Goal: Task Accomplishment & Management: Use online tool/utility

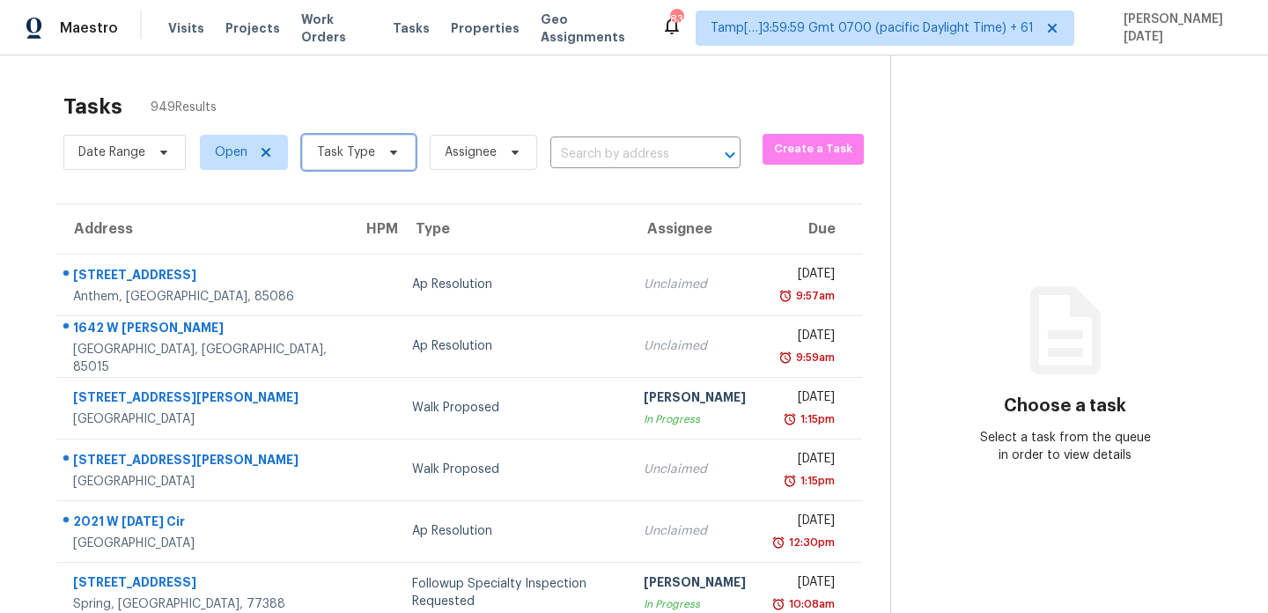
click at [381, 156] on span at bounding box center [390, 152] width 19 height 14
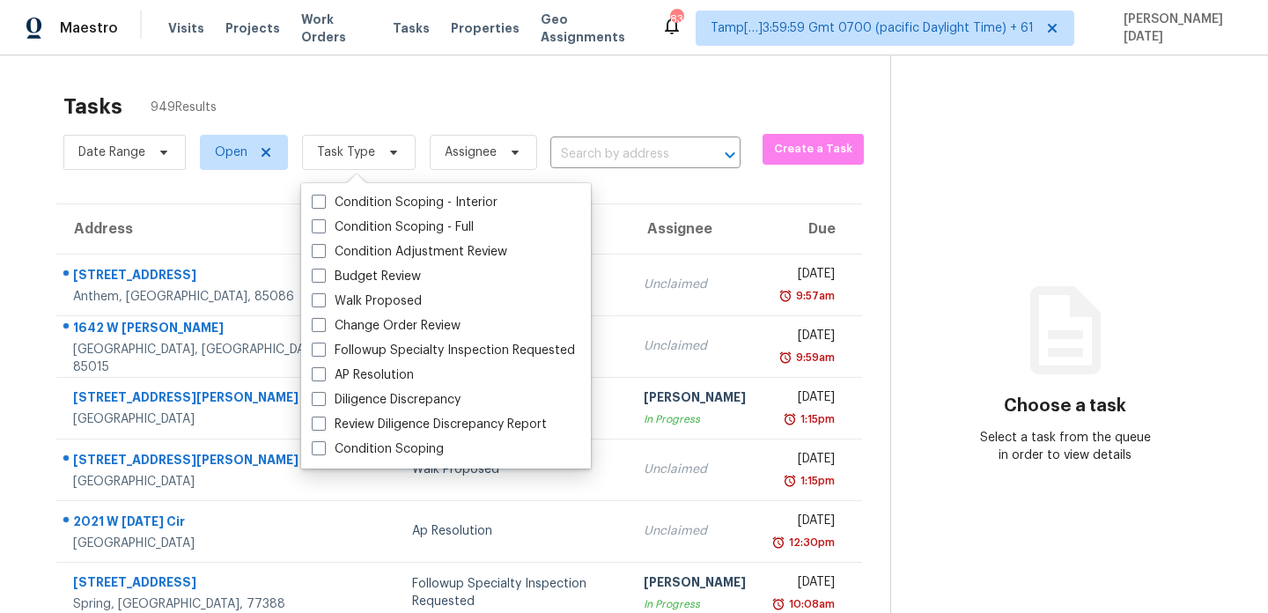
click at [501, 111] on div "Tasks 949 Results" at bounding box center [476, 107] width 827 height 46
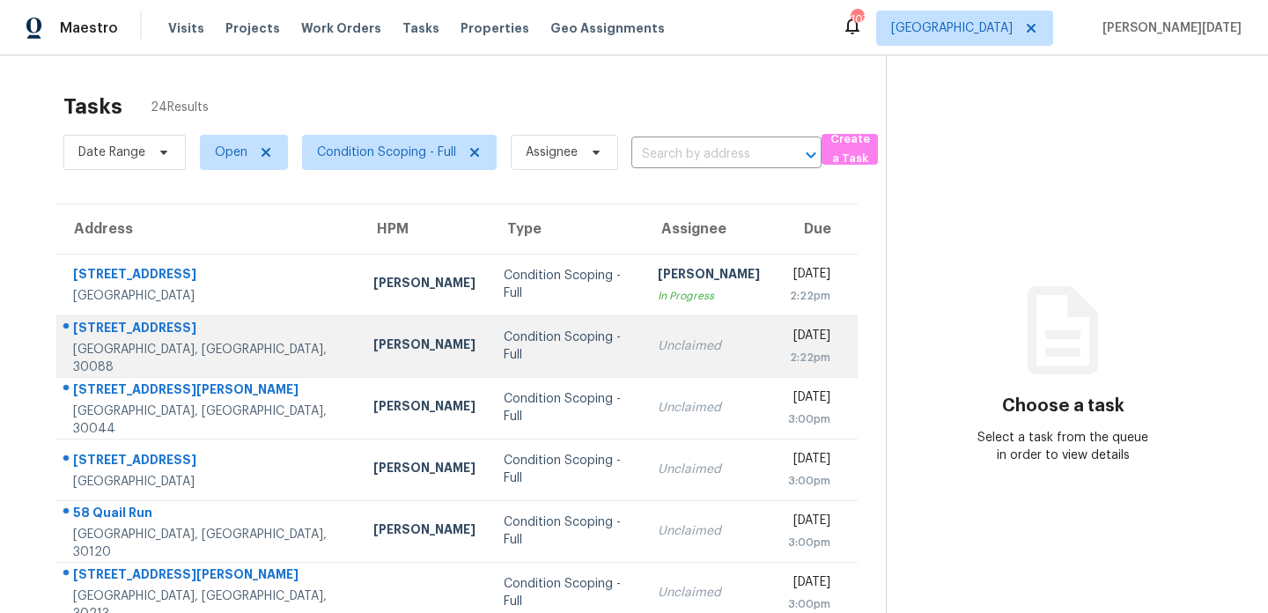
click at [657, 331] on td "Unclaimed" at bounding box center [709, 346] width 130 height 62
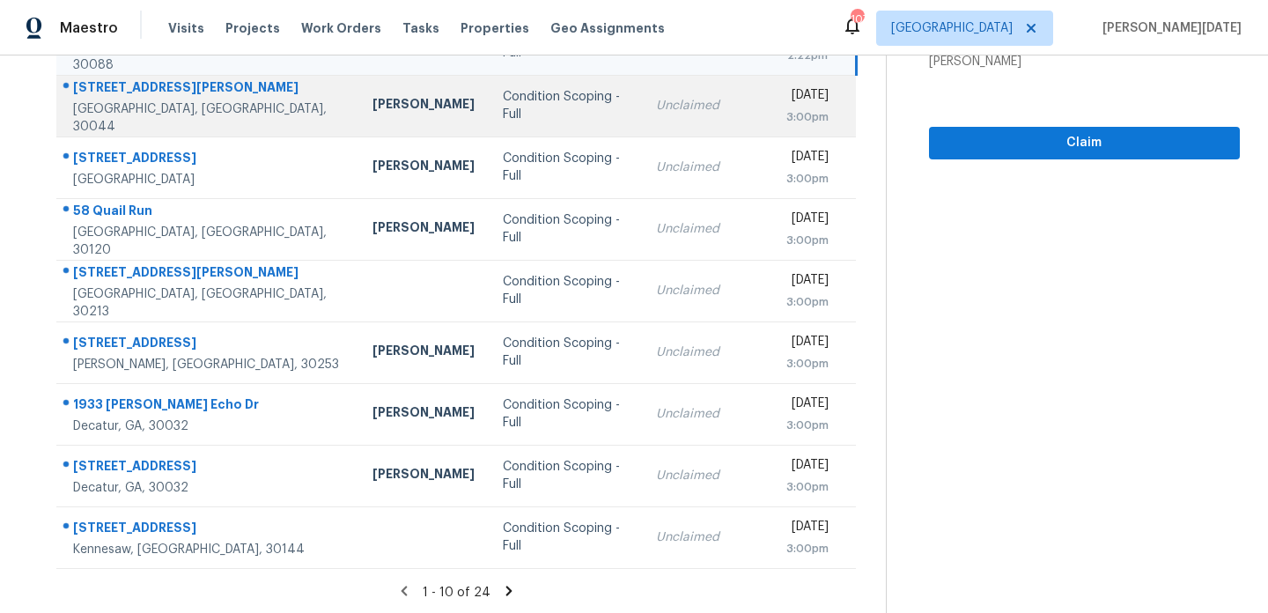
scroll to position [65, 0]
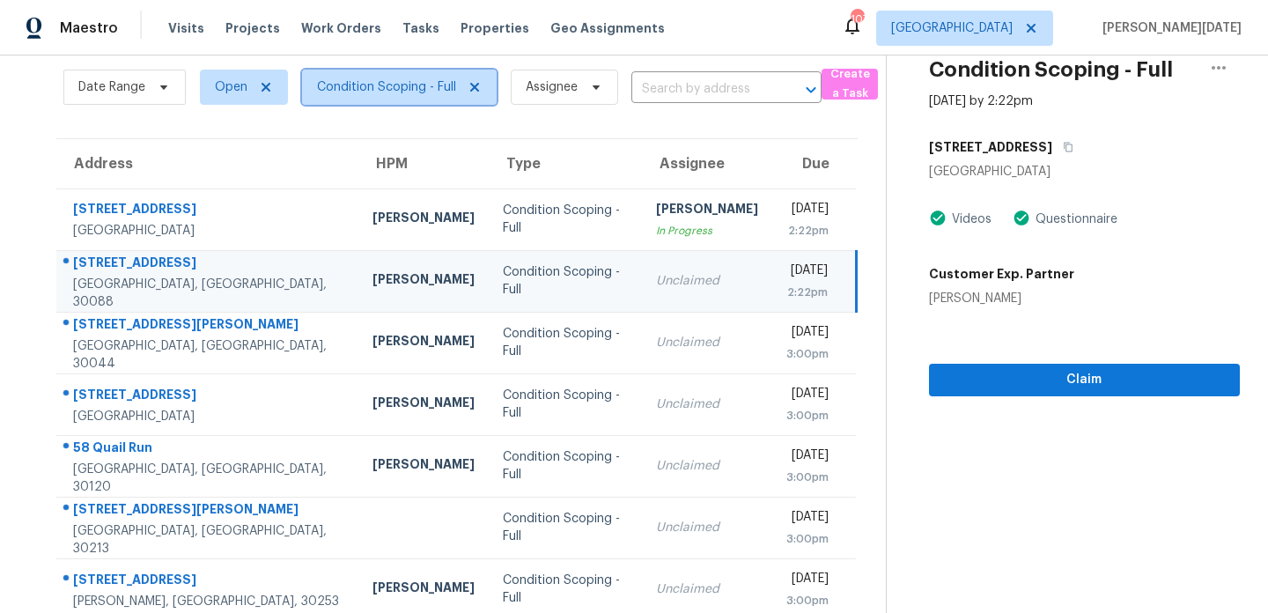
click at [379, 92] on span "Condition Scoping - Full" at bounding box center [386, 87] width 139 height 18
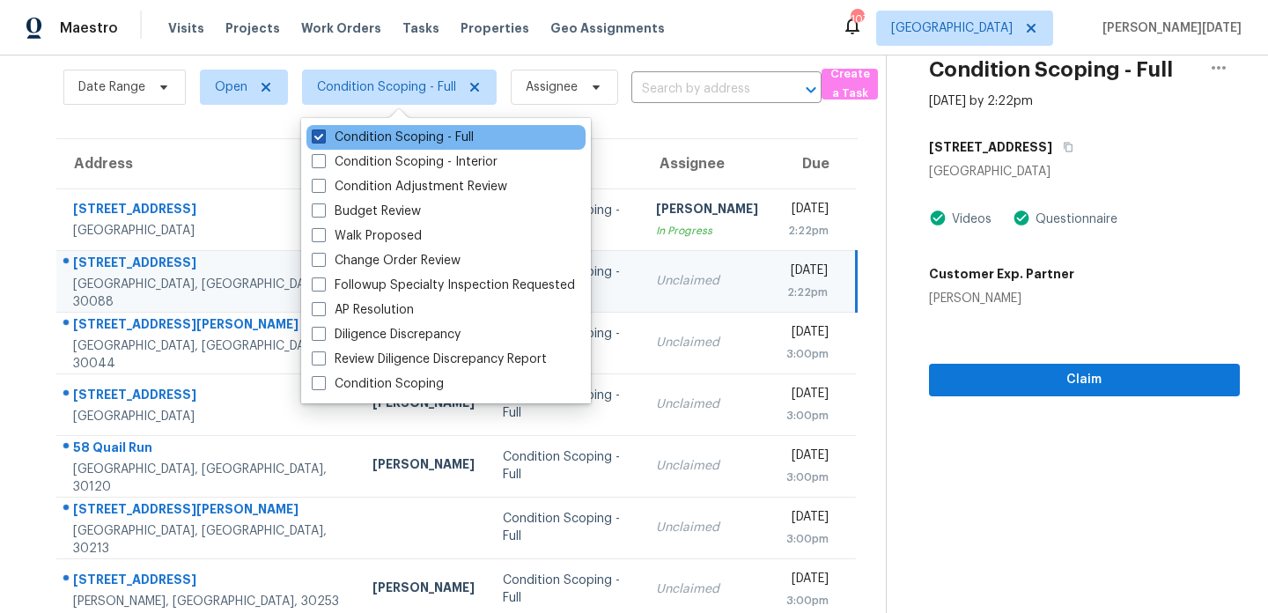
click at [383, 143] on label "Condition Scoping - Full" at bounding box center [393, 138] width 162 height 18
click at [323, 140] on input "Condition Scoping - Full" at bounding box center [317, 134] width 11 height 11
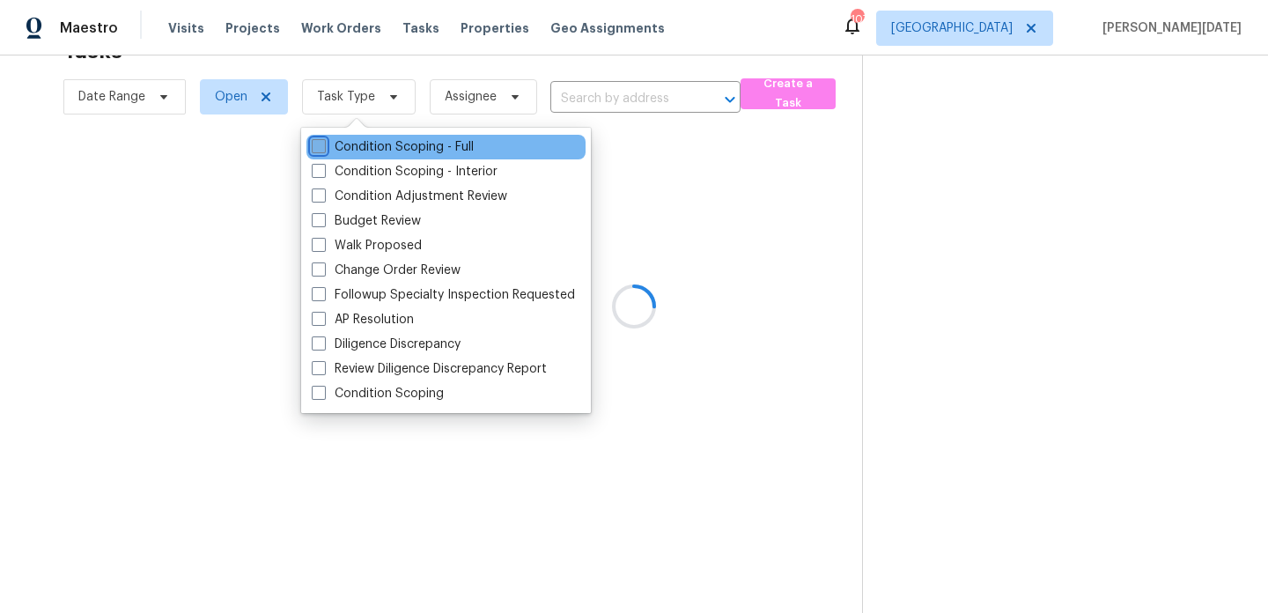
scroll to position [55, 0]
click at [383, 143] on label "Condition Scoping - Full" at bounding box center [393, 147] width 162 height 18
click at [323, 143] on input "Condition Scoping - Full" at bounding box center [317, 143] width 11 height 11
checkbox input "true"
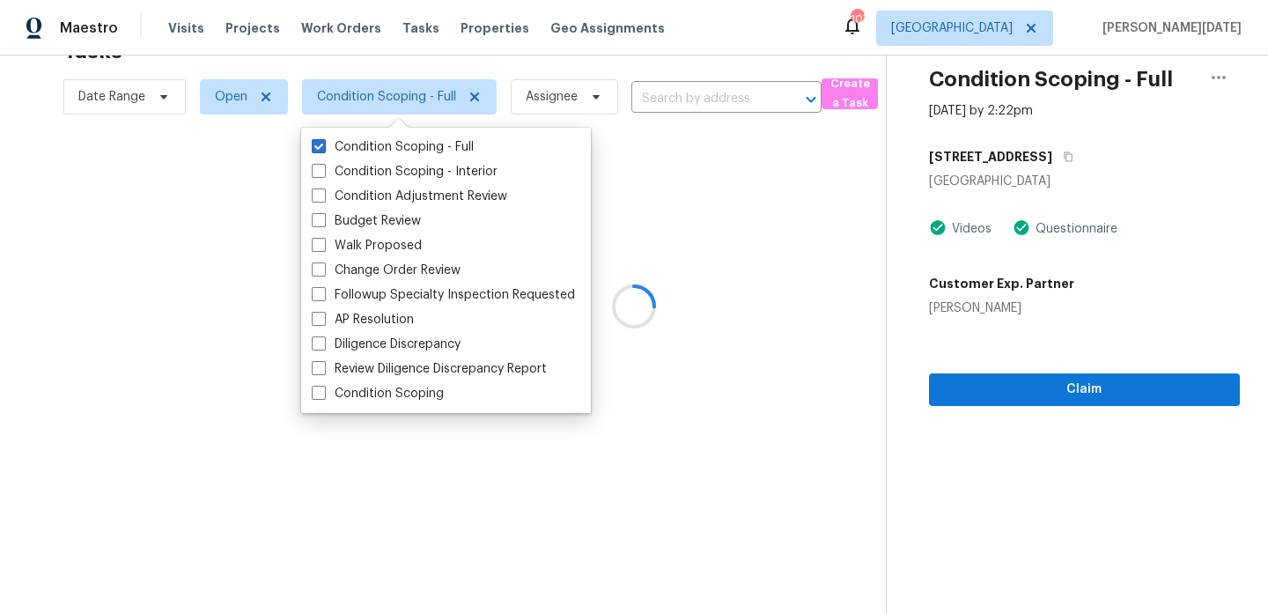
click at [658, 70] on div at bounding box center [634, 306] width 1268 height 613
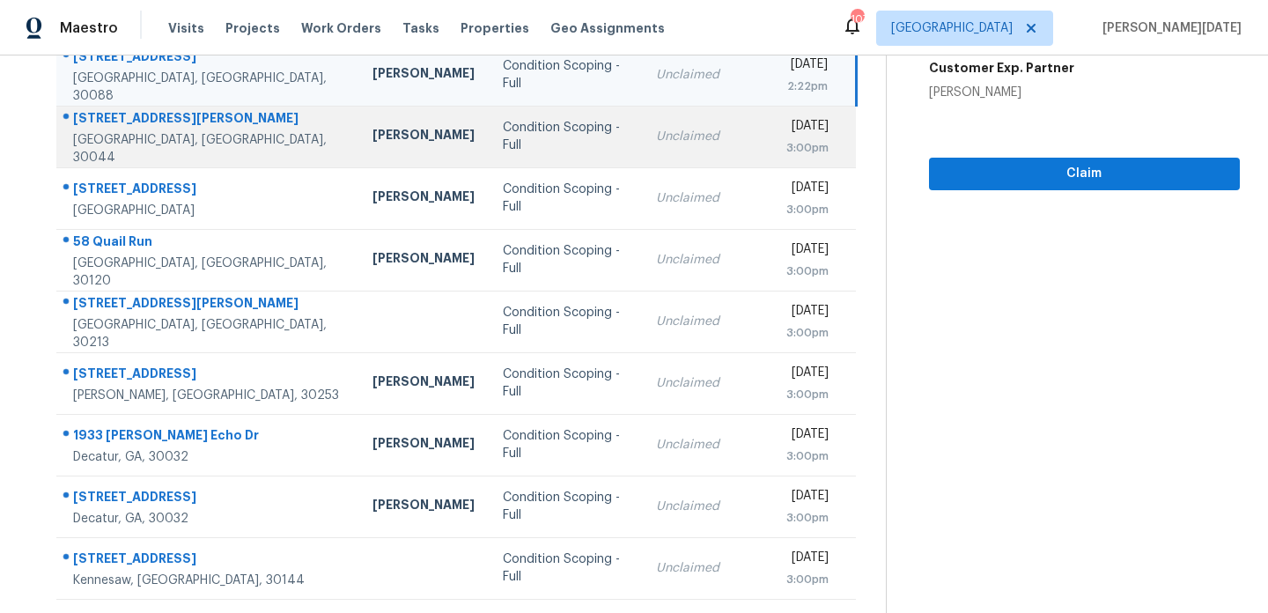
scroll to position [304, 0]
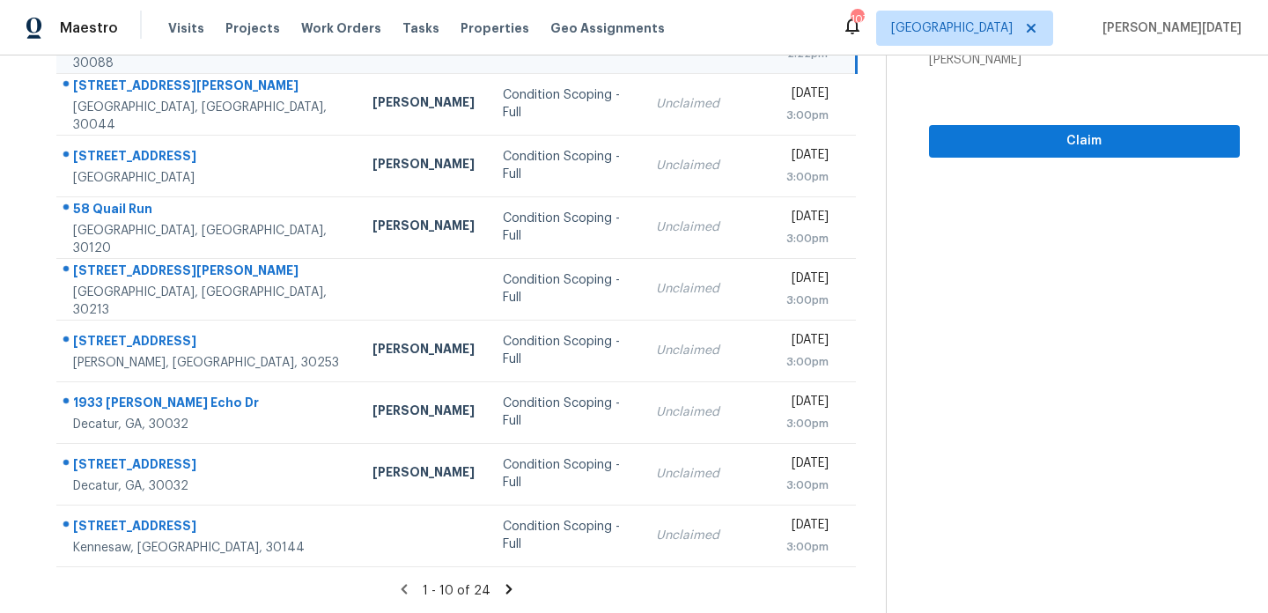
click at [503, 589] on icon at bounding box center [509, 589] width 16 height 16
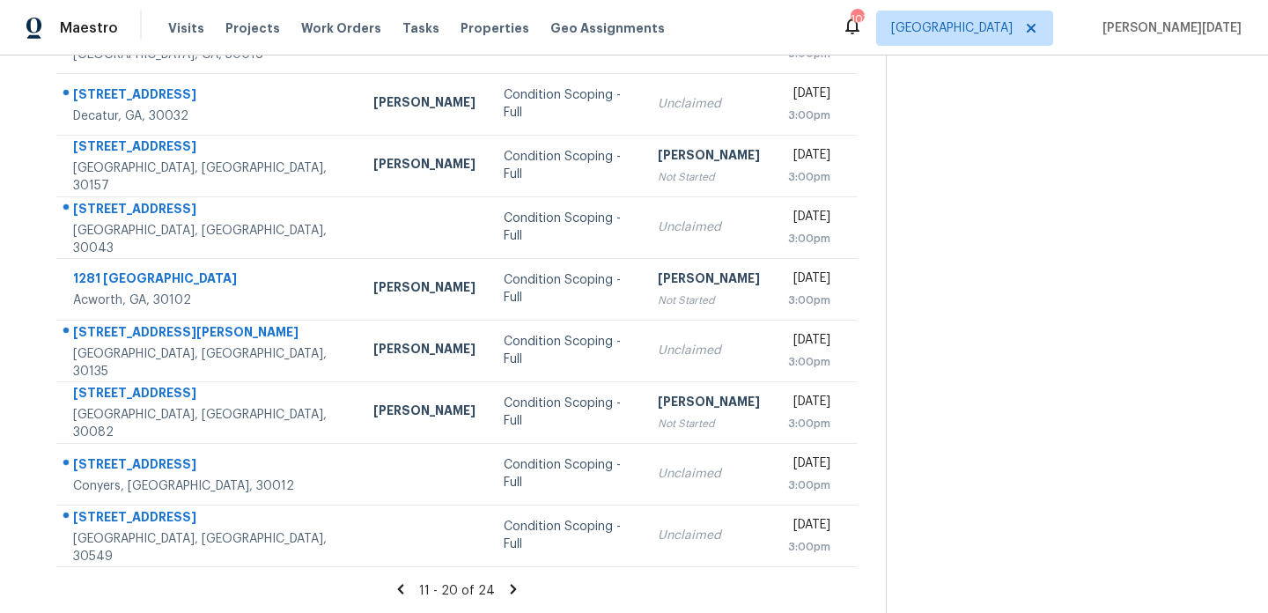
click at [506, 587] on icon at bounding box center [513, 589] width 16 height 16
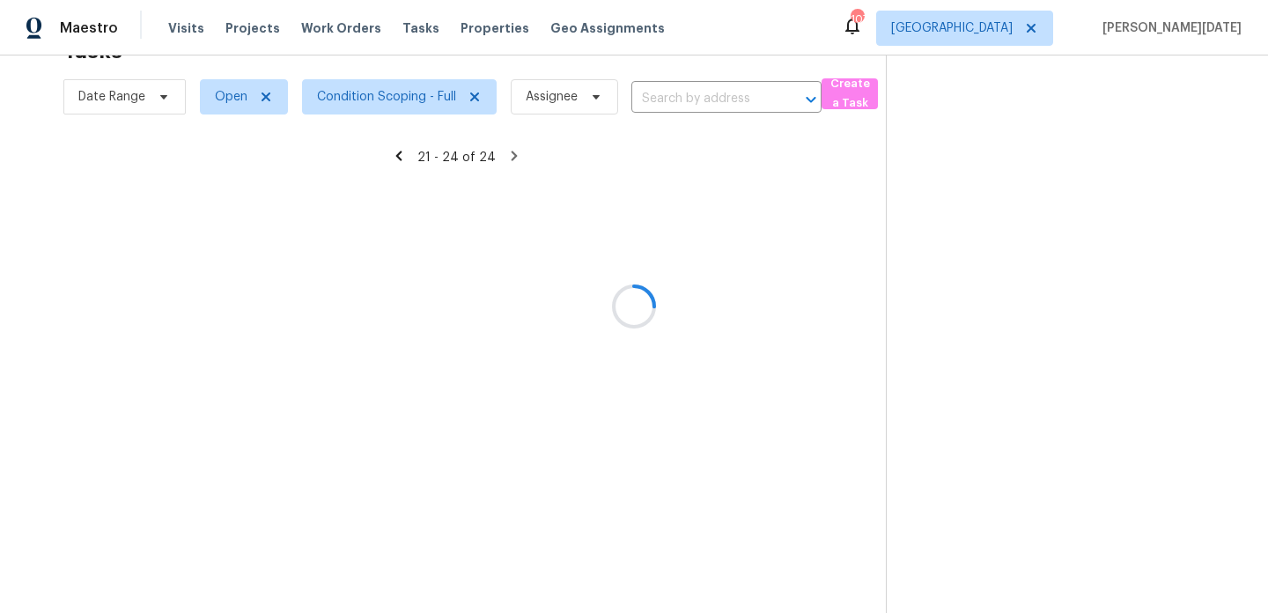
scroll to position [55, 0]
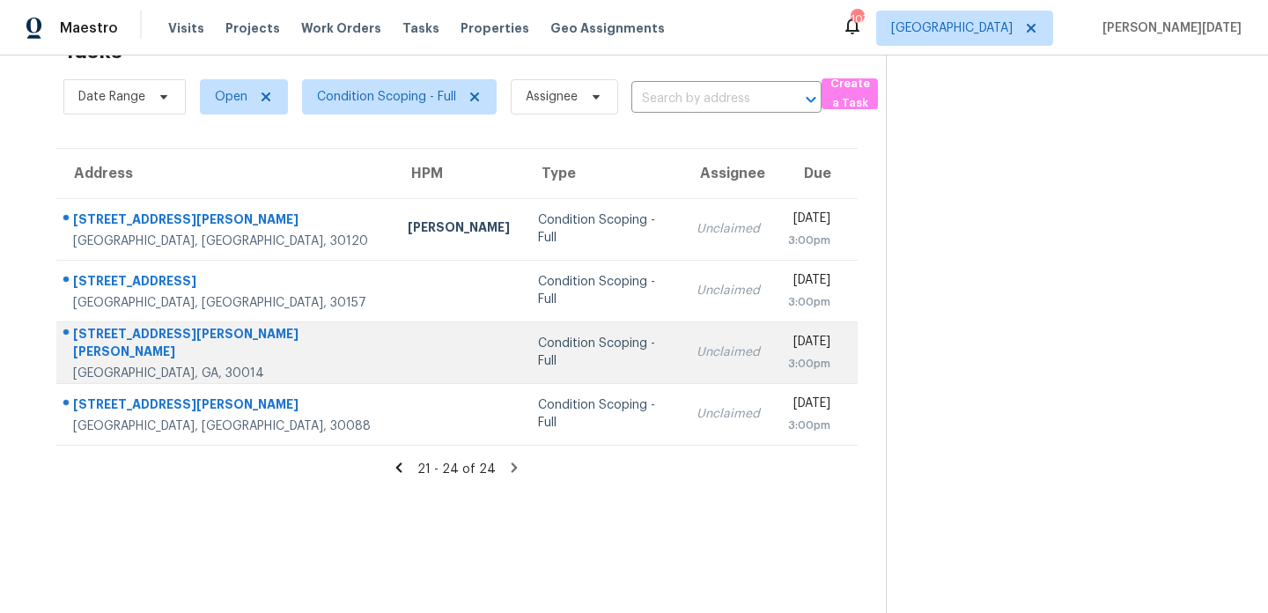
click at [697, 349] on div "Unclaimed" at bounding box center [728, 352] width 63 height 18
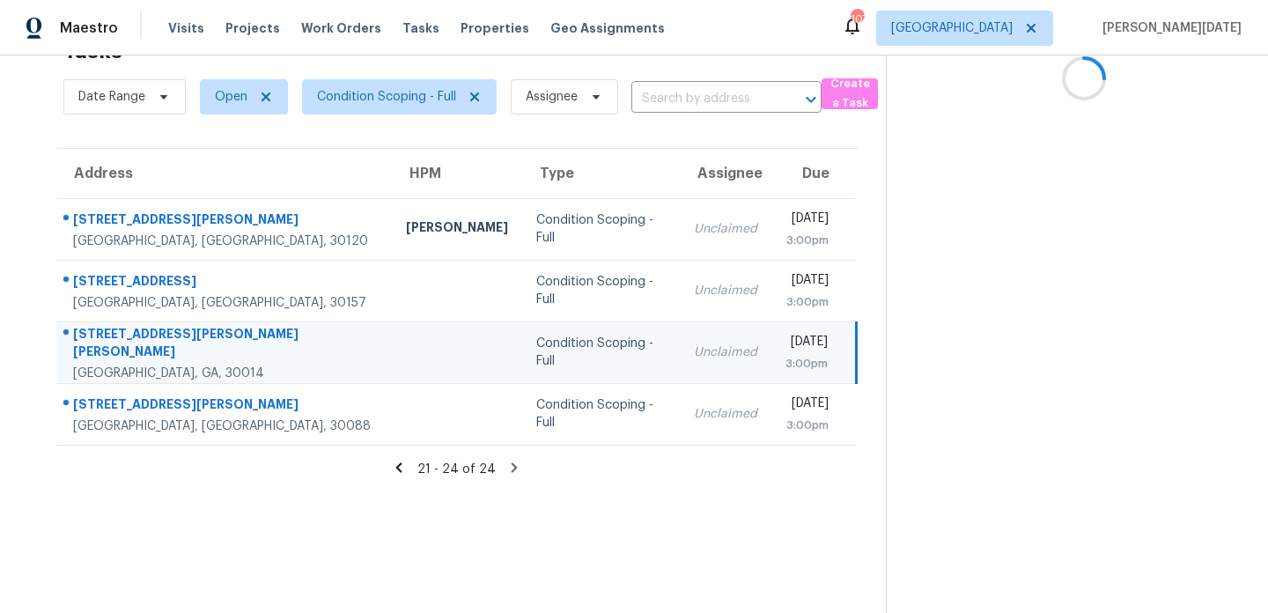
click at [694, 348] on div "Unclaimed" at bounding box center [725, 352] width 63 height 18
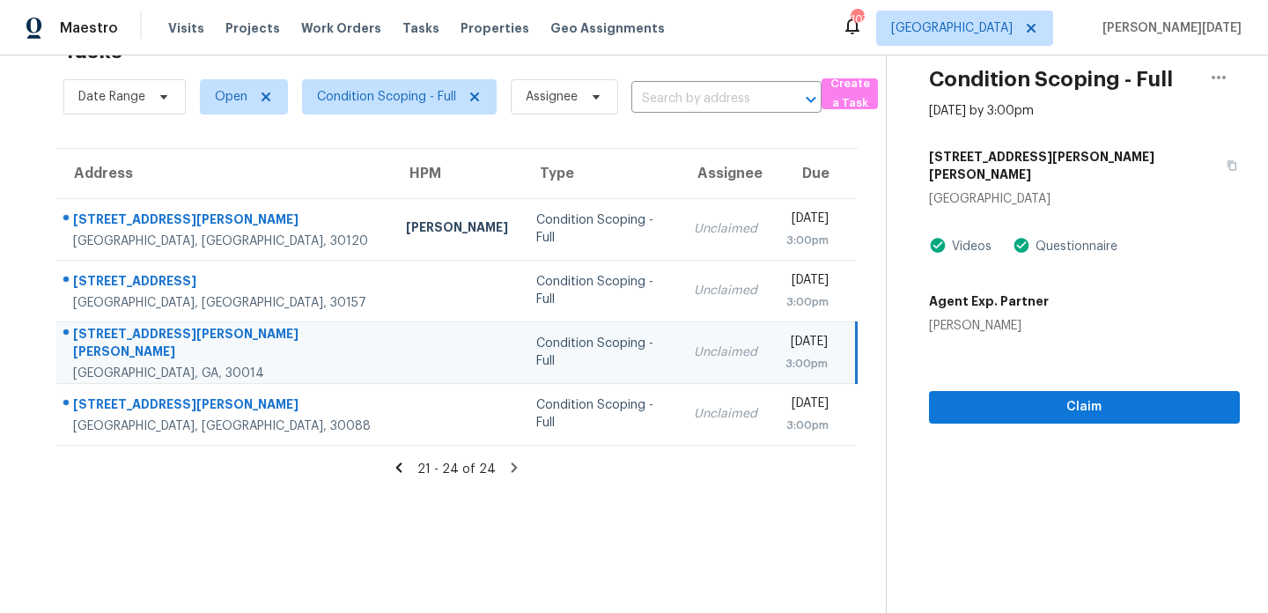
click at [786, 344] on div "[DATE]" at bounding box center [807, 344] width 42 height 22
click at [970, 396] on span "Claim" at bounding box center [1084, 407] width 283 height 22
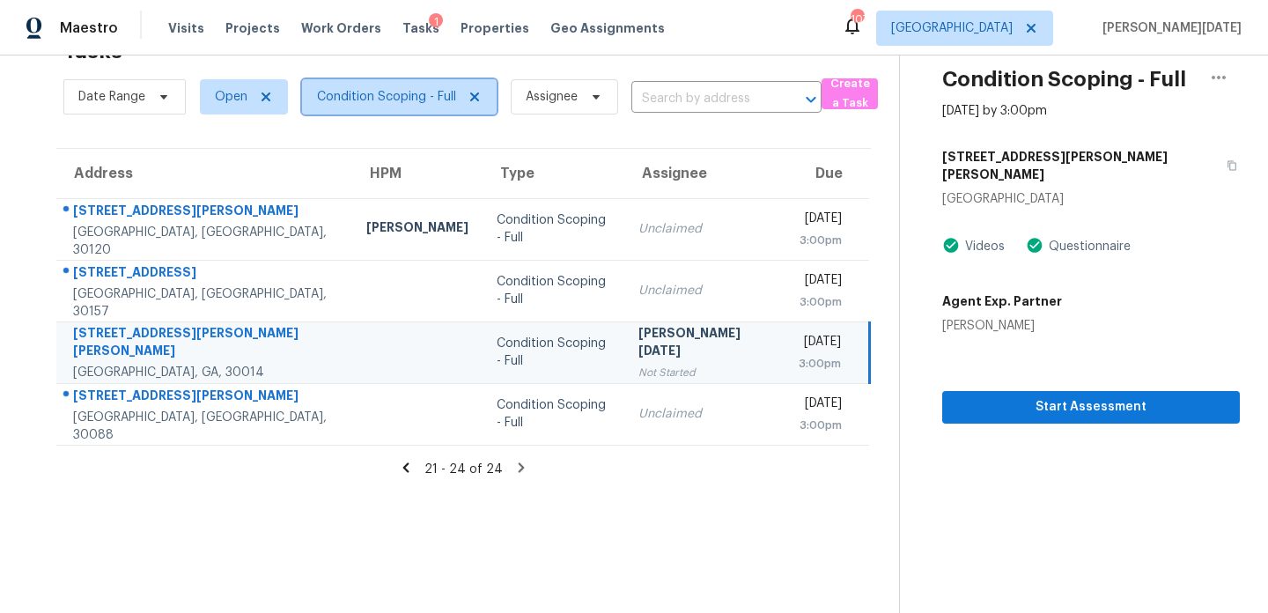
click at [402, 100] on span "Condition Scoping - Full" at bounding box center [386, 97] width 139 height 18
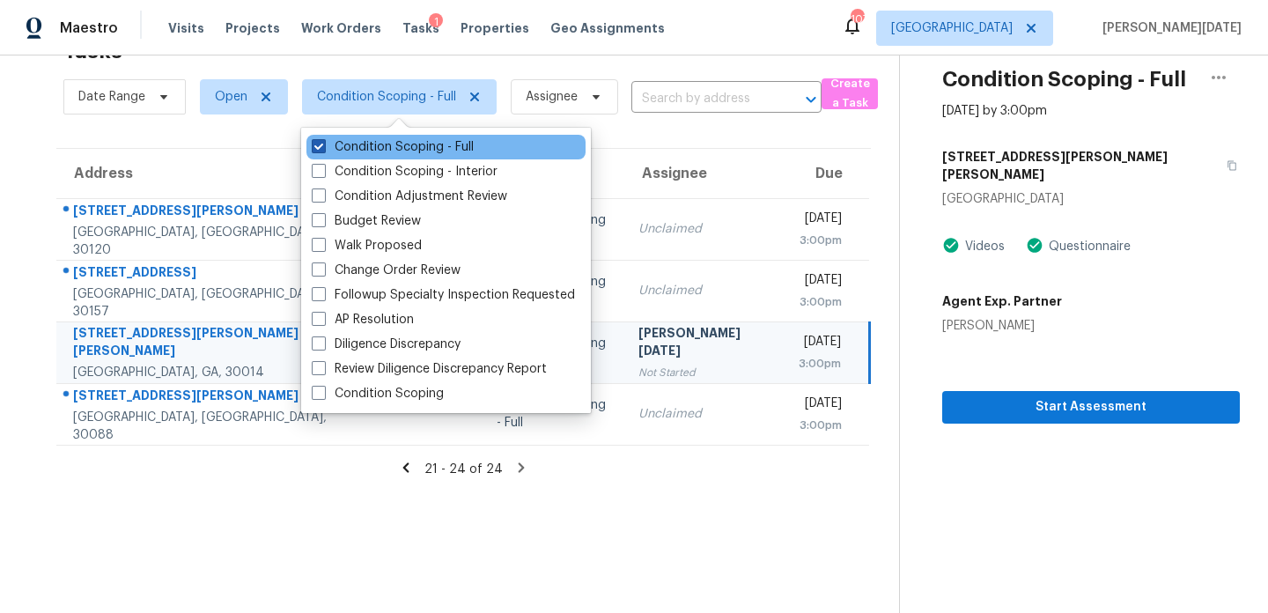
click at [406, 146] on label "Condition Scoping - Full" at bounding box center [393, 147] width 162 height 18
click at [323, 146] on input "Condition Scoping - Full" at bounding box center [317, 143] width 11 height 11
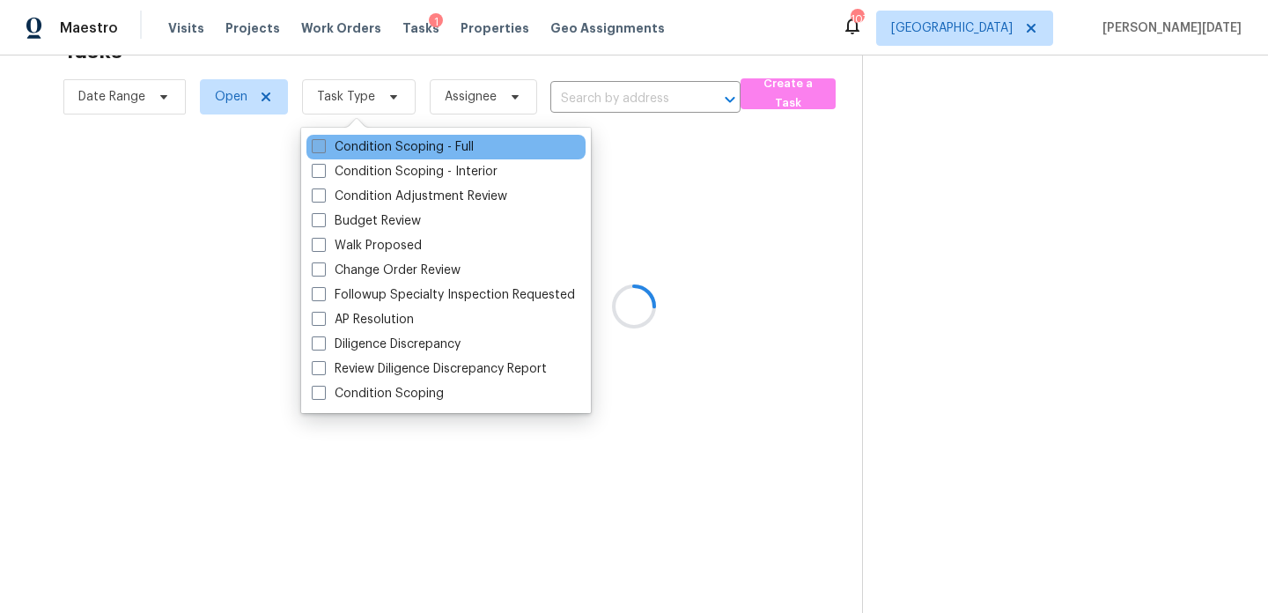
click at [406, 146] on label "Condition Scoping - Full" at bounding box center [393, 147] width 162 height 18
click at [323, 146] on input "Condition Scoping - Full" at bounding box center [317, 143] width 11 height 11
checkbox input "true"
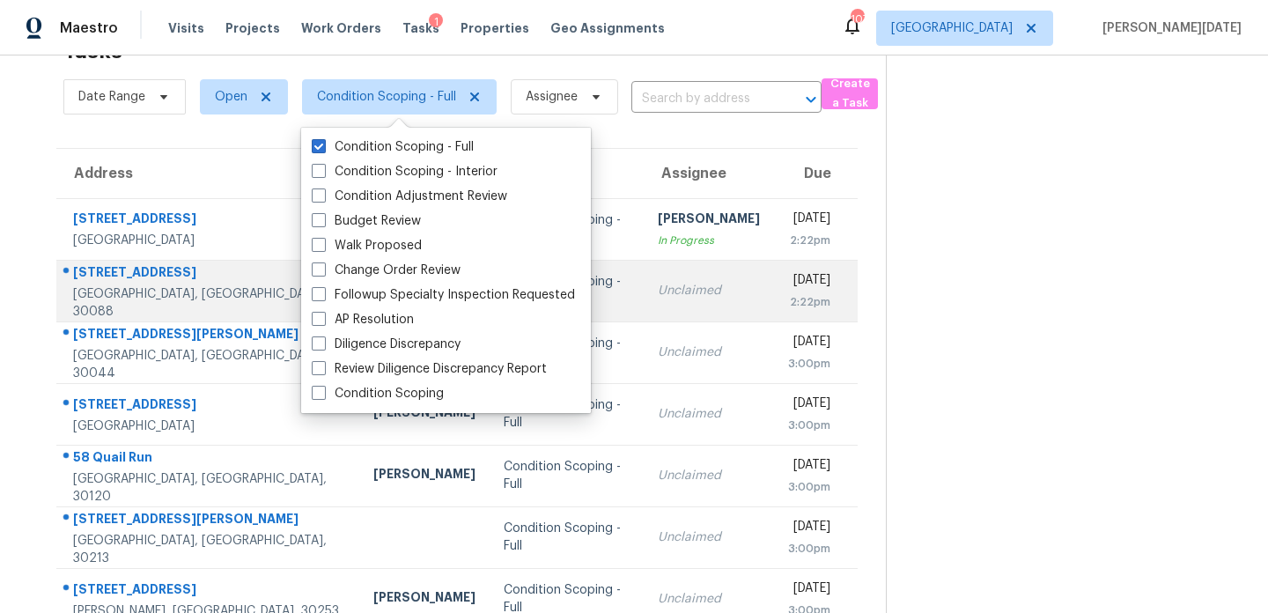
click at [774, 320] on td "[DATE] 2:22pm" at bounding box center [816, 291] width 84 height 62
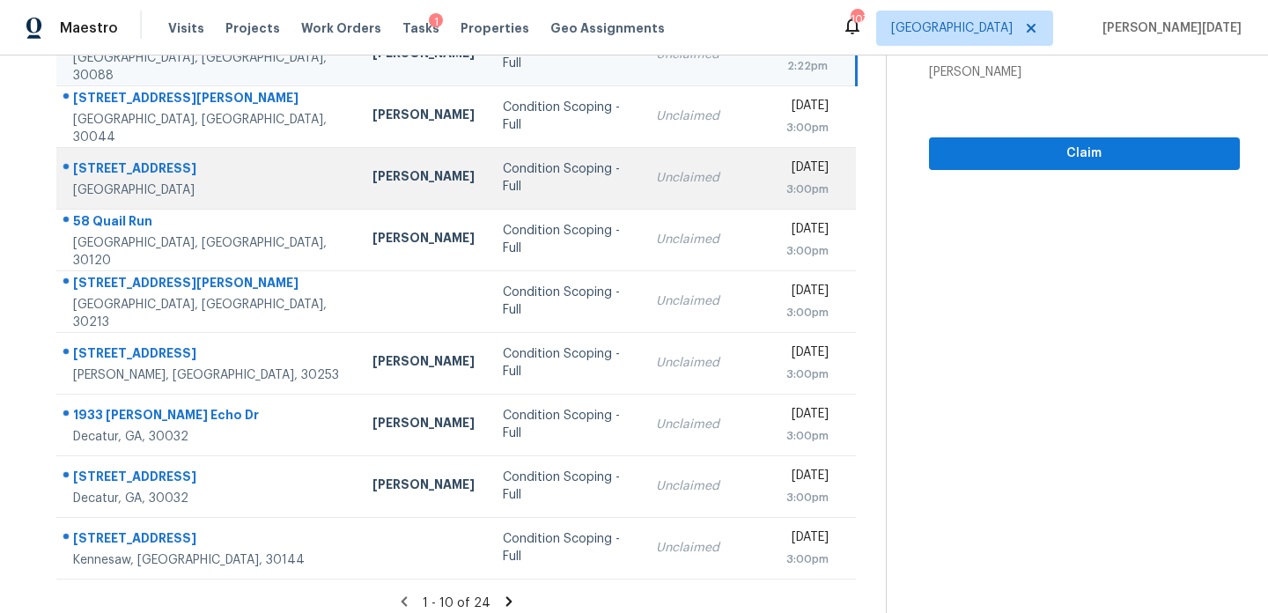
scroll to position [304, 0]
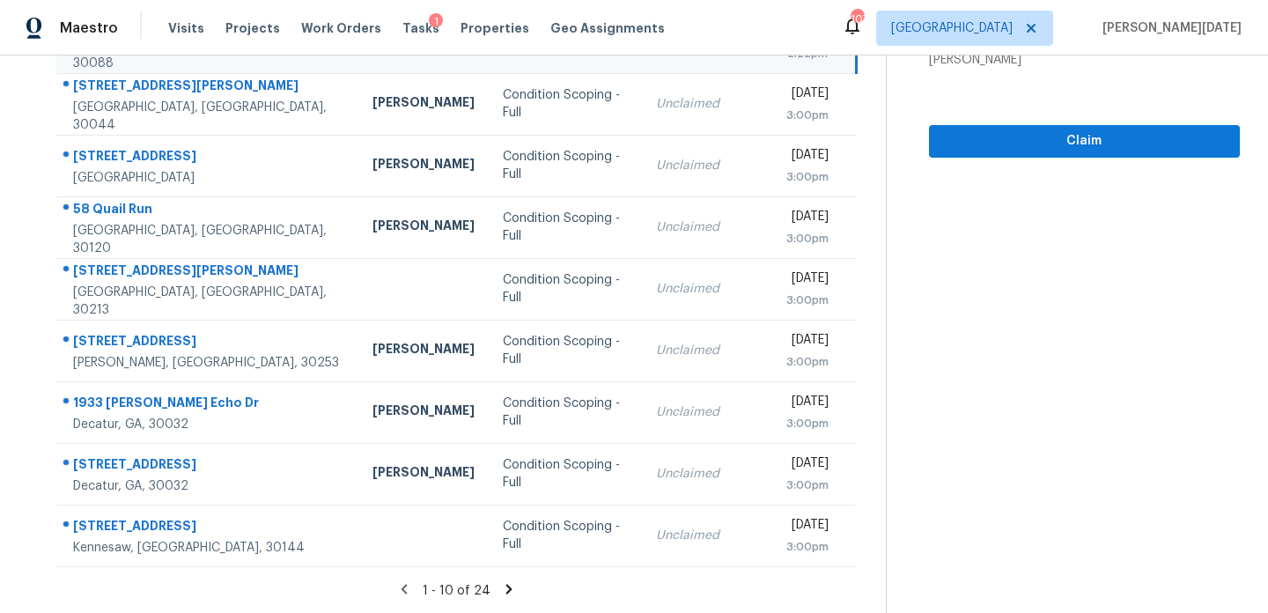
click at [509, 583] on icon at bounding box center [509, 589] width 16 height 16
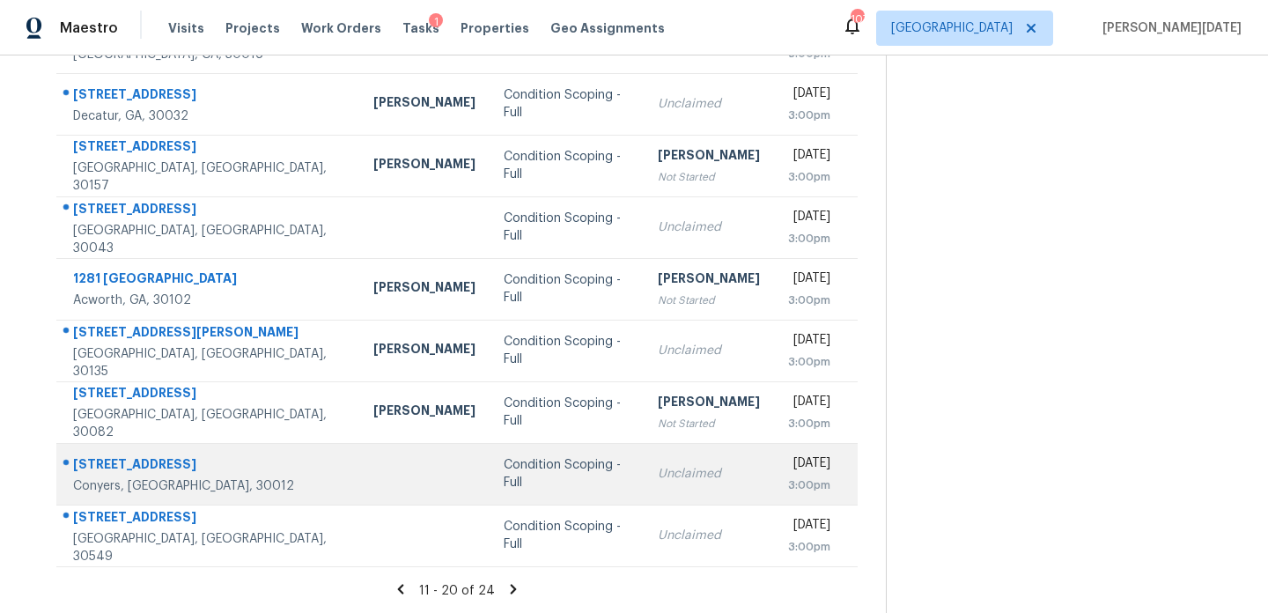
click at [644, 463] on td "Unclaimed" at bounding box center [709, 474] width 130 height 62
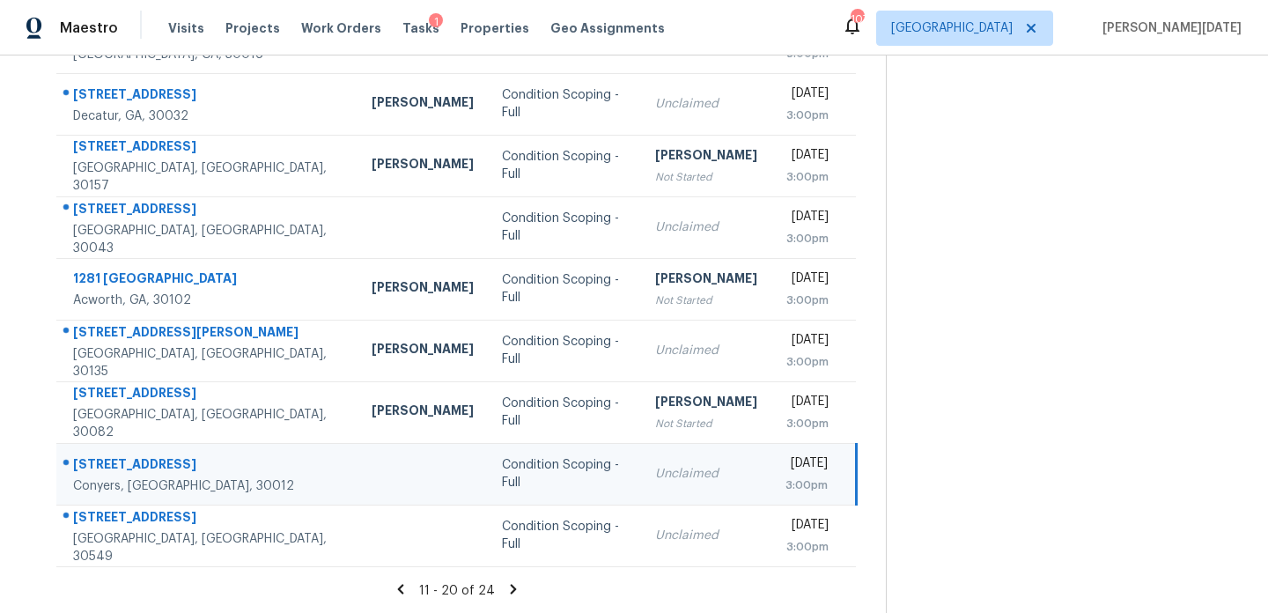
click at [641, 463] on td "Unclaimed" at bounding box center [706, 474] width 130 height 62
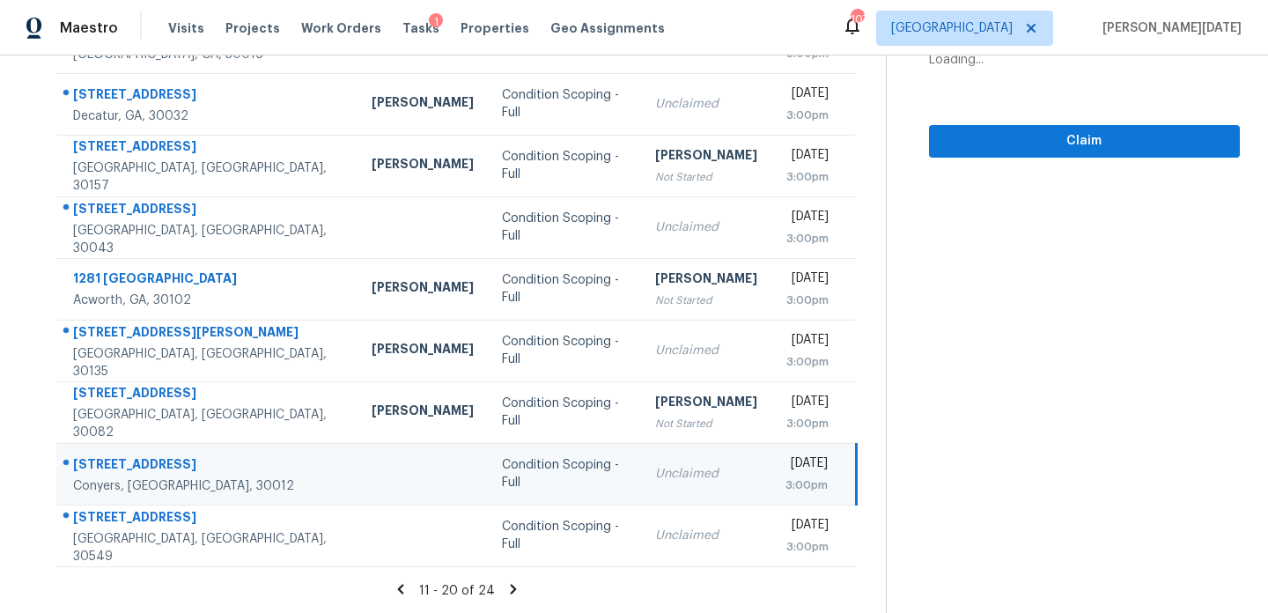
click at [641, 463] on td "Unclaimed" at bounding box center [706, 474] width 130 height 62
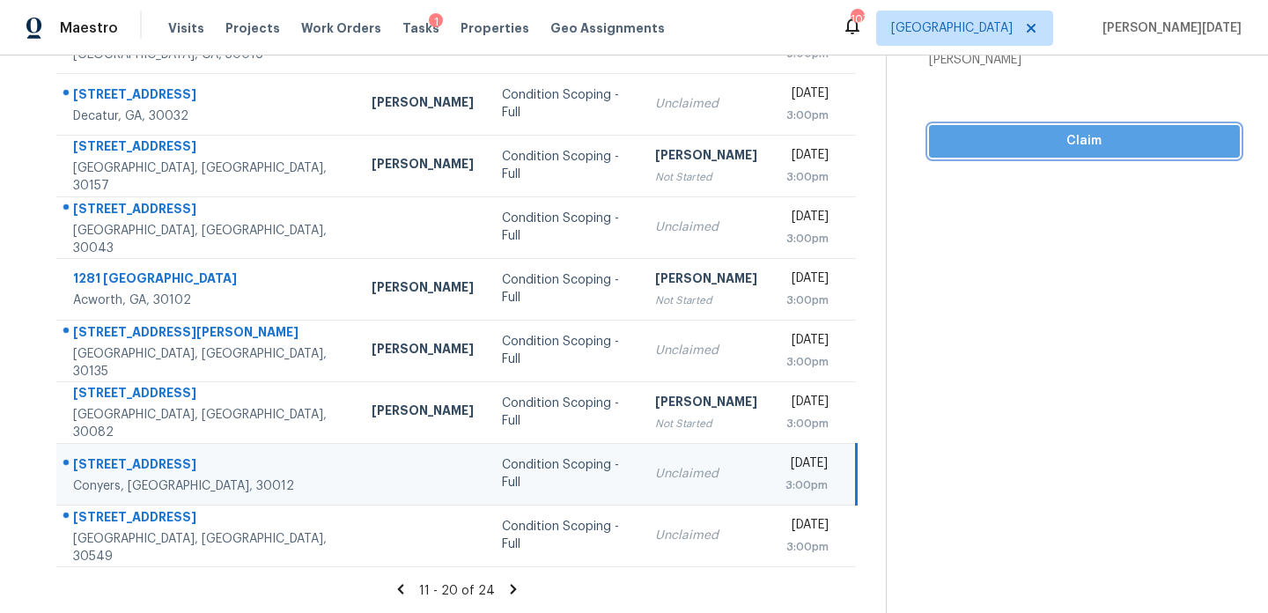
click at [994, 138] on span "Claim" at bounding box center [1084, 141] width 283 height 22
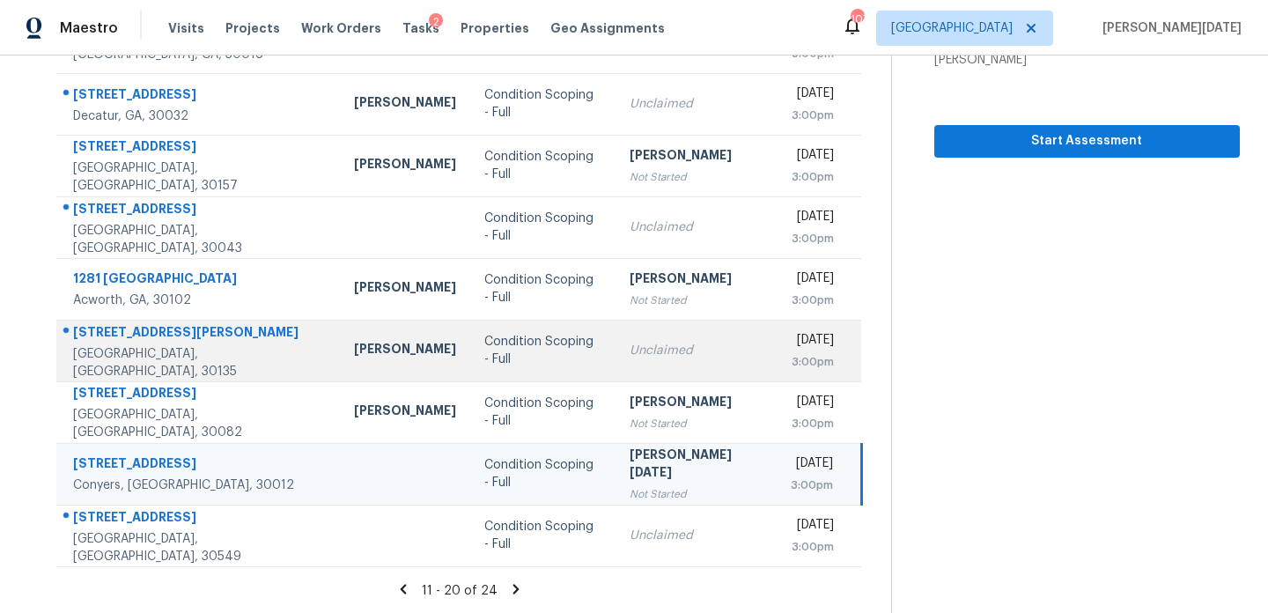
click at [662, 349] on div "Unclaimed" at bounding box center [696, 351] width 133 height 18
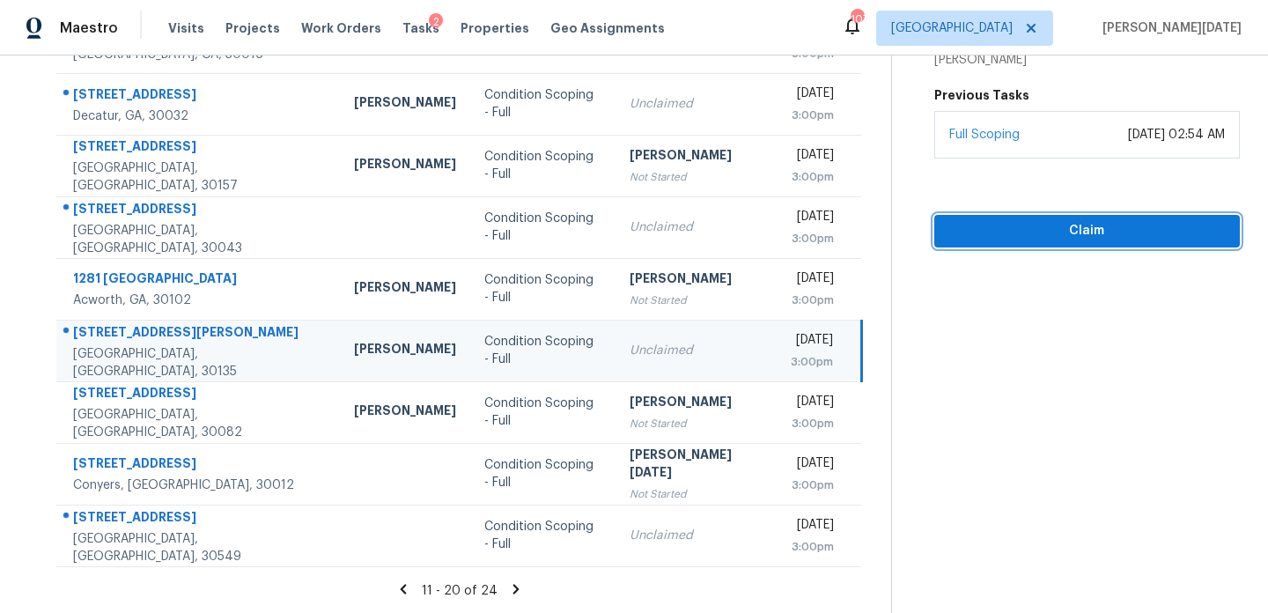
click at [1015, 225] on span "Claim" at bounding box center [1086, 231] width 277 height 22
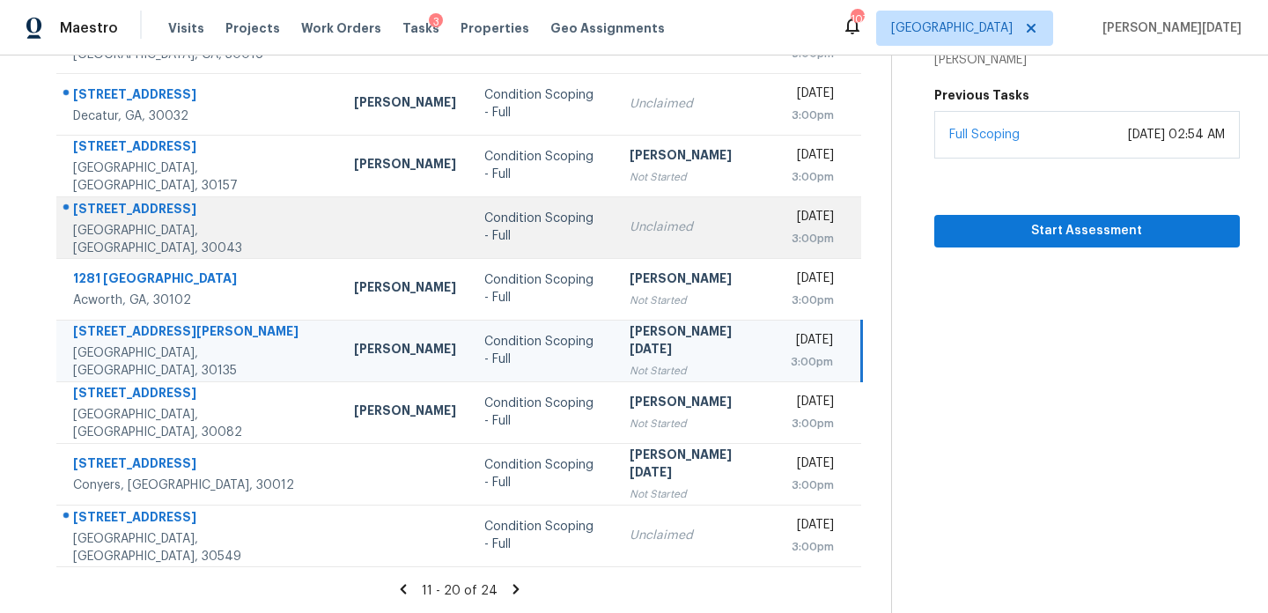
click at [499, 232] on div "Condition Scoping - Full" at bounding box center [542, 227] width 117 height 35
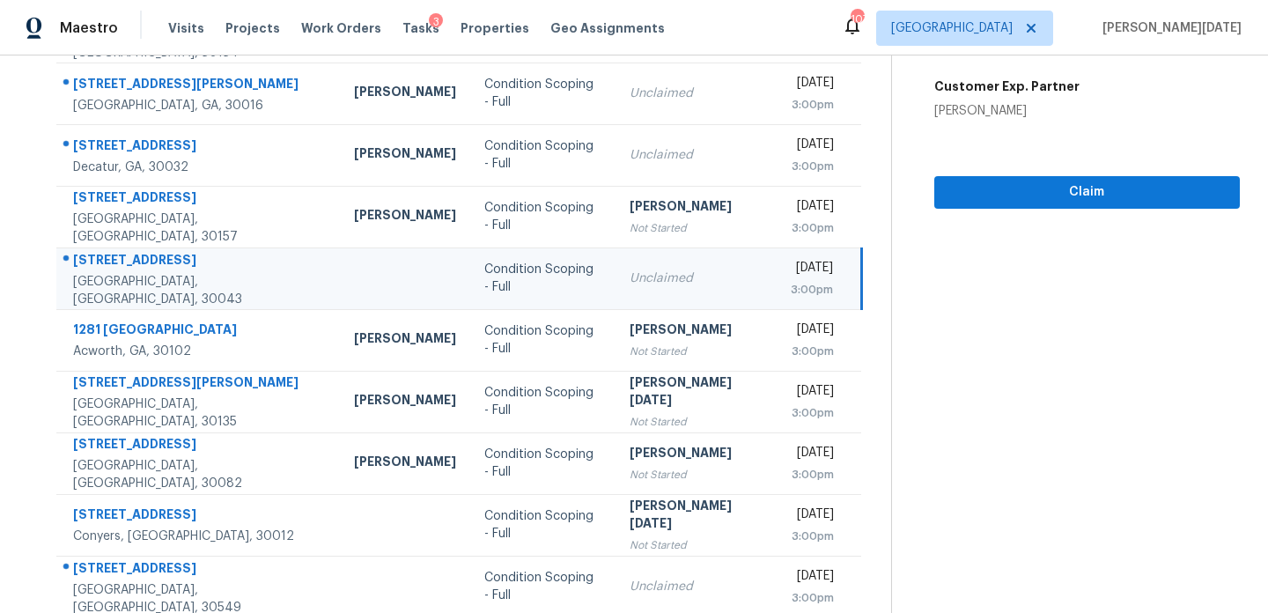
scroll to position [249, 0]
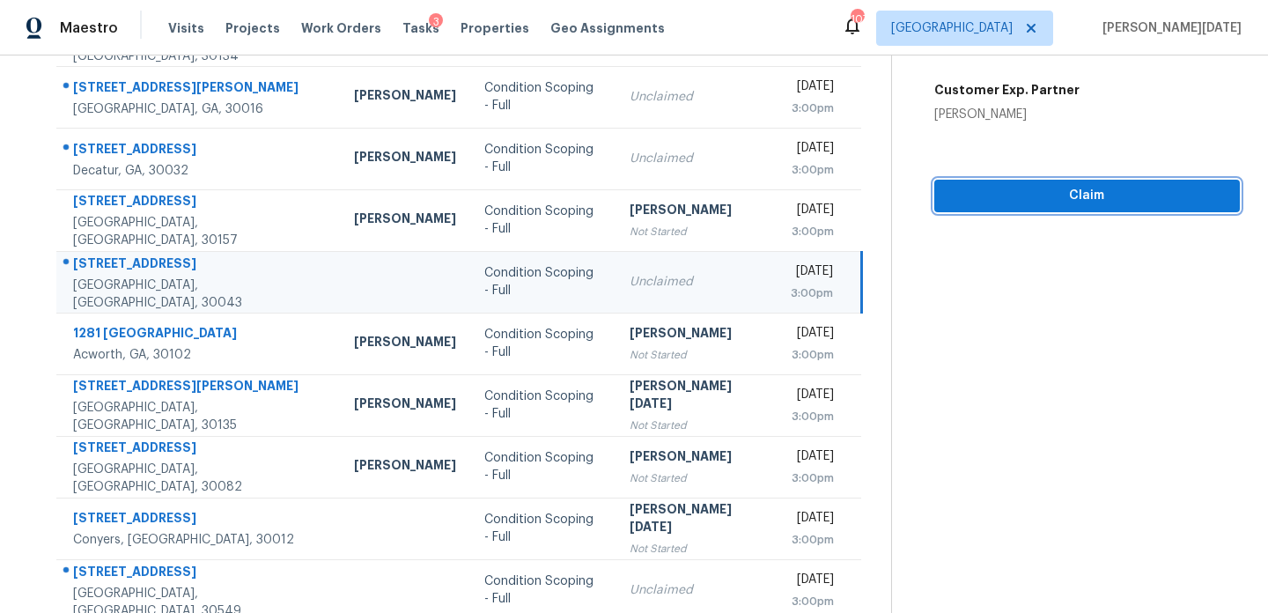
click at [989, 203] on span "Claim" at bounding box center [1086, 196] width 277 height 22
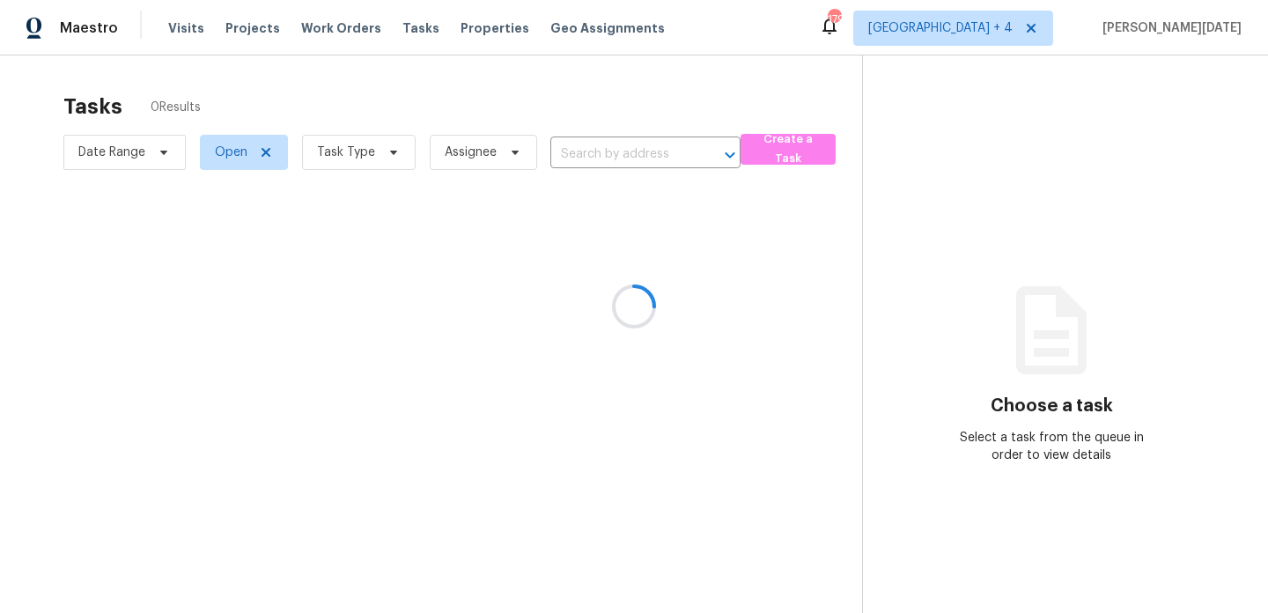
click at [338, 149] on div at bounding box center [634, 306] width 1268 height 613
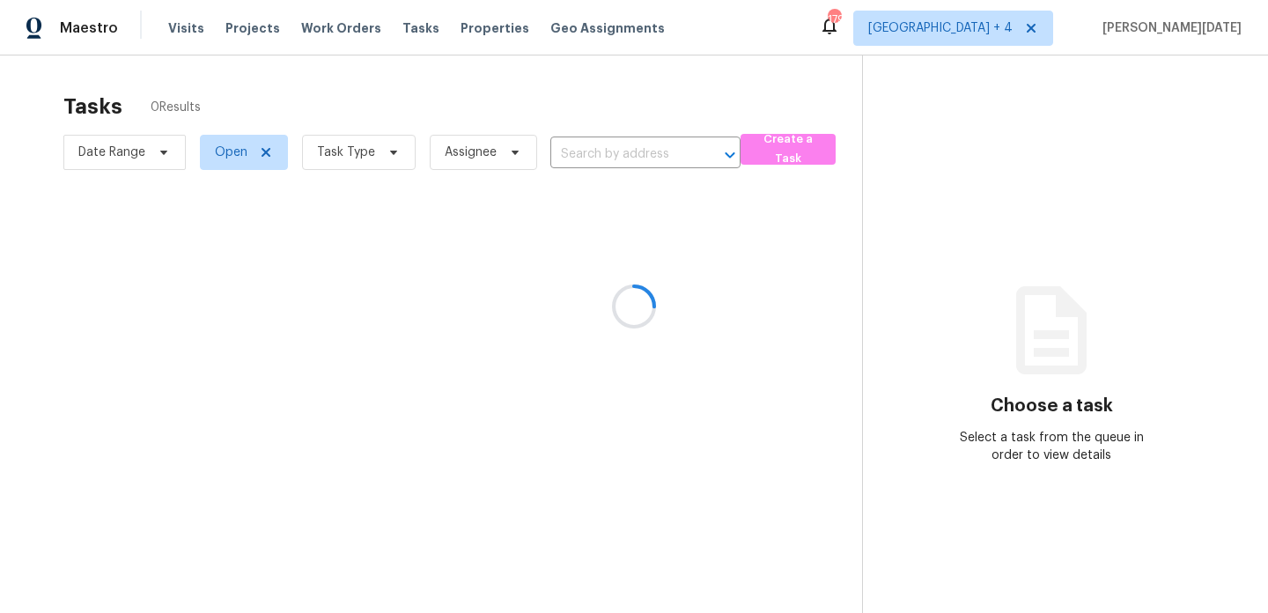
click at [338, 149] on div at bounding box center [634, 306] width 1268 height 613
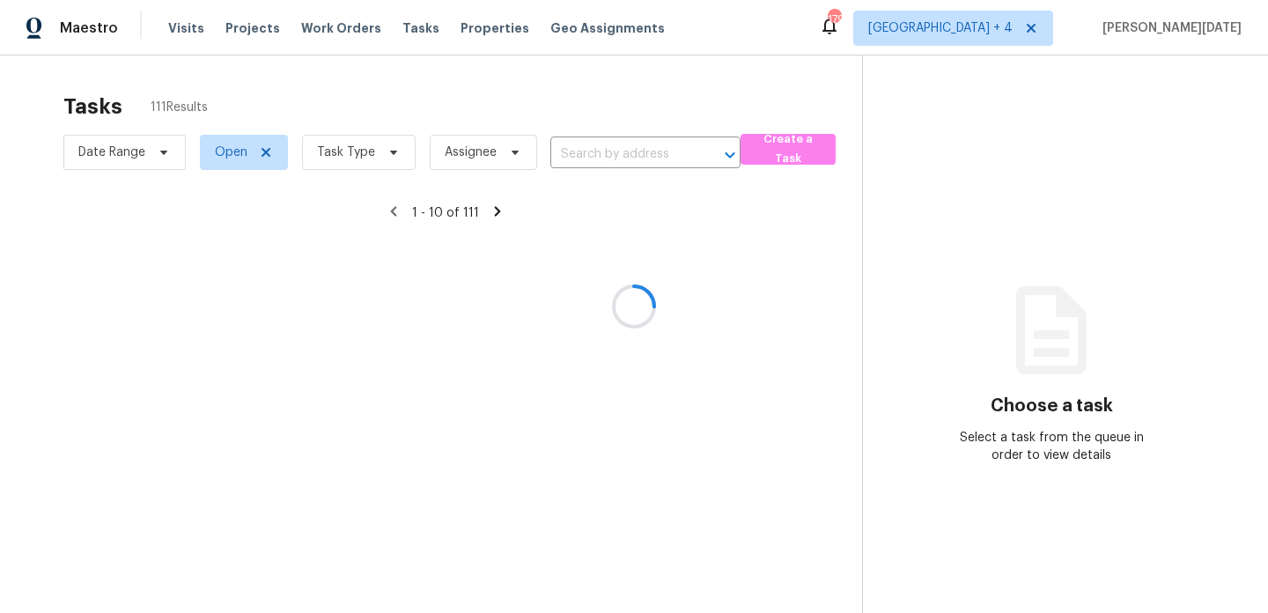
click at [338, 149] on div at bounding box center [634, 306] width 1268 height 613
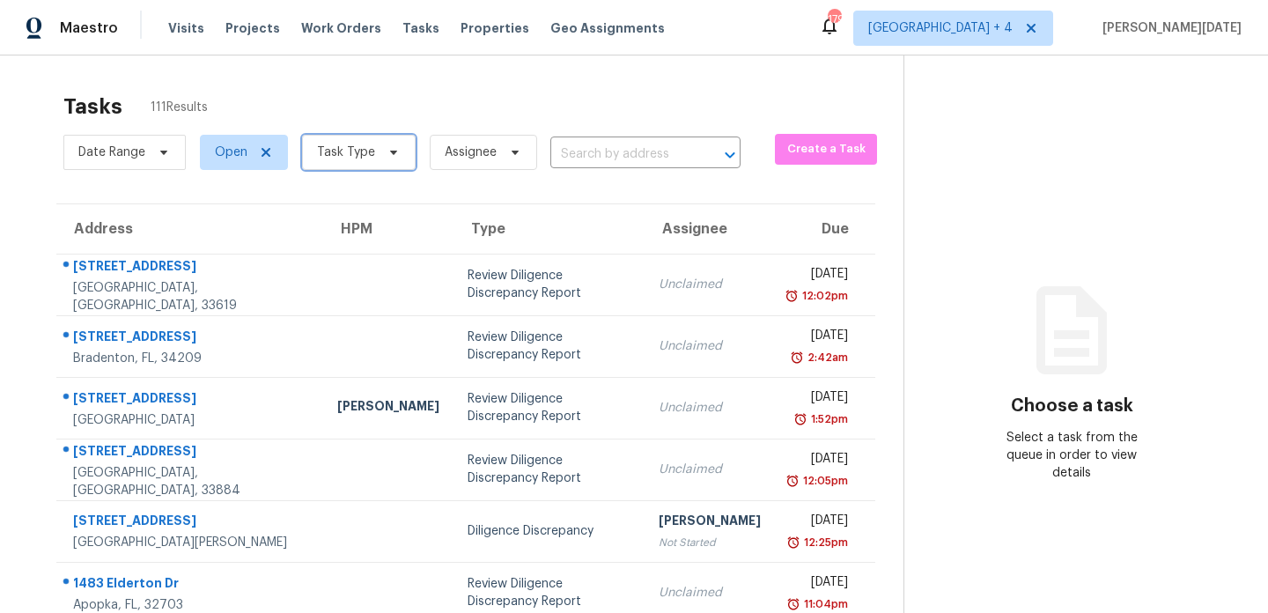
click at [338, 149] on span "Task Type" at bounding box center [346, 153] width 58 height 18
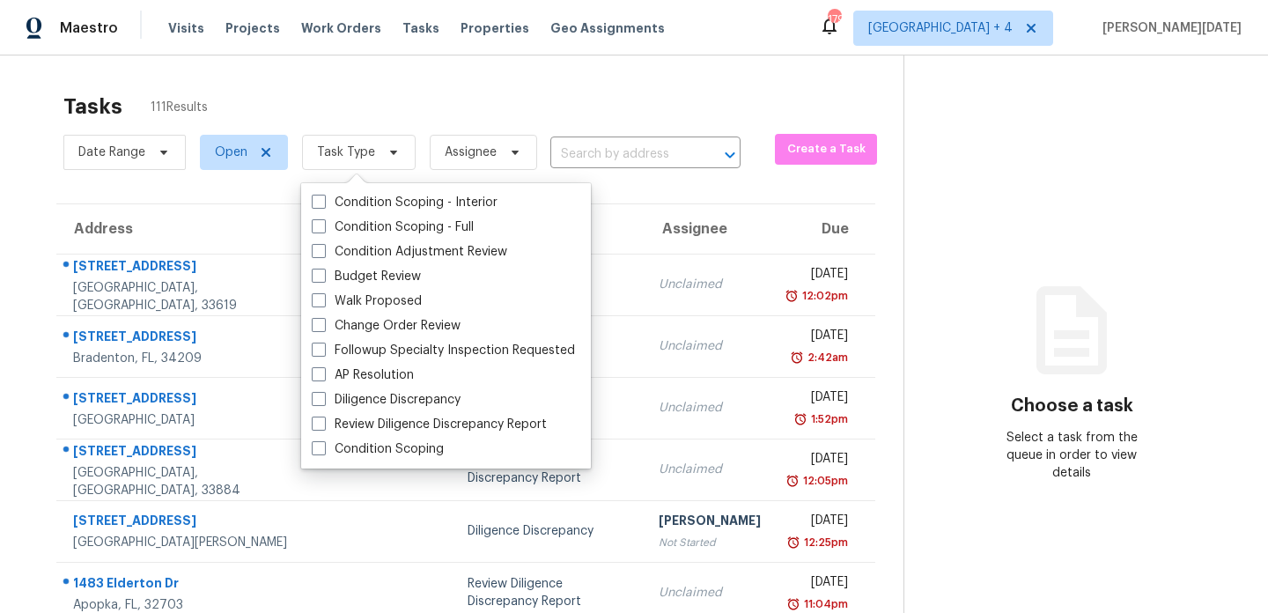
click at [338, 149] on span "Task Type" at bounding box center [346, 153] width 58 height 18
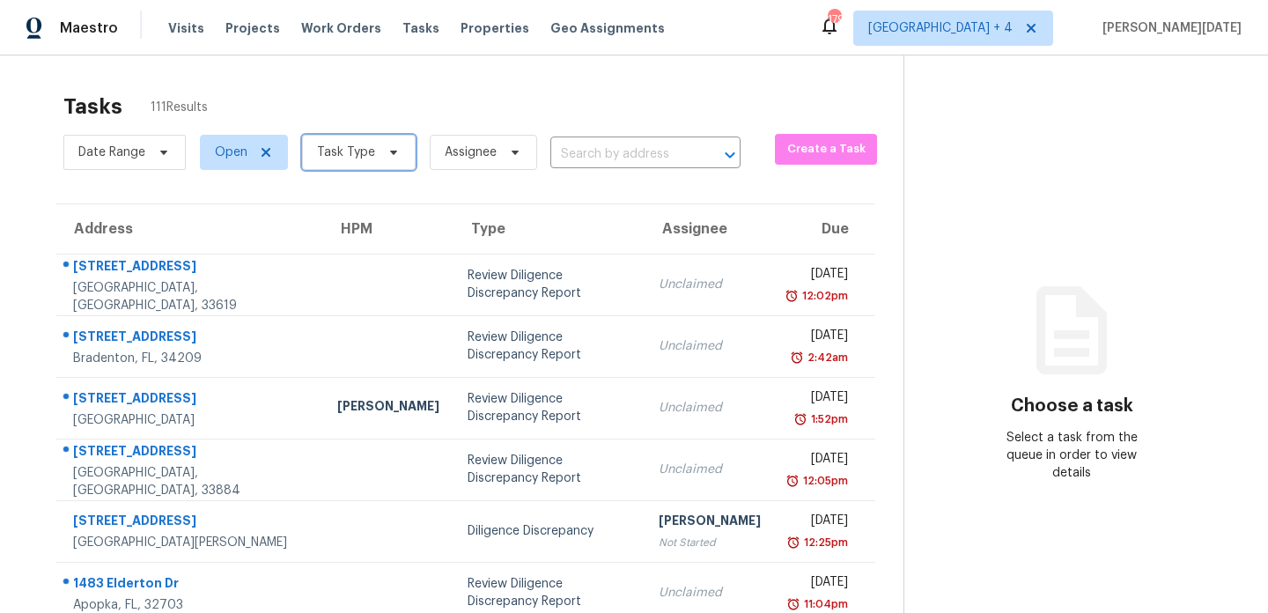
click at [338, 149] on span "Task Type" at bounding box center [346, 153] width 58 height 18
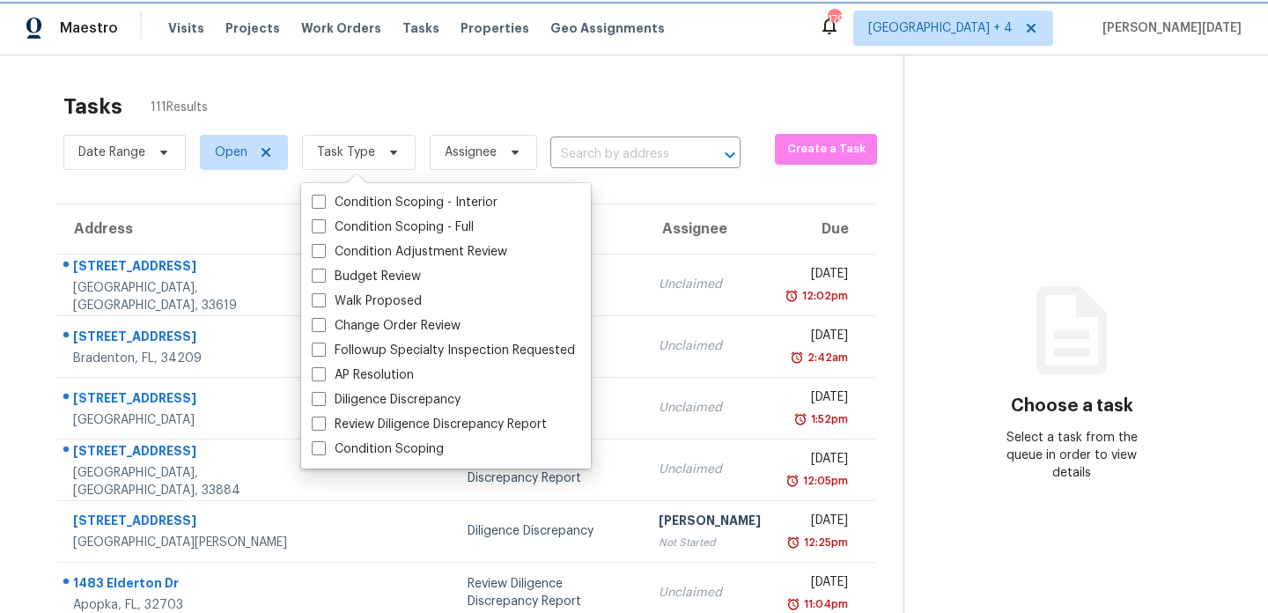
click at [338, 149] on span "Task Type" at bounding box center [346, 153] width 58 height 18
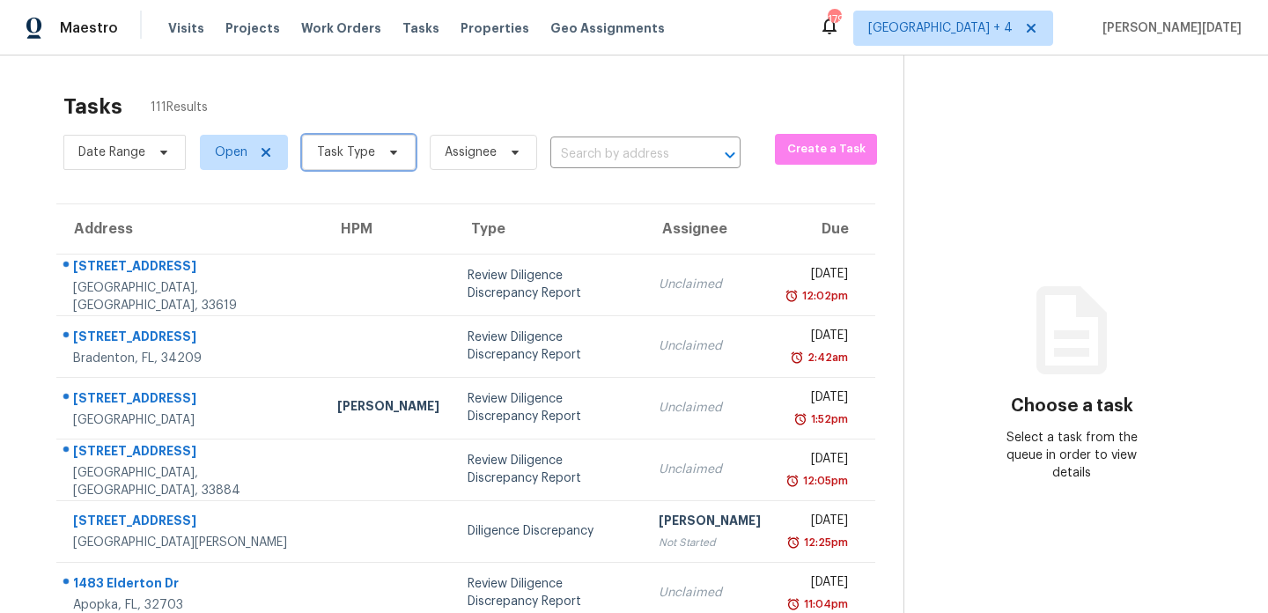
click at [338, 149] on span "Task Type" at bounding box center [346, 153] width 58 height 18
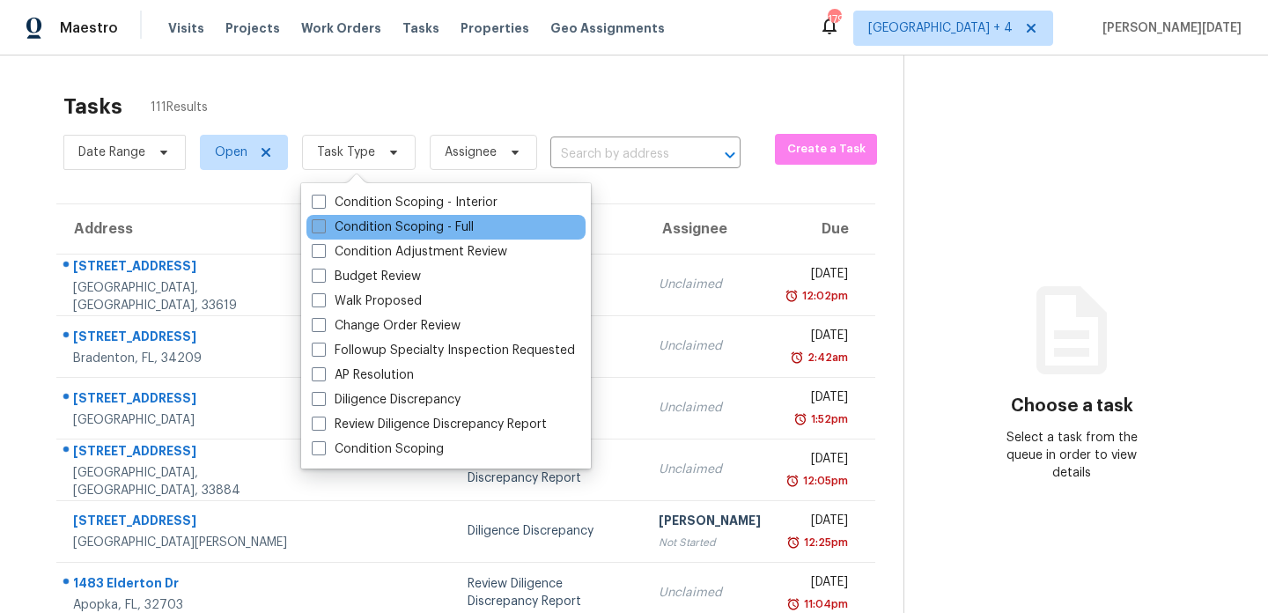
click at [336, 230] on label "Condition Scoping - Full" at bounding box center [393, 227] width 162 height 18
click at [323, 230] on input "Condition Scoping - Full" at bounding box center [317, 223] width 11 height 11
checkbox input "true"
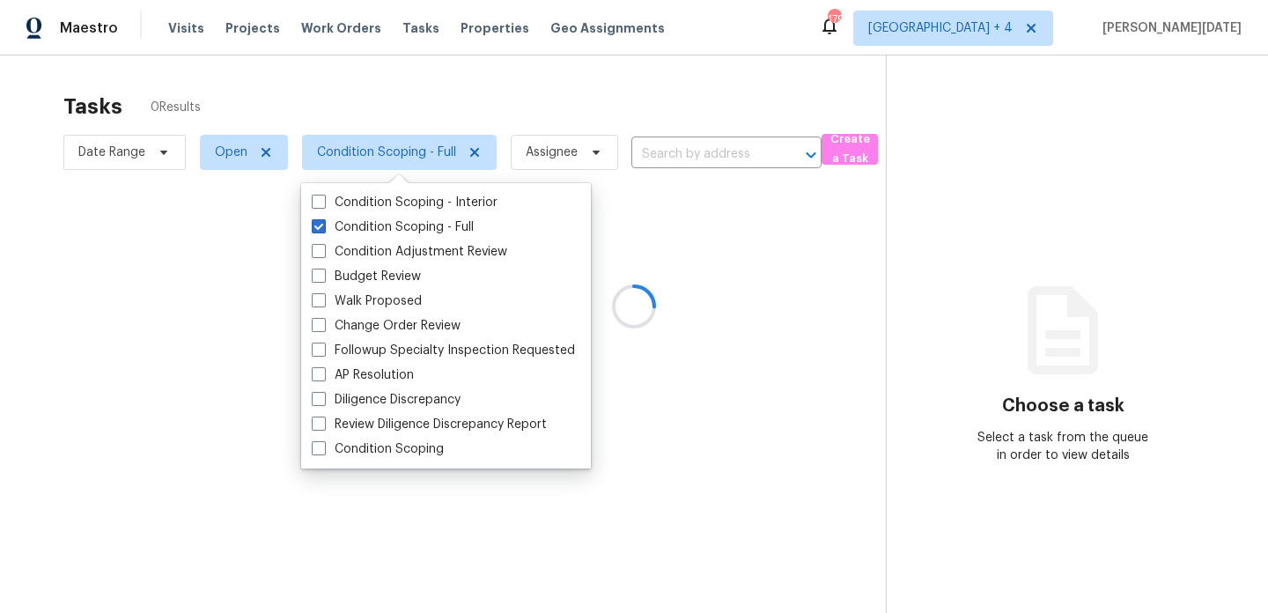
click at [442, 144] on div at bounding box center [634, 306] width 1268 height 613
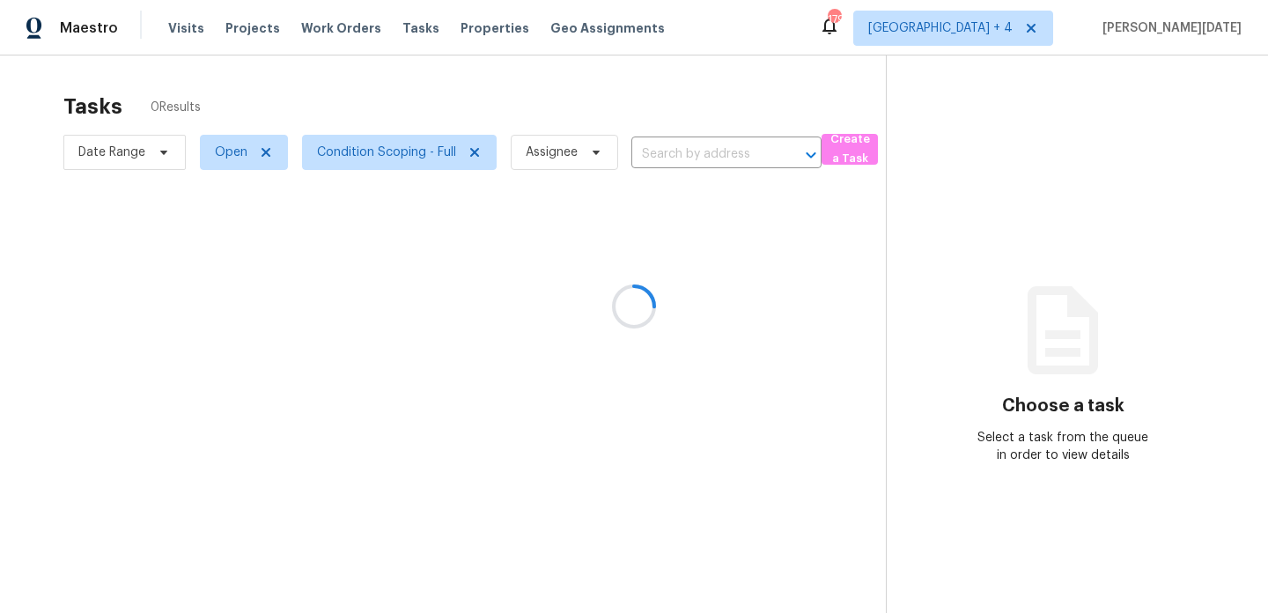
click at [489, 111] on div at bounding box center [634, 306] width 1268 height 613
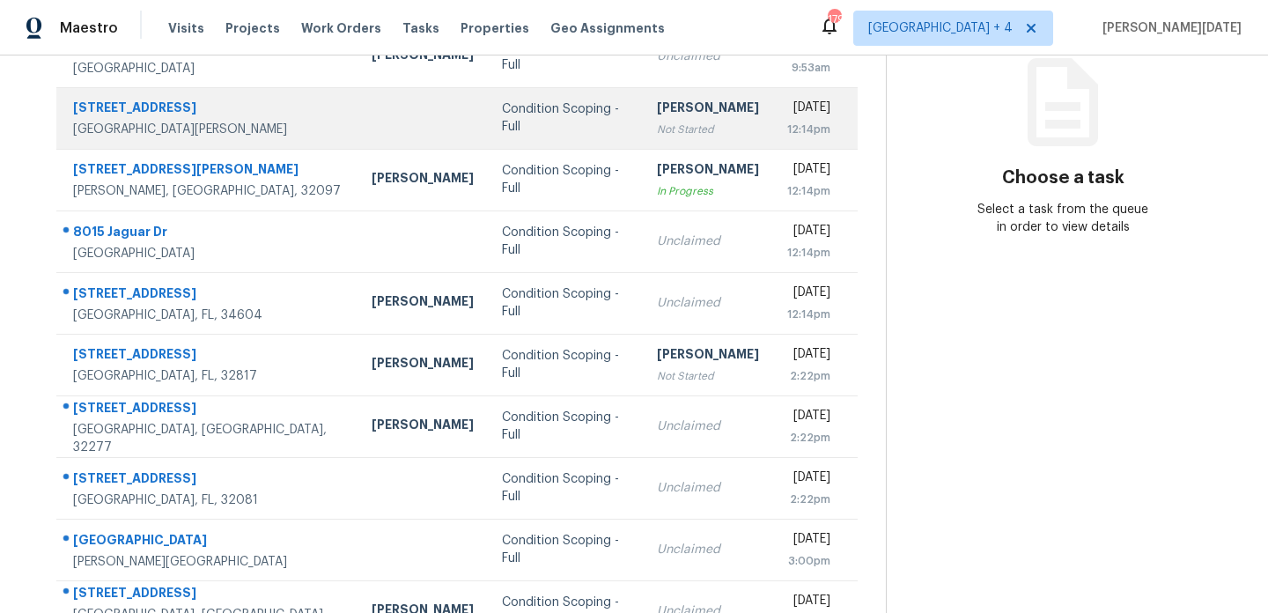
scroll to position [304, 0]
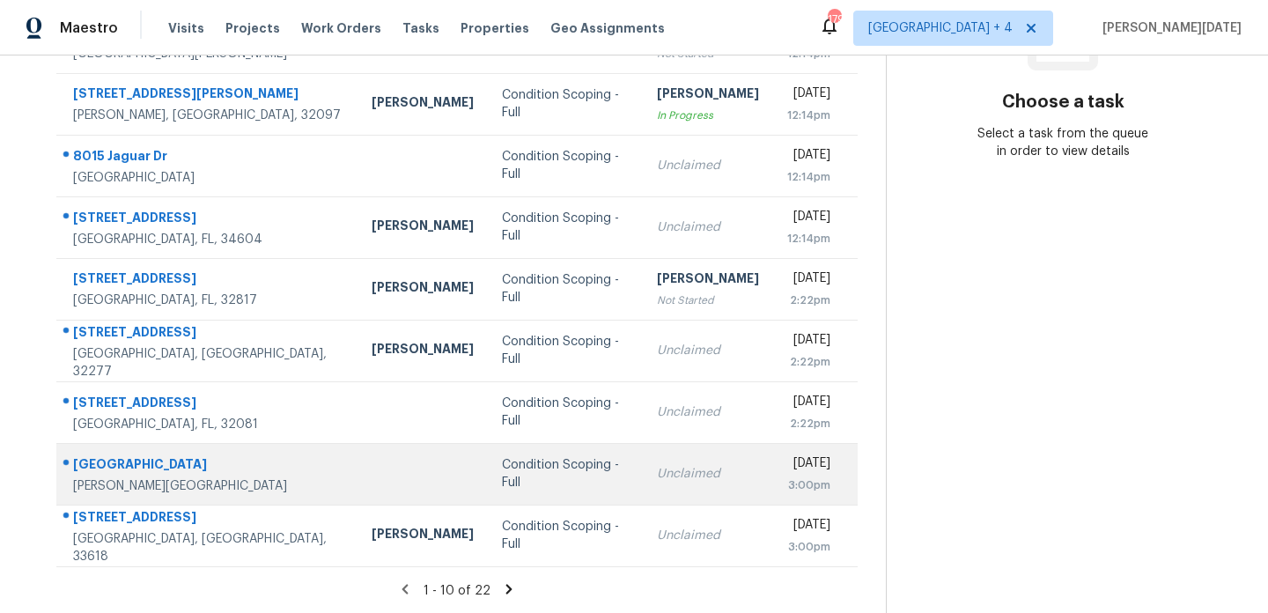
click at [541, 445] on td "Condition Scoping - Full" at bounding box center [565, 474] width 155 height 62
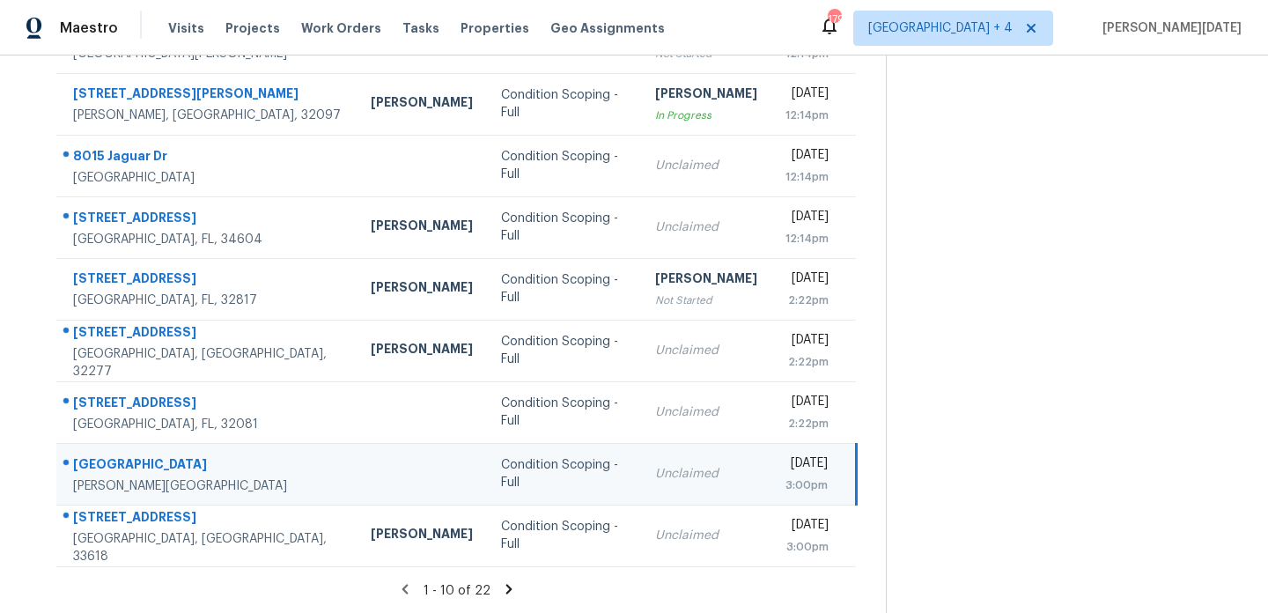
click at [655, 468] on div "Unclaimed" at bounding box center [706, 474] width 102 height 18
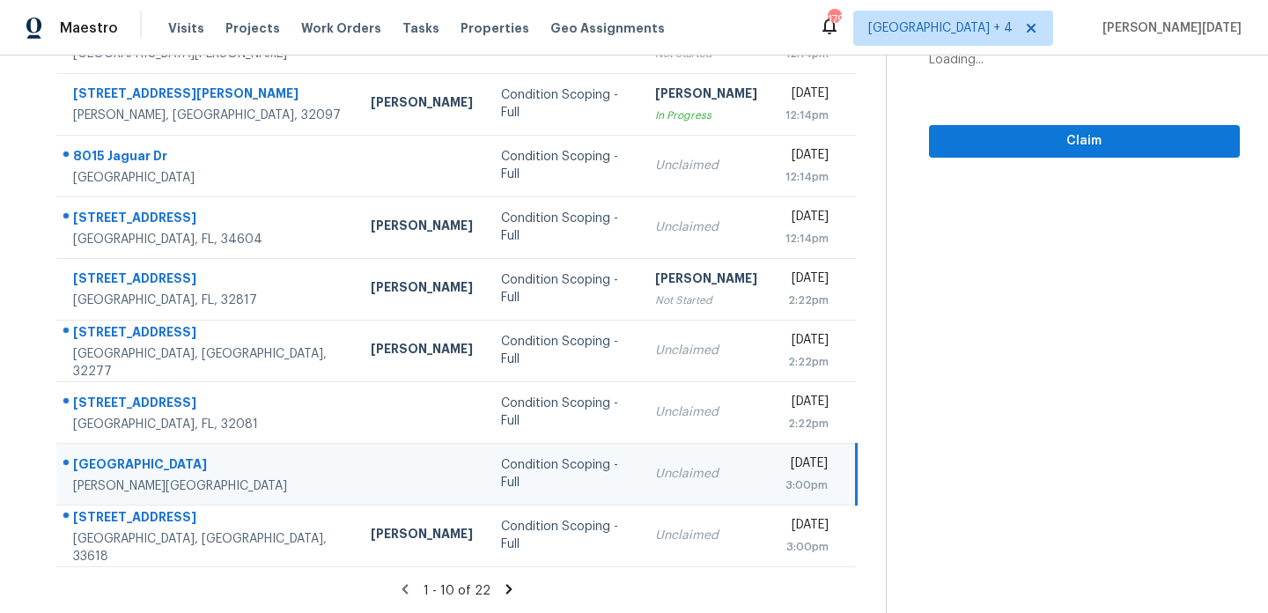
click at [786, 470] on div "[DATE]" at bounding box center [807, 465] width 42 height 22
click at [1008, 145] on span "Claim" at bounding box center [1084, 141] width 283 height 22
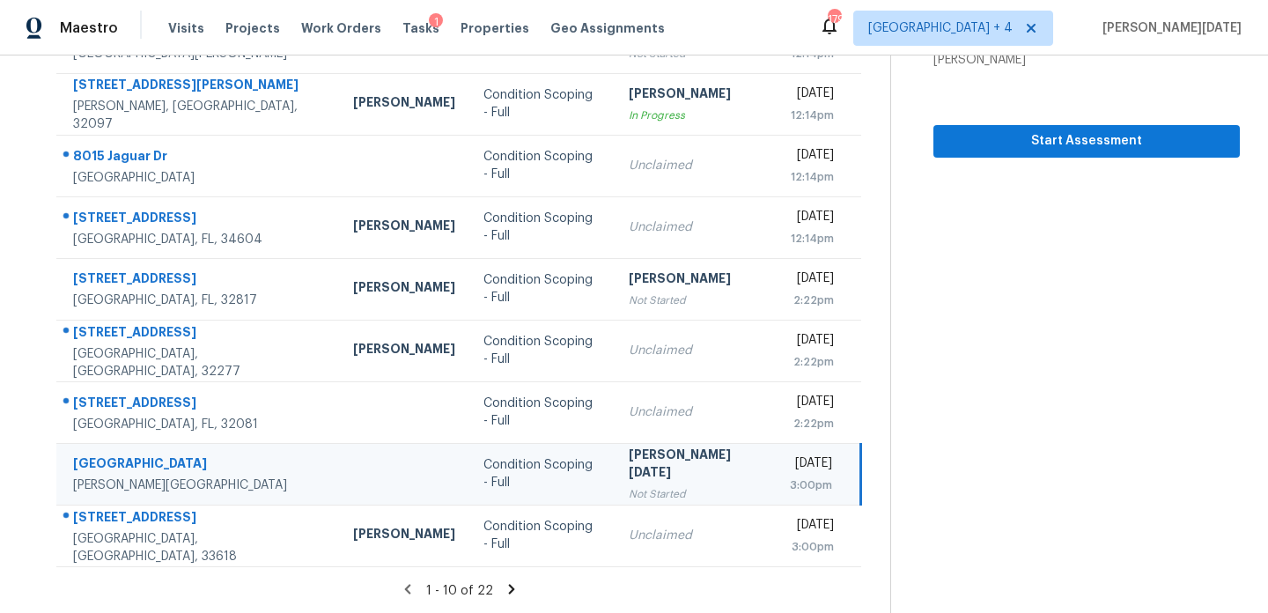
click at [509, 587] on icon at bounding box center [512, 589] width 16 height 16
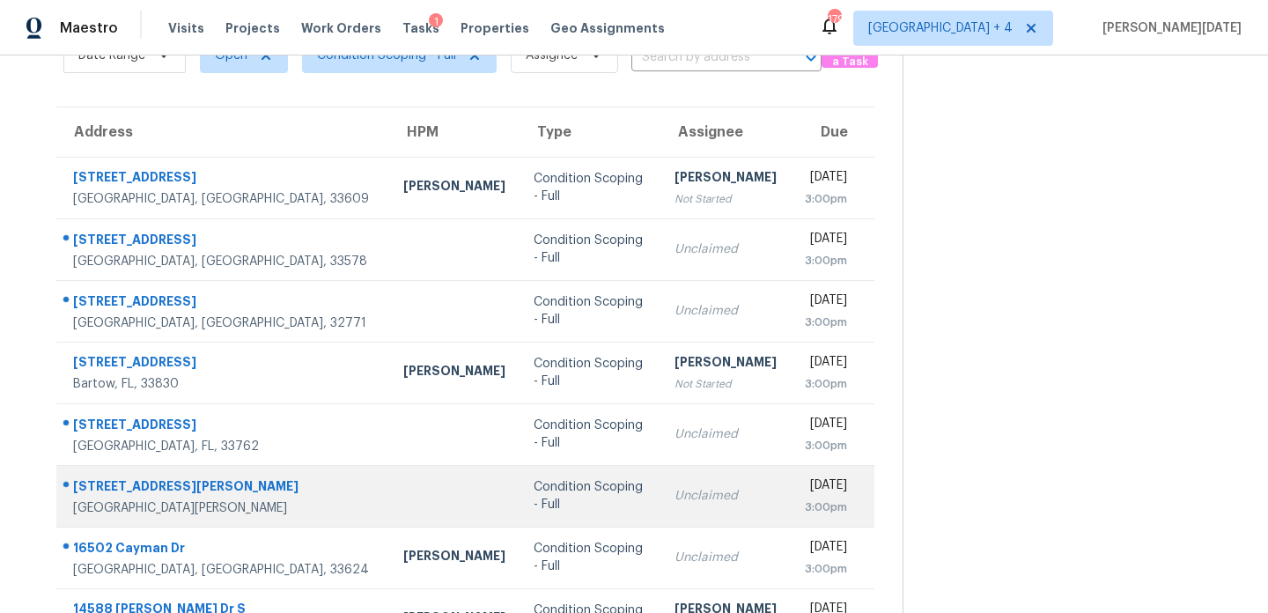
scroll to position [95, 0]
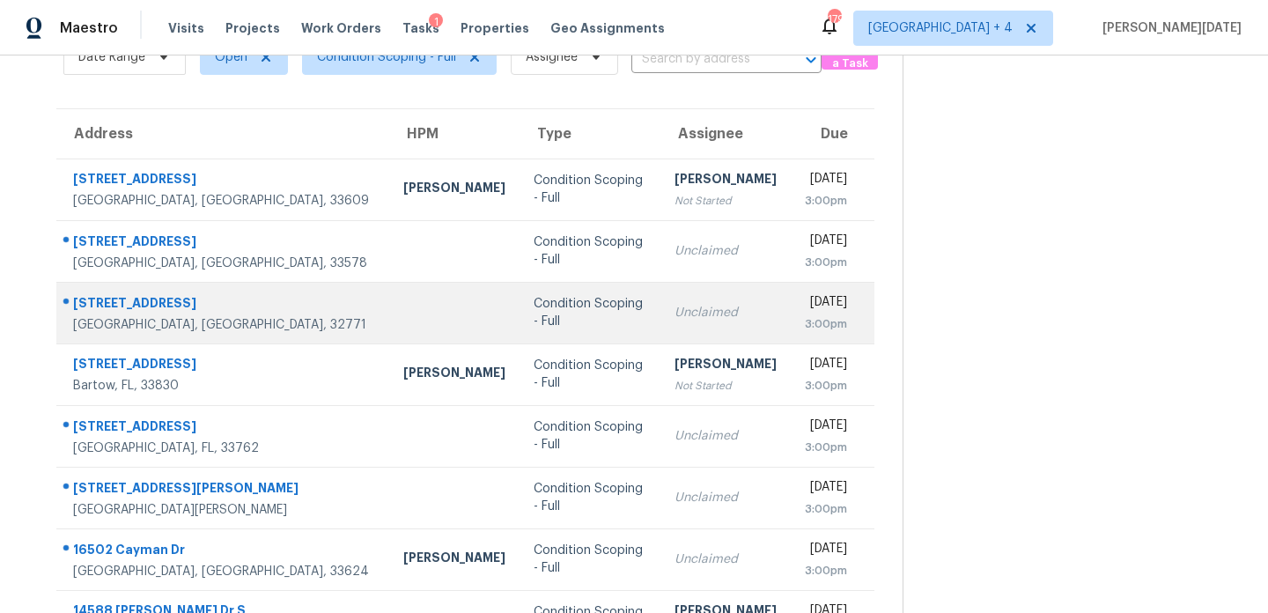
click at [660, 288] on td "Unclaimed" at bounding box center [725, 313] width 130 height 62
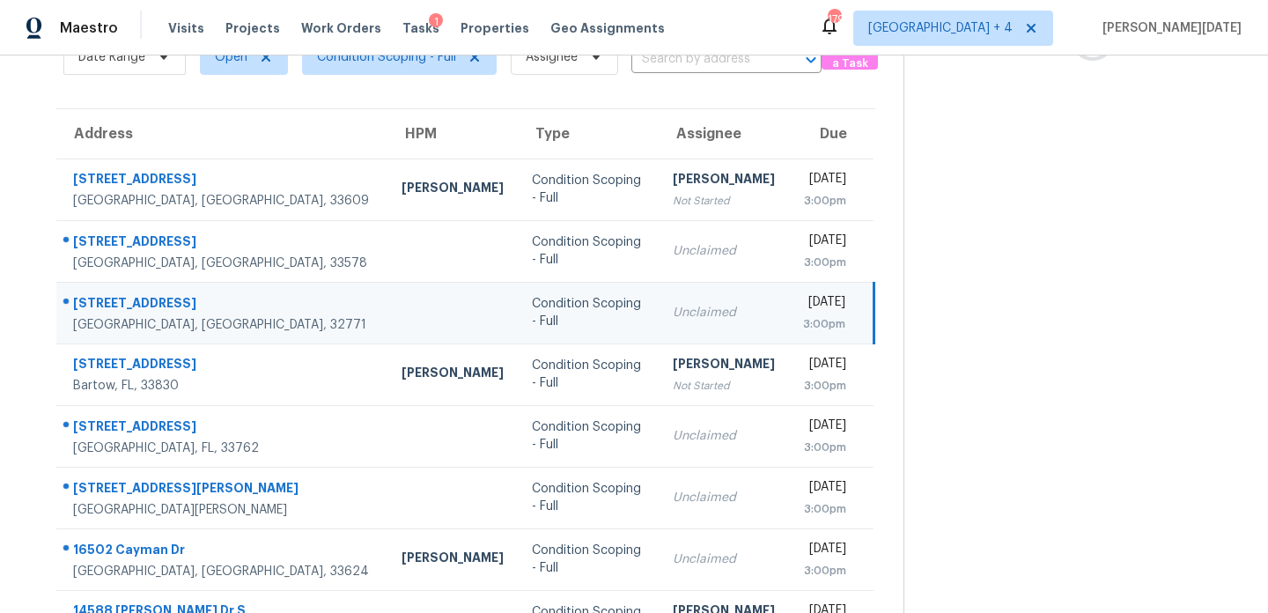
click at [682, 297] on td "Unclaimed" at bounding box center [724, 313] width 130 height 62
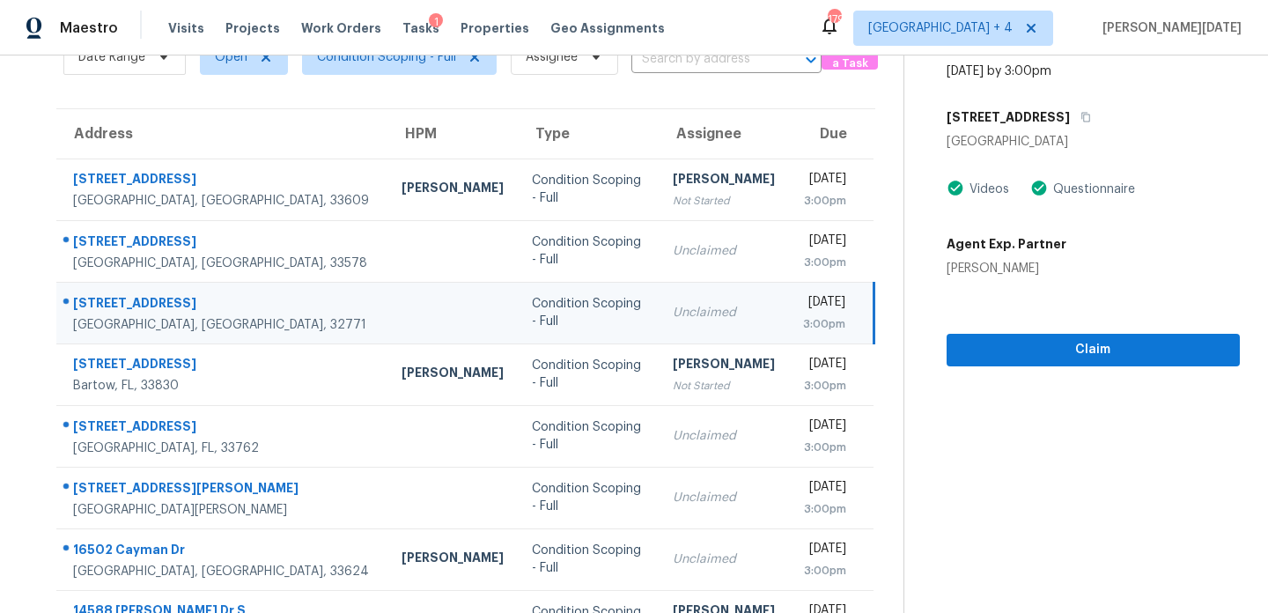
click at [803, 308] on div "[DATE]" at bounding box center [824, 304] width 42 height 22
click at [961, 349] on span "Claim" at bounding box center [1093, 350] width 265 height 22
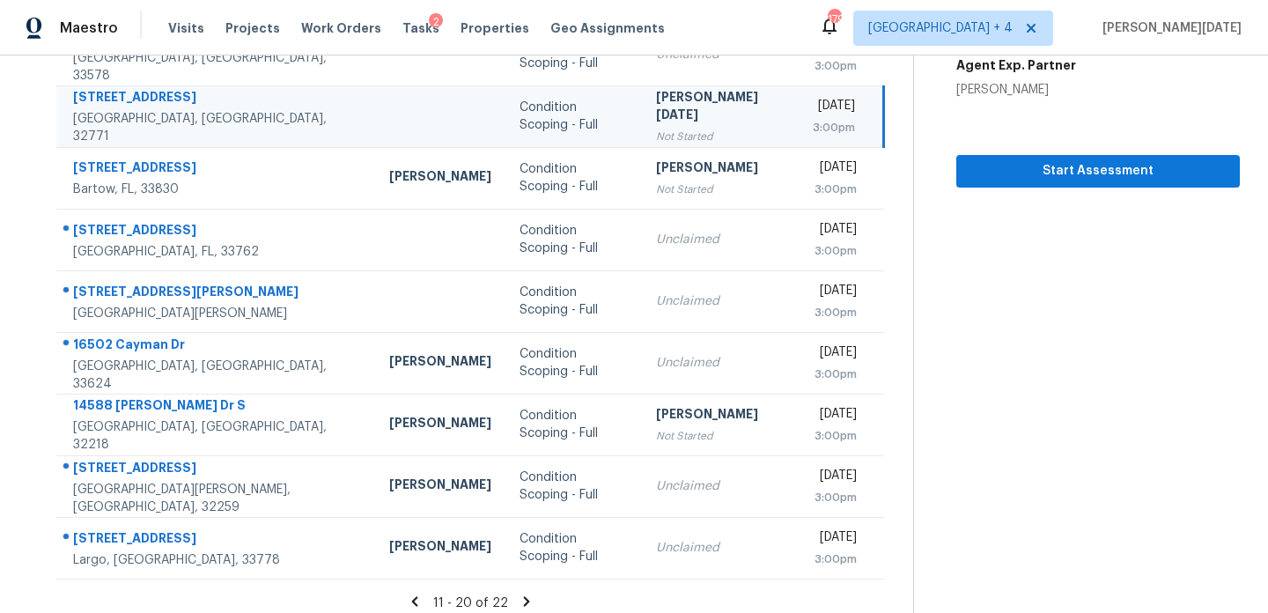
scroll to position [293, 0]
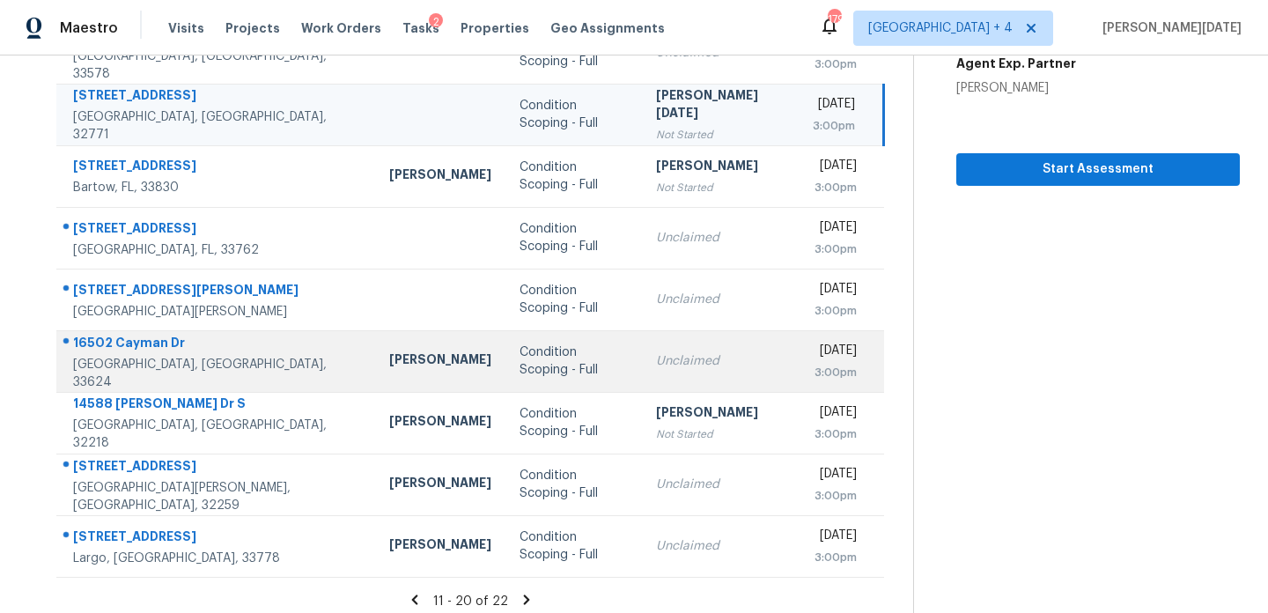
click at [505, 370] on td "Condition Scoping - Full" at bounding box center [573, 361] width 137 height 62
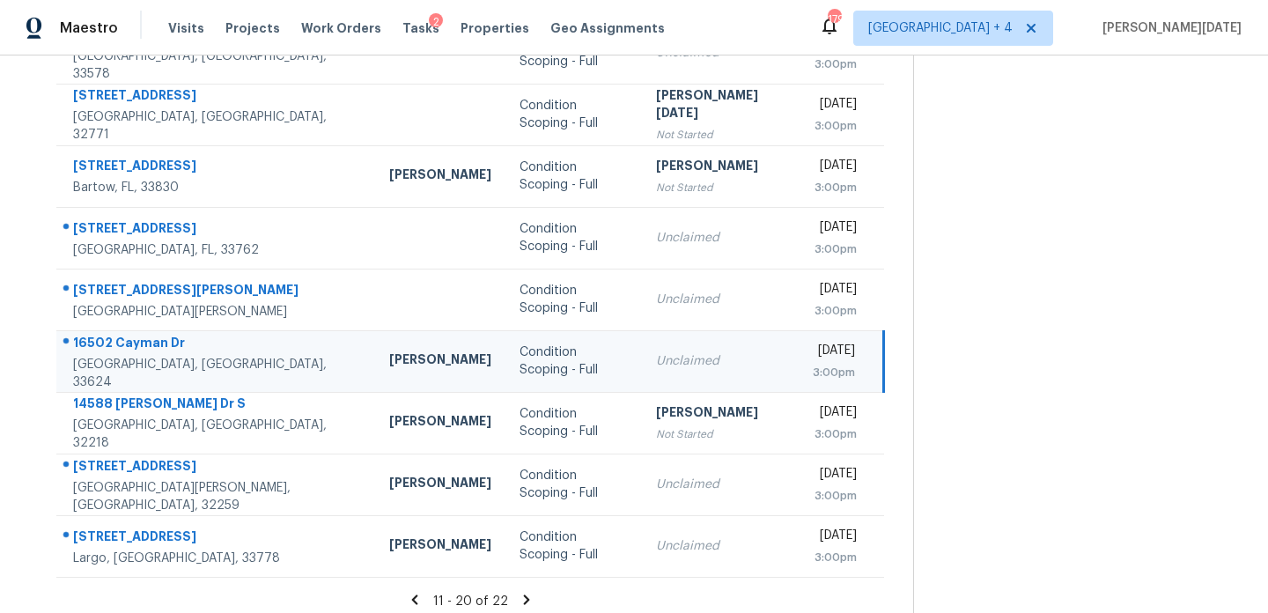
click at [677, 358] on div "Unclaimed" at bounding box center [720, 361] width 129 height 18
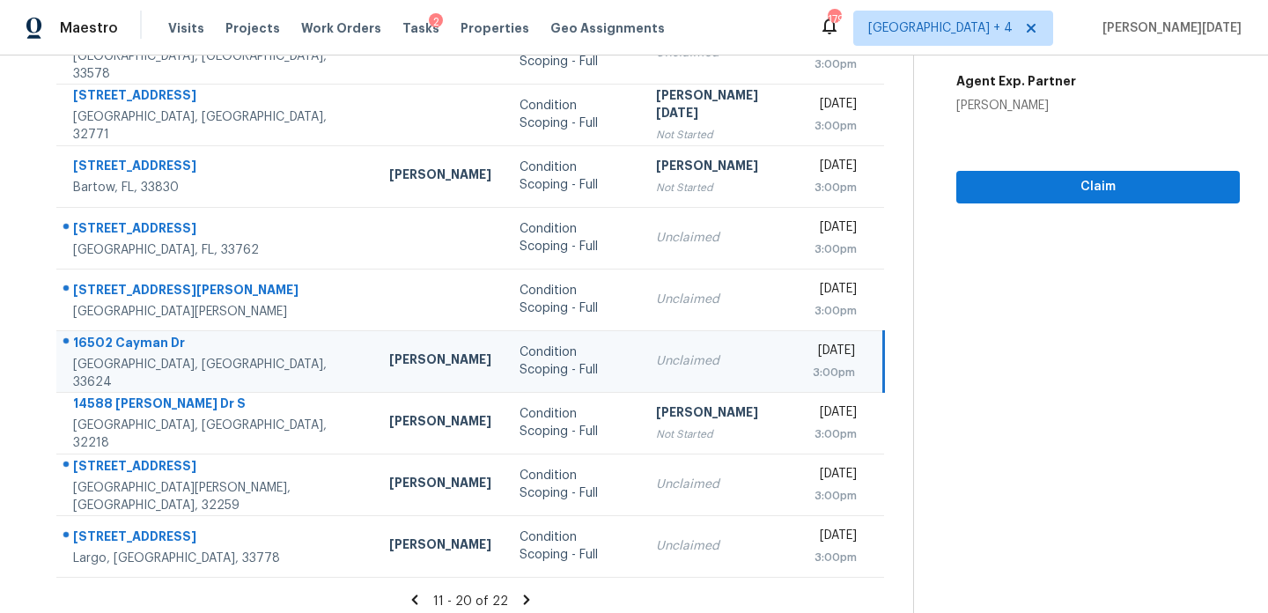
click at [813, 353] on div "[DATE]" at bounding box center [834, 353] width 42 height 22
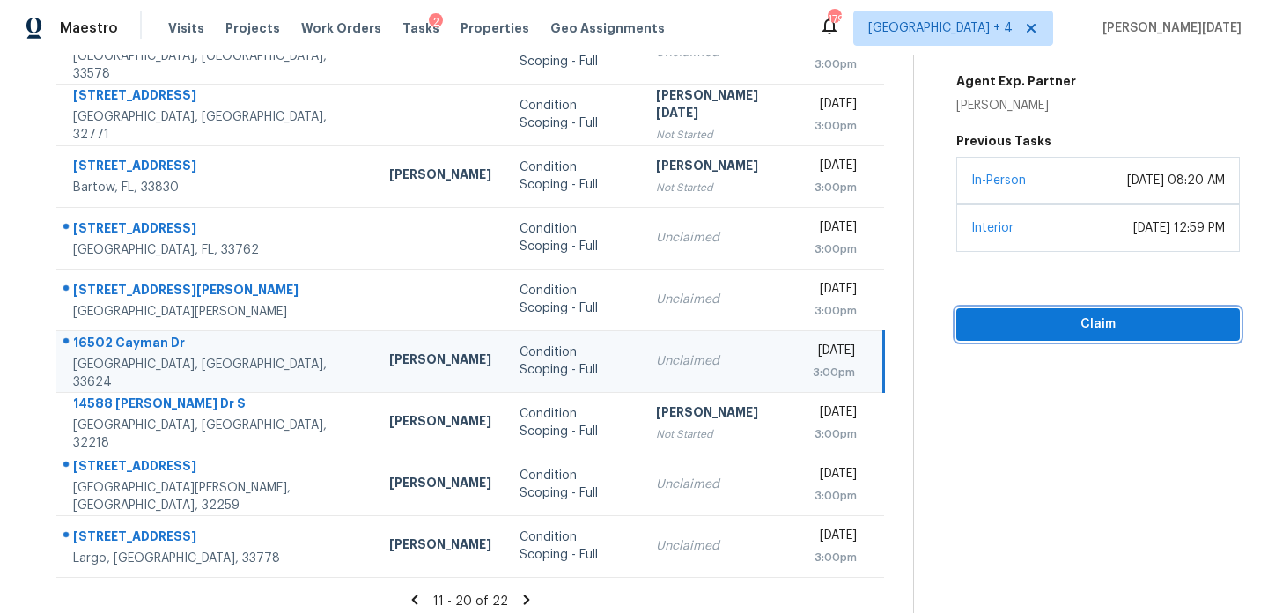
click at [1008, 314] on span "Claim" at bounding box center [1097, 325] width 255 height 22
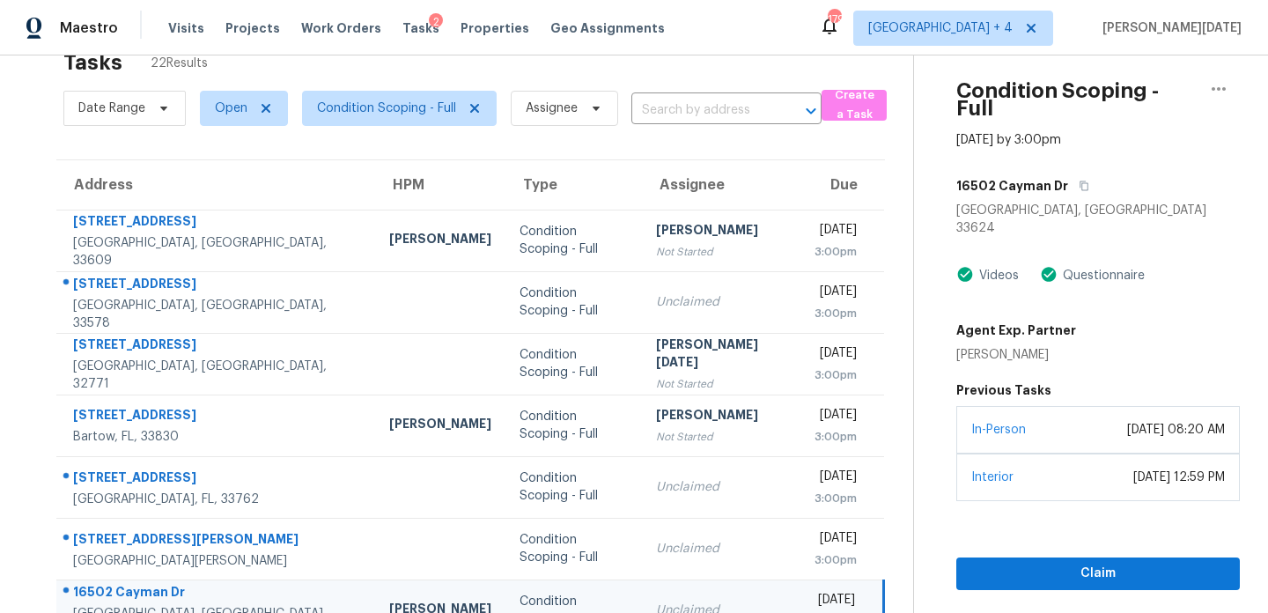
scroll to position [39, 0]
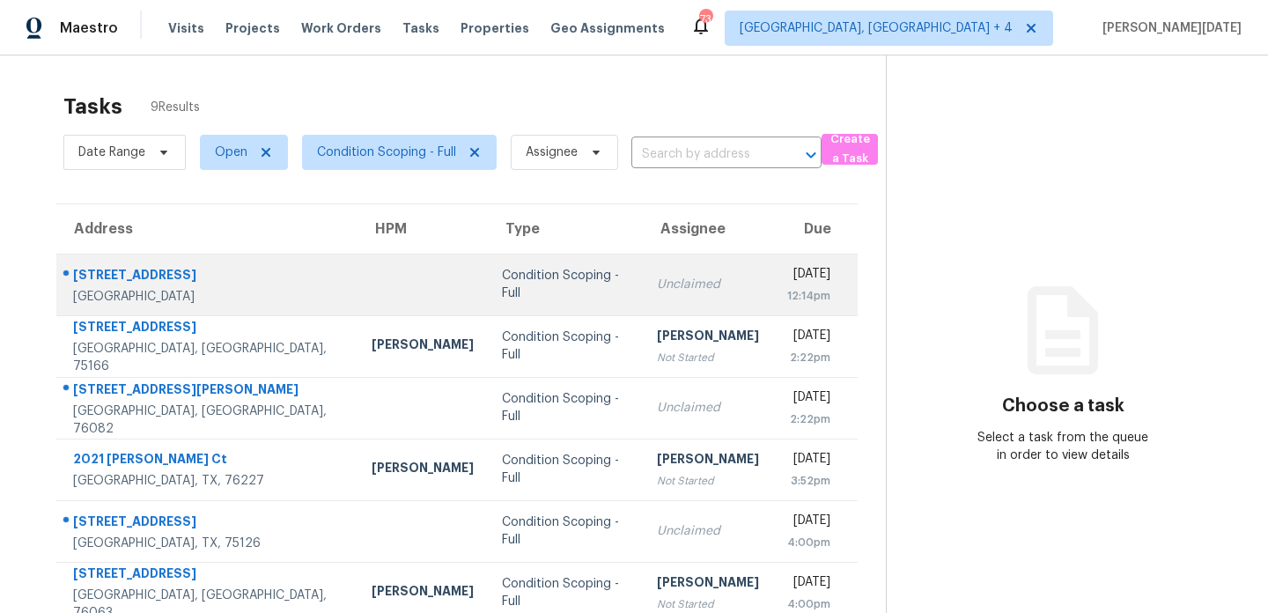
click at [502, 279] on div "Condition Scoping - Full" at bounding box center [565, 284] width 126 height 35
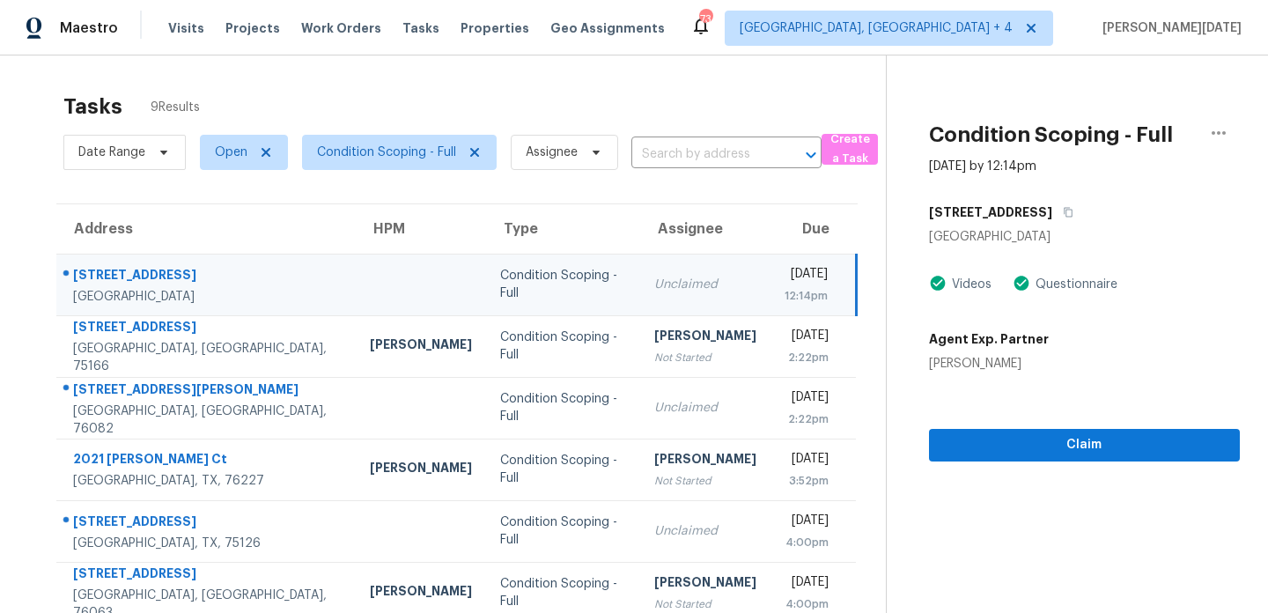
click at [785, 296] on div "12:14pm" at bounding box center [806, 296] width 43 height 18
click at [785, 284] on div "[DATE]" at bounding box center [806, 276] width 43 height 22
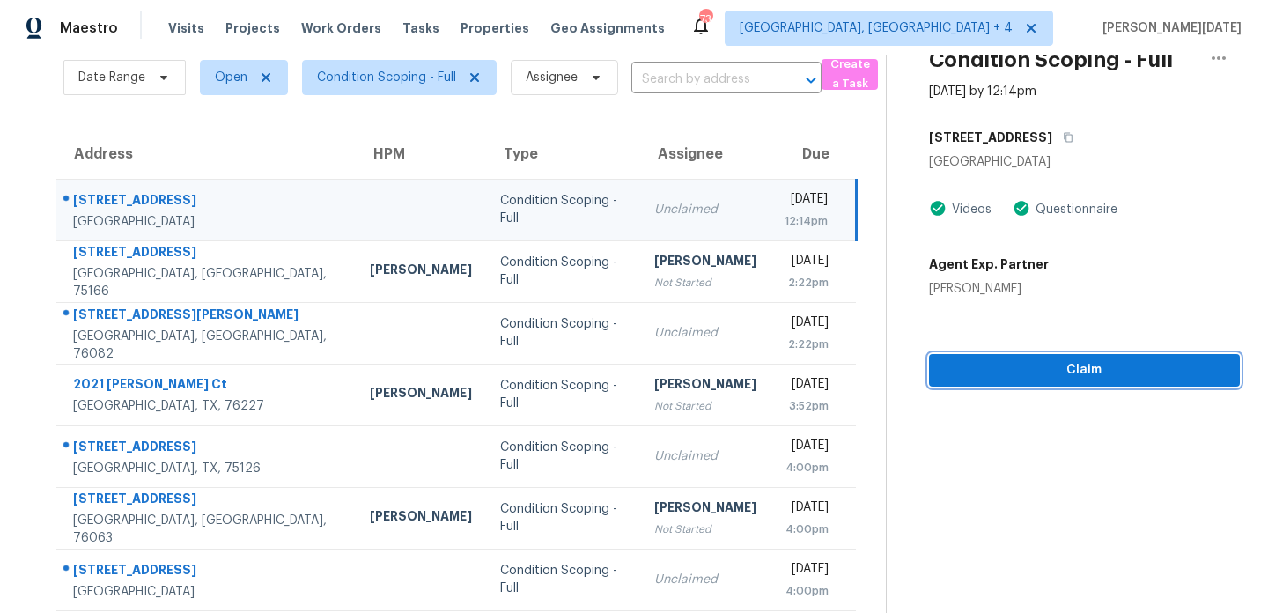
click at [983, 365] on span "Claim" at bounding box center [1084, 370] width 283 height 22
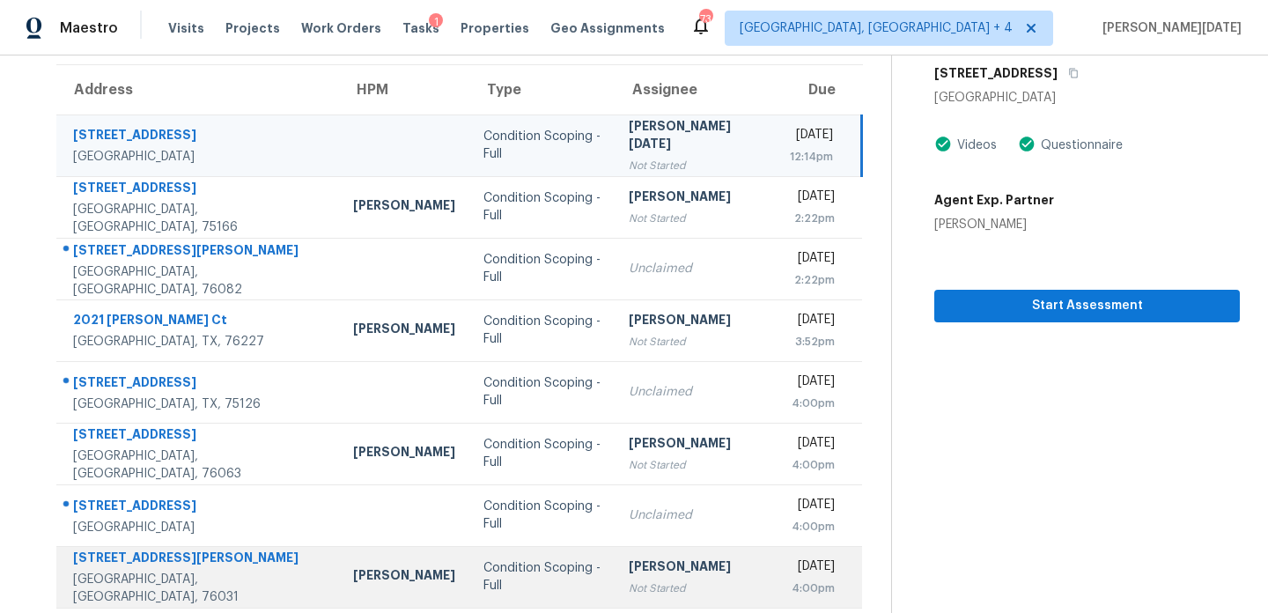
scroll to position [210, 0]
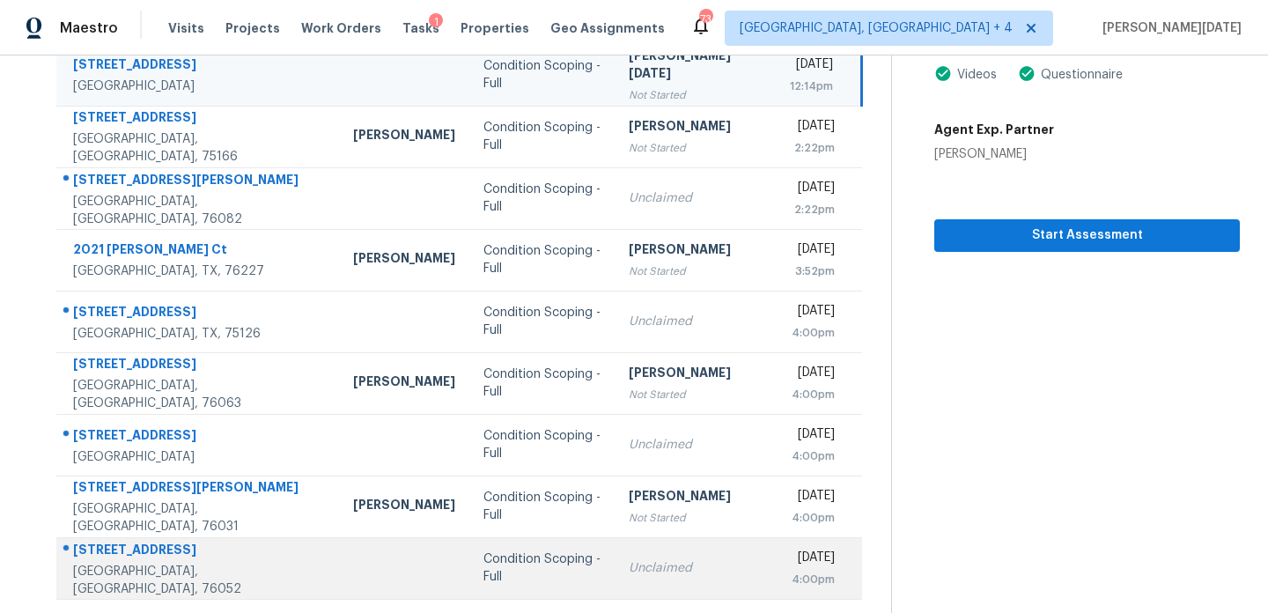
click at [615, 566] on td "Unclaimed" at bounding box center [695, 568] width 161 height 62
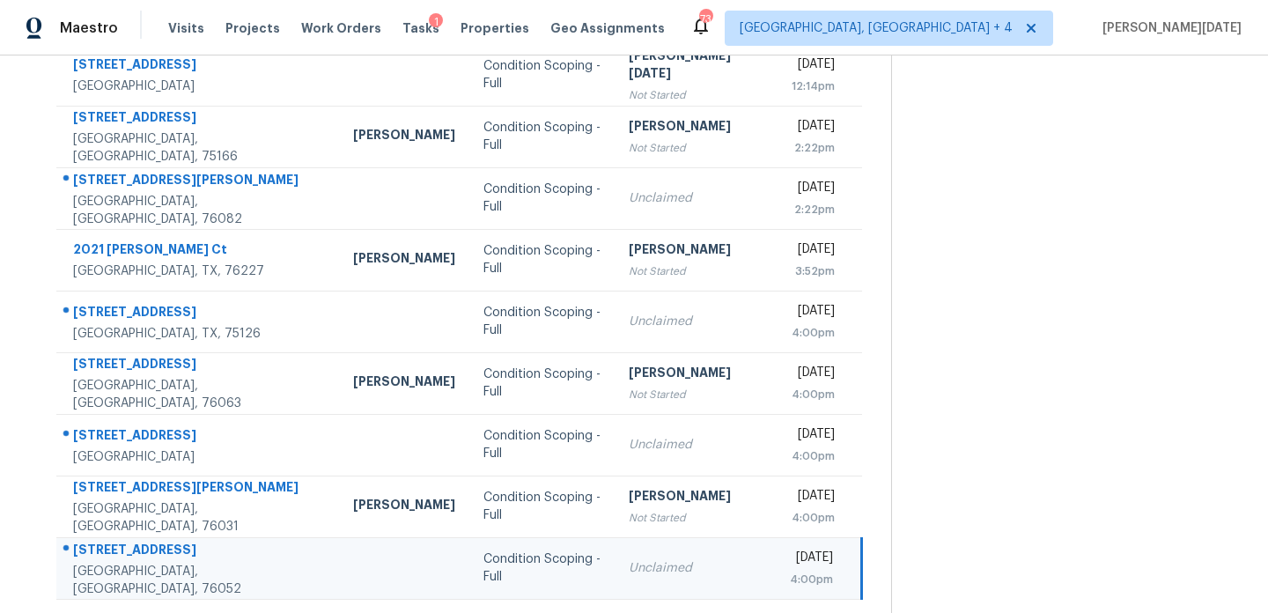
click at [668, 576] on div "Unclaimed" at bounding box center [695, 568] width 133 height 18
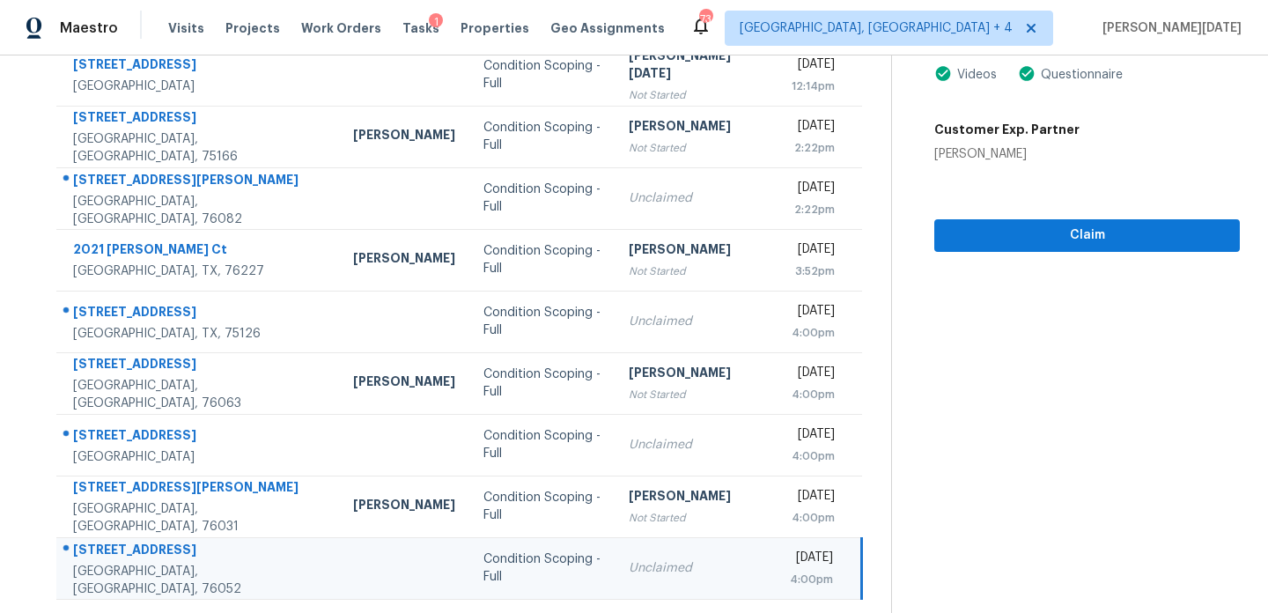
click at [790, 574] on div "4:00pm" at bounding box center [811, 580] width 43 height 18
click at [997, 246] on button "Claim" at bounding box center [1087, 235] width 306 height 33
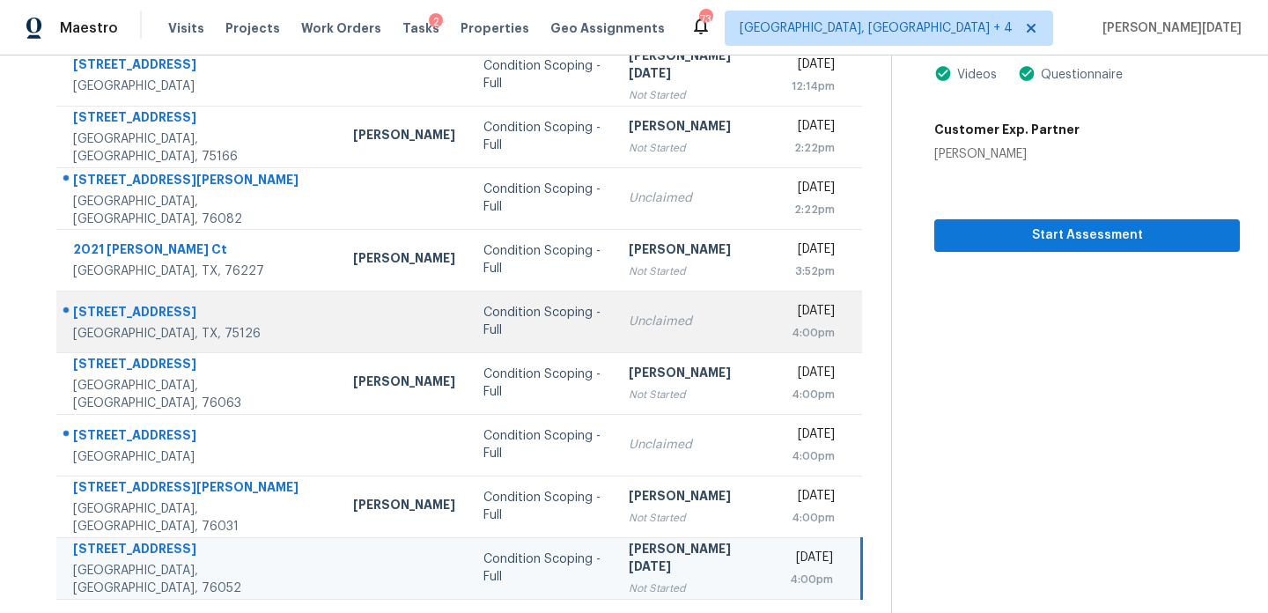
scroll to position [0, 0]
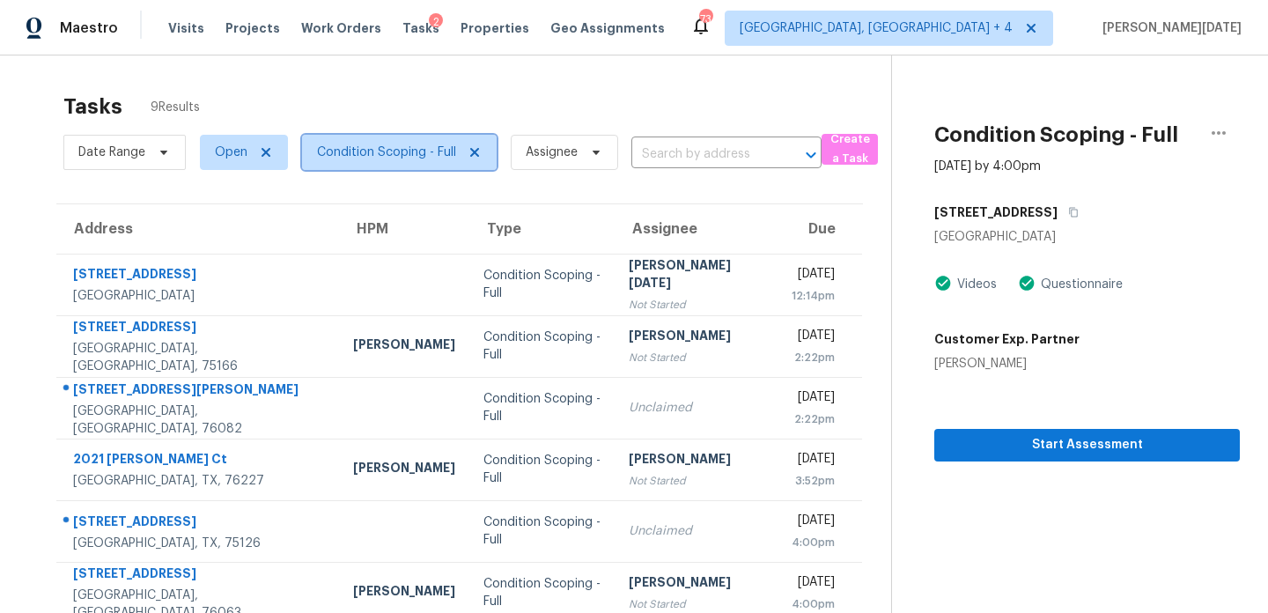
click at [419, 165] on span "Condition Scoping - Full" at bounding box center [399, 152] width 195 height 35
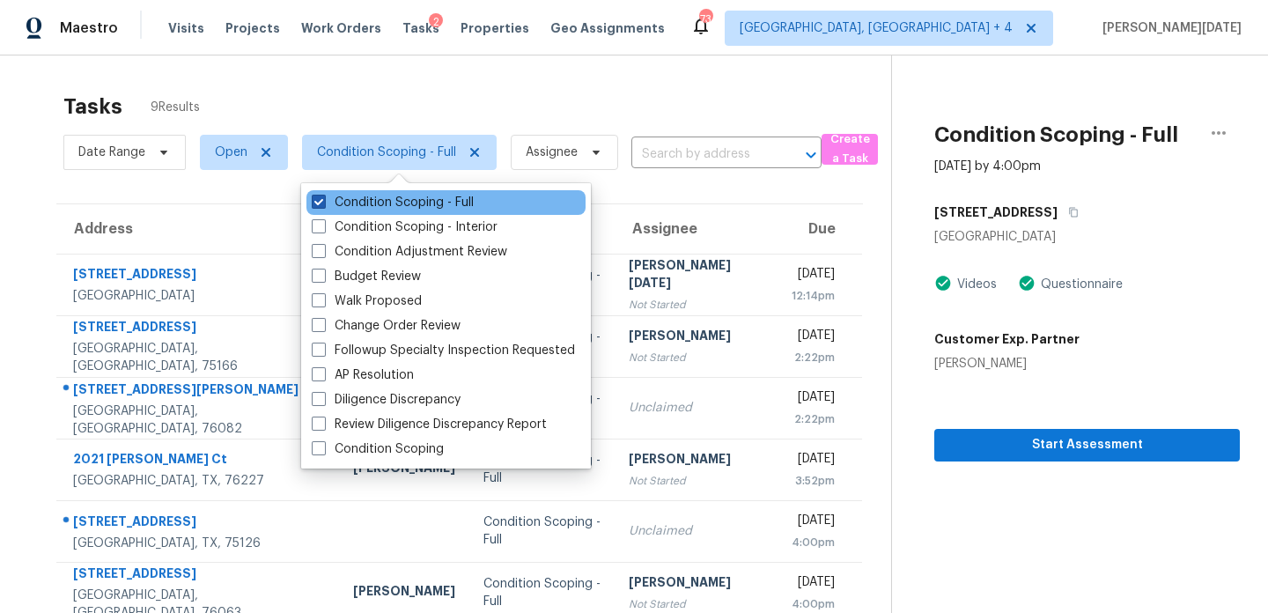
click at [411, 200] on label "Condition Scoping - Full" at bounding box center [393, 203] width 162 height 18
click at [323, 200] on input "Condition Scoping - Full" at bounding box center [317, 199] width 11 height 11
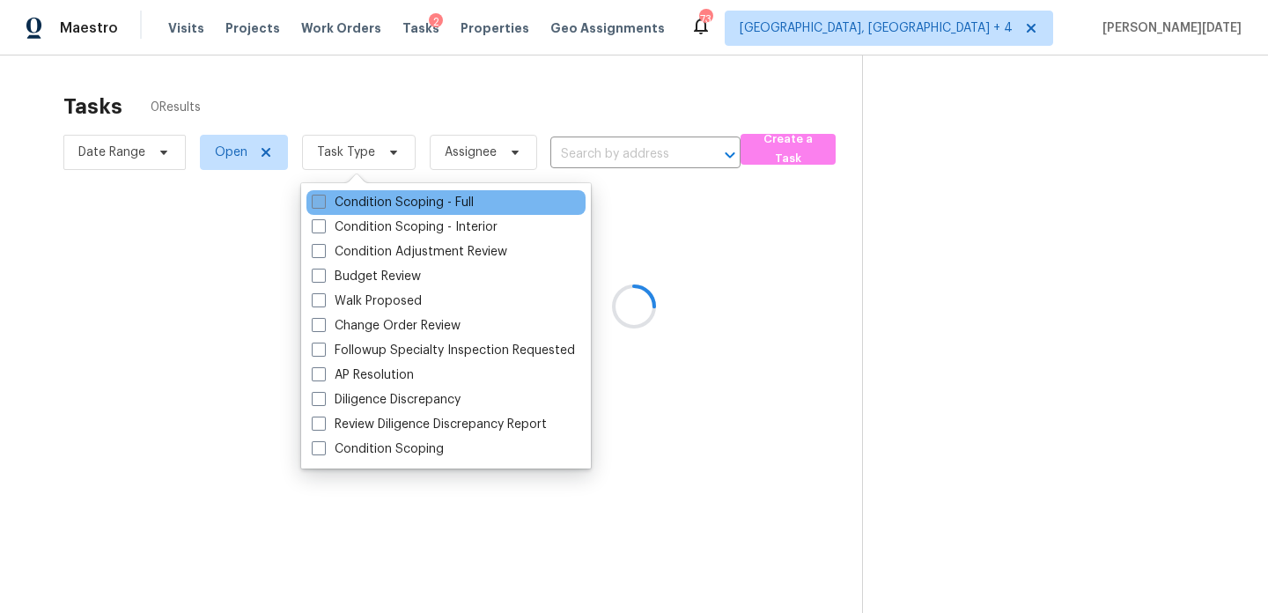
click at [411, 200] on label "Condition Scoping - Full" at bounding box center [393, 203] width 162 height 18
click at [323, 200] on input "Condition Scoping - Full" at bounding box center [317, 199] width 11 height 11
checkbox input "true"
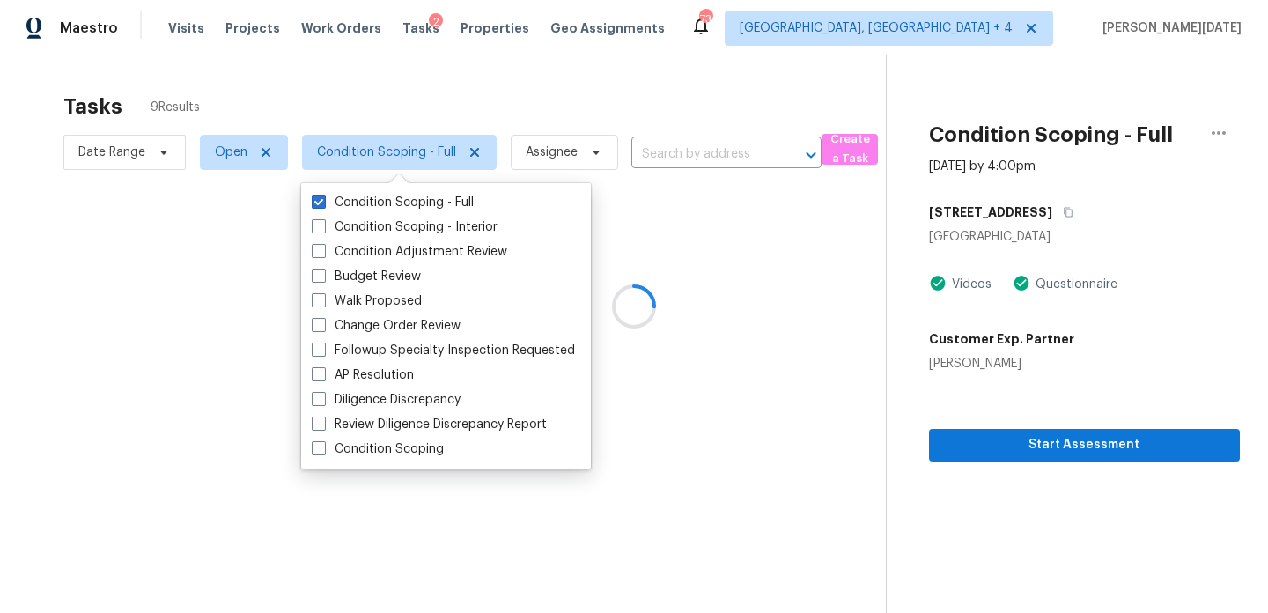
click at [582, 74] on div at bounding box center [634, 306] width 1268 height 613
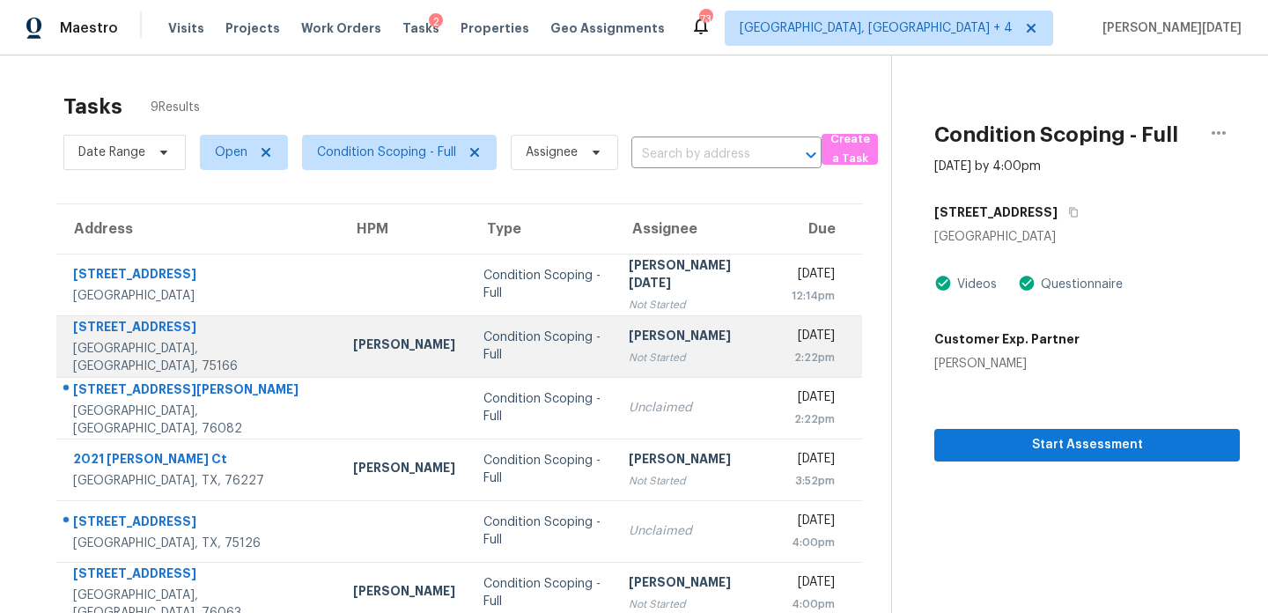
scroll to position [210, 0]
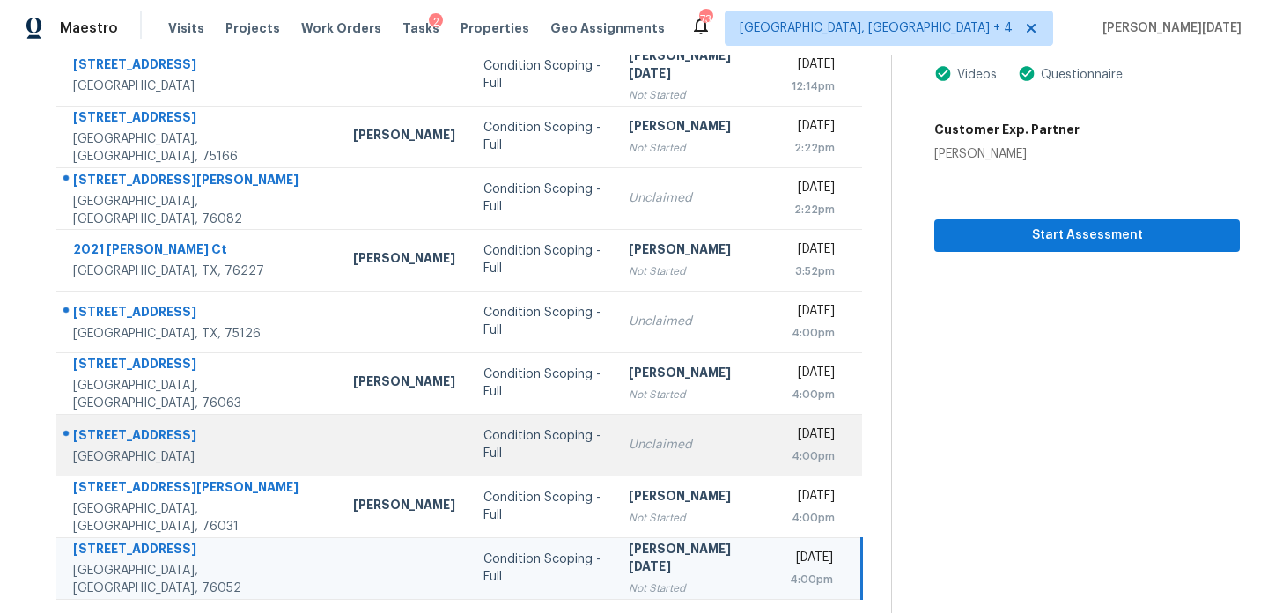
click at [628, 455] on td "Unclaimed" at bounding box center [695, 445] width 161 height 62
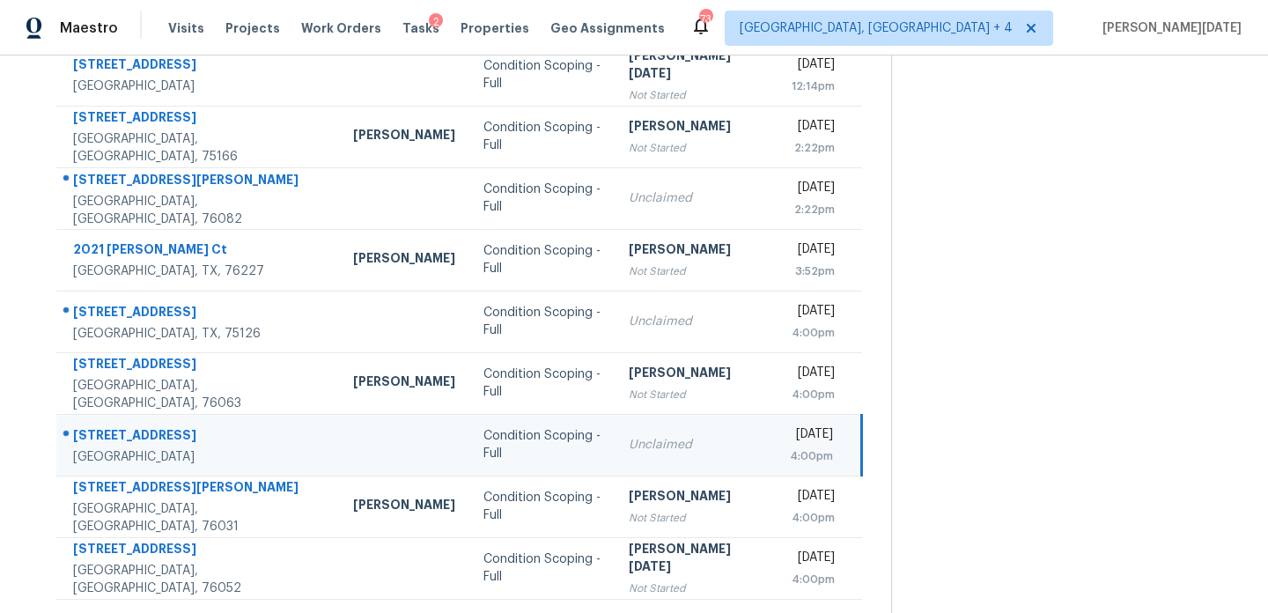
click at [628, 455] on td "Unclaimed" at bounding box center [695, 445] width 161 height 62
click at [655, 453] on div "Unclaimed" at bounding box center [695, 445] width 133 height 18
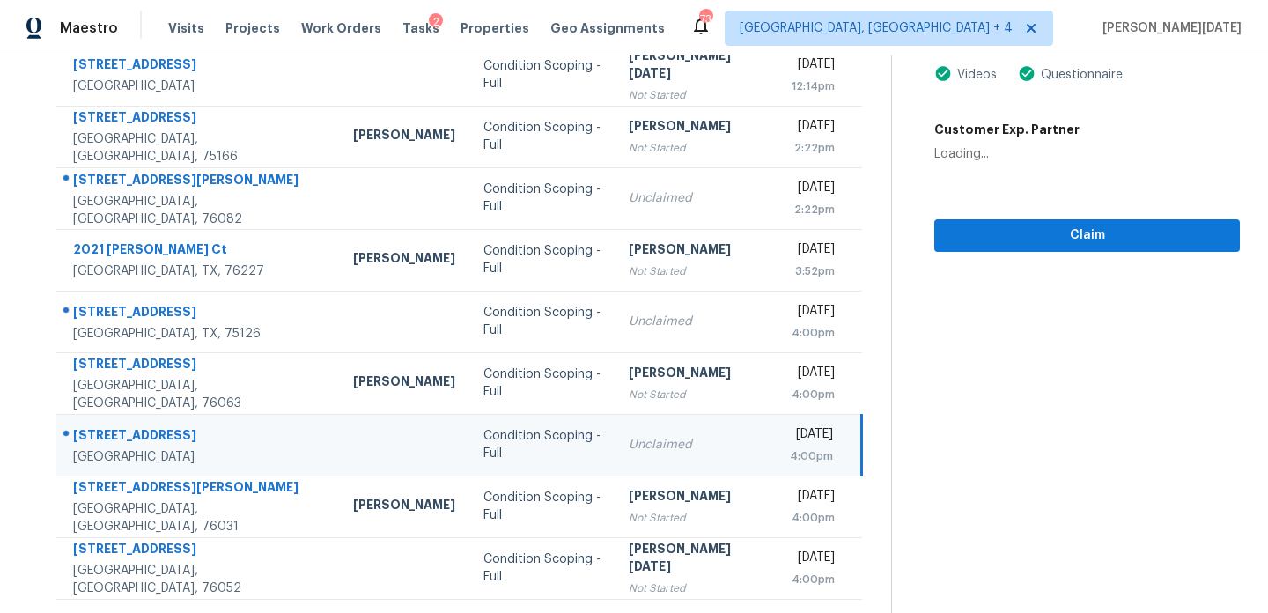
click at [655, 453] on div "Unclaimed" at bounding box center [695, 445] width 133 height 18
click at [968, 243] on span "Claim" at bounding box center [1086, 236] width 277 height 22
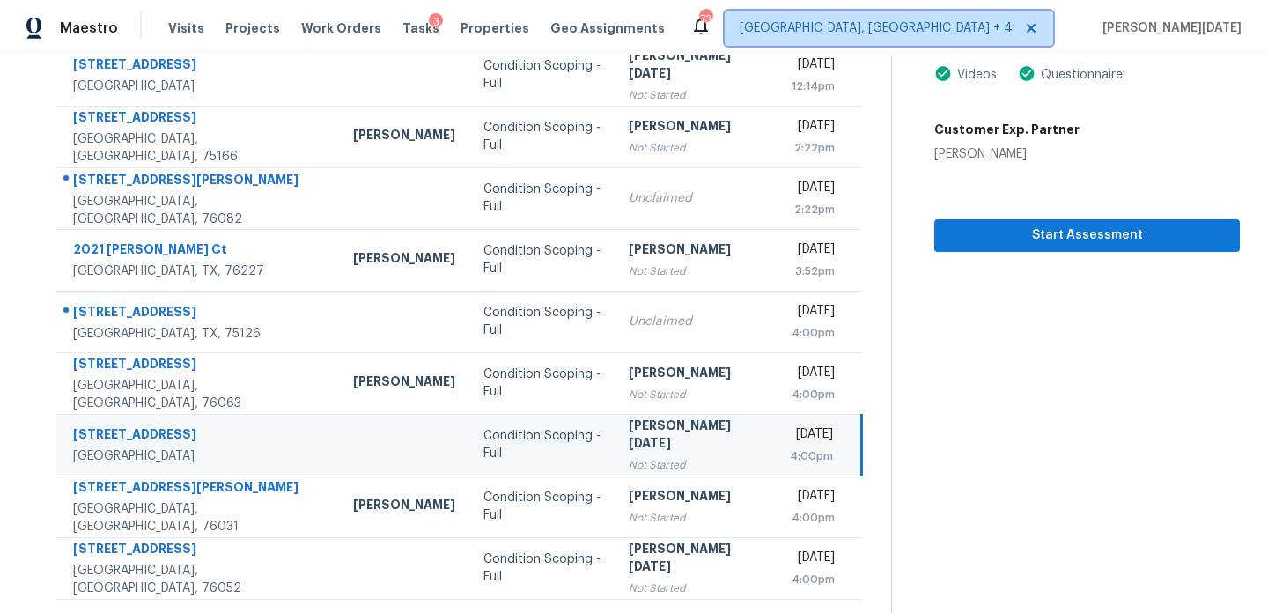
click at [1012, 41] on span "Killeen, TX + 4" at bounding box center [889, 28] width 328 height 35
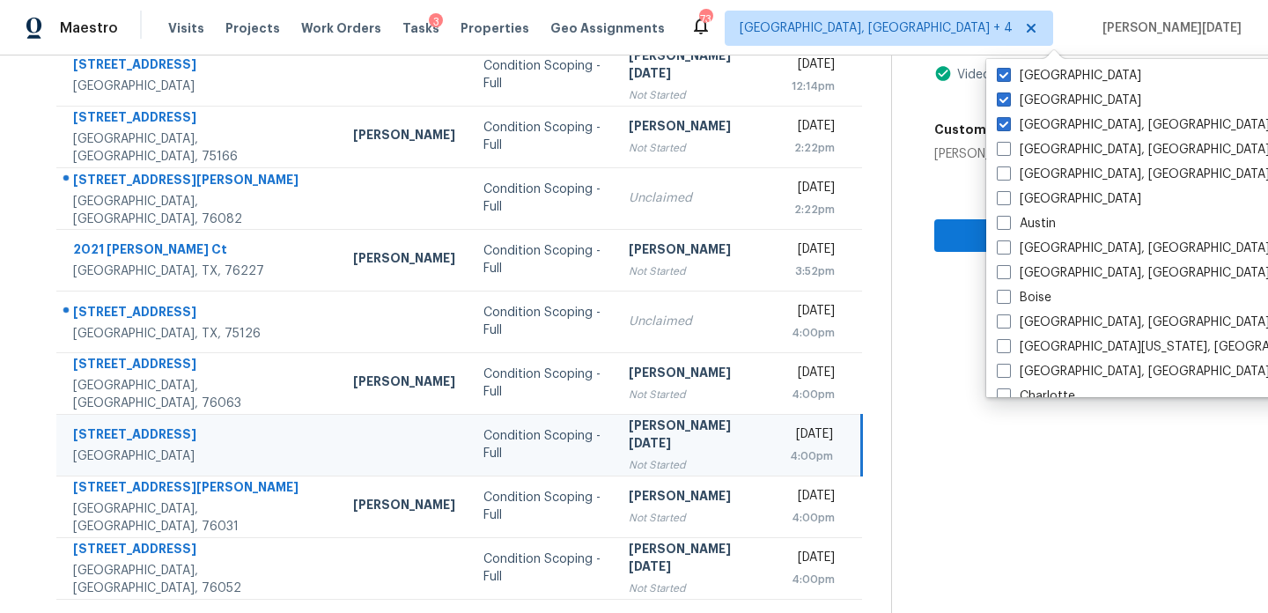
scroll to position [0, 0]
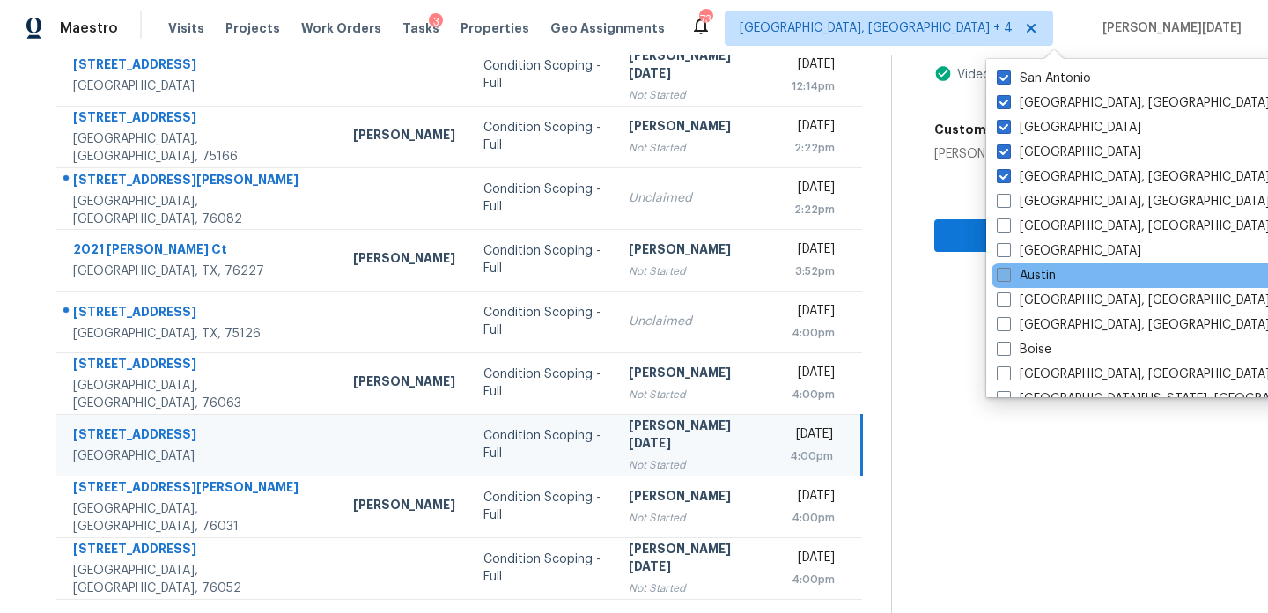
click at [1038, 271] on label "Austin" at bounding box center [1026, 276] width 59 height 18
click at [1008, 271] on input "Austin" at bounding box center [1002, 272] width 11 height 11
checkbox input "true"
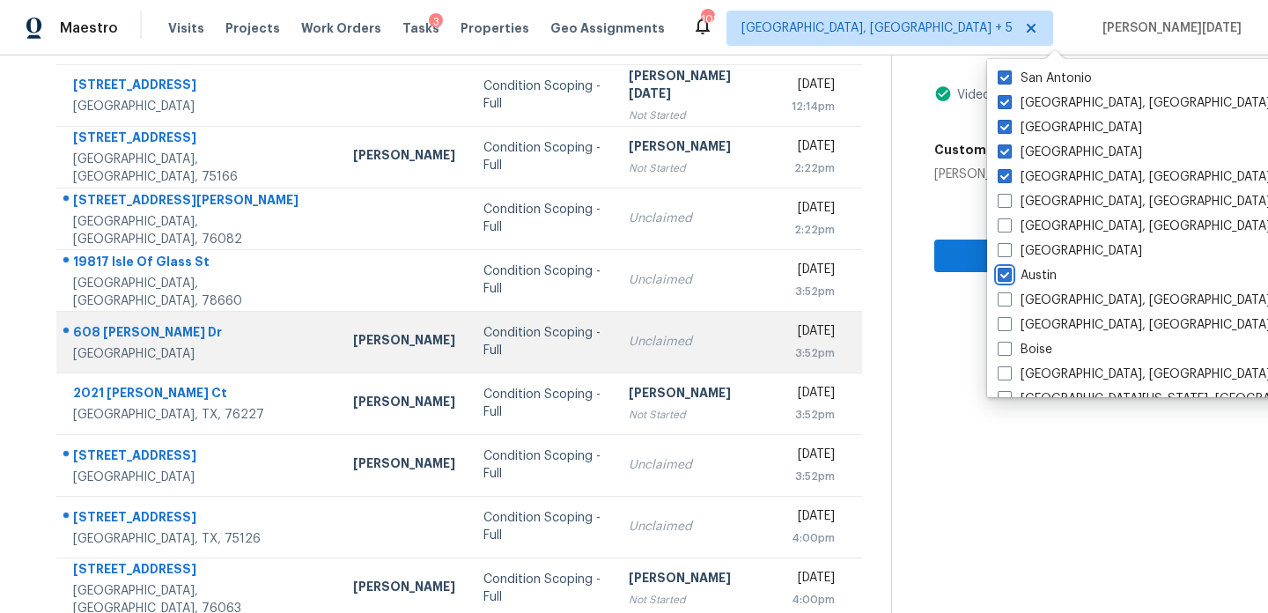
scroll to position [304, 0]
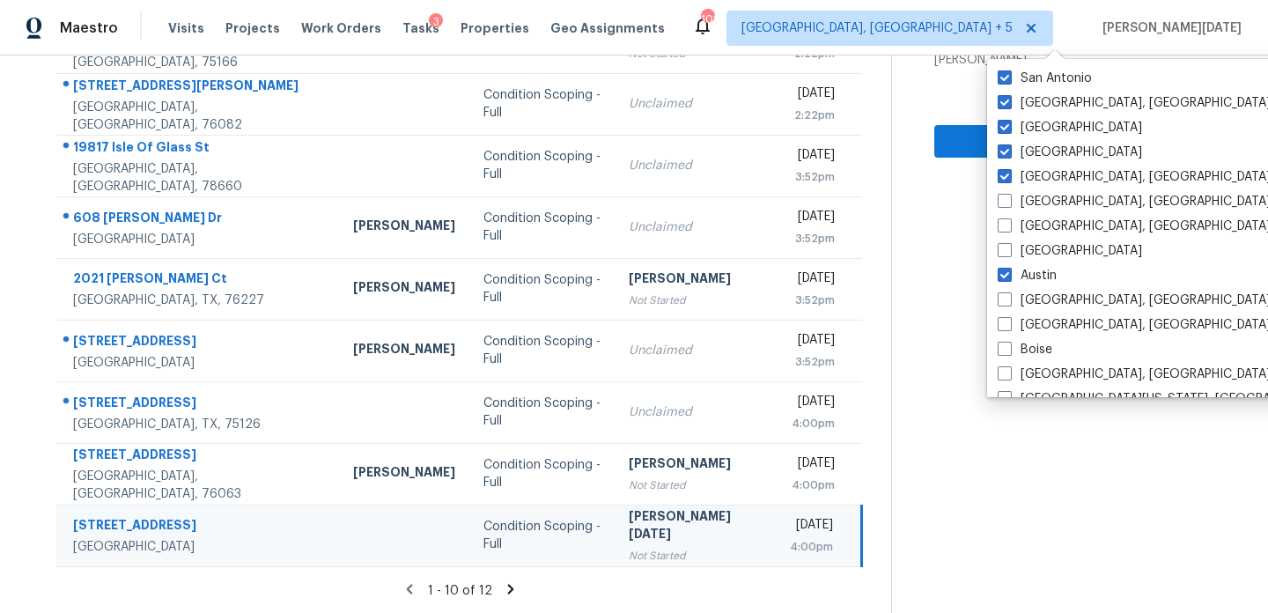
click at [509, 582] on icon at bounding box center [511, 589] width 16 height 16
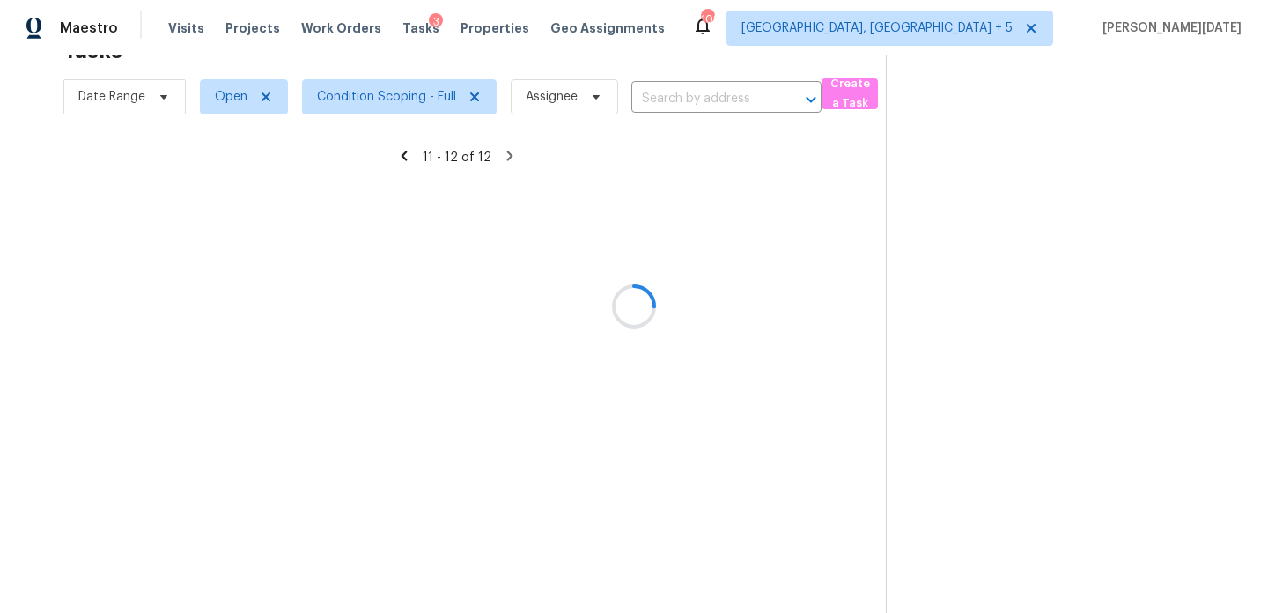
scroll to position [55, 0]
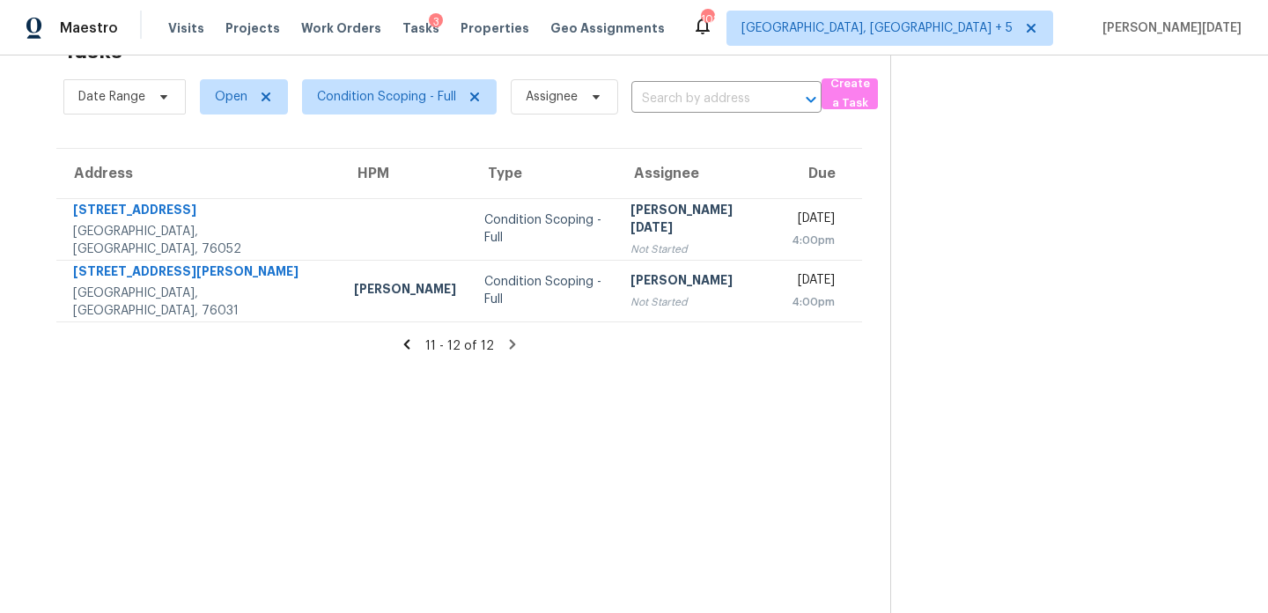
click at [407, 346] on icon at bounding box center [406, 344] width 6 height 10
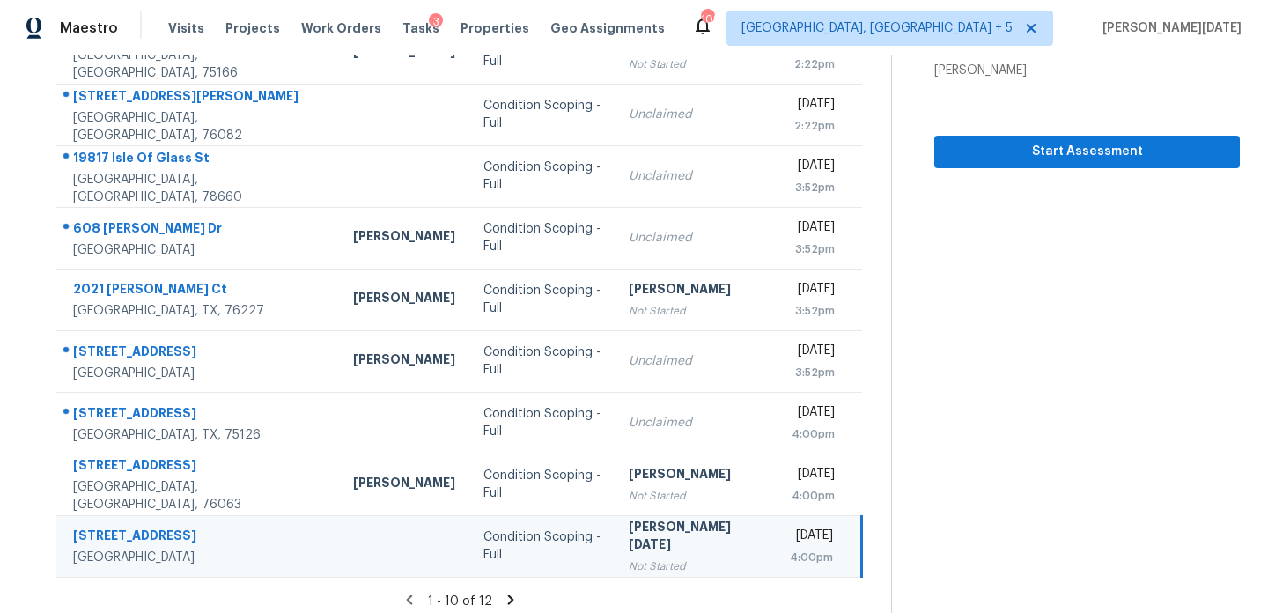
scroll to position [295, 0]
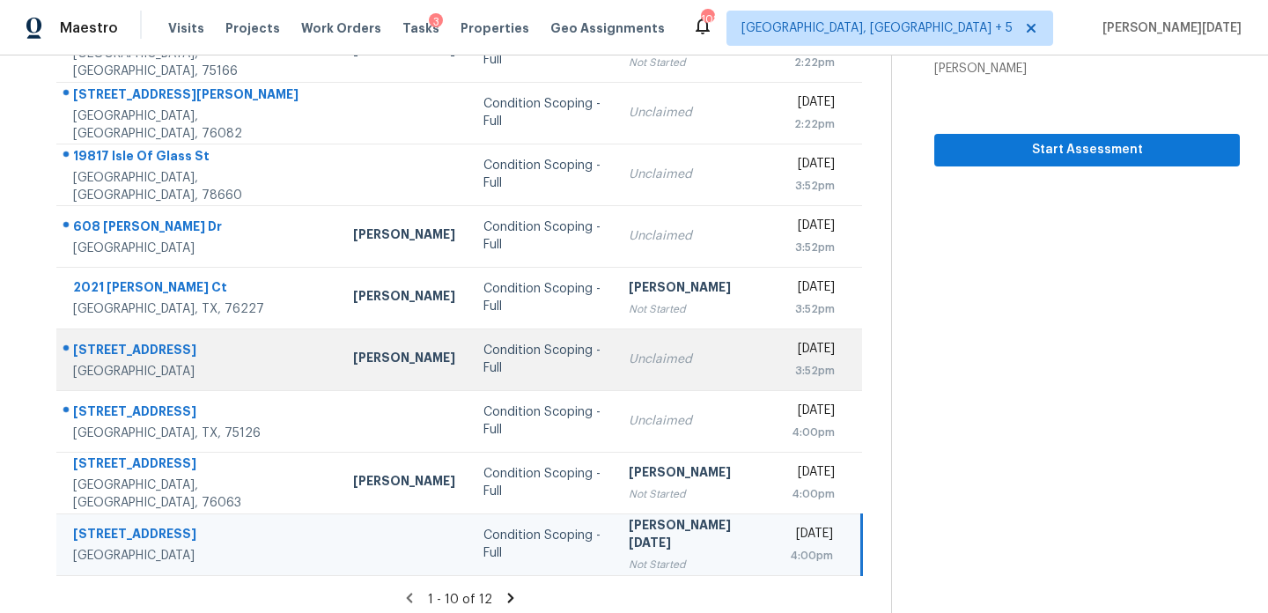
click at [469, 380] on td "Condition Scoping - Full" at bounding box center [541, 359] width 145 height 62
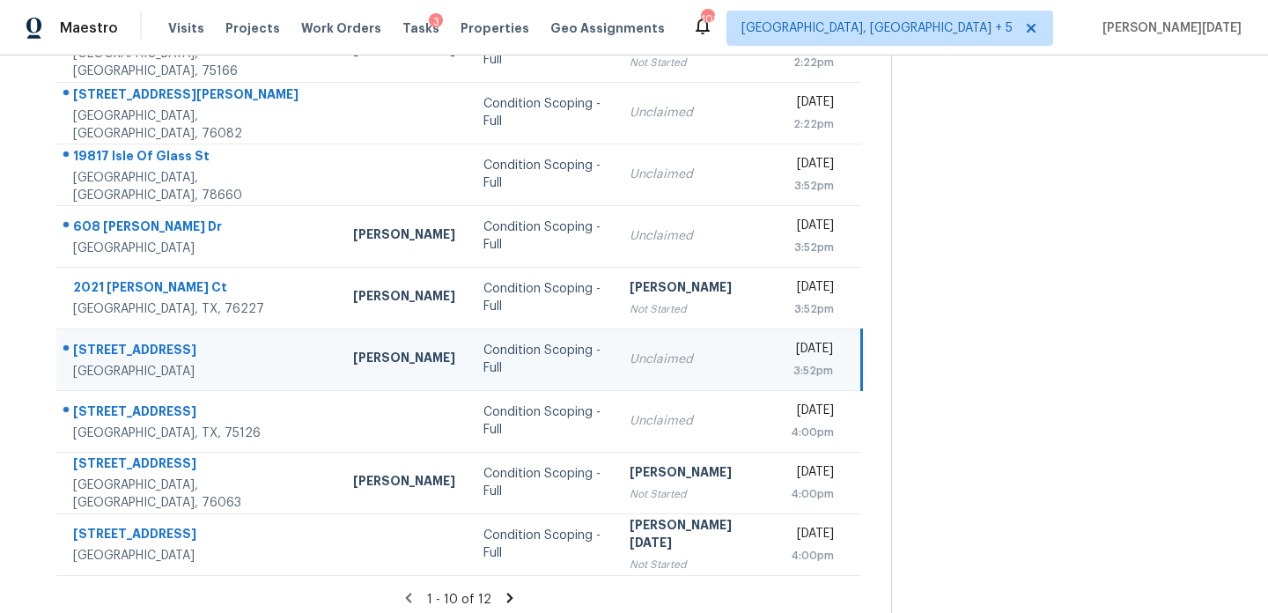
click at [496, 373] on td "Condition Scoping - Full" at bounding box center [542, 359] width 146 height 62
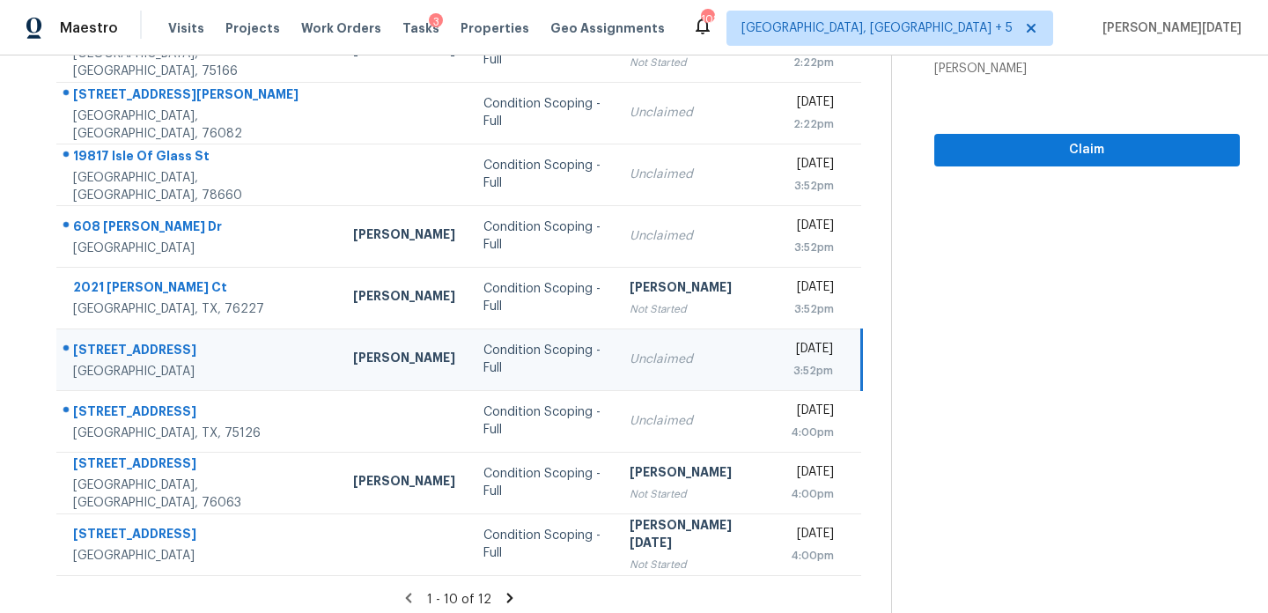
click at [630, 361] on div "Unclaimed" at bounding box center [696, 359] width 133 height 18
click at [971, 154] on span "Claim" at bounding box center [1086, 150] width 277 height 22
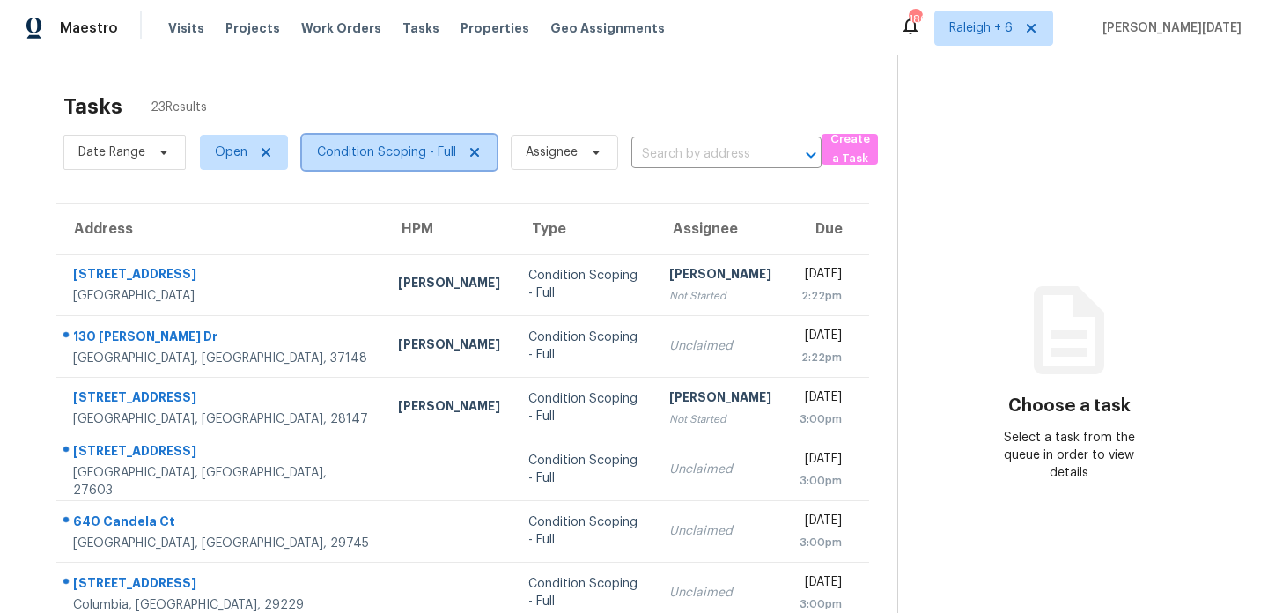
click at [417, 145] on span "Condition Scoping - Full" at bounding box center [386, 153] width 139 height 18
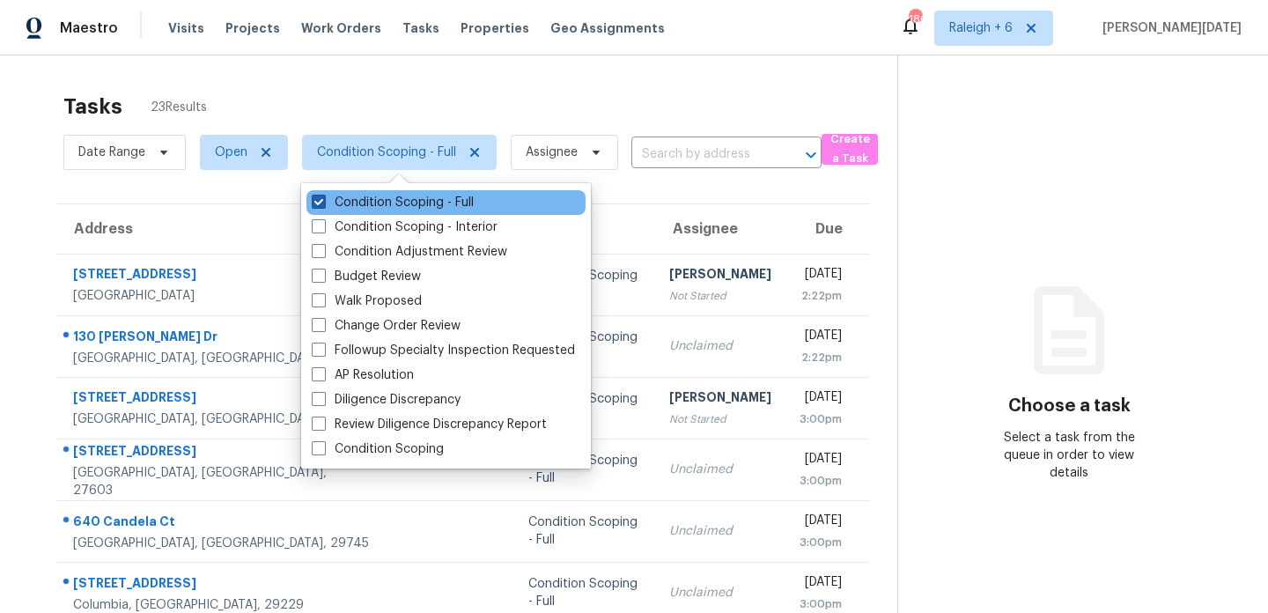
click at [417, 196] on label "Condition Scoping - Full" at bounding box center [393, 203] width 162 height 18
click at [323, 196] on input "Condition Scoping - Full" at bounding box center [317, 199] width 11 height 11
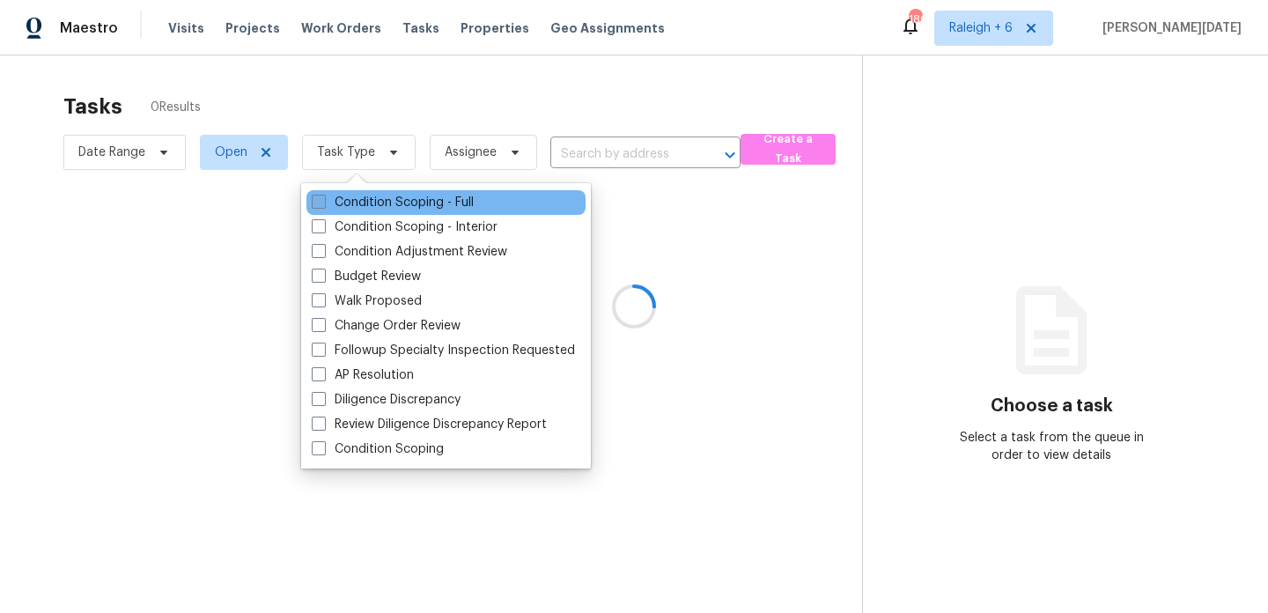
click at [417, 196] on label "Condition Scoping - Full" at bounding box center [393, 203] width 162 height 18
click at [323, 196] on input "Condition Scoping - Full" at bounding box center [317, 199] width 11 height 11
checkbox input "true"
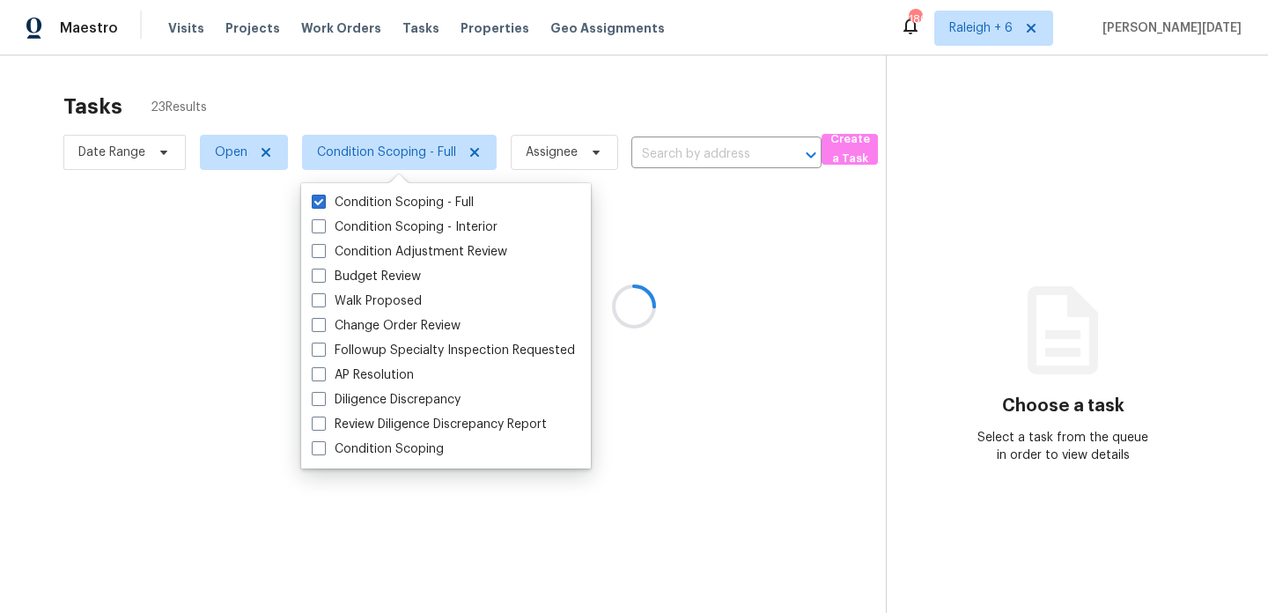
click at [542, 98] on div at bounding box center [634, 306] width 1268 height 613
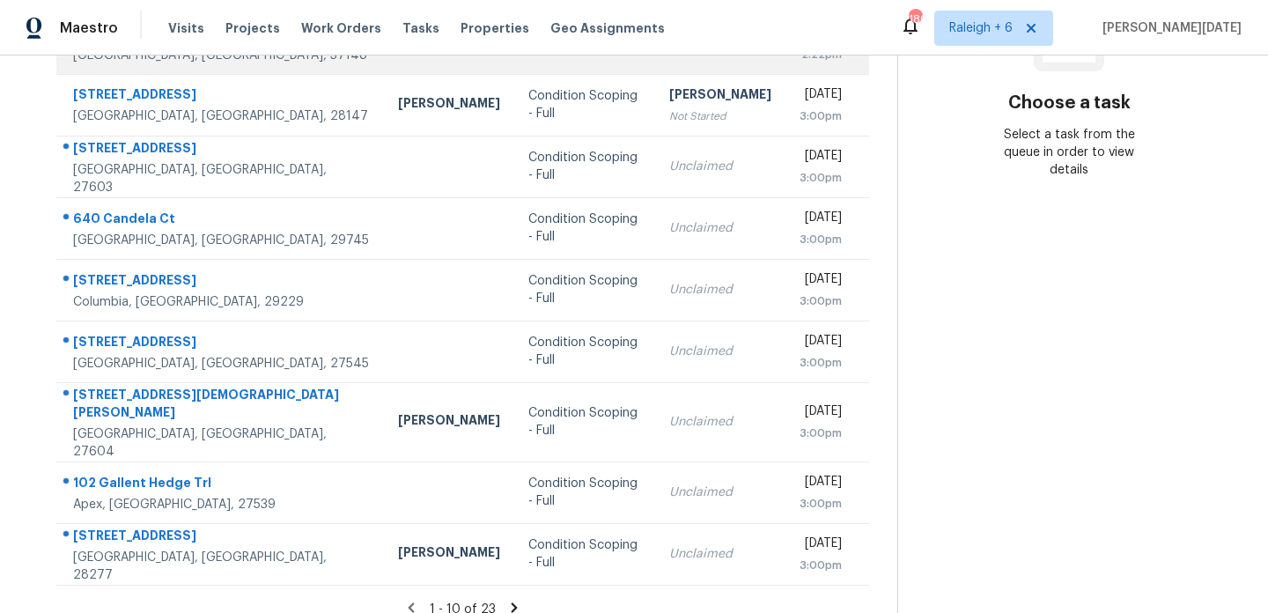
scroll to position [304, 0]
click at [512, 601] on icon at bounding box center [515, 606] width 6 height 10
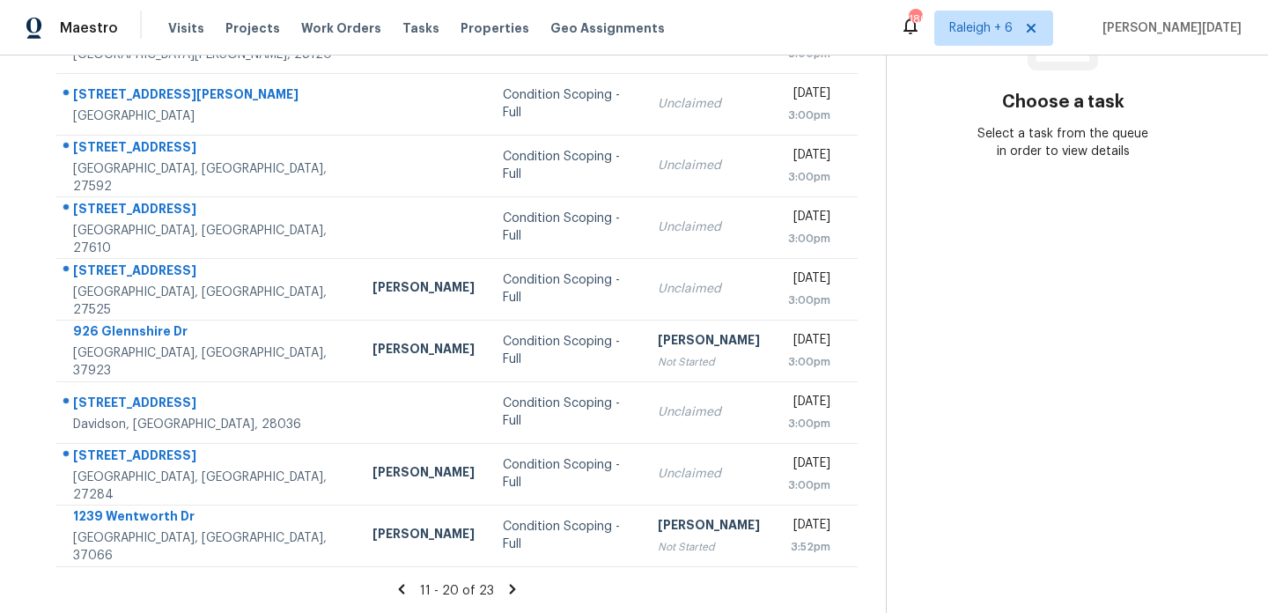
click at [505, 588] on icon at bounding box center [513, 589] width 16 height 16
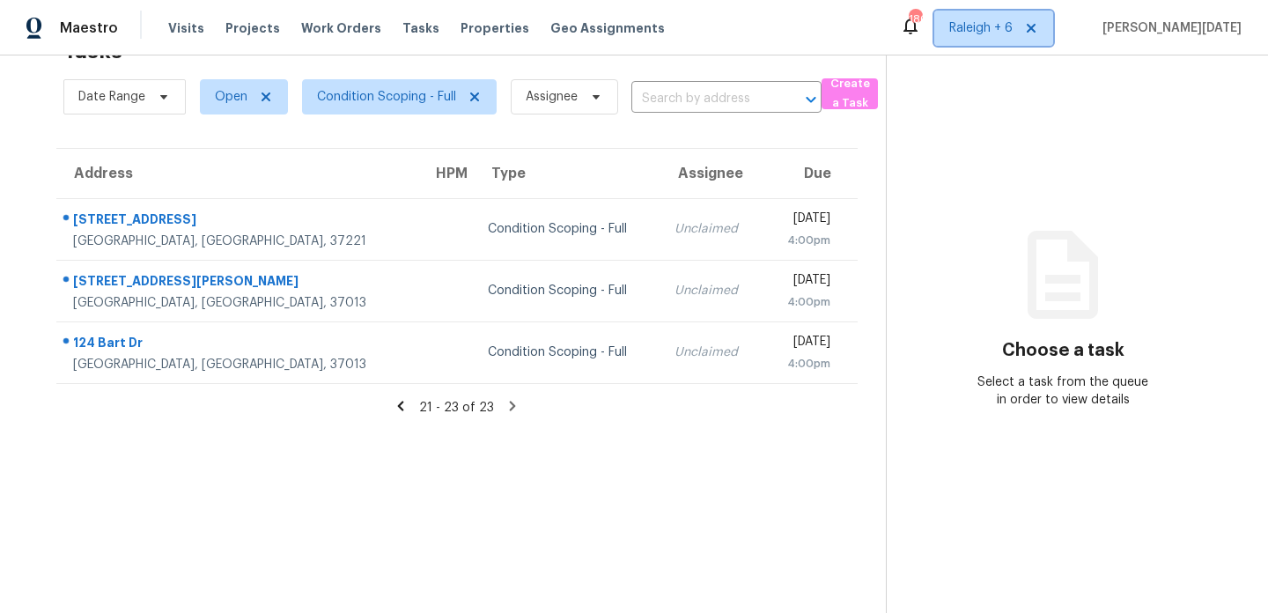
click at [1013, 33] on span "Raleigh + 6" at bounding box center [980, 28] width 63 height 18
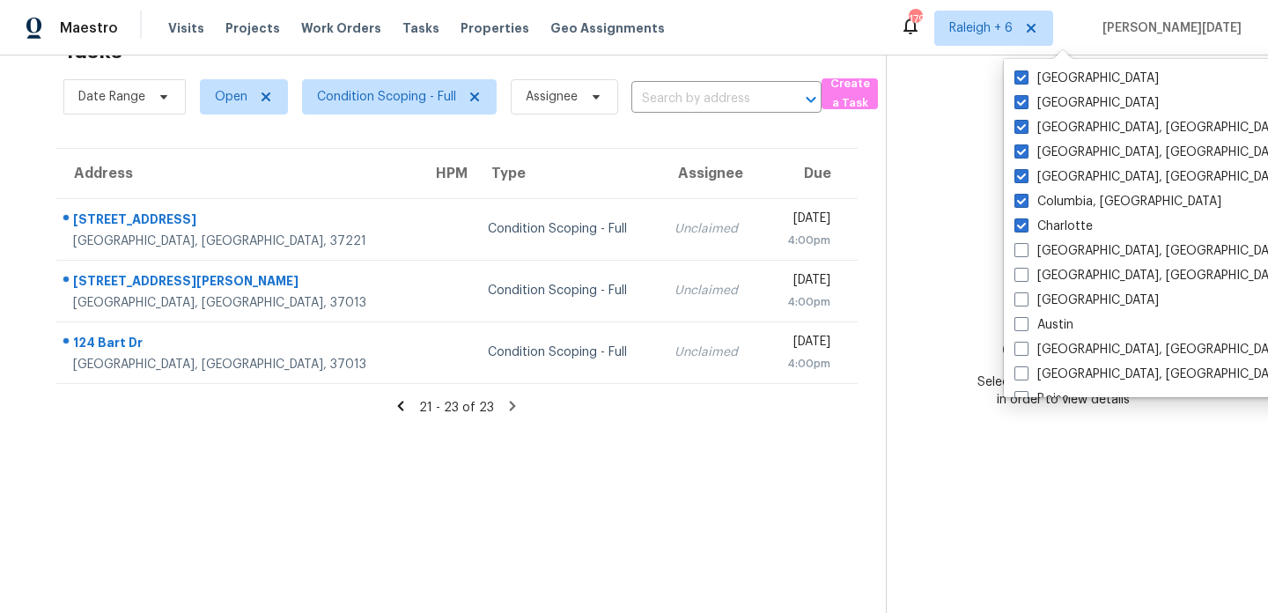
click at [404, 401] on icon at bounding box center [401, 406] width 6 height 10
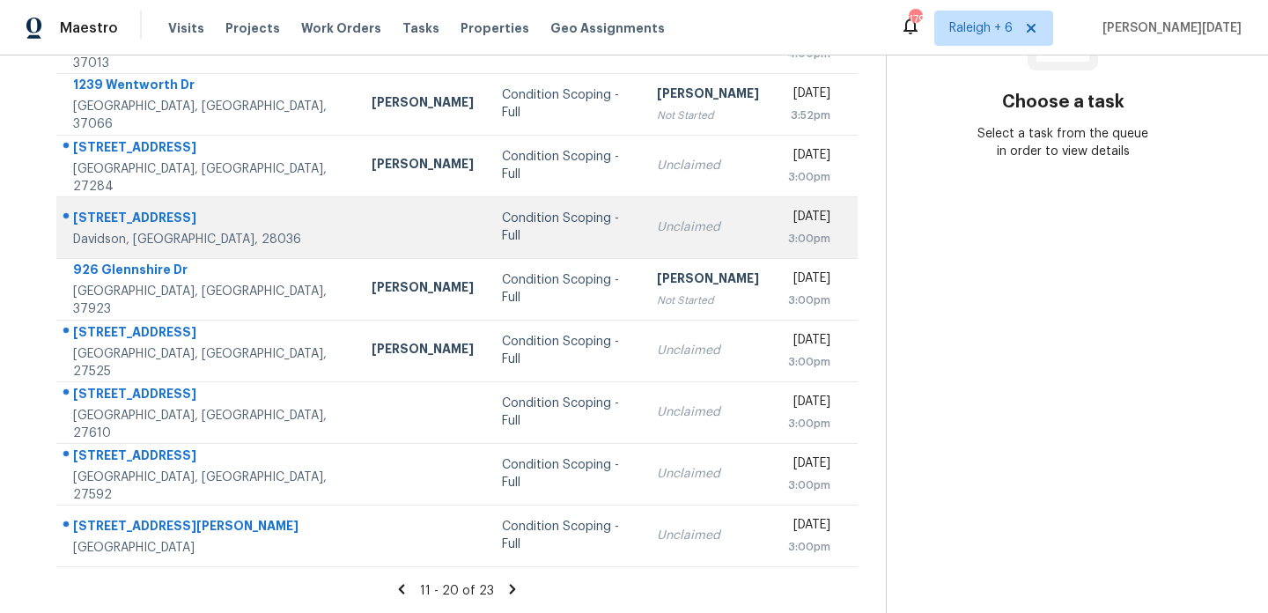
scroll to position [0, 0]
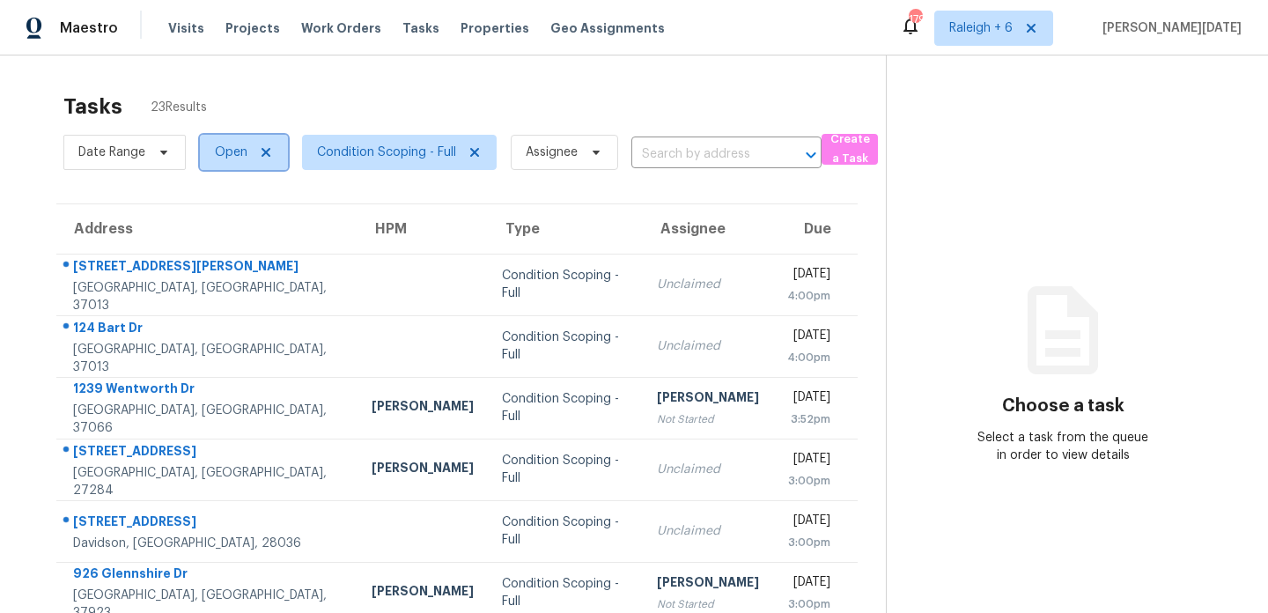
click at [244, 147] on span "Open" at bounding box center [231, 153] width 33 height 18
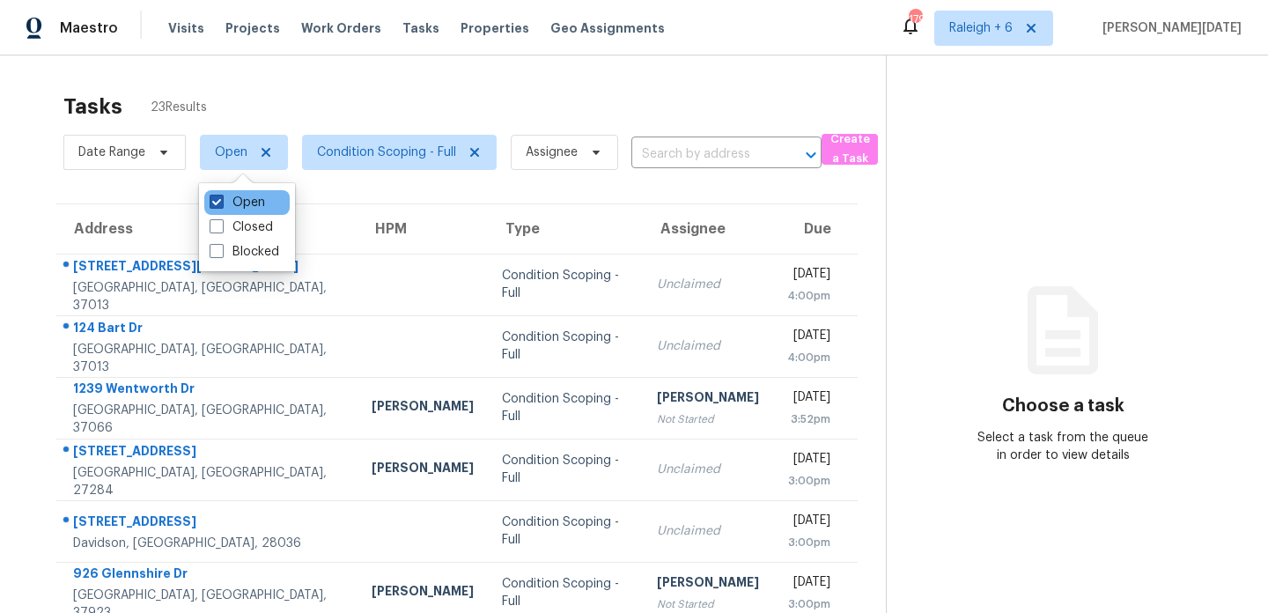
click at [240, 199] on label "Open" at bounding box center [237, 203] width 55 height 18
click at [221, 199] on input "Open" at bounding box center [215, 199] width 11 height 11
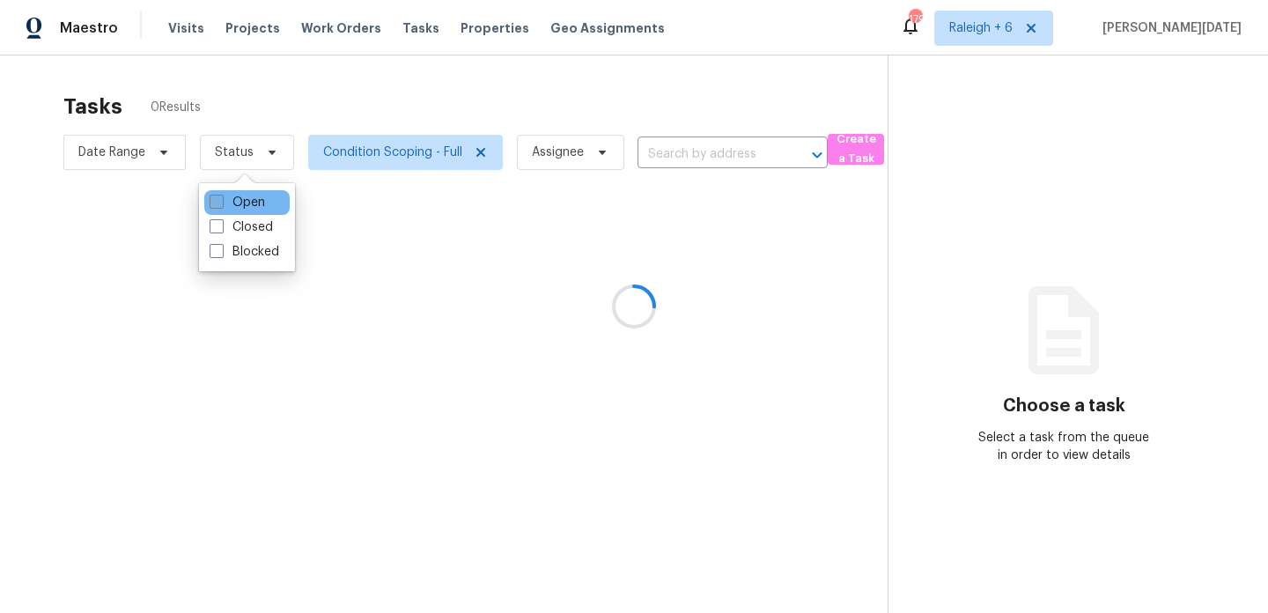
click at [240, 199] on label "Open" at bounding box center [237, 203] width 55 height 18
click at [221, 199] on input "Open" at bounding box center [215, 199] width 11 height 11
checkbox input "true"
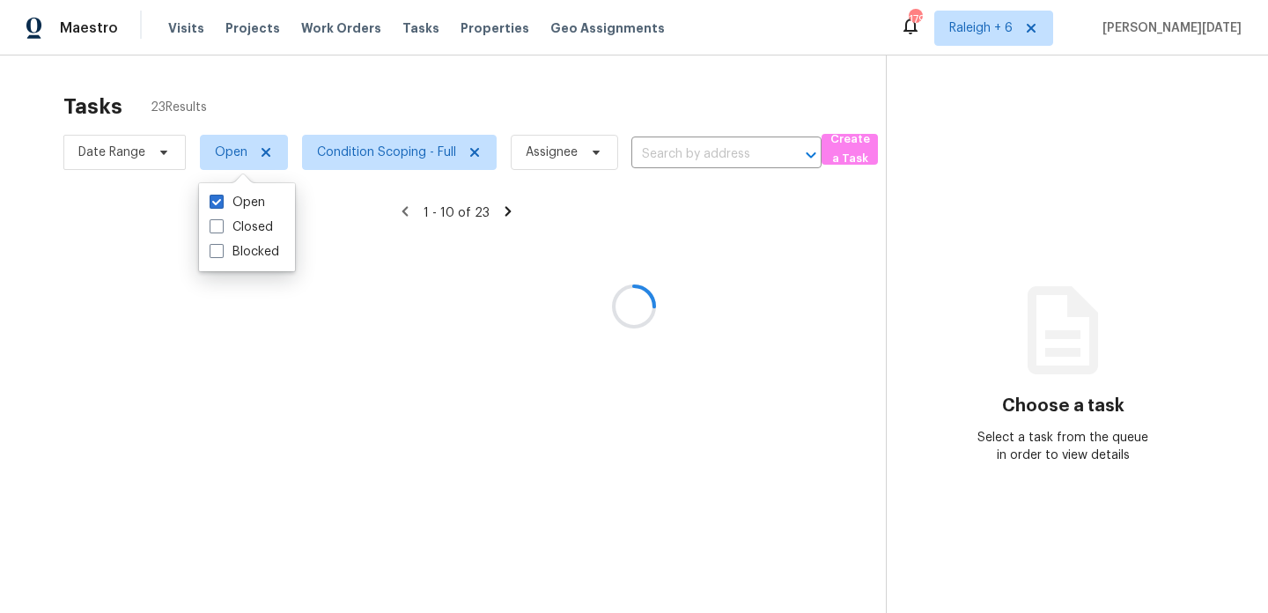
click at [438, 114] on div at bounding box center [634, 306] width 1268 height 613
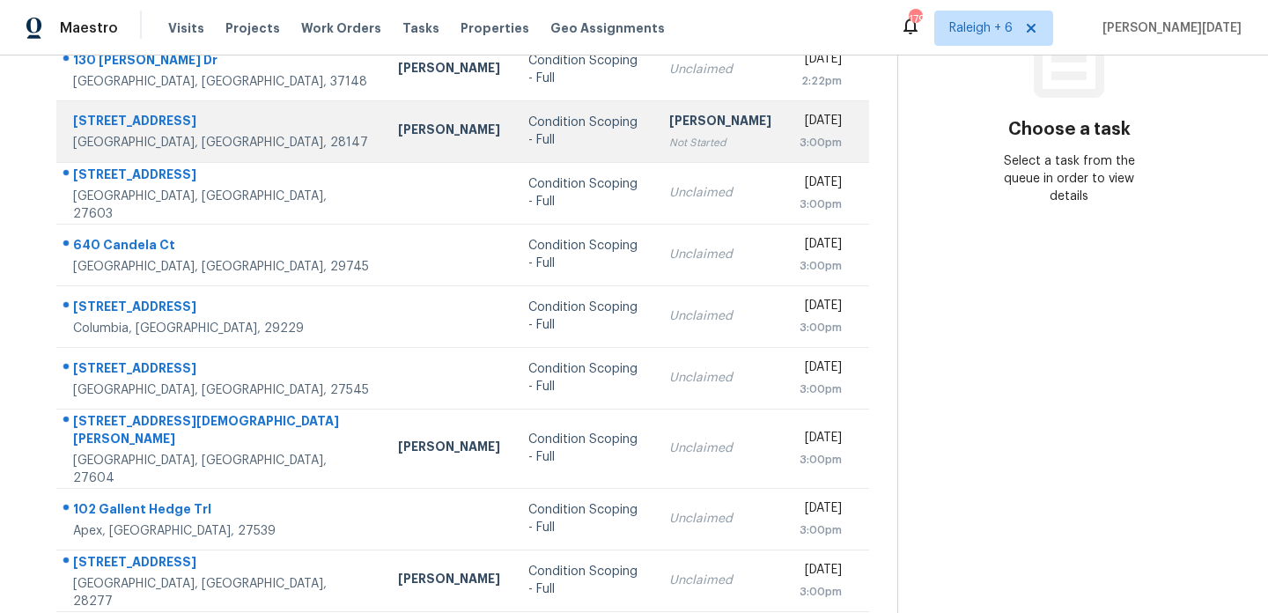
scroll to position [304, 0]
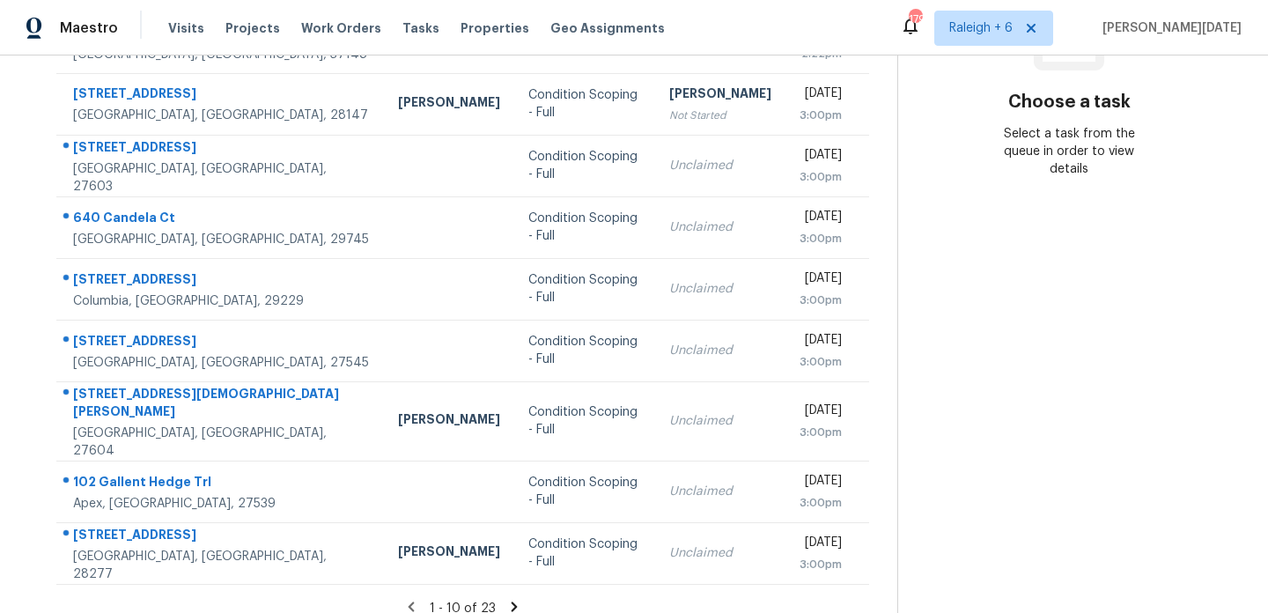
click at [512, 601] on icon at bounding box center [515, 606] width 6 height 10
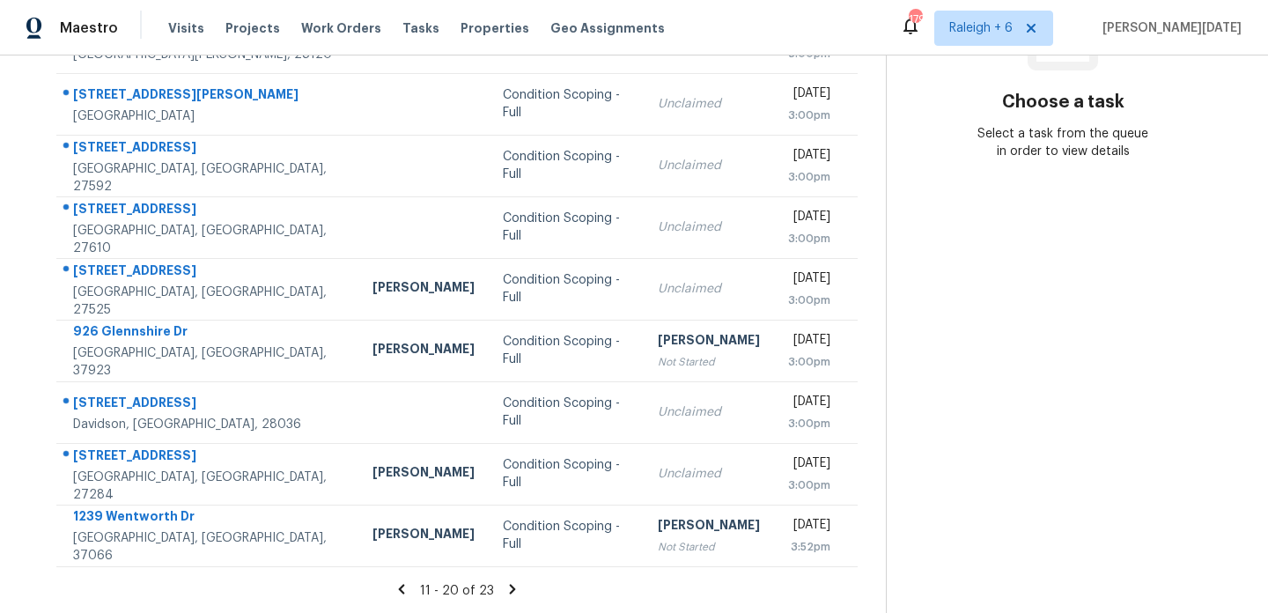
click at [508, 587] on icon at bounding box center [513, 589] width 16 height 16
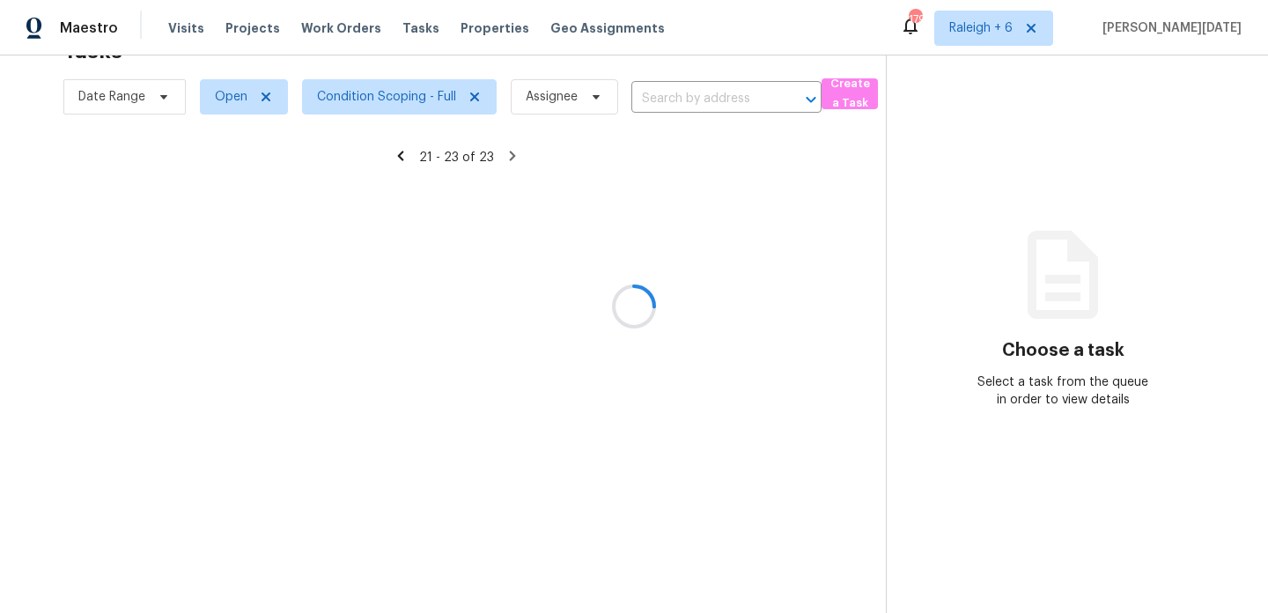
scroll to position [55, 0]
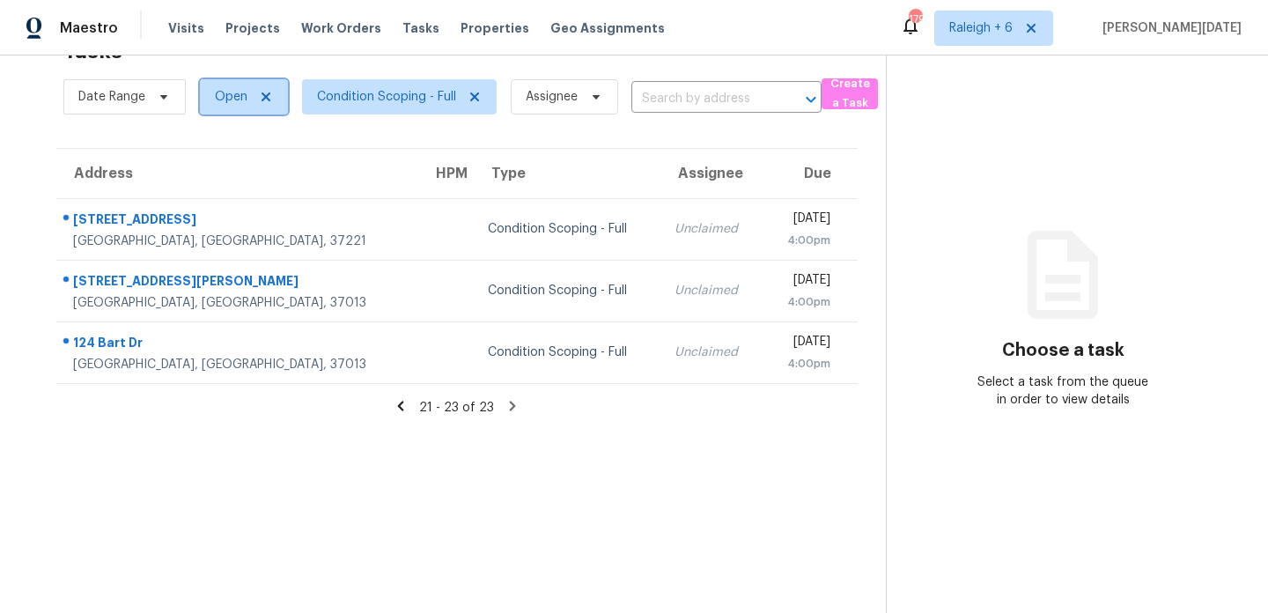
click at [246, 102] on span "Open" at bounding box center [231, 97] width 33 height 18
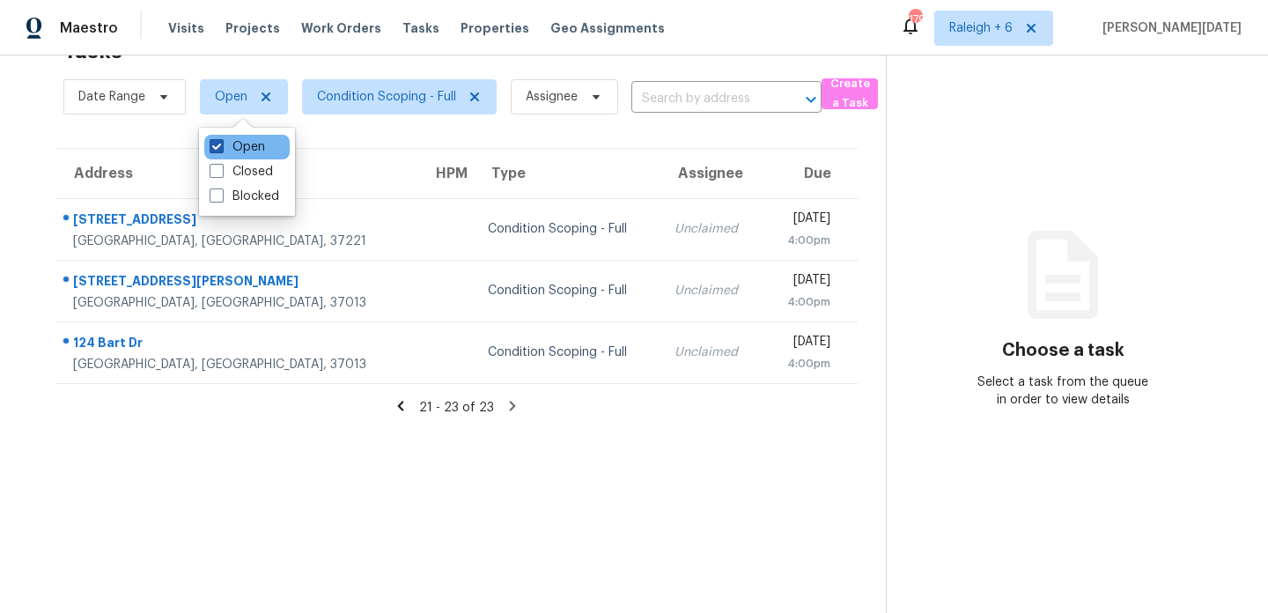
click at [243, 151] on label "Open" at bounding box center [237, 147] width 55 height 18
click at [221, 150] on input "Open" at bounding box center [215, 143] width 11 height 11
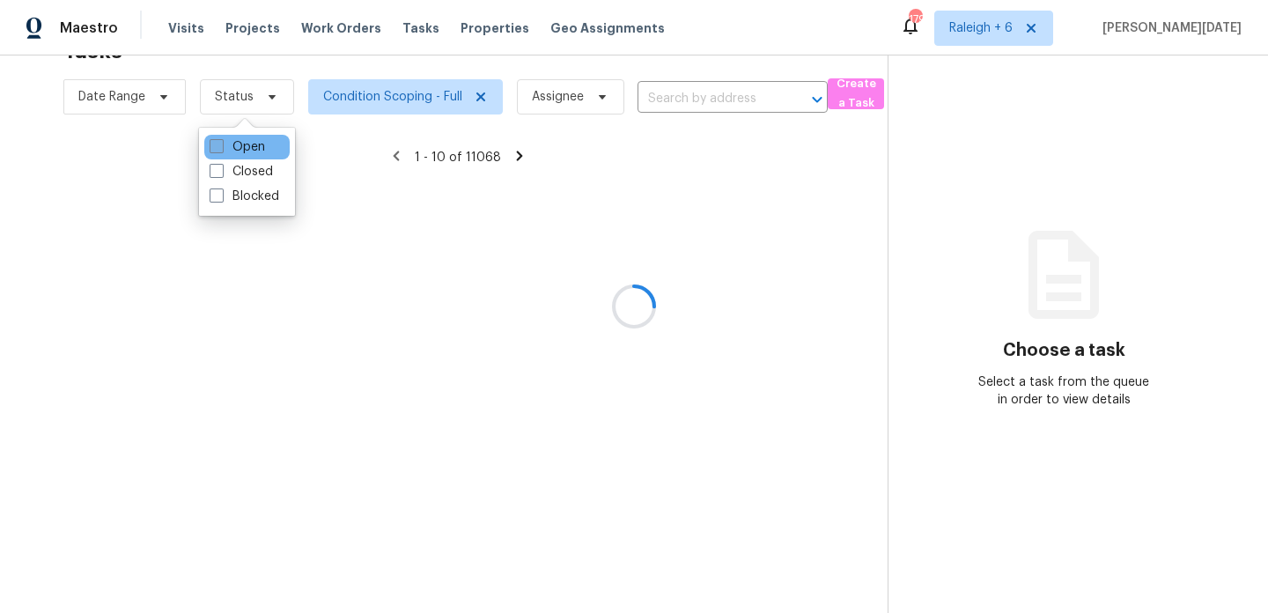
click at [243, 151] on label "Open" at bounding box center [237, 147] width 55 height 18
click at [221, 150] on input "Open" at bounding box center [215, 143] width 11 height 11
checkbox input "true"
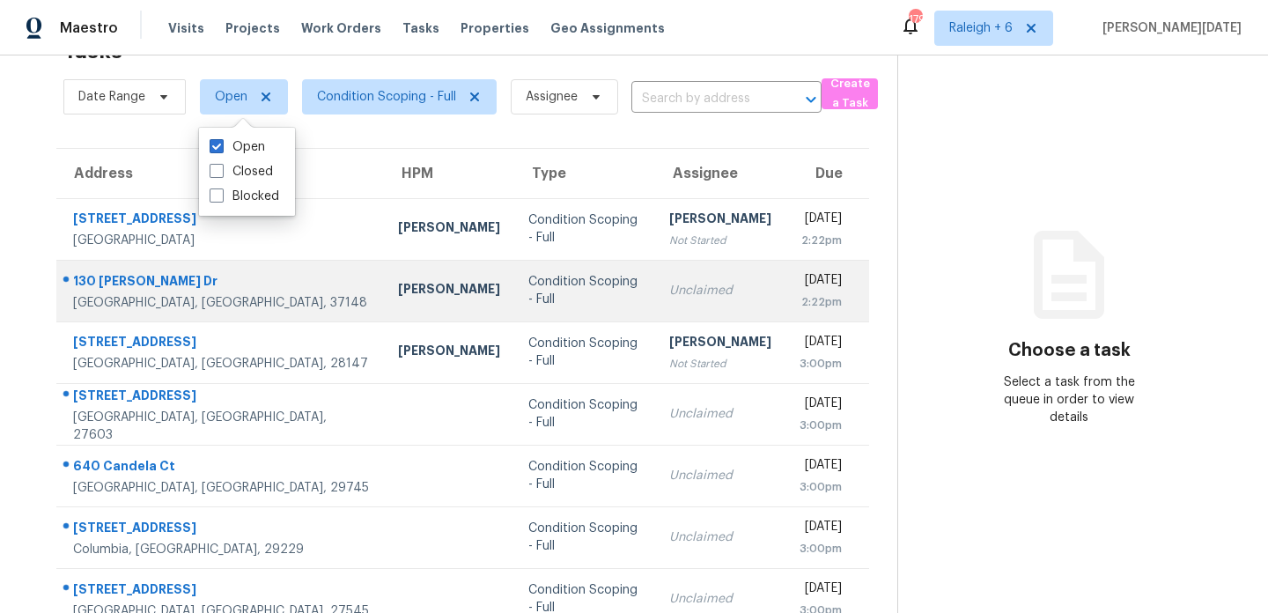
click at [655, 276] on td "Unclaimed" at bounding box center [720, 291] width 130 height 62
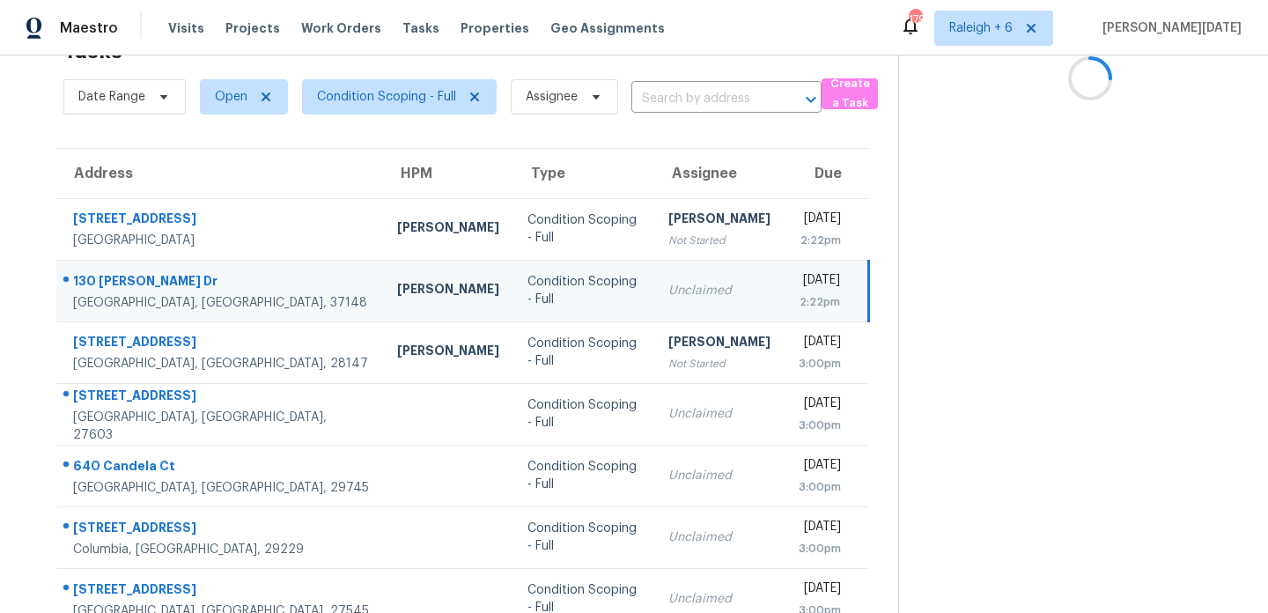
click at [668, 295] on div "Unclaimed" at bounding box center [719, 291] width 102 height 18
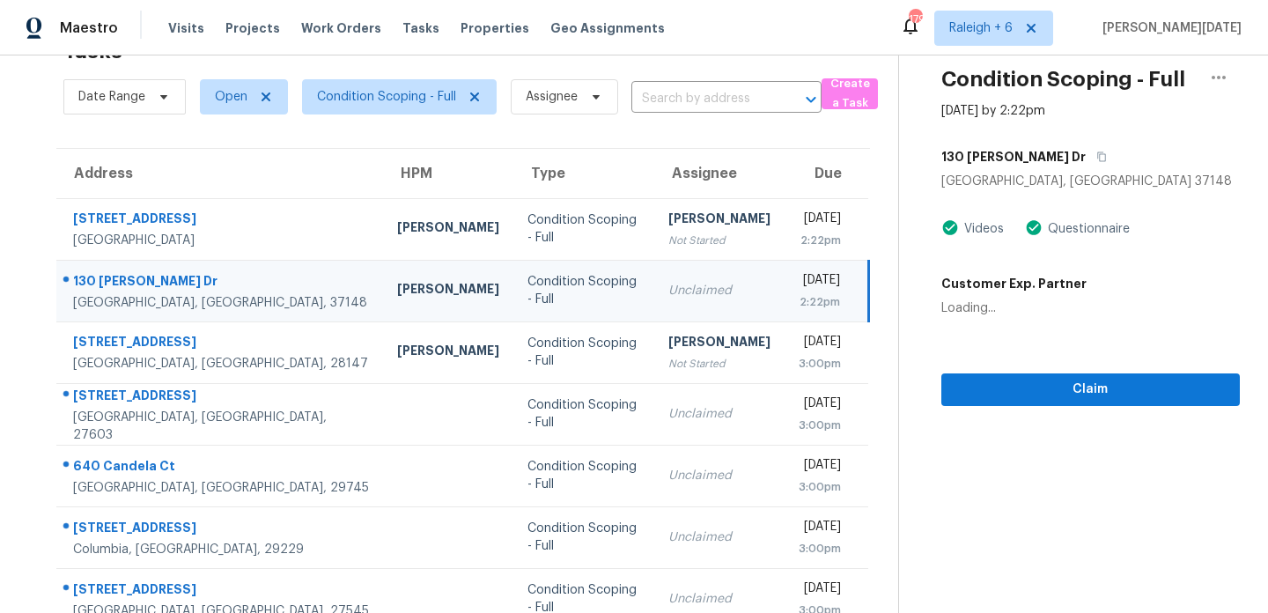
click at [668, 295] on div "Unclaimed" at bounding box center [719, 291] width 102 height 18
click at [799, 289] on div "Tue, Aug 26th 2025" at bounding box center [819, 282] width 41 height 22
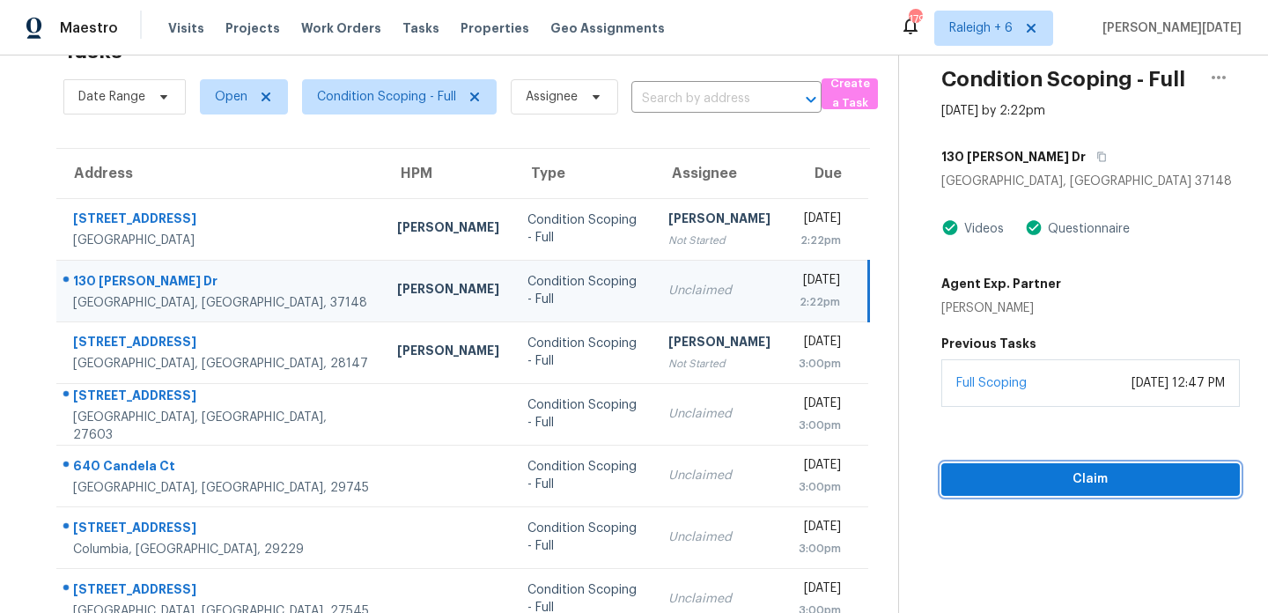
click at [941, 473] on button "Claim" at bounding box center [1090, 479] width 299 height 33
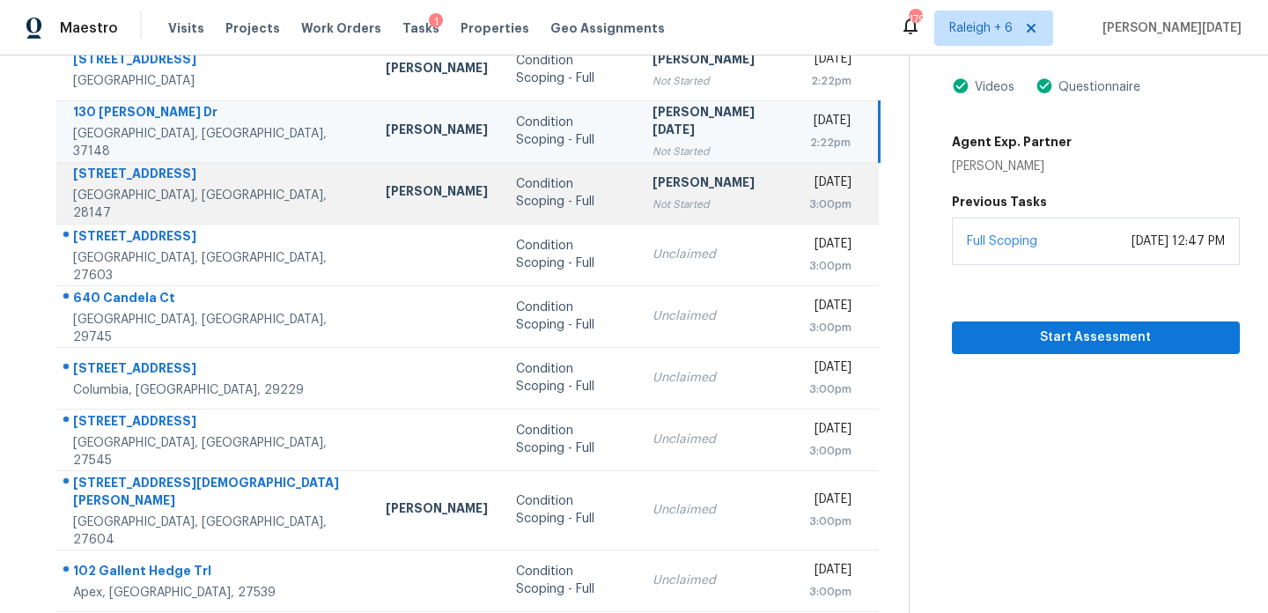
scroll to position [232, 0]
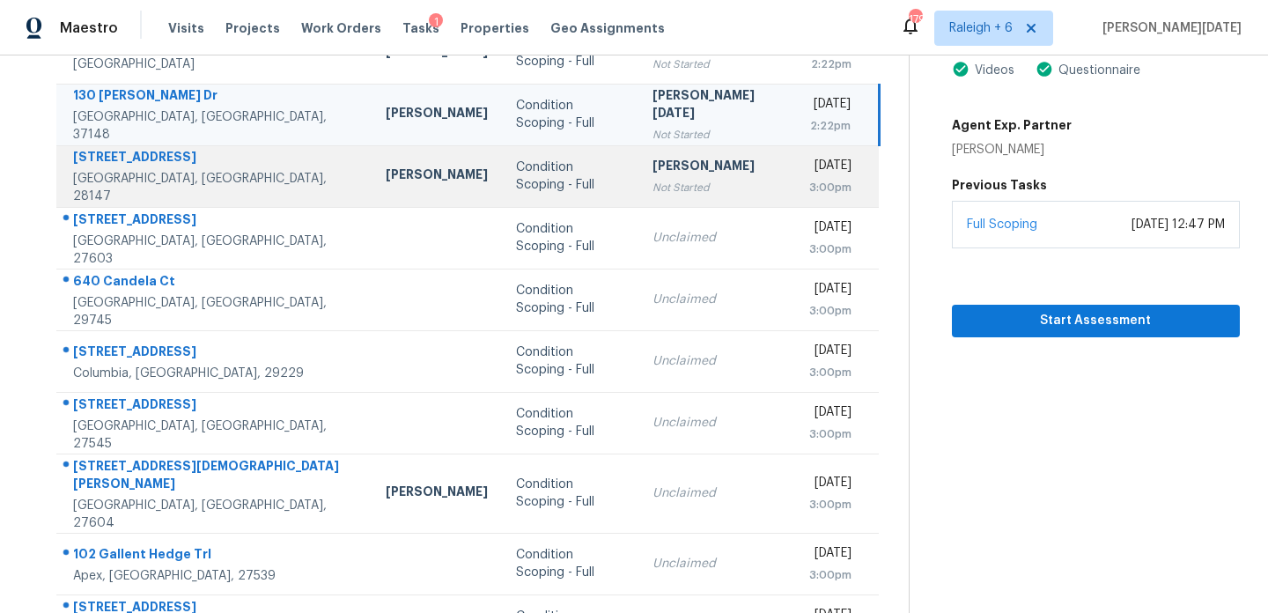
click at [638, 362] on td "Unclaimed" at bounding box center [716, 361] width 157 height 62
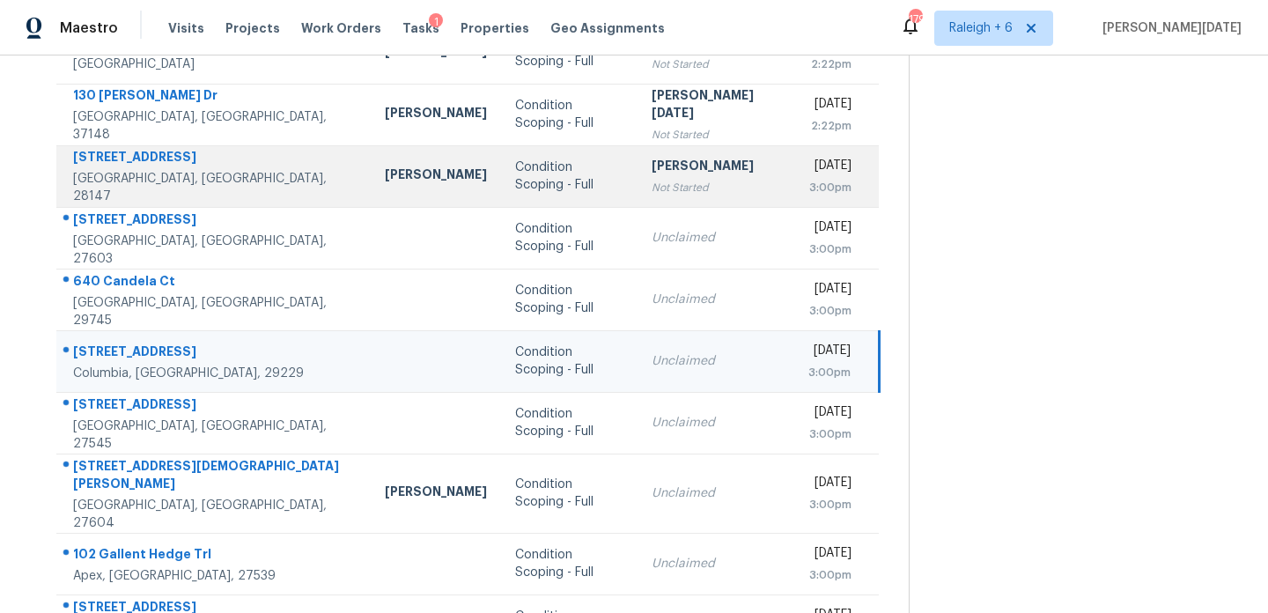
click at [638, 362] on td "Unclaimed" at bounding box center [716, 361] width 157 height 62
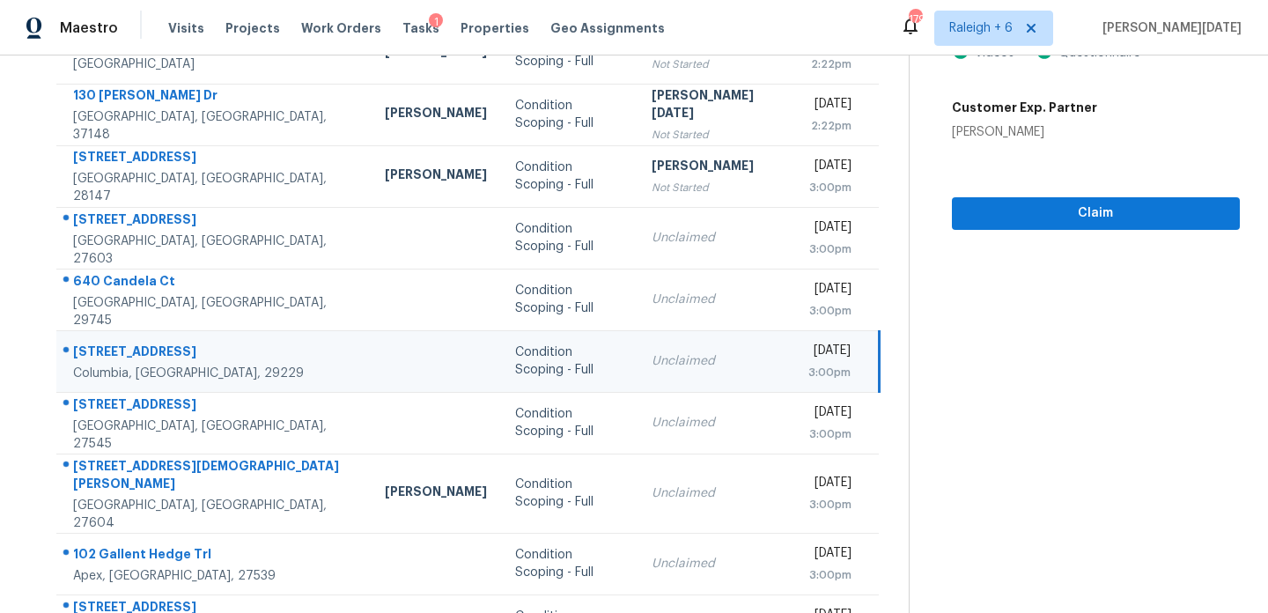
click at [653, 352] on div "Unclaimed" at bounding box center [716, 361] width 129 height 18
click at [808, 350] on div "Tue, Aug 26th 2025" at bounding box center [829, 353] width 42 height 22
click at [996, 216] on span "Claim" at bounding box center [1096, 214] width 260 height 22
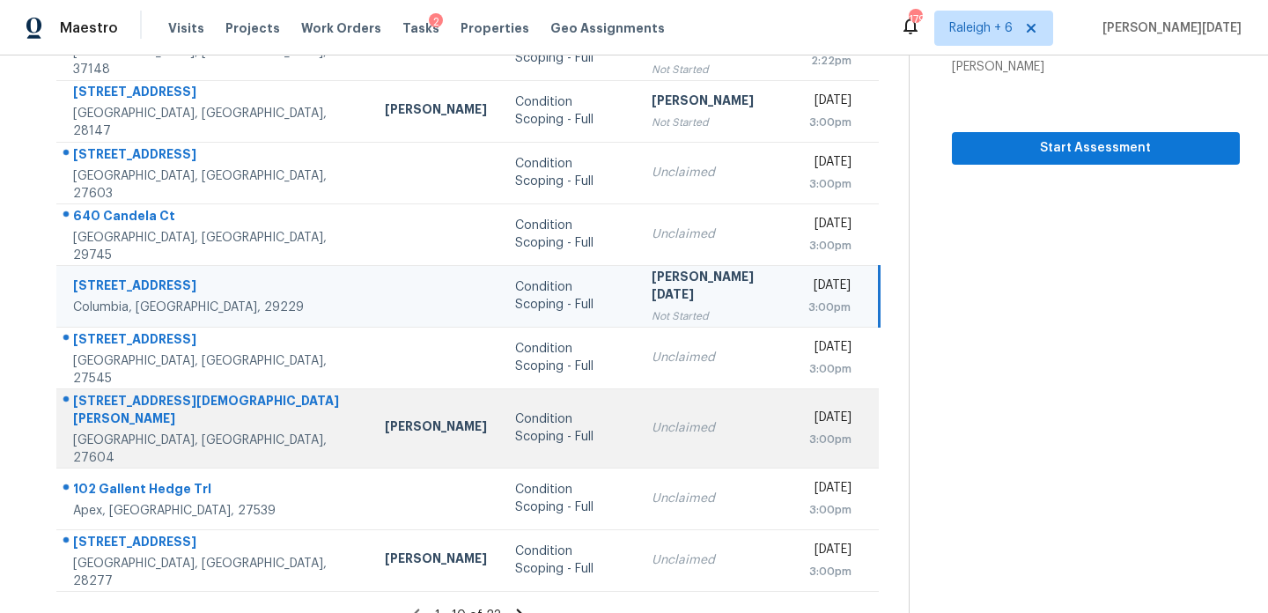
click at [652, 419] on div "Unclaimed" at bounding box center [716, 428] width 129 height 18
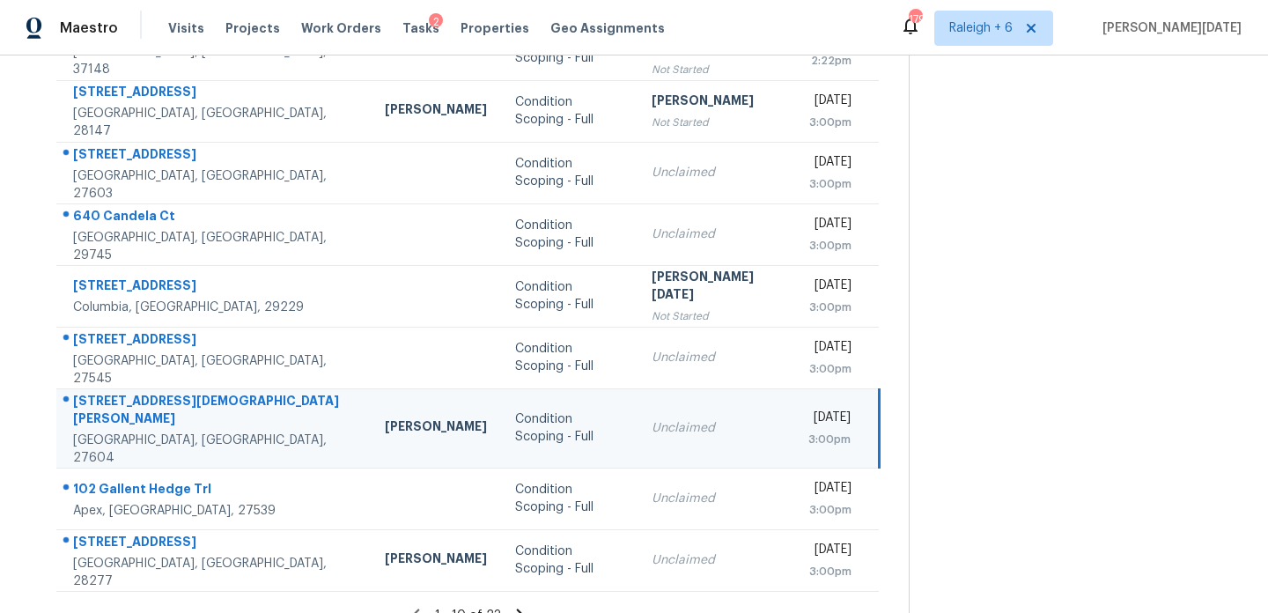
click at [652, 419] on div "Unclaimed" at bounding box center [716, 428] width 129 height 18
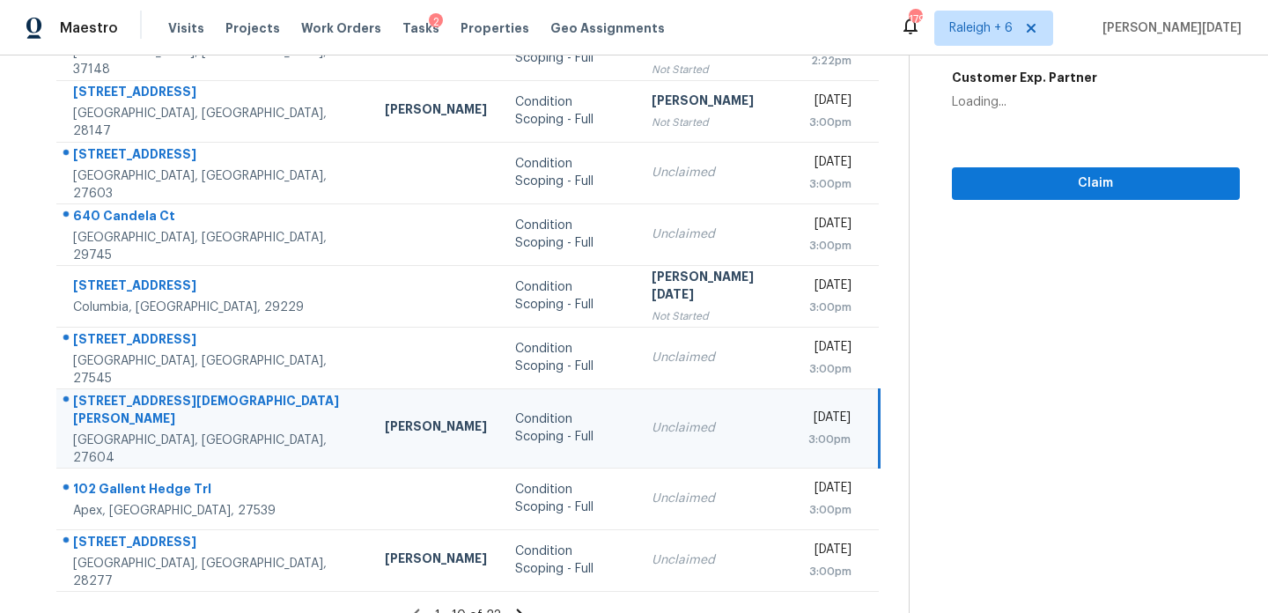
click at [652, 419] on div "Unclaimed" at bounding box center [716, 428] width 129 height 18
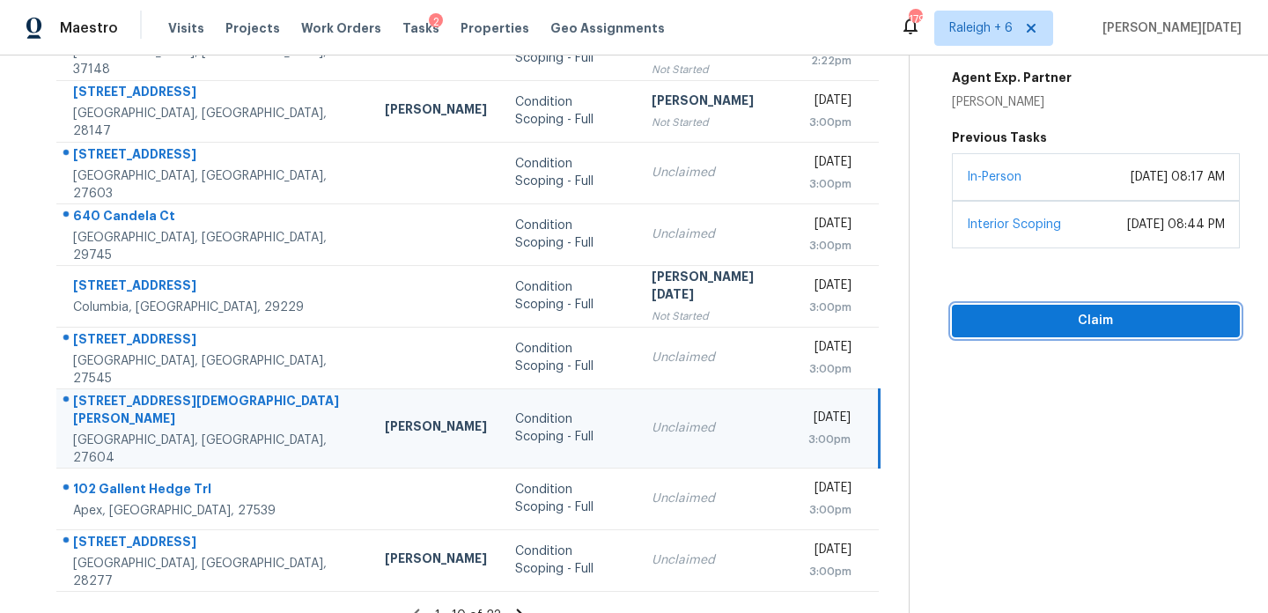
click at [966, 310] on span "Claim" at bounding box center [1096, 321] width 260 height 22
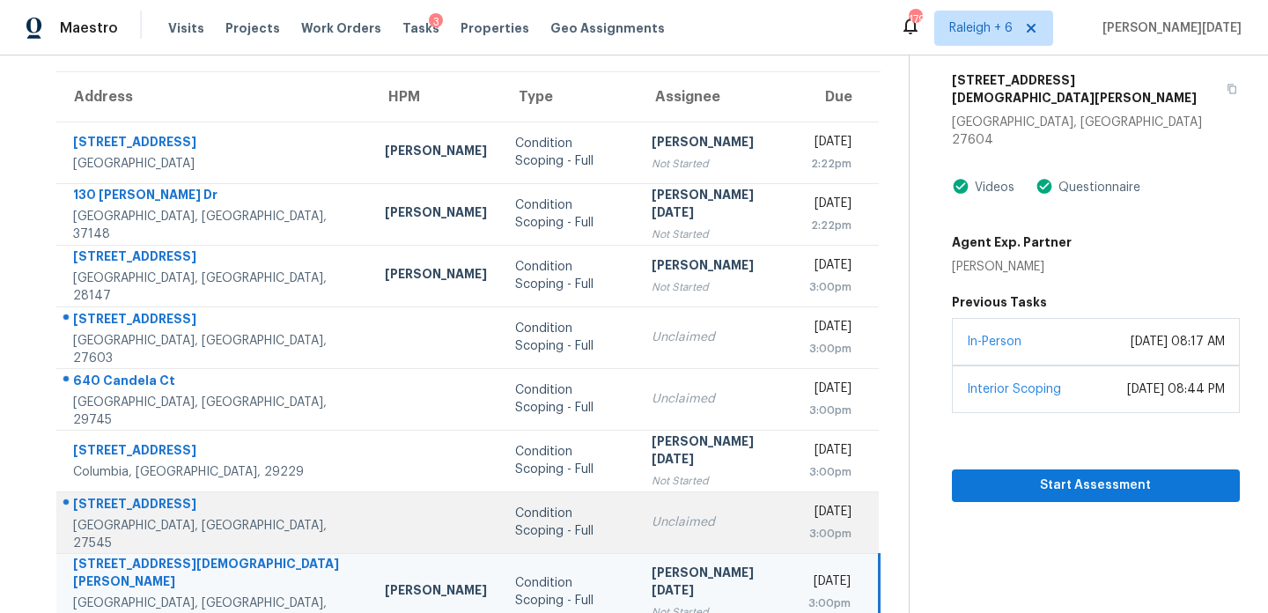
scroll to position [304, 0]
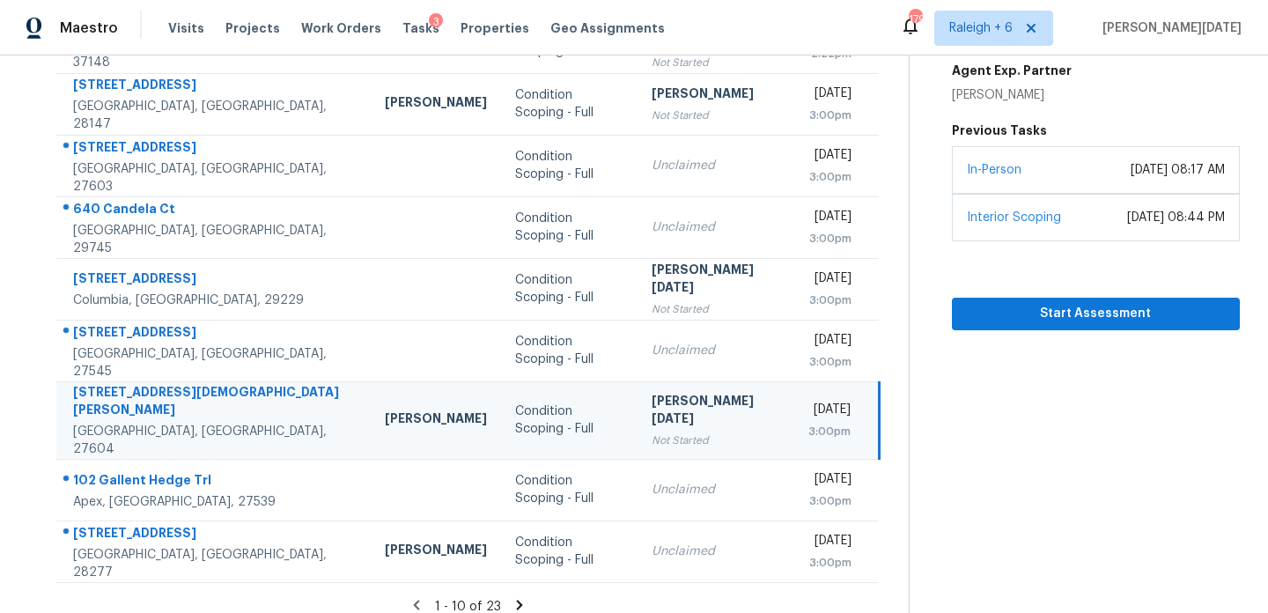
click at [512, 597] on icon at bounding box center [520, 605] width 16 height 16
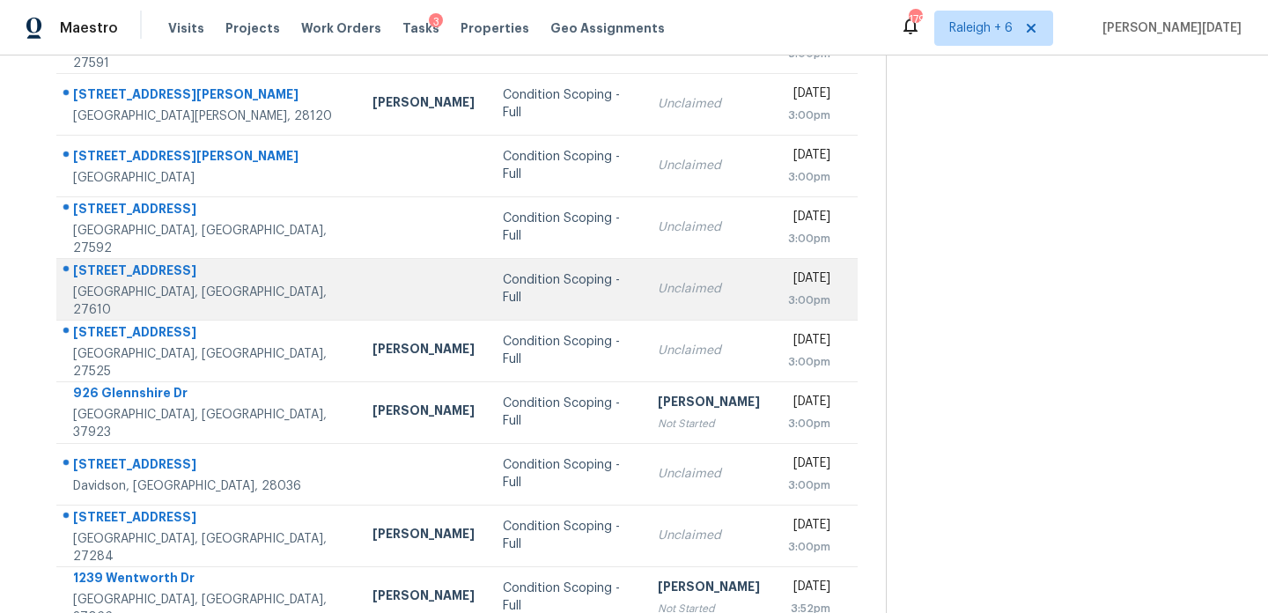
scroll to position [225, 0]
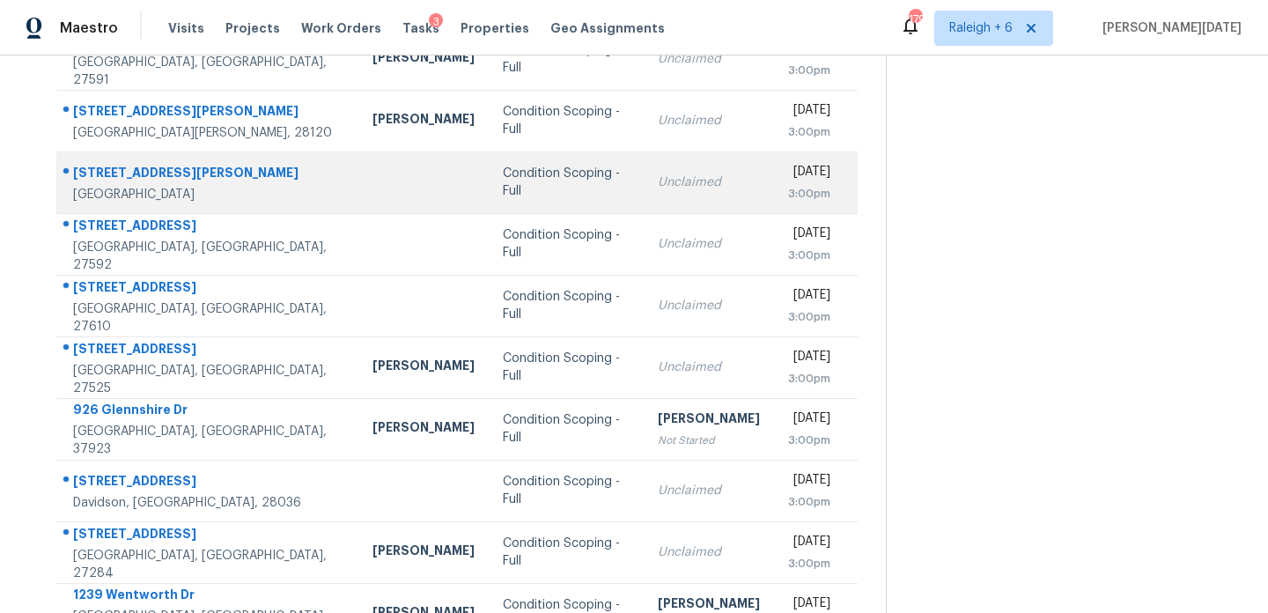
click at [644, 153] on td "Unclaimed" at bounding box center [709, 182] width 130 height 62
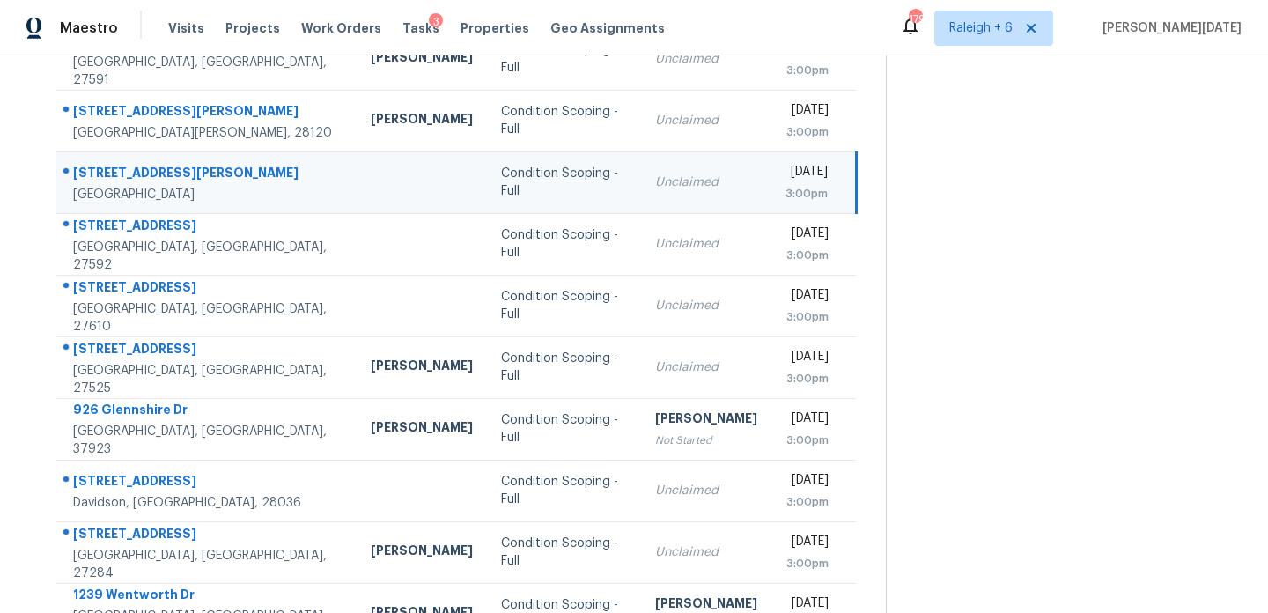
click at [655, 173] on div "Unclaimed" at bounding box center [706, 182] width 102 height 18
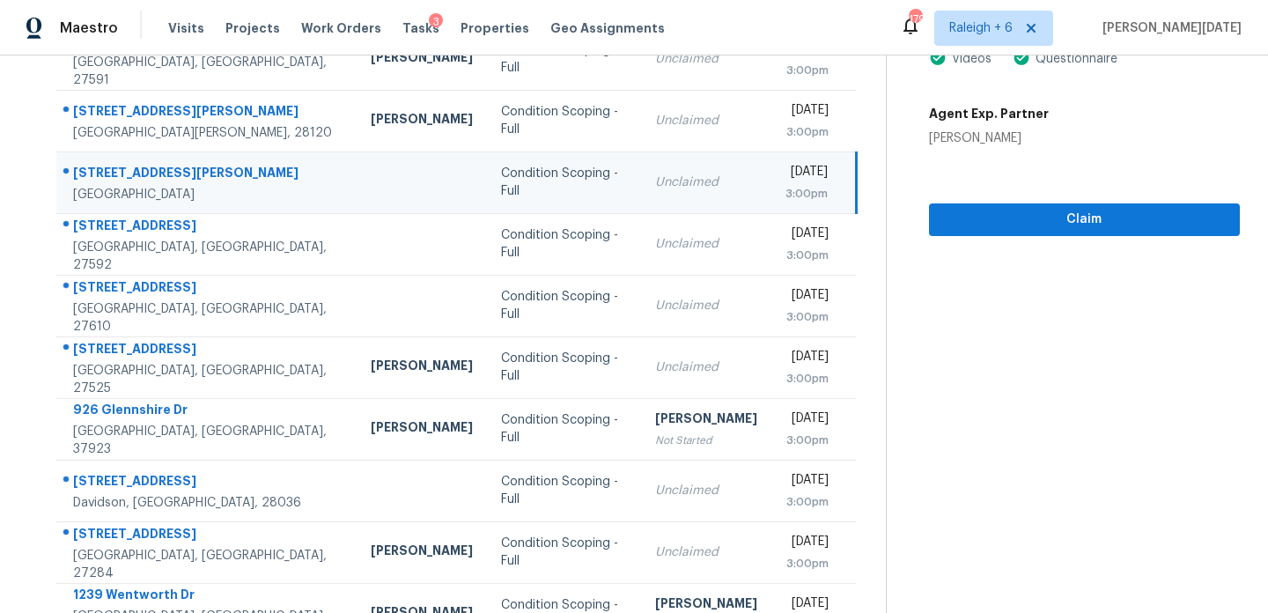
click at [786, 173] on div "Tue, Aug 26th 2025" at bounding box center [807, 174] width 42 height 22
click at [789, 174] on div "Tue, Aug 26th 2025" at bounding box center [807, 174] width 42 height 22
click at [996, 210] on span "Claim" at bounding box center [1084, 220] width 283 height 22
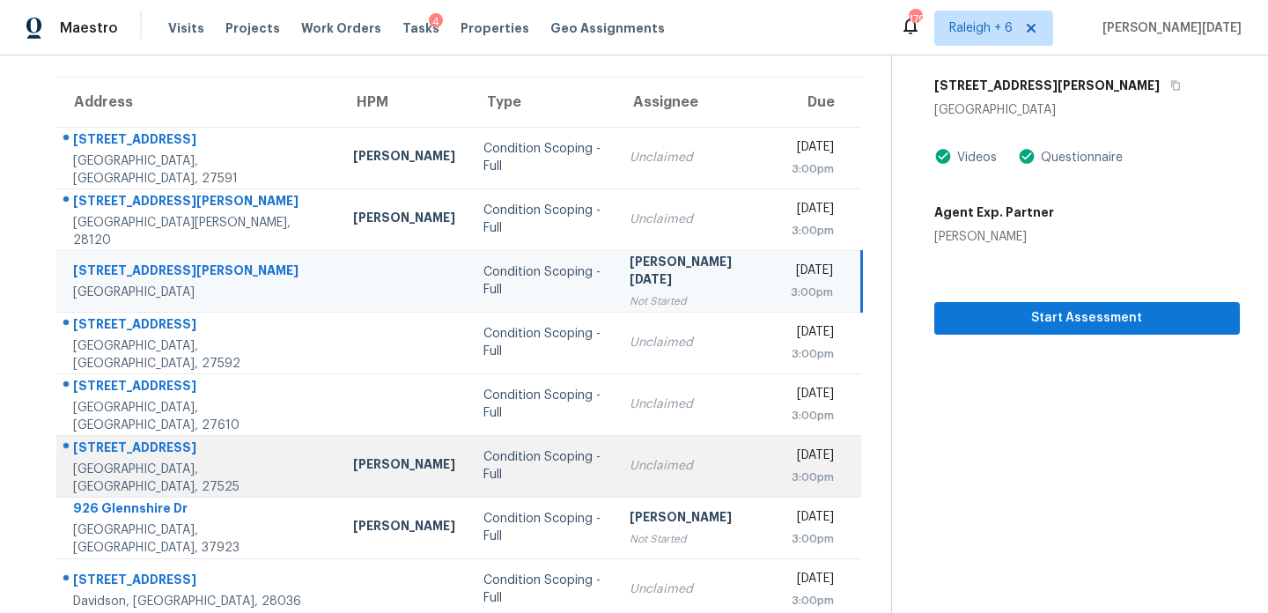
scroll to position [233, 0]
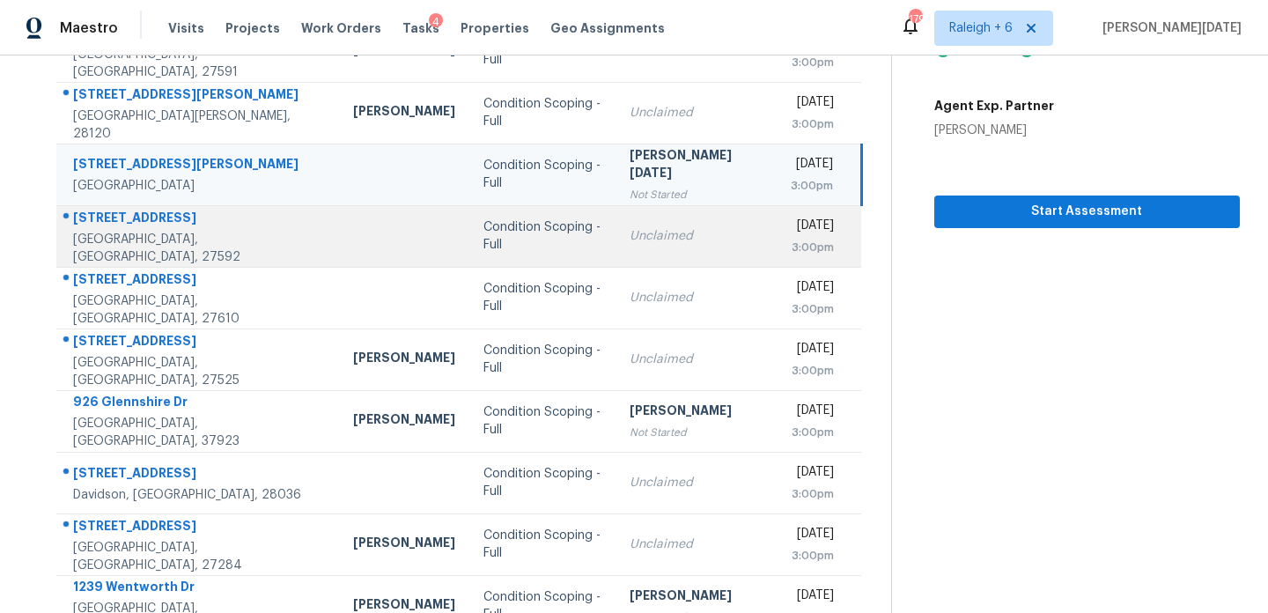
click at [616, 259] on td "Unclaimed" at bounding box center [696, 236] width 161 height 62
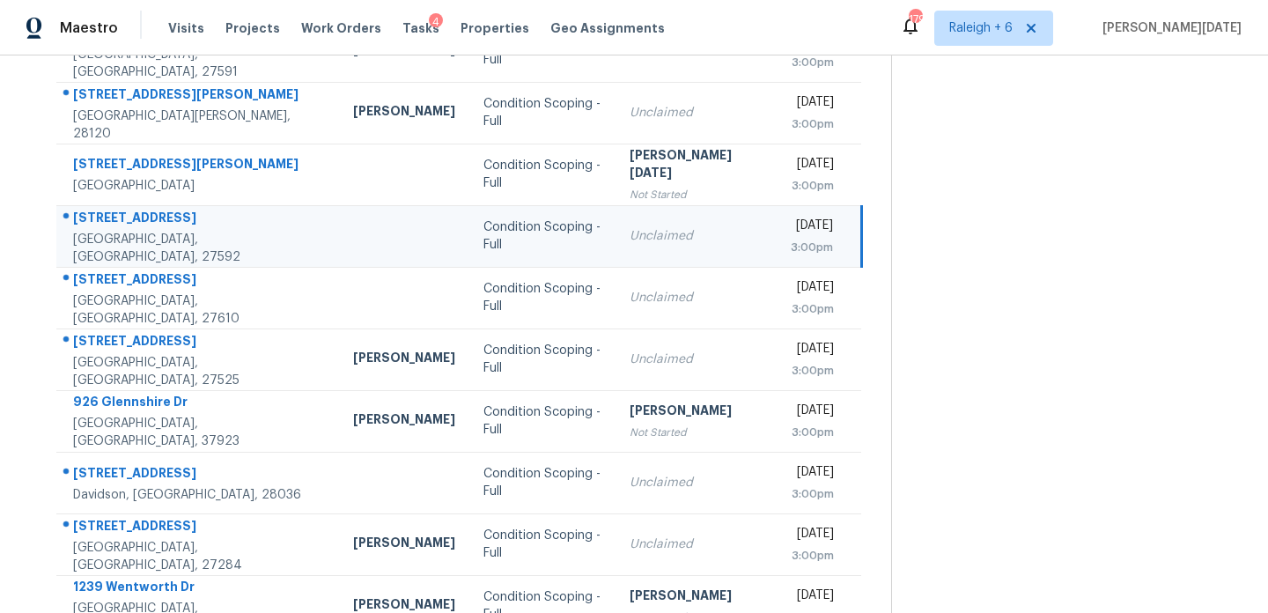
click at [638, 249] on td "Unclaimed" at bounding box center [696, 236] width 161 height 62
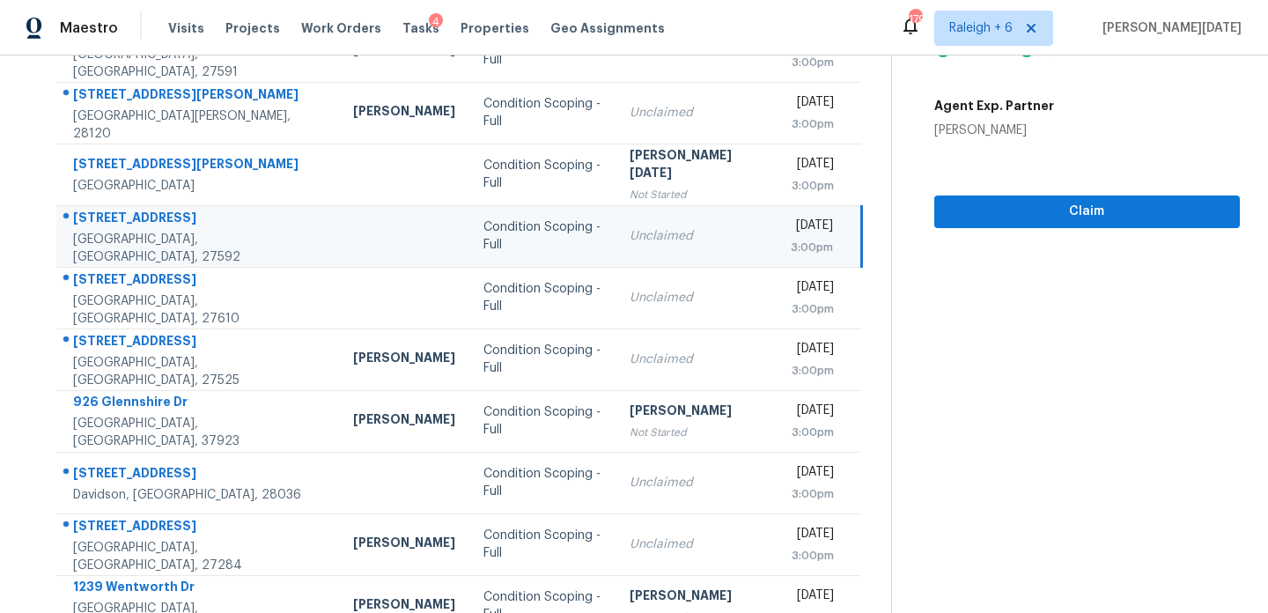
click at [791, 239] on div "3:00pm" at bounding box center [812, 248] width 42 height 18
click at [973, 209] on span "Claim" at bounding box center [1086, 212] width 277 height 22
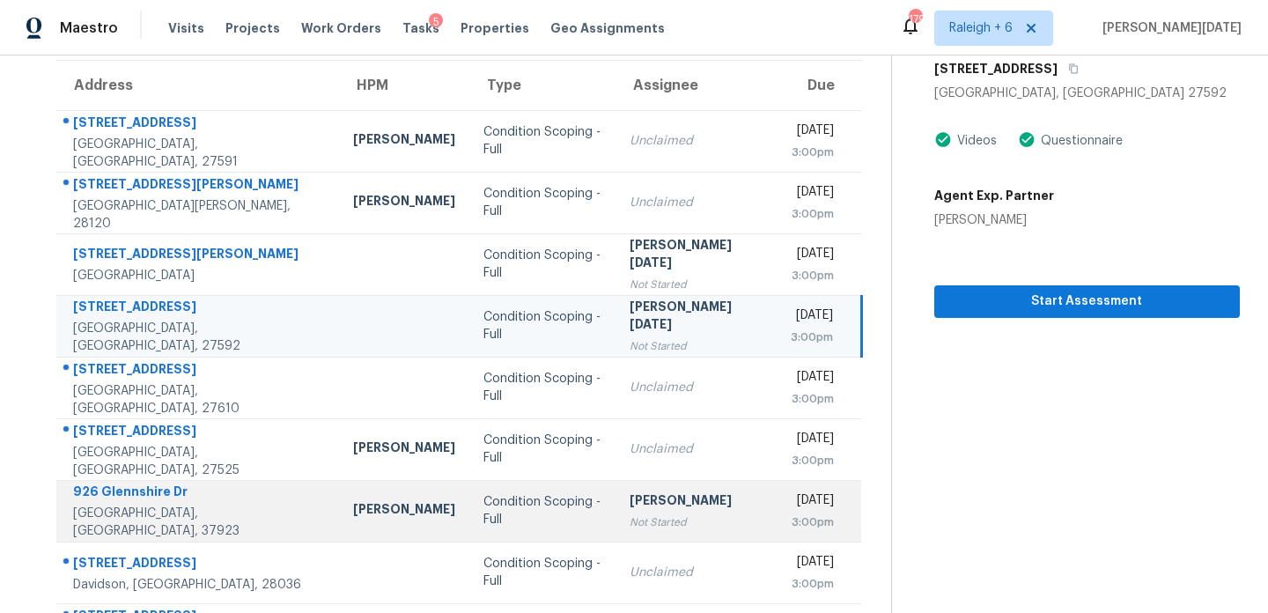
scroll to position [304, 0]
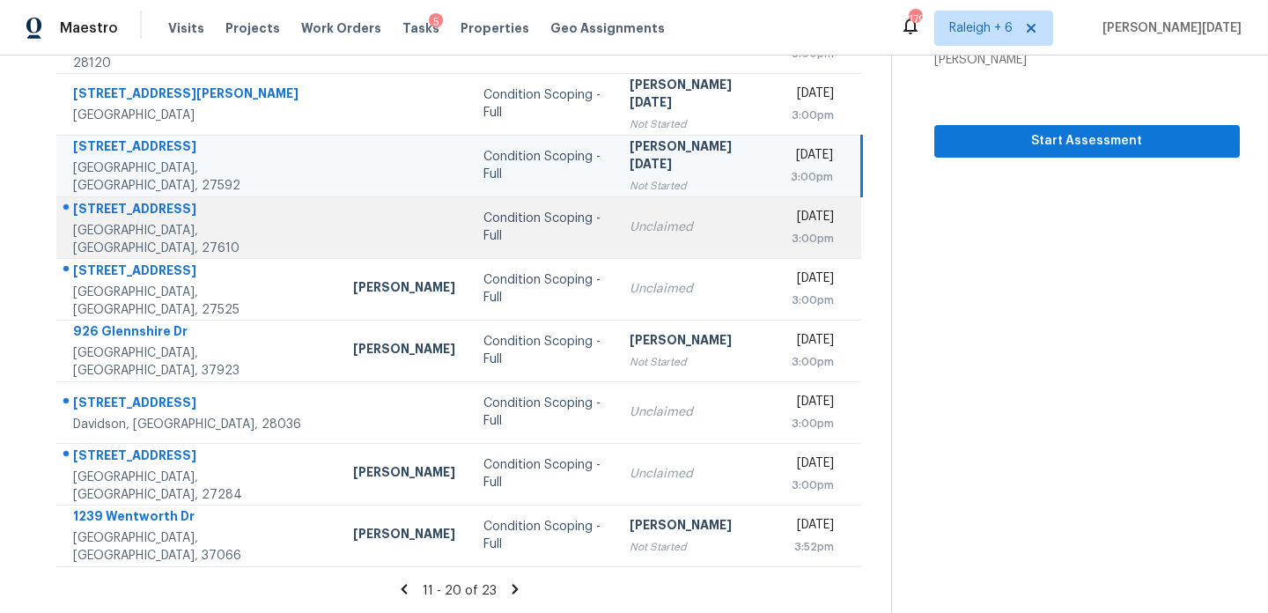
click at [558, 231] on td "Condition Scoping - Full" at bounding box center [541, 227] width 145 height 62
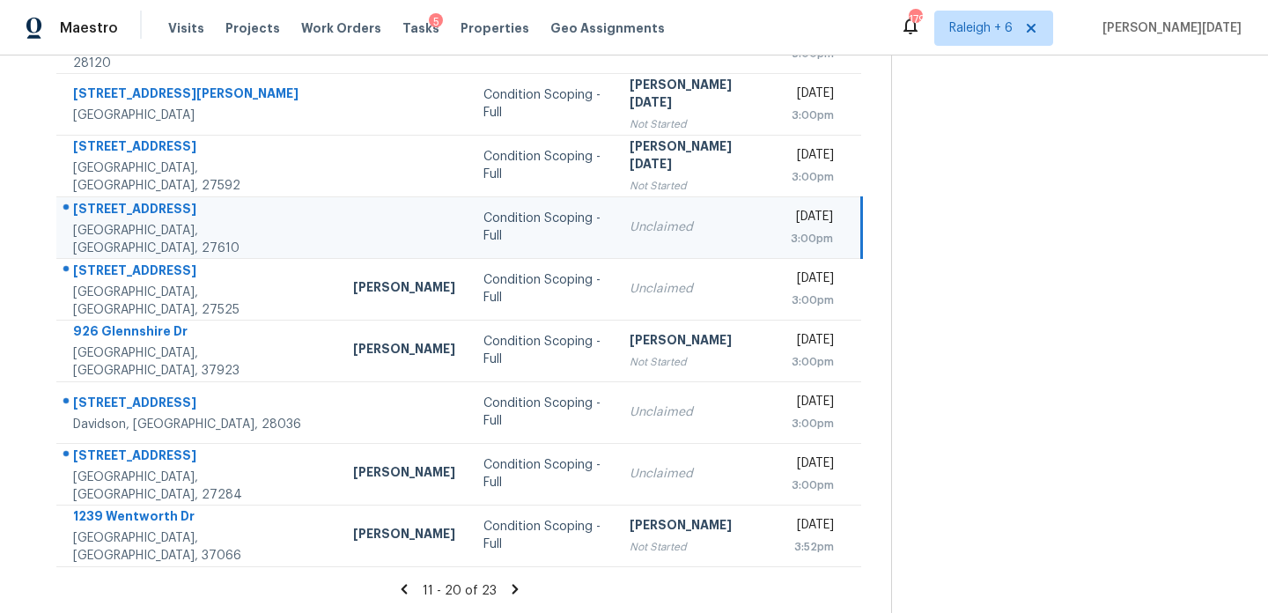
click at [638, 229] on div "Unclaimed" at bounding box center [696, 227] width 133 height 18
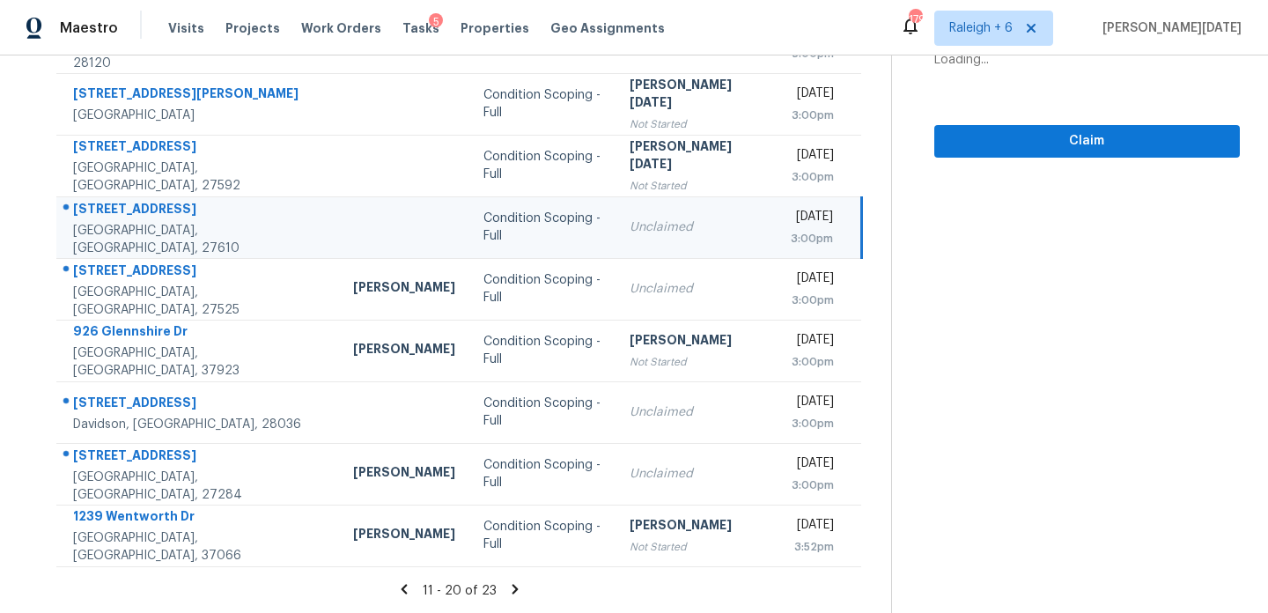
click at [777, 225] on td "Tue, Aug 26th 2025 3:00pm" at bounding box center [819, 227] width 85 height 62
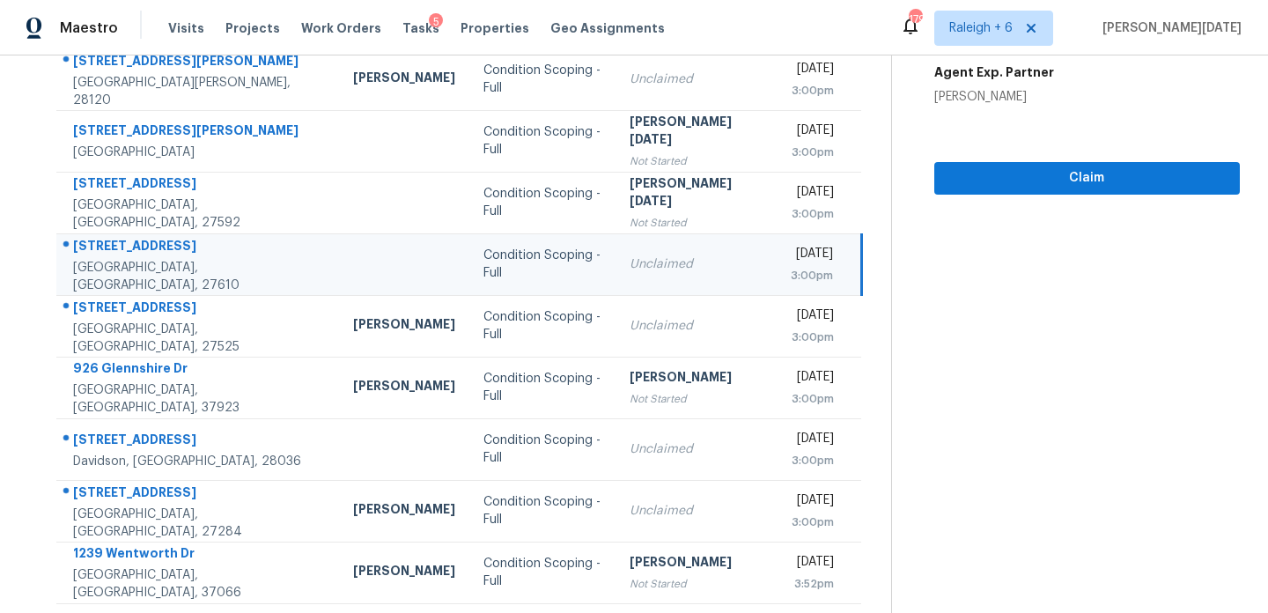
scroll to position [189, 0]
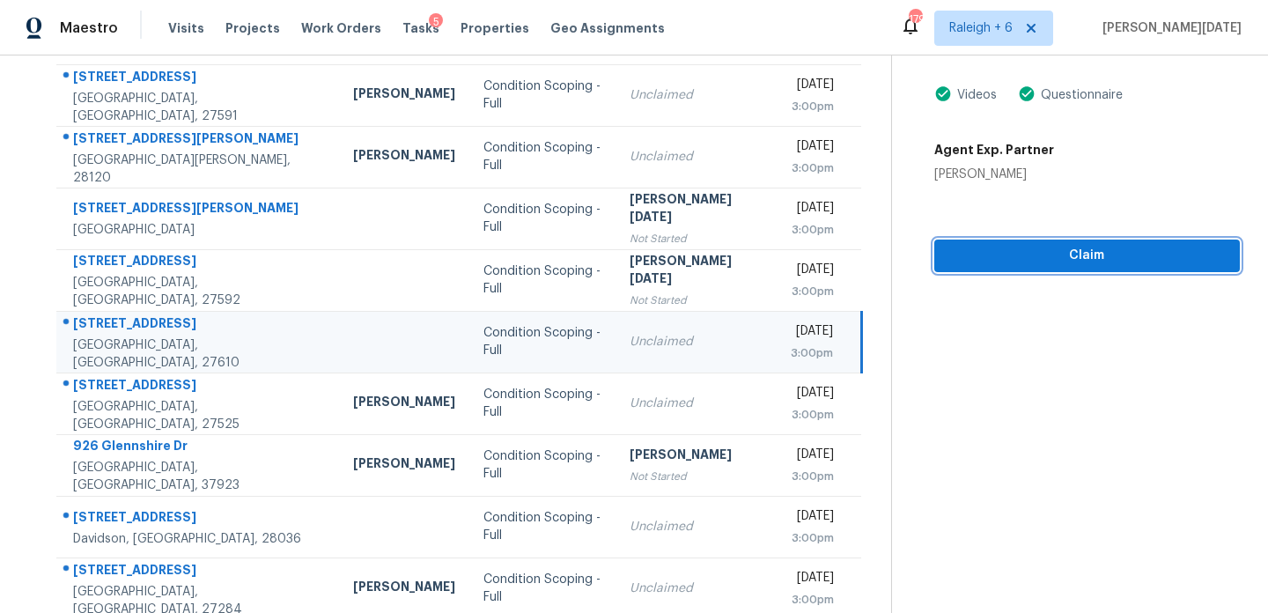
click at [963, 252] on span "Claim" at bounding box center [1086, 256] width 277 height 22
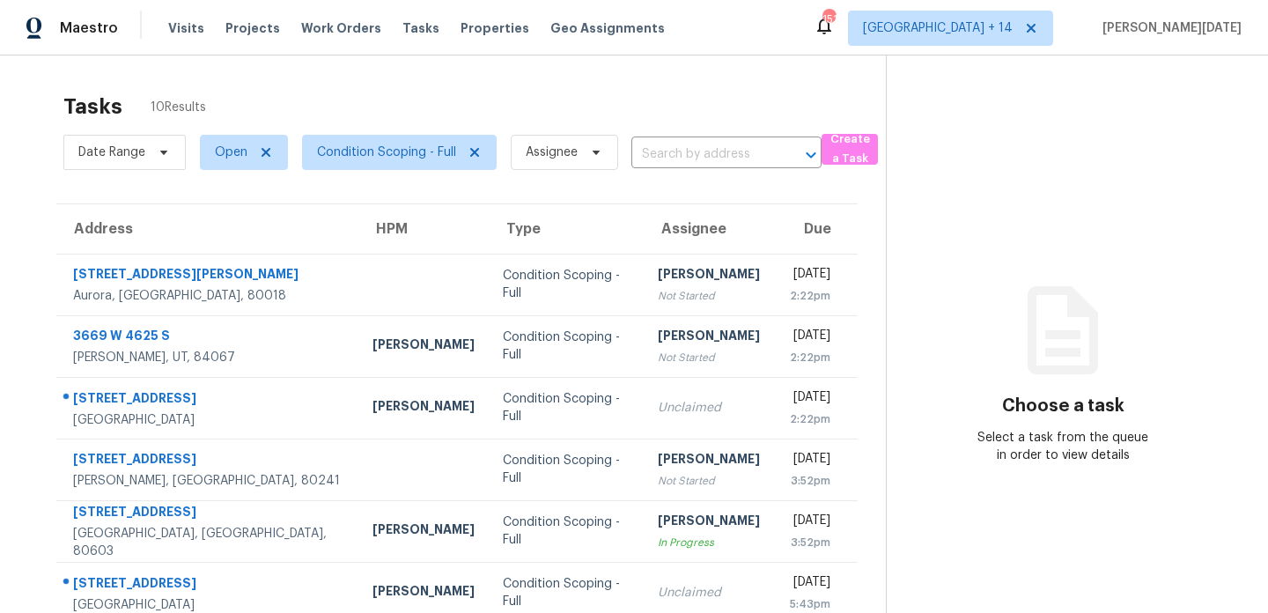
click at [904, 15] on div "Maestro Visits Projects Work Orders Tasks Properties Geo Assignments 151 [GEOGR…" at bounding box center [634, 27] width 1268 height 55
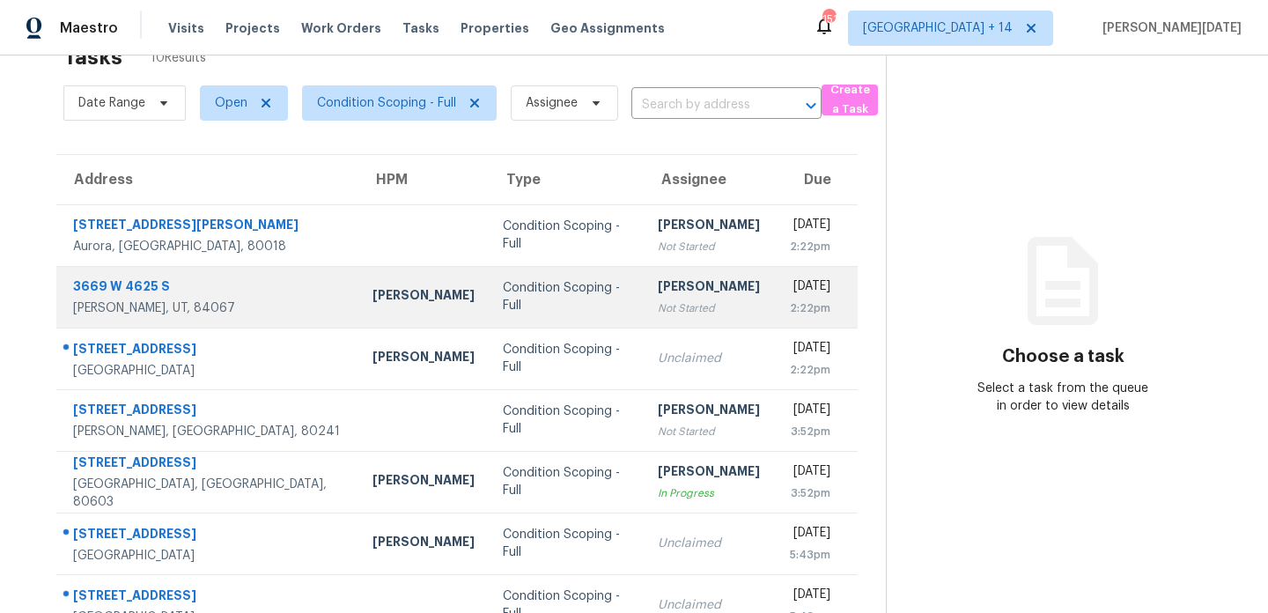
scroll to position [54, 0]
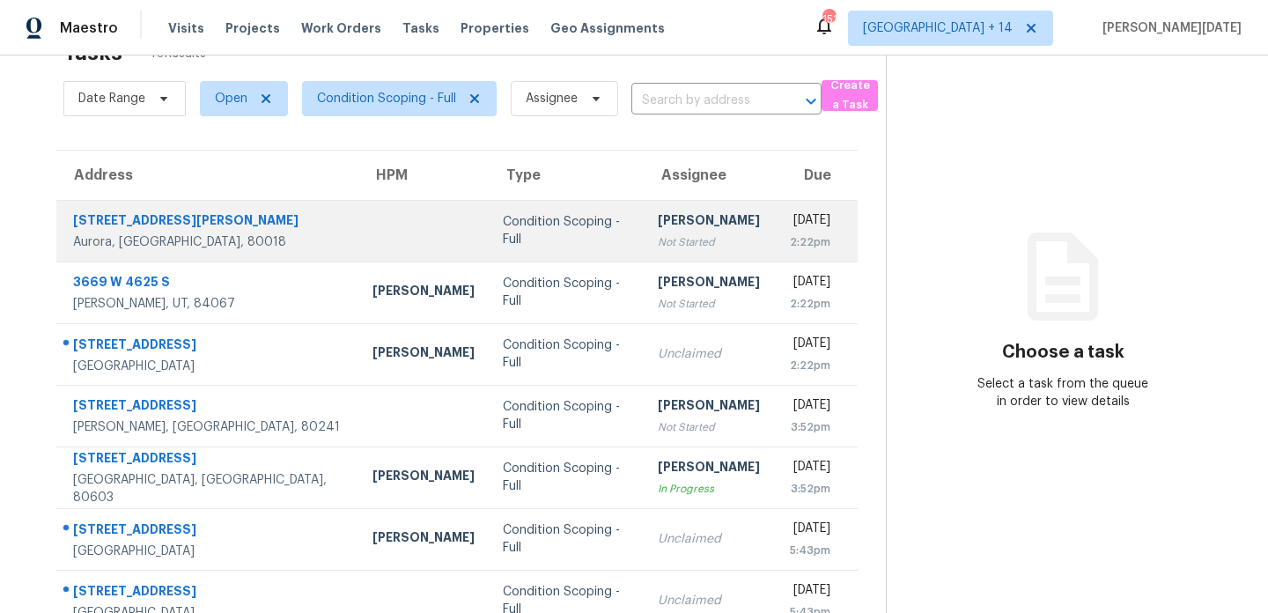
click at [644, 200] on td "Sakthivel Chandran Not Started" at bounding box center [709, 231] width 130 height 62
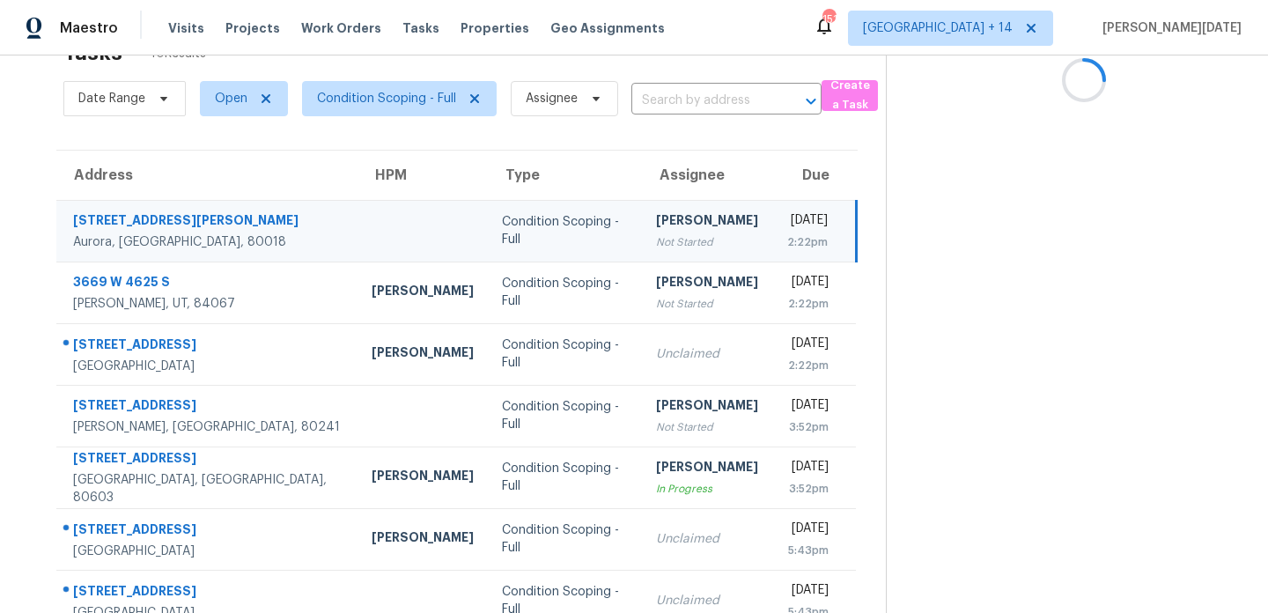
click at [656, 218] on div "Sakthivel Chandran" at bounding box center [707, 222] width 102 height 22
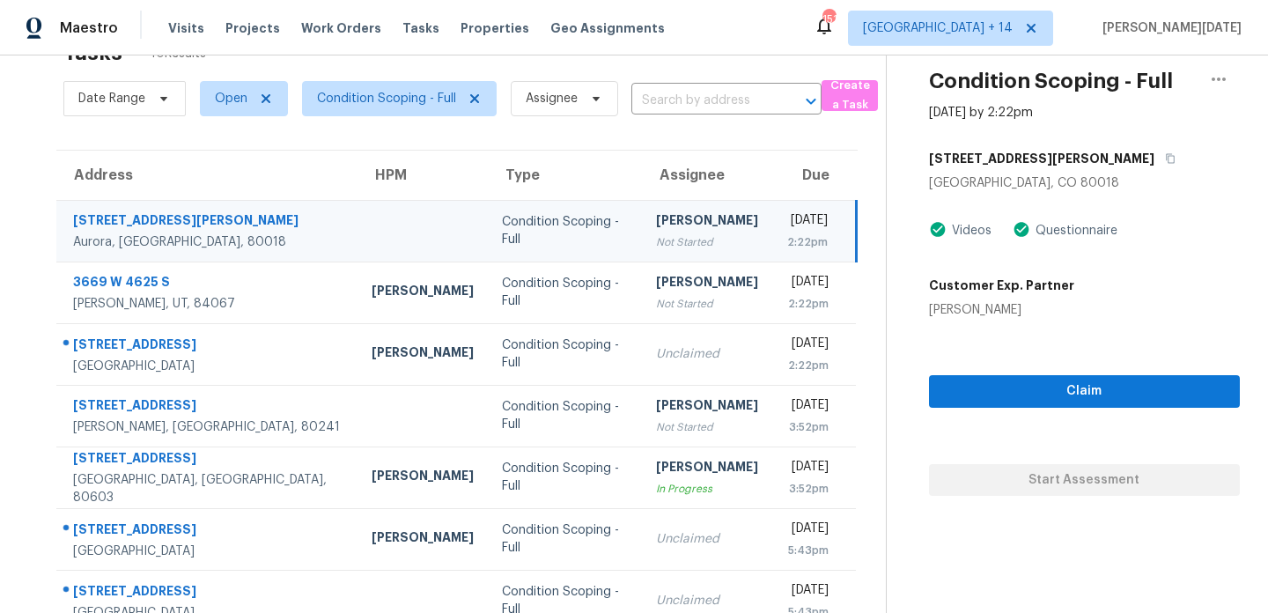
click at [656, 218] on div "Sakthivel Chandran" at bounding box center [707, 222] width 102 height 22
click at [1155, 156] on button "button" at bounding box center [1167, 159] width 24 height 32
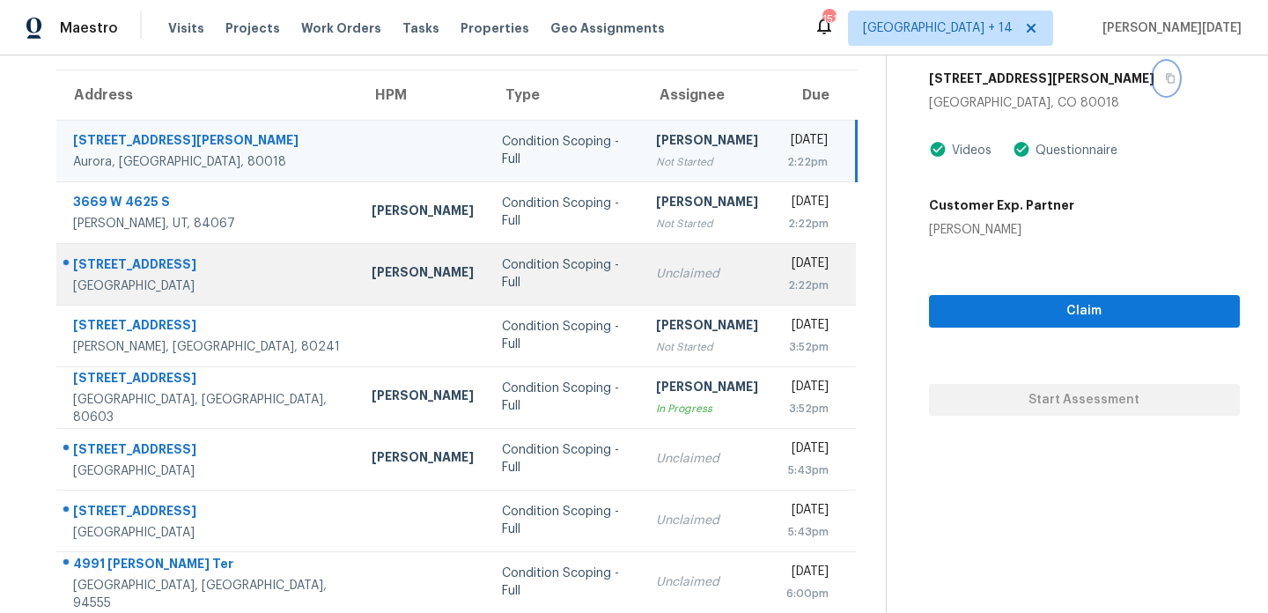
scroll to position [141, 0]
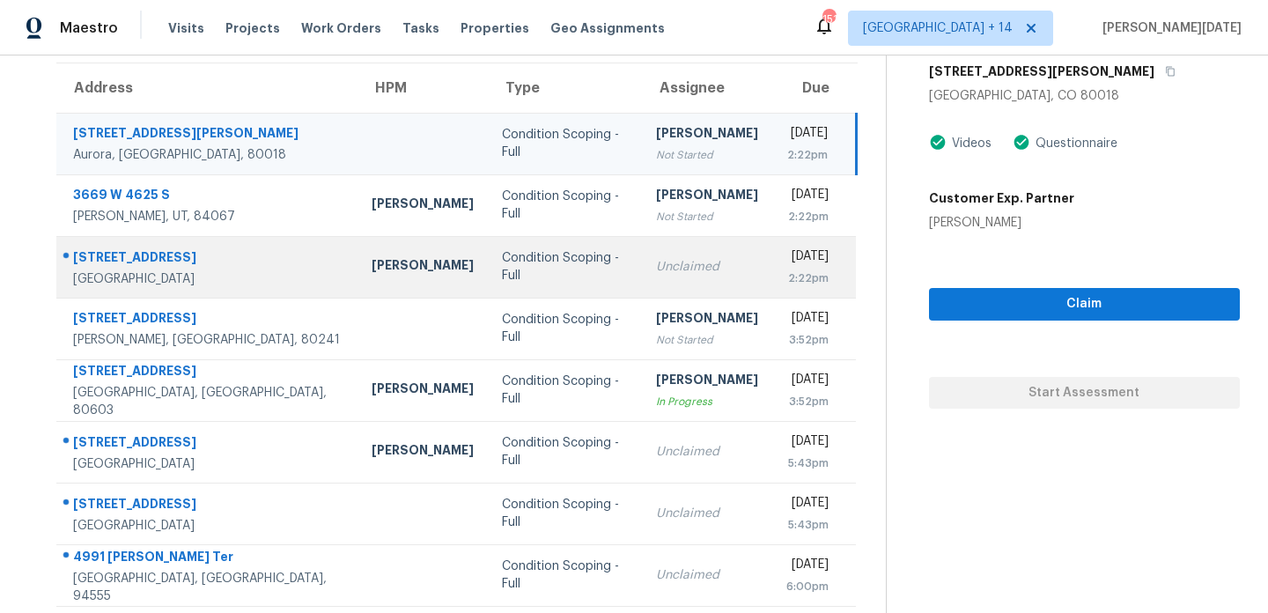
click at [642, 247] on td "Unclaimed" at bounding box center [707, 267] width 130 height 62
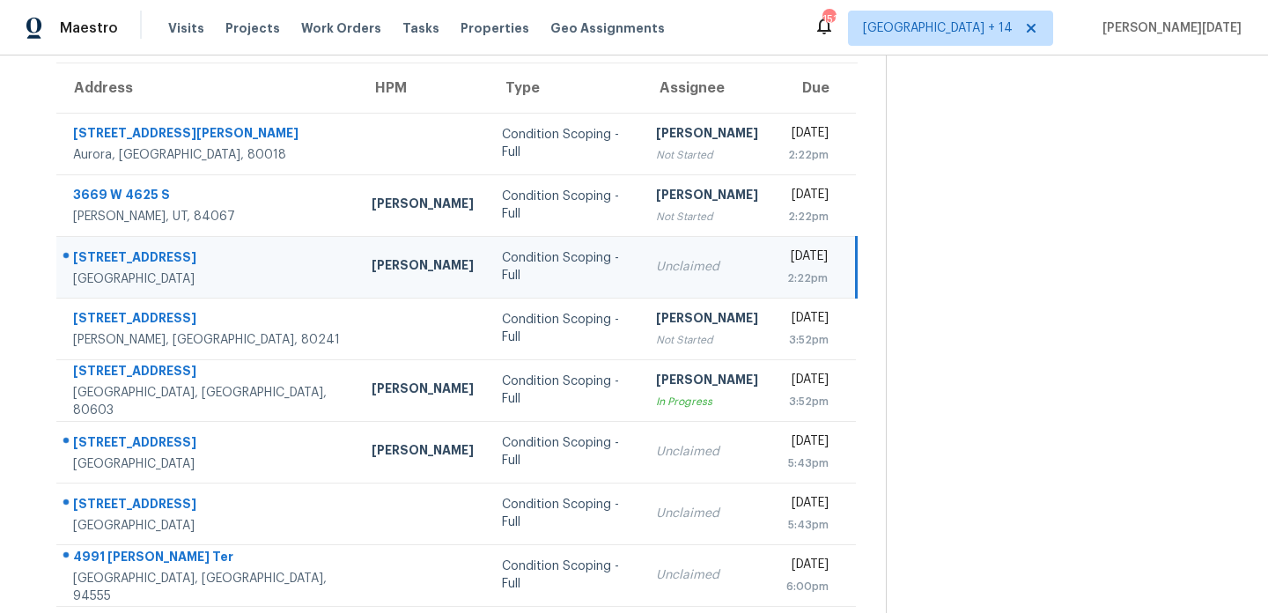
click at [772, 266] on td "Tue, Aug 26th 2025 2:22pm" at bounding box center [814, 267] width 84 height 62
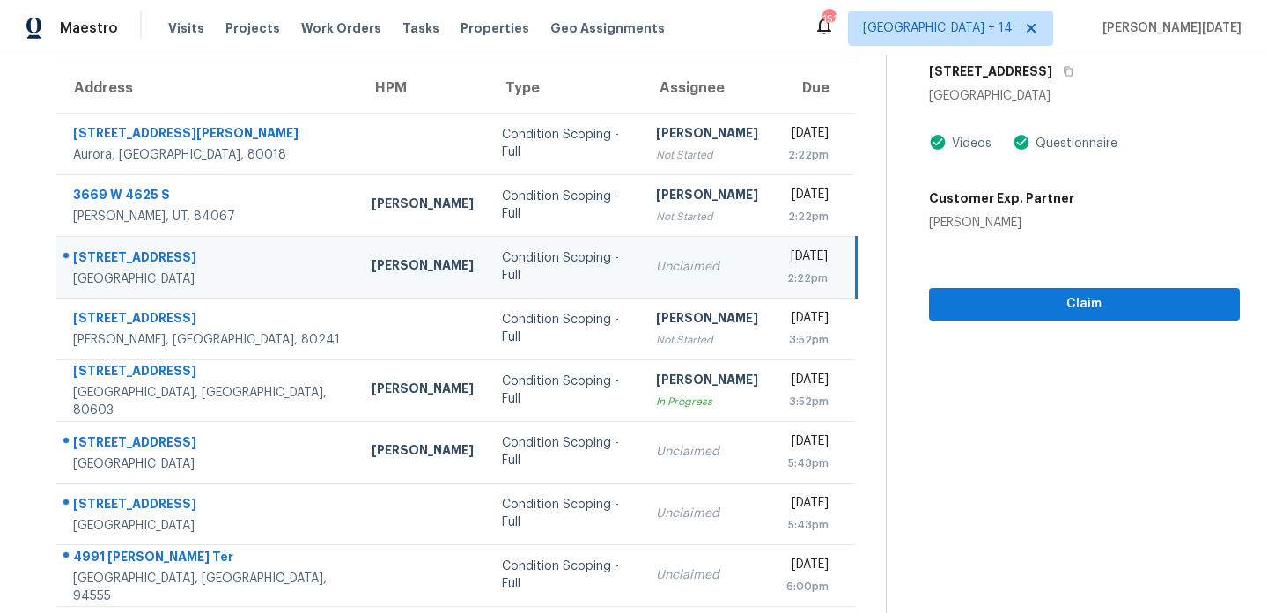
click at [786, 262] on div "[DATE]" at bounding box center [806, 258] width 41 height 22
click at [952, 304] on span "Claim" at bounding box center [1084, 304] width 283 height 22
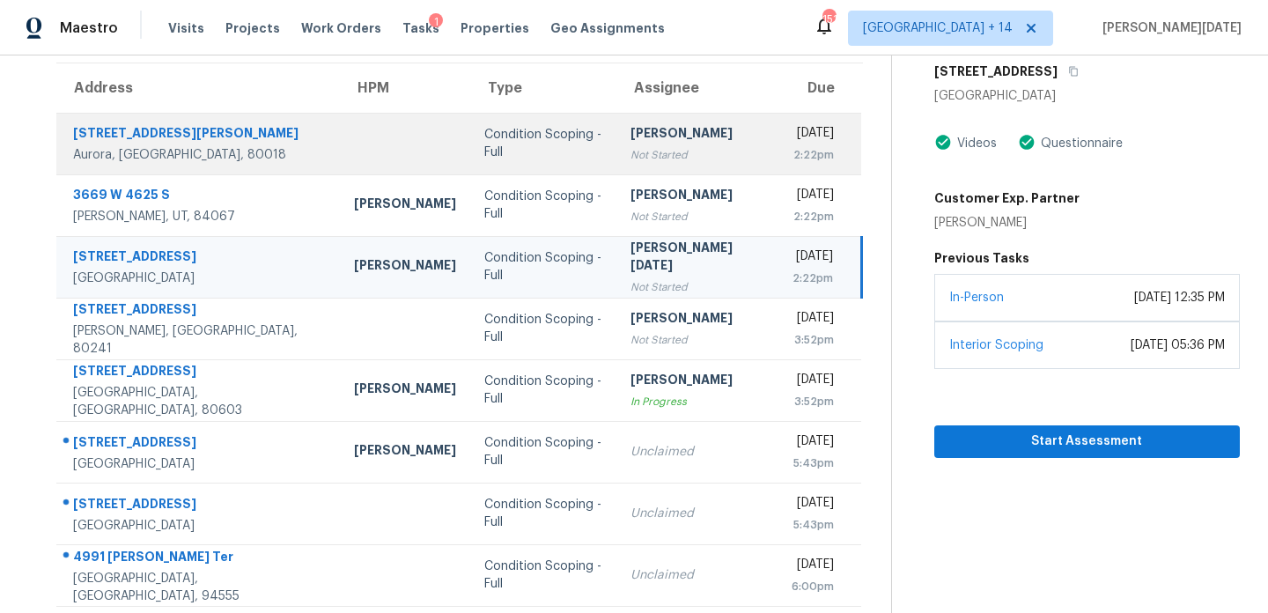
scroll to position [0, 0]
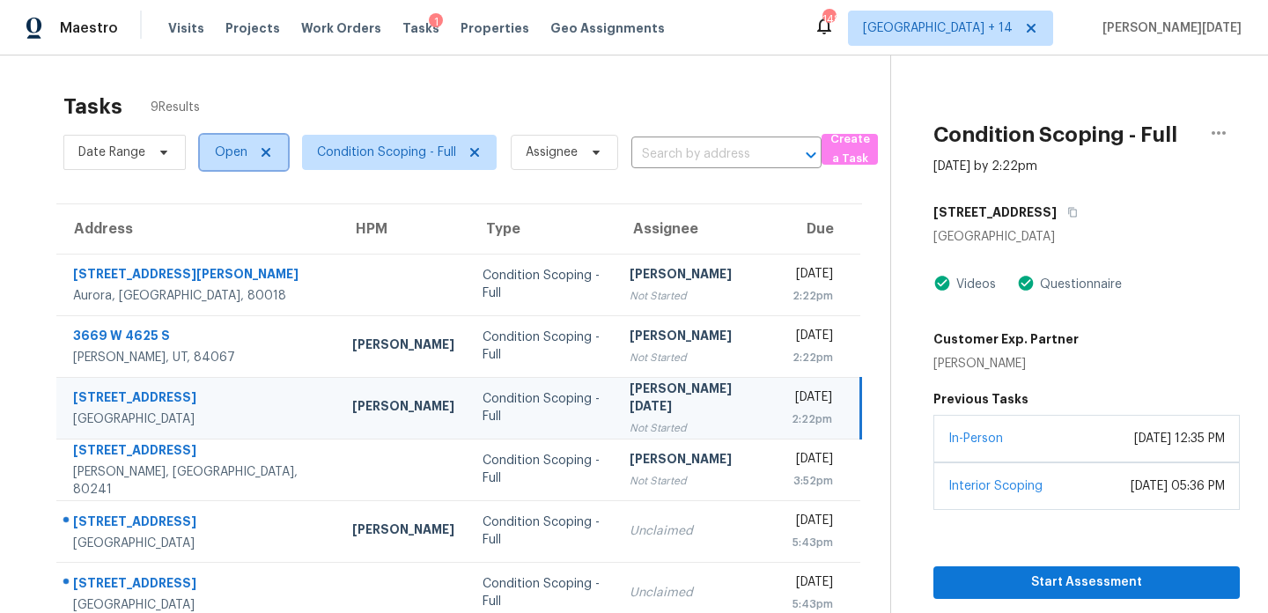
click at [241, 164] on span "Open" at bounding box center [244, 152] width 88 height 35
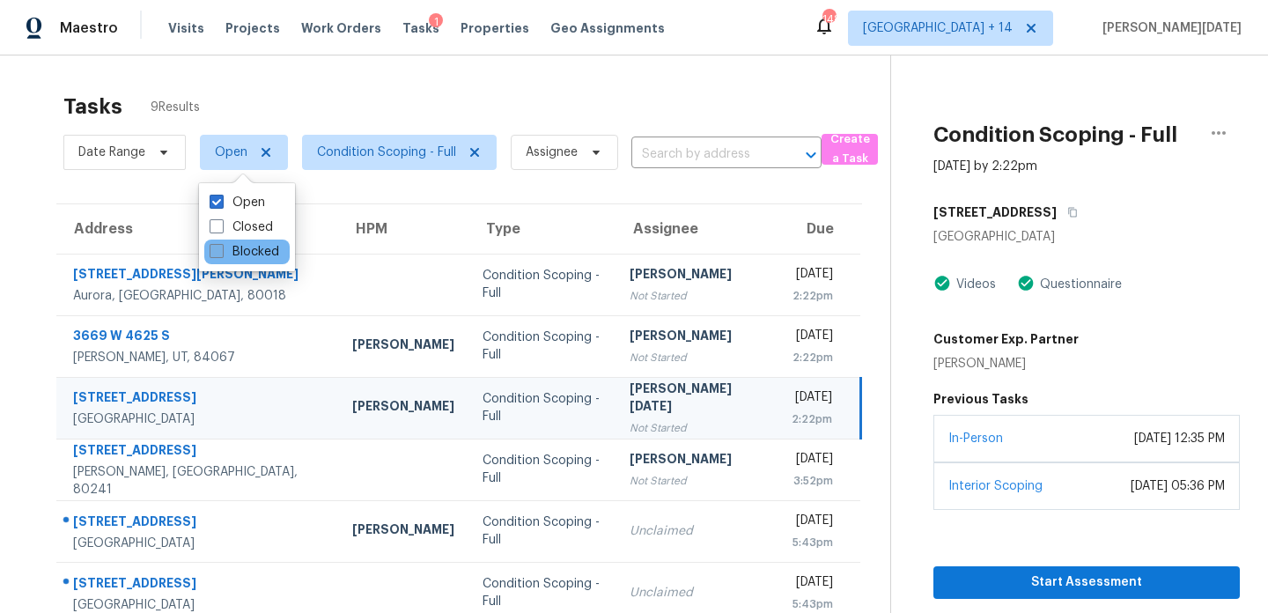
click at [238, 247] on label "Blocked" at bounding box center [245, 252] width 70 height 18
click at [221, 247] on input "Blocked" at bounding box center [215, 248] width 11 height 11
checkbox input "true"
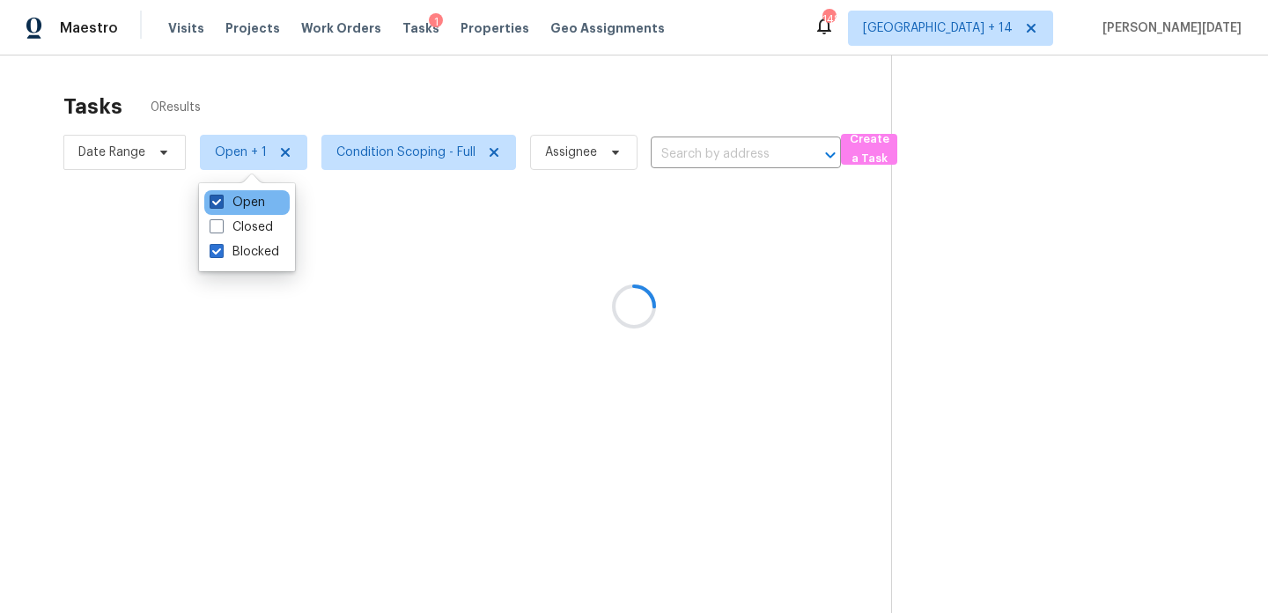
click at [240, 205] on label "Open" at bounding box center [237, 203] width 55 height 18
click at [221, 205] on input "Open" at bounding box center [215, 199] width 11 height 11
checkbox input "false"
click at [416, 114] on div at bounding box center [634, 306] width 1268 height 613
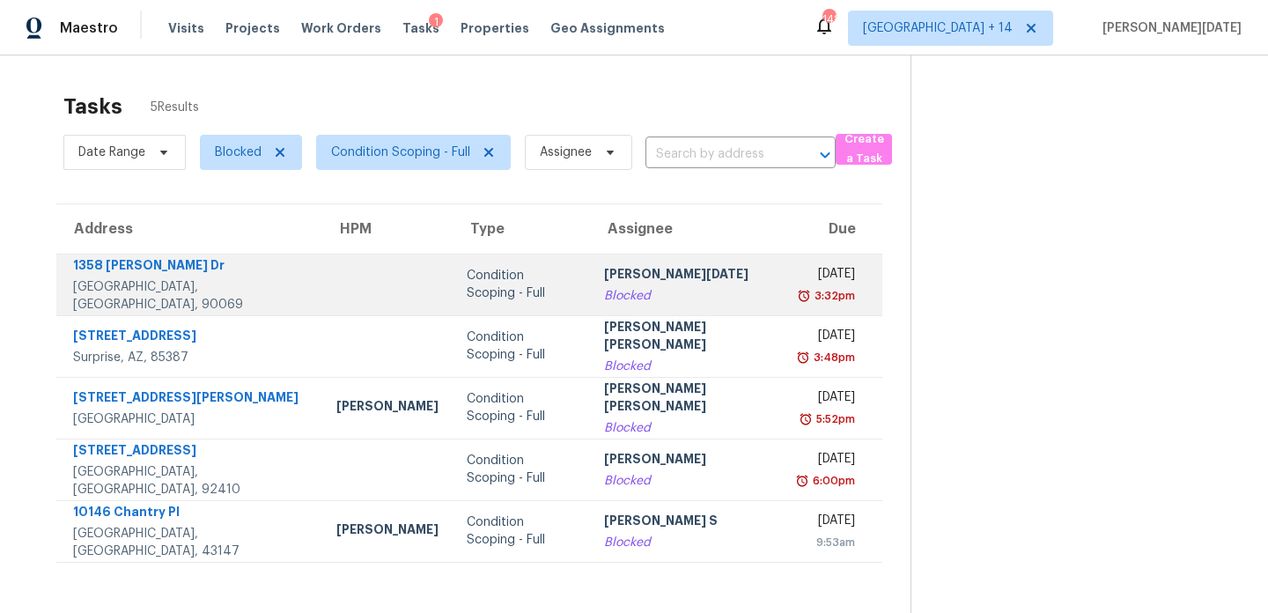
click at [620, 292] on div "Blocked" at bounding box center [688, 296] width 168 height 18
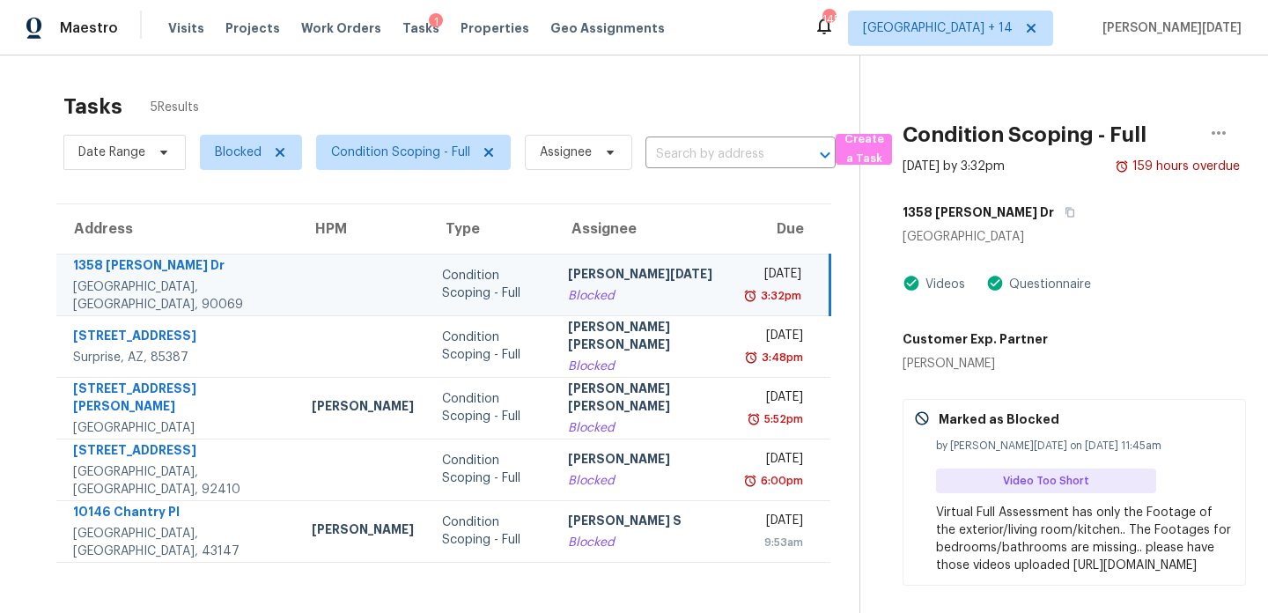
click at [568, 285] on div "[PERSON_NAME][DATE]" at bounding box center [645, 276] width 154 height 22
click at [750, 276] on div "Tue, Aug 19th 2025" at bounding box center [775, 276] width 51 height 22
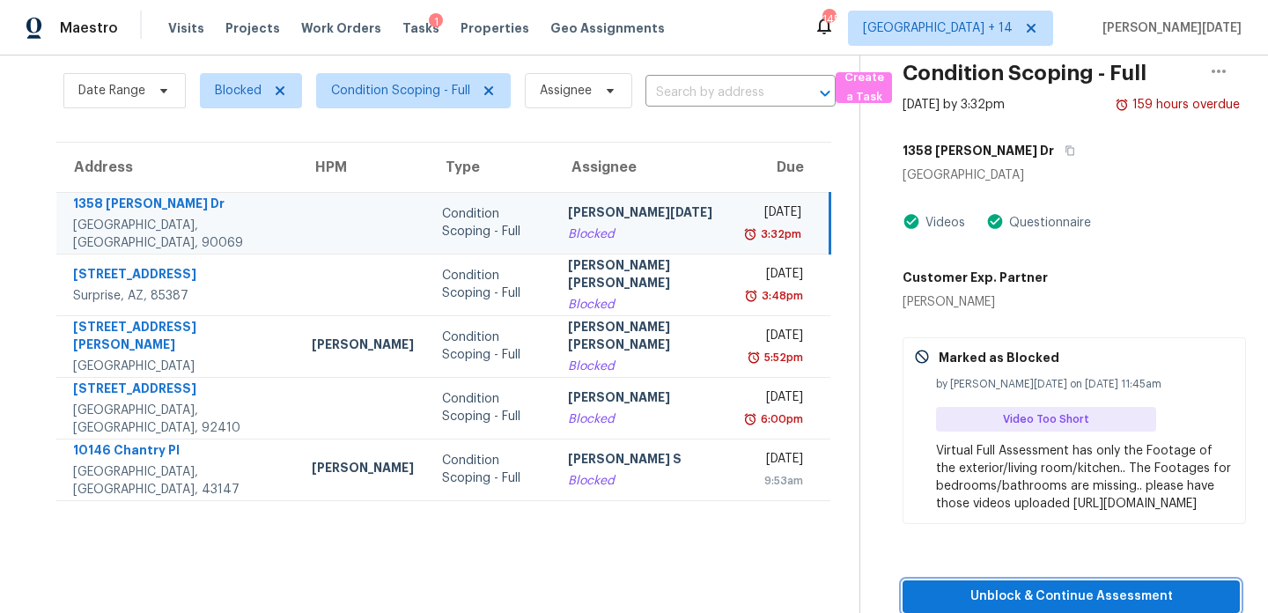
click at [989, 587] on span "Unblock & Continue Assessment" at bounding box center [1071, 597] width 309 height 22
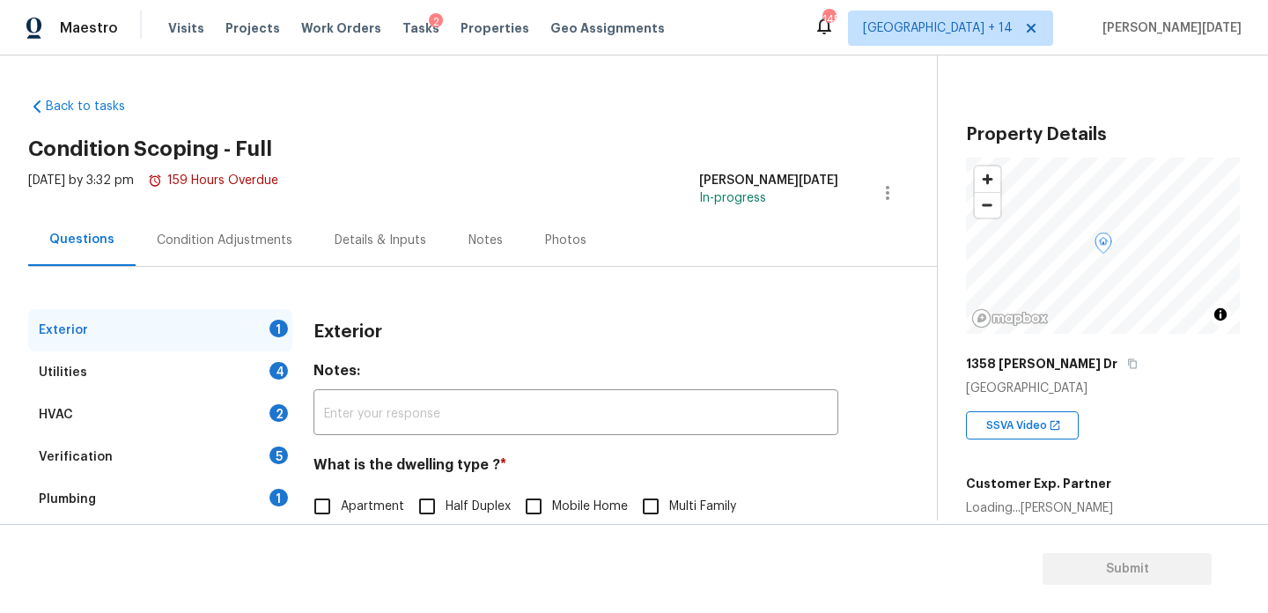
click at [229, 267] on div "Exterior 1 Utilities 4 HVAC 2 Verification 5 Plumbing 1 Roof Gated Community 1 …" at bounding box center [461, 508] width 867 height 483
click at [260, 259] on div "Condition Adjustments" at bounding box center [225, 240] width 178 height 52
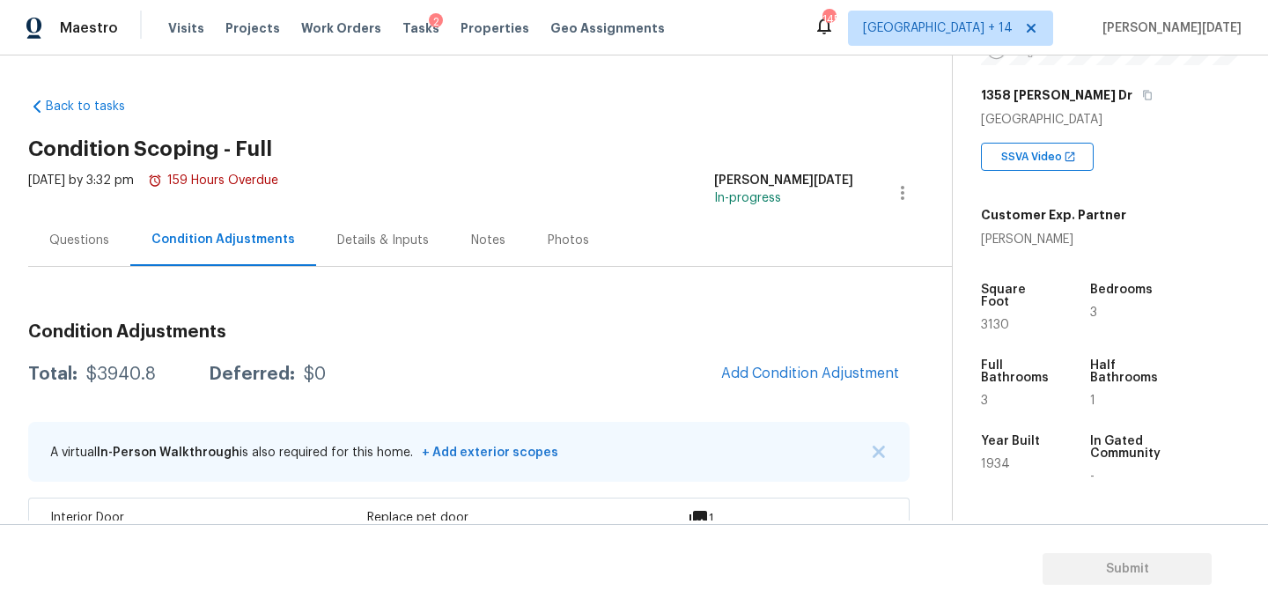
scroll to position [300, 0]
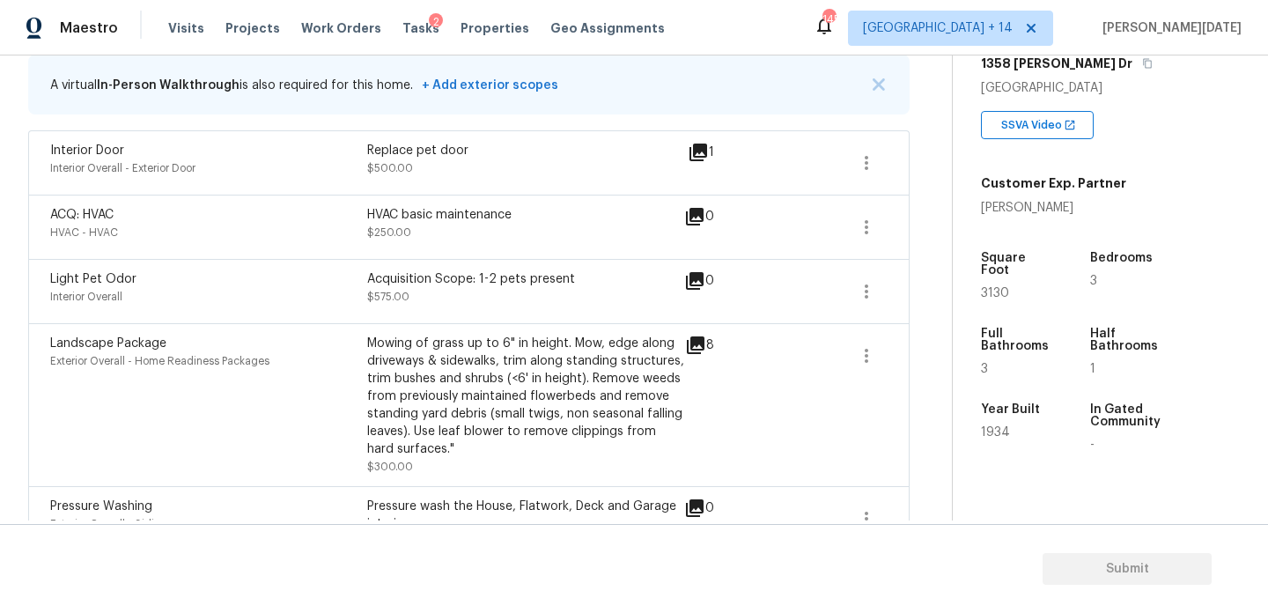
scroll to position [417, 0]
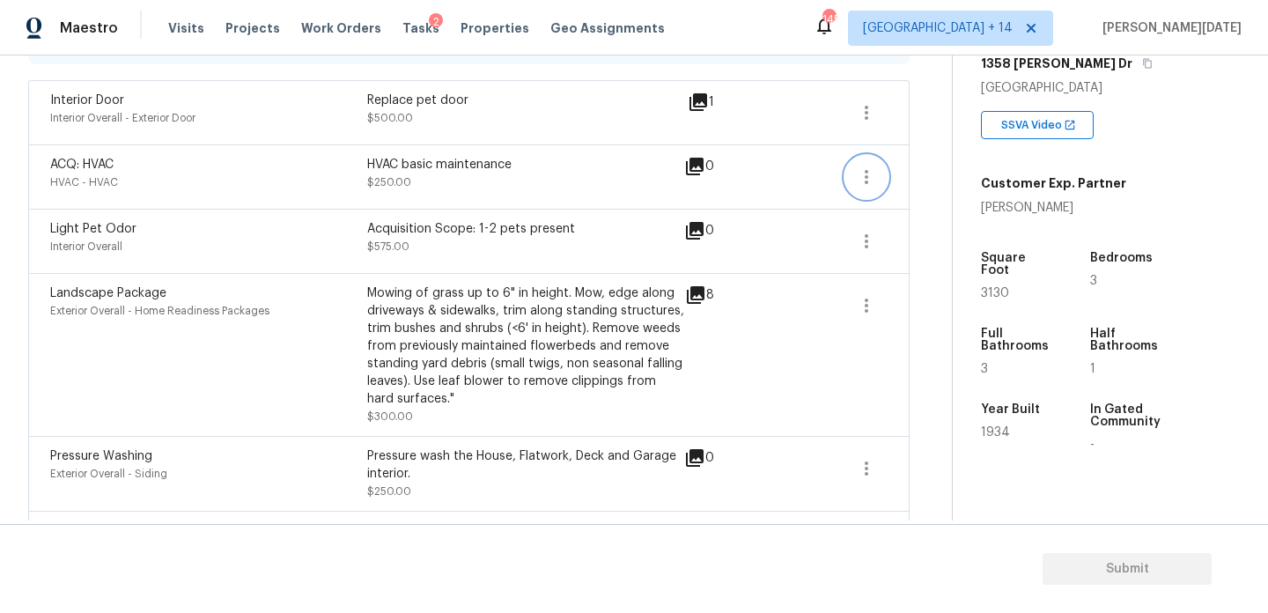
click at [863, 165] on button "button" at bounding box center [866, 177] width 42 height 42
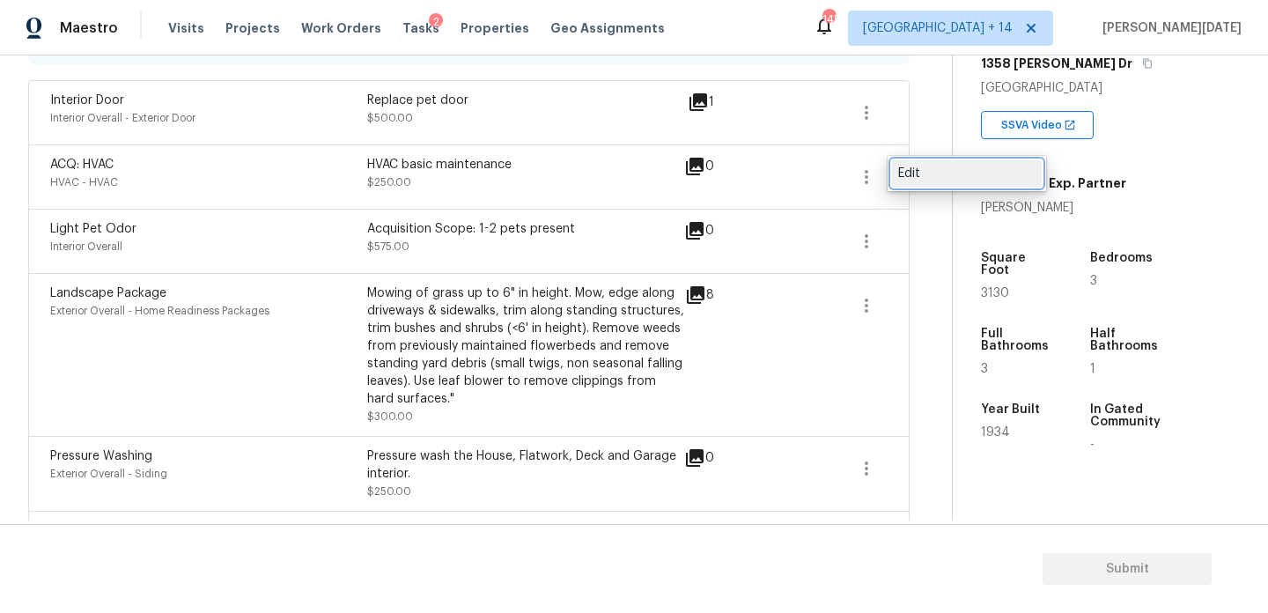
click at [925, 173] on div "Edit" at bounding box center [966, 174] width 137 height 18
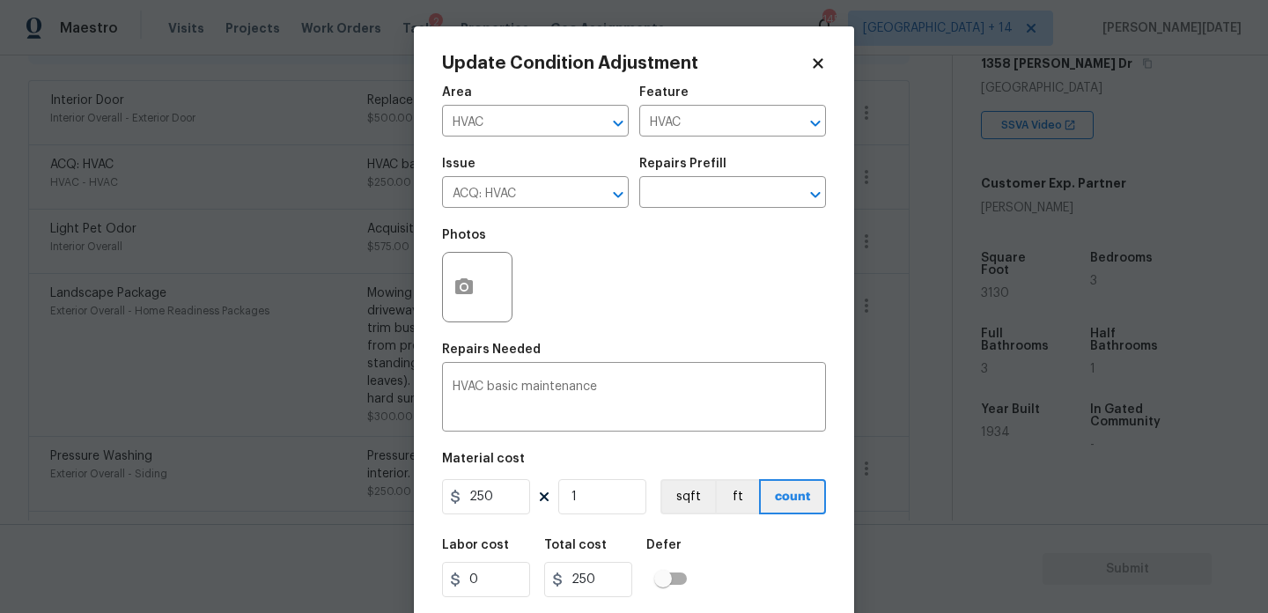
click at [823, 69] on icon at bounding box center [818, 63] width 16 height 16
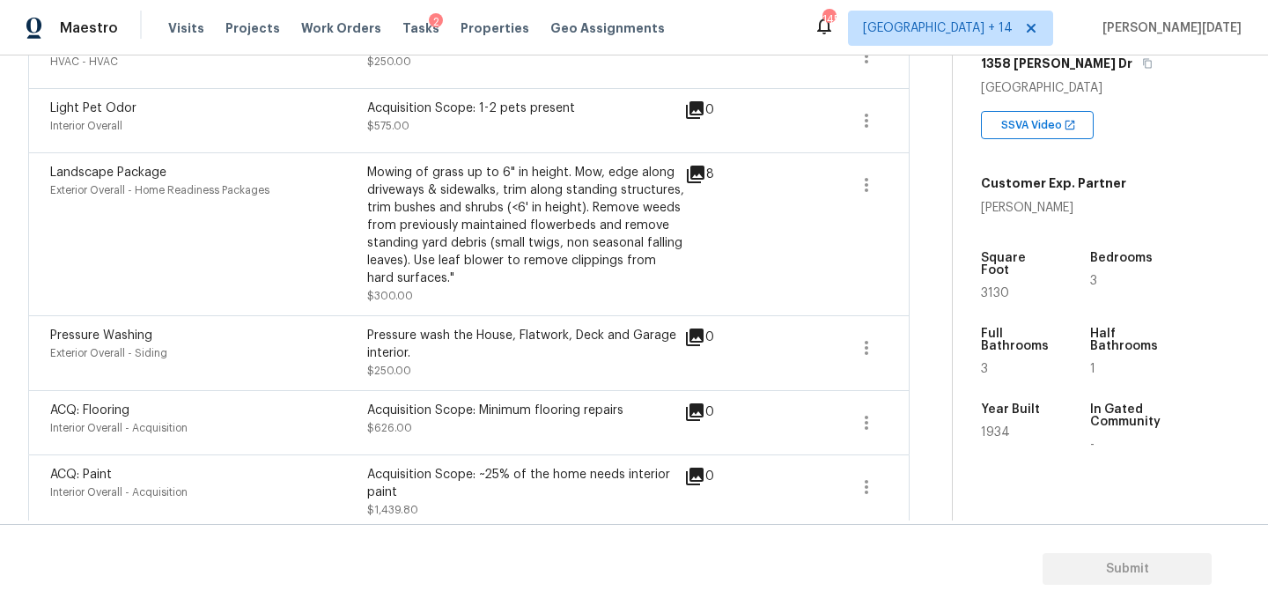
scroll to position [554, 0]
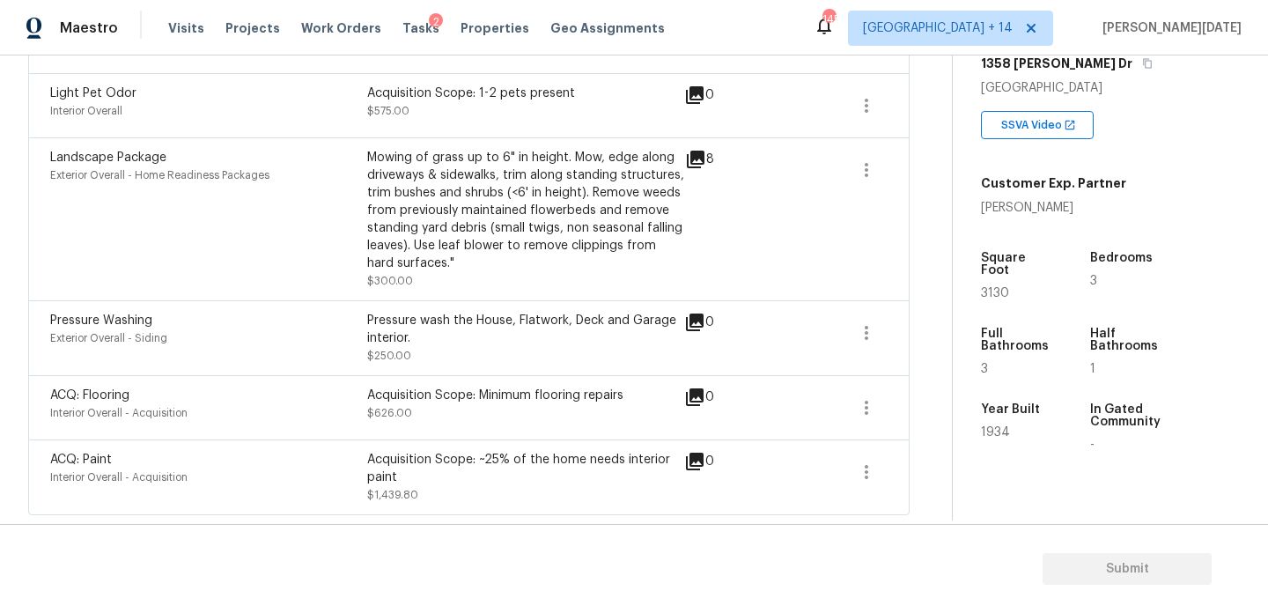
click at [698, 161] on icon at bounding box center [695, 159] width 21 height 21
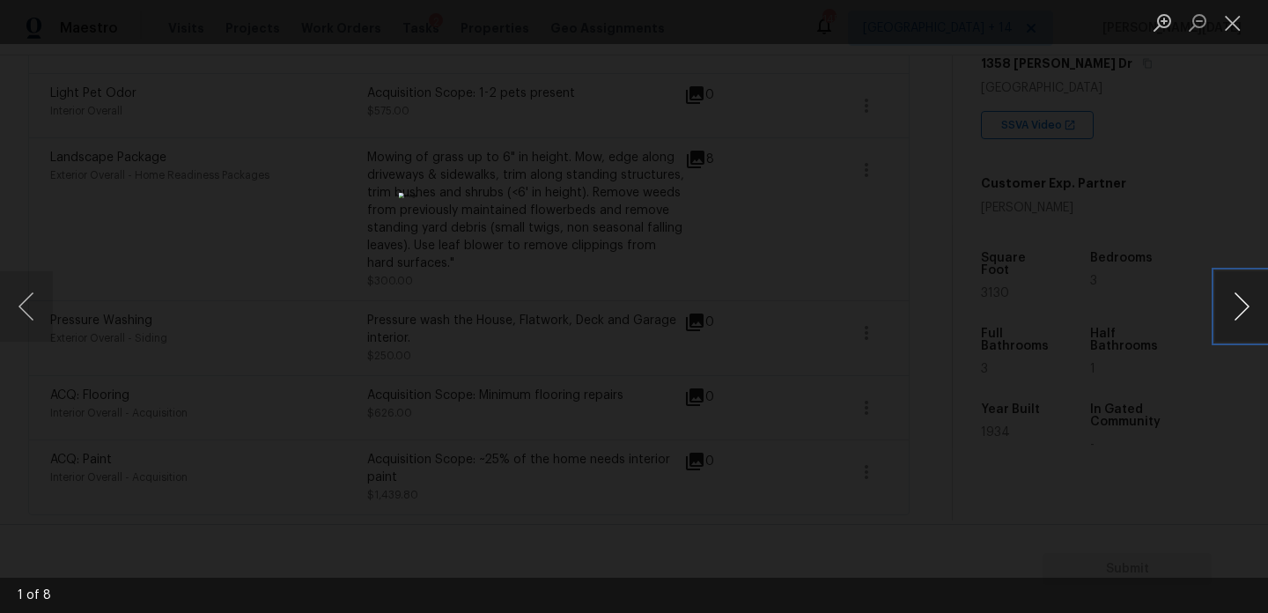
click at [1234, 306] on button "Next image" at bounding box center [1241, 306] width 53 height 70
click at [1233, 34] on button "Close lightbox" at bounding box center [1232, 22] width 35 height 31
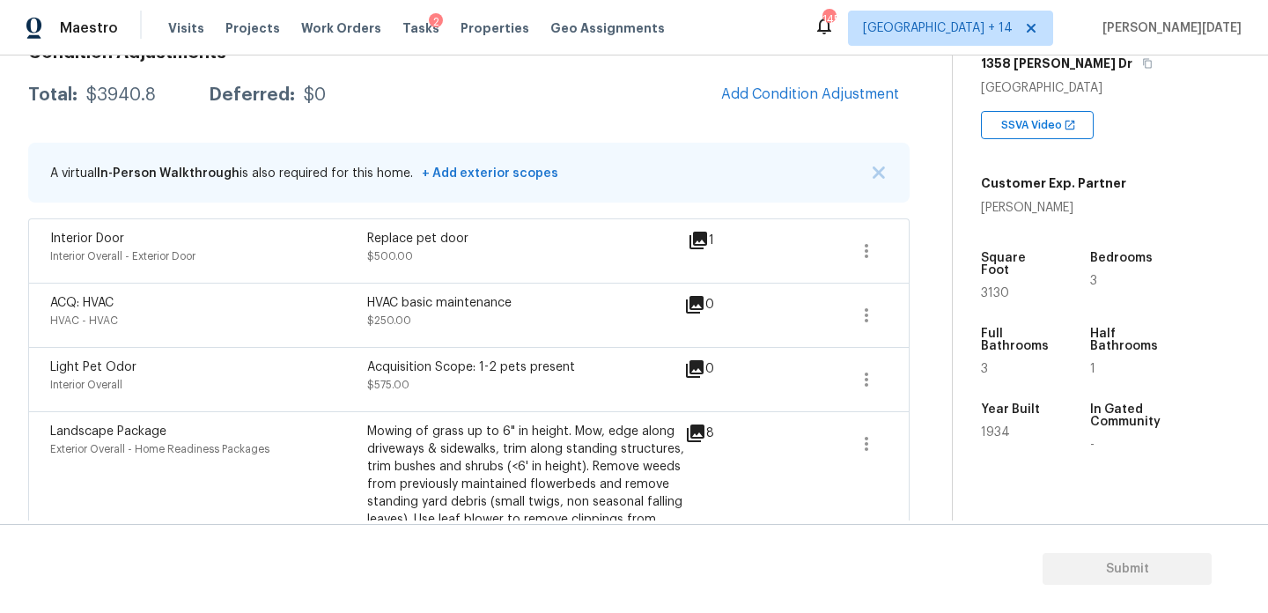
scroll to position [274, 0]
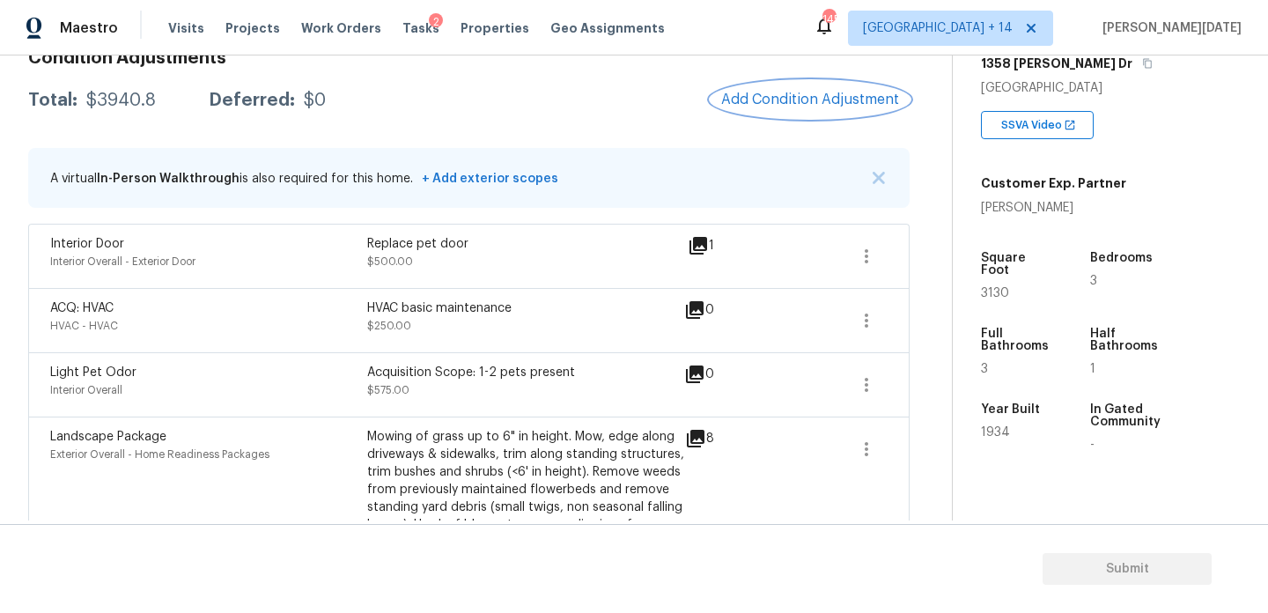
click at [793, 103] on span "Add Condition Adjustment" at bounding box center [810, 100] width 178 height 16
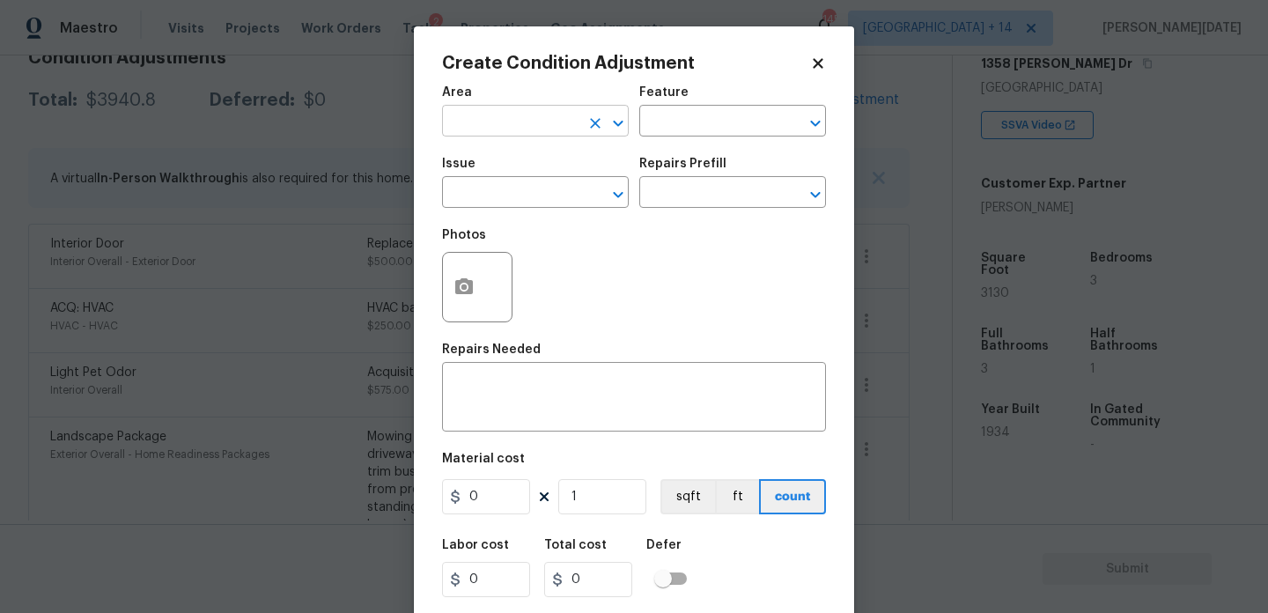
click at [481, 124] on input "text" at bounding box center [510, 122] width 137 height 27
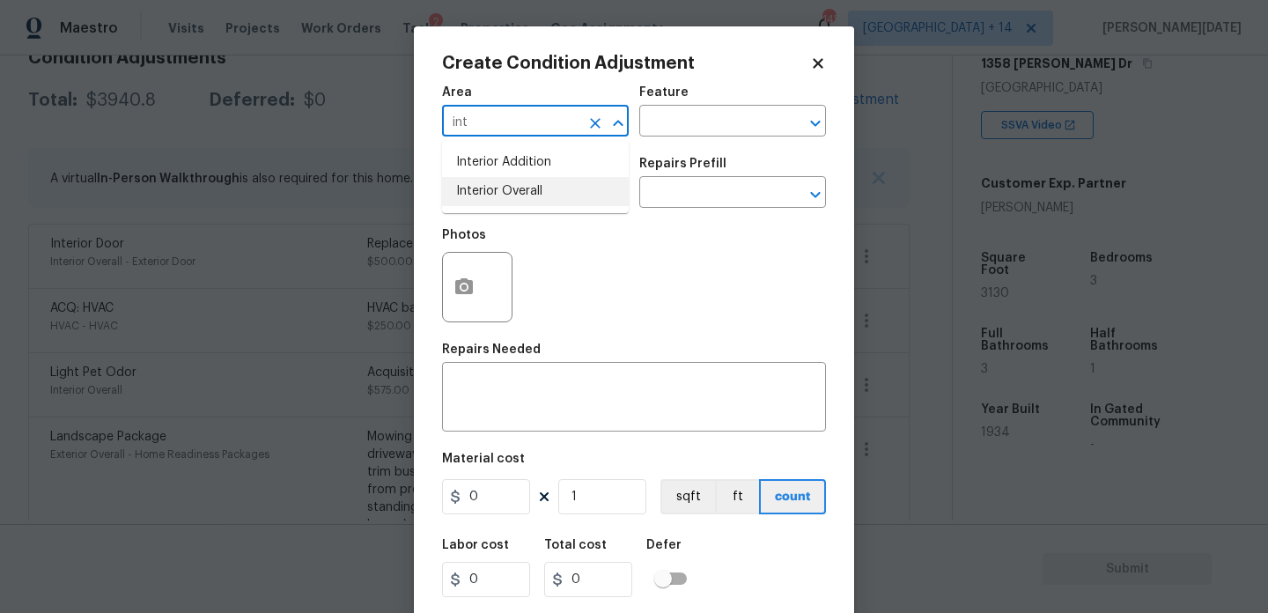
click at [492, 188] on li "Interior Overall" at bounding box center [535, 191] width 187 height 29
type input "Interior Overall"
click at [492, 188] on input "text" at bounding box center [510, 194] width 137 height 27
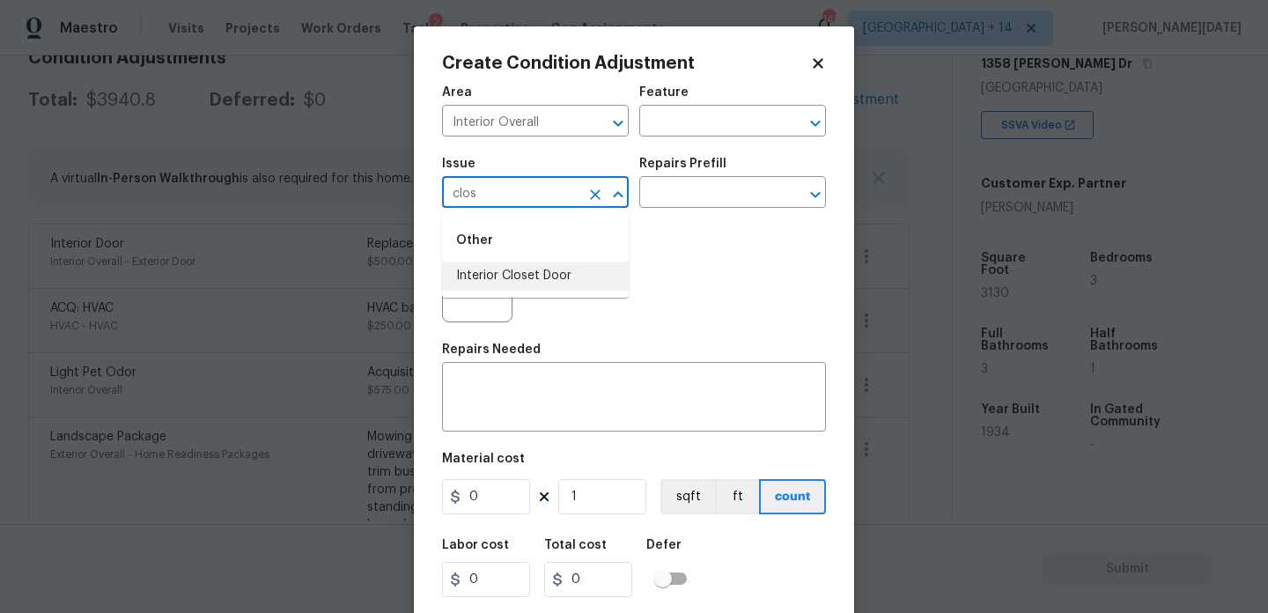
click at [498, 275] on li "Interior Closet Door" at bounding box center [535, 276] width 187 height 29
type input "Interior Closet Door"
click at [773, 195] on input "text" at bounding box center [707, 194] width 137 height 27
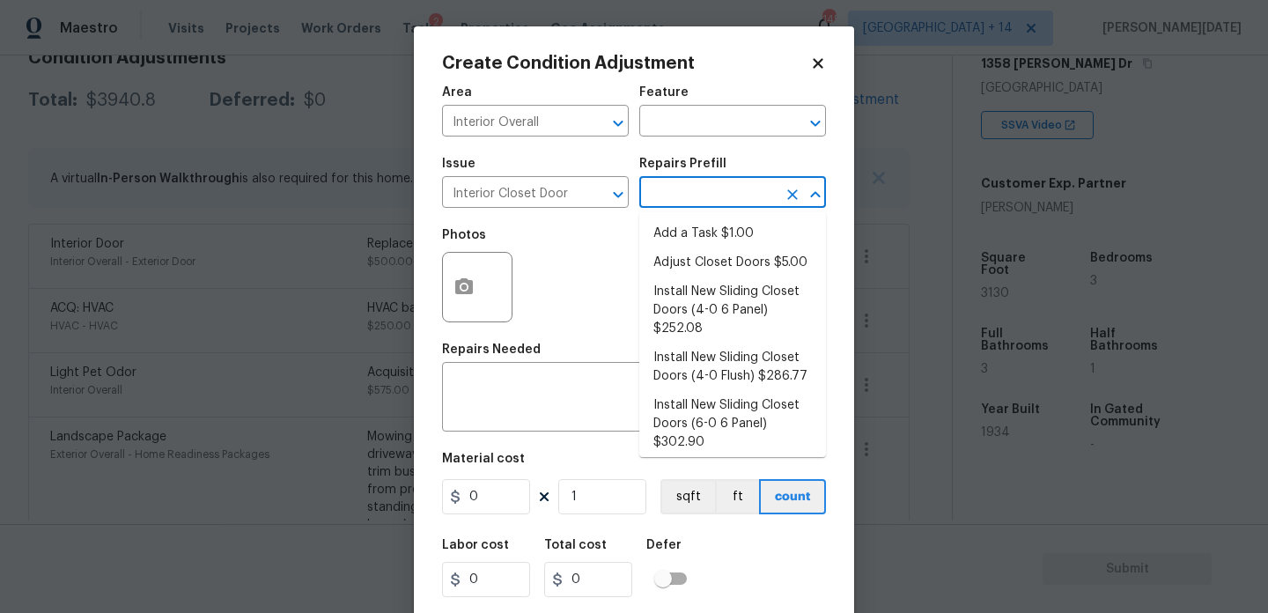
click at [742, 208] on input "text" at bounding box center [707, 194] width 137 height 27
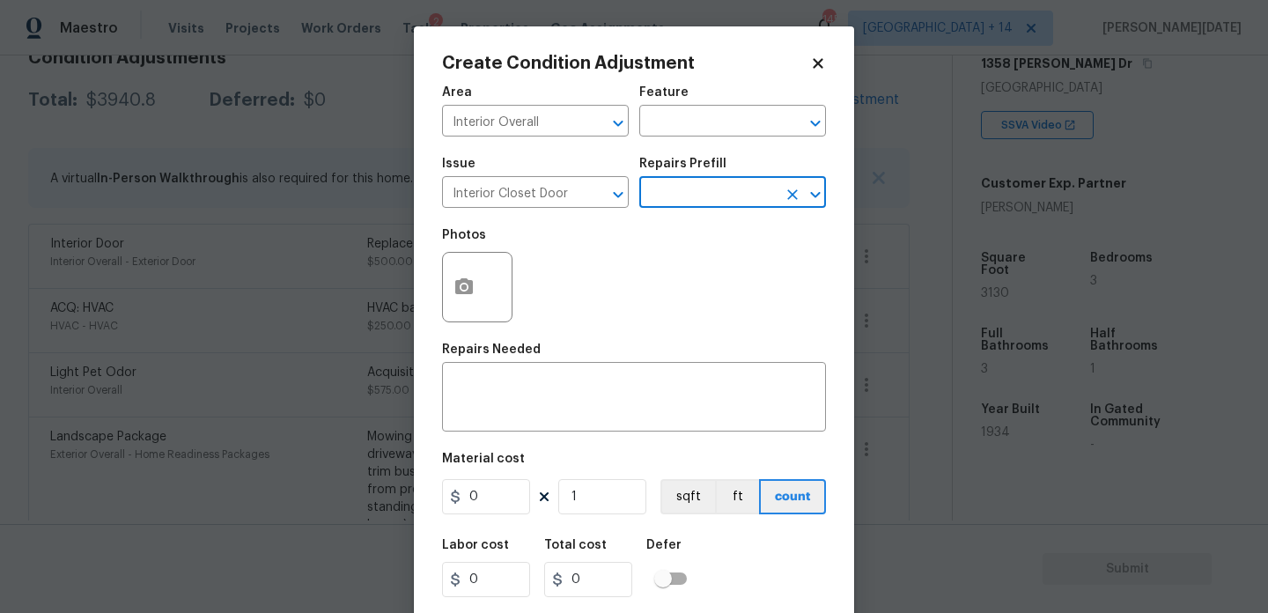
click at [756, 182] on input "text" at bounding box center [707, 194] width 137 height 27
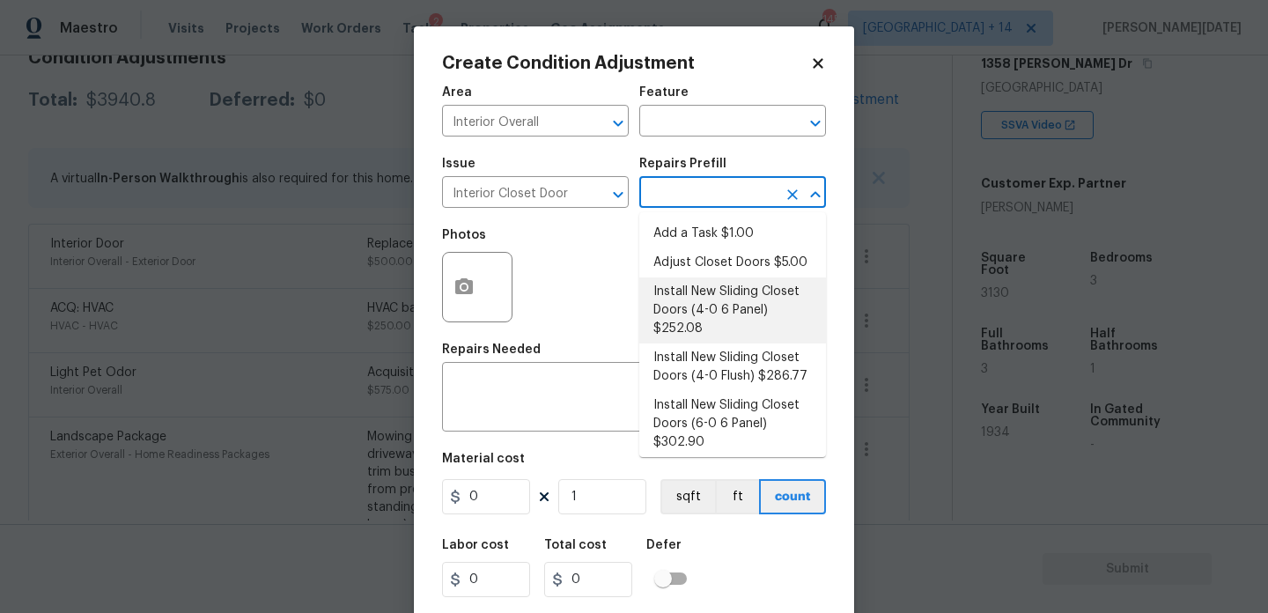
scroll to position [83, 0]
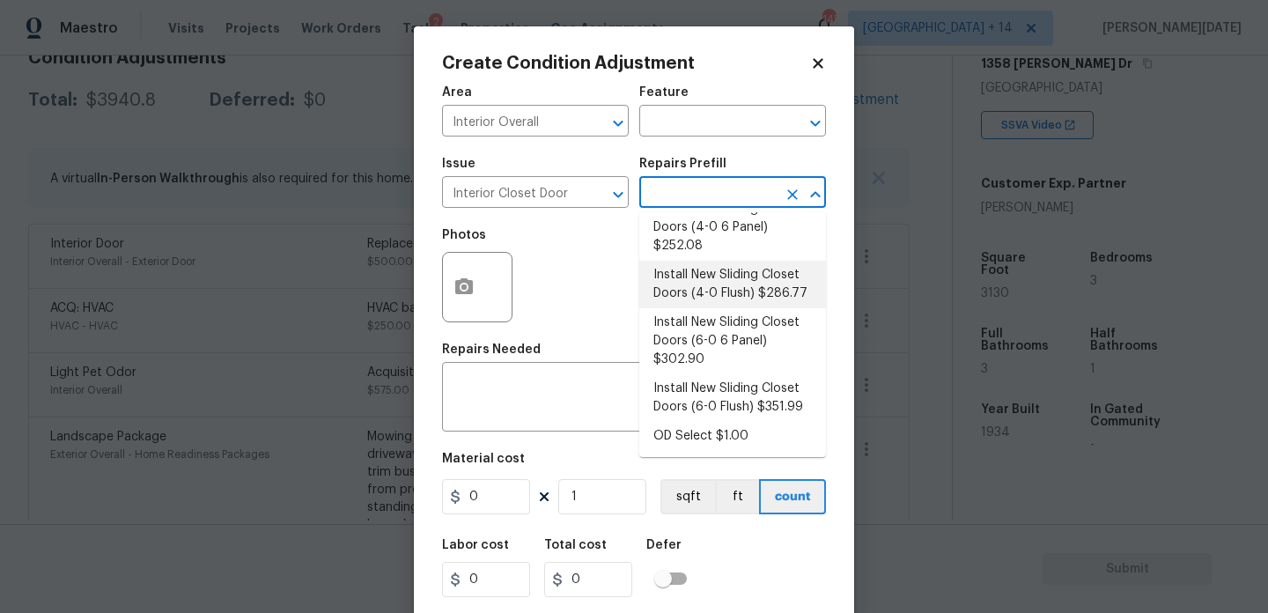
click at [763, 286] on li "Install New Sliding Closet Doors (4-0 Flush) $286.77" at bounding box center [732, 285] width 187 height 48
type input "Interior Door"
type textarea "Remove the existing door (if present). Install a new 4-0 bi-fold flush panel in…"
type input "286.77"
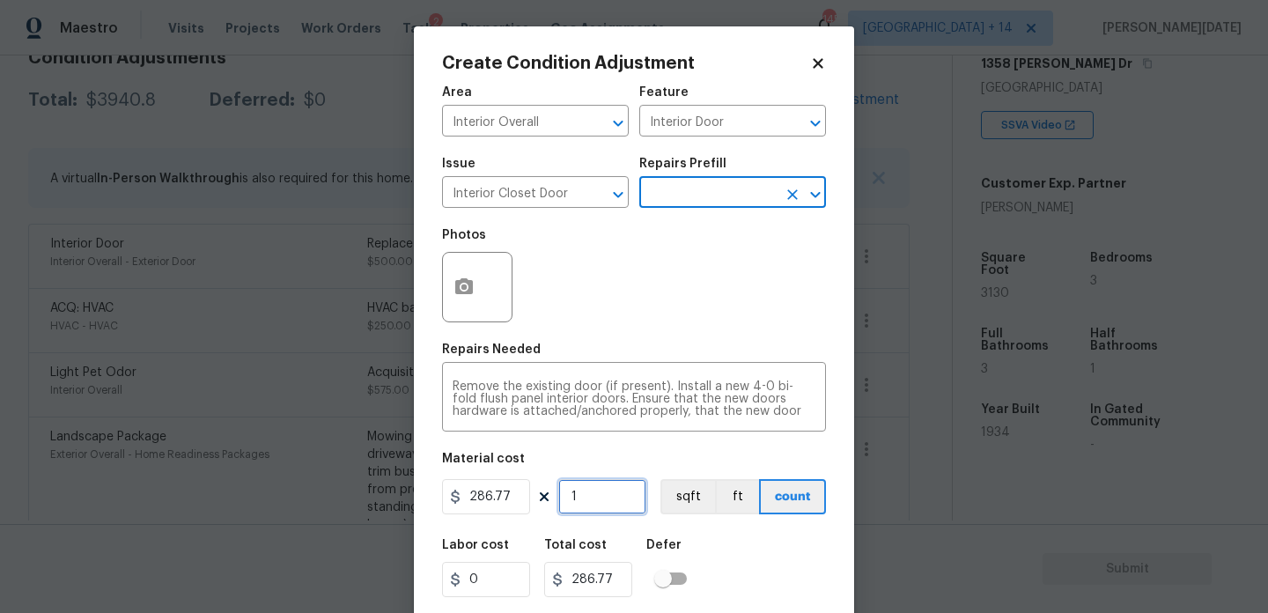
click at [606, 495] on input "1" at bounding box center [602, 496] width 88 height 35
type input "0"
type input "5"
type input "1433.85"
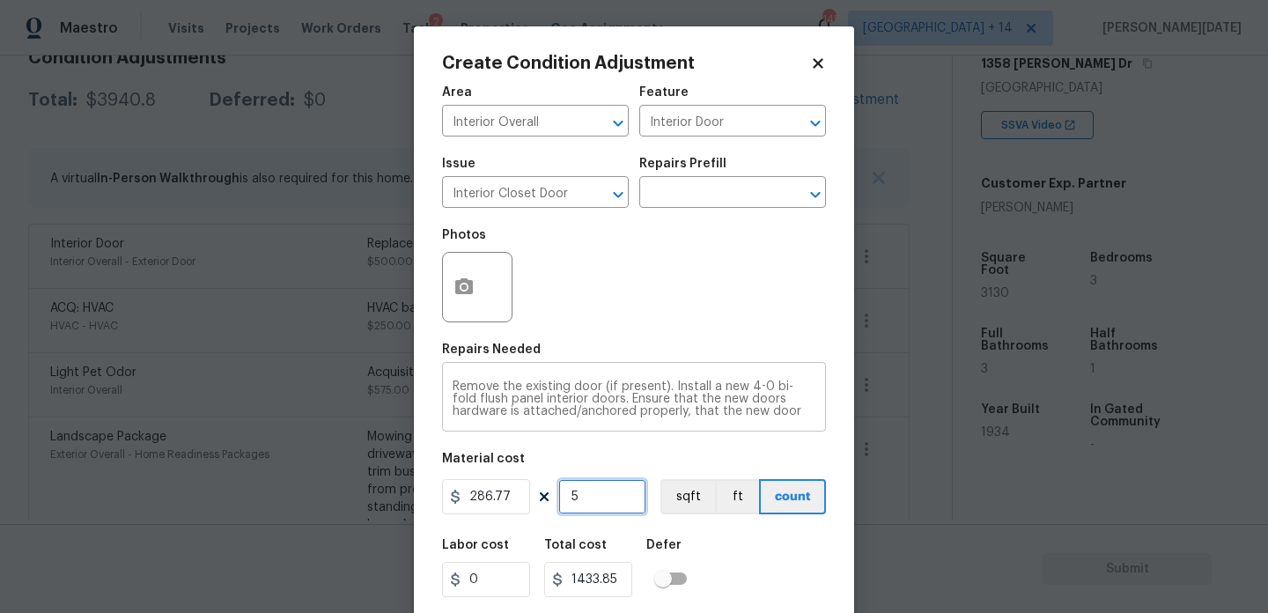
type input "0"
type input "4"
type input "1147.08"
type input "4"
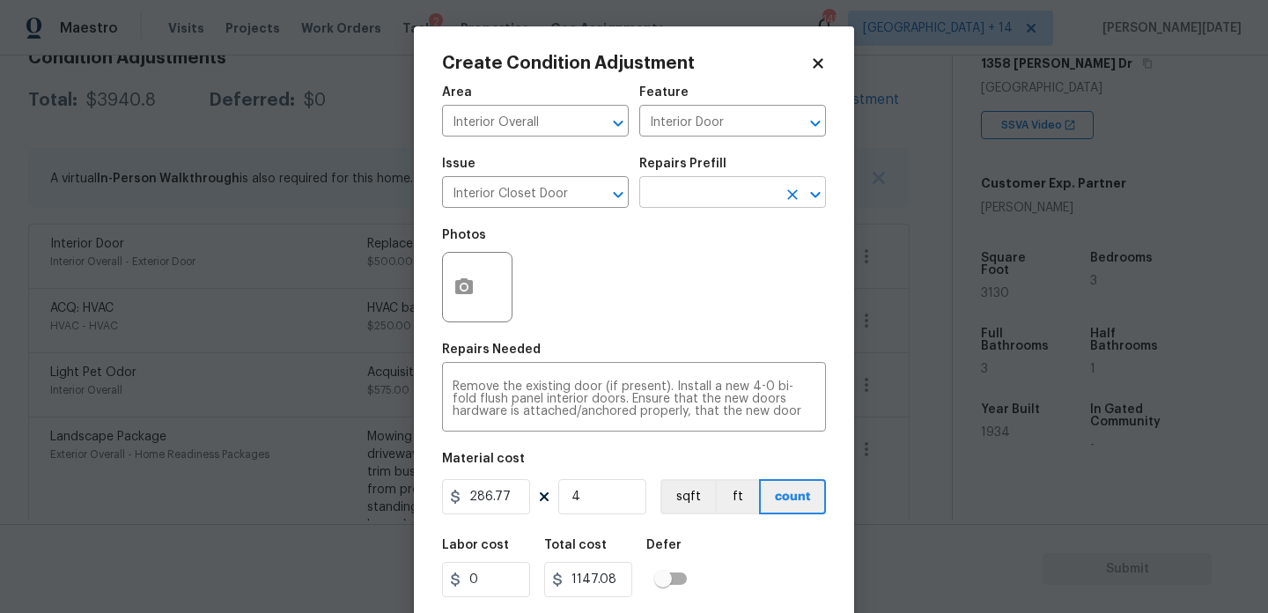
click at [691, 185] on input "text" at bounding box center [707, 194] width 137 height 27
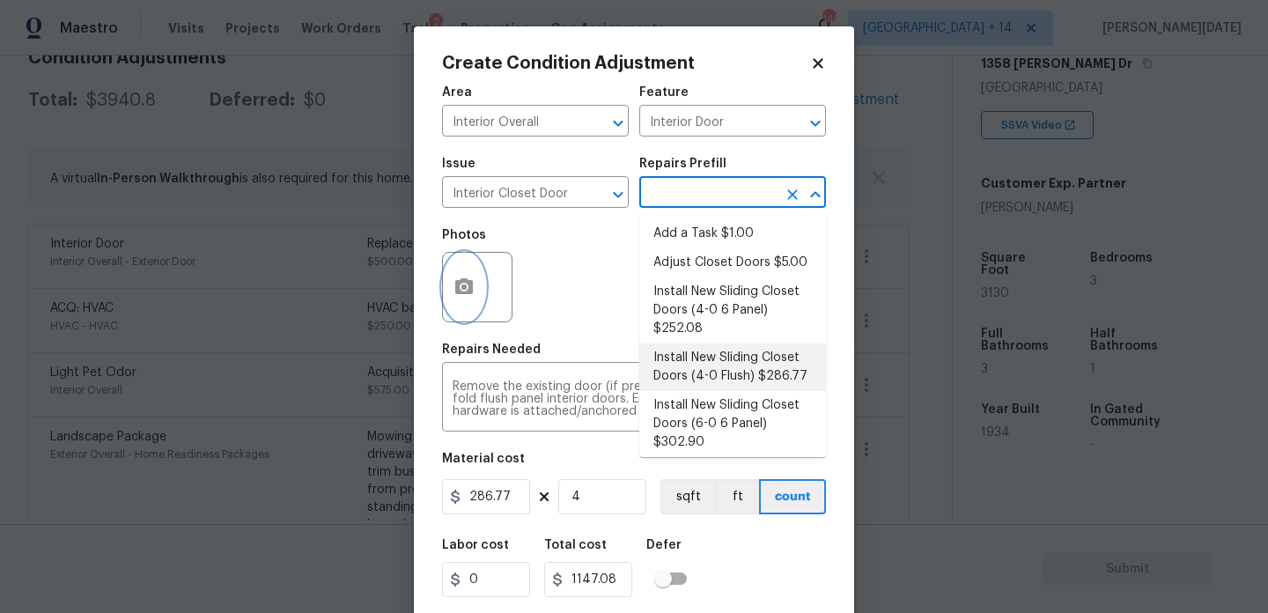
click at [462, 298] on icon "button" at bounding box center [464, 287] width 21 height 21
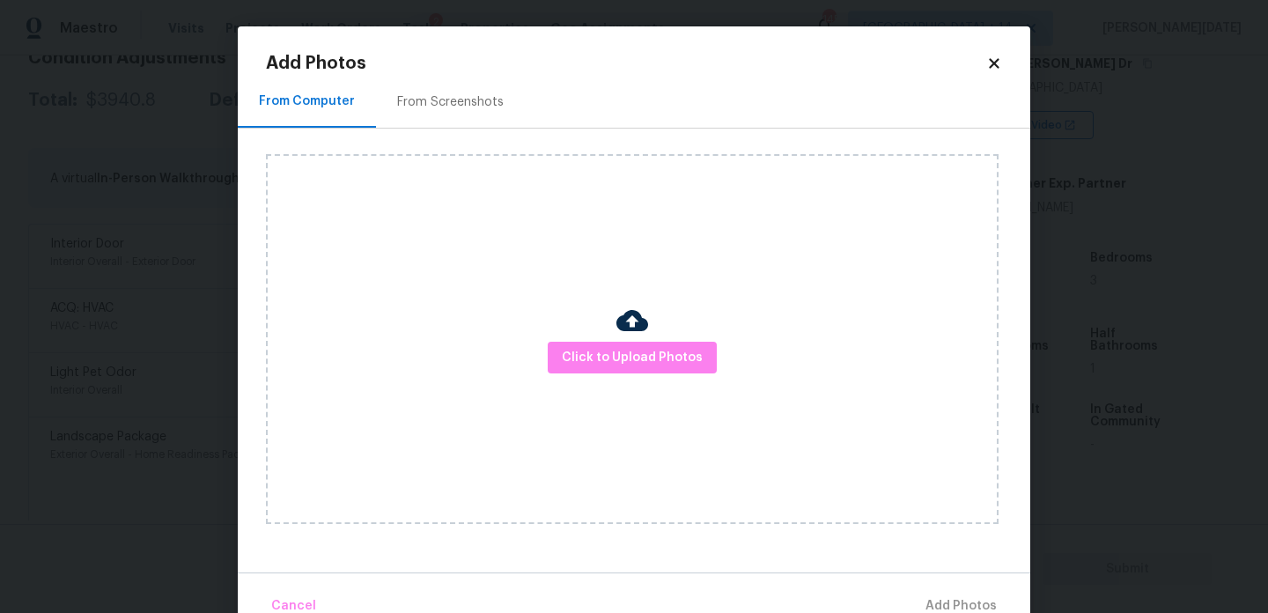
click at [593, 334] on div "Click to Upload Photos" at bounding box center [632, 339] width 733 height 370
click at [603, 350] on span "Click to Upload Photos" at bounding box center [632, 358] width 141 height 22
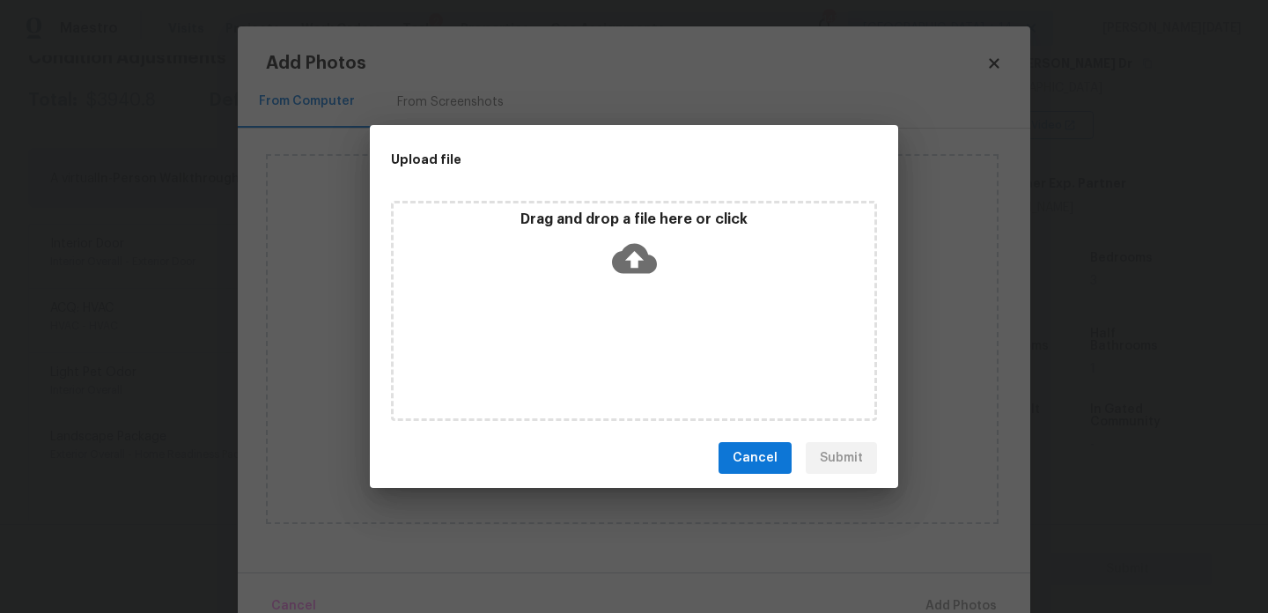
click at [603, 350] on div "Drag and drop a file here or click" at bounding box center [634, 311] width 486 height 220
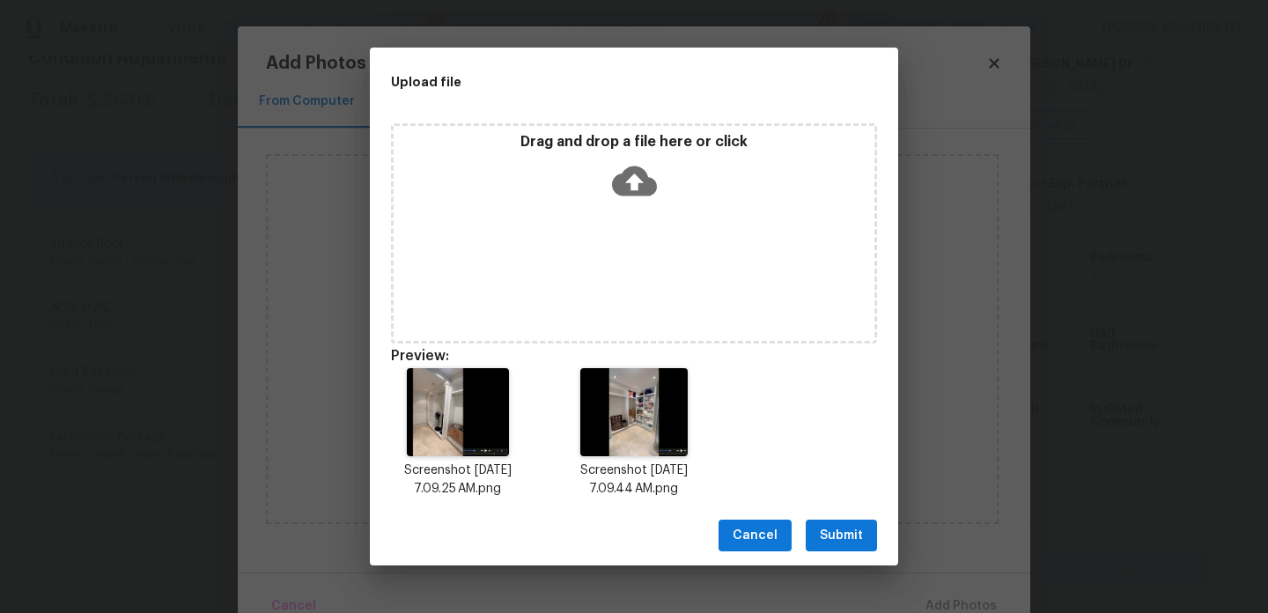
click at [820, 520] on button "Submit" at bounding box center [841, 536] width 71 height 33
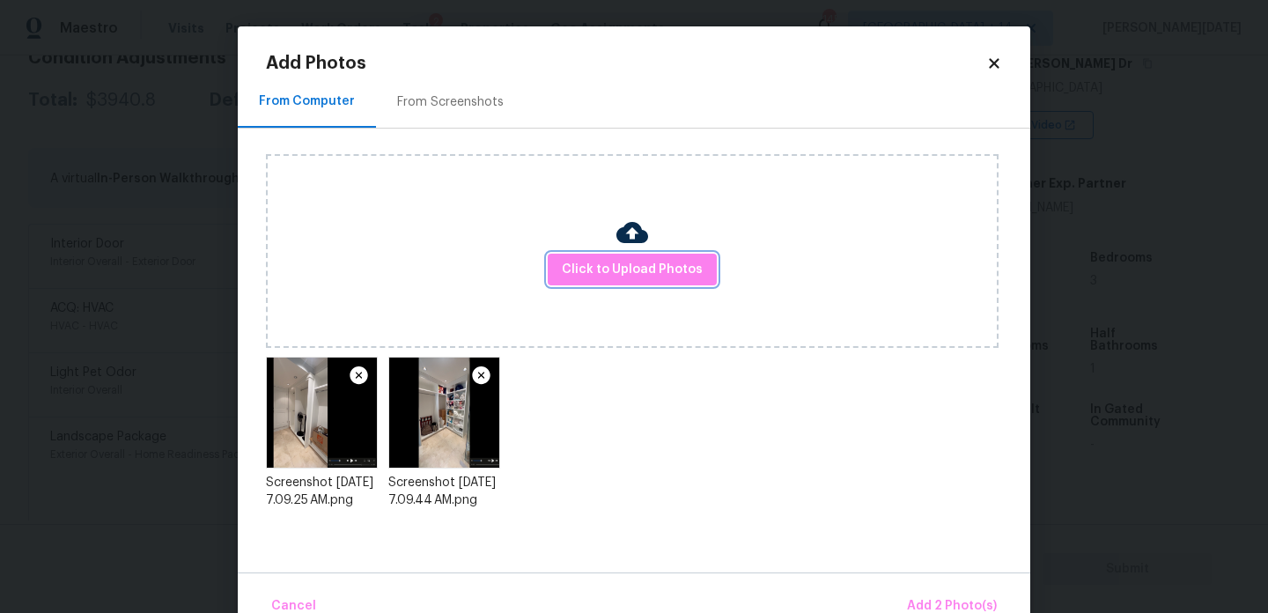
scroll to position [39, 0]
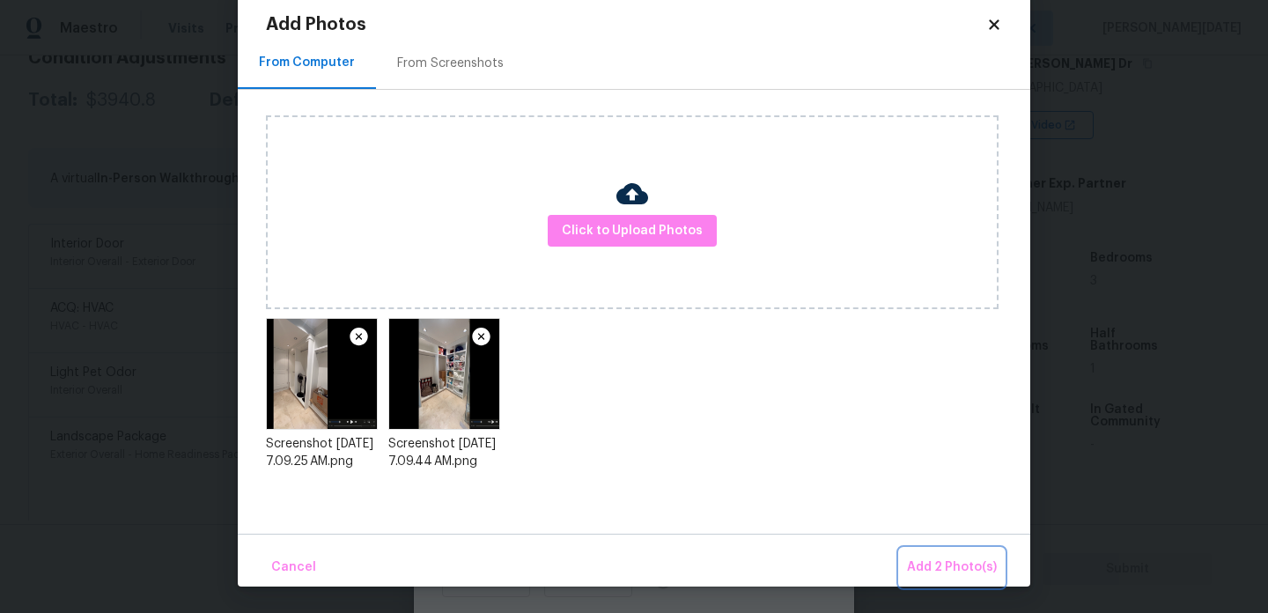
click at [932, 555] on button "Add 2 Photo(s)" at bounding box center [952, 568] width 104 height 38
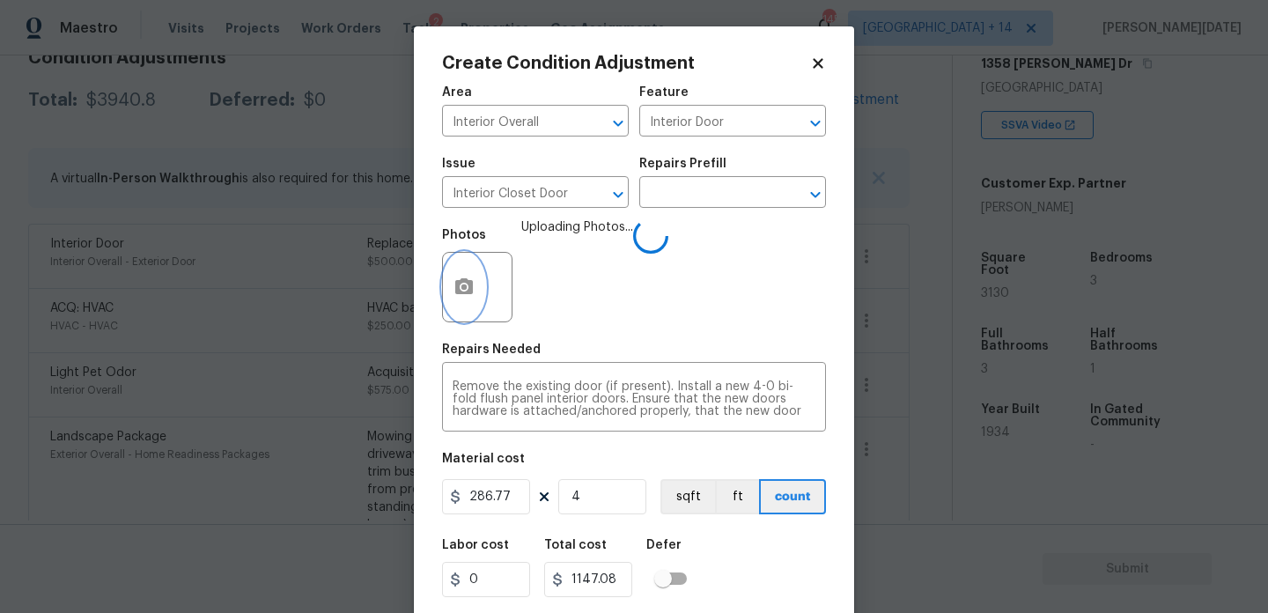
scroll to position [45, 0]
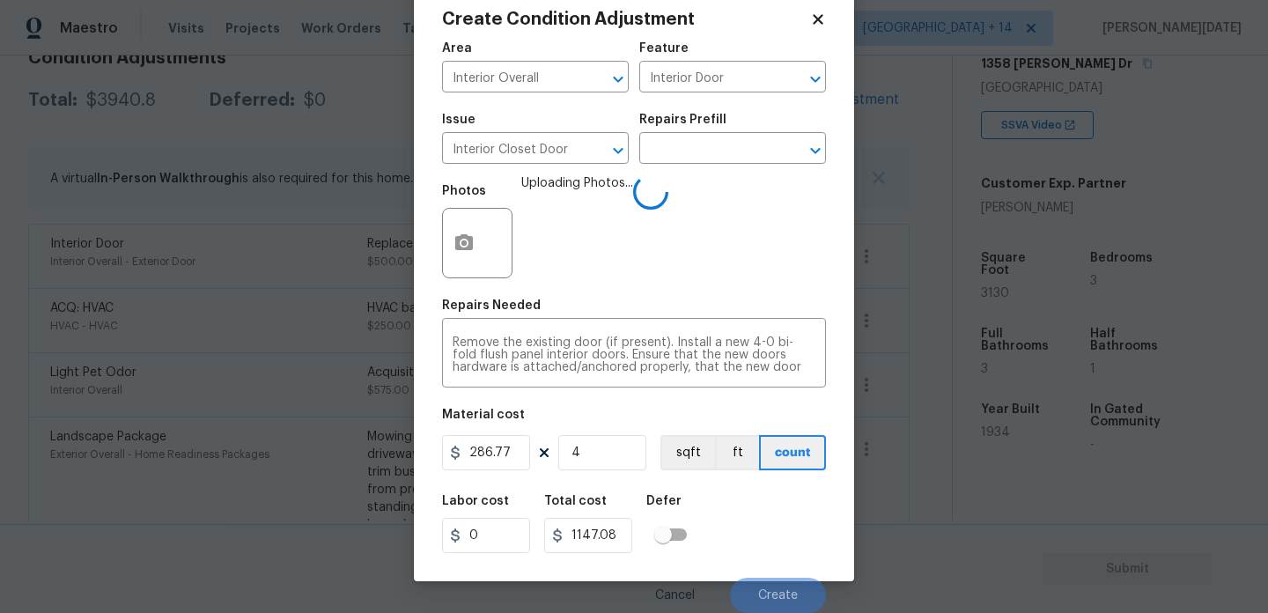
click at [697, 282] on div "Photos Uploading Photos..." at bounding box center [634, 231] width 384 height 114
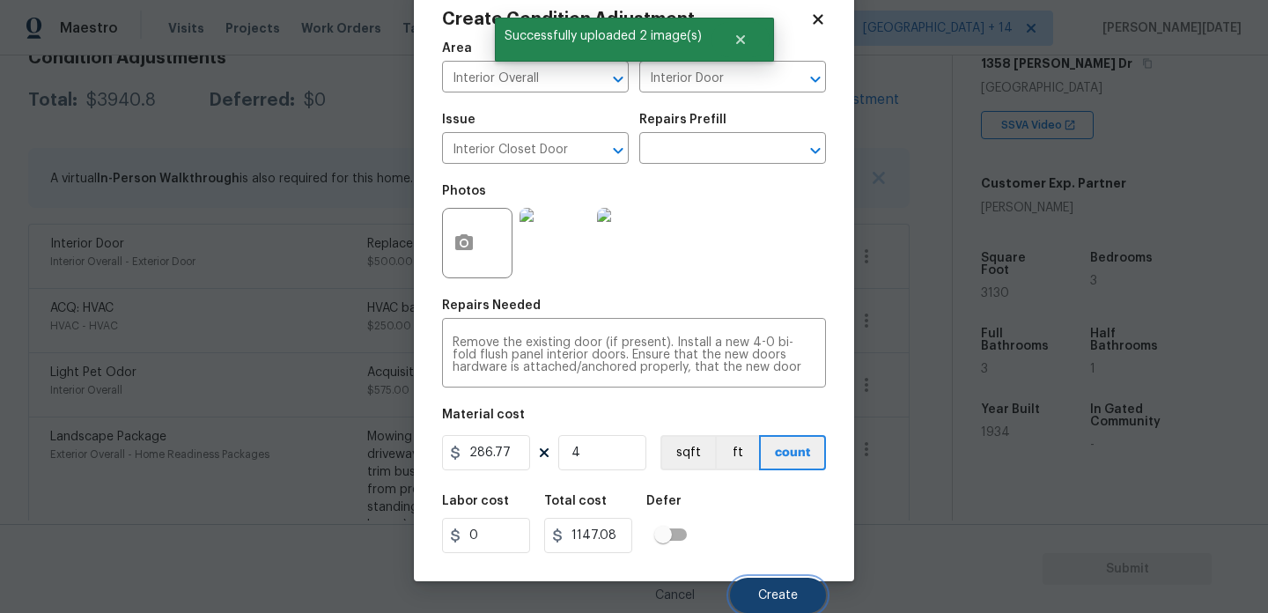
click at [765, 601] on span "Create" at bounding box center [778, 595] width 40 height 13
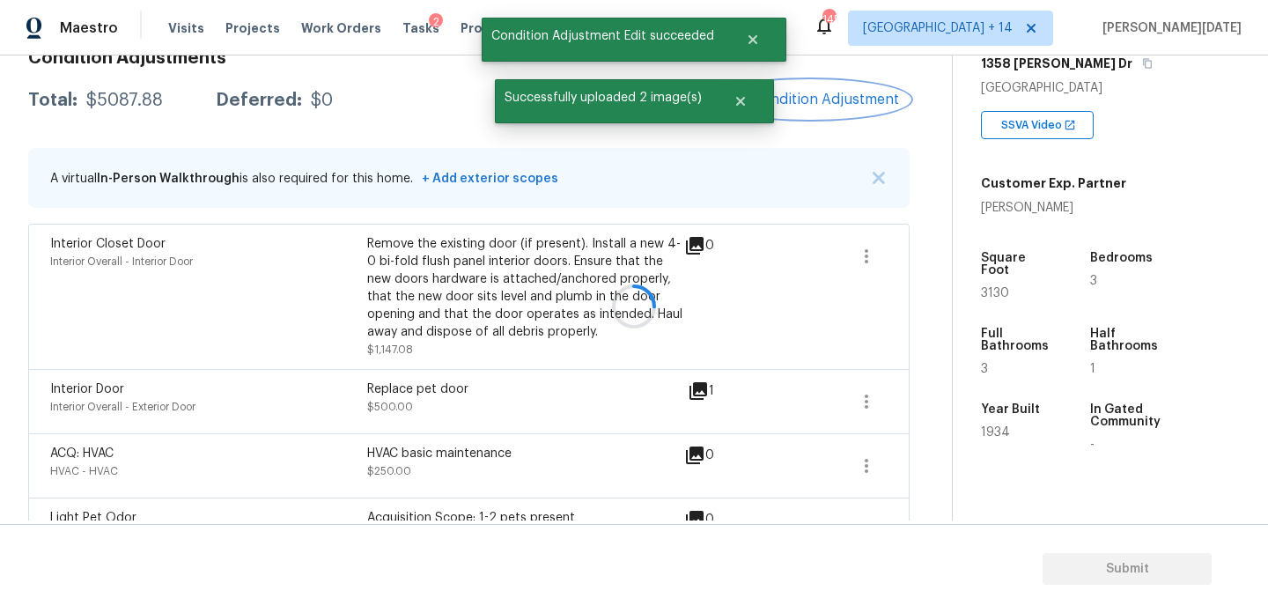
scroll to position [0, 0]
click at [824, 97] on span "Add Condition Adjustment" at bounding box center [810, 100] width 178 height 16
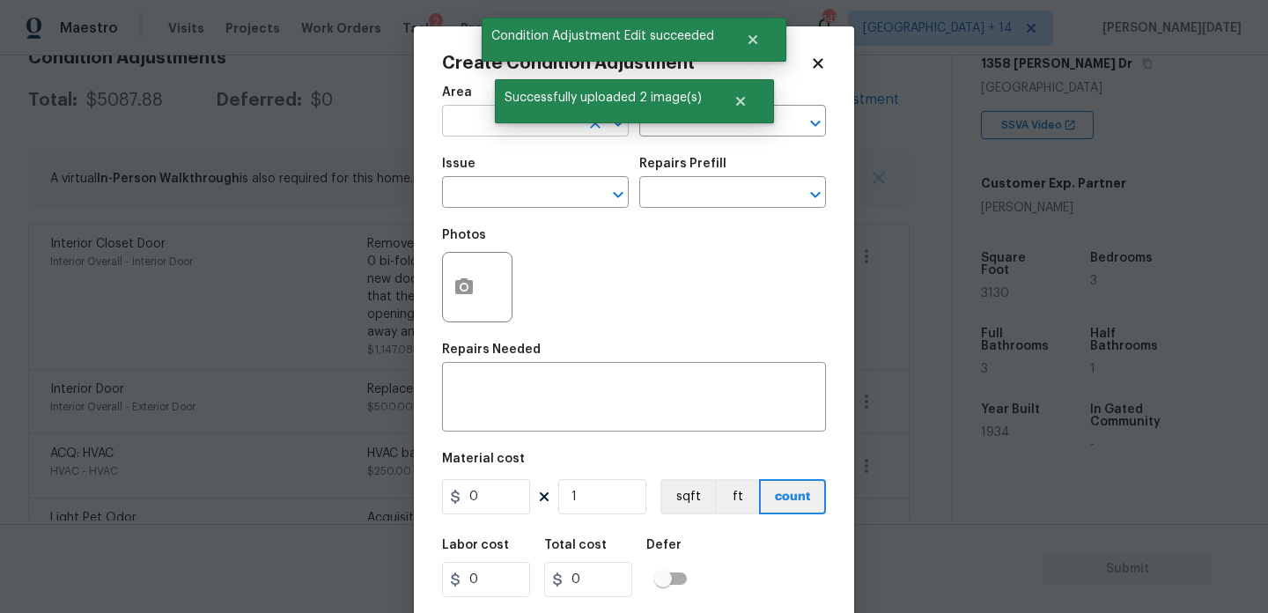
click at [463, 109] on input "text" at bounding box center [510, 122] width 137 height 27
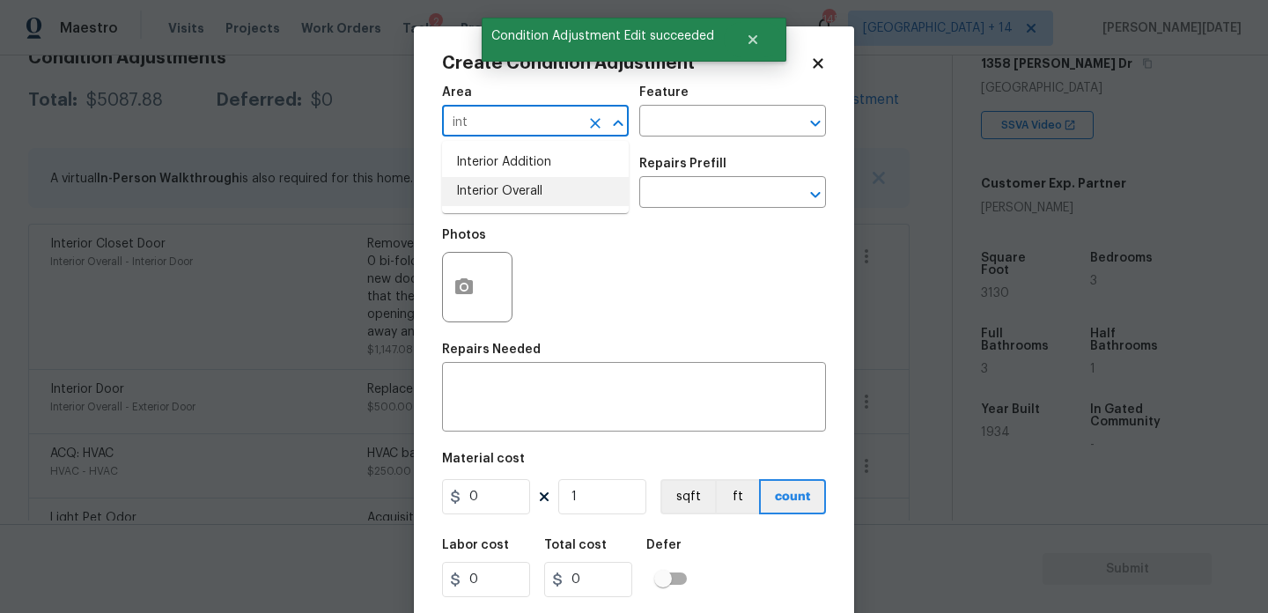
click at [504, 190] on li "Interior Overall" at bounding box center [535, 191] width 187 height 29
type input "Interior Overall"
click at [666, 117] on input "text" at bounding box center [707, 122] width 137 height 27
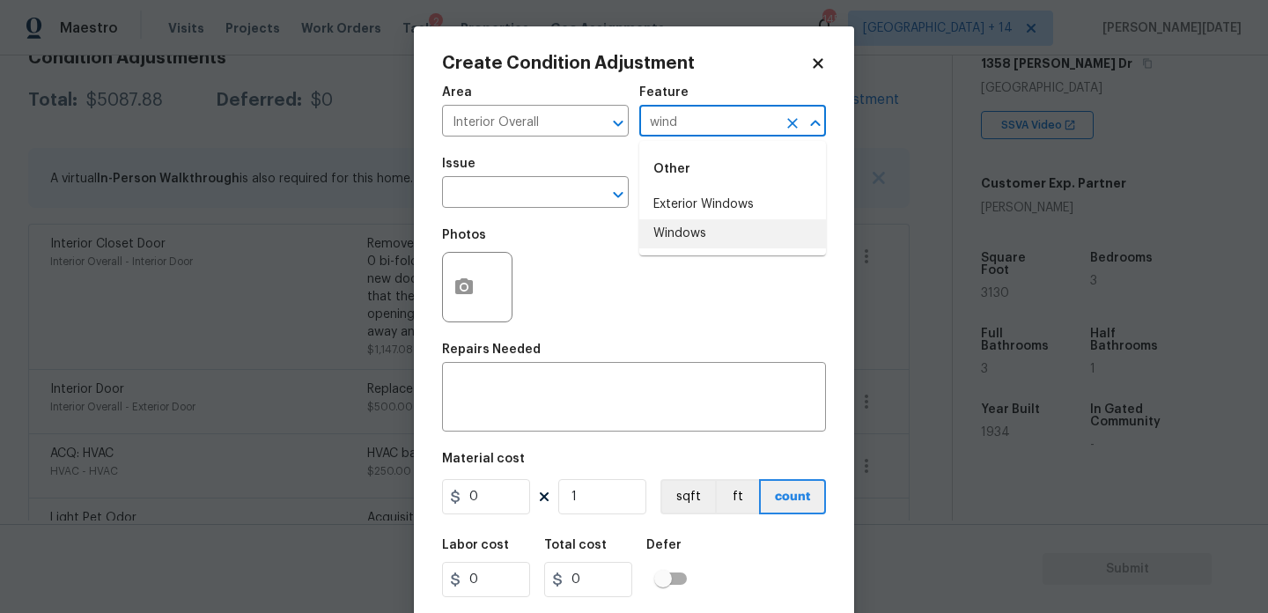
click at [694, 226] on li "Windows" at bounding box center [732, 233] width 187 height 29
type input "Windows"
click at [502, 165] on div "Issue" at bounding box center [535, 169] width 187 height 23
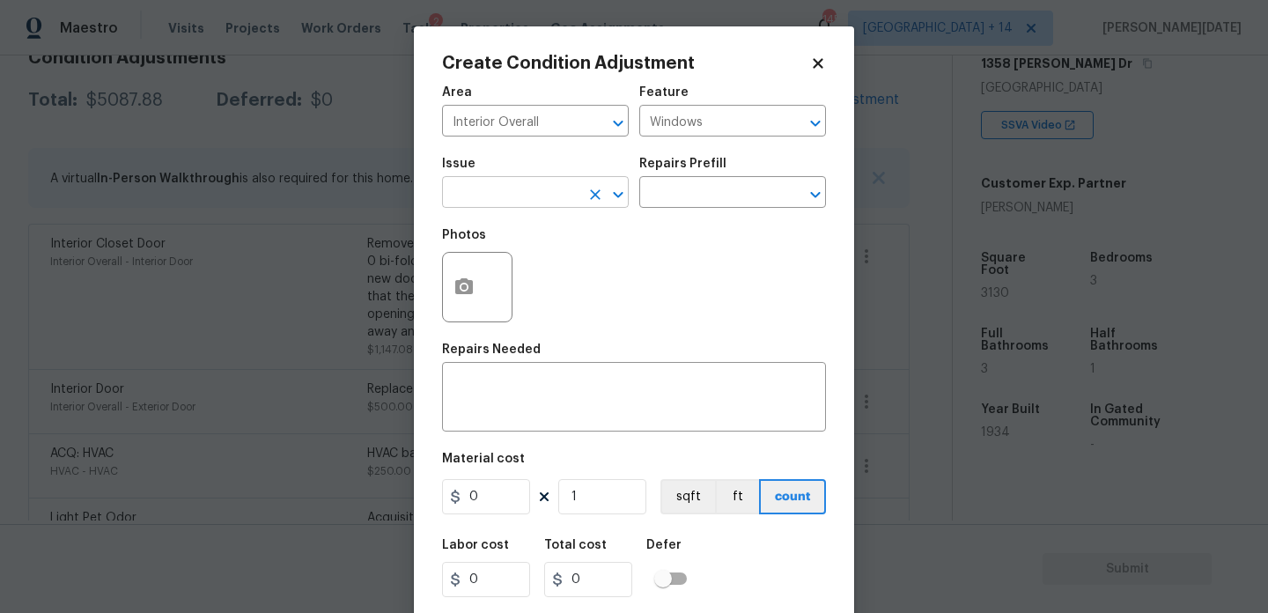
click at [500, 192] on input "text" at bounding box center [510, 194] width 137 height 27
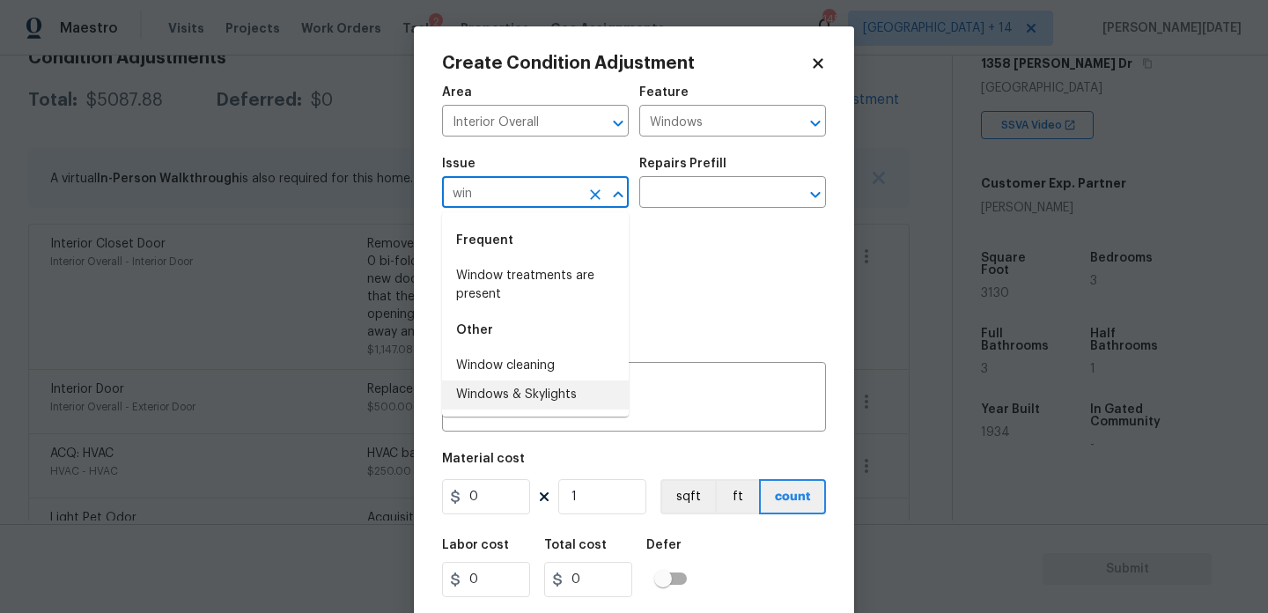
click at [524, 387] on li "Windows & Skylights" at bounding box center [535, 394] width 187 height 29
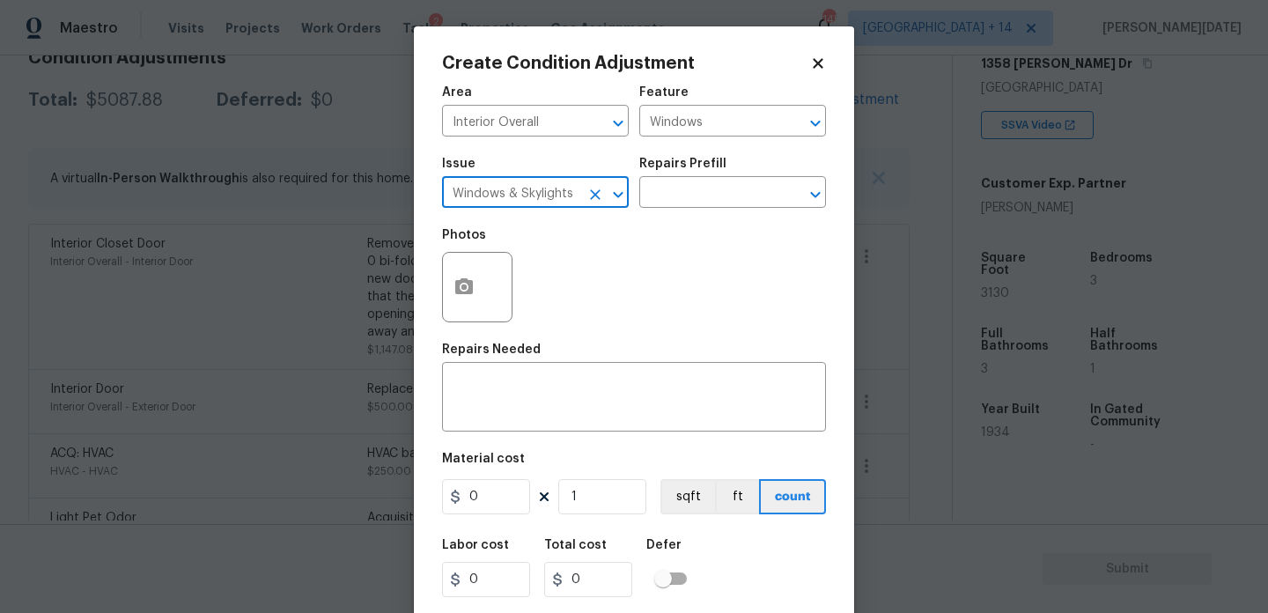
type input "Windows & Skylights"
click at [503, 488] on input "0" at bounding box center [486, 496] width 88 height 35
type input "250"
click at [508, 414] on textarea at bounding box center [634, 398] width 363 height 37
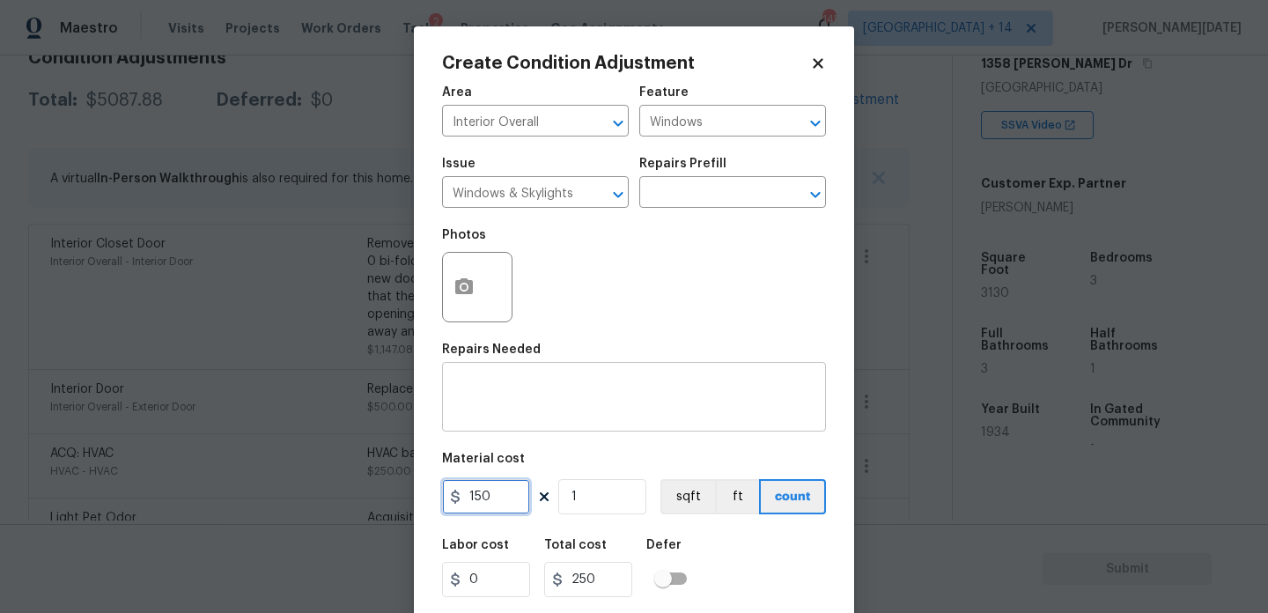
type input "150"
click at [513, 395] on textarea at bounding box center [634, 398] width 363 height 37
type input "150"
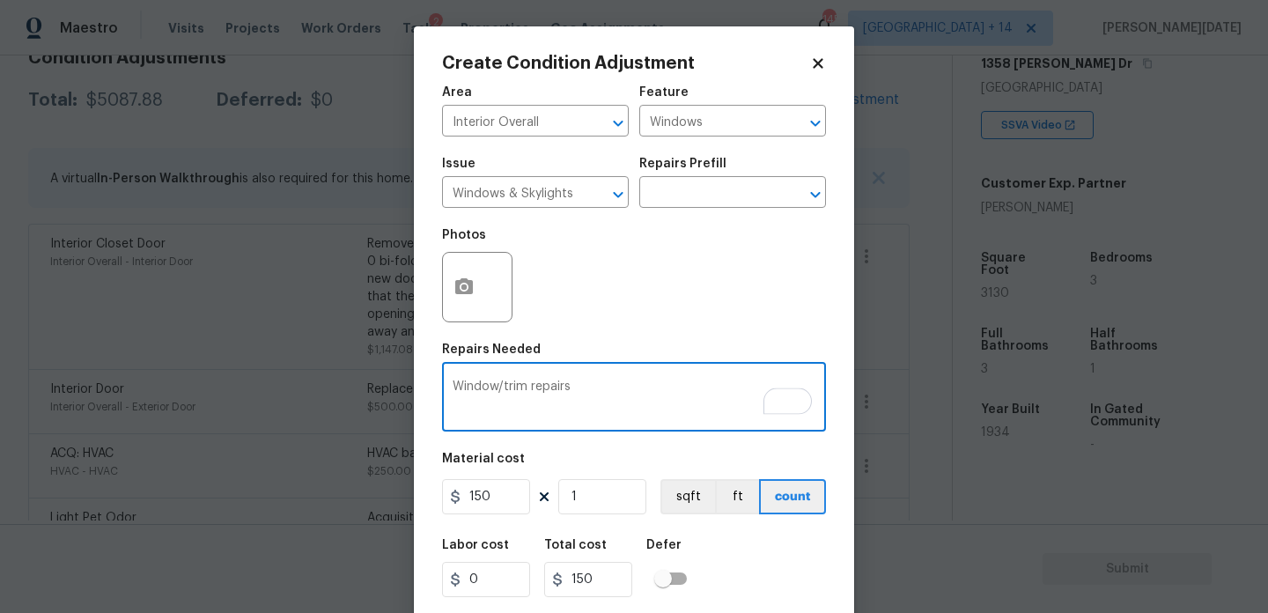
type textarea "Window/trim repairs"
click at [755, 300] on div "Photos" at bounding box center [634, 275] width 384 height 114
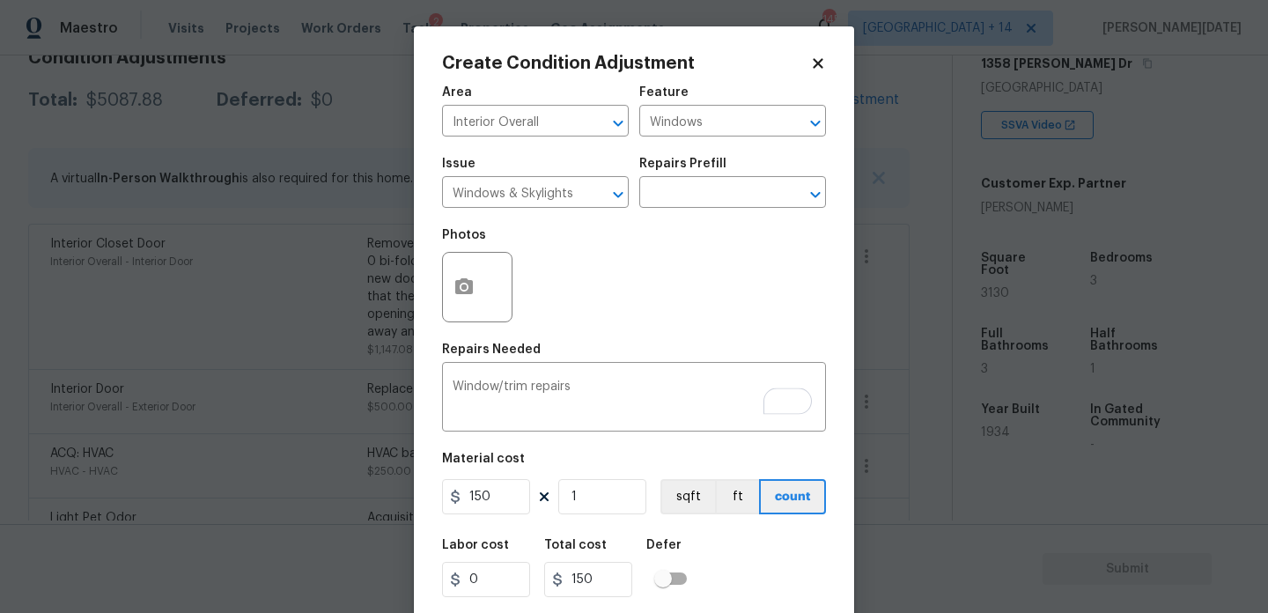
scroll to position [45, 0]
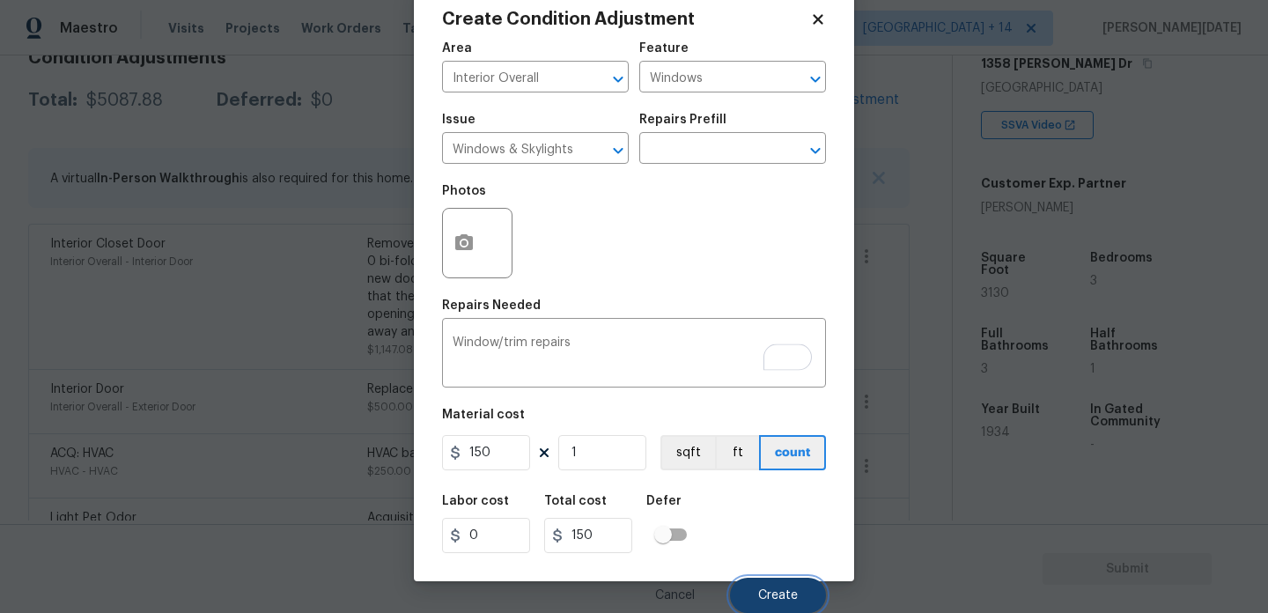
click at [771, 604] on button "Create" at bounding box center [778, 595] width 96 height 35
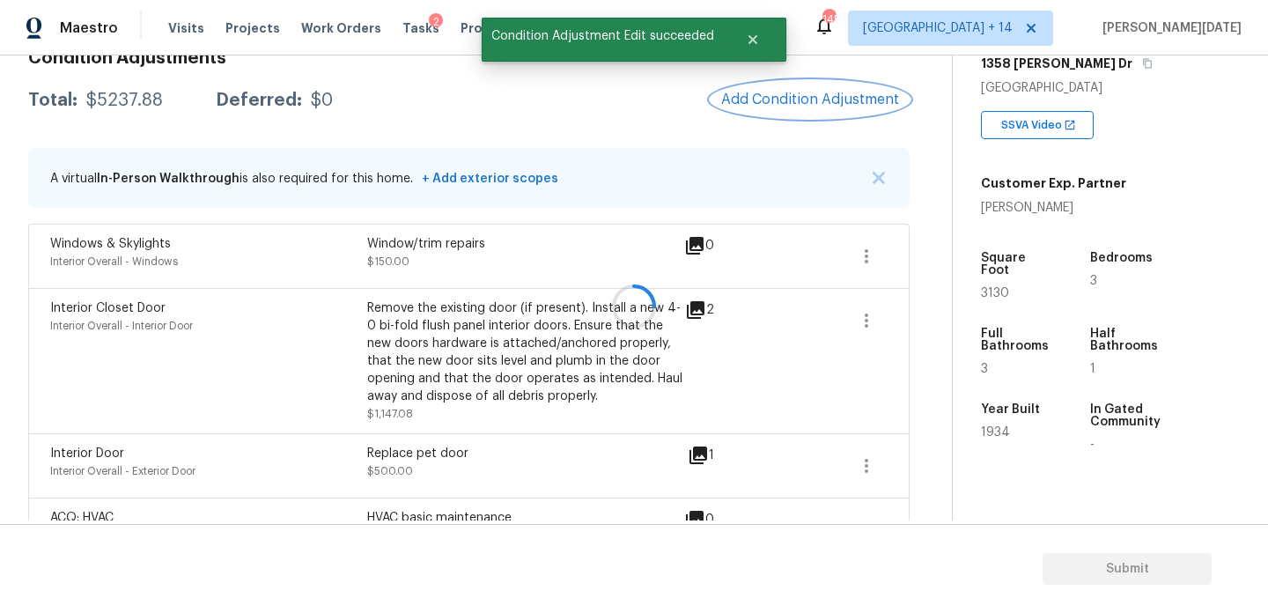
scroll to position [0, 0]
click at [864, 266] on icon "button" at bounding box center [866, 256] width 21 height 21
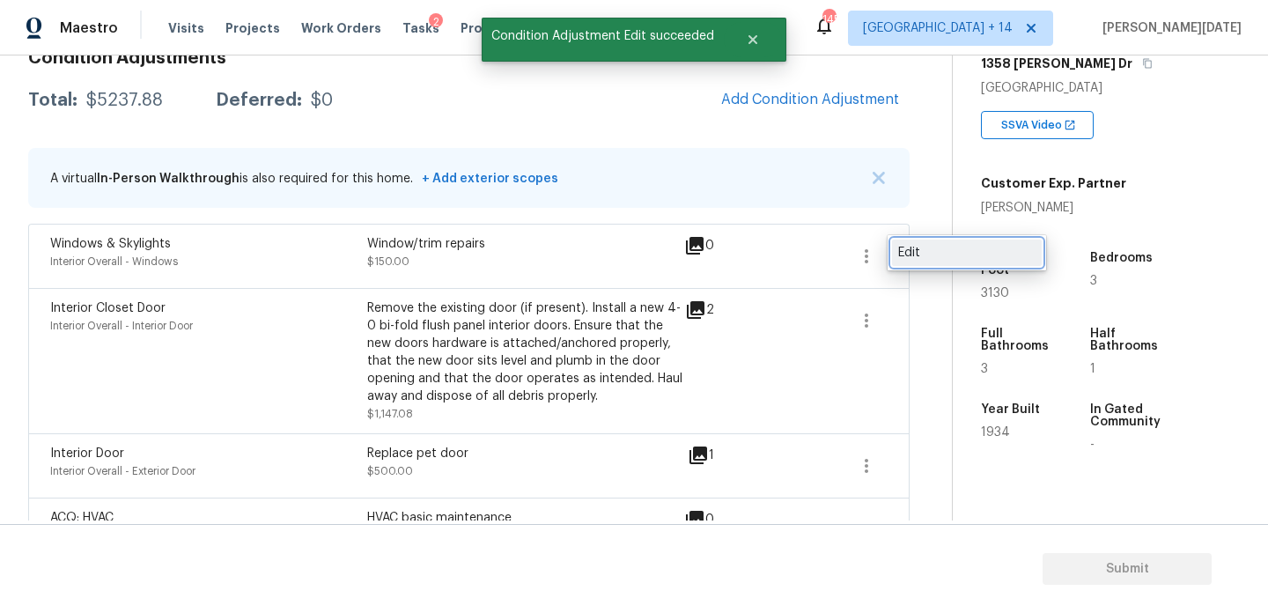
click at [926, 256] on div "Edit" at bounding box center [966, 253] width 137 height 18
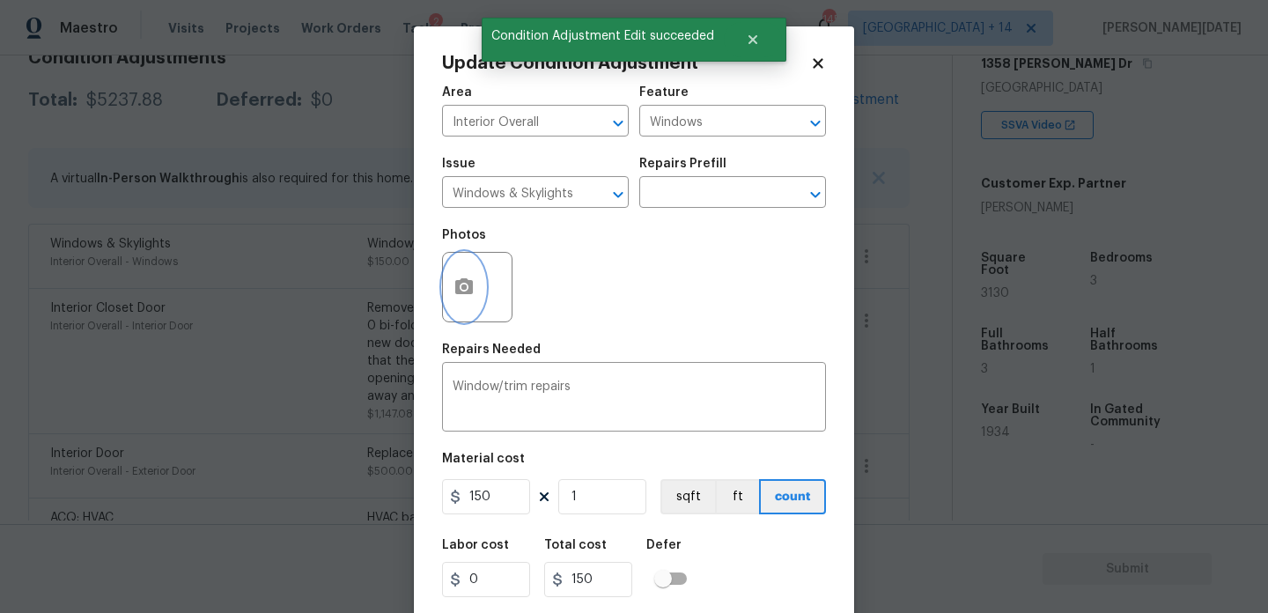
click at [460, 297] on icon "button" at bounding box center [464, 287] width 21 height 21
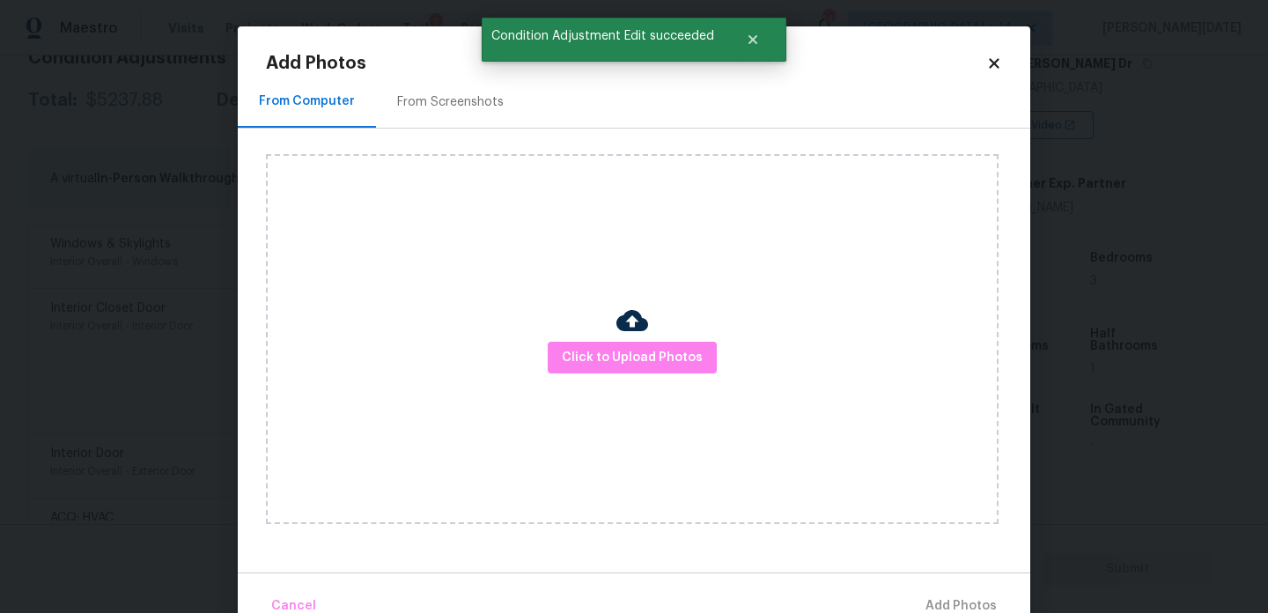
click at [641, 339] on div at bounding box center [632, 323] width 32 height 37
click at [638, 362] on span "Click to Upload Photos" at bounding box center [632, 358] width 141 height 22
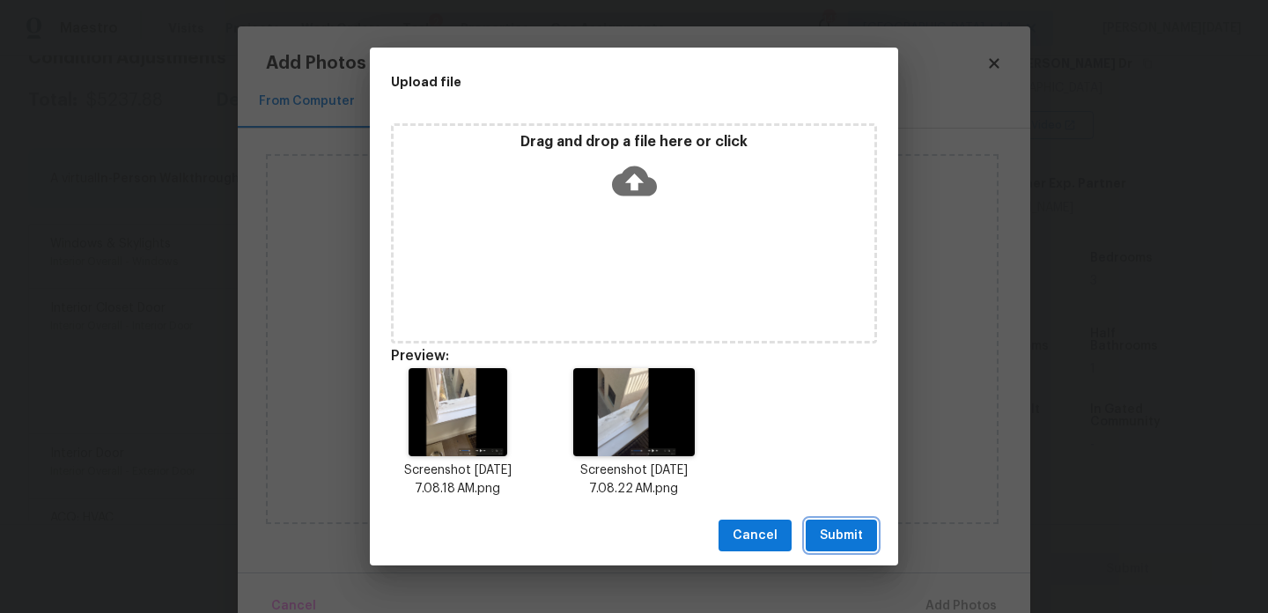
click at [835, 535] on span "Submit" at bounding box center [841, 536] width 43 height 22
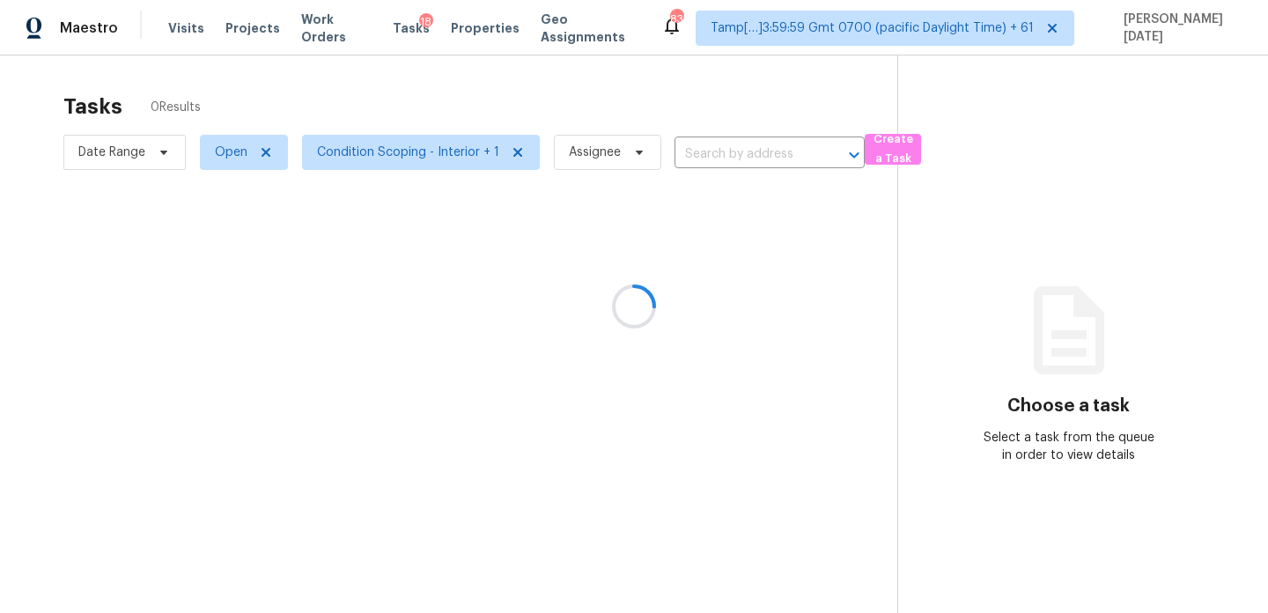
click at [626, 157] on div at bounding box center [634, 306] width 1268 height 613
click at [623, 155] on div at bounding box center [634, 306] width 1268 height 613
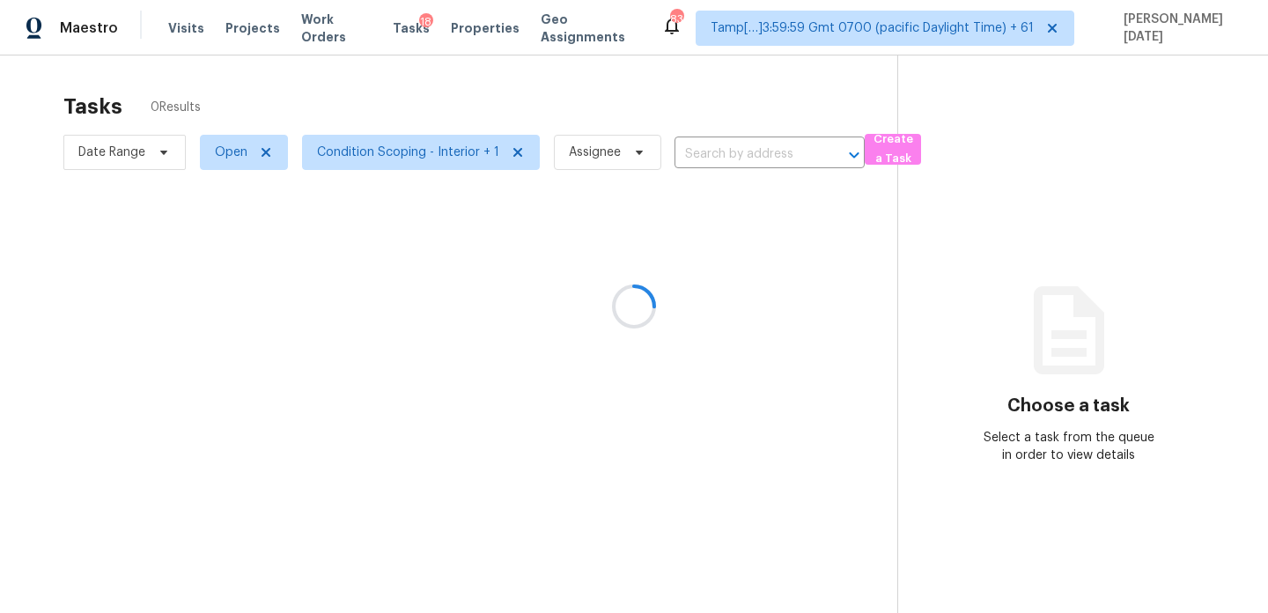
click at [623, 155] on div at bounding box center [634, 306] width 1268 height 613
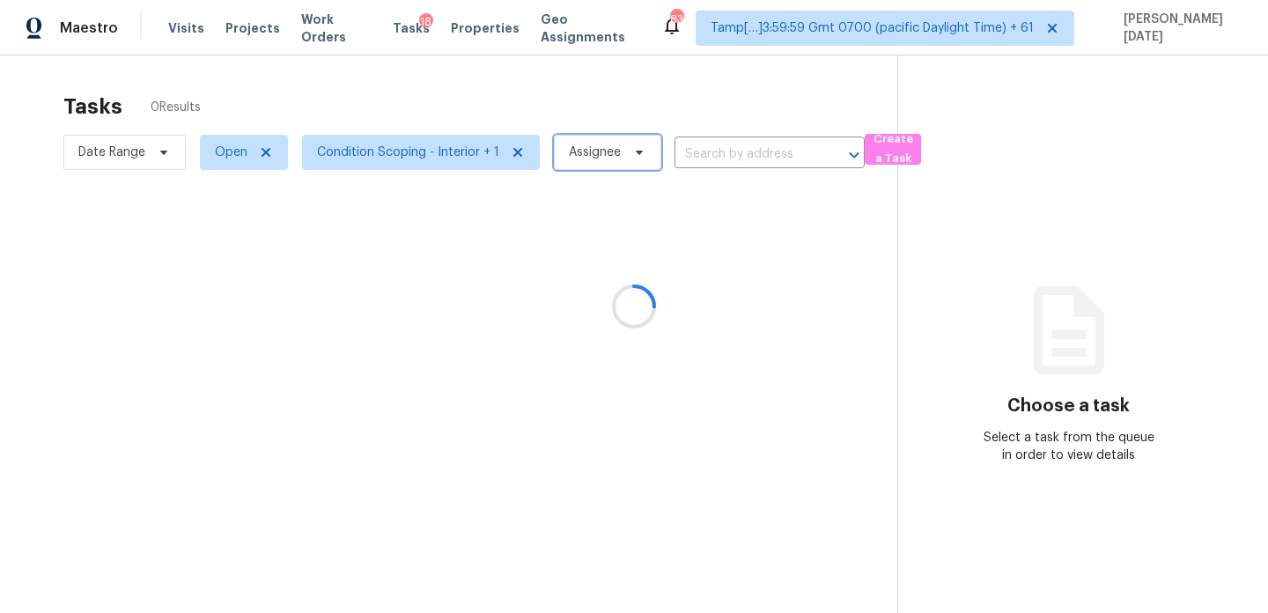
click at [627, 155] on span at bounding box center [636, 152] width 19 height 14
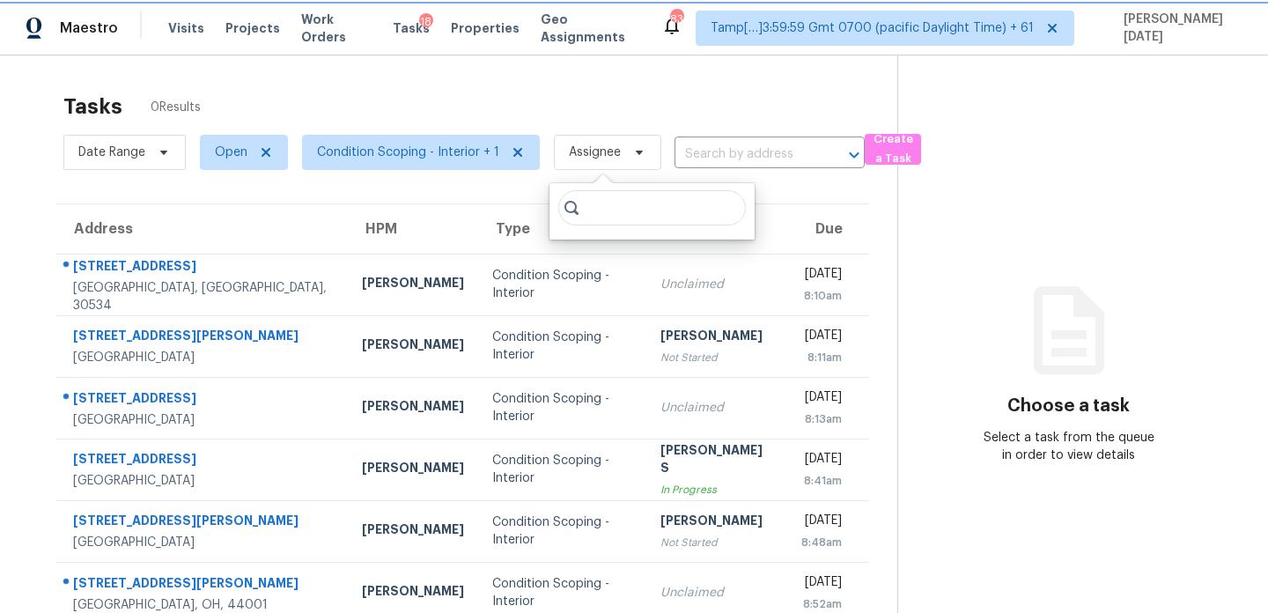
click at [627, 155] on span at bounding box center [636, 152] width 19 height 14
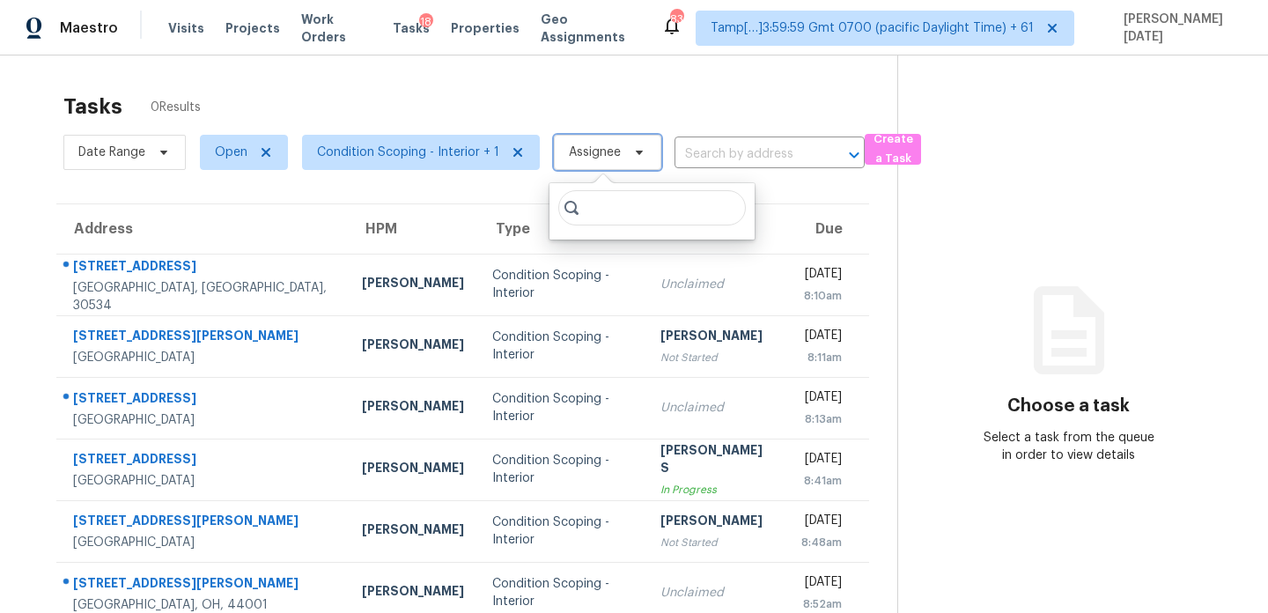
click at [627, 155] on span at bounding box center [636, 152] width 19 height 14
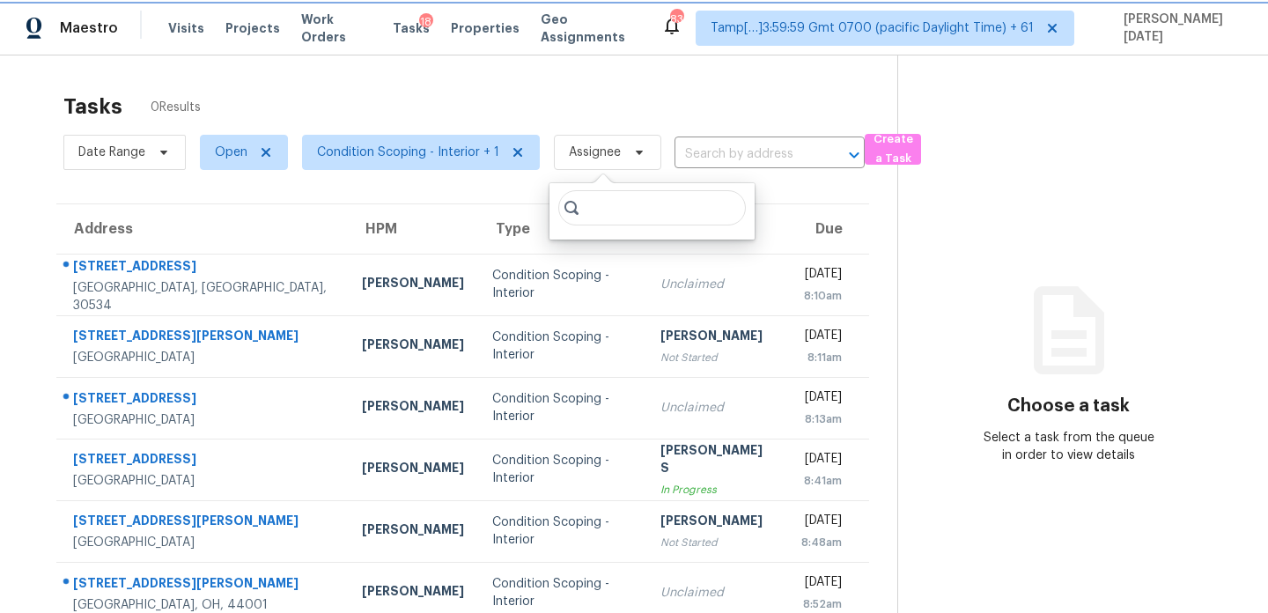
click at [627, 155] on span at bounding box center [636, 152] width 19 height 14
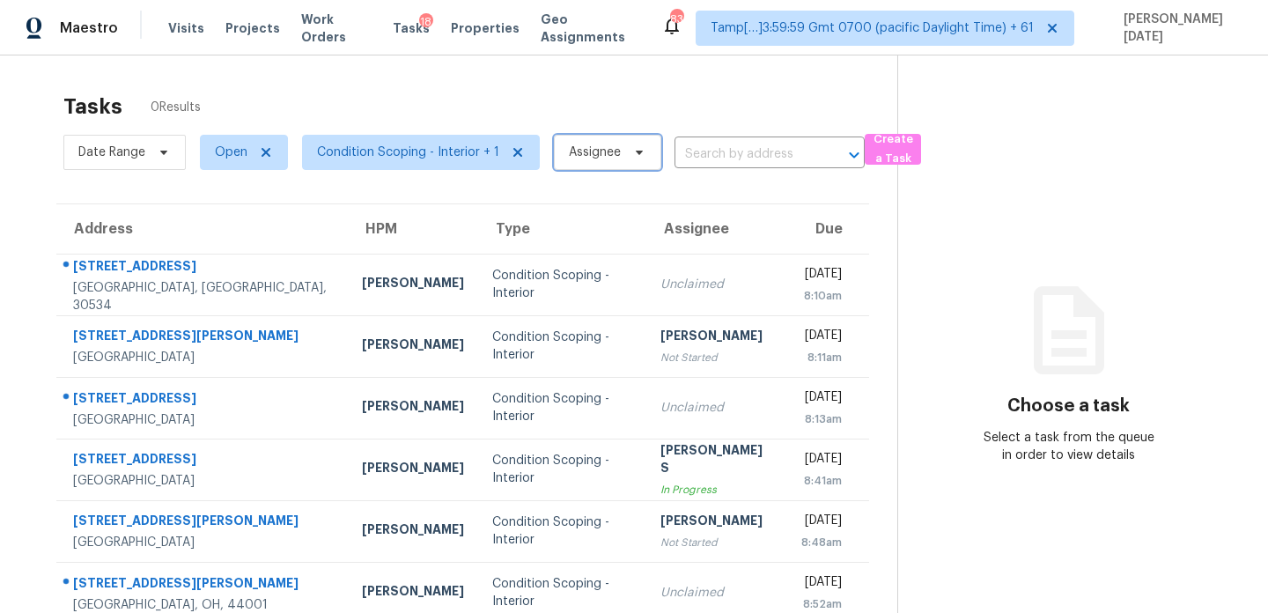
click at [627, 155] on span at bounding box center [636, 152] width 19 height 14
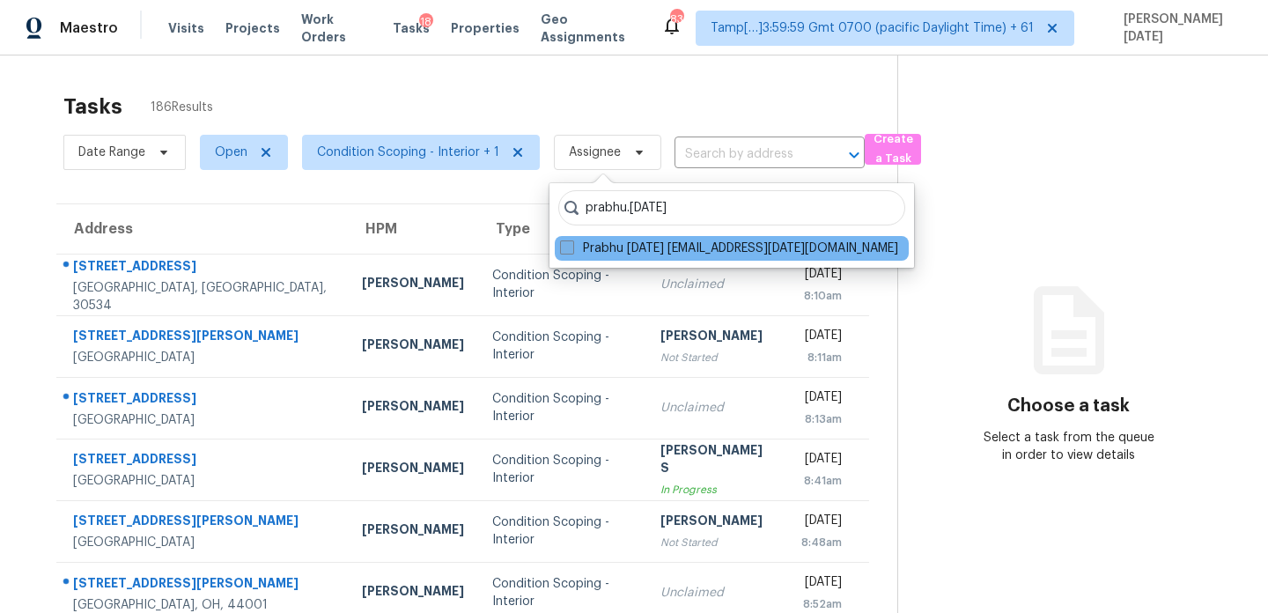
type input "prabhu.[DATE]"
click at [579, 251] on label "Prabhu [DATE] [EMAIL_ADDRESS][DATE][DOMAIN_NAME]" at bounding box center [729, 249] width 338 height 18
click at [572, 251] on input "Prabhu [DATE] [EMAIL_ADDRESS][DATE][DOMAIN_NAME]" at bounding box center [565, 245] width 11 height 11
checkbox input "true"
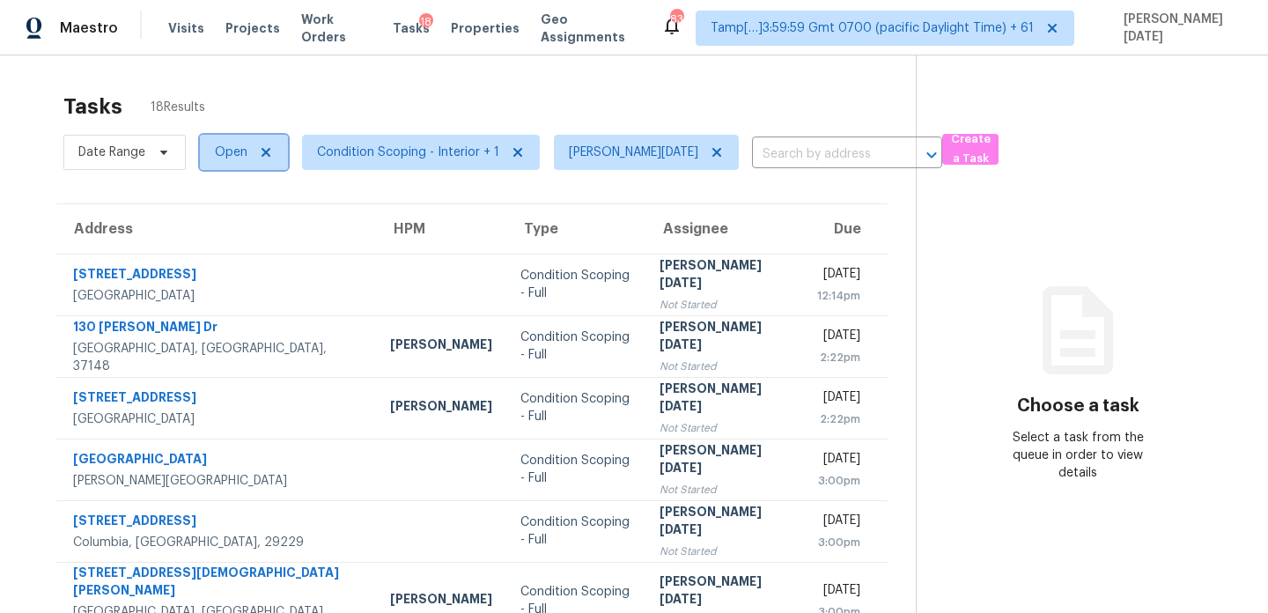
click at [208, 144] on span "Open" at bounding box center [244, 152] width 88 height 35
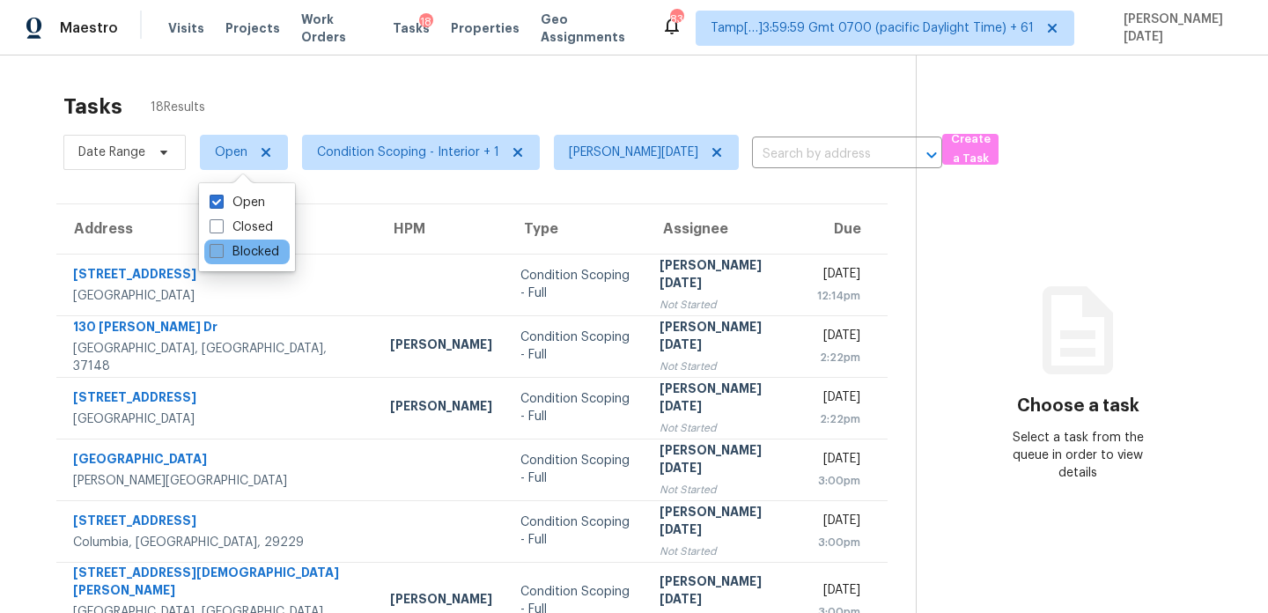
click at [220, 250] on span at bounding box center [217, 251] width 14 height 14
click at [220, 250] on input "Blocked" at bounding box center [215, 248] width 11 height 11
checkbox input "true"
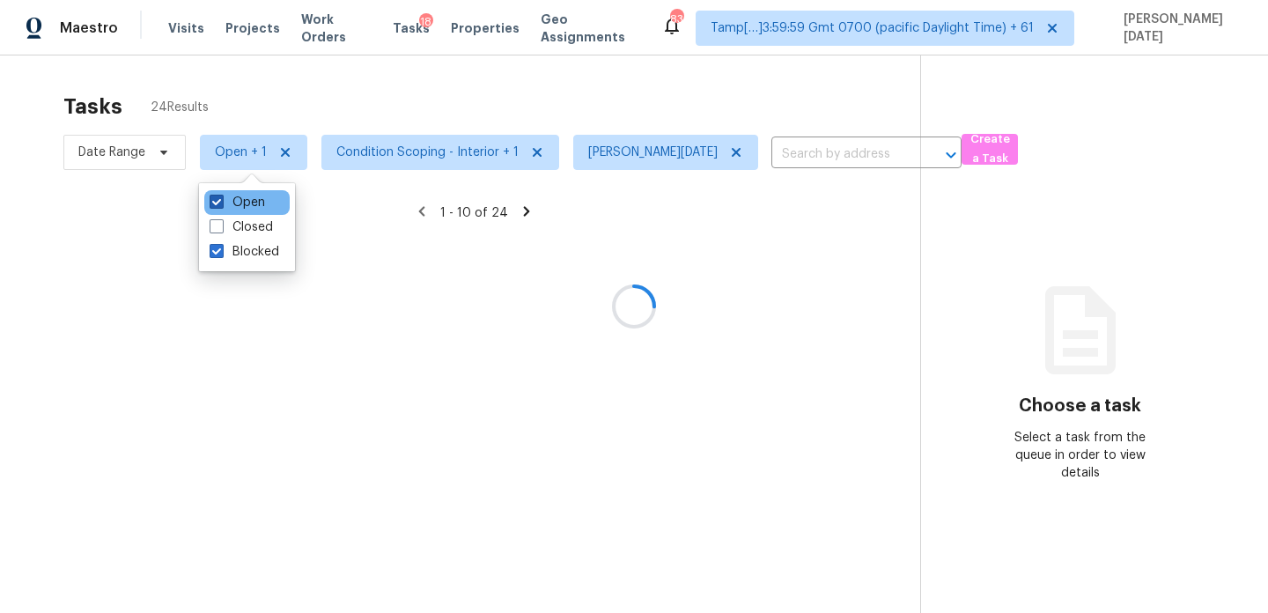
click at [234, 198] on label "Open" at bounding box center [237, 203] width 55 height 18
click at [221, 198] on input "Open" at bounding box center [215, 199] width 11 height 11
checkbox input "false"
click at [370, 127] on div at bounding box center [634, 306] width 1268 height 613
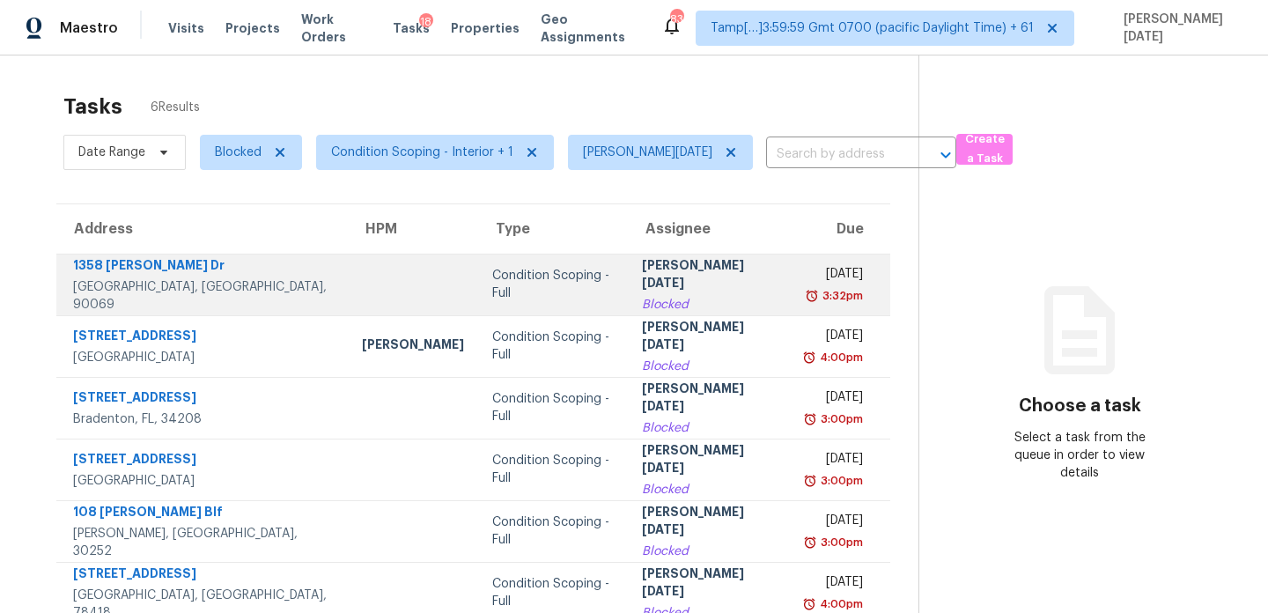
click at [642, 282] on div "[PERSON_NAME][DATE]" at bounding box center [710, 276] width 136 height 40
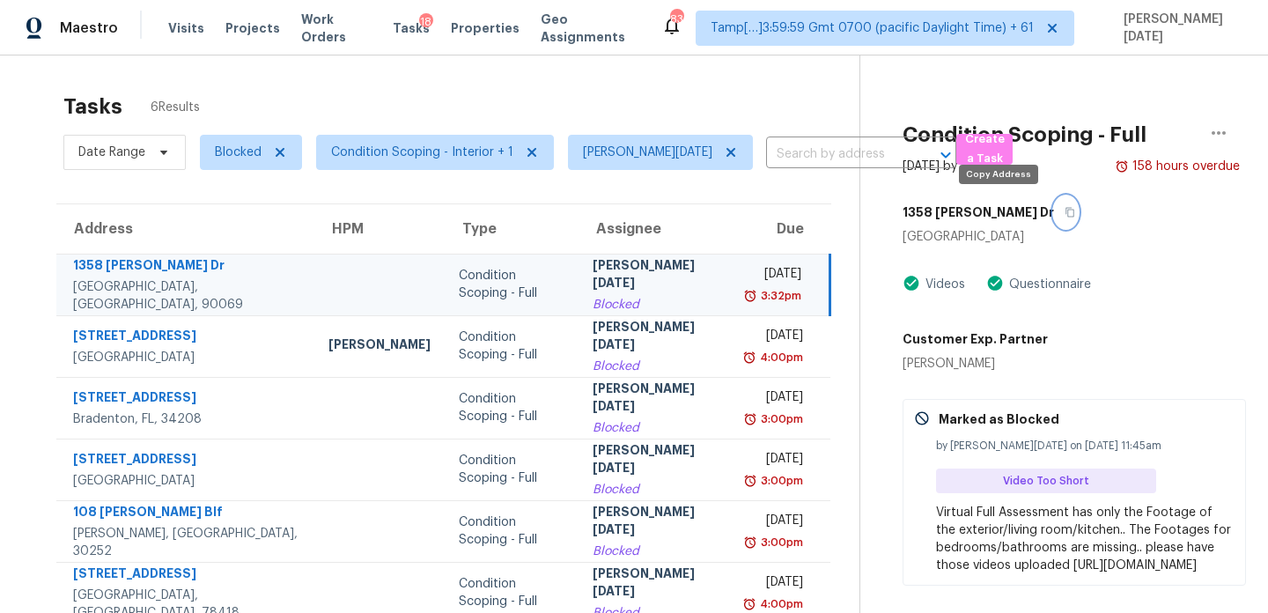
click at [1065, 211] on icon "button" at bounding box center [1070, 212] width 11 height 11
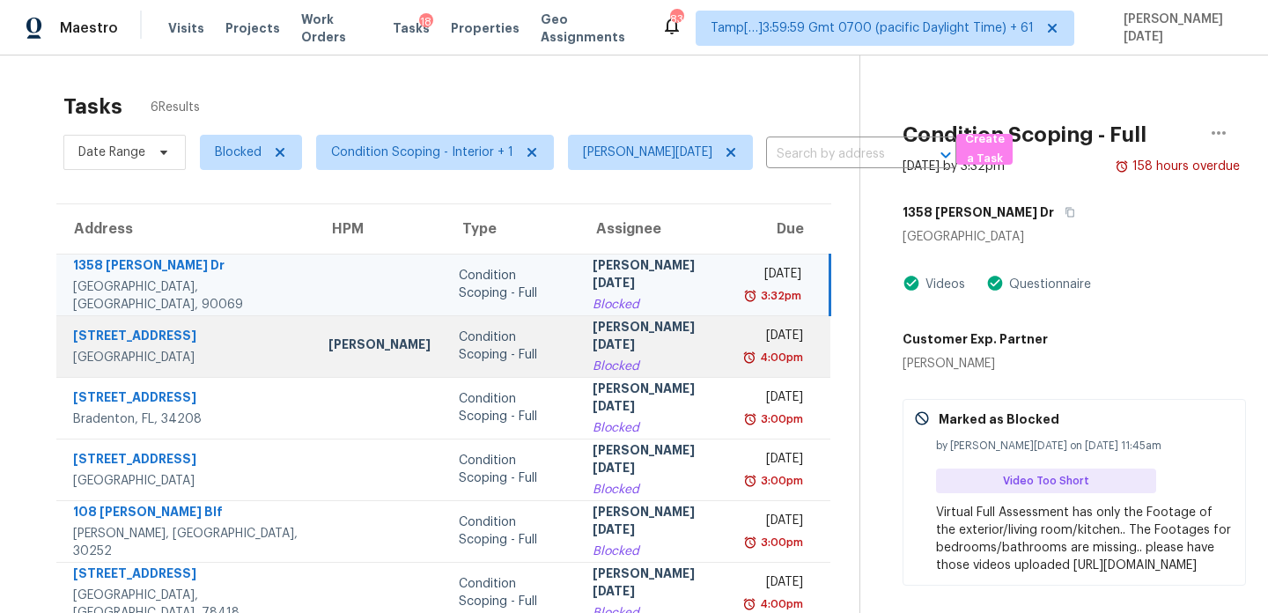
click at [619, 358] on div "Blocked" at bounding box center [656, 367] width 127 height 18
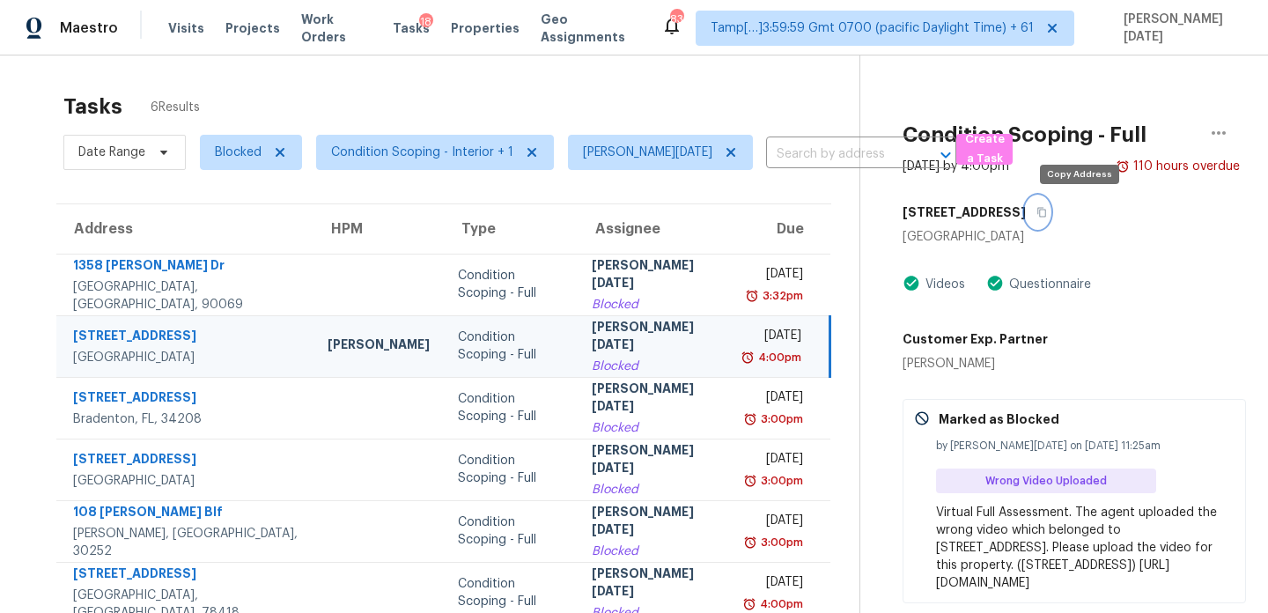
click at [1046, 216] on icon "button" at bounding box center [1041, 213] width 9 height 10
click at [1047, 210] on icon "button" at bounding box center [1042, 212] width 11 height 11
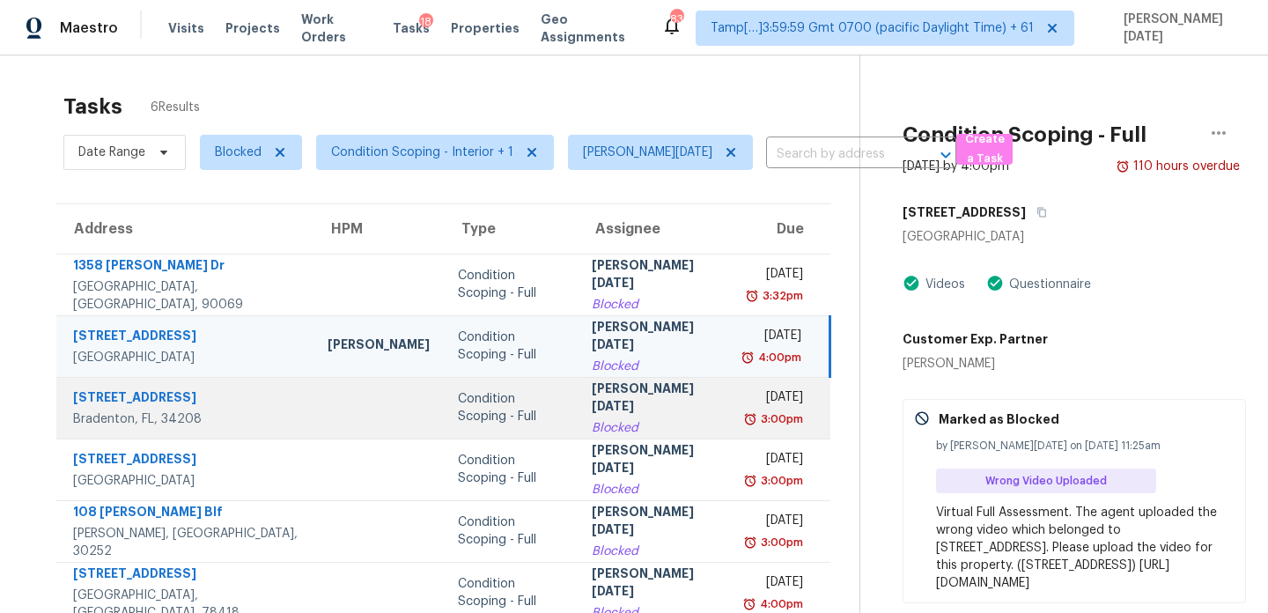
click at [645, 415] on td "[PERSON_NAME][DATE]" at bounding box center [655, 408] width 155 height 62
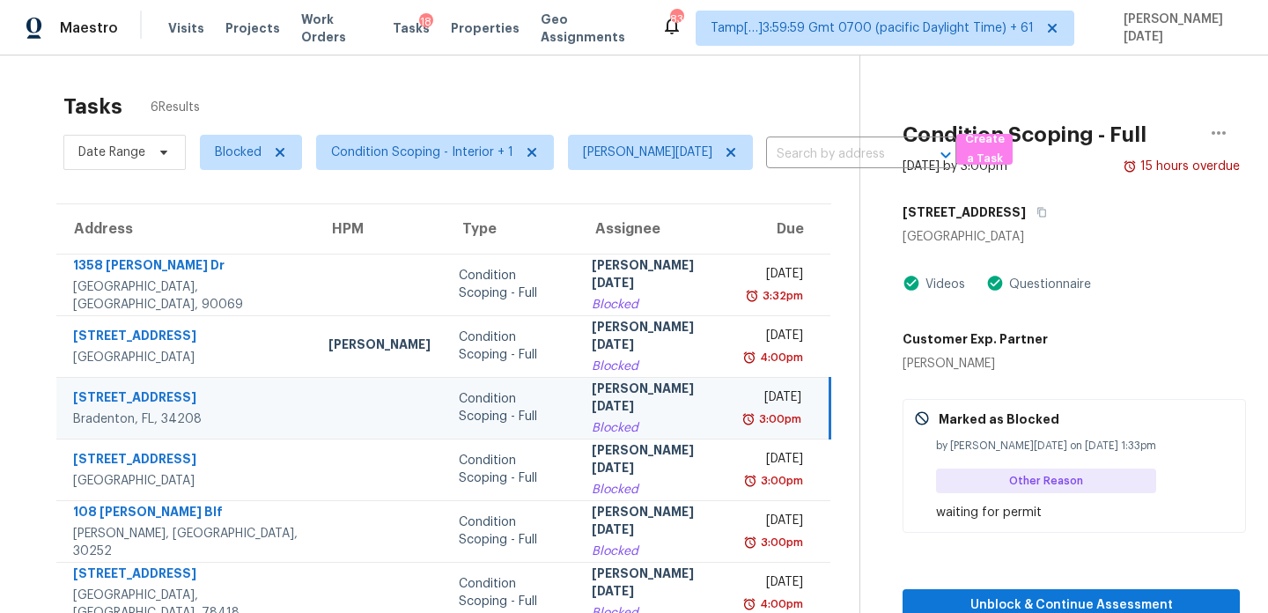
scroll to position [55, 0]
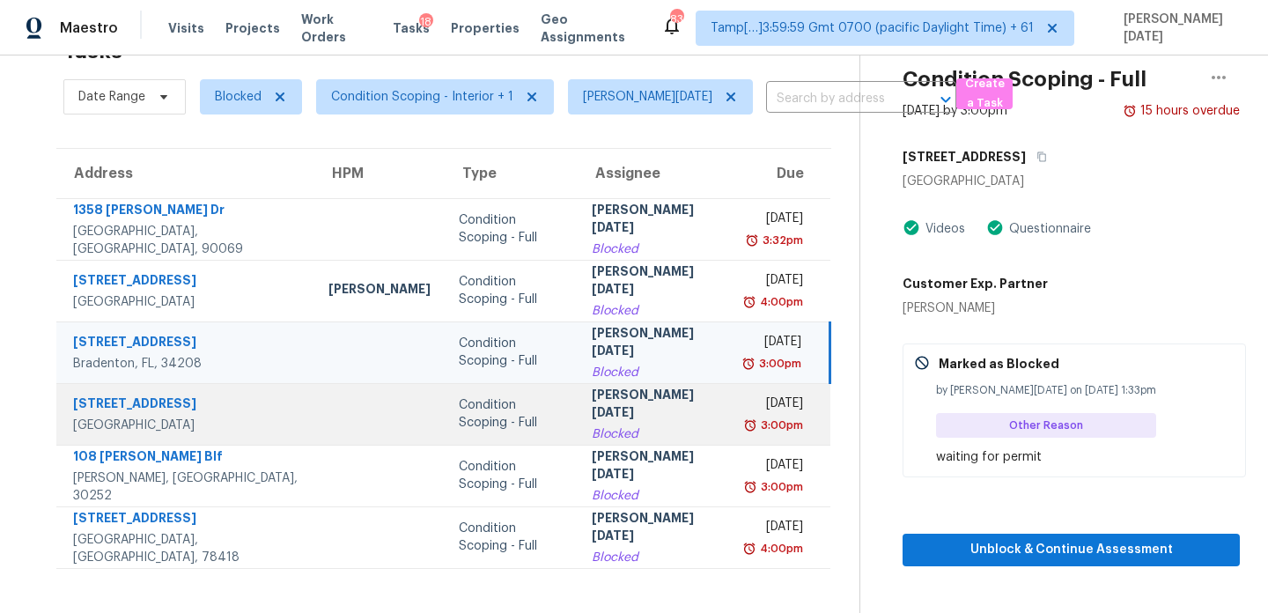
click at [748, 424] on div "3:00pm" at bounding box center [775, 426] width 55 height 18
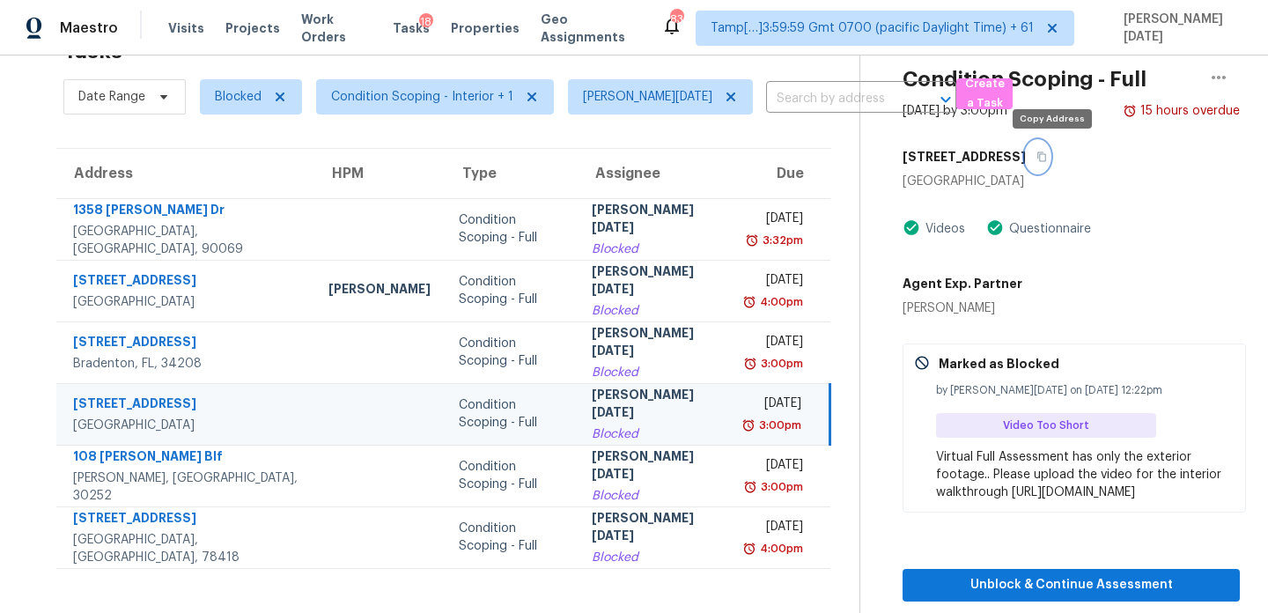
click at [1047, 158] on icon "button" at bounding box center [1042, 156] width 11 height 11
click at [1047, 152] on icon "button" at bounding box center [1042, 156] width 11 height 11
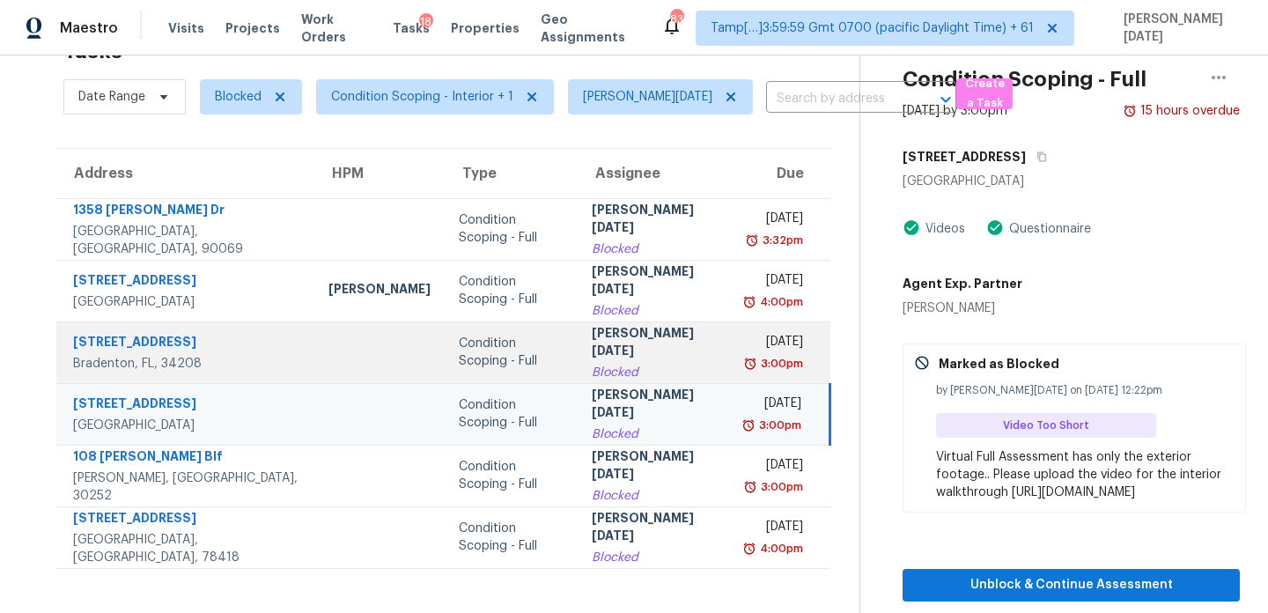
click at [734, 358] on td "[DATE] 3:00pm" at bounding box center [782, 352] width 97 height 62
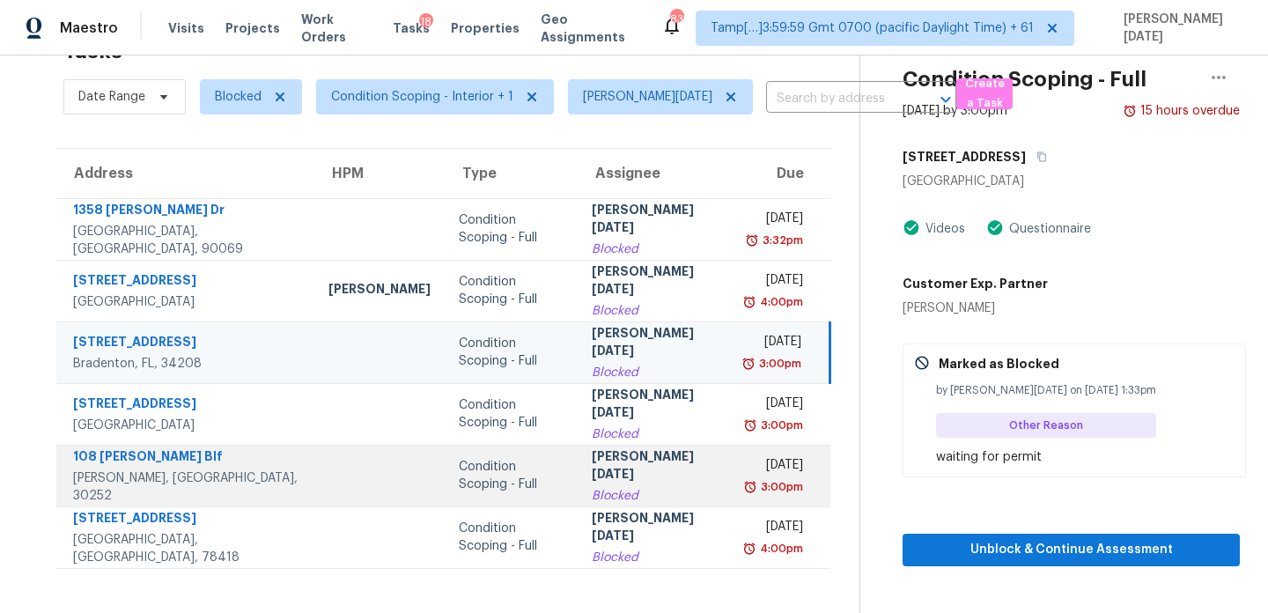
click at [748, 470] on div "[DATE]" at bounding box center [775, 467] width 55 height 22
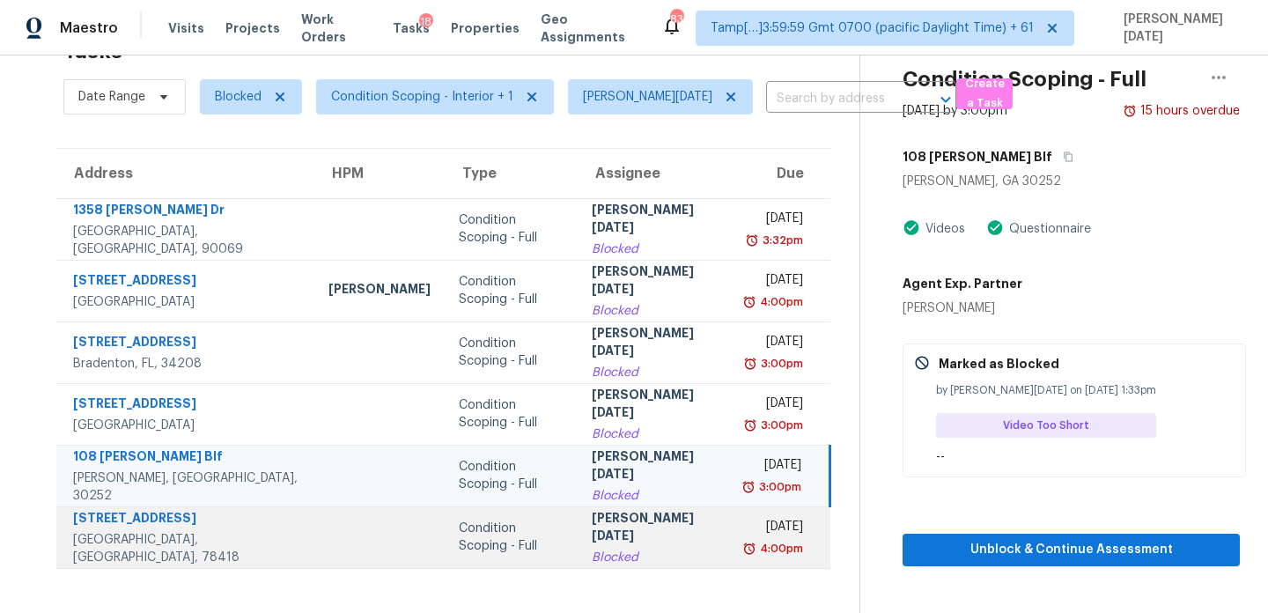
click at [748, 523] on div "[DATE]" at bounding box center [775, 529] width 55 height 22
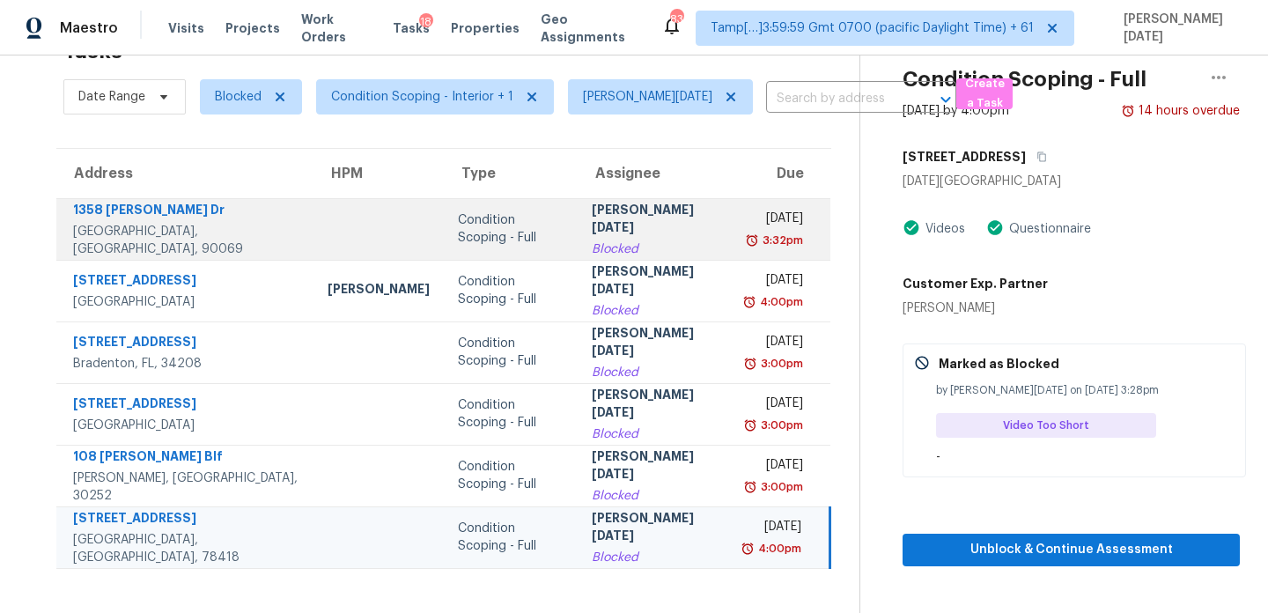
click at [733, 239] on td "[DATE] 3:32pm" at bounding box center [782, 229] width 98 height 62
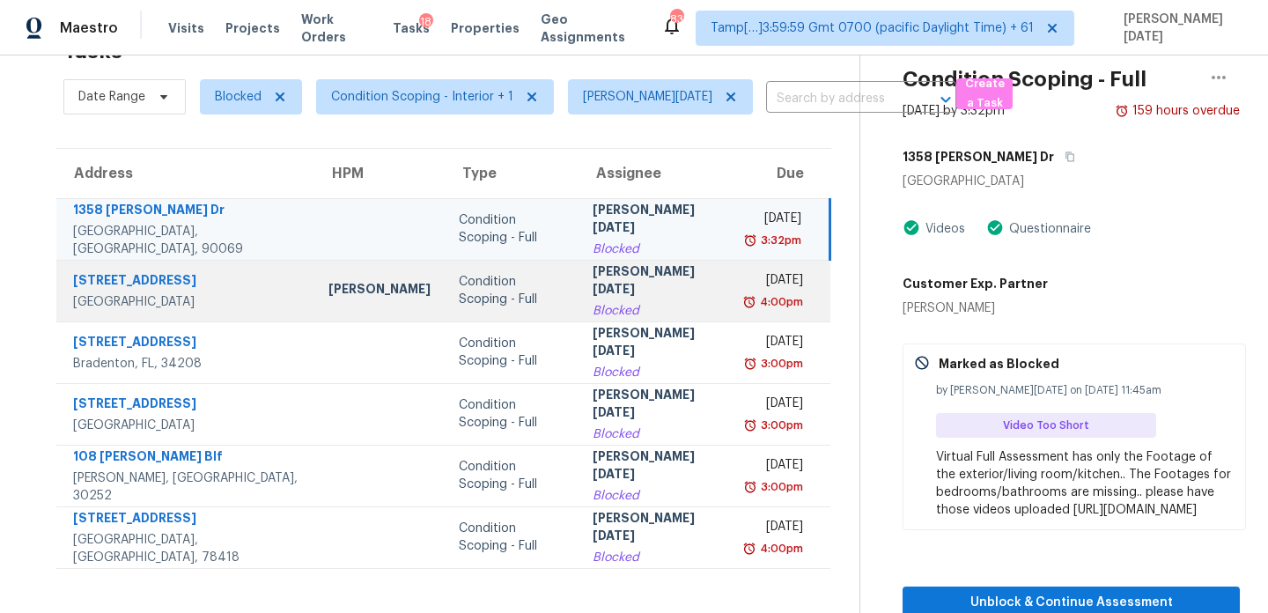
click at [748, 291] on div "[DATE]" at bounding box center [775, 282] width 55 height 22
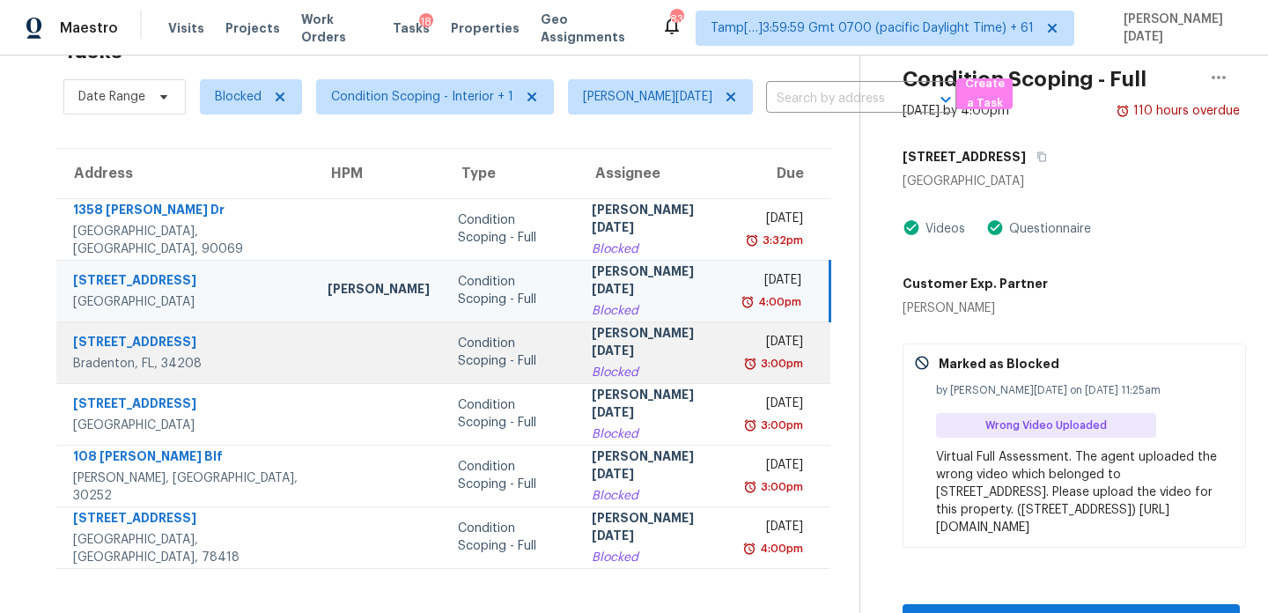
click at [733, 355] on td "[DATE] 3:00pm" at bounding box center [782, 352] width 98 height 62
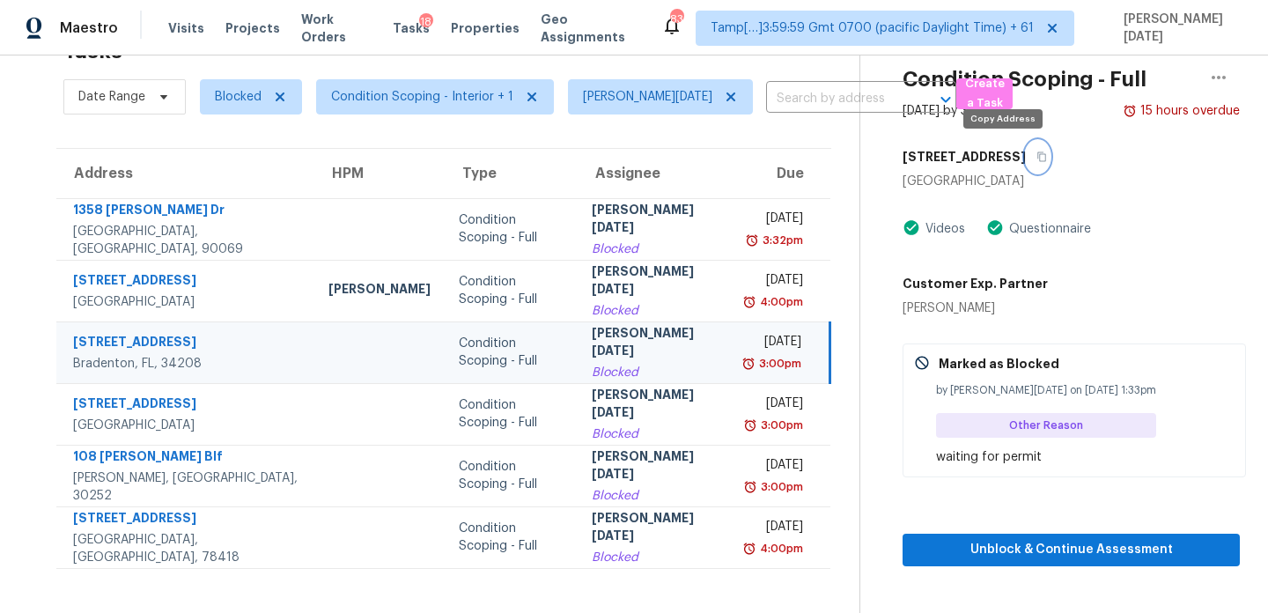
click at [1037, 158] on icon "button" at bounding box center [1042, 156] width 11 height 11
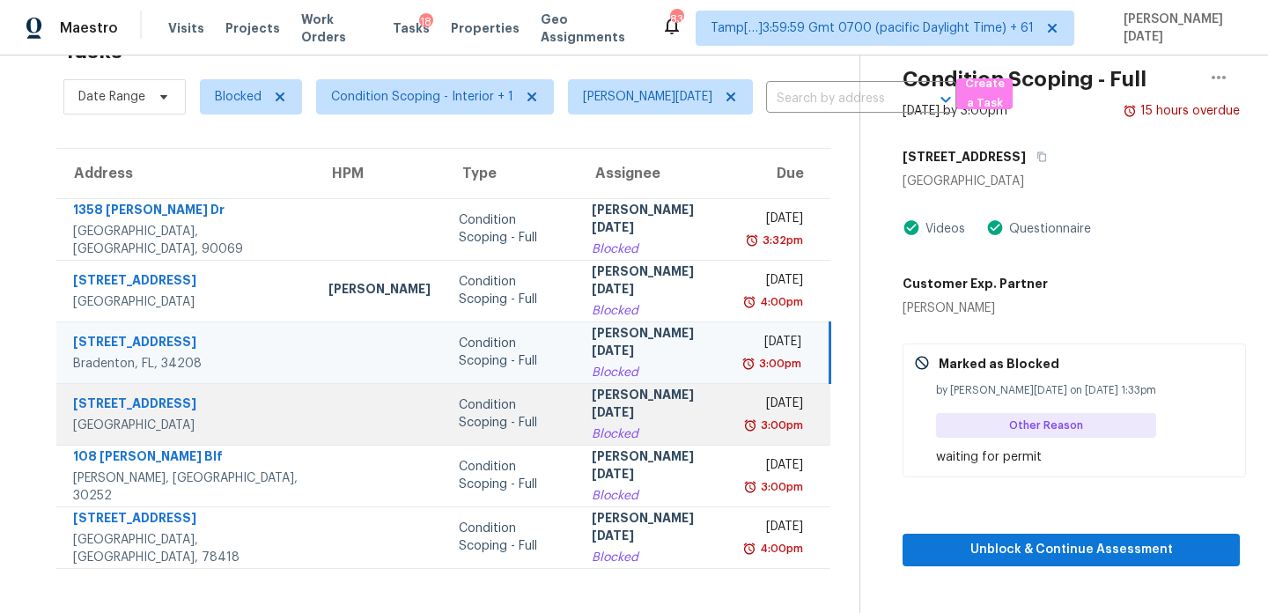
click at [750, 428] on img at bounding box center [750, 426] width 14 height 18
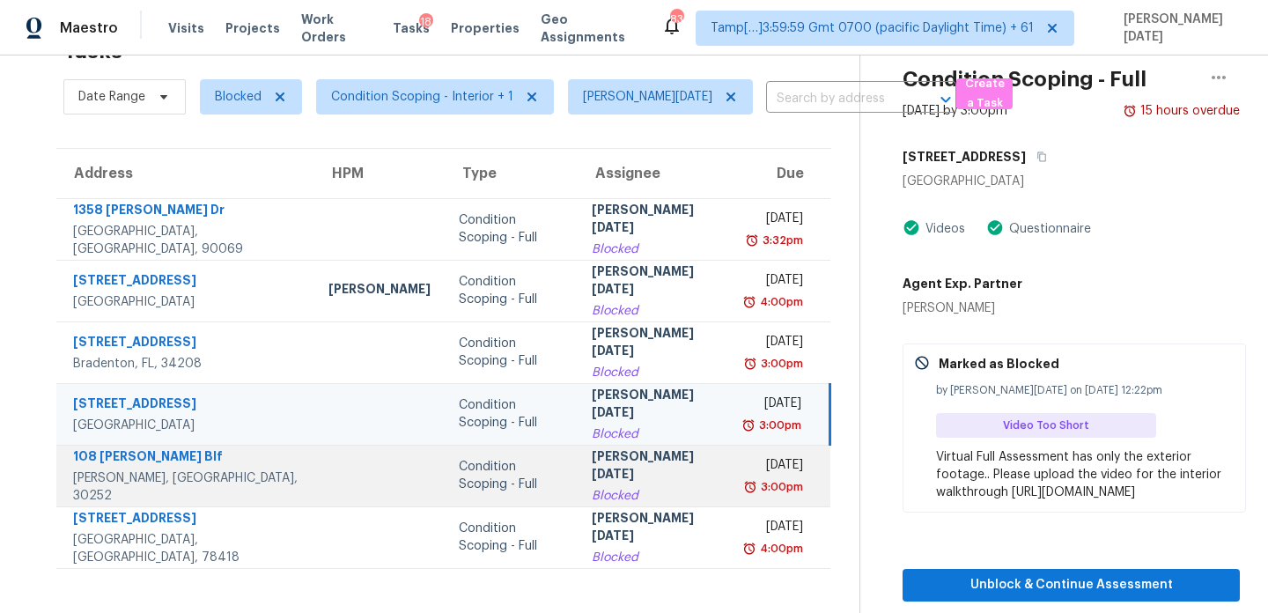
click at [748, 476] on div "[DATE]" at bounding box center [775, 467] width 55 height 22
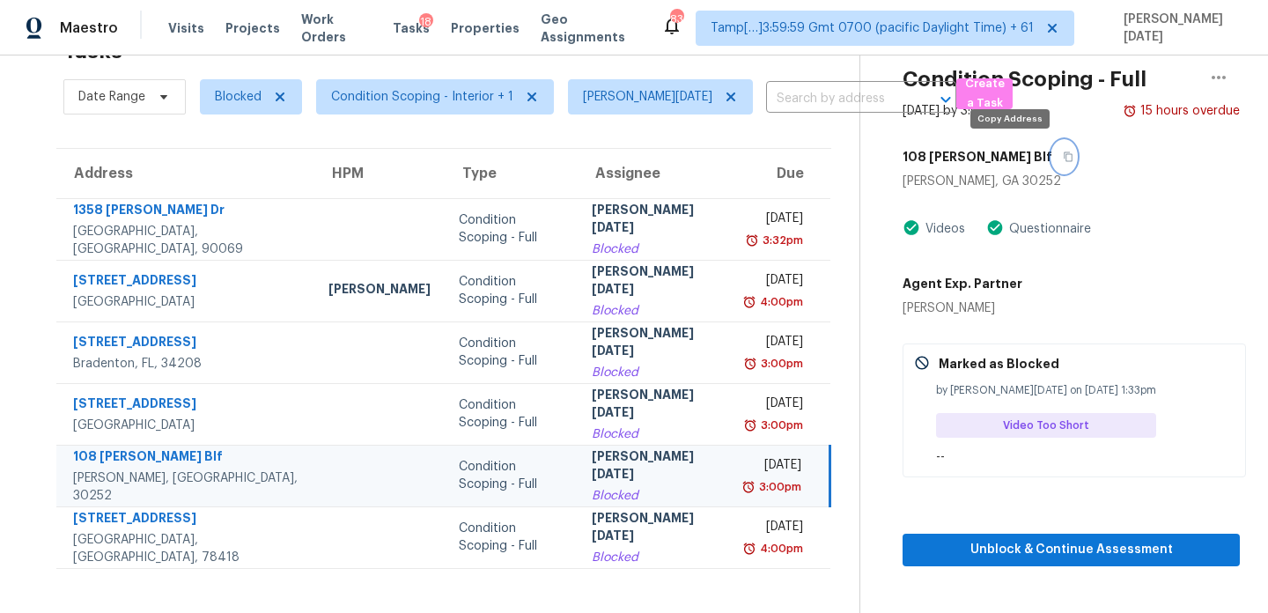
click at [1064, 159] on icon "button" at bounding box center [1068, 157] width 9 height 10
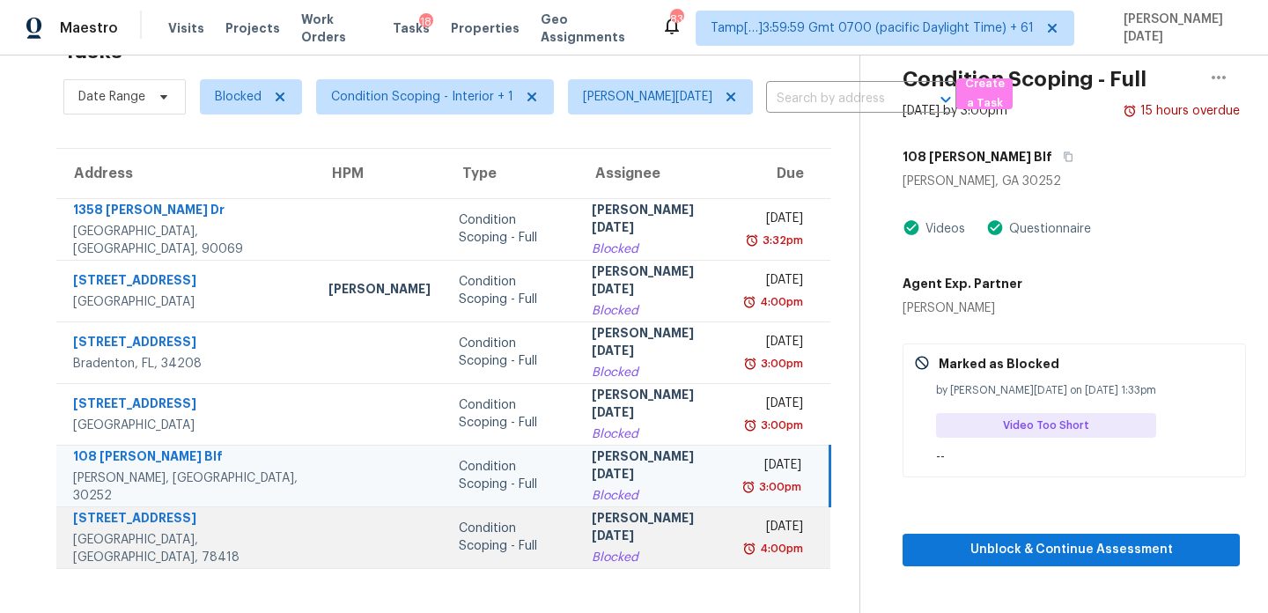
click at [616, 536] on div "[PERSON_NAME][DATE]" at bounding box center [655, 529] width 127 height 40
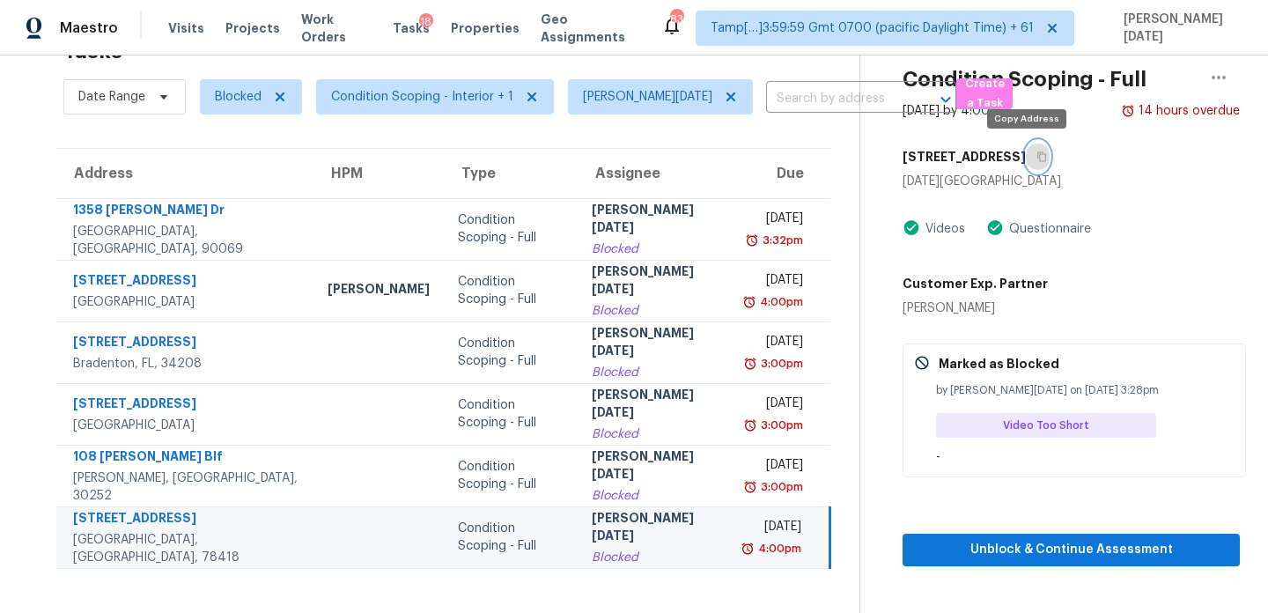
click at [1037, 156] on icon "button" at bounding box center [1042, 156] width 11 height 11
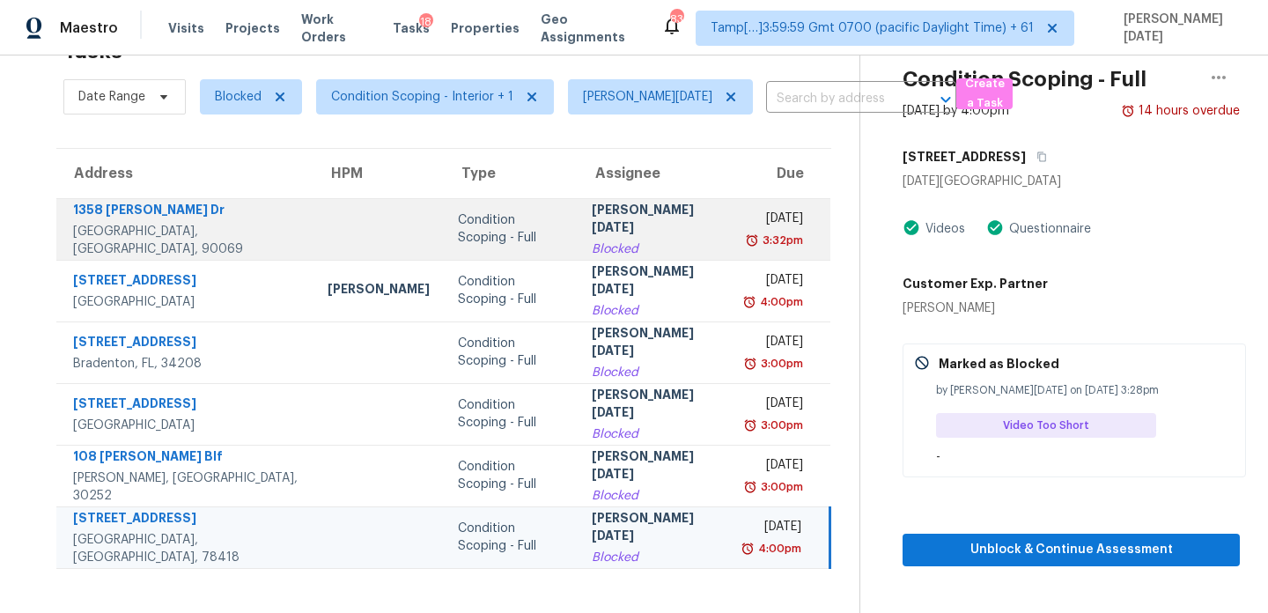
click at [733, 210] on td "[DATE] 3:32pm" at bounding box center [782, 229] width 98 height 62
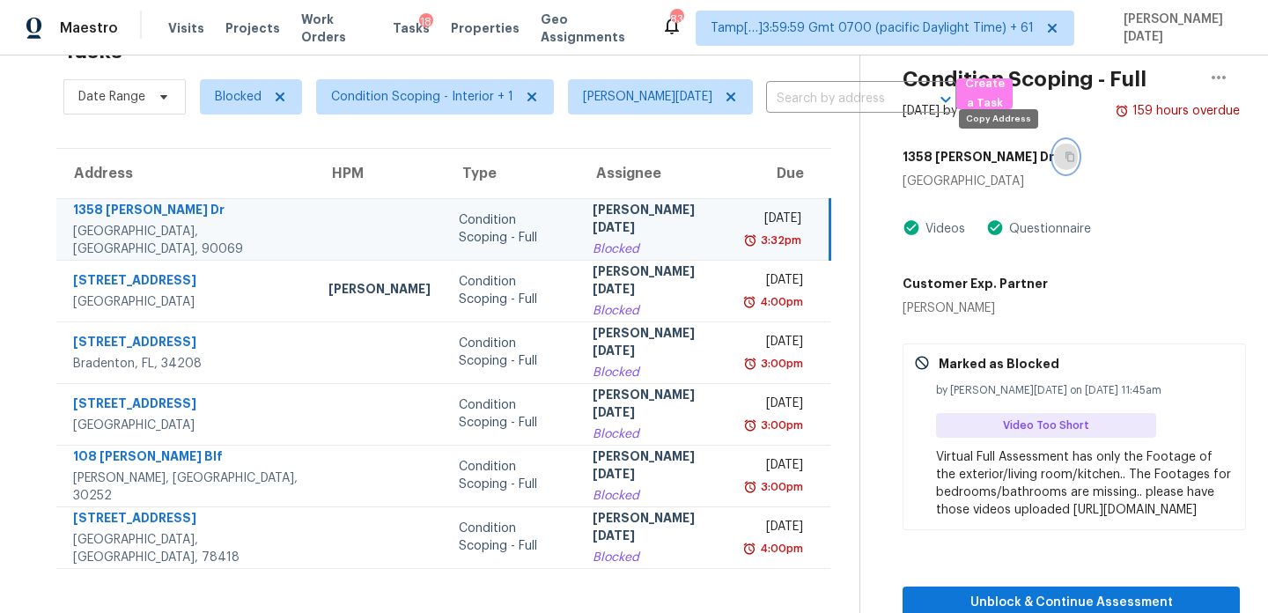
click at [1065, 156] on icon "button" at bounding box center [1070, 156] width 11 height 11
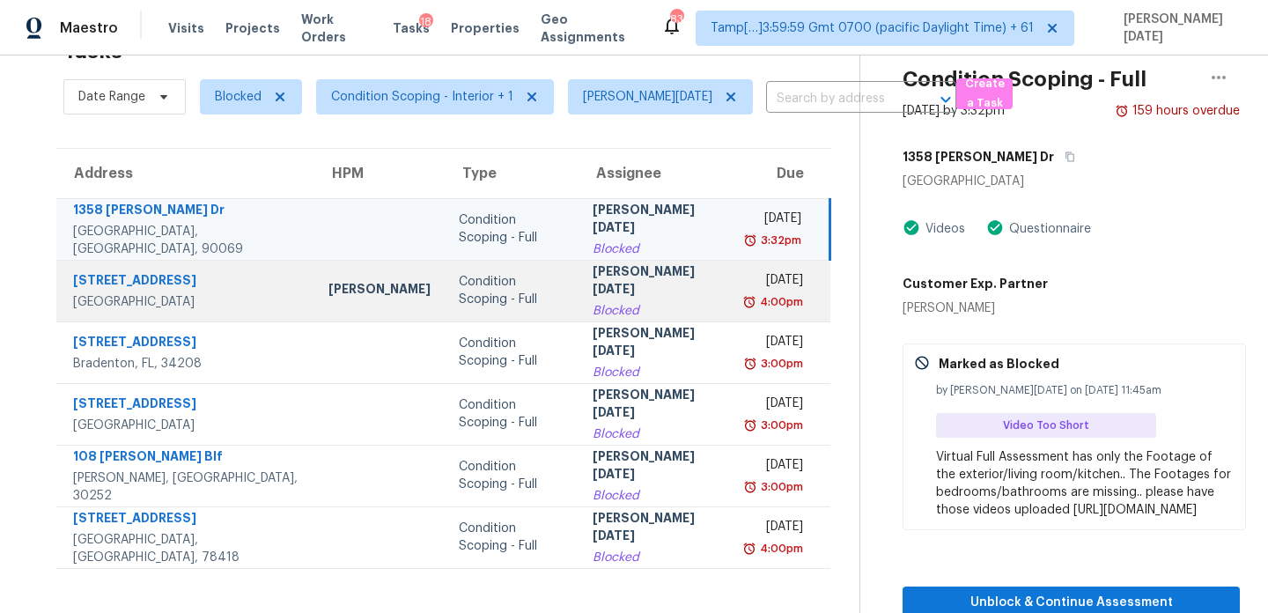
click at [748, 281] on div "[DATE]" at bounding box center [775, 282] width 55 height 22
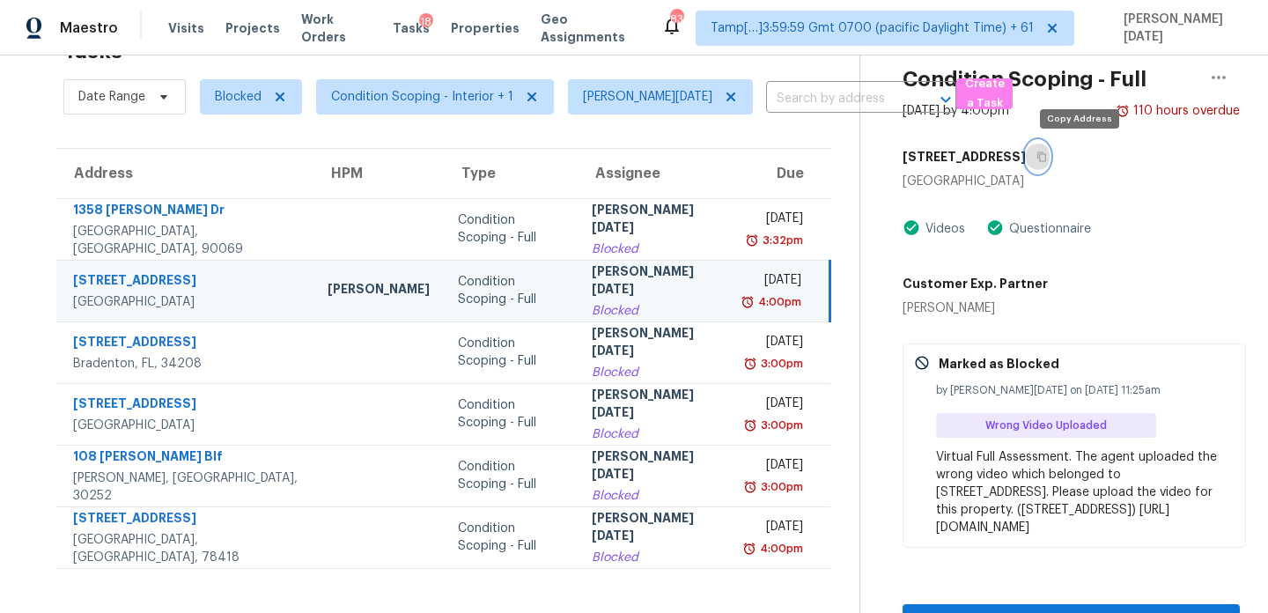
click at [1047, 156] on icon "button" at bounding box center [1042, 156] width 11 height 11
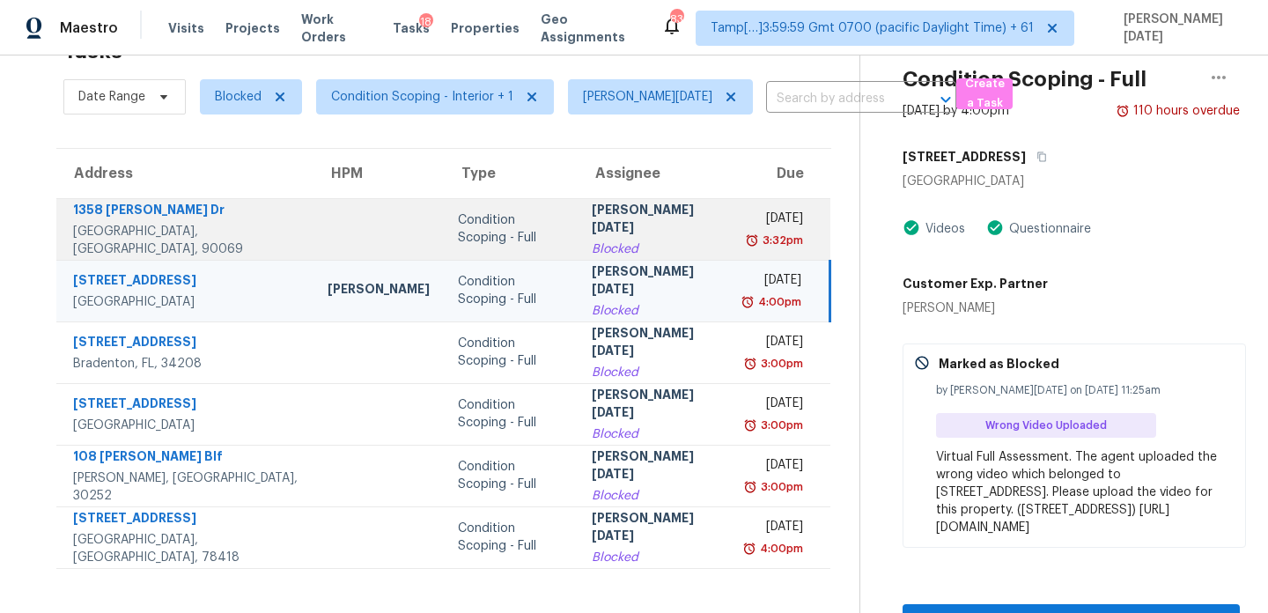
click at [747, 226] on div "[DATE]" at bounding box center [775, 221] width 56 height 22
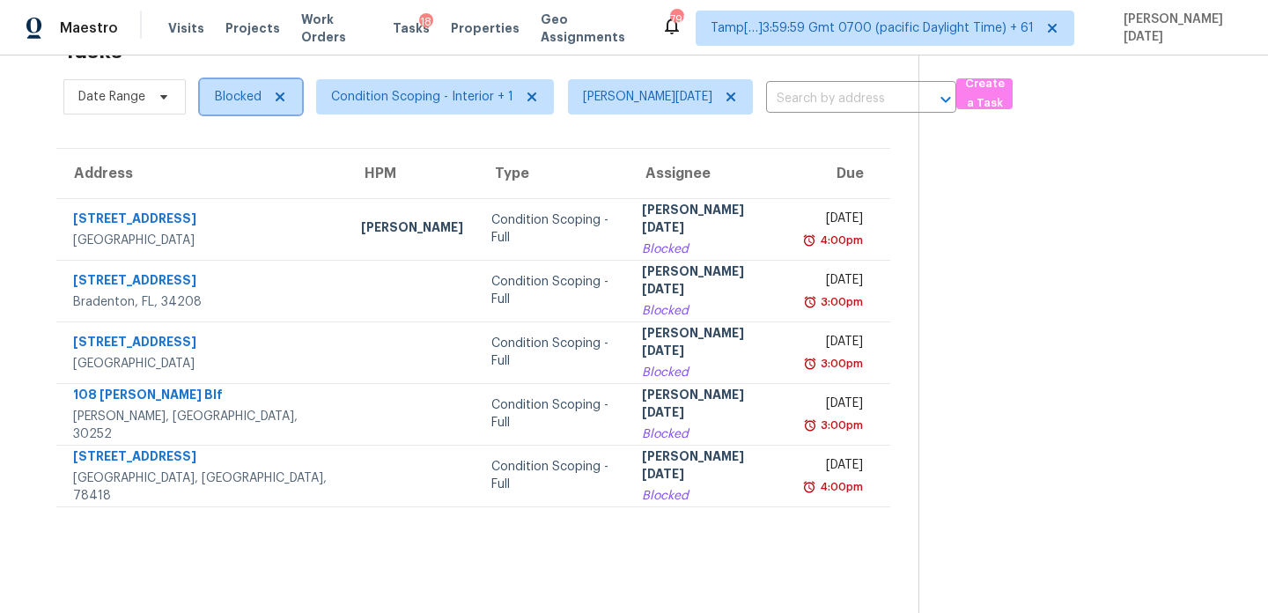
click at [229, 100] on span "Blocked" at bounding box center [238, 97] width 47 height 18
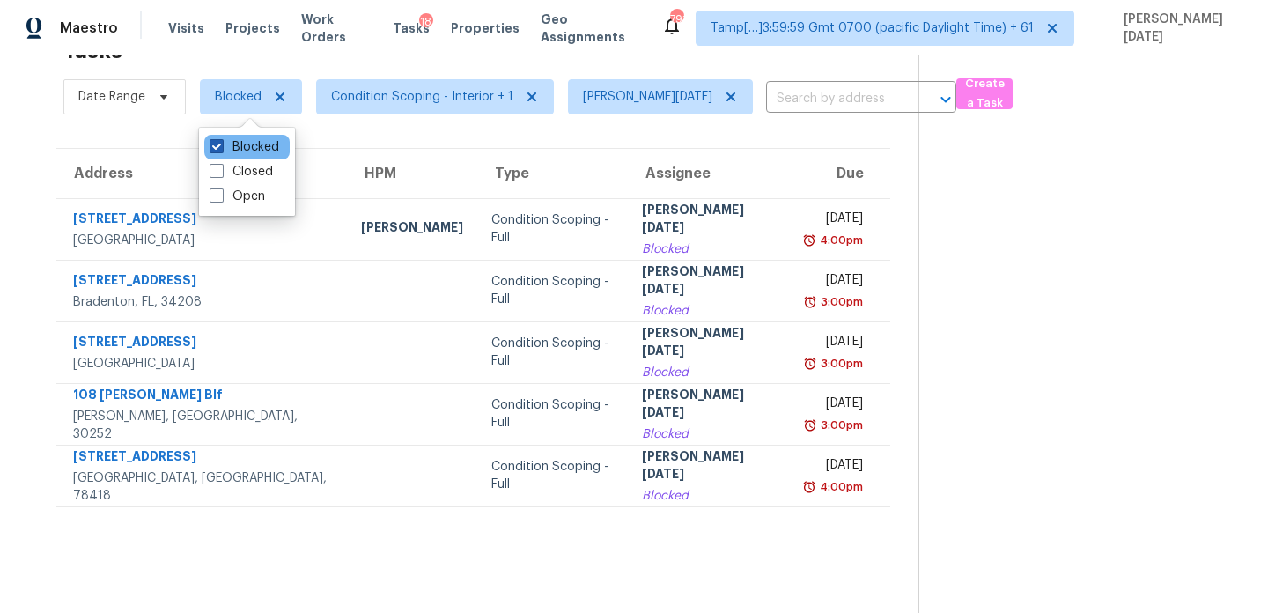
click at [237, 151] on label "Blocked" at bounding box center [245, 147] width 70 height 18
click at [221, 150] on input "Blocked" at bounding box center [215, 143] width 11 height 11
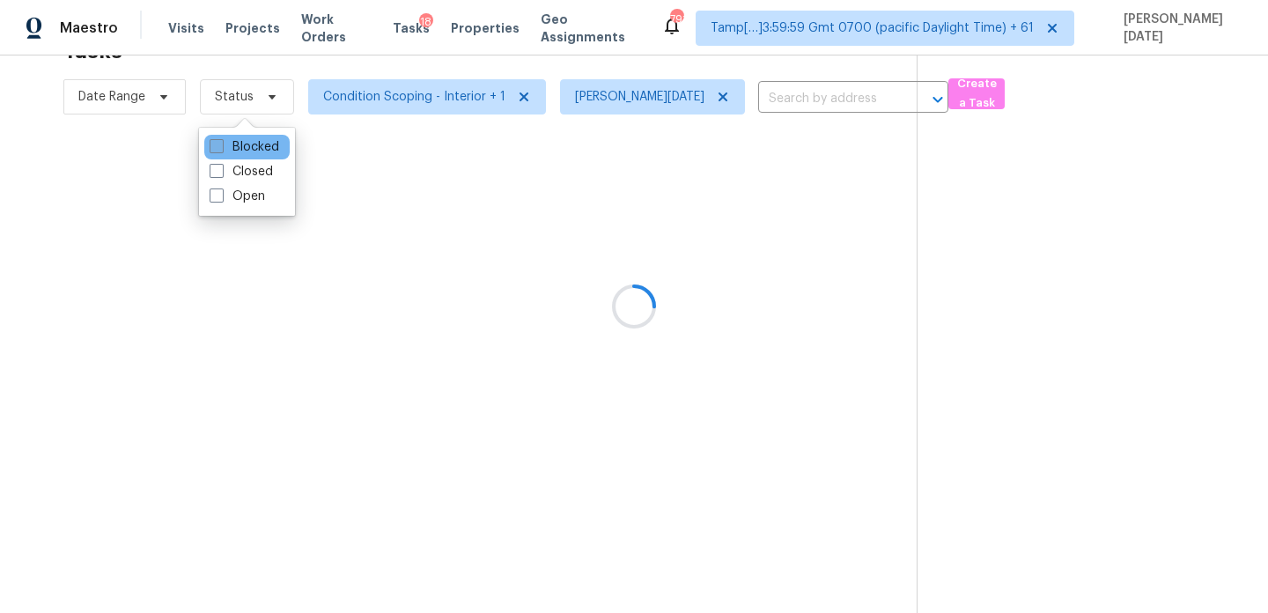
click at [237, 151] on label "Blocked" at bounding box center [245, 147] width 70 height 18
click at [221, 150] on input "Blocked" at bounding box center [215, 143] width 11 height 11
checkbox input "true"
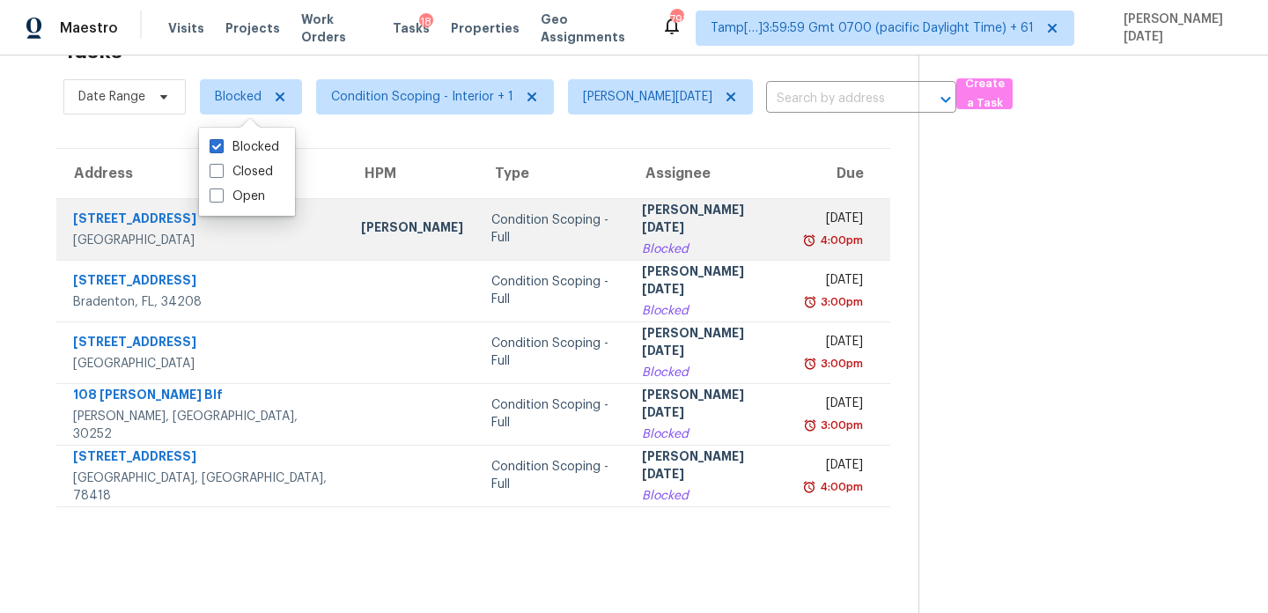
click at [541, 213] on td "Condition Scoping - Full" at bounding box center [552, 229] width 151 height 62
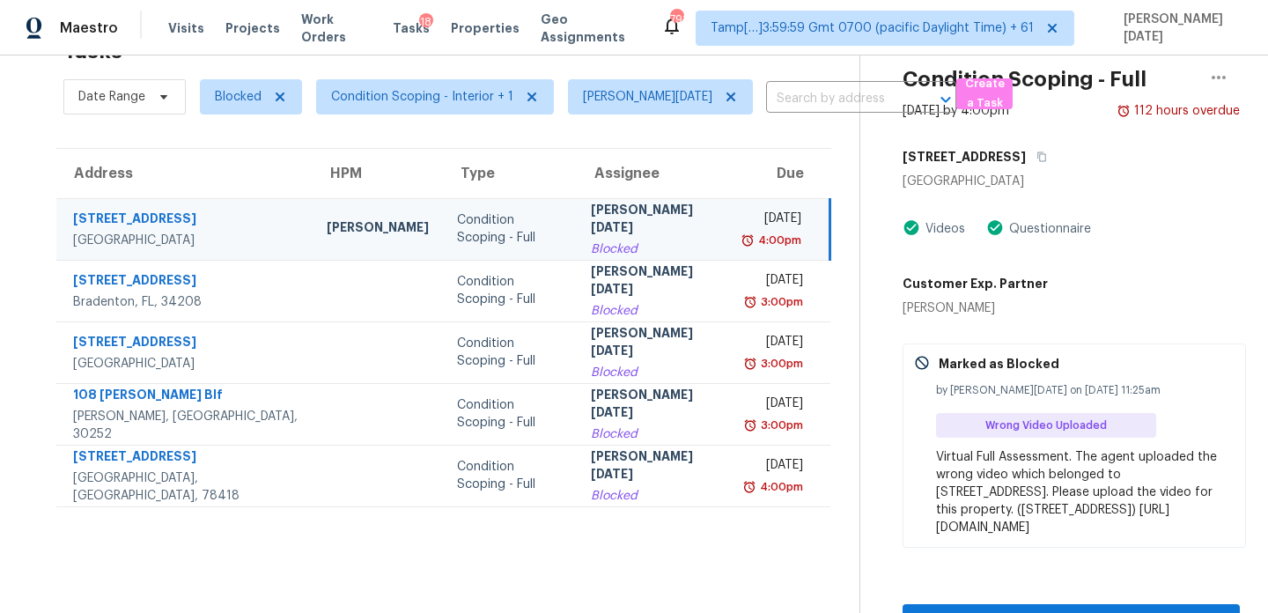
scroll to position [96, 0]
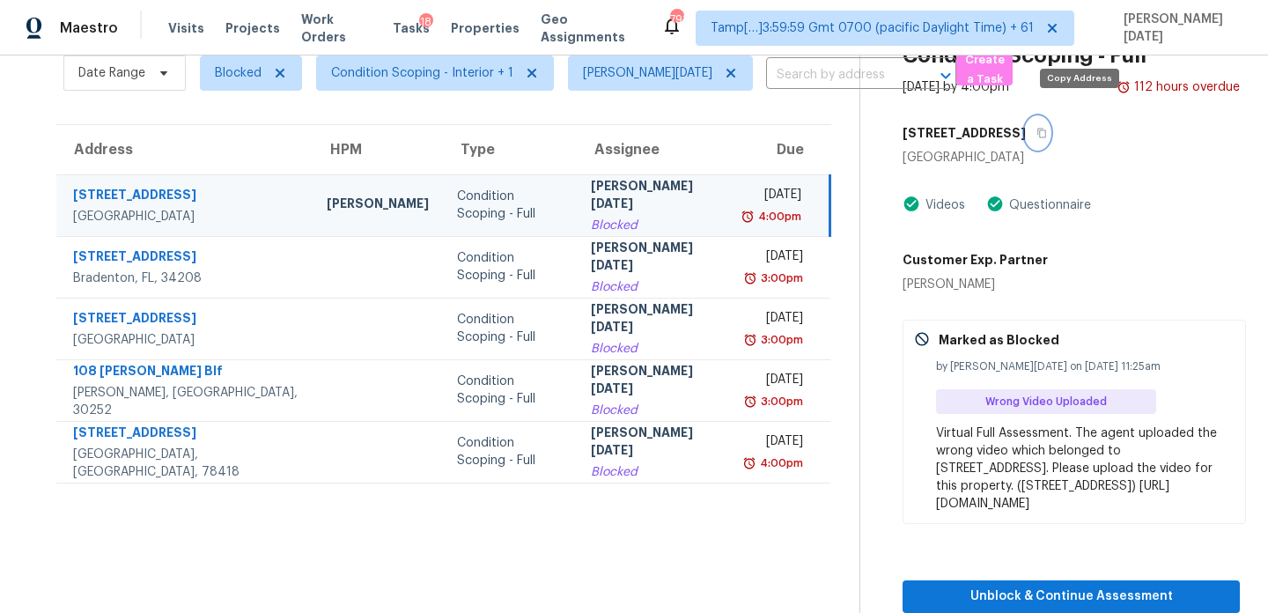
click at [1047, 128] on icon "button" at bounding box center [1042, 133] width 11 height 11
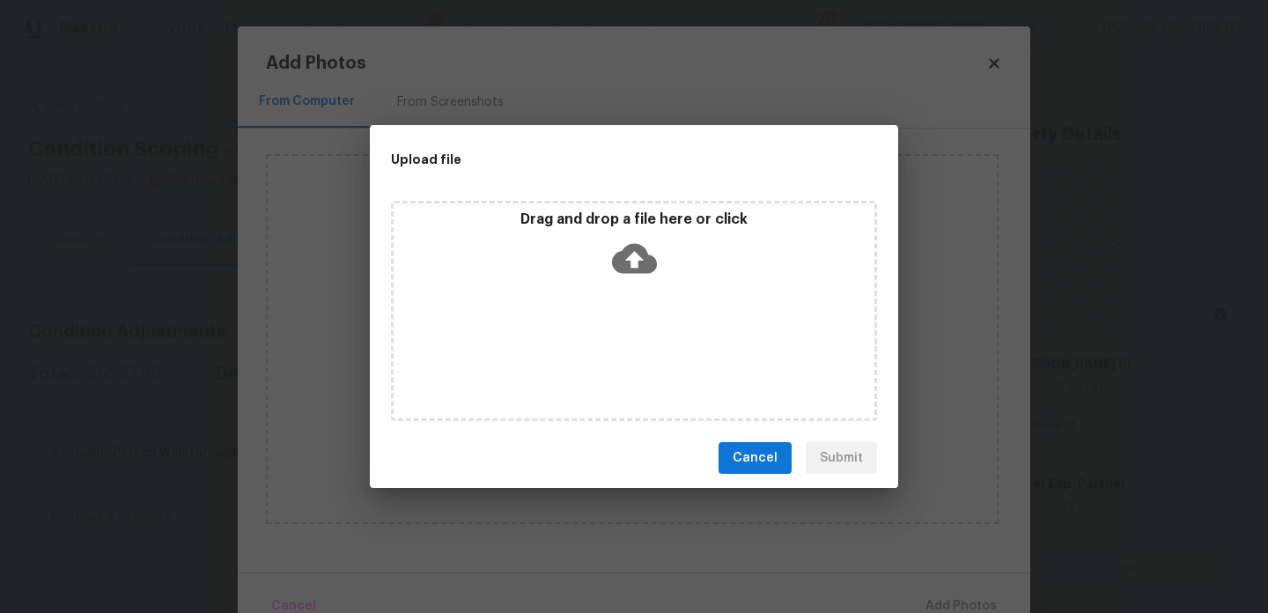
scroll to position [300, 0]
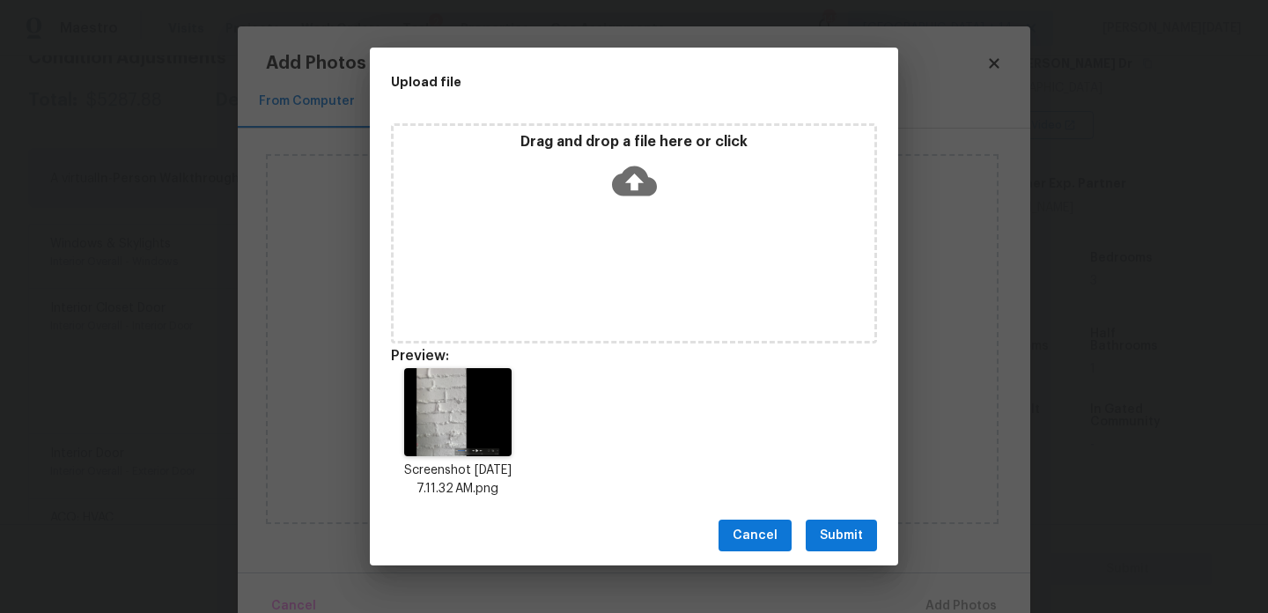
click at [521, 185] on div "Drag and drop a file here or click" at bounding box center [634, 171] width 481 height 76
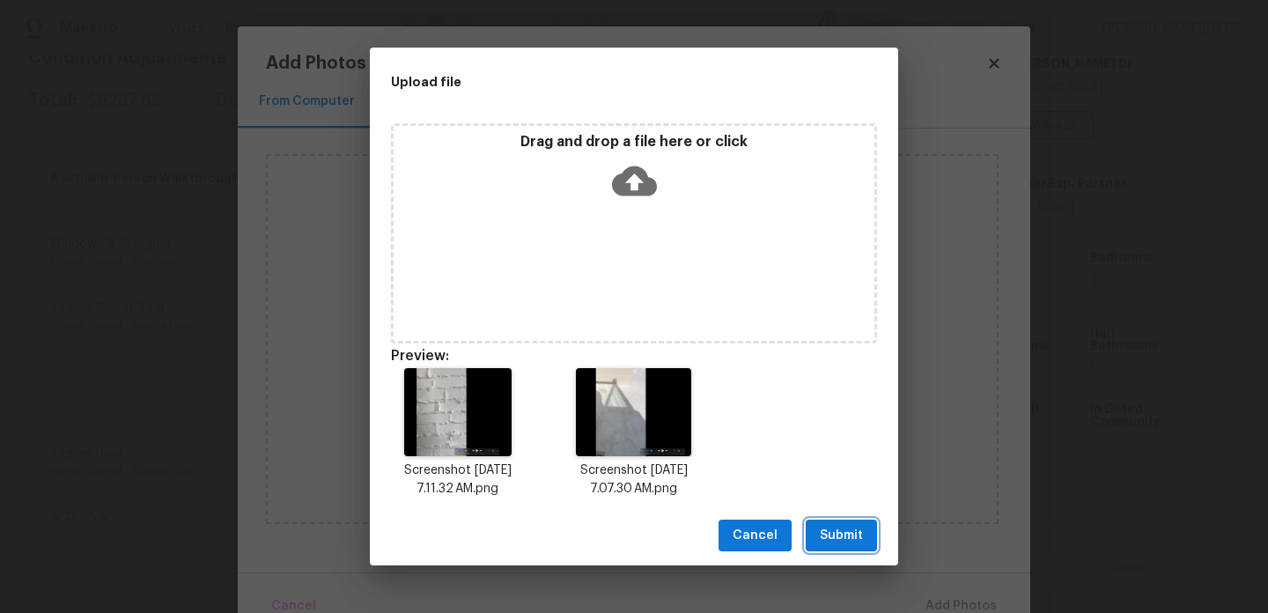
click at [834, 534] on span "Submit" at bounding box center [841, 536] width 43 height 22
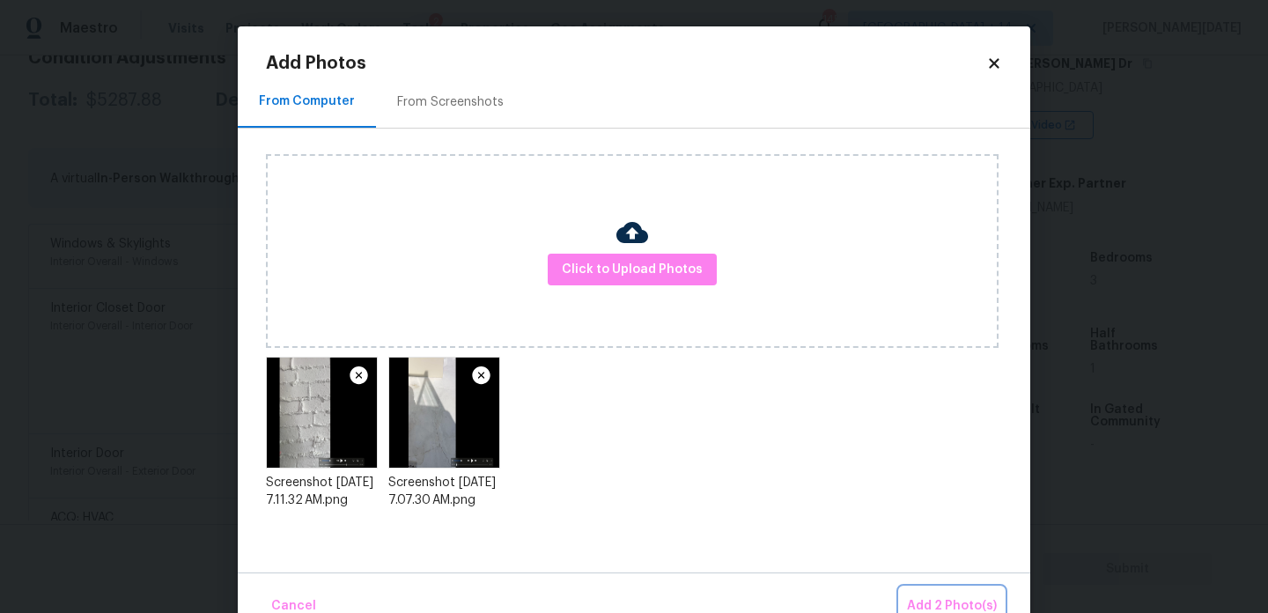
click at [938, 601] on span "Add 2 Photo(s)" at bounding box center [952, 606] width 90 height 22
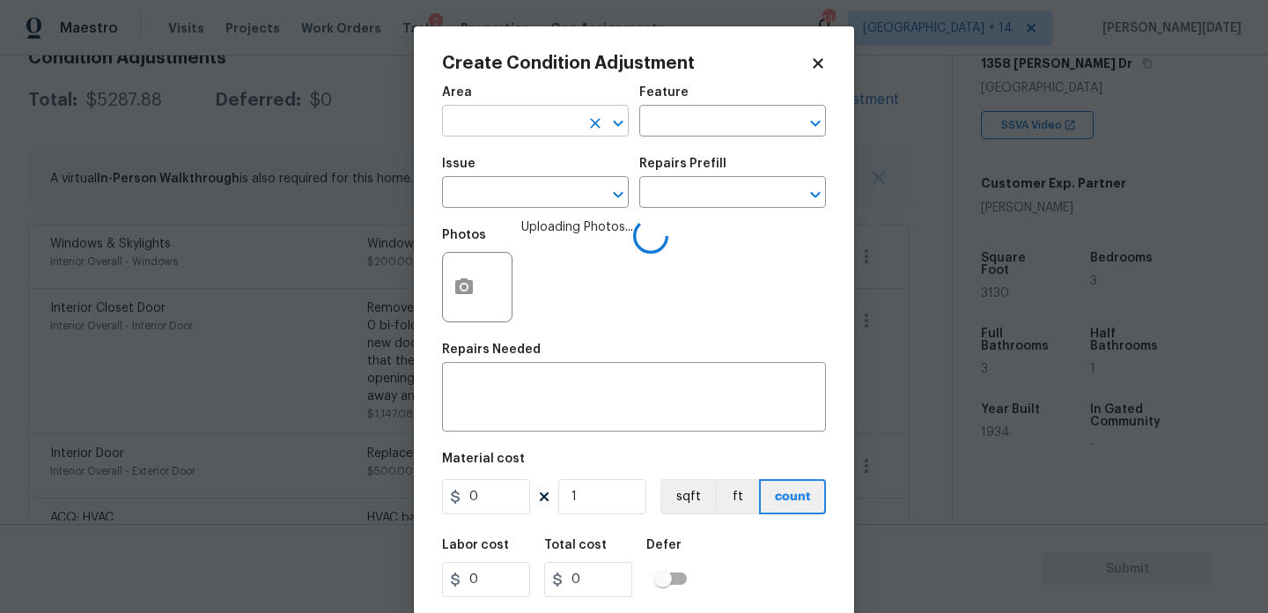
click at [468, 115] on input "text" at bounding box center [510, 122] width 137 height 27
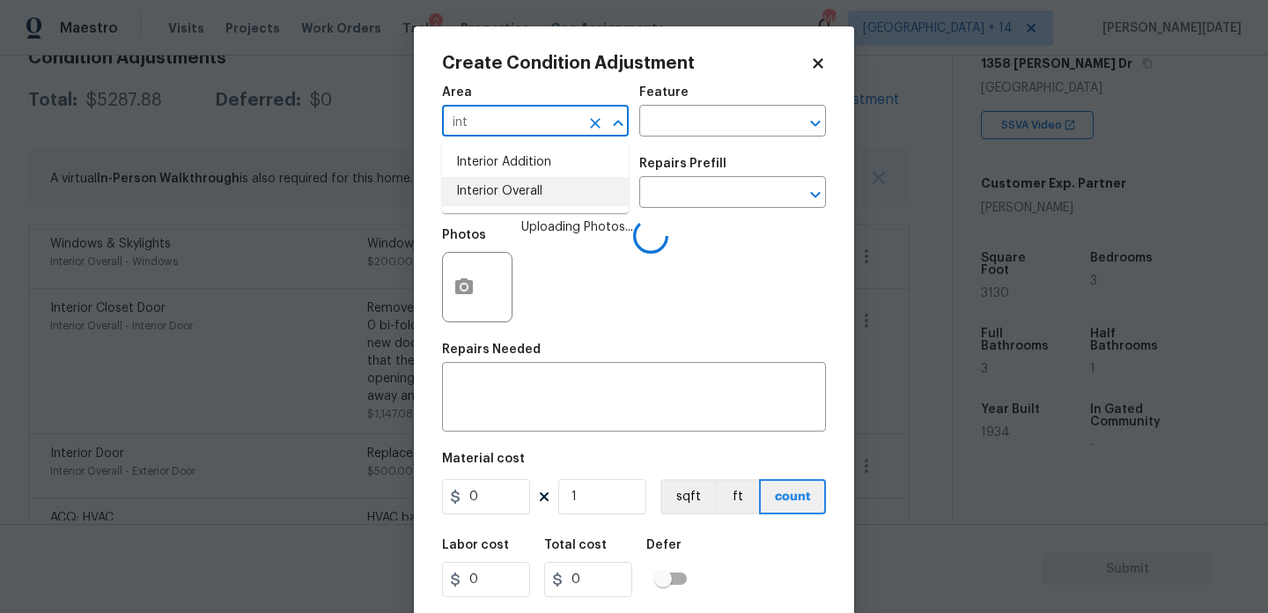
click at [515, 196] on li "Interior Overall" at bounding box center [535, 191] width 187 height 29
type input "Interior Overall"
click at [515, 196] on input "text" at bounding box center [510, 194] width 137 height 27
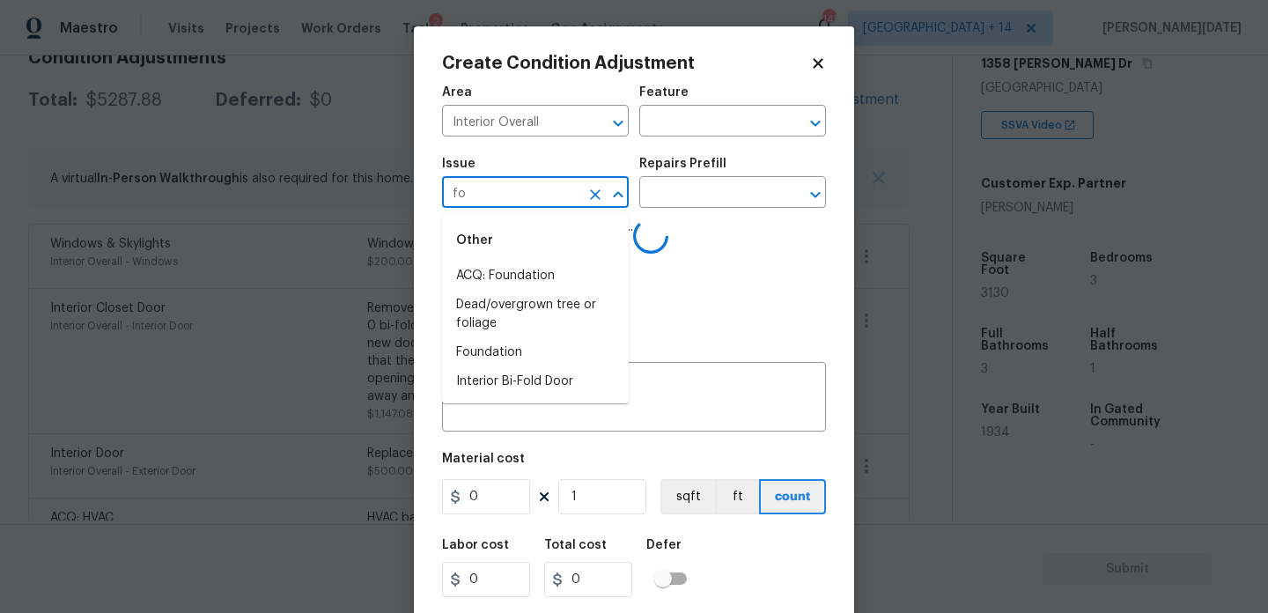
type input "fou"
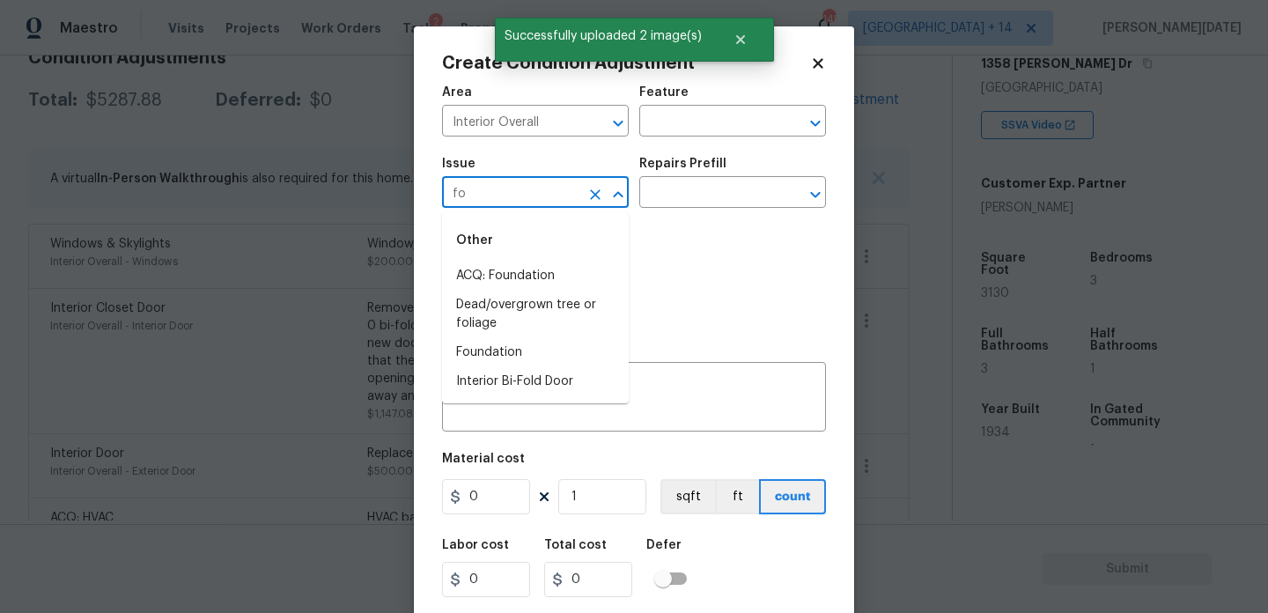
type input "fou"
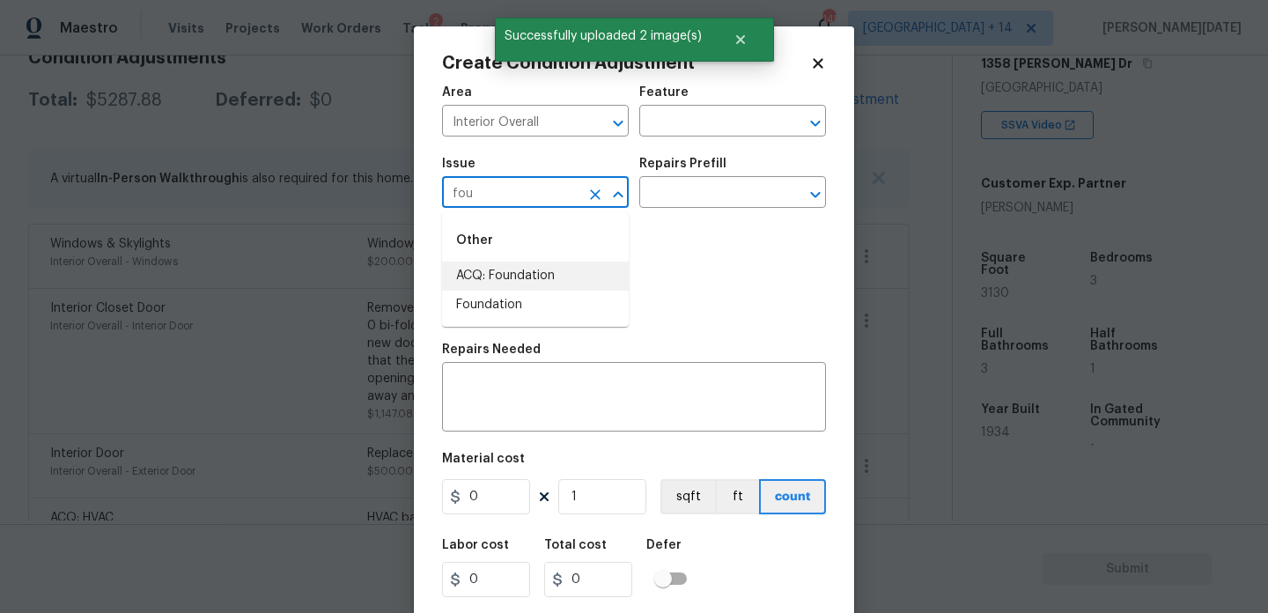
click at [527, 283] on li "ACQ: Foundation" at bounding box center [535, 276] width 187 height 29
type input "ACQ: Foundation"
click at [684, 205] on input "text" at bounding box center [707, 194] width 137 height 27
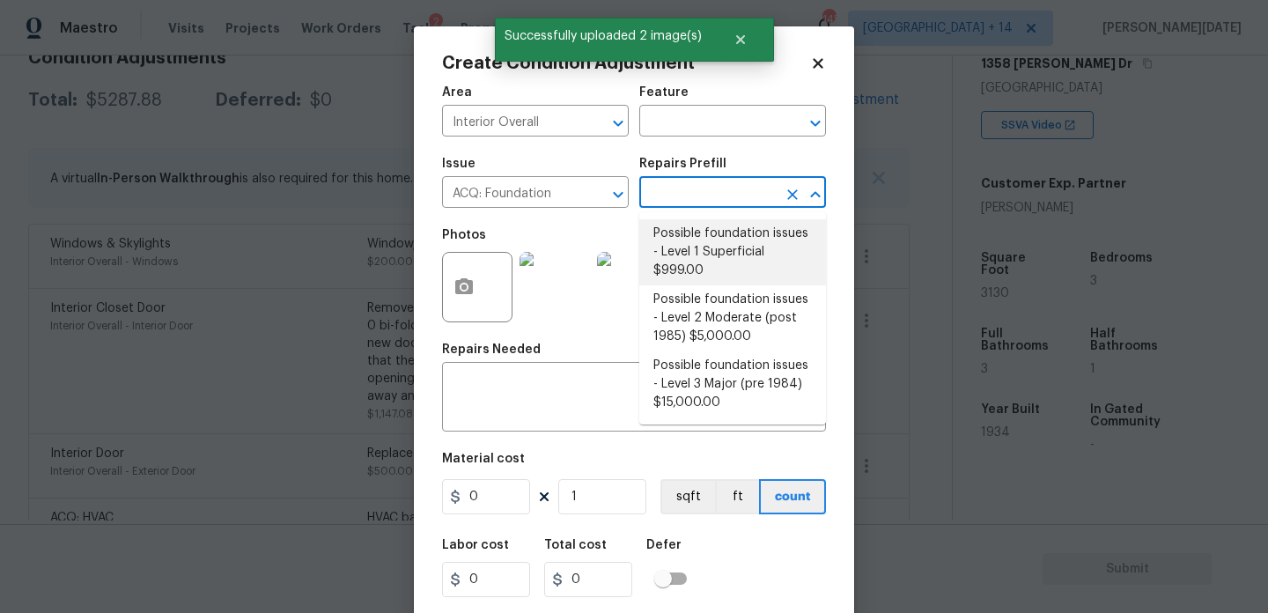
click at [697, 247] on li "Possible foundation issues - Level 1 Superficial $999.00" at bounding box center [732, 252] width 187 height 66
type input "Acquisition"
type input "999"
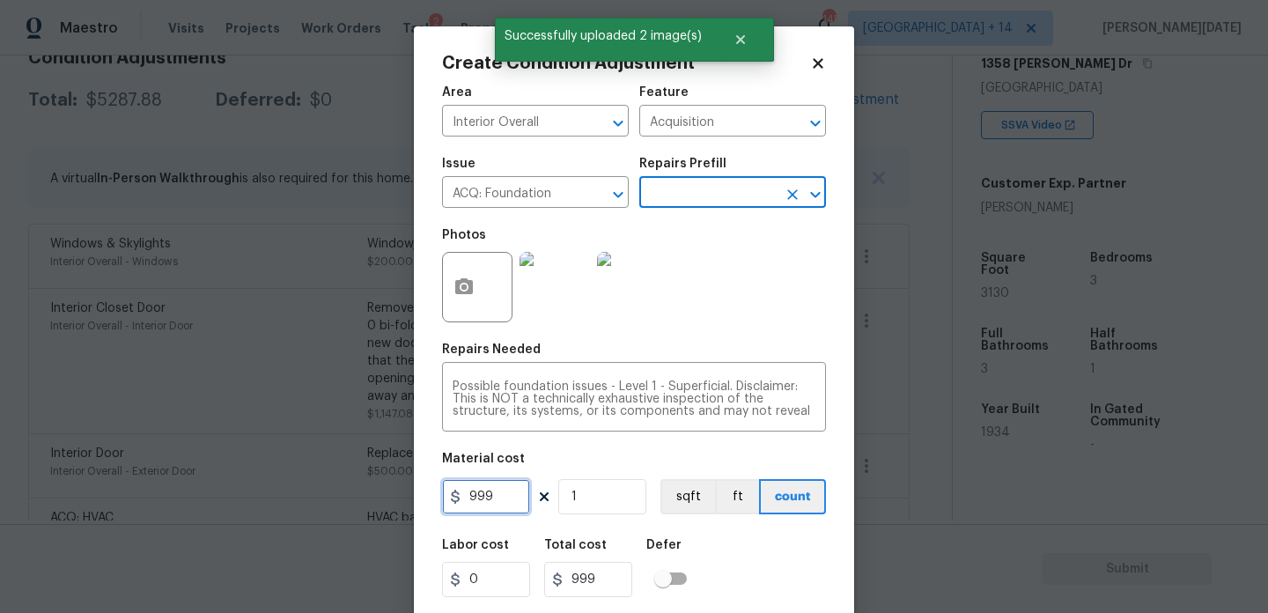
drag, startPoint x: 507, startPoint y: 495, endPoint x: 257, endPoint y: 495, distance: 250.1
click at [257, 495] on div "Create Condition Adjustment Area Interior Overall ​ Feature Acquisition ​ Issue…" at bounding box center [634, 306] width 1268 height 613
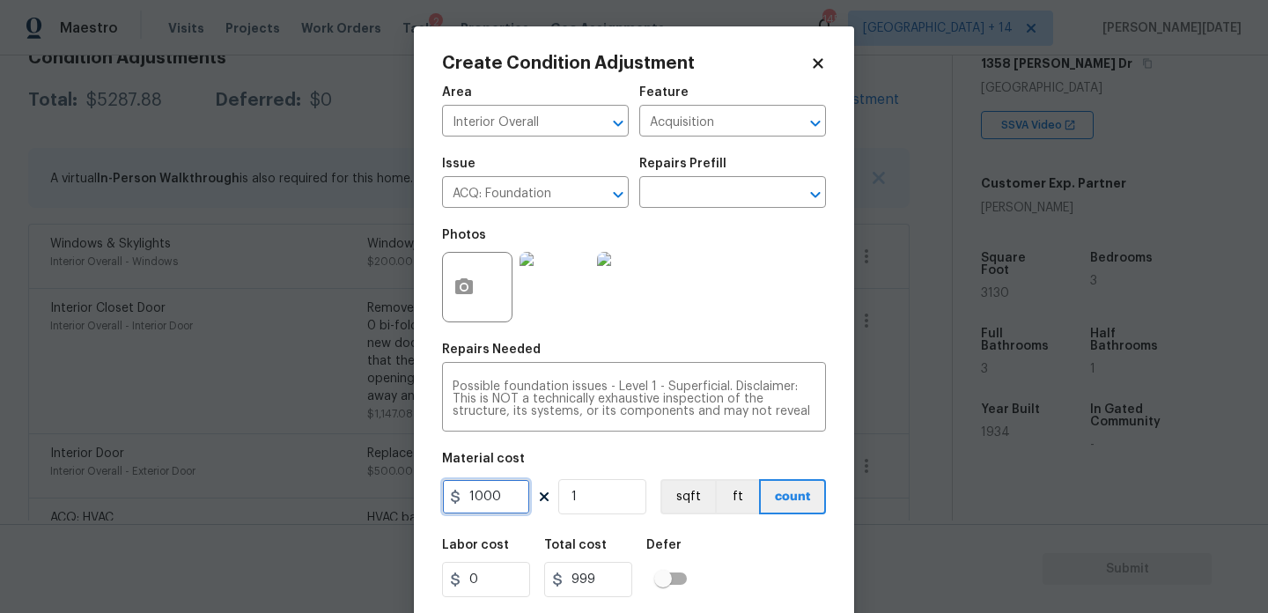
type input "1000"
click at [728, 318] on div "Photos" at bounding box center [634, 275] width 384 height 114
type input "1000"
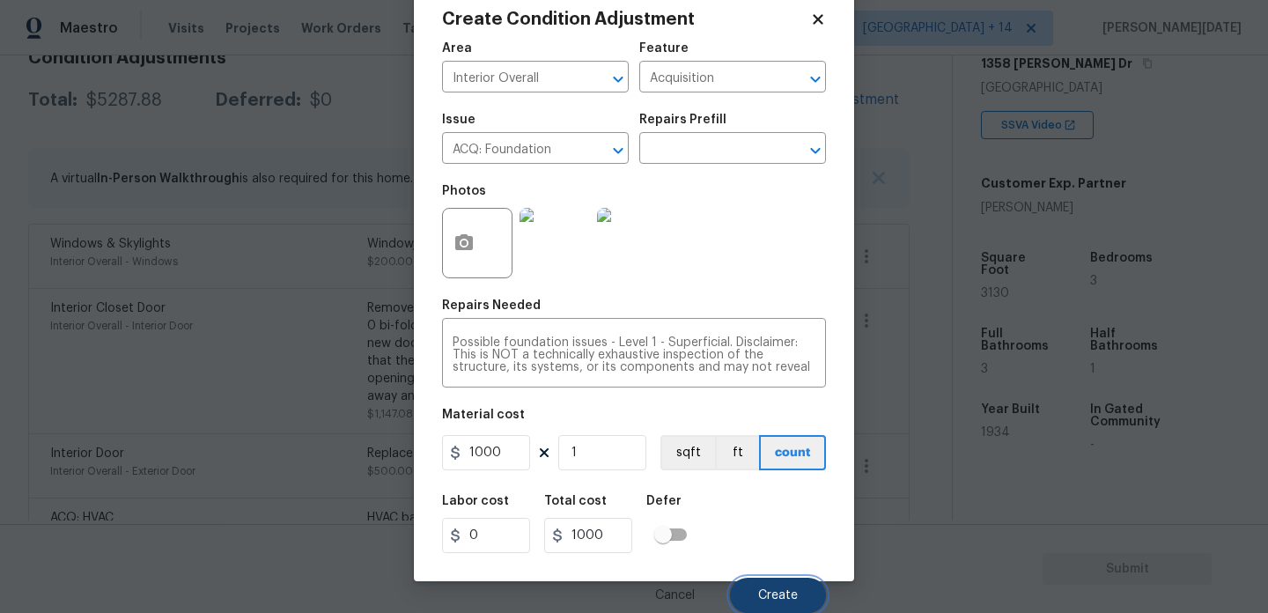
click at [764, 594] on span "Create" at bounding box center [778, 595] width 40 height 13
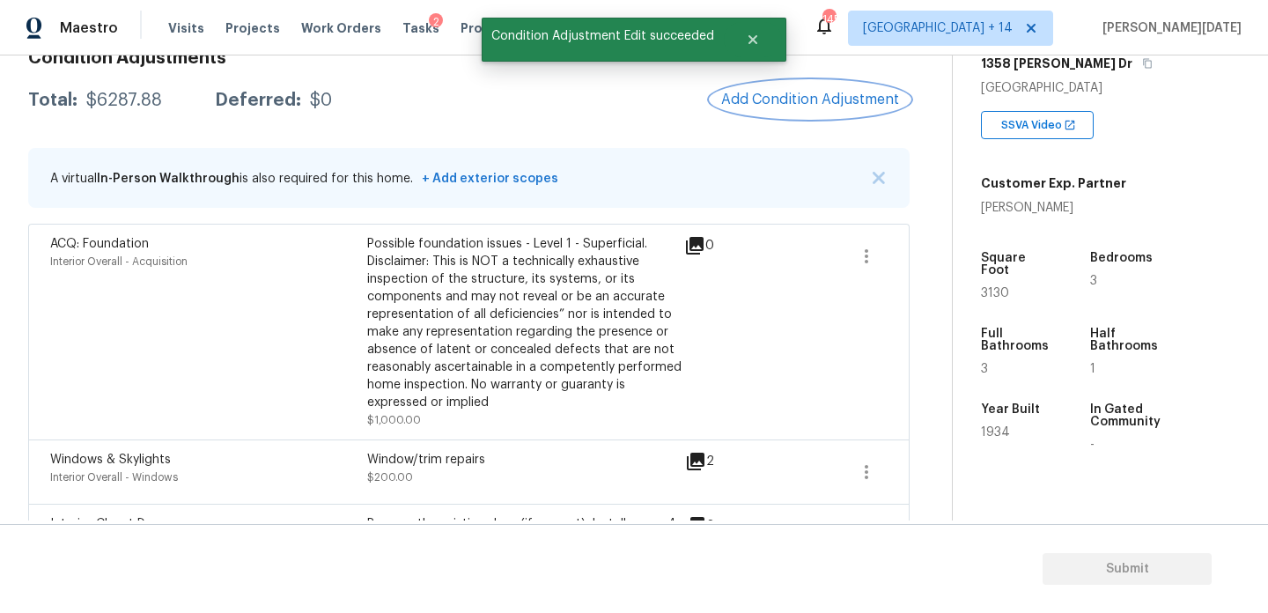
scroll to position [0, 0]
click at [802, 114] on button "Add Condition Adjustment" at bounding box center [810, 99] width 199 height 37
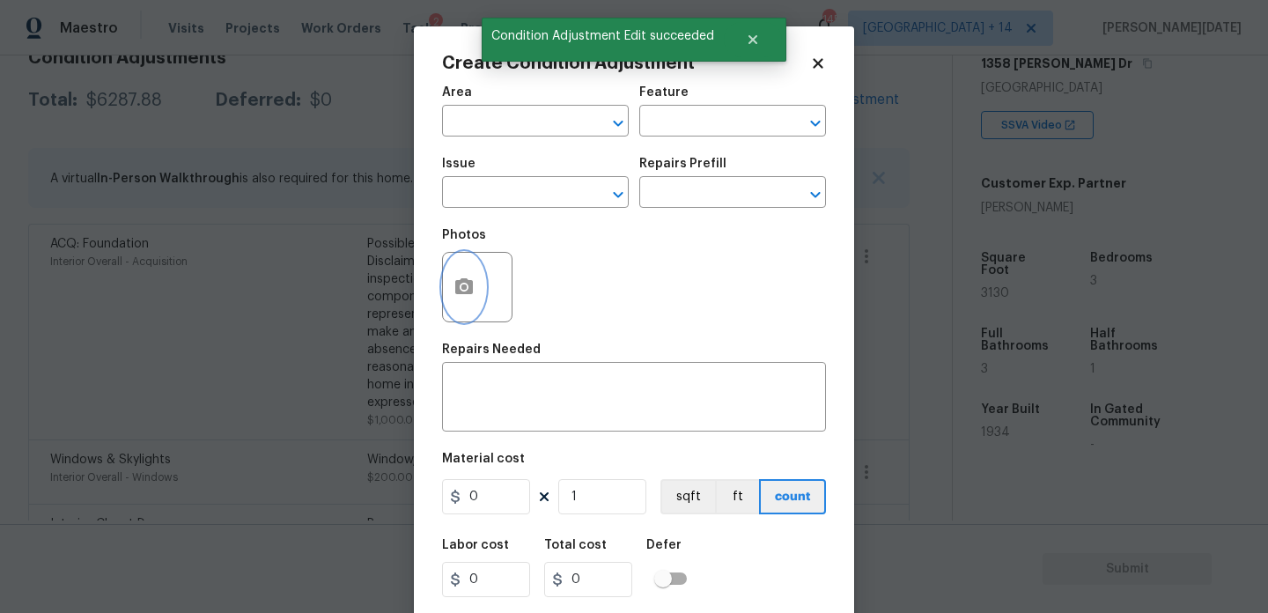
click at [461, 307] on button "button" at bounding box center [464, 287] width 42 height 69
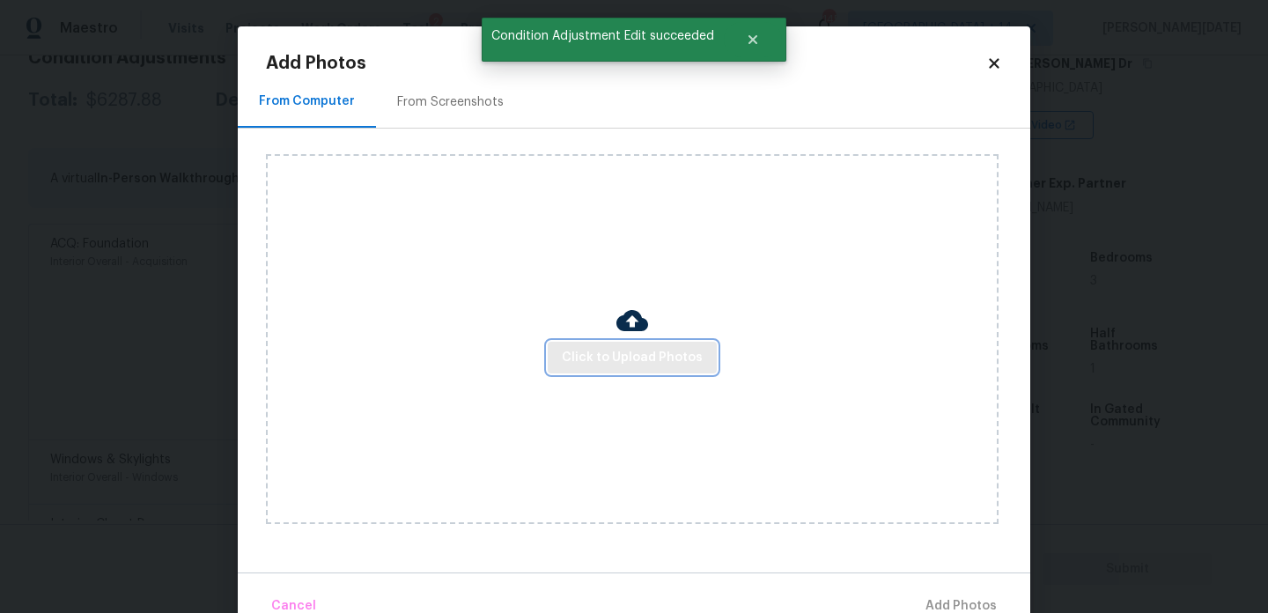
click at [601, 350] on span "Click to Upload Photos" at bounding box center [632, 358] width 141 height 22
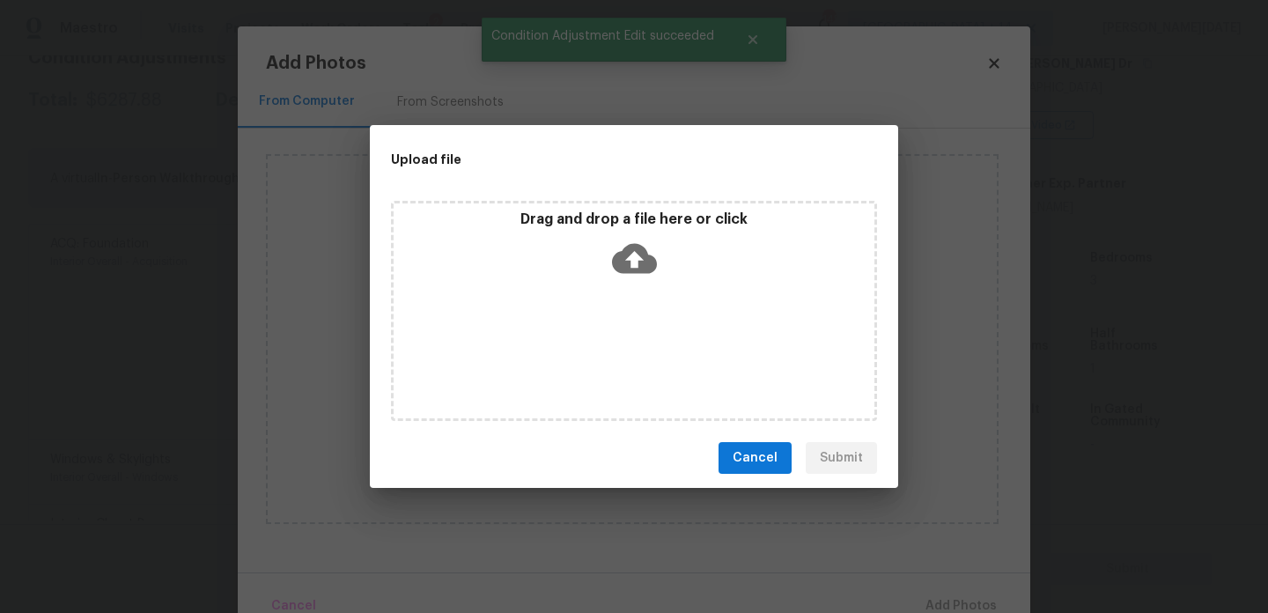
click at [601, 350] on div "Drag and drop a file here or click" at bounding box center [634, 311] width 486 height 220
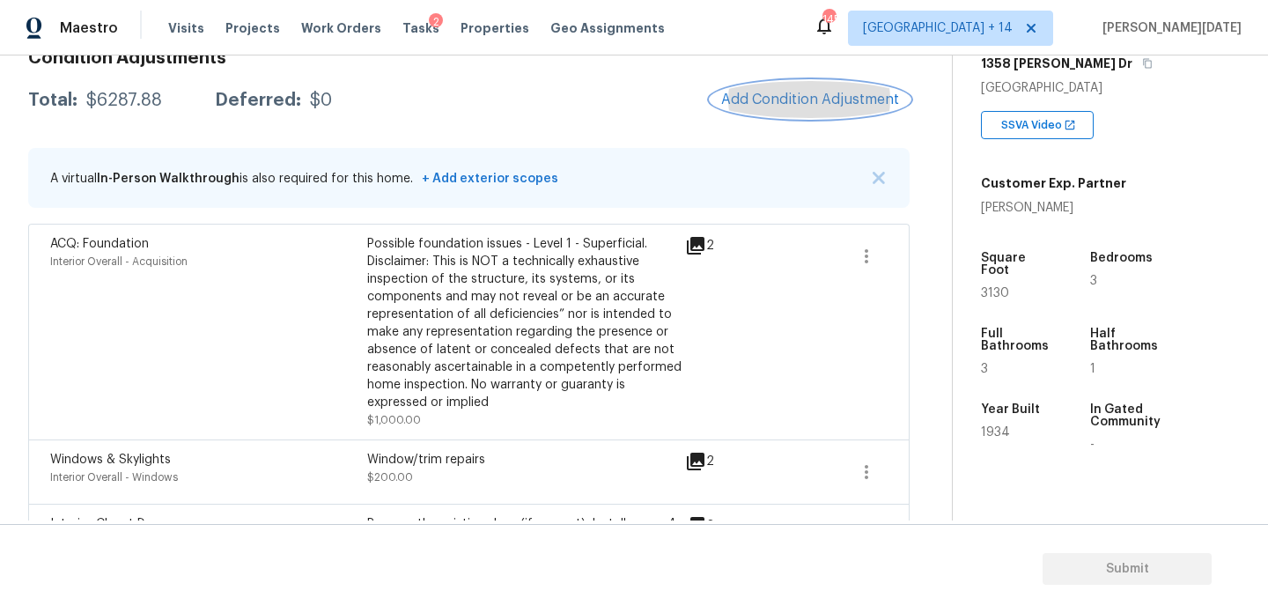
click at [812, 94] on span "Add Condition Adjustment" at bounding box center [810, 100] width 178 height 16
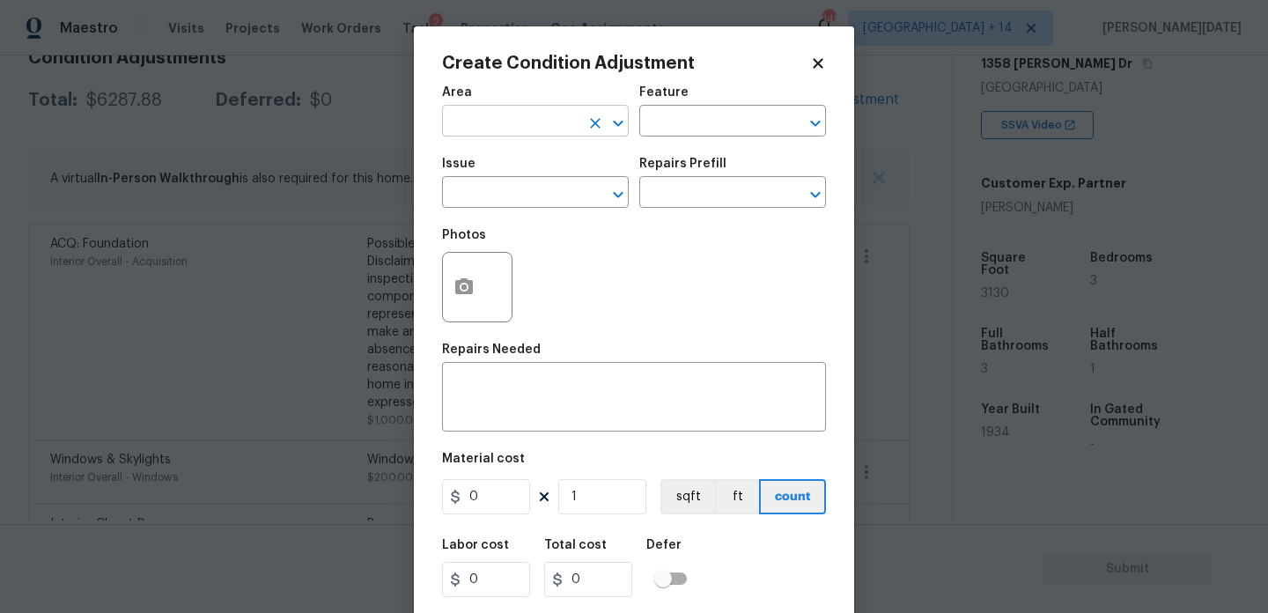
click at [513, 123] on input "text" at bounding box center [510, 122] width 137 height 27
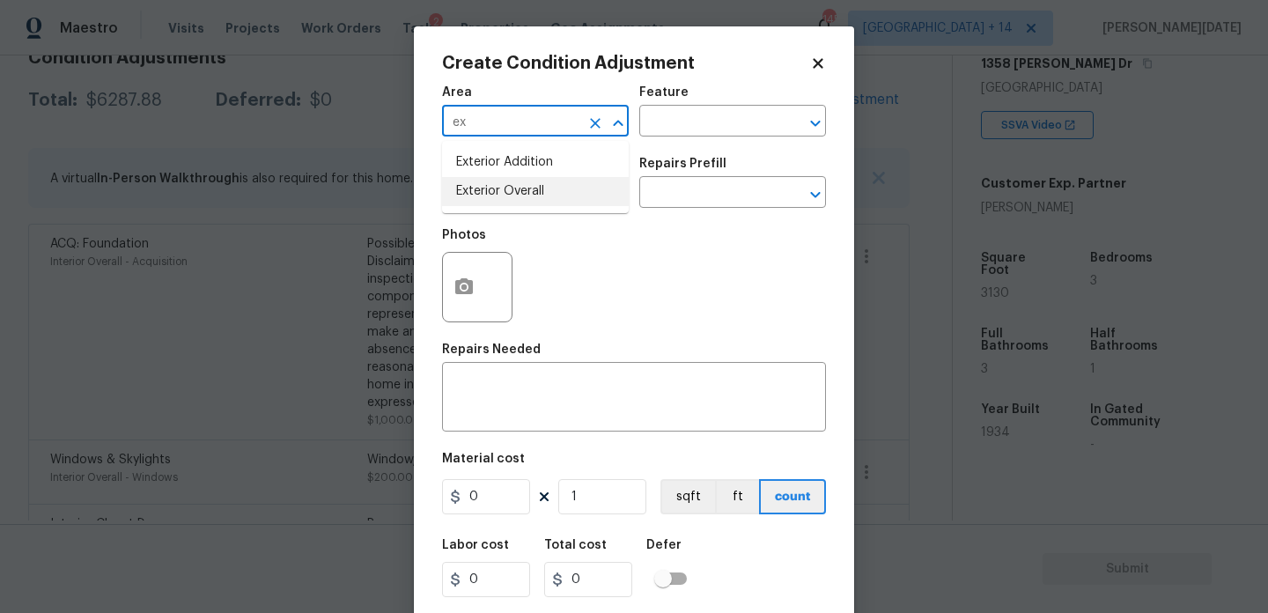
click at [503, 195] on li "Exterior Overall" at bounding box center [535, 191] width 187 height 29
type input "Exterior Overall"
click at [503, 195] on input "text" at bounding box center [510, 194] width 137 height 27
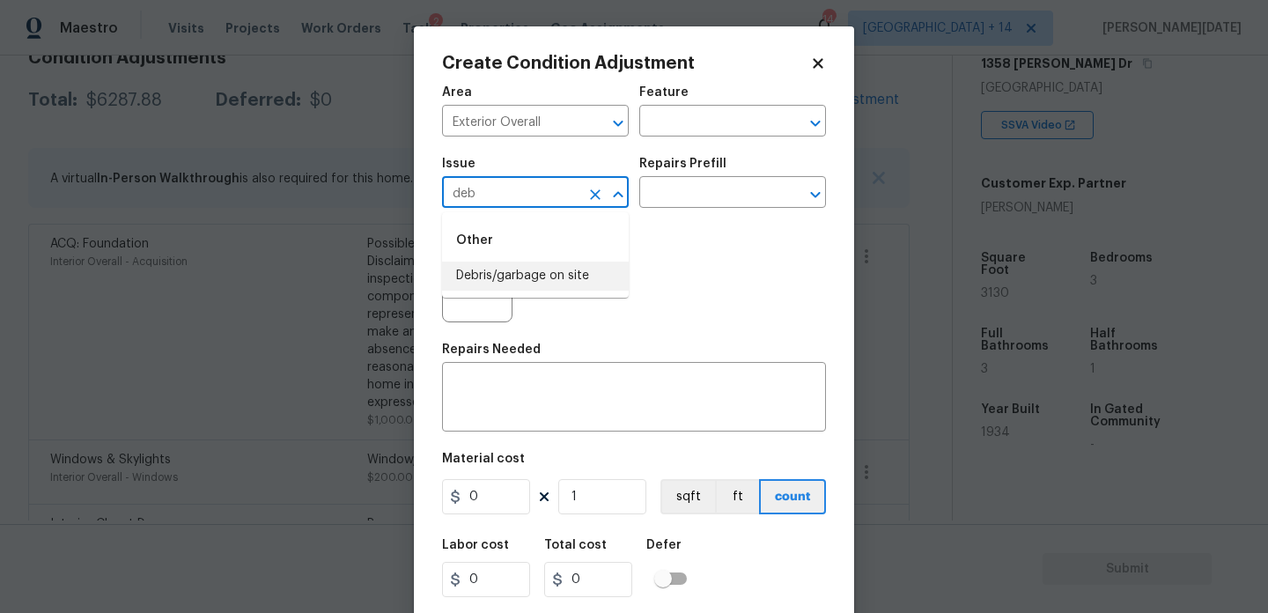
click at [520, 268] on li "Debris/garbage on site" at bounding box center [535, 276] width 187 height 29
type input "Debris/garbage on site"
click at [668, 198] on input "text" at bounding box center [707, 194] width 137 height 27
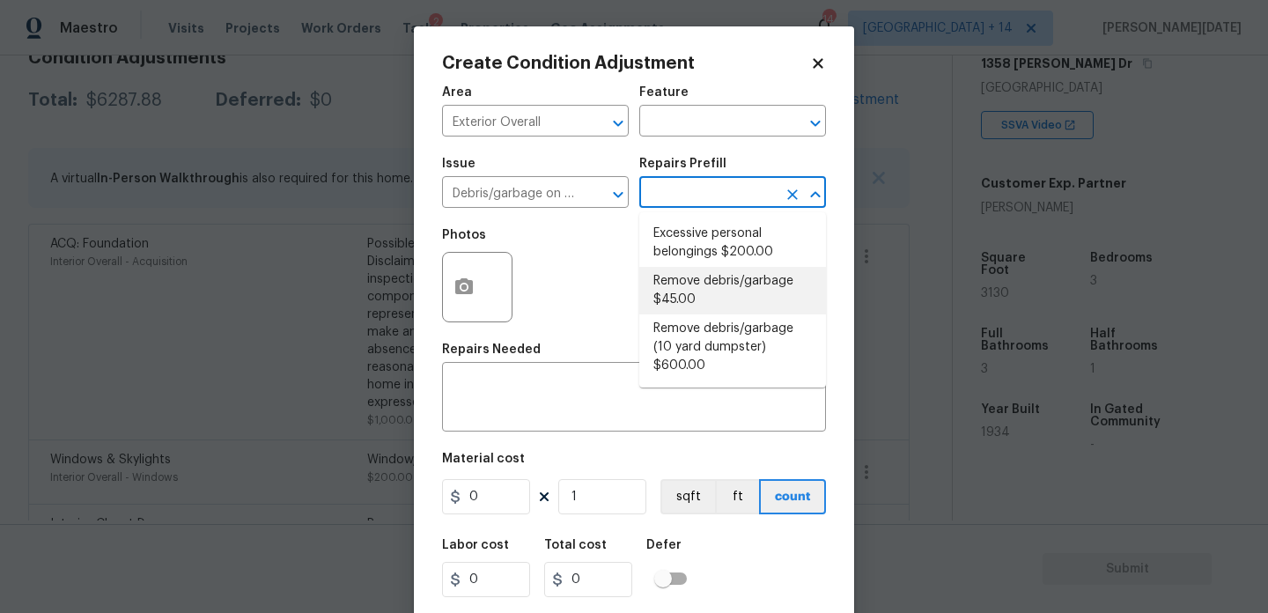
click at [692, 289] on li "Remove debris/garbage $45.00" at bounding box center [732, 291] width 187 height 48
type textarea "Remove, haul off, and properly dispose of any debris left by seller to offsite …"
type input "45"
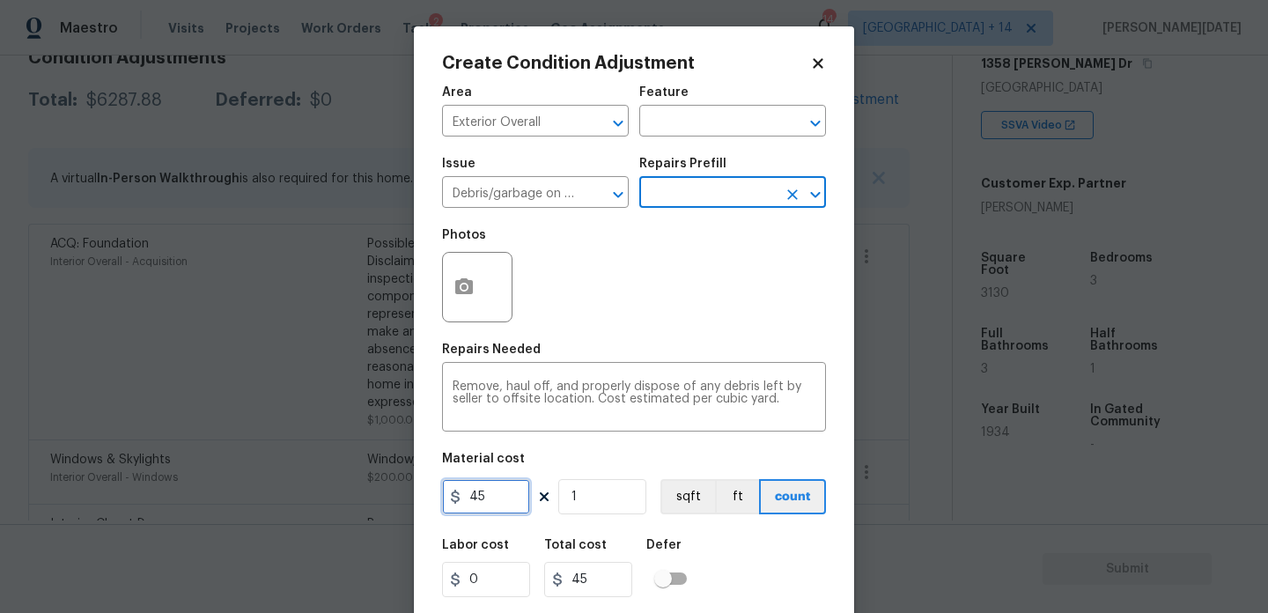
drag, startPoint x: 499, startPoint y: 499, endPoint x: 394, endPoint y: 499, distance: 105.7
click at [394, 499] on div "Create Condition Adjustment Area Exterior Overall ​ Feature ​ Issue Debris/garb…" at bounding box center [634, 306] width 1268 height 613
type input "200"
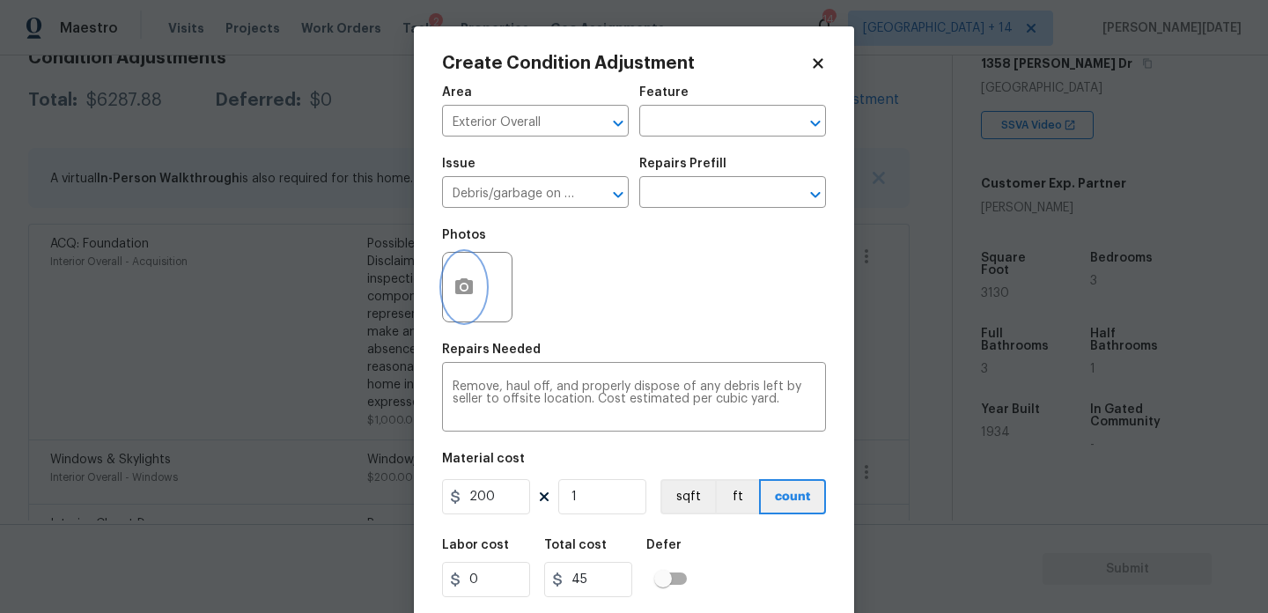
click at [466, 295] on icon "button" at bounding box center [464, 287] width 21 height 21
type input "200"
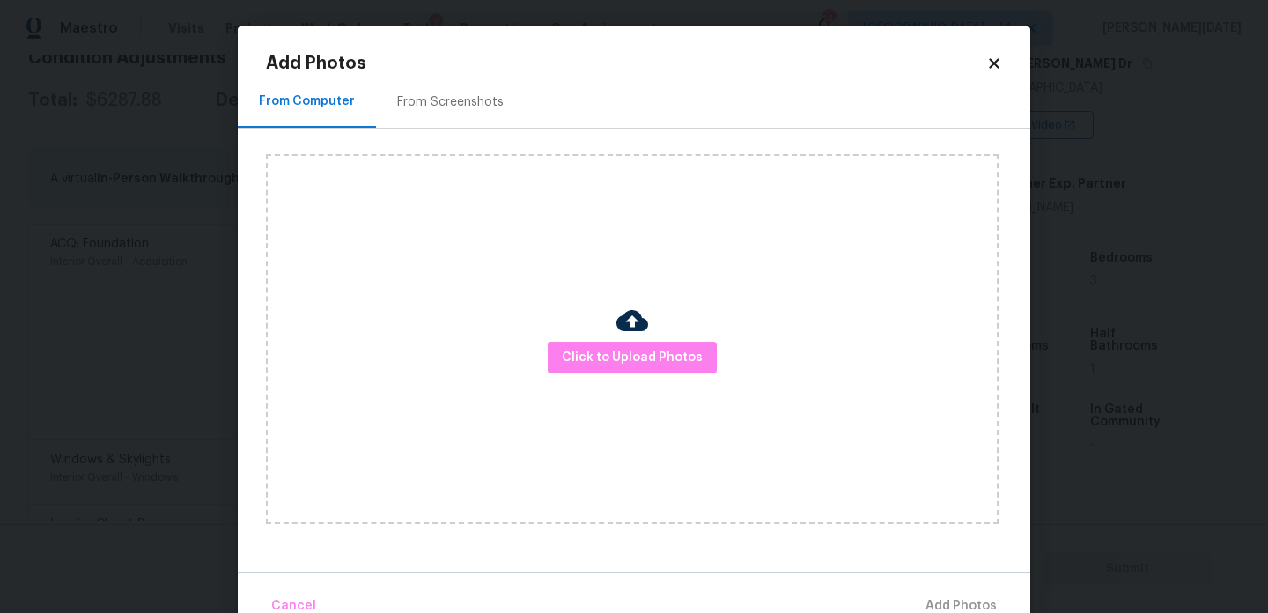
click at [453, 114] on div "From Screenshots" at bounding box center [450, 102] width 149 height 52
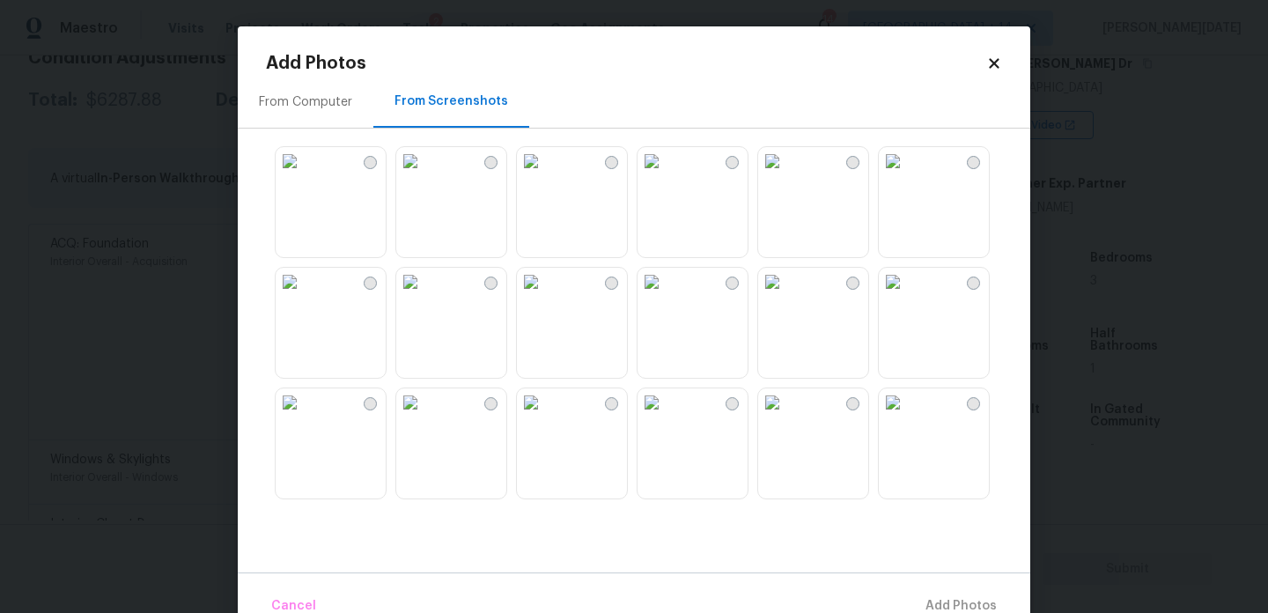
click at [293, 116] on div "From Computer" at bounding box center [306, 102] width 136 height 52
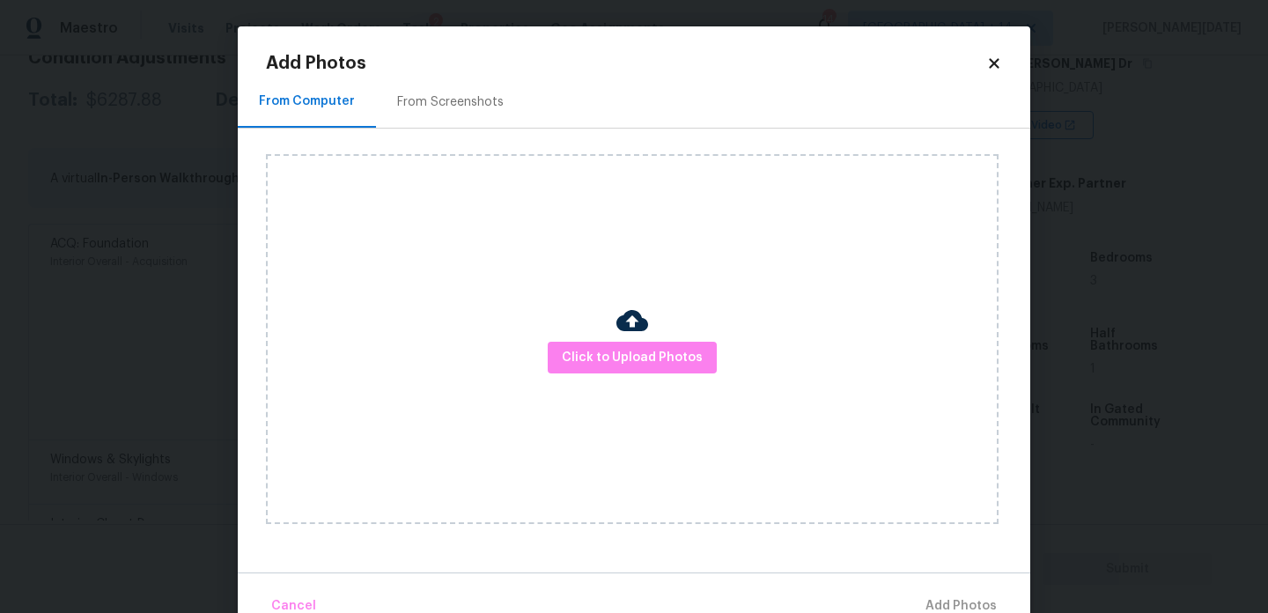
click at [576, 334] on div "Click to Upload Photos" at bounding box center [632, 339] width 733 height 370
click at [589, 352] on span "Click to Upload Photos" at bounding box center [632, 358] width 141 height 22
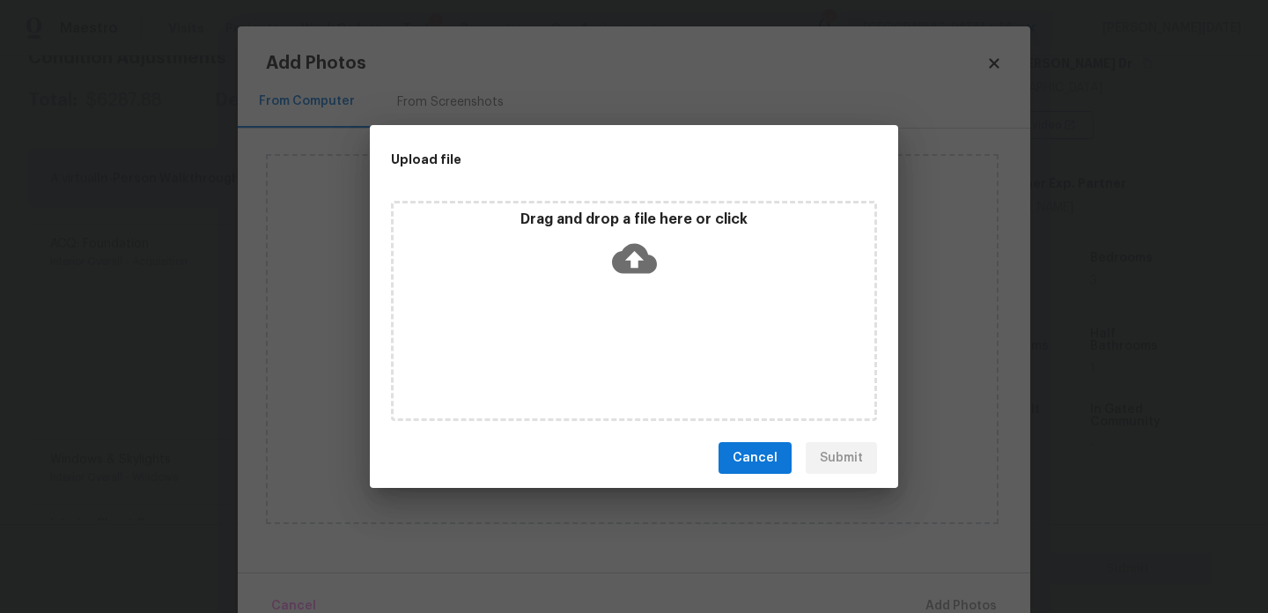
click at [589, 352] on div "Drag and drop a file here or click" at bounding box center [634, 311] width 486 height 220
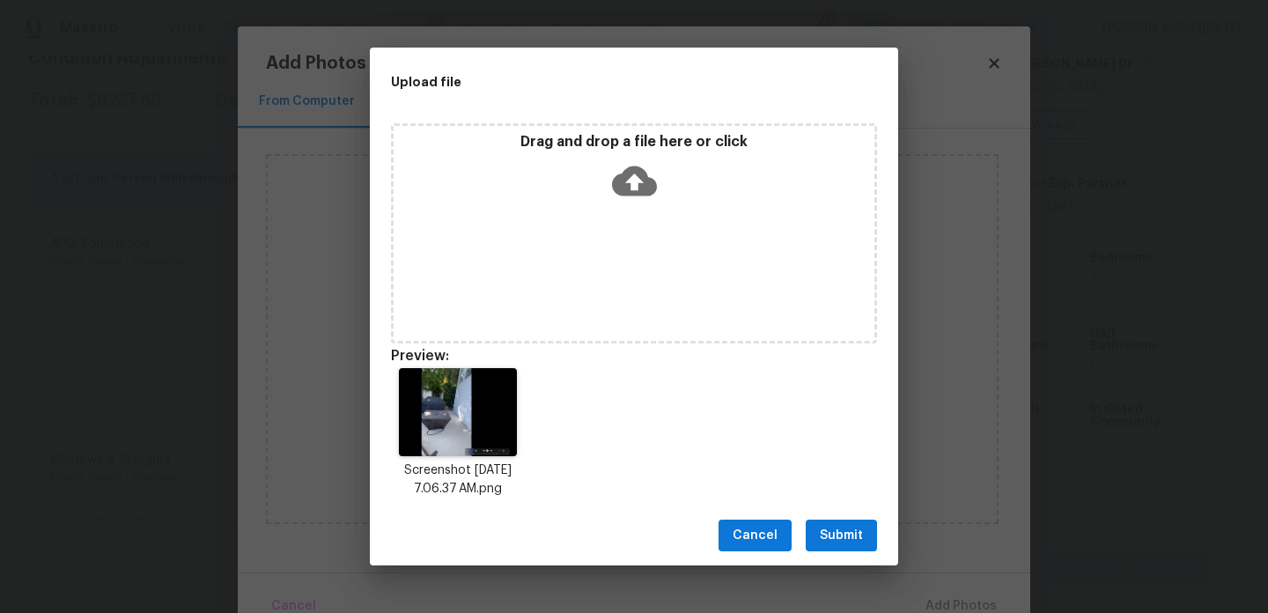
click at [823, 526] on span "Submit" at bounding box center [841, 536] width 43 height 22
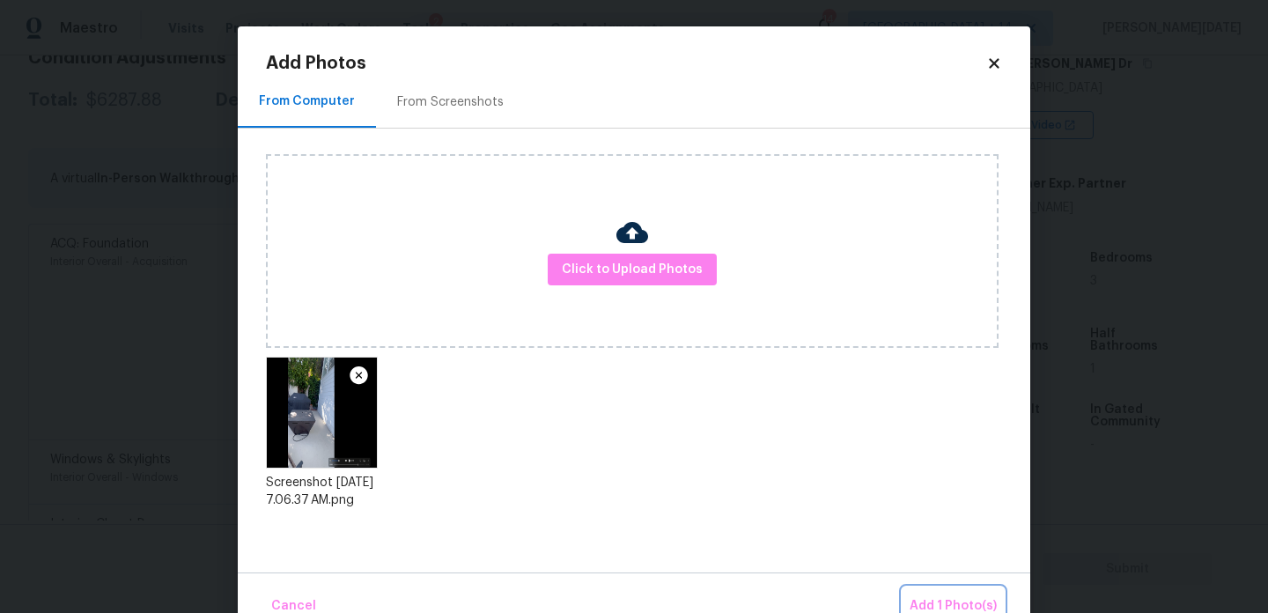
click at [936, 591] on button "Add 1 Photo(s)" at bounding box center [953, 606] width 101 height 38
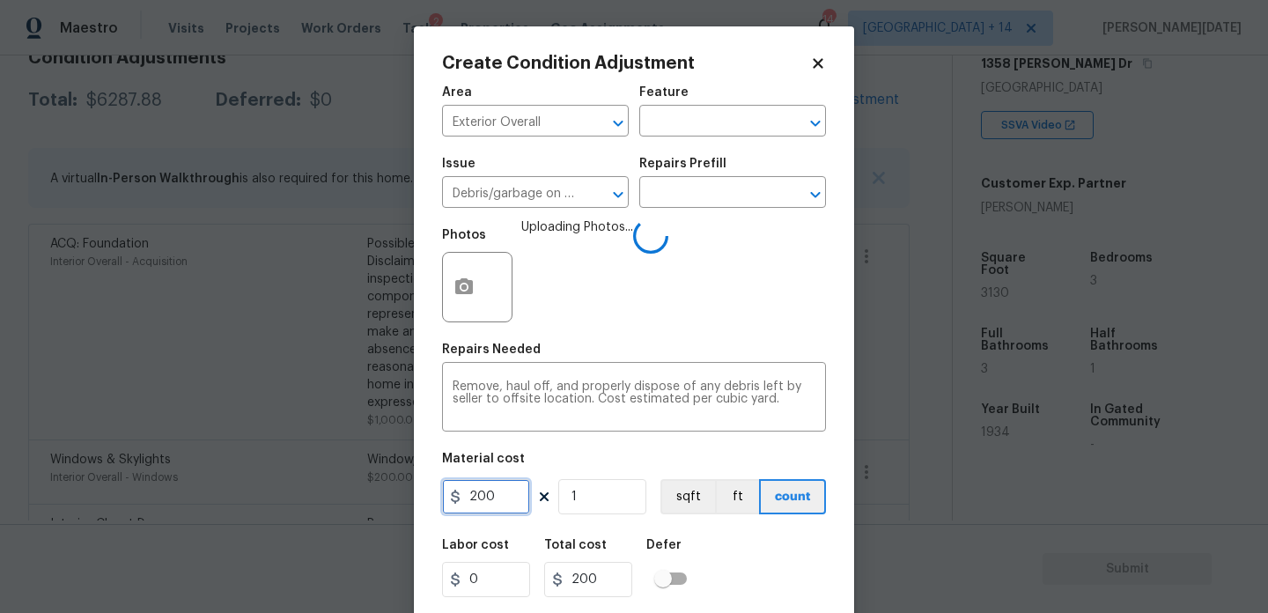
drag, startPoint x: 505, startPoint y: 507, endPoint x: 392, endPoint y: 507, distance: 113.6
click at [392, 507] on div "Create Condition Adjustment Area Exterior Overall ​ Feature ​ Issue Debris/garb…" at bounding box center [634, 306] width 1268 height 613
type input "100"
click at [669, 330] on div "Photos Uploading Photos..." at bounding box center [634, 275] width 384 height 114
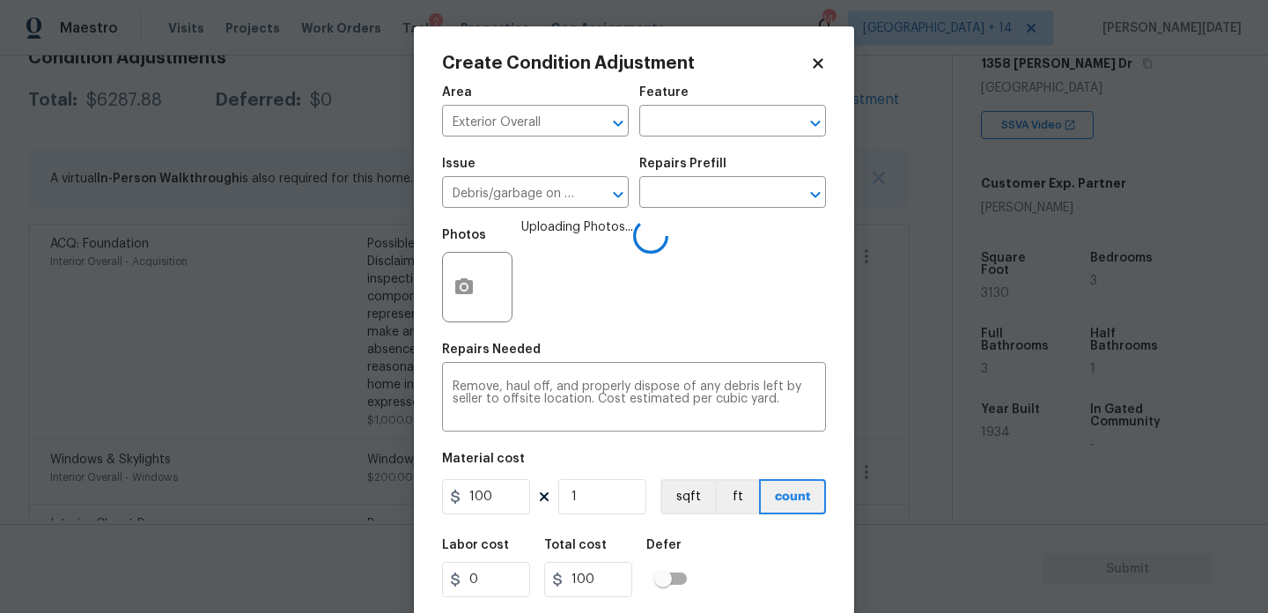
click at [669, 330] on div "Photos Uploading Photos..." at bounding box center [634, 275] width 384 height 114
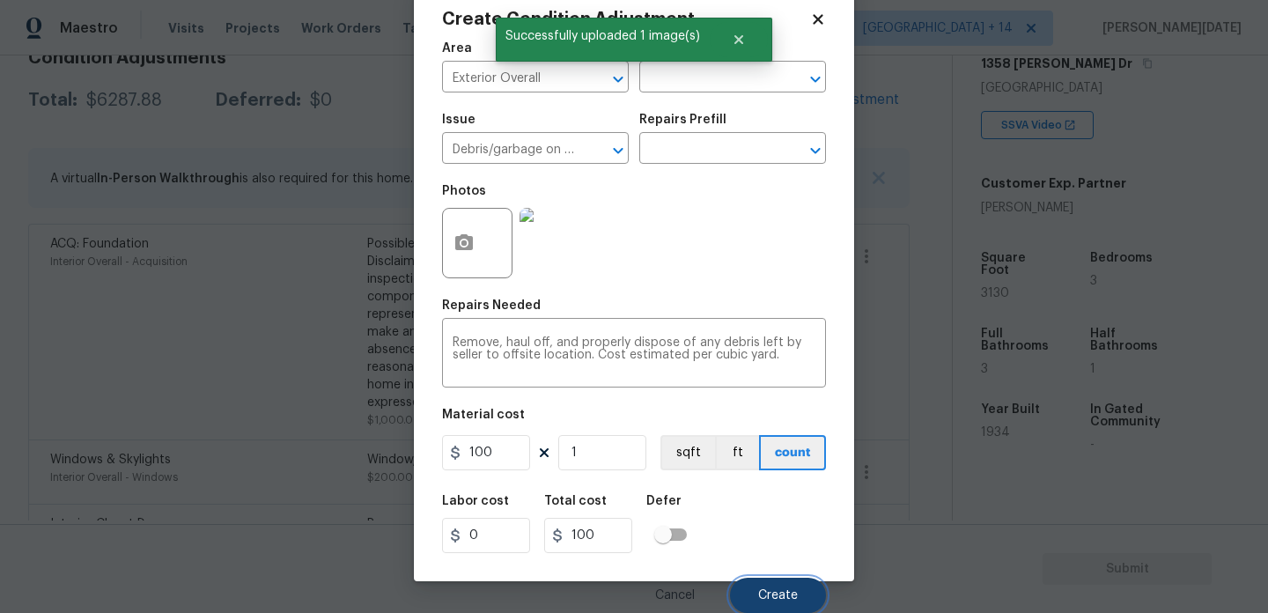
click at [776, 583] on button "Create" at bounding box center [778, 595] width 96 height 35
click at [760, 587] on button "Create" at bounding box center [778, 595] width 96 height 35
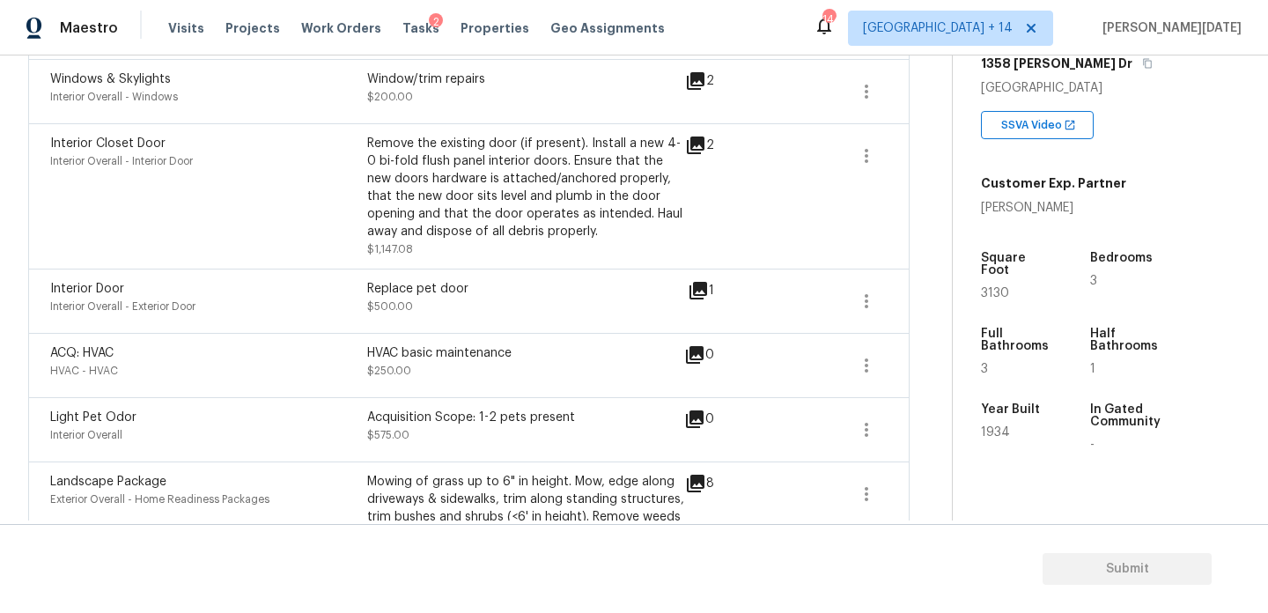
scroll to position [0, 0]
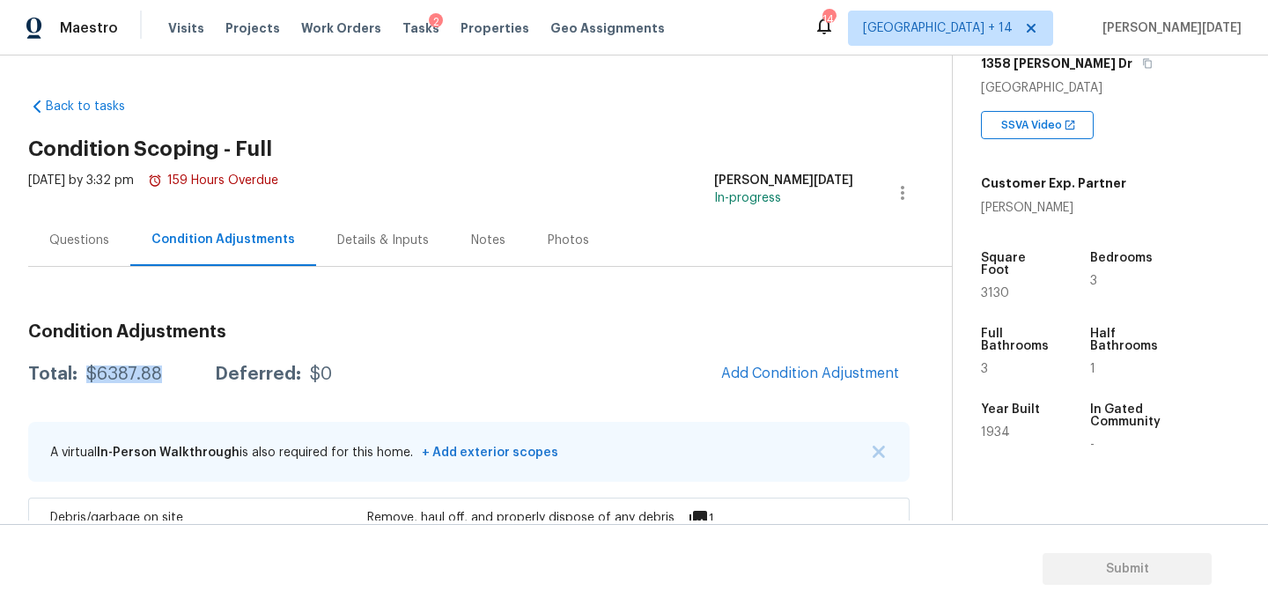
drag, startPoint x: 85, startPoint y: 377, endPoint x: 159, endPoint y: 378, distance: 74.9
click at [159, 378] on div "$6387.88" at bounding box center [124, 374] width 76 height 18
copy div "$6387.88"
click at [72, 243] on div "Questions" at bounding box center [79, 241] width 60 height 18
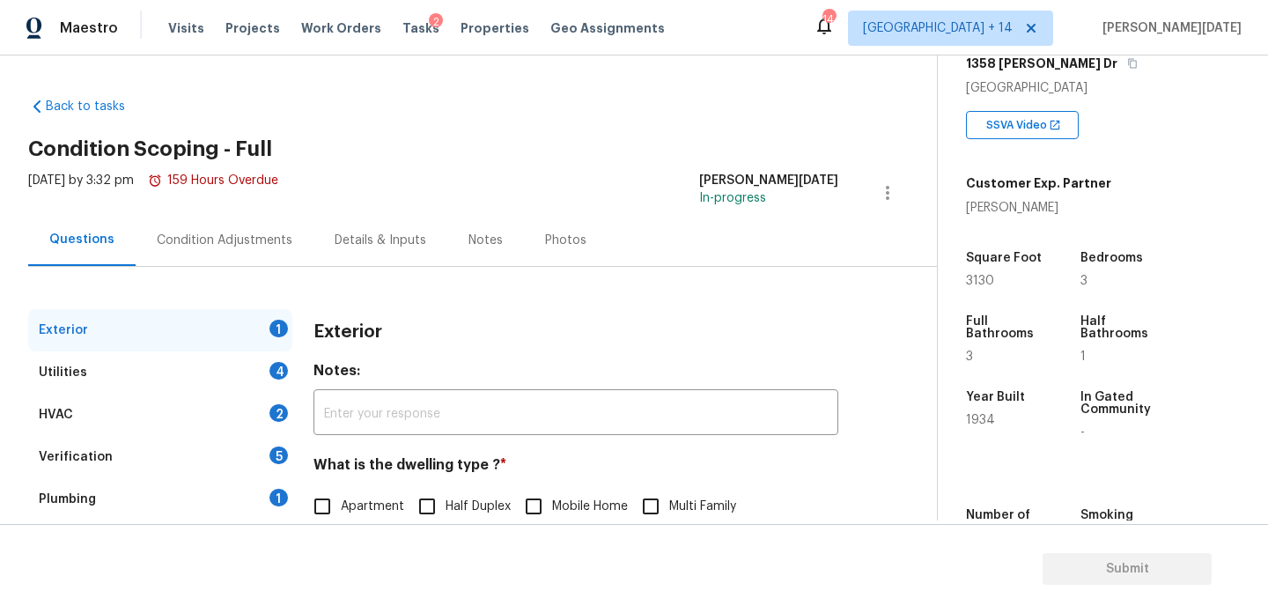
scroll to position [235, 0]
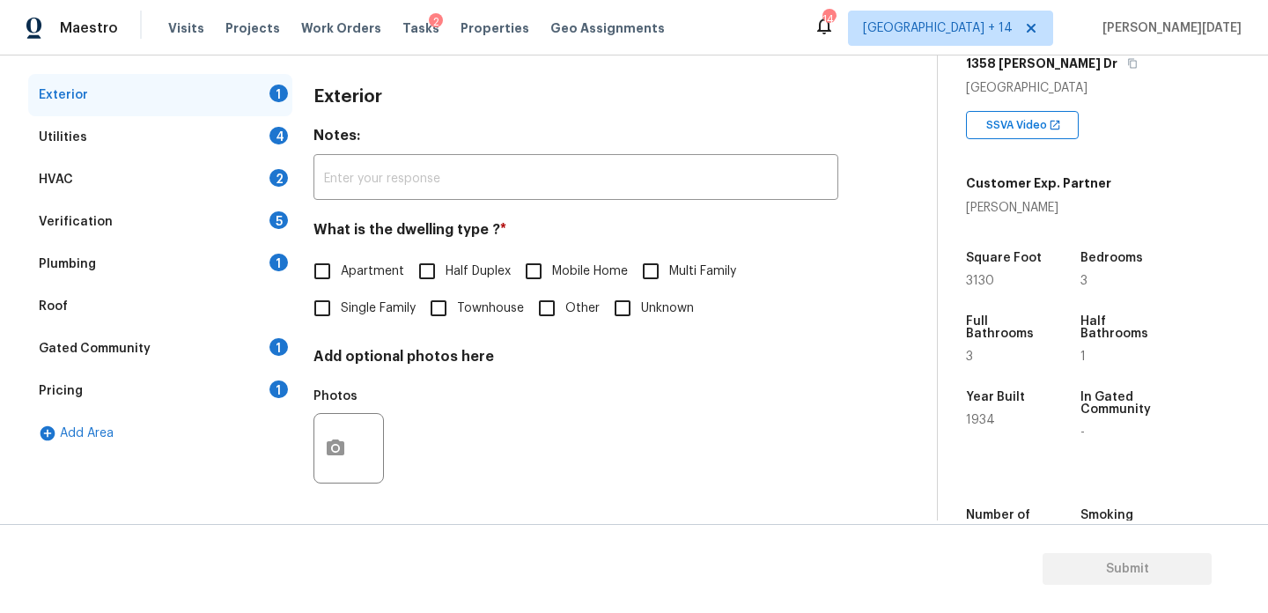
click at [328, 307] on input "Single Family" at bounding box center [322, 308] width 37 height 37
checkbox input "true"
click at [247, 125] on div "Utilities 4" at bounding box center [160, 137] width 264 height 42
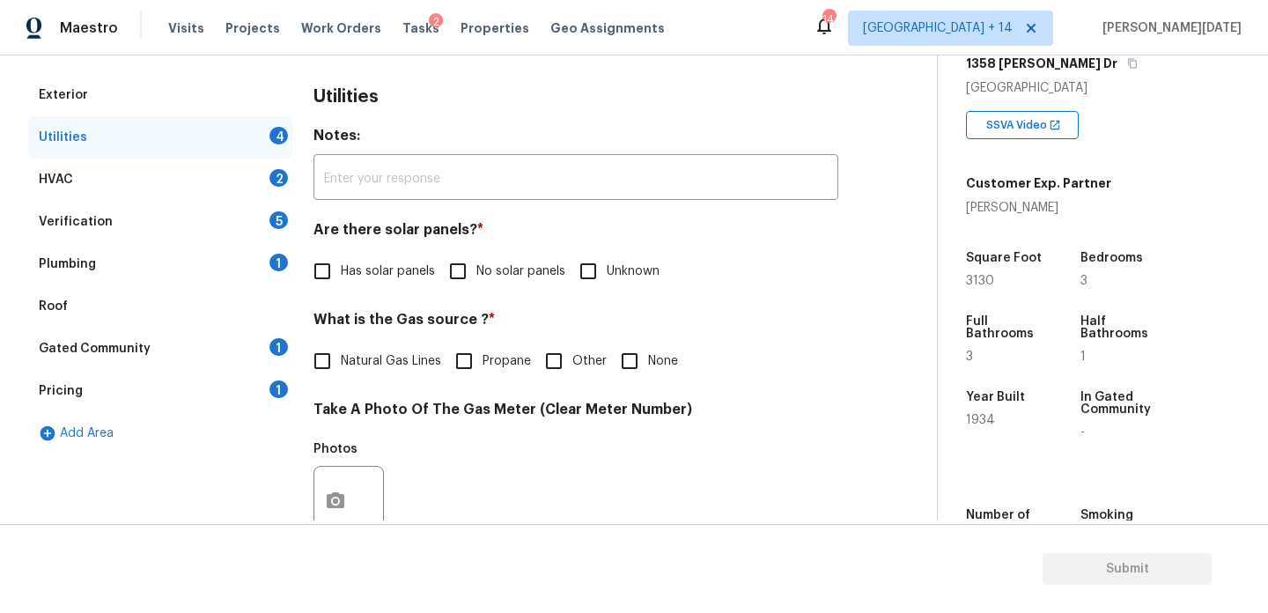
click at [465, 266] on input "No solar panels" at bounding box center [457, 271] width 37 height 37
checkbox input "true"
click at [365, 350] on label "Natural Gas Lines" at bounding box center [372, 362] width 137 height 37
click at [341, 350] on input "Natural Gas Lines" at bounding box center [322, 362] width 37 height 37
checkbox input "true"
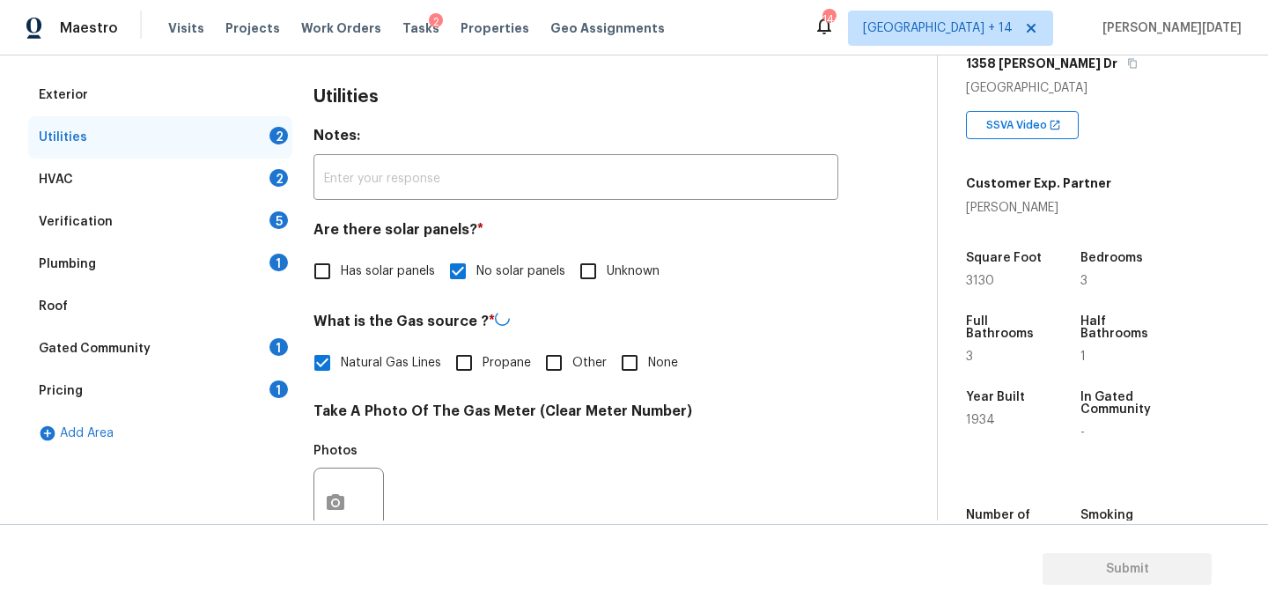
scroll to position [712, 0]
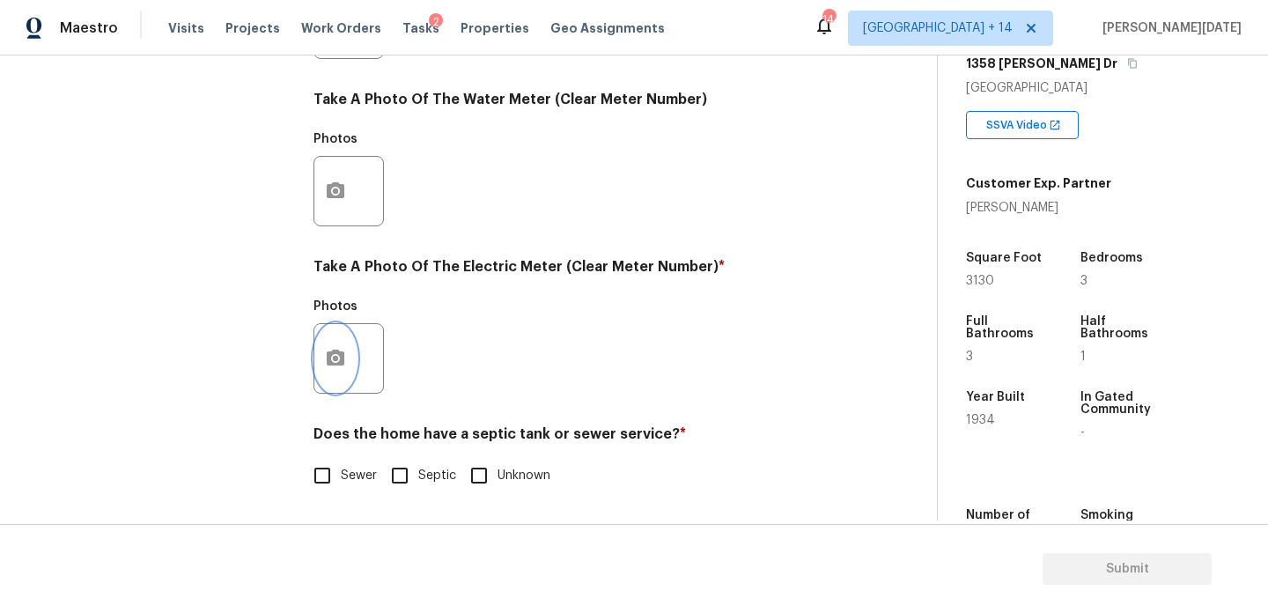
click at [349, 354] on button "button" at bounding box center [335, 358] width 42 height 69
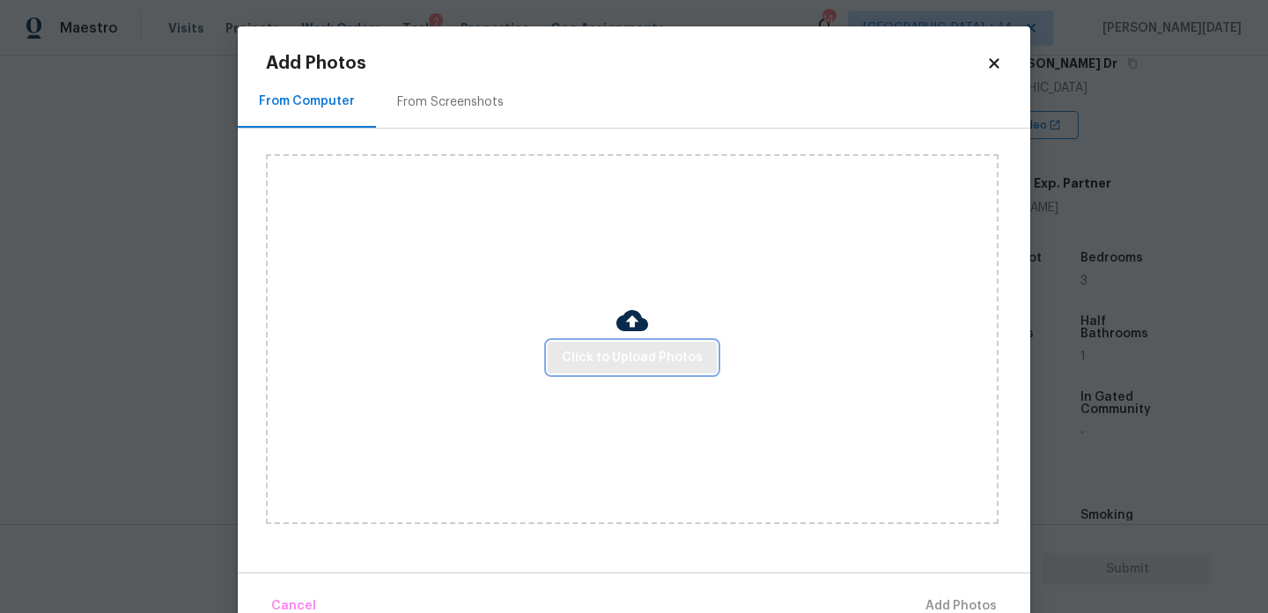
click at [626, 351] on span "Click to Upload Photos" at bounding box center [632, 358] width 141 height 22
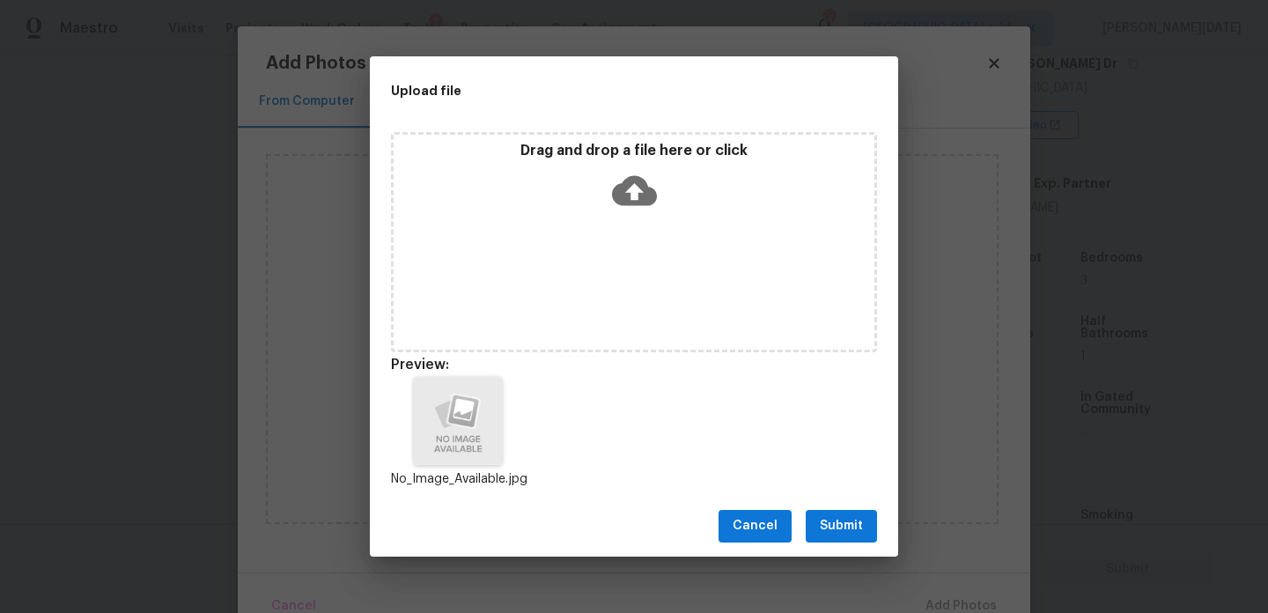
click at [867, 505] on div "Cancel Submit" at bounding box center [634, 526] width 528 height 61
click at [860, 512] on button "Submit" at bounding box center [841, 526] width 71 height 33
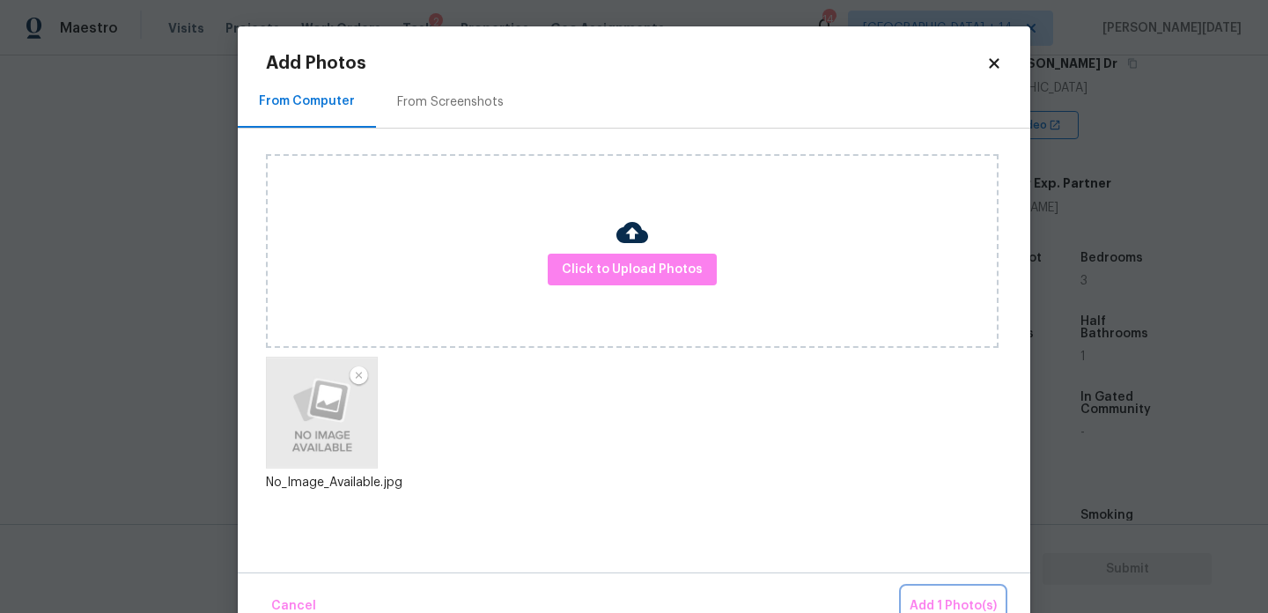
click at [937, 596] on span "Add 1 Photo(s)" at bounding box center [953, 606] width 87 height 22
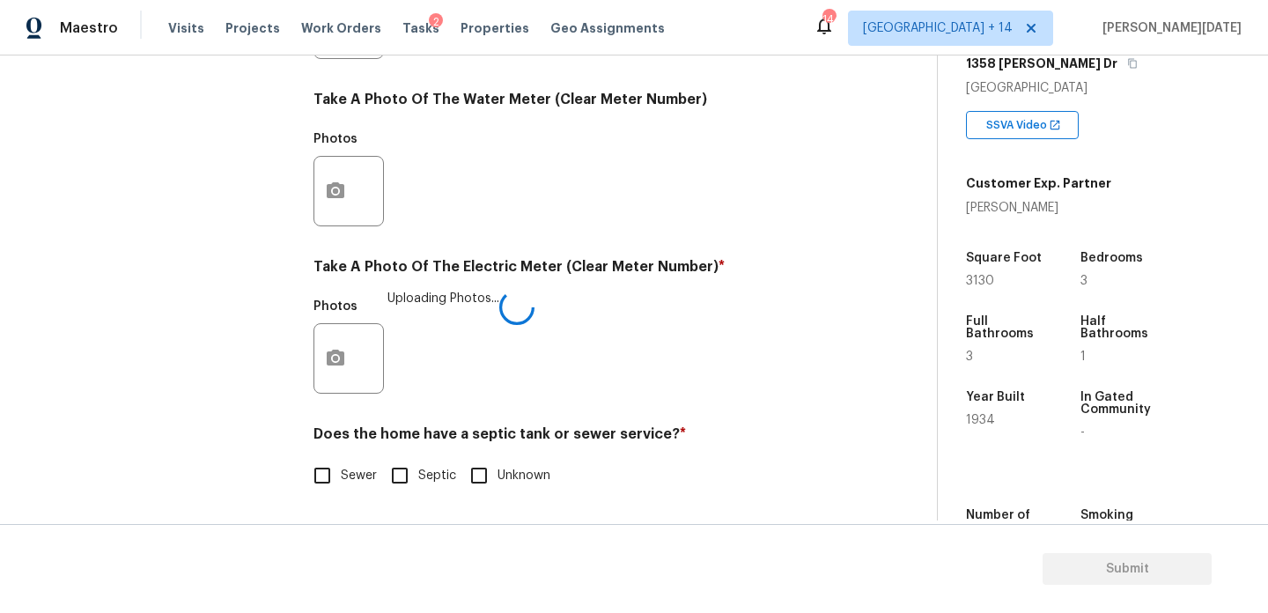
click at [331, 467] on input "Sewer" at bounding box center [322, 475] width 37 height 37
checkbox input "true"
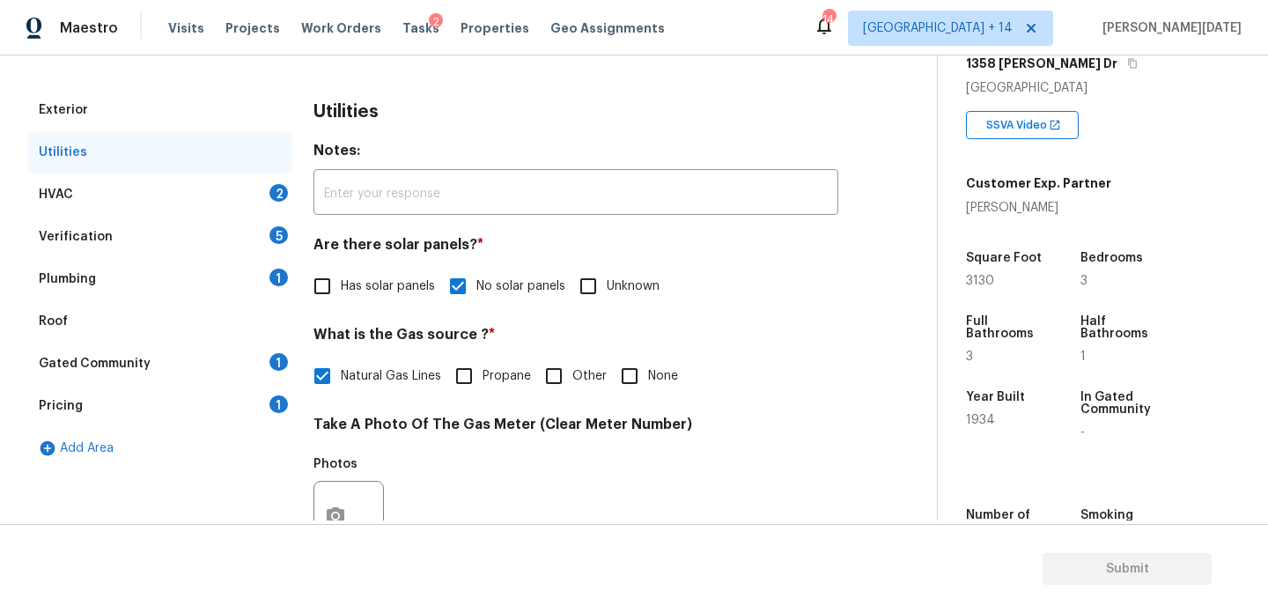
scroll to position [192, 0]
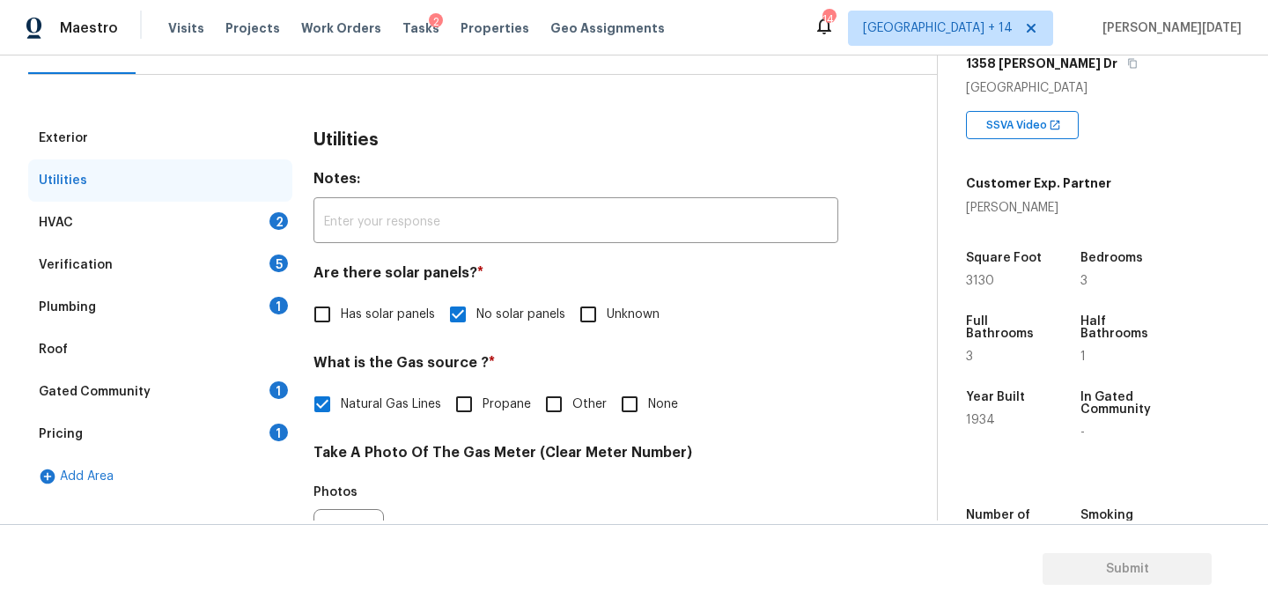
click at [248, 229] on div "HVAC 2" at bounding box center [160, 223] width 264 height 42
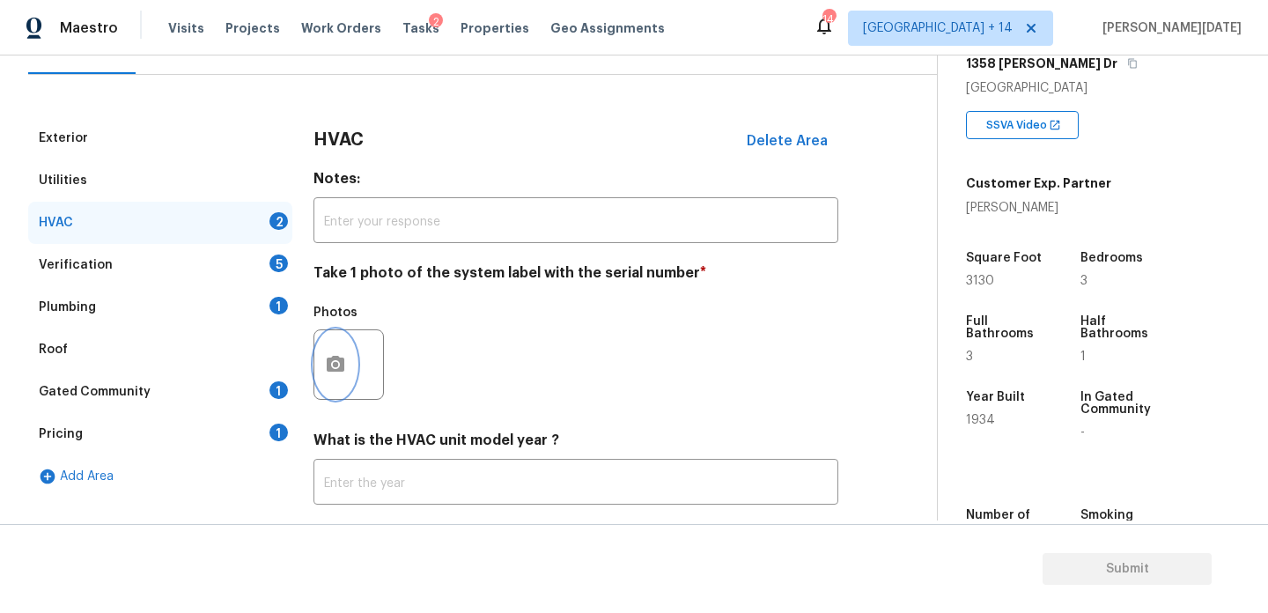
click at [351, 379] on button "button" at bounding box center [335, 364] width 42 height 69
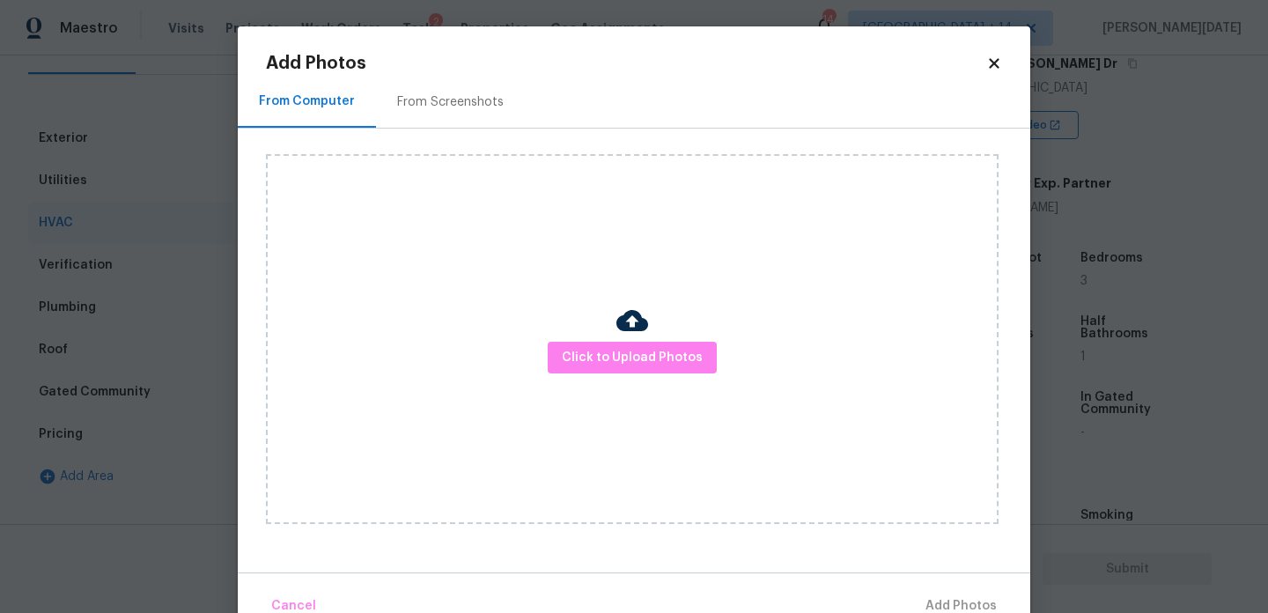
click at [619, 376] on div "Click to Upload Photos" at bounding box center [632, 339] width 733 height 370
click at [633, 361] on span "Click to Upload Photos" at bounding box center [632, 358] width 141 height 22
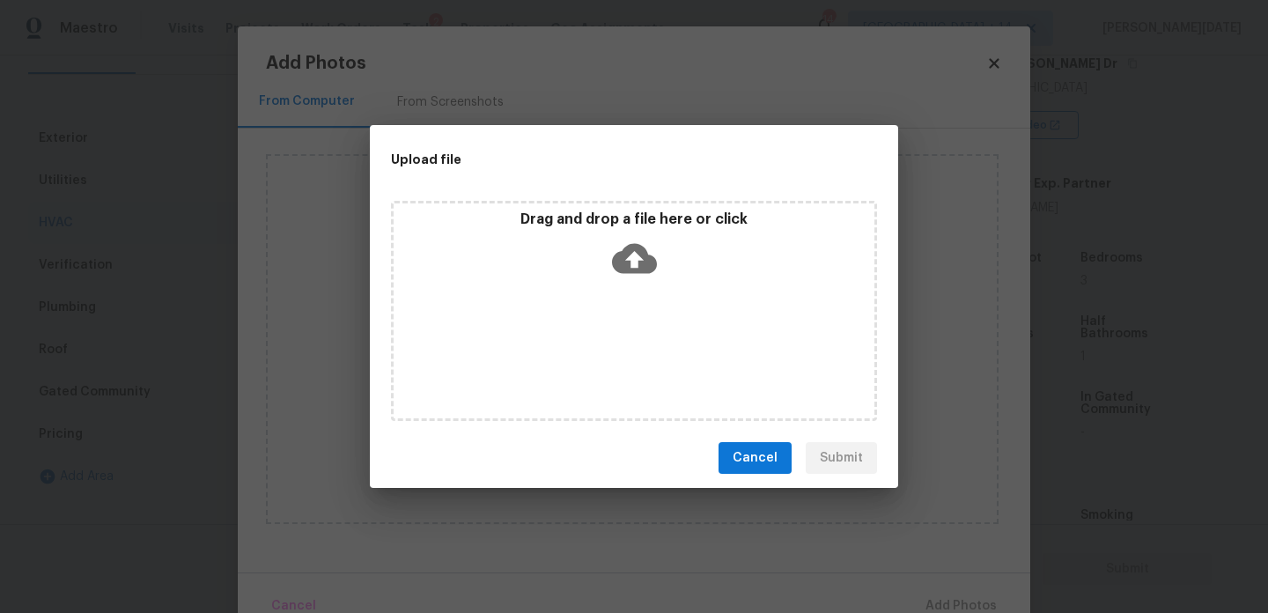
click at [633, 361] on div "Drag and drop a file here or click" at bounding box center [634, 311] width 486 height 220
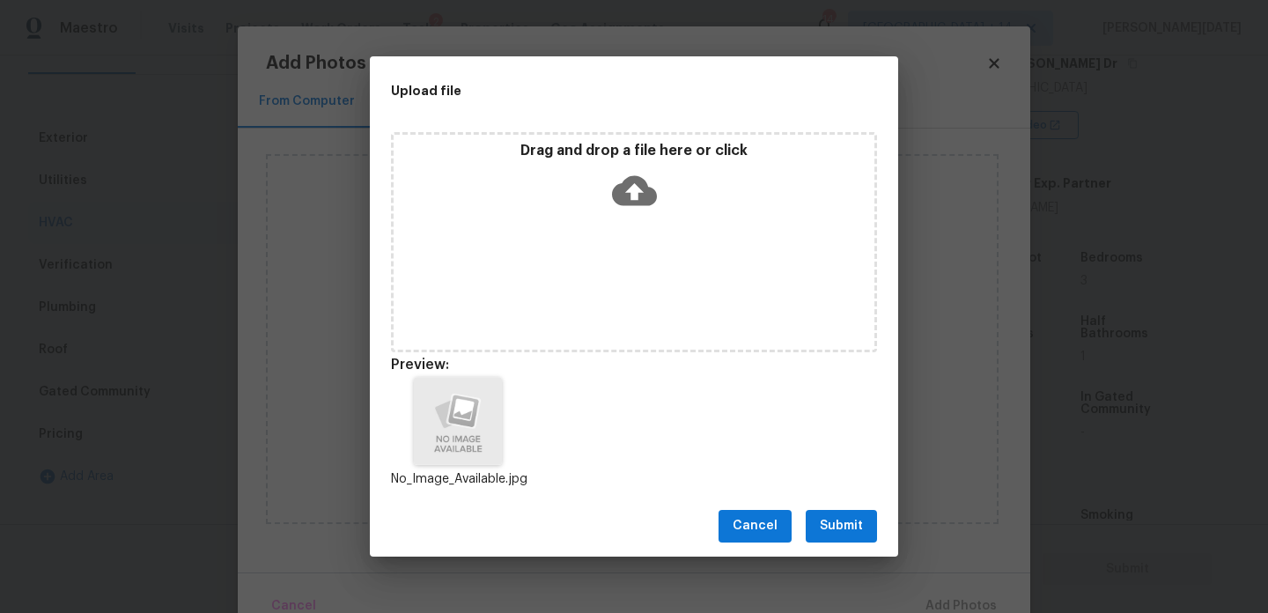
click at [853, 522] on span "Submit" at bounding box center [841, 526] width 43 height 22
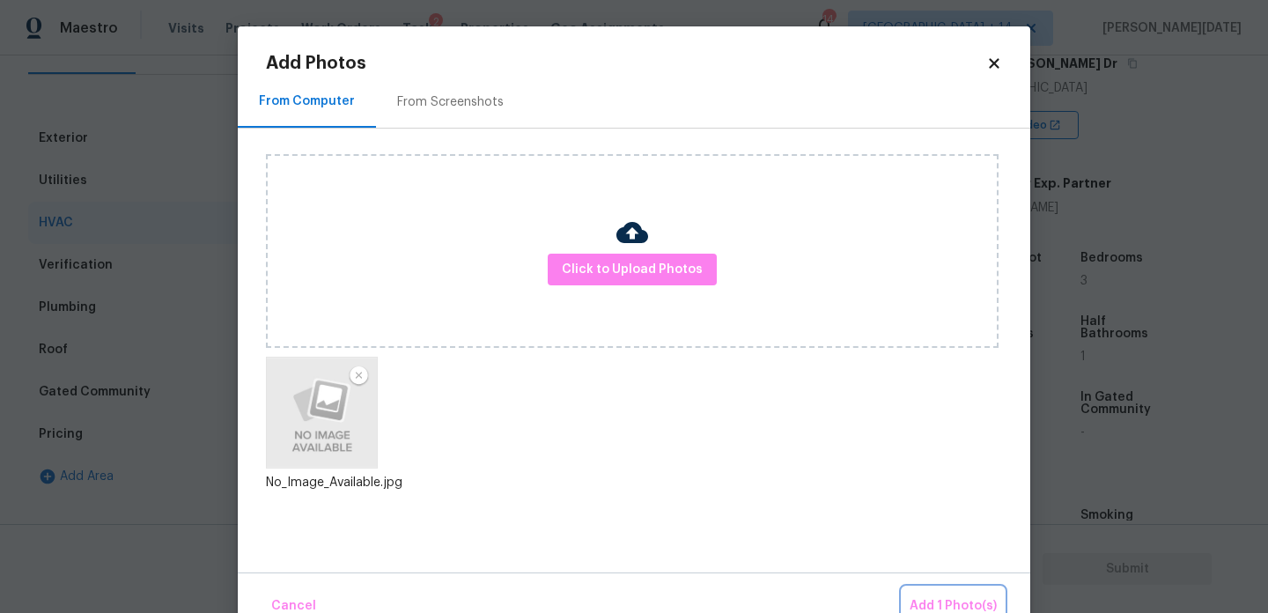
click at [924, 593] on button "Add 1 Photo(s)" at bounding box center [953, 606] width 101 height 38
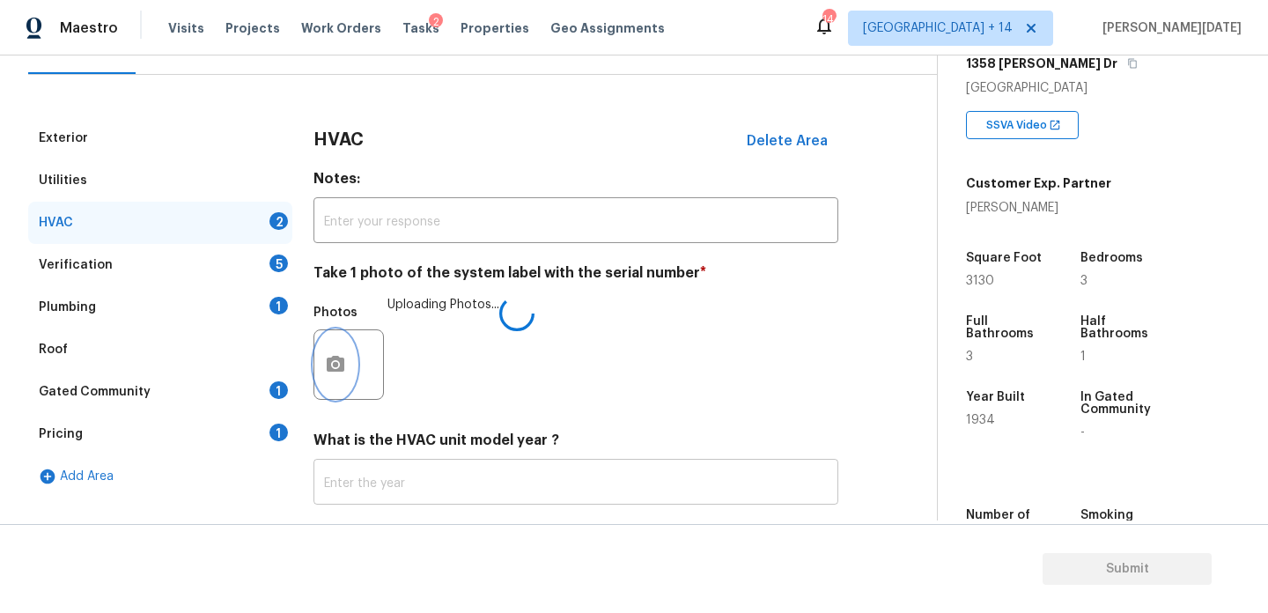
scroll to position [293, 0]
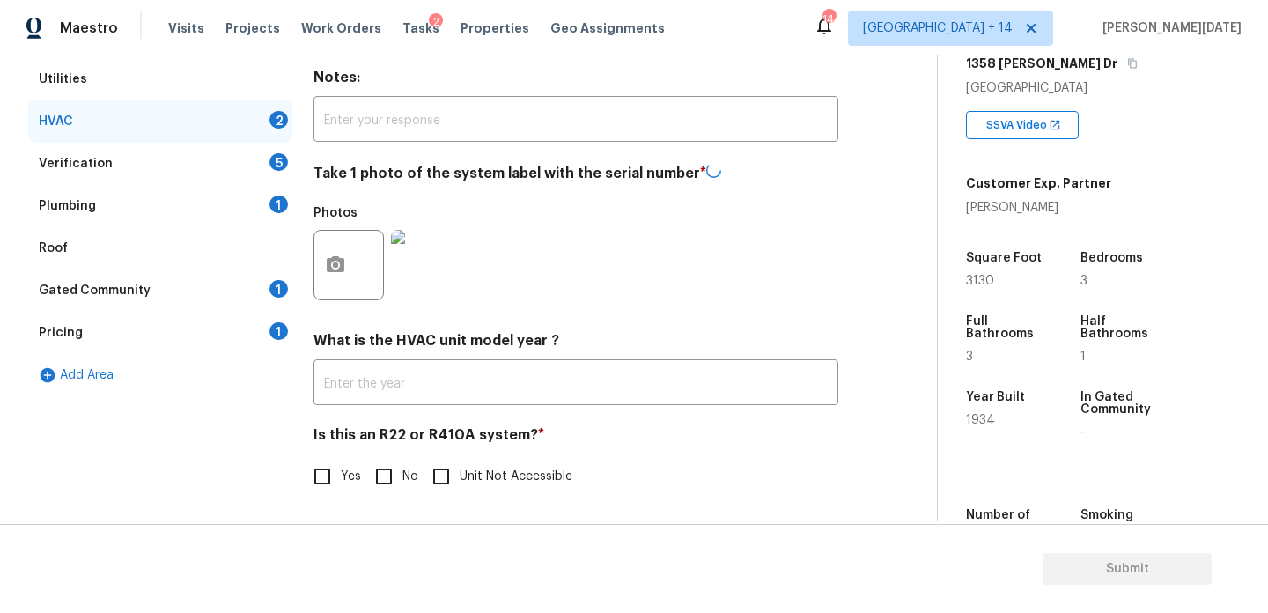
click at [394, 476] on input "No" at bounding box center [383, 476] width 37 height 37
checkbox input "true"
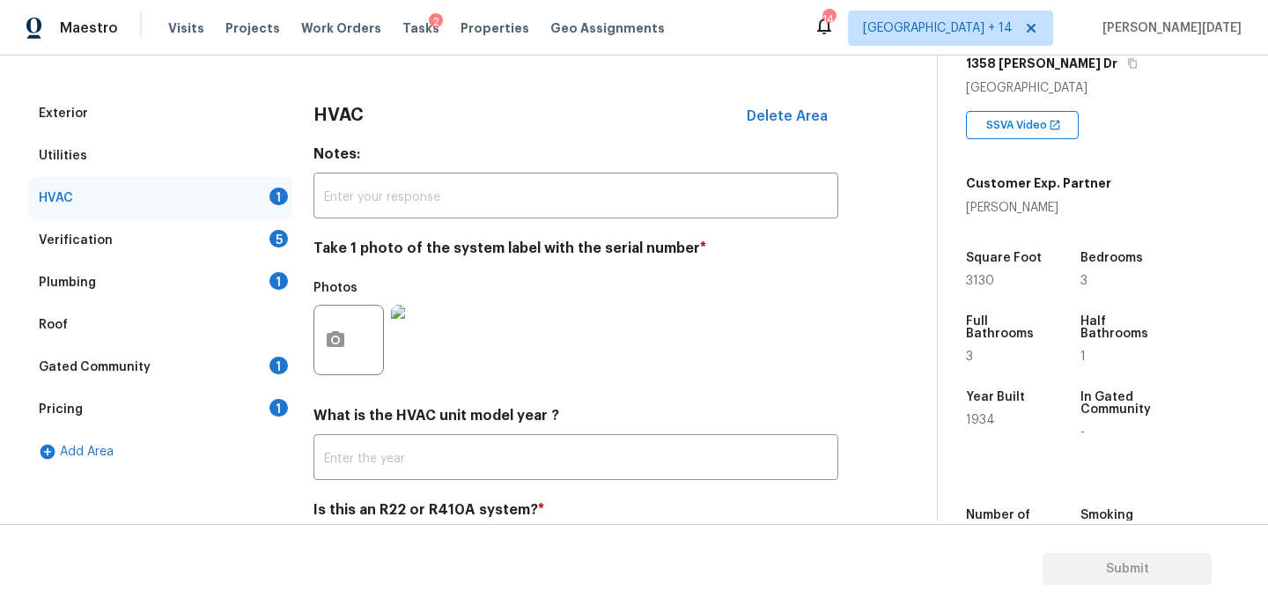
scroll to position [202, 0]
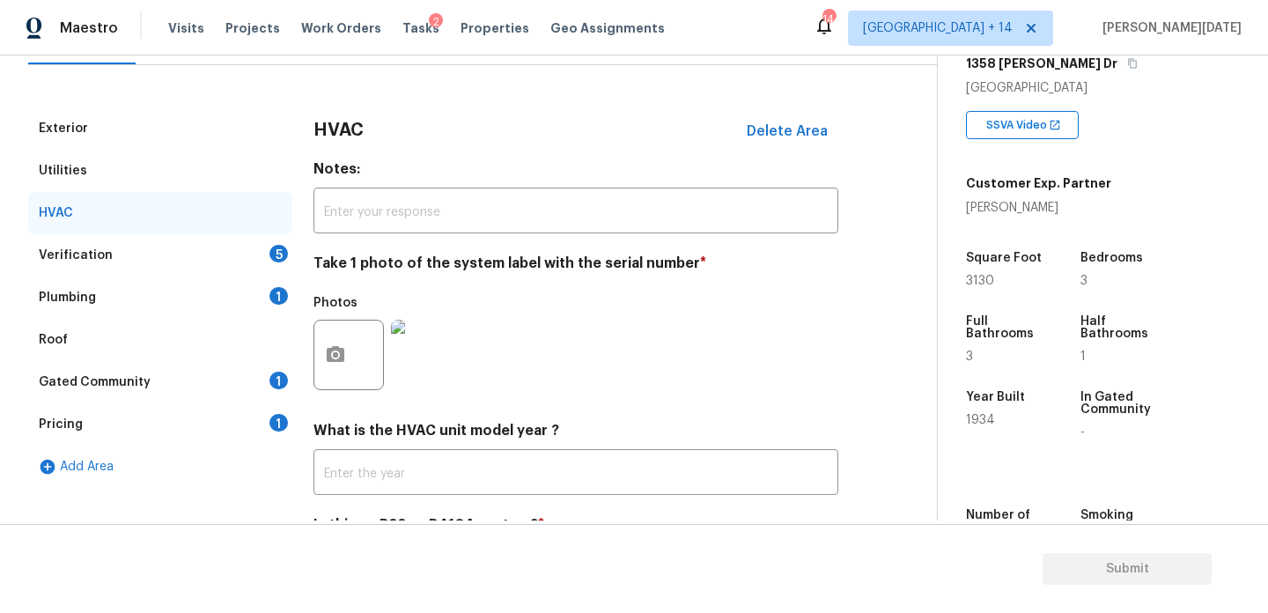
click at [281, 255] on div "5" at bounding box center [278, 254] width 18 height 18
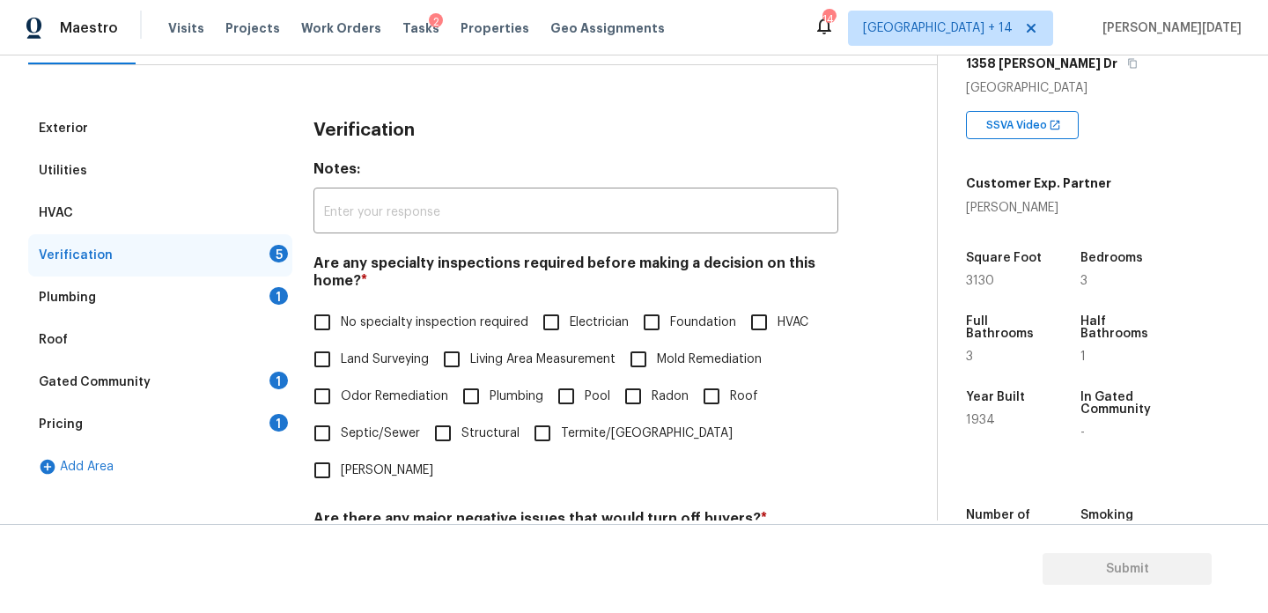
click at [362, 328] on span "No specialty inspection required" at bounding box center [435, 323] width 188 height 18
click at [341, 328] on input "No specialty inspection required" at bounding box center [322, 322] width 37 height 37
checkbox input "true"
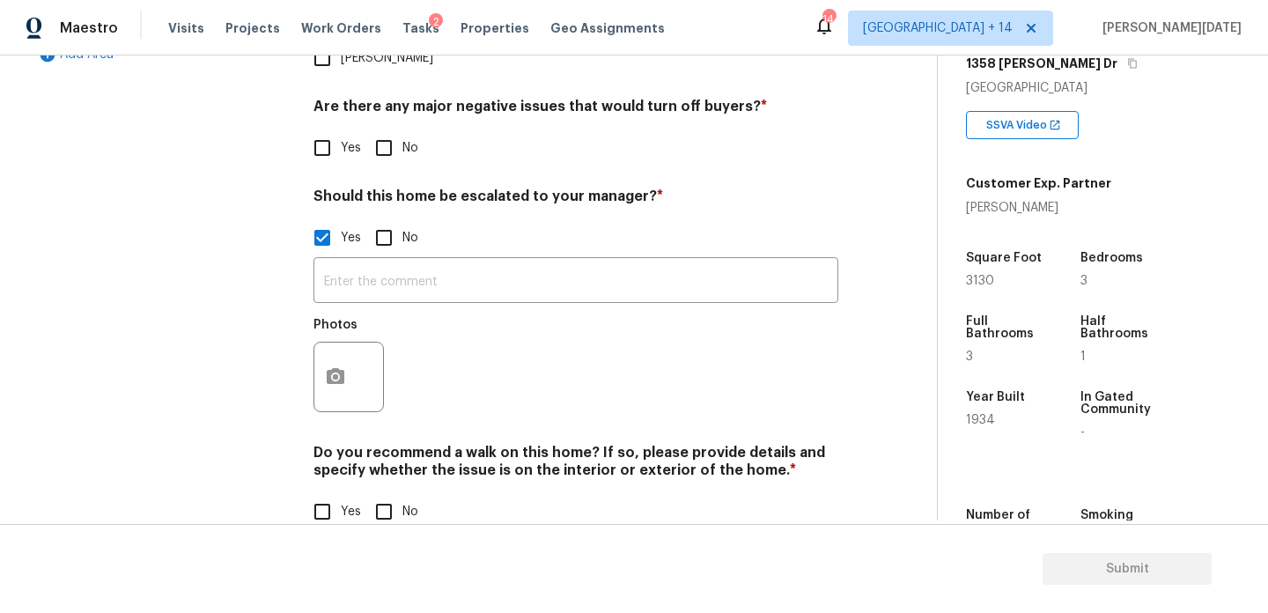
click at [395, 129] on input "No" at bounding box center [383, 147] width 37 height 37
checkbox input "true"
click at [380, 493] on input "No" at bounding box center [383, 511] width 37 height 37
checkbox input "true"
click at [348, 343] on button "button" at bounding box center [335, 377] width 42 height 69
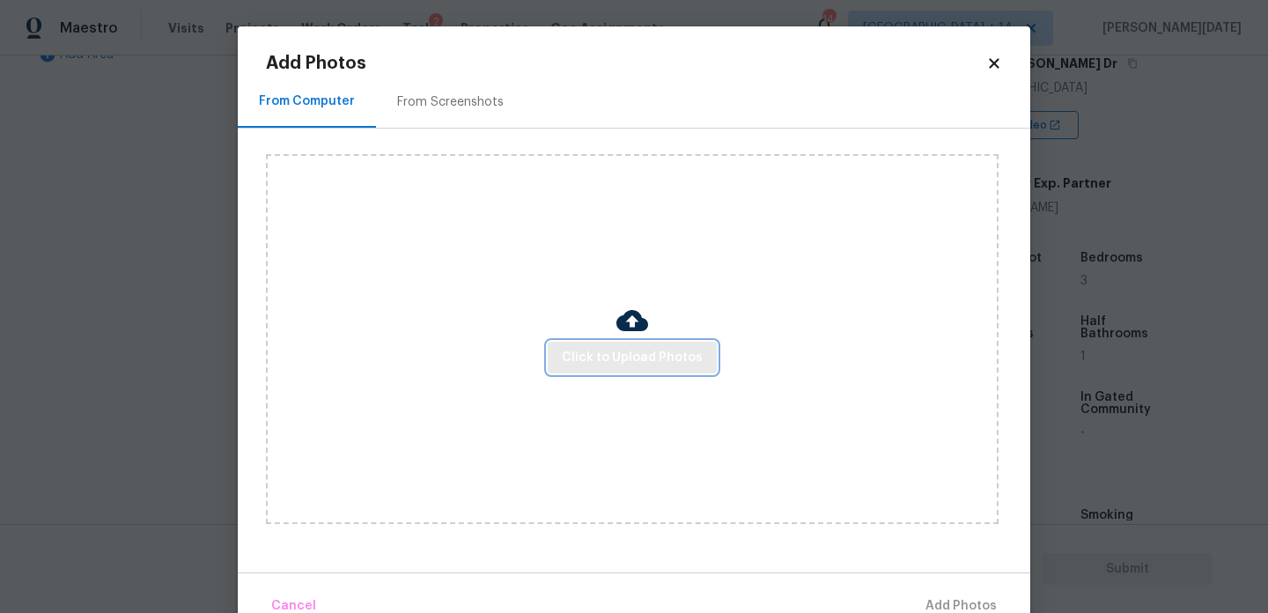
click at [591, 352] on span "Click to Upload Photos" at bounding box center [632, 358] width 141 height 22
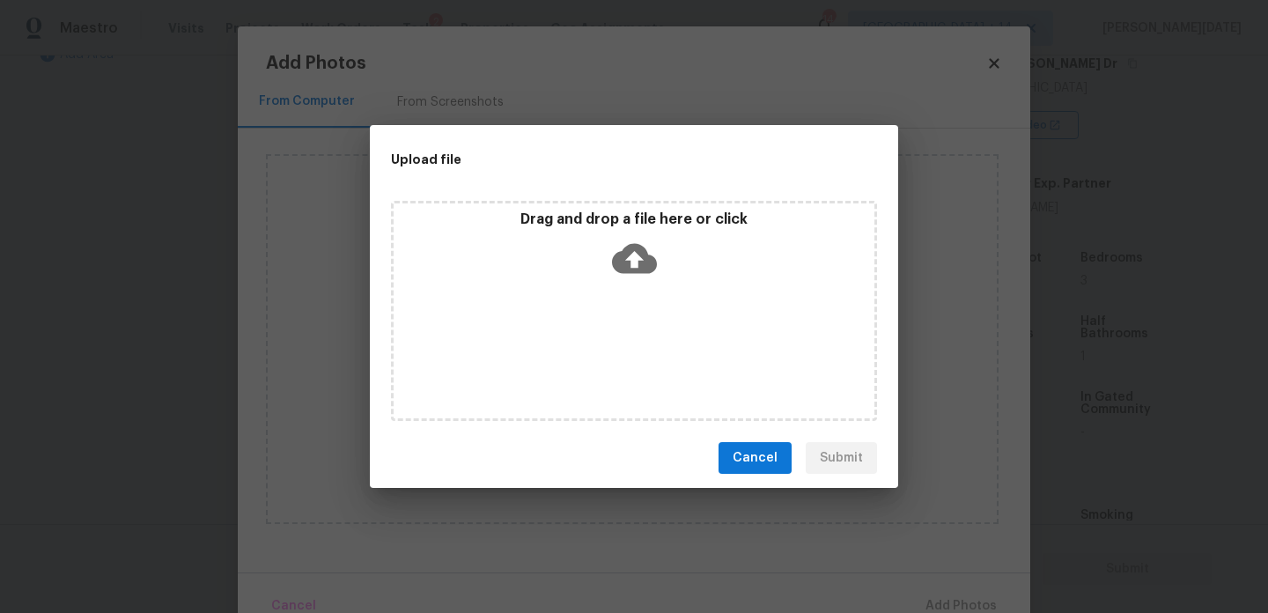
click at [591, 352] on div "Drag and drop a file here or click" at bounding box center [634, 311] width 486 height 220
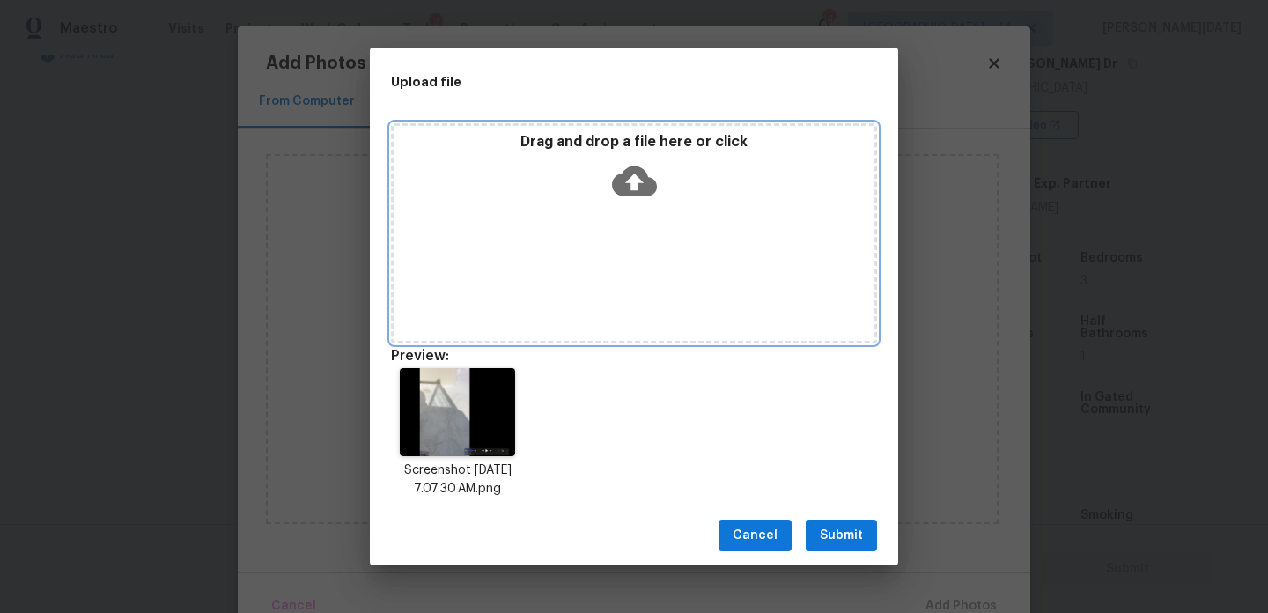
click at [542, 133] on p "Drag and drop a file here or click" at bounding box center [634, 142] width 481 height 18
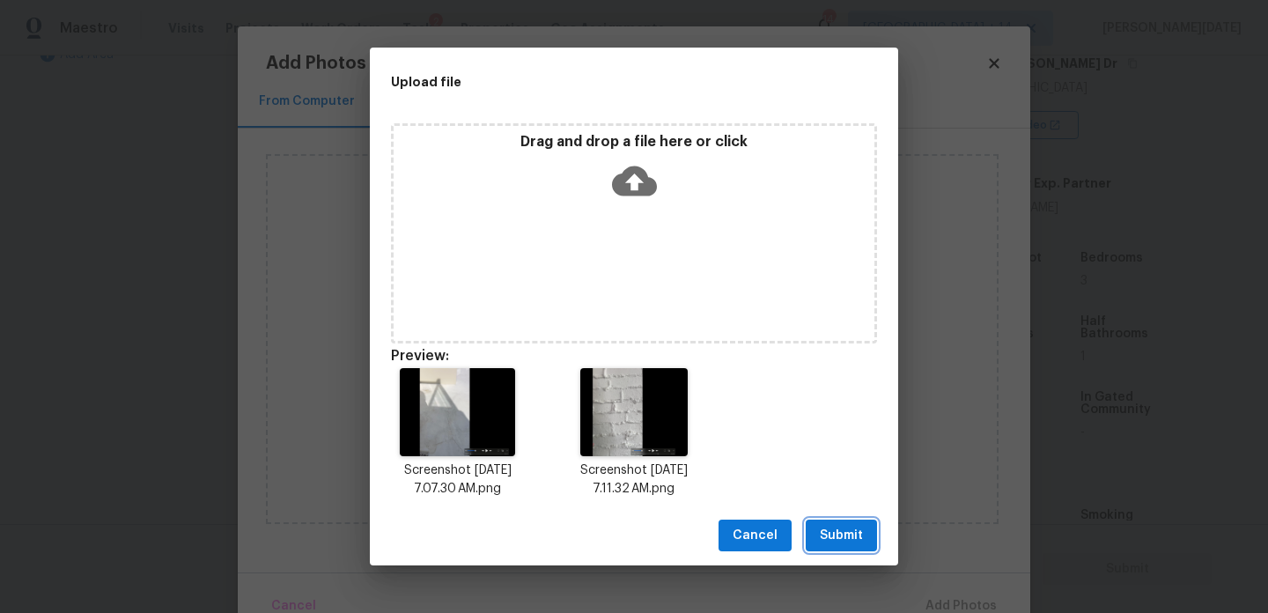
click at [847, 536] on span "Submit" at bounding box center [841, 536] width 43 height 22
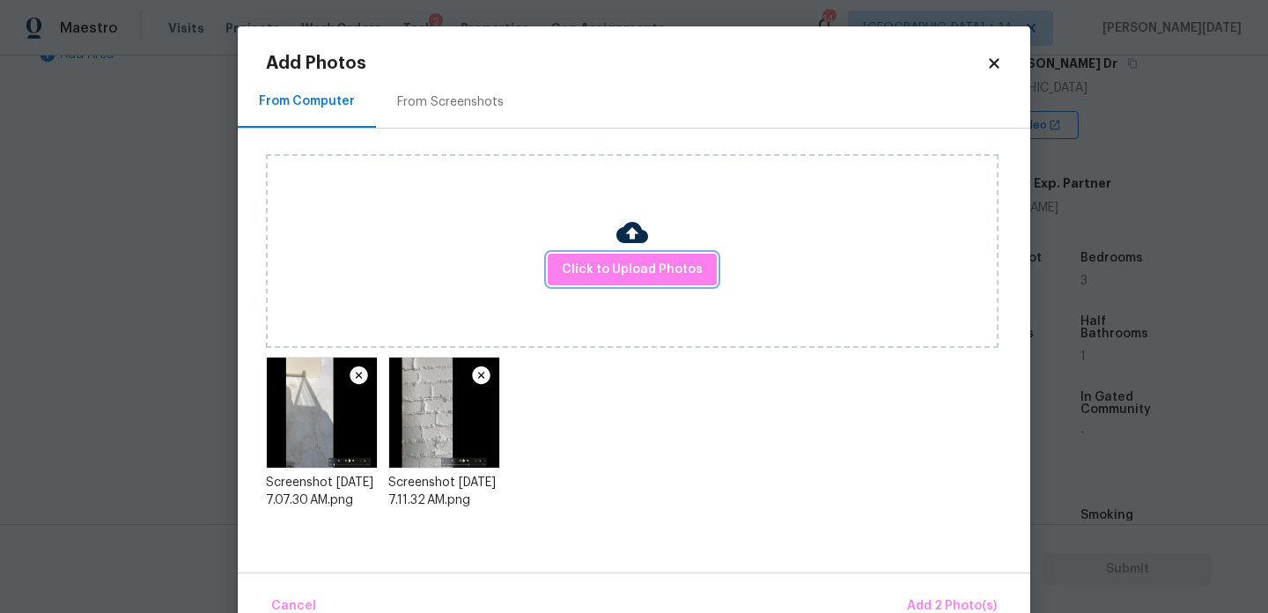
scroll to position [39, 0]
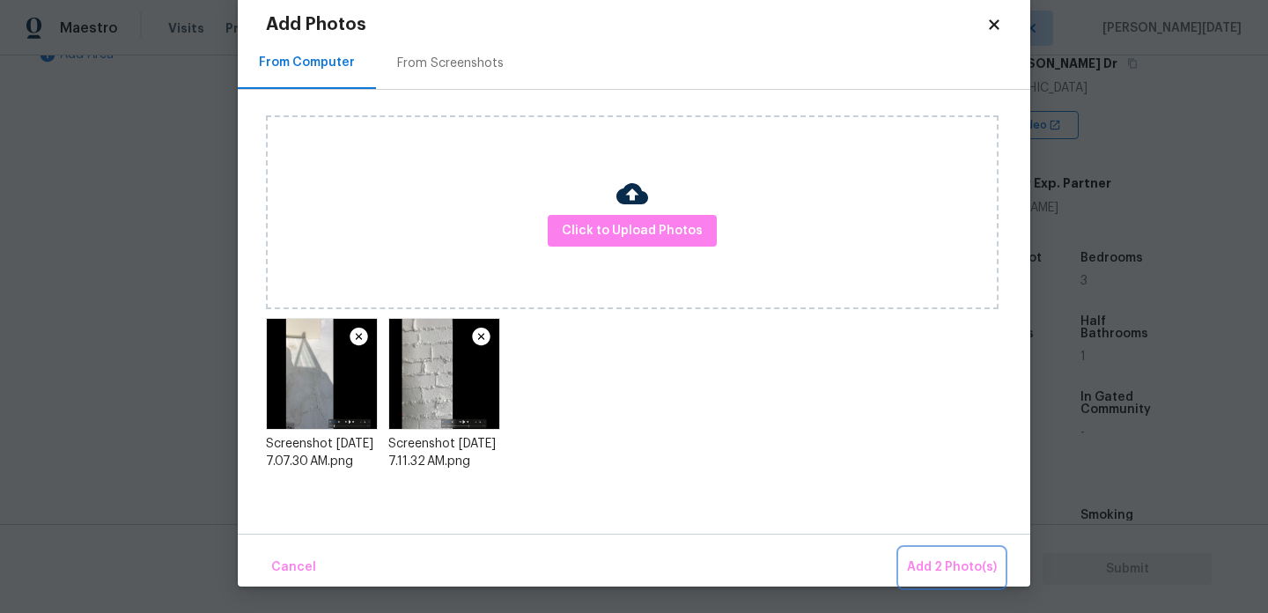
click at [917, 566] on span "Add 2 Photo(s)" at bounding box center [952, 568] width 90 height 22
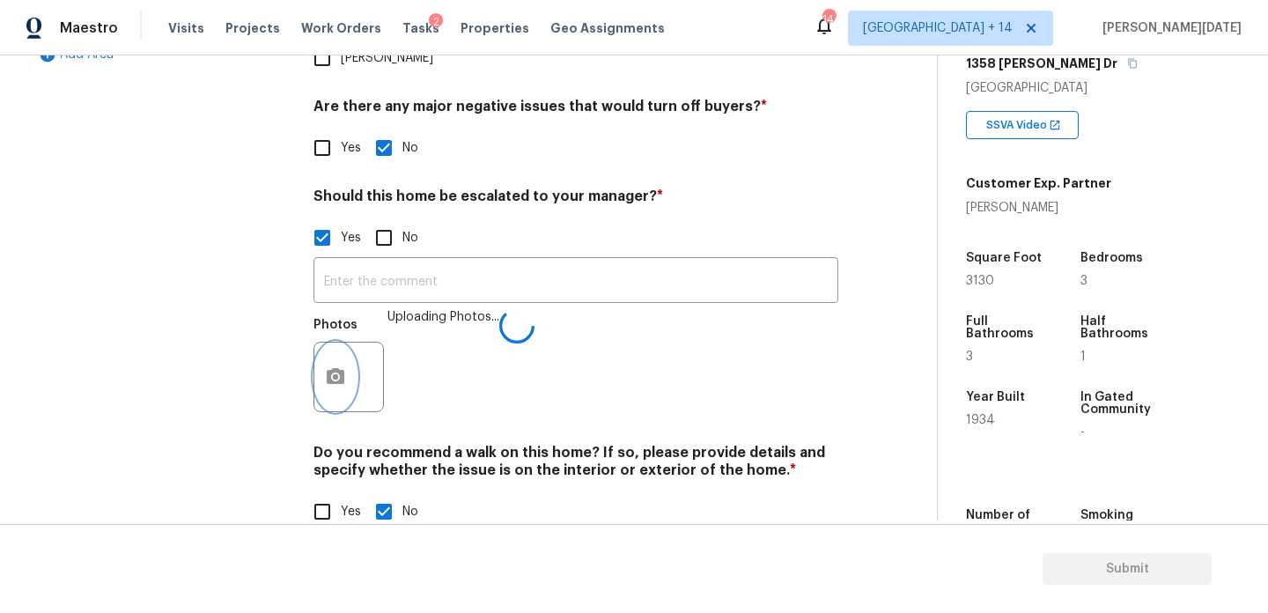
scroll to position [0, 0]
click at [333, 262] on input "text" at bounding box center [576, 282] width 525 height 41
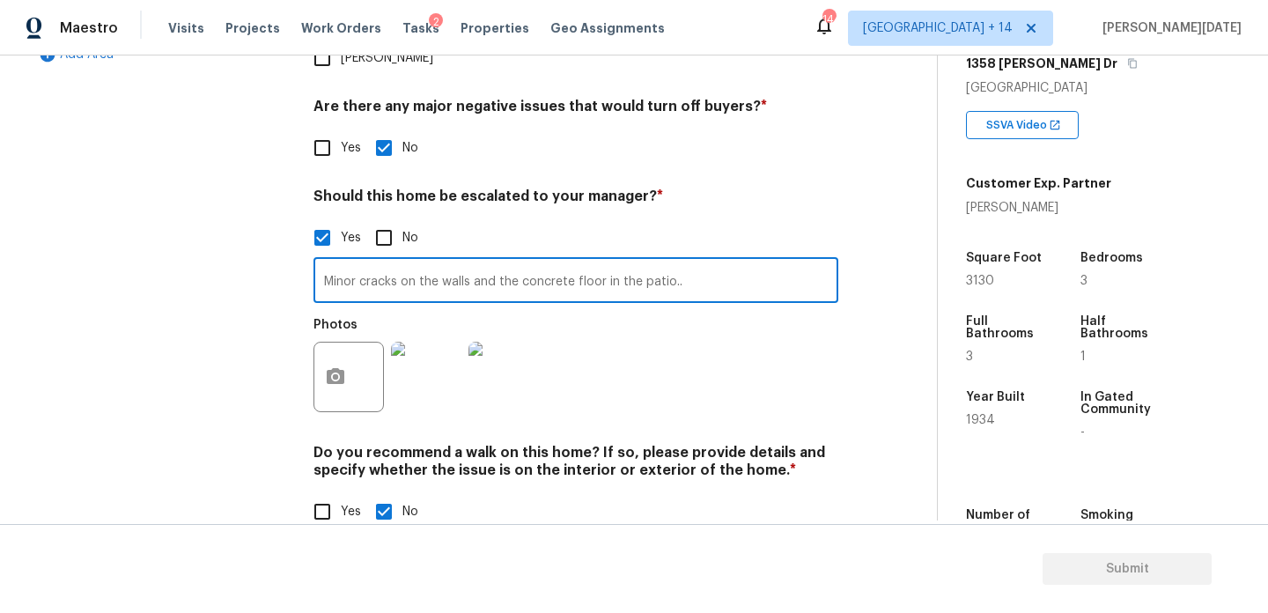
click at [403, 342] on img at bounding box center [426, 377] width 70 height 70
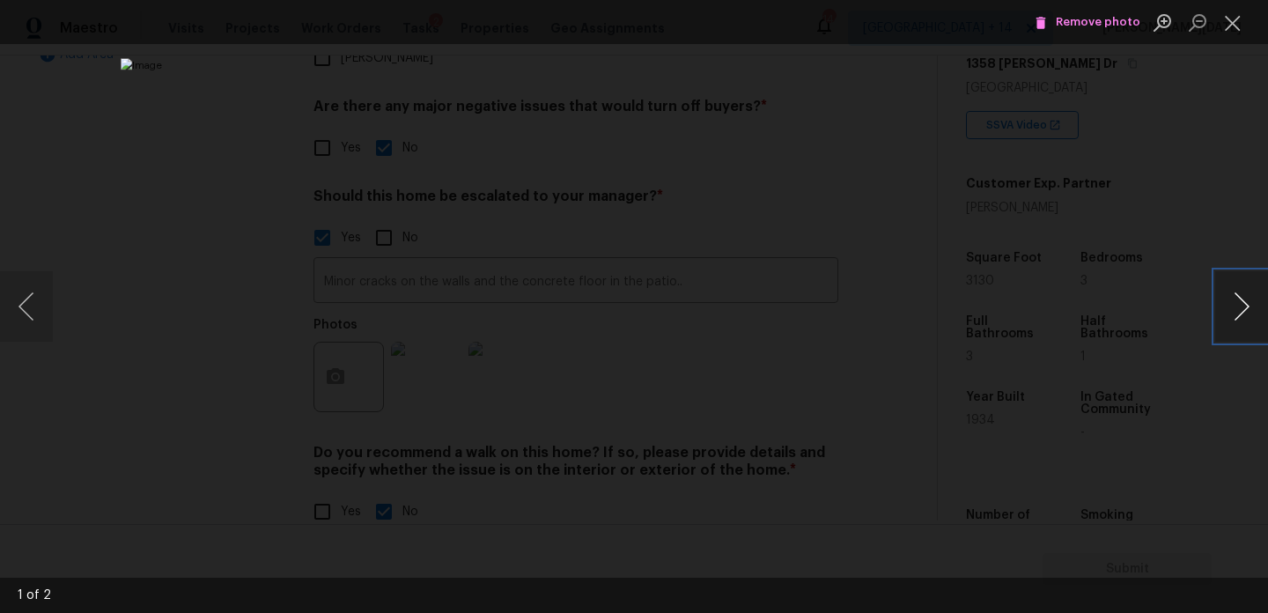
click at [1230, 309] on button "Next image" at bounding box center [1241, 306] width 53 height 70
click at [1232, 23] on button "Close lightbox" at bounding box center [1232, 22] width 35 height 31
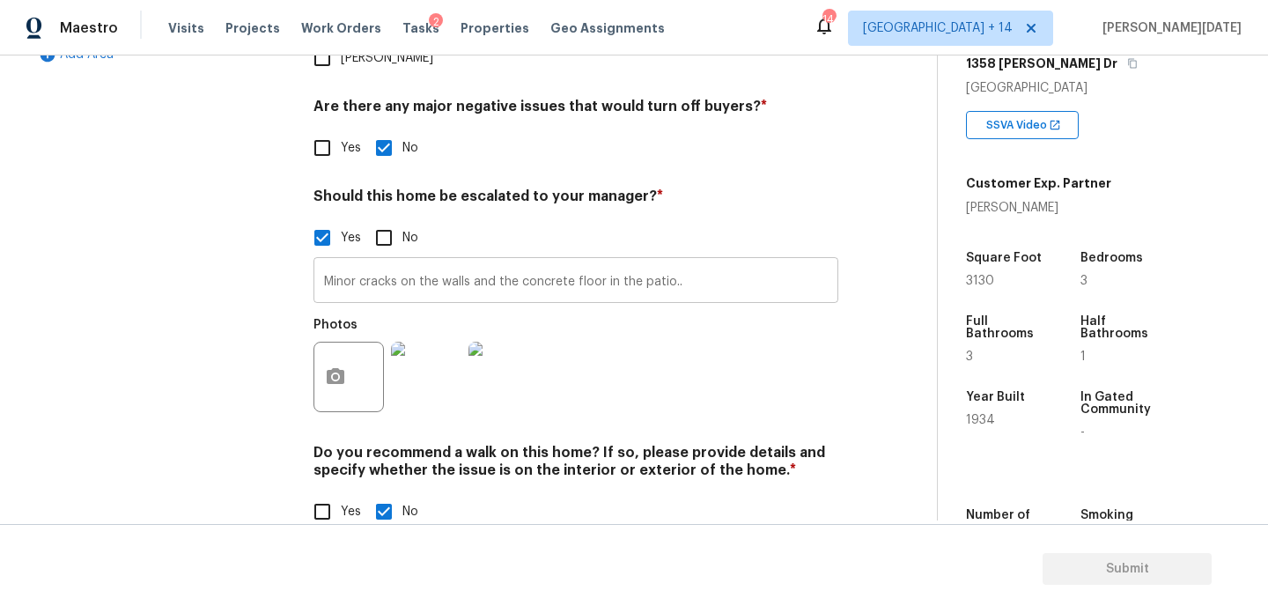
click at [325, 262] on input "Minor cracks on the walls and the concrete floor in the patio.." at bounding box center [576, 282] width 525 height 41
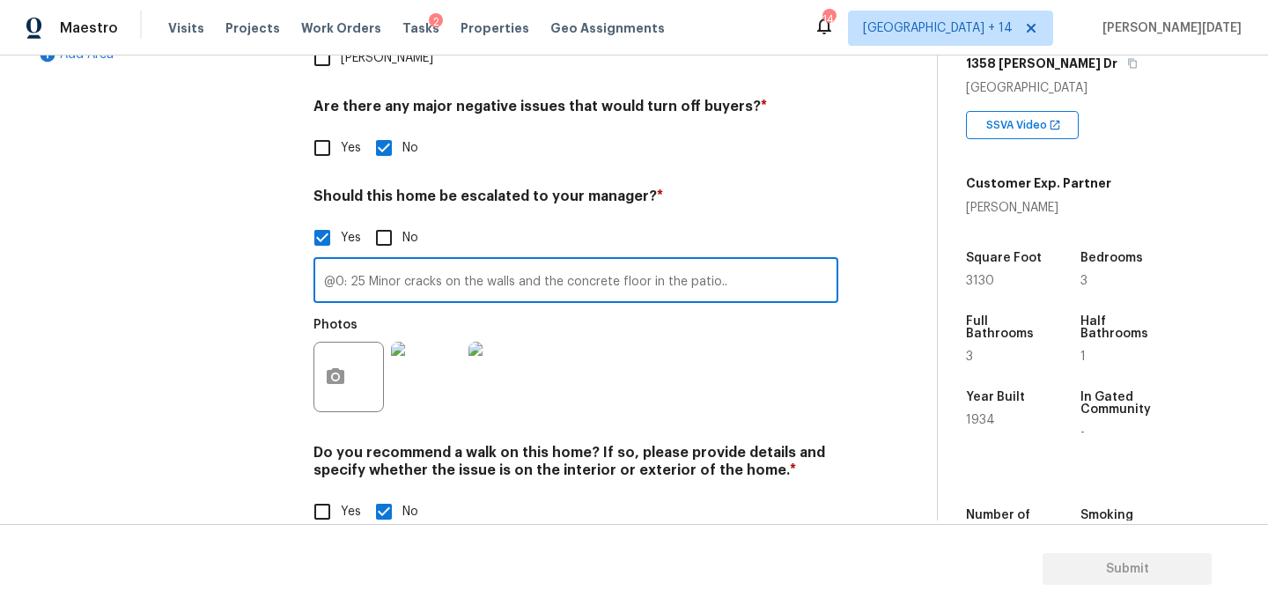
click at [729, 262] on input "@0: 25 Minor cracks on the walls and the concrete floor in the patio.." at bounding box center [576, 282] width 525 height 41
click at [711, 262] on input "@0: 25 Minor cracks on the walls and the concrete floor in the patio.." at bounding box center [576, 282] width 525 height 41
click at [818, 318] on div "Photos" at bounding box center [576, 365] width 525 height 114
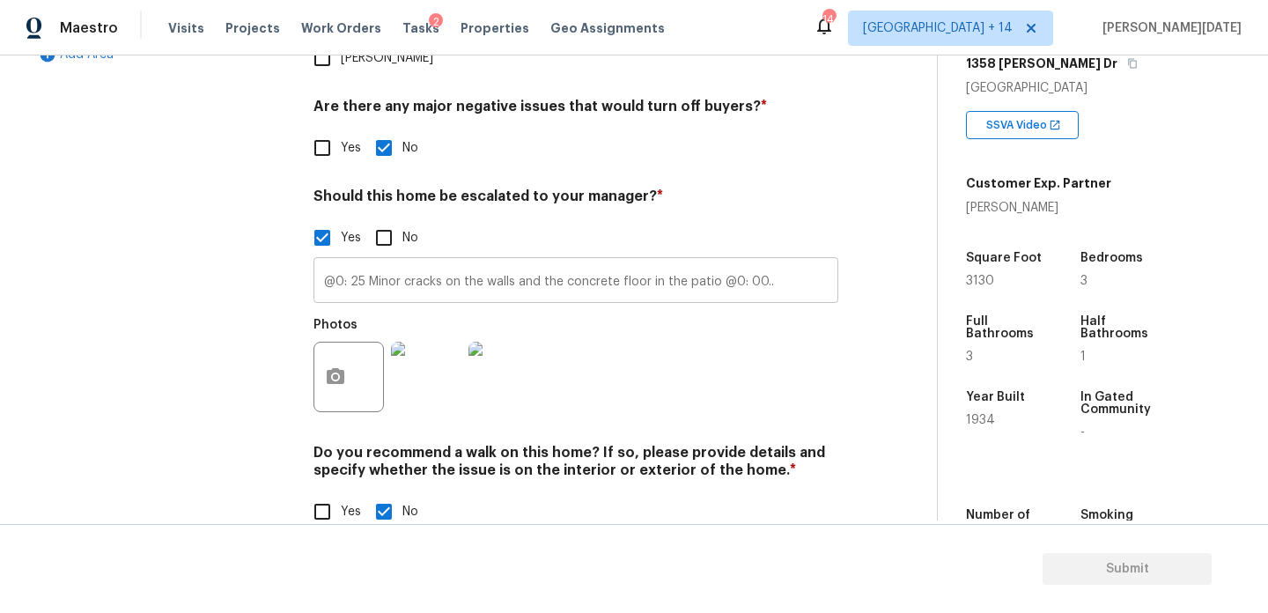
click at [786, 262] on input "@0: 25 Minor cracks on the walls and the concrete floor in the patio @0: 00.." at bounding box center [576, 282] width 525 height 41
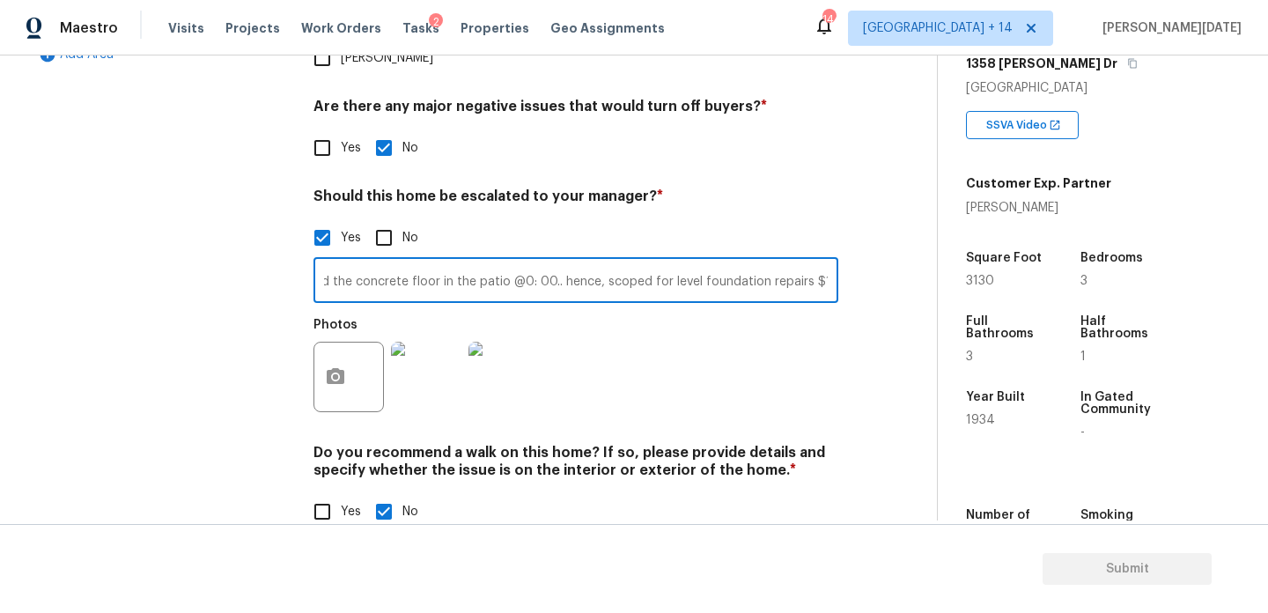
scroll to position [0, 215]
click at [927, 293] on div "Back to tasks Condition Scoping - Full Tue, Aug 19 2025 by 3:32 pm 159 Hours Ov…" at bounding box center [482, 13] width 909 height 1087
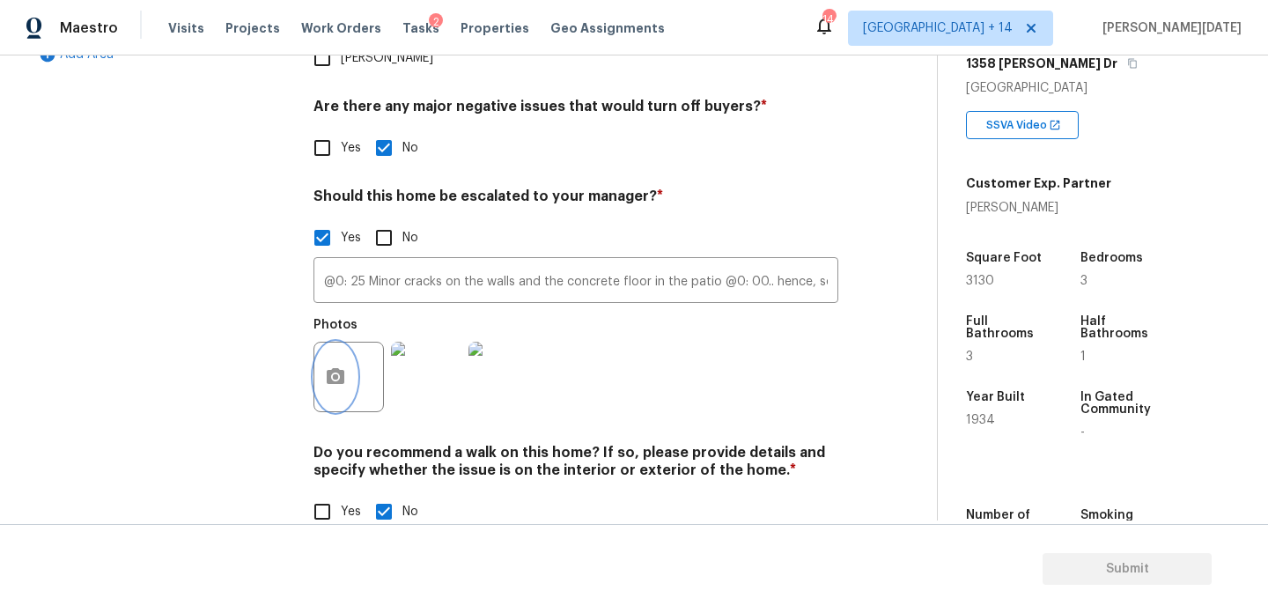
click at [338, 368] on icon "button" at bounding box center [336, 376] width 18 height 16
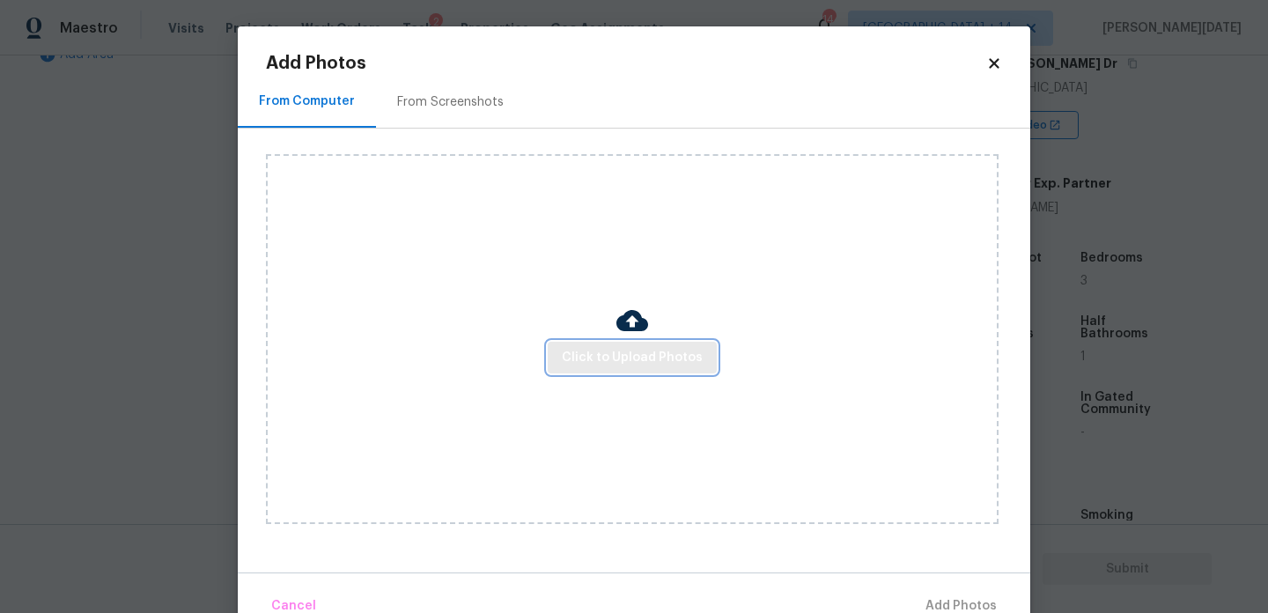
click at [579, 353] on span "Click to Upload Photos" at bounding box center [632, 358] width 141 height 22
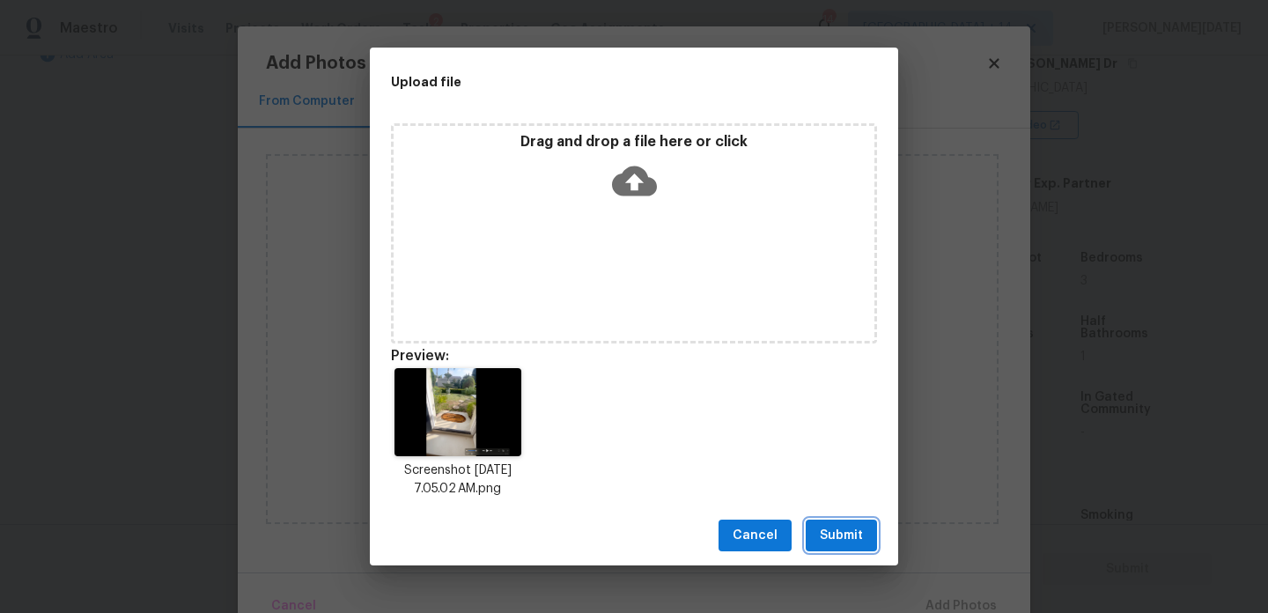
click at [852, 533] on span "Submit" at bounding box center [841, 536] width 43 height 22
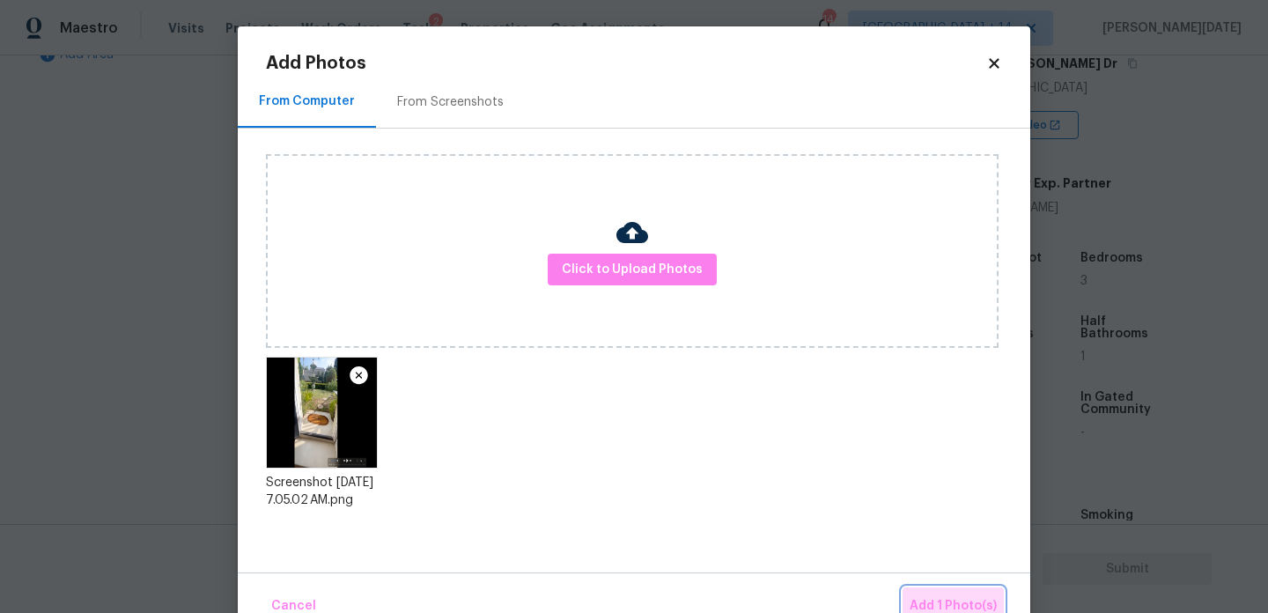
click at [937, 595] on span "Add 1 Photo(s)" at bounding box center [953, 606] width 87 height 22
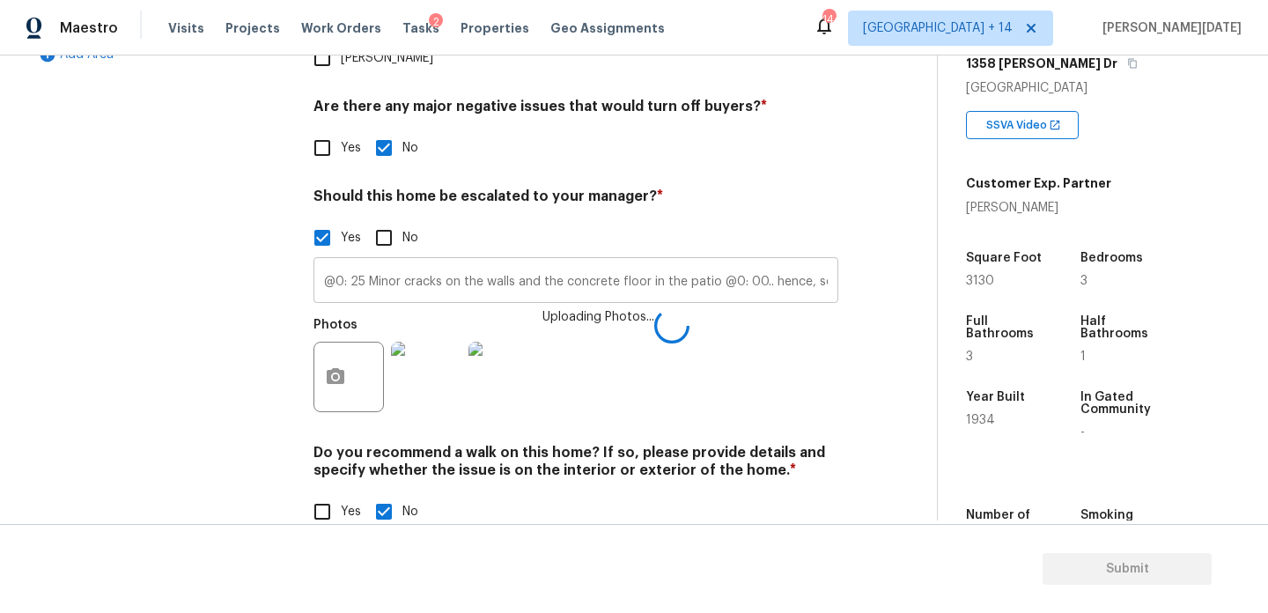
click at [759, 262] on input "@0: 25 Minor cracks on the walls and the concrete floor in the patio @0: 00.. h…" at bounding box center [576, 282] width 525 height 41
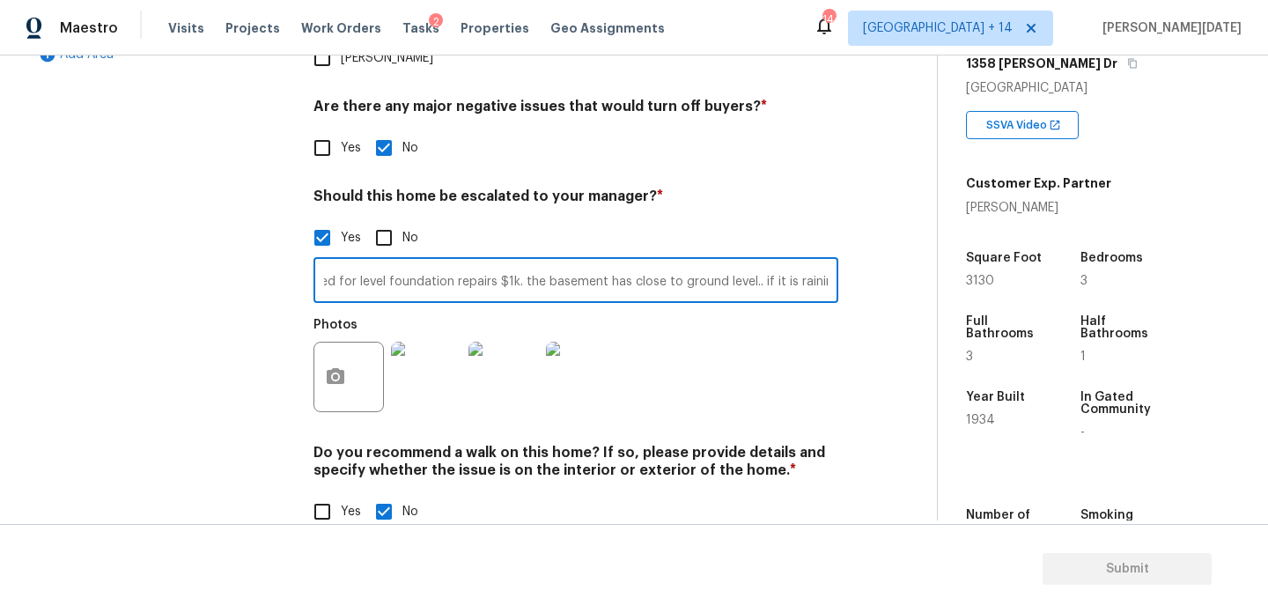
scroll to position [0, 532]
click at [777, 262] on input "@0: 25 Minor cracks on the walls and the concrete floor in the patio @0: 00.. h…" at bounding box center [576, 282] width 525 height 41
drag, startPoint x: 826, startPoint y: 247, endPoint x: 680, endPoint y: 247, distance: 146.2
click at [680, 262] on input "@0: 25 Minor cracks on the walls and the concrete floor in the patio @0: 00.. h…" at bounding box center [576, 282] width 525 height 41
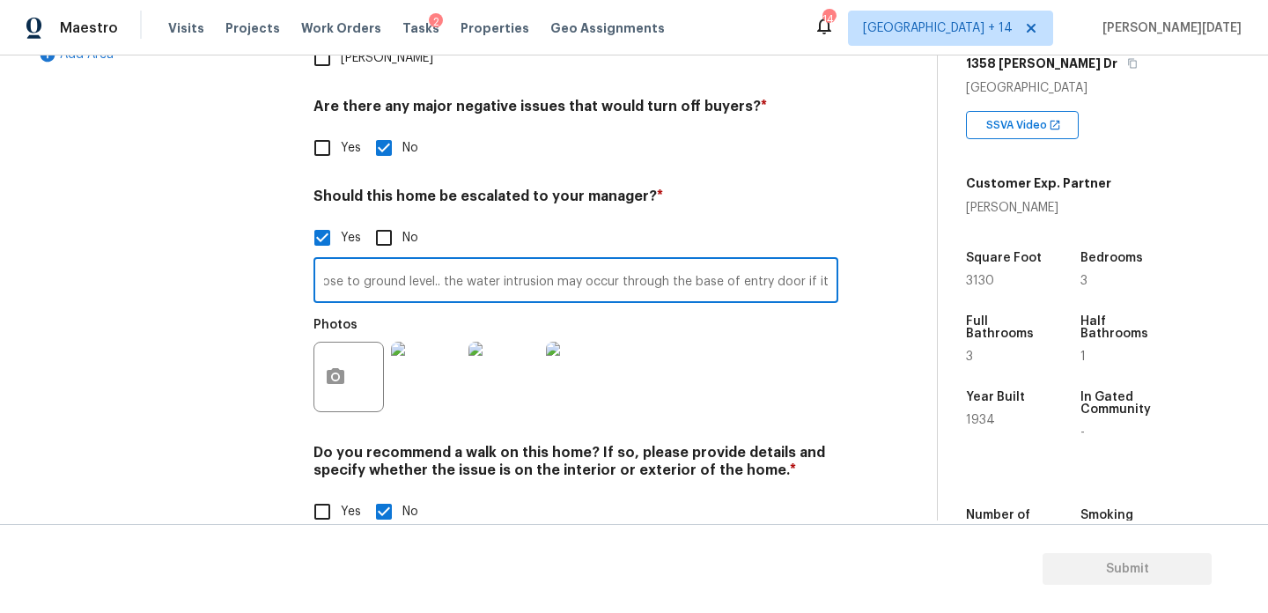
scroll to position [0, 858]
type input "@0: 25 Minor cracks on the walls and the concrete floor in the patio @0: 00.. h…"
click at [805, 322] on div "Photos" at bounding box center [576, 365] width 525 height 114
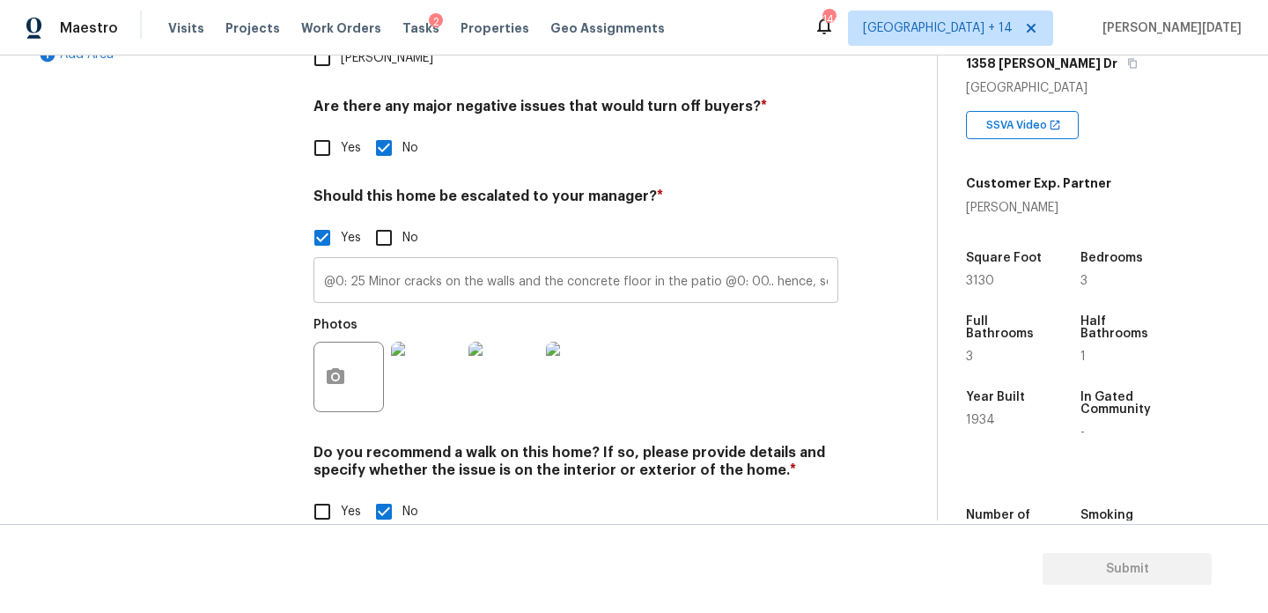
click at [475, 262] on input "@0: 25 Minor cracks on the walls and the concrete floor in the patio @0: 00.. h…" at bounding box center [576, 282] width 525 height 41
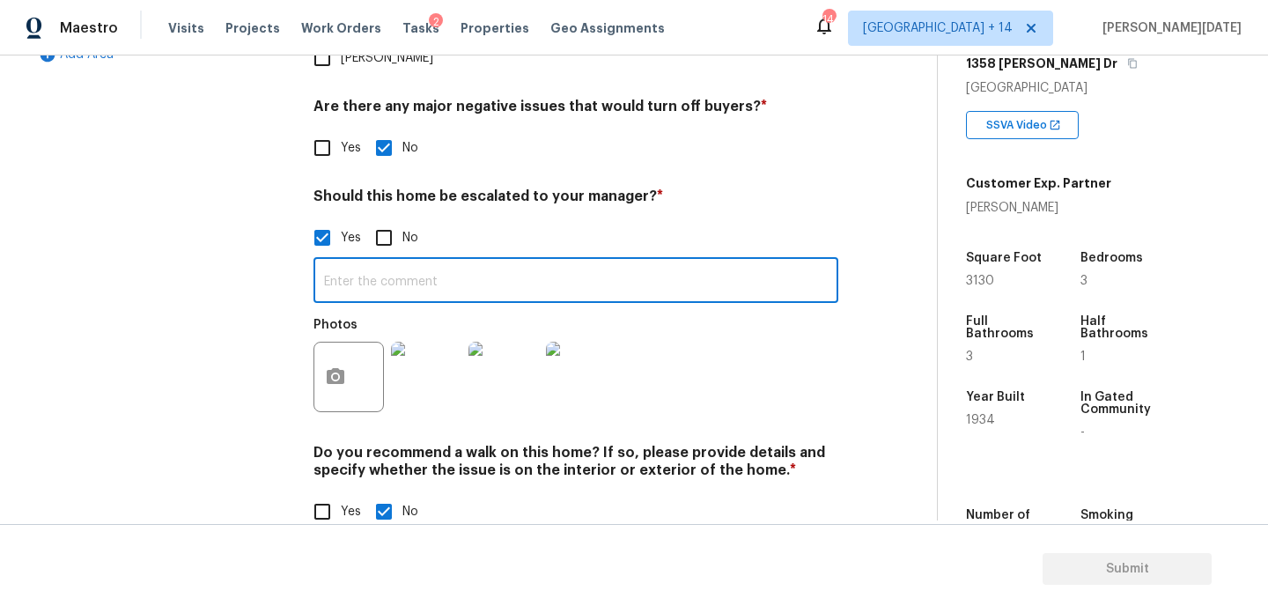
paste input "@0: 25 Minor cracks on the walls and the concrete floor in the patio @0: 00.. h…"
type input "@0: 25 Minor cracks on the walls and the concrete floor in the patio @0: 00.. h…"
click at [720, 312] on div "Photos" at bounding box center [576, 365] width 525 height 114
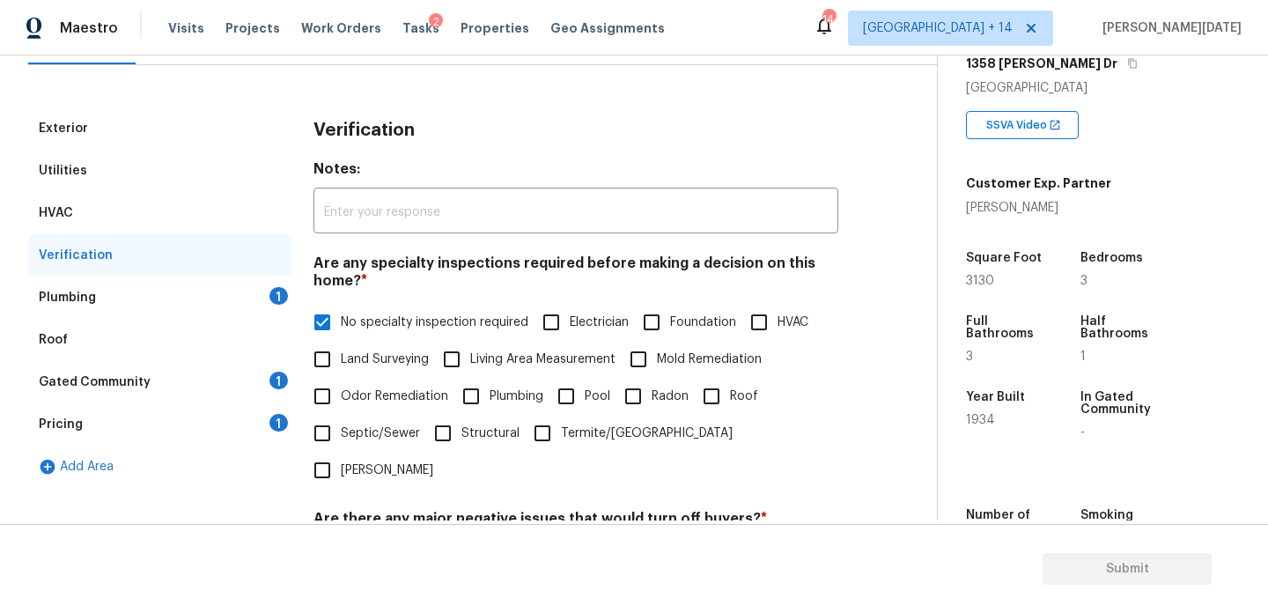
click at [244, 294] on div "Plumbing 1" at bounding box center [160, 298] width 264 height 42
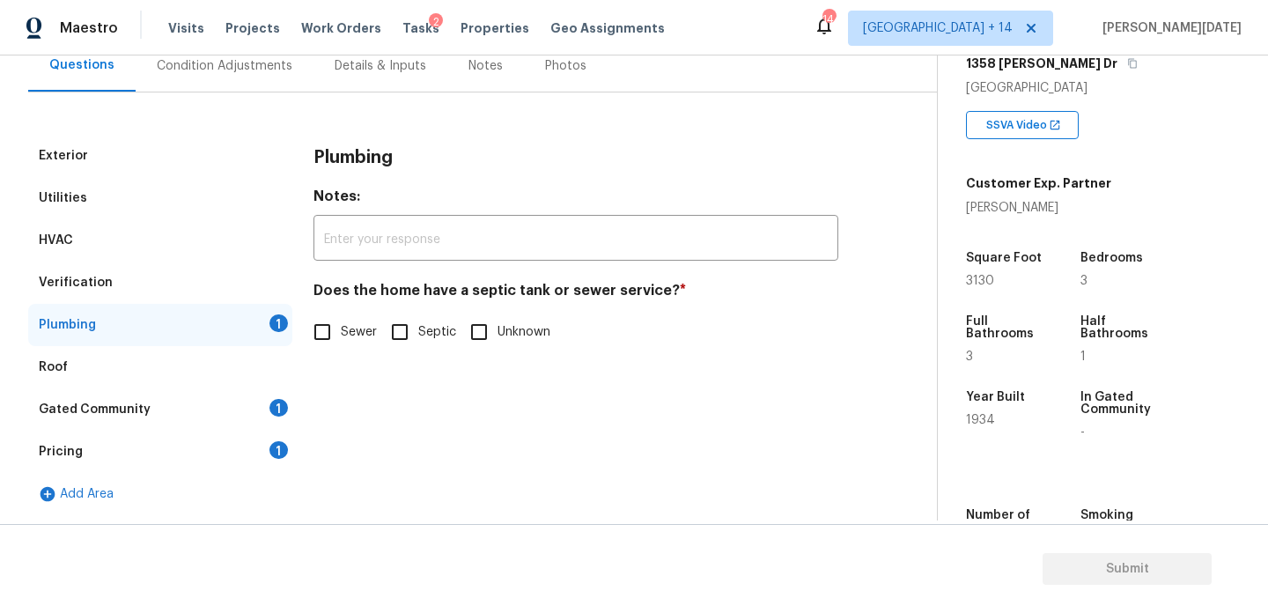
scroll to position [174, 0]
click at [340, 345] on input "Sewer" at bounding box center [322, 332] width 37 height 37
checkbox input "true"
click at [240, 394] on div "Gated Community 1" at bounding box center [160, 409] width 264 height 42
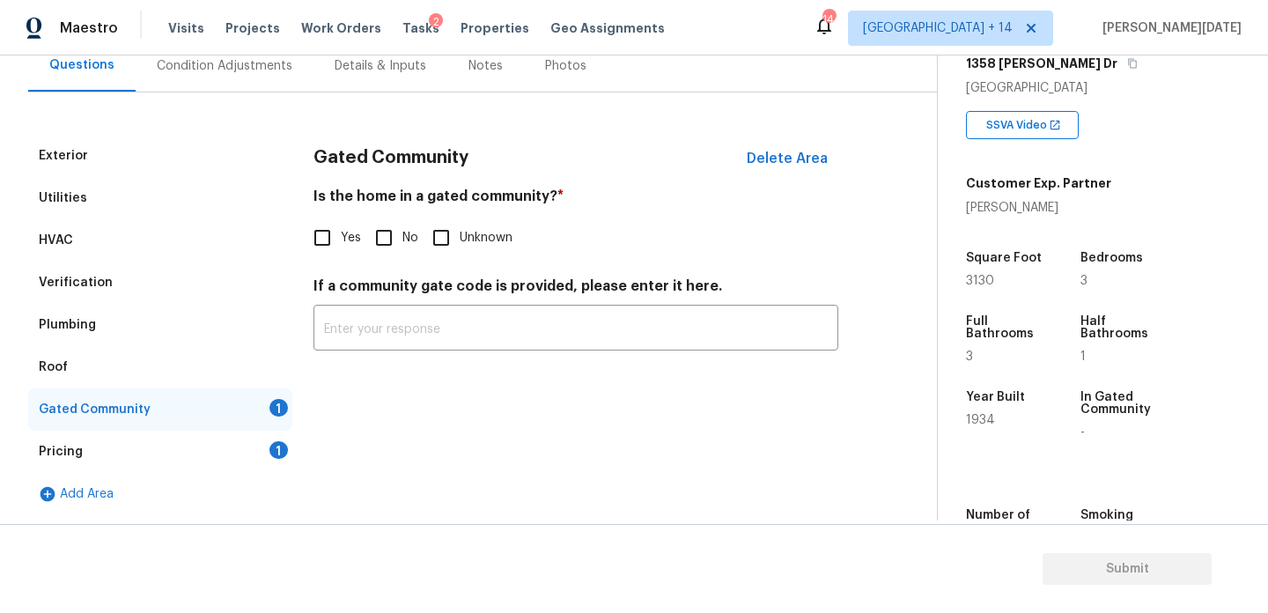
click at [379, 232] on input "No" at bounding box center [383, 237] width 37 height 37
checkbox input "true"
click at [256, 451] on div "Pricing 1" at bounding box center [160, 452] width 264 height 42
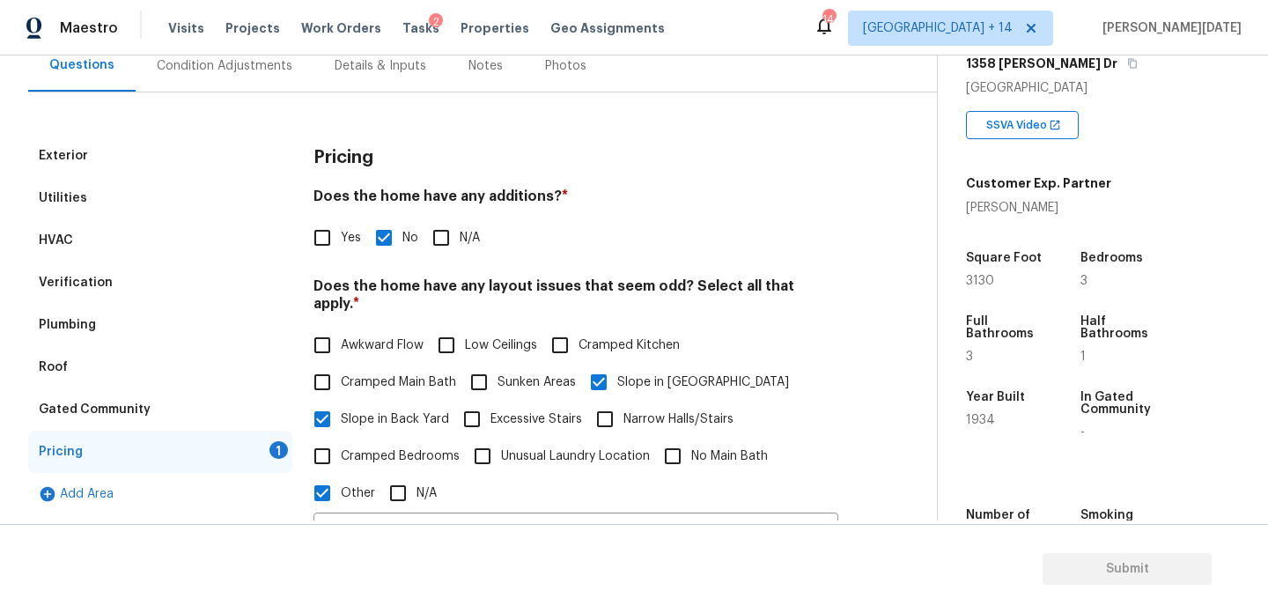
click at [397, 237] on input "No" at bounding box center [383, 237] width 37 height 37
checkbox input "false"
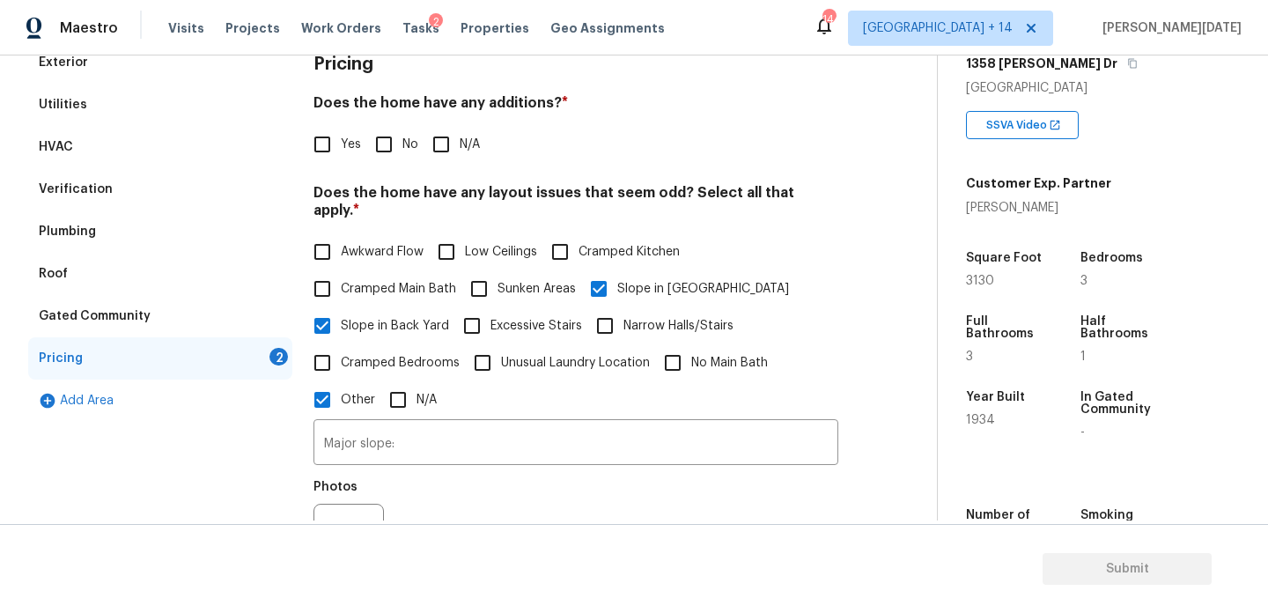
scroll to position [284, 0]
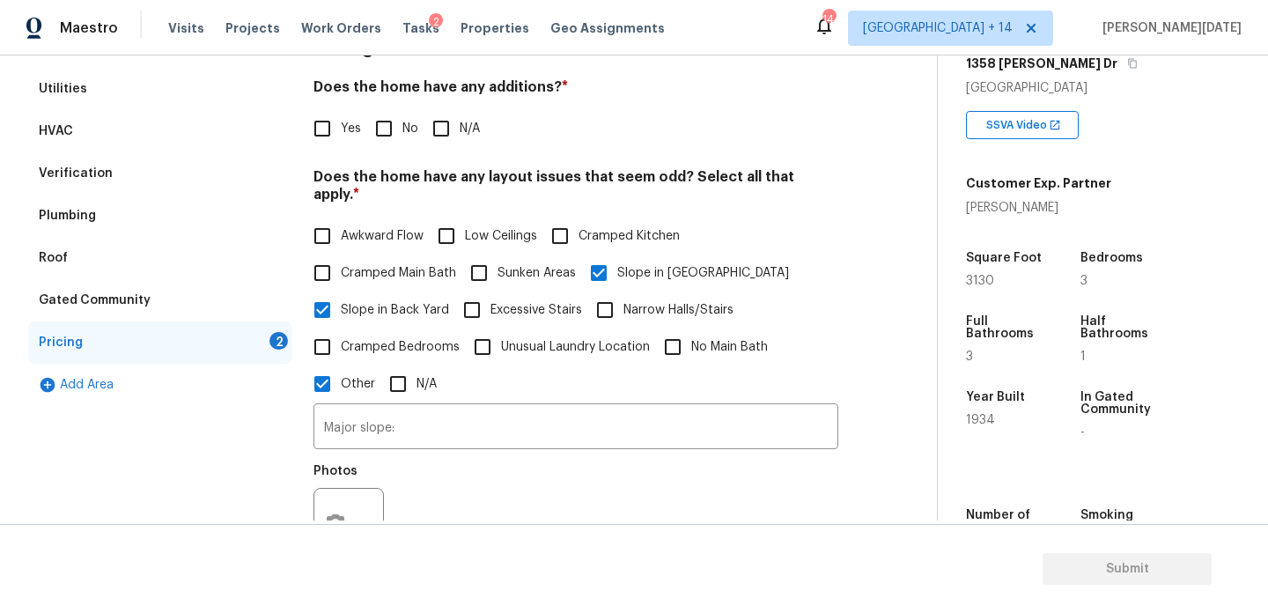
click at [502, 264] on span "Sunken Areas" at bounding box center [537, 273] width 78 height 18
click at [498, 255] on input "Sunken Areas" at bounding box center [479, 273] width 37 height 37
checkbox input "true"
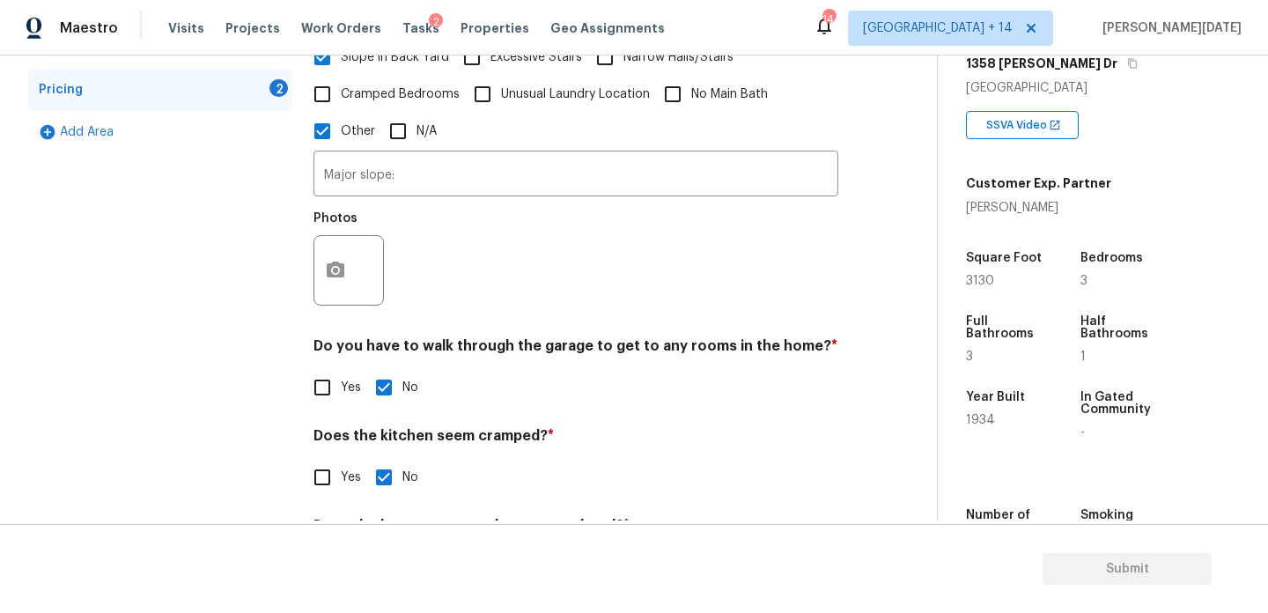
scroll to position [535, 0]
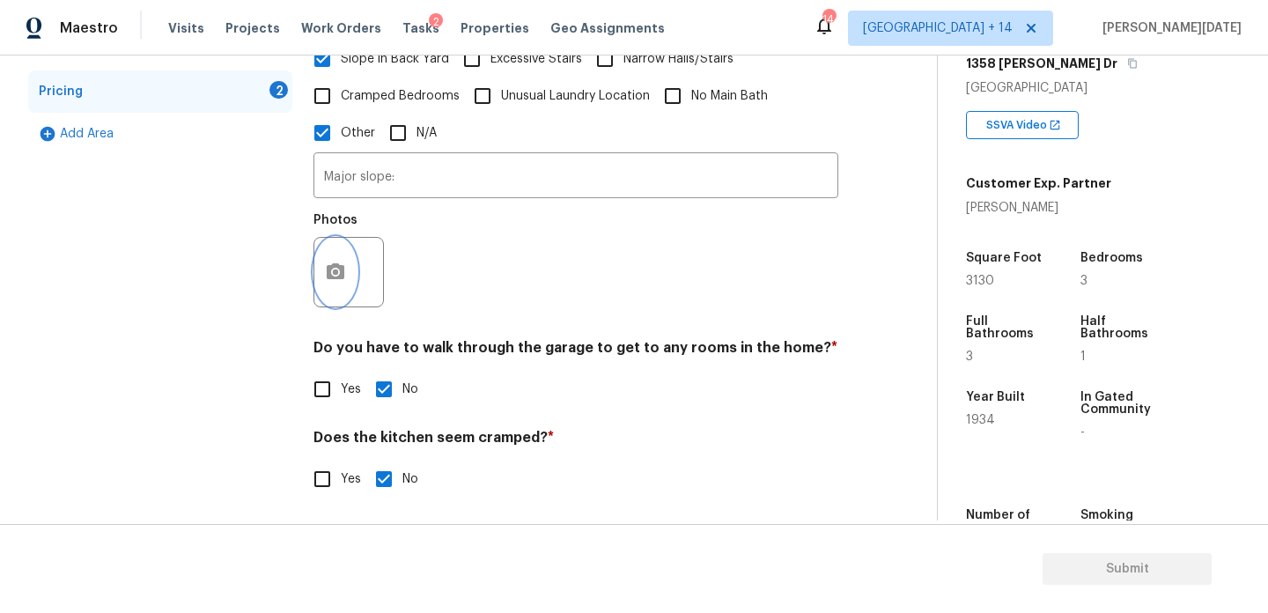
click at [339, 263] on icon "button" at bounding box center [336, 271] width 18 height 16
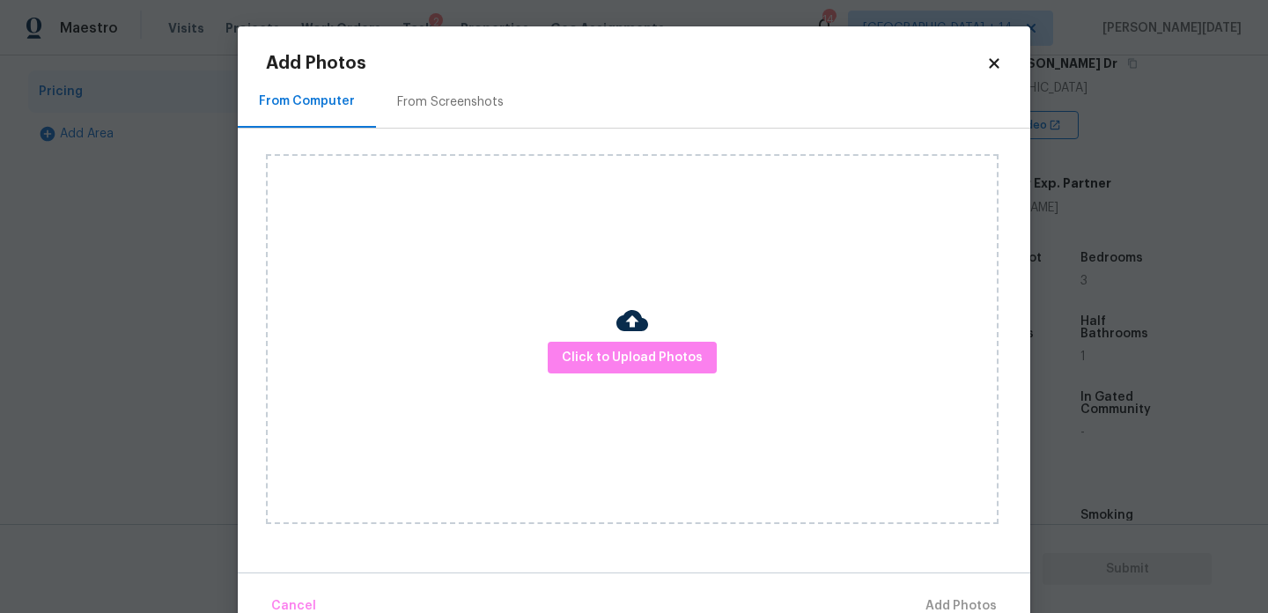
click at [423, 87] on div "From Screenshots" at bounding box center [450, 102] width 149 height 52
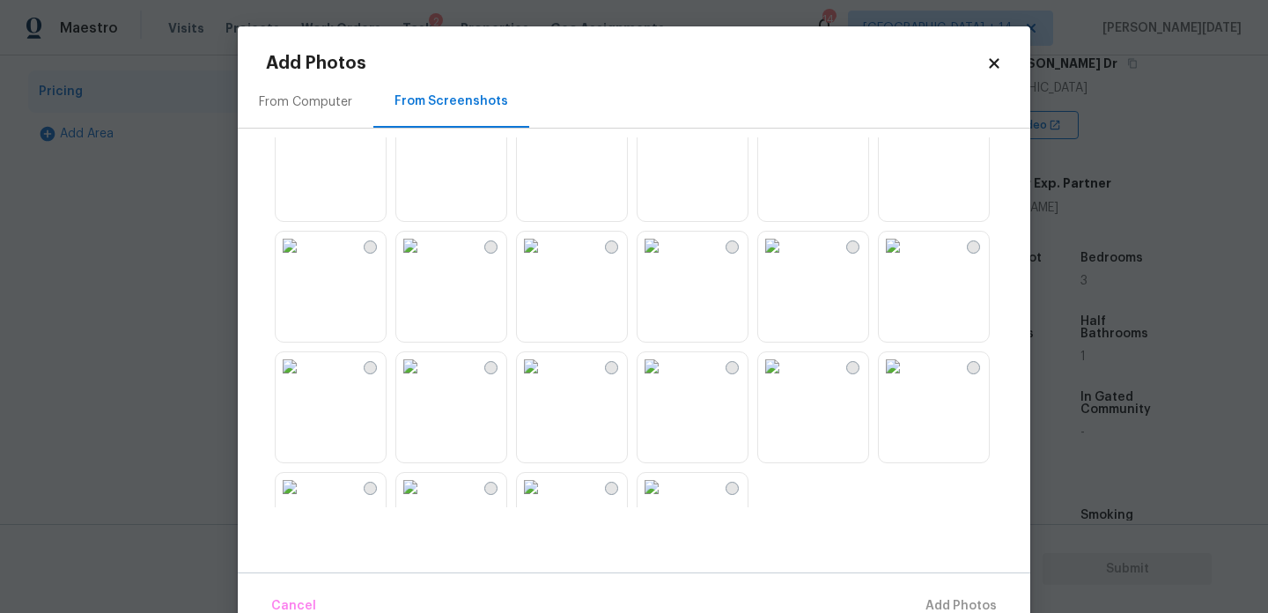
scroll to position [1682, 0]
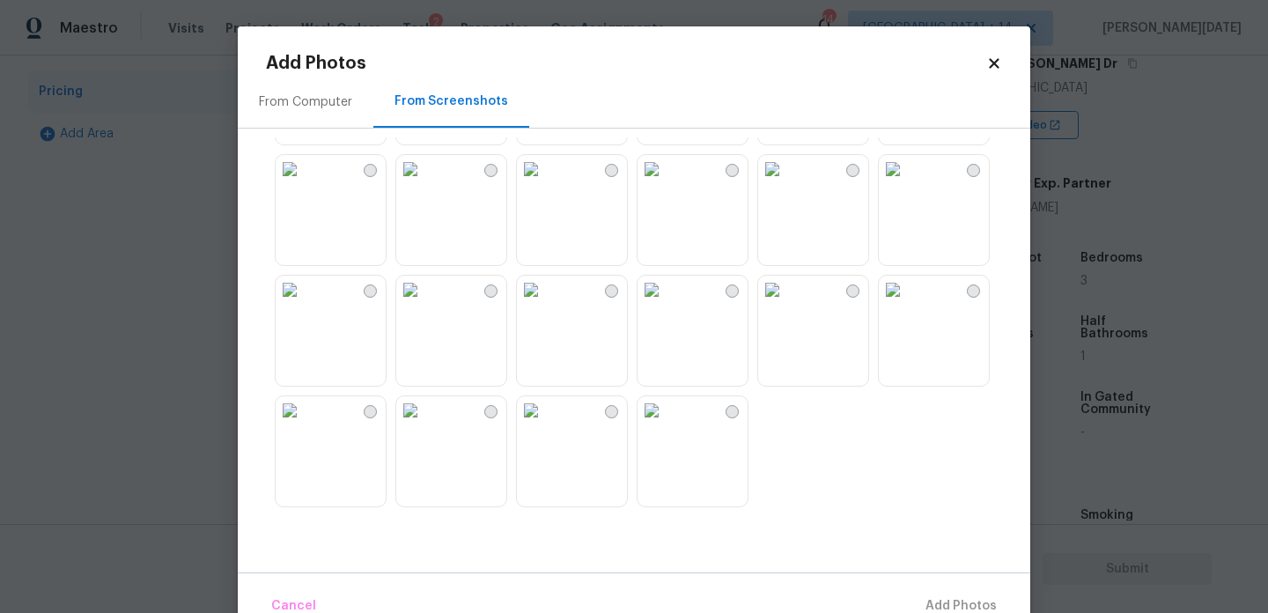
click at [666, 304] on img at bounding box center [652, 290] width 28 height 28
click at [786, 304] on img at bounding box center [772, 290] width 28 height 28
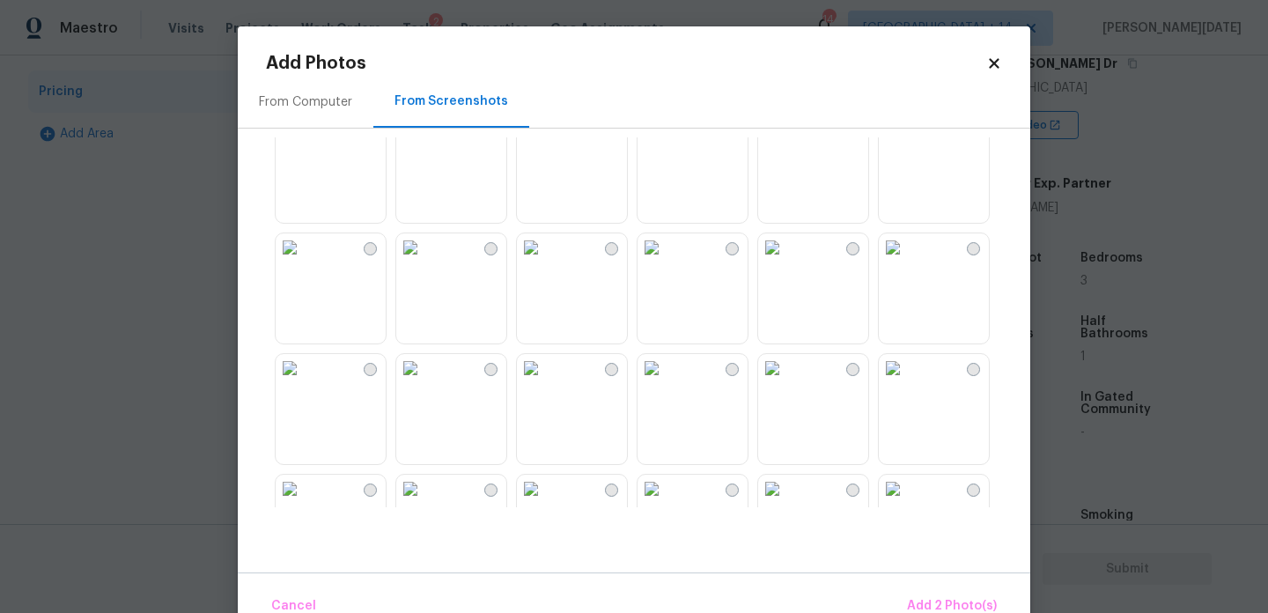
scroll to position [37, 0]
click at [424, 259] on img at bounding box center [410, 245] width 28 height 28
click at [992, 60] on icon at bounding box center [994, 63] width 10 height 10
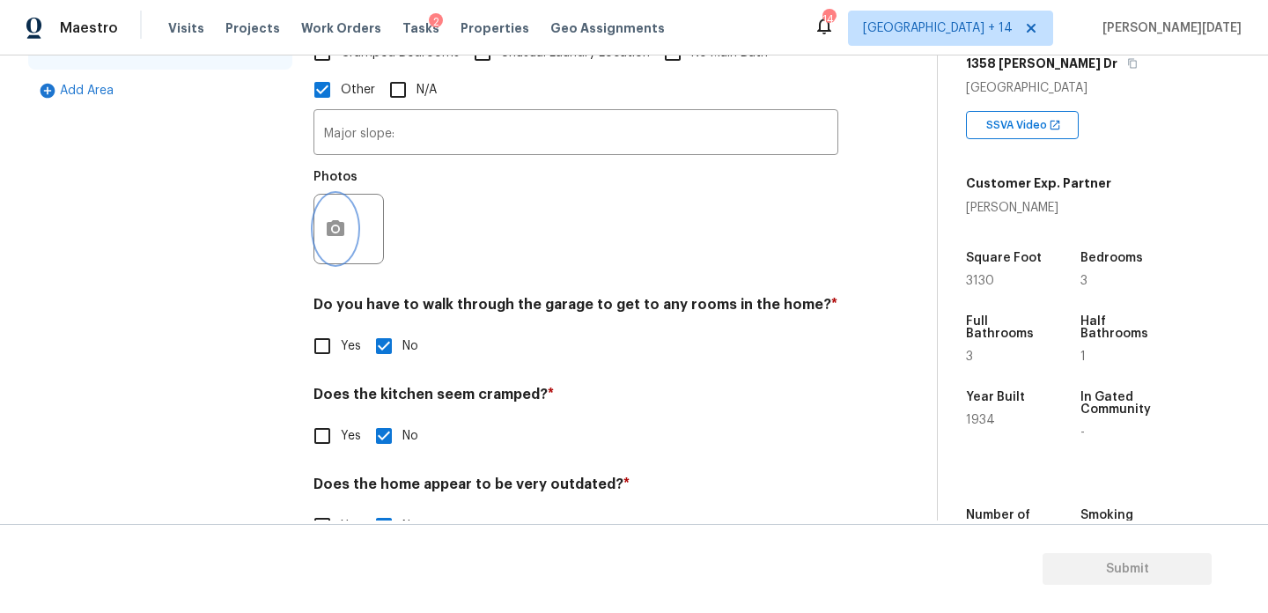
scroll to position [581, 0]
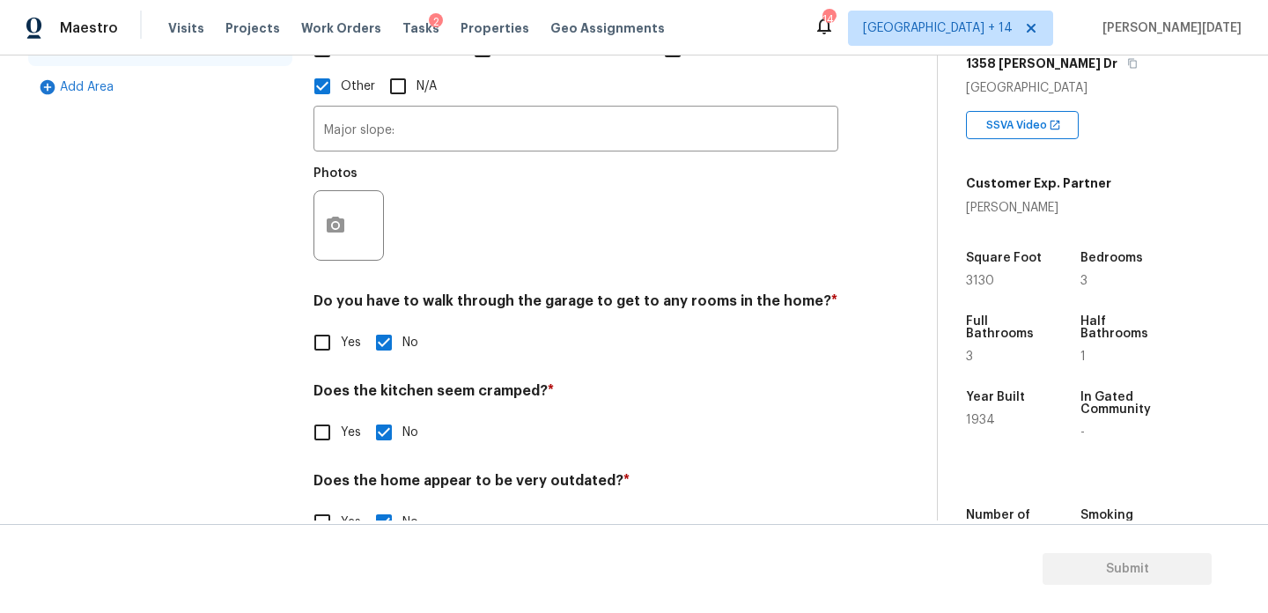
click at [300, 202] on div "Exterior Utilities HVAC Verification Plumbing Roof Gated Community Pricing 2 Ad…" at bounding box center [461, 145] width 867 height 834
click at [334, 223] on circle "button" at bounding box center [335, 225] width 5 height 5
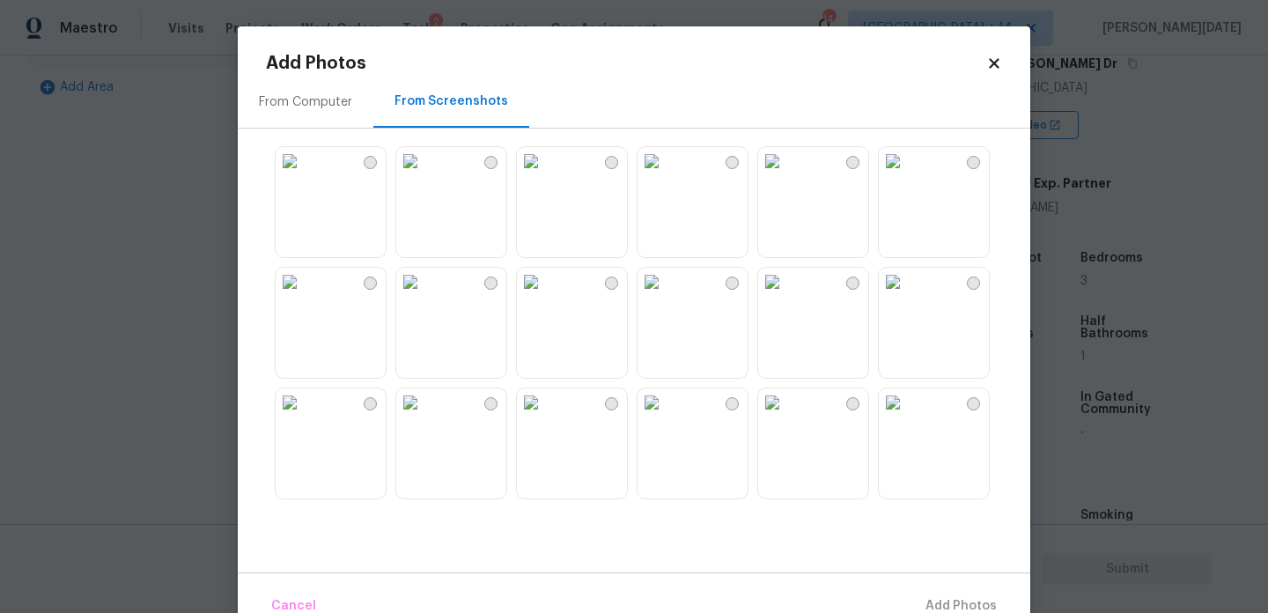
scroll to position [1682, 0]
click at [666, 304] on img at bounding box center [652, 290] width 28 height 28
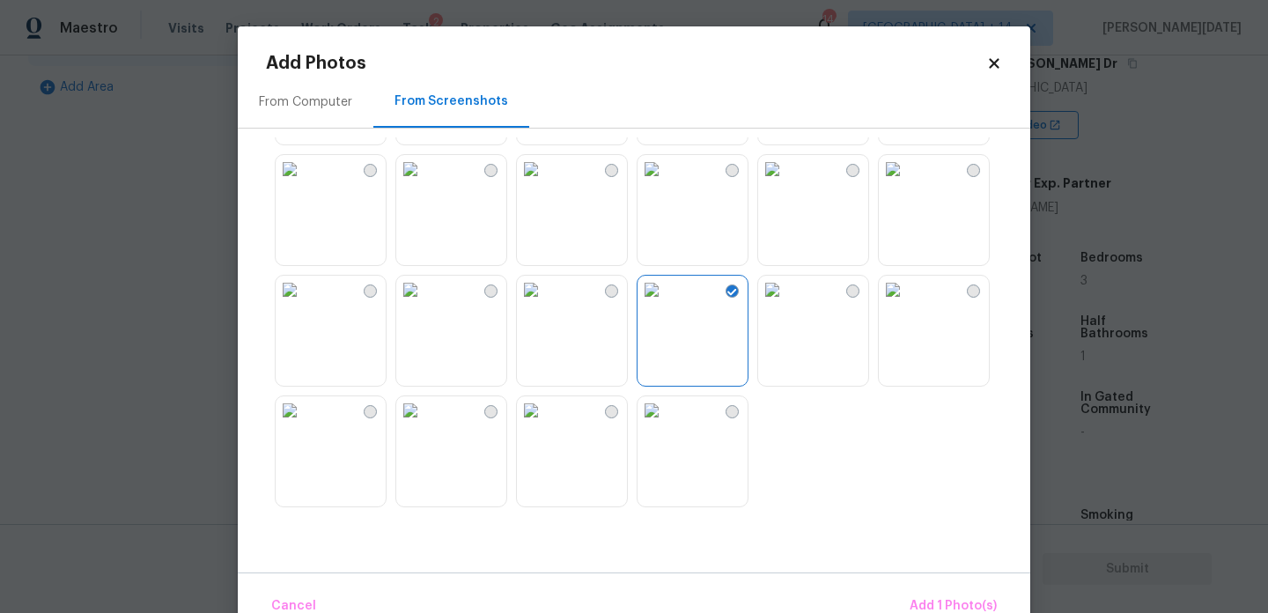
click at [786, 304] on img at bounding box center [772, 290] width 28 height 28
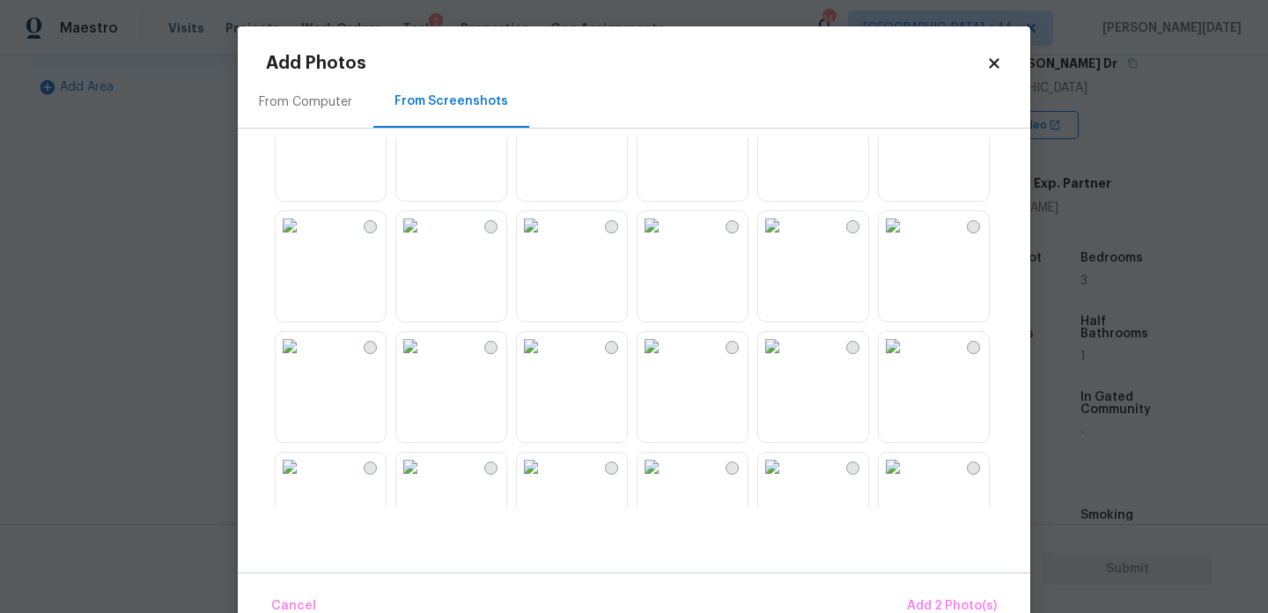
scroll to position [897, 0]
click at [424, 364] on img at bounding box center [410, 350] width 28 height 28
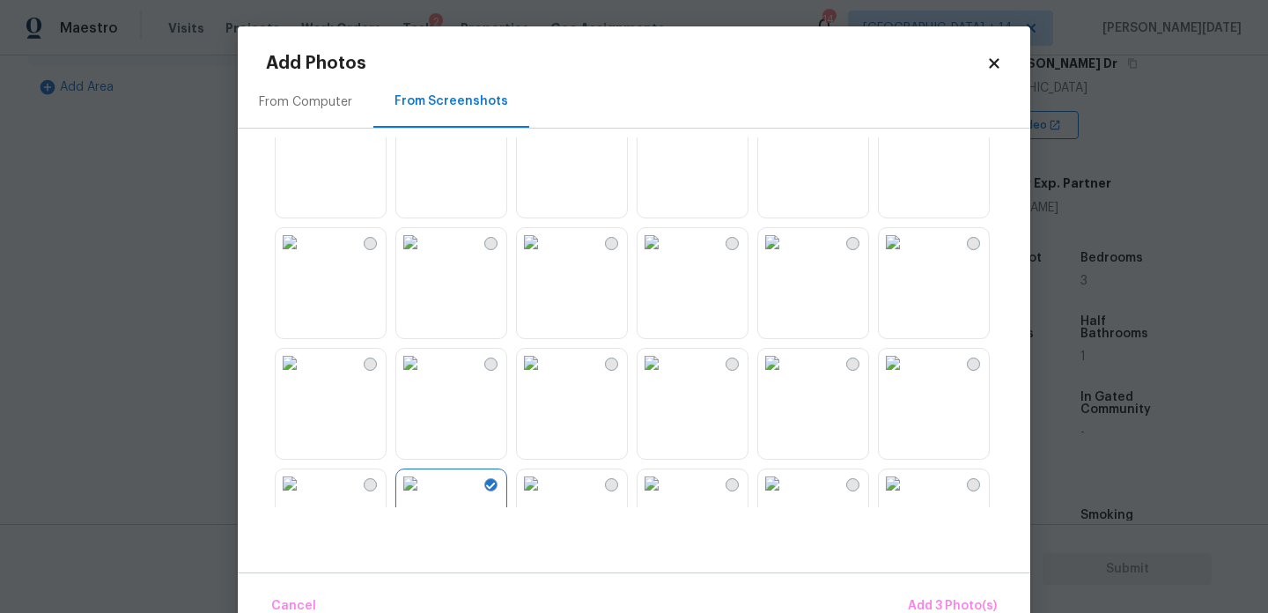
click at [545, 256] on img at bounding box center [531, 242] width 28 height 28
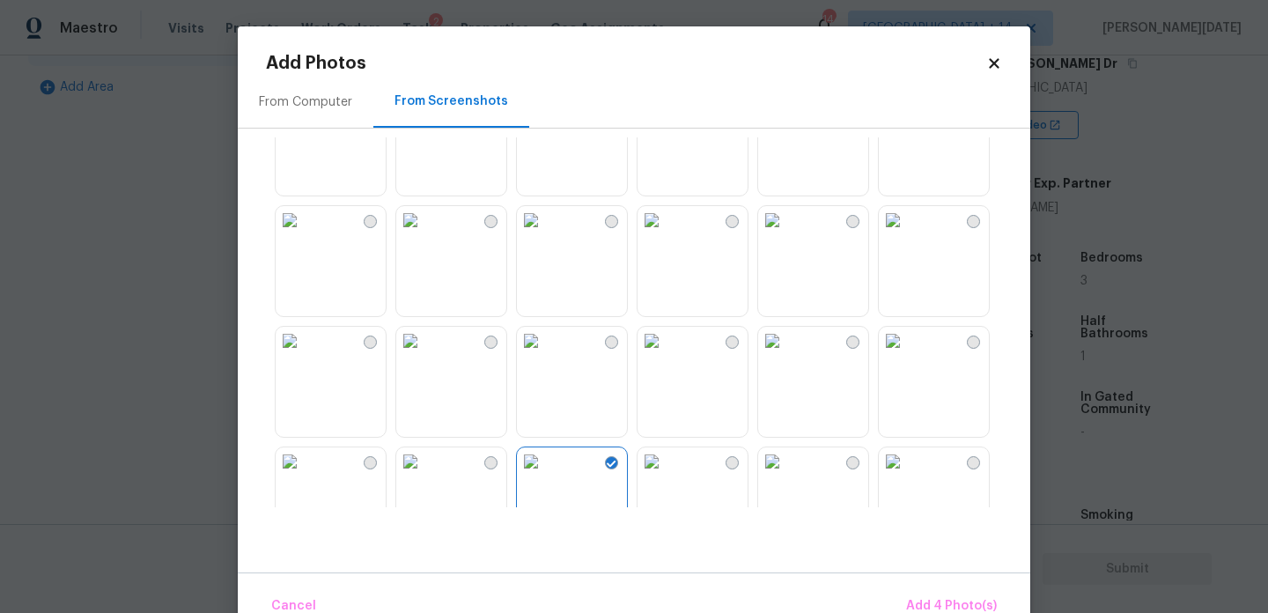
click at [666, 355] on img at bounding box center [652, 341] width 28 height 28
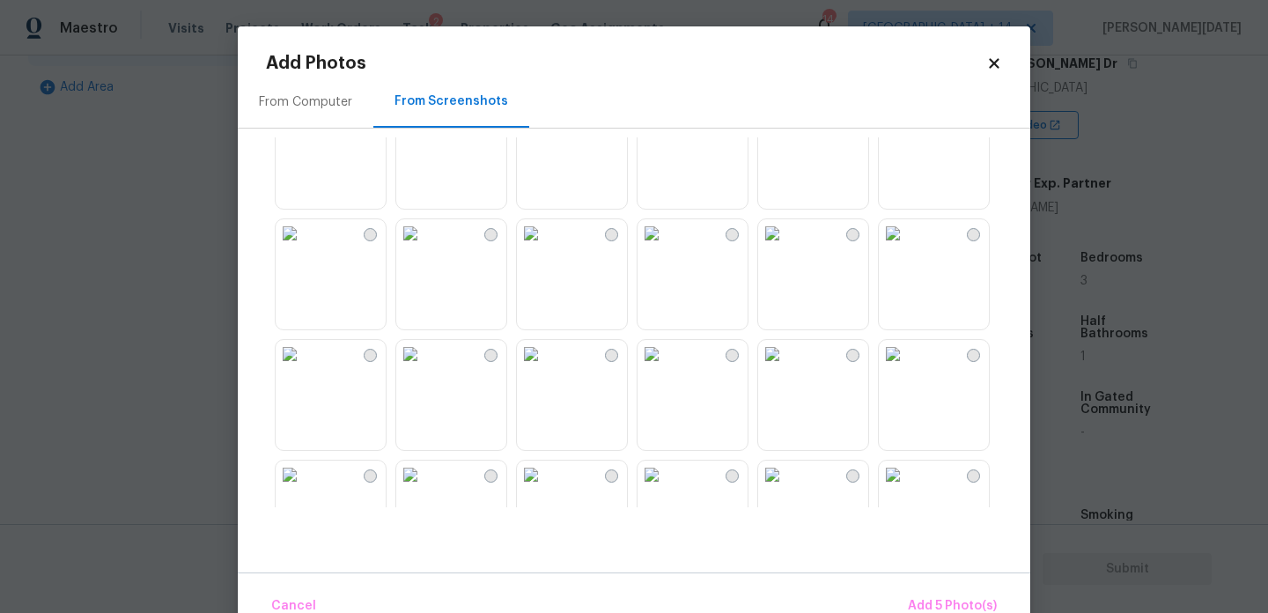
scroll to position [32, 0]
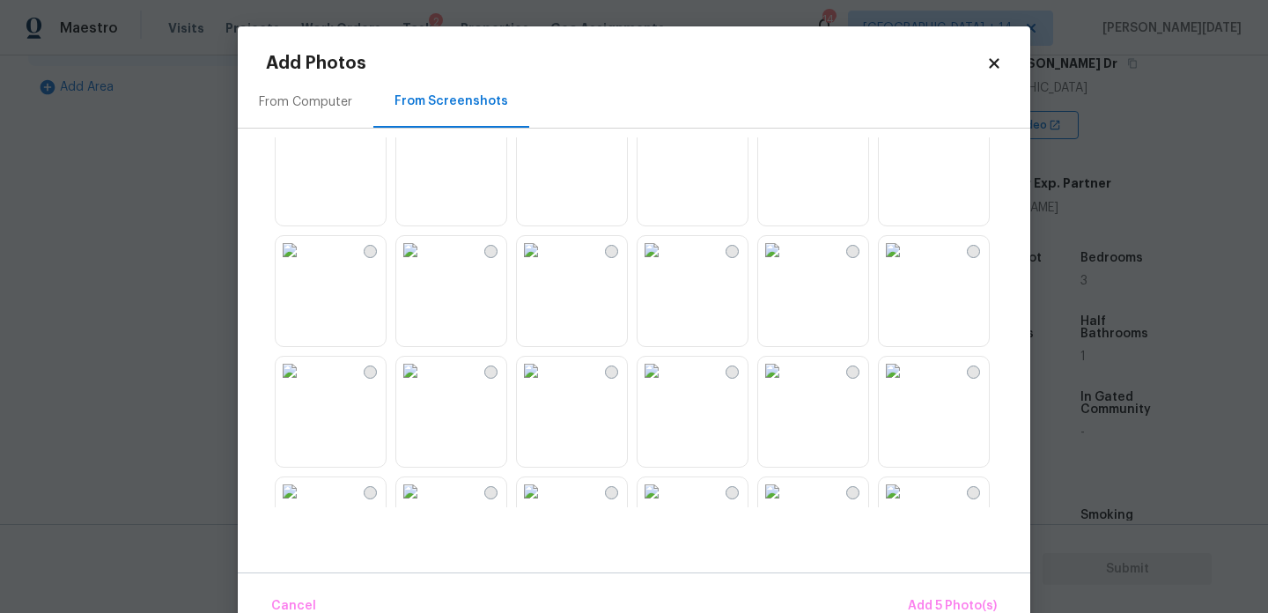
click at [424, 385] on img at bounding box center [410, 371] width 28 height 28
click at [424, 264] on img at bounding box center [410, 250] width 28 height 28
click at [944, 597] on span "Add 7 Photo(s)" at bounding box center [952, 606] width 90 height 22
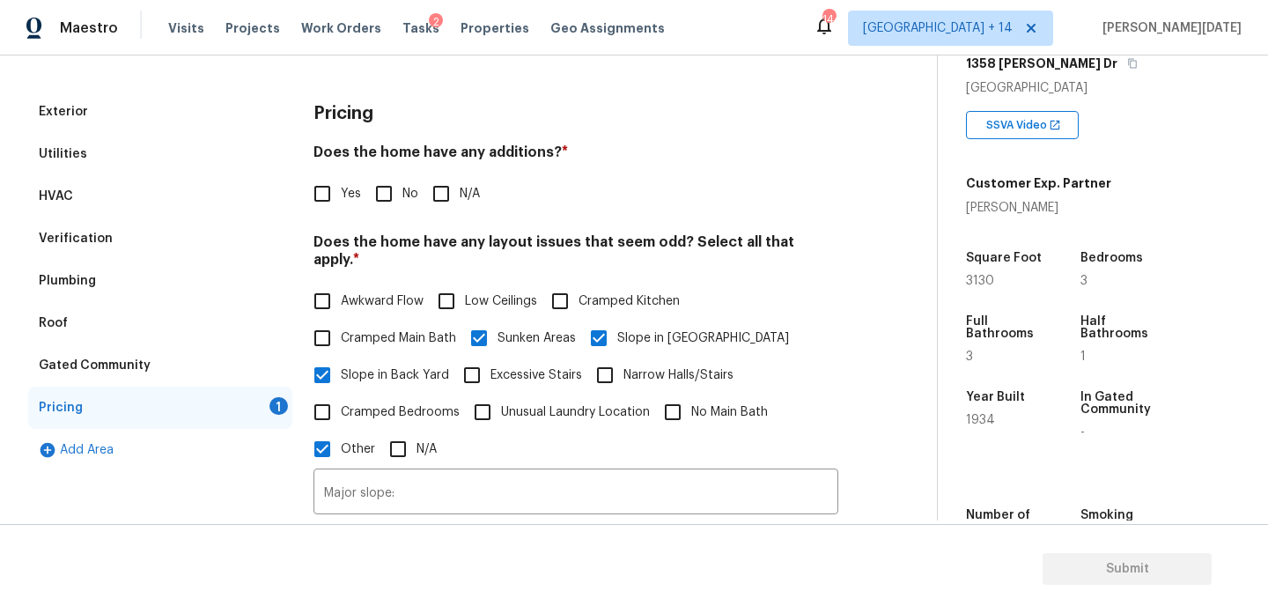
scroll to position [215, 0]
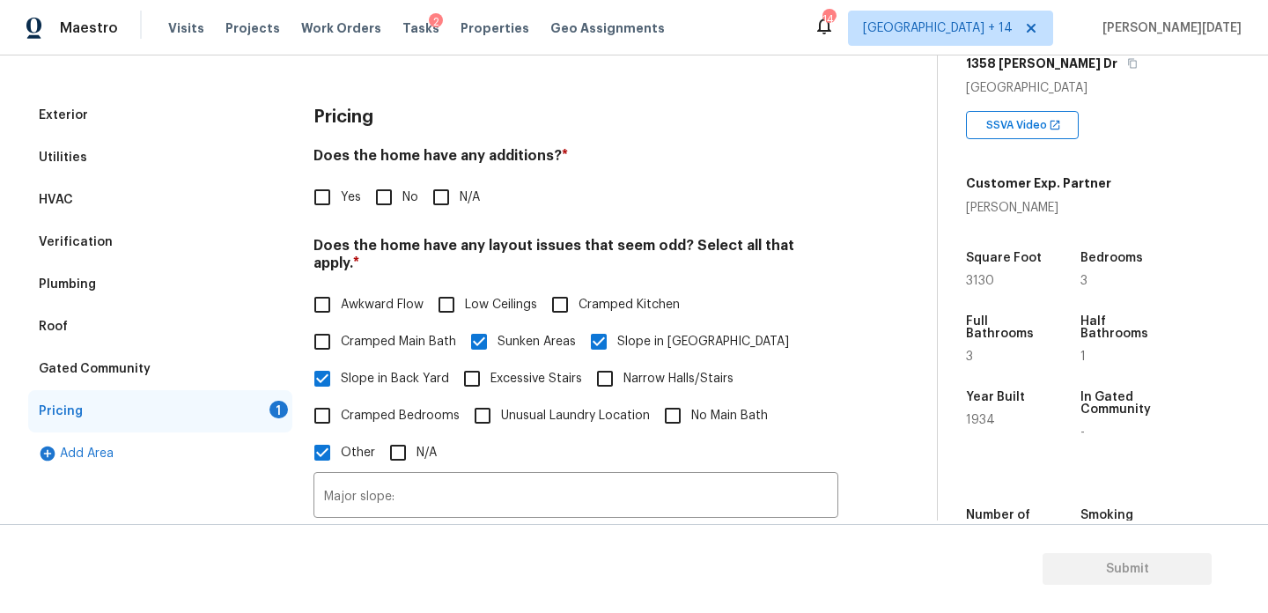
click at [390, 213] on input "No" at bounding box center [383, 197] width 37 height 37
checkbox input "true"
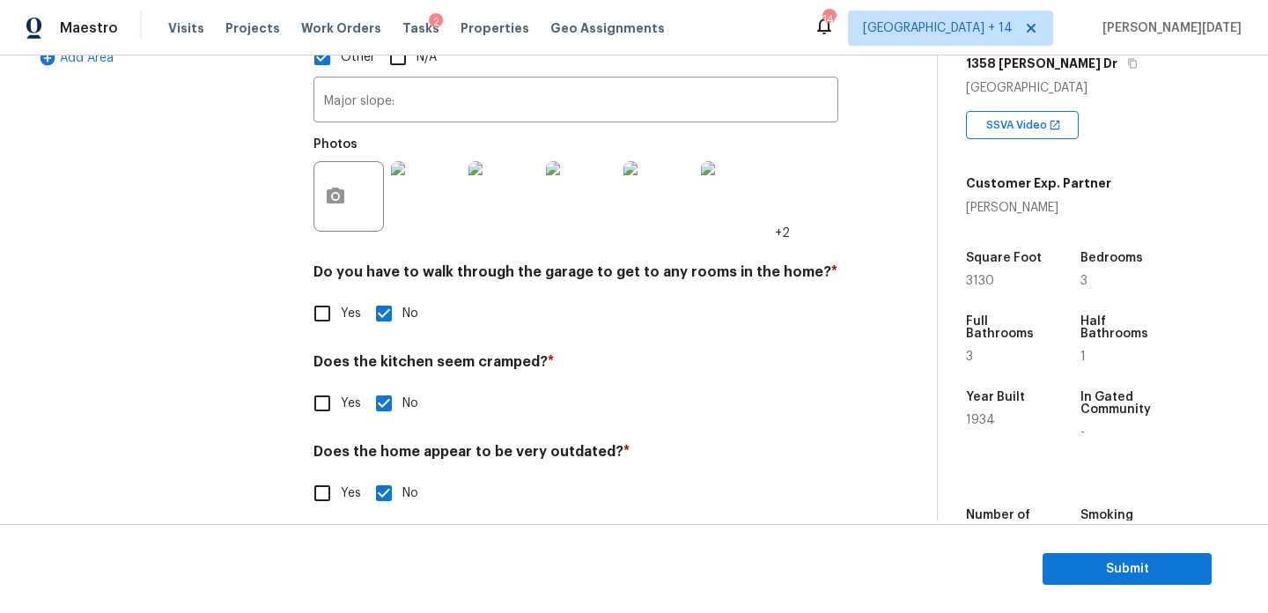
scroll to position [0, 0]
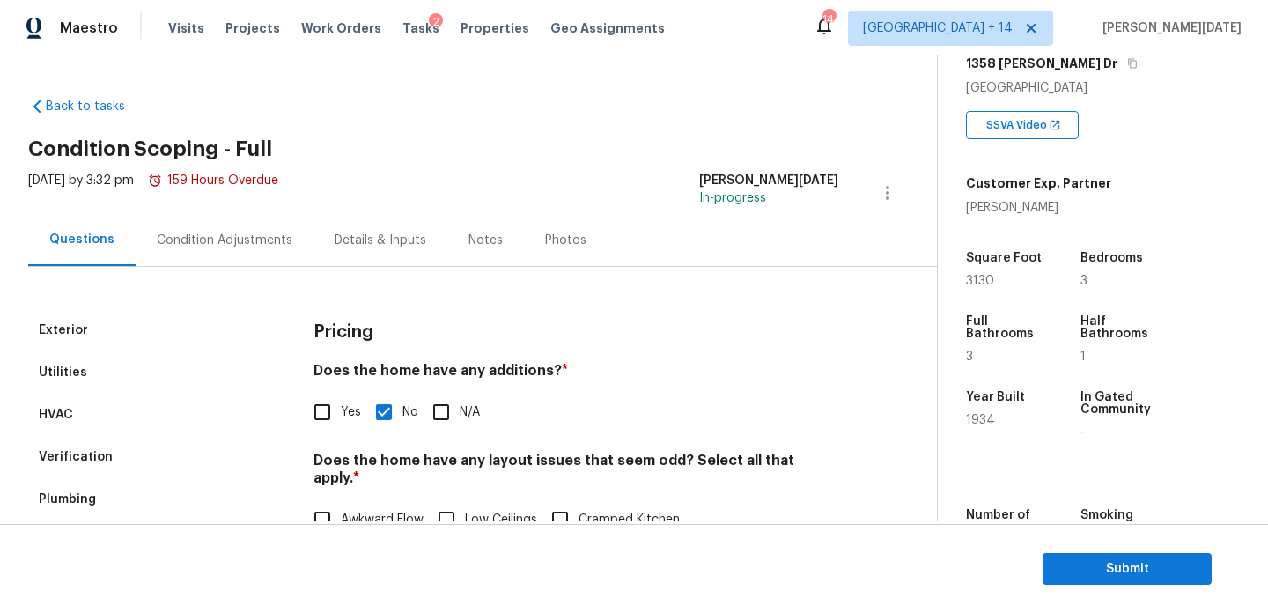
click at [263, 258] on div "Condition Adjustments" at bounding box center [225, 240] width 178 height 52
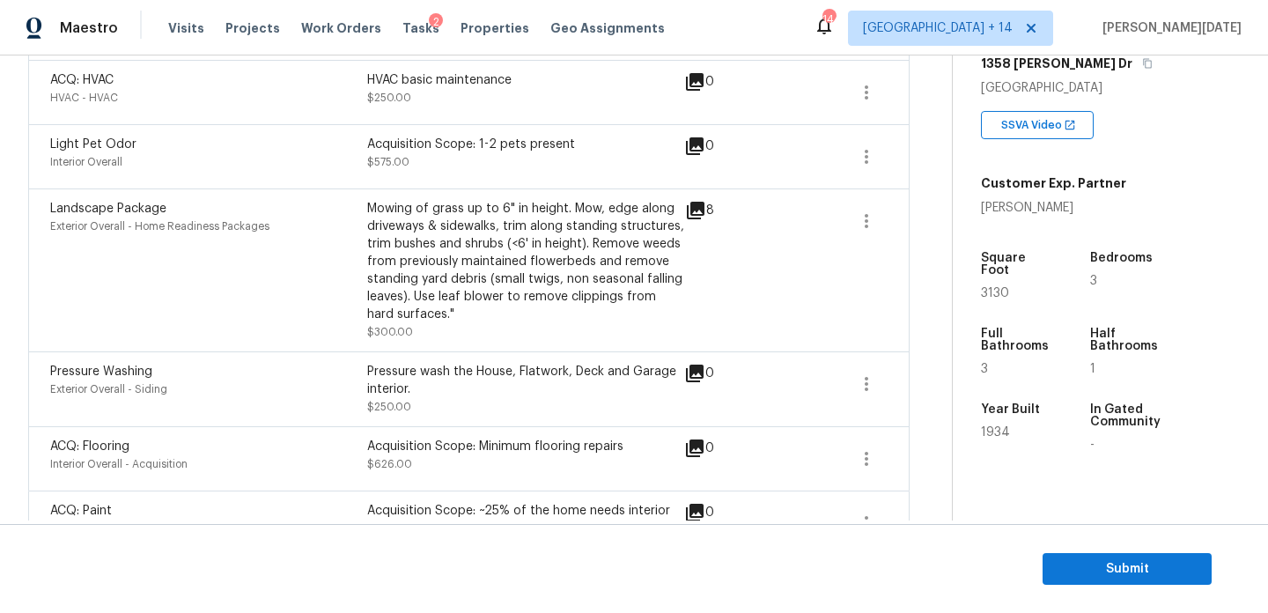
scroll to position [1074, 0]
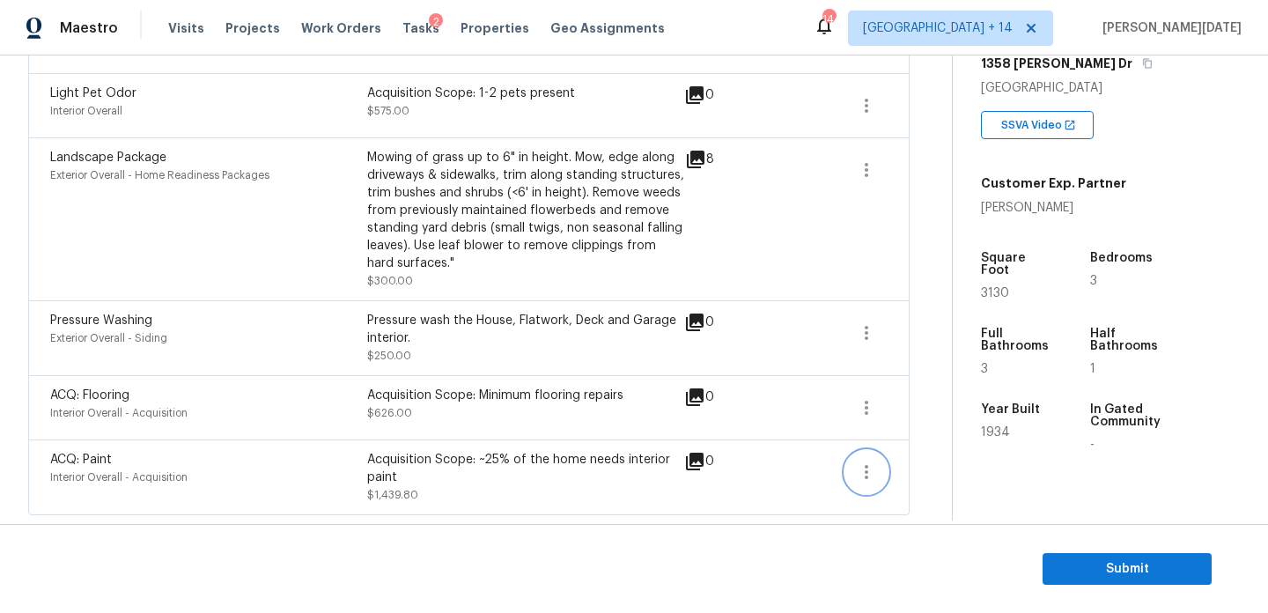
click at [861, 468] on icon "button" at bounding box center [866, 471] width 21 height 21
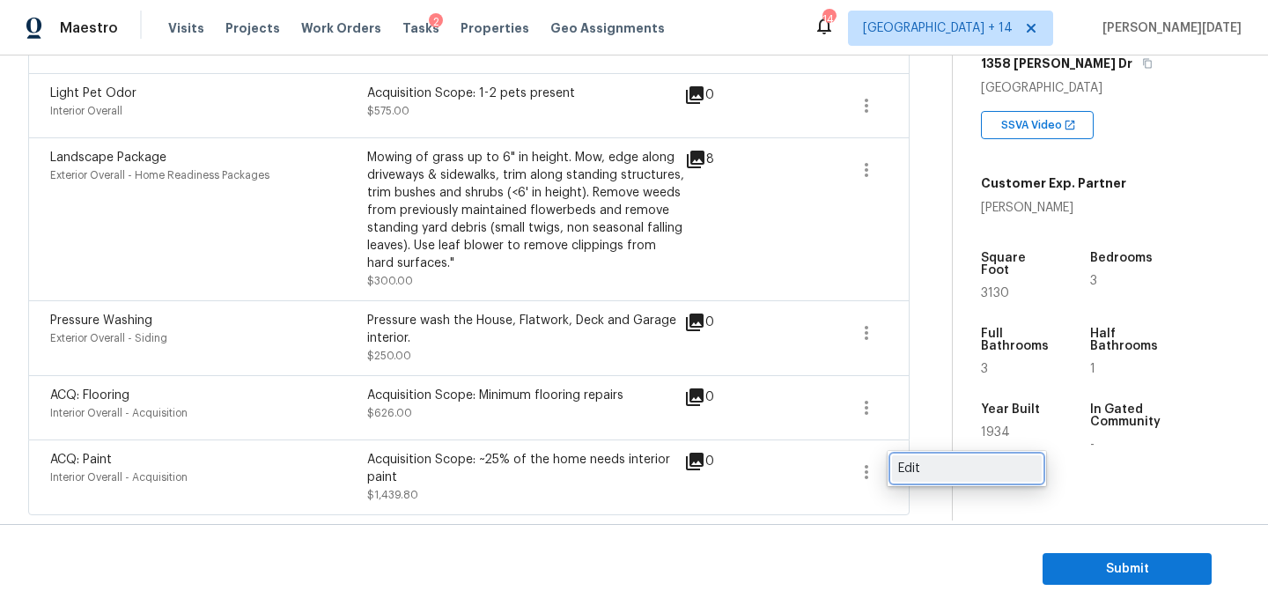
click at [955, 463] on div "Edit" at bounding box center [966, 469] width 137 height 18
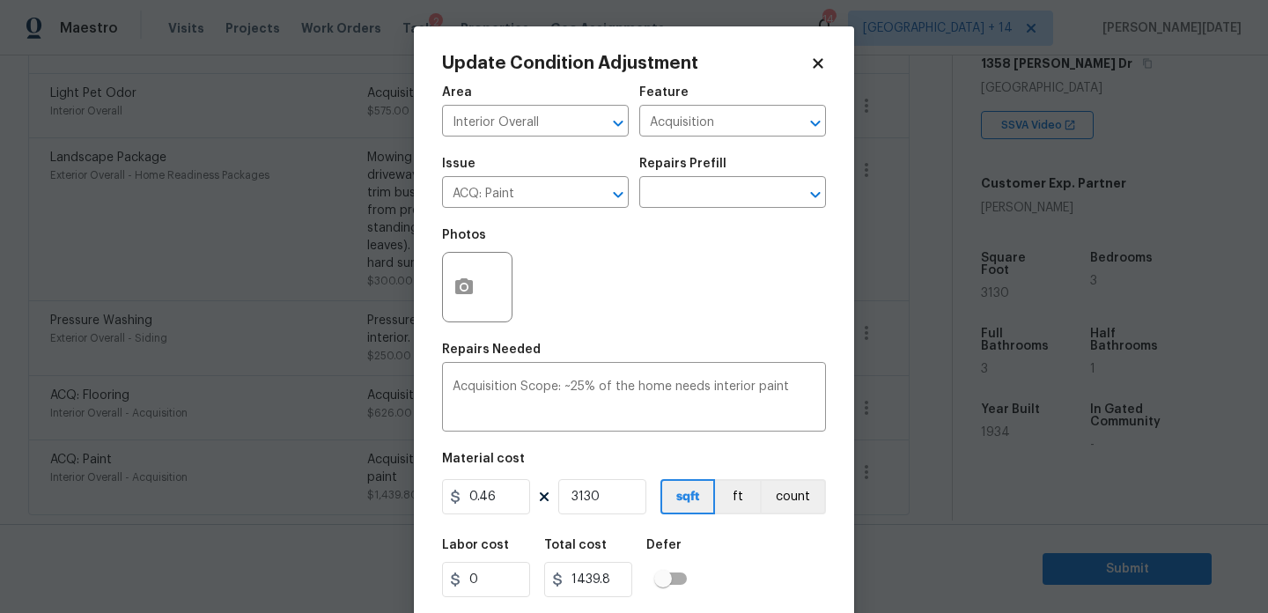
click at [814, 66] on icon at bounding box center [818, 63] width 10 height 10
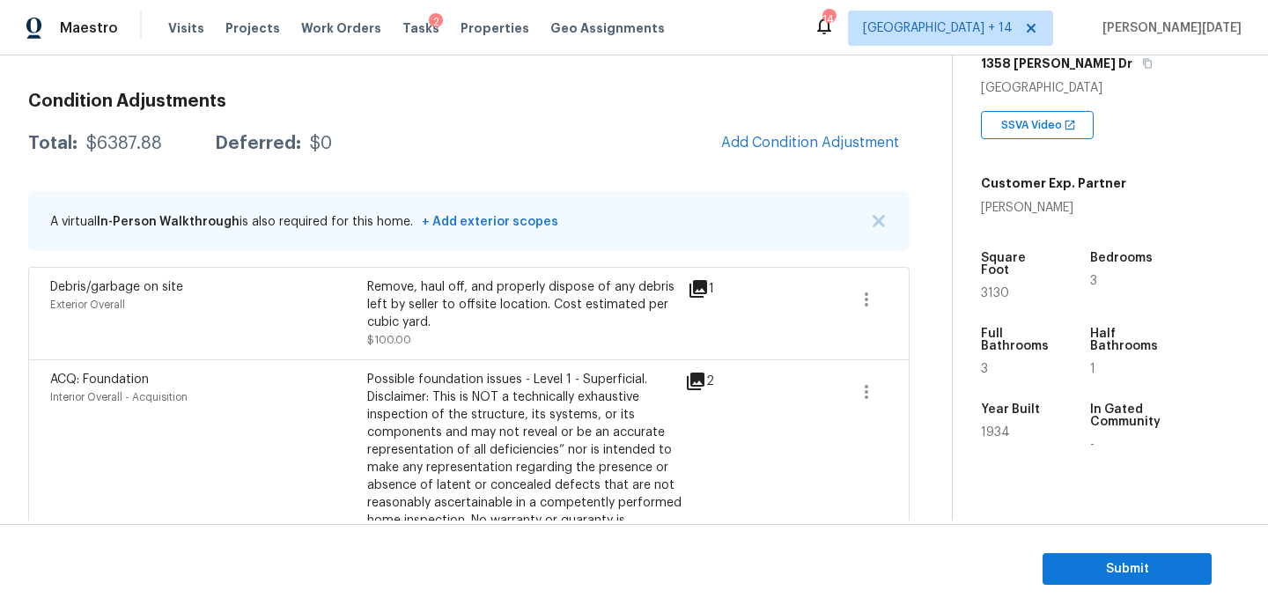
scroll to position [0, 0]
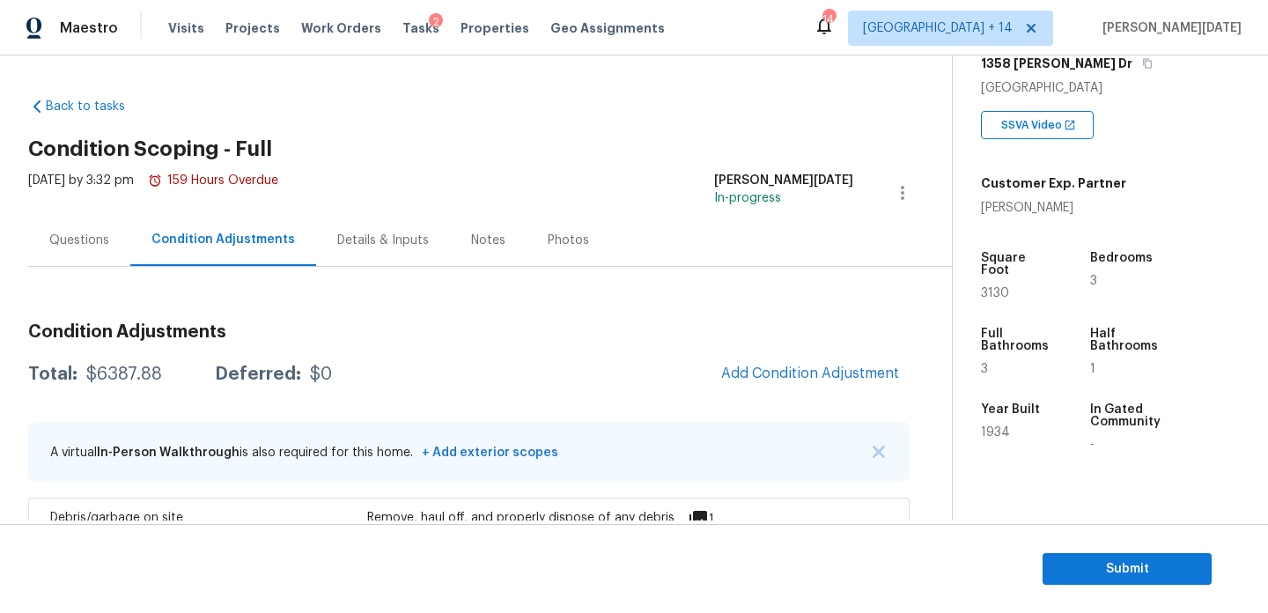
click at [103, 240] on div "Questions" at bounding box center [79, 241] width 60 height 18
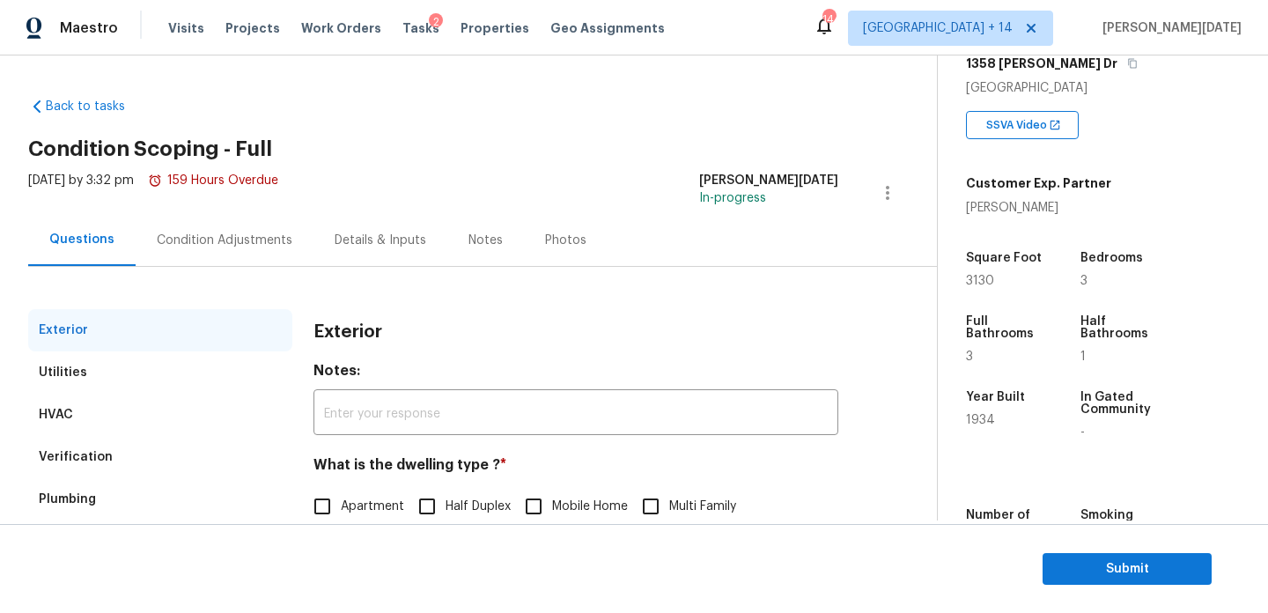
scroll to position [235, 0]
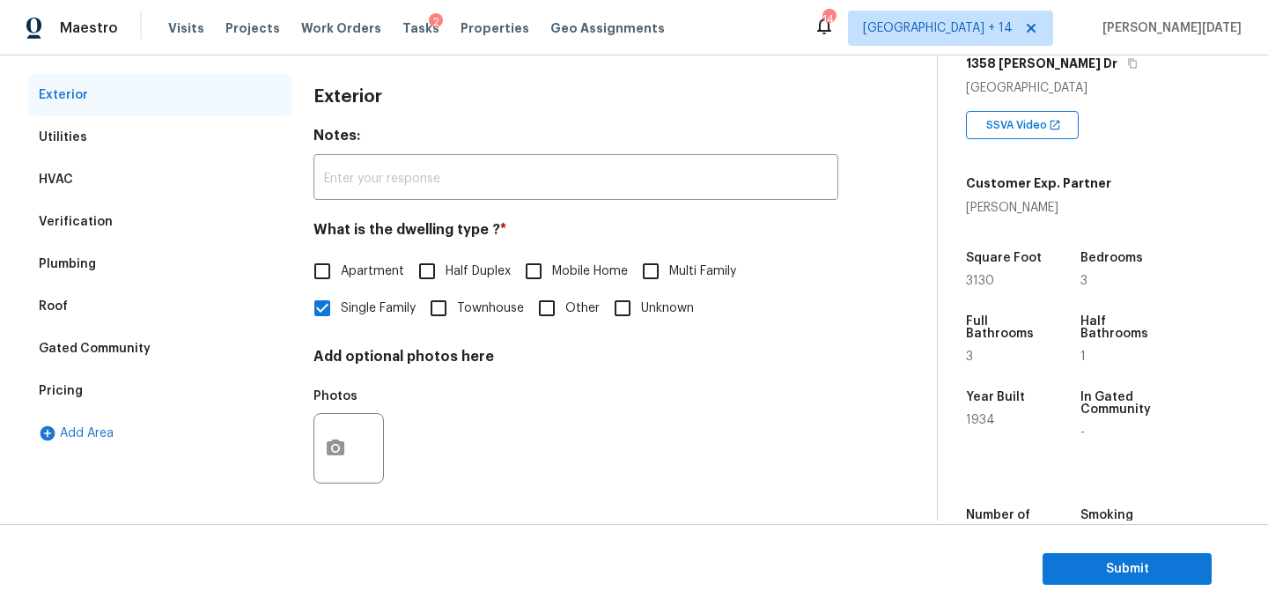
click at [124, 223] on div "Verification" at bounding box center [160, 222] width 264 height 42
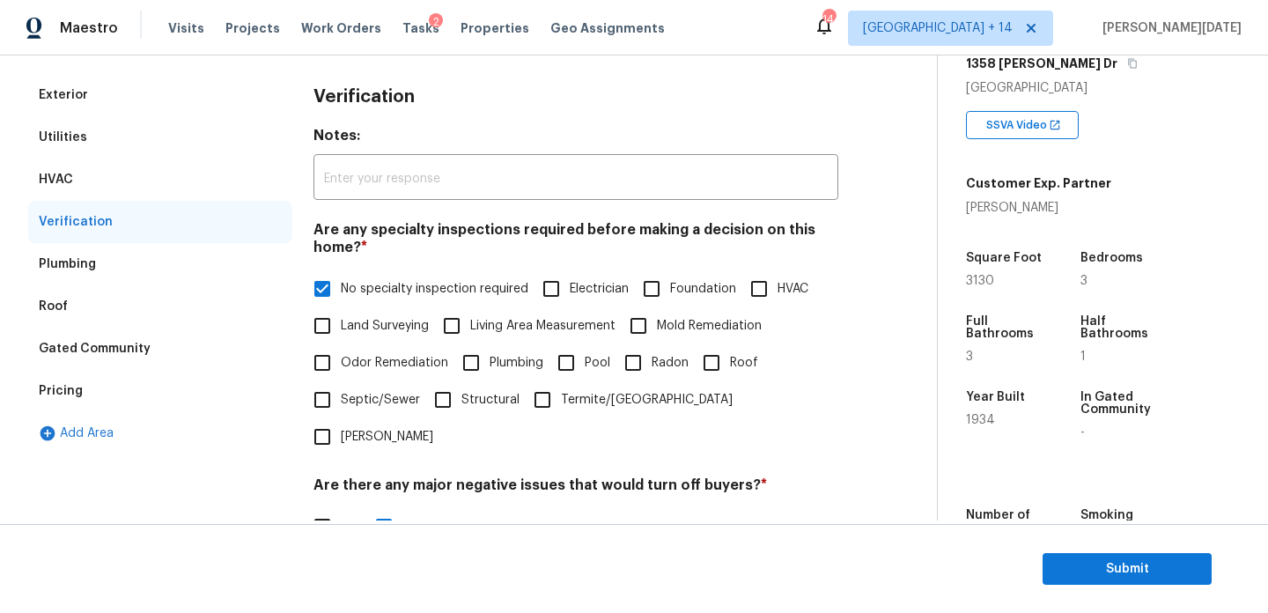
scroll to position [614, 0]
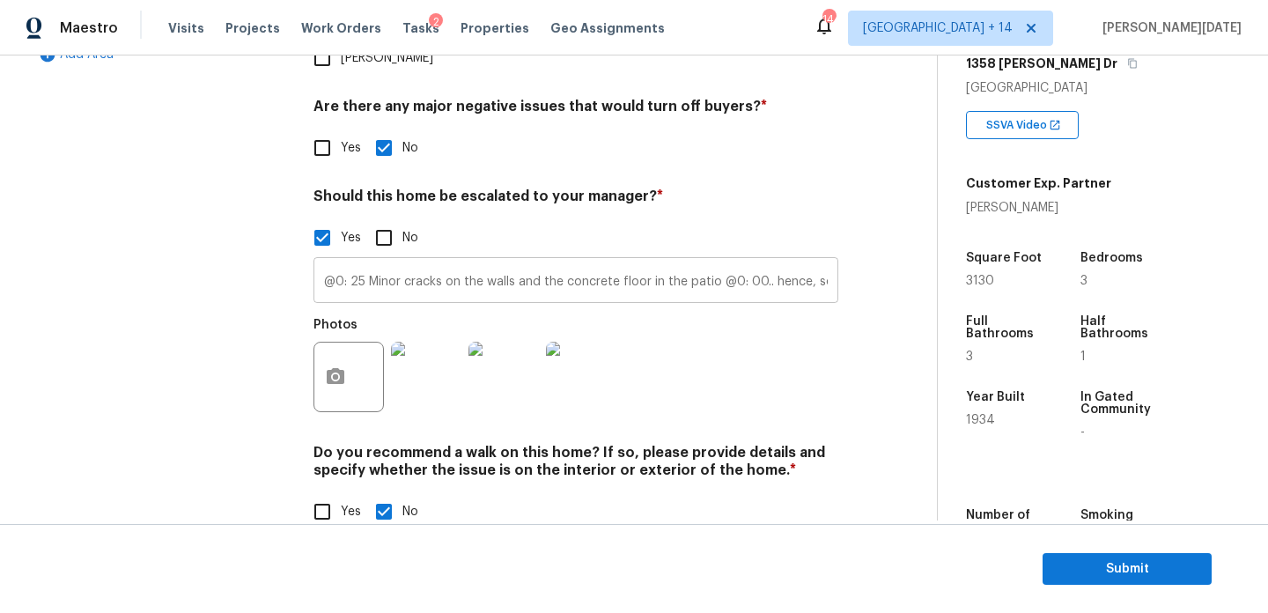
click at [563, 262] on input "@0: 25 Minor cracks on the walls and the concrete floor in the patio @0: 00.. h…" at bounding box center [576, 282] width 525 height 41
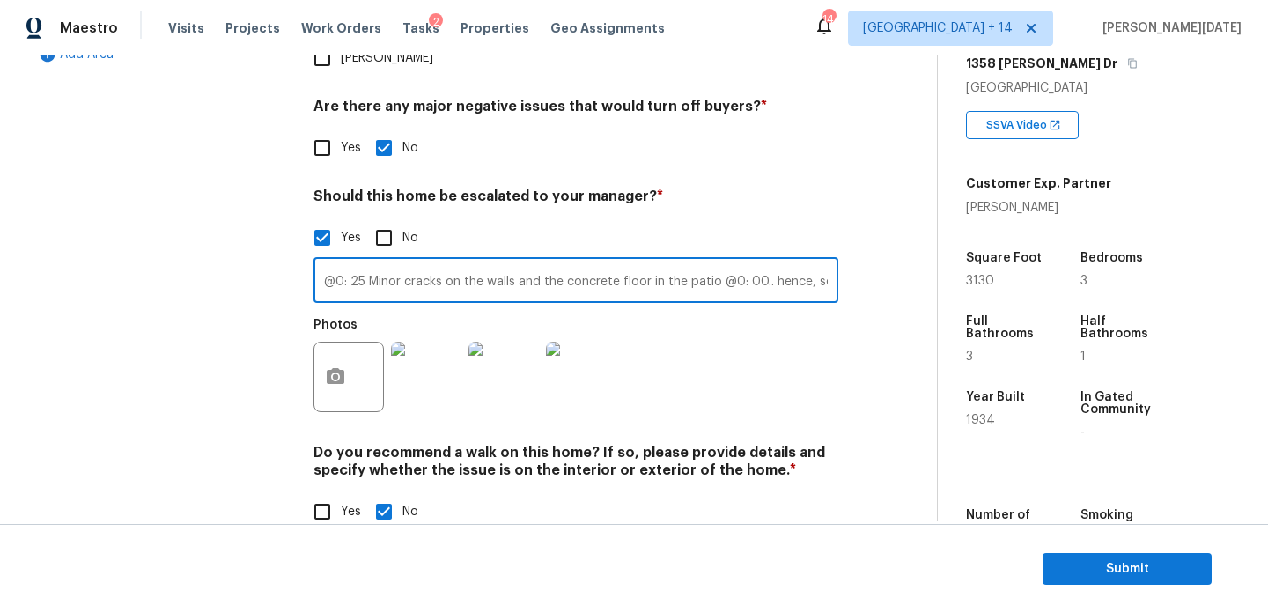
scroll to position [0, 1185]
click at [743, 362] on div "Photos" at bounding box center [576, 365] width 525 height 114
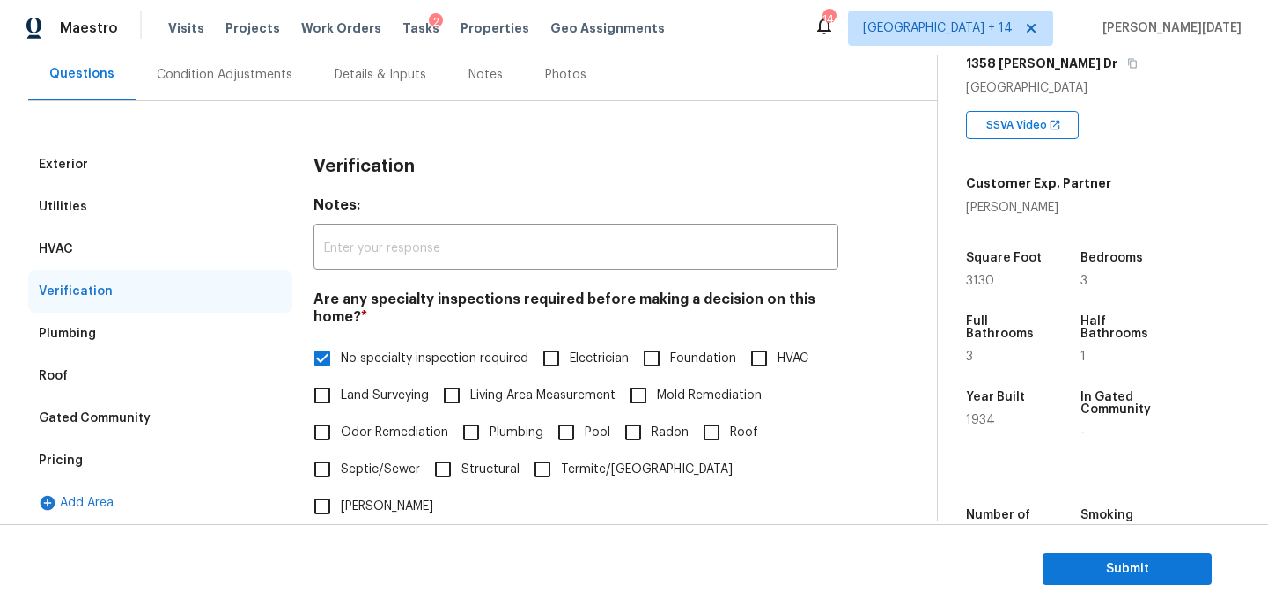
scroll to position [0, 0]
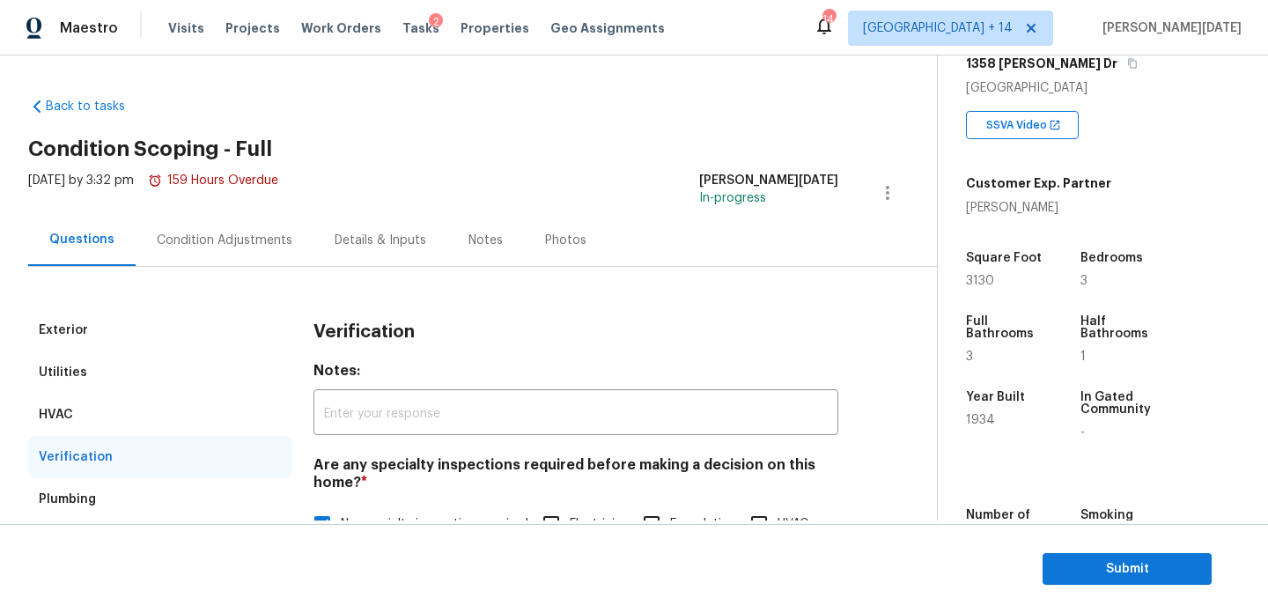
click at [222, 242] on div "Condition Adjustments" at bounding box center [225, 241] width 136 height 18
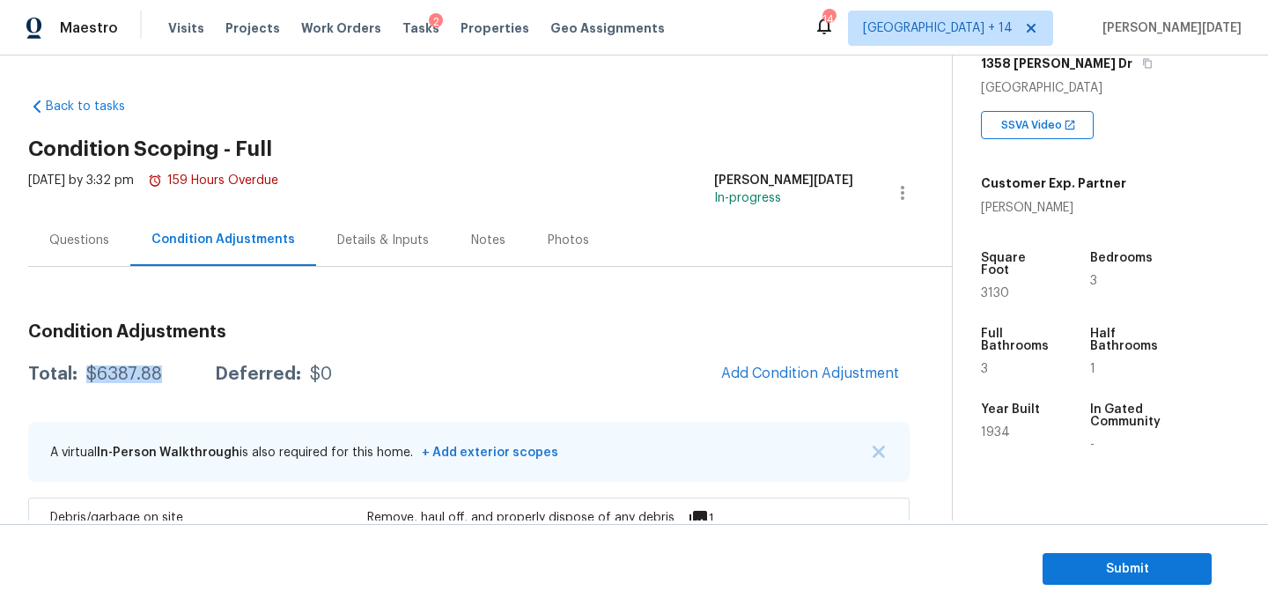
drag, startPoint x: 83, startPoint y: 374, endPoint x: 163, endPoint y: 379, distance: 80.3
click at [163, 379] on div "Total: $6387.88 Deferred: $0" at bounding box center [180, 374] width 304 height 18
copy div "$6387.88"
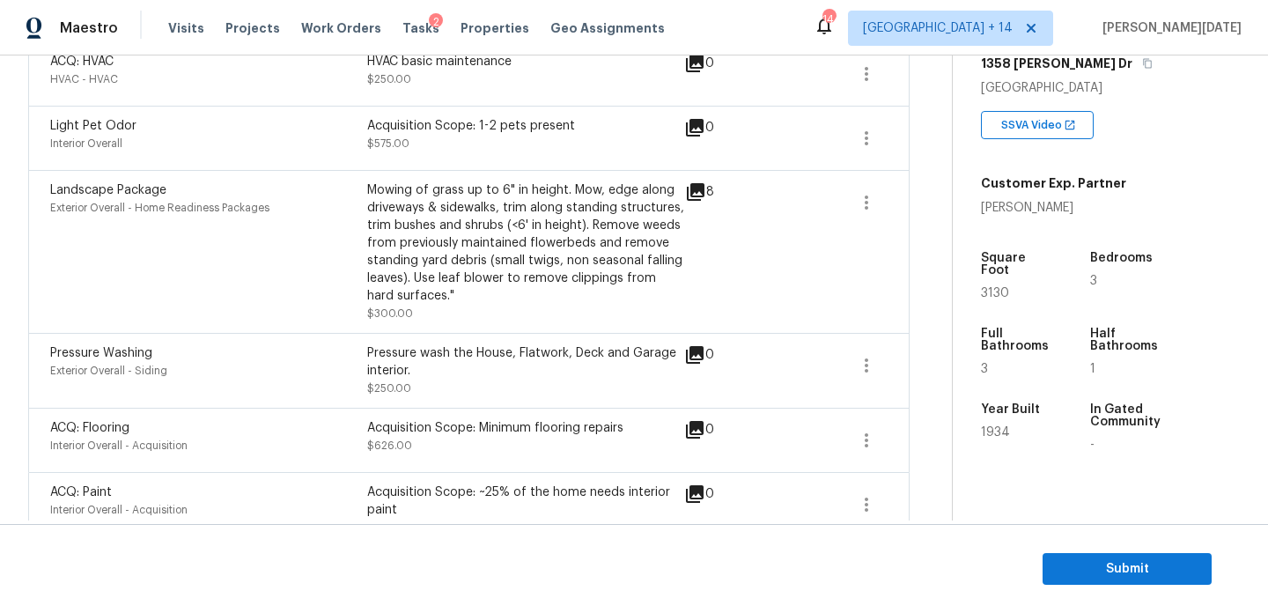
scroll to position [1074, 0]
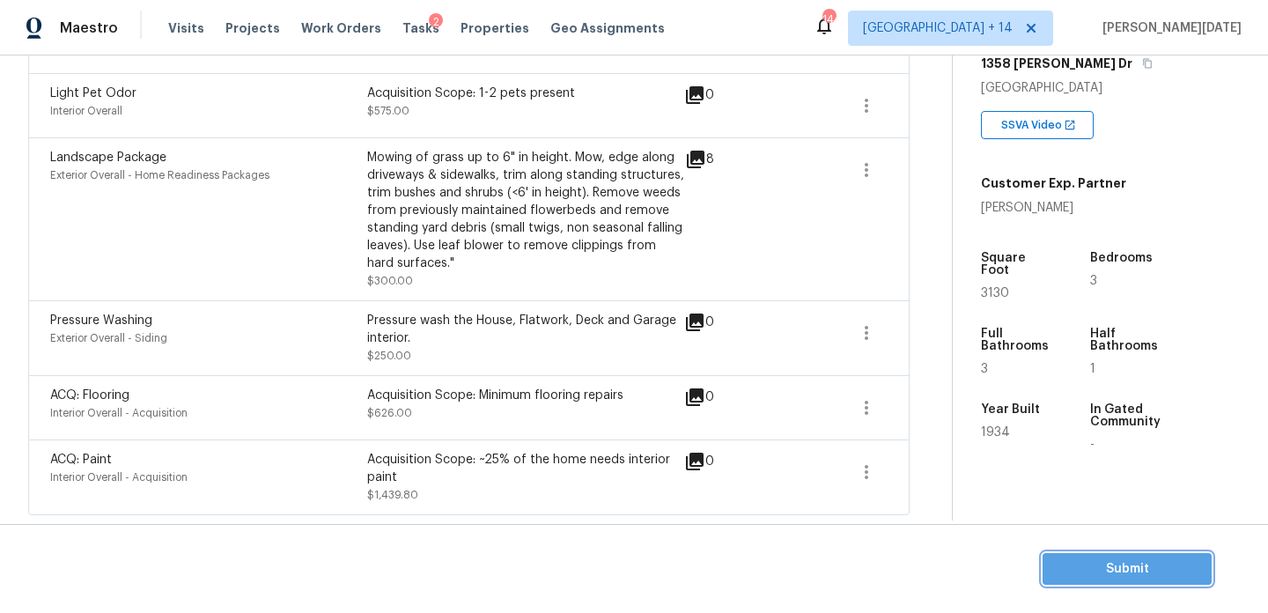
click at [1088, 559] on span "Submit" at bounding box center [1127, 569] width 141 height 22
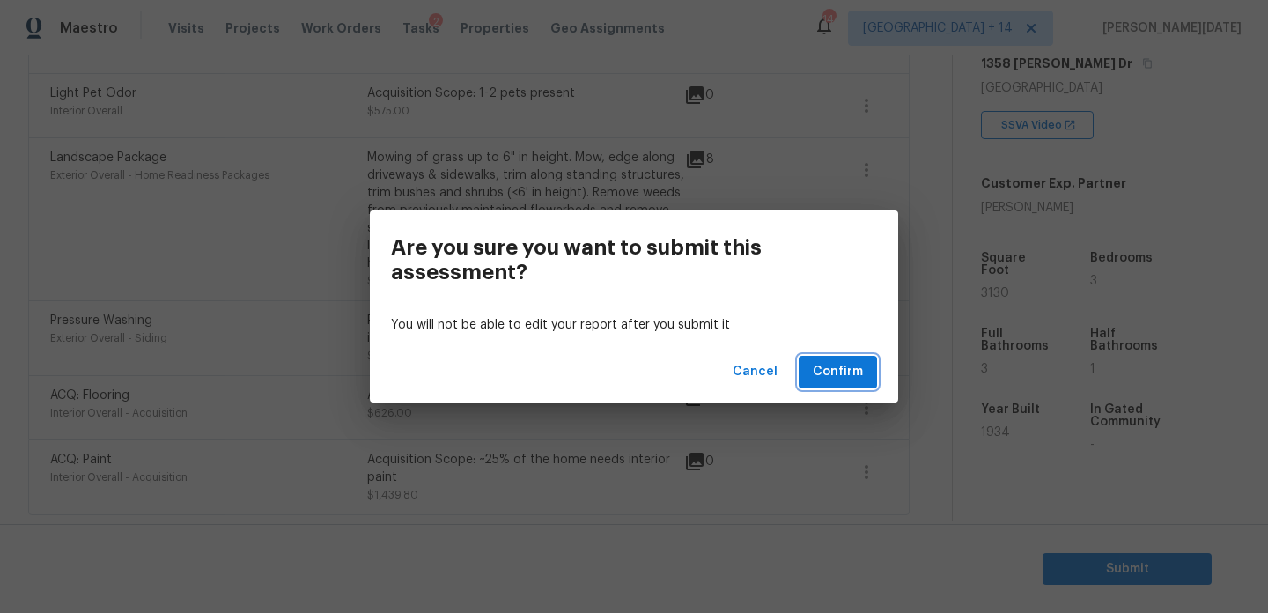
click at [840, 367] on span "Confirm" at bounding box center [838, 372] width 50 height 22
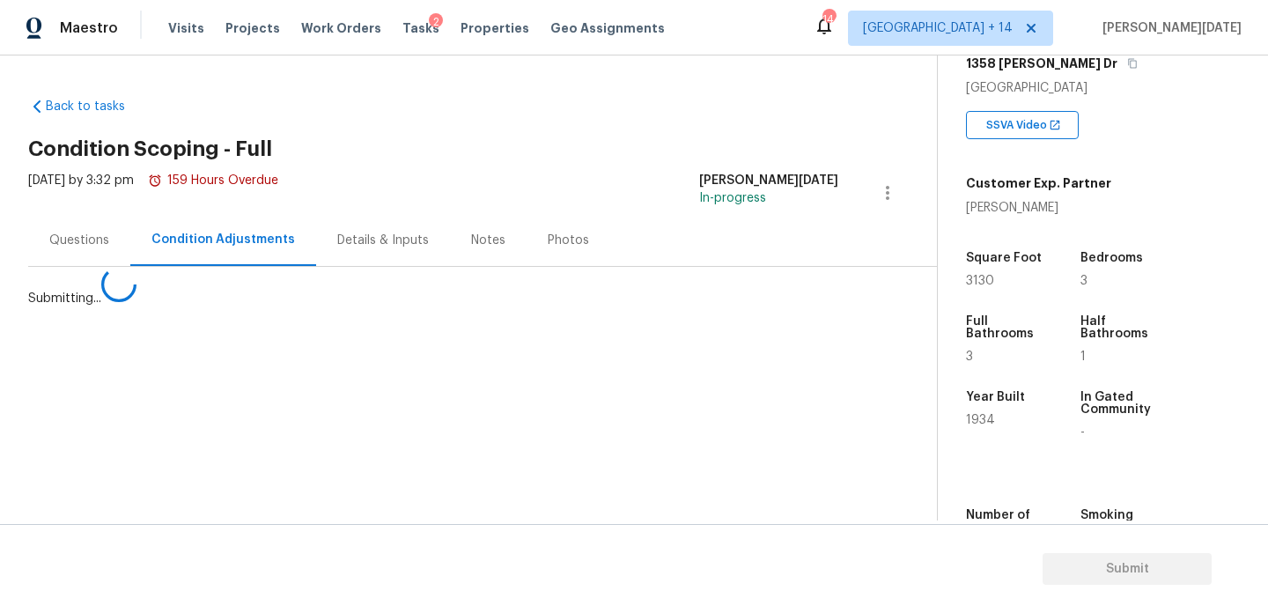
scroll to position [0, 0]
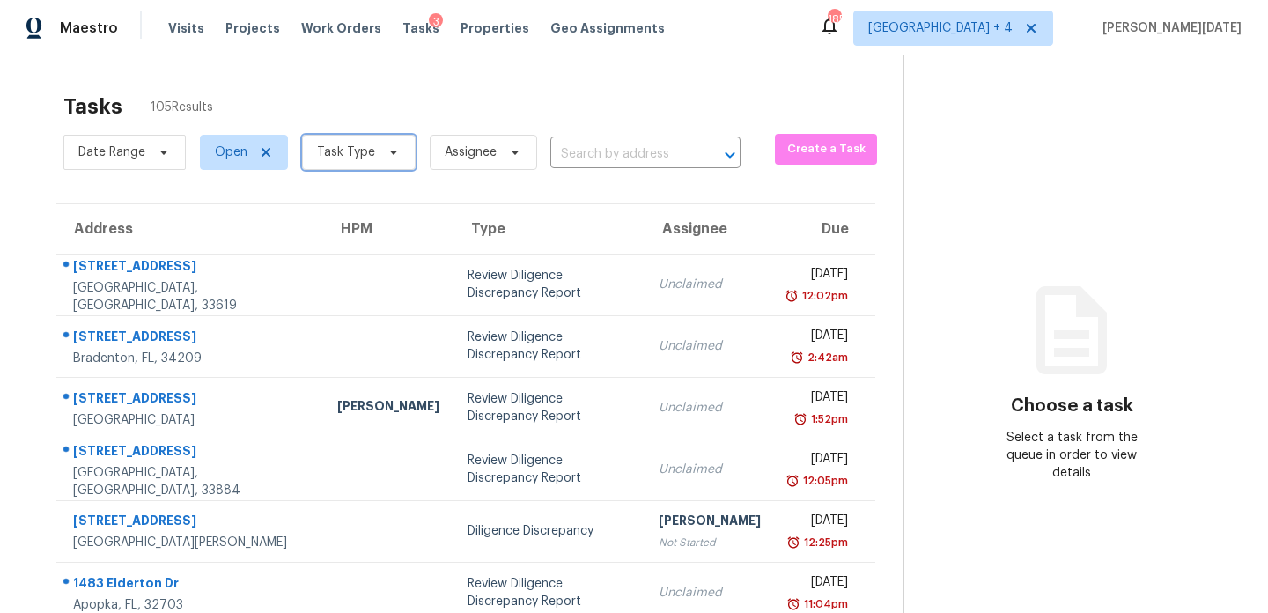
click at [355, 147] on span "Task Type" at bounding box center [346, 153] width 58 height 18
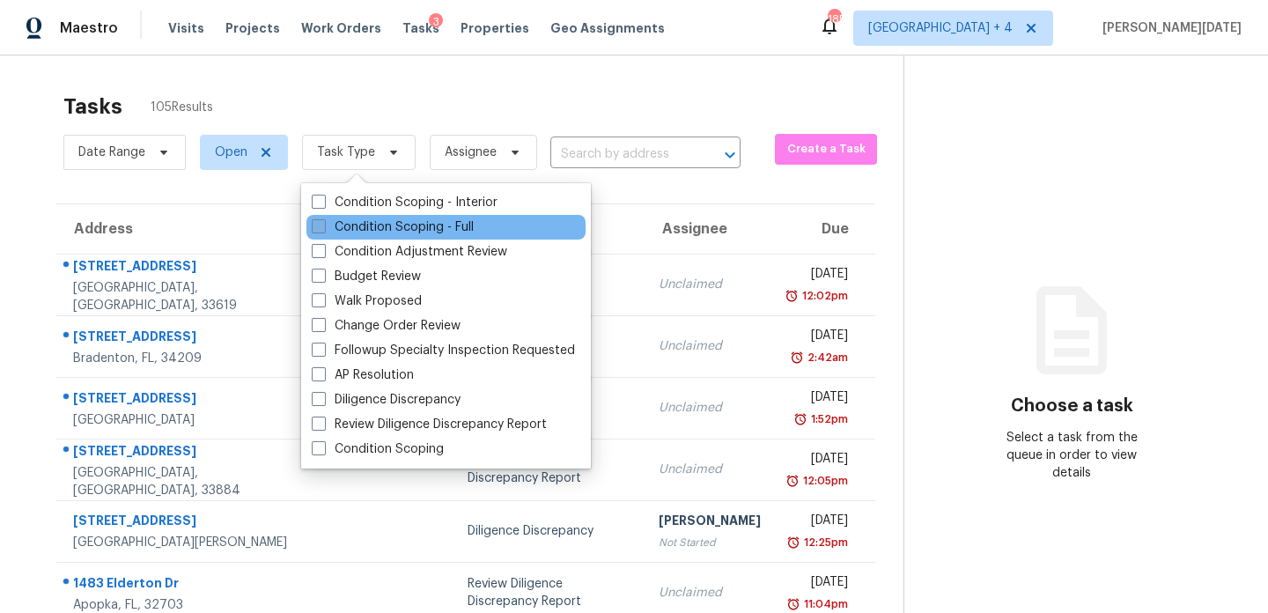
click at [334, 229] on label "Condition Scoping - Full" at bounding box center [393, 227] width 162 height 18
click at [323, 229] on input "Condition Scoping - Full" at bounding box center [317, 223] width 11 height 11
checkbox input "true"
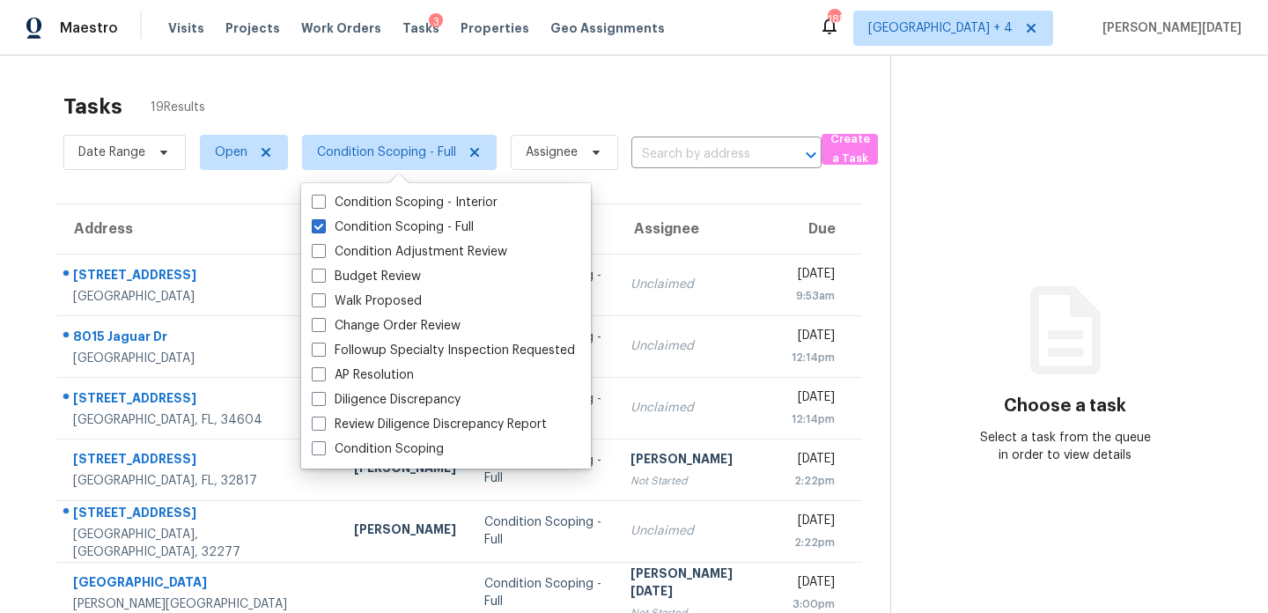
click at [650, 112] on div "Tasks 19 Results" at bounding box center [476, 107] width 827 height 46
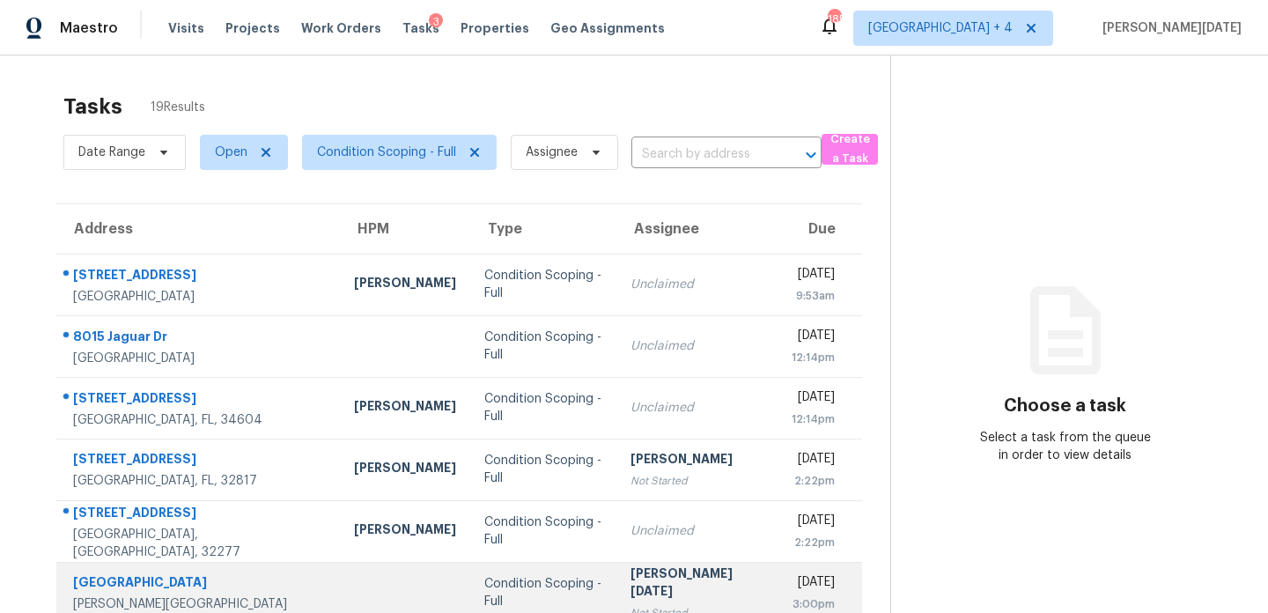
click at [569, 575] on td "Condition Scoping - Full" at bounding box center [542, 593] width 145 height 62
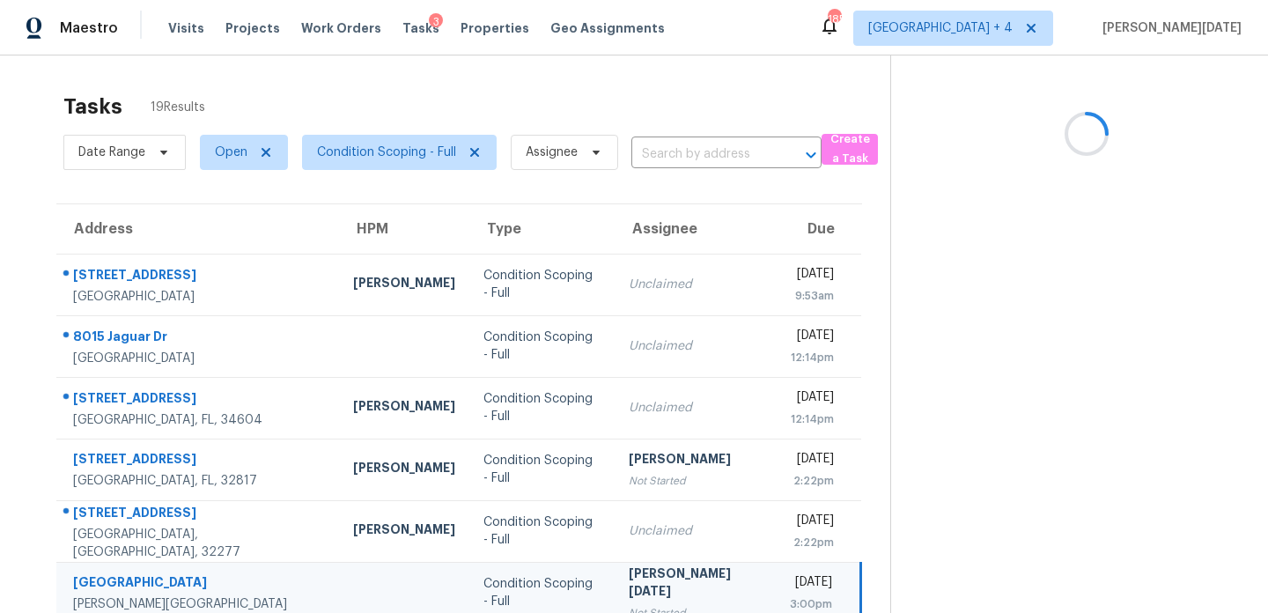
click at [569, 575] on td "Condition Scoping - Full" at bounding box center [541, 593] width 145 height 62
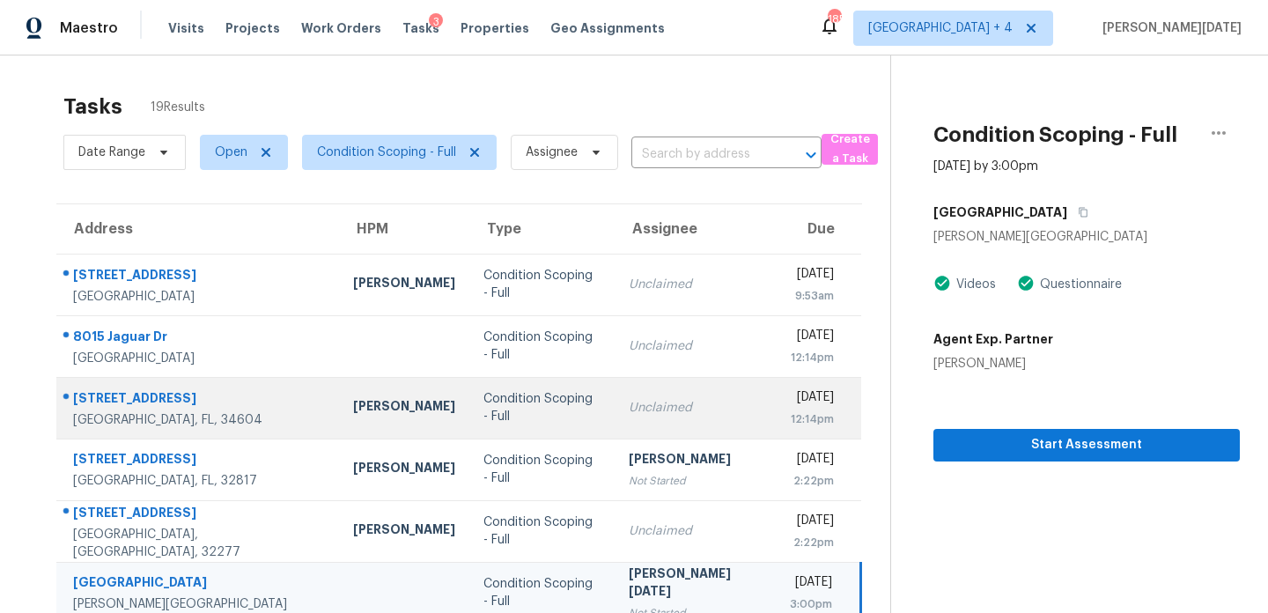
scroll to position [304, 0]
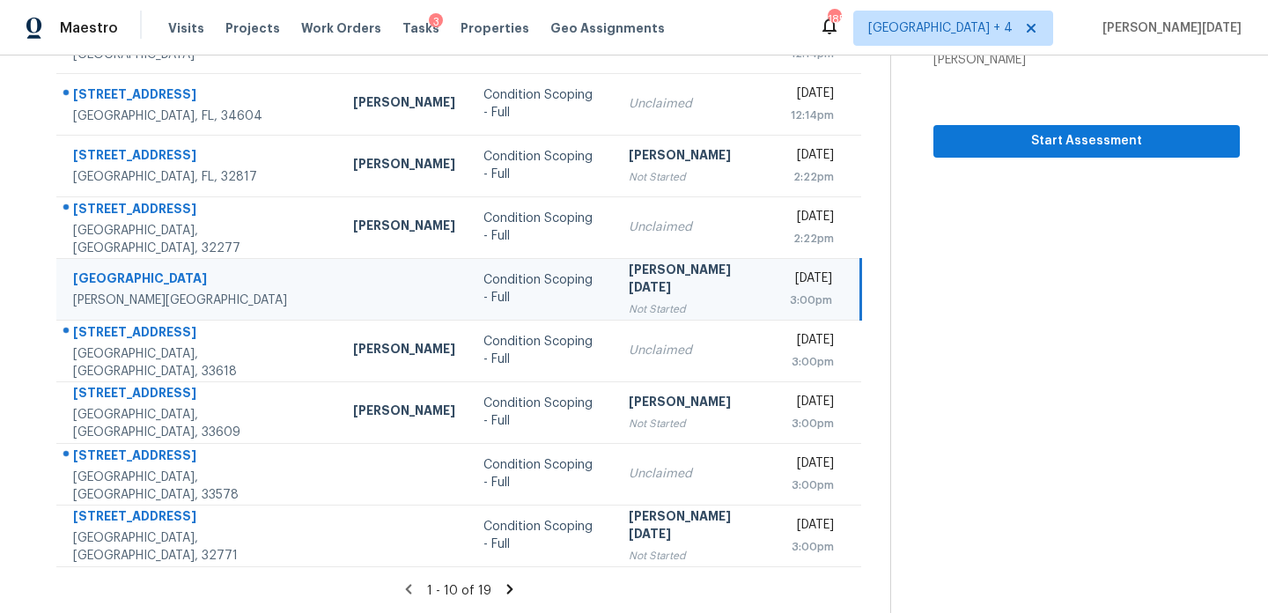
click at [683, 281] on div "[PERSON_NAME][DATE]" at bounding box center [695, 281] width 133 height 40
click at [987, 137] on span "Start Assessment" at bounding box center [1087, 141] width 278 height 22
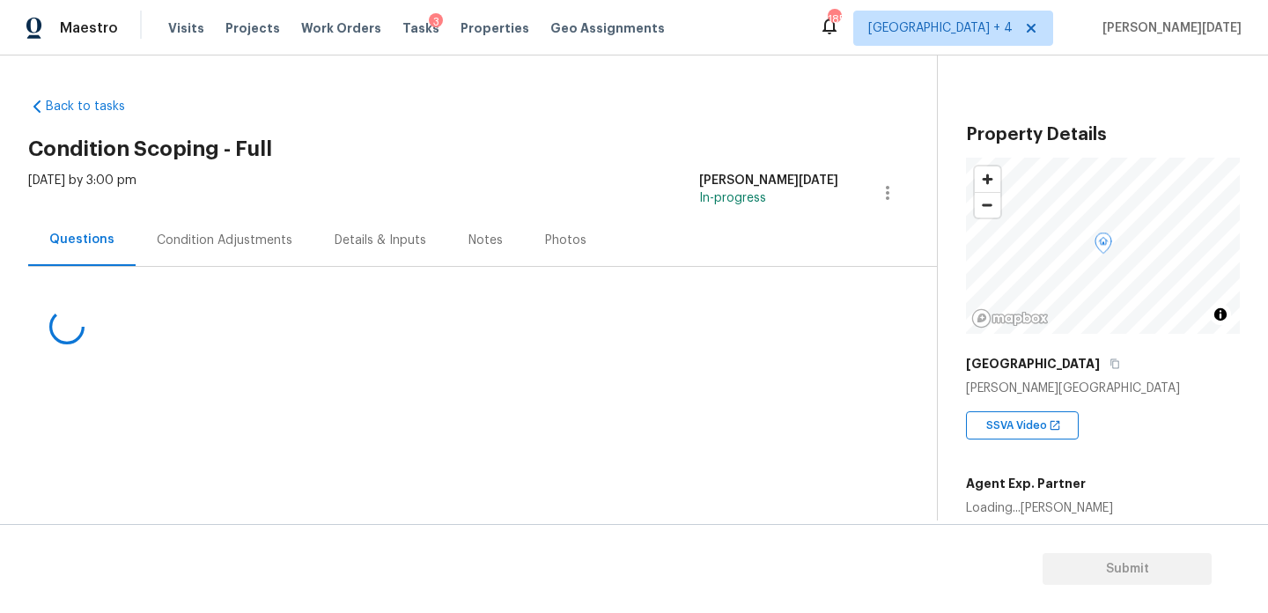
click at [240, 225] on div "Condition Adjustments" at bounding box center [225, 240] width 178 height 52
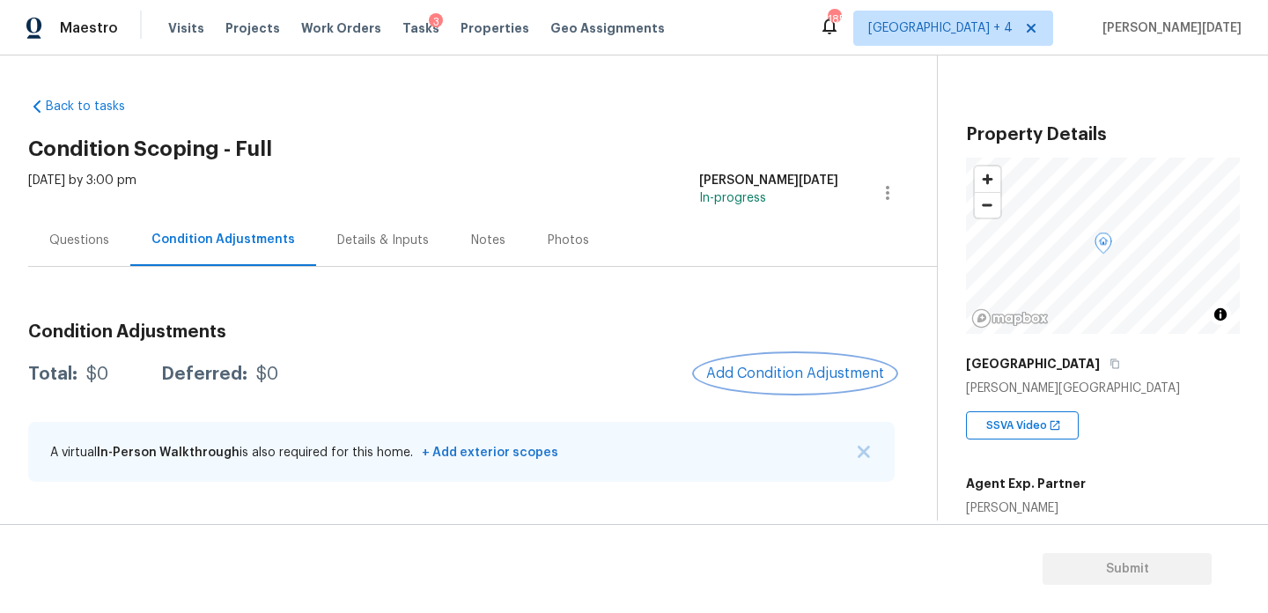
click at [776, 364] on button "Add Condition Adjustment" at bounding box center [795, 373] width 199 height 37
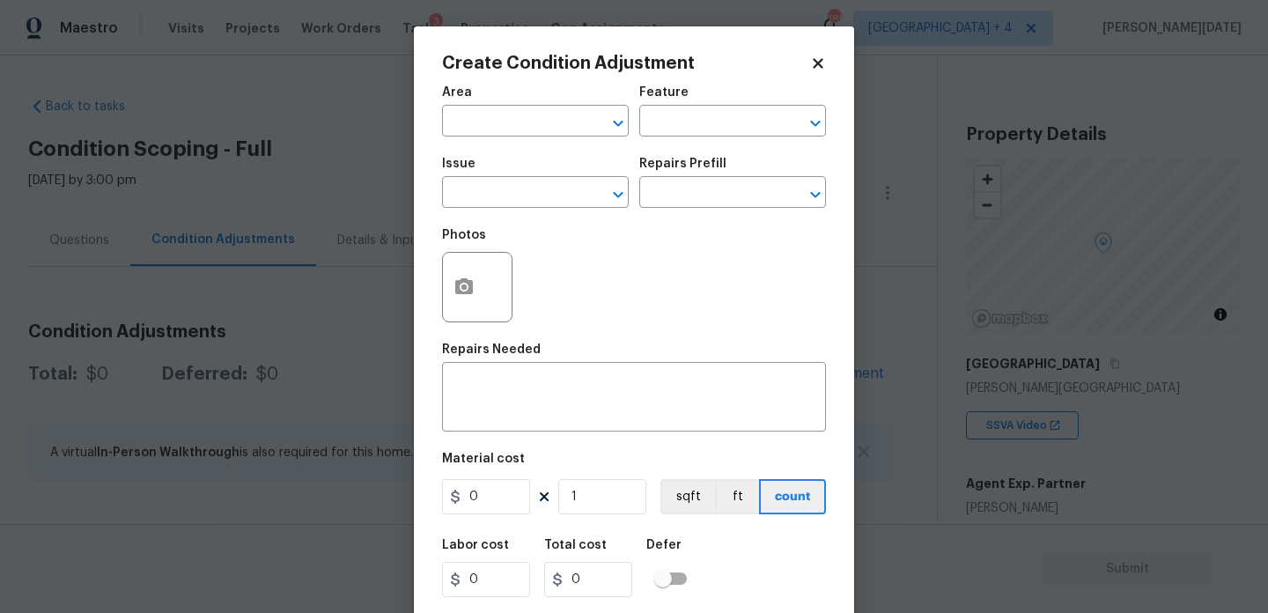
click at [485, 295] on div at bounding box center [477, 287] width 70 height 70
click at [462, 292] on icon "button" at bounding box center [464, 286] width 18 height 16
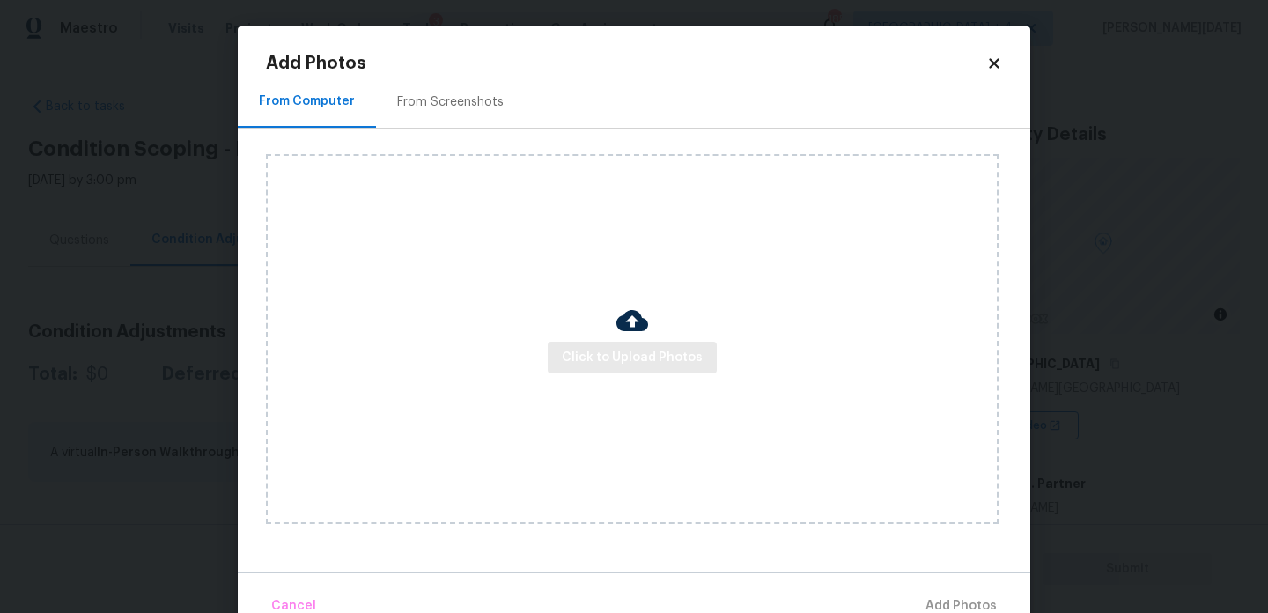
click at [631, 373] on div "Click to Upload Photos" at bounding box center [632, 339] width 733 height 370
click at [648, 360] on span "Click to Upload Photos" at bounding box center [632, 358] width 141 height 22
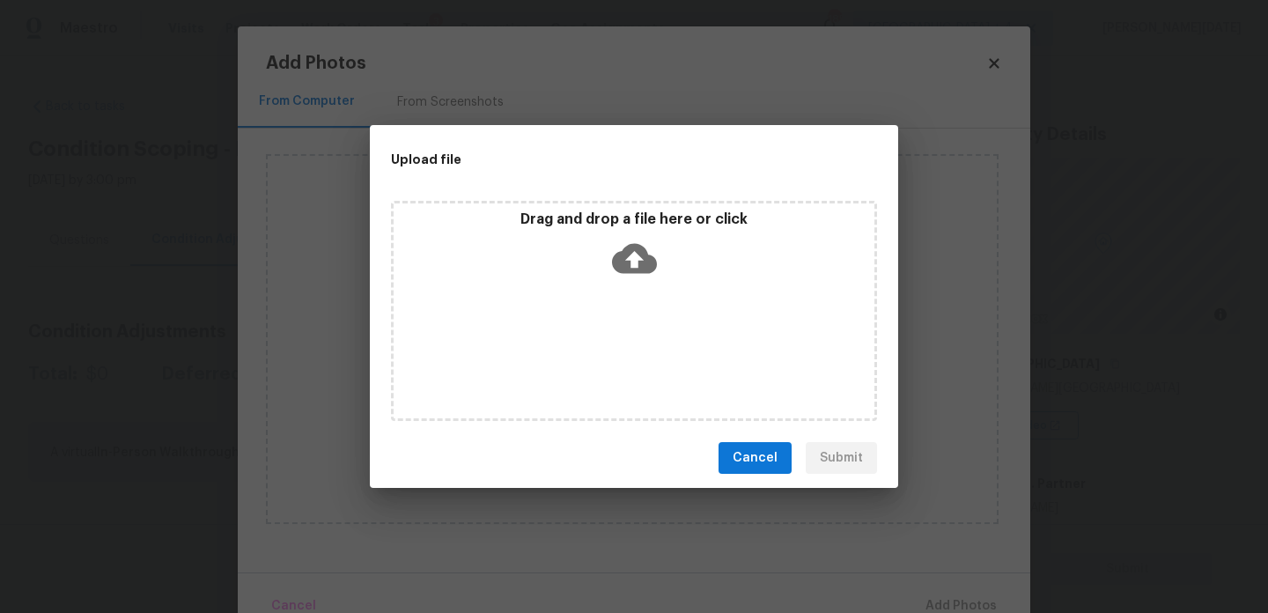
click at [648, 360] on div "Drag and drop a file here or click" at bounding box center [634, 311] width 486 height 220
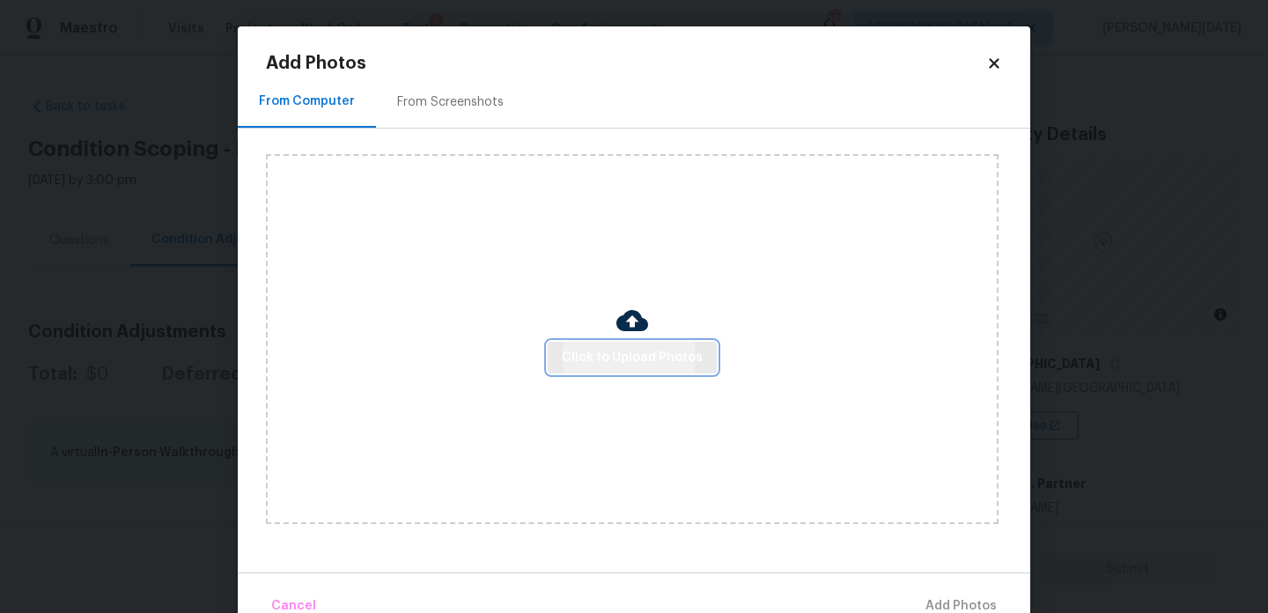
click at [652, 354] on span "Click to Upload Photos" at bounding box center [632, 358] width 141 height 22
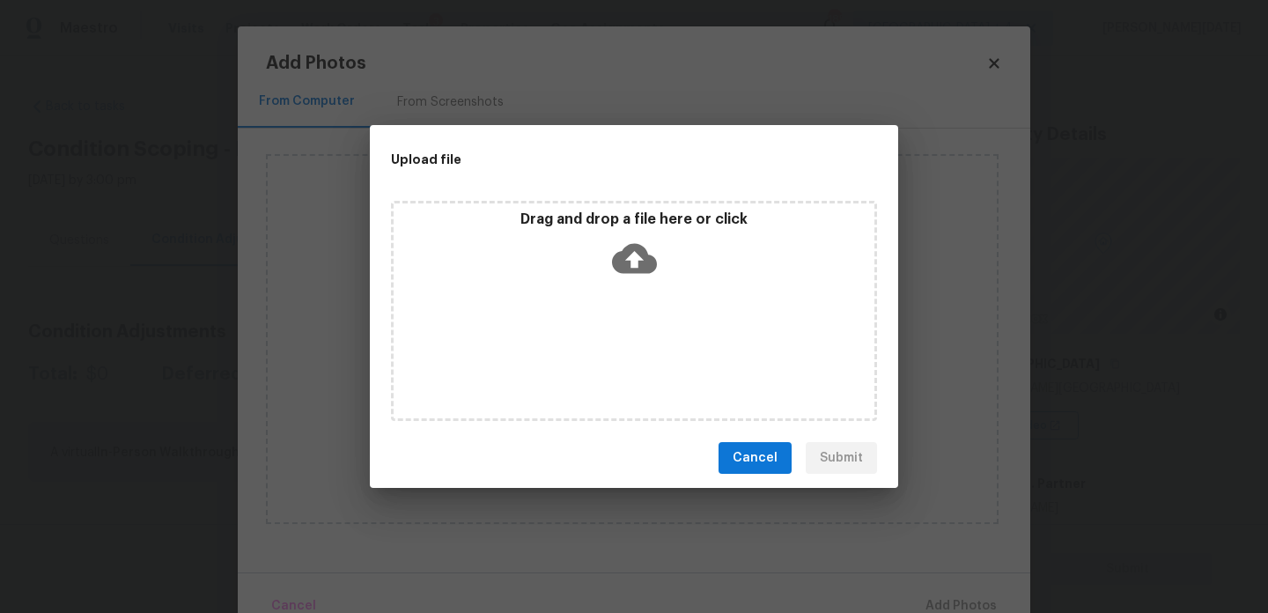
click at [652, 354] on div "Drag and drop a file here or click" at bounding box center [634, 311] width 486 height 220
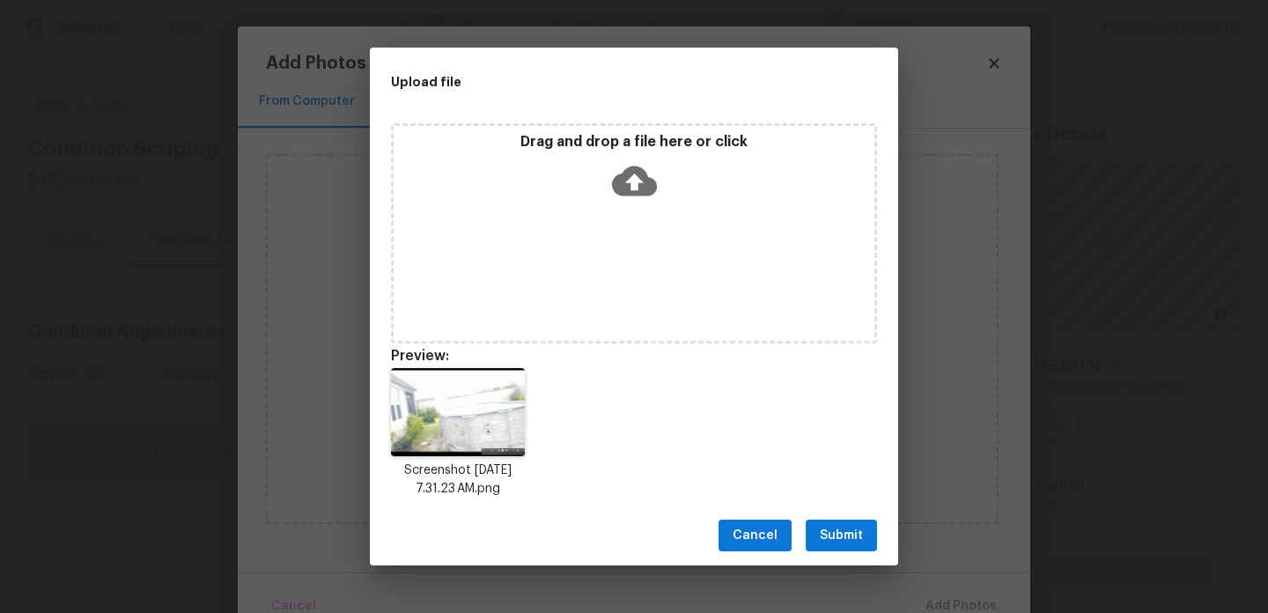
click at [829, 523] on button "Submit" at bounding box center [841, 536] width 71 height 33
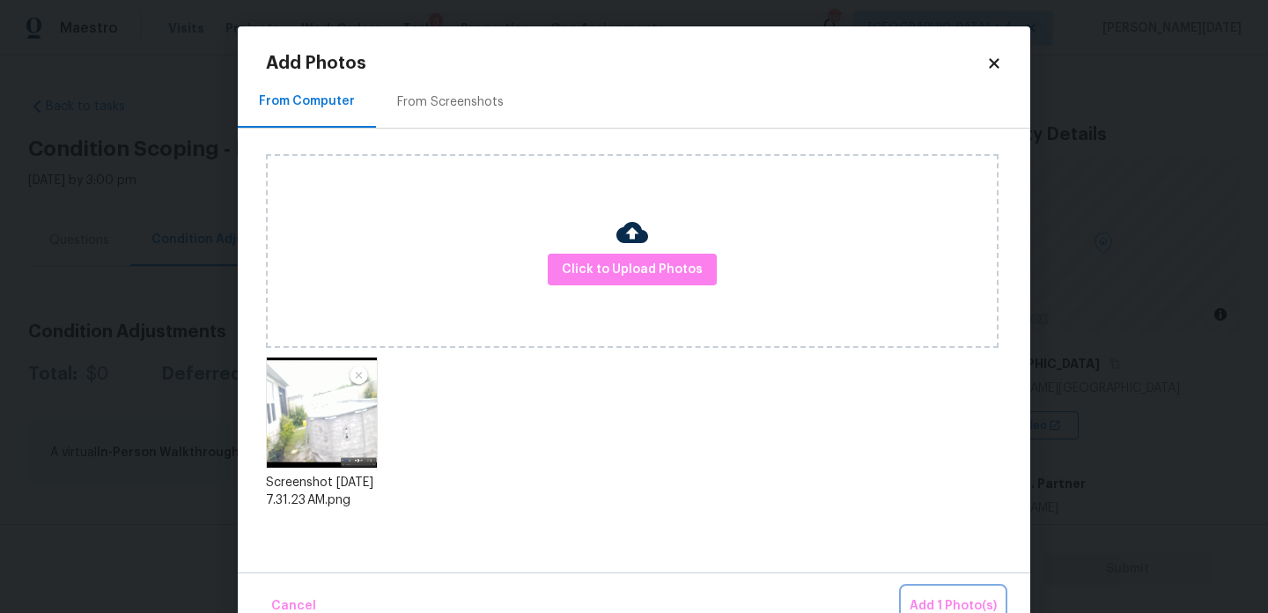
click at [942, 606] on span "Add 1 Photo(s)" at bounding box center [953, 606] width 87 height 22
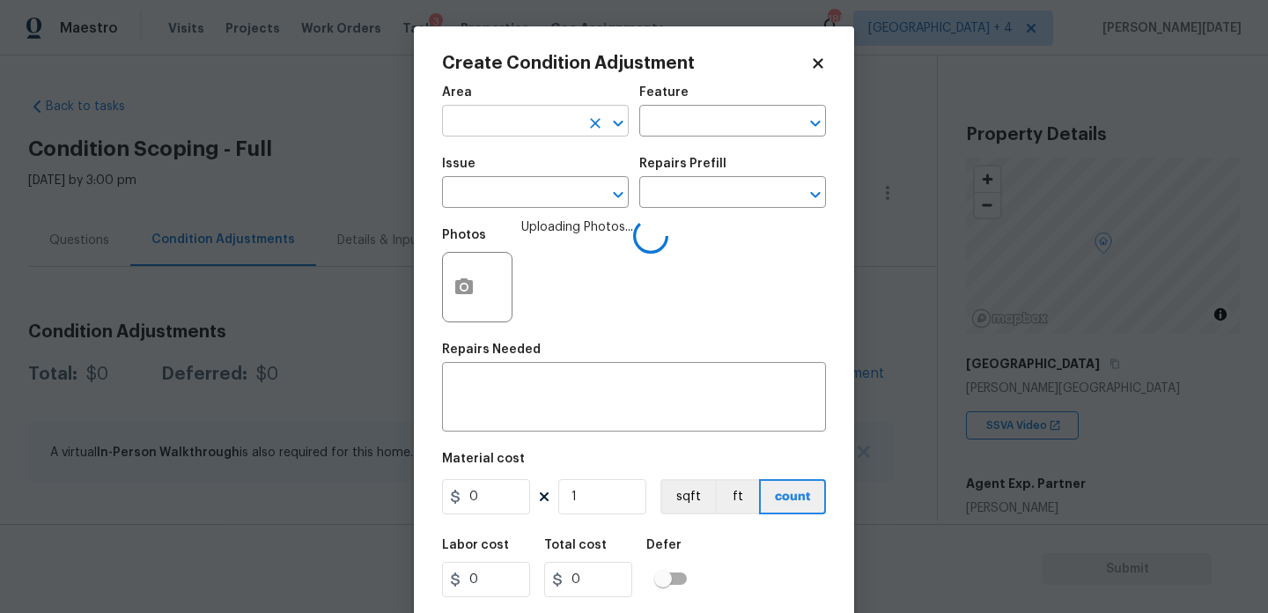
click at [464, 123] on input "text" at bounding box center [510, 122] width 137 height 27
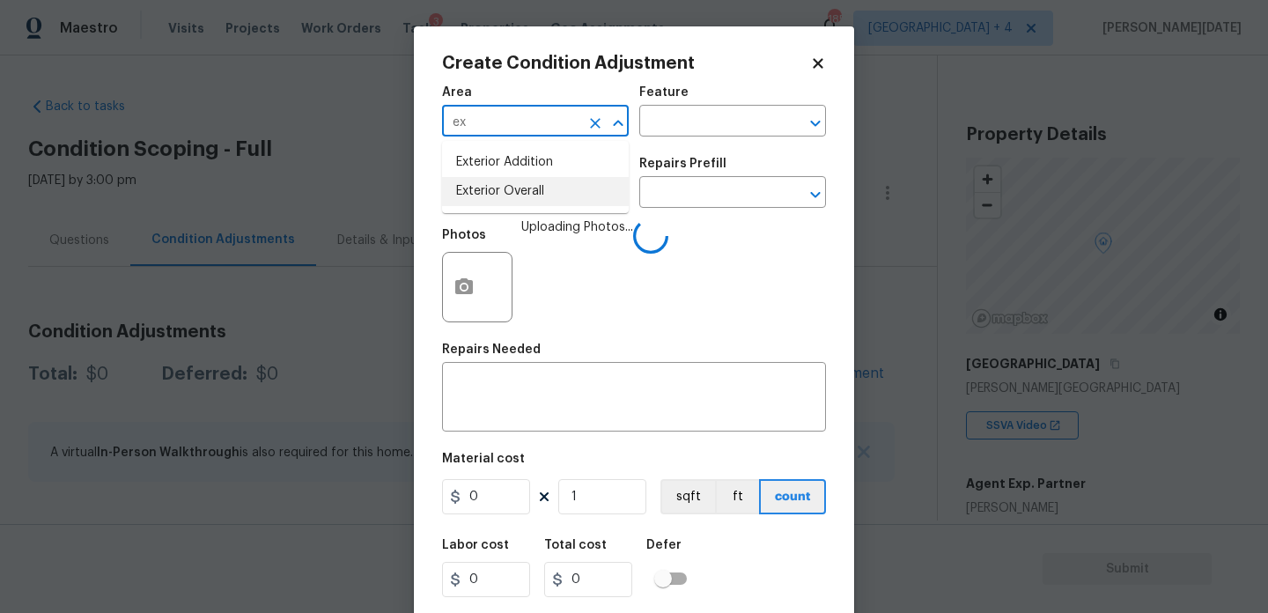
click at [512, 192] on li "Exterior Overall" at bounding box center [535, 191] width 187 height 29
type input "Exterior Overall"
click at [512, 192] on input "text" at bounding box center [510, 194] width 137 height 27
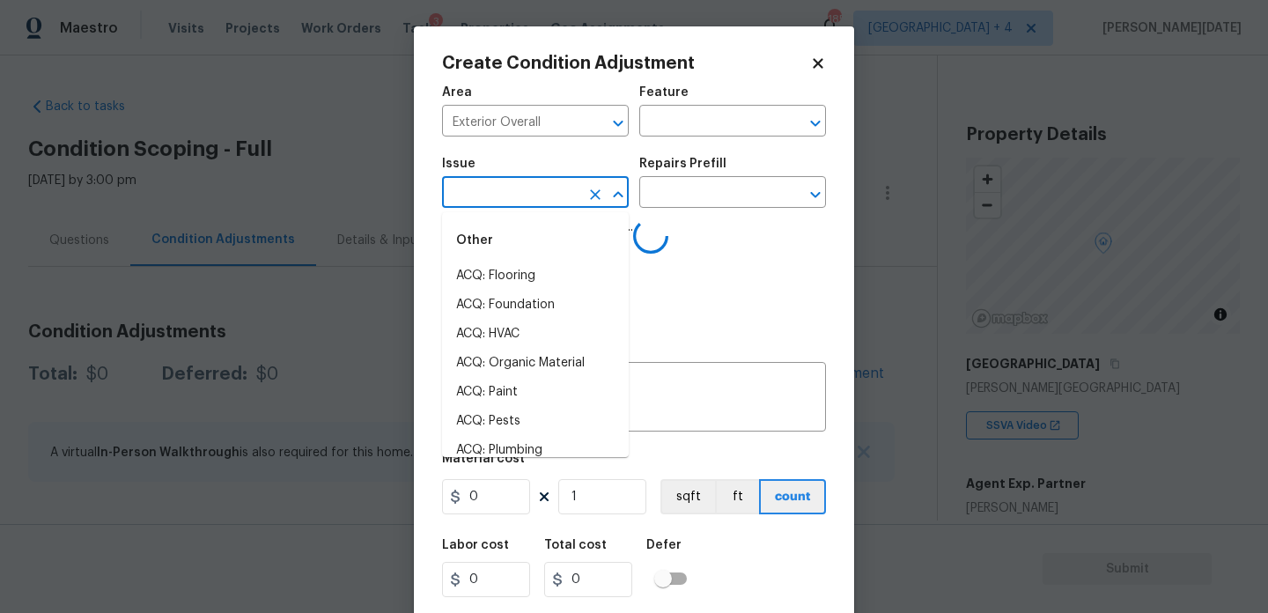
click at [512, 192] on input "text" at bounding box center [510, 194] width 137 height 27
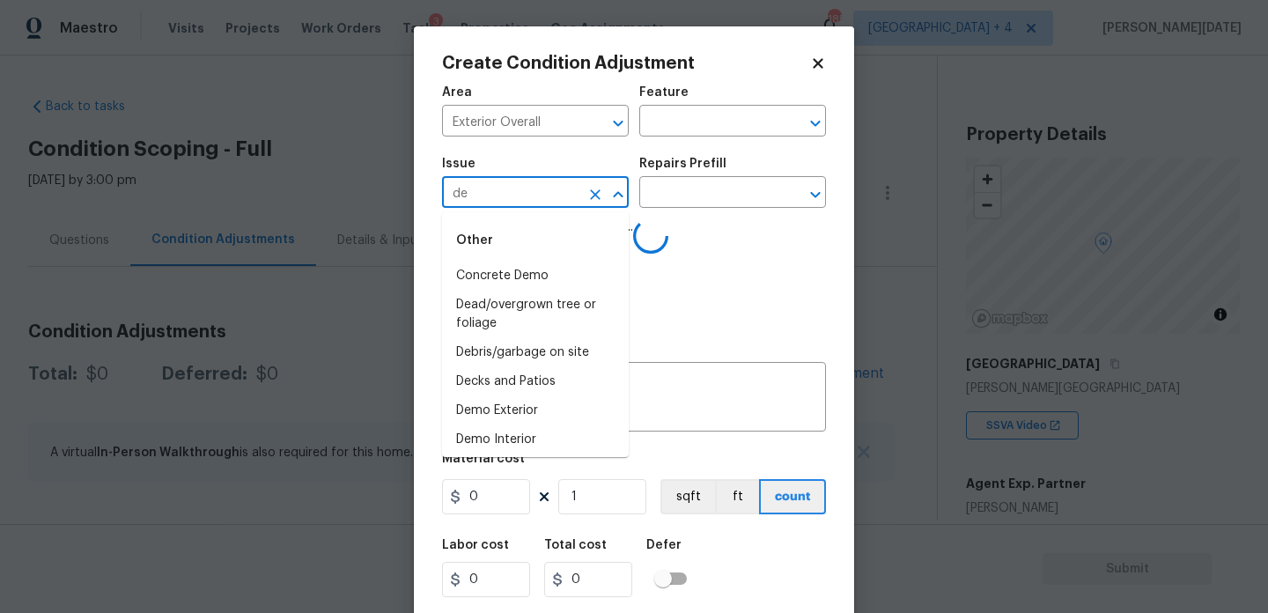
type input "dem"
type input "o"
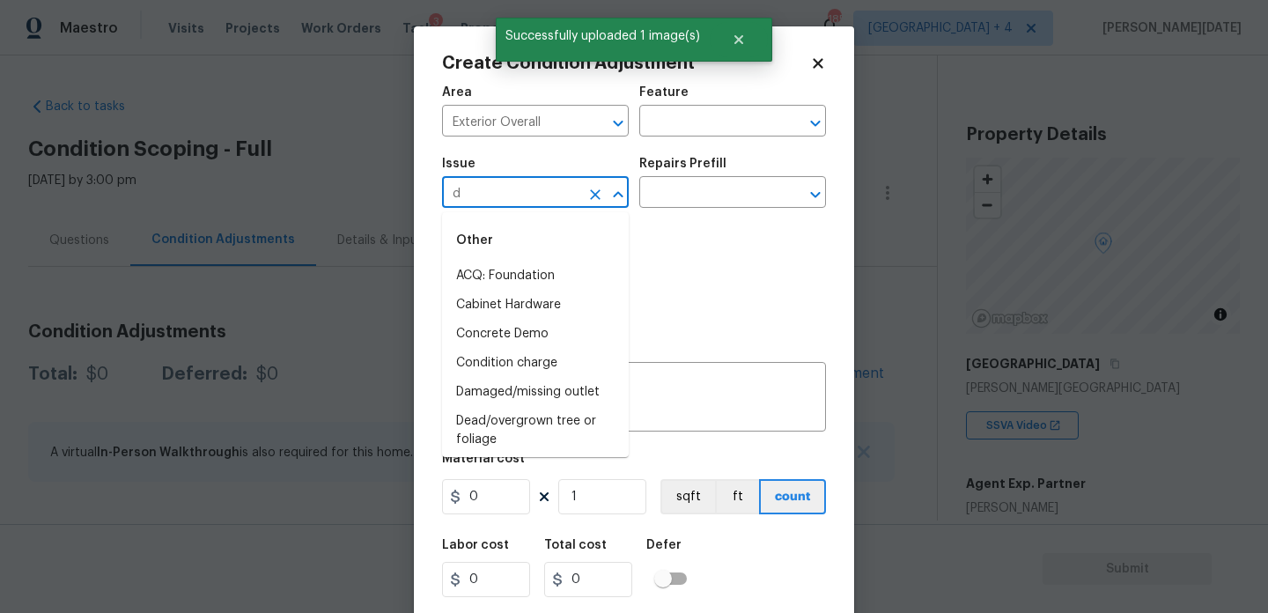
type input "de"
type input "m"
click at [515, 309] on li "Demo Exterior" at bounding box center [535, 305] width 187 height 29
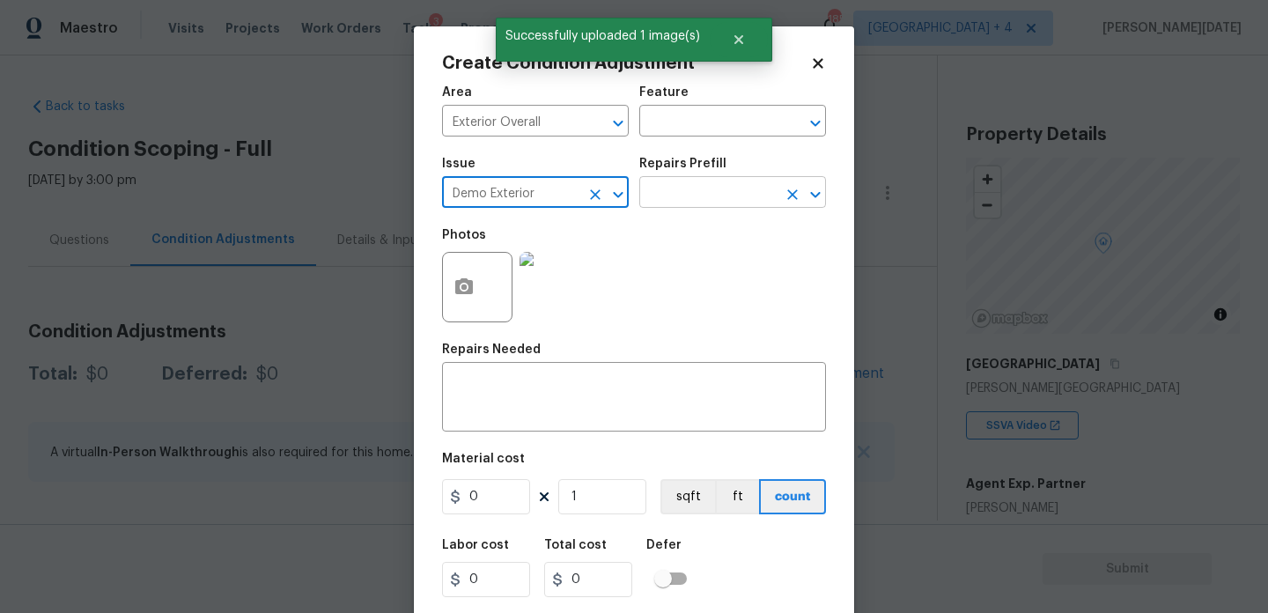
type input "Demo Exterior"
click at [697, 195] on input "text" at bounding box center [707, 194] width 137 height 27
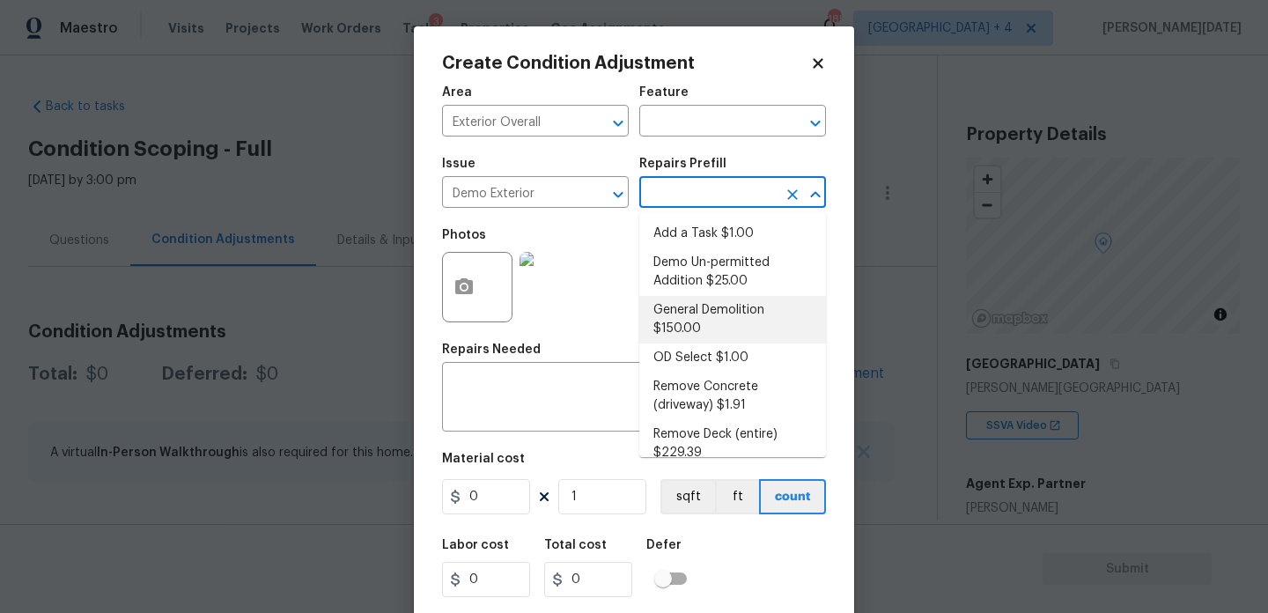
click at [716, 321] on li "General Demolition $150.00" at bounding box center [732, 320] width 187 height 48
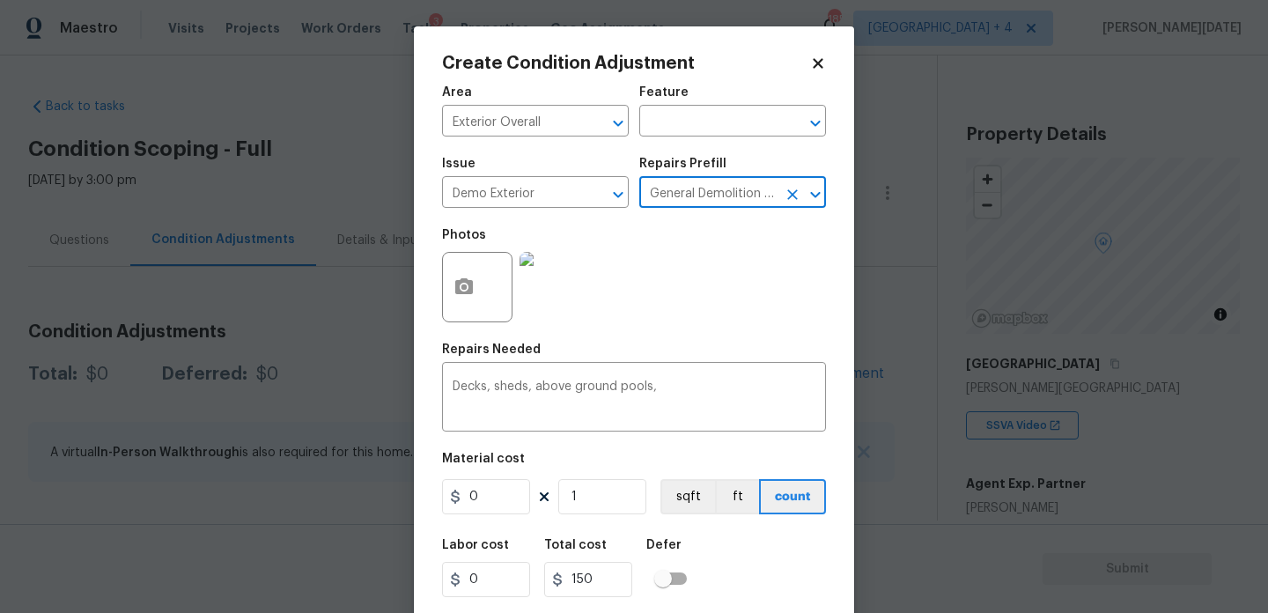
type input "Demolition"
type textarea "Decks, sheds, above ground pools,"
type input "150"
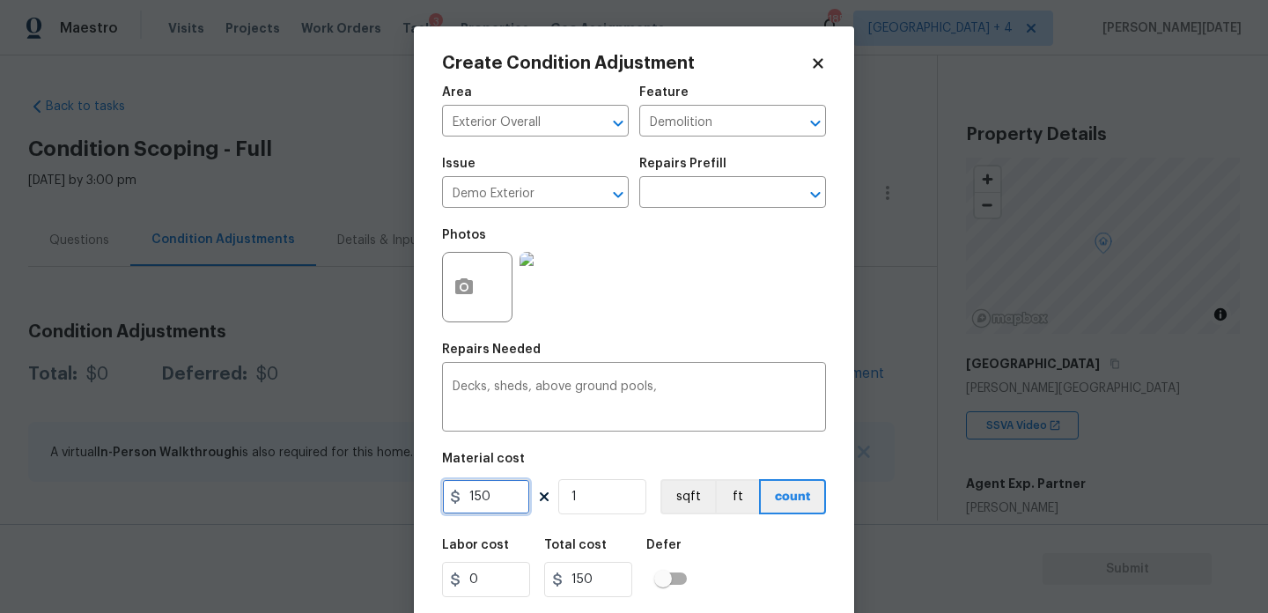
drag, startPoint x: 521, startPoint y: 495, endPoint x: 460, endPoint y: 495, distance: 61.6
click at [460, 495] on div "150" at bounding box center [486, 496] width 88 height 35
type input "1500"
click at [768, 320] on div "Photos" at bounding box center [634, 275] width 384 height 114
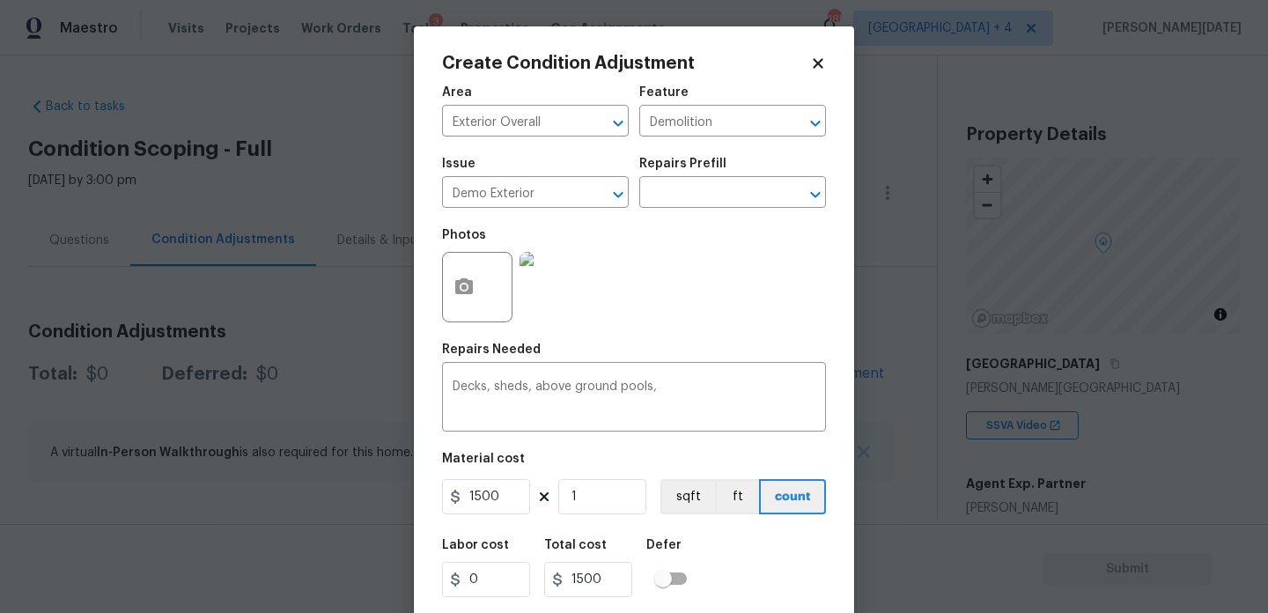
scroll to position [45, 0]
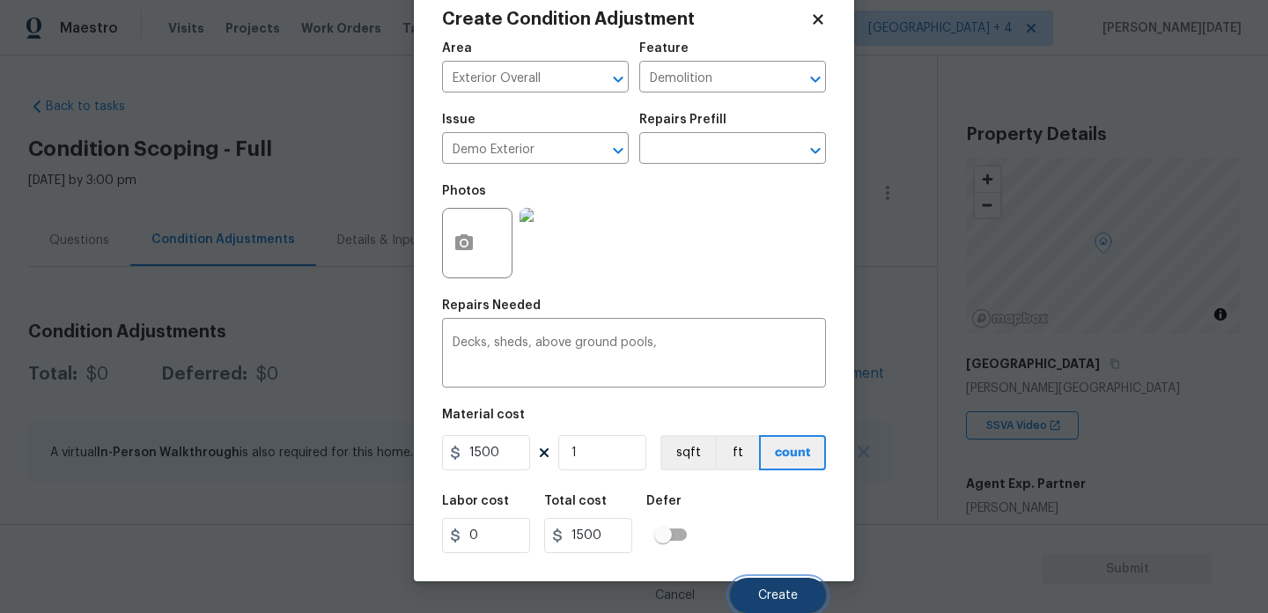
click at [777, 587] on button "Create" at bounding box center [778, 595] width 96 height 35
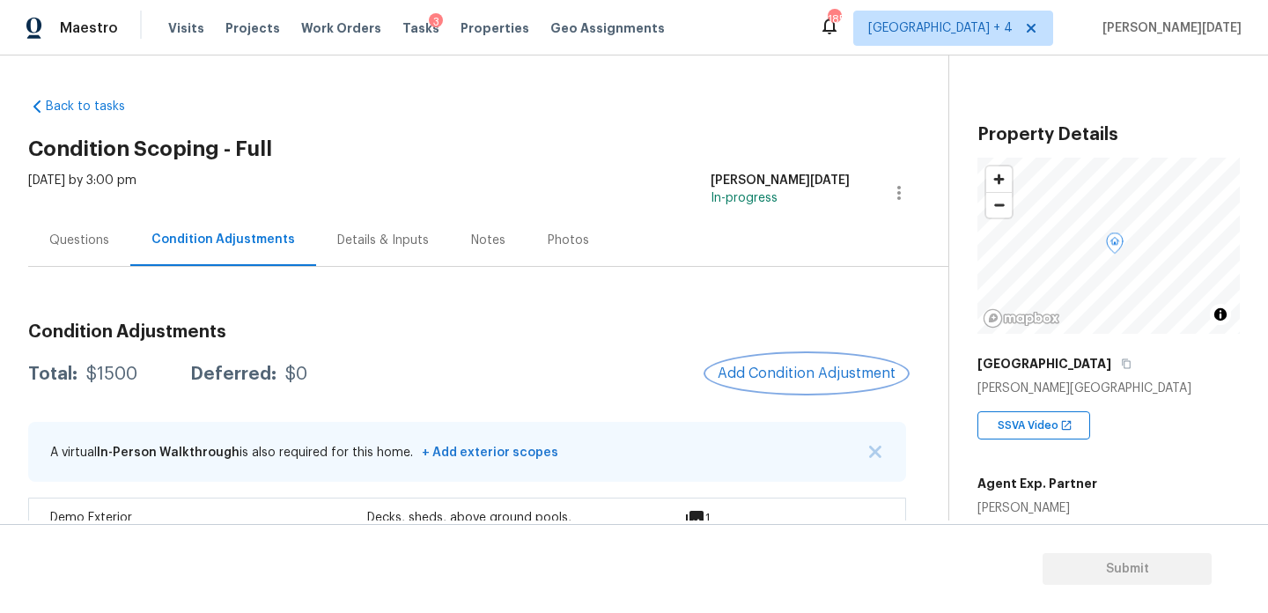
scroll to position [48, 0]
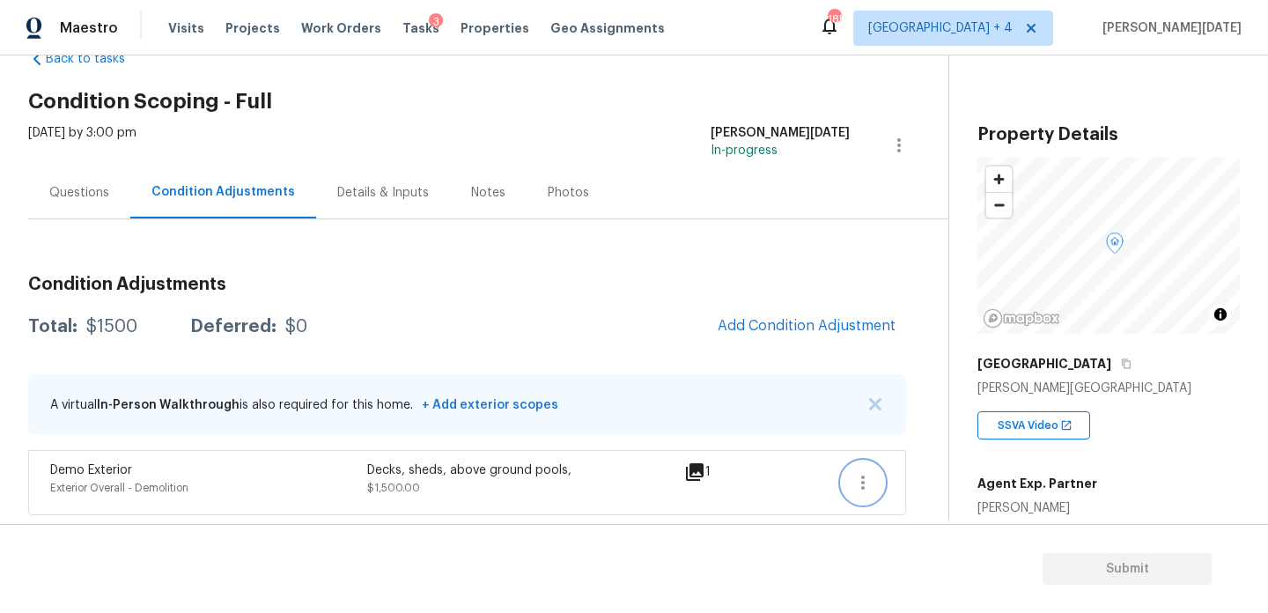
click at [848, 479] on button "button" at bounding box center [863, 482] width 42 height 42
click at [915, 479] on div "Edit" at bounding box center [963, 479] width 137 height 18
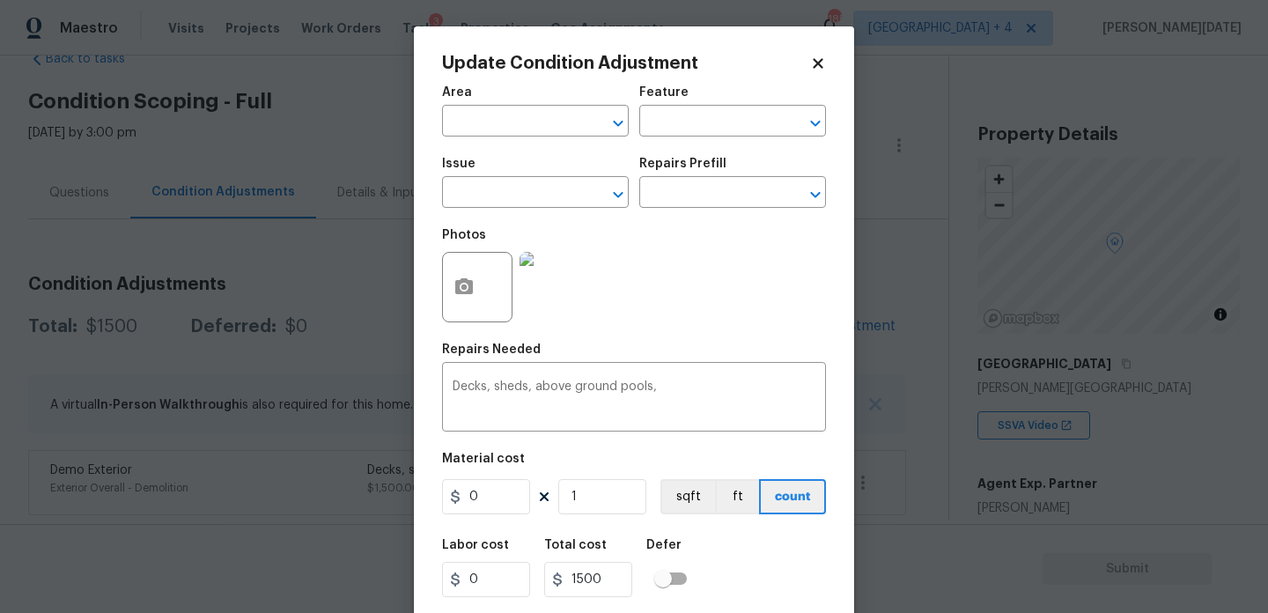
type input "Exterior Overall"
type input "Demolition"
type input "Demo Exterior"
drag, startPoint x: 508, startPoint y: 499, endPoint x: 296, endPoint y: 497, distance: 212.3
click at [296, 497] on div "Update Condition Adjustment Area Exterior Overall ​ Feature Demolition ​ Issue …" at bounding box center [634, 306] width 1268 height 613
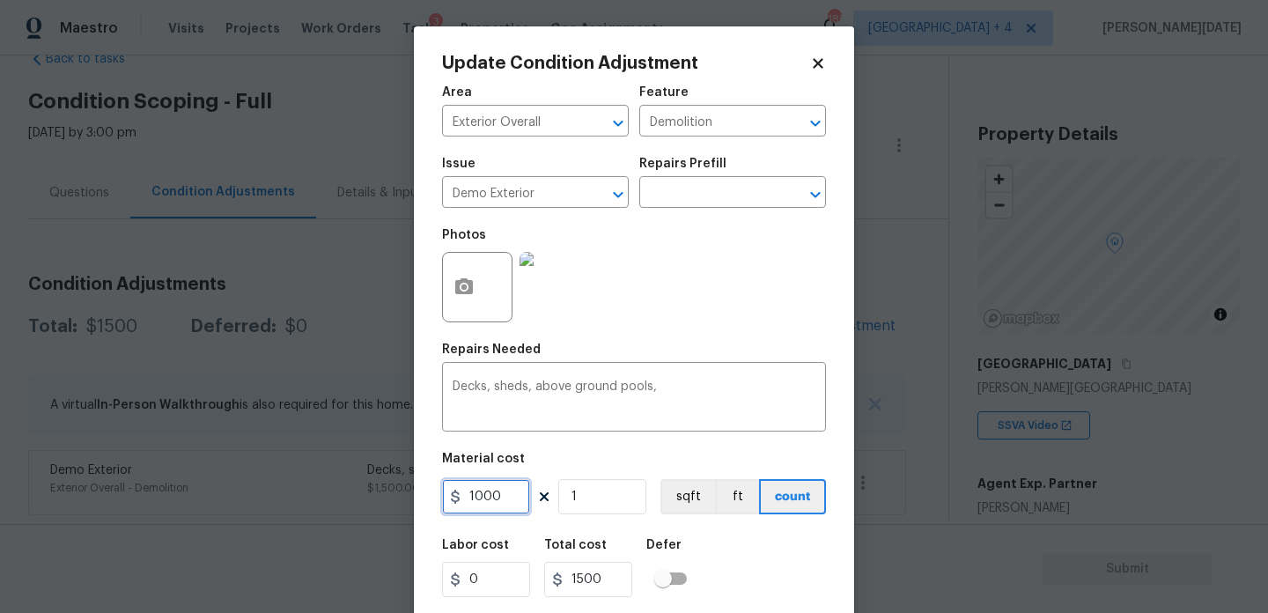
type input "1000"
click at [673, 314] on div "Photos" at bounding box center [634, 275] width 384 height 114
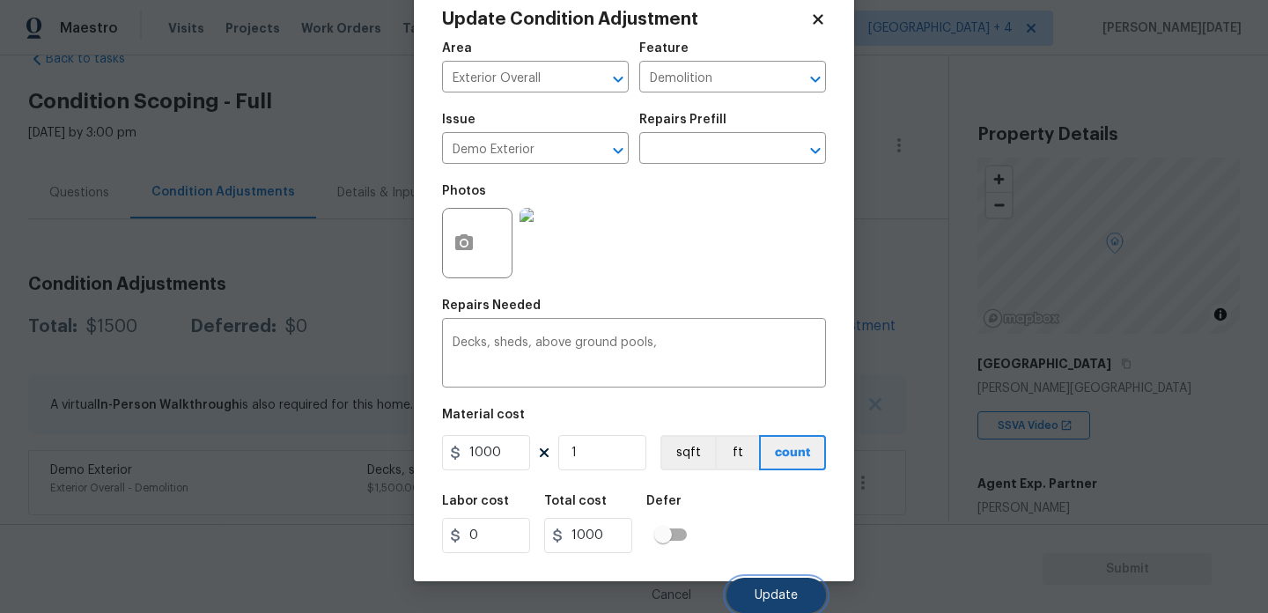
click at [784, 599] on span "Update" at bounding box center [776, 595] width 43 height 13
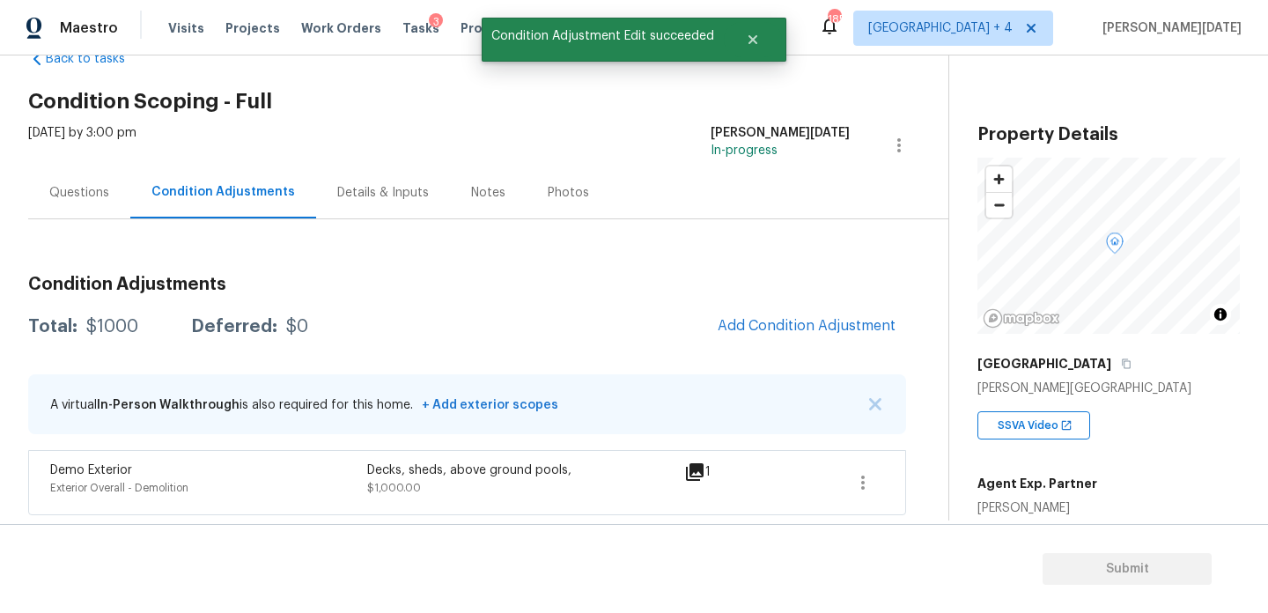
scroll to position [0, 0]
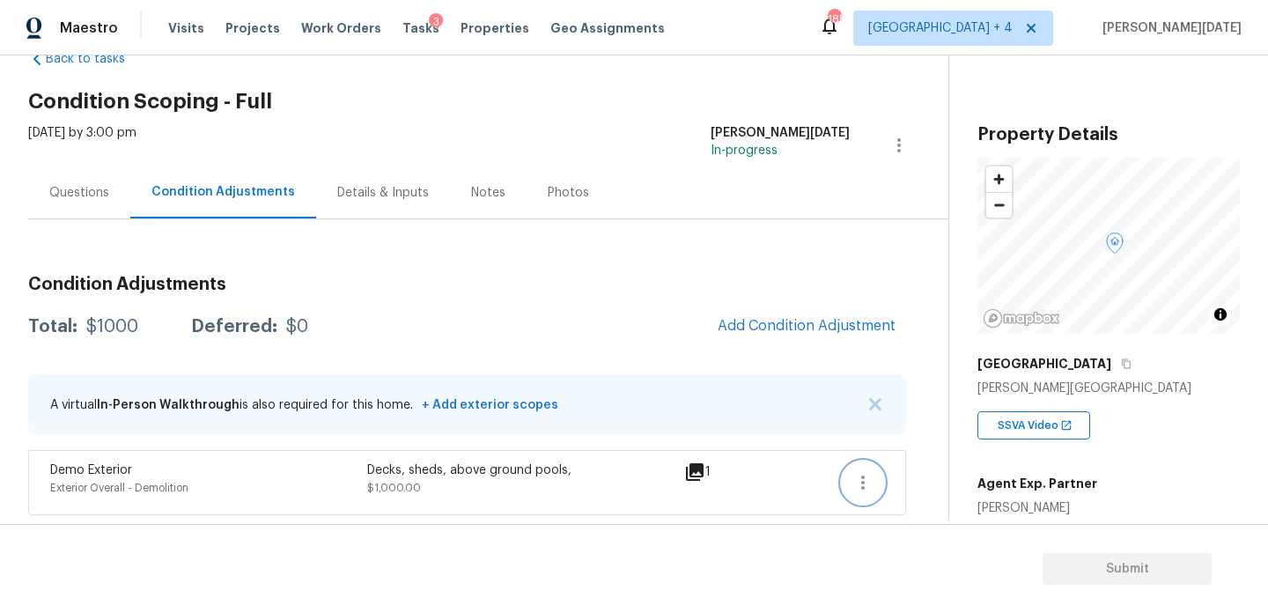
click at [867, 484] on icon "button" at bounding box center [862, 482] width 21 height 21
click at [948, 469] on link "Edit" at bounding box center [964, 479] width 150 height 26
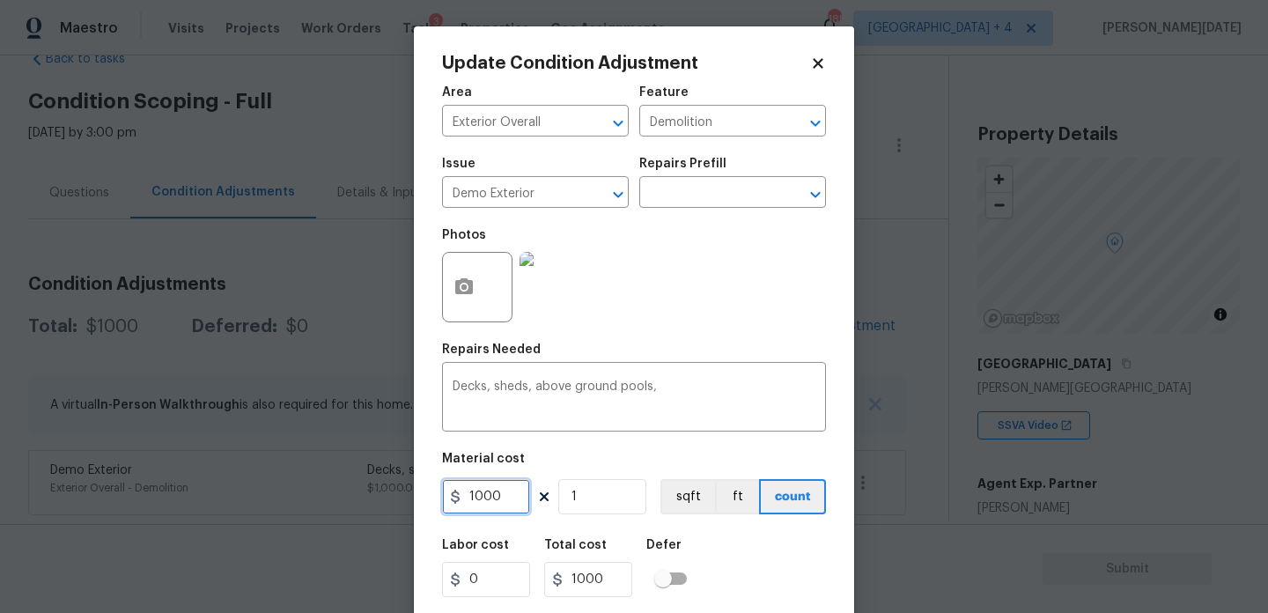
click at [501, 501] on input "1000" at bounding box center [486, 496] width 88 height 35
type input "1150"
click at [675, 385] on textarea "Decks, sheds, above ground pools," at bounding box center [634, 398] width 363 height 37
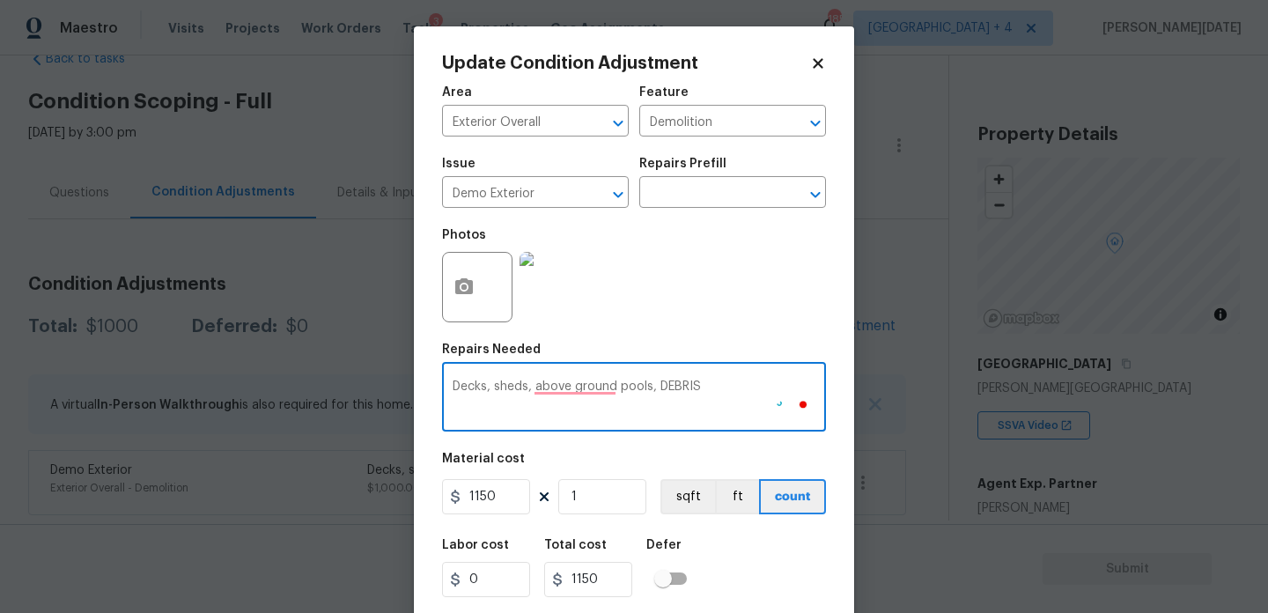
type textarea "Decks, sheds, above ground pools, DEBRIS"
click at [446, 289] on button "button" at bounding box center [464, 287] width 42 height 69
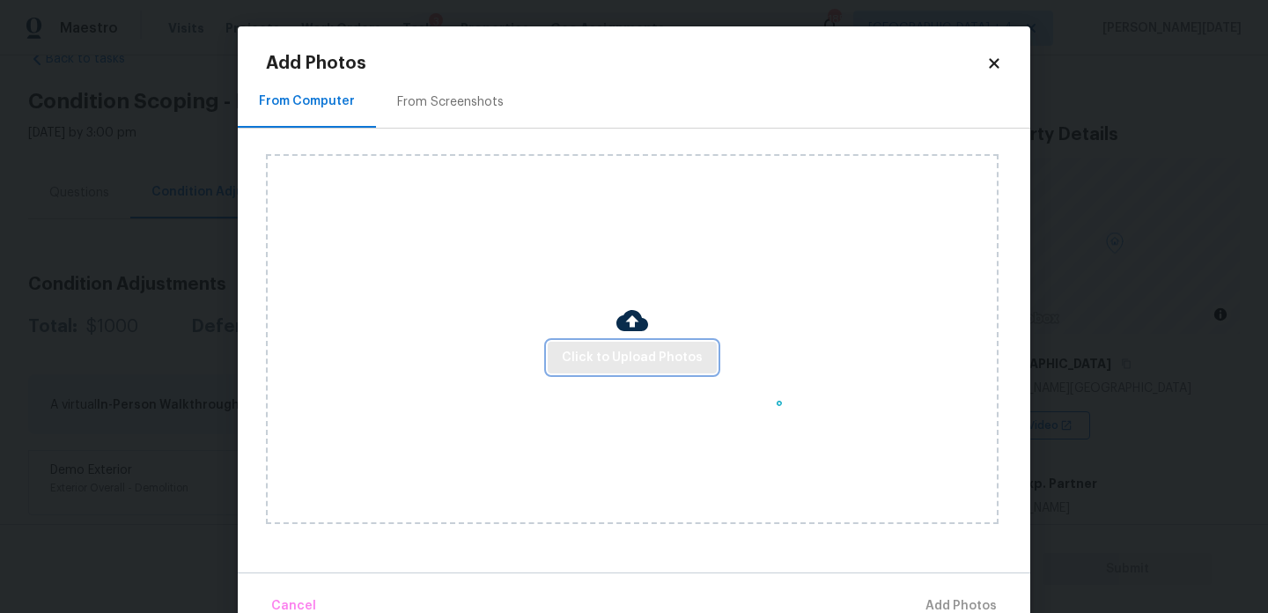
click at [612, 368] on button "Click to Upload Photos" at bounding box center [632, 358] width 169 height 33
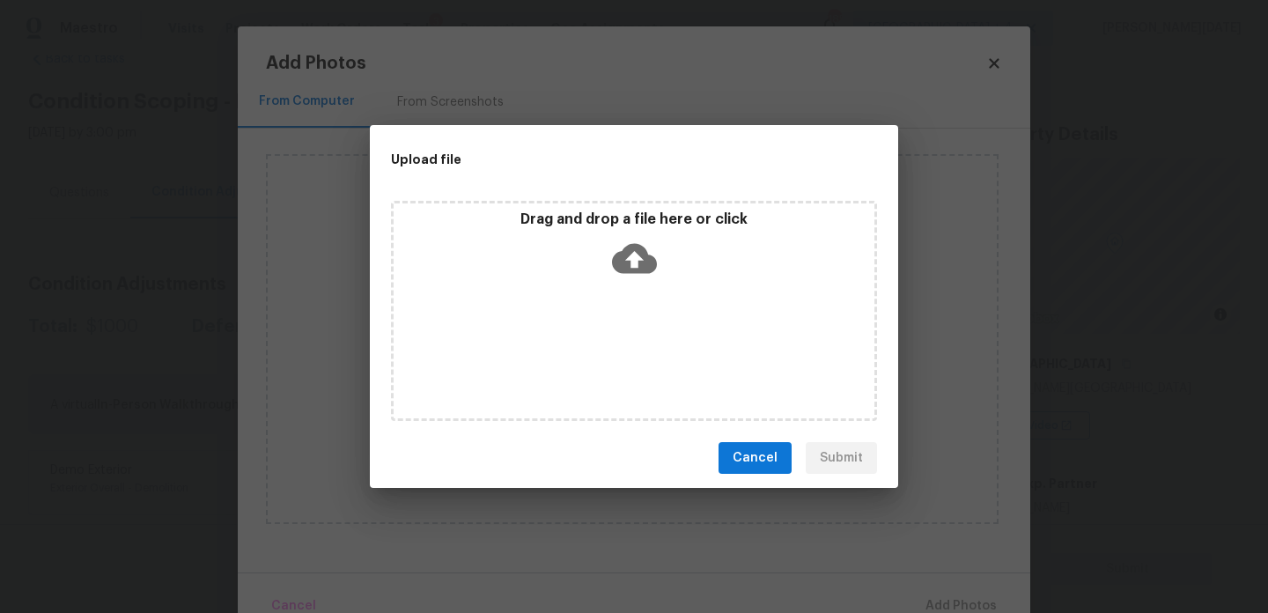
click at [612, 368] on div "Drag and drop a file here or click" at bounding box center [634, 311] width 486 height 220
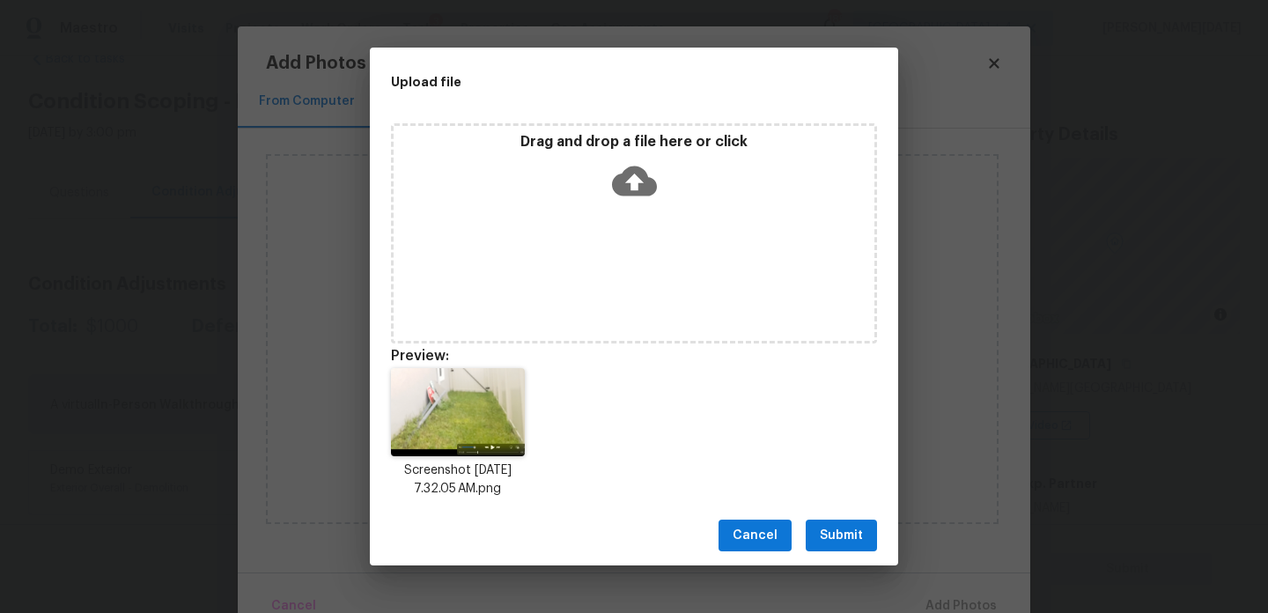
click at [834, 545] on span "Submit" at bounding box center [841, 536] width 43 height 22
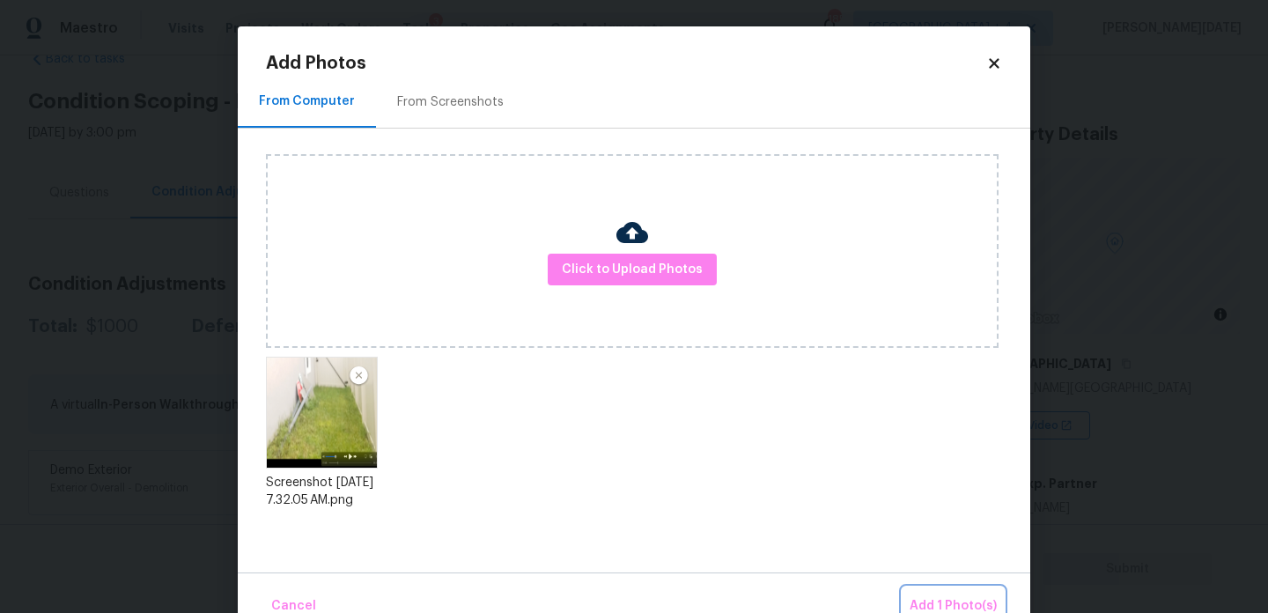
click at [924, 602] on span "Add 1 Photo(s)" at bounding box center [953, 606] width 87 height 22
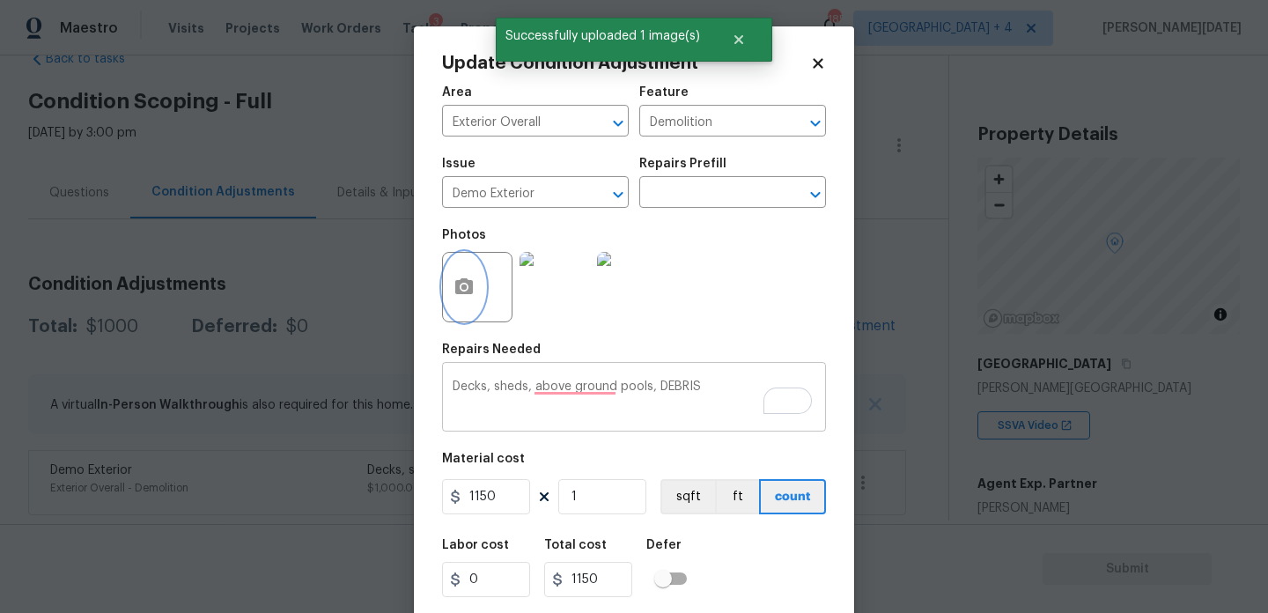
scroll to position [45, 0]
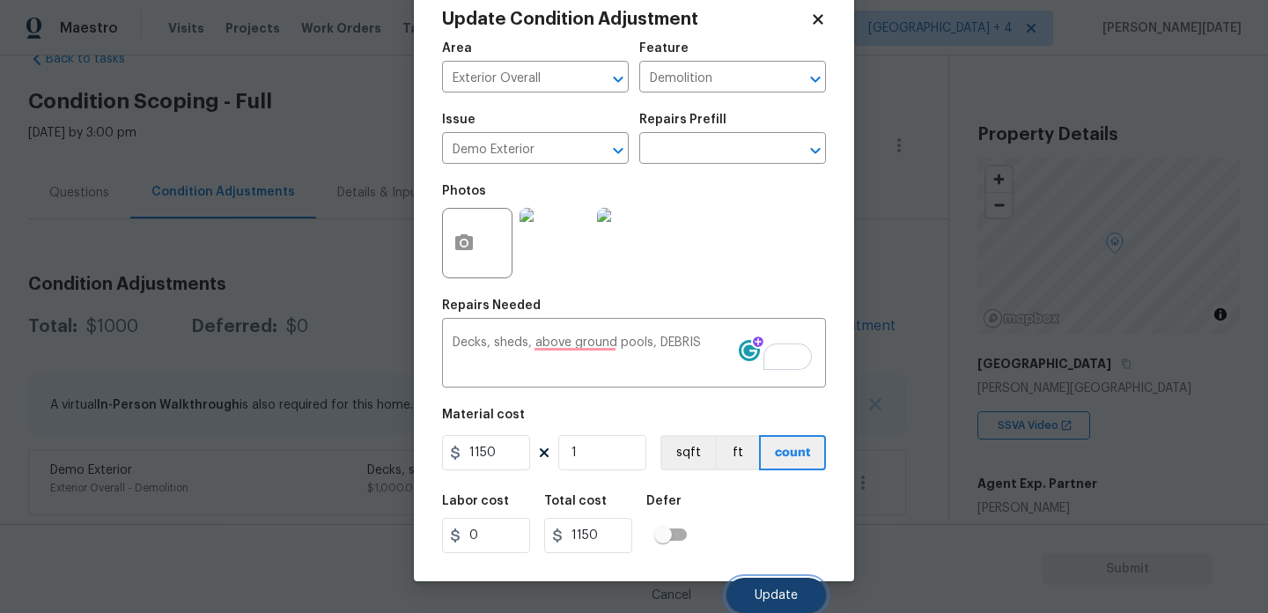
click at [764, 587] on button "Update" at bounding box center [777, 595] width 100 height 35
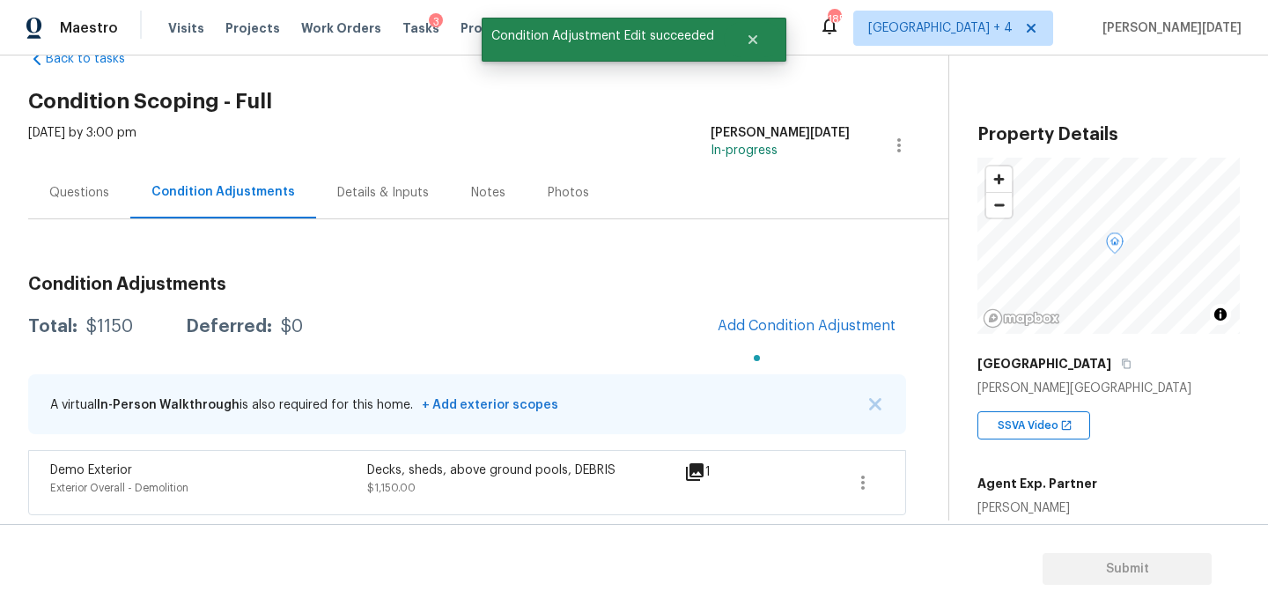
scroll to position [0, 0]
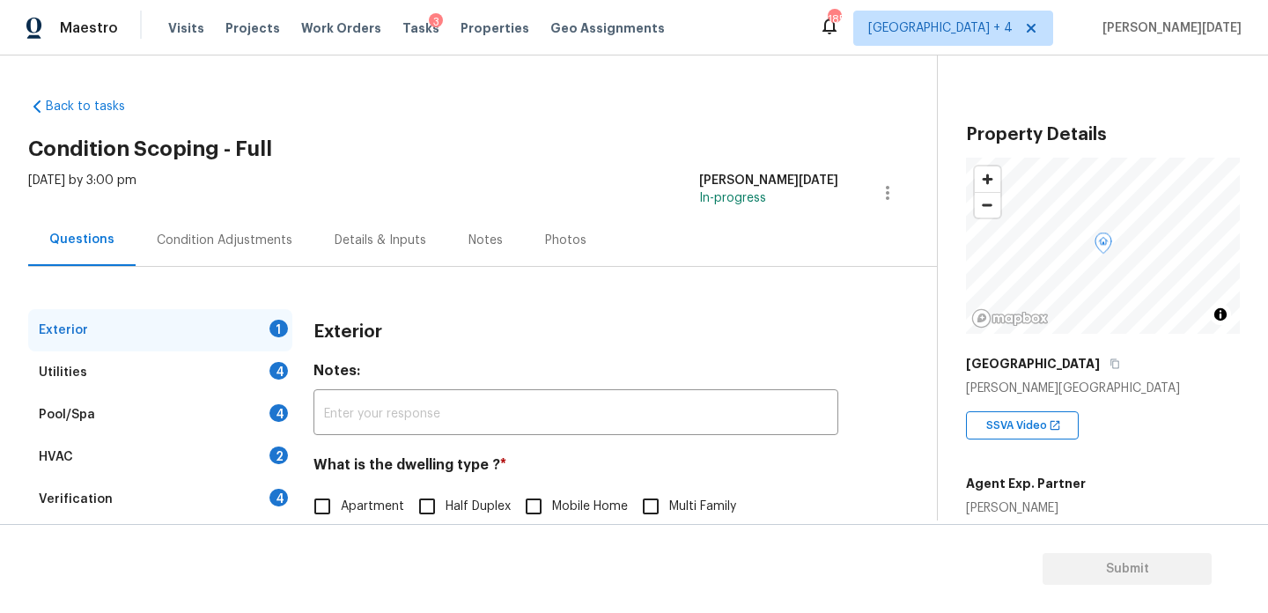
click at [298, 257] on div "Condition Adjustments" at bounding box center [225, 240] width 178 height 52
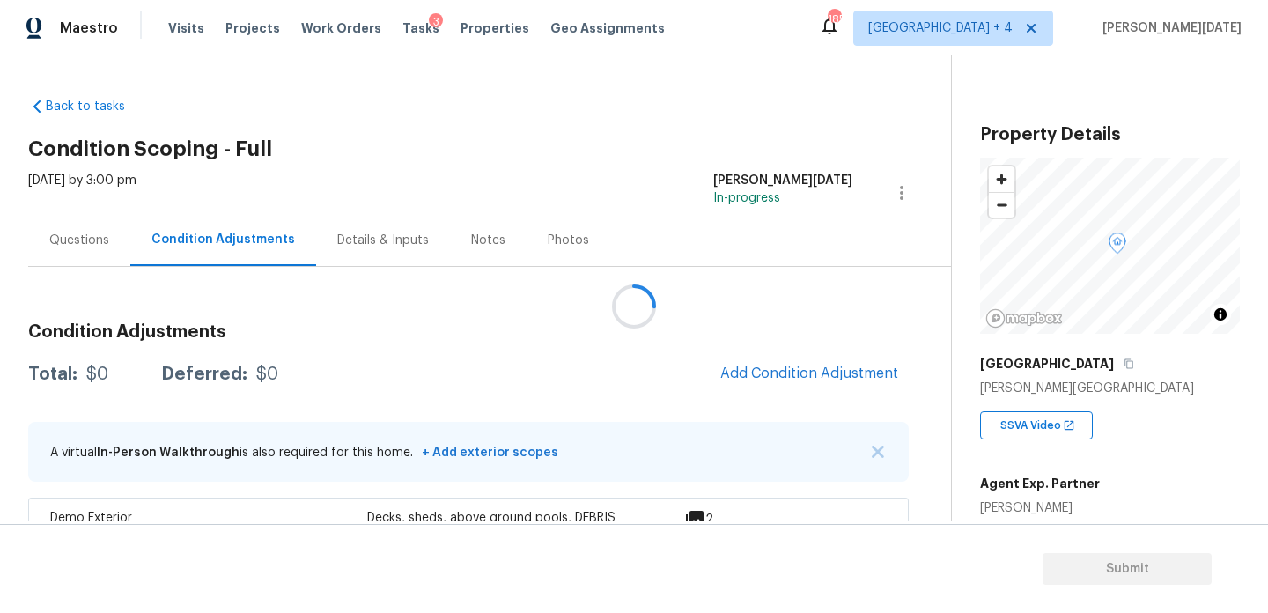
click at [815, 381] on div at bounding box center [634, 306] width 1268 height 613
click at [783, 358] on div at bounding box center [634, 306] width 1268 height 613
click at [758, 363] on button "Add Condition Adjustment" at bounding box center [809, 373] width 199 height 37
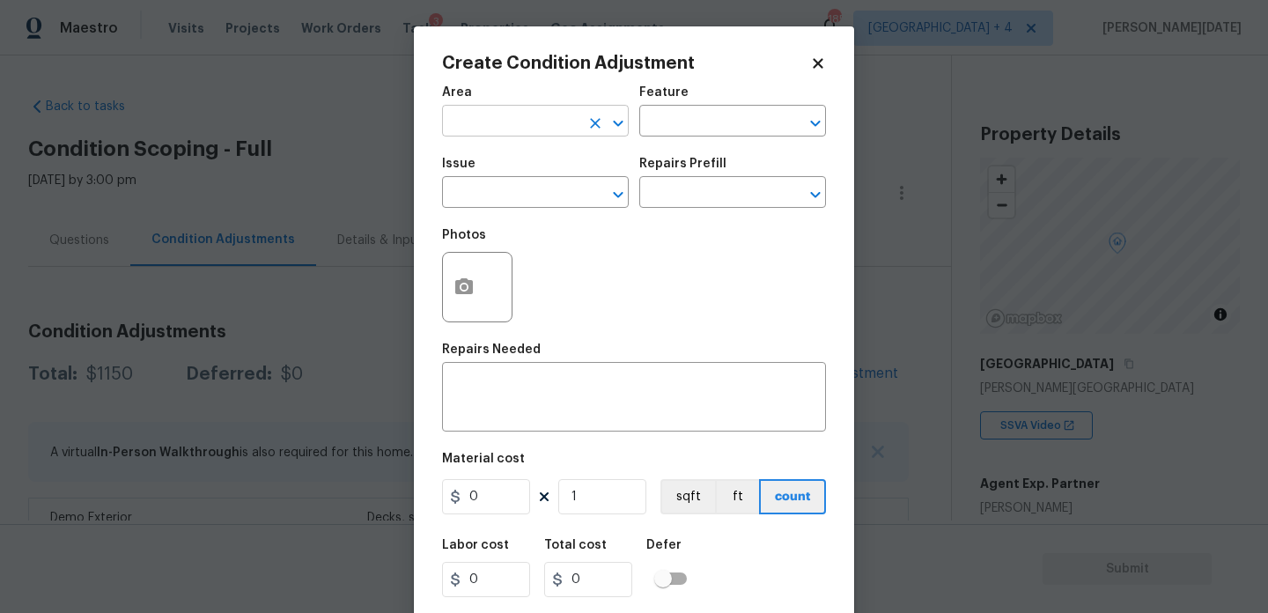
click at [463, 123] on input "text" at bounding box center [510, 122] width 137 height 27
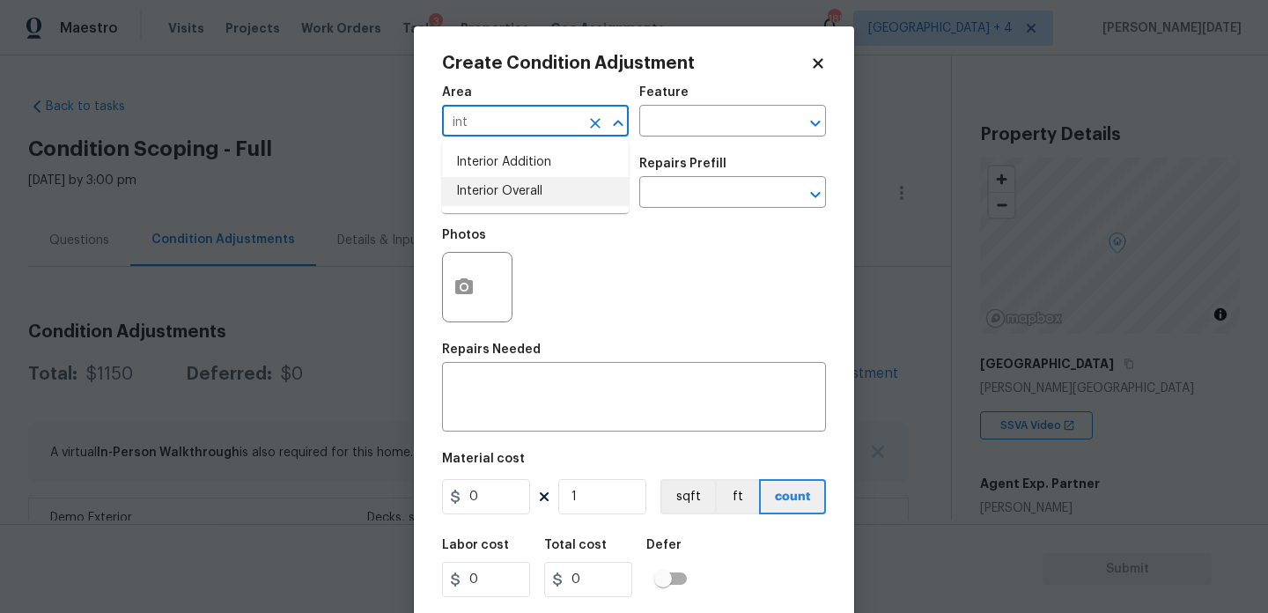
click at [491, 195] on li "Interior Overall" at bounding box center [535, 191] width 187 height 29
type input "Interior Overall"
click at [491, 195] on input "text" at bounding box center [510, 194] width 137 height 27
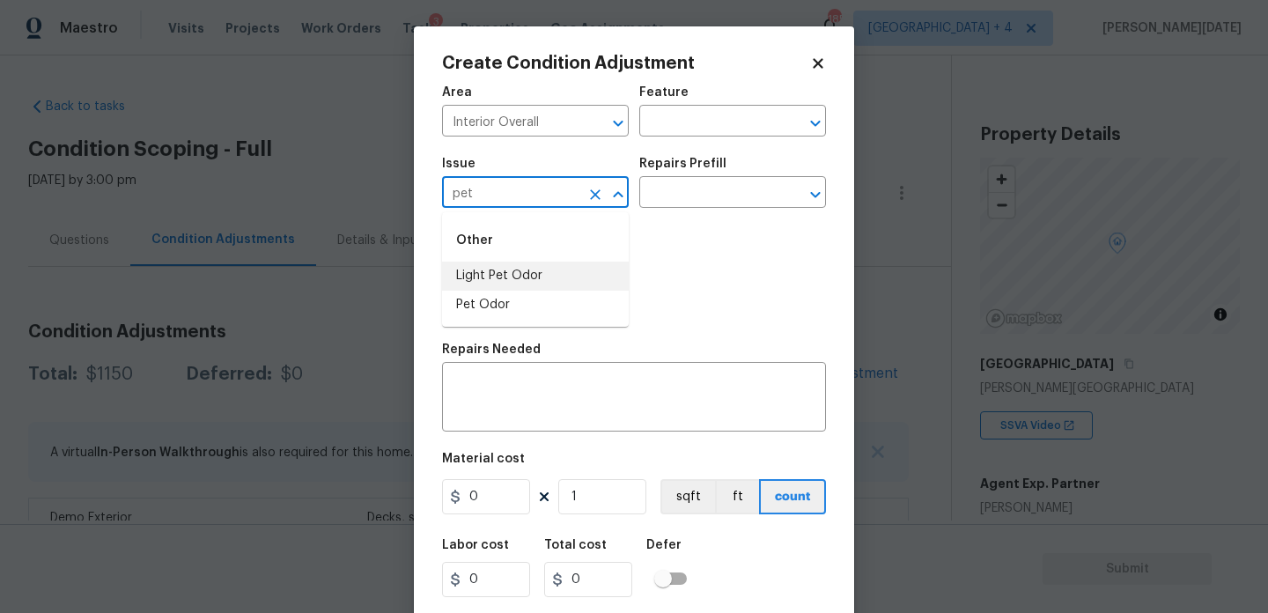
click at [533, 266] on li "Light Pet Odor" at bounding box center [535, 276] width 187 height 29
type input "Light Pet Odor"
click at [737, 196] on input "text" at bounding box center [707, 194] width 137 height 27
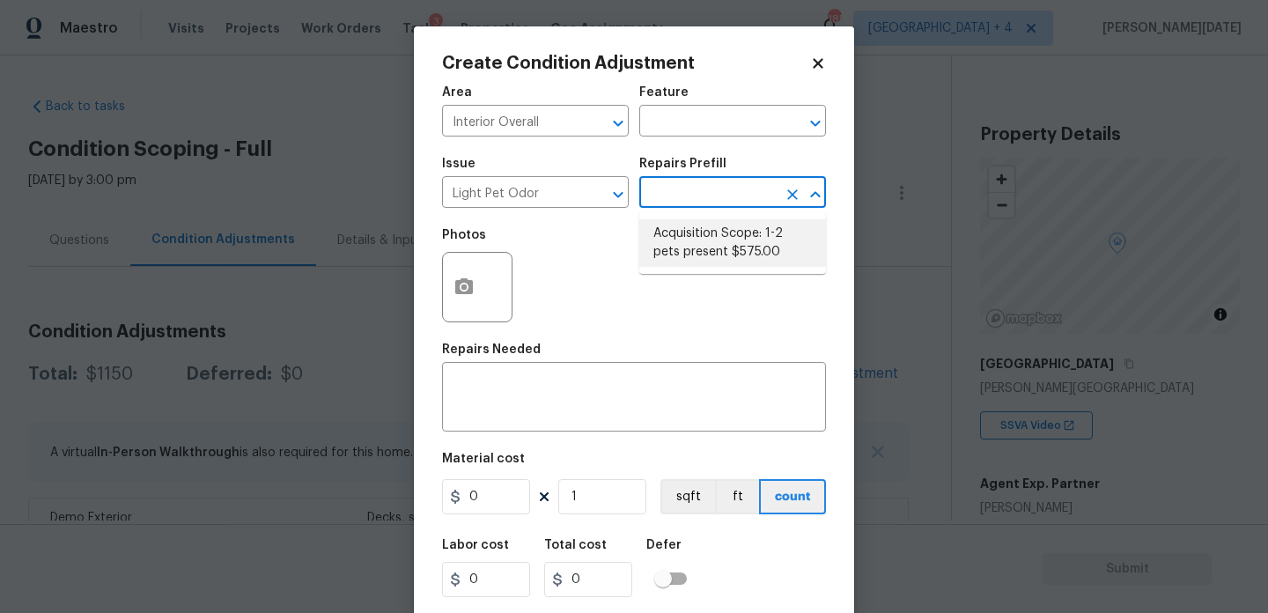
click at [734, 236] on li "Acquisition Scope: 1-2 pets present $575.00" at bounding box center [732, 243] width 187 height 48
type textarea "Acquisition Scope: 1-2 pets present"
type input "575"
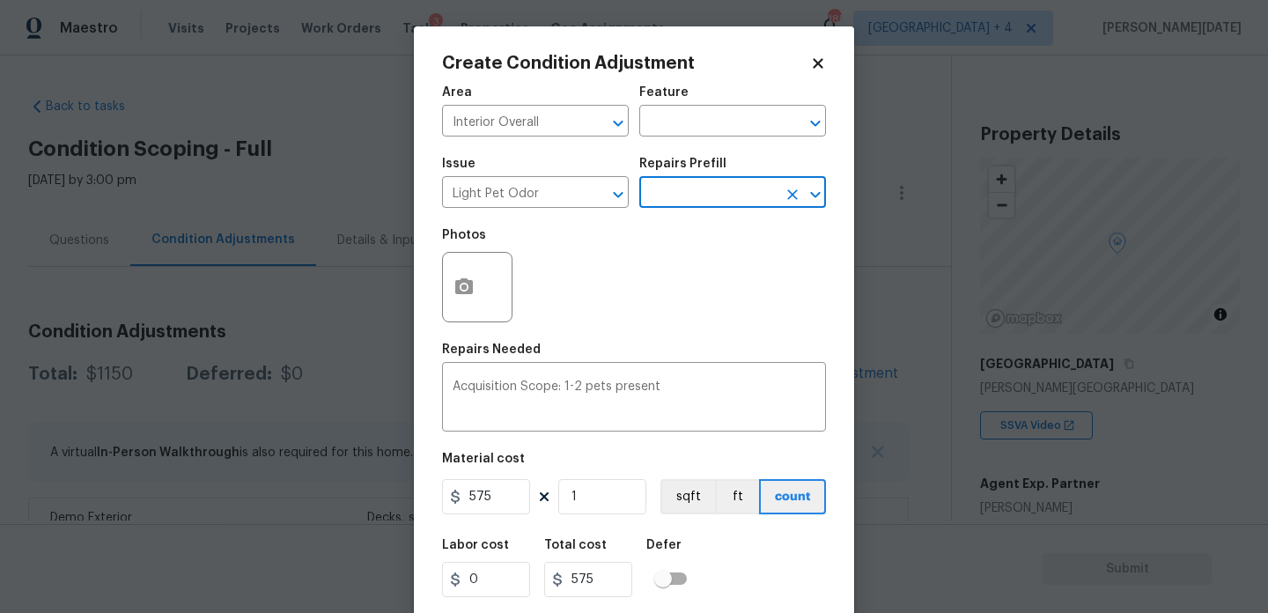
scroll to position [45, 0]
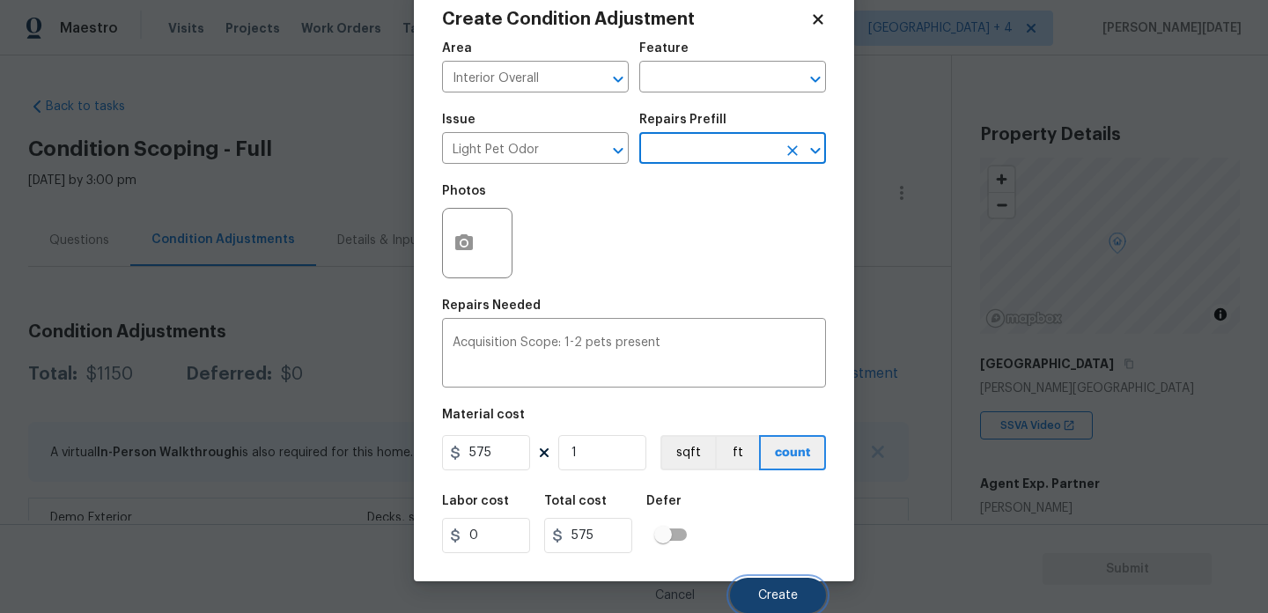
click at [758, 594] on button "Create" at bounding box center [778, 595] width 96 height 35
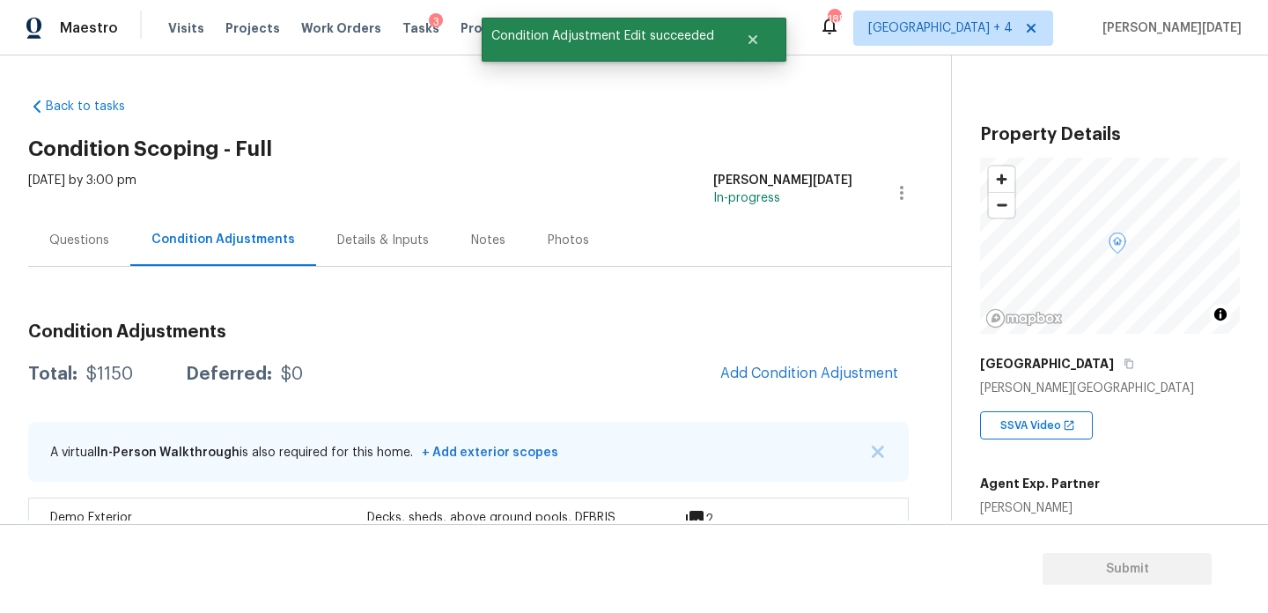
scroll to position [0, 0]
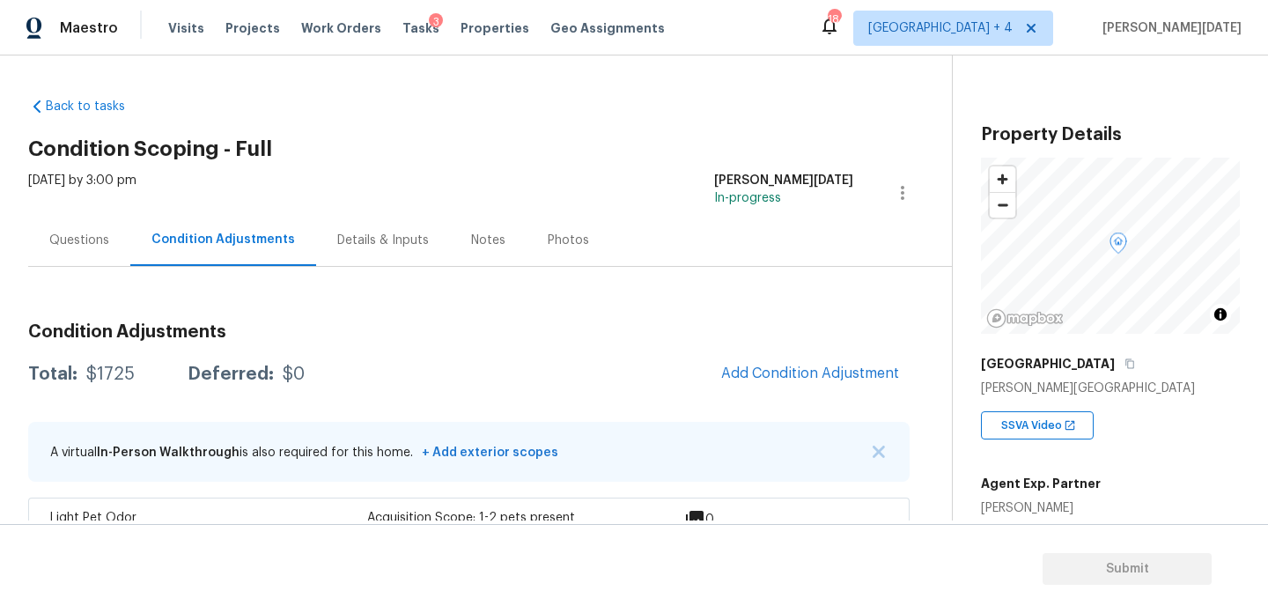
click at [63, 250] on div "Questions" at bounding box center [79, 240] width 102 height 52
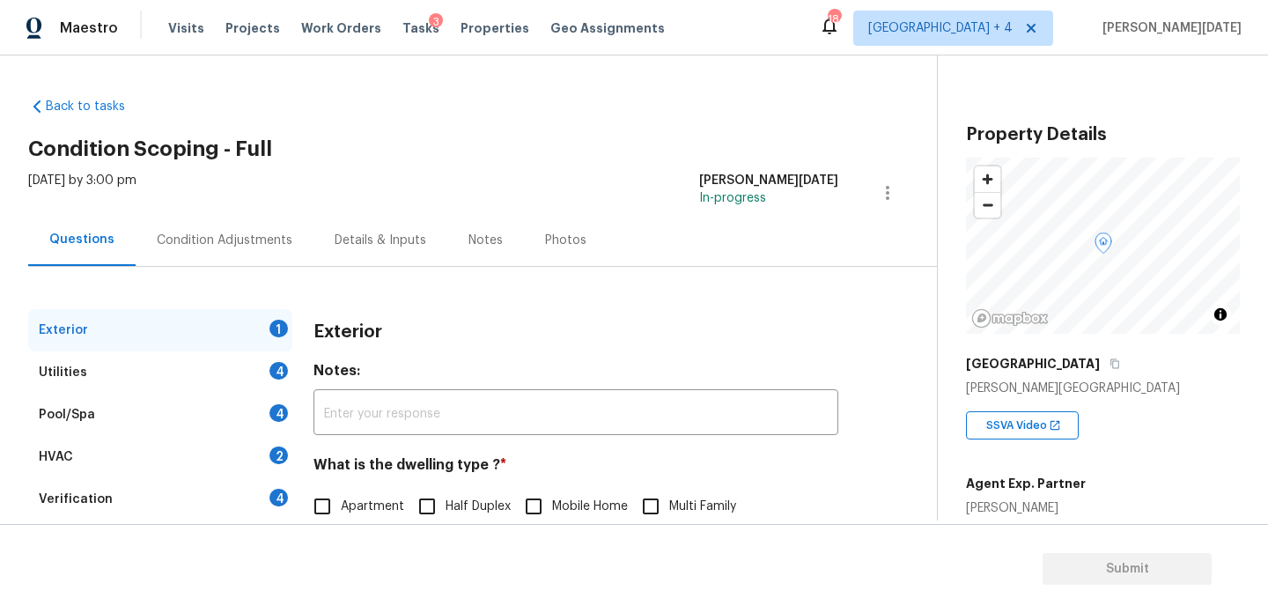
scroll to position [235, 0]
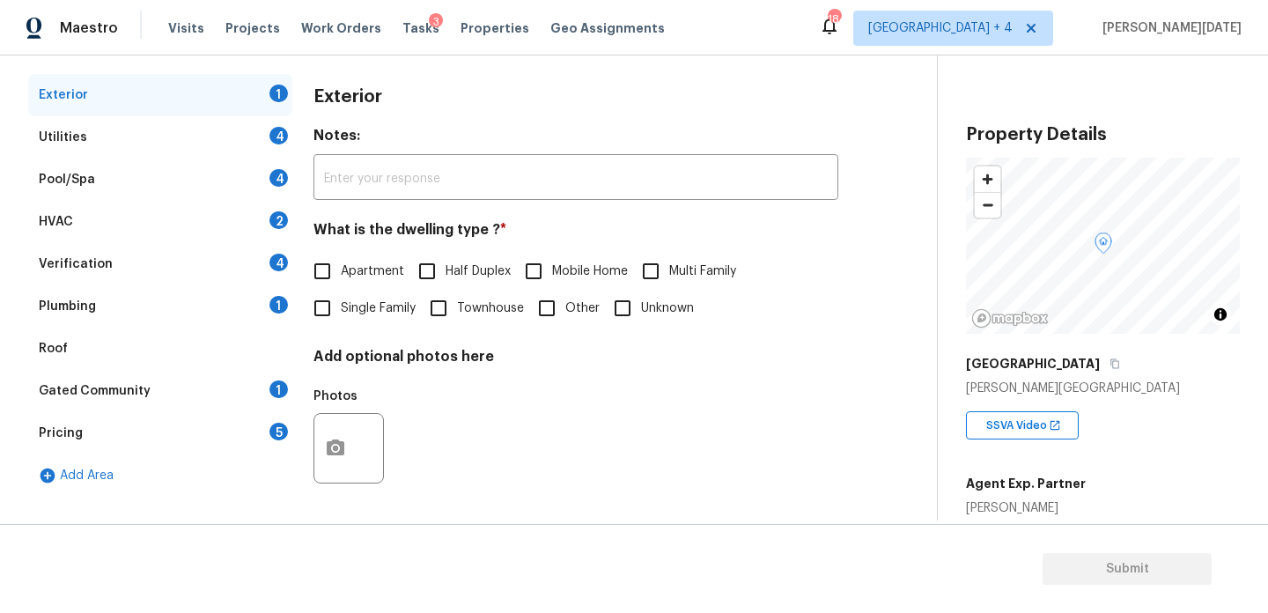
click at [243, 434] on div "Pricing 5" at bounding box center [160, 433] width 264 height 42
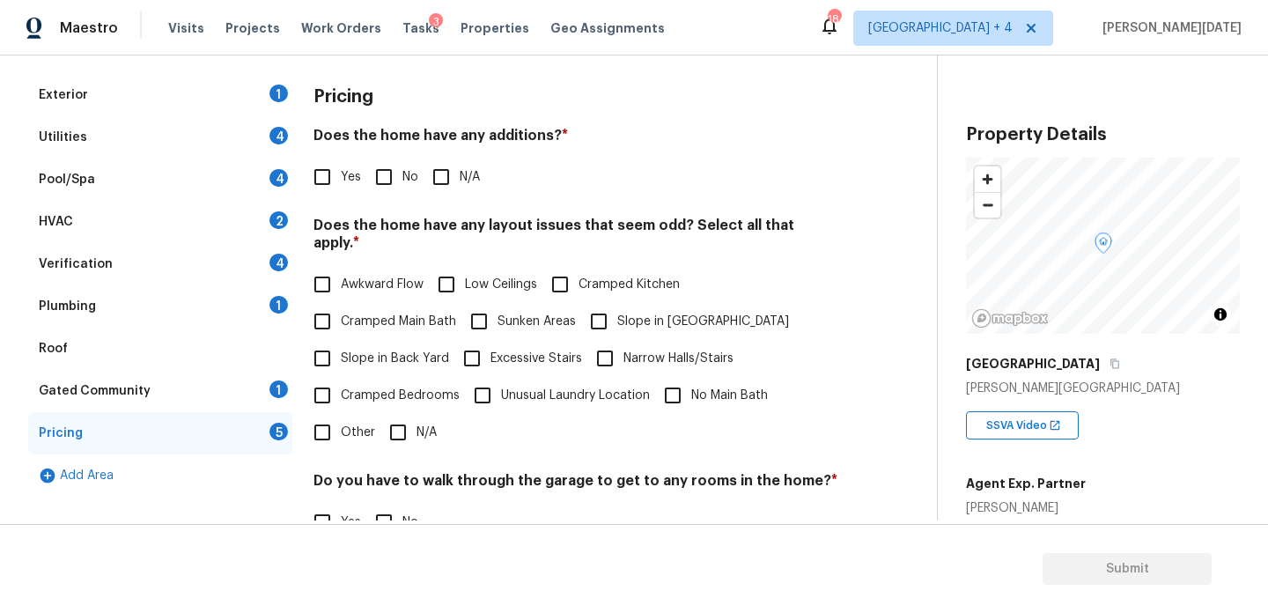
click at [323, 184] on input "Yes" at bounding box center [322, 177] width 37 height 37
checkbox input "true"
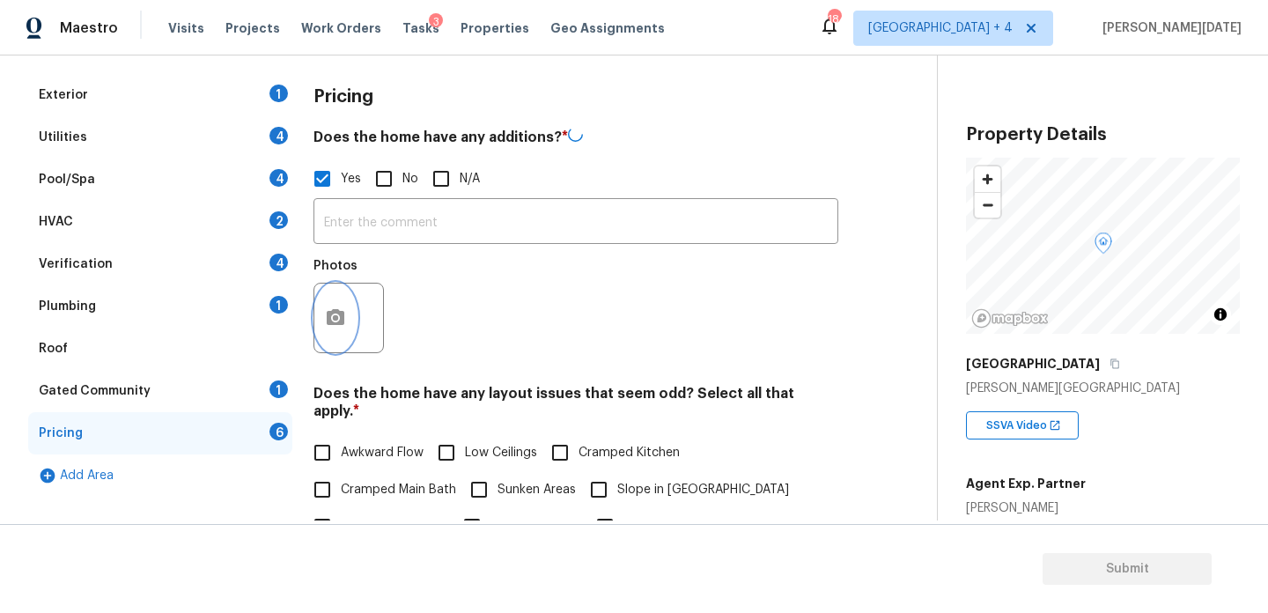
click at [338, 325] on icon "button" at bounding box center [335, 317] width 21 height 21
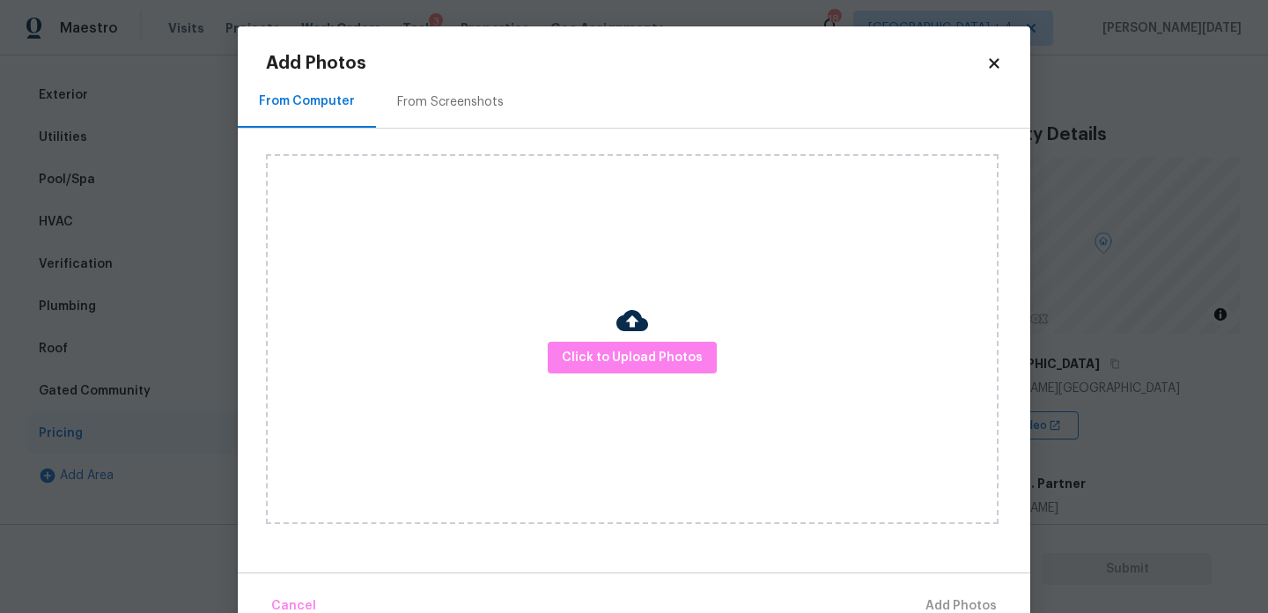
click at [590, 340] on div "Click to Upload Photos" at bounding box center [632, 339] width 733 height 370
click at [600, 364] on span "Click to Upload Photos" at bounding box center [632, 358] width 141 height 22
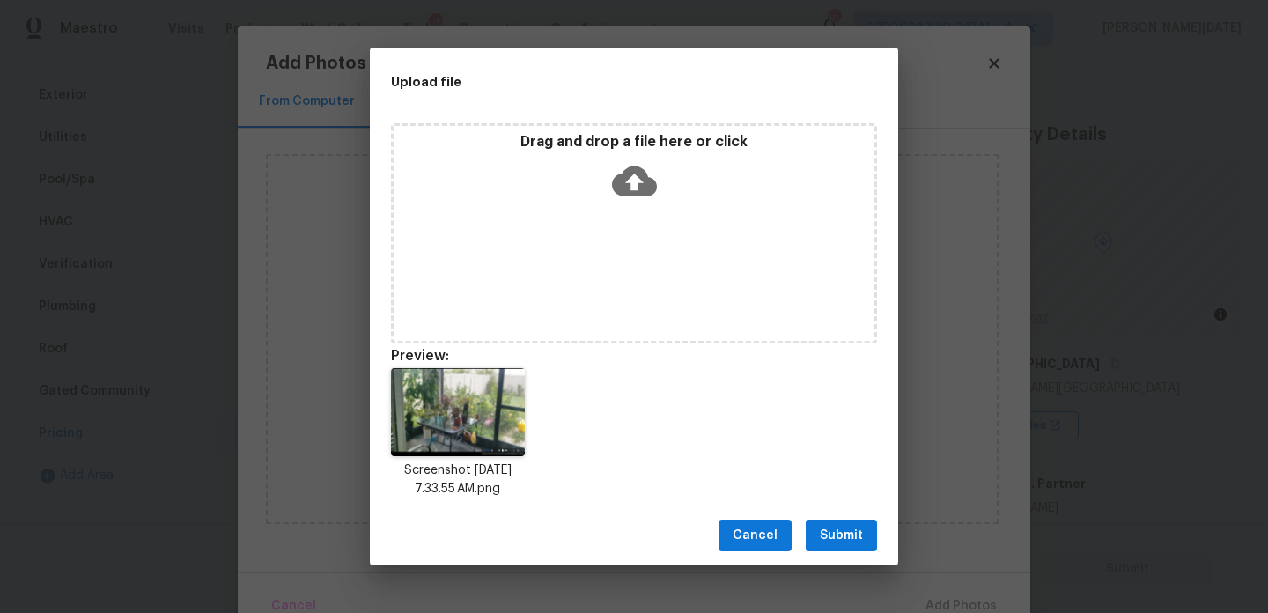
click at [830, 537] on span "Submit" at bounding box center [841, 536] width 43 height 22
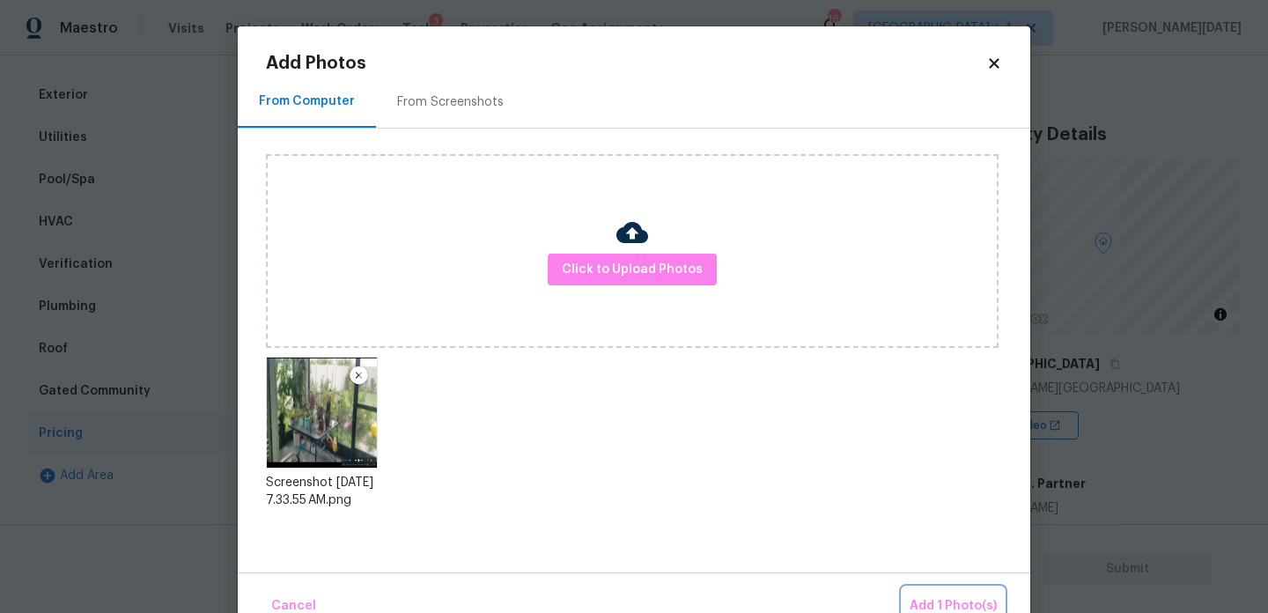
click at [947, 595] on span "Add 1 Photo(s)" at bounding box center [953, 606] width 87 height 22
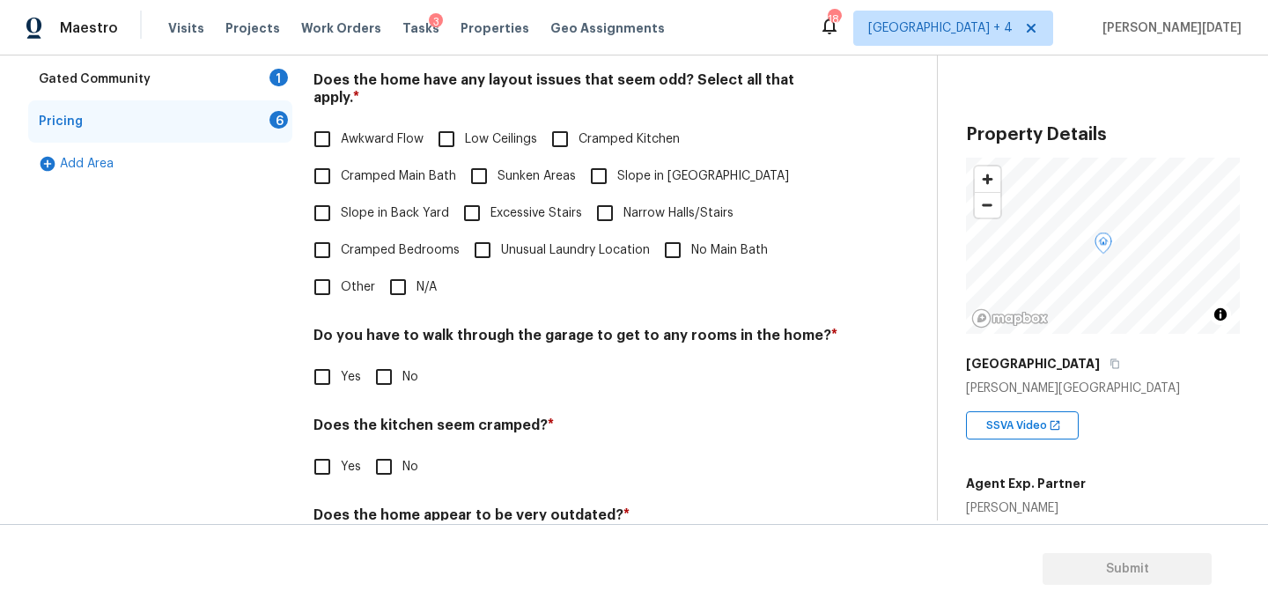
scroll to position [610, 0]
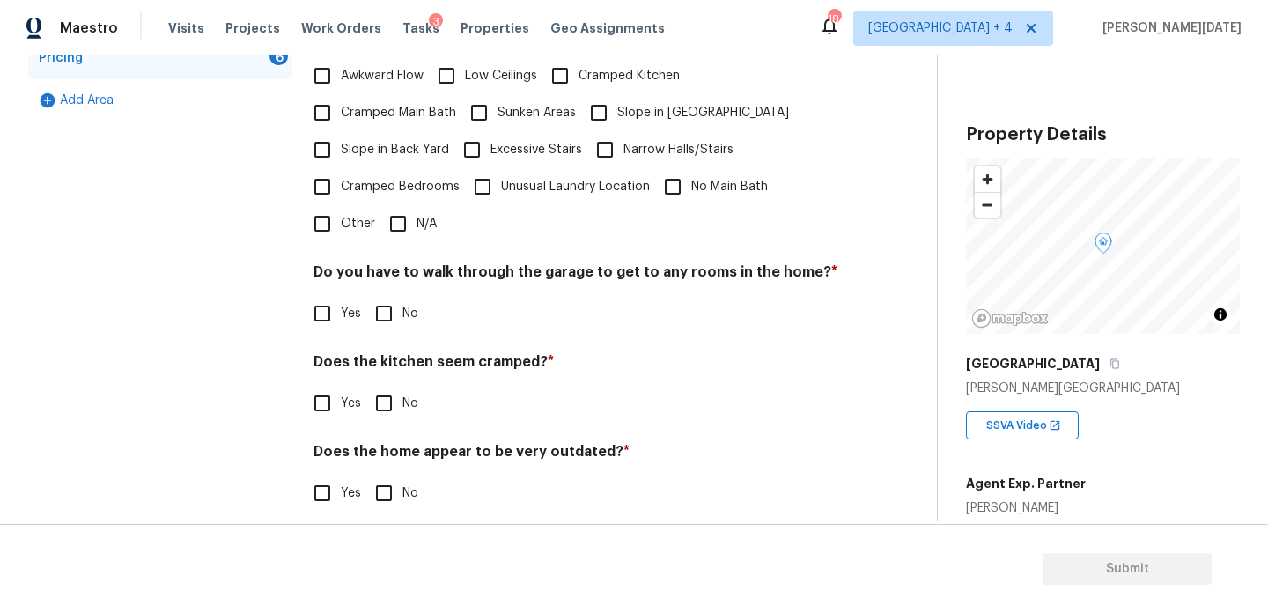
click at [400, 215] on input "N/A" at bounding box center [398, 223] width 37 height 37
checkbox input "true"
click at [402, 316] on span "No" at bounding box center [410, 315] width 16 height 18
click at [402, 316] on input "No" at bounding box center [383, 315] width 37 height 37
checkbox input "true"
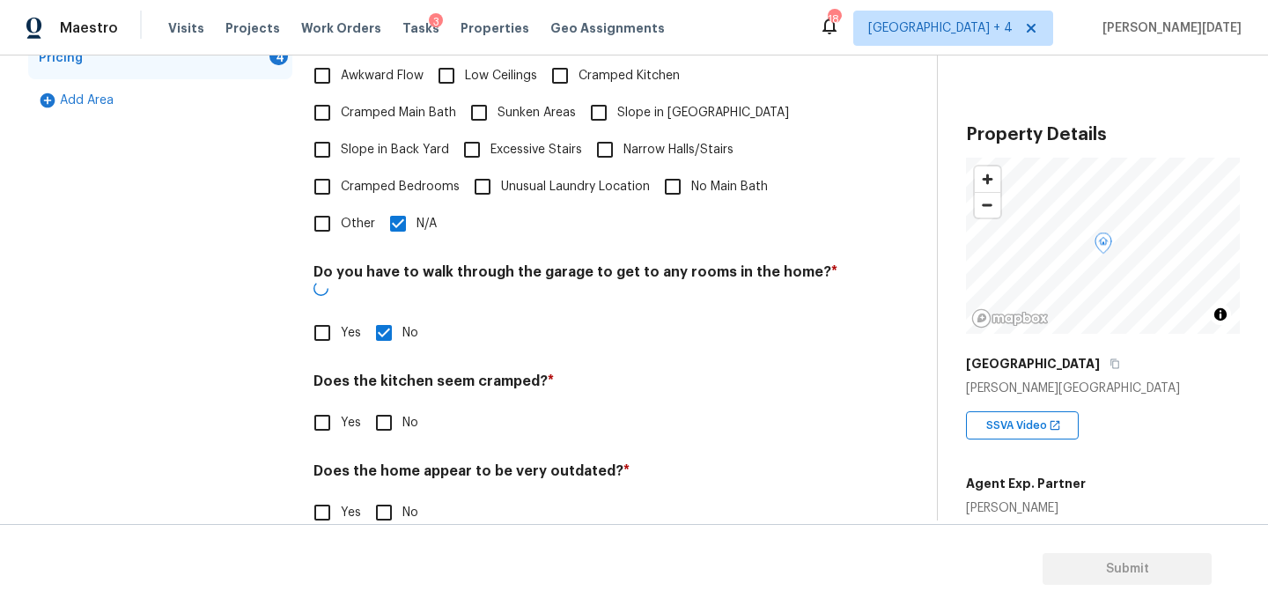
click at [403, 414] on span "No" at bounding box center [410, 423] width 16 height 18
click at [402, 404] on input "No" at bounding box center [383, 422] width 37 height 37
checkbox input "true"
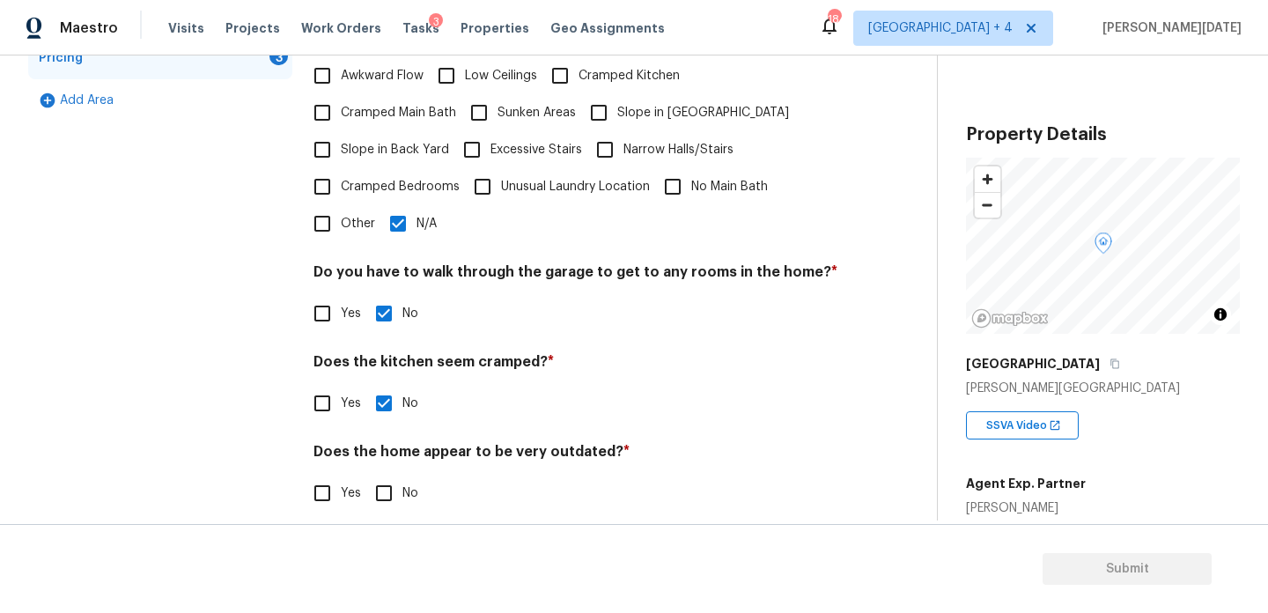
click at [398, 485] on input "No" at bounding box center [383, 493] width 37 height 37
checkbox input "true"
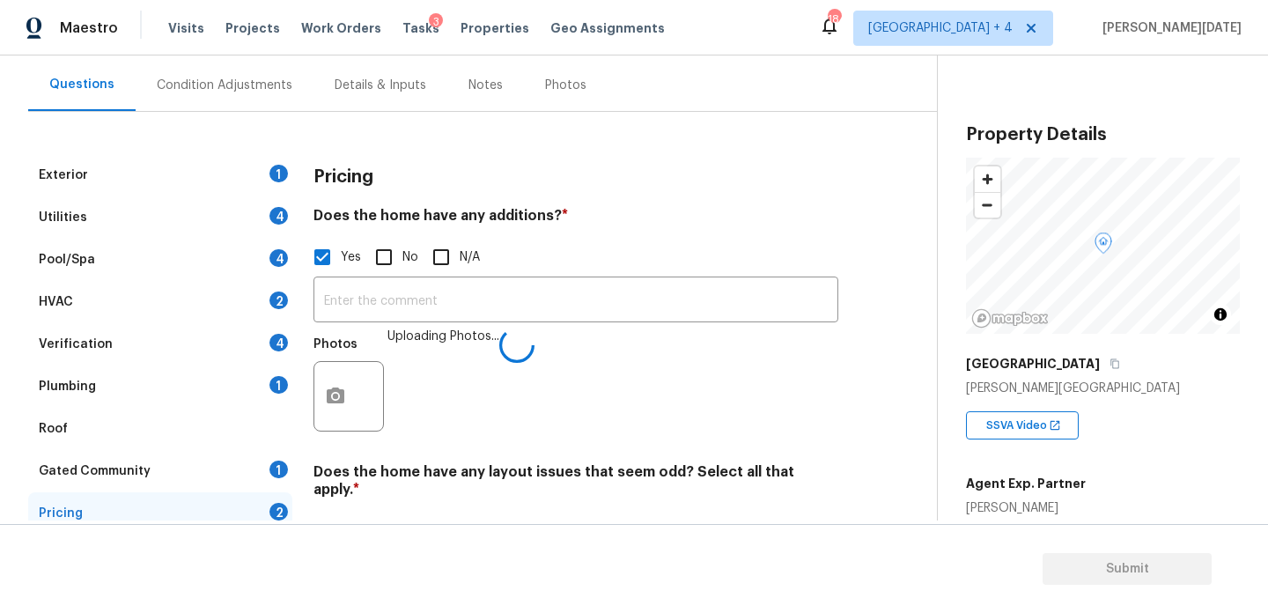
scroll to position [139, 0]
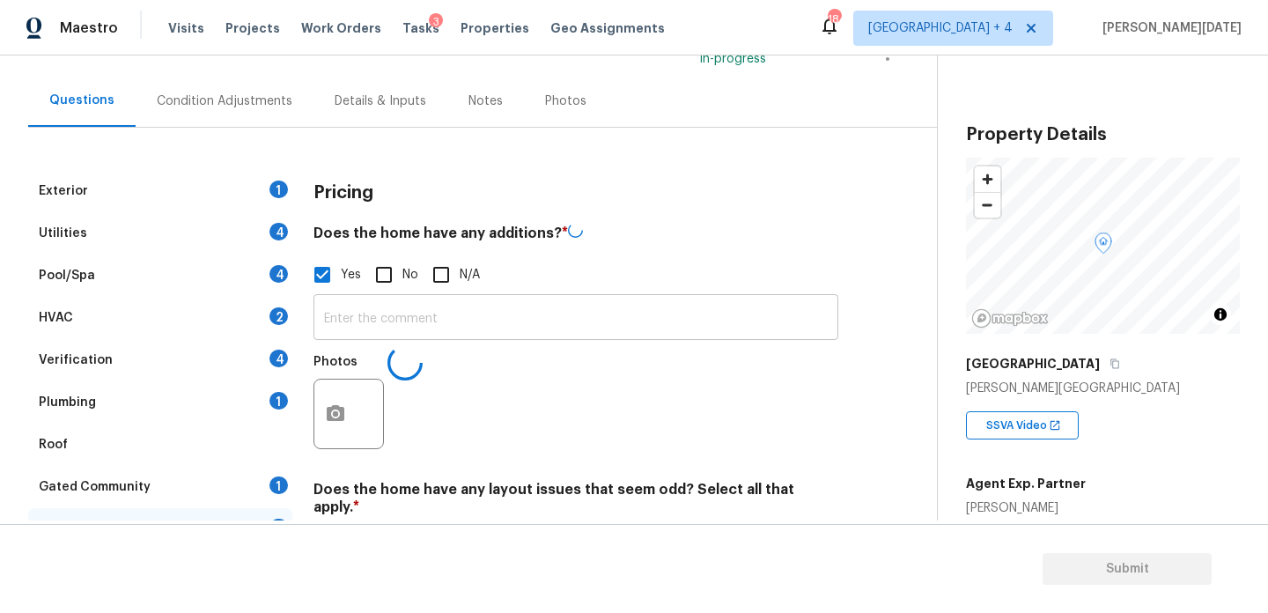
click at [388, 318] on input "text" at bounding box center [576, 319] width 525 height 41
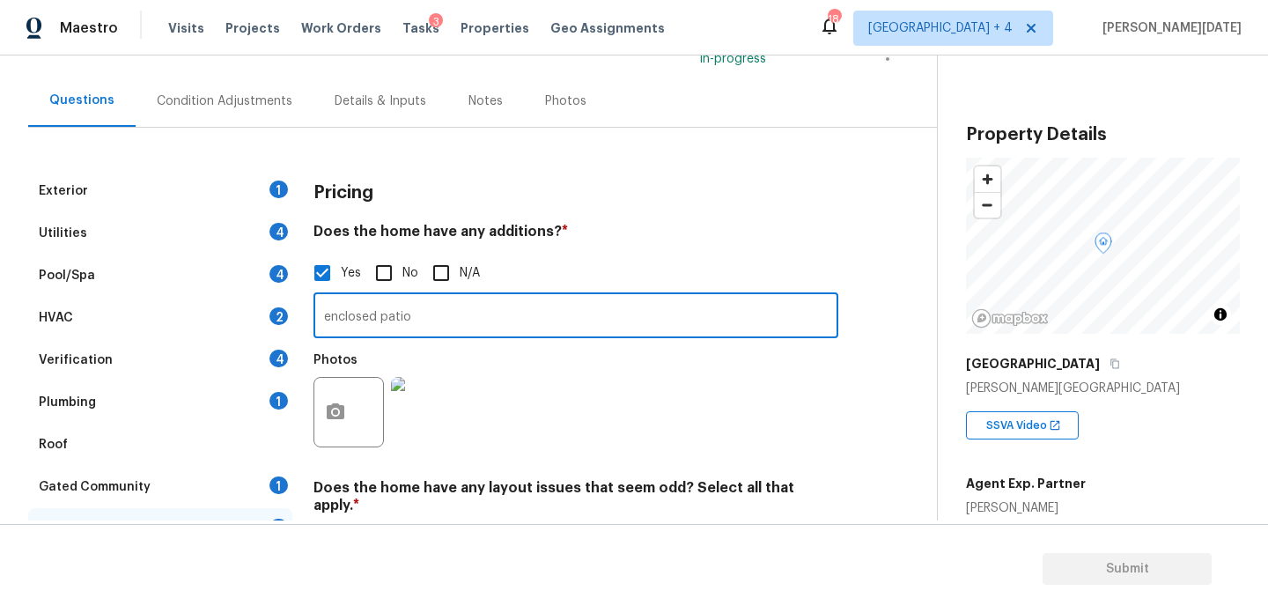
type input "enclosed patio"
click at [648, 417] on div "Photos" at bounding box center [576, 400] width 525 height 114
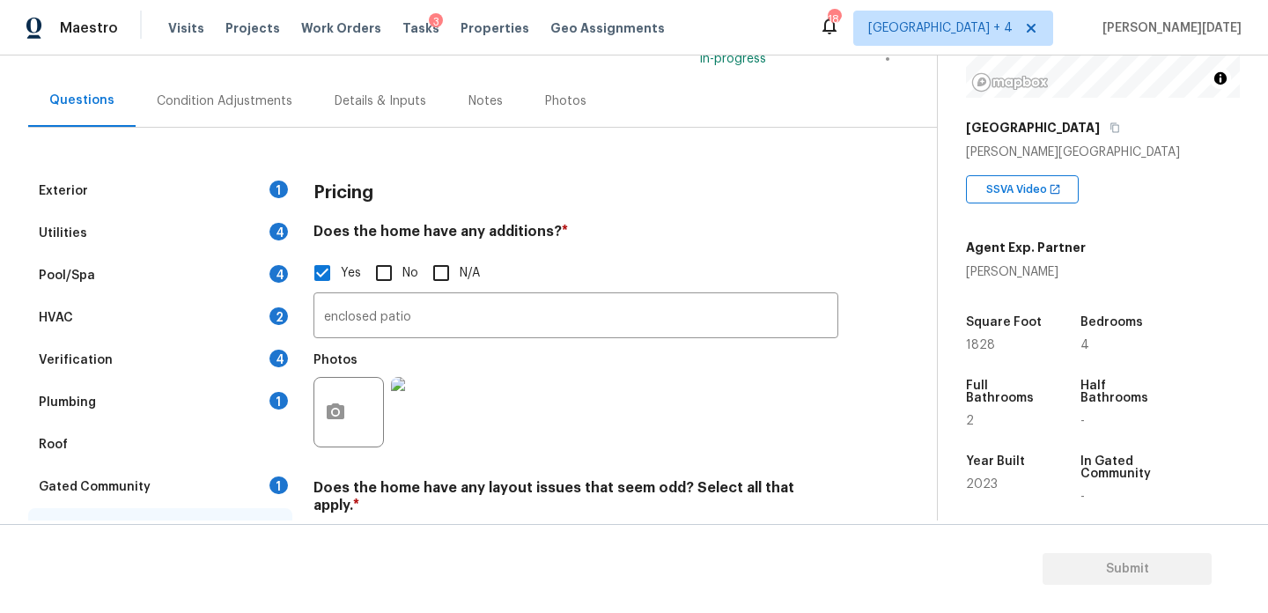
scroll to position [284, 0]
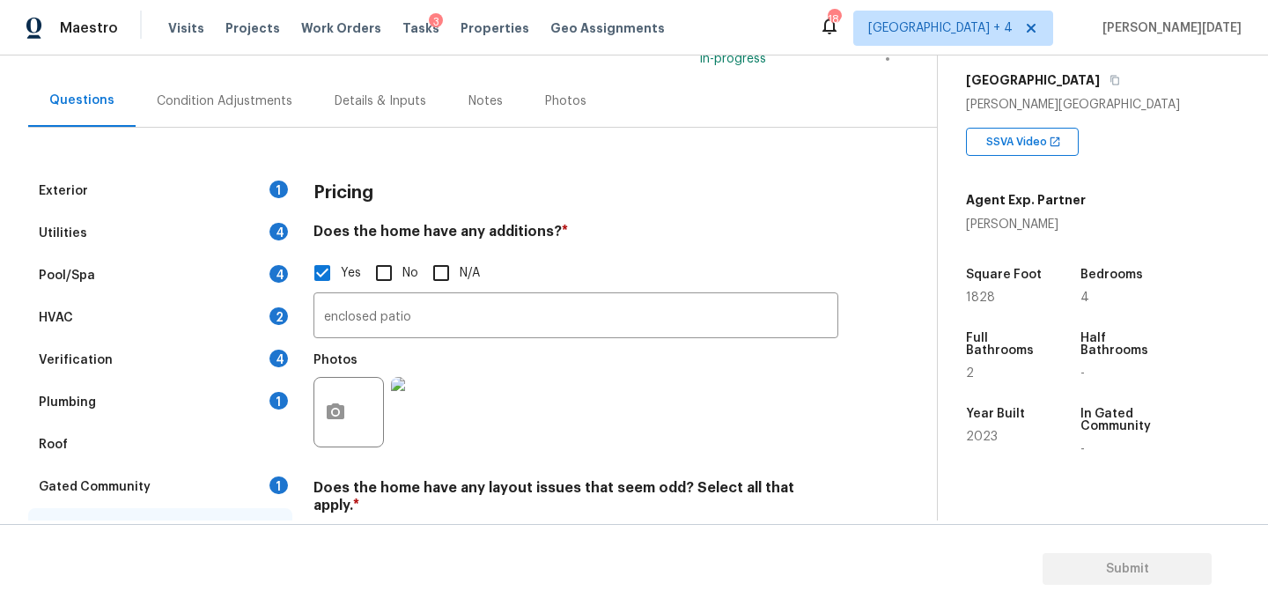
click at [985, 290] on div "Square Foot" at bounding box center [1006, 280] width 81 height 23
click at [984, 297] on span "1828" at bounding box center [980, 297] width 29 height 12
copy span "1828"
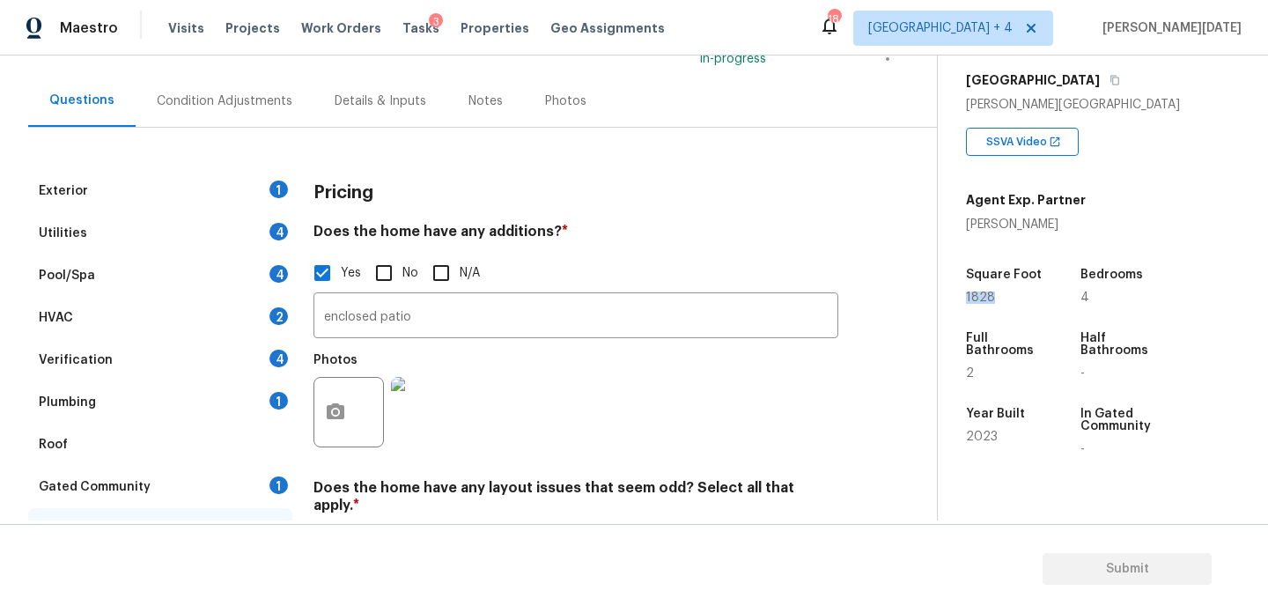
click at [210, 113] on div "Condition Adjustments" at bounding box center [225, 101] width 178 height 52
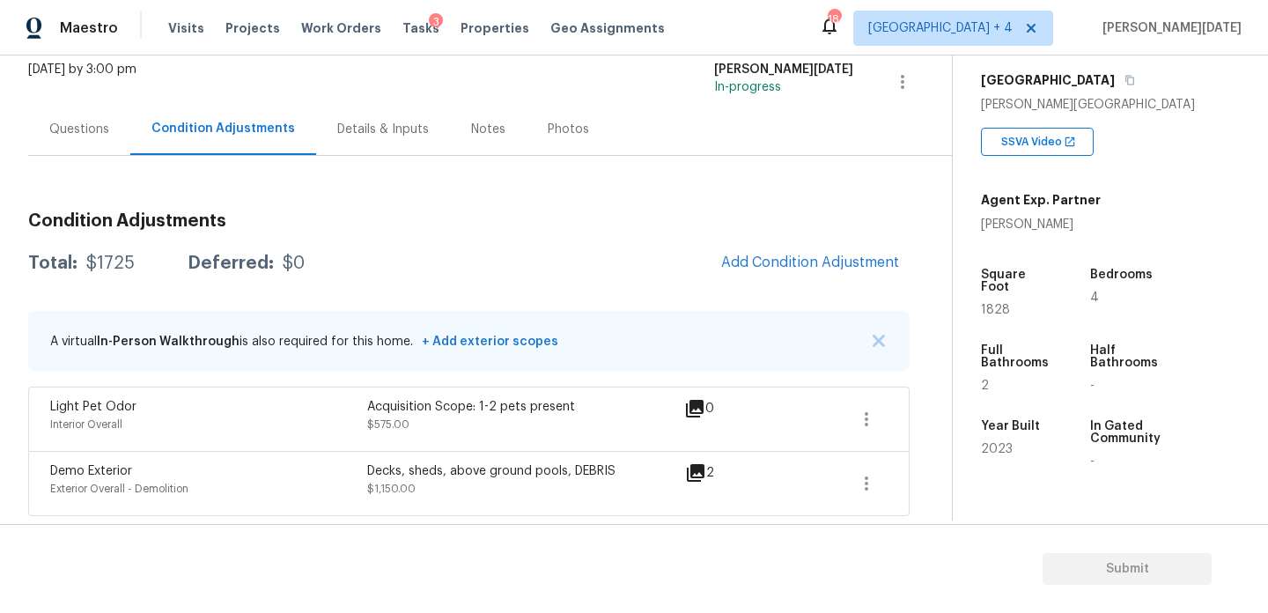
scroll to position [112, 0]
click at [799, 239] on div "Condition Adjustments Total: $1725 Deferred: $0 Add Condition Adjustment A virt…" at bounding box center [469, 356] width 882 height 318
click at [781, 258] on span "Add Condition Adjustment" at bounding box center [810, 262] width 178 height 16
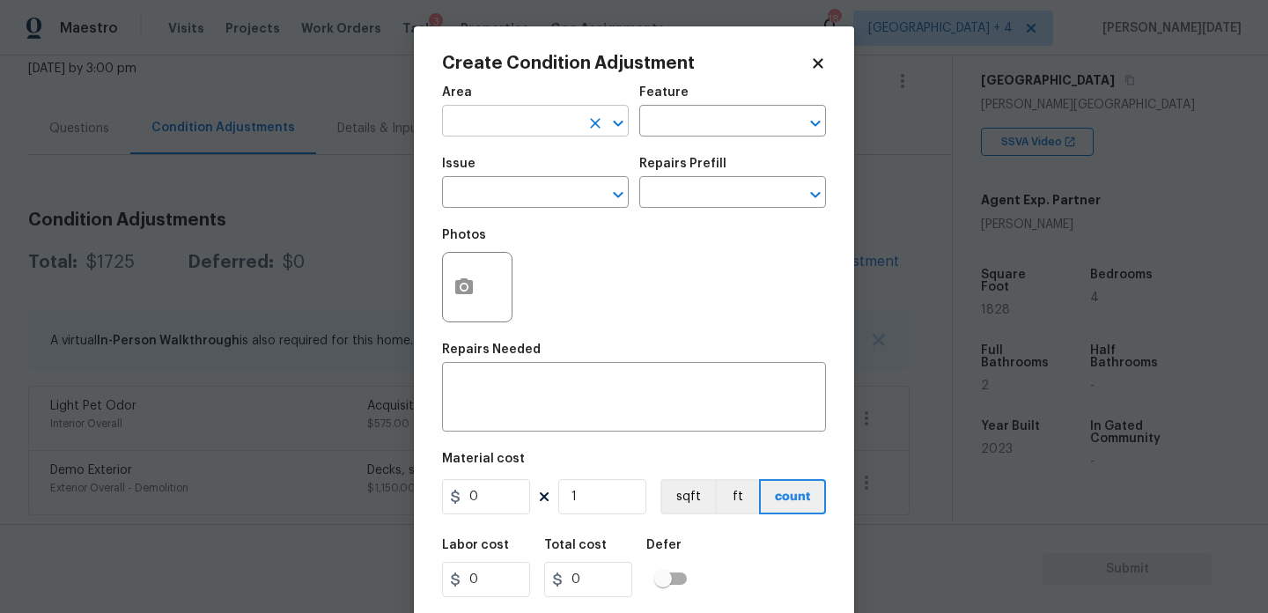
click at [469, 129] on input "text" at bounding box center [510, 122] width 137 height 27
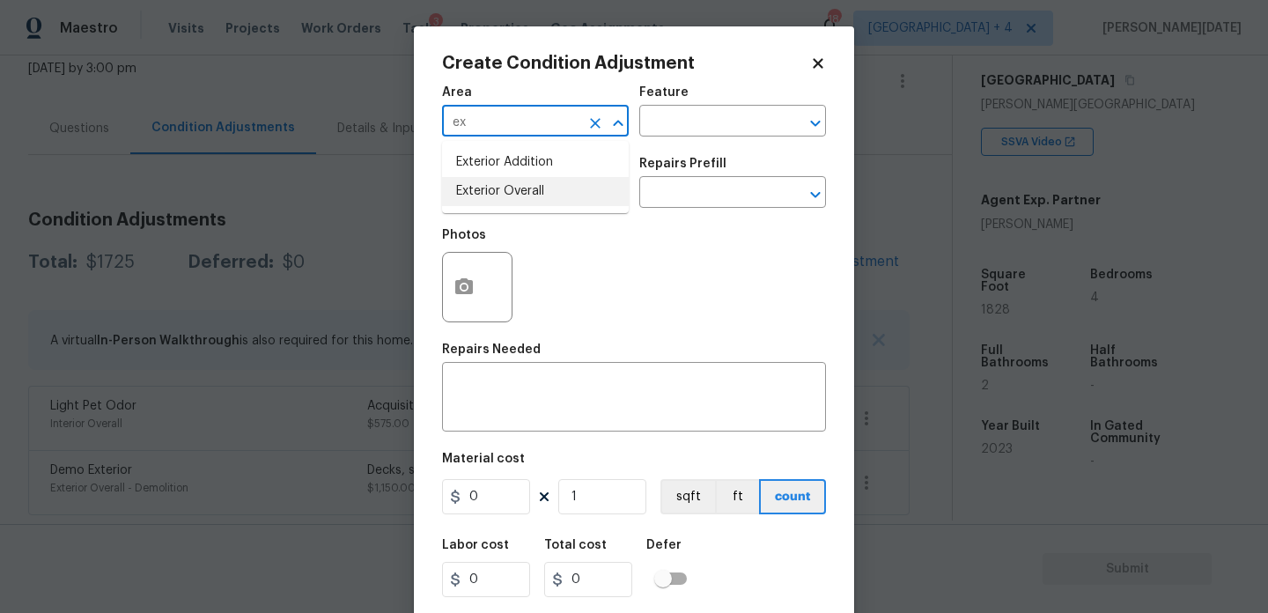
click at [501, 196] on li "Exterior Overall" at bounding box center [535, 191] width 187 height 29
type input "Exterior Overall"
click at [501, 196] on input "text" at bounding box center [510, 194] width 137 height 27
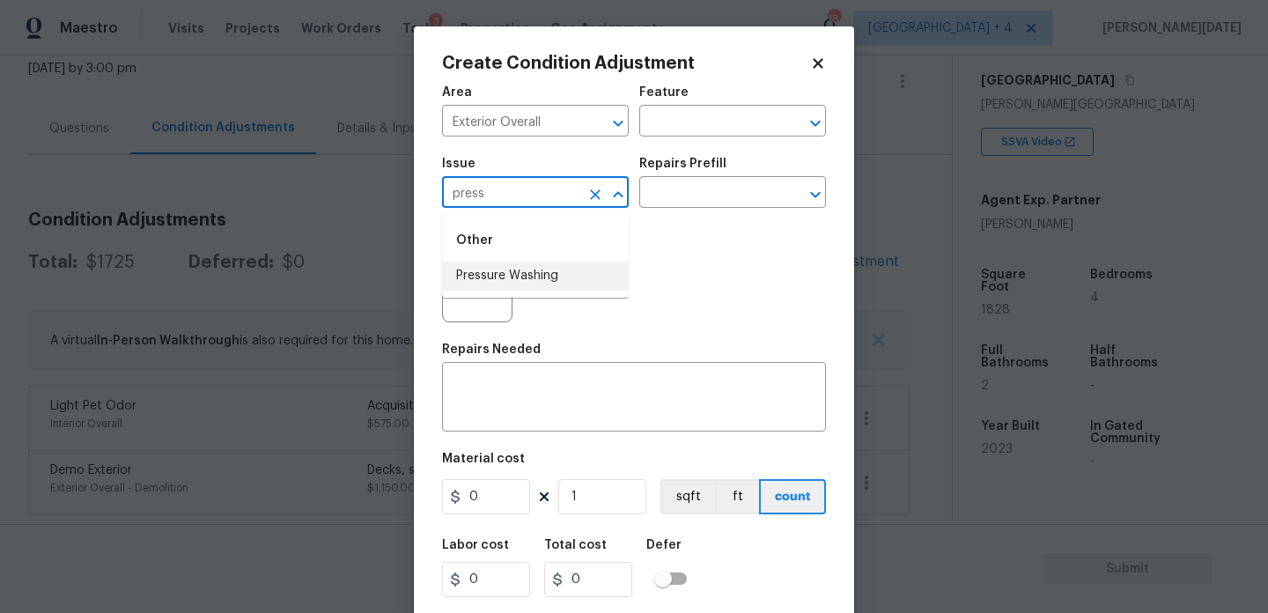
click at [532, 281] on li "Pressure Washing" at bounding box center [535, 276] width 187 height 29
type input "Pressure Washing"
click at [691, 203] on input "text" at bounding box center [707, 194] width 137 height 27
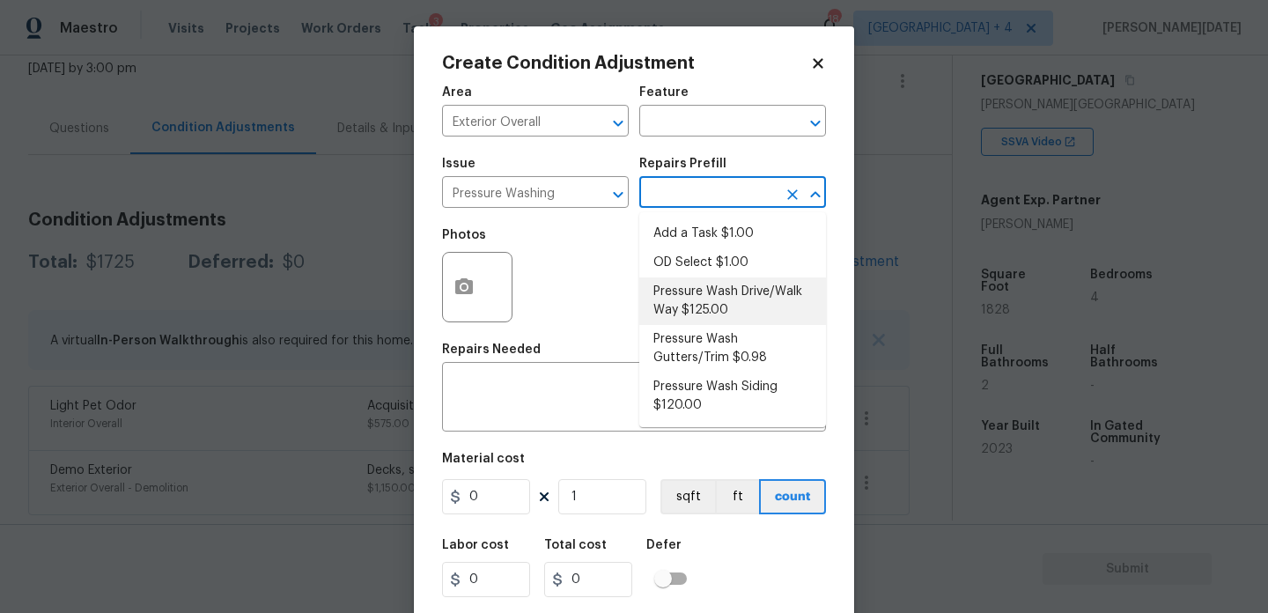
click at [712, 300] on li "Pressure Wash Drive/Walk Way $125.00" at bounding box center [732, 301] width 187 height 48
type input "Siding"
type textarea "Pressure wash the driveways/walkways as directed by the PM. Ensure that all deb…"
type input "125"
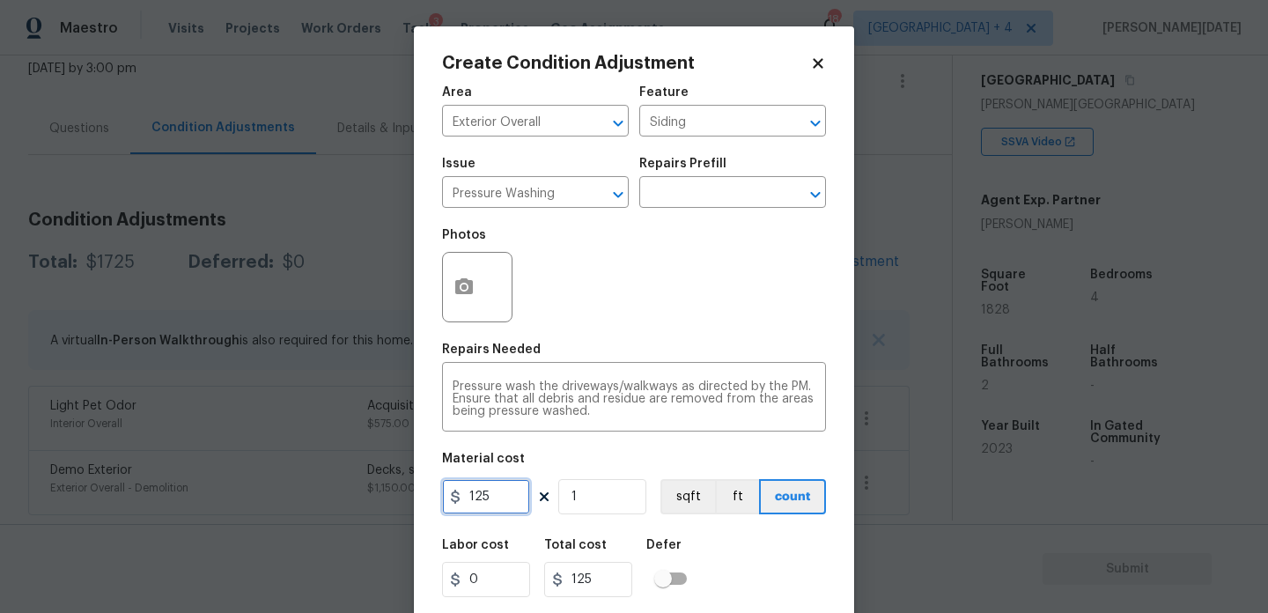
drag, startPoint x: 505, startPoint y: 491, endPoint x: 388, endPoint y: 491, distance: 116.2
click at [388, 491] on div "Create Condition Adjustment Area Exterior Overall ​ Feature Siding ​ Issue Pres…" at bounding box center [634, 306] width 1268 height 613
type input "200"
click at [613, 286] on div "Photos" at bounding box center [634, 275] width 384 height 114
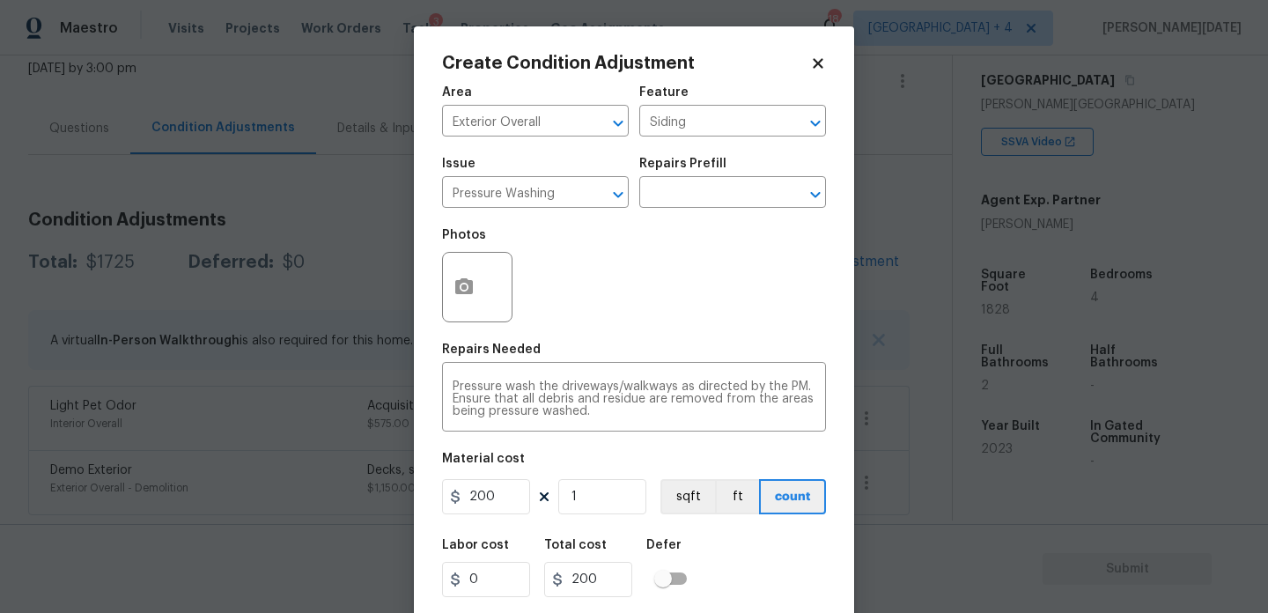
scroll to position [45, 0]
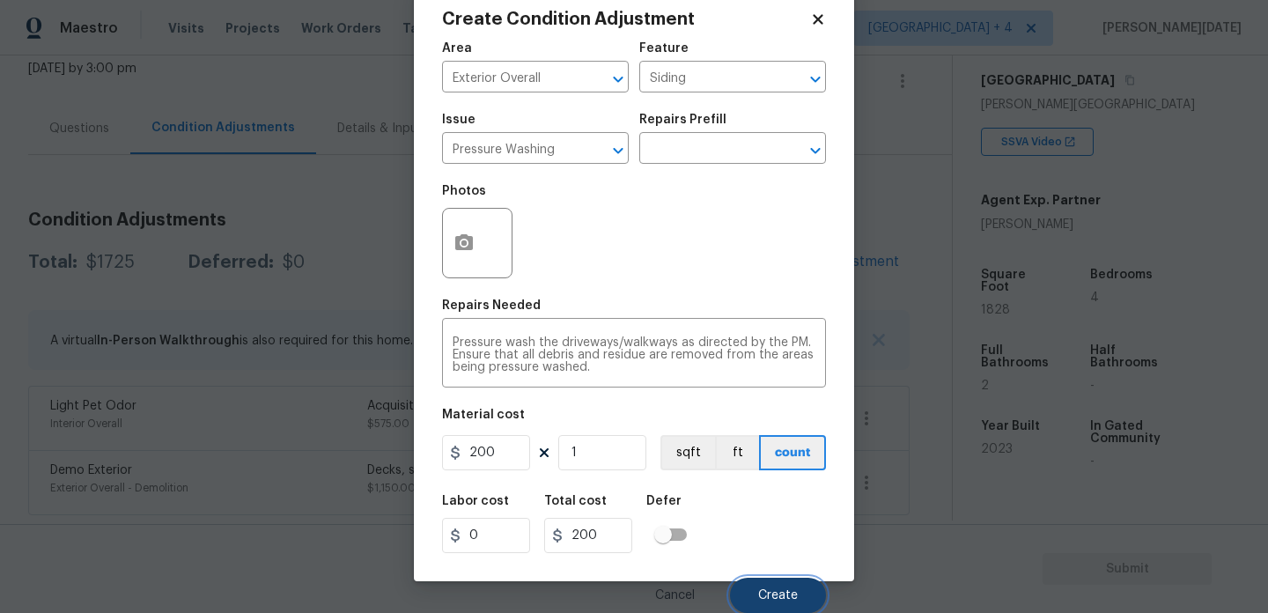
click at [752, 580] on button "Create" at bounding box center [778, 595] width 96 height 35
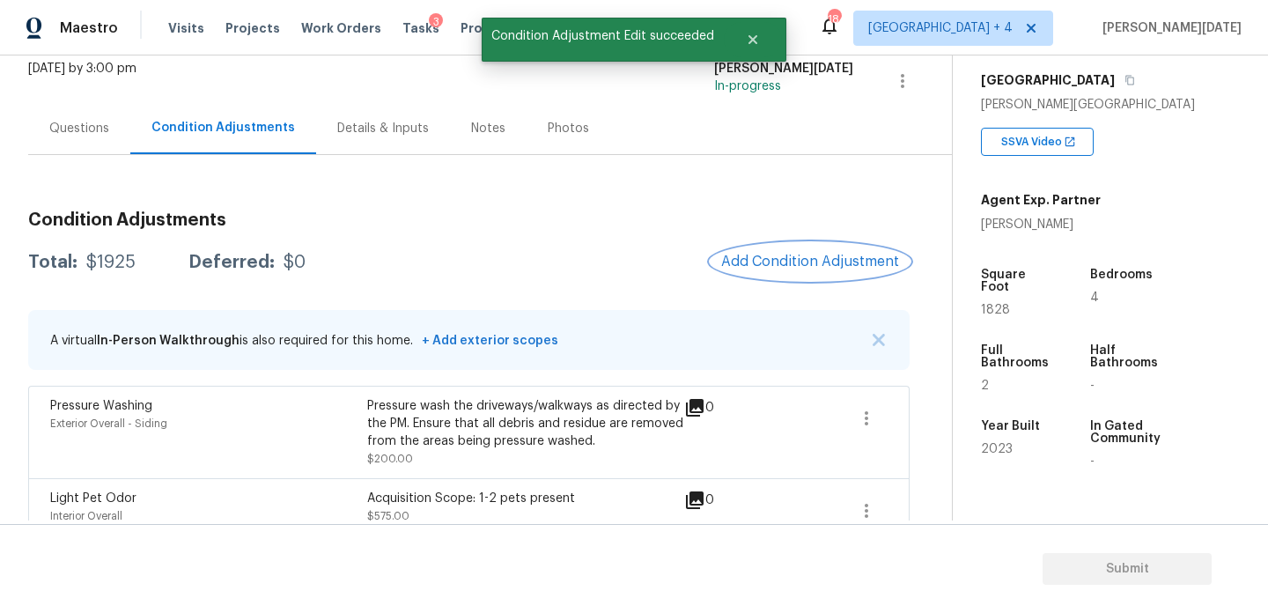
scroll to position [204, 0]
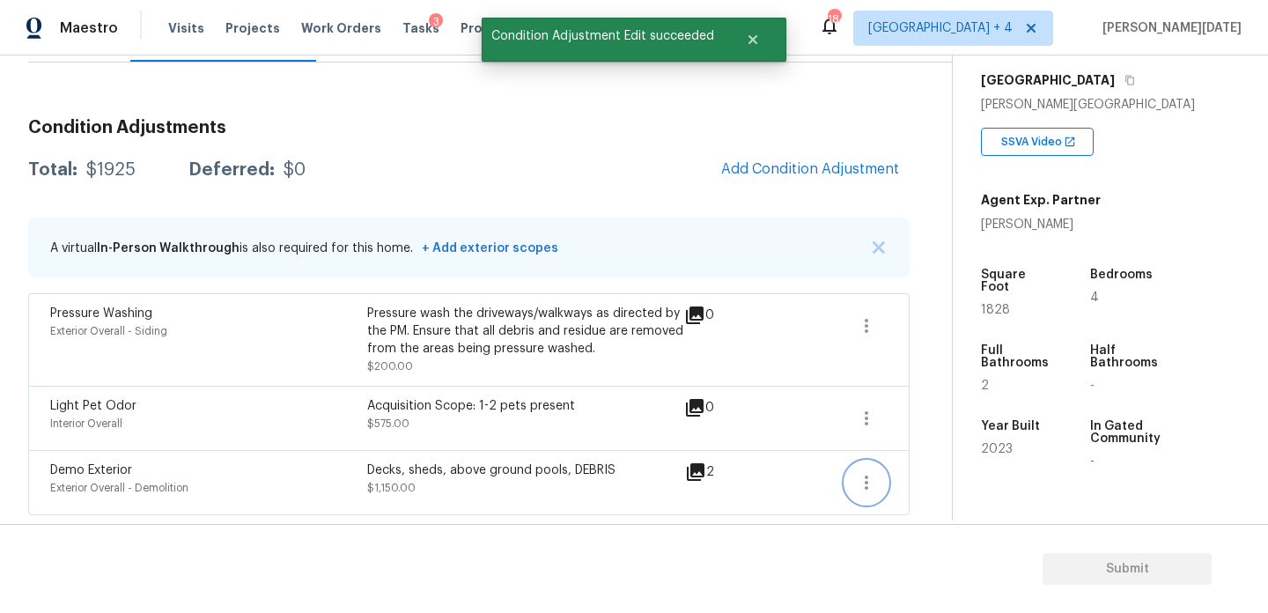
click at [874, 483] on icon "button" at bounding box center [866, 482] width 21 height 21
click at [937, 476] on div "Edit" at bounding box center [966, 479] width 137 height 18
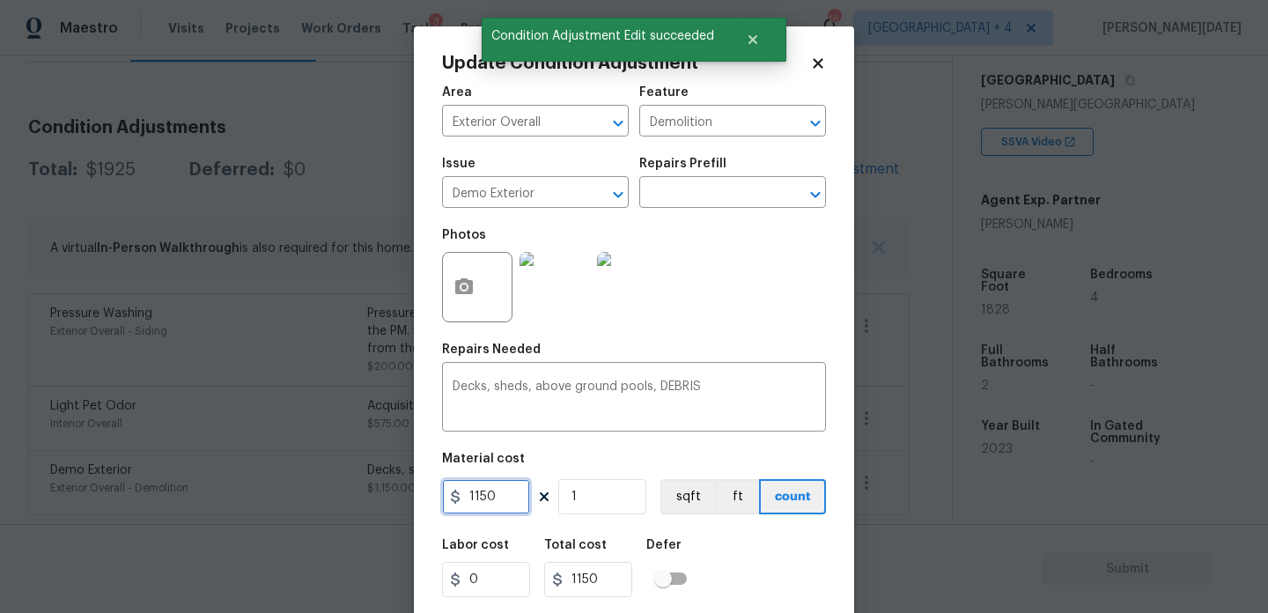
click at [505, 503] on input "1150" at bounding box center [486, 496] width 88 height 35
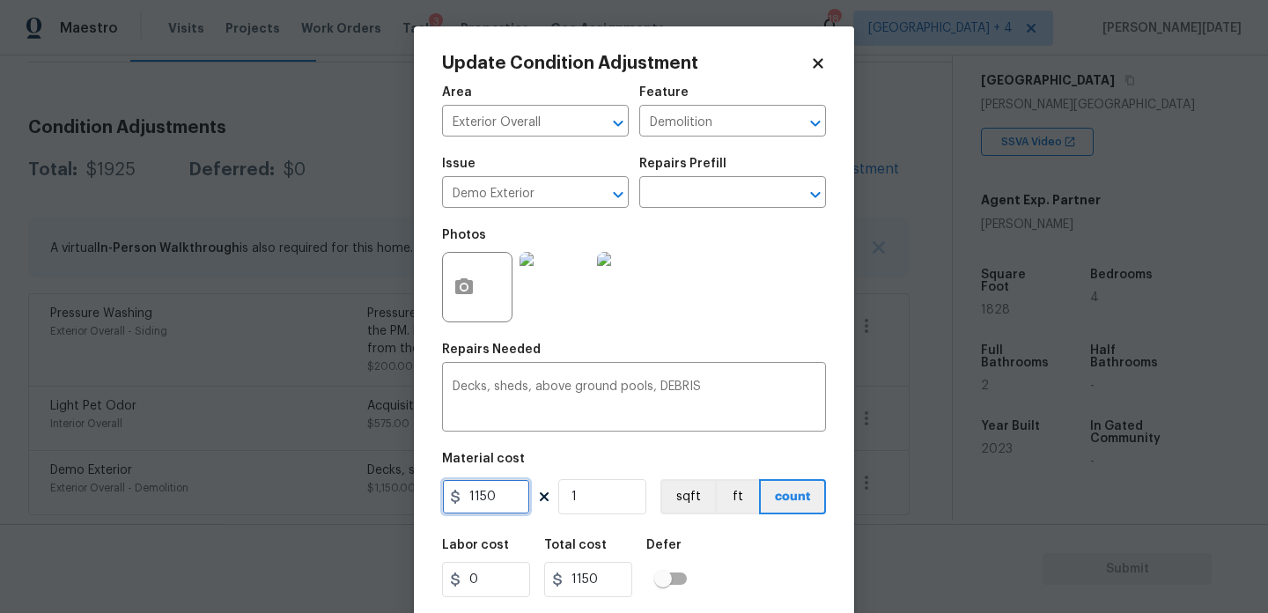
click at [480, 500] on input "1150" at bounding box center [486, 496] width 88 height 35
type input "1250"
click at [721, 305] on div "Photos" at bounding box center [634, 275] width 384 height 114
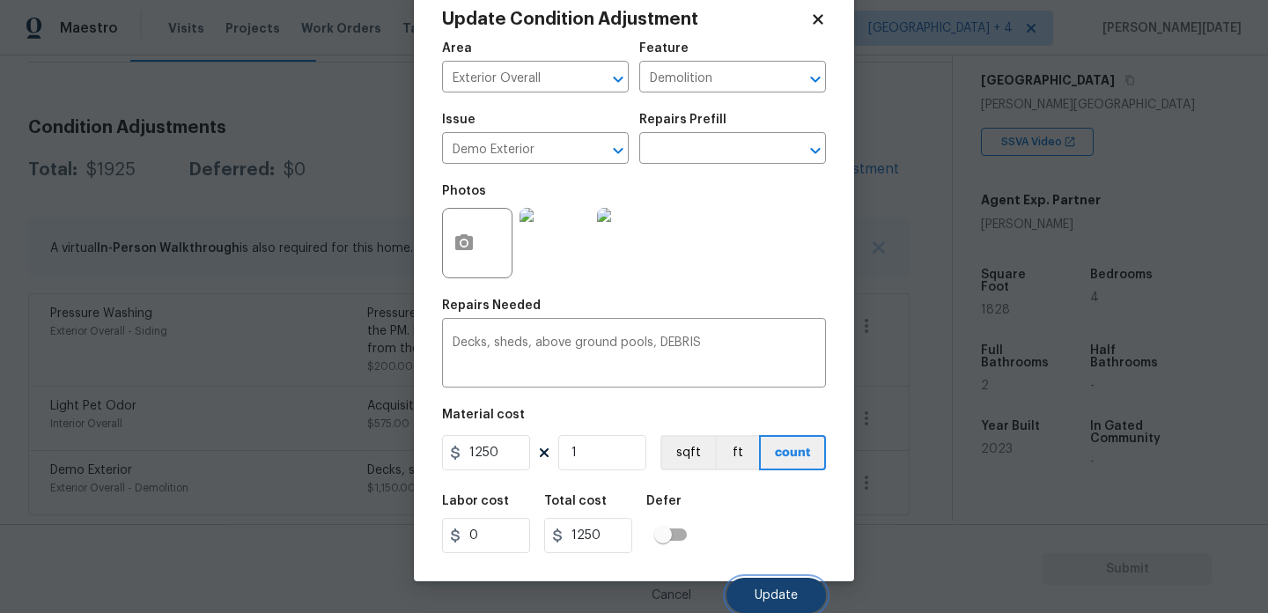
click at [796, 591] on span "Update" at bounding box center [776, 595] width 43 height 13
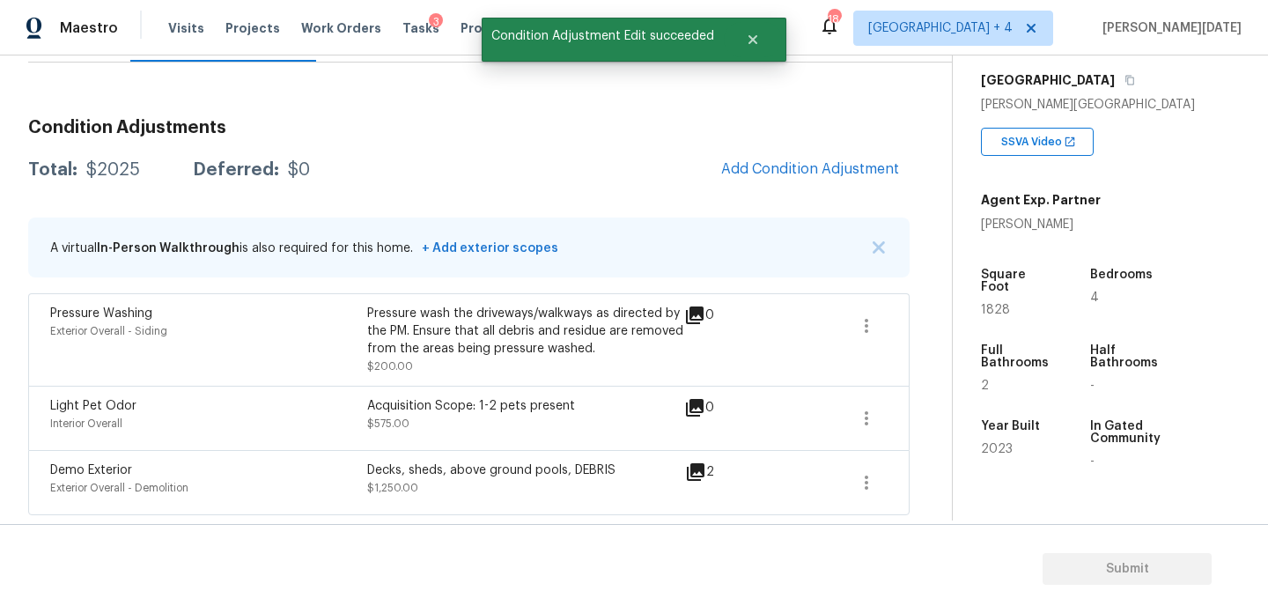
scroll to position [0, 0]
click at [763, 156] on button "Add Condition Adjustment" at bounding box center [810, 169] width 199 height 37
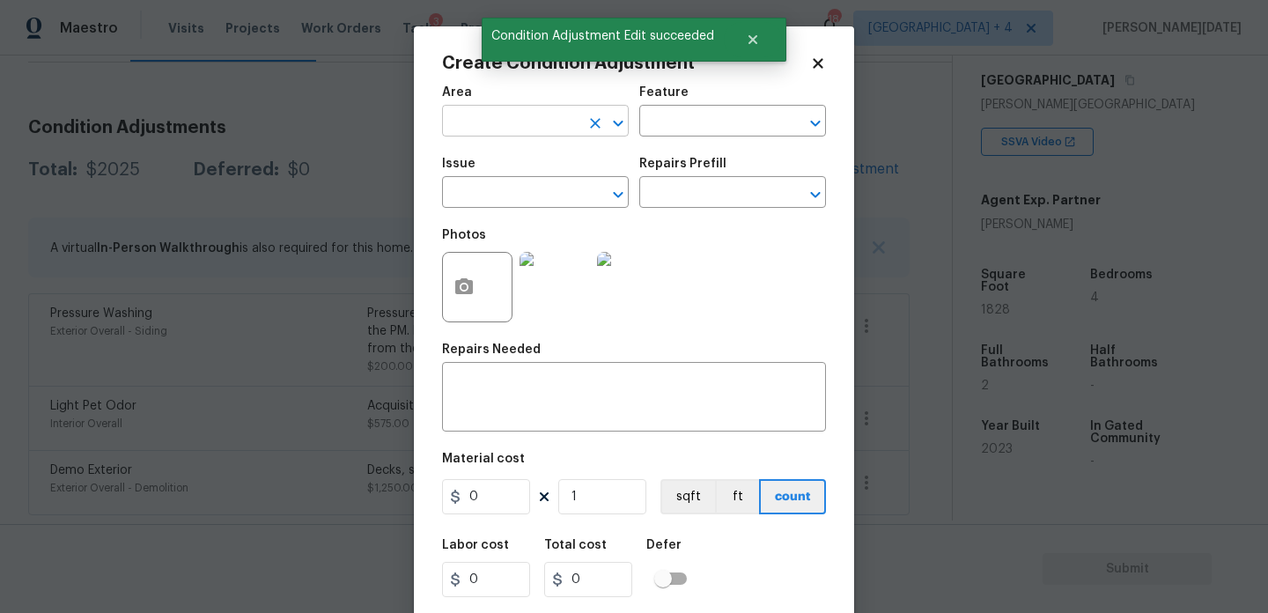
click at [468, 131] on input "text" at bounding box center [510, 122] width 137 height 27
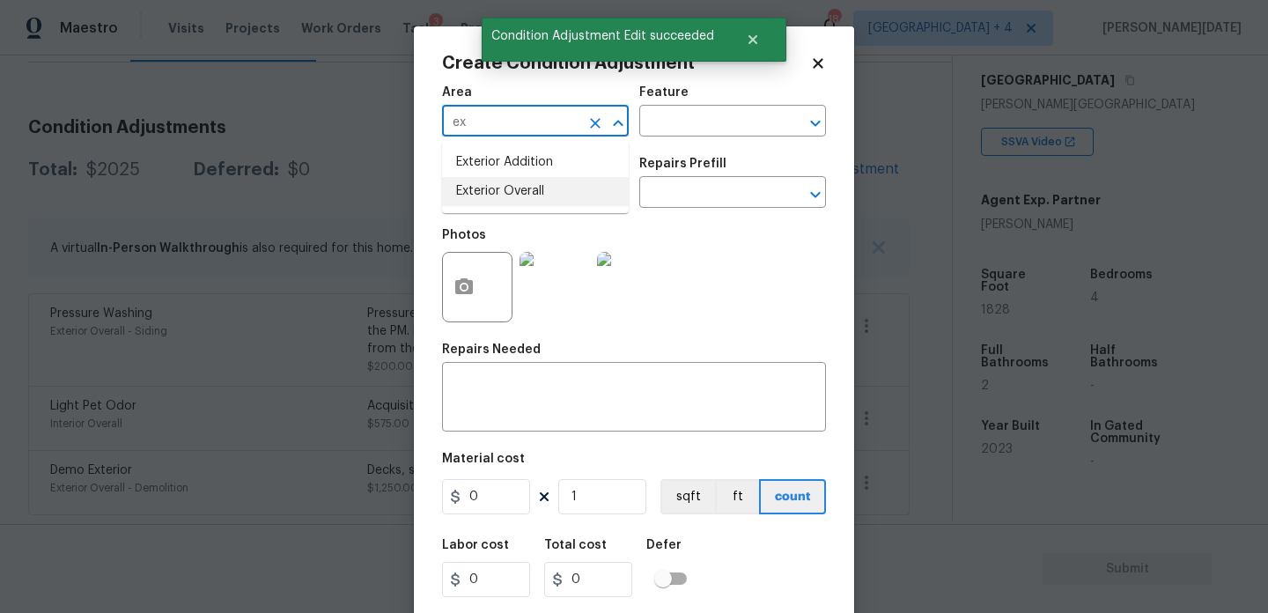
click at [495, 188] on li "Exterior Overall" at bounding box center [535, 191] width 187 height 29
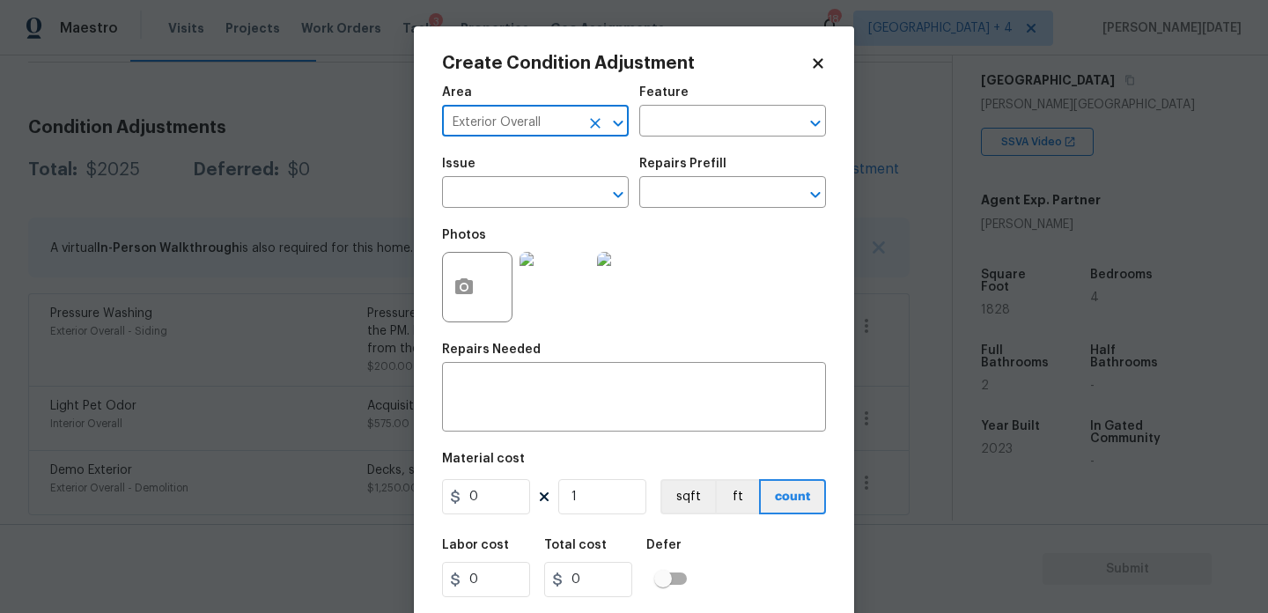
type input "Exterior Overall"
click at [495, 188] on input "text" at bounding box center [510, 194] width 137 height 27
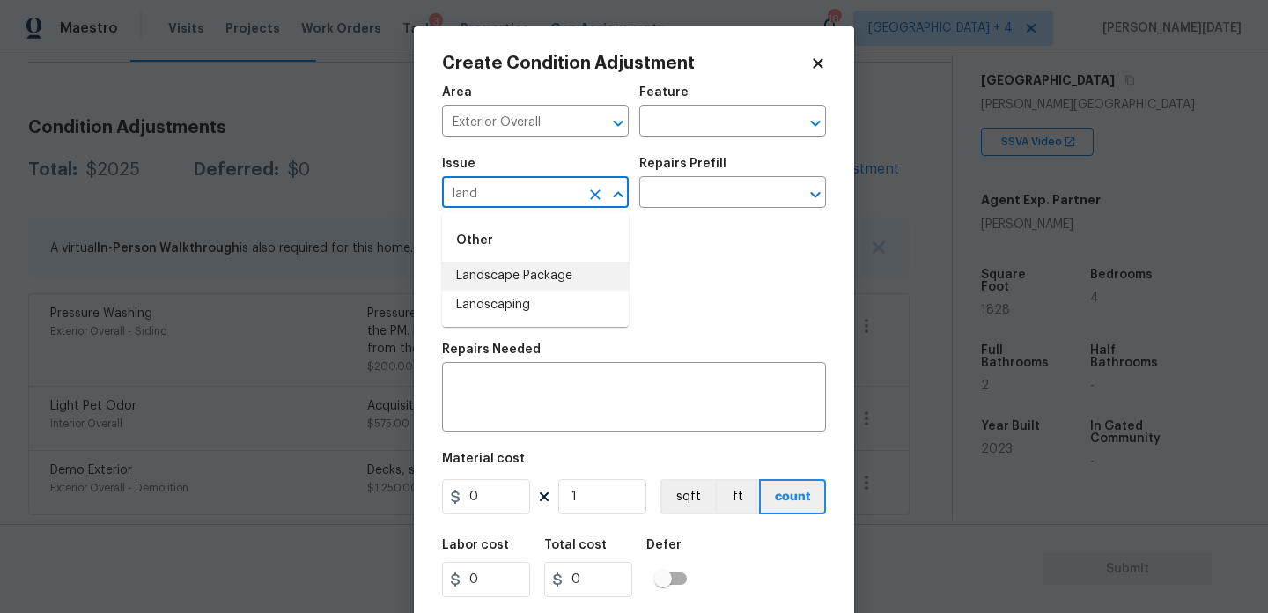
click at [517, 276] on li "Landscape Package" at bounding box center [535, 276] width 187 height 29
type input "Landscape Package"
click at [660, 204] on input "text" at bounding box center [707, 194] width 137 height 27
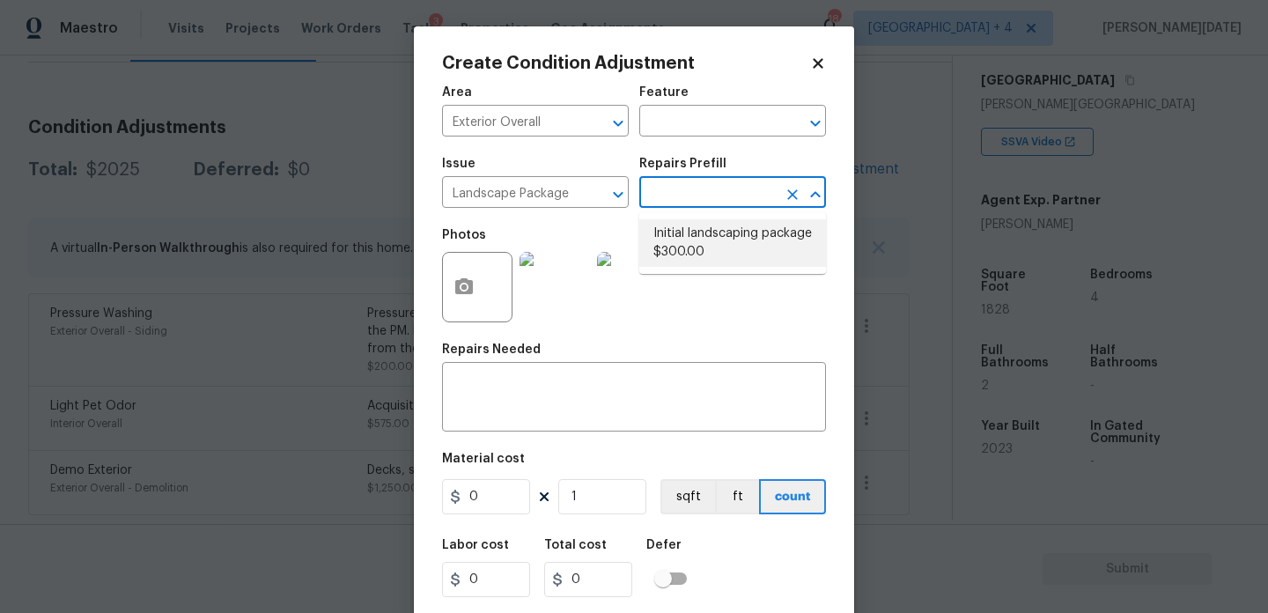
click at [713, 238] on li "Initial landscaping package $300.00" at bounding box center [732, 243] width 187 height 48
type input "Home Readiness Packages"
type textarea "Mowing of grass up to 6" in height. Mow, edge along driveways & sidewalks, trim…"
type input "300"
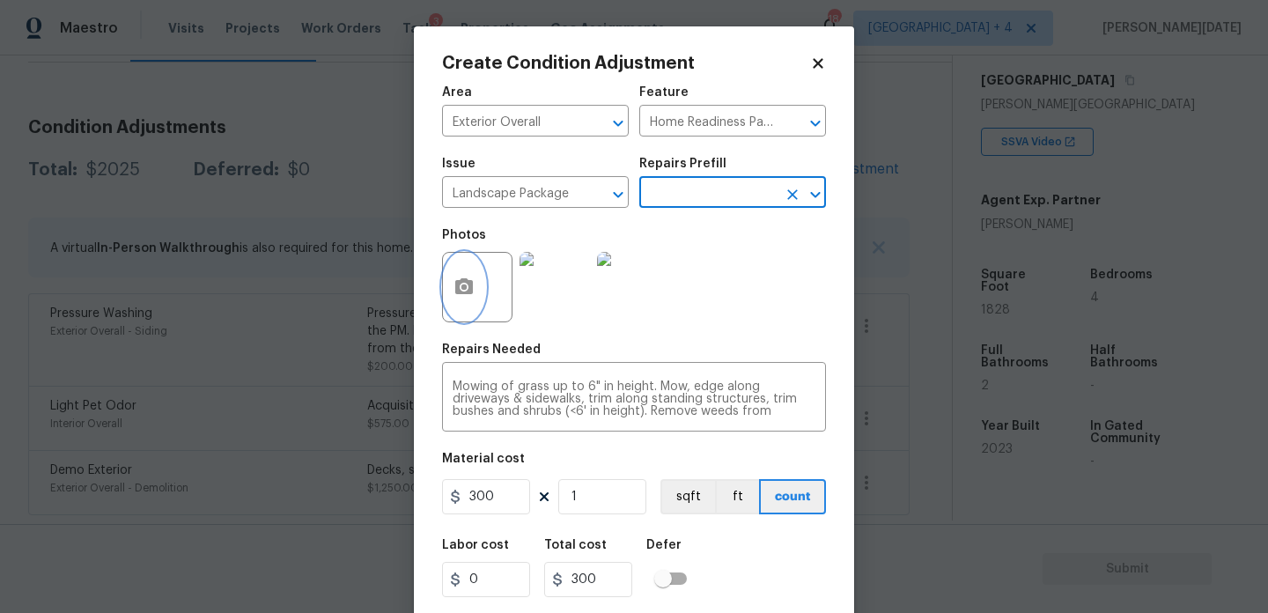
click at [454, 298] on icon "button" at bounding box center [464, 287] width 21 height 21
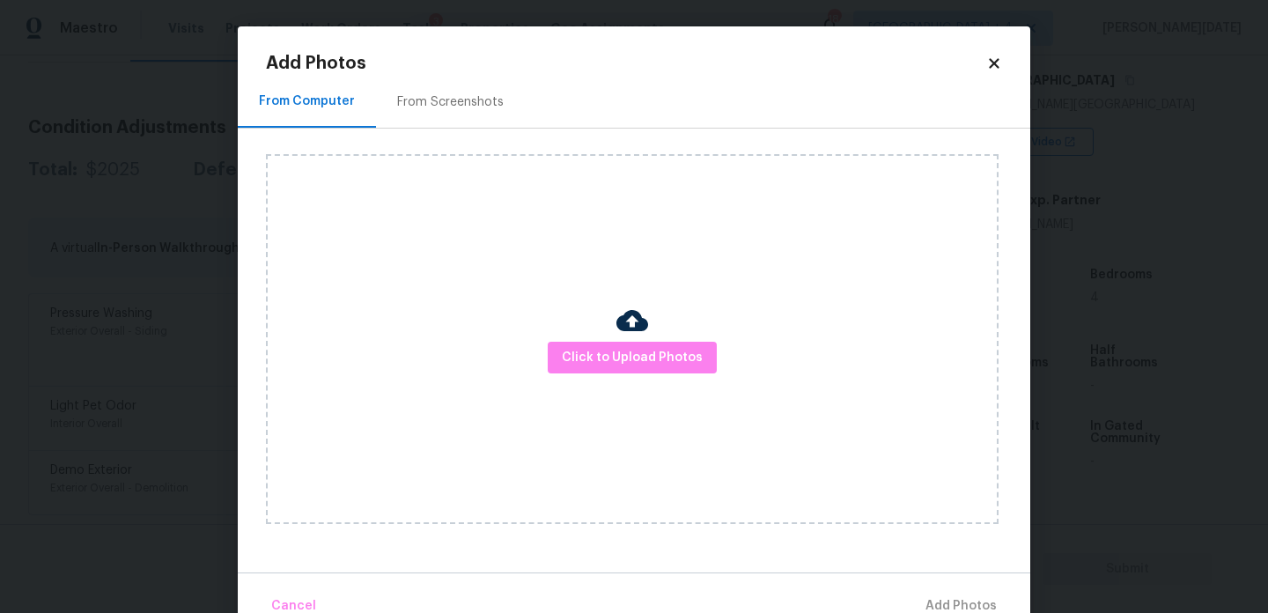
click at [459, 102] on div "From Screenshots" at bounding box center [450, 102] width 107 height 18
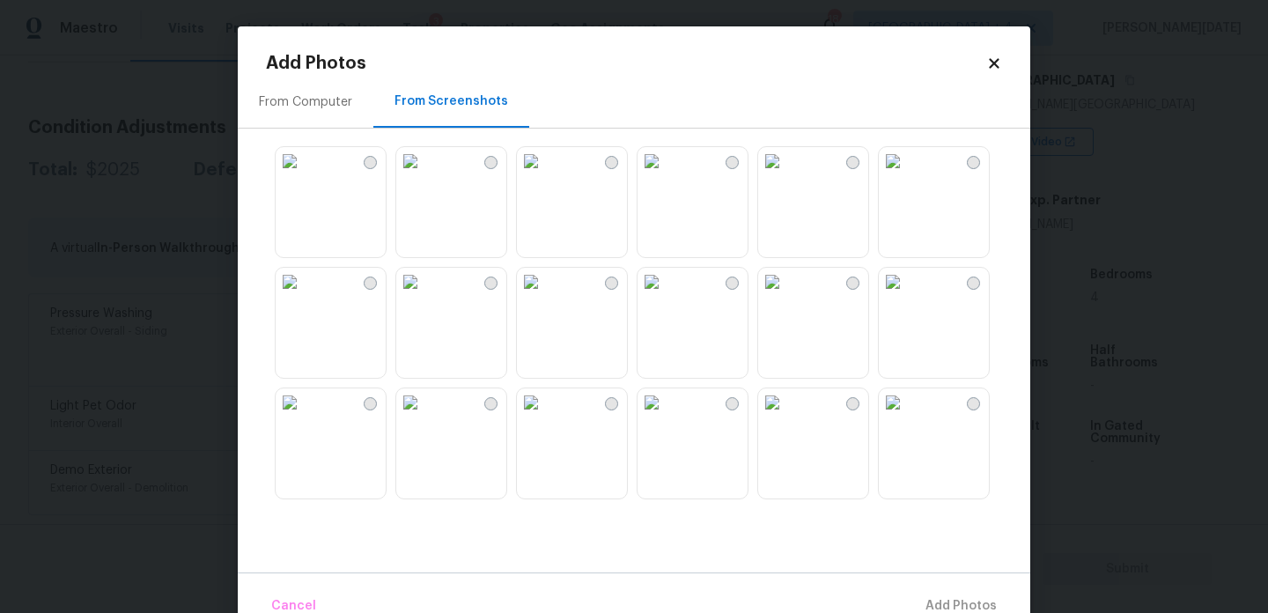
click at [786, 175] on img at bounding box center [772, 161] width 28 height 28
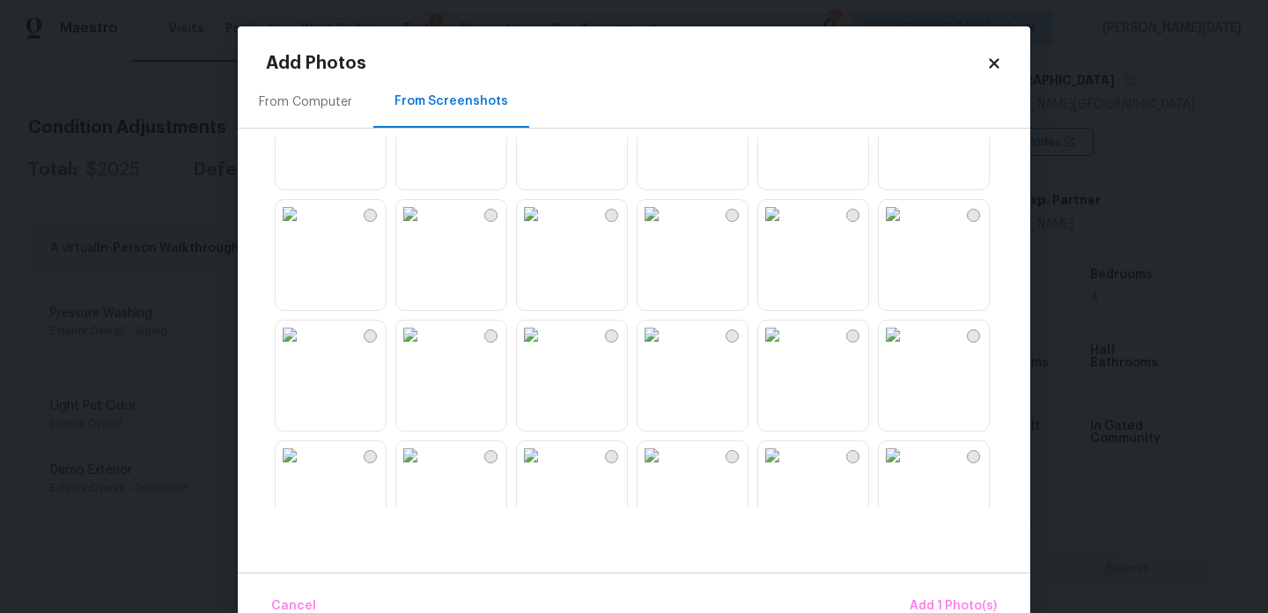
scroll to position [360, 0]
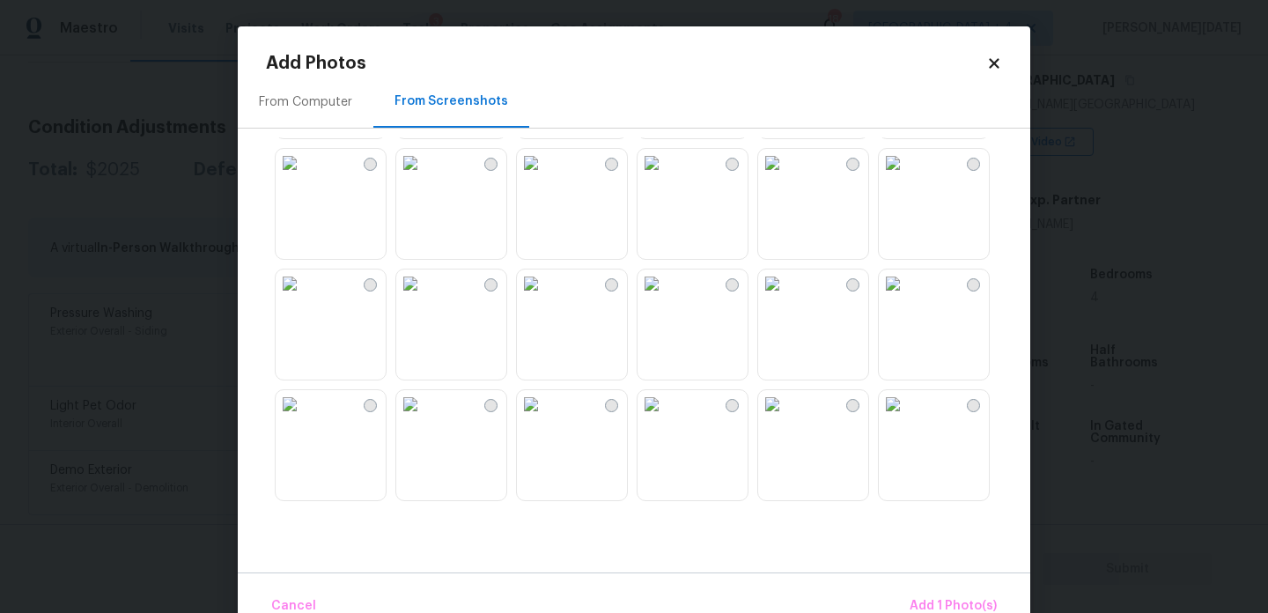
click at [786, 298] on img at bounding box center [772, 283] width 28 height 28
click at [666, 177] on img at bounding box center [652, 163] width 28 height 28
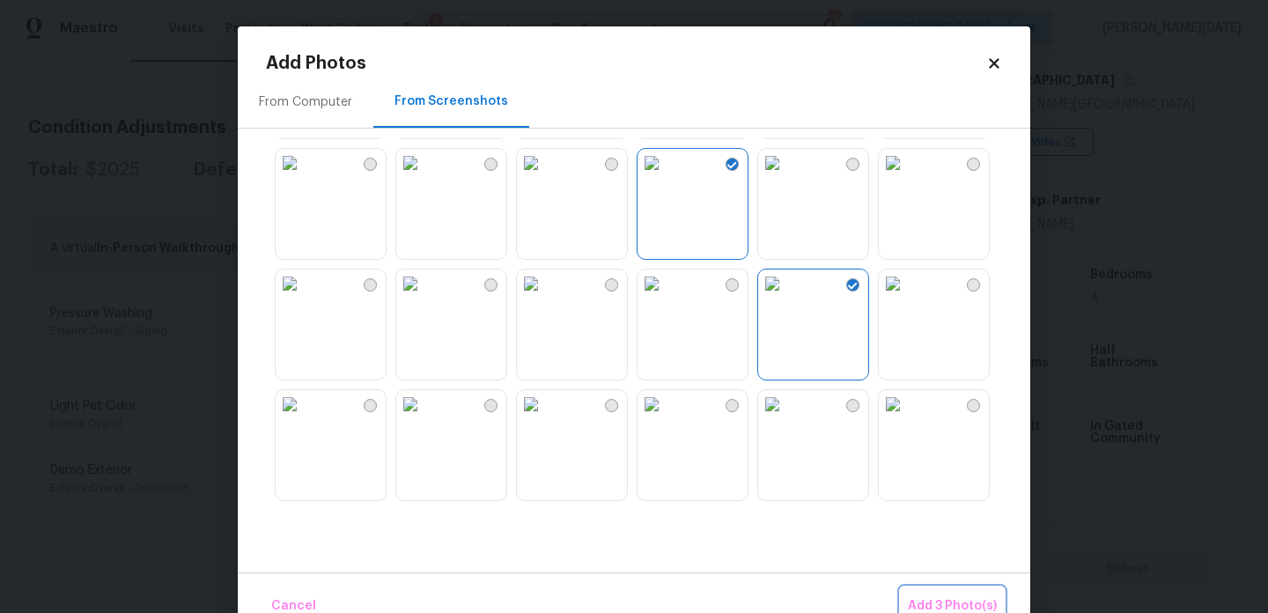
click at [949, 596] on span "Add 3 Photo(s)" at bounding box center [952, 606] width 89 height 22
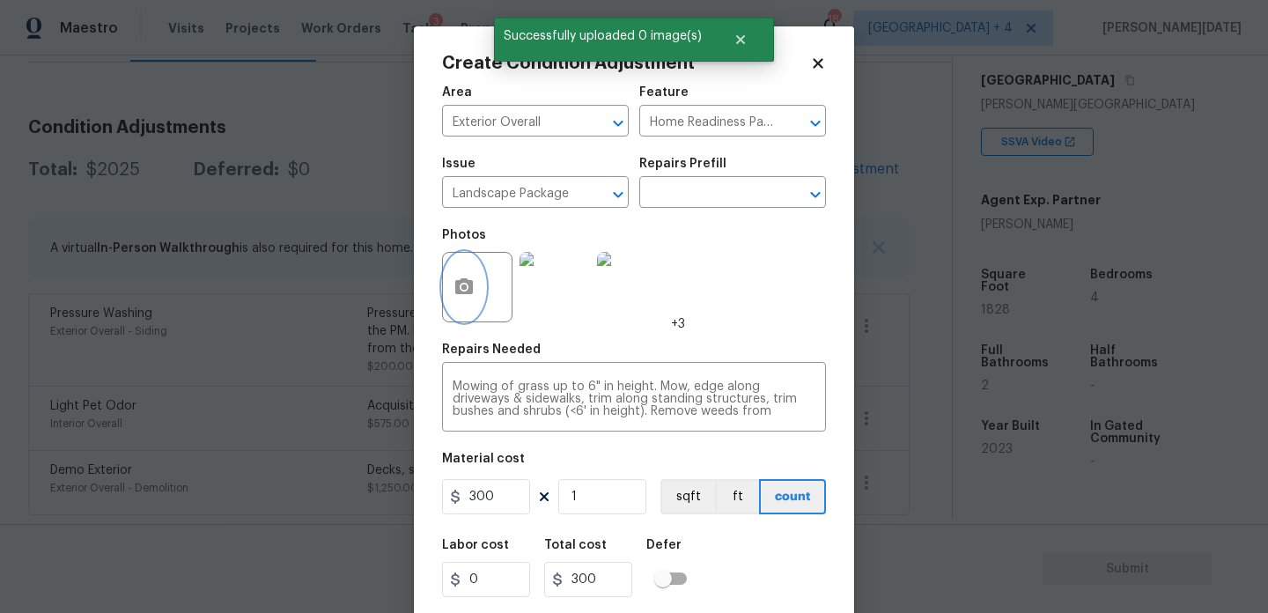
scroll to position [45, 0]
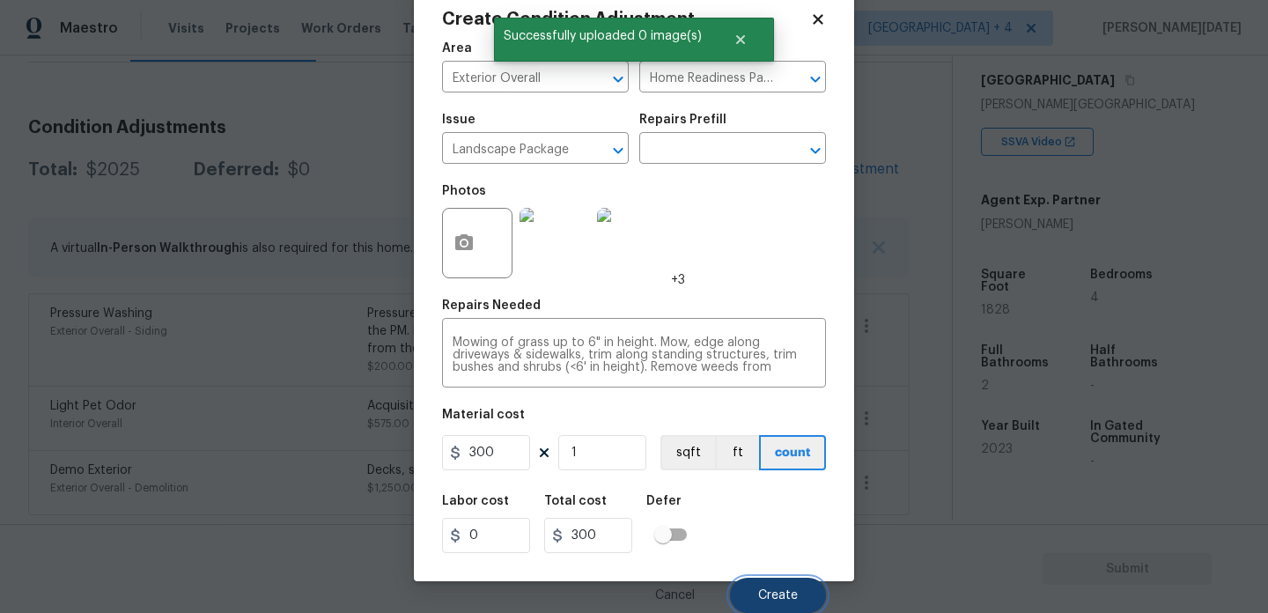
click at [748, 582] on button "Create" at bounding box center [778, 595] width 96 height 35
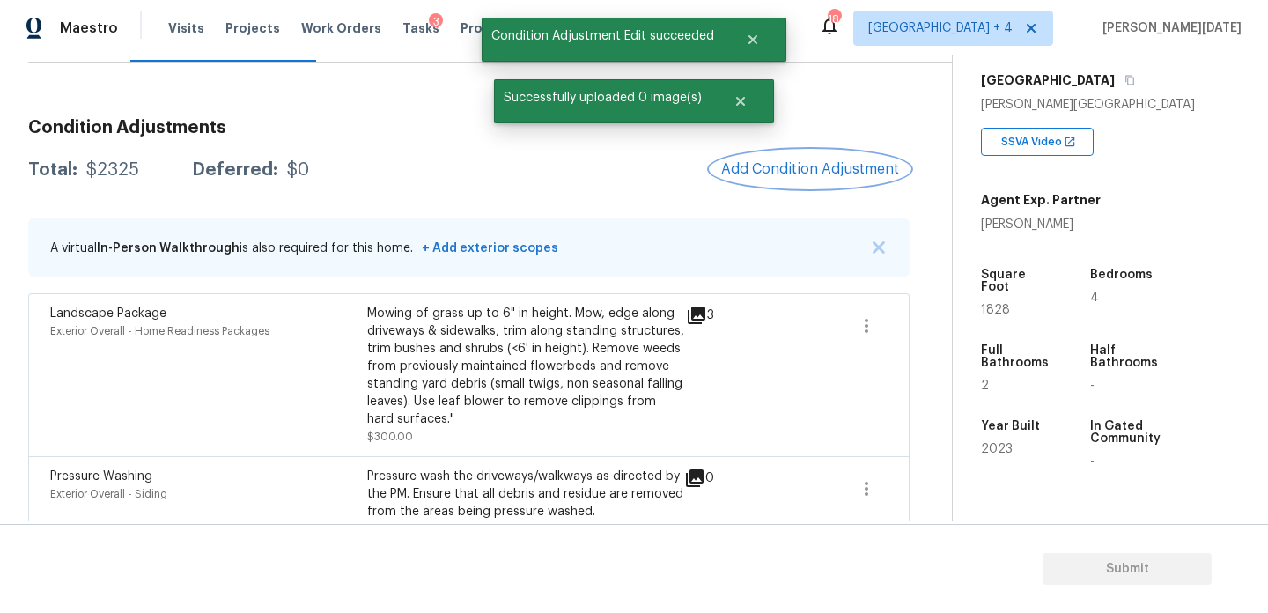
scroll to position [0, 0]
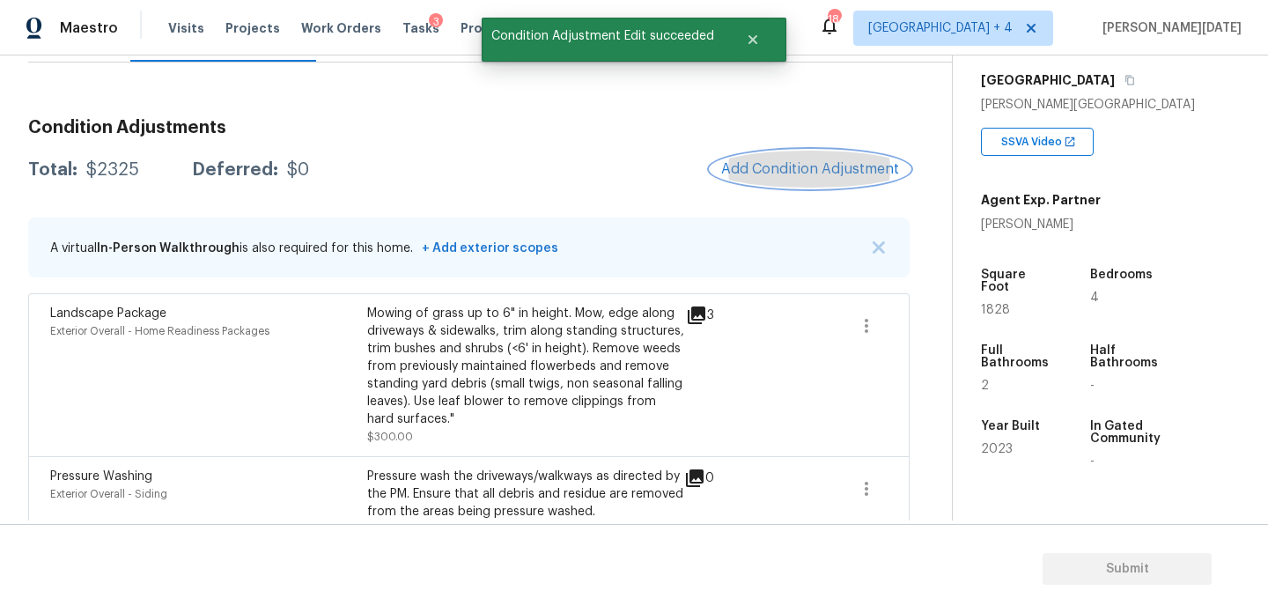
click at [793, 185] on button "Add Condition Adjustment" at bounding box center [810, 169] width 199 height 37
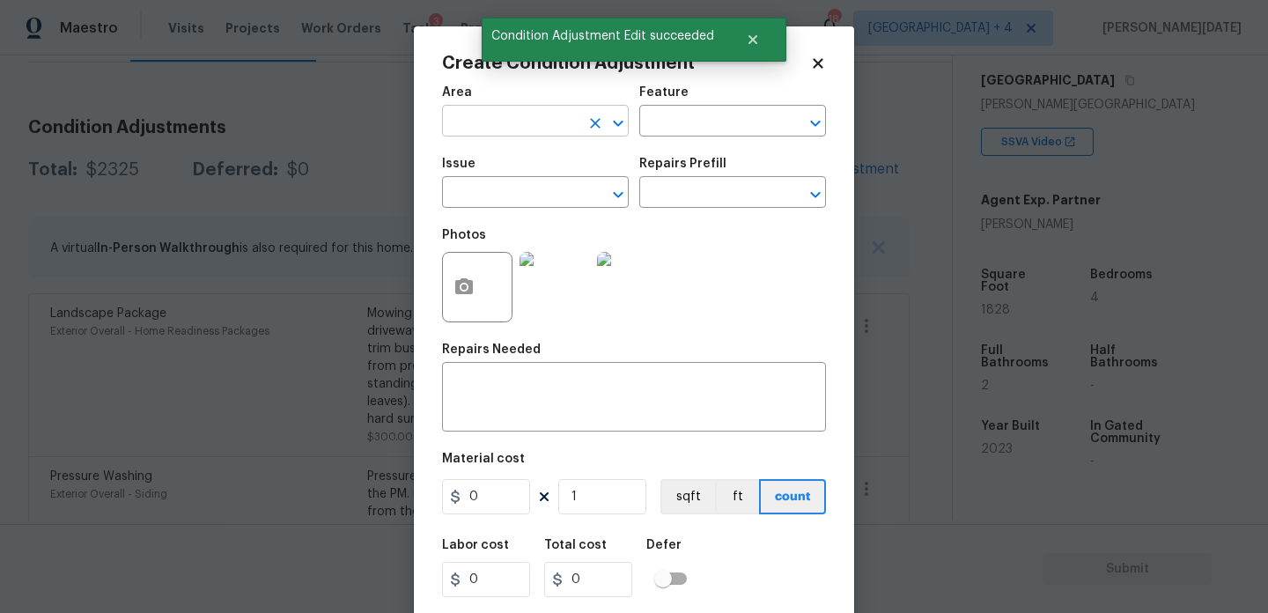
click at [488, 112] on input "text" at bounding box center [510, 122] width 137 height 27
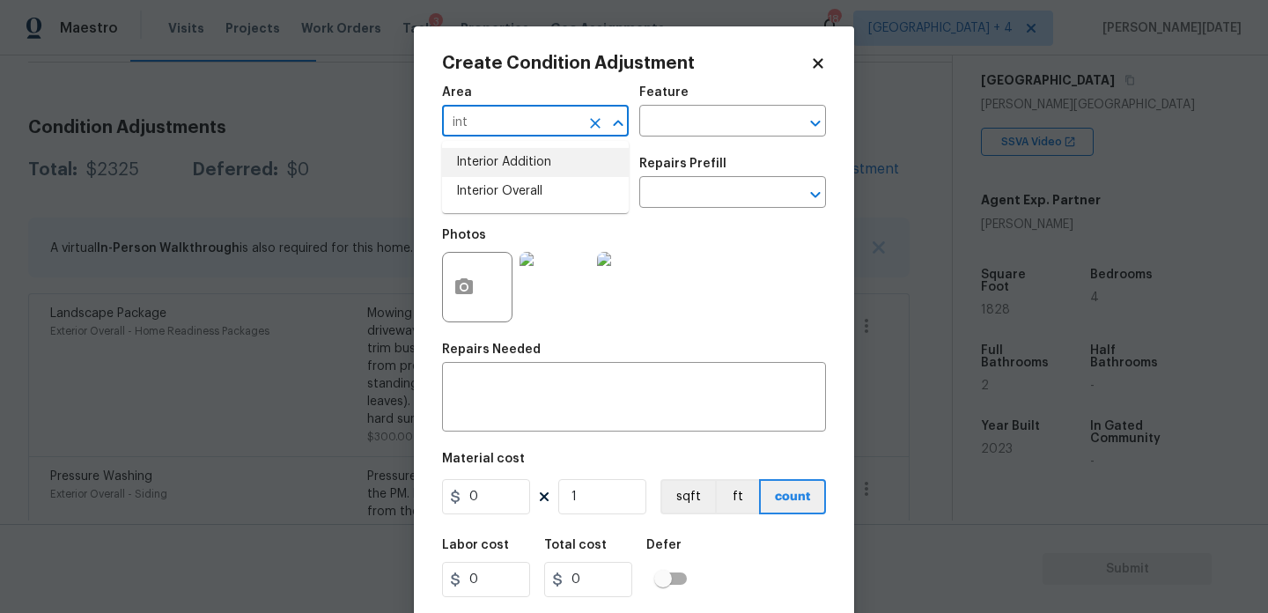
click at [495, 175] on li "Interior Addition" at bounding box center [535, 162] width 187 height 29
type input "Interior Addition"
click at [496, 199] on input "text" at bounding box center [510, 194] width 137 height 27
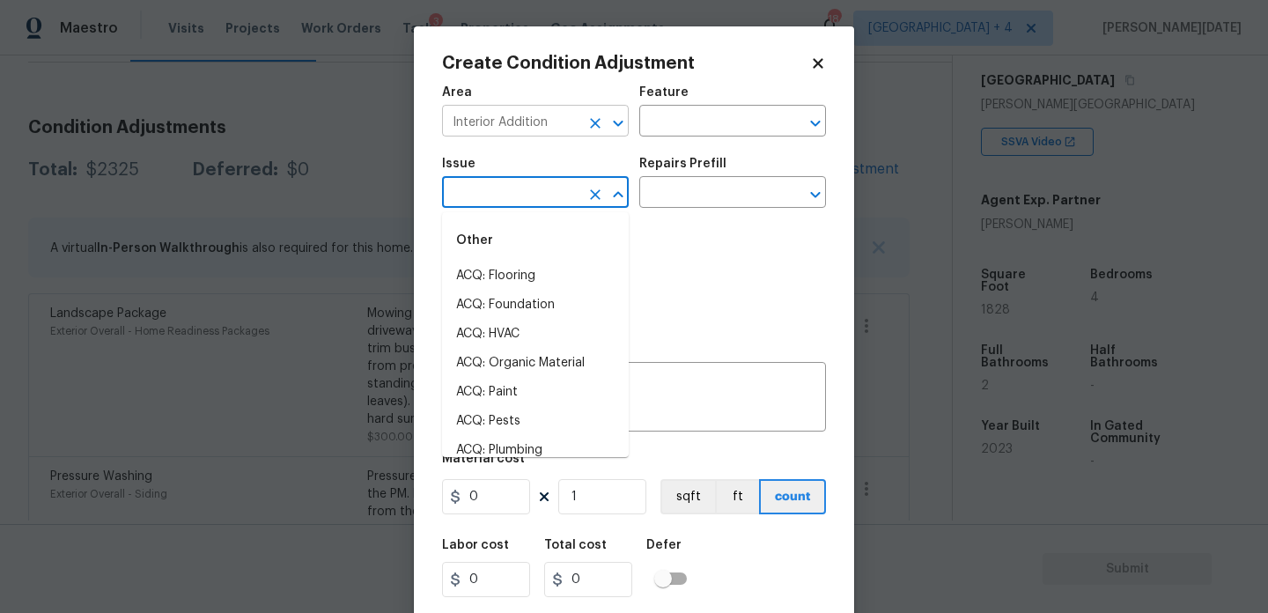
click at [594, 124] on icon "Clear" at bounding box center [595, 123] width 11 height 11
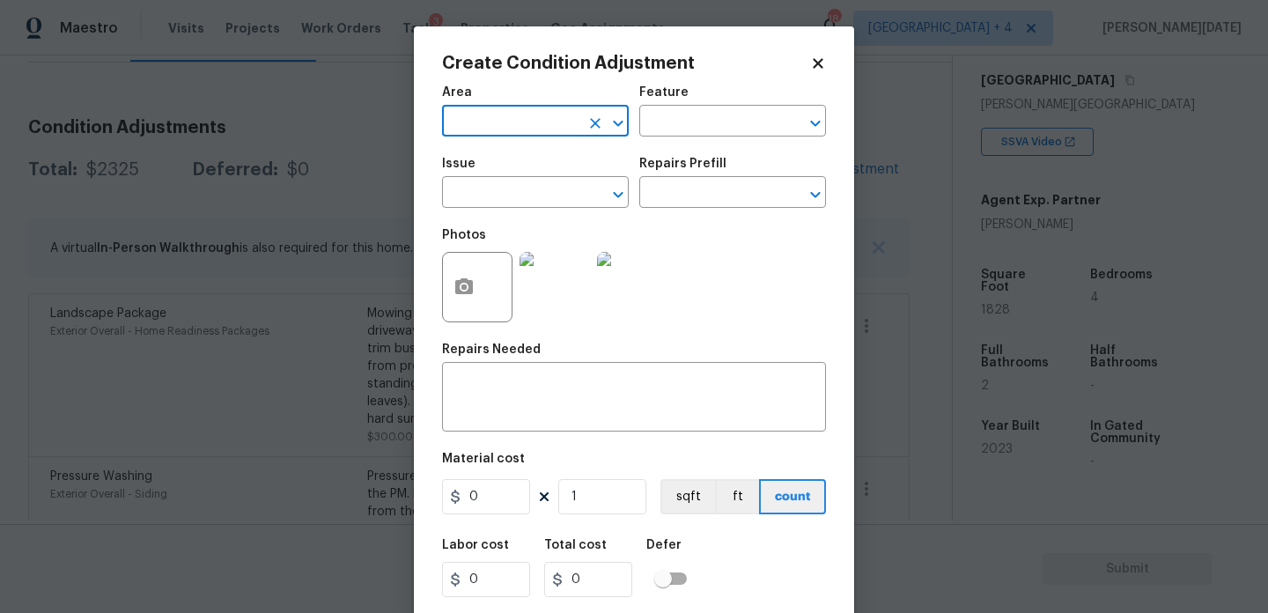
click at [505, 131] on input "text" at bounding box center [510, 122] width 137 height 27
click at [505, 196] on li "Interior Overall" at bounding box center [535, 191] width 187 height 29
type input "Interior Overall"
click at [505, 196] on input "text" at bounding box center [510, 194] width 137 height 27
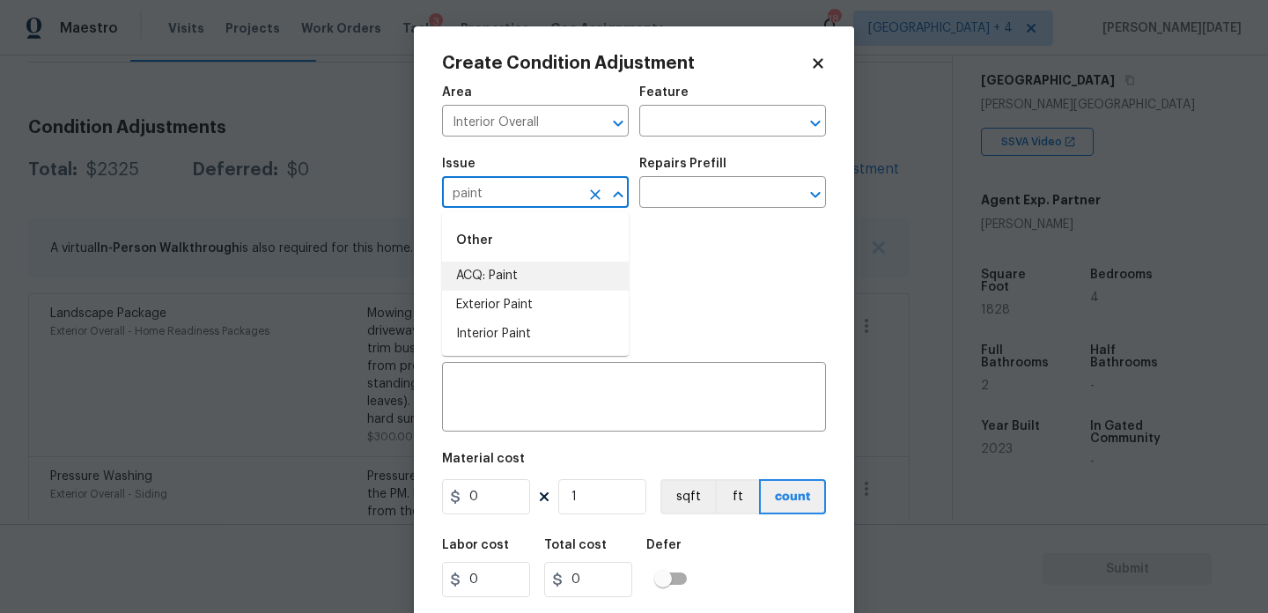
click at [513, 280] on li "ACQ: Paint" at bounding box center [535, 276] width 187 height 29
type input "ACQ: Paint"
click at [706, 181] on input "text" at bounding box center [707, 194] width 137 height 27
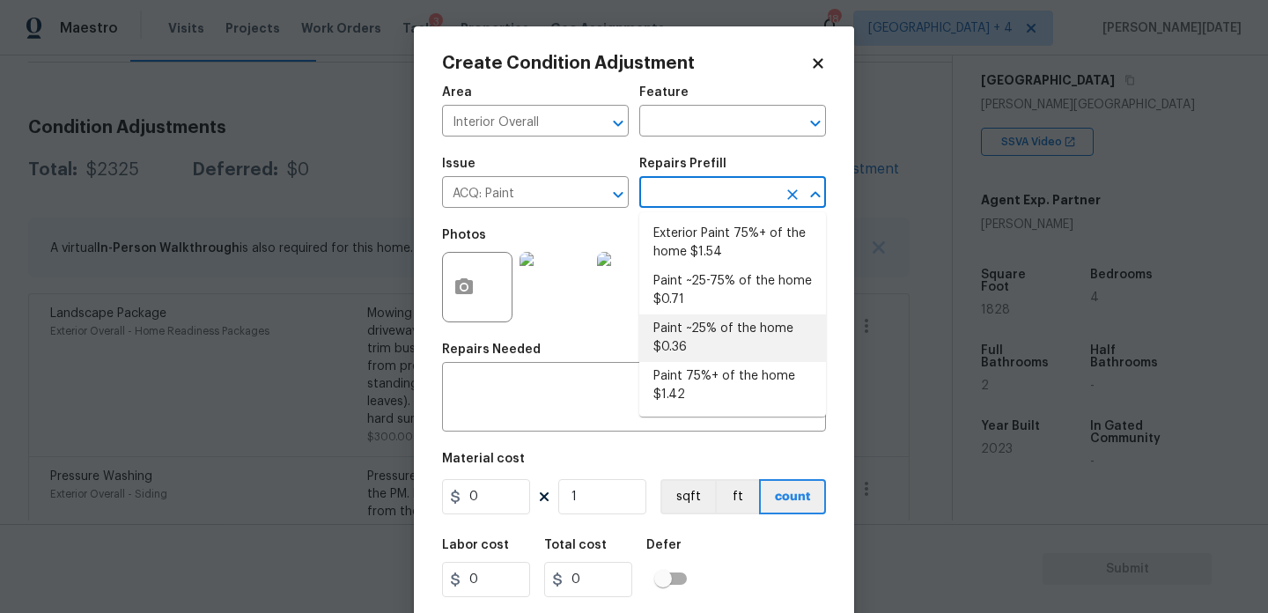
click at [712, 329] on li "Paint ~25% of the home $0.36" at bounding box center [732, 338] width 187 height 48
type input "Acquisition"
type textarea "Acquisition Scope: ~25% of the home needs interior paint"
type input "0.36"
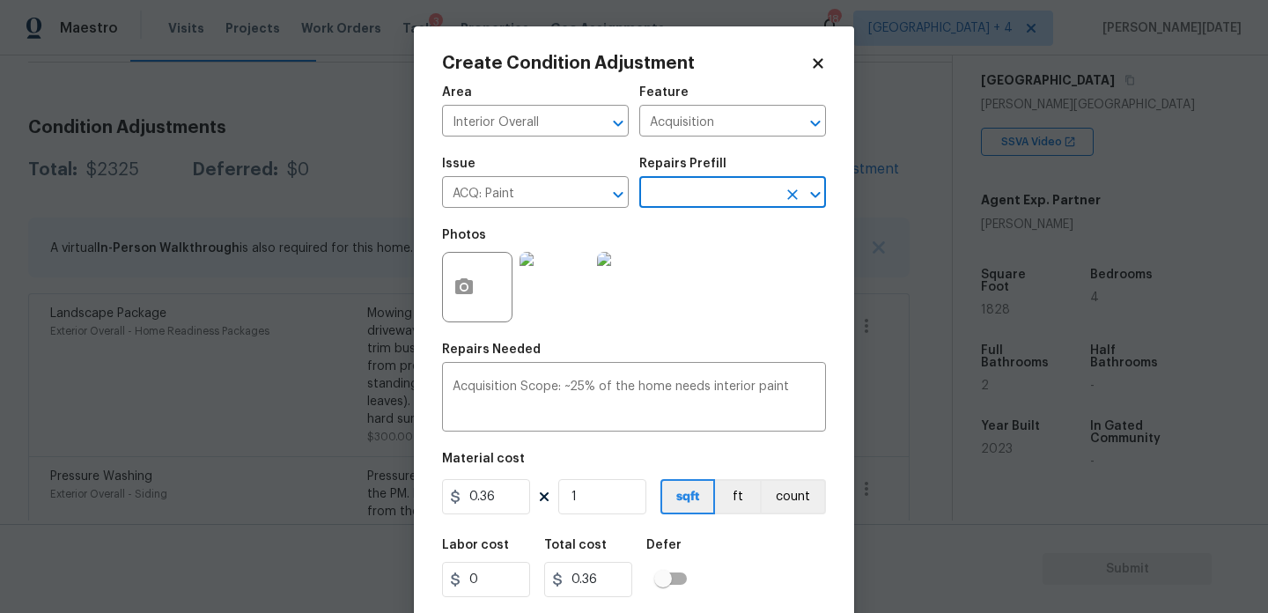
click at [712, 329] on div "Photos" at bounding box center [634, 275] width 384 height 114
click at [592, 506] on input "1" at bounding box center [602, 496] width 88 height 35
type input "0"
paste input "1828"
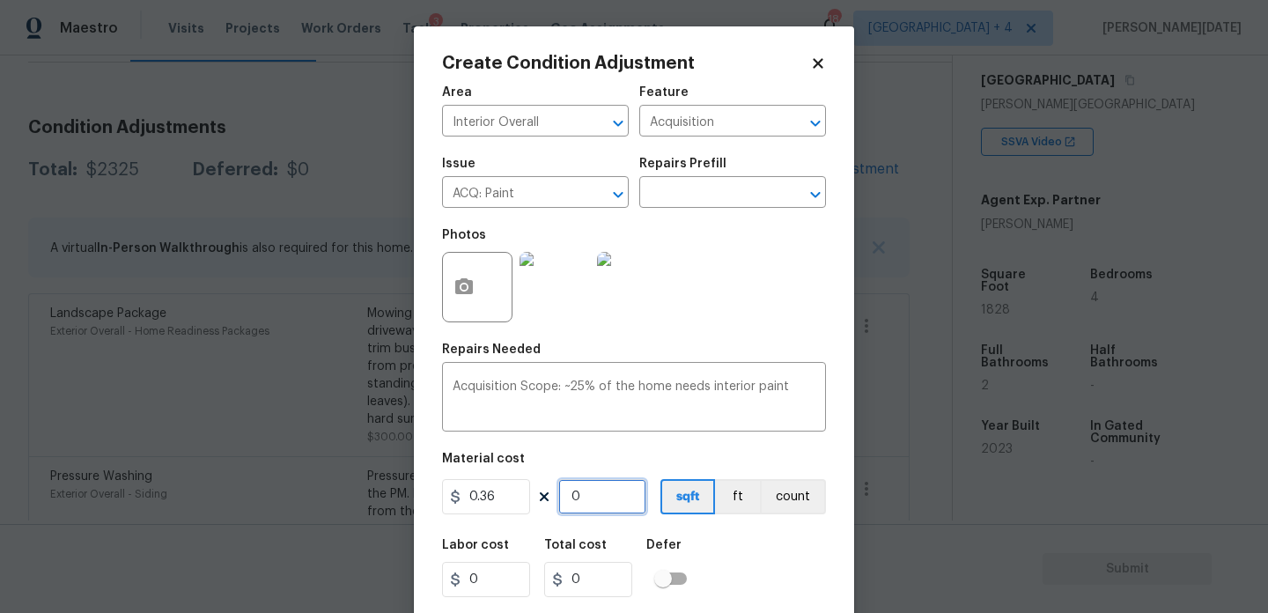
type input "1828"
type input "658.08"
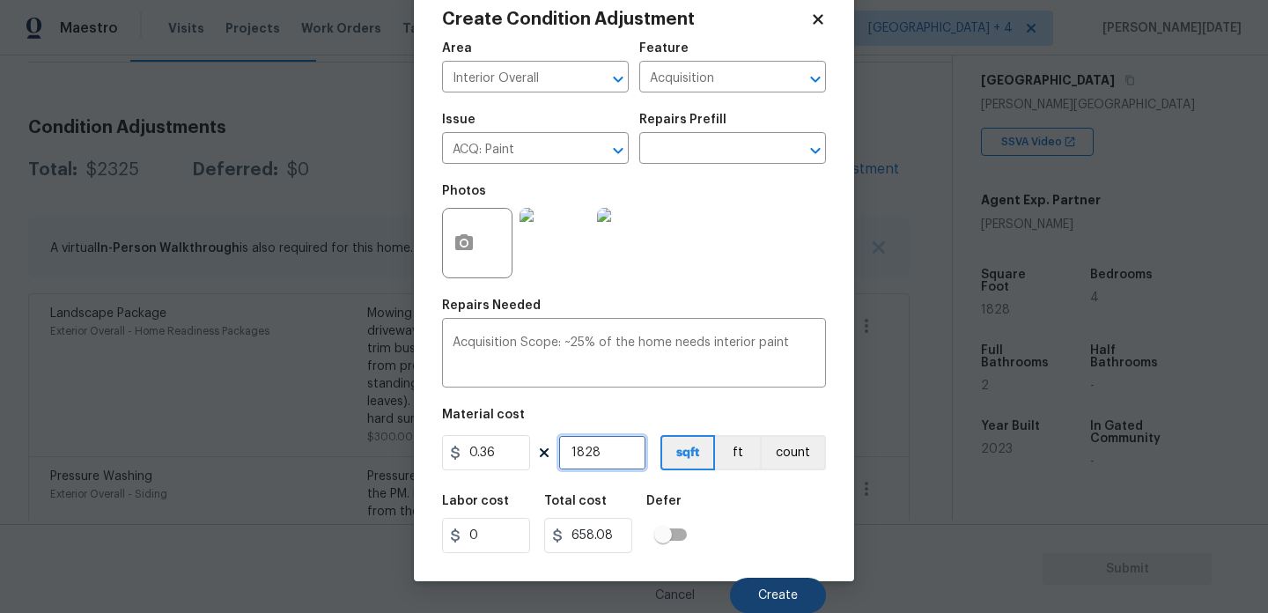
type input "1828"
click at [752, 593] on button "Create" at bounding box center [778, 595] width 96 height 35
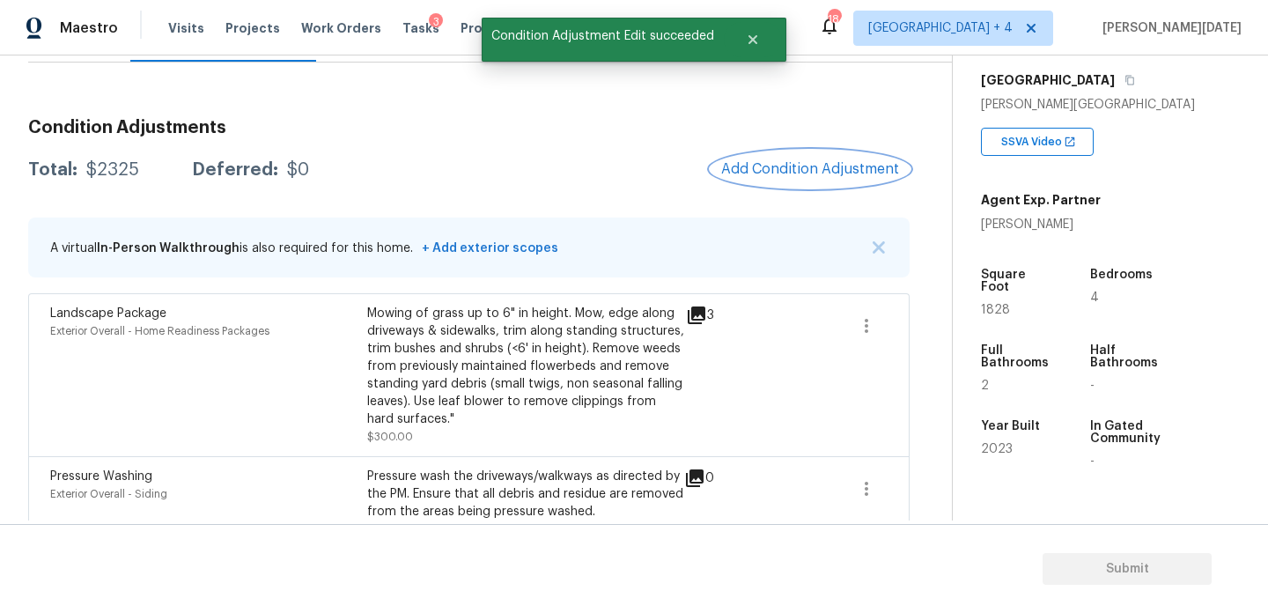
scroll to position [0, 0]
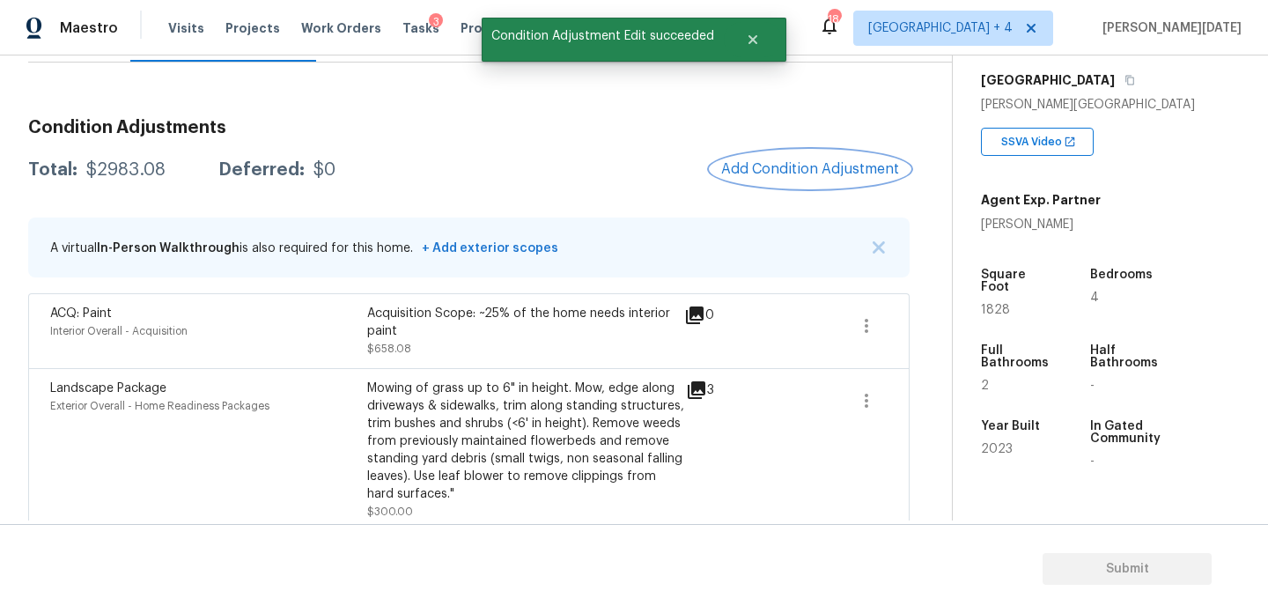
click at [822, 158] on button "Add Condition Adjustment" at bounding box center [810, 169] width 199 height 37
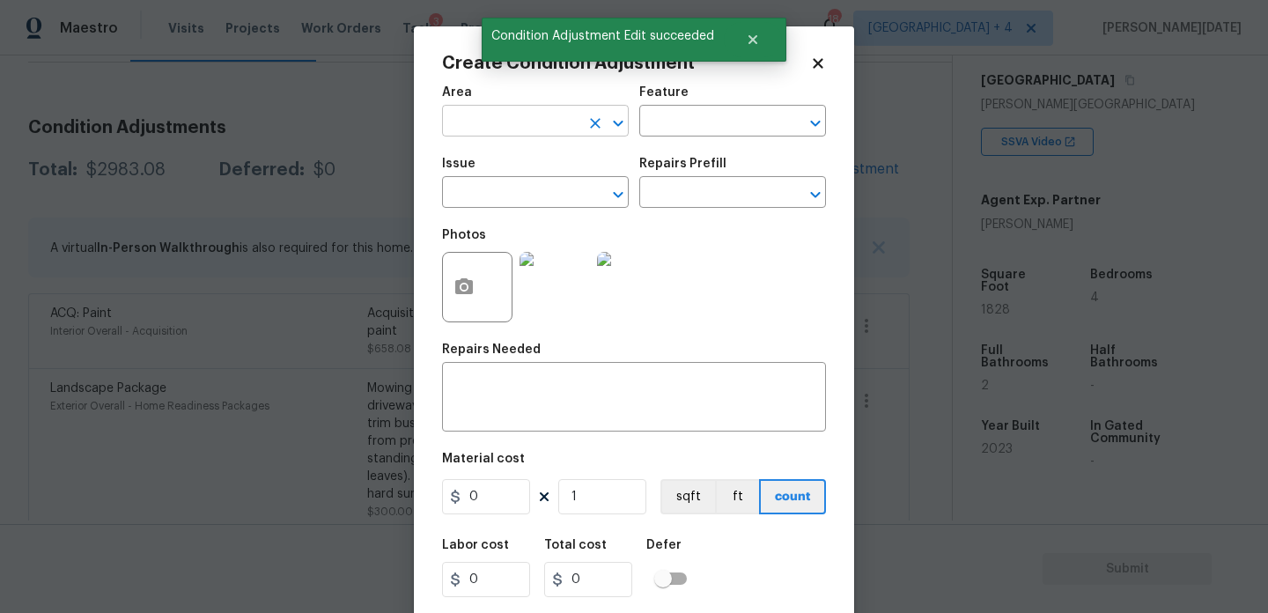
click at [472, 124] on input "text" at bounding box center [510, 122] width 137 height 27
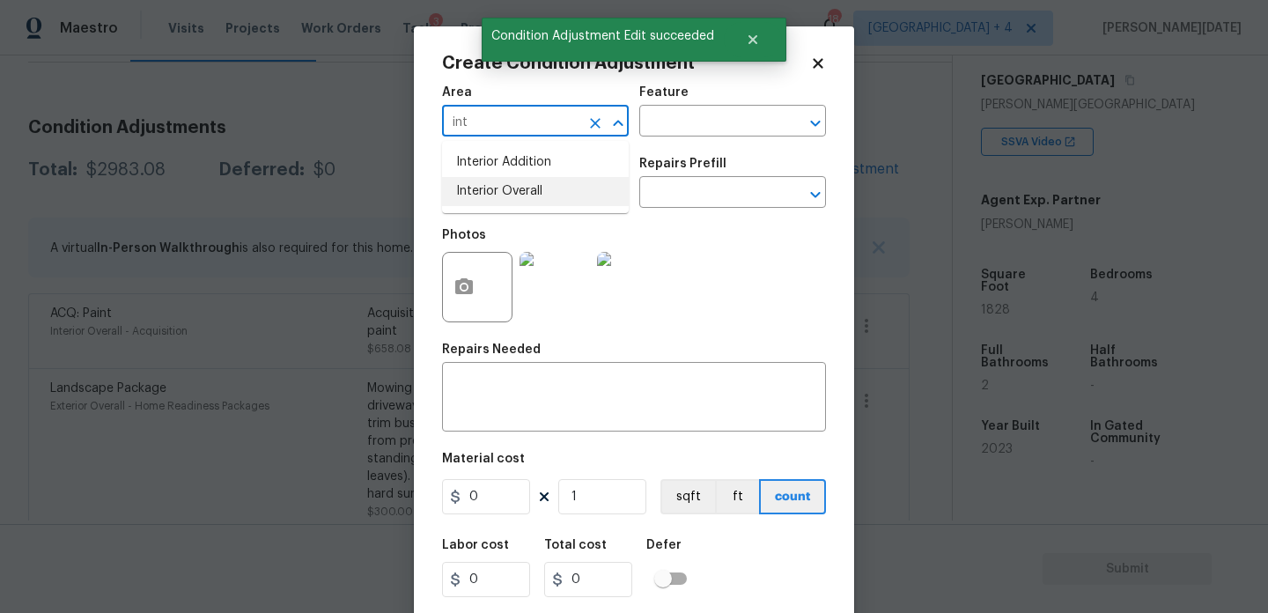
click at [487, 198] on li "Interior Overall" at bounding box center [535, 191] width 187 height 29
type input "Interior Overall"
click at [487, 198] on input "text" at bounding box center [510, 194] width 137 height 27
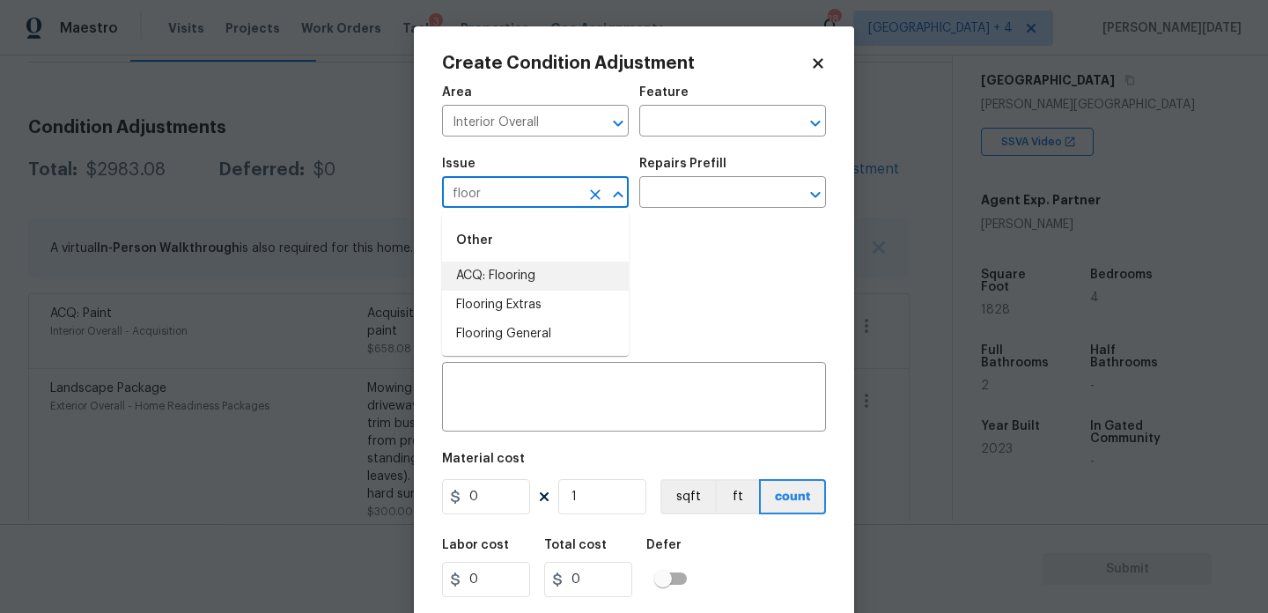
click at [495, 285] on li "ACQ: Flooring" at bounding box center [535, 276] width 187 height 29
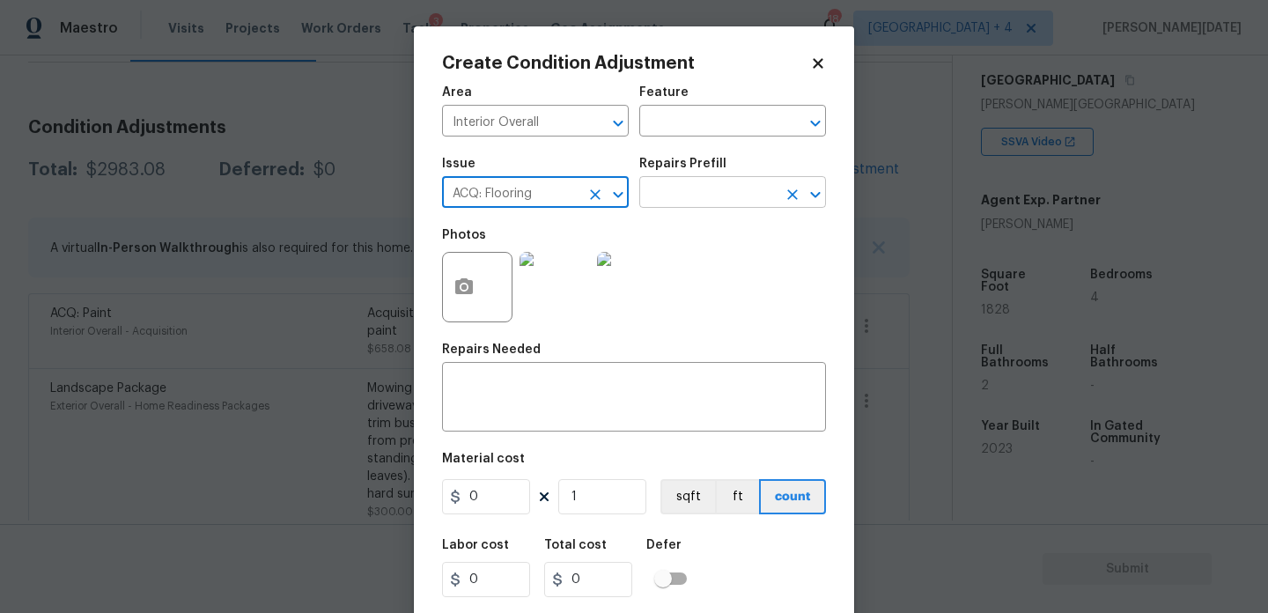
type input "ACQ: Flooring"
click at [747, 184] on input "text" at bounding box center [707, 194] width 137 height 27
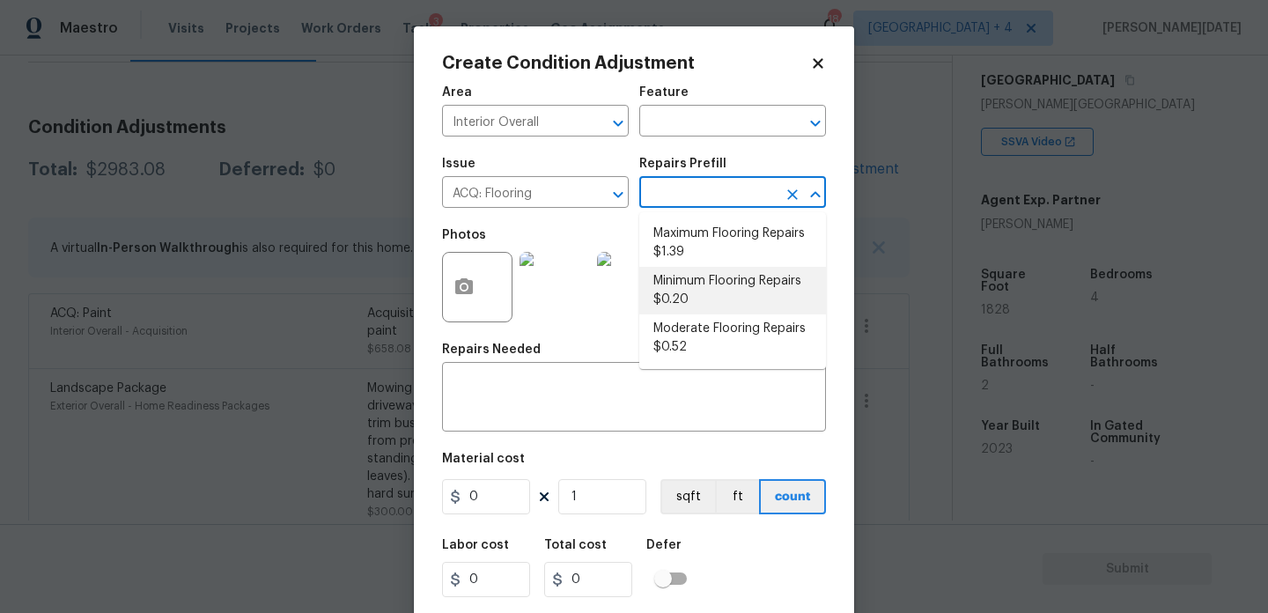
click at [740, 285] on li "Minimum Flooring Repairs $0.20" at bounding box center [732, 291] width 187 height 48
type input "Acquisition"
type textarea "Acquisition Scope: Minimum flooring repairs"
type input "0.2"
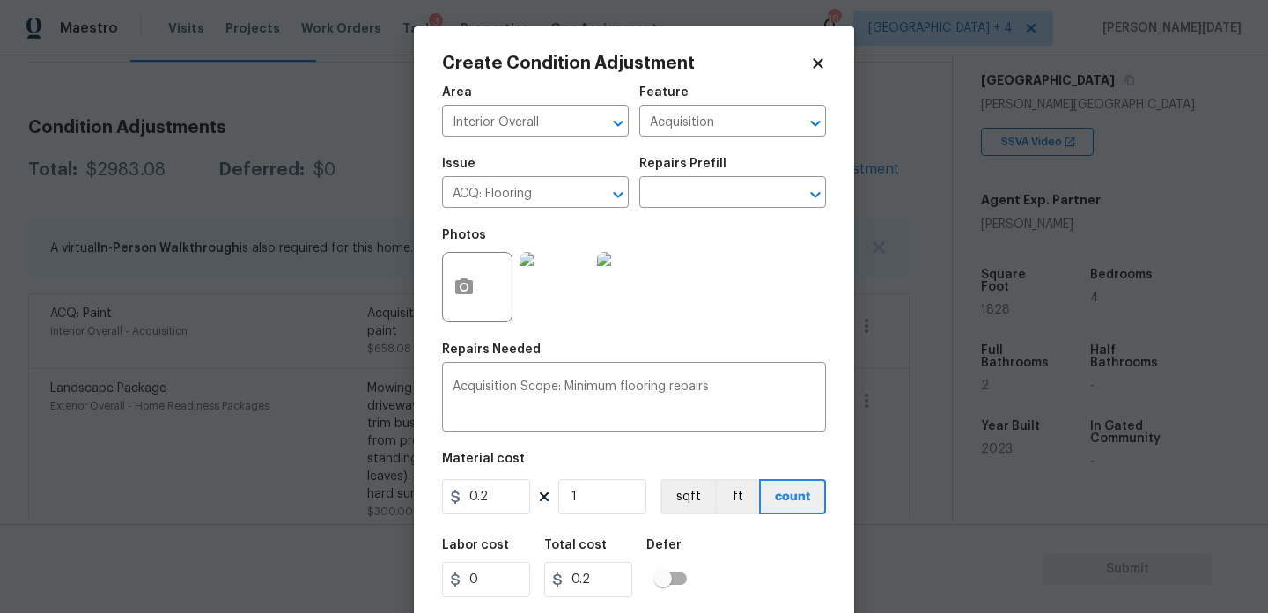
click at [609, 476] on figure "Material cost 0.2 1 sqft ft count" at bounding box center [634, 485] width 384 height 65
click at [607, 500] on input "1" at bounding box center [602, 496] width 88 height 35
type input "0"
paste input "1828"
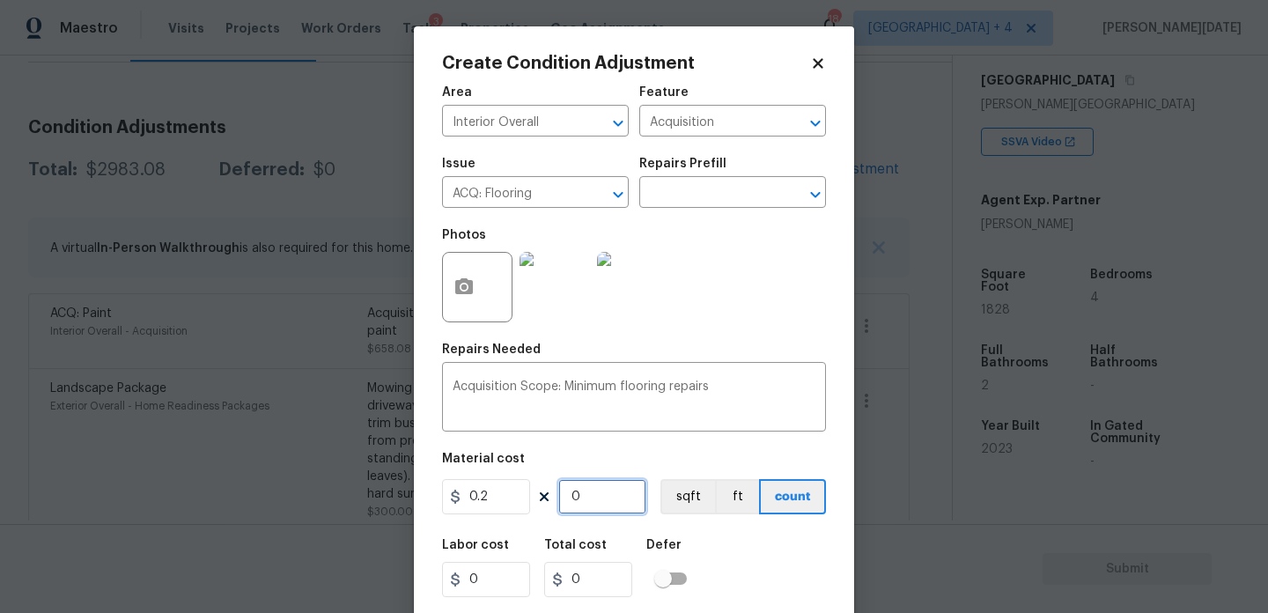
type input "1828"
type input "365.6"
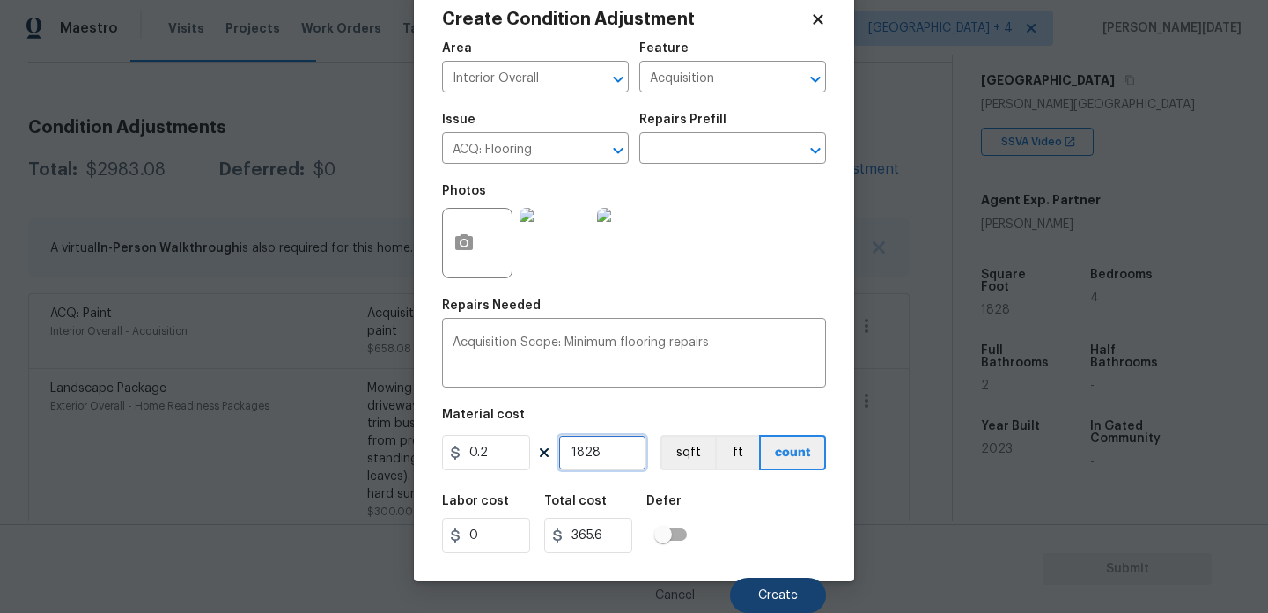
type input "1828"
click at [758, 599] on button "Create" at bounding box center [778, 595] width 96 height 35
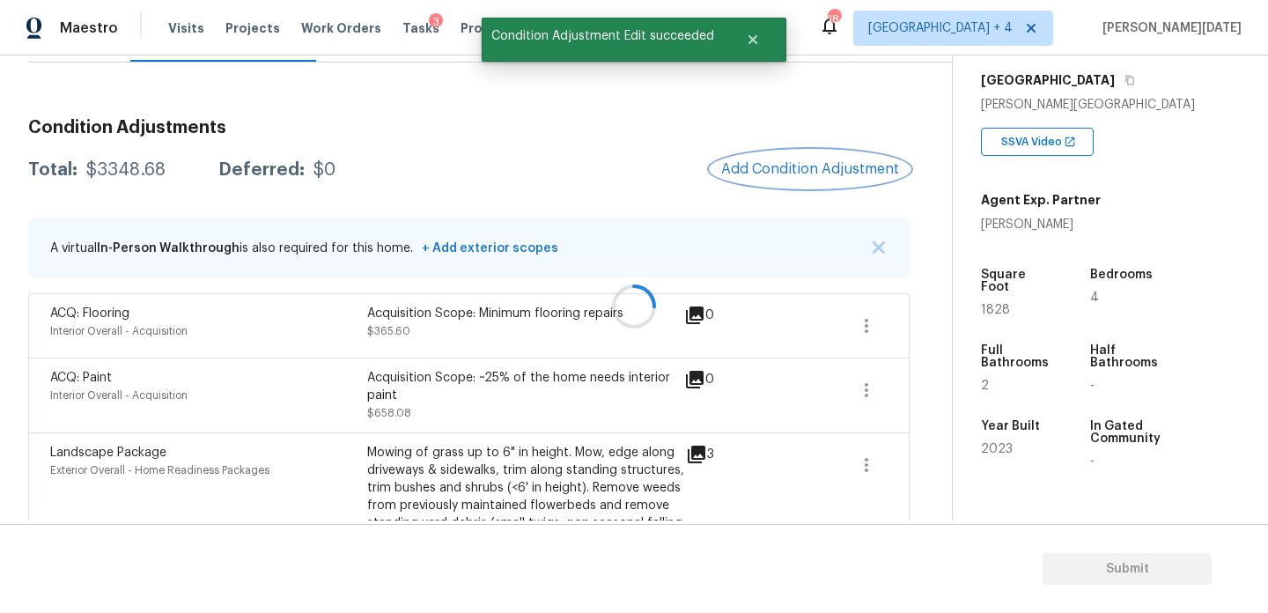
scroll to position [0, 0]
click at [853, 322] on button "button" at bounding box center [866, 326] width 42 height 42
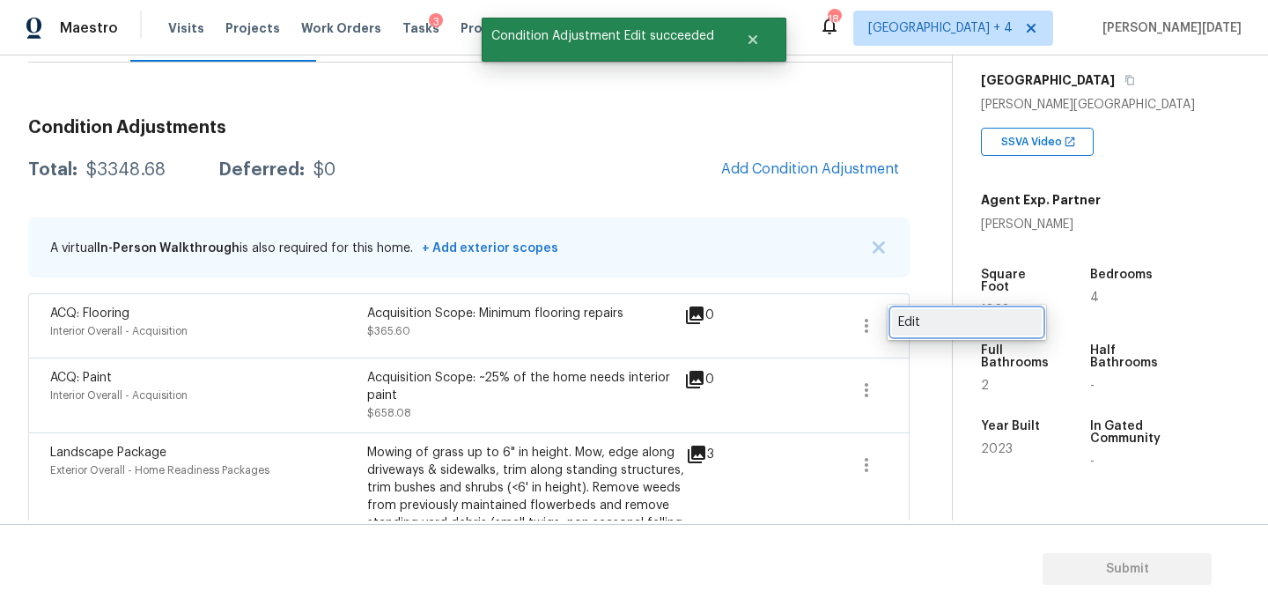
click at [949, 325] on div "Edit" at bounding box center [966, 323] width 137 height 18
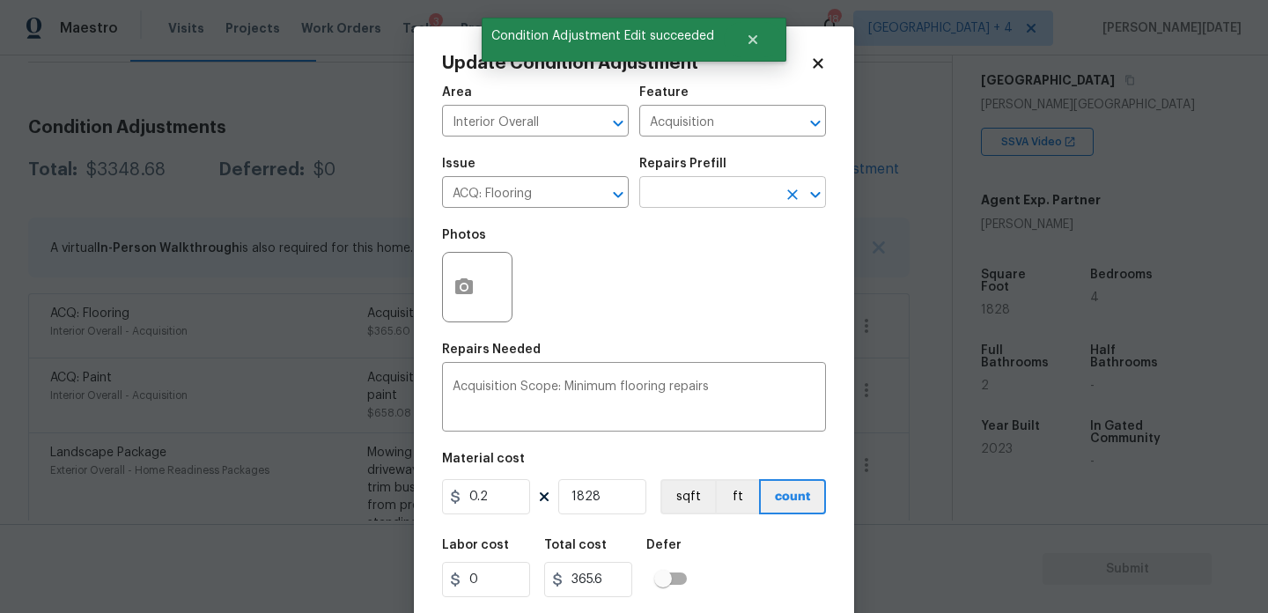
click at [713, 195] on input "text" at bounding box center [707, 194] width 137 height 27
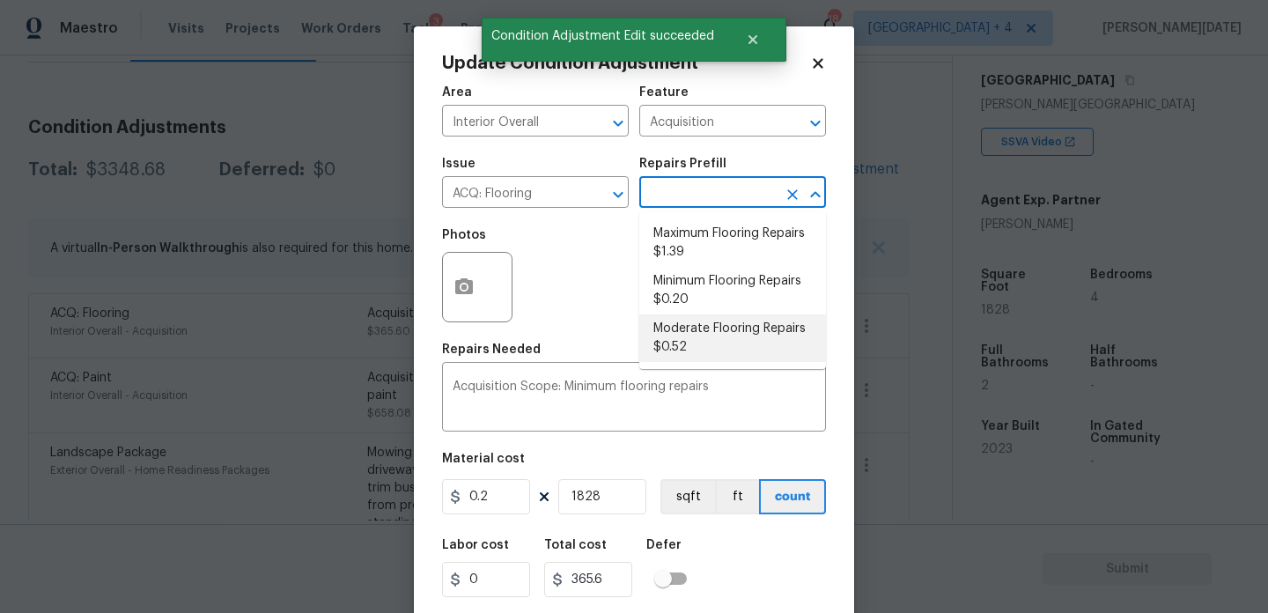
click at [725, 335] on li "Moderate Flooring Repairs $0.52" at bounding box center [732, 338] width 187 height 48
type textarea "Acquisition Scope: Moderate flooring repairs"
type input "0.52"
type input "950.56"
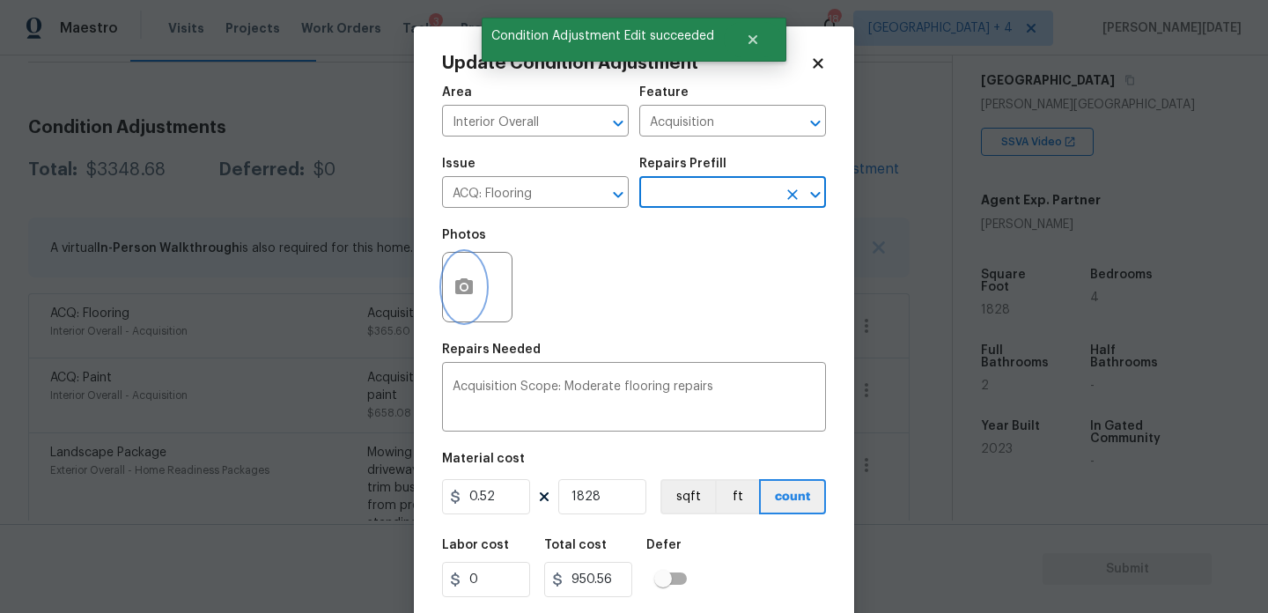
click at [460, 293] on icon "button" at bounding box center [464, 286] width 18 height 16
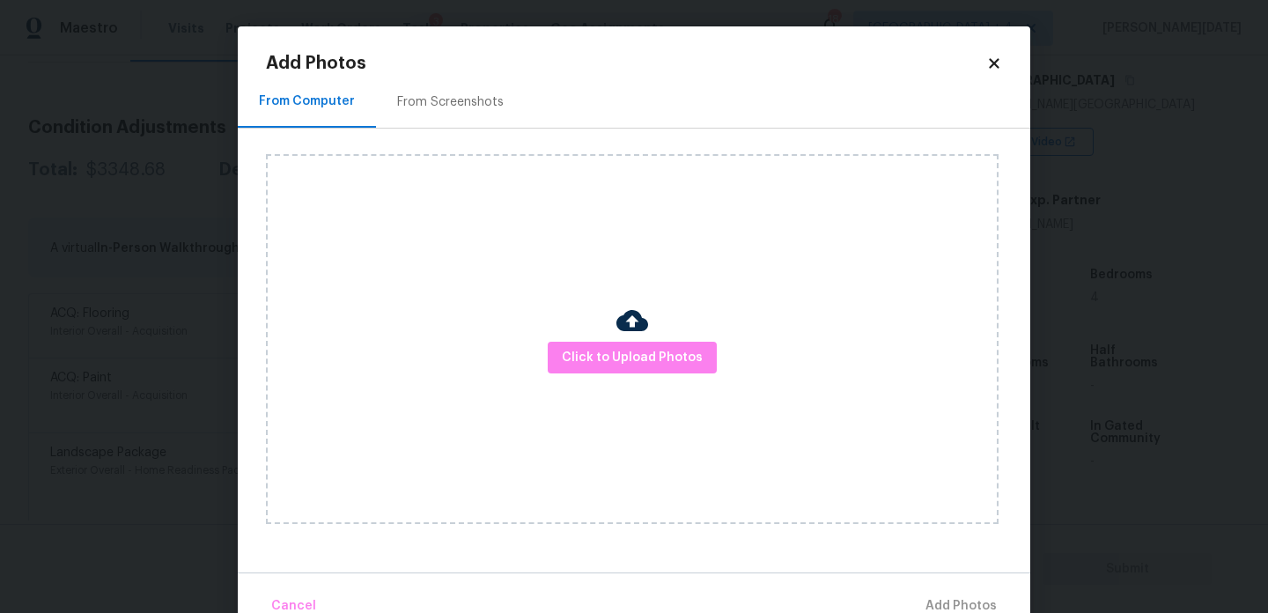
click at [472, 104] on div "From Screenshots" at bounding box center [450, 102] width 107 height 18
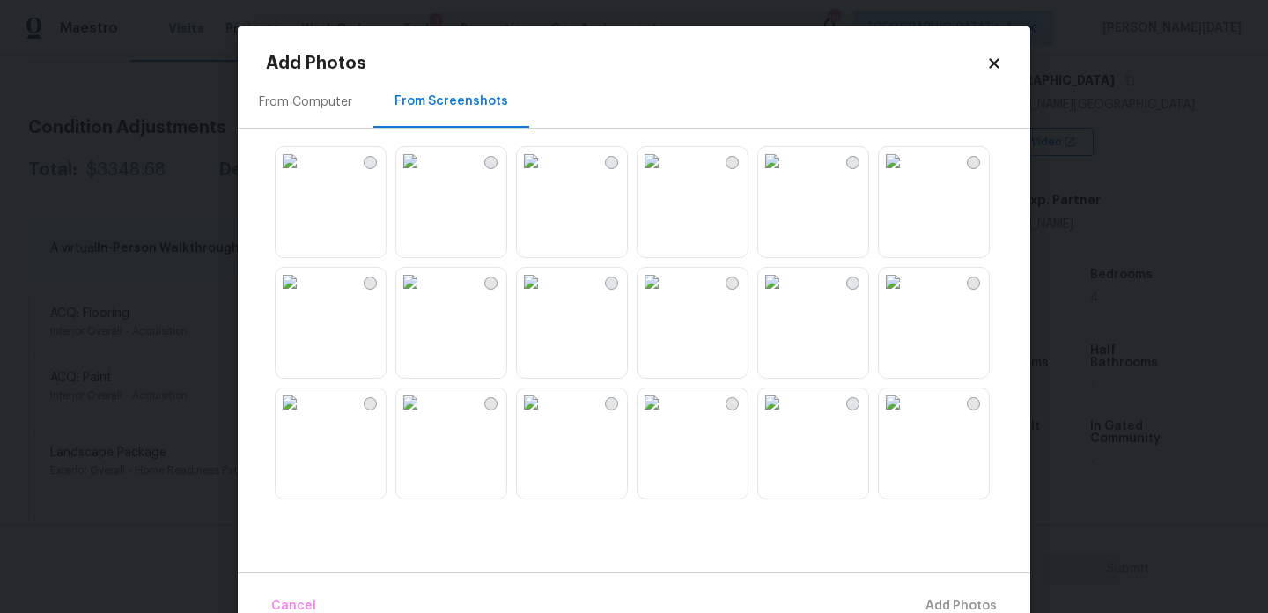
click at [424, 175] on img at bounding box center [410, 161] width 28 height 28
click at [545, 296] on img at bounding box center [531, 282] width 28 height 28
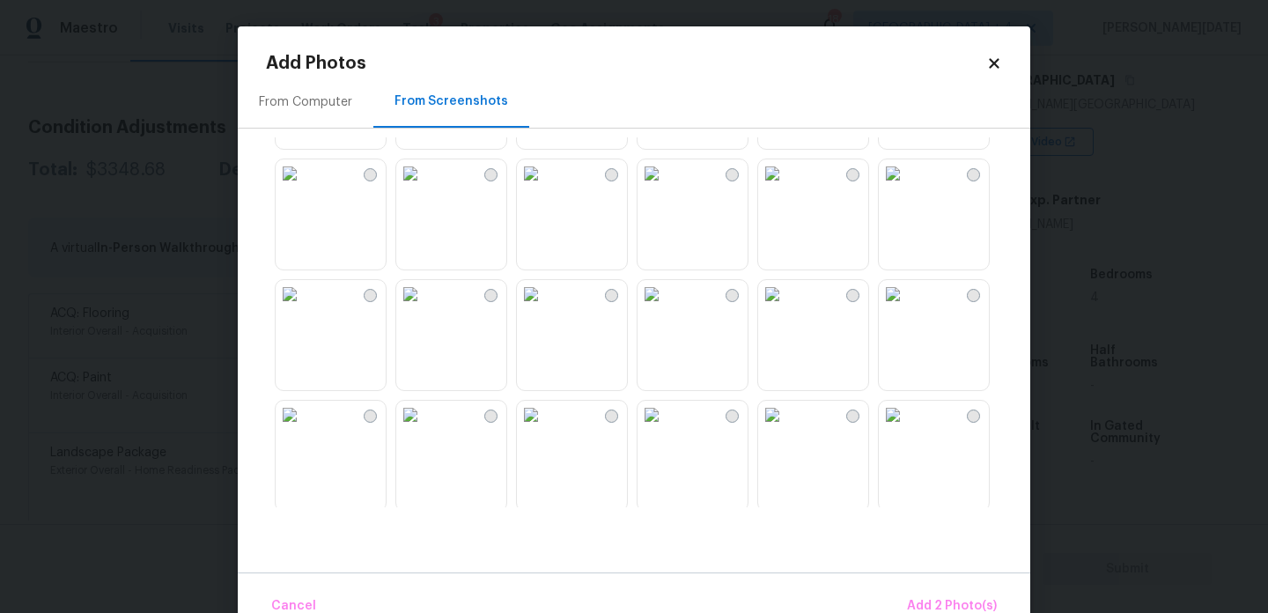
scroll to position [580, 0]
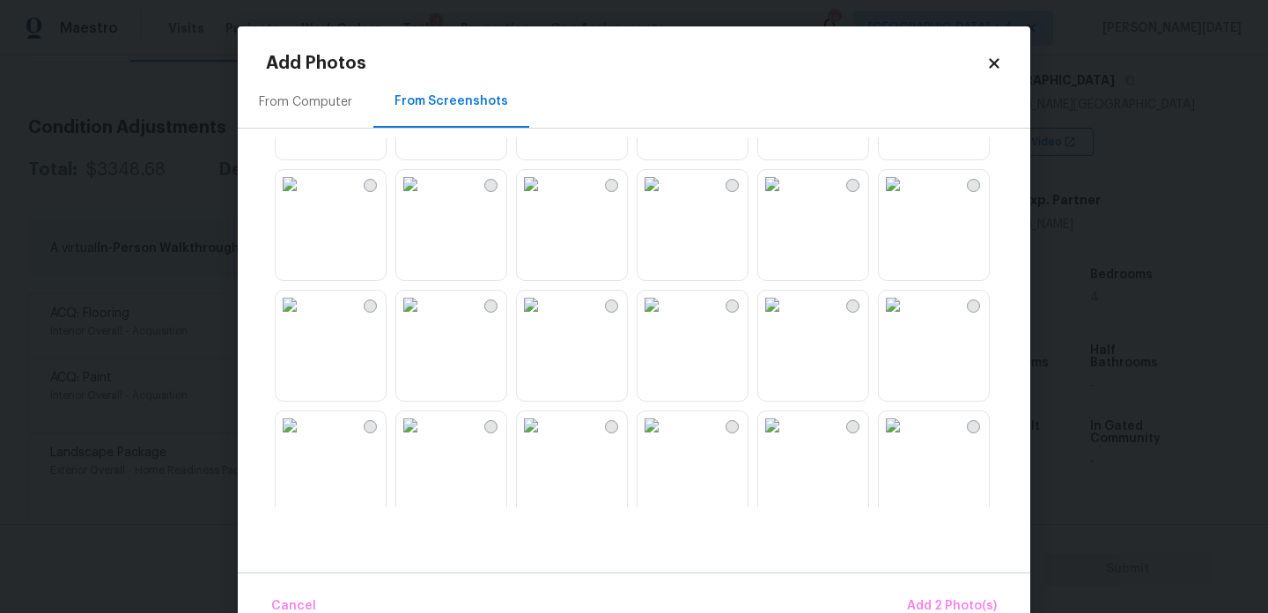
click at [545, 319] on img at bounding box center [531, 305] width 28 height 28
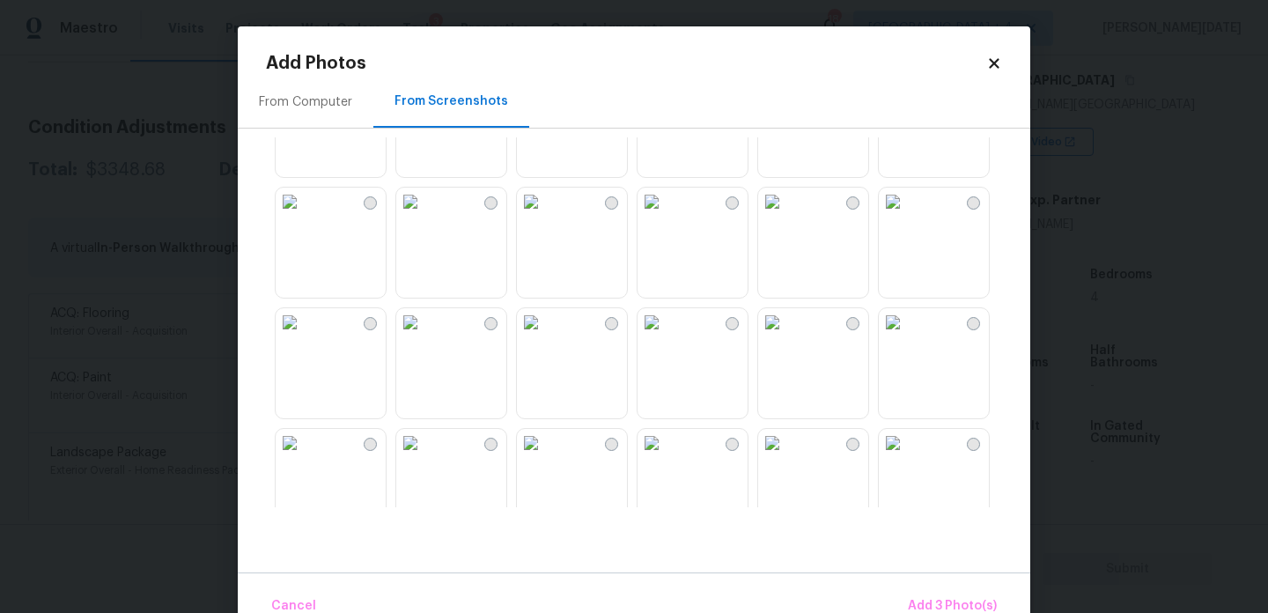
scroll to position [1170, 0]
click at [786, 212] on img at bounding box center [772, 198] width 28 height 28
click at [666, 333] on img at bounding box center [652, 319] width 28 height 28
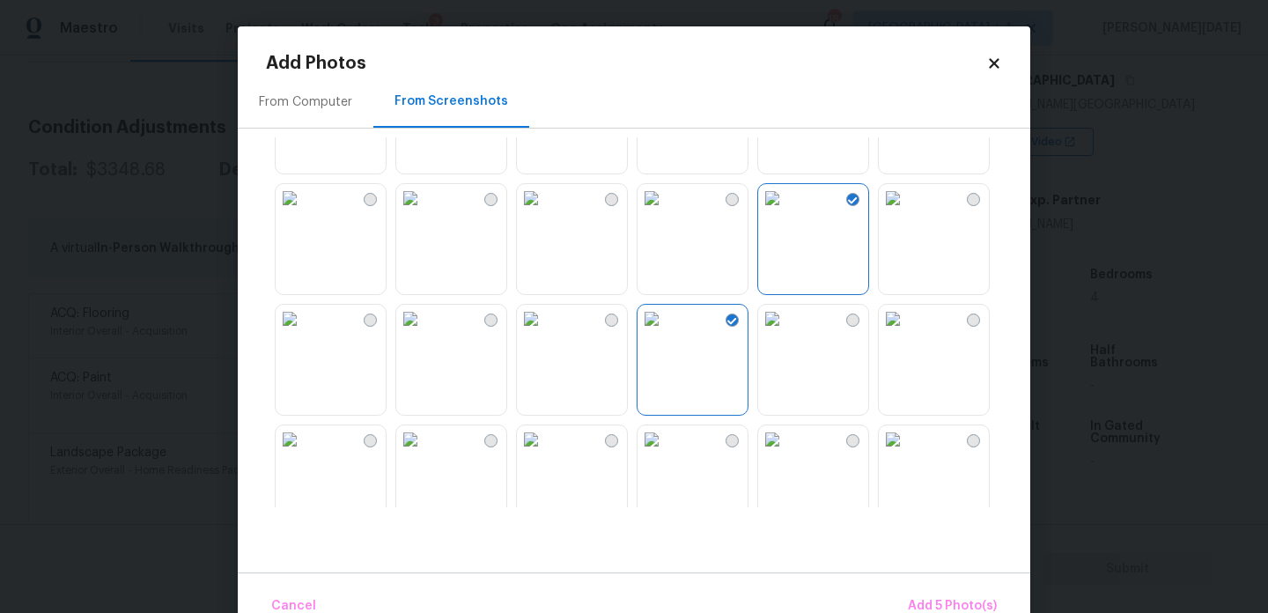
click at [399, 212] on img at bounding box center [410, 198] width 28 height 28
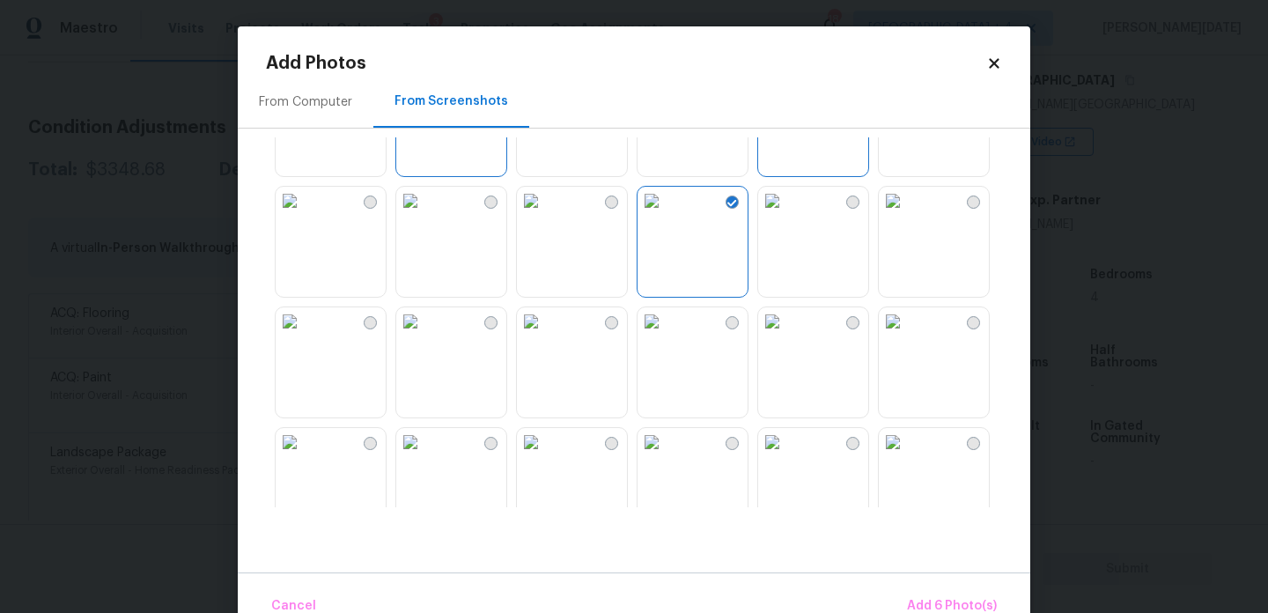
scroll to position [1284, 0]
click at [424, 218] on img at bounding box center [410, 204] width 28 height 28
click at [304, 339] on img at bounding box center [290, 325] width 28 height 28
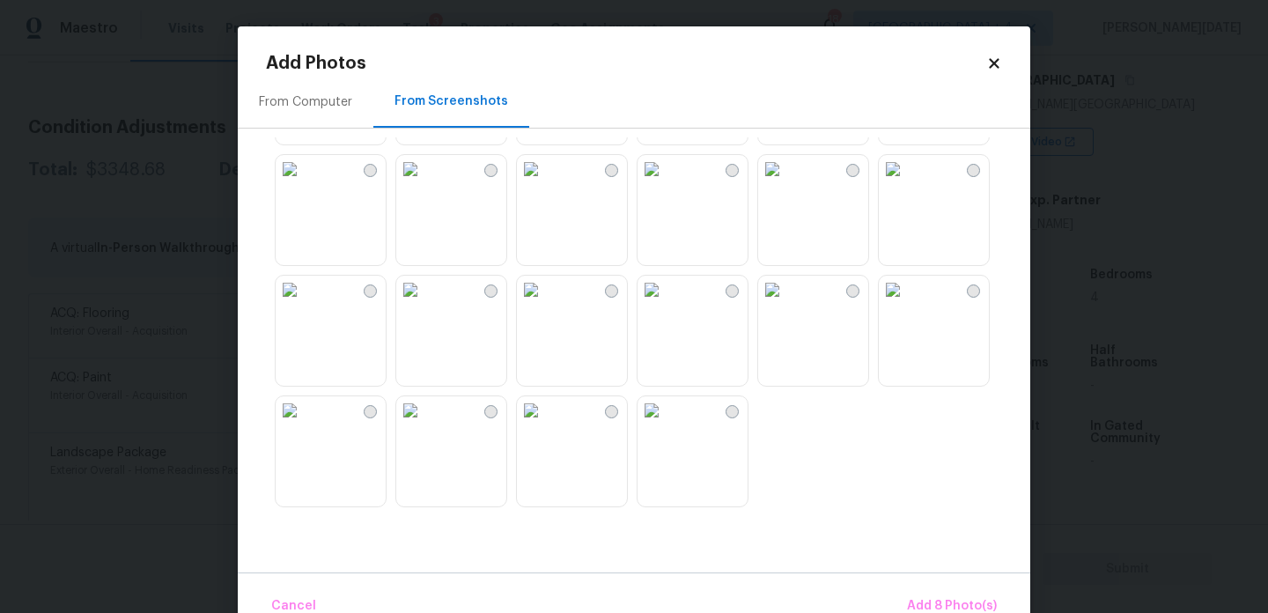
scroll to position [1534, 0]
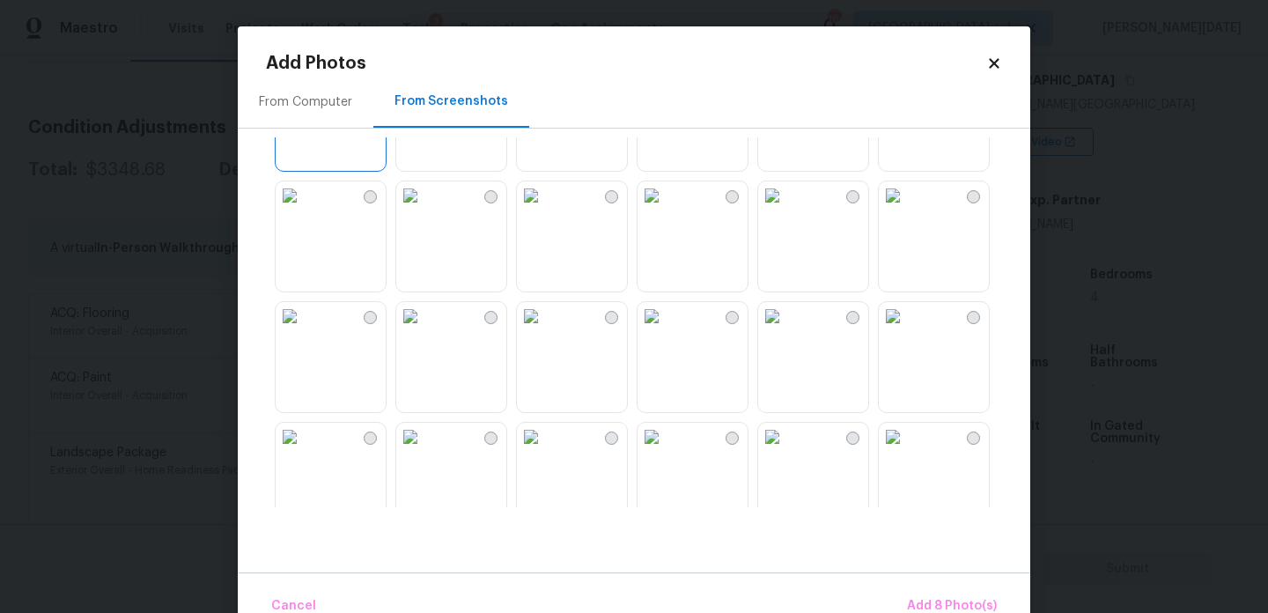
click at [424, 210] on img at bounding box center [410, 195] width 28 height 28
click at [545, 210] on img at bounding box center [531, 195] width 28 height 28
click at [666, 210] on img at bounding box center [652, 195] width 28 height 28
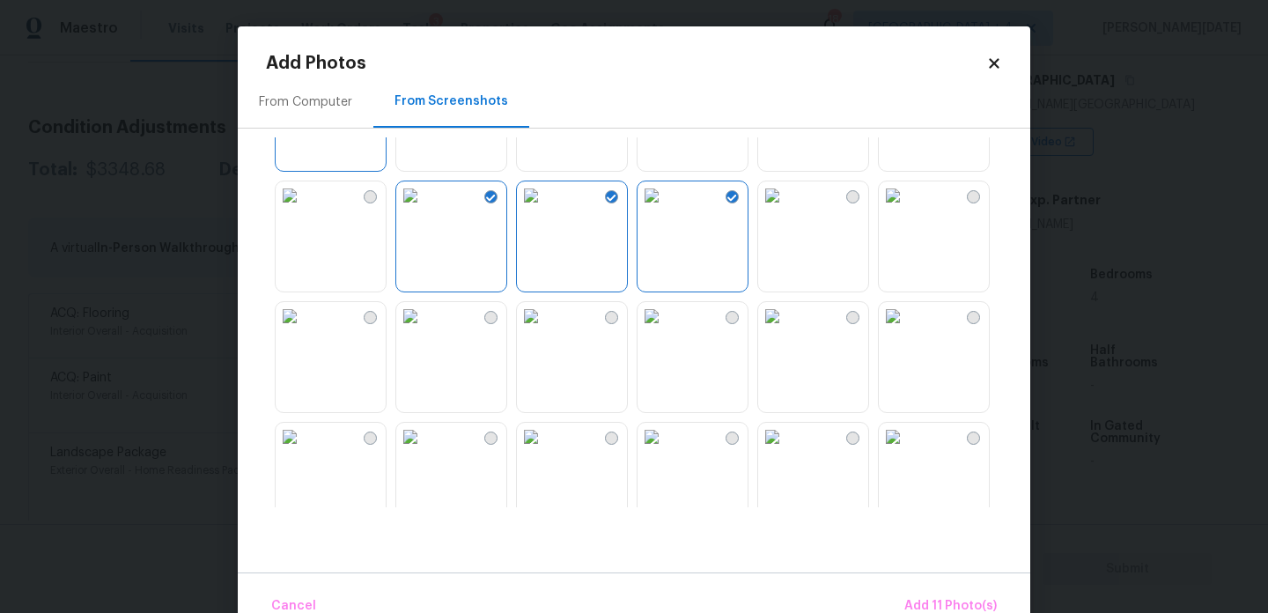
click at [907, 451] on img at bounding box center [893, 437] width 28 height 28
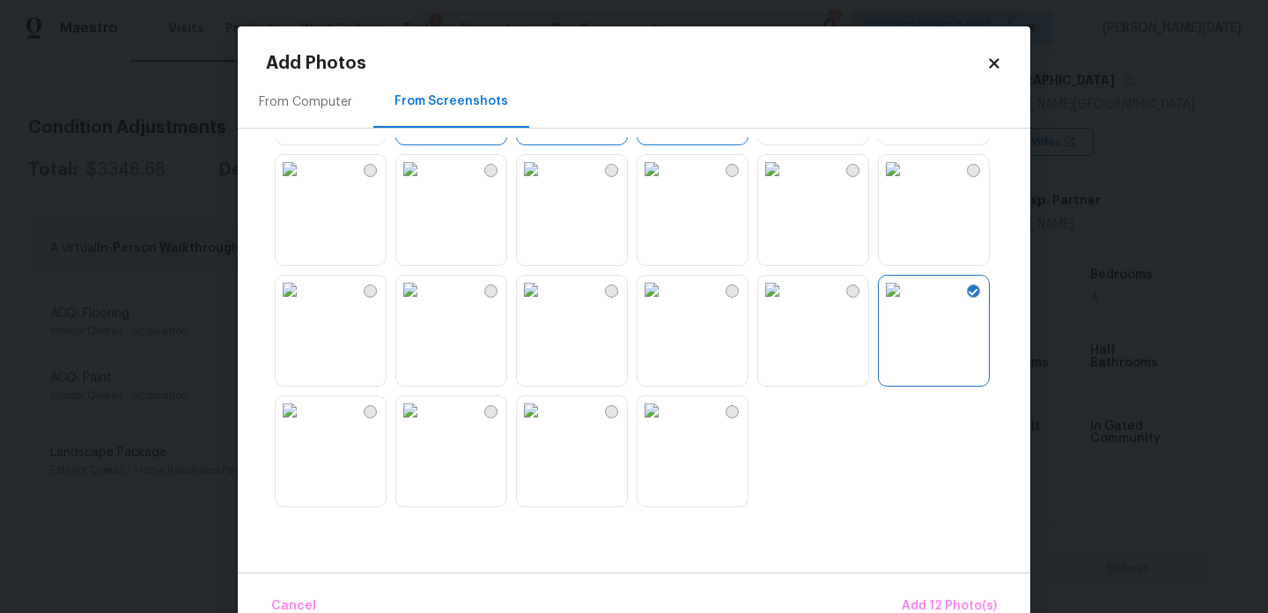
click at [424, 304] on img at bounding box center [410, 290] width 28 height 28
click at [545, 304] on img at bounding box center [531, 290] width 28 height 28
click at [666, 304] on img at bounding box center [652, 290] width 28 height 28
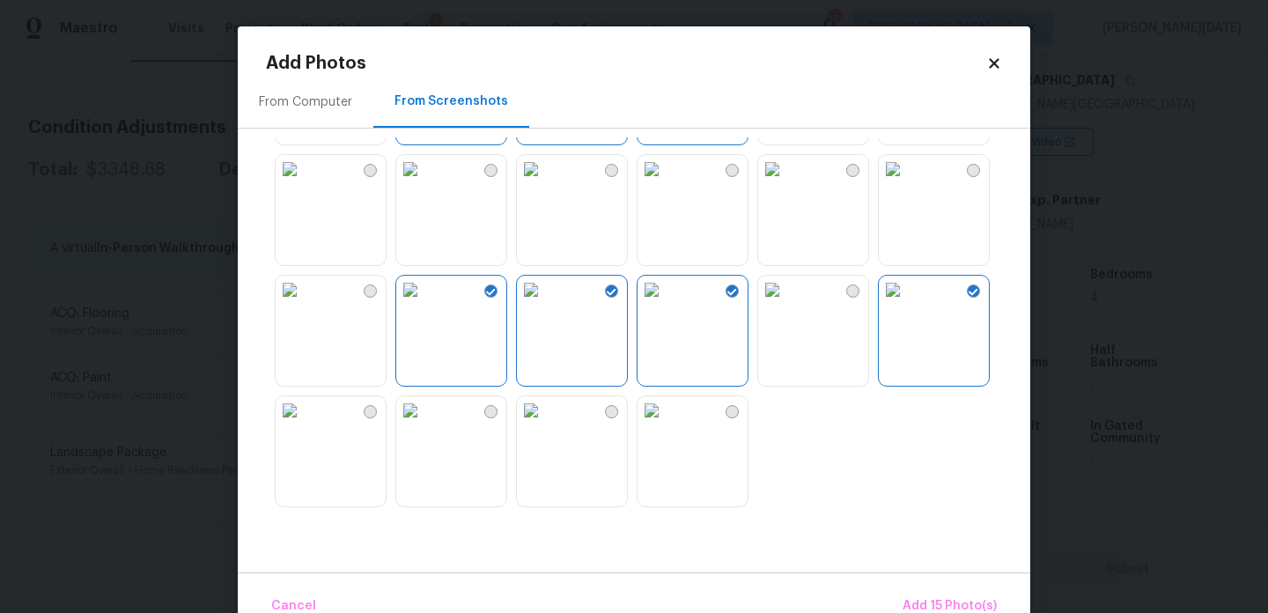
scroll to position [39, 0]
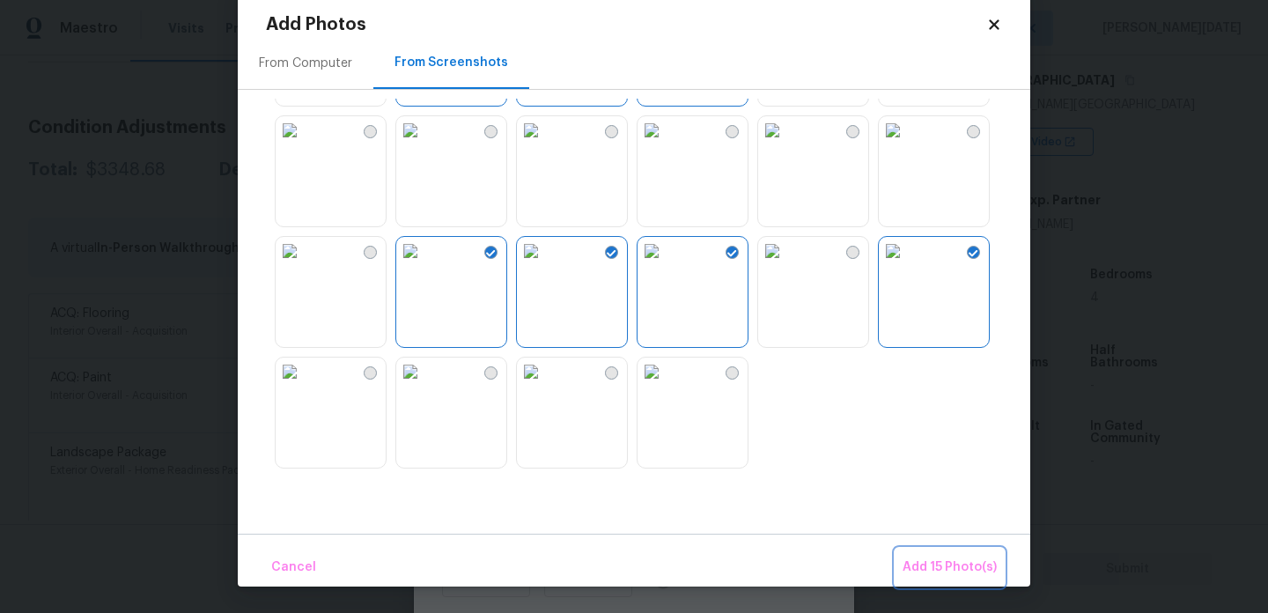
click at [933, 571] on span "Add 15 Photo(s)" at bounding box center [950, 568] width 94 height 22
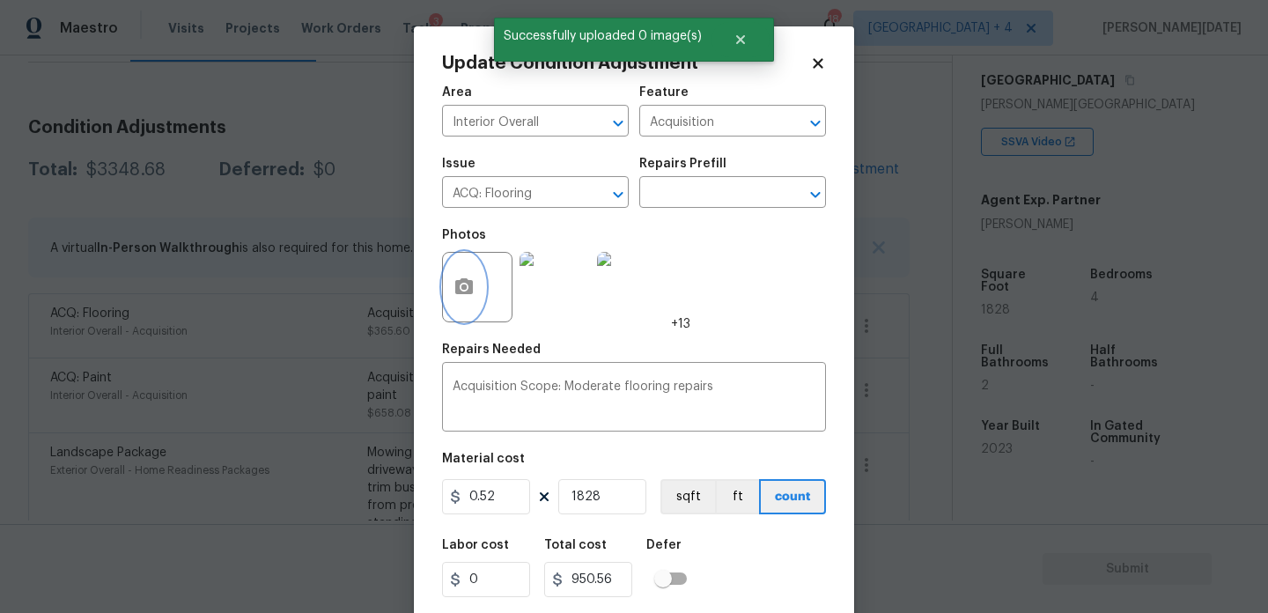
scroll to position [45, 0]
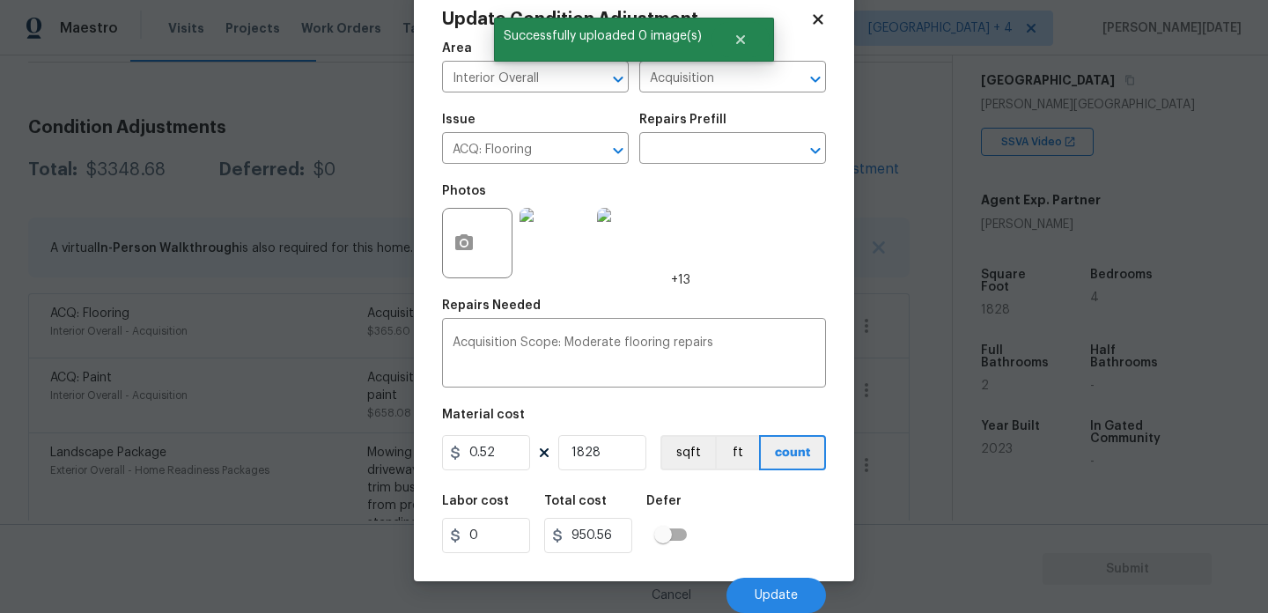
click at [759, 575] on div "Cancel Update" at bounding box center [634, 588] width 384 height 49
click at [764, 587] on button "Update" at bounding box center [777, 595] width 100 height 35
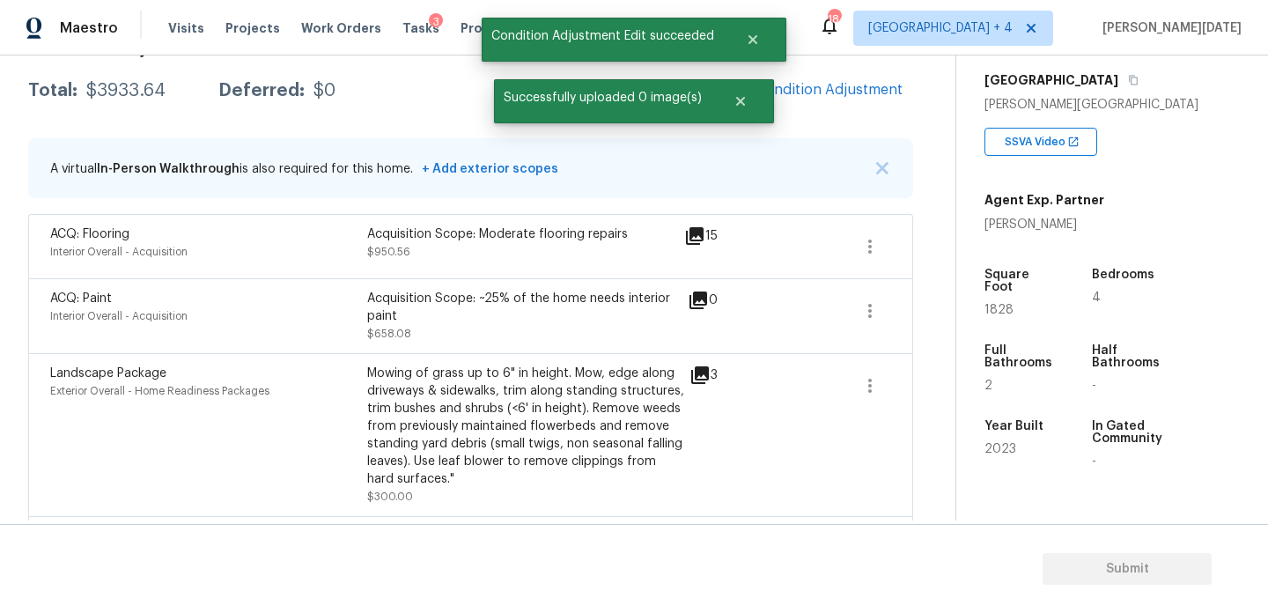
scroll to position [374, 0]
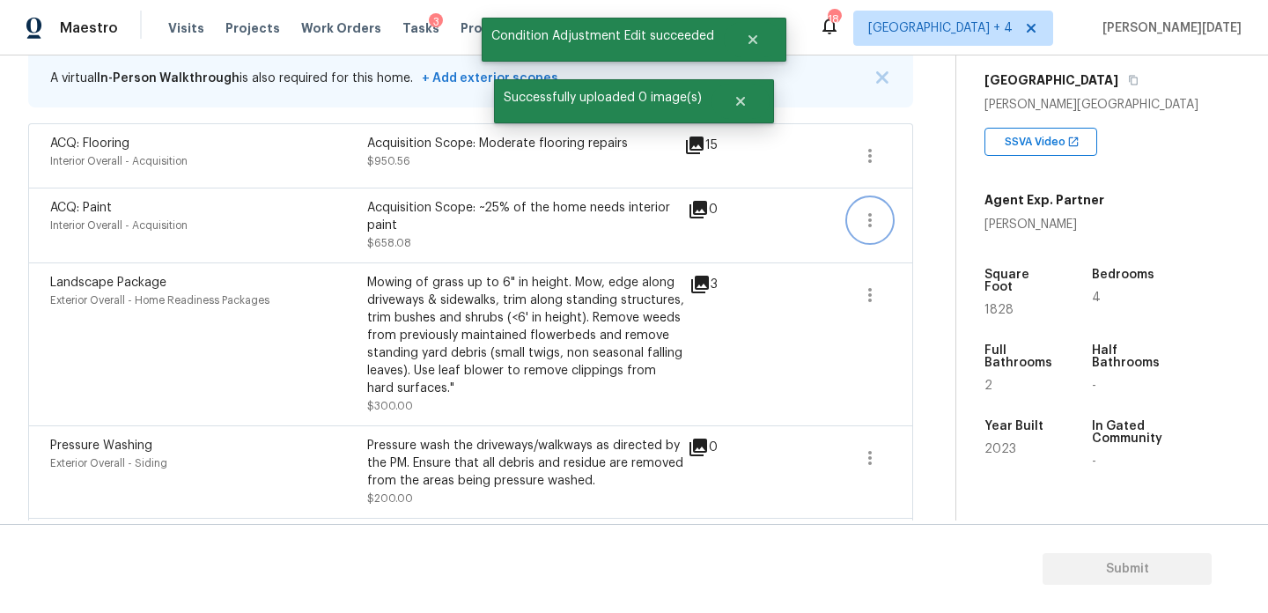
click at [863, 225] on icon "button" at bounding box center [870, 220] width 21 height 21
click at [943, 211] on div "Edit" at bounding box center [970, 217] width 137 height 18
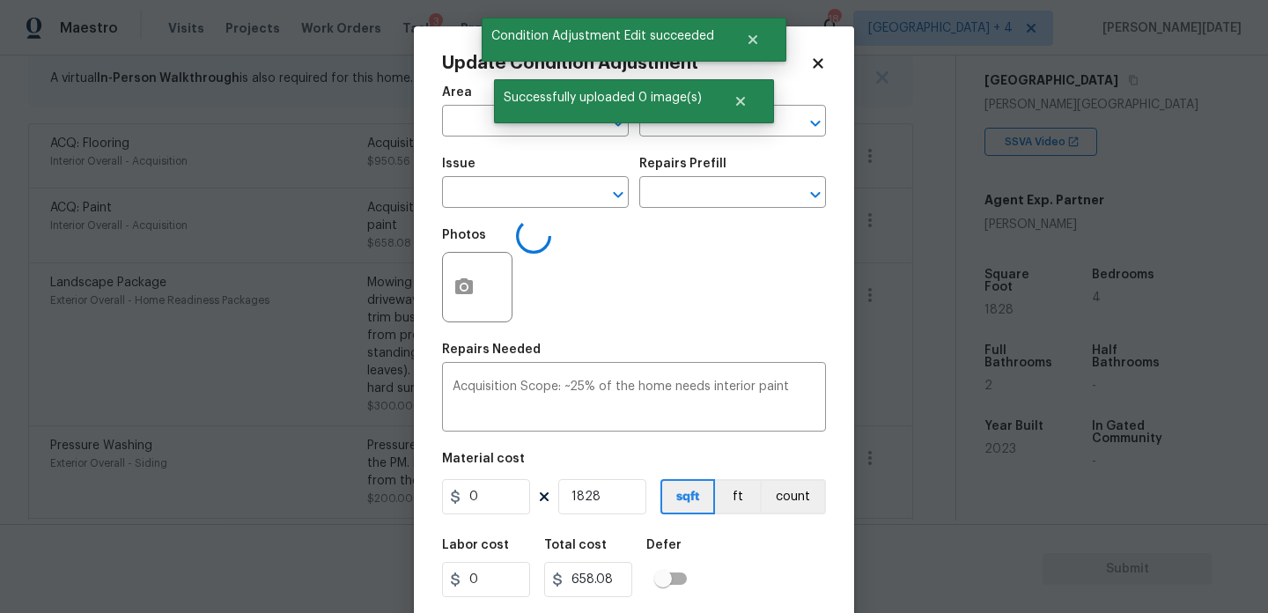
type input "Interior Overall"
type input "Acquisition"
type input "ACQ: Paint"
type input "0.36"
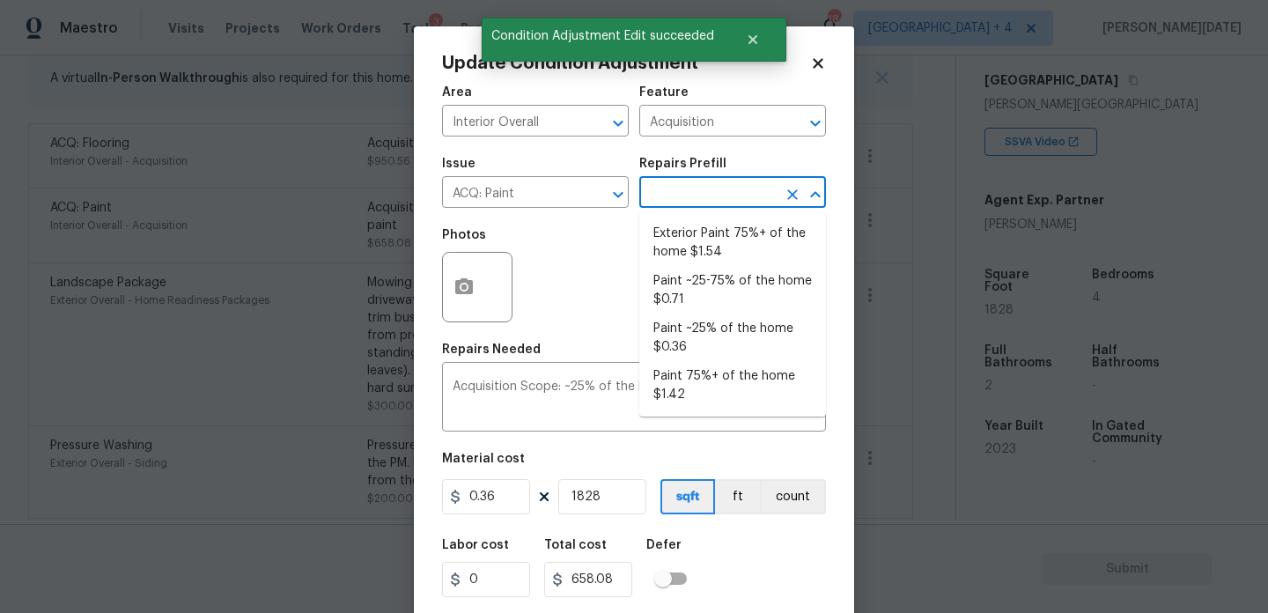
click at [757, 203] on input "text" at bounding box center [707, 194] width 137 height 27
click at [747, 285] on li "Paint ~25-75% of the home $0.71" at bounding box center [732, 291] width 187 height 48
type textarea "Acquisition Scope: ~25 - 75% of the home needs interior paint"
type input "0.71"
type input "1297.88"
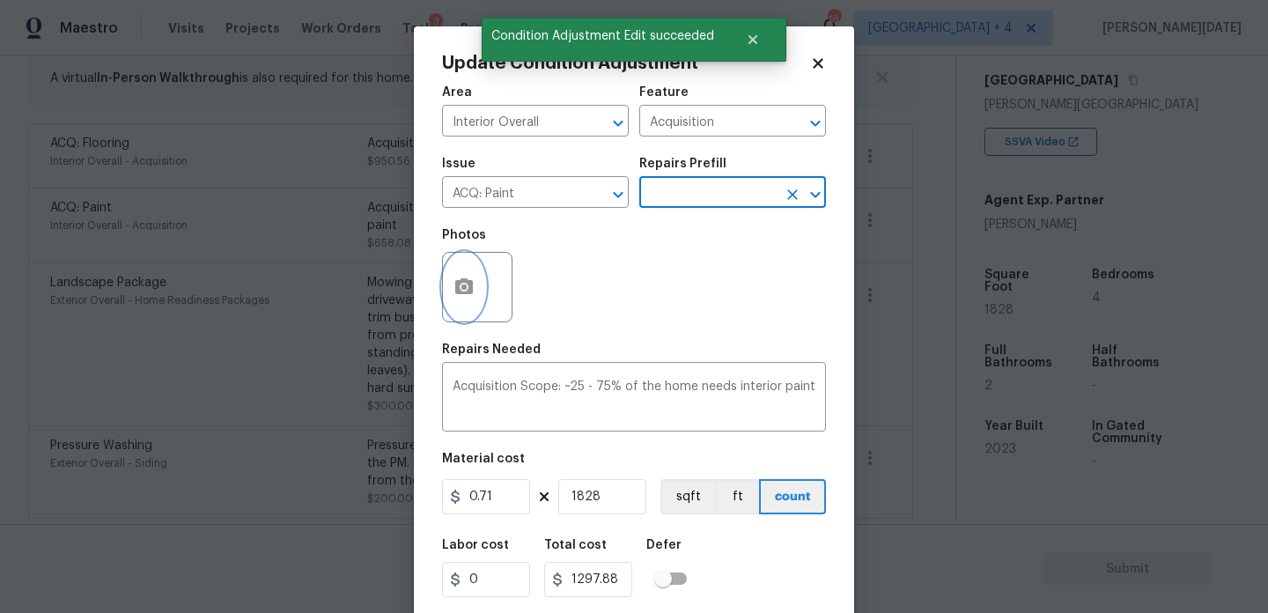
click at [455, 275] on button "button" at bounding box center [464, 287] width 42 height 69
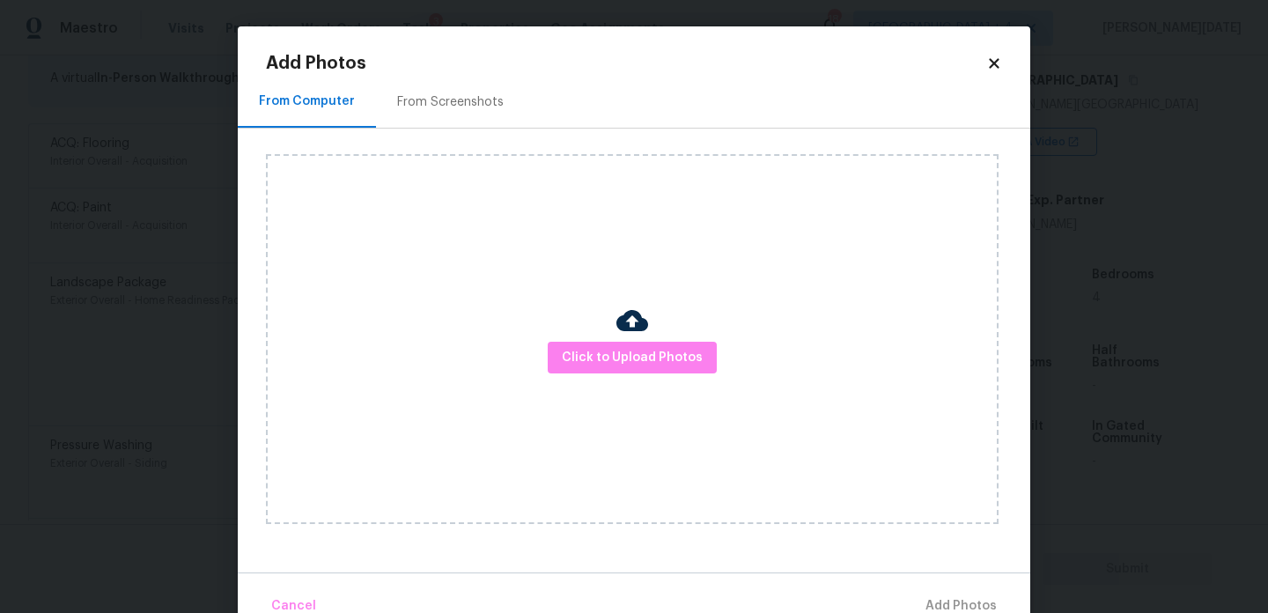
click at [453, 95] on div "From Screenshots" at bounding box center [450, 102] width 107 height 18
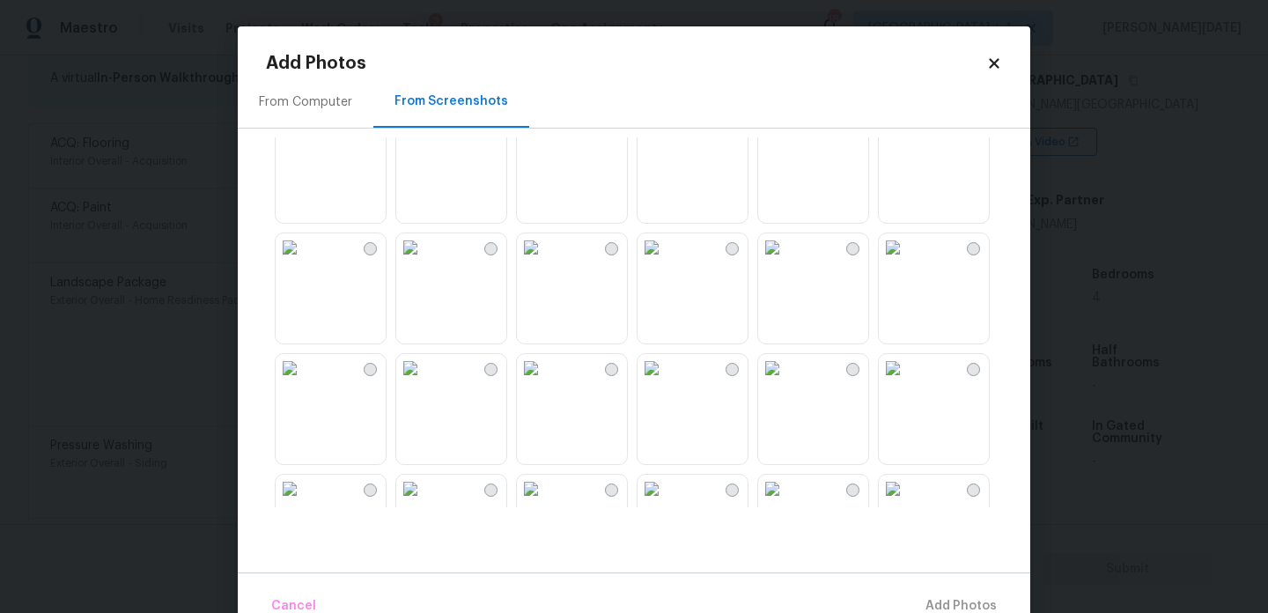
scroll to position [1002, 0]
click at [545, 259] on img at bounding box center [531, 245] width 28 height 28
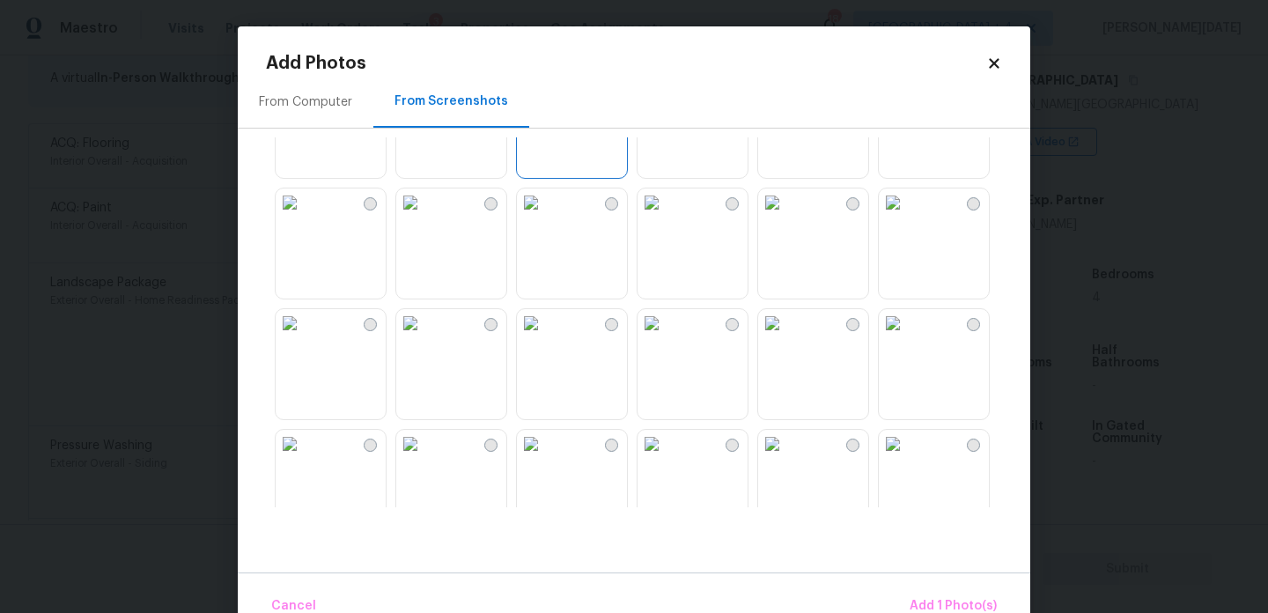
scroll to position [1231, 0]
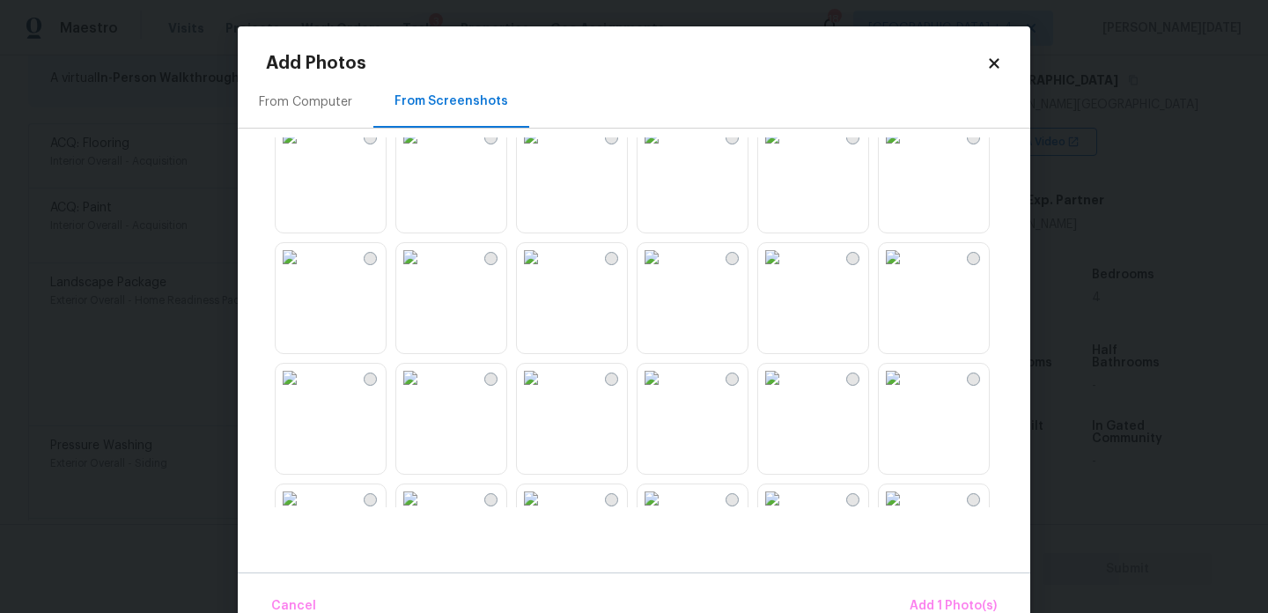
click at [424, 151] on img at bounding box center [410, 136] width 28 height 28
click at [424, 271] on img at bounding box center [410, 257] width 28 height 28
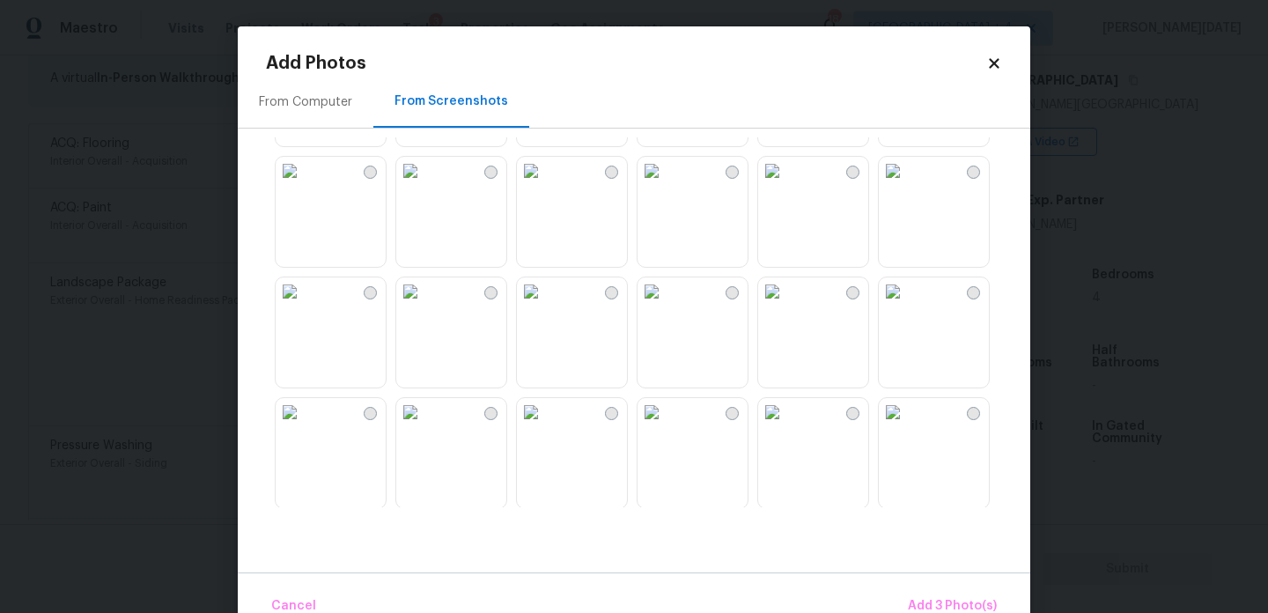
click at [424, 306] on img at bounding box center [410, 291] width 28 height 28
click at [666, 304] on img at bounding box center [652, 290] width 28 height 28
click at [545, 304] on img at bounding box center [531, 290] width 28 height 28
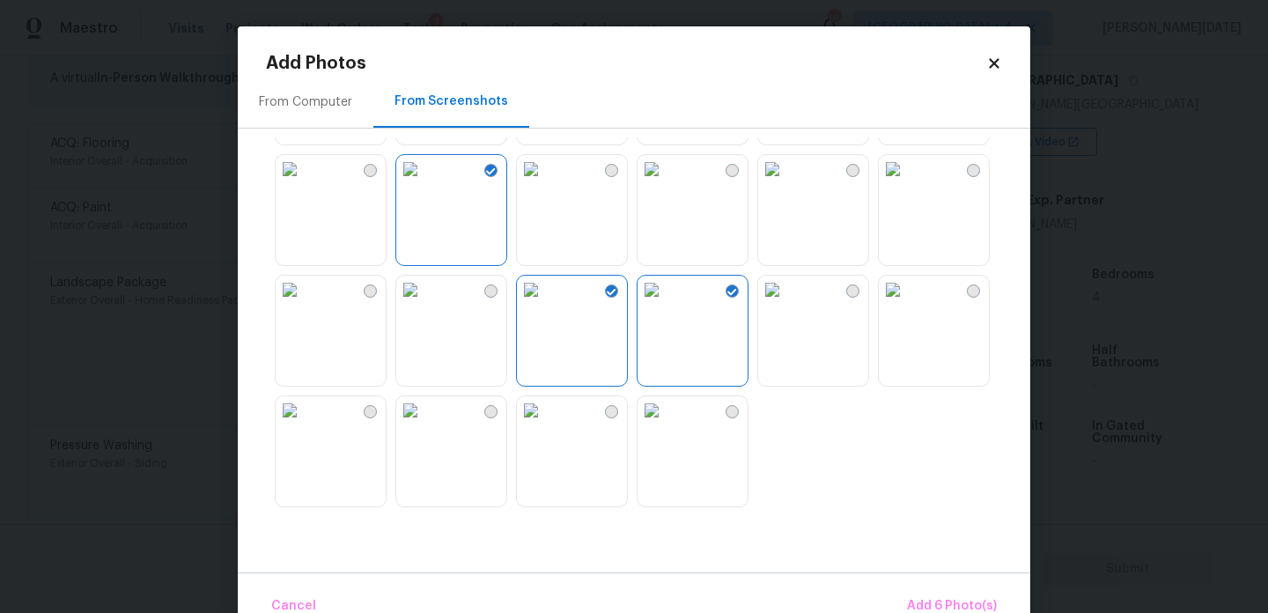
click at [424, 304] on img at bounding box center [410, 290] width 28 height 28
click at [304, 424] on img at bounding box center [290, 410] width 28 height 28
click at [907, 304] on img at bounding box center [893, 290] width 28 height 28
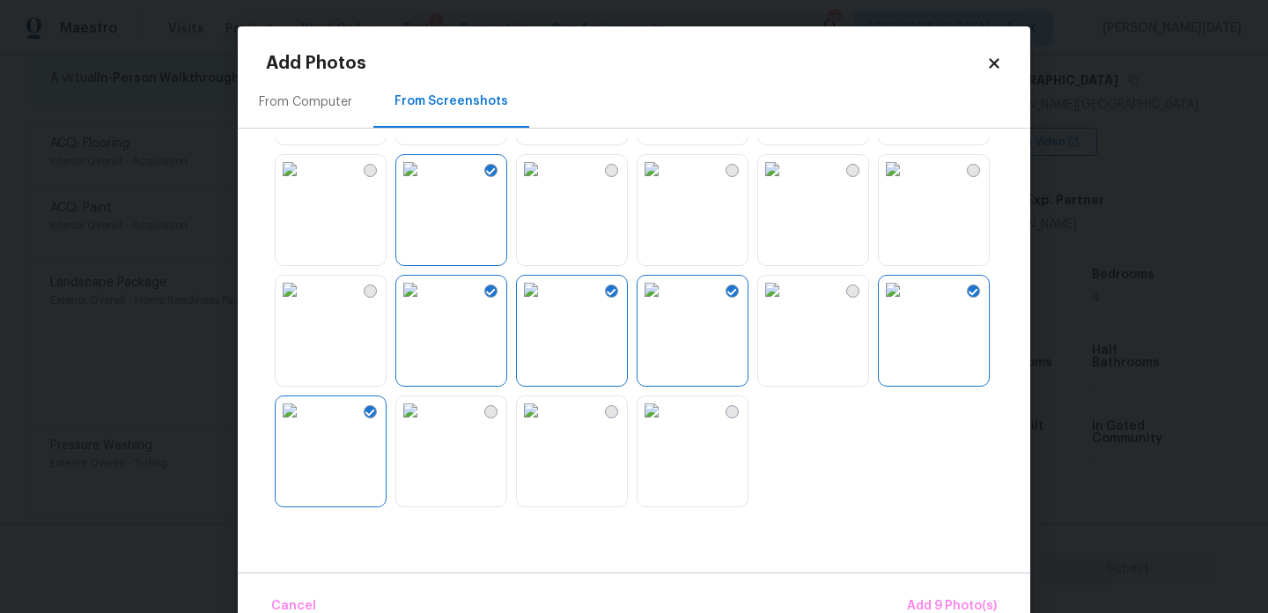
click at [907, 304] on img at bounding box center [893, 290] width 28 height 28
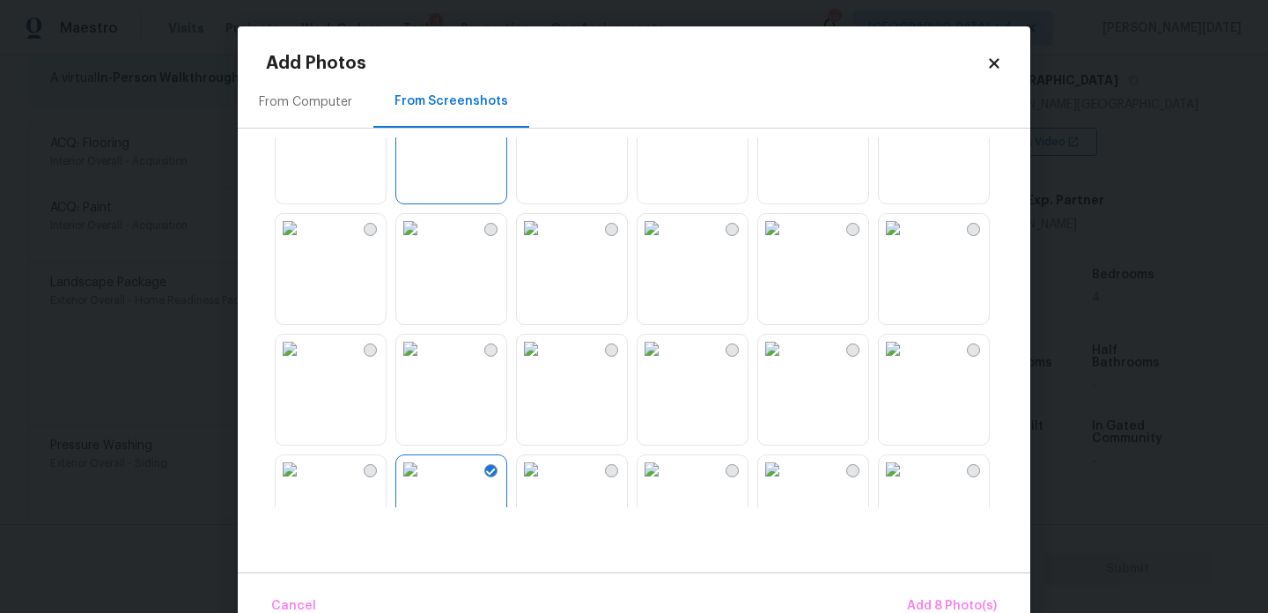
scroll to position [1378, 0]
click at [907, 245] on img at bounding box center [893, 231] width 28 height 28
click at [927, 596] on span "Add 9 Photo(s)" at bounding box center [952, 606] width 90 height 22
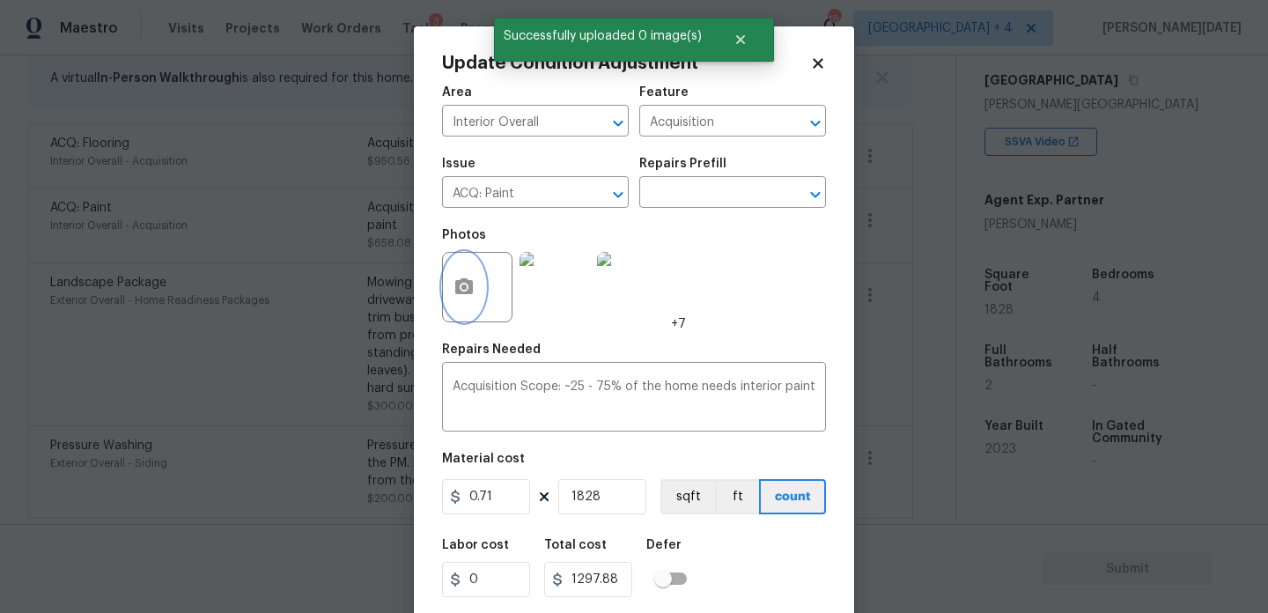
scroll to position [45, 0]
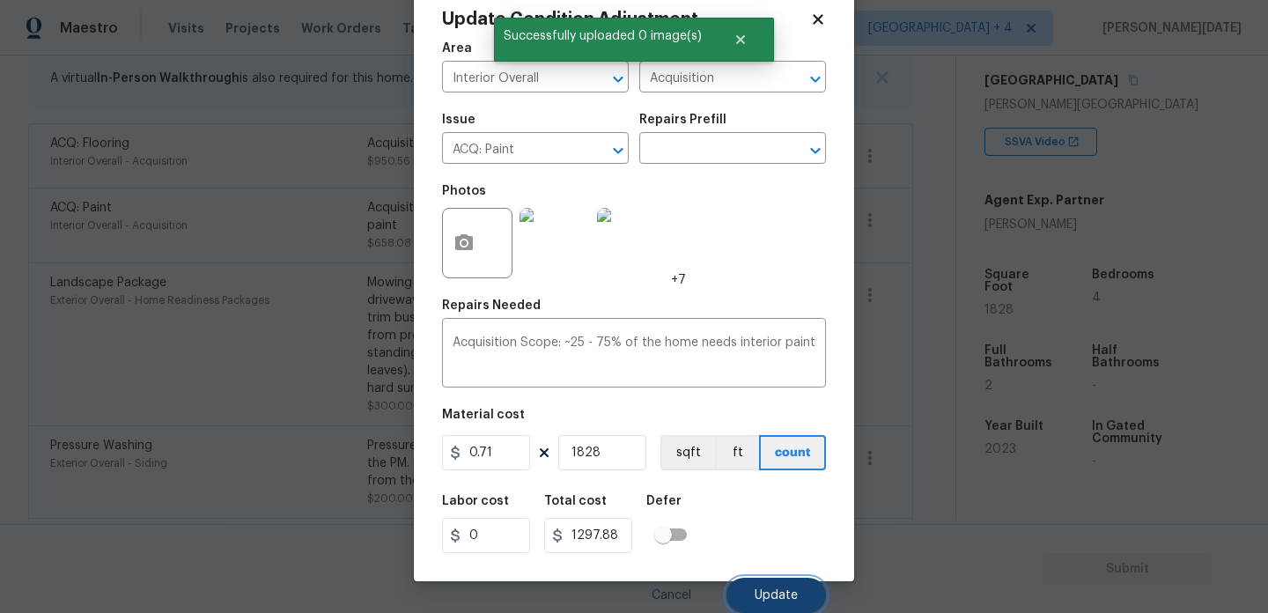
click at [795, 605] on button "Update" at bounding box center [777, 595] width 100 height 35
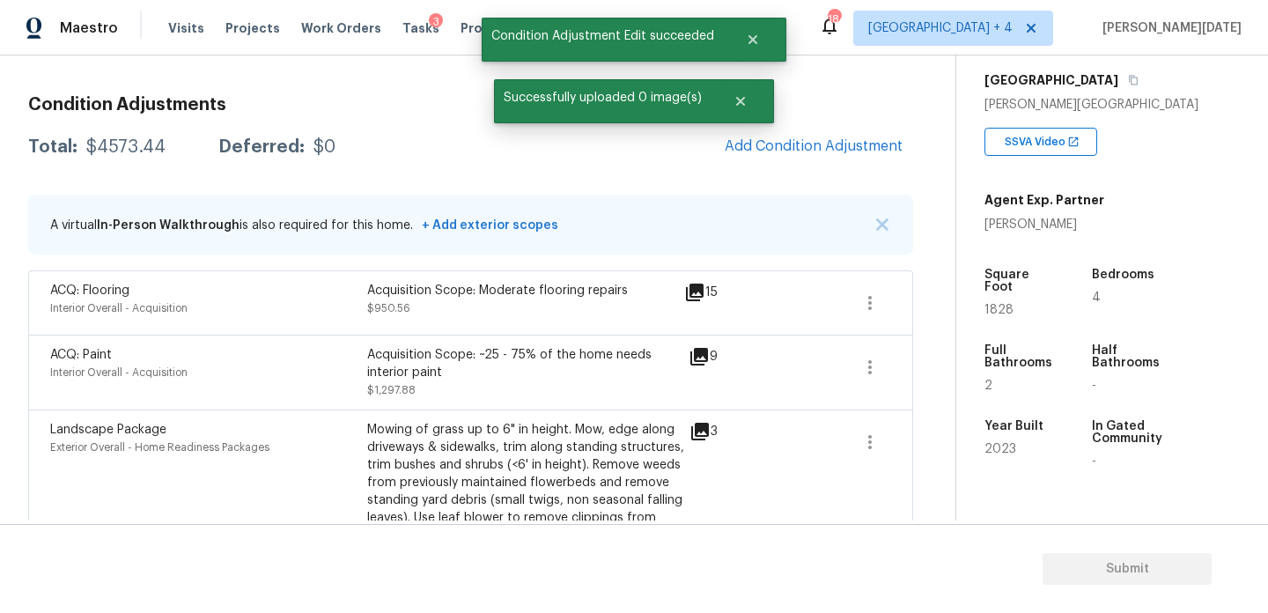
scroll to position [205, 0]
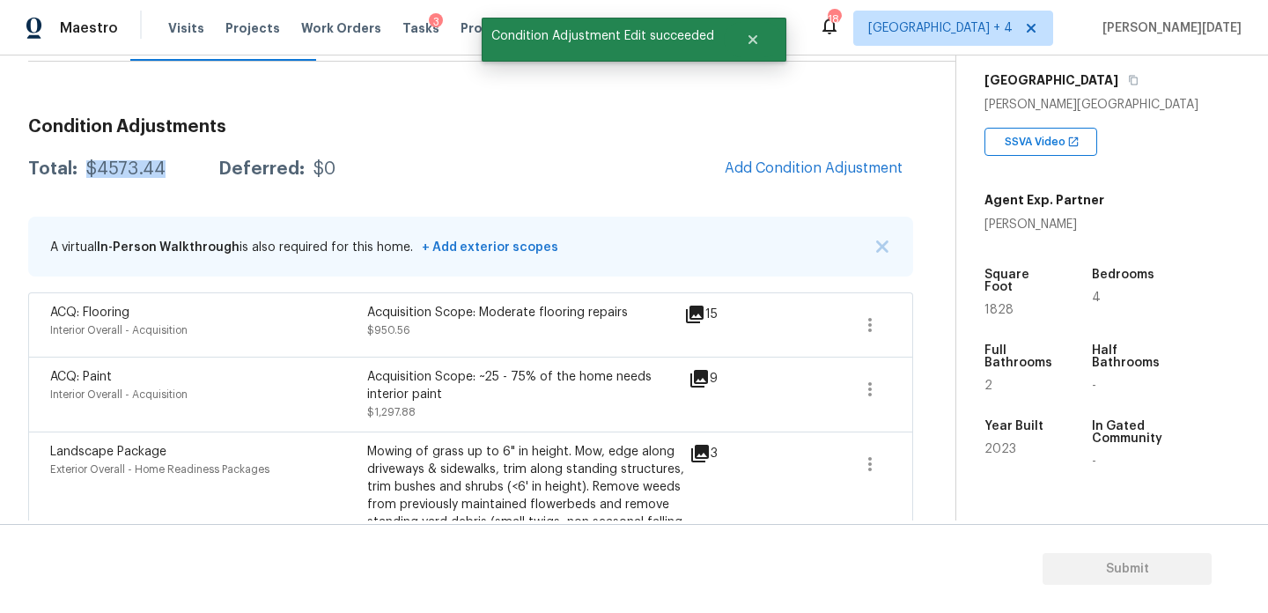
drag, startPoint x: 85, startPoint y: 169, endPoint x: 160, endPoint y: 172, distance: 75.8
click at [160, 172] on div "Total: $4573.44 Deferred: $0" at bounding box center [181, 169] width 307 height 18
copy div "$4573.44"
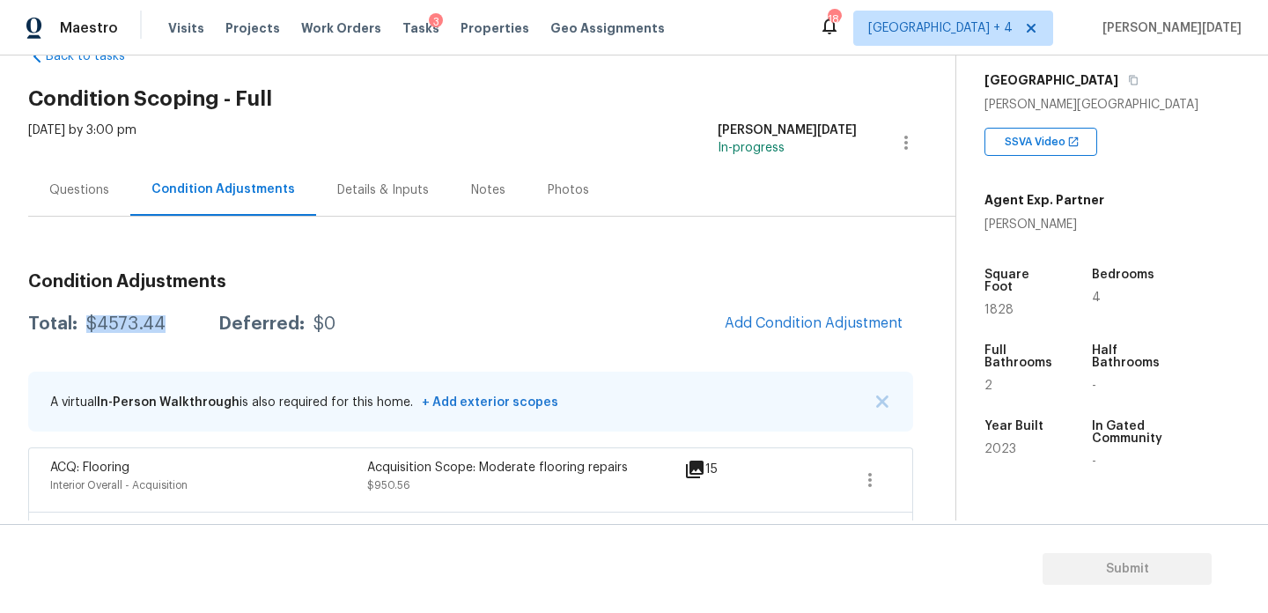
scroll to position [27, 0]
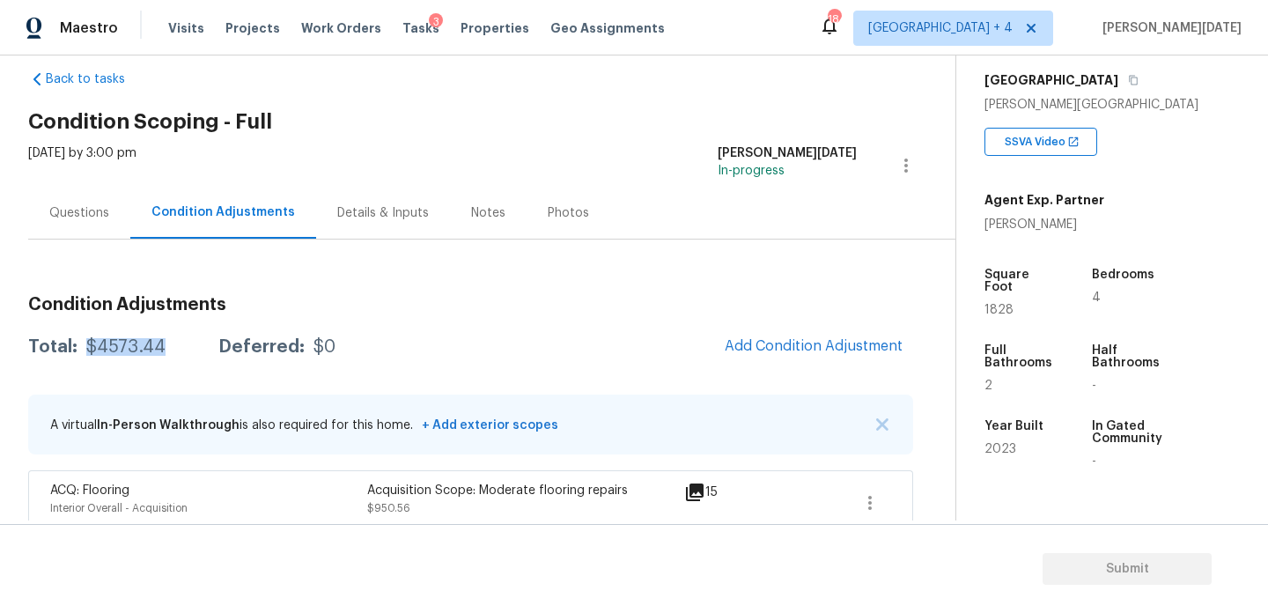
click at [102, 218] on div "Questions" at bounding box center [79, 213] width 60 height 18
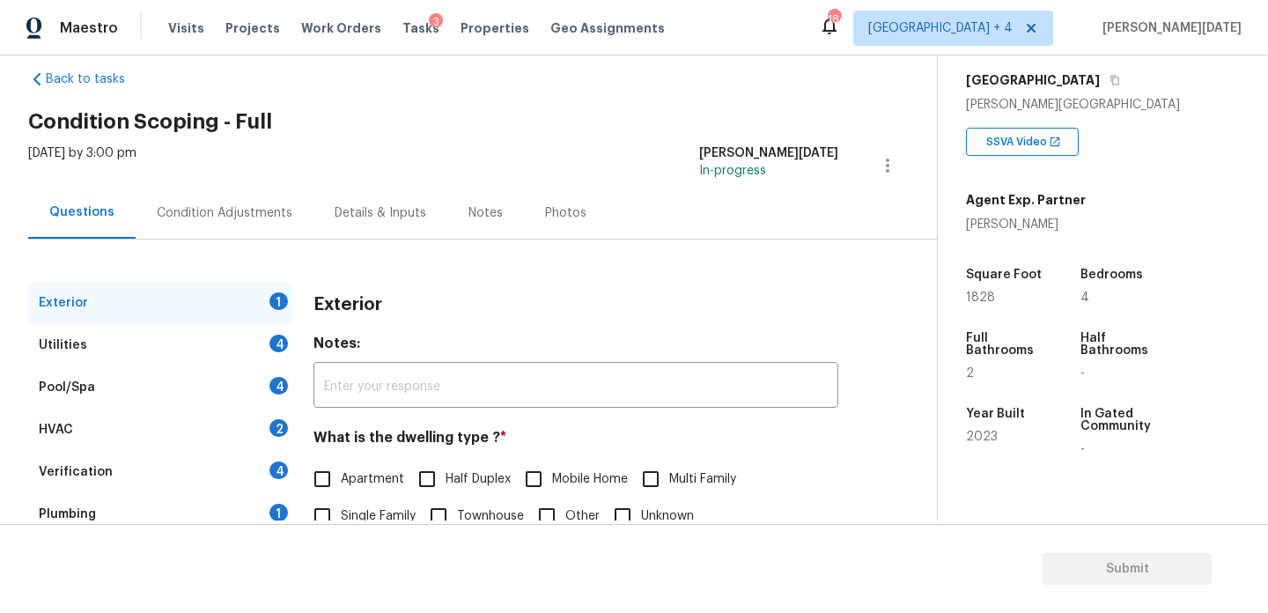
scroll to position [235, 0]
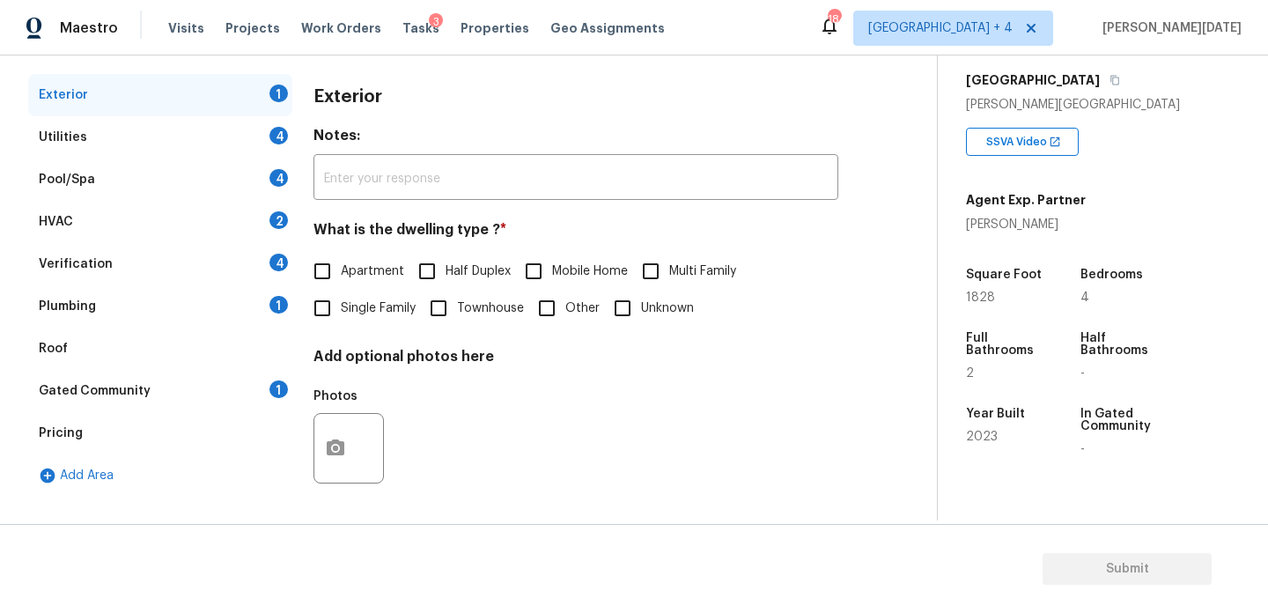
click at [324, 307] on input "Single Family" at bounding box center [322, 308] width 37 height 37
checkbox input "true"
click at [270, 117] on div "Utilities 4" at bounding box center [160, 137] width 264 height 42
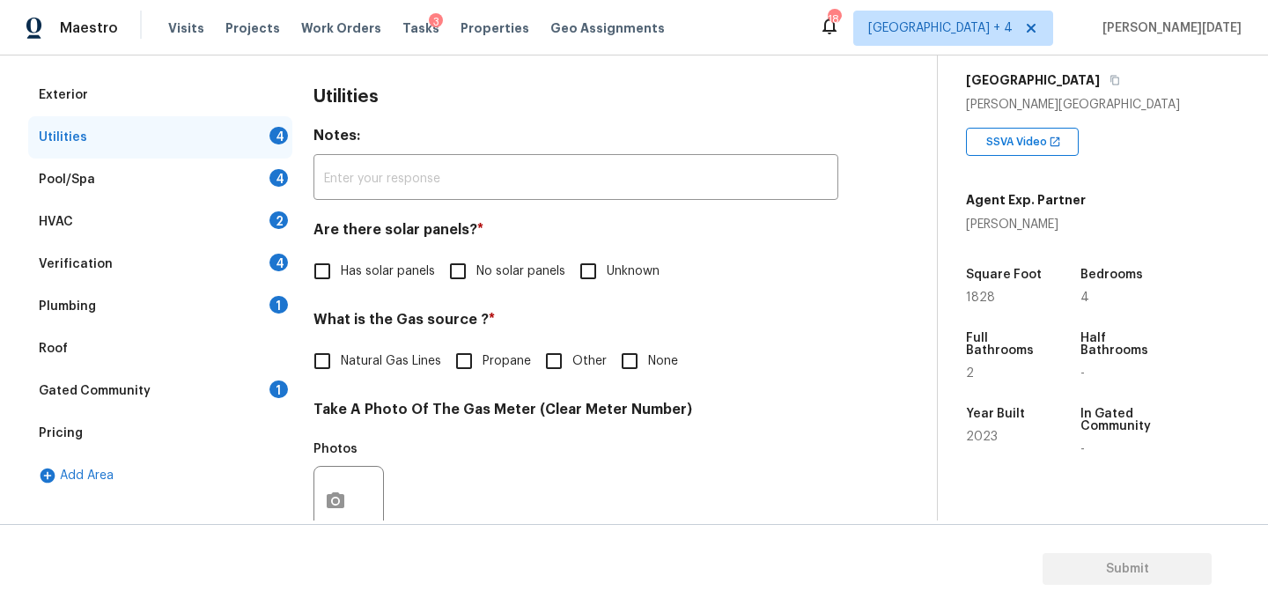
click at [465, 269] on input "No solar panels" at bounding box center [457, 271] width 37 height 37
checkbox input "true"
click at [631, 367] on input "None" at bounding box center [629, 361] width 37 height 37
checkbox input "true"
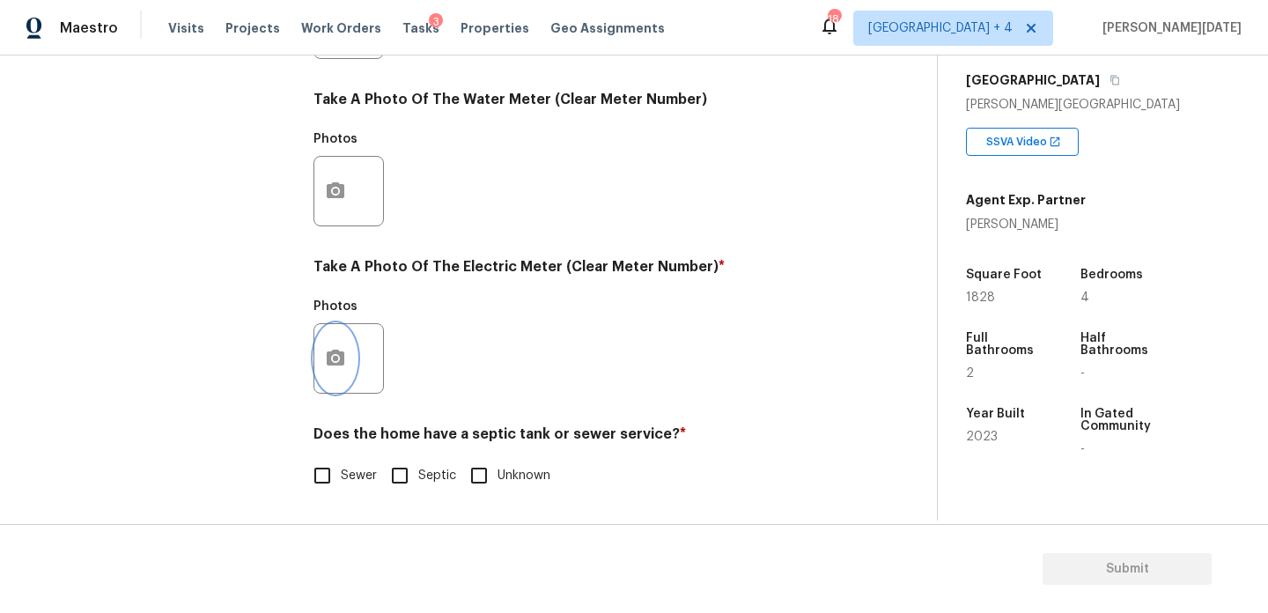
click at [340, 368] on icon "button" at bounding box center [335, 358] width 21 height 21
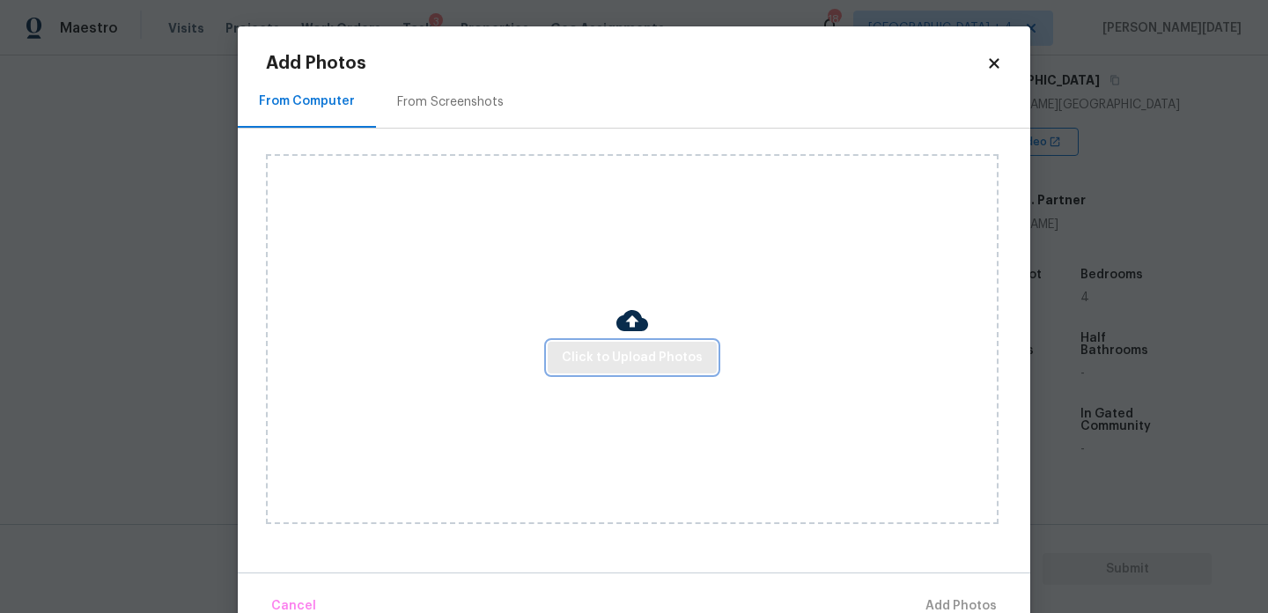
click at [585, 359] on span "Click to Upload Photos" at bounding box center [632, 358] width 141 height 22
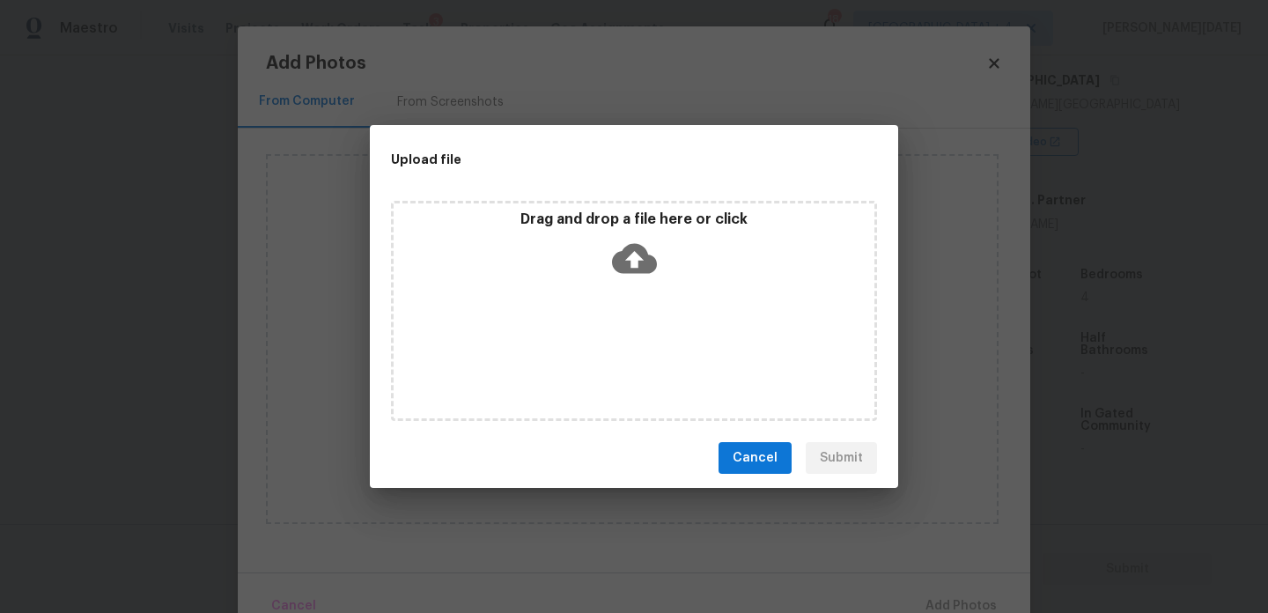
click at [585, 359] on div "Drag and drop a file here or click" at bounding box center [634, 311] width 486 height 220
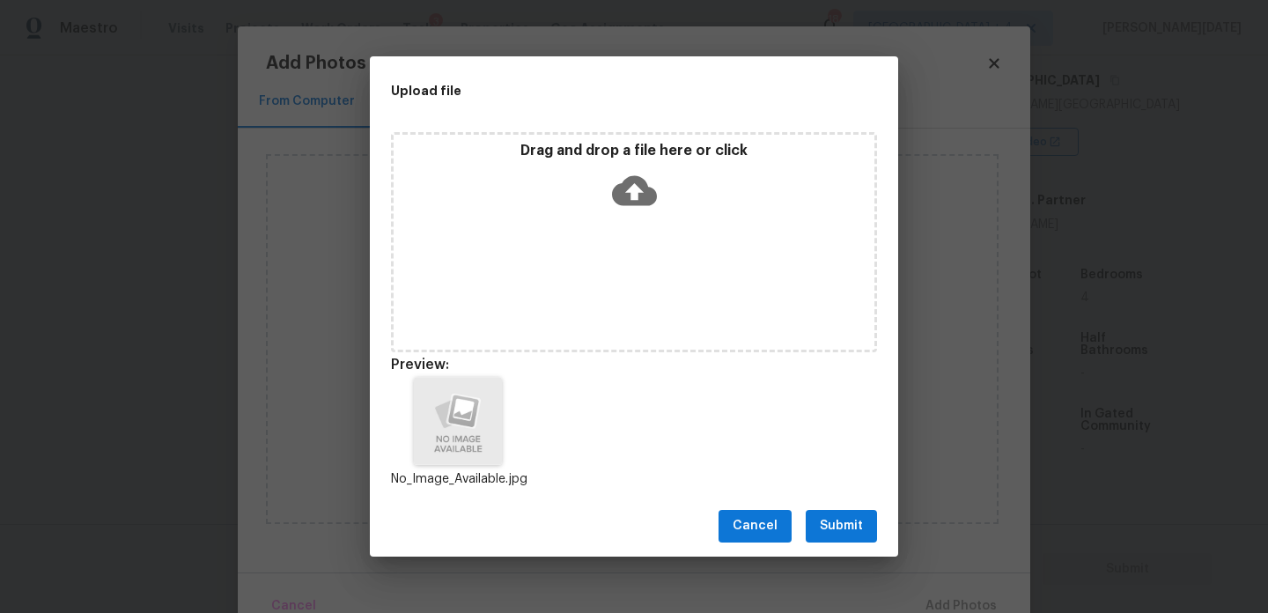
click at [830, 507] on div "Cancel Submit" at bounding box center [634, 526] width 528 height 61
click at [837, 522] on span "Submit" at bounding box center [841, 526] width 43 height 22
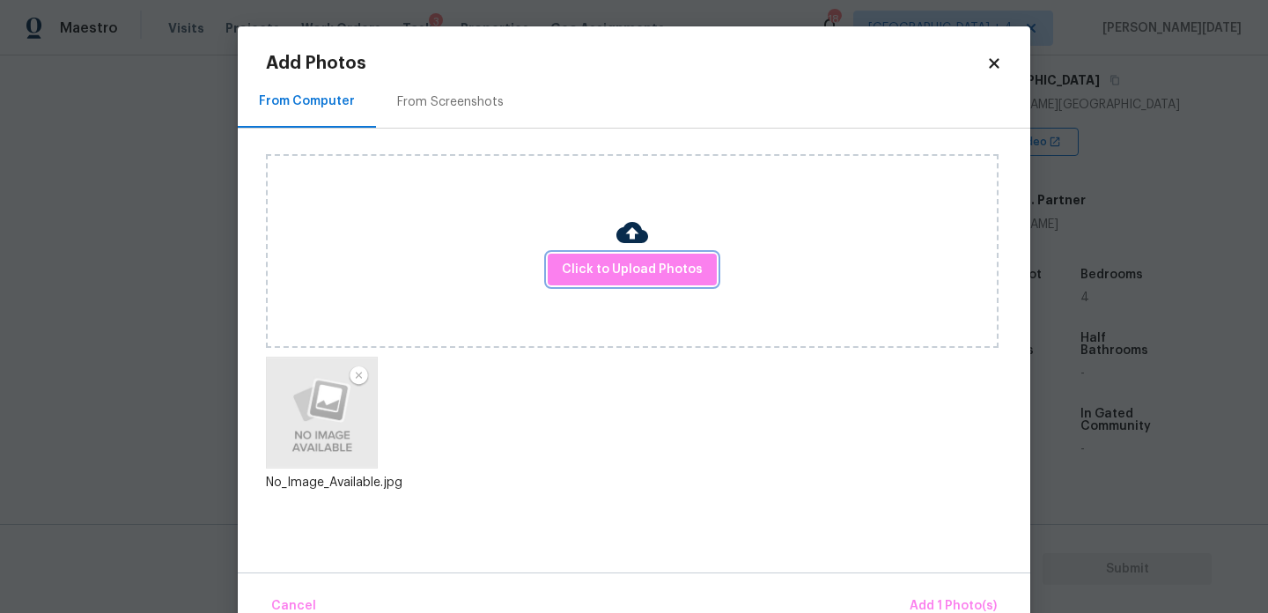
scroll to position [39, 0]
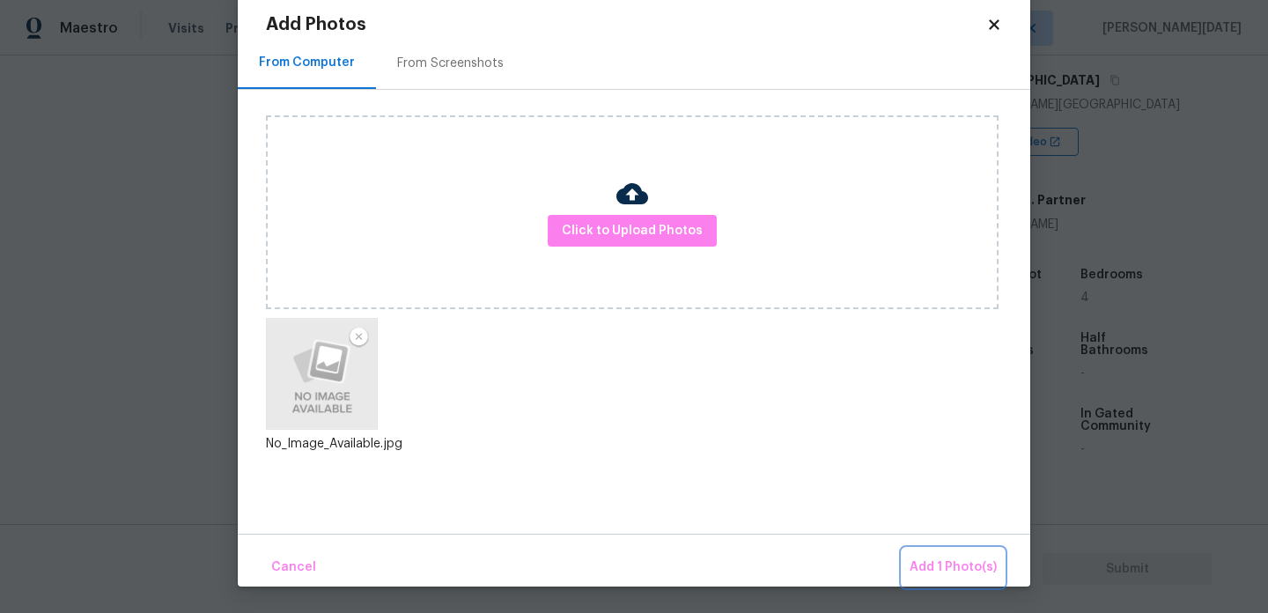
click at [927, 564] on span "Add 1 Photo(s)" at bounding box center [953, 568] width 87 height 22
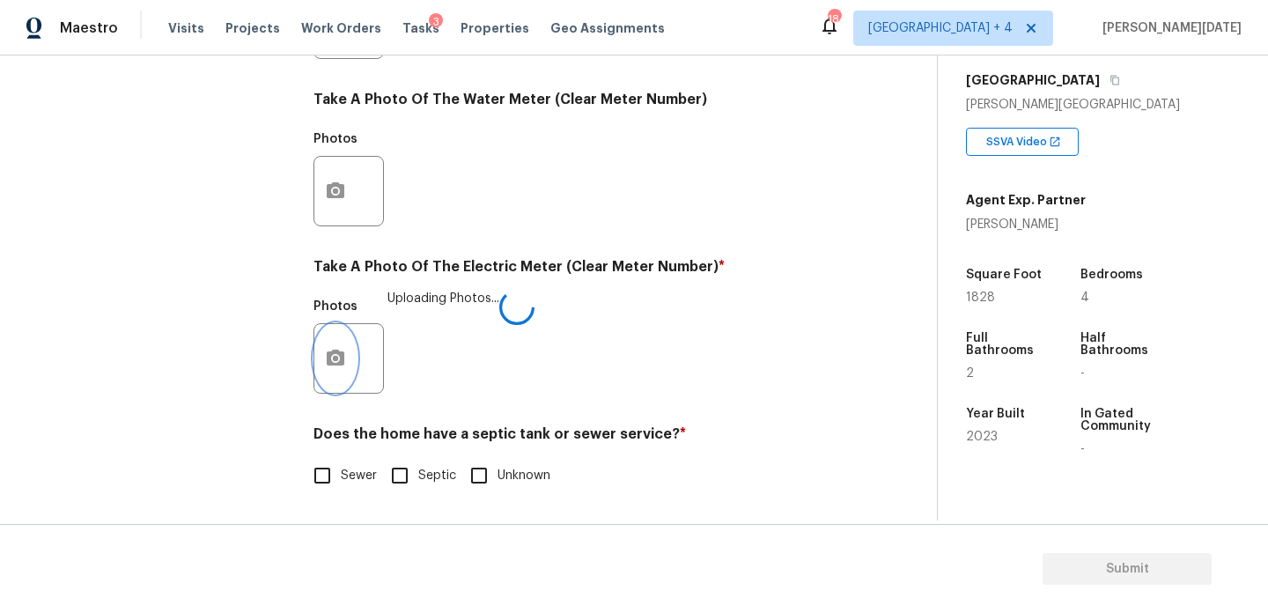
scroll to position [0, 0]
click at [323, 483] on input "Sewer" at bounding box center [322, 475] width 37 height 37
checkbox input "true"
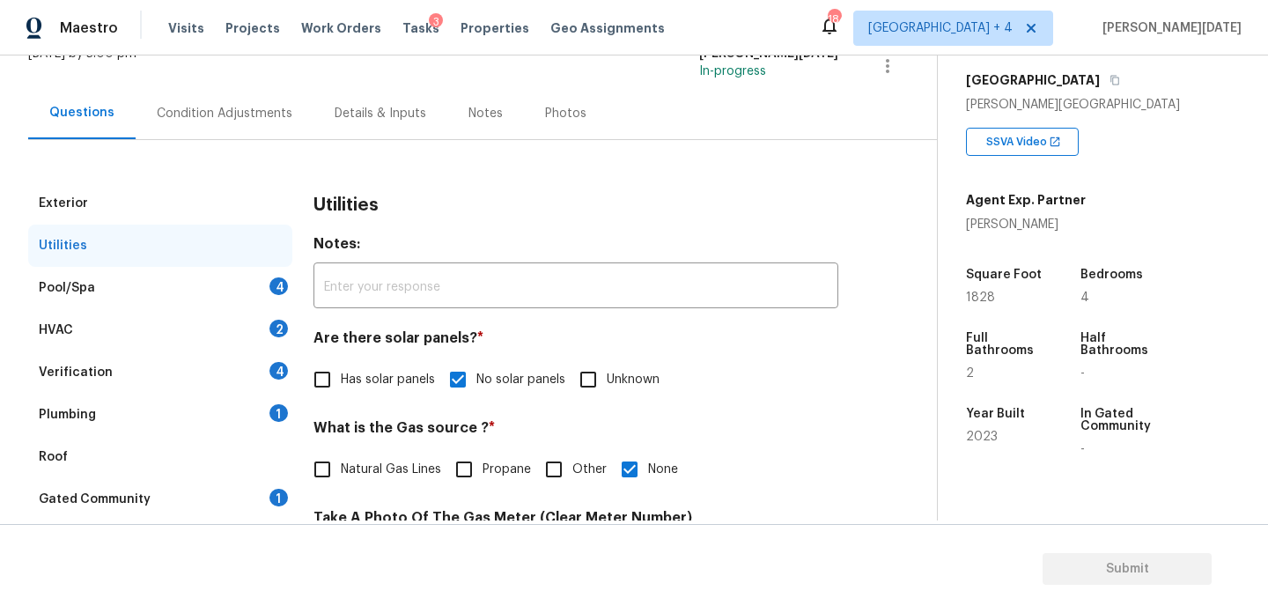
scroll to position [132, 0]
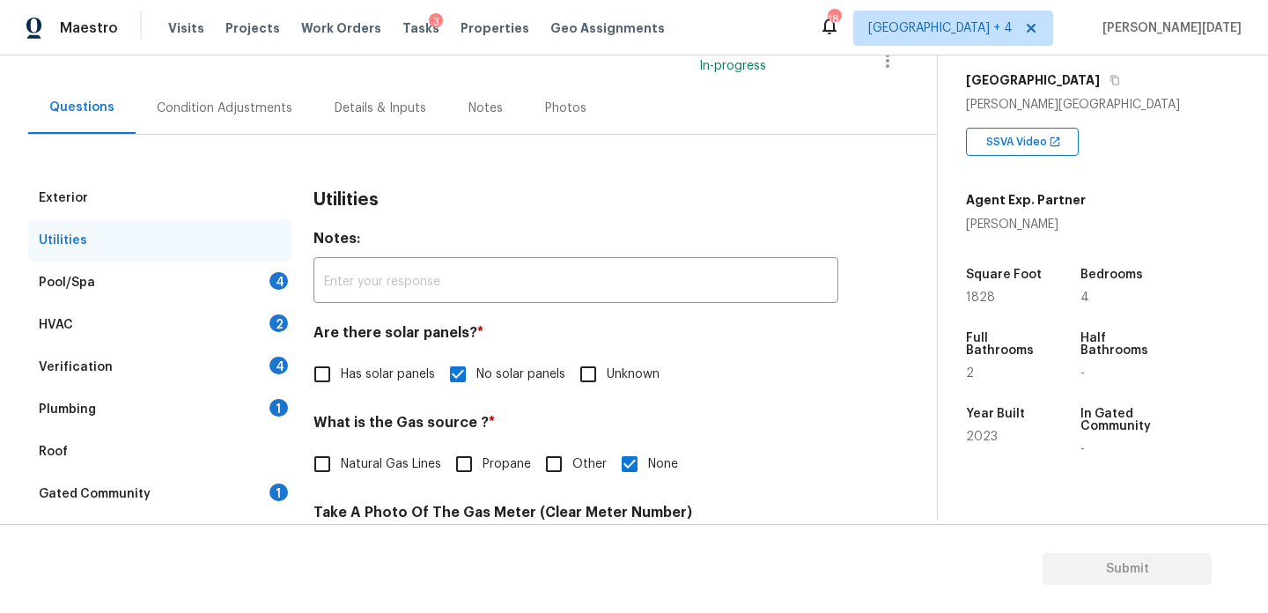
click at [268, 282] on div "Pool/Spa 4" at bounding box center [160, 283] width 264 height 42
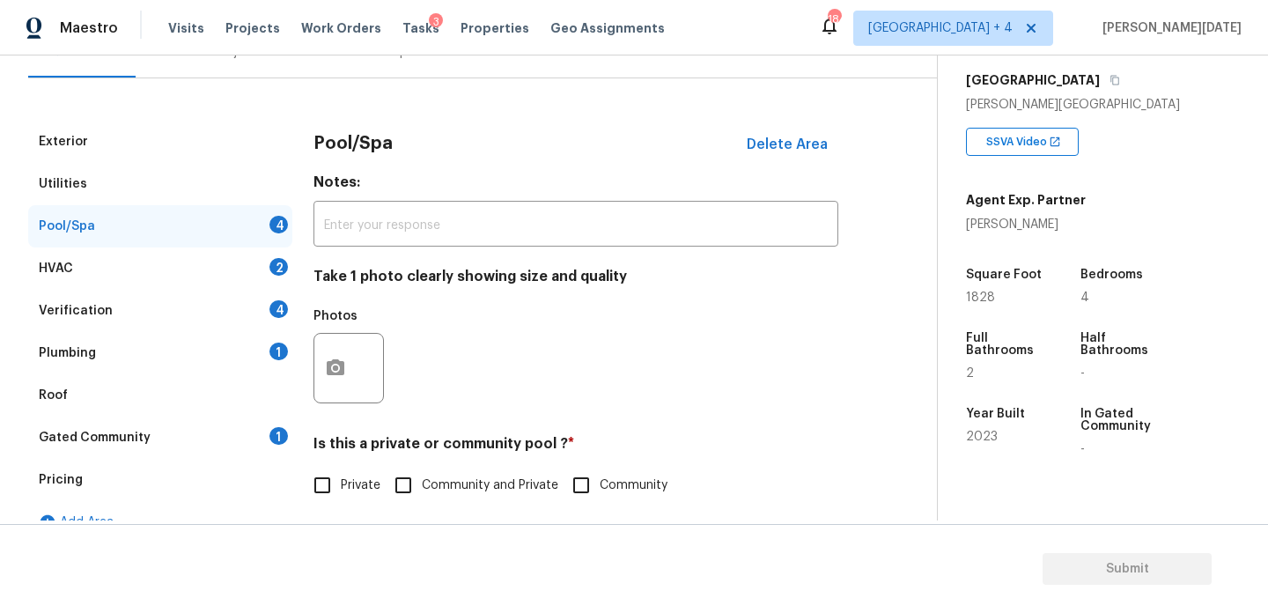
scroll to position [187, 0]
click at [778, 144] on span "Delete Area" at bounding box center [787, 146] width 81 height 16
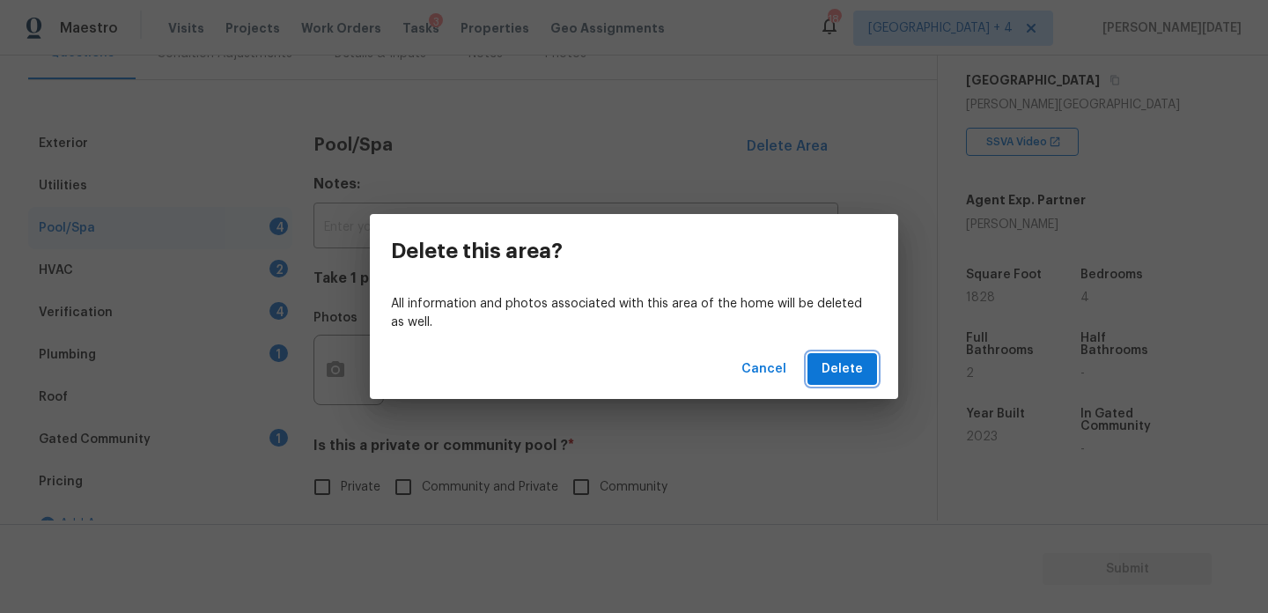
click at [821, 373] on button "Delete" at bounding box center [843, 369] width 70 height 33
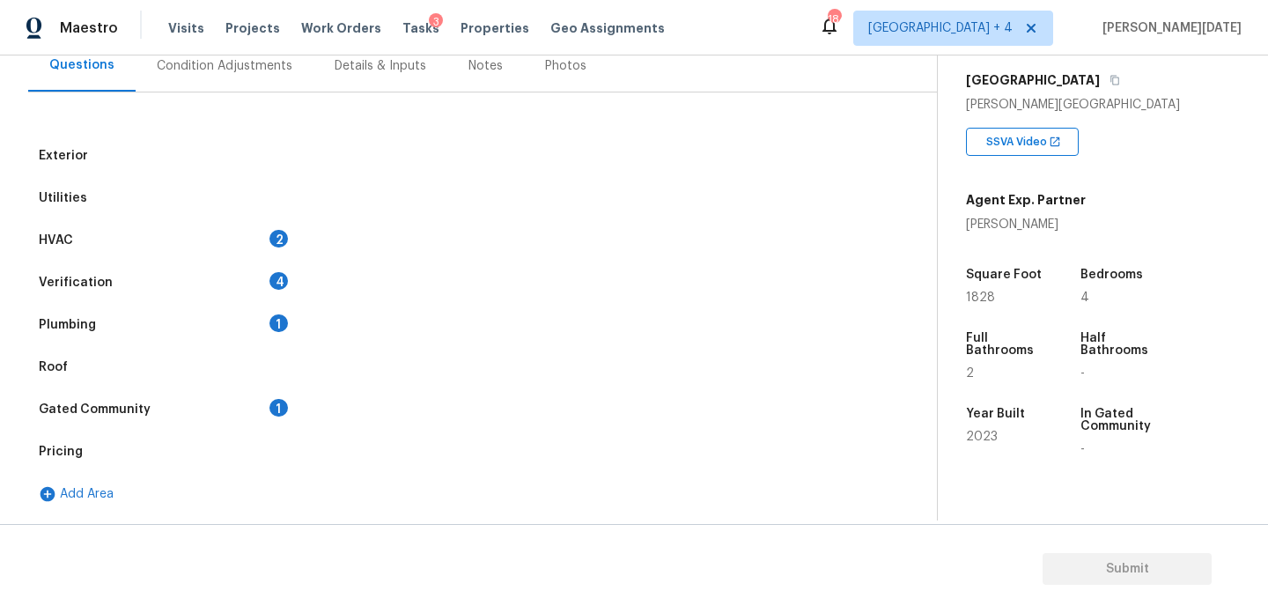
click at [258, 243] on div "HVAC 2" at bounding box center [160, 240] width 264 height 42
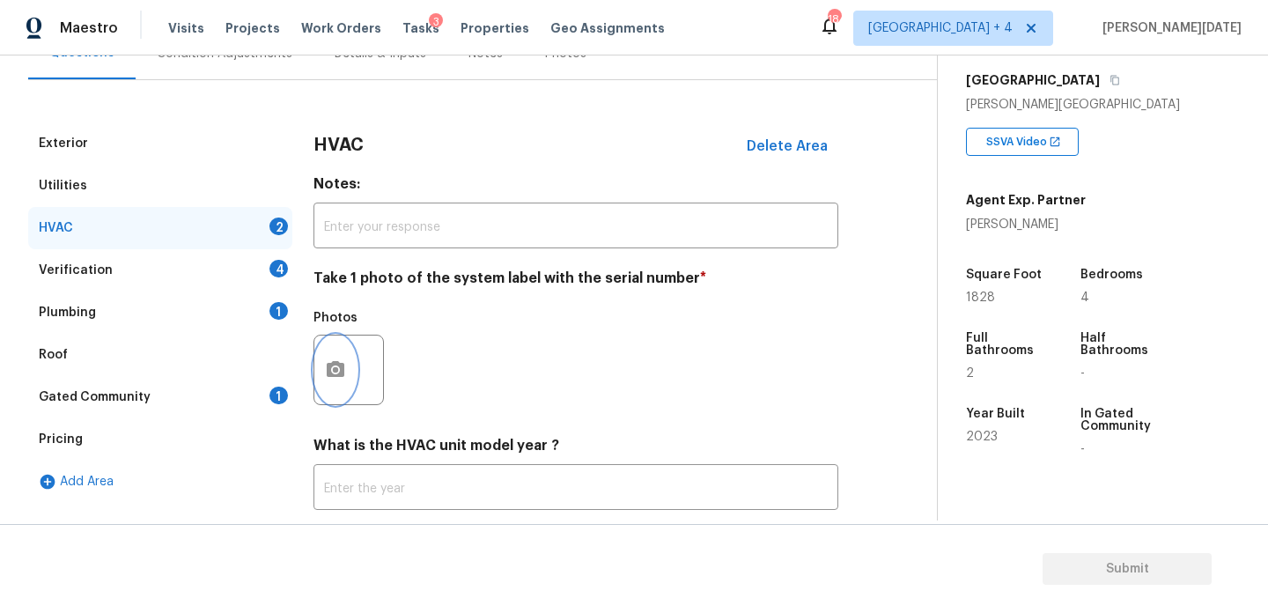
click at [321, 379] on button "button" at bounding box center [335, 370] width 42 height 69
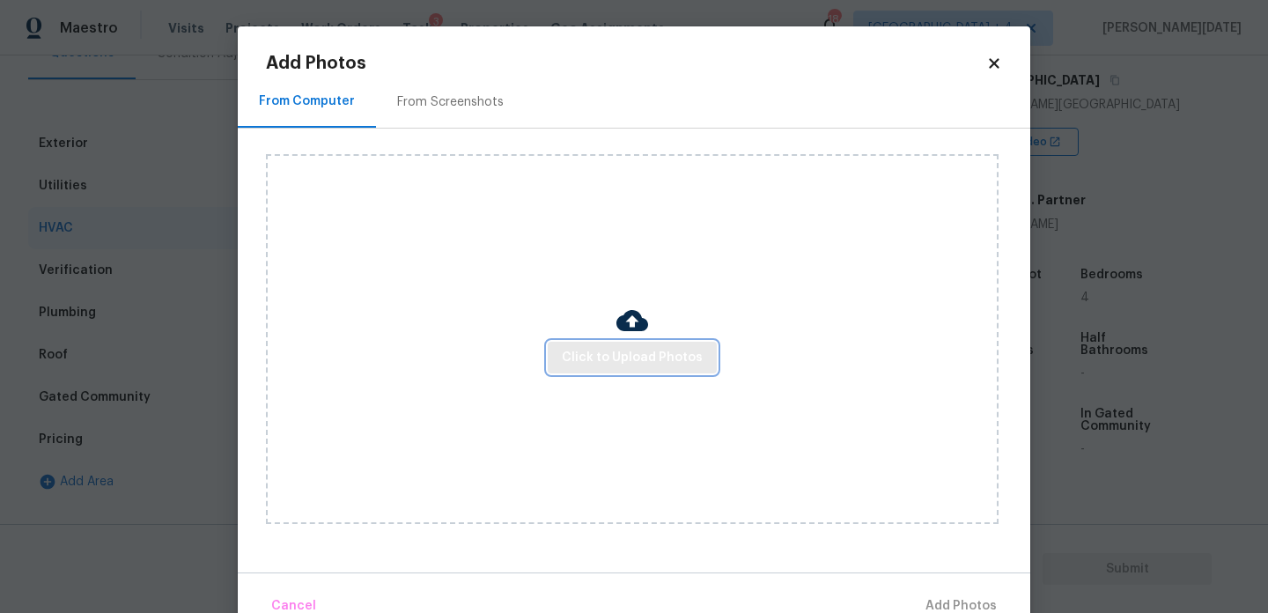
click at [578, 367] on span "Click to Upload Photos" at bounding box center [632, 358] width 141 height 22
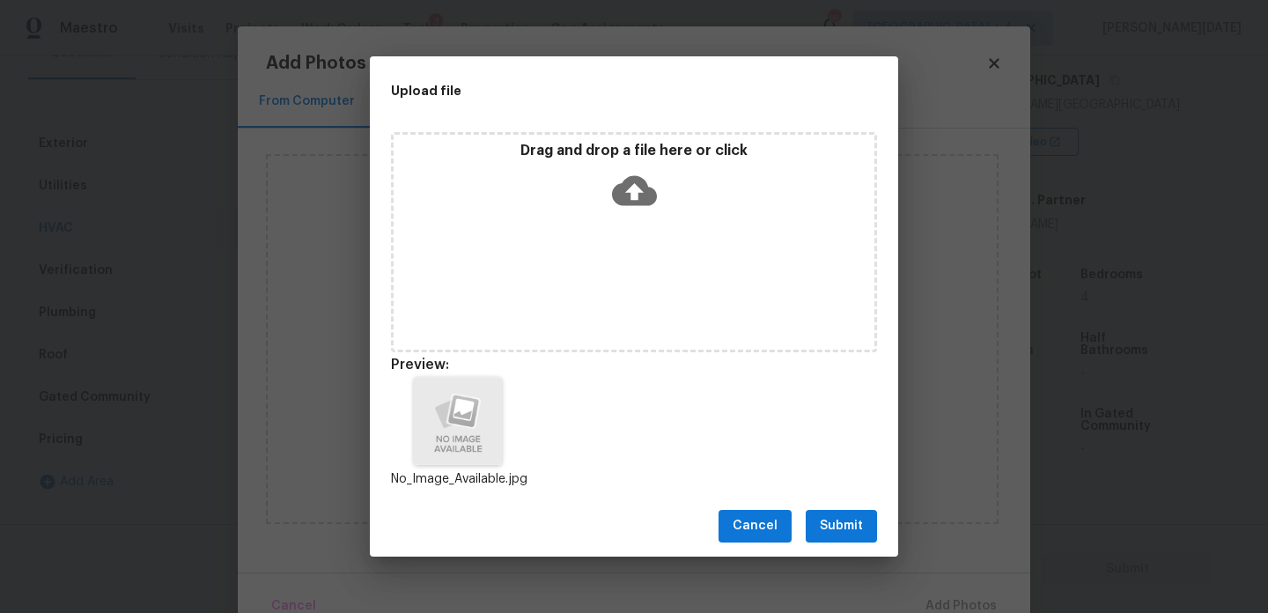
click at [856, 526] on span "Submit" at bounding box center [841, 526] width 43 height 22
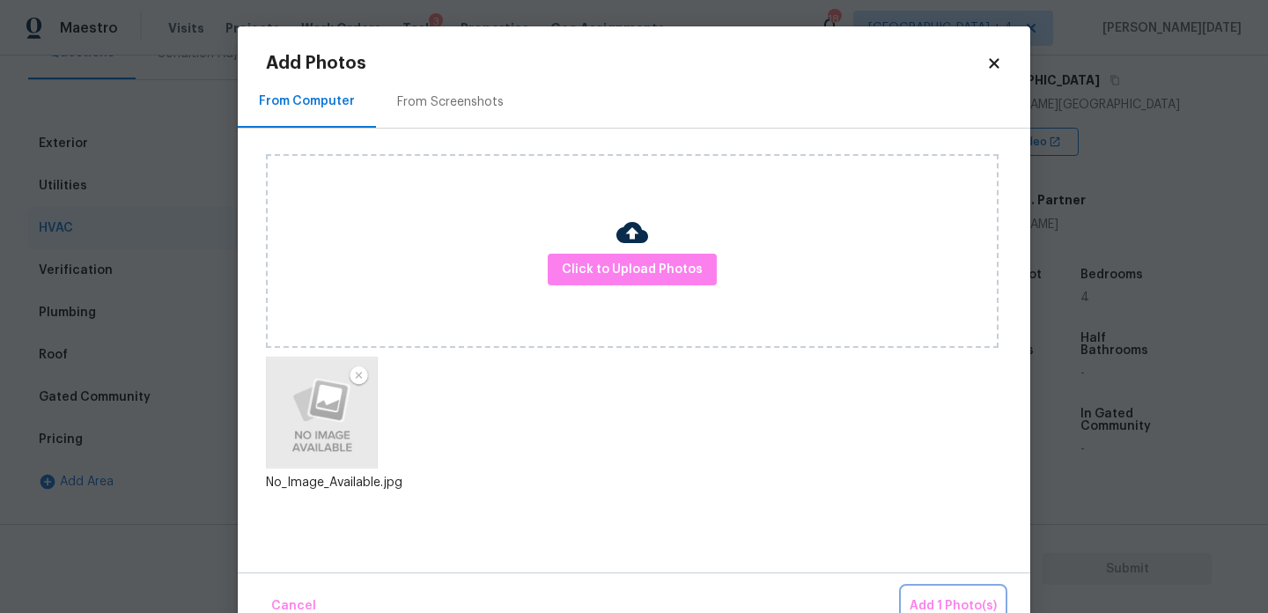
click at [933, 600] on span "Add 1 Photo(s)" at bounding box center [953, 606] width 87 height 22
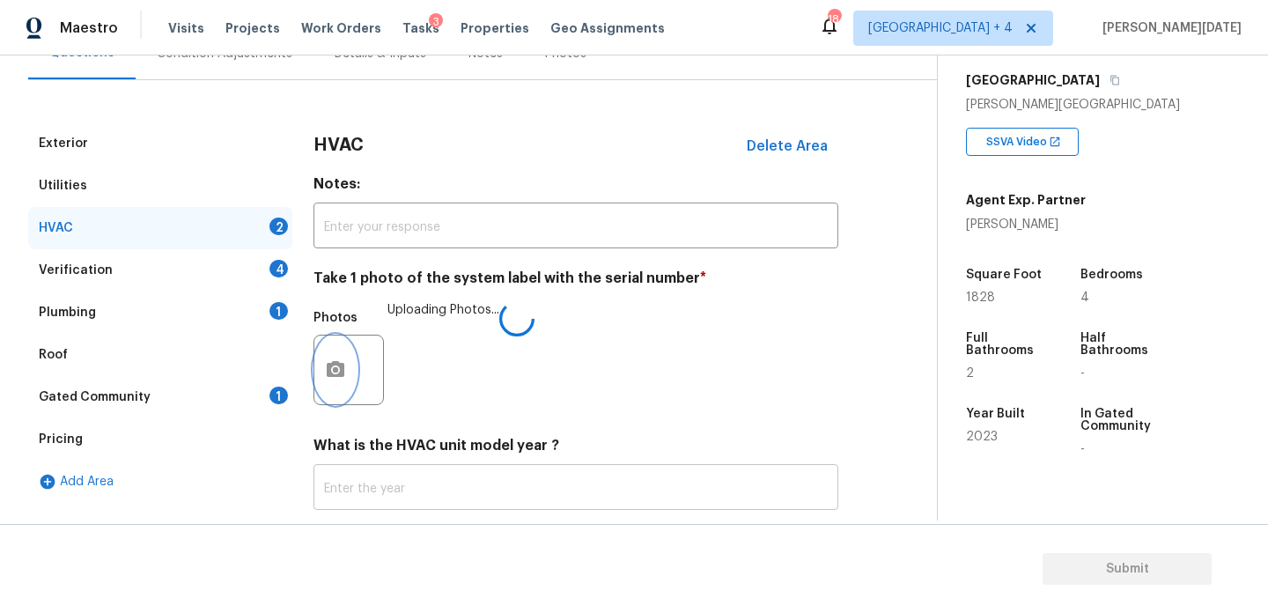
scroll to position [293, 0]
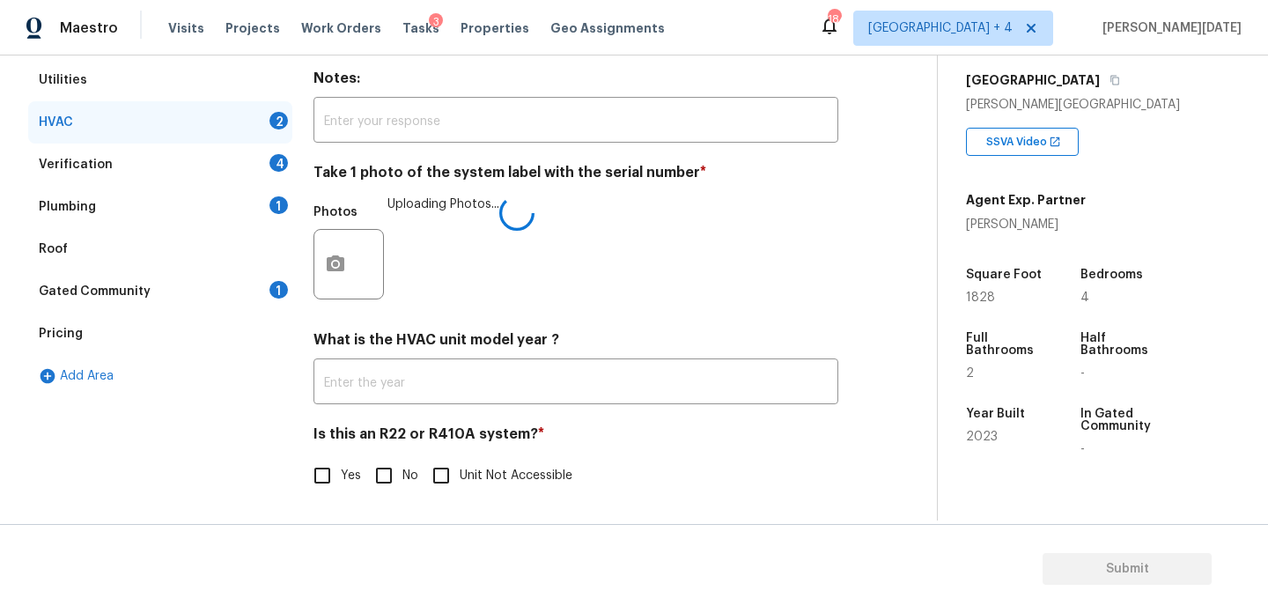
click at [373, 494] on div "HVAC Delete Area Notes: ​ Take 1 photo of the system label with the serial numb…" at bounding box center [576, 266] width 525 height 498
click at [373, 490] on input "No" at bounding box center [383, 476] width 37 height 37
checkbox input "true"
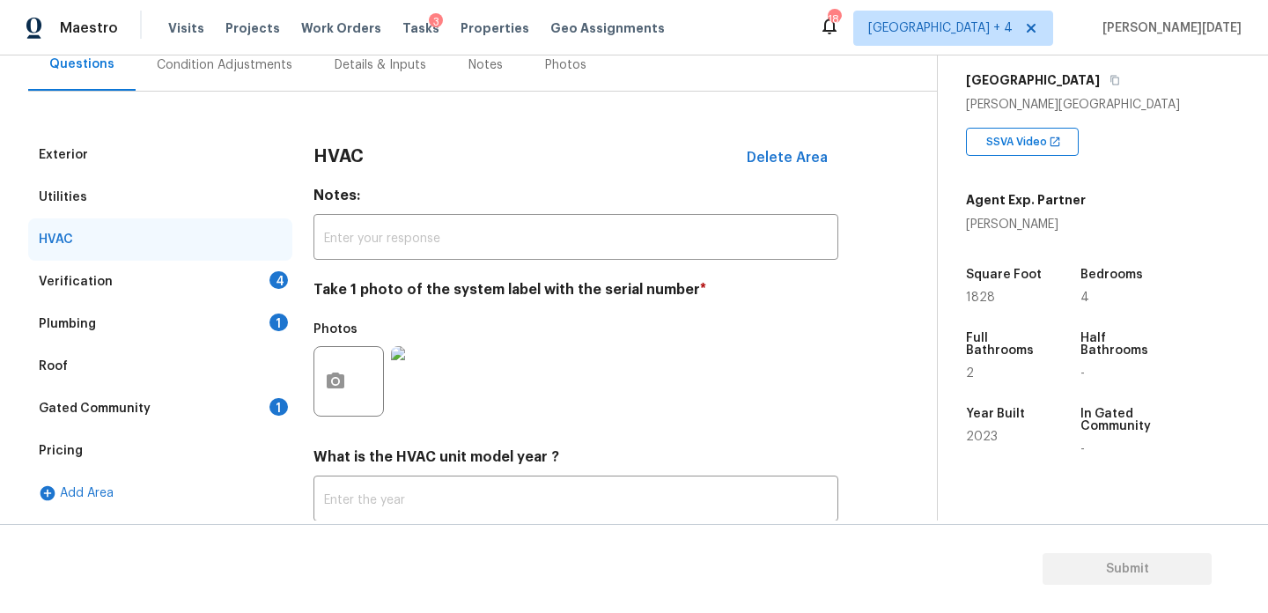
click at [254, 291] on div "Verification 4" at bounding box center [160, 282] width 264 height 42
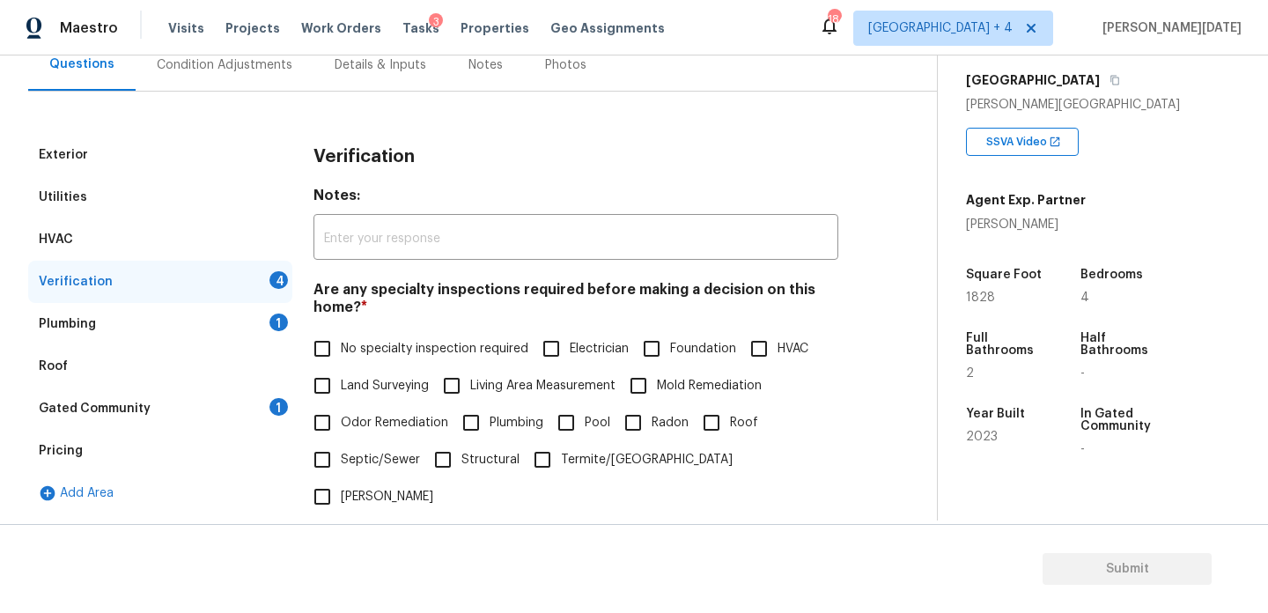
click at [343, 353] on span "No specialty inspection required" at bounding box center [435, 349] width 188 height 18
click at [341, 353] on input "No specialty inspection required" at bounding box center [322, 348] width 37 height 37
checkbox input "true"
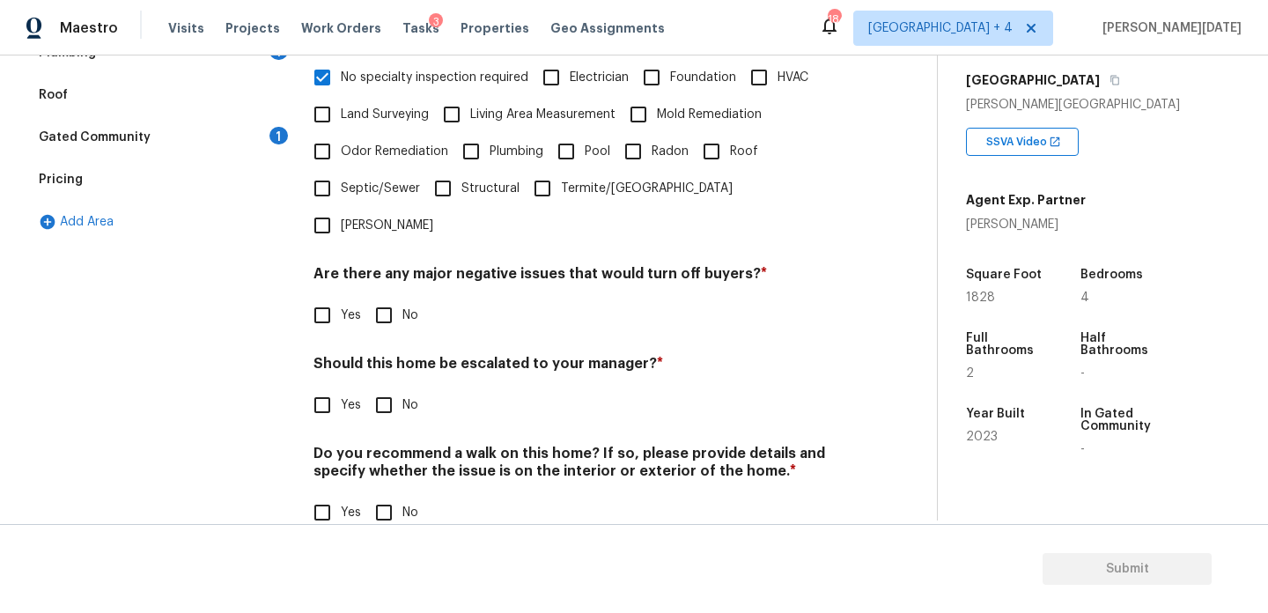
click at [377, 297] on input "No" at bounding box center [383, 315] width 37 height 37
checkbox input "true"
click at [396, 388] on input "No" at bounding box center [383, 406] width 37 height 37
checkbox input "true"
click at [395, 494] on input "No" at bounding box center [383, 512] width 37 height 37
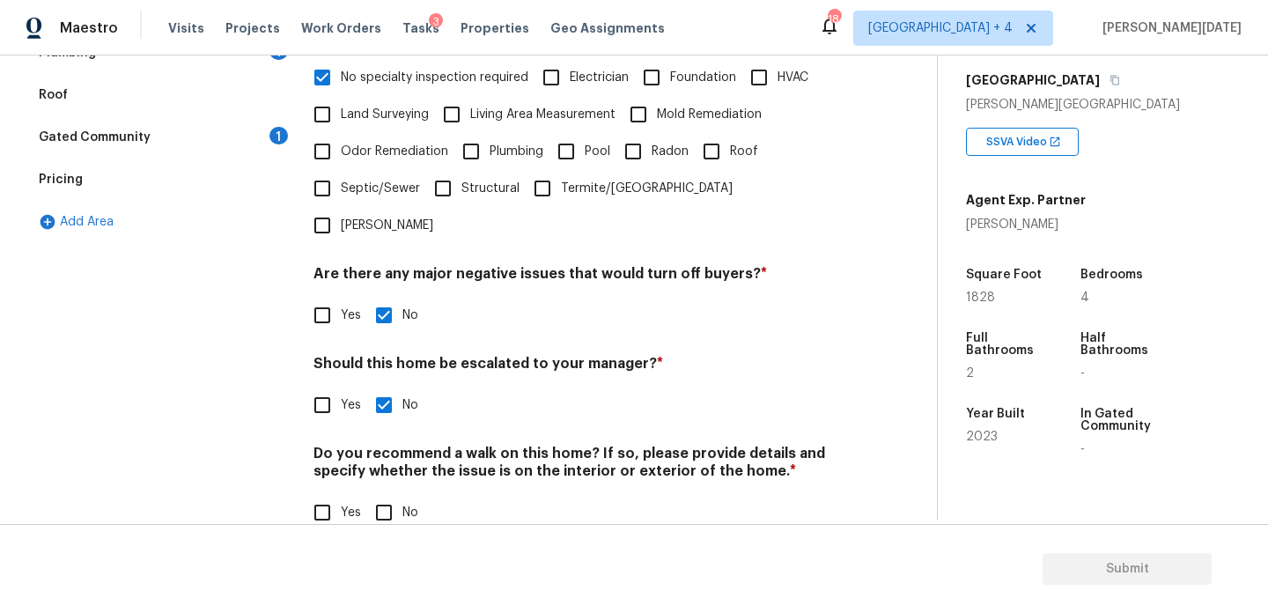
checkbox input "true"
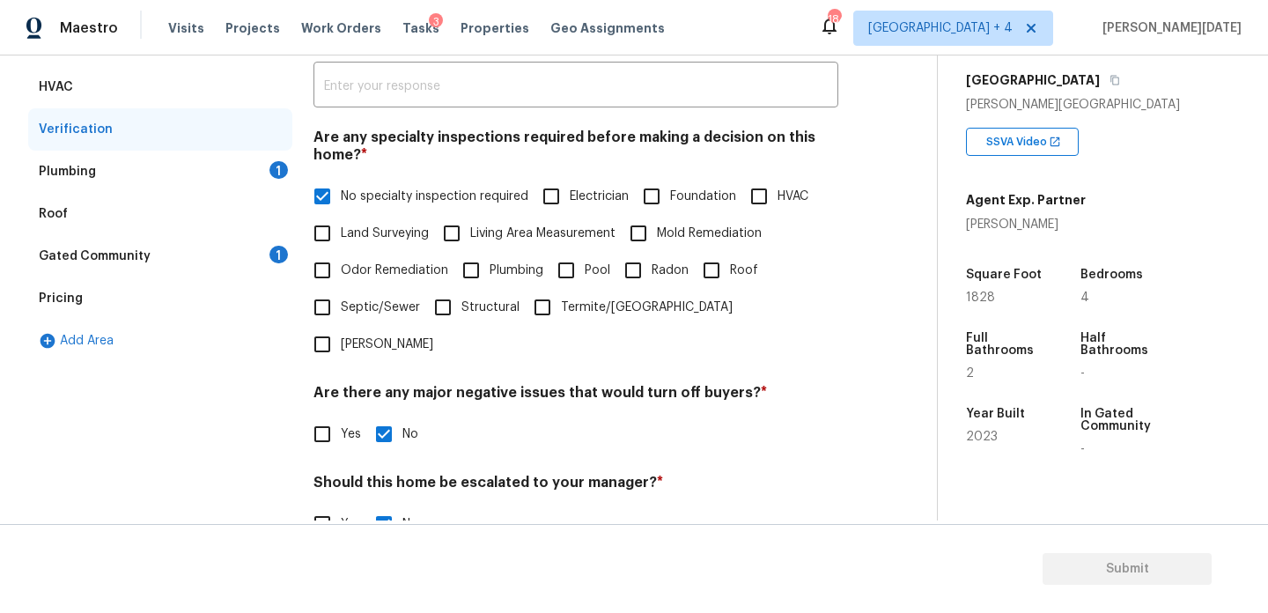
click at [239, 177] on div "Plumbing 1" at bounding box center [160, 172] width 264 height 42
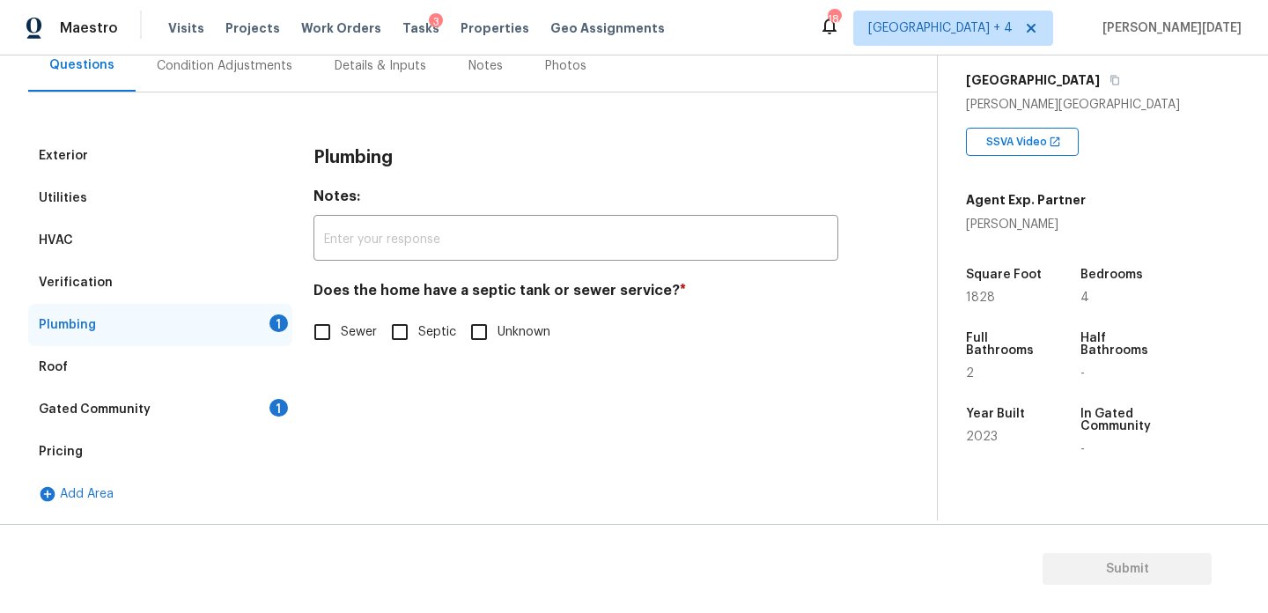
scroll to position [174, 0]
click at [335, 308] on div "Does the home have a septic tank or sewer service? * Sewer Septic Unknown" at bounding box center [576, 316] width 525 height 69
click at [327, 330] on input "Sewer" at bounding box center [322, 332] width 37 height 37
checkbox input "true"
click at [263, 388] on div "Gated Community 1" at bounding box center [160, 409] width 264 height 42
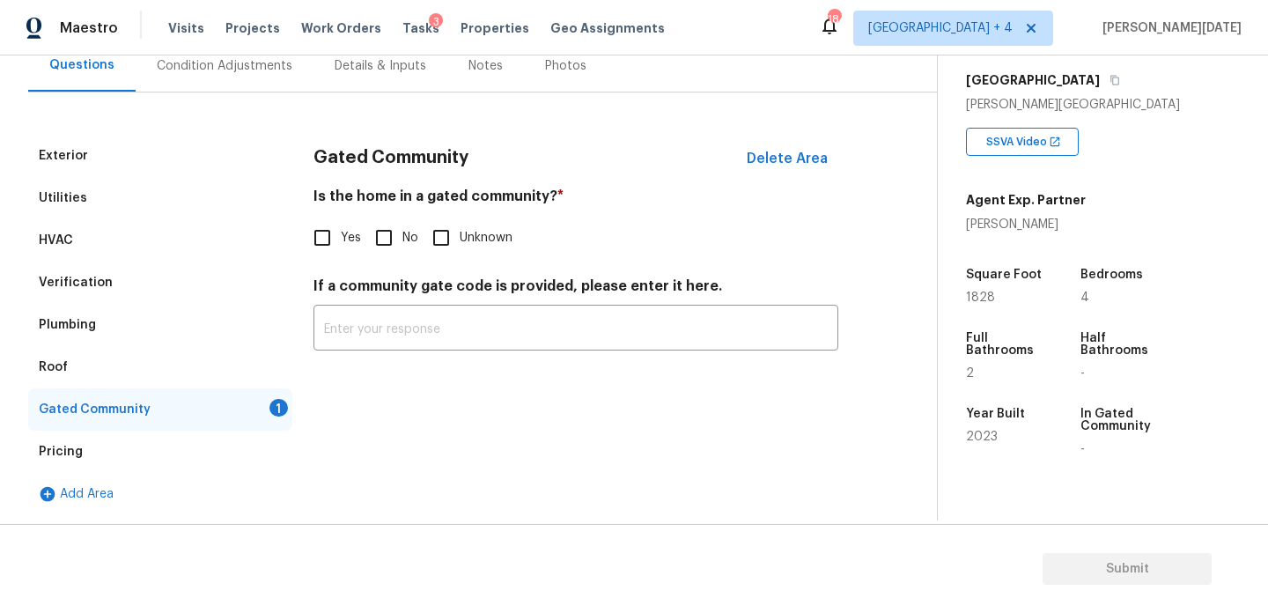
click at [382, 234] on input "No" at bounding box center [383, 237] width 37 height 37
checkbox input "true"
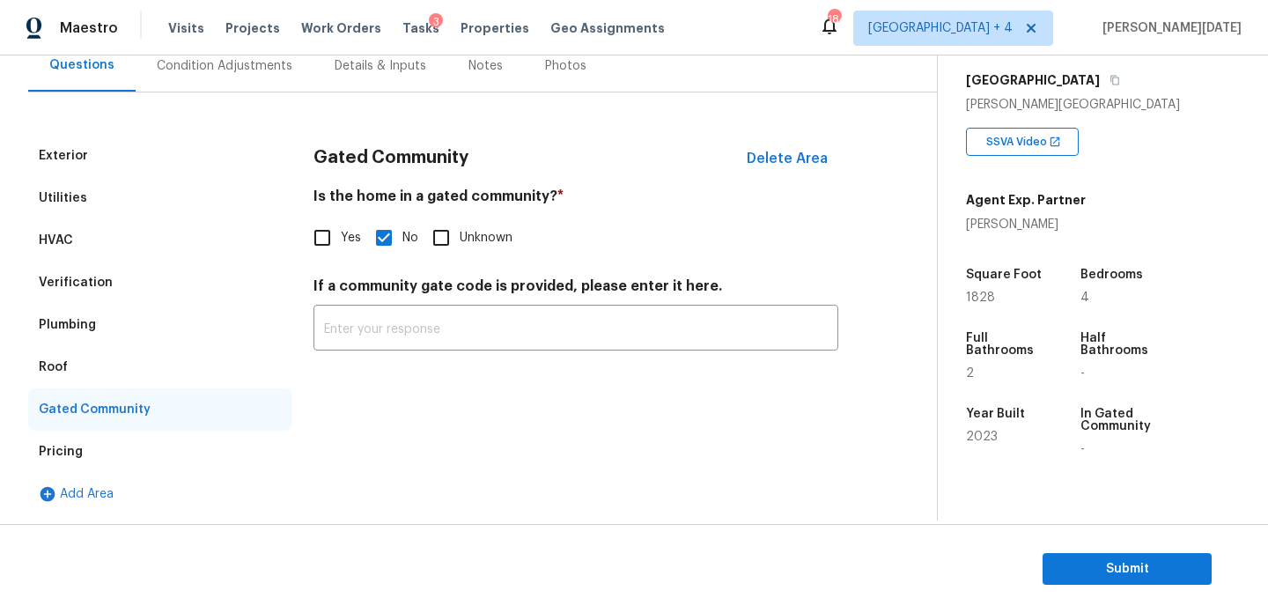
scroll to position [108, 0]
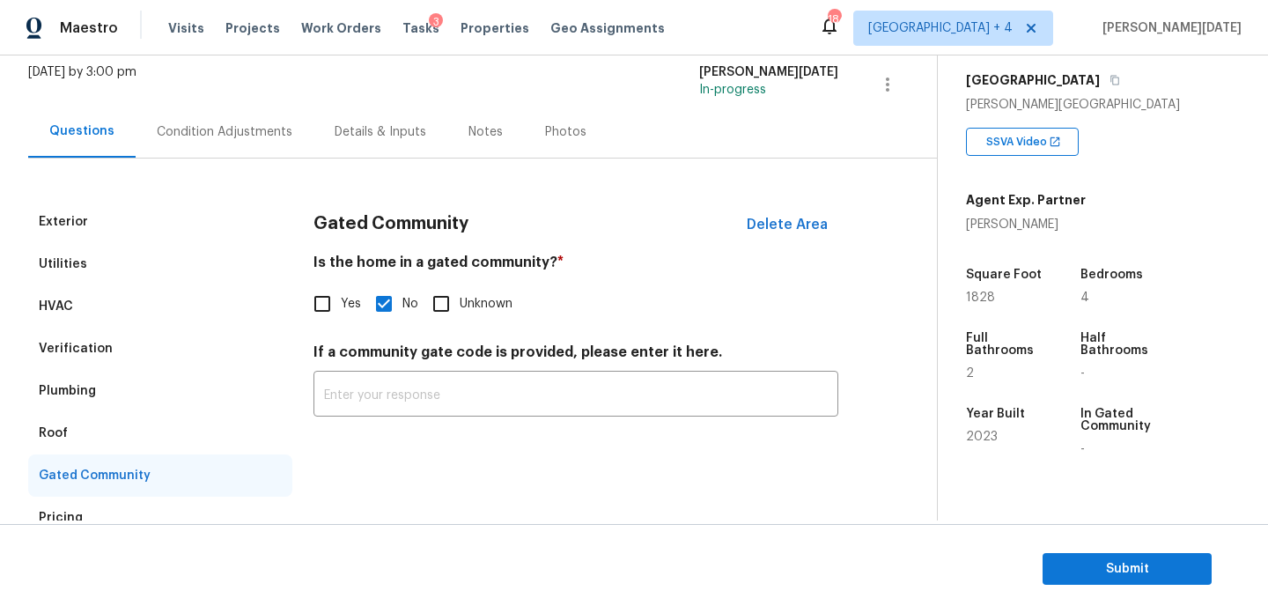
click at [236, 159] on div "Exterior Utilities HVAC Verification Plumbing Roof Gated Community Pricing Add …" at bounding box center [461, 370] width 867 height 423
click at [218, 153] on div "Condition Adjustments" at bounding box center [225, 132] width 178 height 52
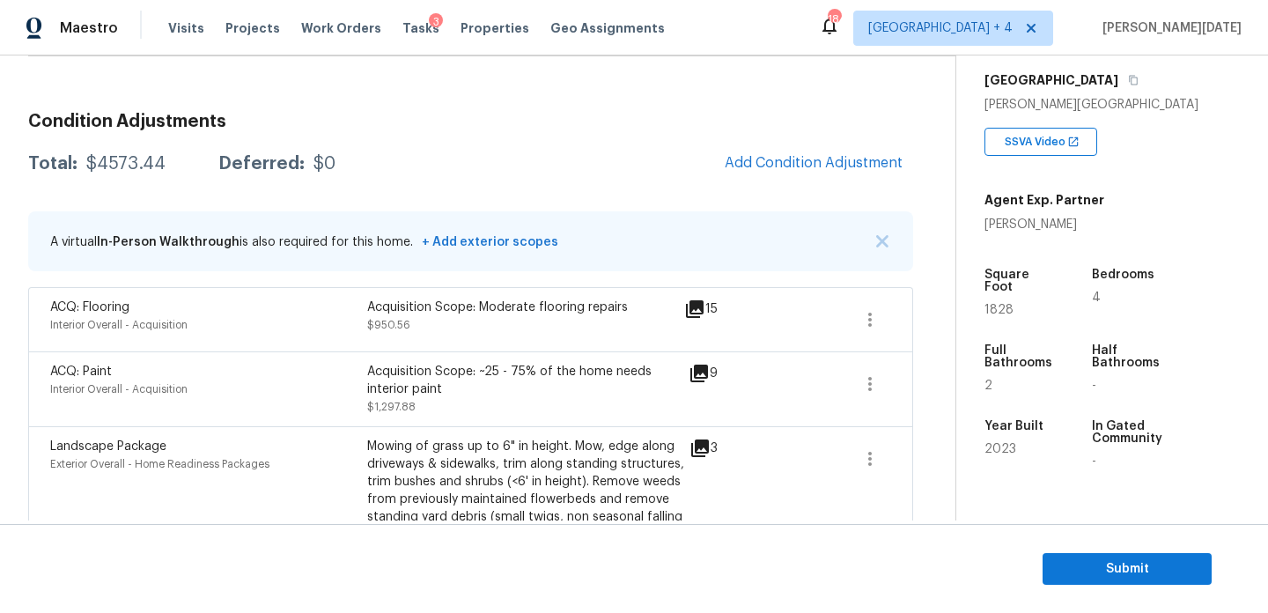
scroll to position [161, 0]
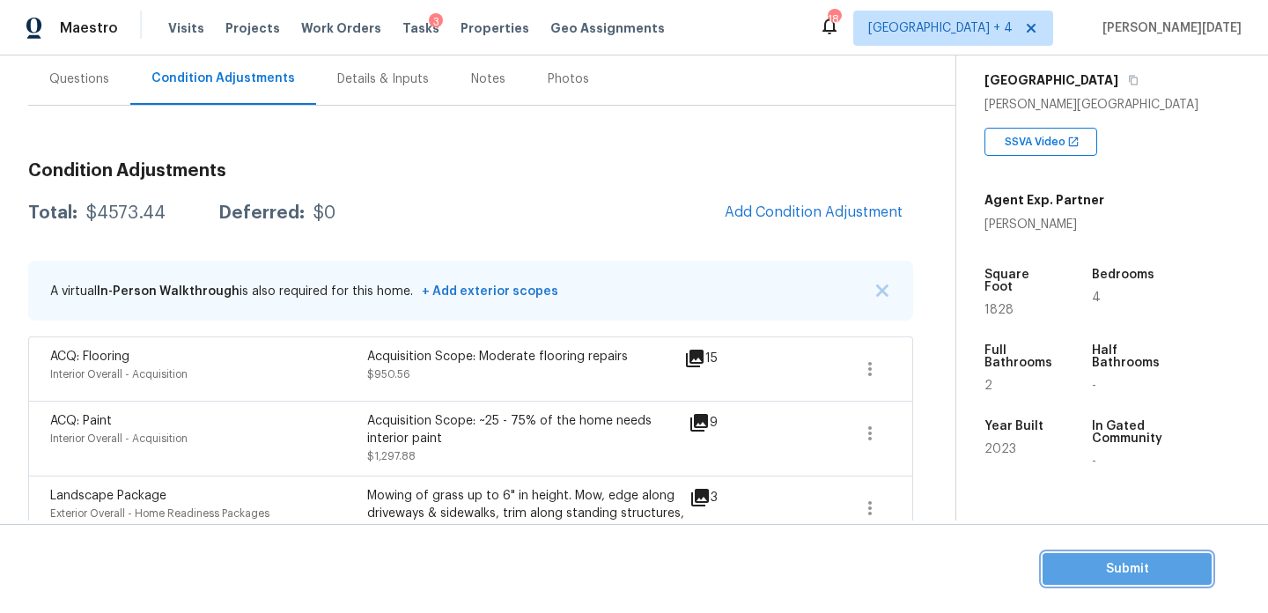
click at [1072, 562] on span "Submit" at bounding box center [1127, 569] width 141 height 22
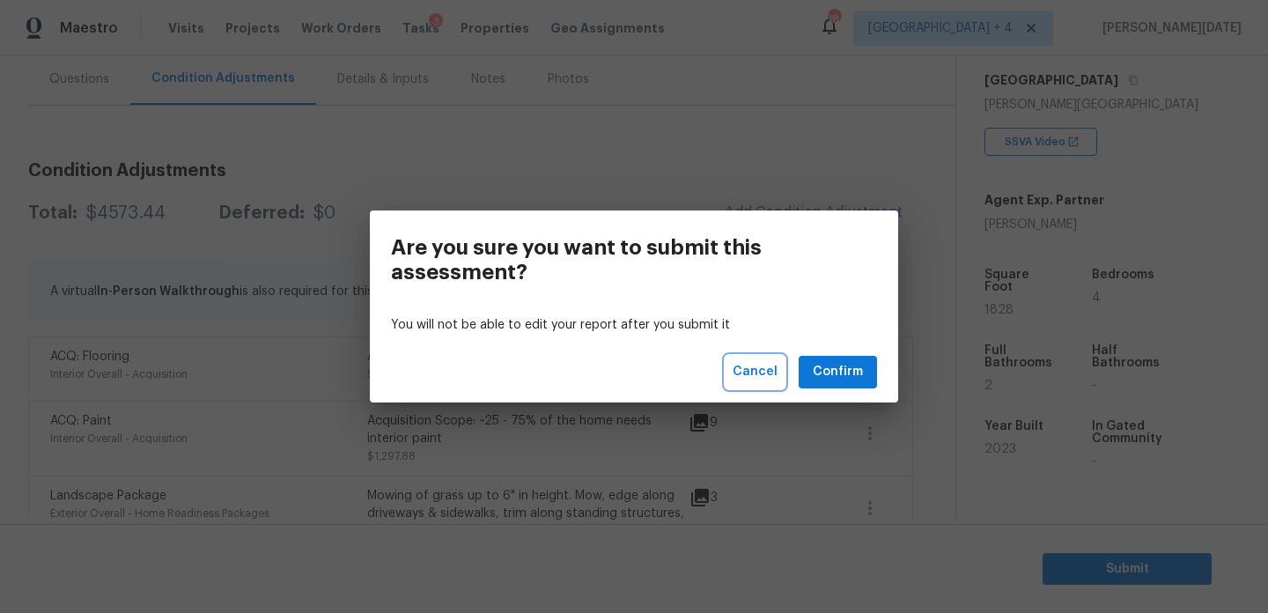
click at [736, 372] on button "Cancel" at bounding box center [755, 372] width 59 height 33
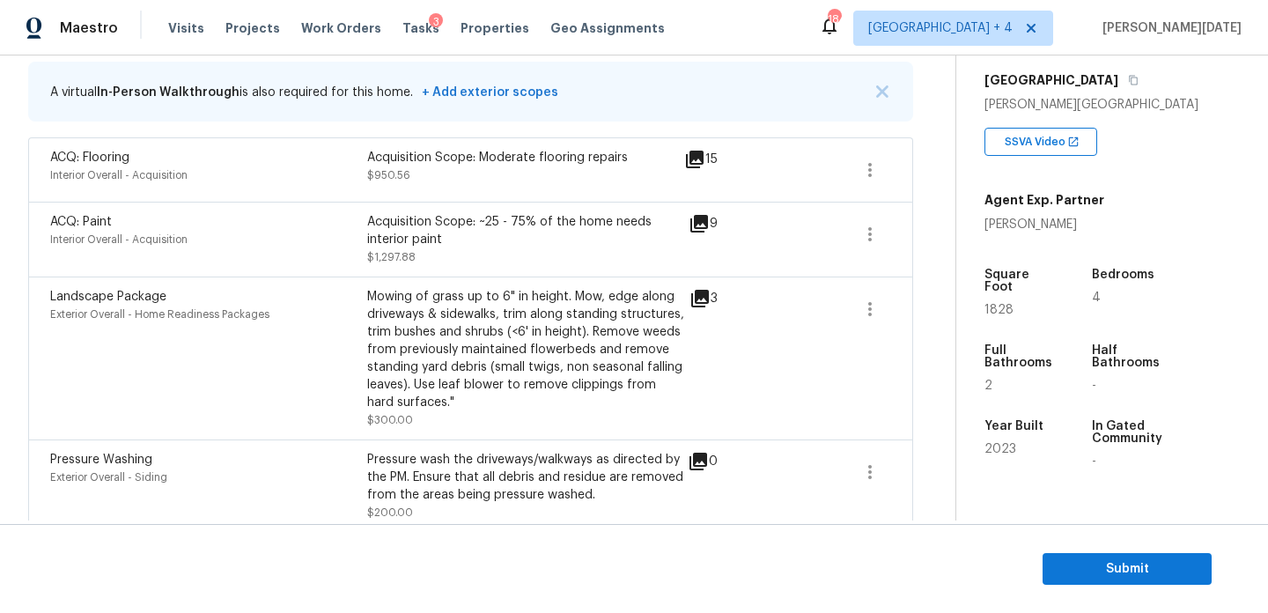
scroll to position [343, 0]
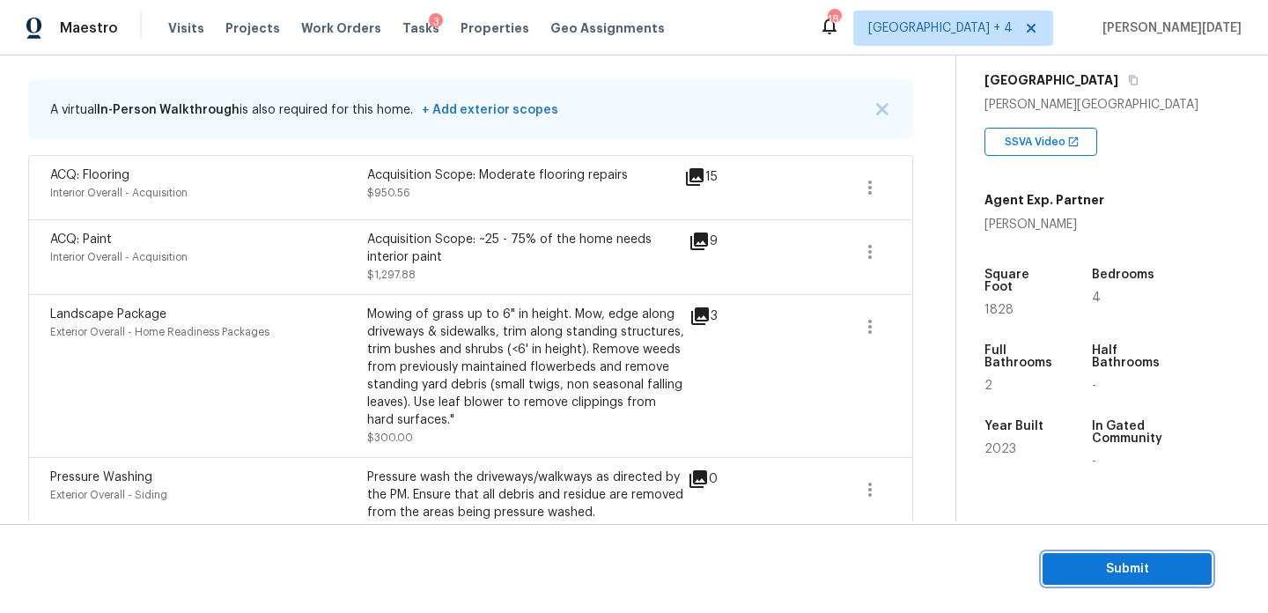
click at [1082, 553] on button "Submit" at bounding box center [1127, 569] width 169 height 33
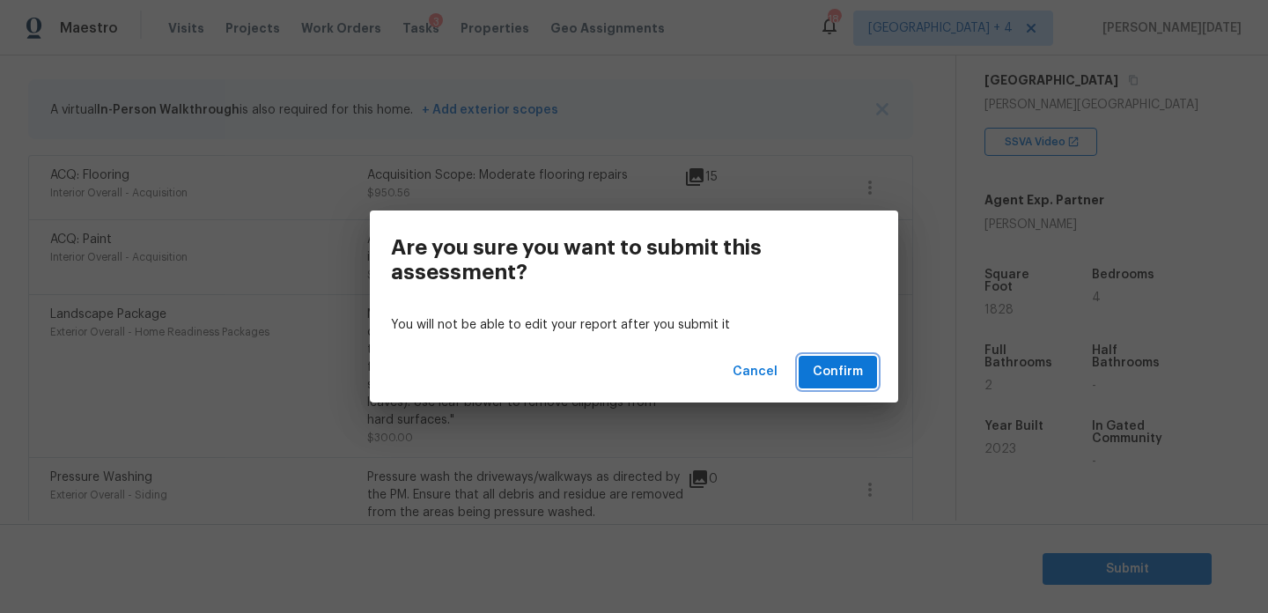
click at [853, 371] on span "Confirm" at bounding box center [838, 372] width 50 height 22
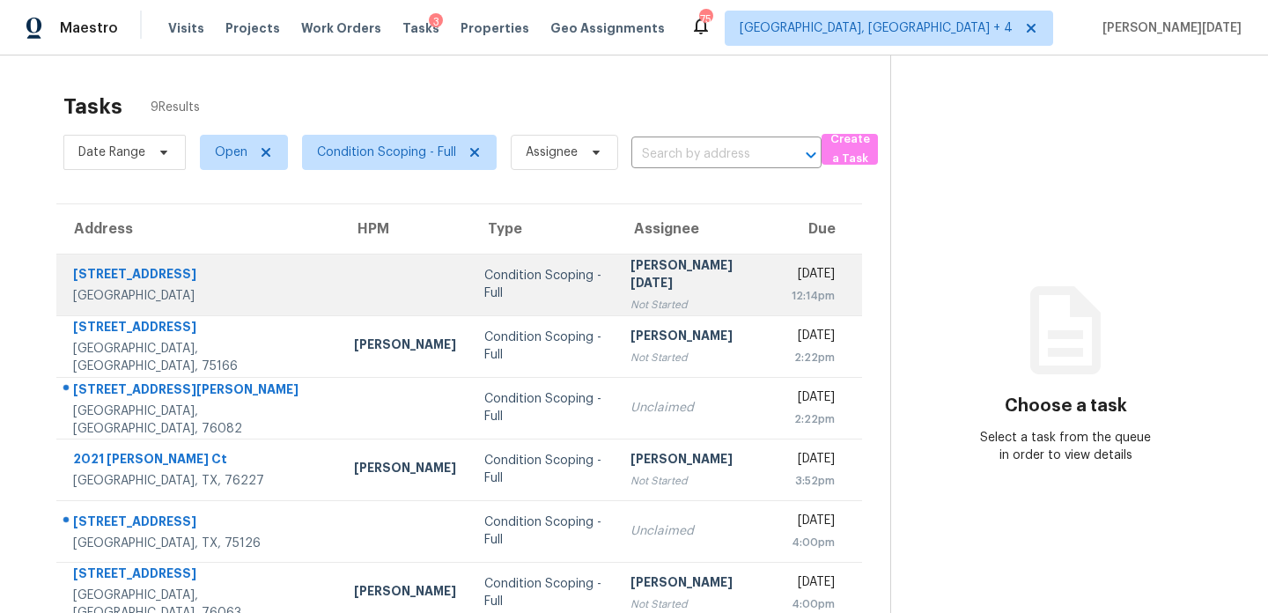
click at [631, 271] on div "[PERSON_NAME][DATE]" at bounding box center [698, 276] width 134 height 40
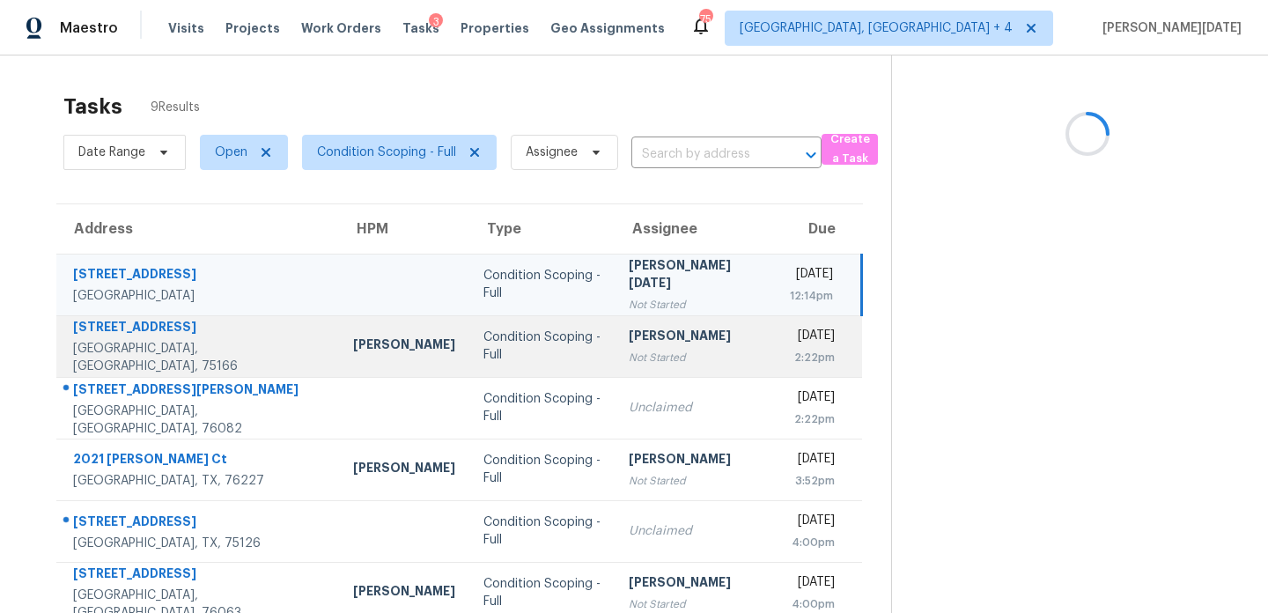
scroll to position [210, 0]
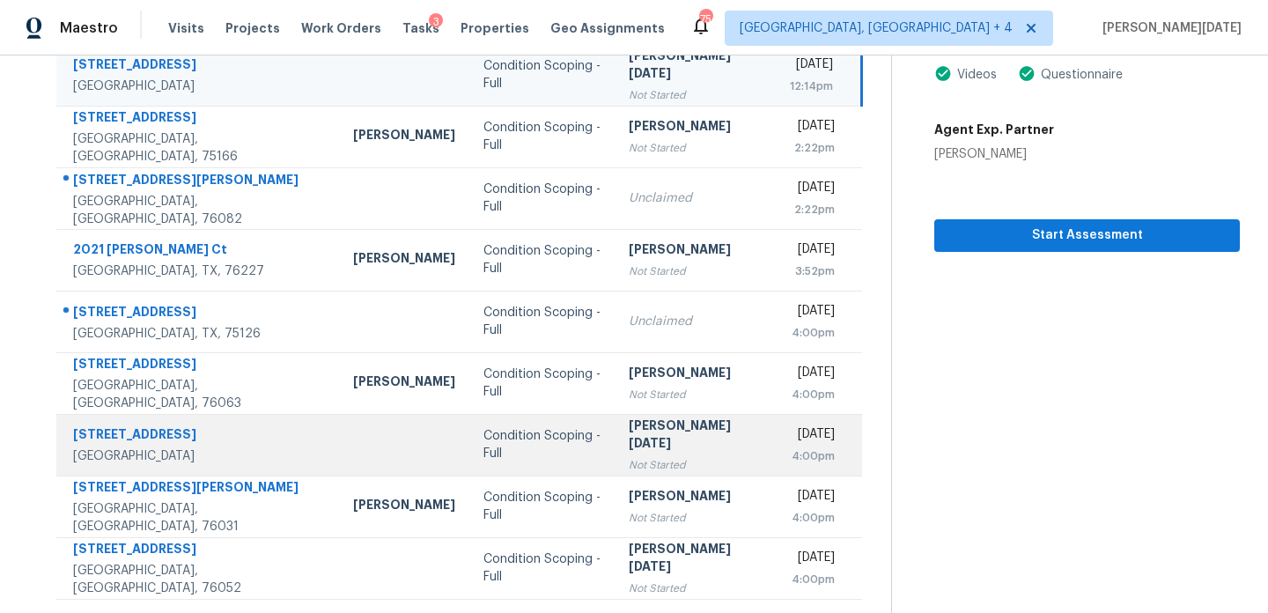
click at [629, 456] on div "Not Started" at bounding box center [695, 465] width 133 height 18
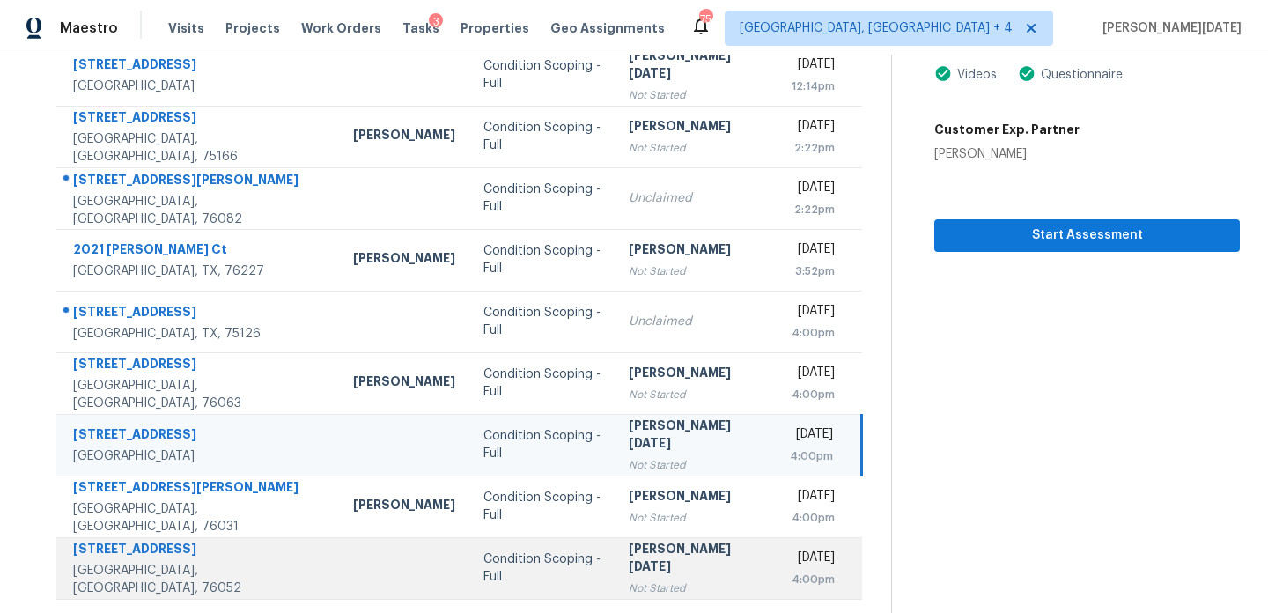
click at [548, 583] on td "Condition Scoping - Full" at bounding box center [541, 568] width 145 height 62
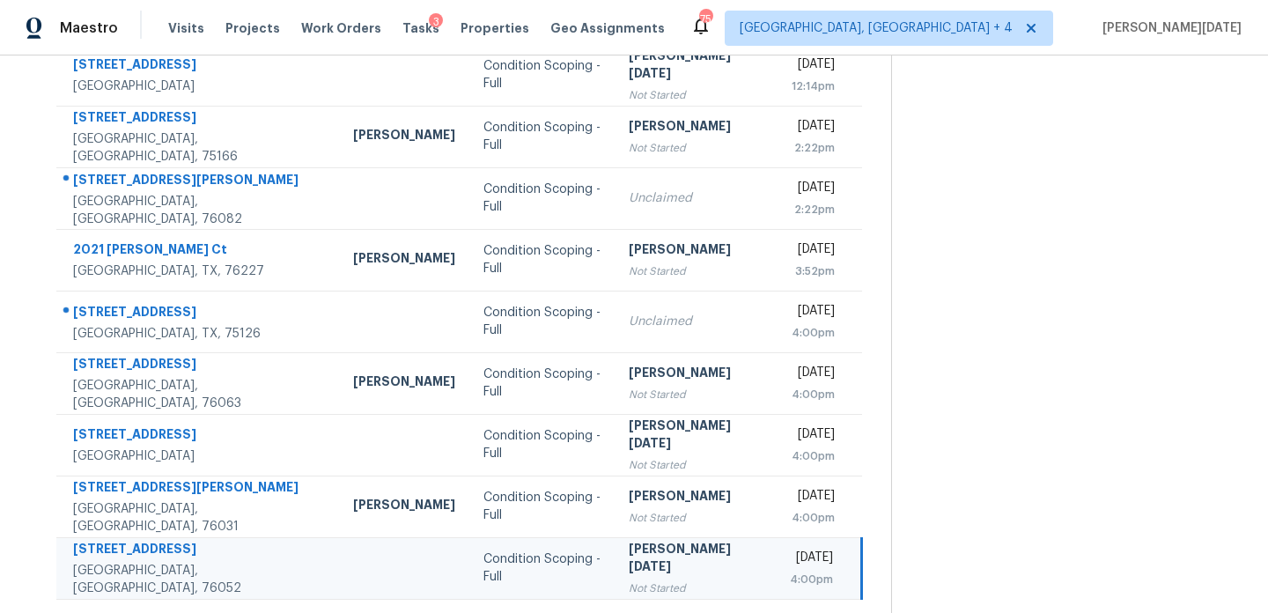
click at [548, 583] on td "Condition Scoping - Full" at bounding box center [541, 568] width 145 height 62
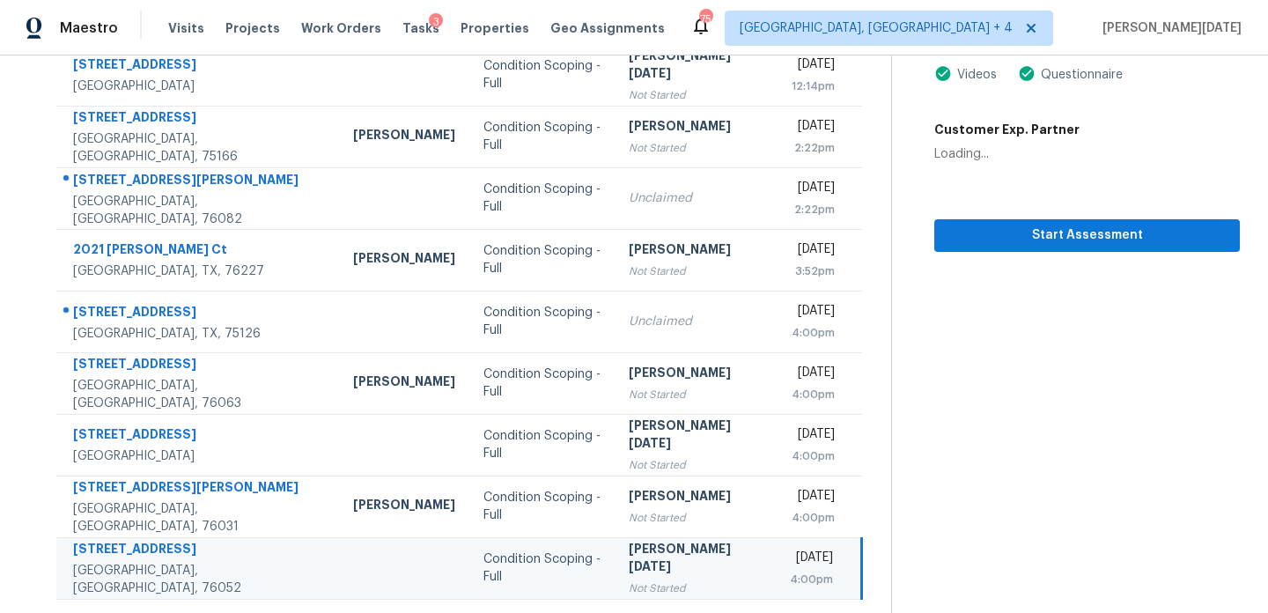
click at [548, 583] on td "Condition Scoping - Full" at bounding box center [541, 568] width 145 height 62
click at [956, 232] on span "Start Assessment" at bounding box center [1086, 236] width 277 height 22
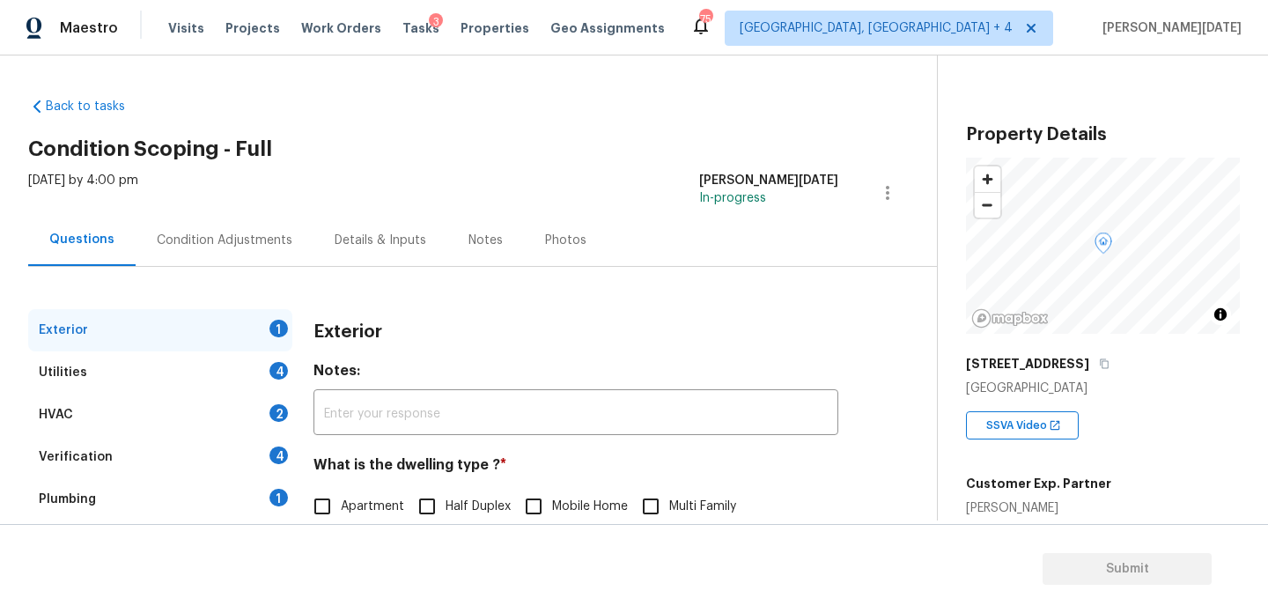
click at [236, 210] on div "[DATE] by 4:00 pm [PERSON_NAME][DATE] In-progress" at bounding box center [482, 193] width 909 height 42
click at [236, 253] on div "Condition Adjustments" at bounding box center [225, 240] width 178 height 52
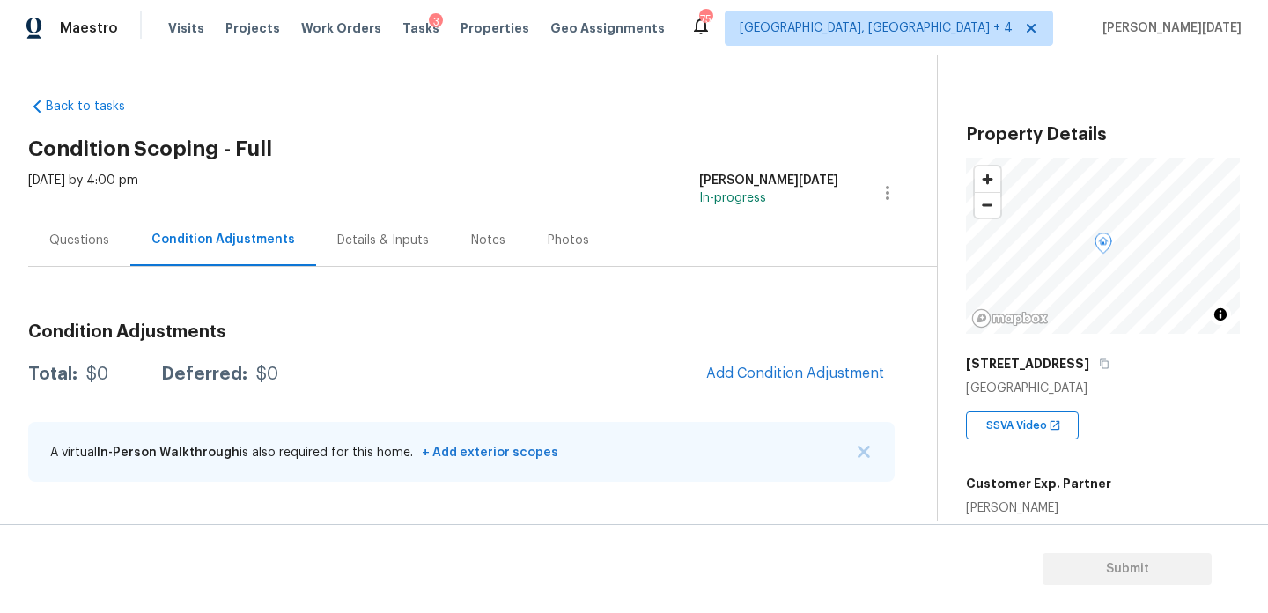
scroll to position [287, 0]
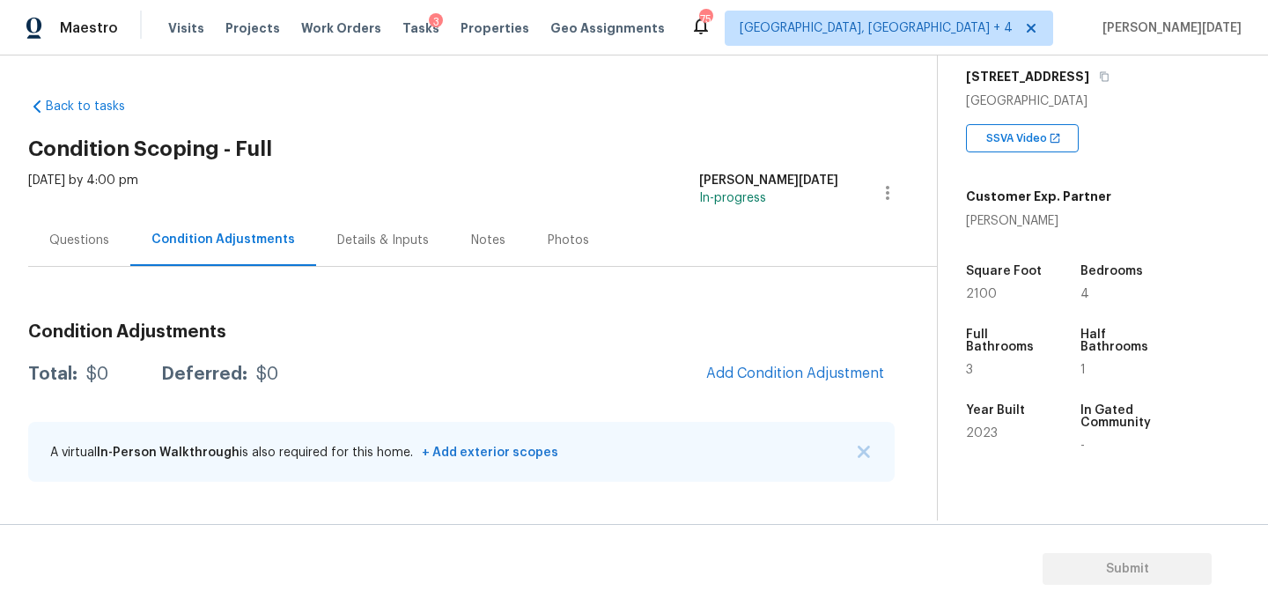
click at [52, 233] on div "Questions" at bounding box center [79, 241] width 60 height 18
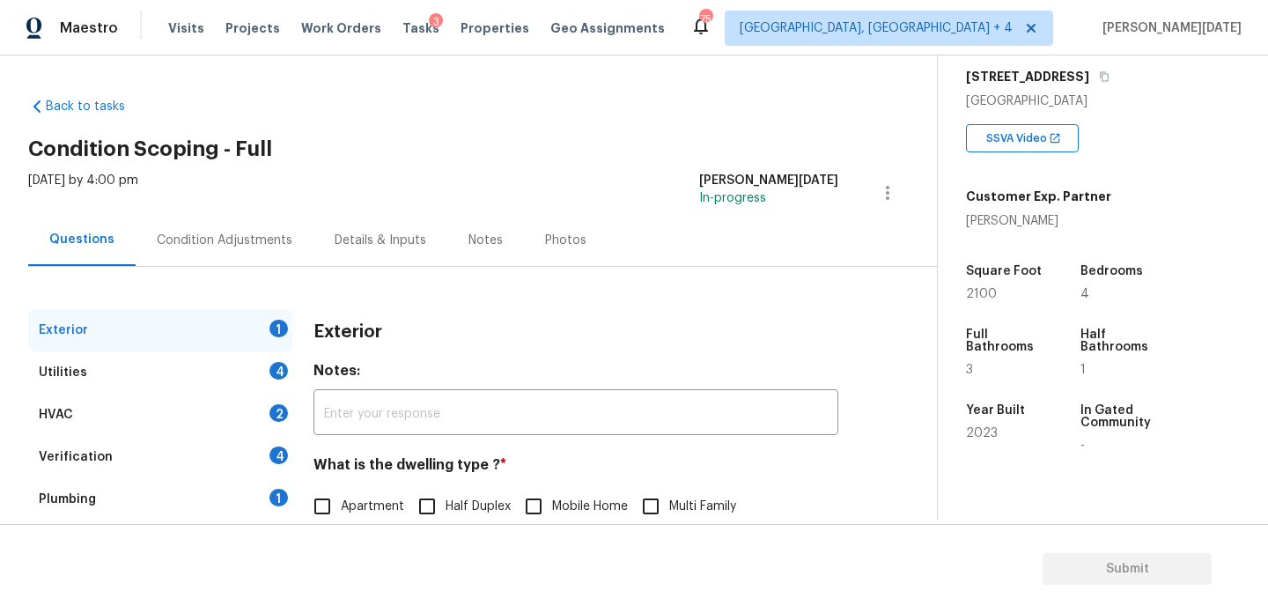
scroll to position [235, 0]
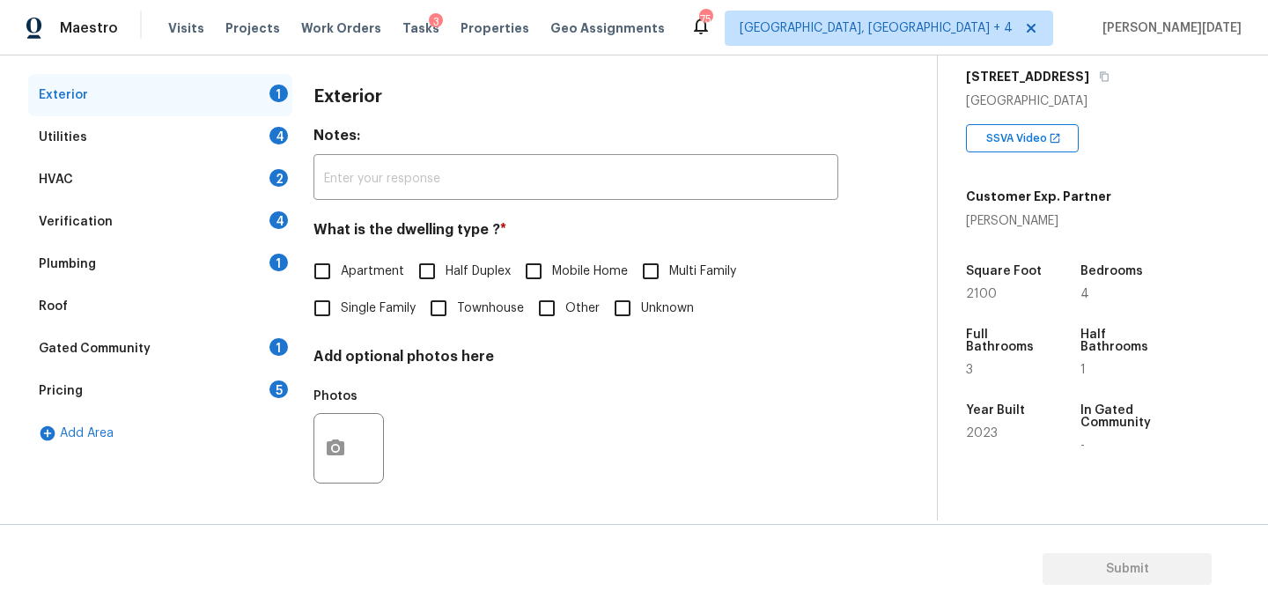
click at [123, 401] on div "Pricing 5" at bounding box center [160, 391] width 264 height 42
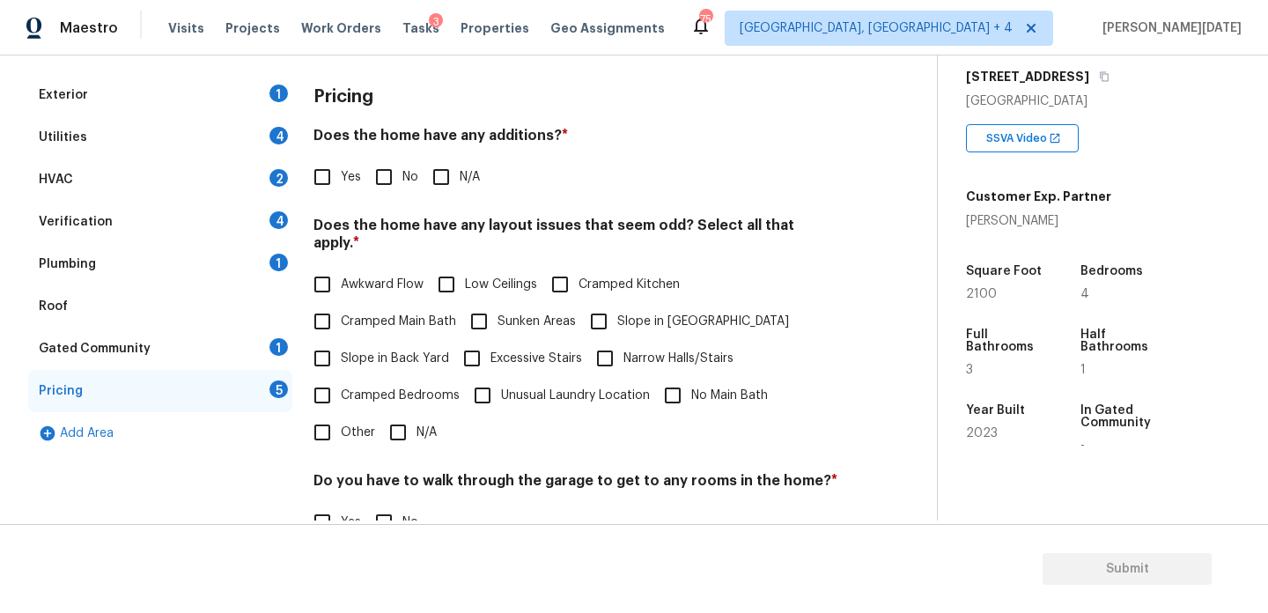
scroll to position [354, 0]
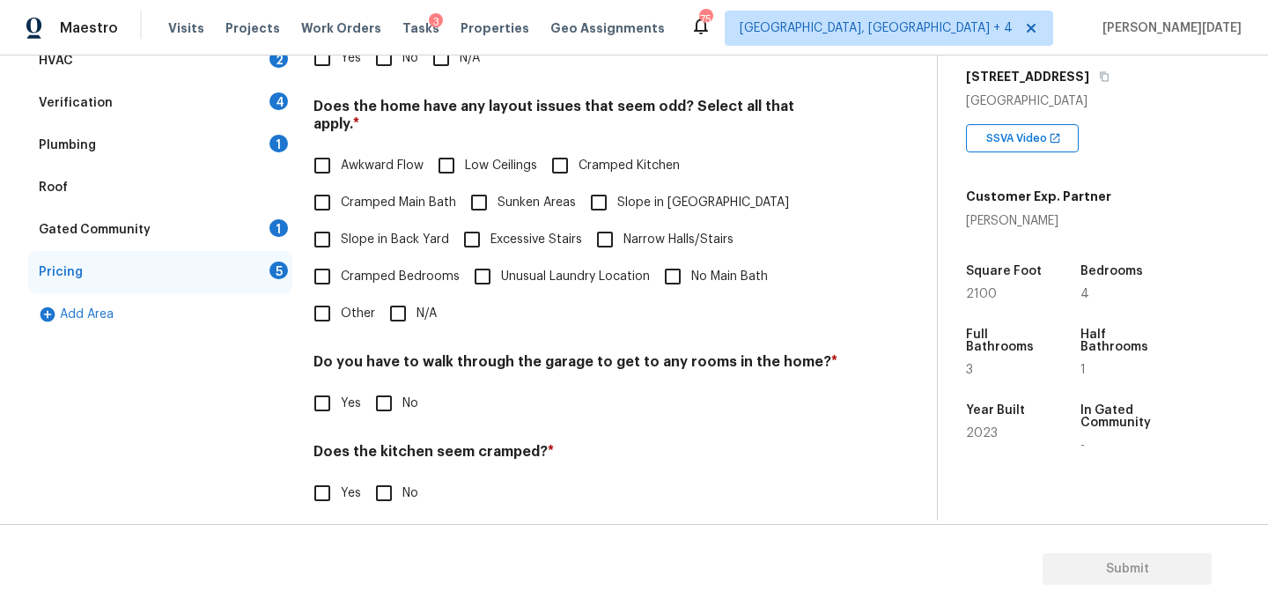
click at [330, 300] on input "Other" at bounding box center [322, 313] width 37 height 37
checkbox input "true"
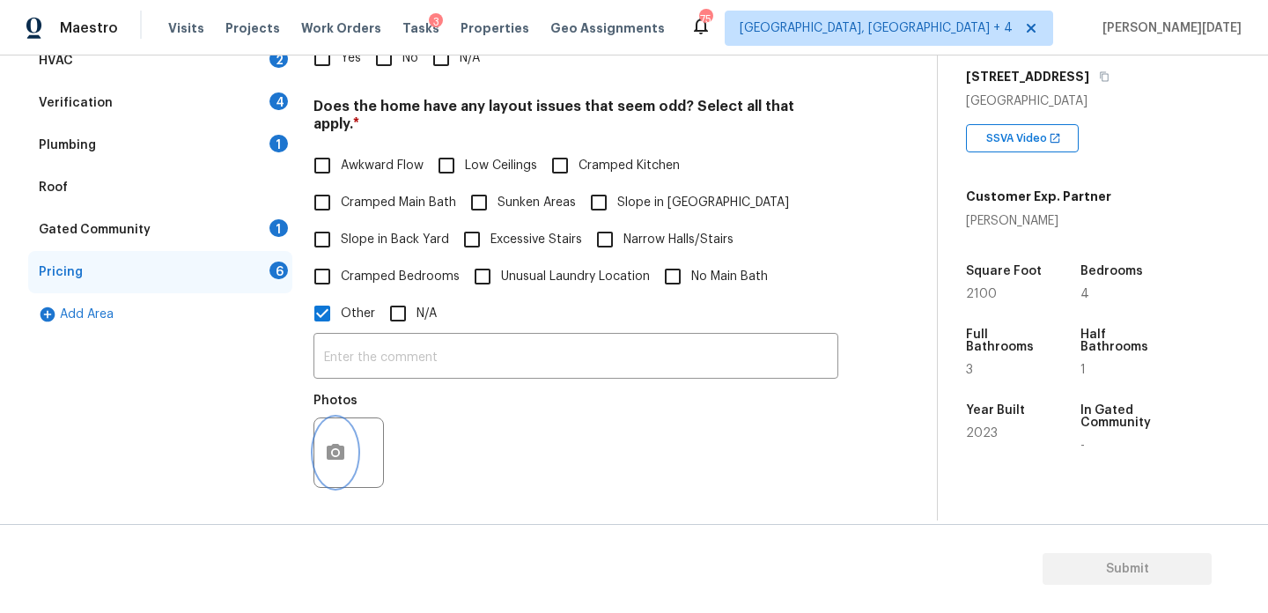
click at [332, 462] on button "button" at bounding box center [335, 452] width 42 height 69
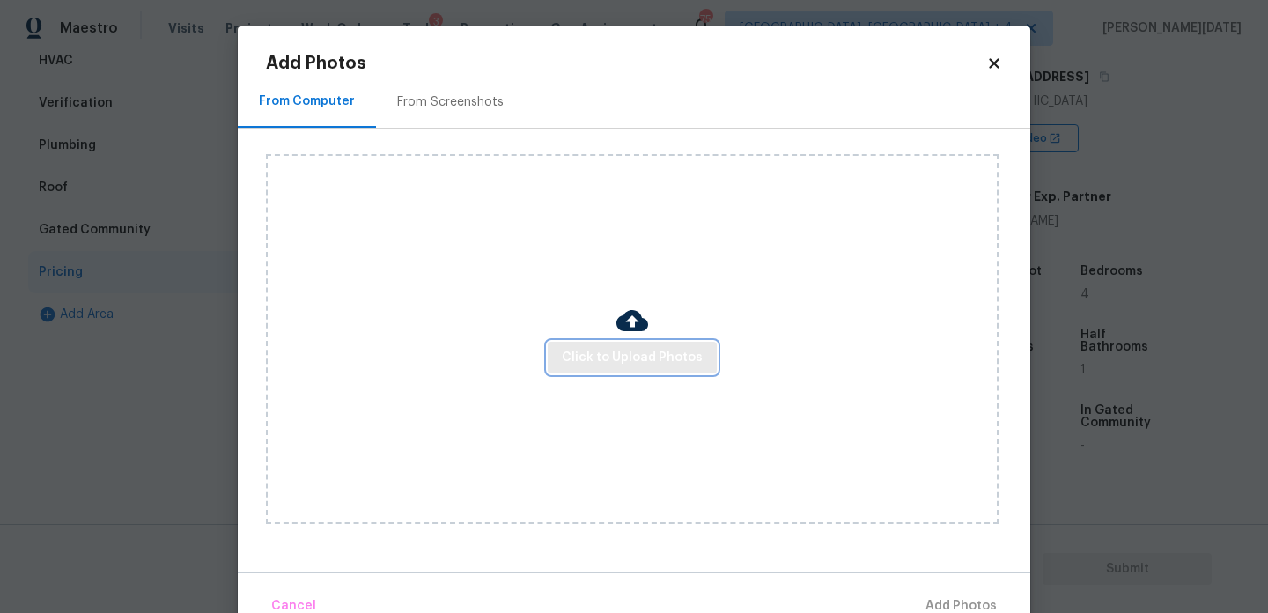
click at [653, 369] on button "Click to Upload Photos" at bounding box center [632, 358] width 169 height 33
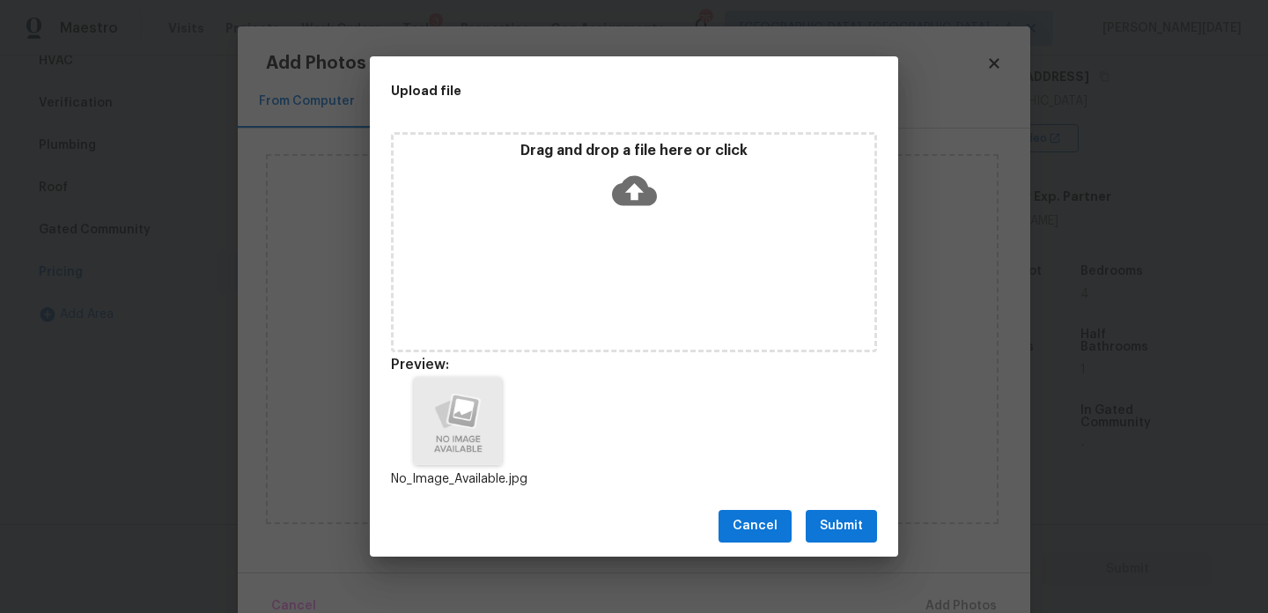
click at [842, 505] on div "Cancel Submit" at bounding box center [634, 526] width 528 height 61
click at [842, 515] on span "Submit" at bounding box center [841, 526] width 43 height 22
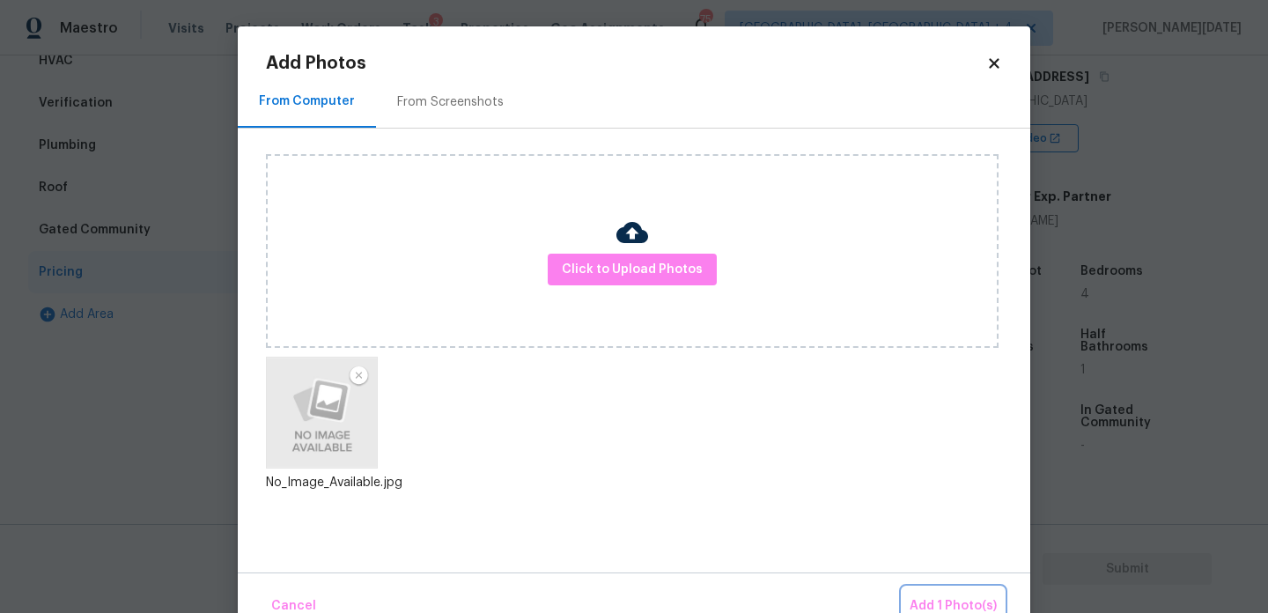
click at [946, 588] on button "Add 1 Photo(s)" at bounding box center [953, 606] width 101 height 38
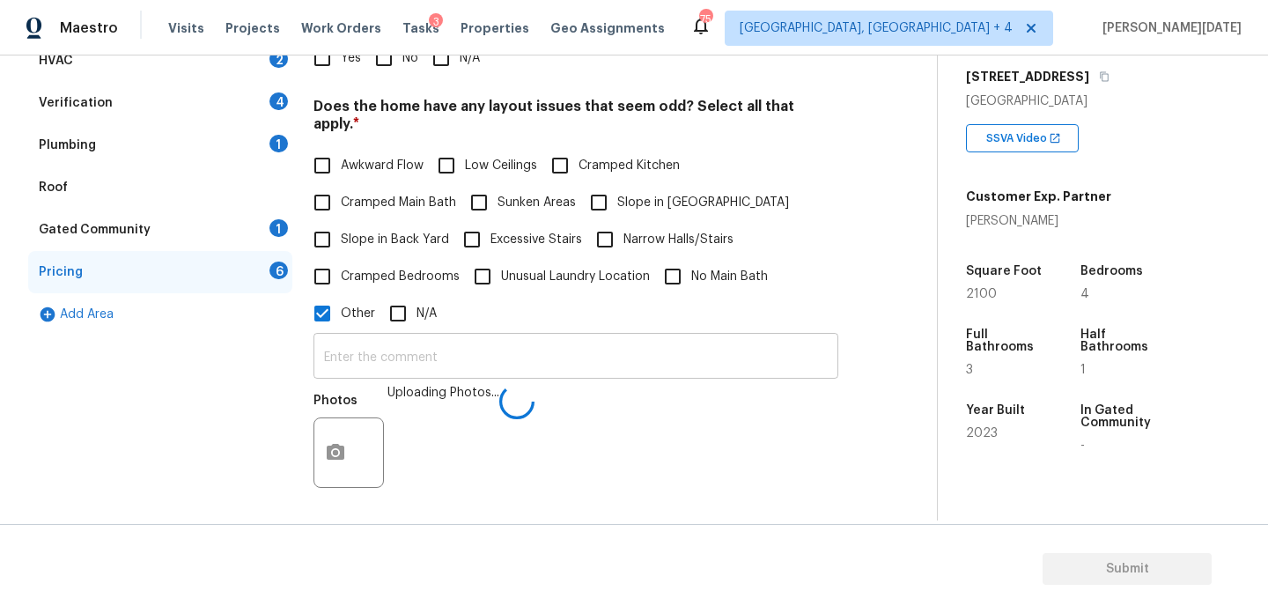
click at [452, 337] on input "text" at bounding box center [576, 357] width 525 height 41
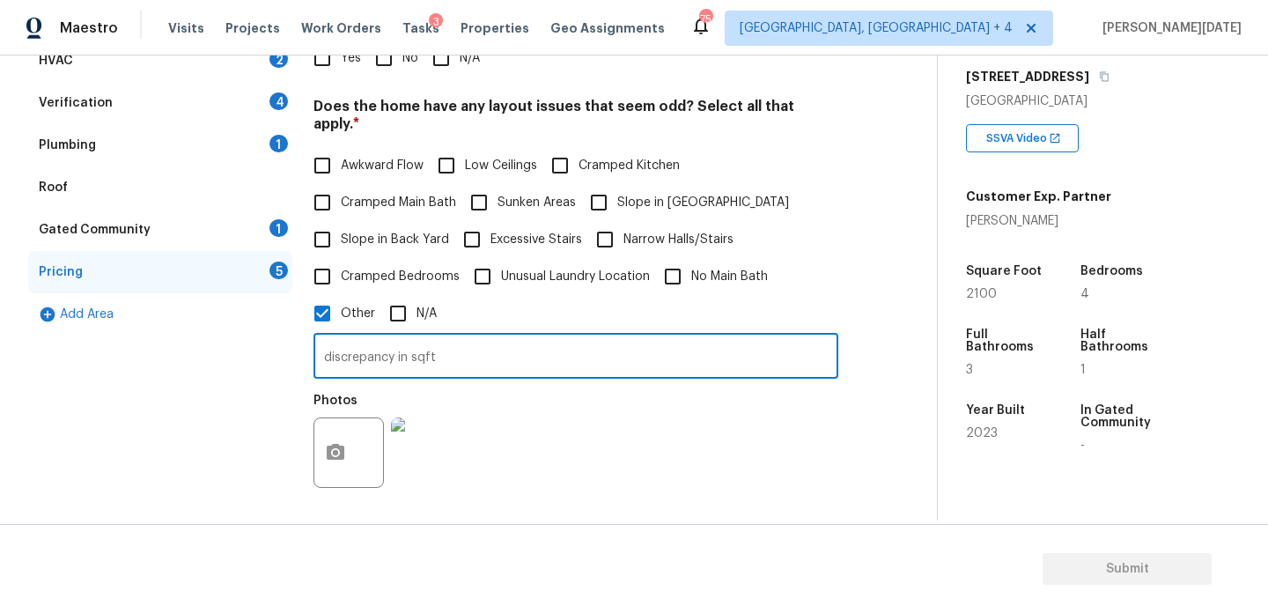
type input "discrepancy in sqft"
click at [723, 402] on div "Photos" at bounding box center [576, 441] width 525 height 114
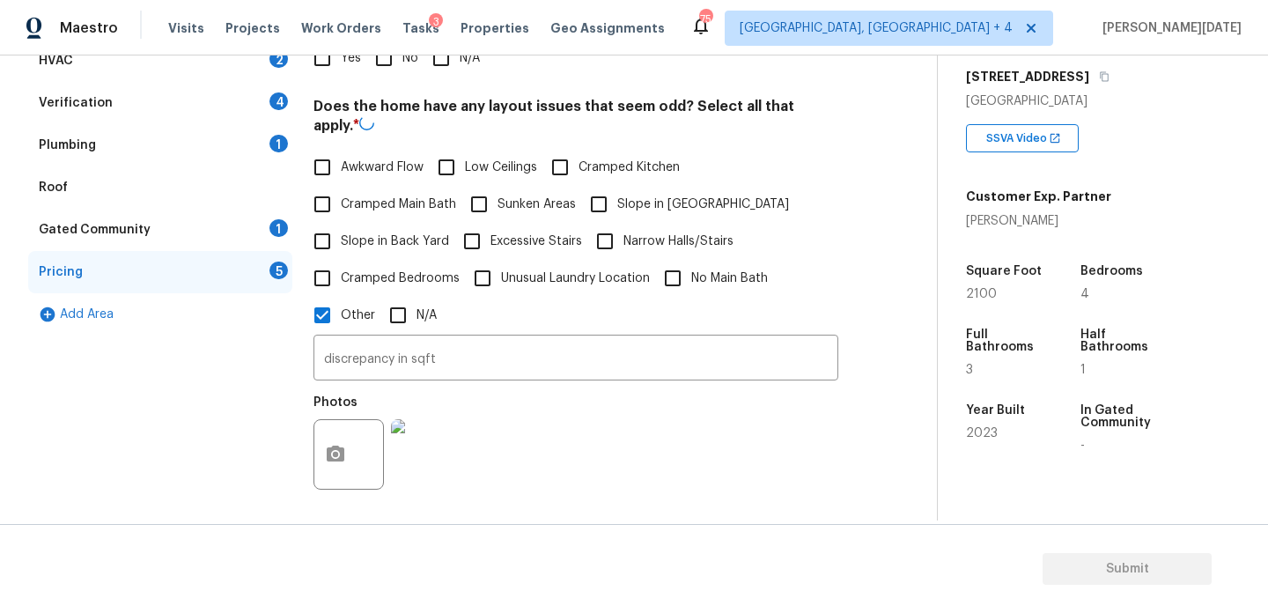
scroll to position [0, 0]
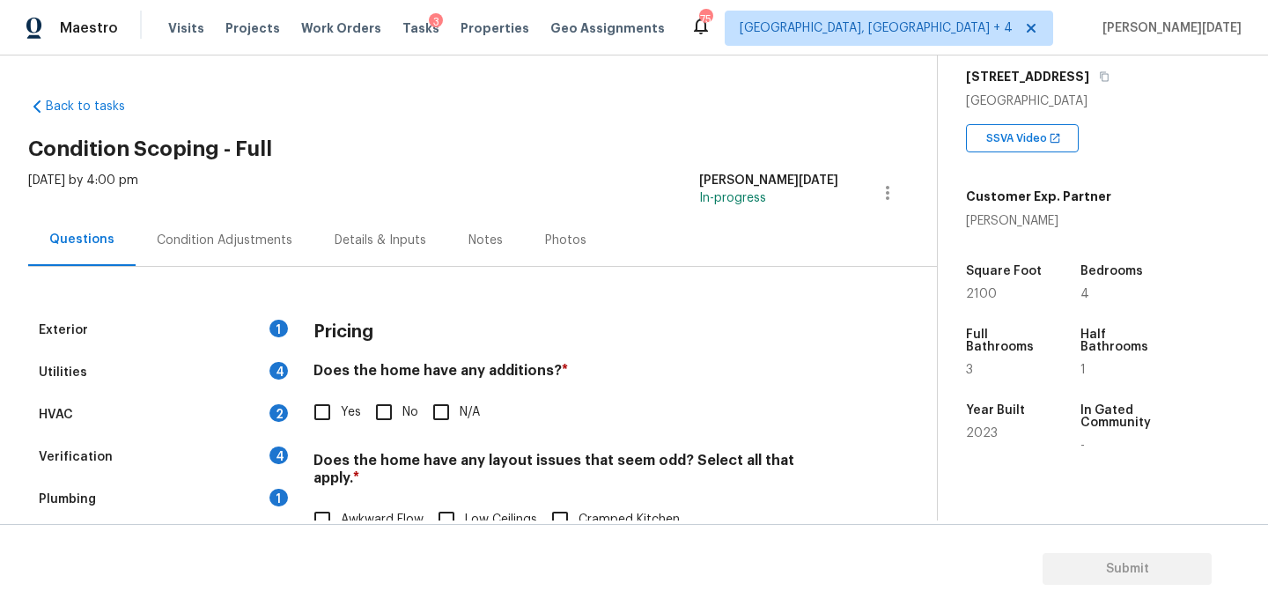
click at [396, 390] on div "Does the home have any additions? * Yes No N/A" at bounding box center [576, 396] width 525 height 69
click at [377, 411] on input "No" at bounding box center [383, 412] width 37 height 37
checkbox input "true"
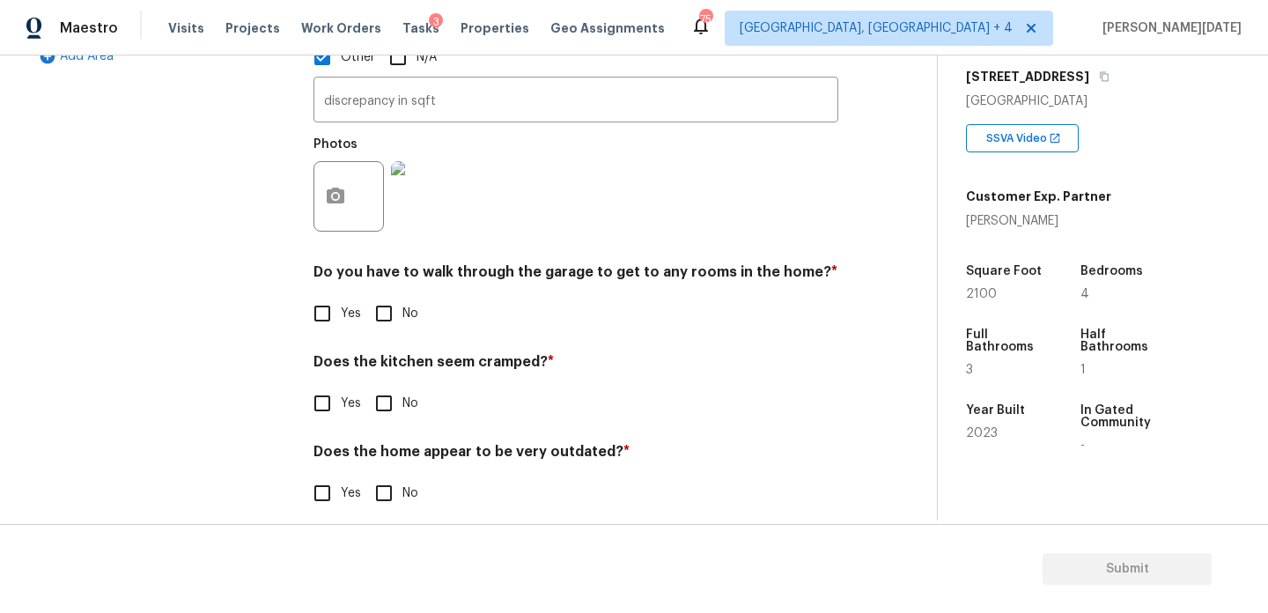
scroll to position [610, 0]
click at [368, 295] on input "No" at bounding box center [383, 313] width 37 height 37
checkbox input "true"
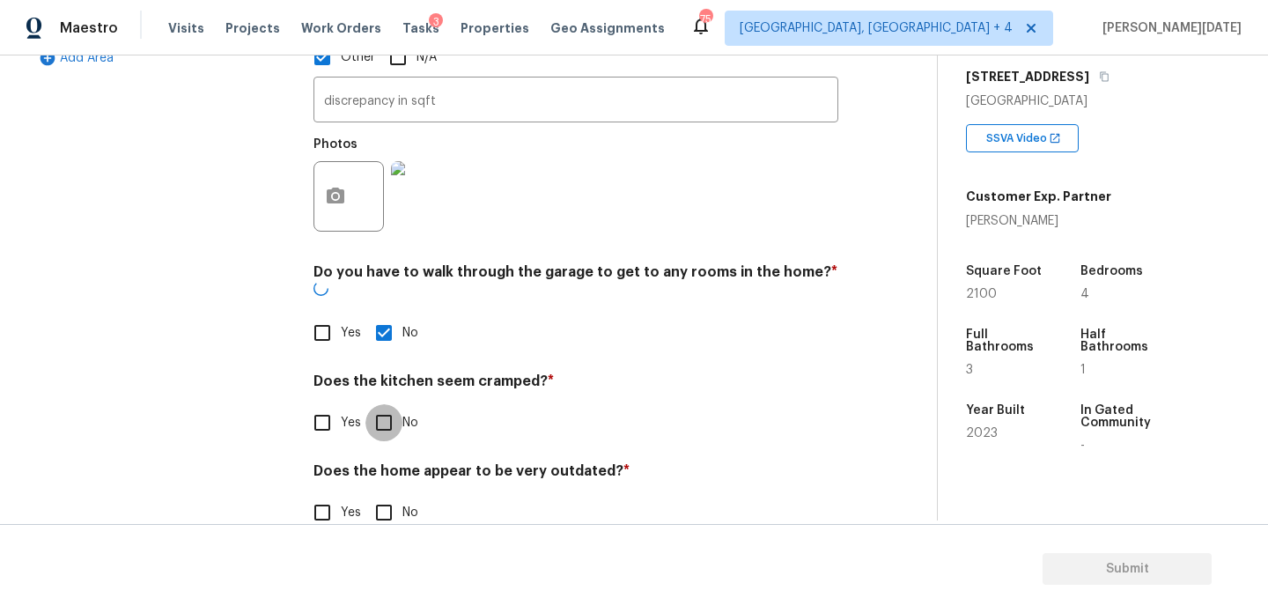
click at [394, 404] on input "No" at bounding box center [383, 422] width 37 height 37
checkbox input "true"
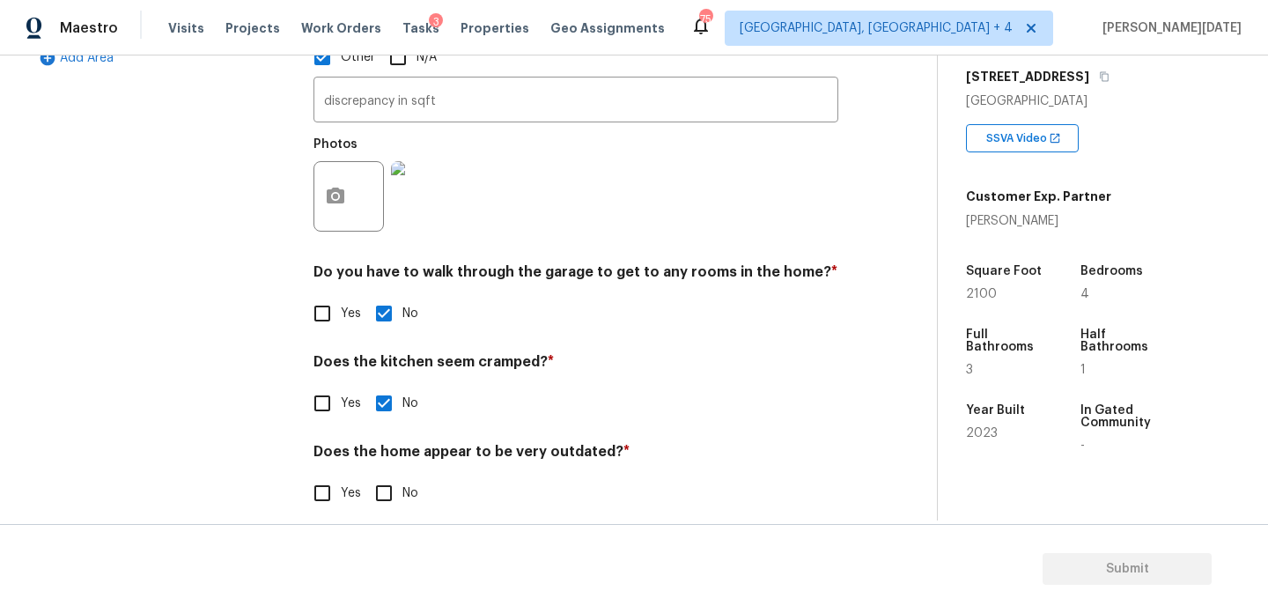
click at [395, 495] on div "Pricing Does the home have any additions? * Yes No N/A Does the home have any l…" at bounding box center [576, 116] width 525 height 834
click at [375, 477] on input "No" at bounding box center [383, 493] width 37 height 37
checkbox input "true"
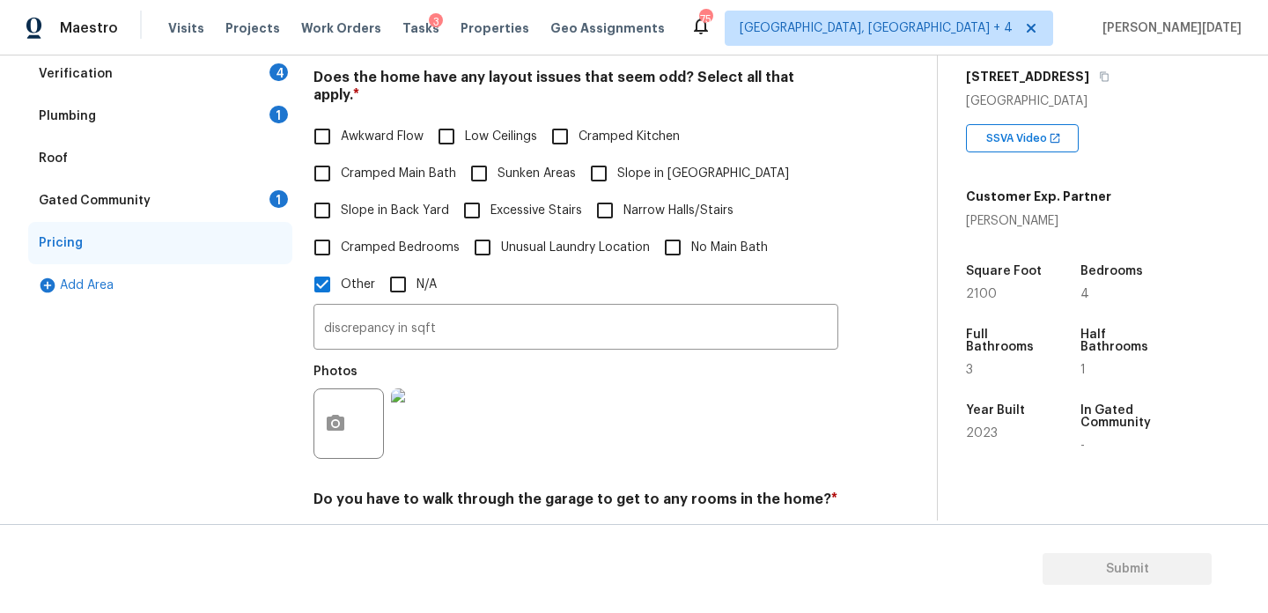
scroll to position [0, 0]
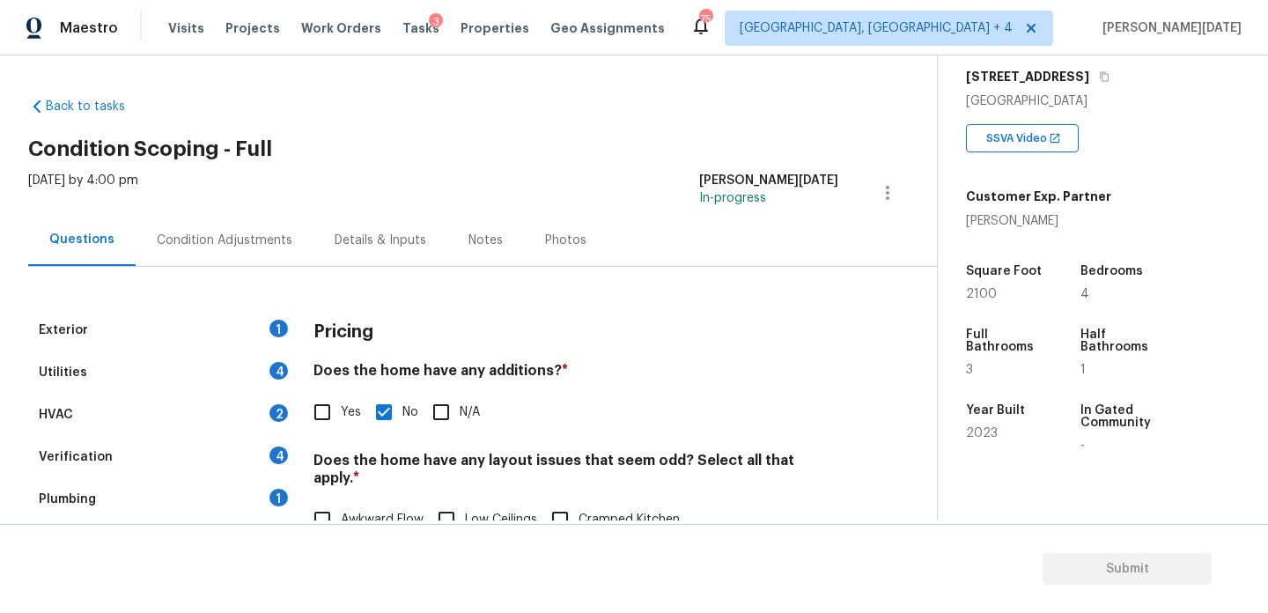
click at [217, 244] on div "Condition Adjustments" at bounding box center [225, 241] width 136 height 18
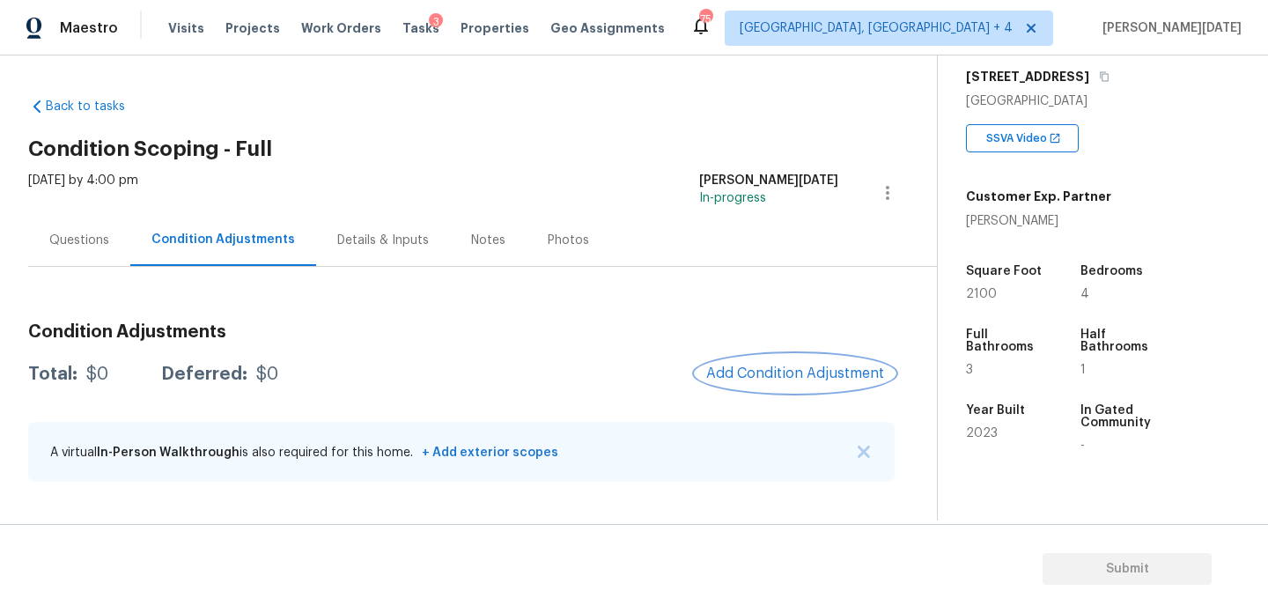
click at [801, 357] on button "Add Condition Adjustment" at bounding box center [795, 373] width 199 height 37
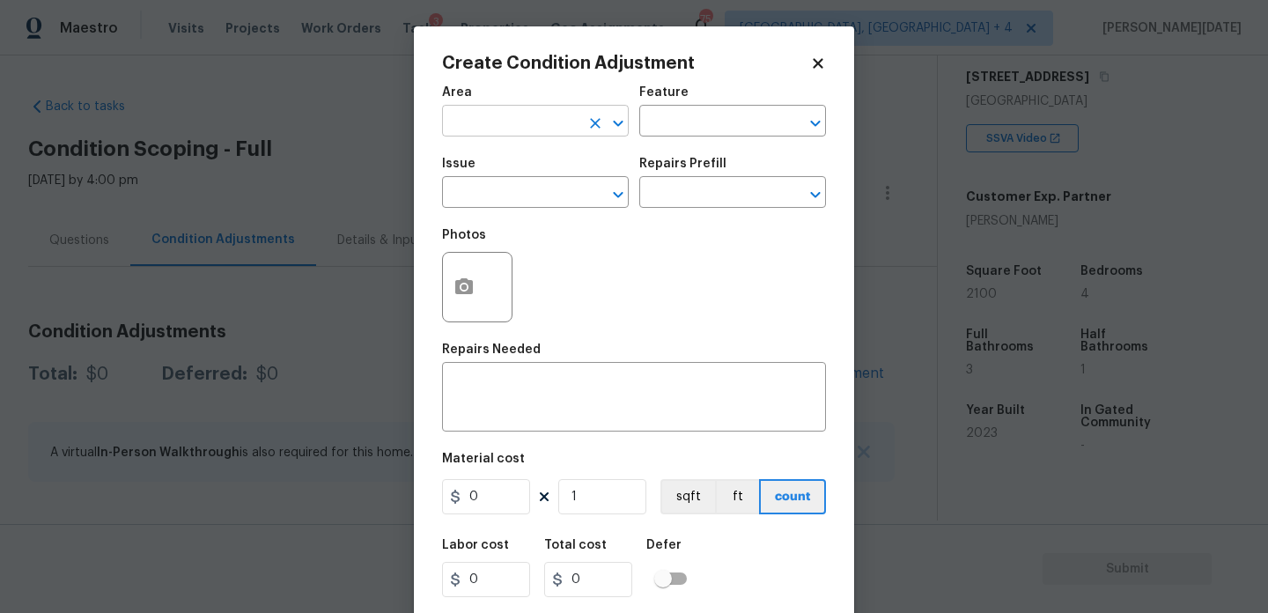
click at [483, 126] on input "text" at bounding box center [510, 122] width 137 height 27
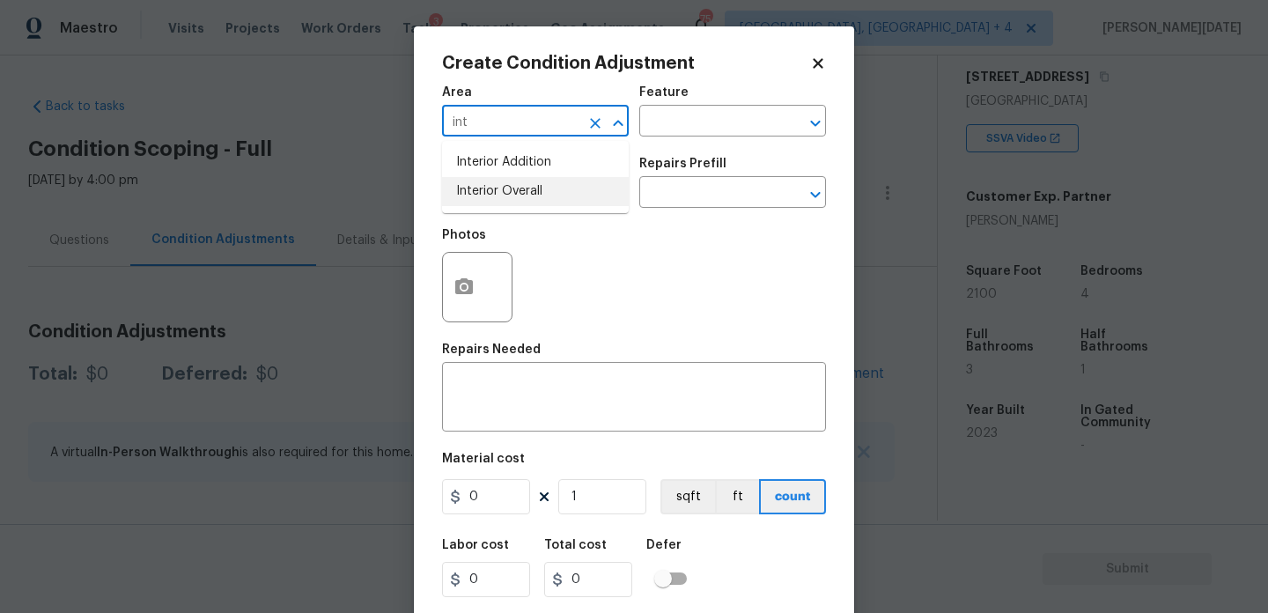
click at [507, 194] on li "Interior Overall" at bounding box center [535, 191] width 187 height 29
type input "Interior Overall"
click at [507, 194] on input "text" at bounding box center [510, 194] width 137 height 27
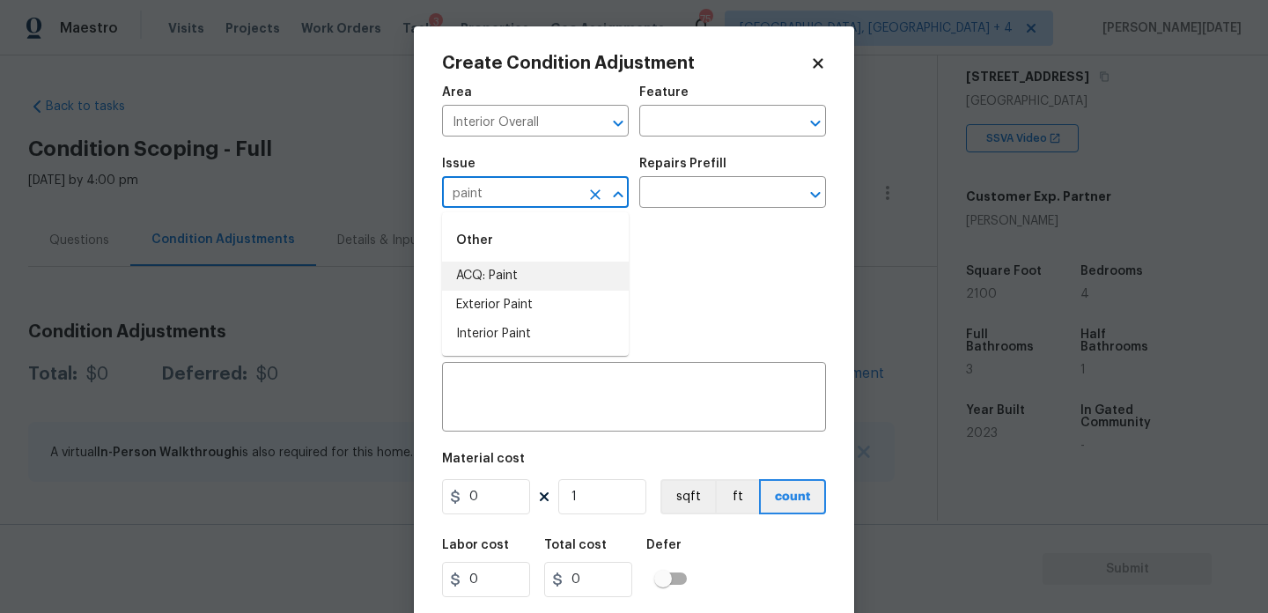
click at [550, 259] on div "Other" at bounding box center [535, 240] width 187 height 42
click at [551, 272] on li "ACQ: Paint" at bounding box center [535, 276] width 187 height 29
type input "ACQ: Paint"
click at [738, 185] on input "text" at bounding box center [707, 194] width 137 height 27
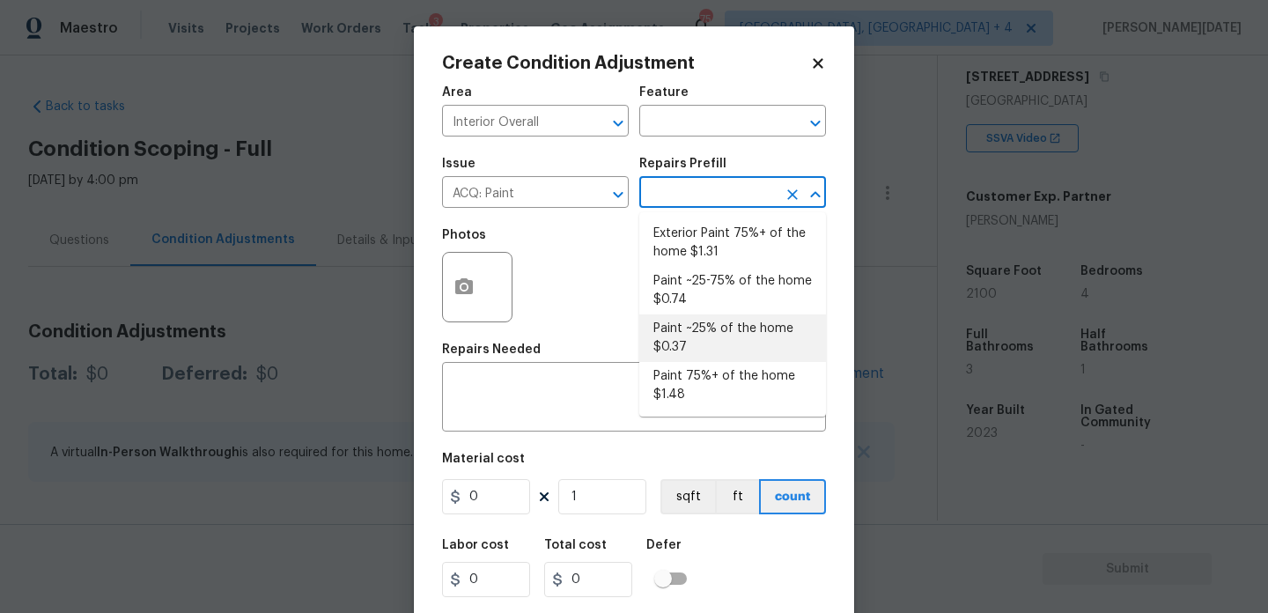
click at [733, 348] on li "Paint ~25% of the home $0.37" at bounding box center [732, 338] width 187 height 48
type input "Acquisition"
type textarea "Acquisition Scope: ~25% of the home needs interior paint"
type input "0.37"
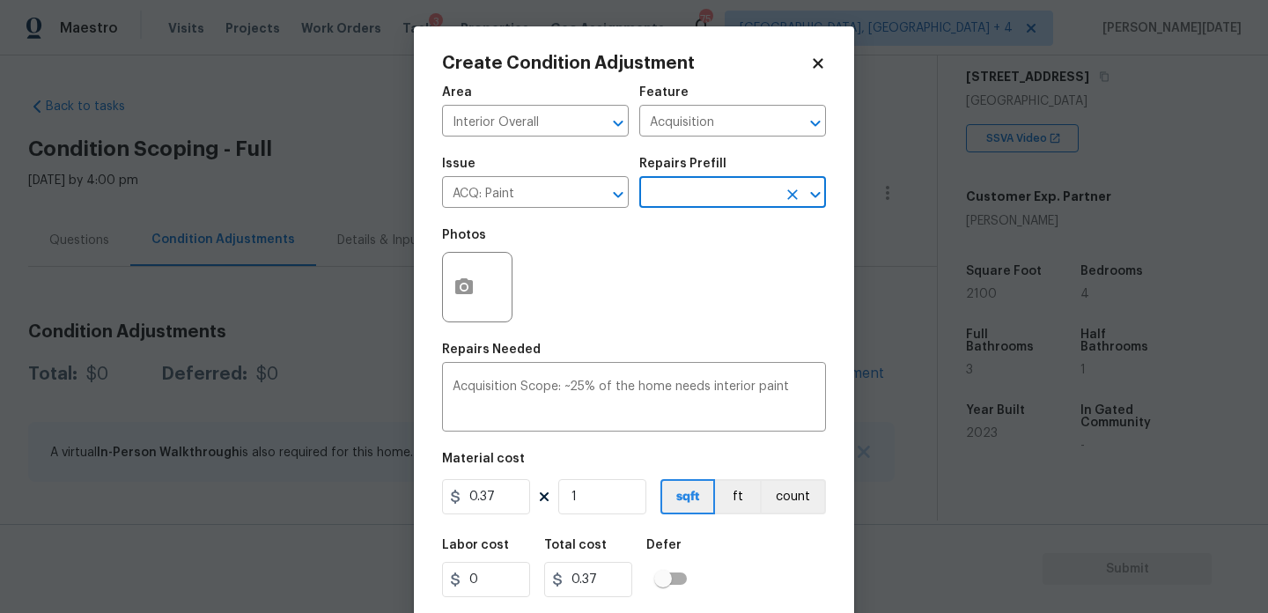
click at [733, 348] on div "Repairs Needed" at bounding box center [634, 354] width 384 height 23
click at [619, 504] on input "1" at bounding box center [602, 496] width 88 height 35
type input "0"
paste input "310"
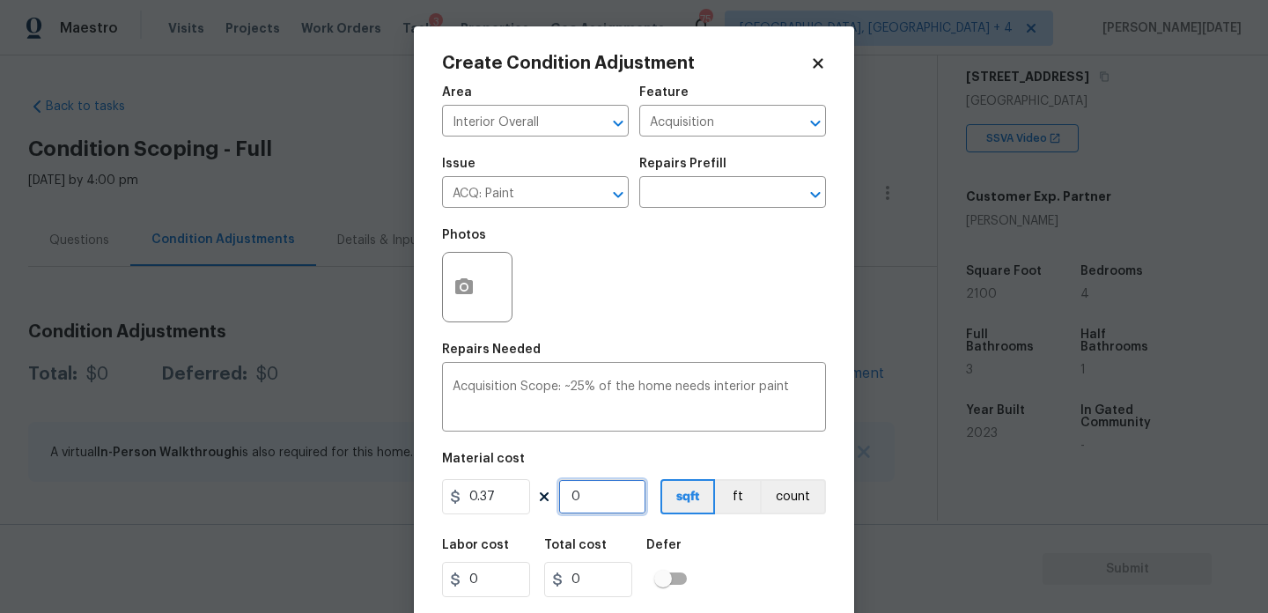
type input "3100"
type input "1147"
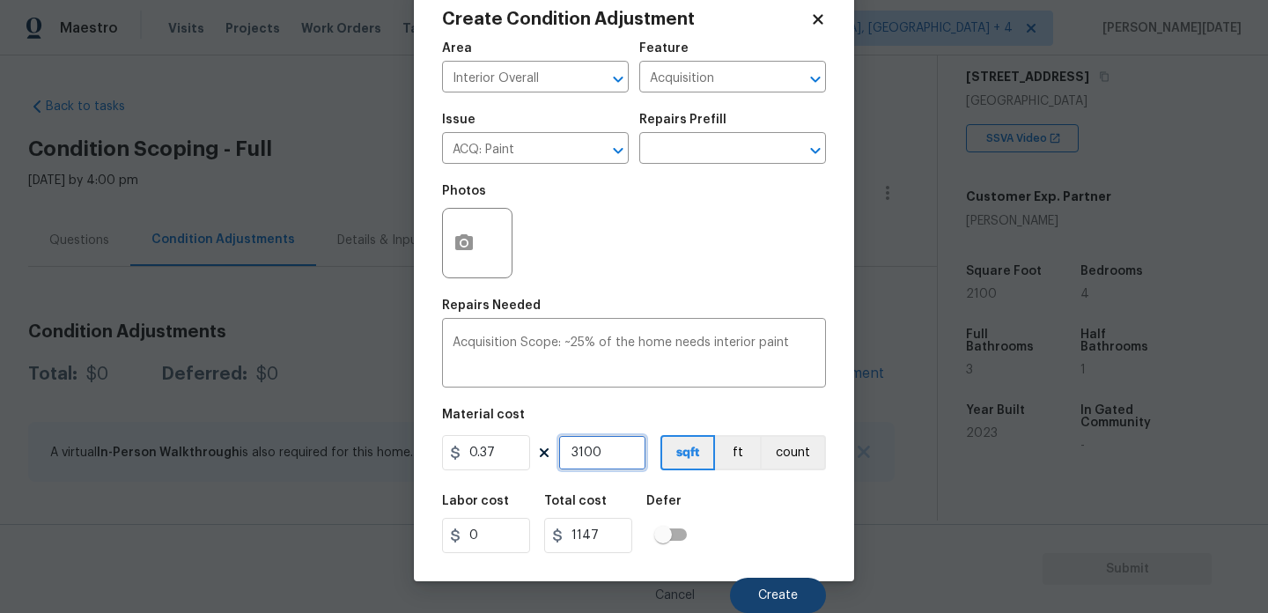
type input "3100"
click at [764, 581] on button "Create" at bounding box center [778, 595] width 96 height 35
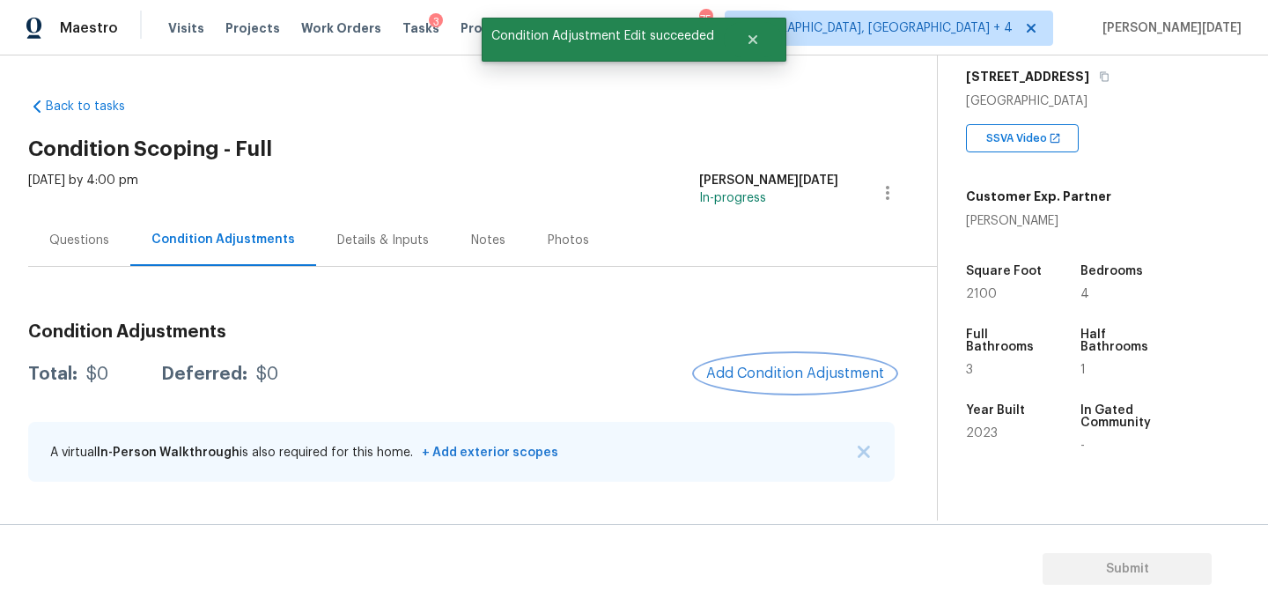
scroll to position [0, 0]
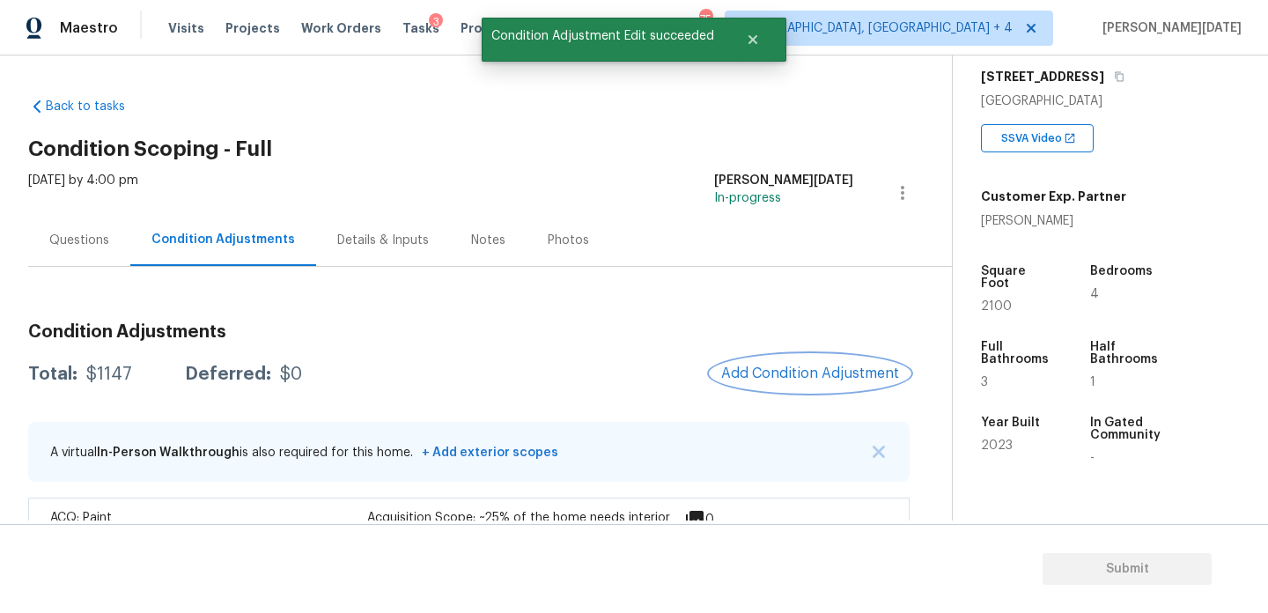
click at [769, 362] on button "Add Condition Adjustment" at bounding box center [810, 373] width 199 height 37
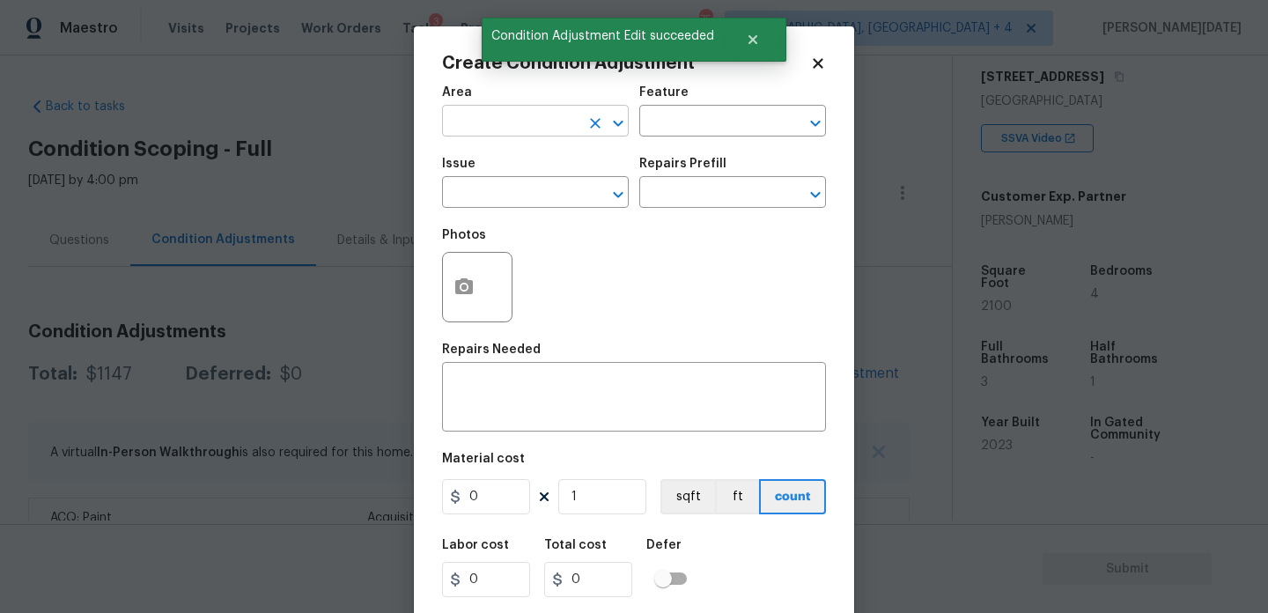
click at [474, 127] on input "text" at bounding box center [510, 122] width 137 height 27
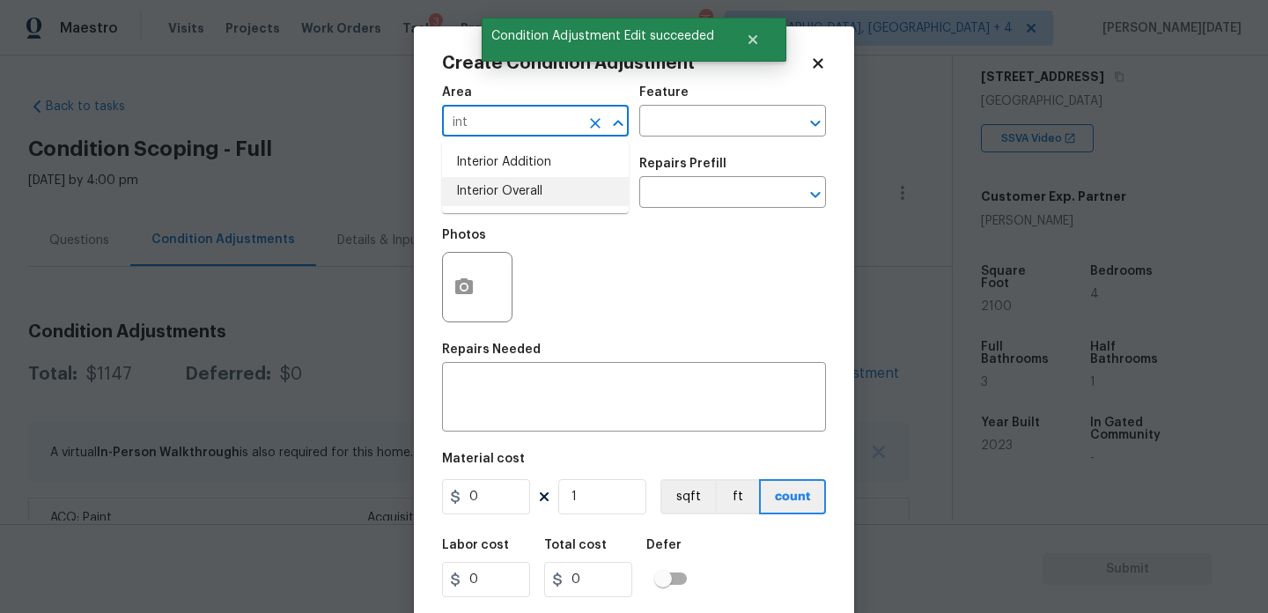
click at [490, 187] on li "Interior Overall" at bounding box center [535, 191] width 187 height 29
type input "Interior Overall"
click at [490, 187] on input "text" at bounding box center [510, 194] width 137 height 27
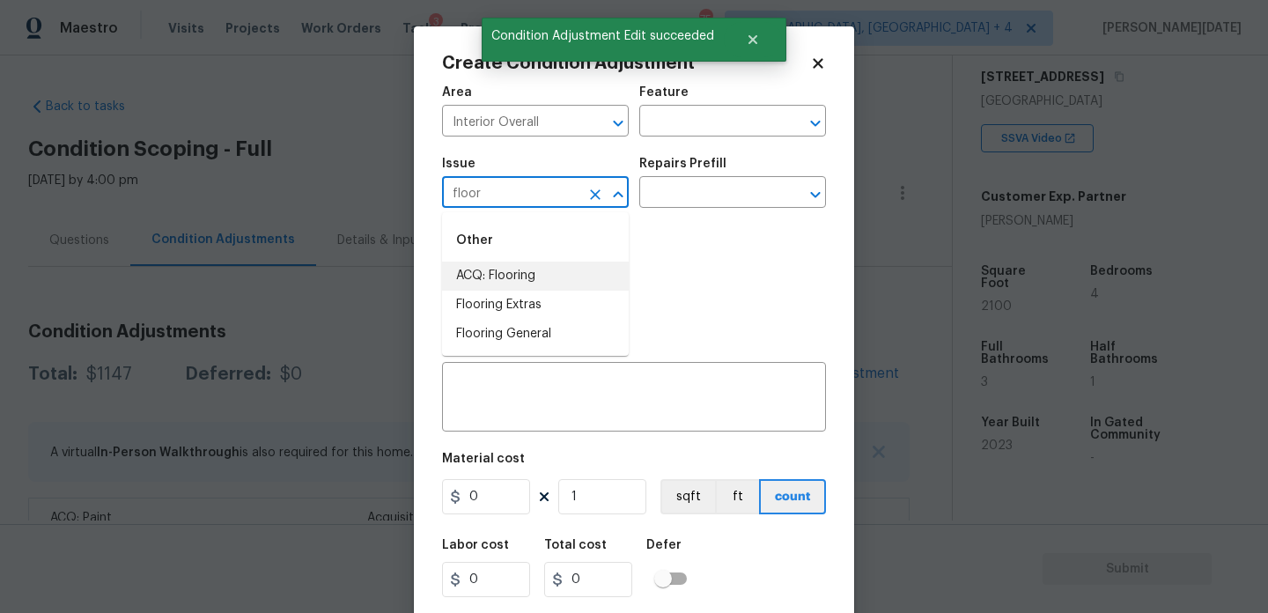
click at [510, 275] on li "ACQ: Flooring" at bounding box center [535, 276] width 187 height 29
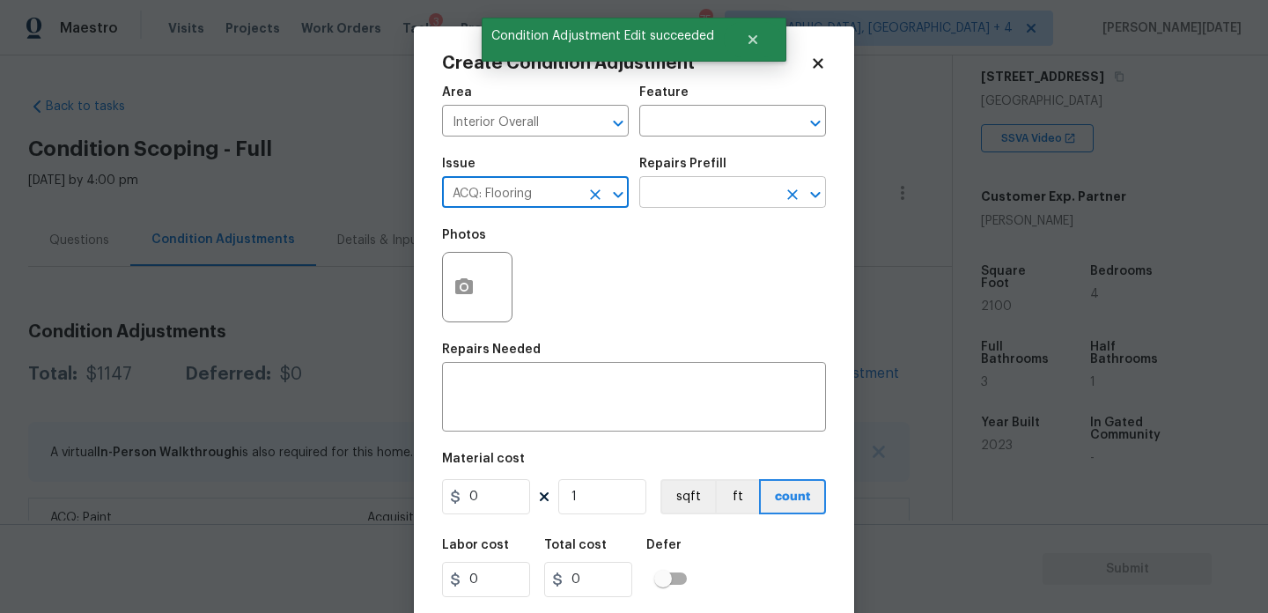
type input "ACQ: Flooring"
click at [675, 208] on input "text" at bounding box center [707, 194] width 137 height 27
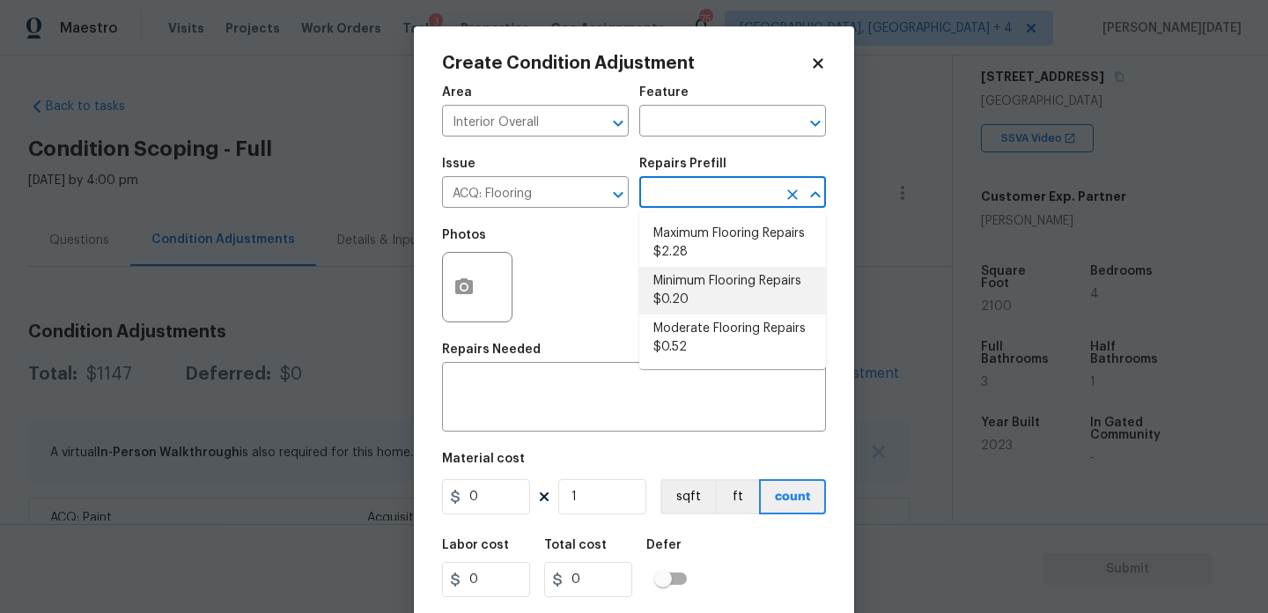
click at [697, 284] on li "Minimum Flooring Repairs $0.20" at bounding box center [732, 291] width 187 height 48
type input "Acquisition"
type textarea "Acquisition Scope: Minimum flooring repairs"
type input "0.2"
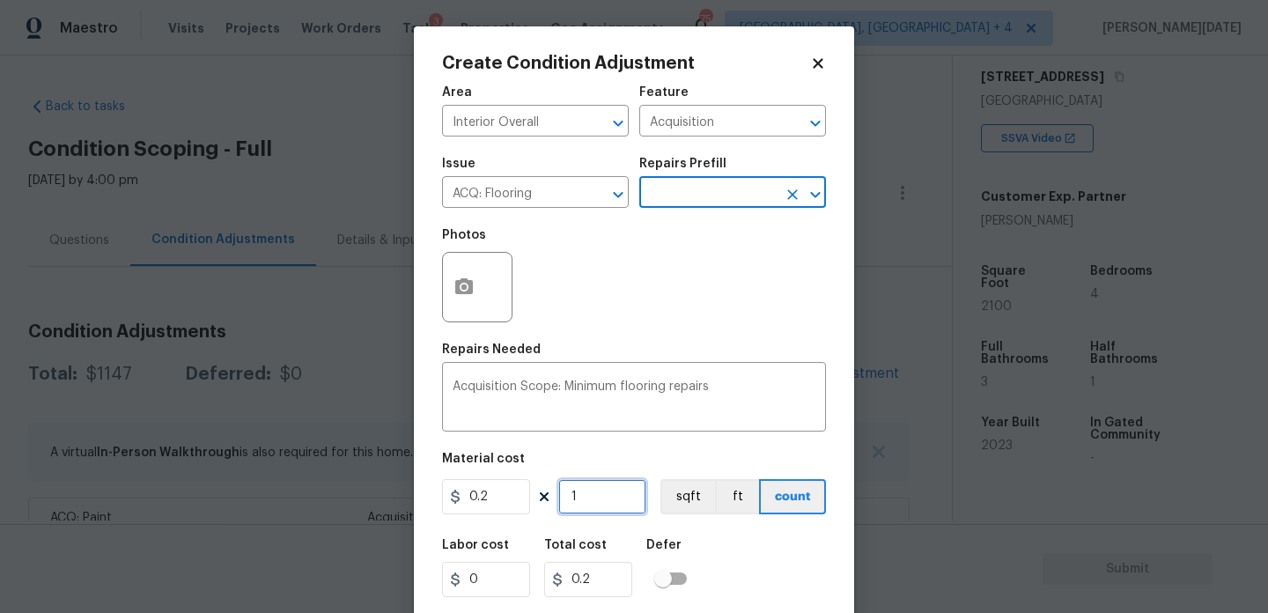
click at [616, 505] on input "1" at bounding box center [602, 496] width 88 height 35
type input "0"
paste input "310"
type input "3100"
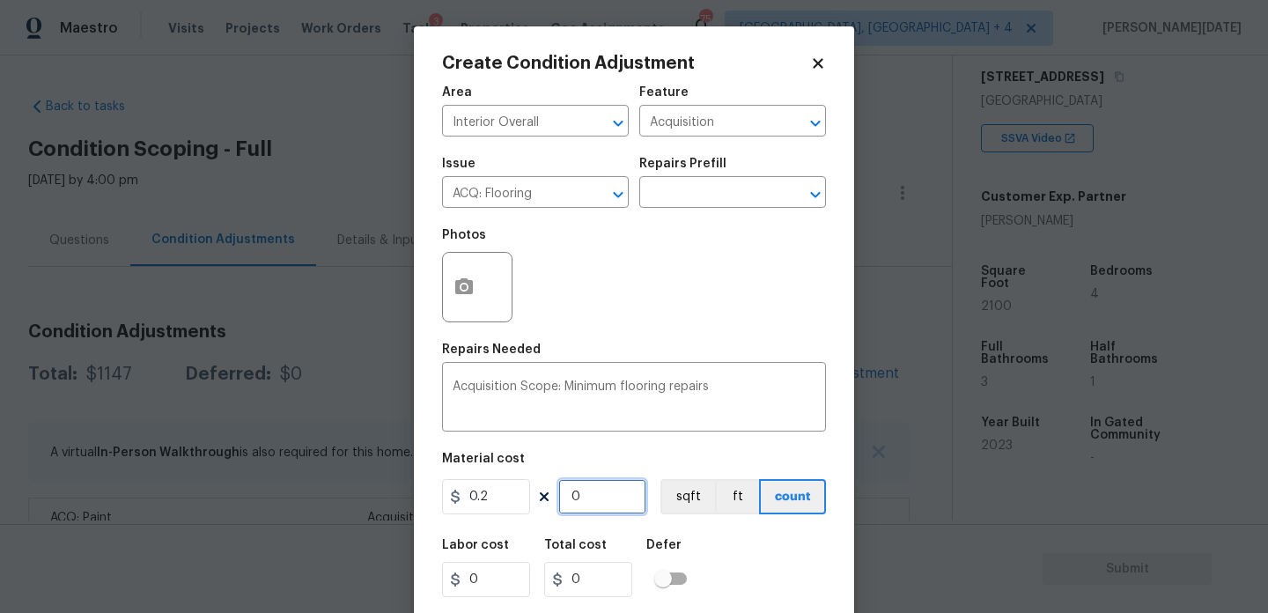
type input "620"
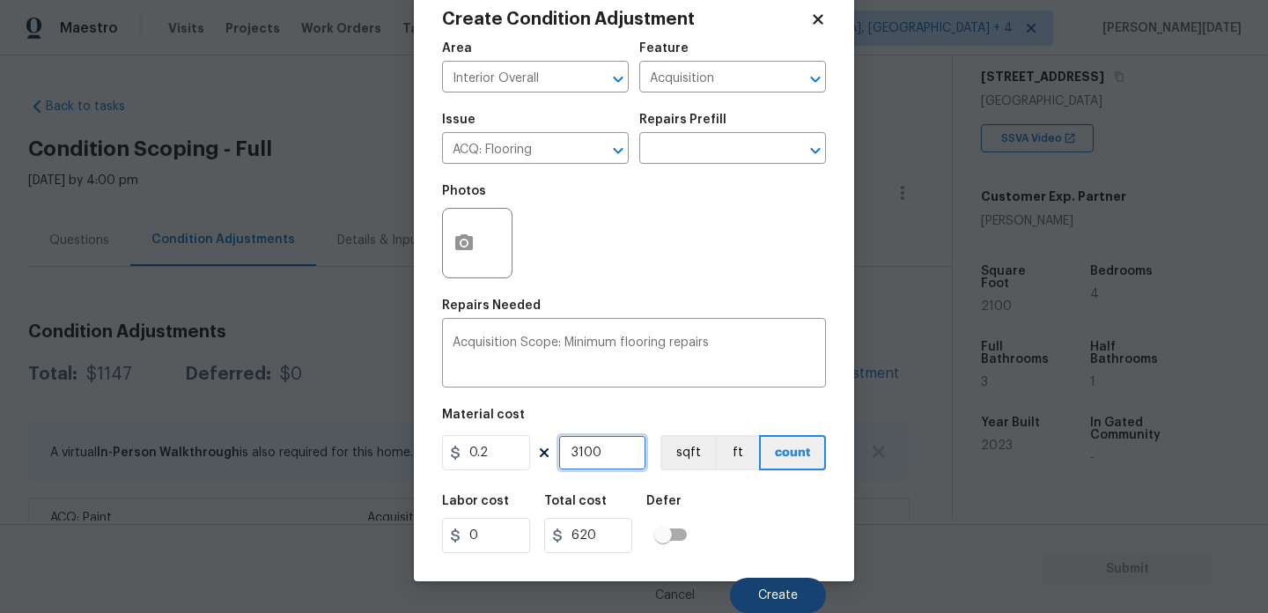
type input "3100"
click at [753, 587] on button "Create" at bounding box center [778, 595] width 96 height 35
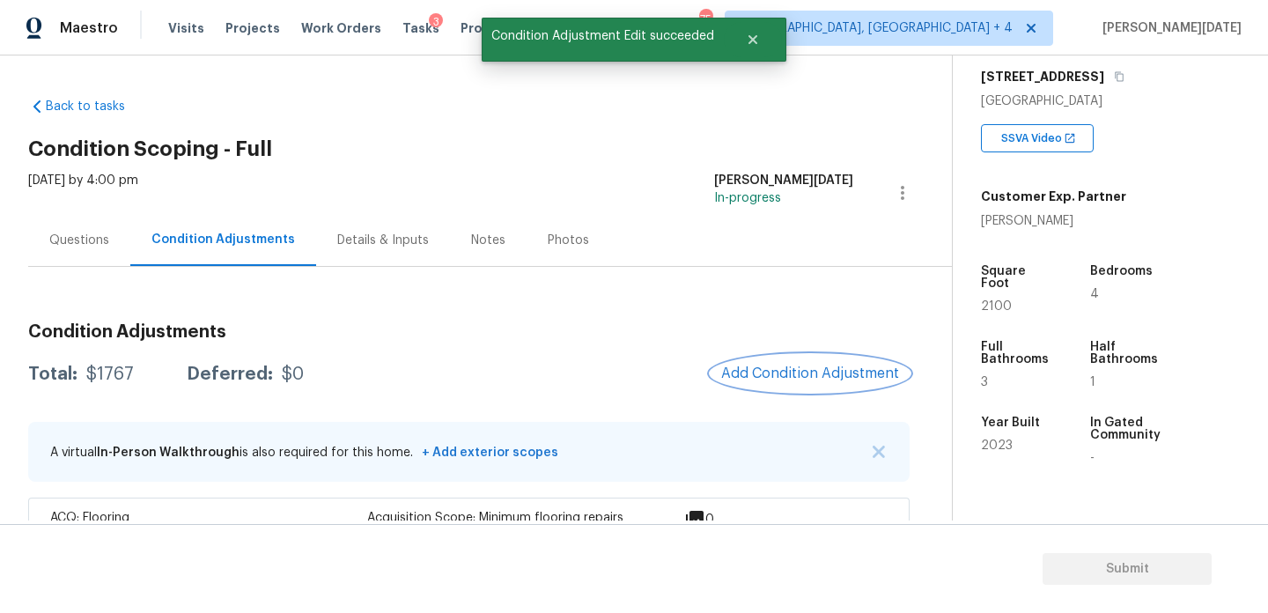
scroll to position [122, 0]
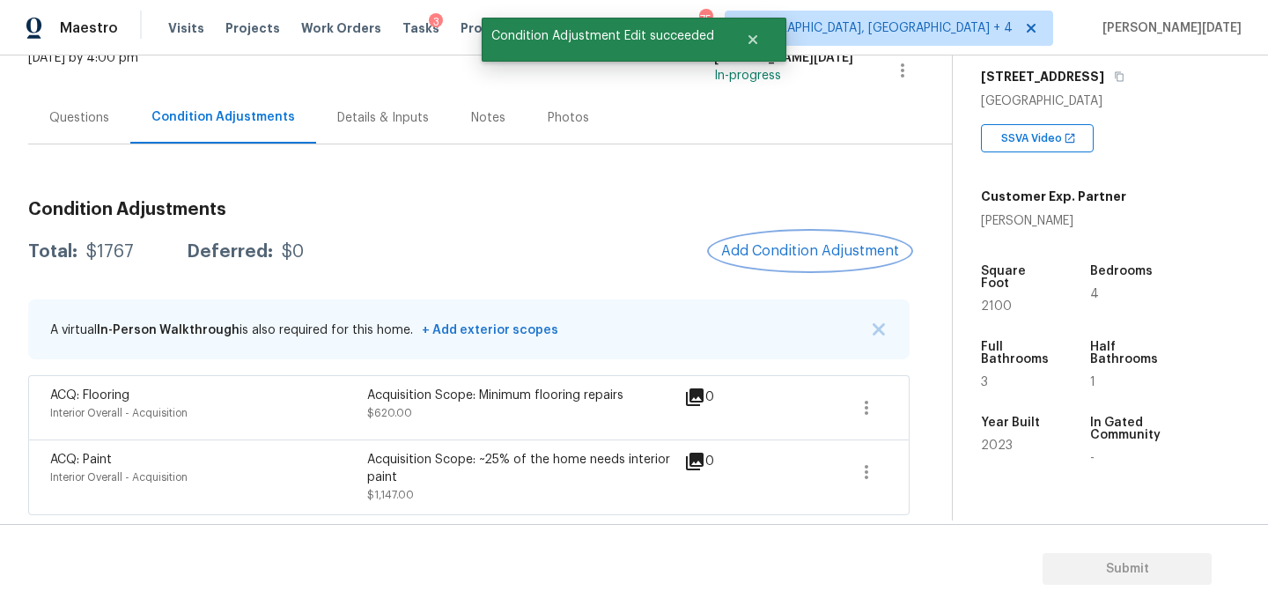
click at [790, 262] on button "Add Condition Adjustment" at bounding box center [810, 250] width 199 height 37
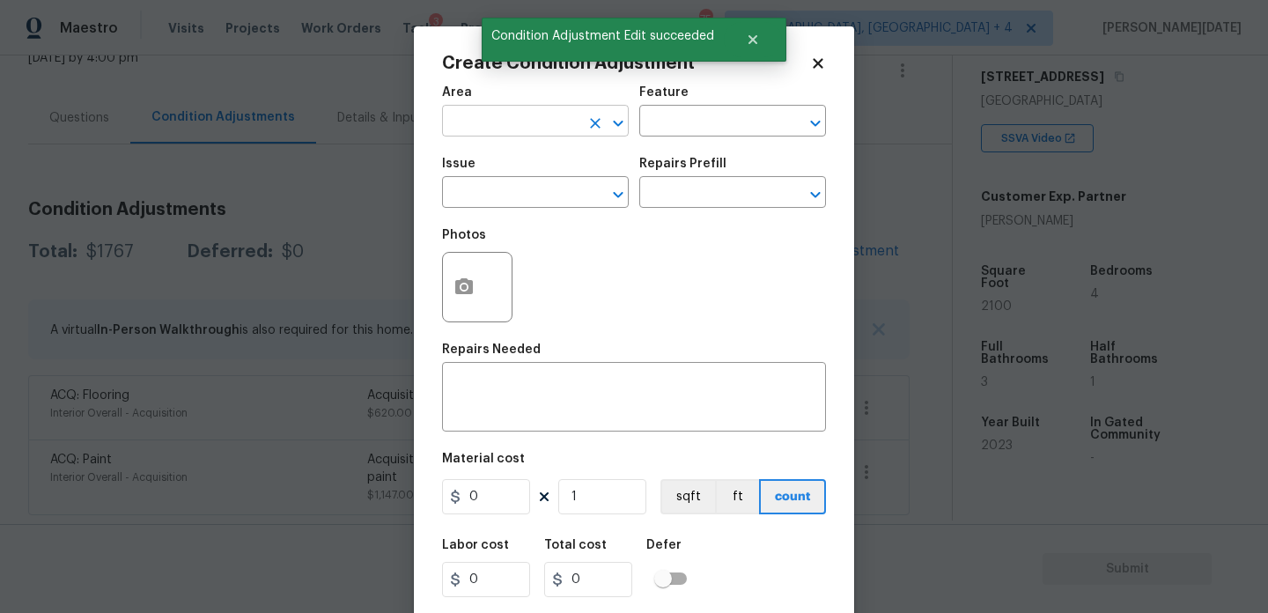
click at [497, 128] on input "text" at bounding box center [510, 122] width 137 height 27
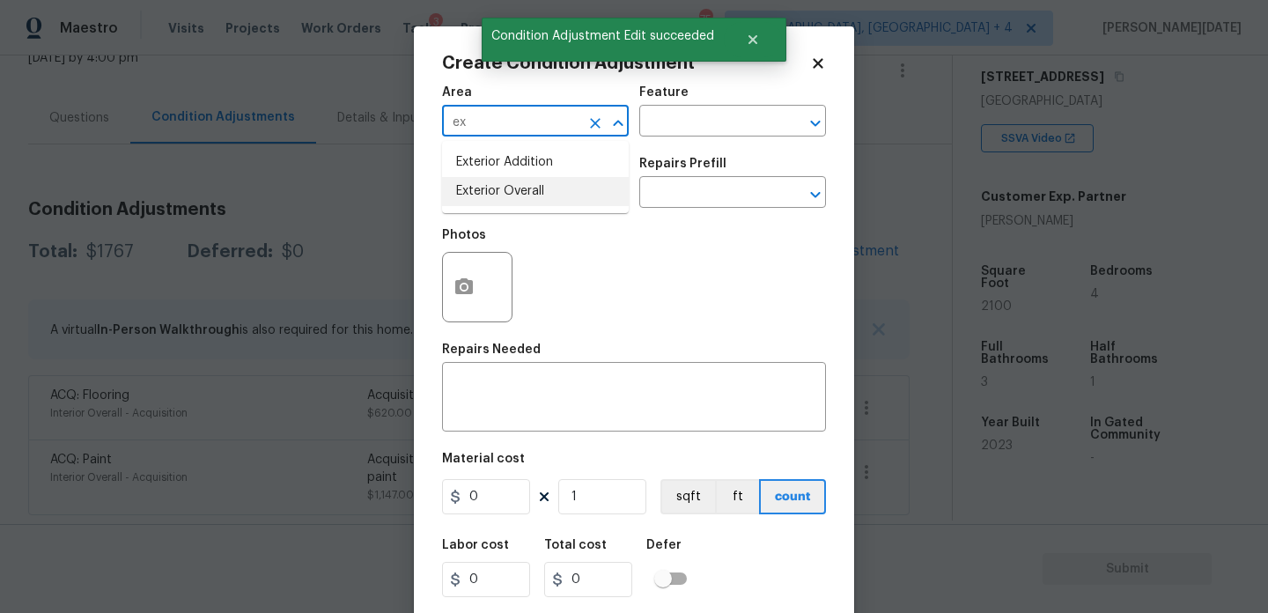
click at [506, 192] on li "Exterior Overall" at bounding box center [535, 191] width 187 height 29
type input "Exterior Overall"
click at [506, 192] on input "text" at bounding box center [510, 194] width 137 height 27
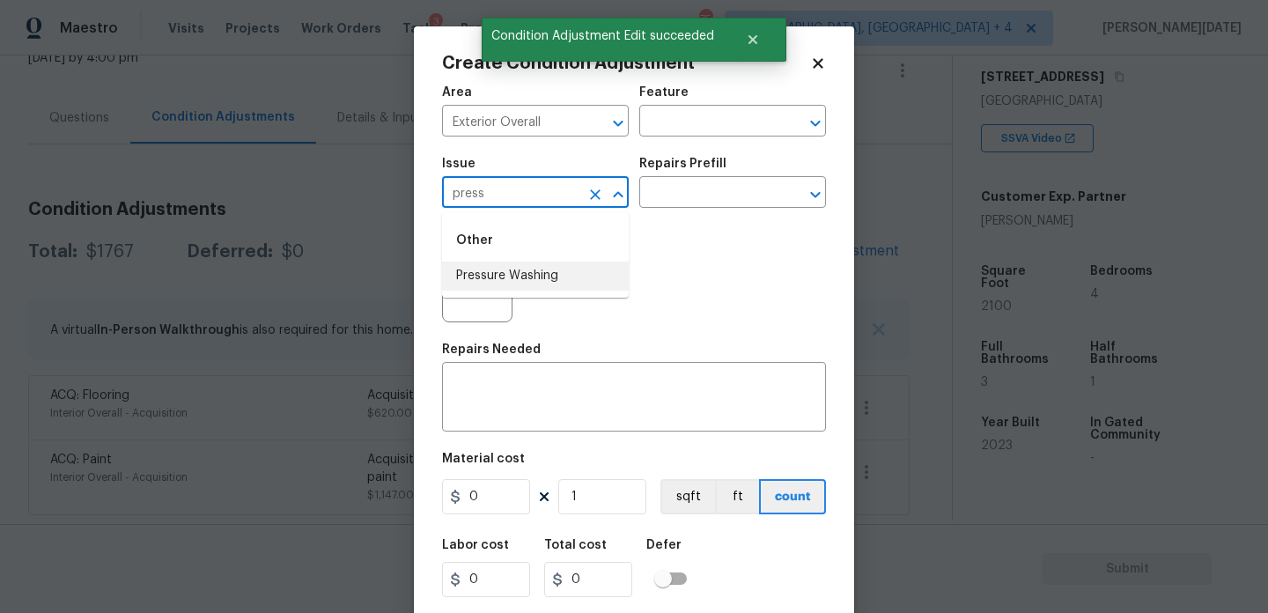
click at [527, 266] on li "Pressure Washing" at bounding box center [535, 276] width 187 height 29
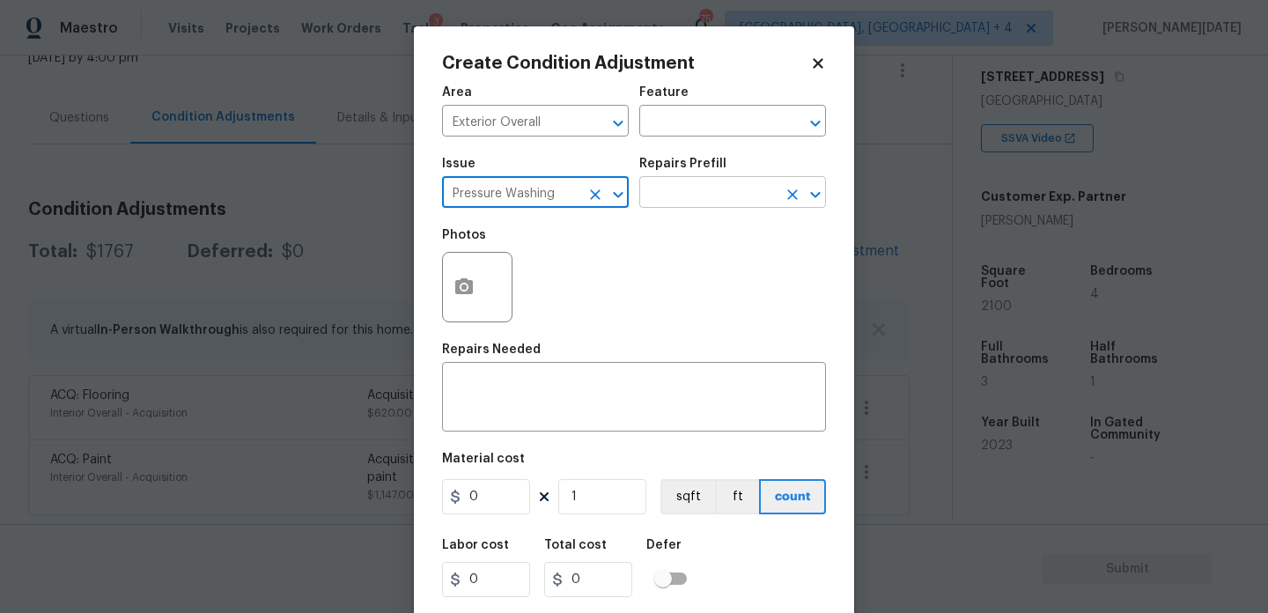
type input "Pressure Washing"
click at [691, 196] on input "text" at bounding box center [707, 194] width 137 height 27
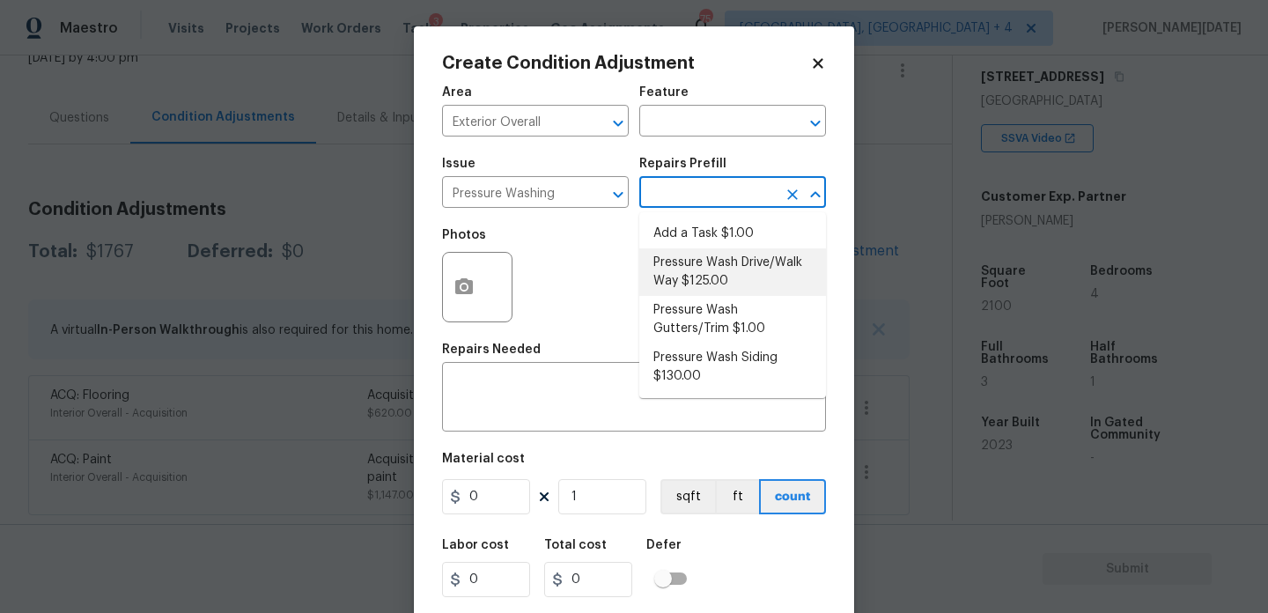
click at [719, 266] on li "Pressure Wash Drive/Walk Way $125.00" at bounding box center [732, 272] width 187 height 48
type input "Siding"
type textarea "Pressure wash the driveways/walkways as directed by the PM. Ensure that all deb…"
type input "125"
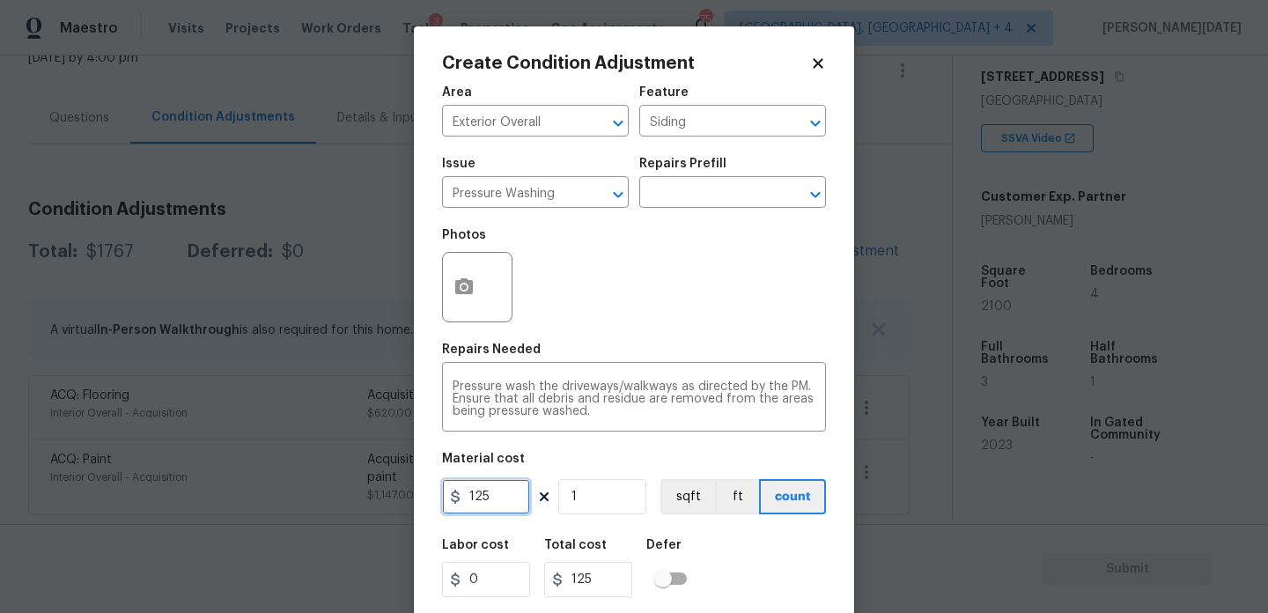
drag, startPoint x: 502, startPoint y: 492, endPoint x: 385, endPoint y: 490, distance: 117.2
click at [385, 490] on div "Create Condition Adjustment Area Exterior Overall ​ Feature Siding ​ Issue Pres…" at bounding box center [634, 306] width 1268 height 613
type input "200"
click at [621, 361] on div "Repairs Needed" at bounding box center [634, 354] width 384 height 23
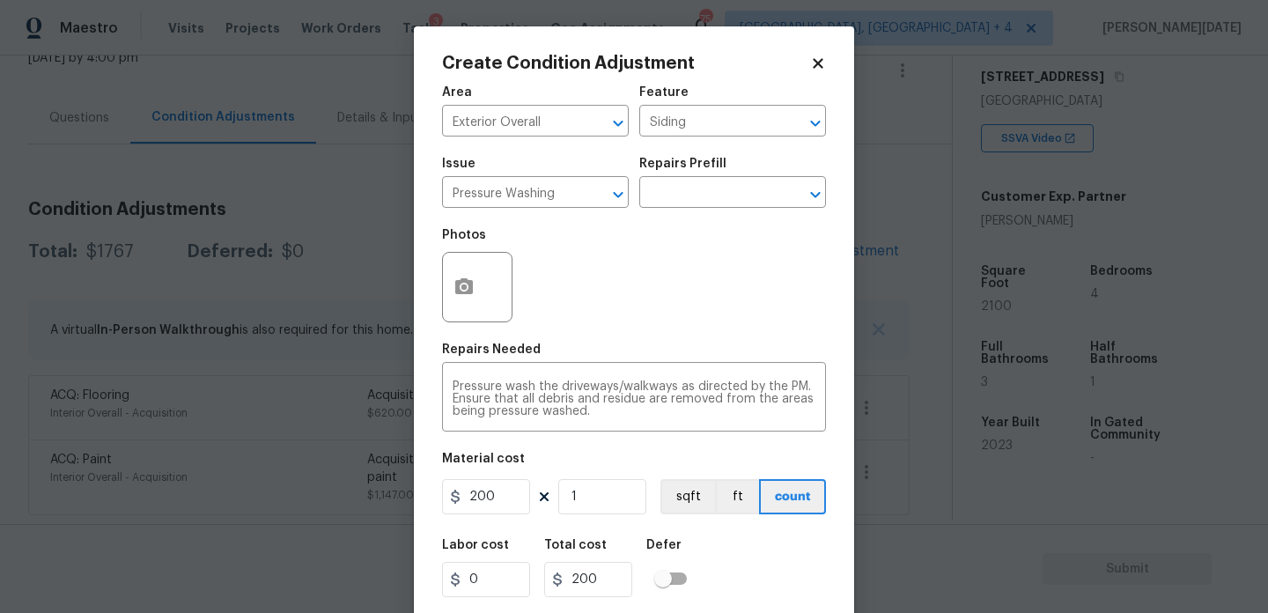
scroll to position [45, 0]
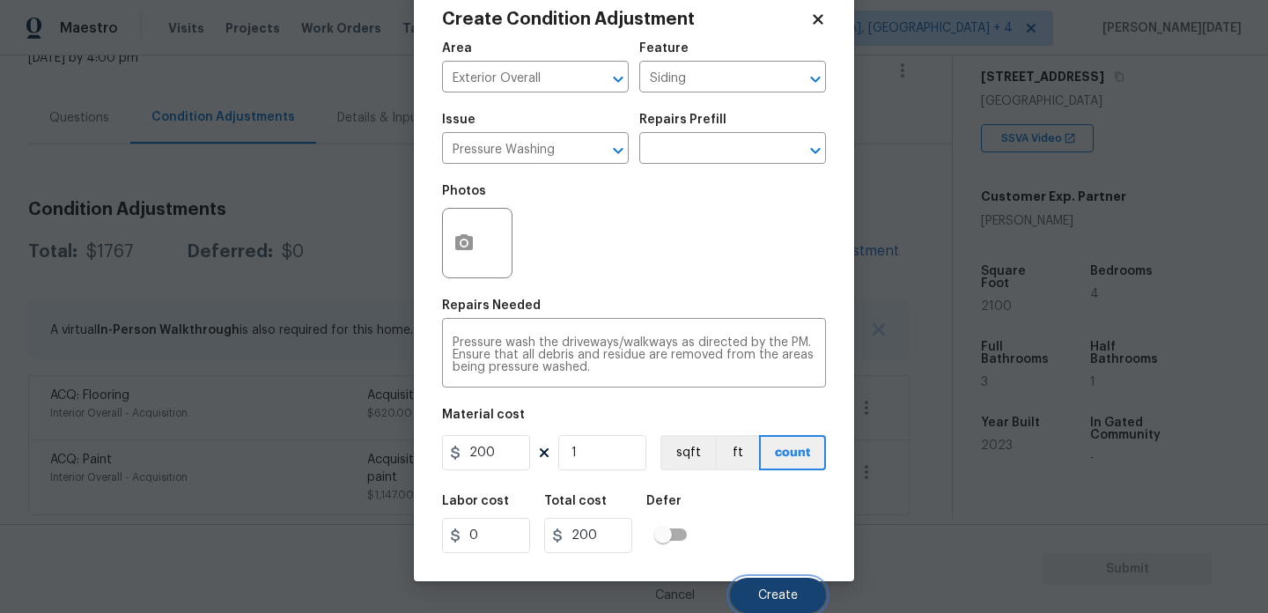
click at [773, 603] on button "Create" at bounding box center [778, 595] width 96 height 35
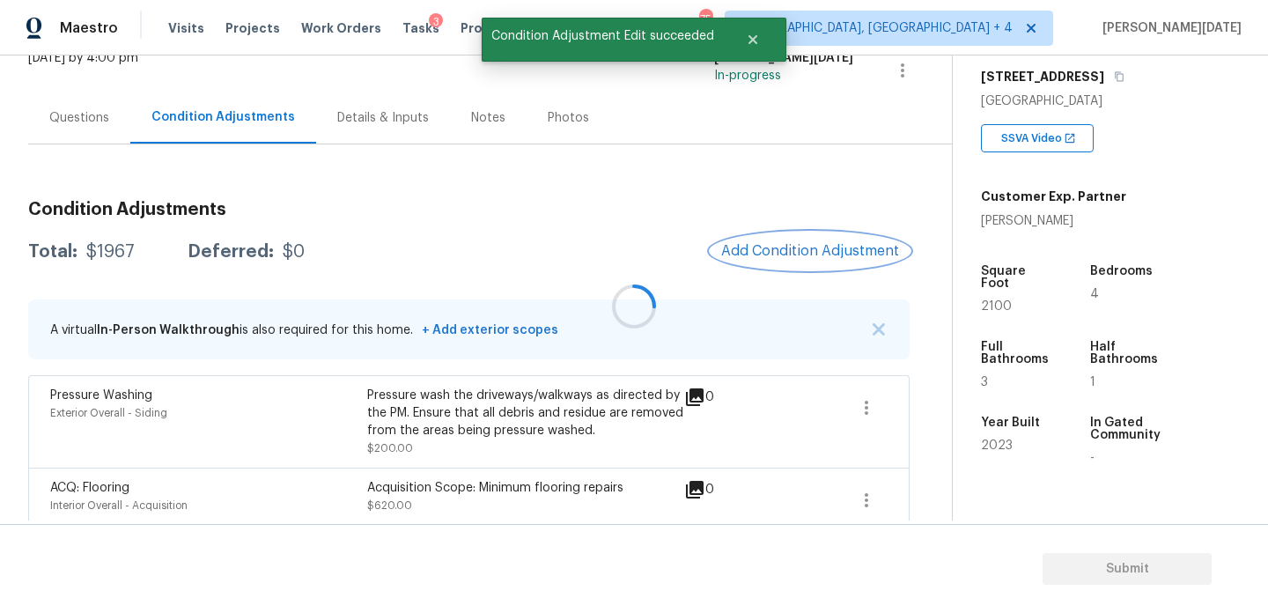
scroll to position [0, 0]
click at [781, 246] on div at bounding box center [634, 306] width 1268 height 613
click at [781, 246] on span "Add Condition Adjustment" at bounding box center [810, 251] width 178 height 16
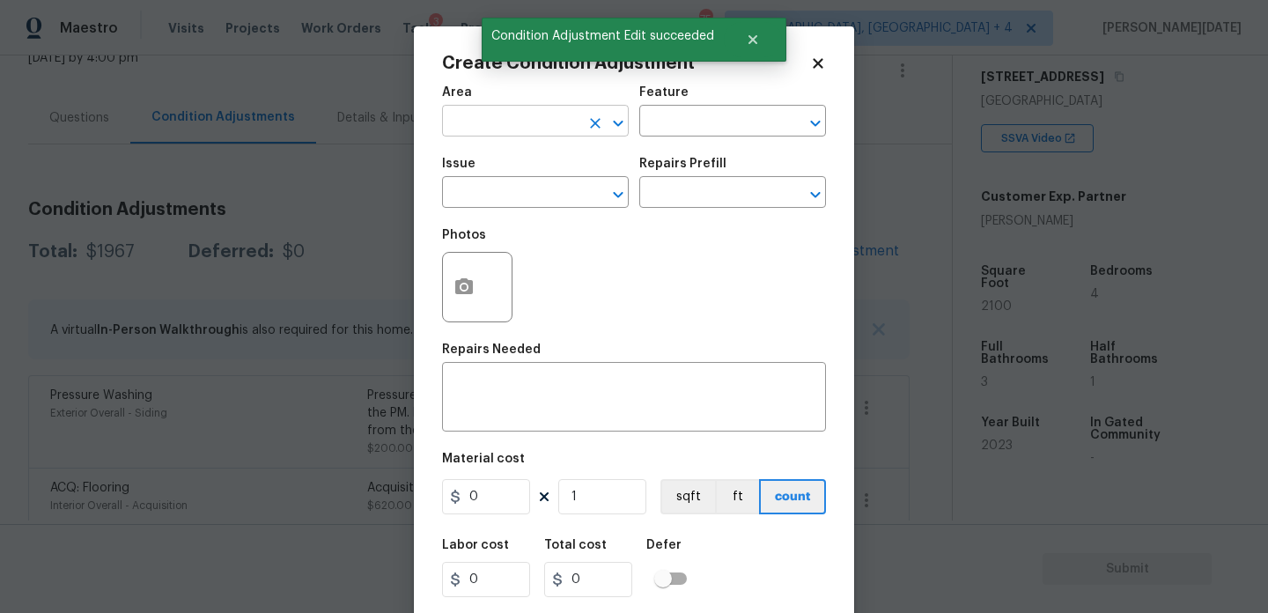
click at [487, 135] on input "text" at bounding box center [510, 122] width 137 height 27
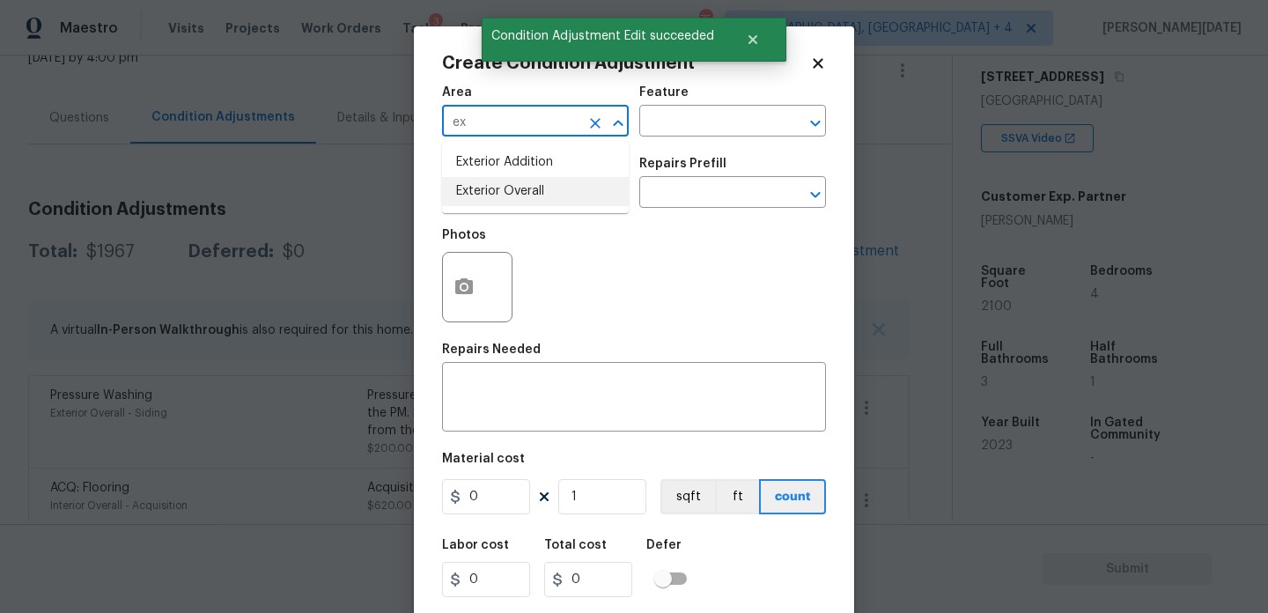
click at [496, 191] on li "Exterior Overall" at bounding box center [535, 191] width 187 height 29
type input "Exterior Overall"
click at [496, 191] on input "text" at bounding box center [510, 194] width 137 height 27
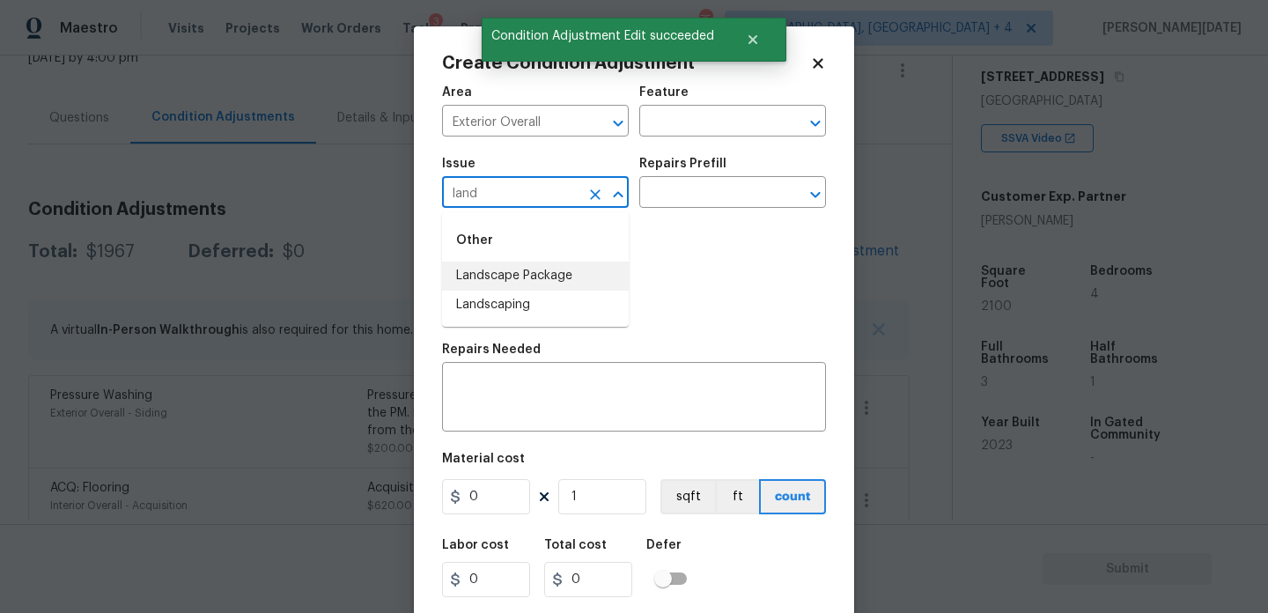
click at [528, 272] on li "Landscape Package" at bounding box center [535, 276] width 187 height 29
type input "Landscape Package"
click at [675, 188] on input "text" at bounding box center [707, 194] width 137 height 27
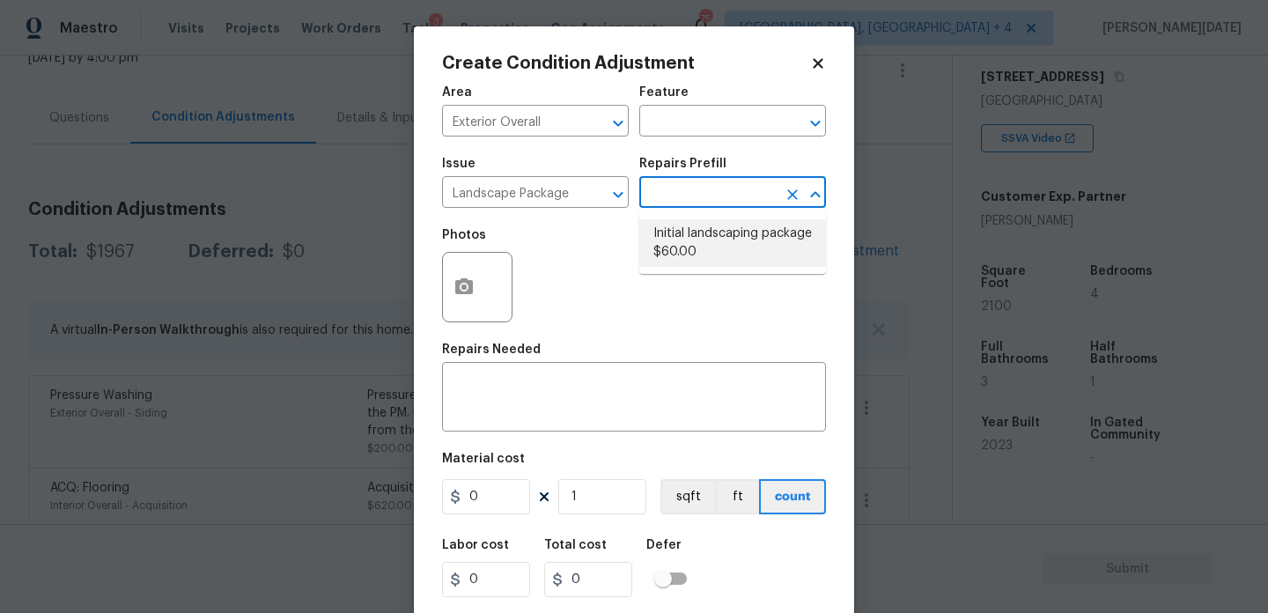
click at [689, 236] on li "Initial landscaping package $60.00" at bounding box center [732, 243] width 187 height 48
type input "Home Readiness Packages"
type textarea "Mowing of grass up to 6" in height. Mow, edge along driveways & sidewalks, trim…"
type input "60"
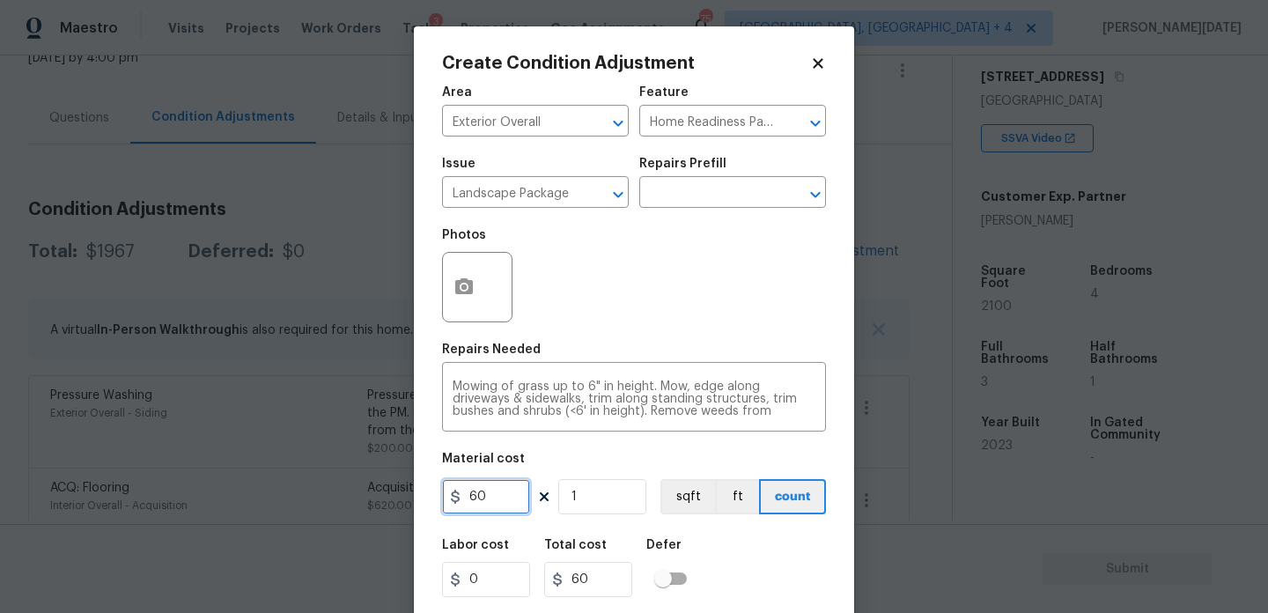
drag, startPoint x: 495, startPoint y: 495, endPoint x: 397, endPoint y: 492, distance: 97.8
click at [412, 495] on div "Create Condition Adjustment Area Exterior Overall ​ Feature Home Readiness Pack…" at bounding box center [634, 306] width 1268 height 613
type input "300"
click at [462, 279] on icon "button" at bounding box center [464, 286] width 18 height 16
type input "300"
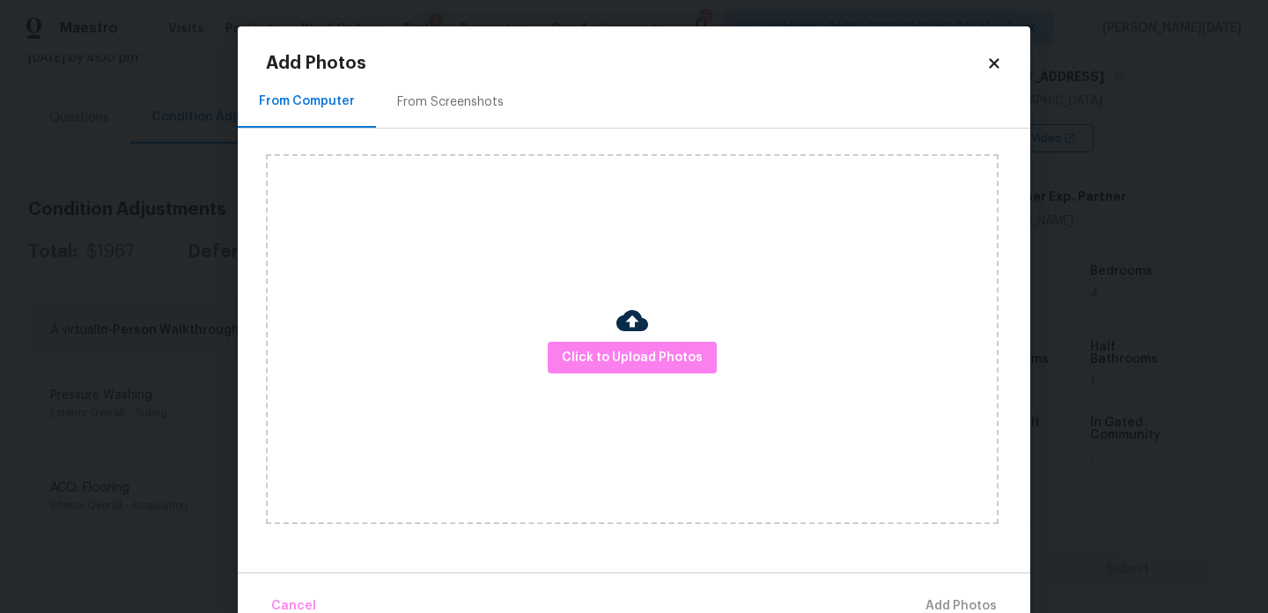
click at [481, 88] on div "From Screenshots" at bounding box center [450, 102] width 149 height 52
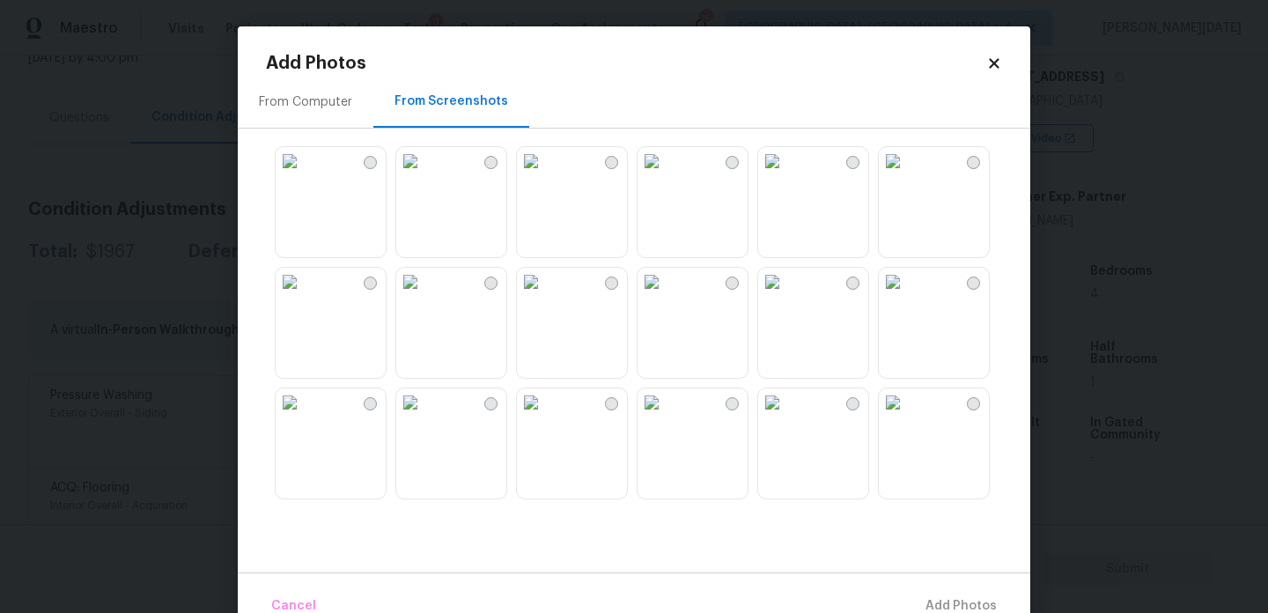
click at [663, 175] on img at bounding box center [652, 161] width 28 height 28
click at [666, 415] on img at bounding box center [652, 402] width 28 height 28
click at [304, 175] on img at bounding box center [290, 161] width 28 height 28
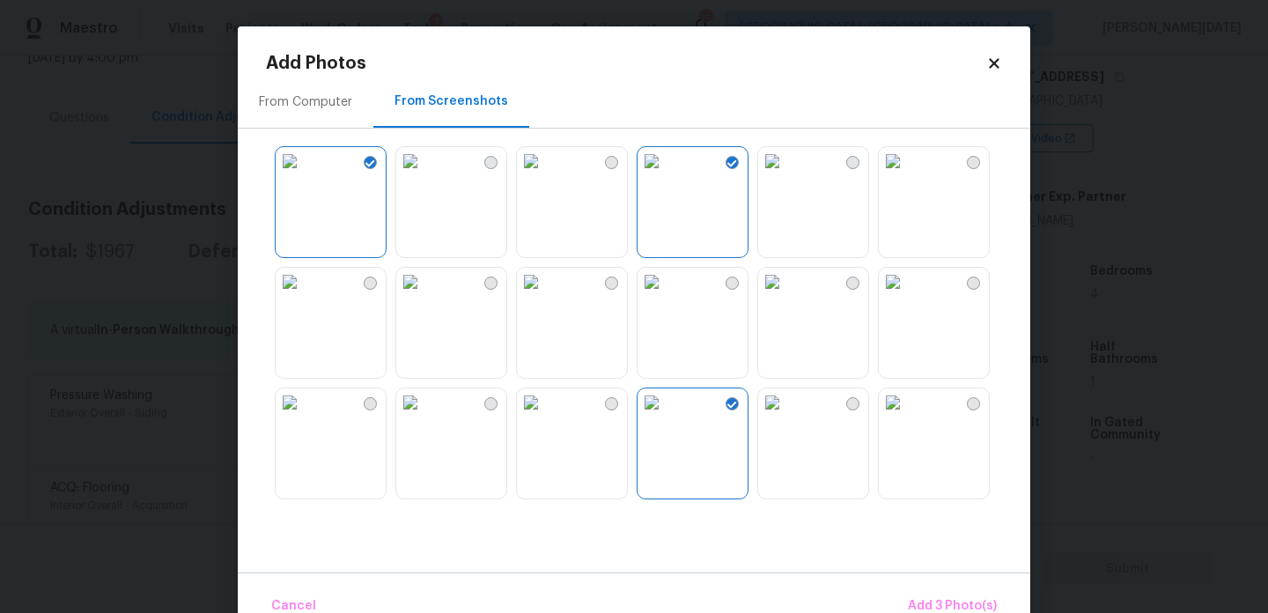
click at [424, 296] on img at bounding box center [410, 282] width 28 height 28
click at [924, 580] on div "Cancel Add 4 Photo(s)" at bounding box center [634, 598] width 793 height 53
click at [926, 593] on button "Add 4 Photo(s)" at bounding box center [951, 606] width 105 height 38
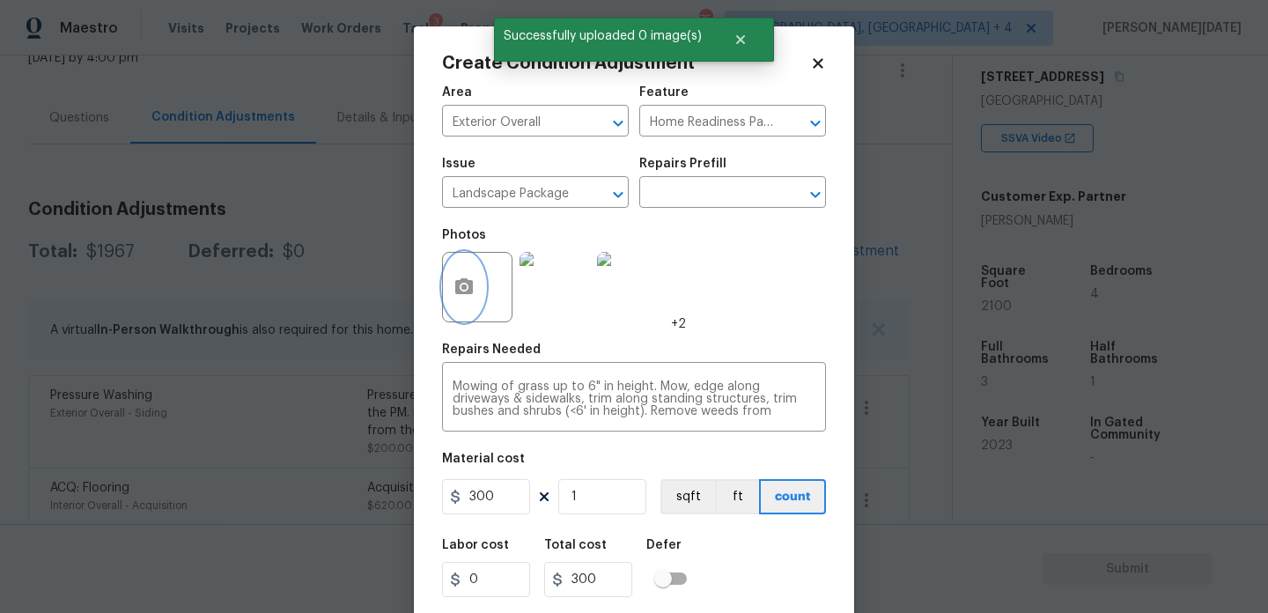
scroll to position [45, 0]
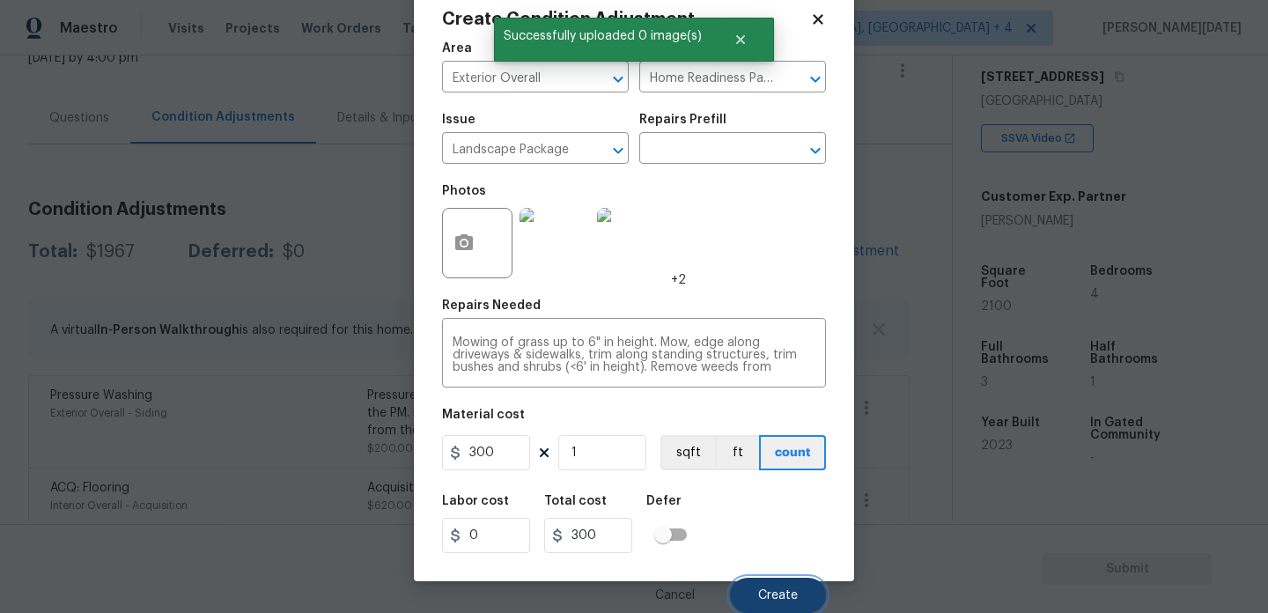
click at [774, 593] on span "Create" at bounding box center [778, 595] width 40 height 13
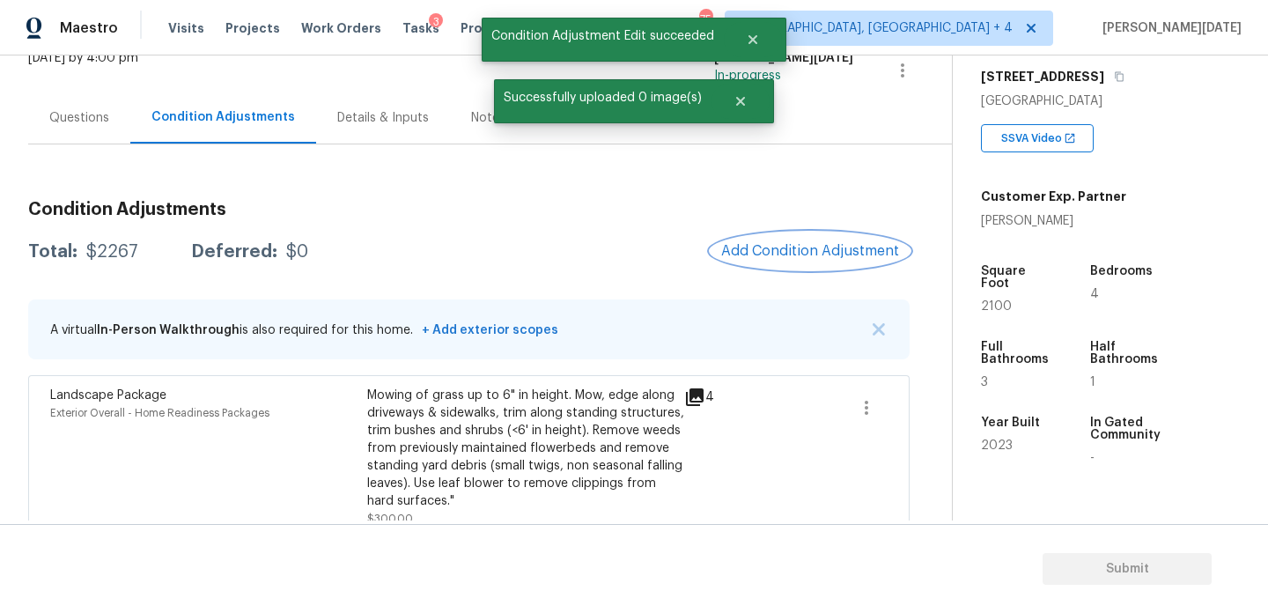
scroll to position [0, 0]
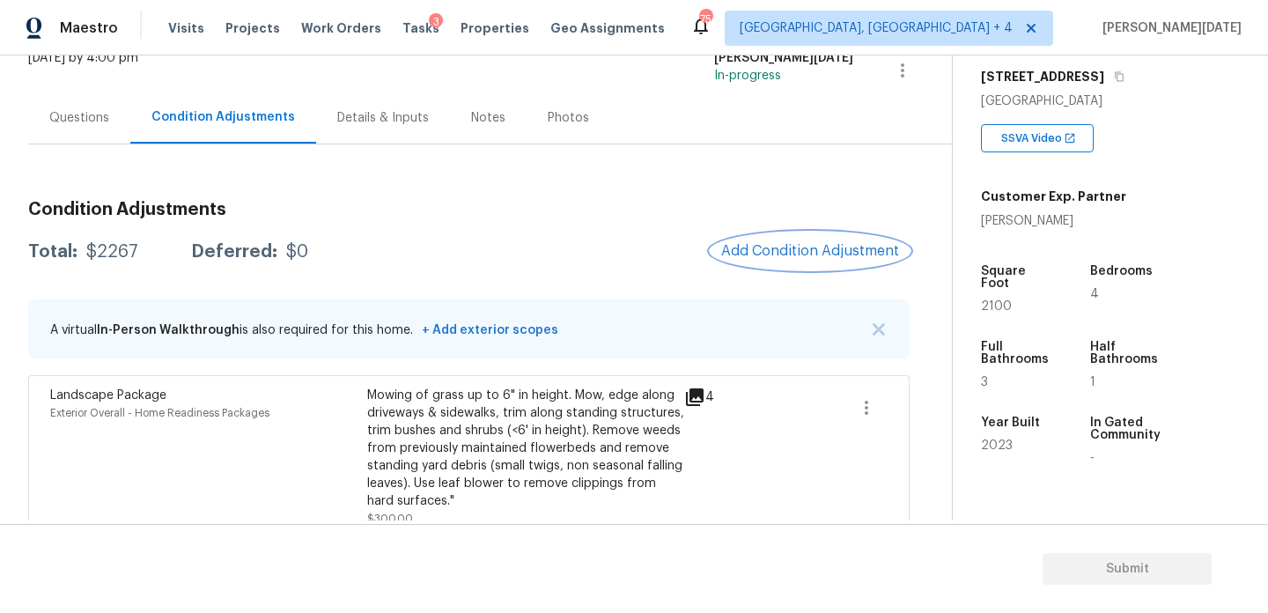
click at [748, 243] on span "Add Condition Adjustment" at bounding box center [810, 251] width 178 height 16
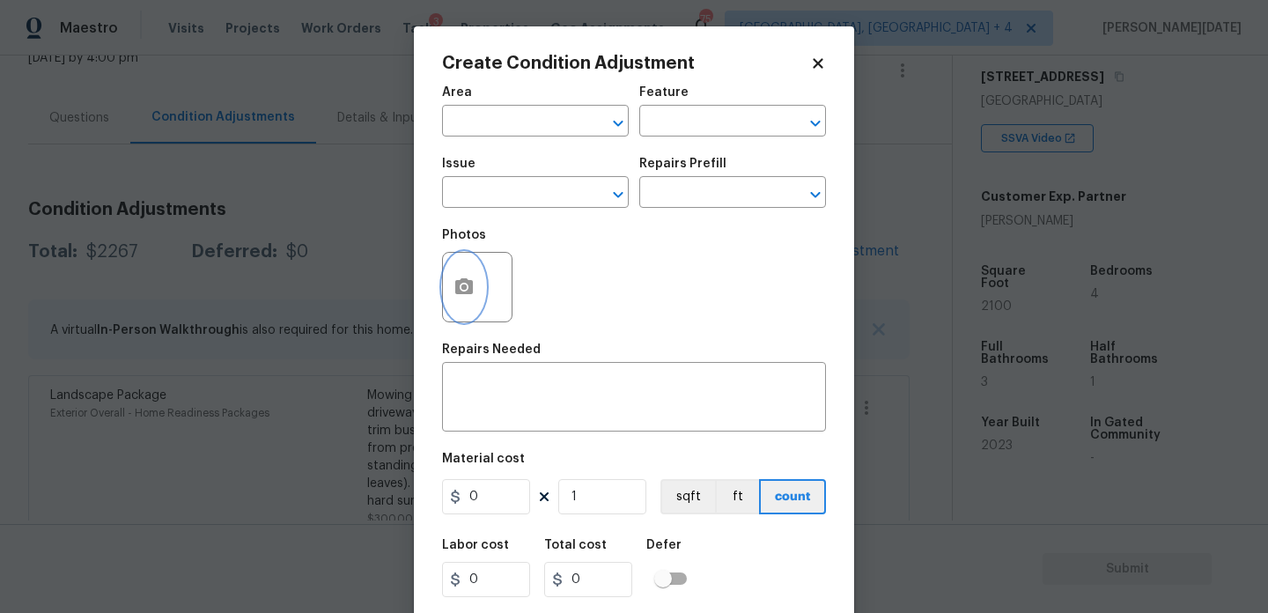
click at [469, 294] on icon "button" at bounding box center [464, 286] width 18 height 16
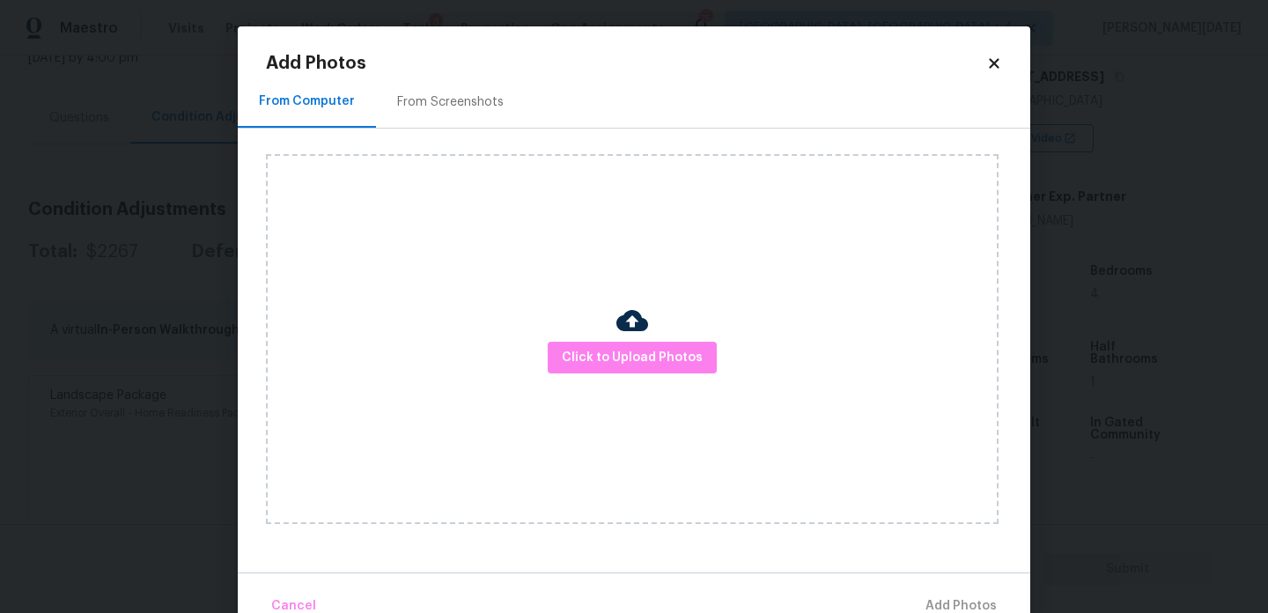
click at [626, 374] on div "Click to Upload Photos" at bounding box center [632, 339] width 733 height 370
click at [644, 363] on span "Click to Upload Photos" at bounding box center [632, 358] width 141 height 22
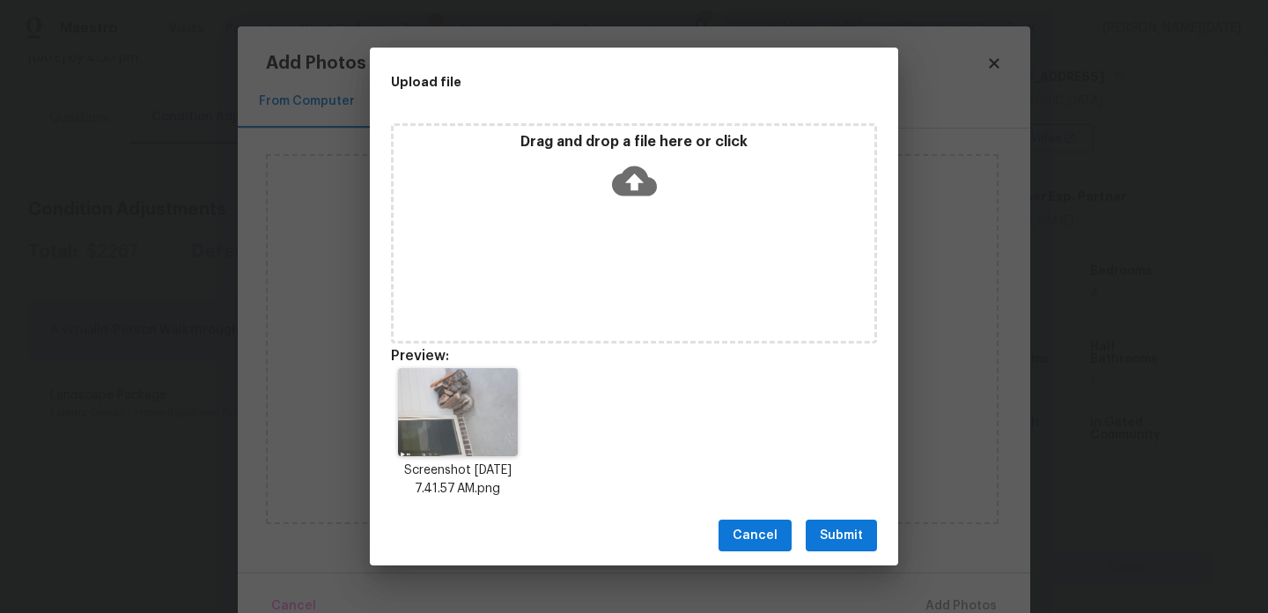
click at [835, 535] on span "Submit" at bounding box center [841, 536] width 43 height 22
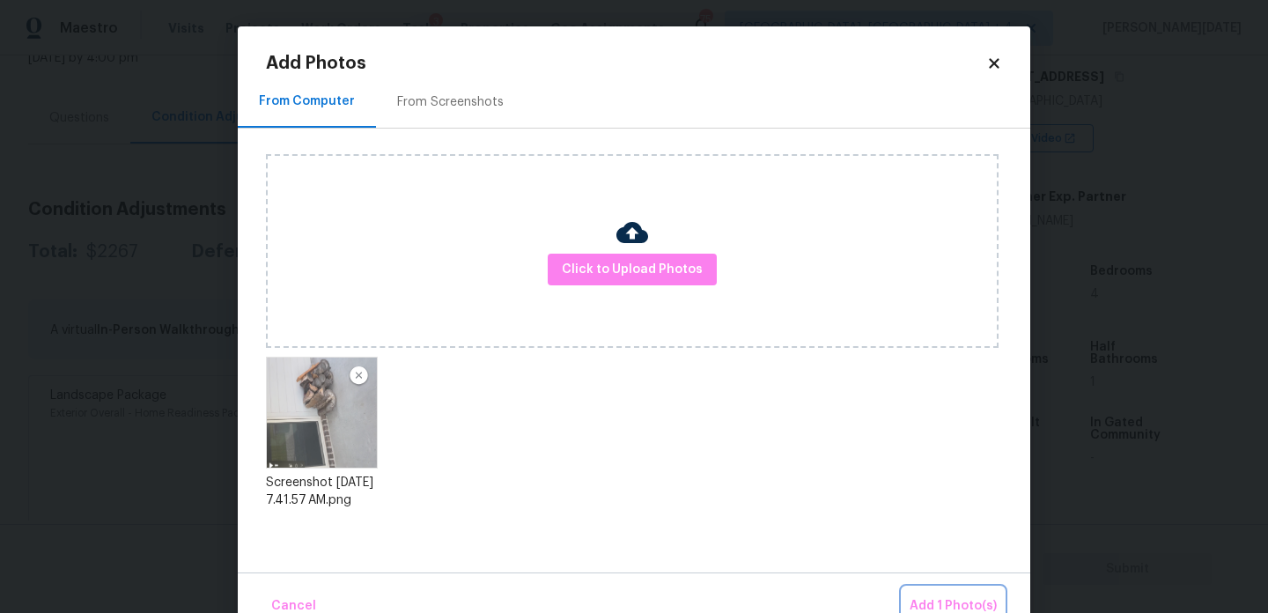
click at [956, 598] on span "Add 1 Photo(s)" at bounding box center [953, 606] width 87 height 22
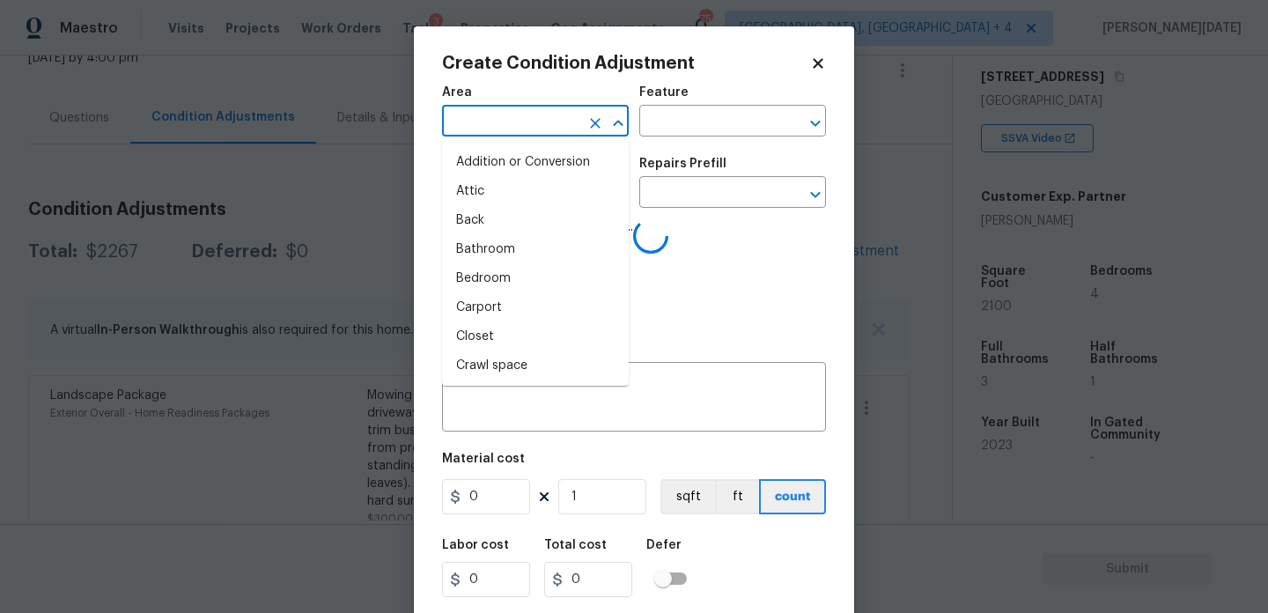
click at [471, 119] on input "text" at bounding box center [510, 122] width 137 height 27
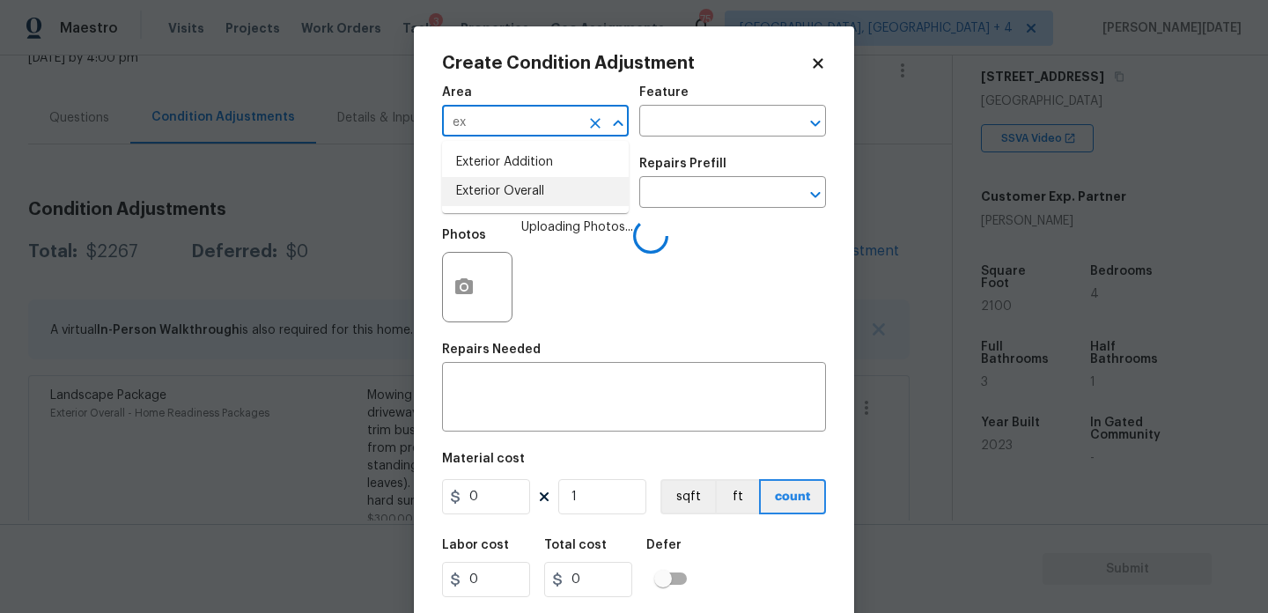
click at [502, 194] on li "Exterior Overall" at bounding box center [535, 191] width 187 height 29
type input "Exterior Overall"
click at [502, 194] on input "text" at bounding box center [510, 194] width 137 height 27
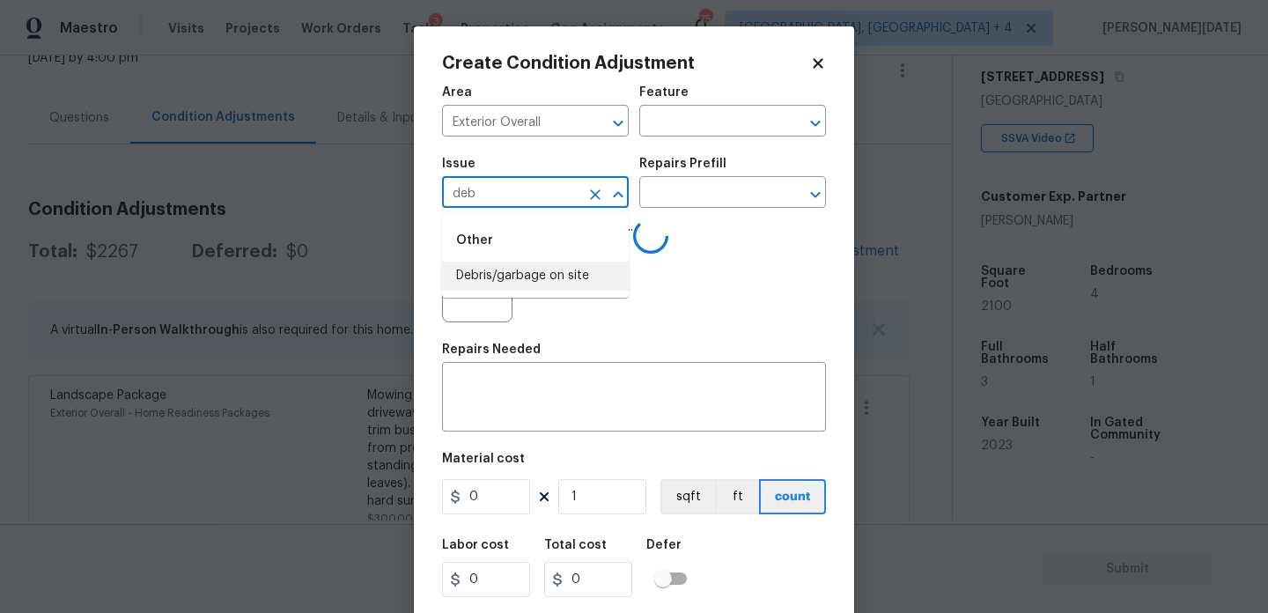
click at [534, 290] on li "Debris/garbage on site" at bounding box center [535, 276] width 187 height 29
type input "Debris/garbage on site"
click at [705, 205] on input "text" at bounding box center [707, 194] width 137 height 27
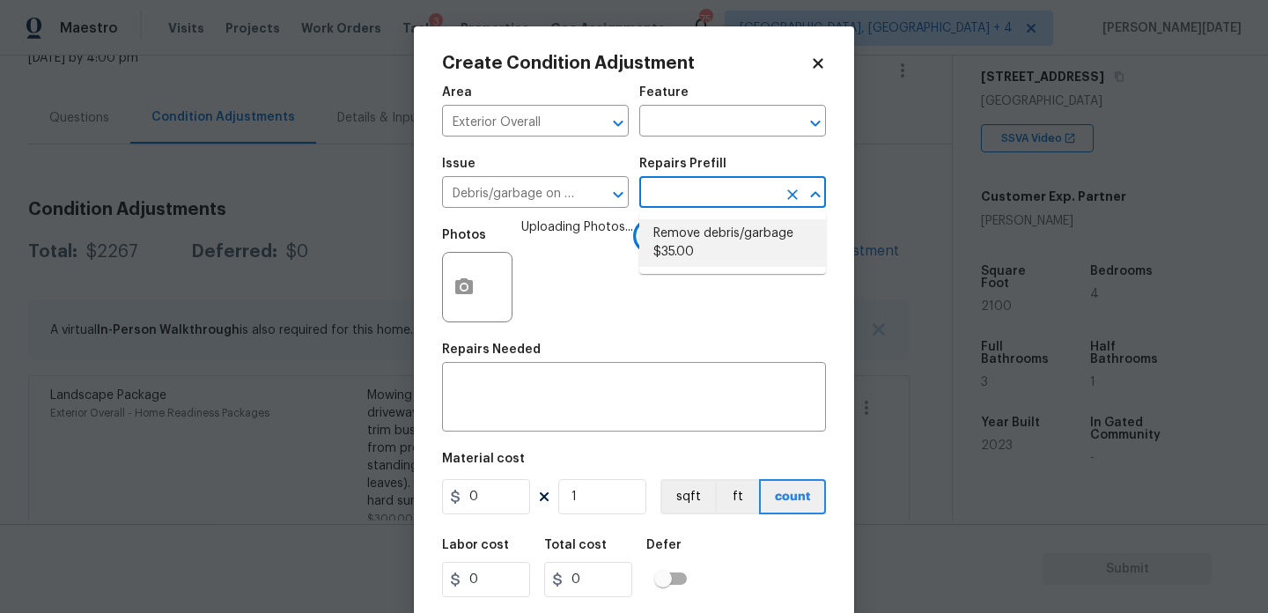
click at [722, 238] on li "Remove debris/garbage $35.00" at bounding box center [732, 243] width 187 height 48
type textarea "Remove, haul off, and properly dispose of any debris left by seller to offsite …"
type input "35"
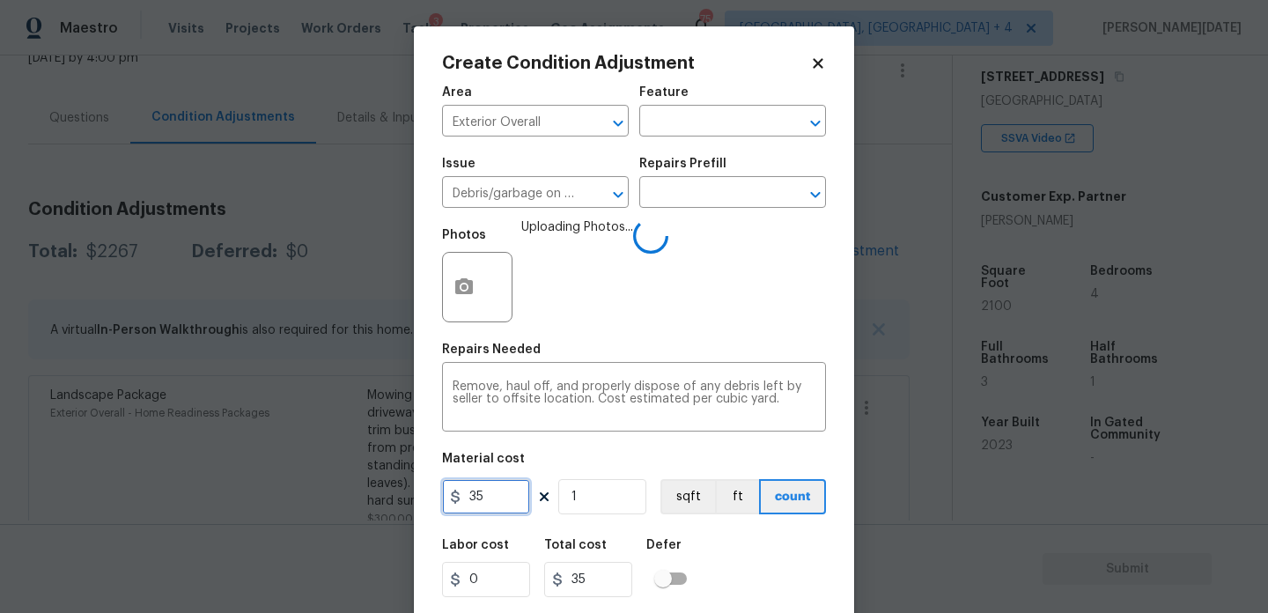
drag, startPoint x: 504, startPoint y: 508, endPoint x: 407, endPoint y: 508, distance: 96.9
click at [407, 508] on div "Create Condition Adjustment Area Exterior Overall ​ Feature ​ Issue Debris/garb…" at bounding box center [634, 306] width 1268 height 613
type input "100"
click at [704, 301] on div "Photos Uploading Photos..." at bounding box center [634, 275] width 384 height 114
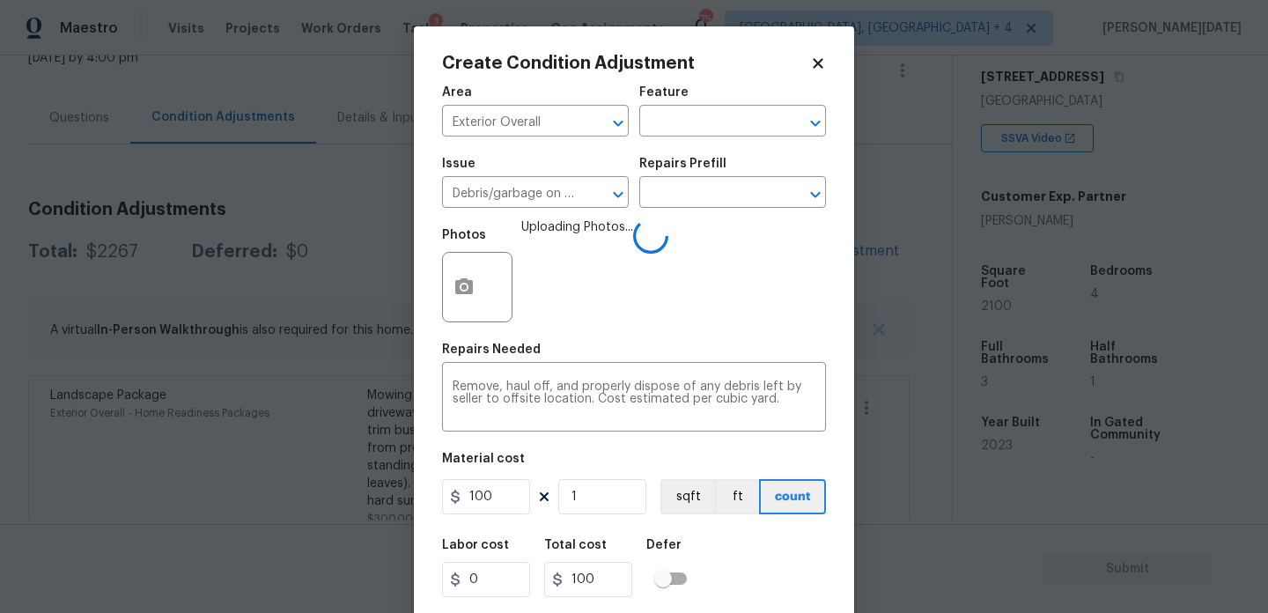
scroll to position [45, 0]
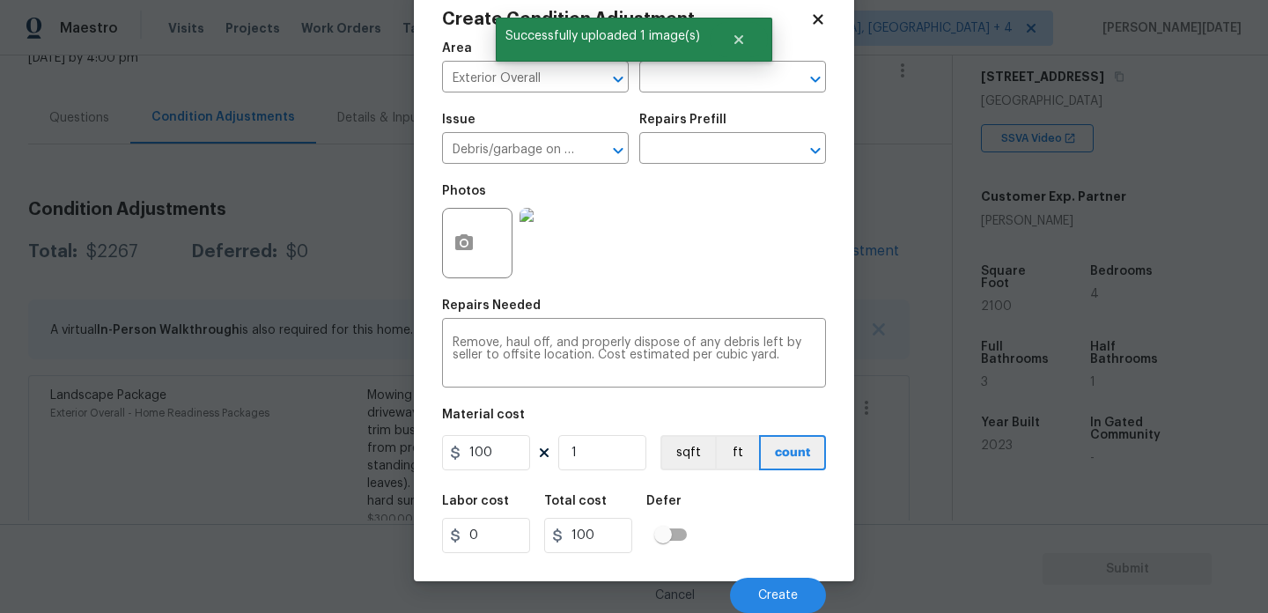
click at [773, 549] on div "Labor cost 0 Total cost 100 Defer" at bounding box center [634, 523] width 384 height 79
click at [775, 587] on button "Create" at bounding box center [778, 595] width 96 height 35
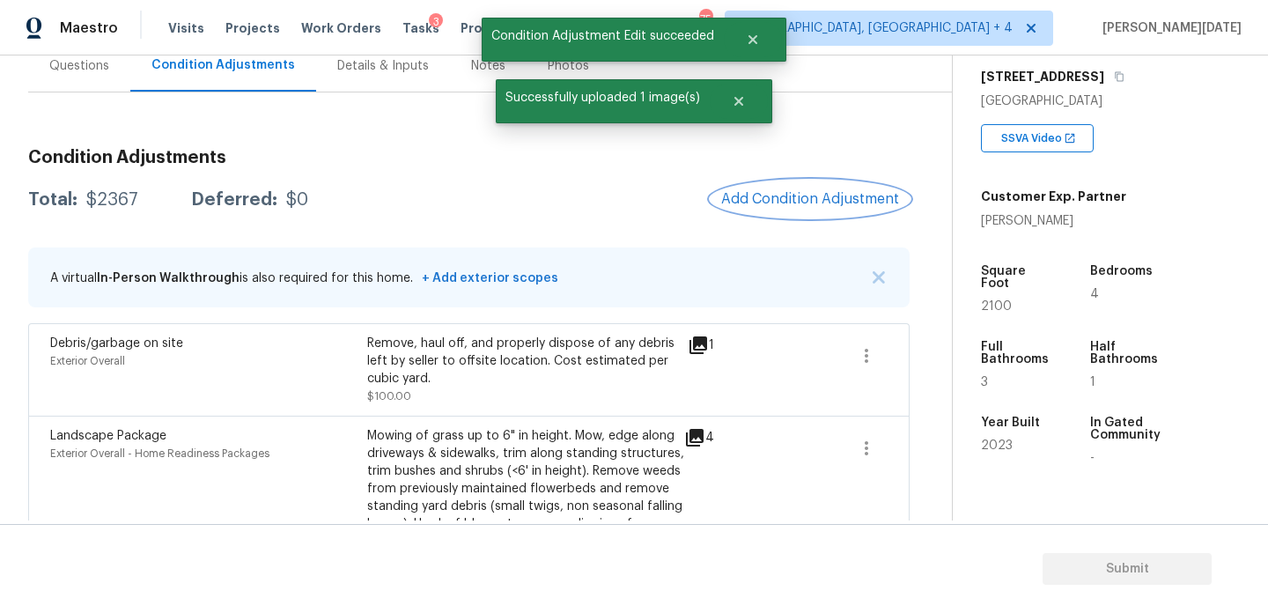
scroll to position [169, 0]
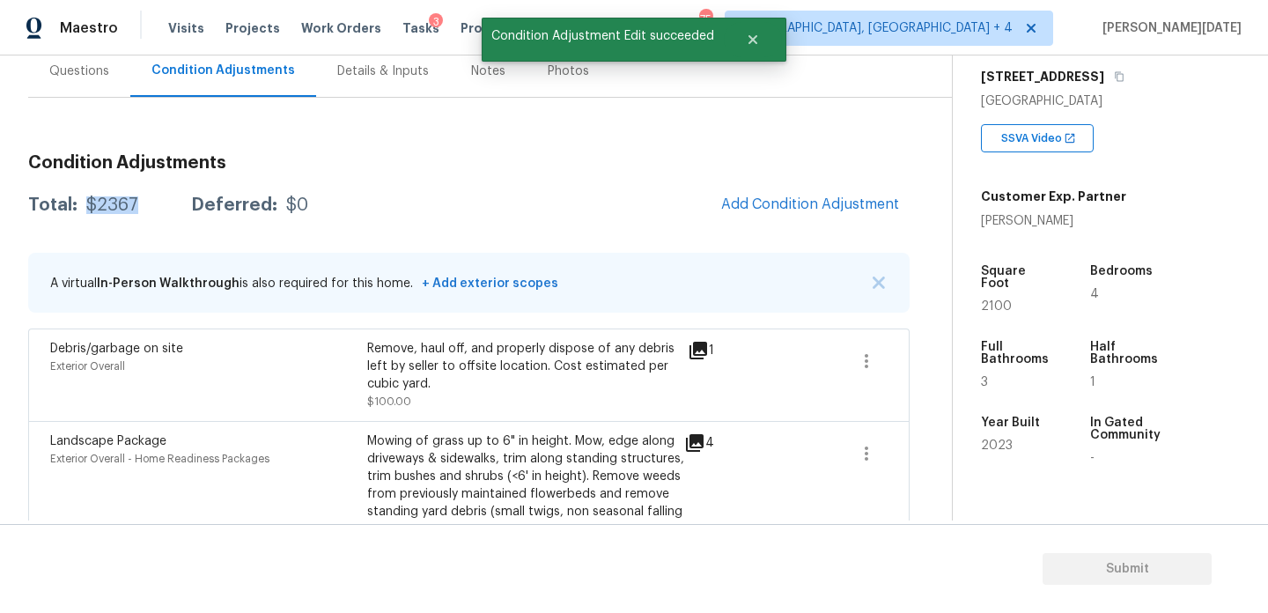
drag, startPoint x: 84, startPoint y: 203, endPoint x: 140, endPoint y: 203, distance: 56.4
click at [140, 203] on div "Total: $2367 Deferred: $0" at bounding box center [168, 205] width 280 height 18
copy div "$2367"
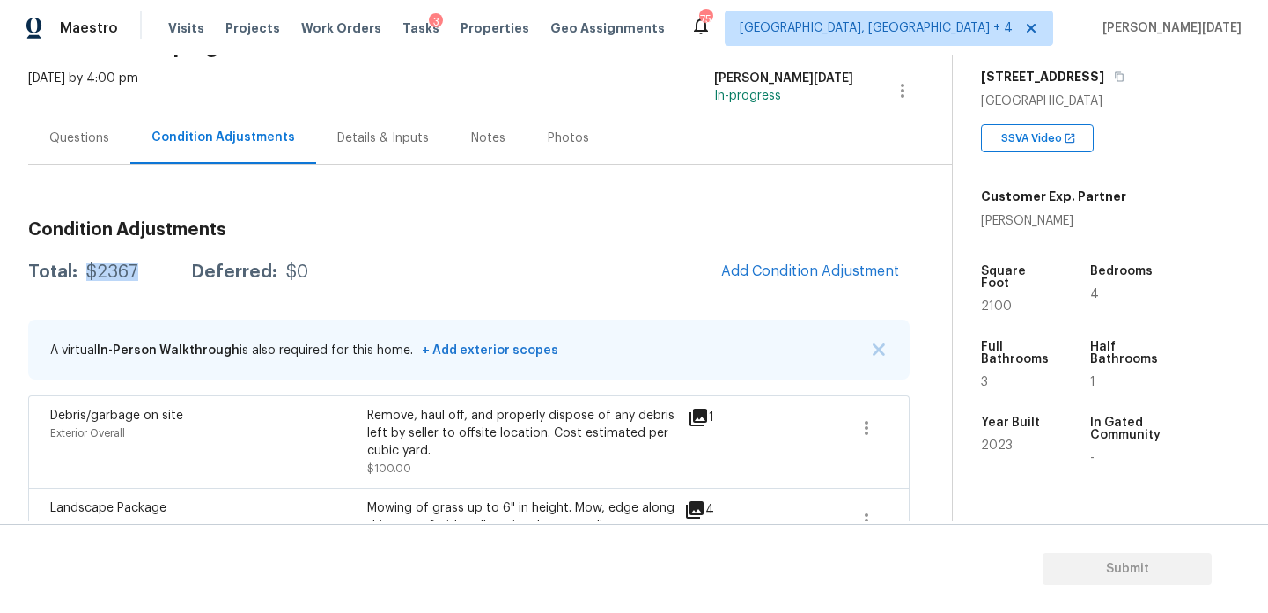
scroll to position [101, 0]
click at [85, 148] on div "Questions" at bounding box center [79, 139] width 102 height 52
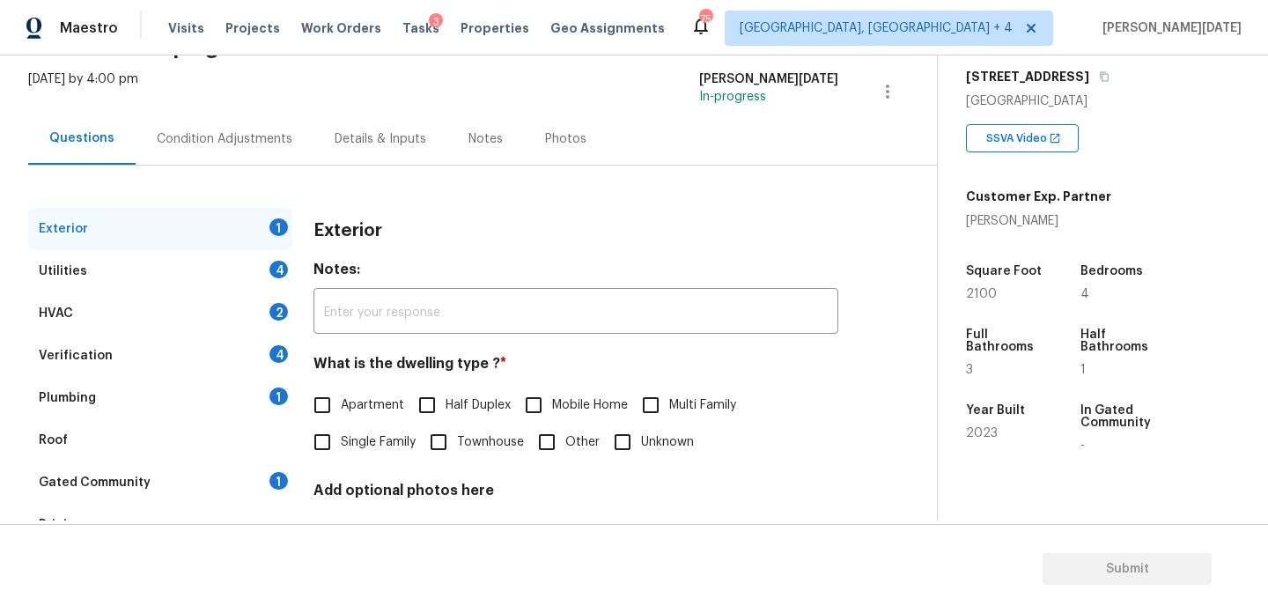
scroll to position [235, 0]
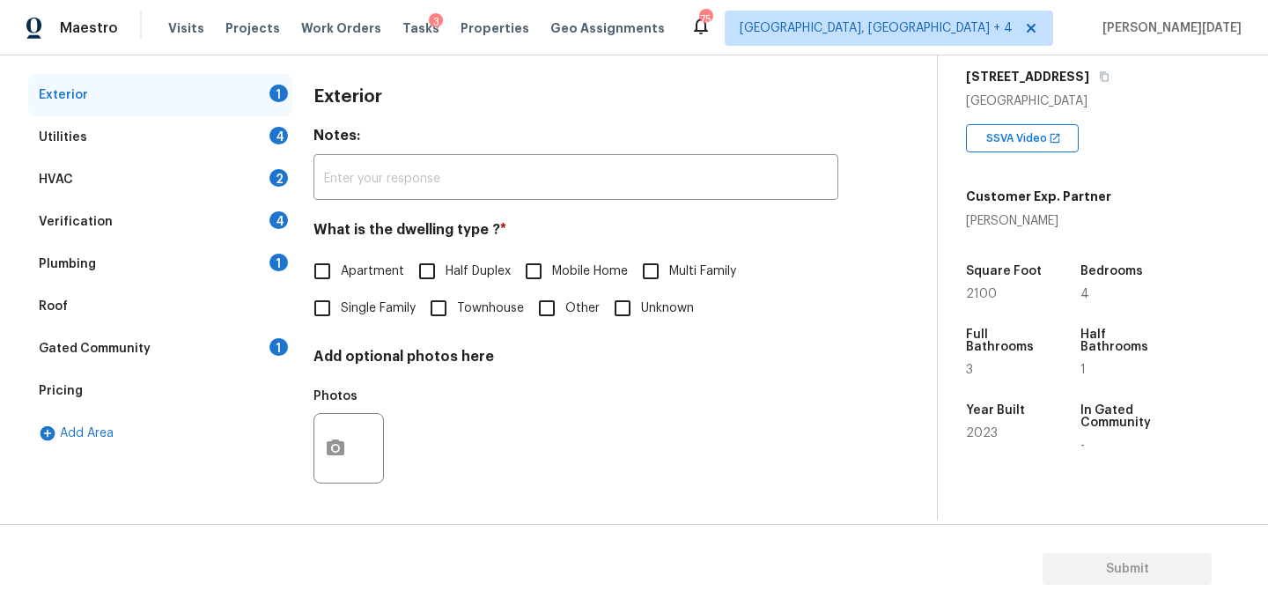
click at [331, 318] on input "Single Family" at bounding box center [322, 308] width 37 height 37
checkbox input "true"
click at [277, 144] on div "Utilities 4" at bounding box center [160, 137] width 264 height 42
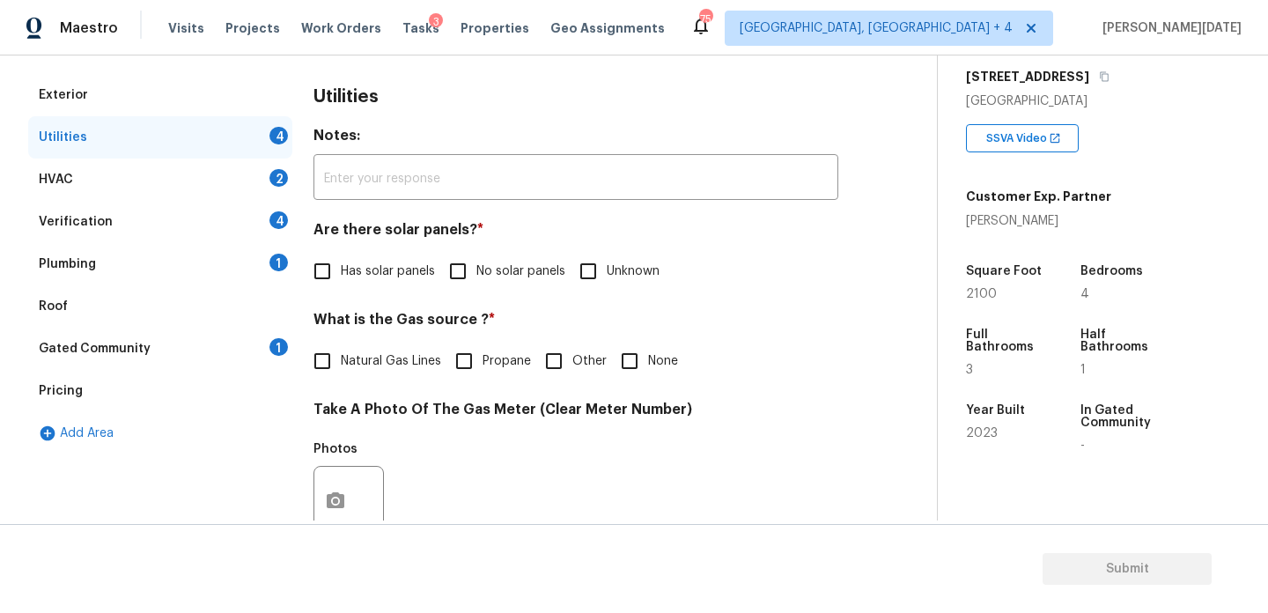
click at [475, 282] on input "No solar panels" at bounding box center [457, 271] width 37 height 37
checkbox input "true"
click at [656, 357] on span "None" at bounding box center [663, 361] width 30 height 18
click at [648, 357] on input "None" at bounding box center [629, 361] width 37 height 37
checkbox input "true"
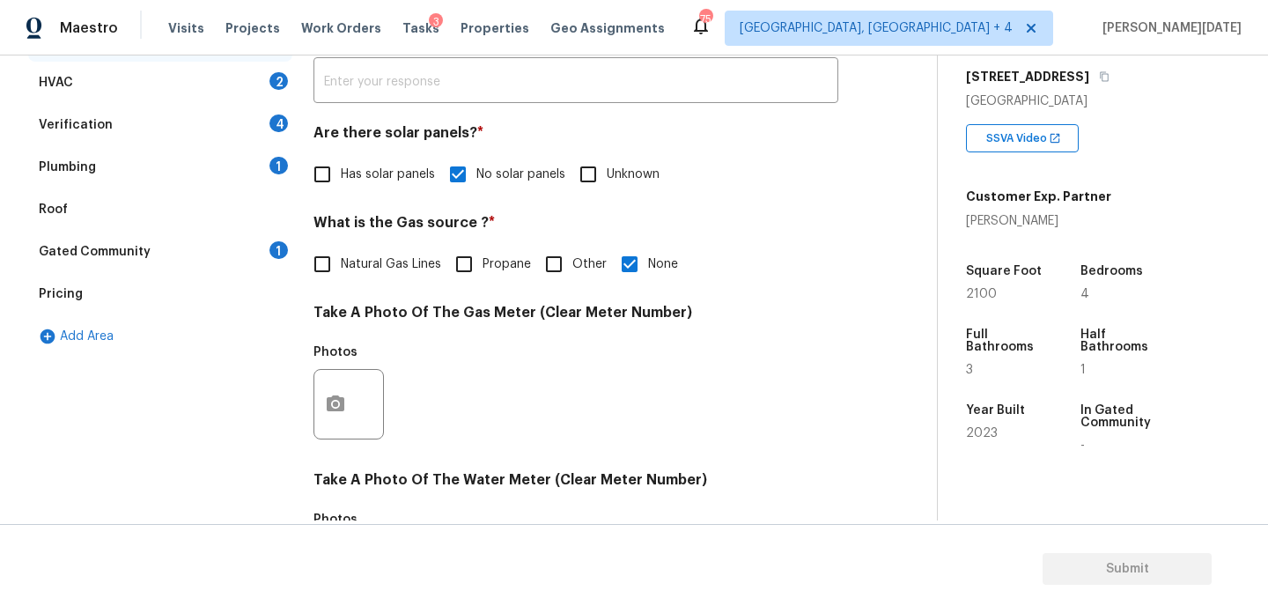
scroll to position [286, 0]
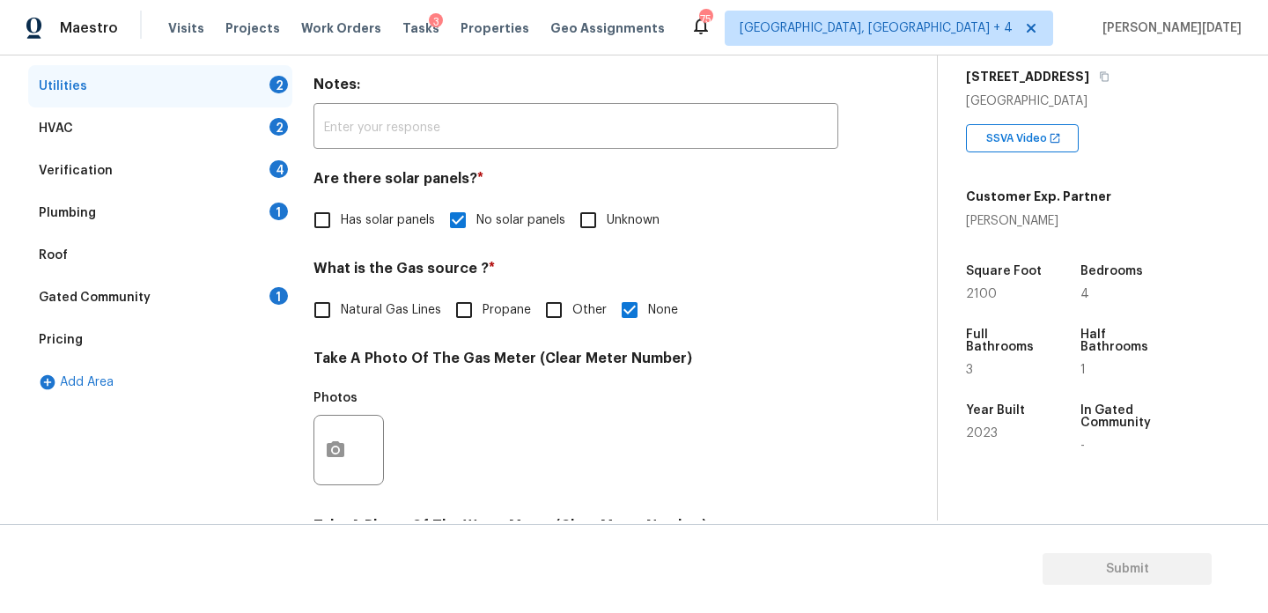
click at [328, 316] on input "Natural Gas Lines" at bounding box center [322, 309] width 37 height 37
checkbox input "true"
checkbox input "false"
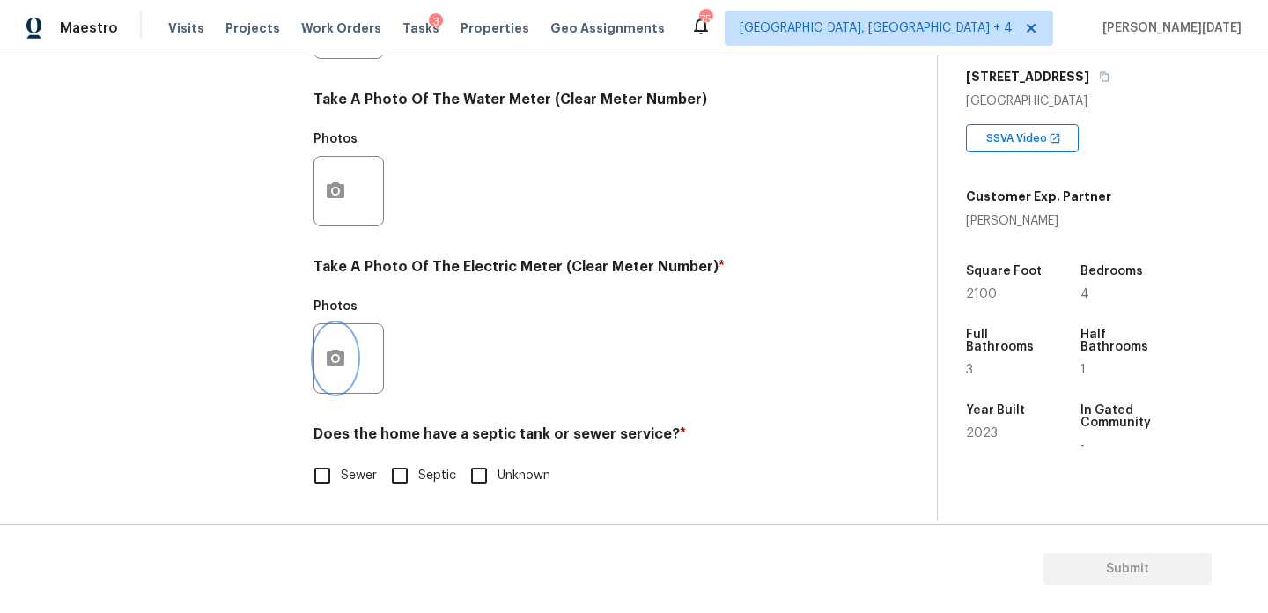
click at [336, 358] on circle "button" at bounding box center [335, 358] width 5 height 5
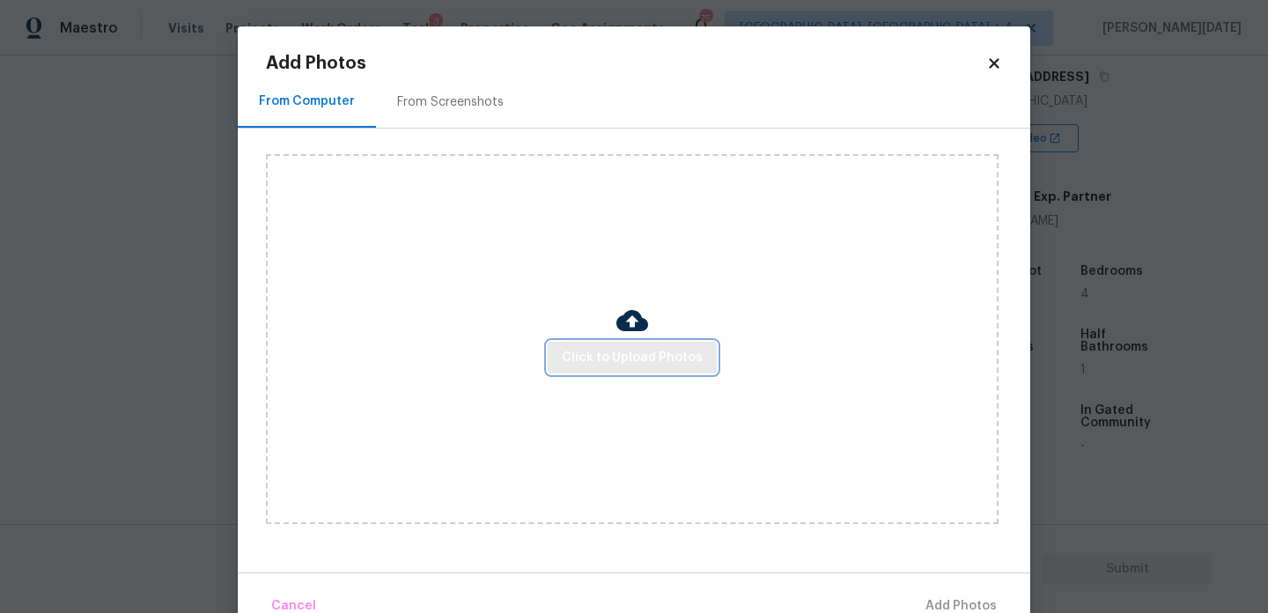
click at [615, 349] on span "Click to Upload Photos" at bounding box center [632, 358] width 141 height 22
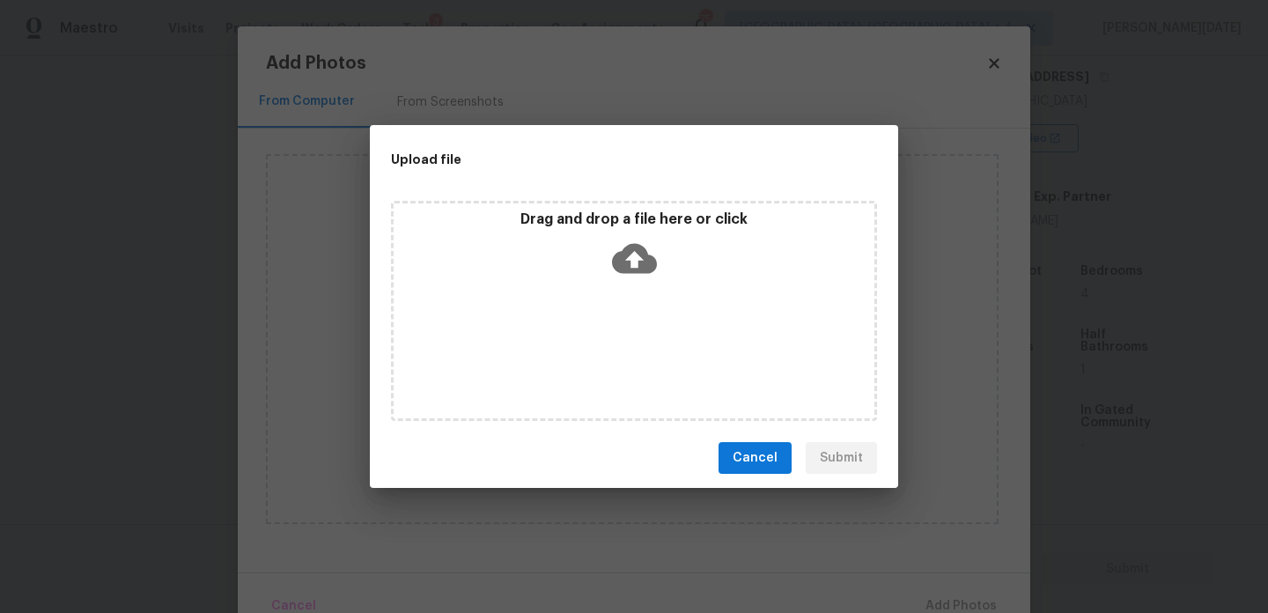
click at [615, 349] on div "Drag and drop a file here or click" at bounding box center [634, 311] width 486 height 220
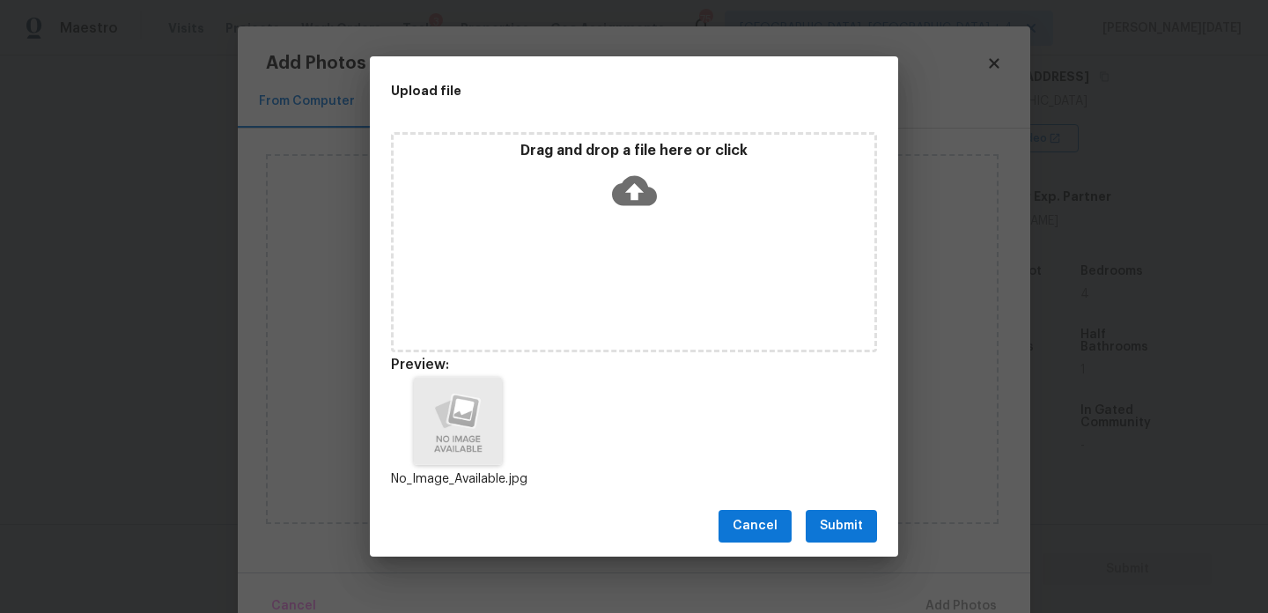
click at [853, 524] on span "Submit" at bounding box center [841, 526] width 43 height 22
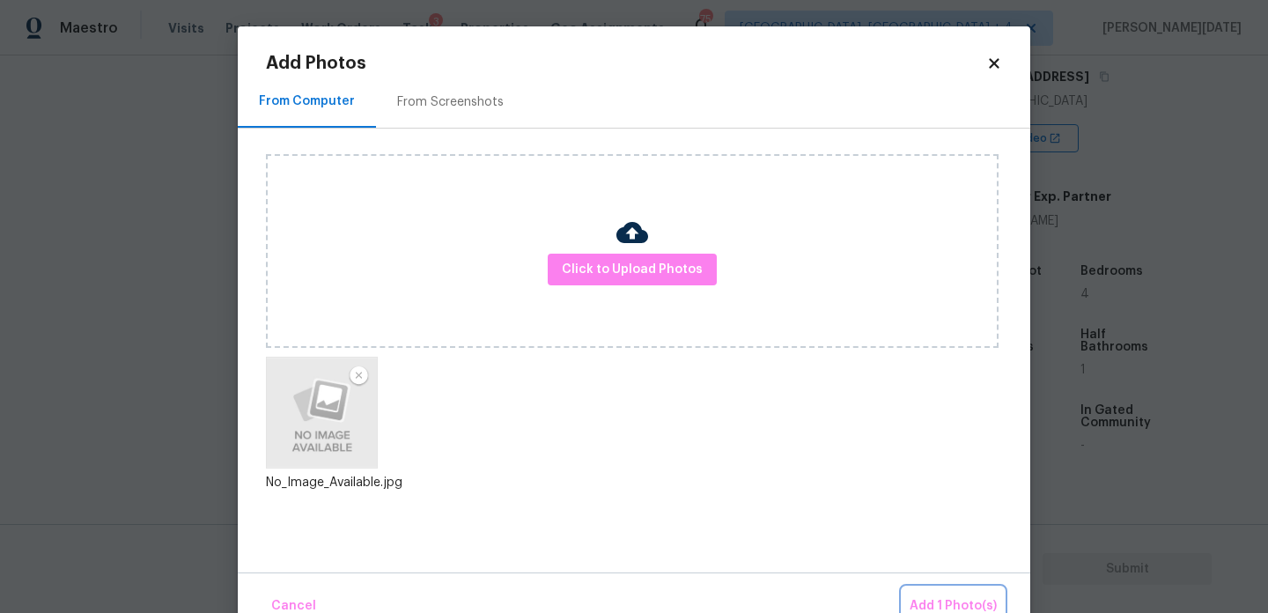
click at [951, 605] on span "Add 1 Photo(s)" at bounding box center [953, 606] width 87 height 22
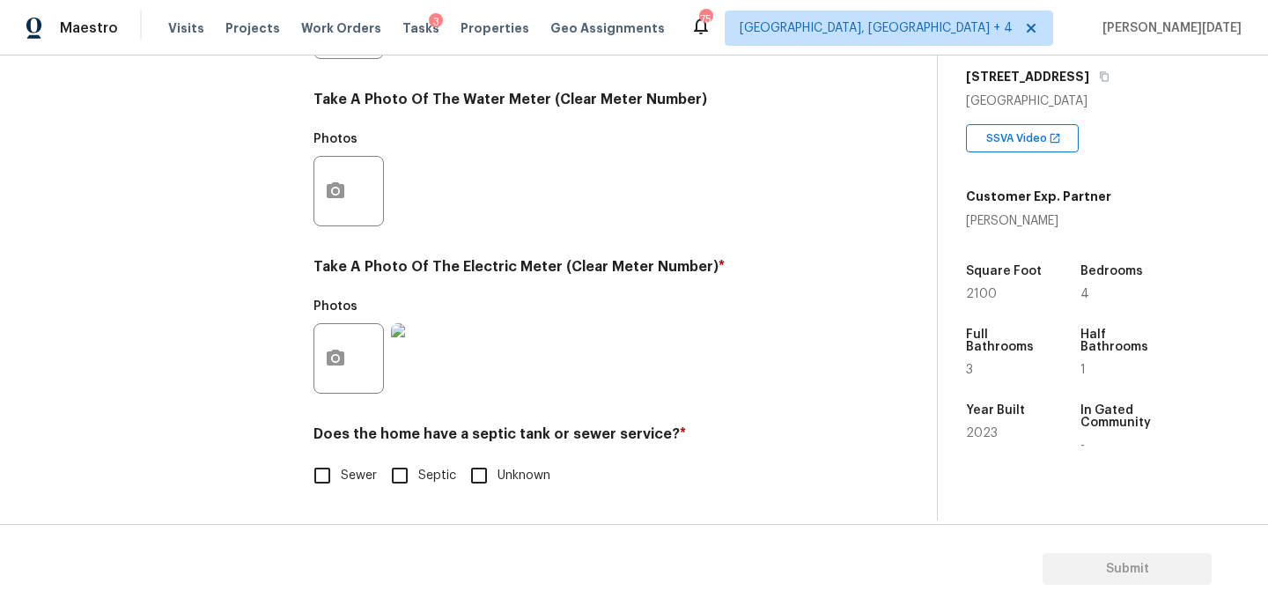
click at [336, 459] on input "Sewer" at bounding box center [322, 475] width 37 height 37
checkbox input "true"
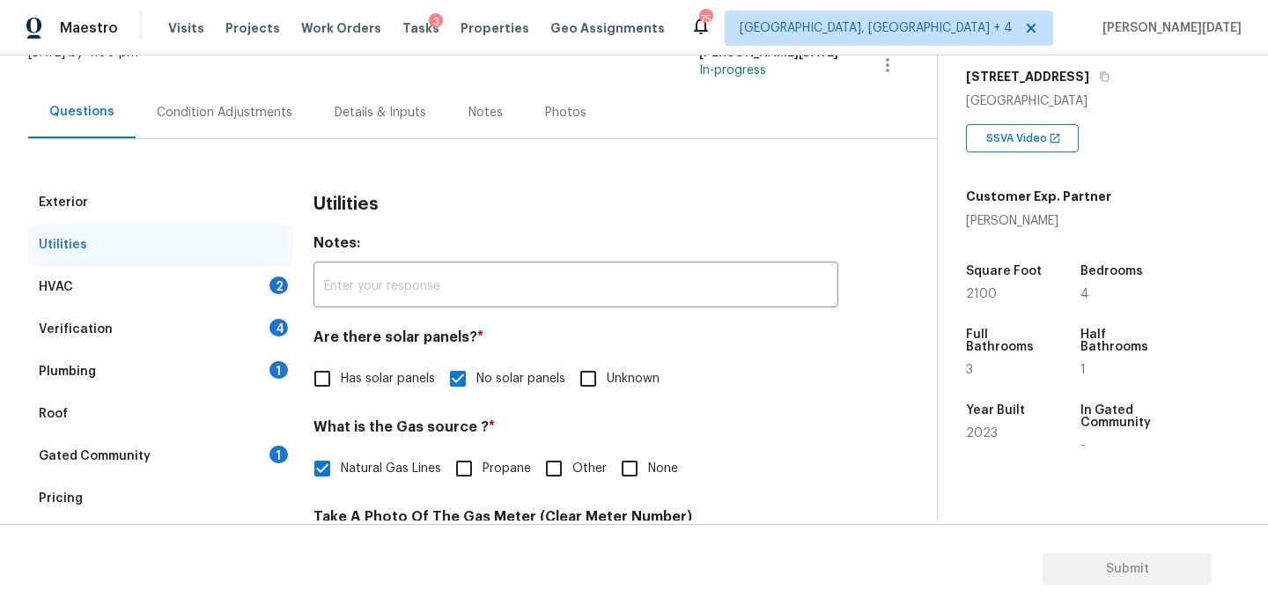
click at [250, 272] on div "HVAC 2" at bounding box center [160, 287] width 264 height 42
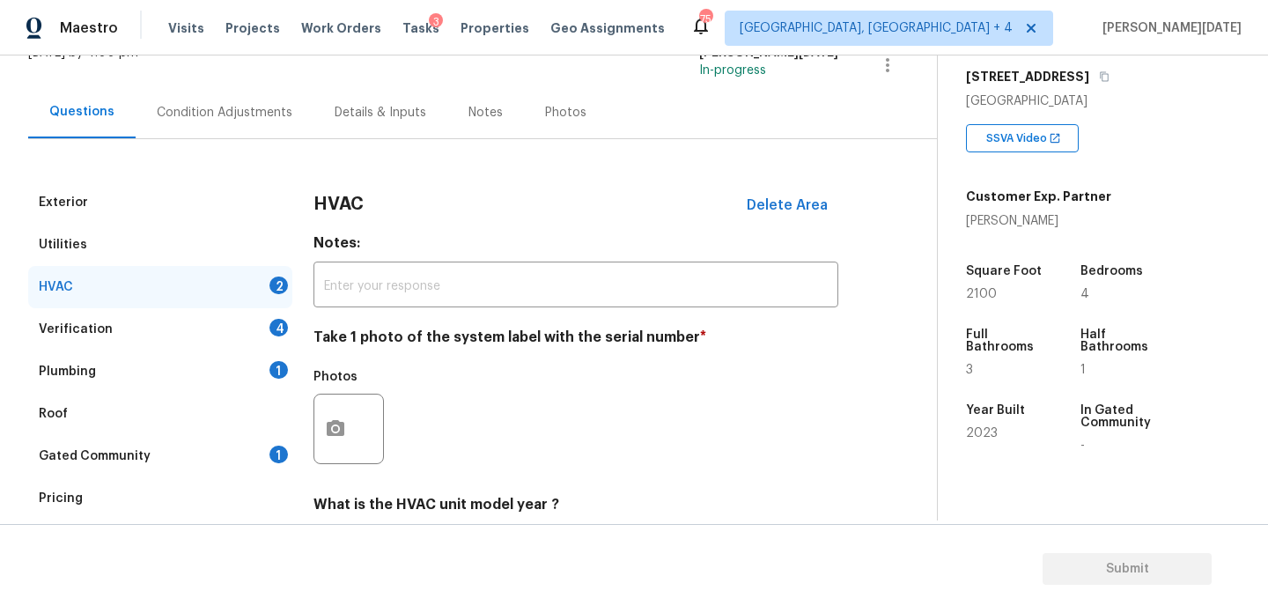
scroll to position [293, 0]
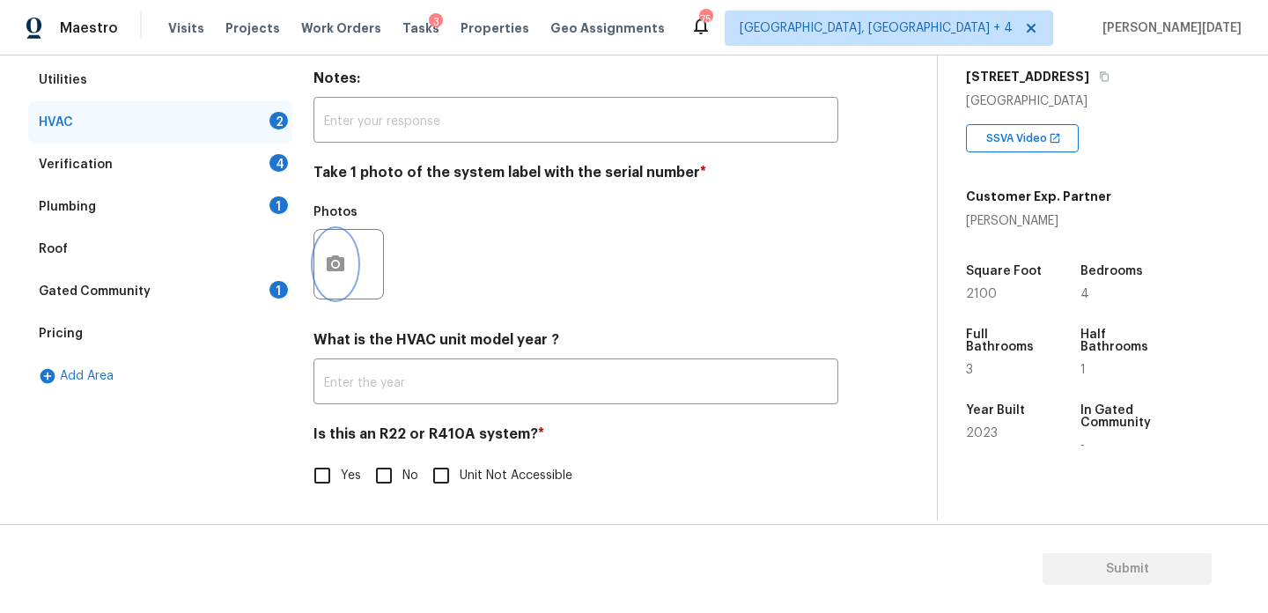
click at [333, 264] on circle "button" at bounding box center [335, 264] width 5 height 5
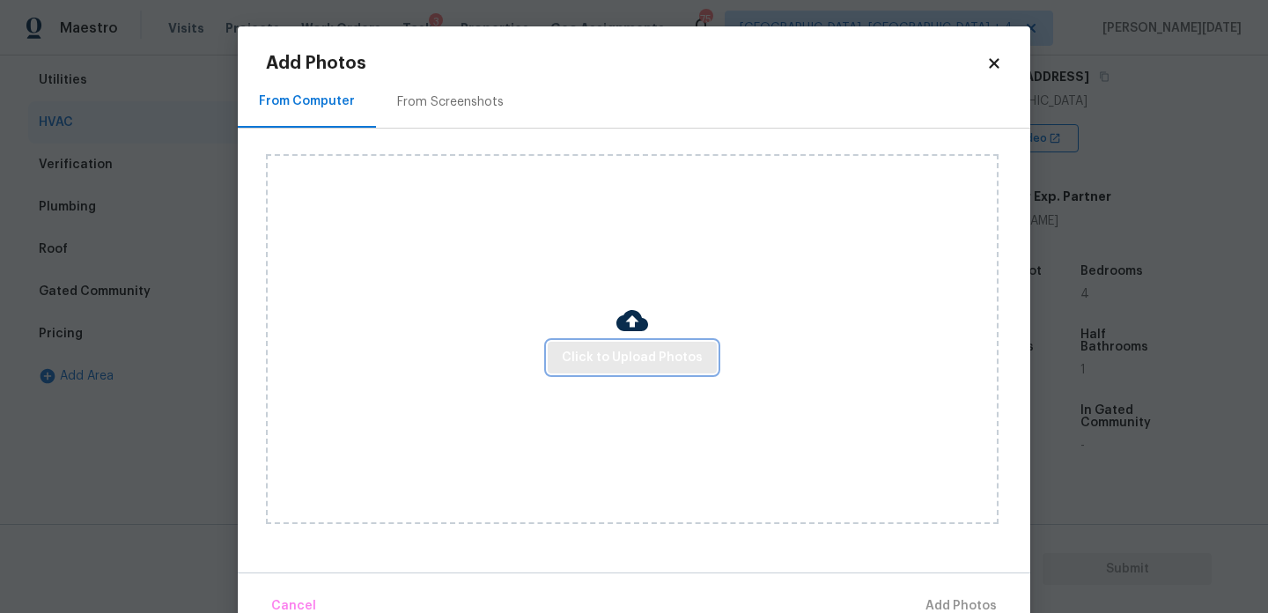
click at [601, 343] on button "Click to Upload Photos" at bounding box center [632, 358] width 169 height 33
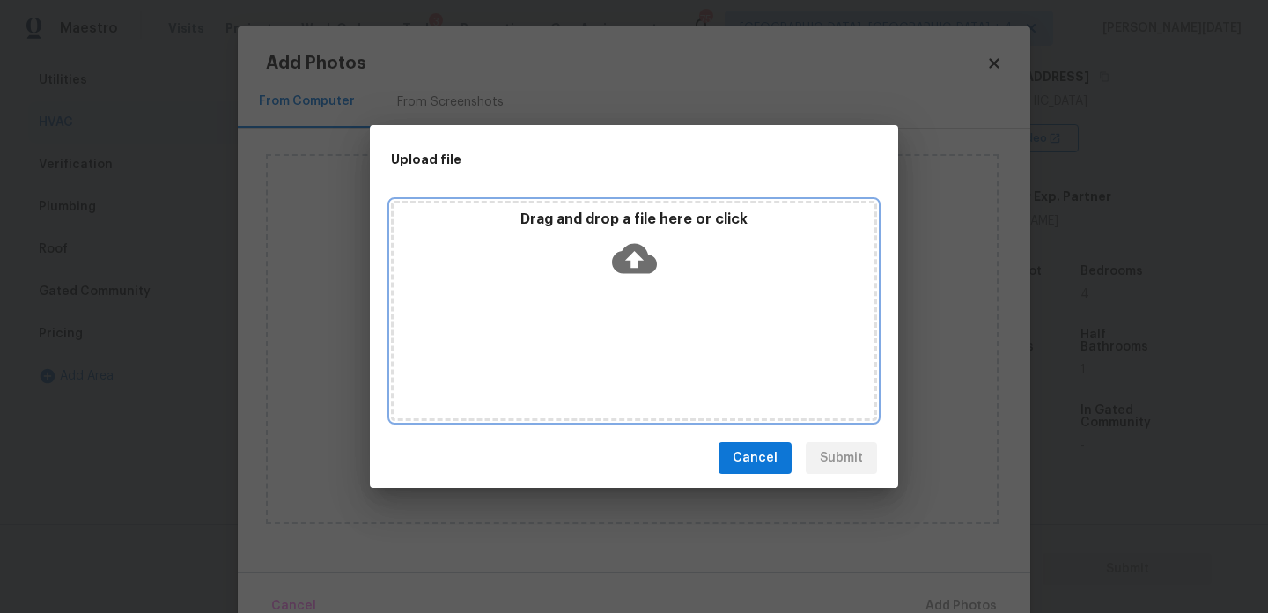
click at [601, 343] on div "Drag and drop a file here or click" at bounding box center [634, 311] width 486 height 220
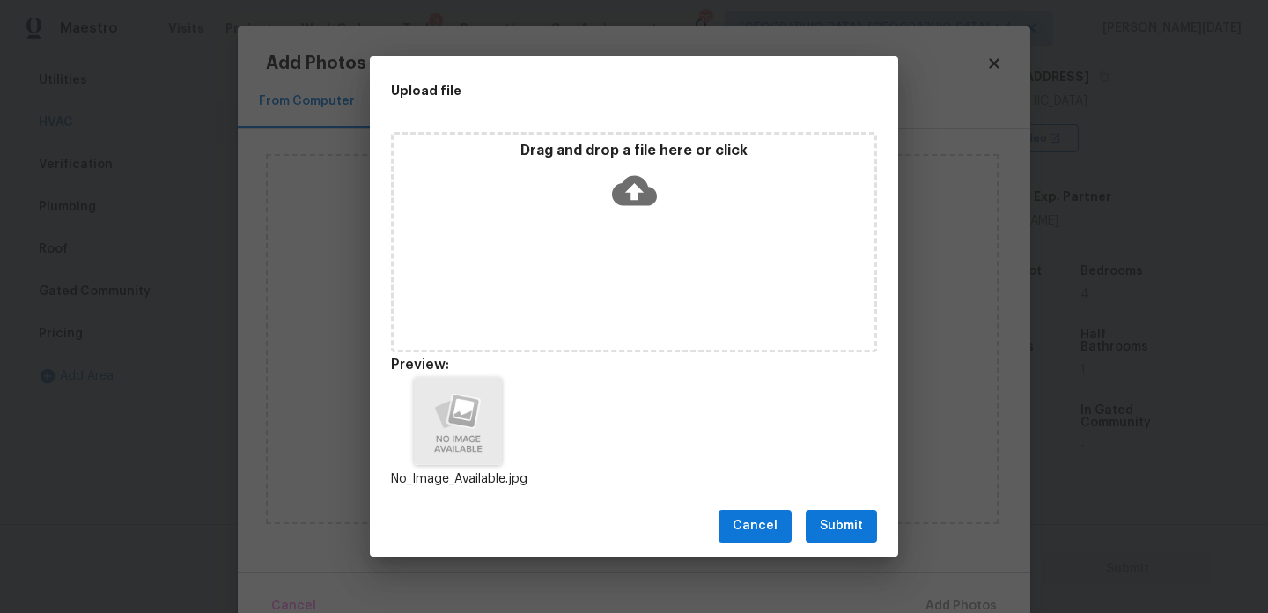
click at [844, 524] on span "Submit" at bounding box center [841, 526] width 43 height 22
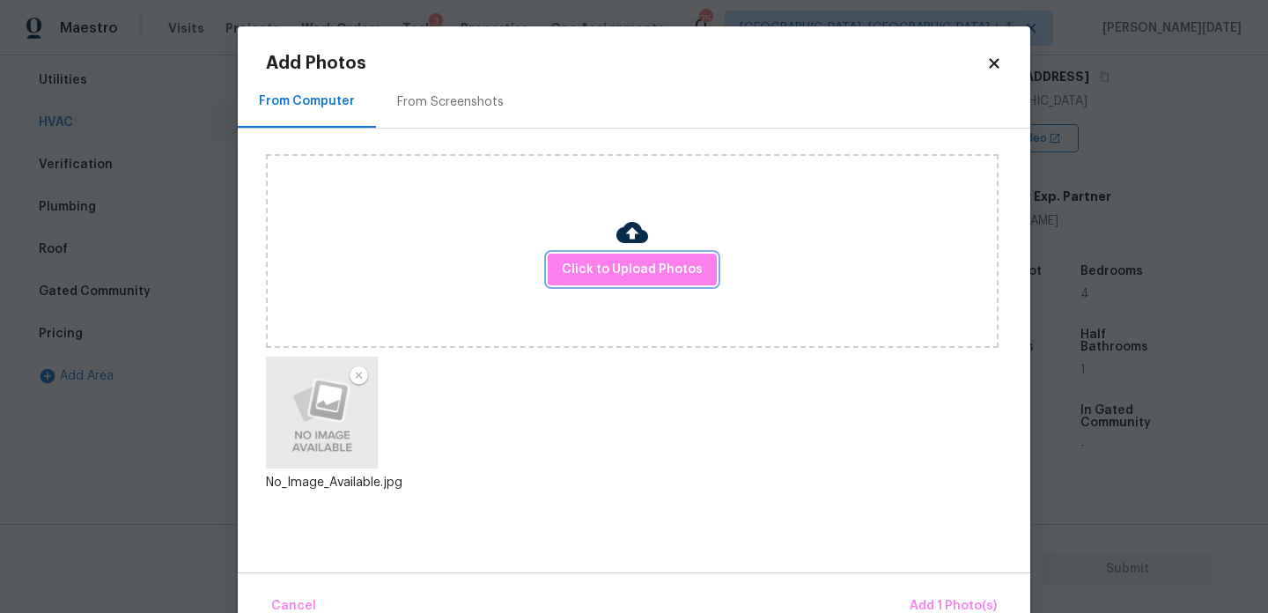
scroll to position [39, 0]
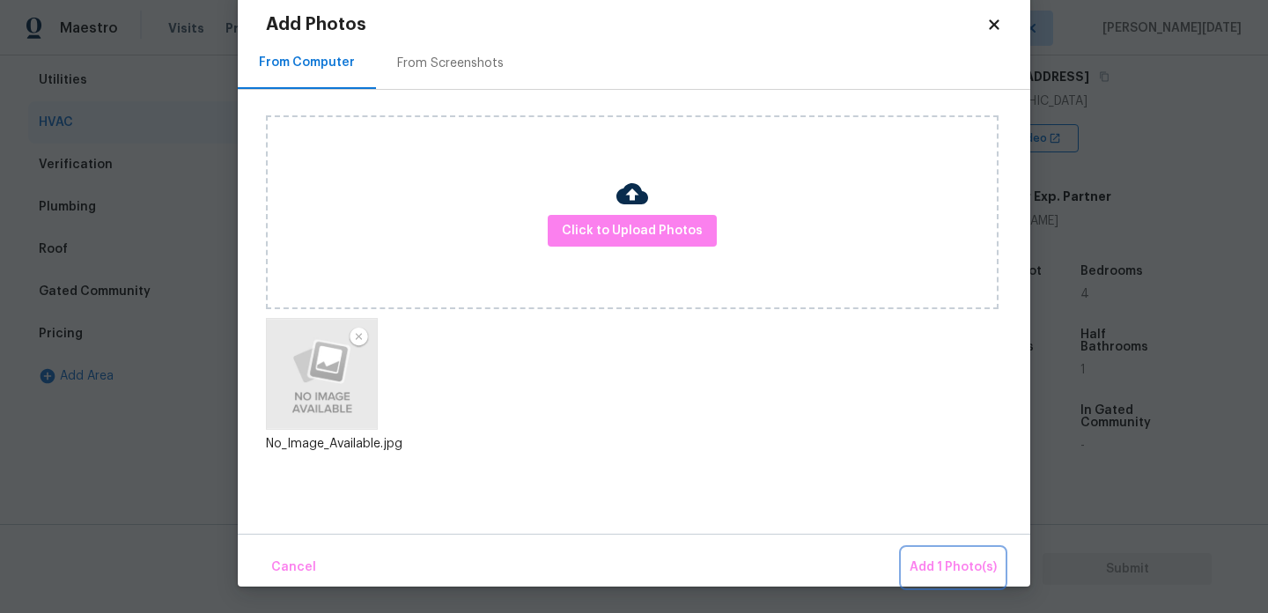
click at [952, 562] on span "Add 1 Photo(s)" at bounding box center [953, 568] width 87 height 22
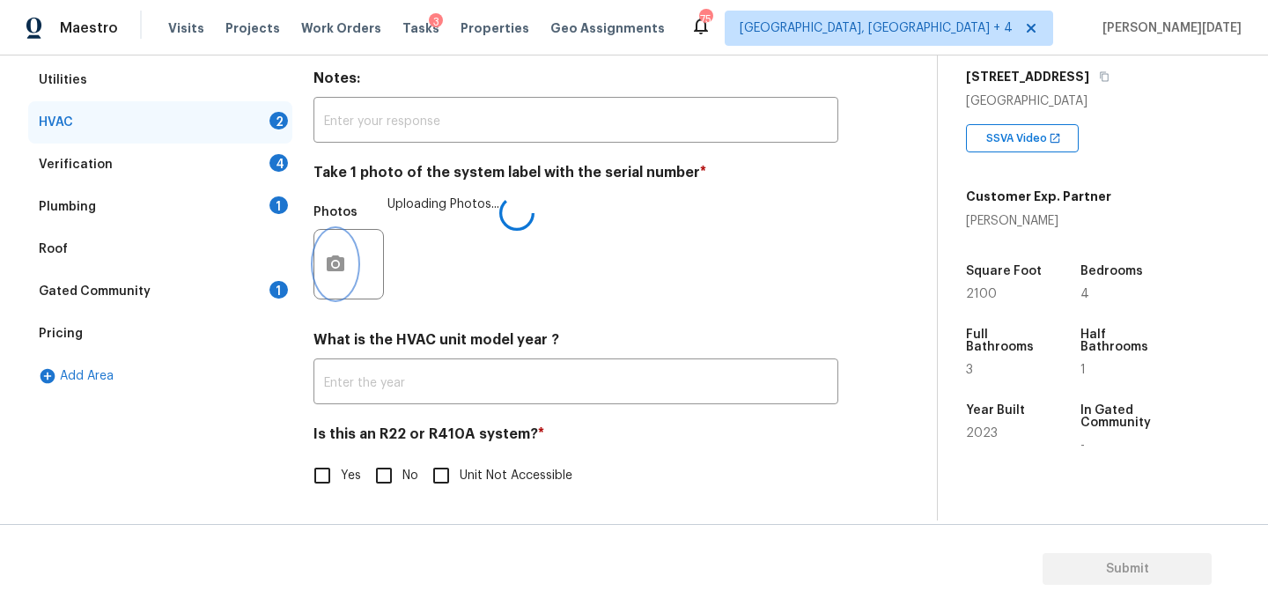
scroll to position [0, 0]
click at [391, 481] on input "No" at bounding box center [383, 475] width 37 height 37
checkbox input "true"
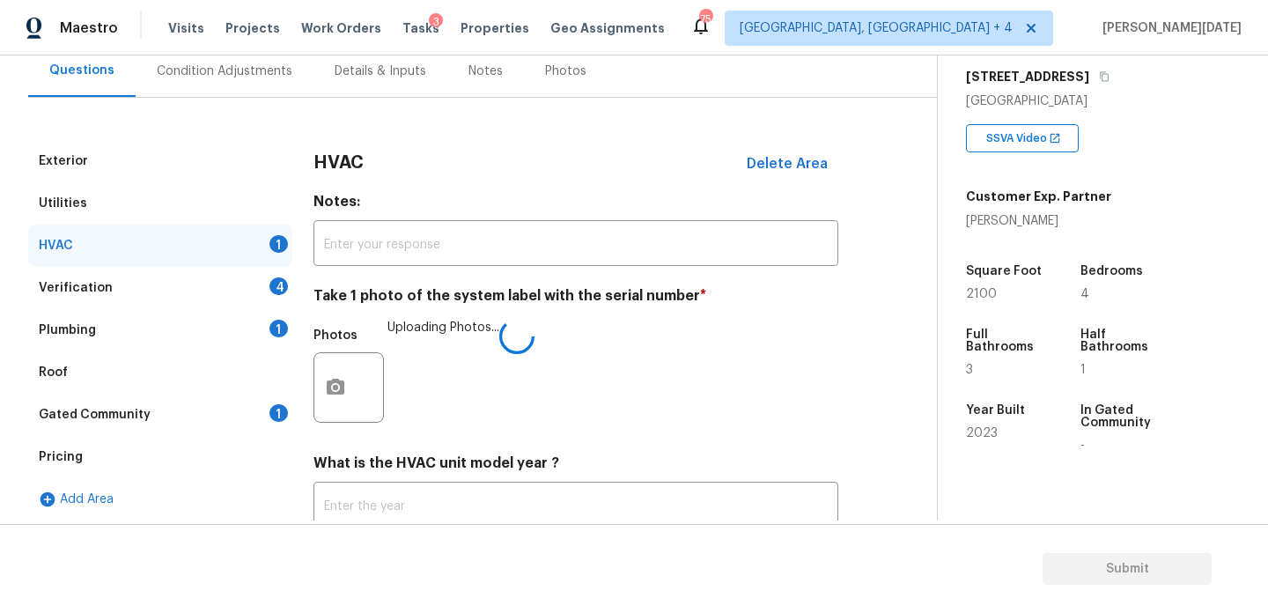
scroll to position [154, 0]
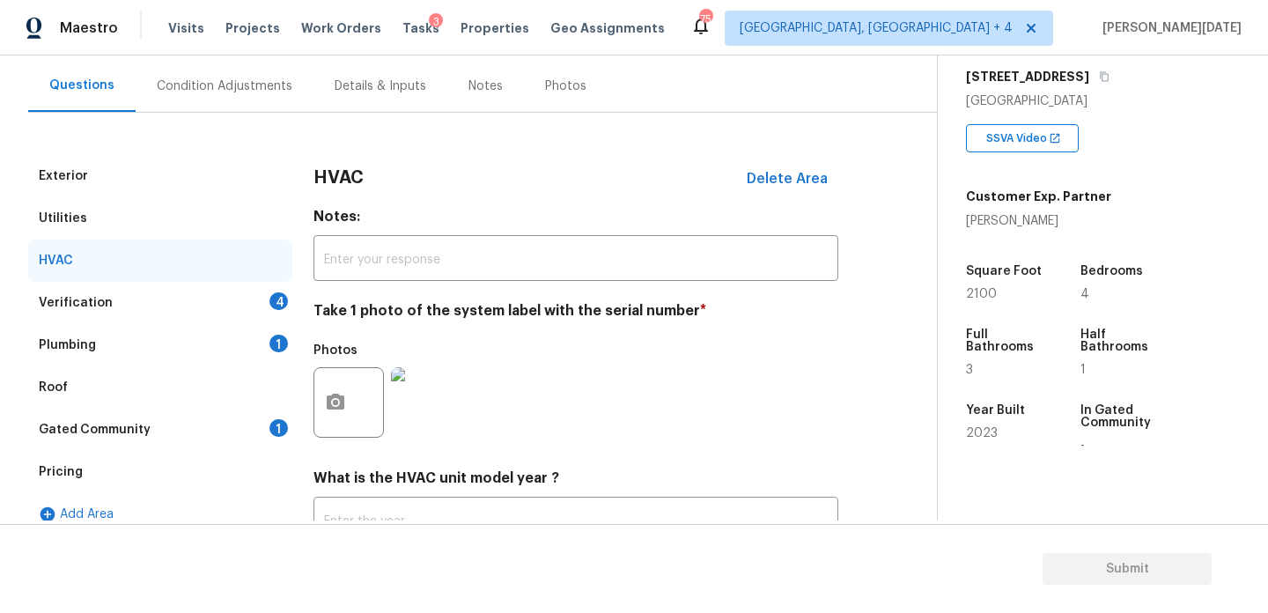
click at [262, 306] on div "Verification 4" at bounding box center [160, 303] width 264 height 42
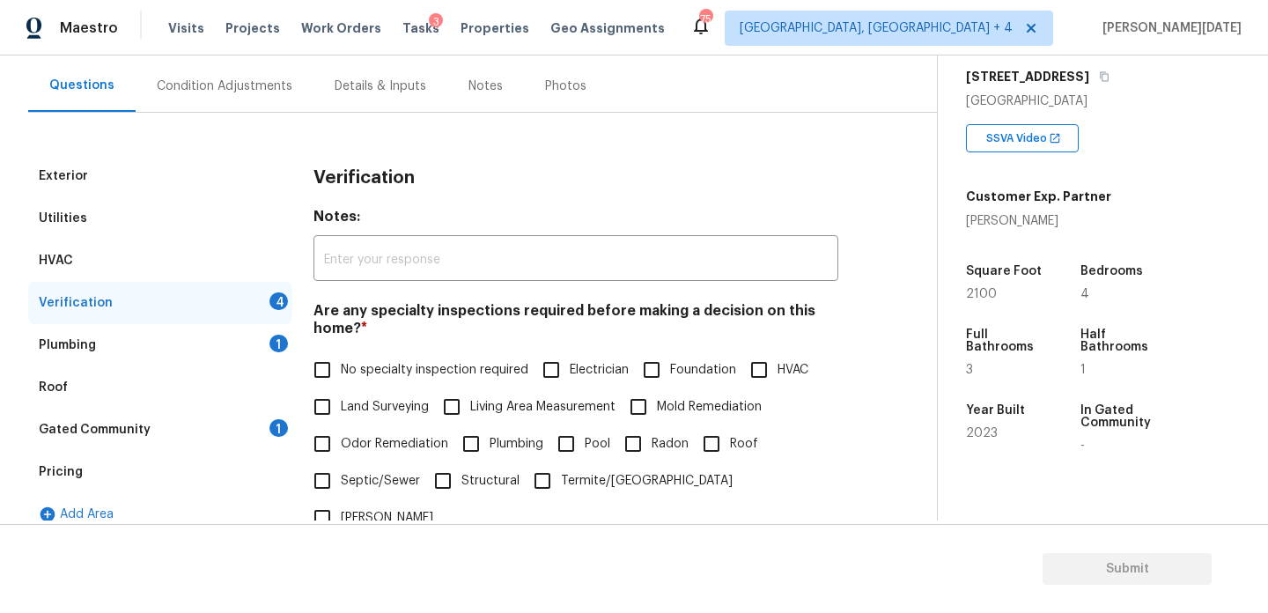
click at [331, 360] on input "No specialty inspection required" at bounding box center [322, 369] width 37 height 37
checkbox input "true"
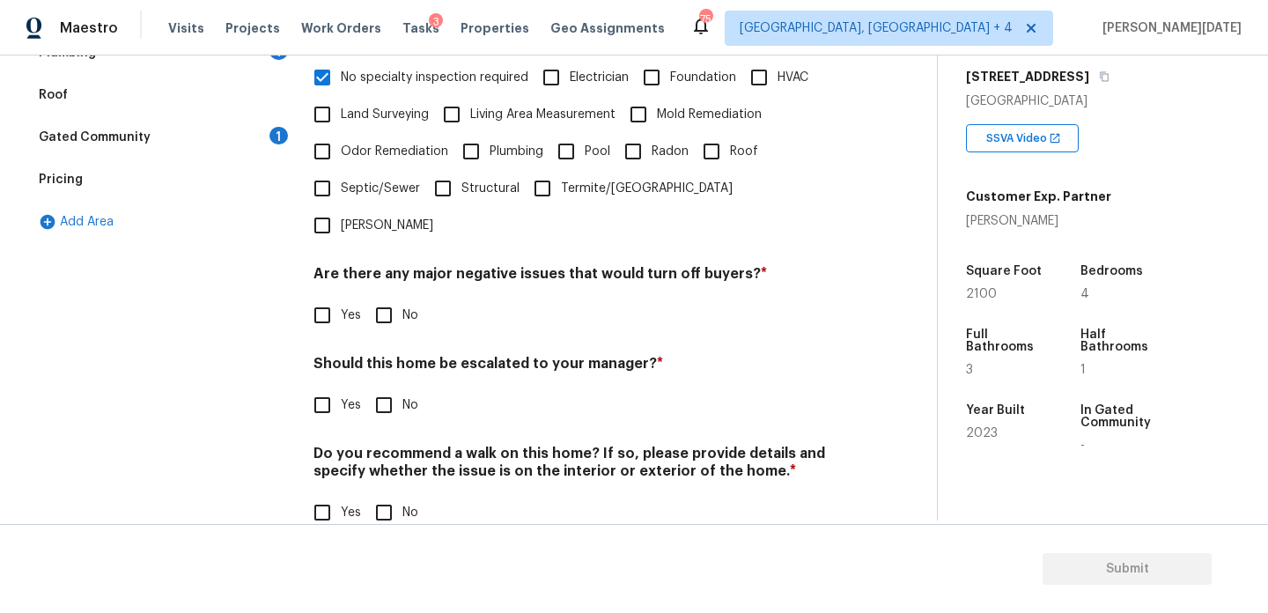
click at [383, 265] on div "Are there any major negative issues that would turn off buyers? * Yes No" at bounding box center [576, 299] width 525 height 69
click at [387, 297] on input "No" at bounding box center [383, 315] width 37 height 37
checkbox input "true"
click at [389, 387] on input "No" at bounding box center [383, 405] width 37 height 37
checkbox input "true"
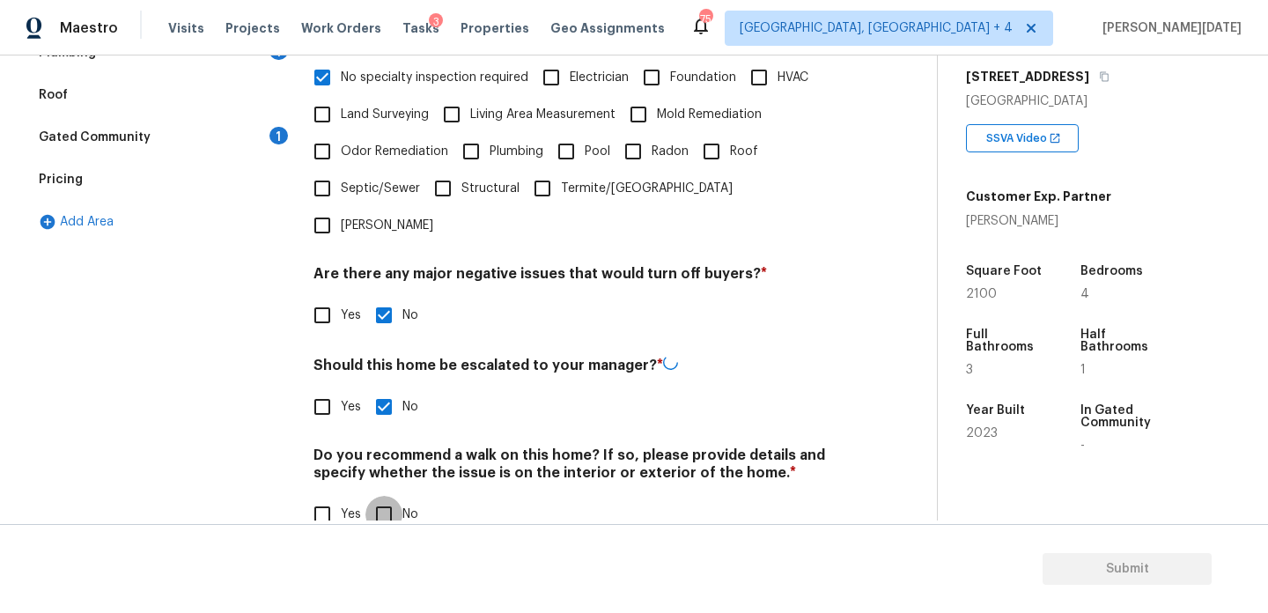
click at [393, 496] on input "No" at bounding box center [383, 514] width 37 height 37
checkbox input "true"
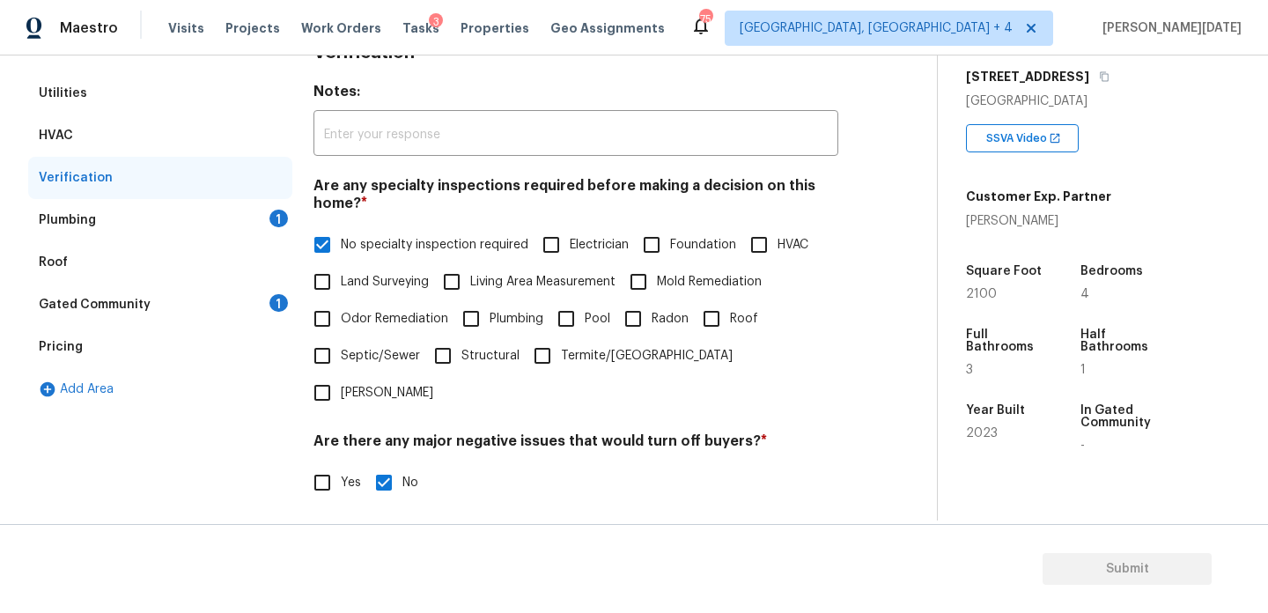
click at [275, 229] on div "Plumbing 1" at bounding box center [160, 220] width 264 height 42
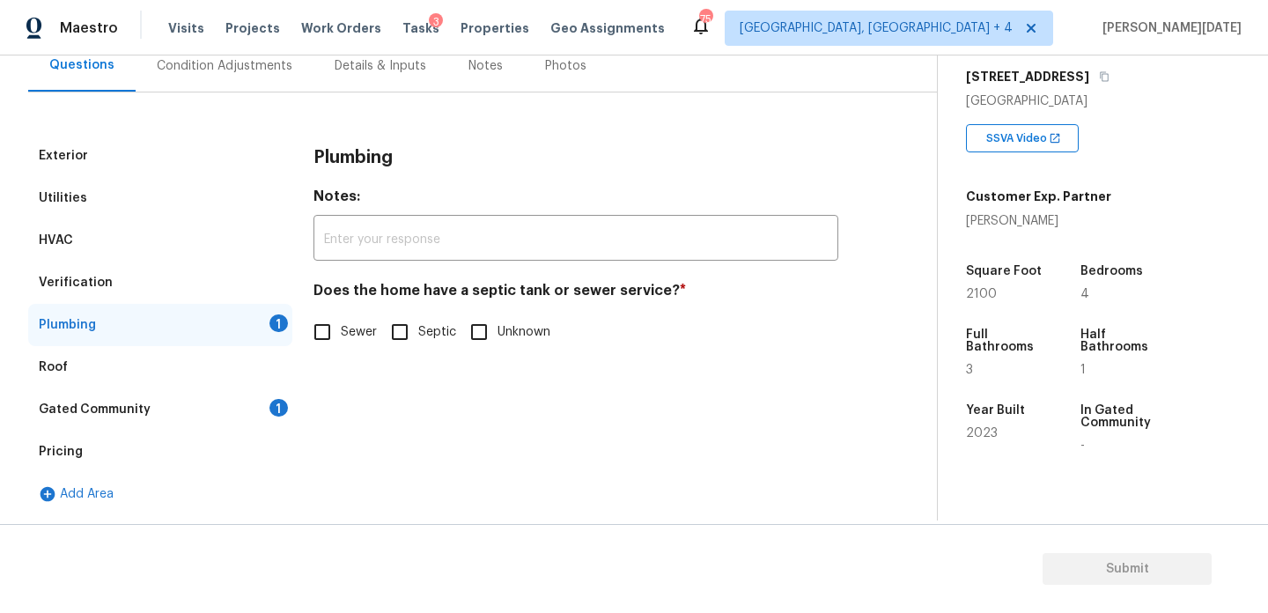
click at [325, 341] on input "Sewer" at bounding box center [322, 332] width 37 height 37
checkbox input "true"
click at [266, 407] on div "Gated Community 1" at bounding box center [160, 409] width 264 height 42
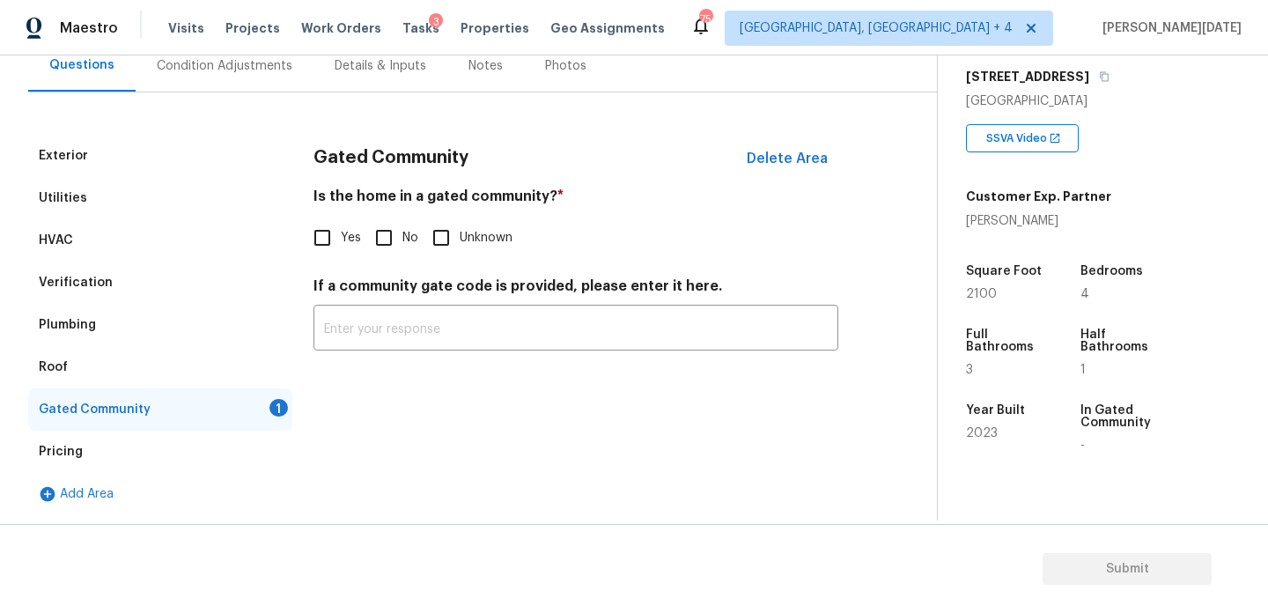
click at [380, 237] on input "No" at bounding box center [383, 237] width 37 height 37
checkbox input "true"
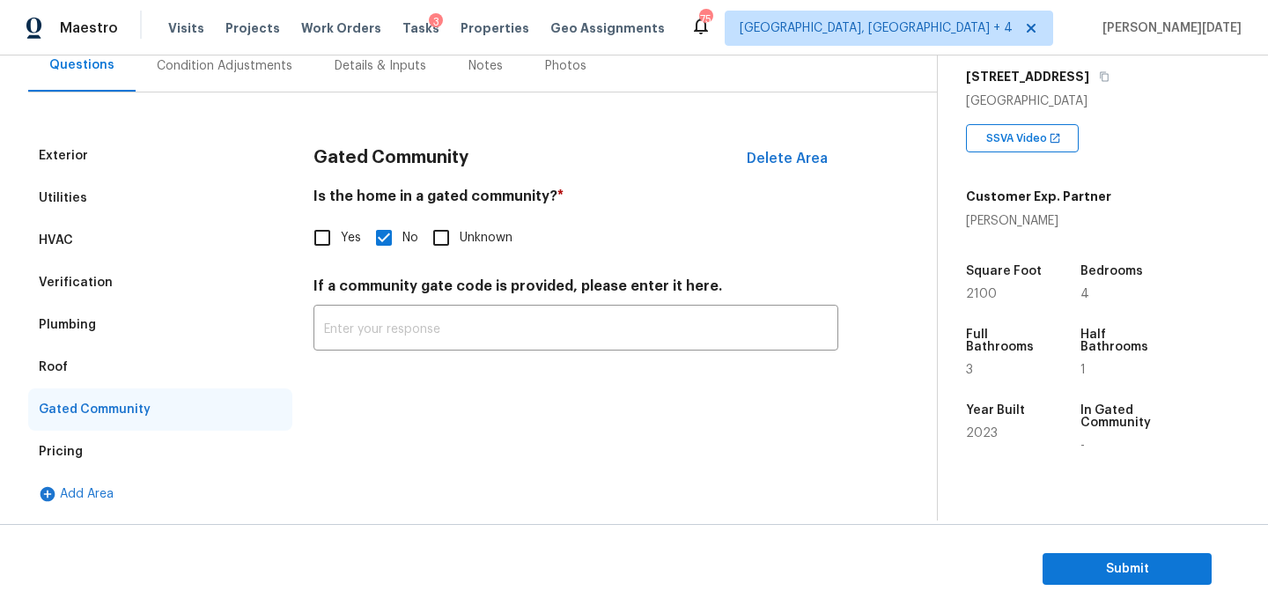
click at [124, 464] on div "Pricing" at bounding box center [160, 452] width 264 height 42
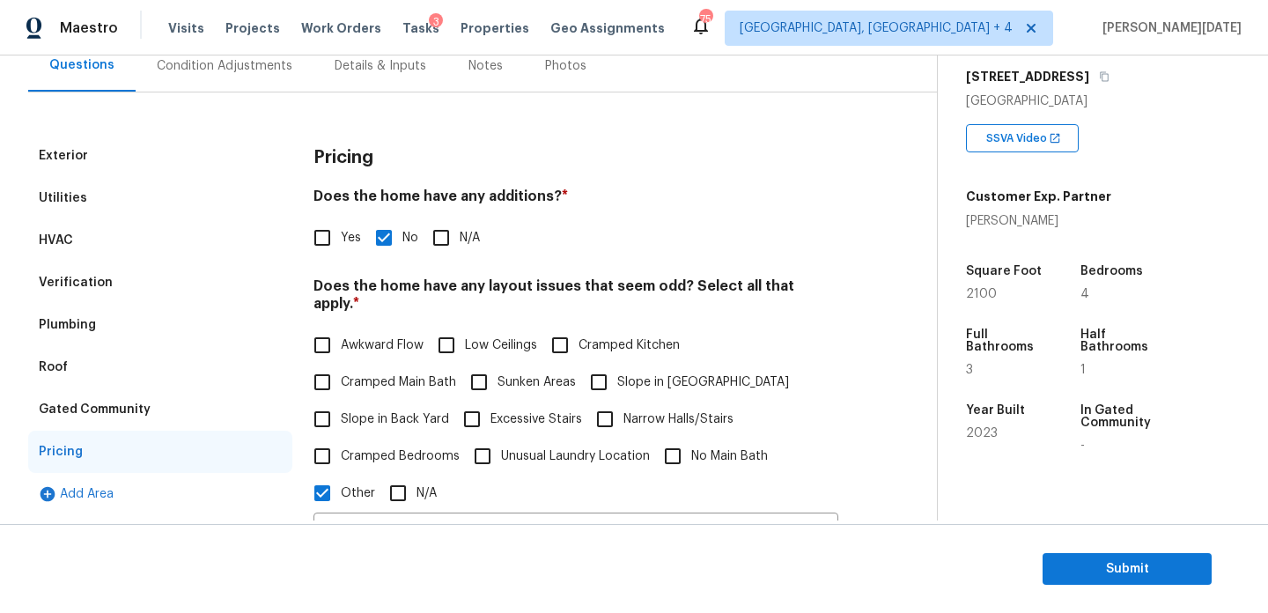
click at [124, 464] on div "Pricing" at bounding box center [160, 452] width 264 height 42
click at [624, 373] on span "Slope in [GEOGRAPHIC_DATA]" at bounding box center [703, 382] width 172 height 18
click at [617, 364] on input "Slope in [GEOGRAPHIC_DATA]" at bounding box center [598, 382] width 37 height 37
checkbox input "true"
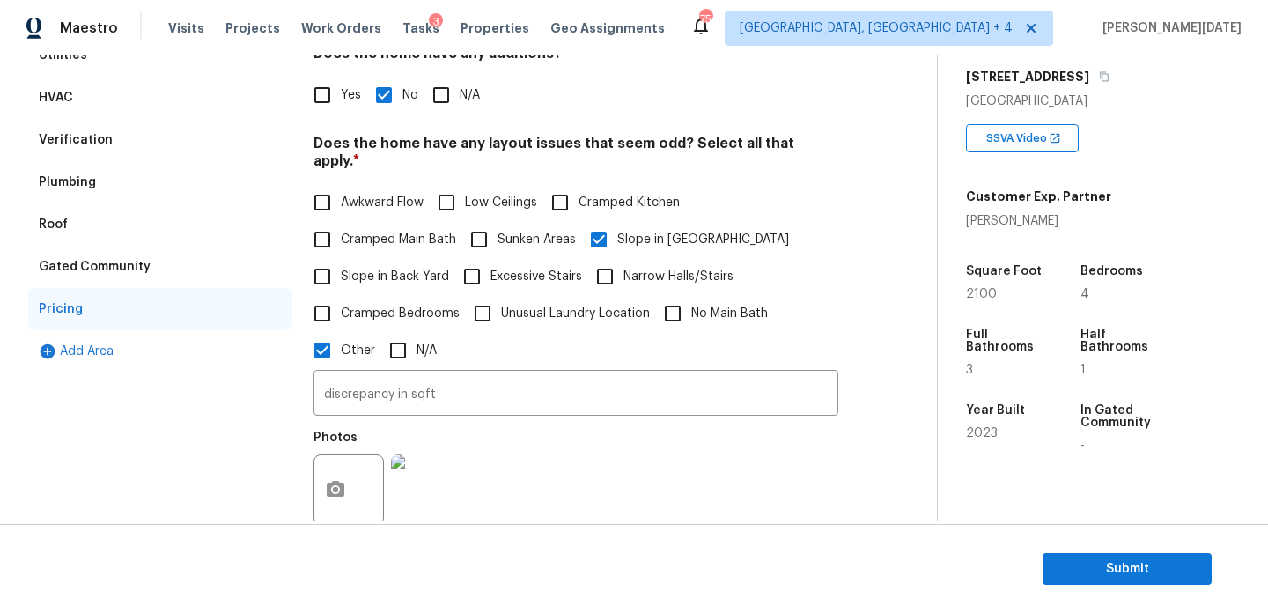
scroll to position [0, 0]
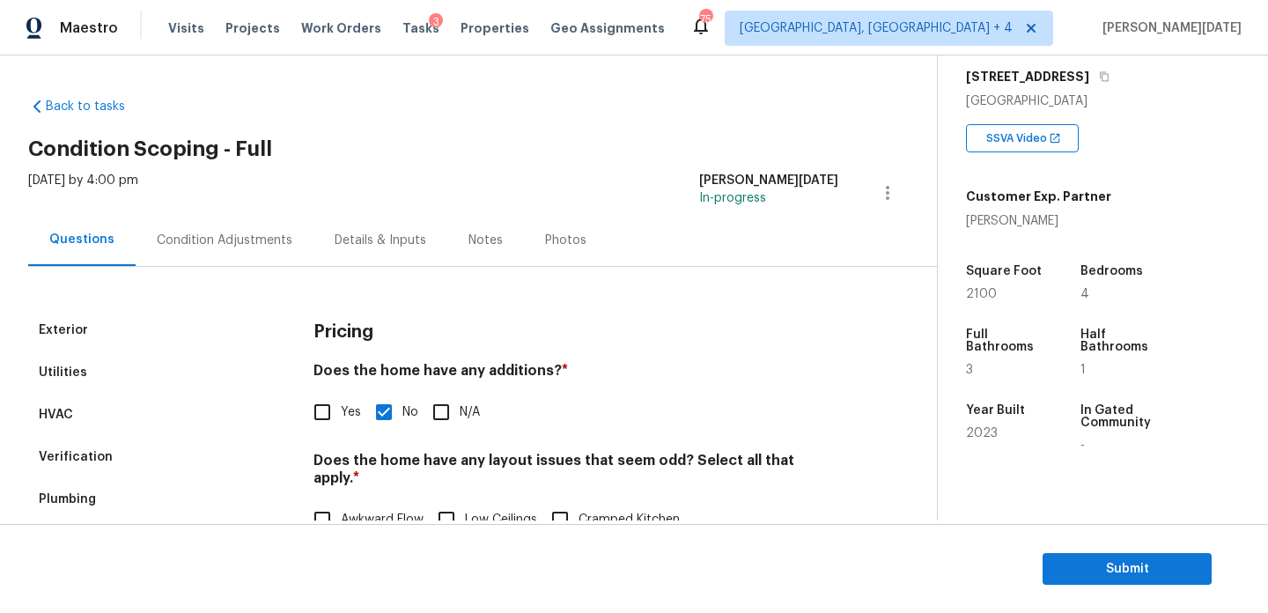
click at [196, 216] on div "Condition Adjustments" at bounding box center [225, 240] width 178 height 52
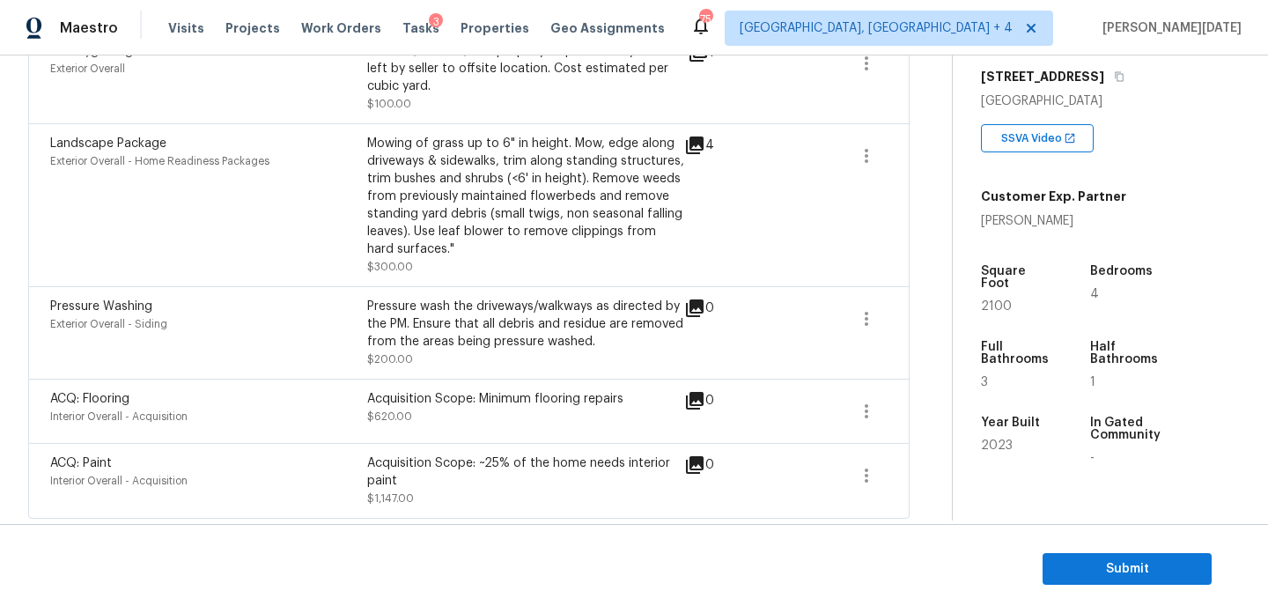
scroll to position [472, 0]
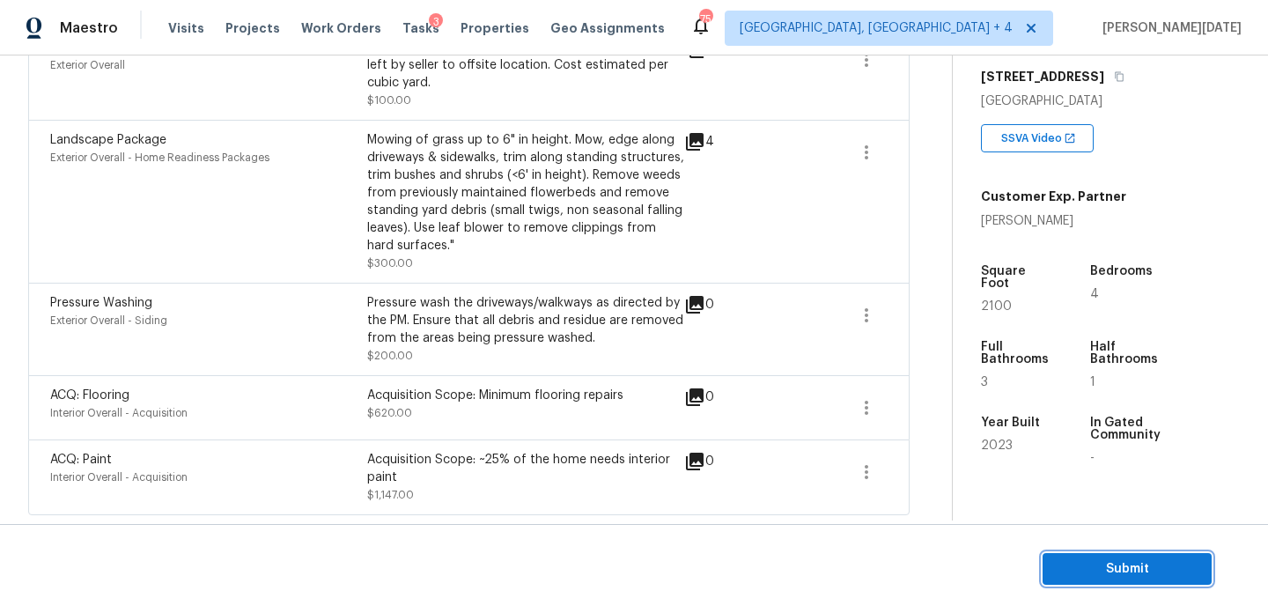
click at [1065, 562] on span "Submit" at bounding box center [1127, 569] width 141 height 22
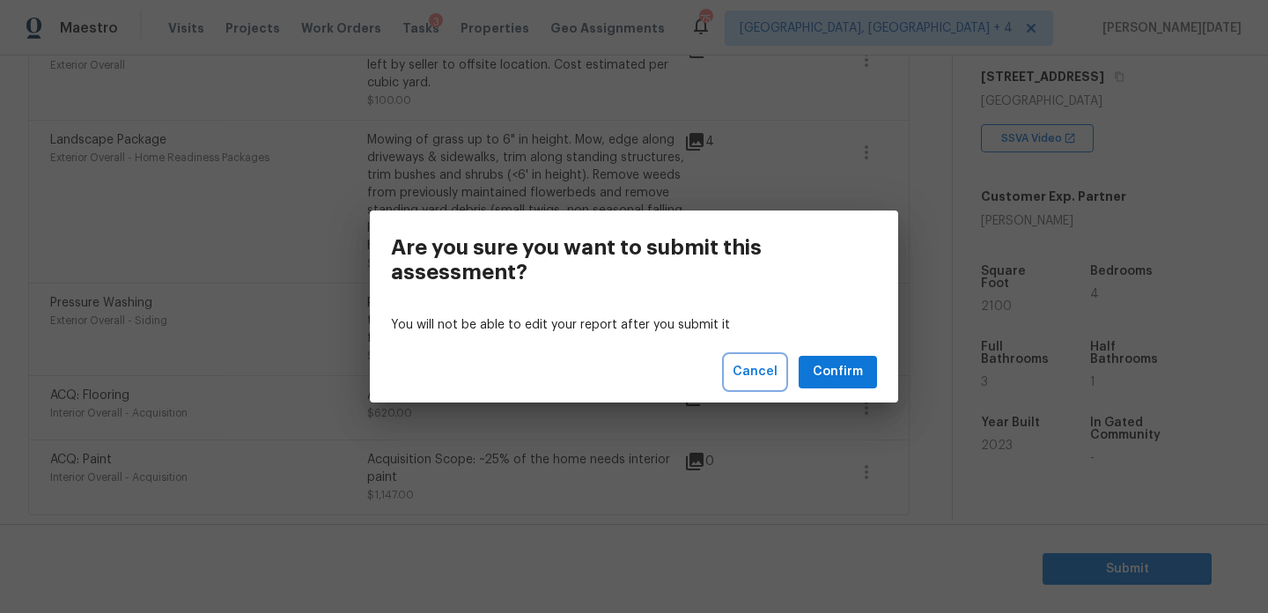
click at [761, 363] on span "Cancel" at bounding box center [755, 372] width 45 height 22
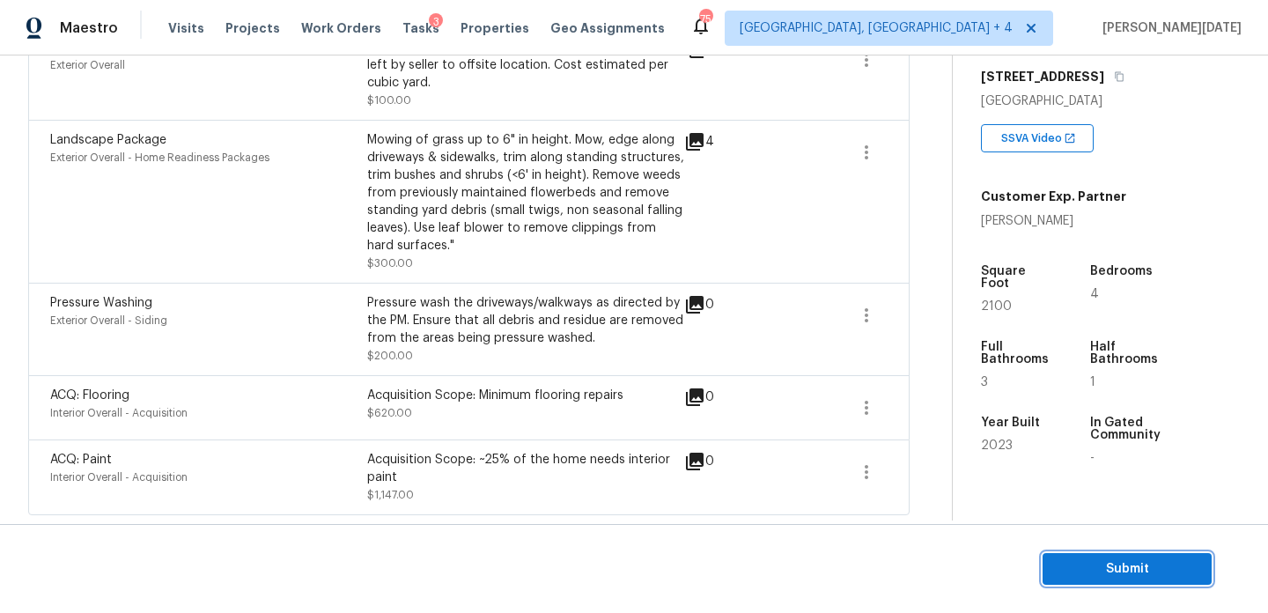
click at [1074, 561] on span "Submit" at bounding box center [1127, 569] width 141 height 22
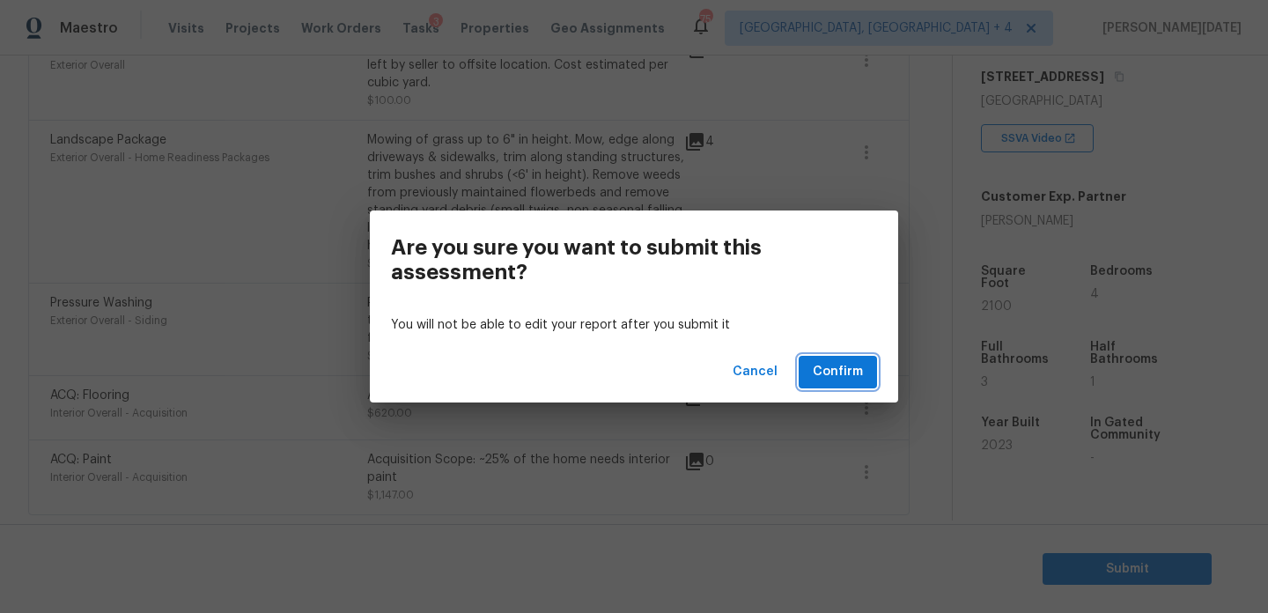
click at [842, 371] on span "Confirm" at bounding box center [838, 372] width 50 height 22
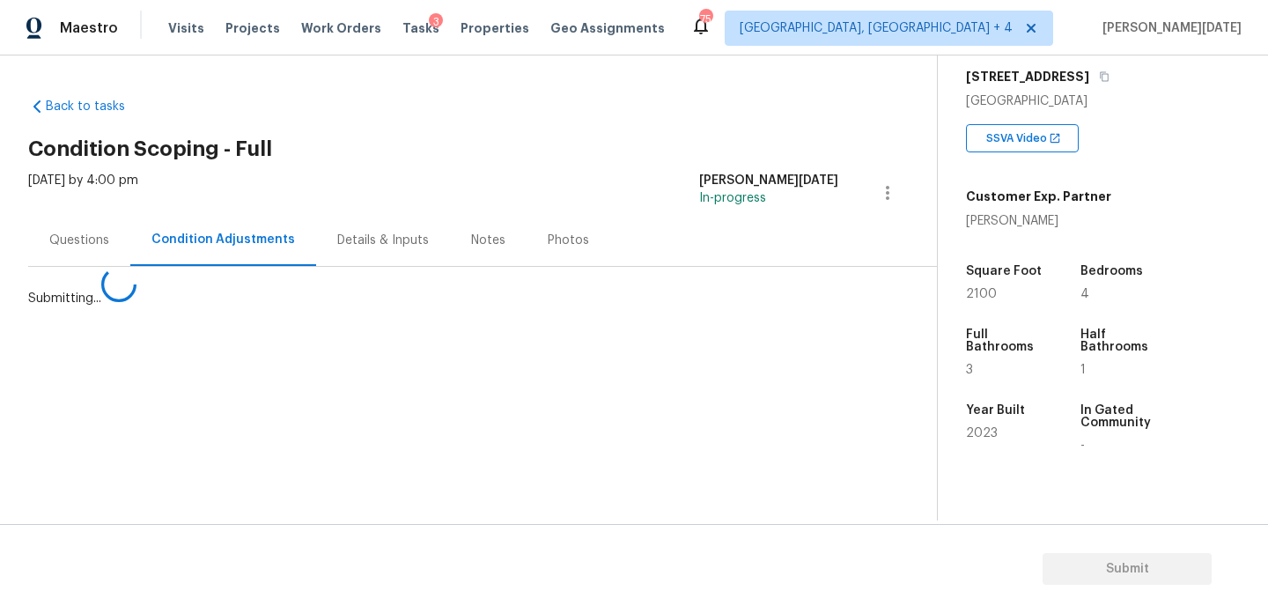
scroll to position [0, 0]
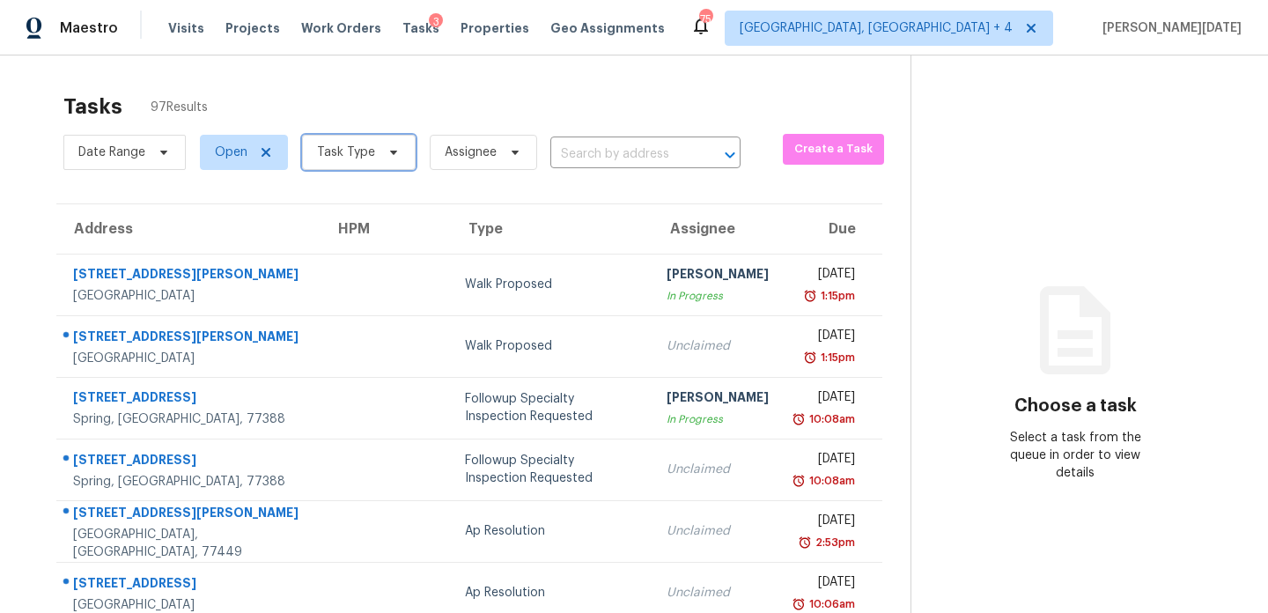
click at [407, 151] on span "Task Type" at bounding box center [359, 152] width 114 height 35
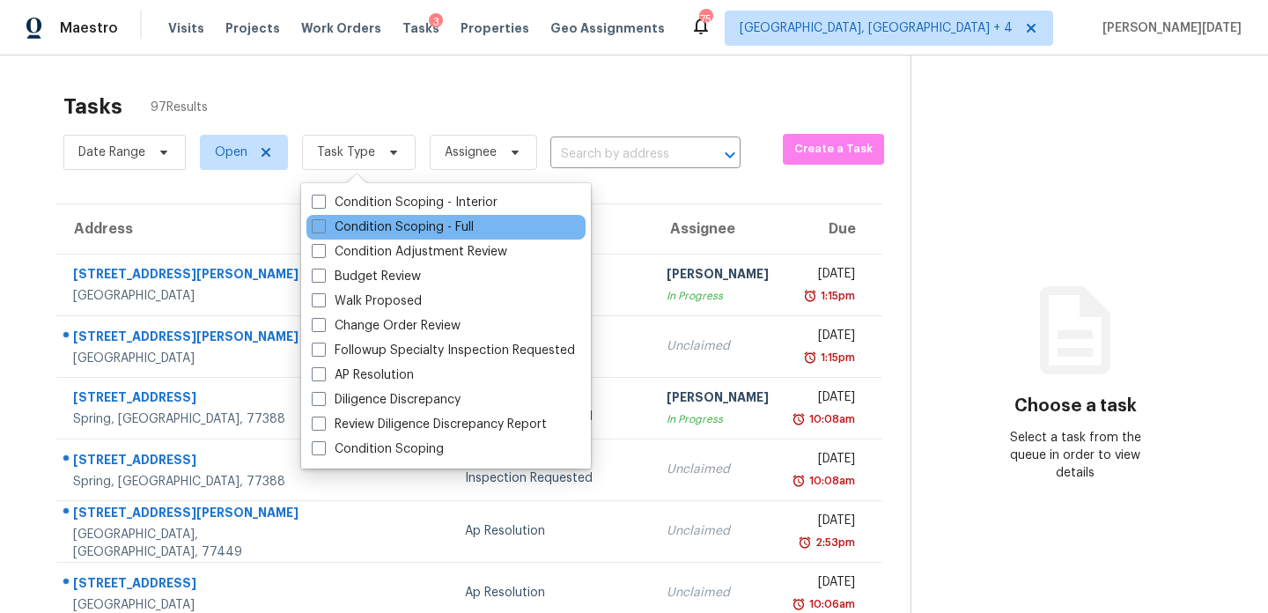
click at [373, 215] on div "Condition Scoping - Full" at bounding box center [445, 227] width 279 height 25
click at [361, 226] on label "Condition Scoping - Full" at bounding box center [393, 227] width 162 height 18
click at [323, 226] on input "Condition Scoping - Full" at bounding box center [317, 223] width 11 height 11
checkbox input "true"
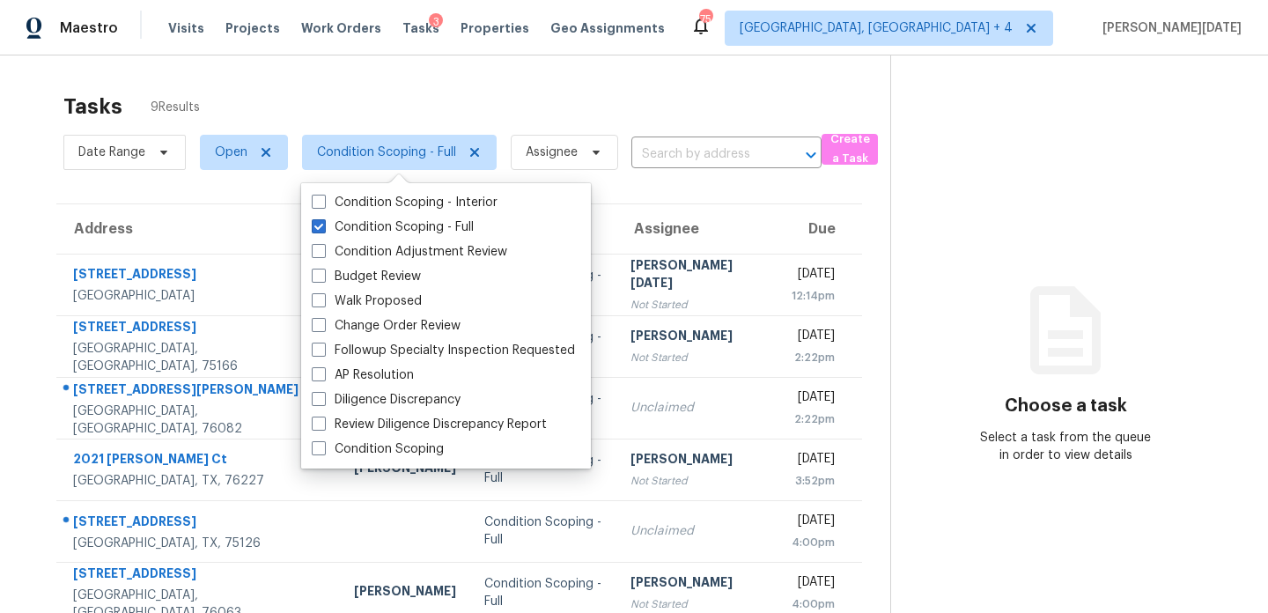
click at [697, 120] on div "Tasks 9 Results" at bounding box center [476, 107] width 827 height 46
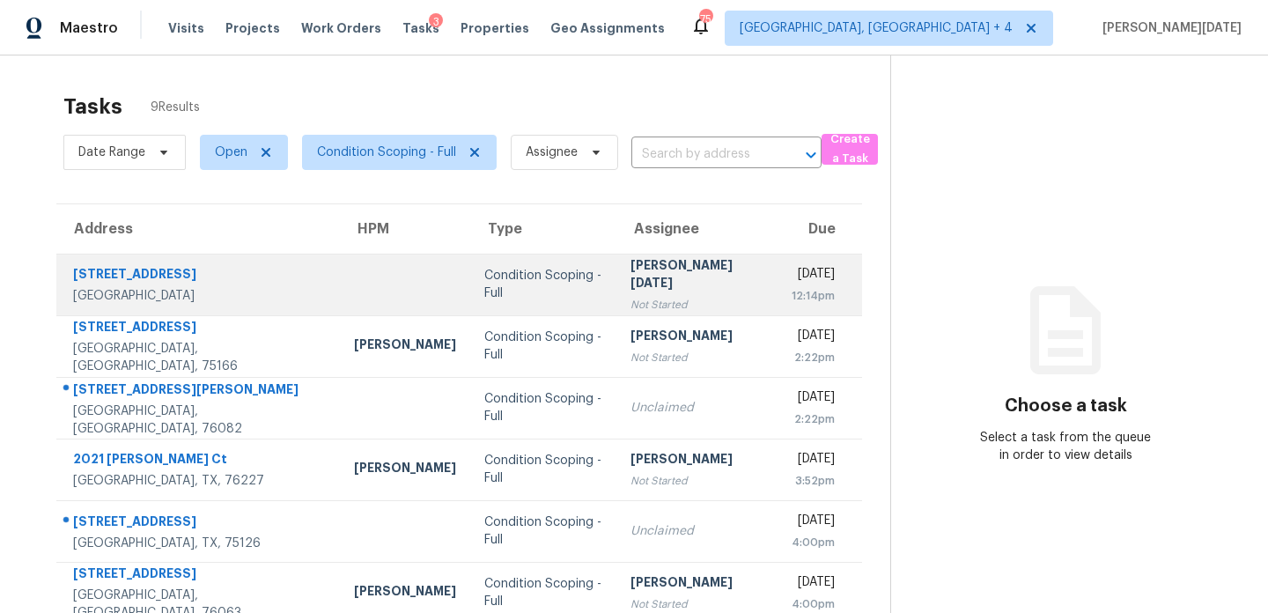
click at [675, 271] on div "[PERSON_NAME][DATE]" at bounding box center [698, 276] width 134 height 40
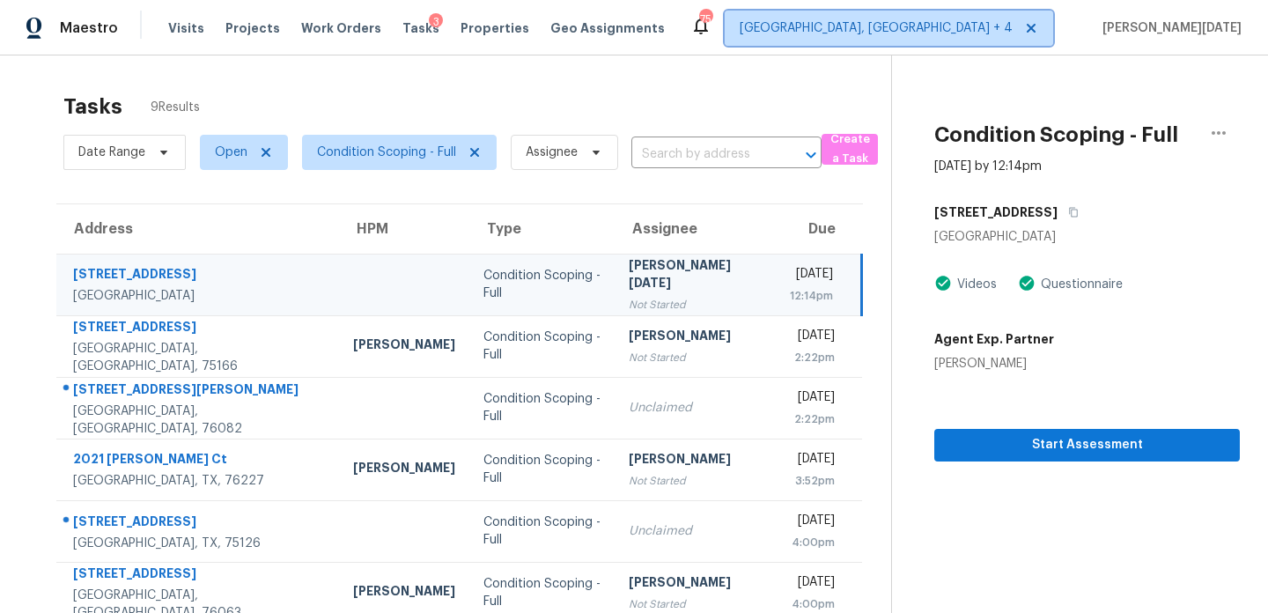
click at [1013, 23] on span "[GEOGRAPHIC_DATA], [GEOGRAPHIC_DATA] + 4" at bounding box center [876, 28] width 273 height 18
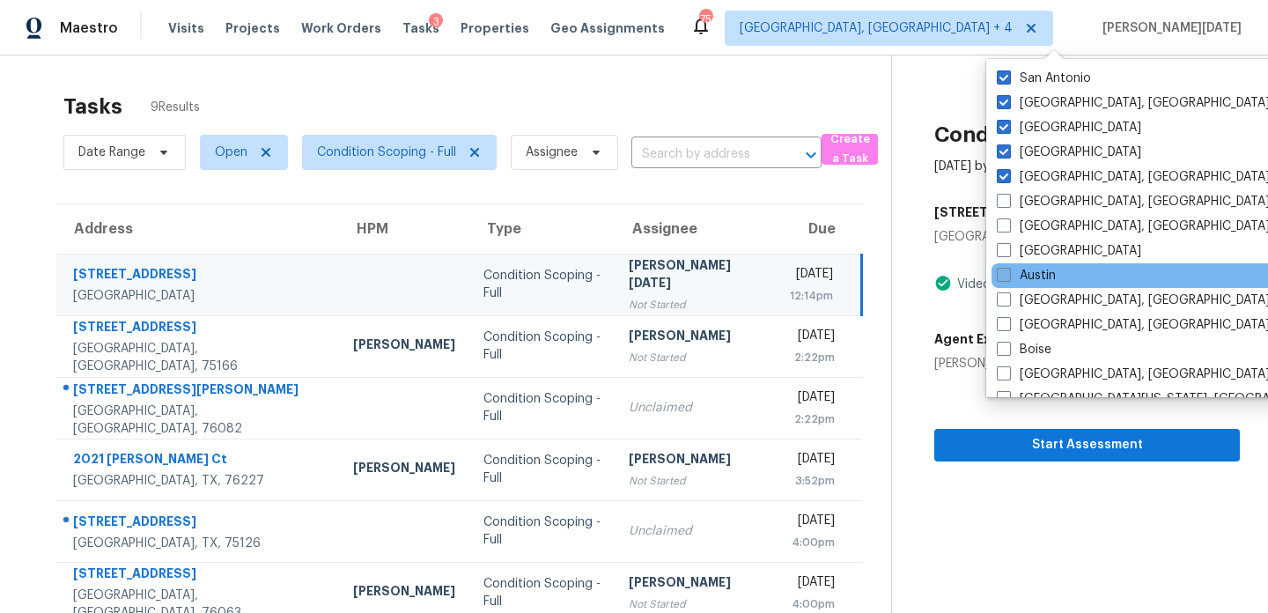
click at [1043, 269] on label "Austin" at bounding box center [1026, 276] width 59 height 18
click at [1008, 269] on input "Austin" at bounding box center [1002, 272] width 11 height 11
checkbox input "true"
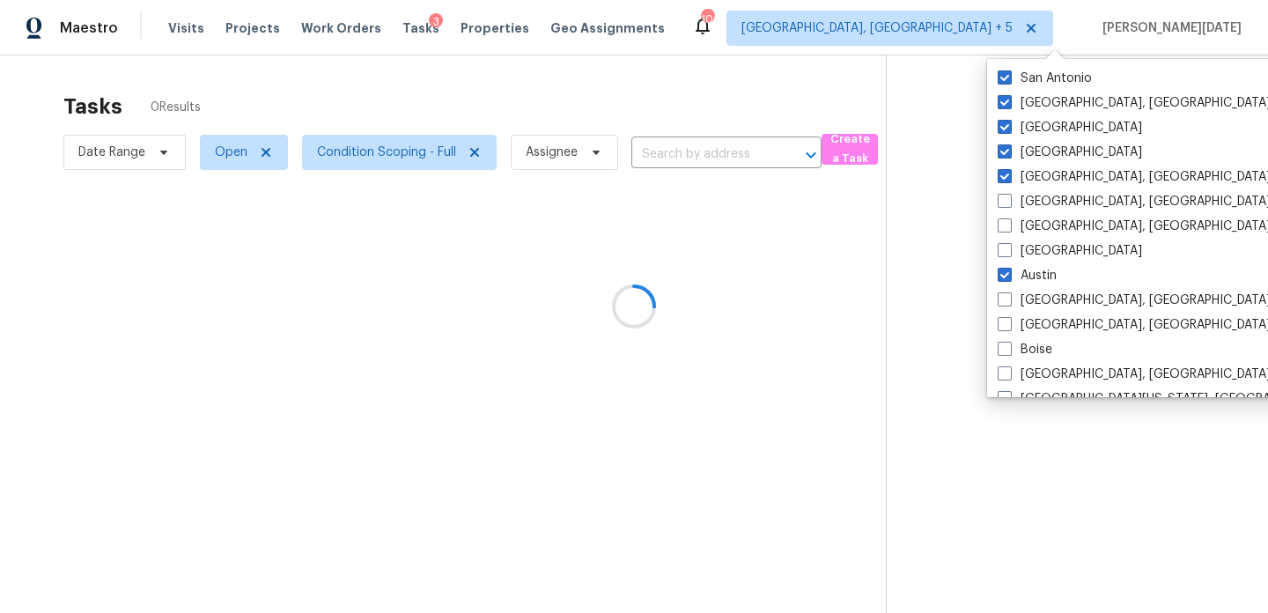
click at [749, 95] on div at bounding box center [634, 306] width 1268 height 613
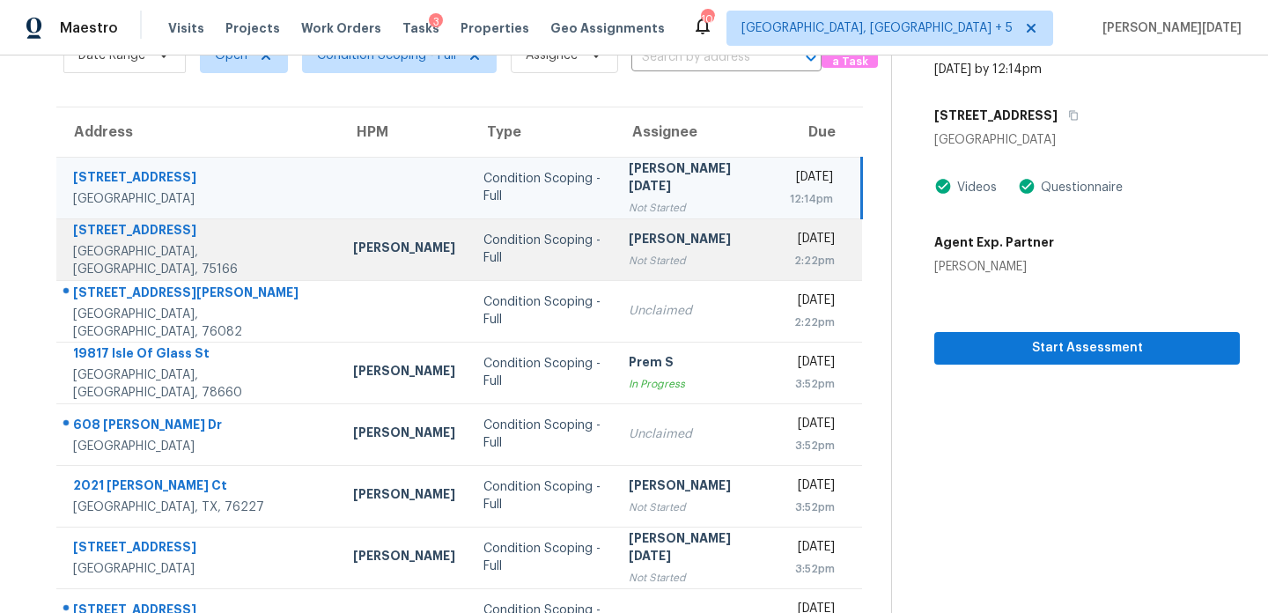
scroll to position [304, 0]
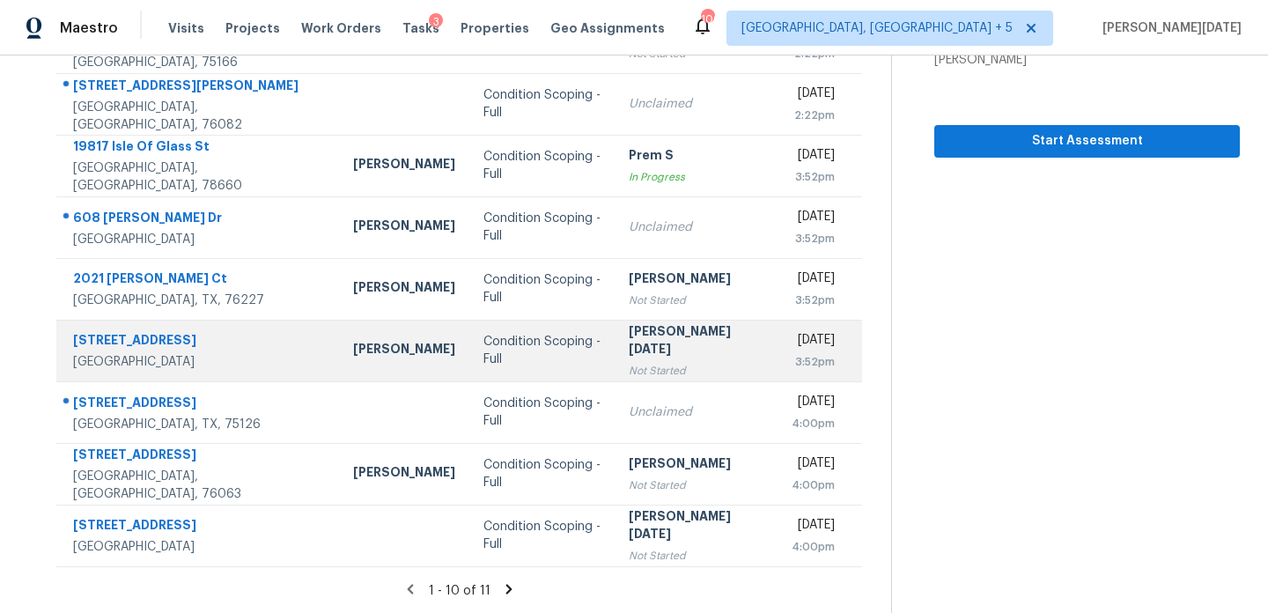
click at [629, 348] on div "[PERSON_NAME][DATE]" at bounding box center [695, 342] width 133 height 40
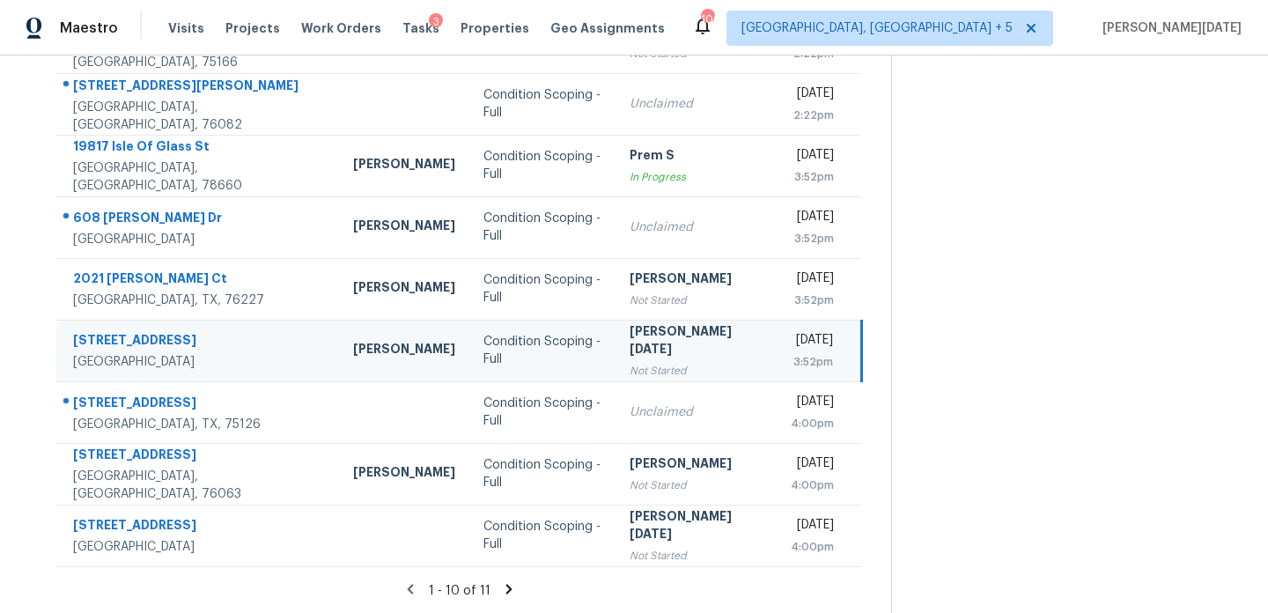
click at [630, 348] on div "[PERSON_NAME][DATE]" at bounding box center [696, 342] width 133 height 40
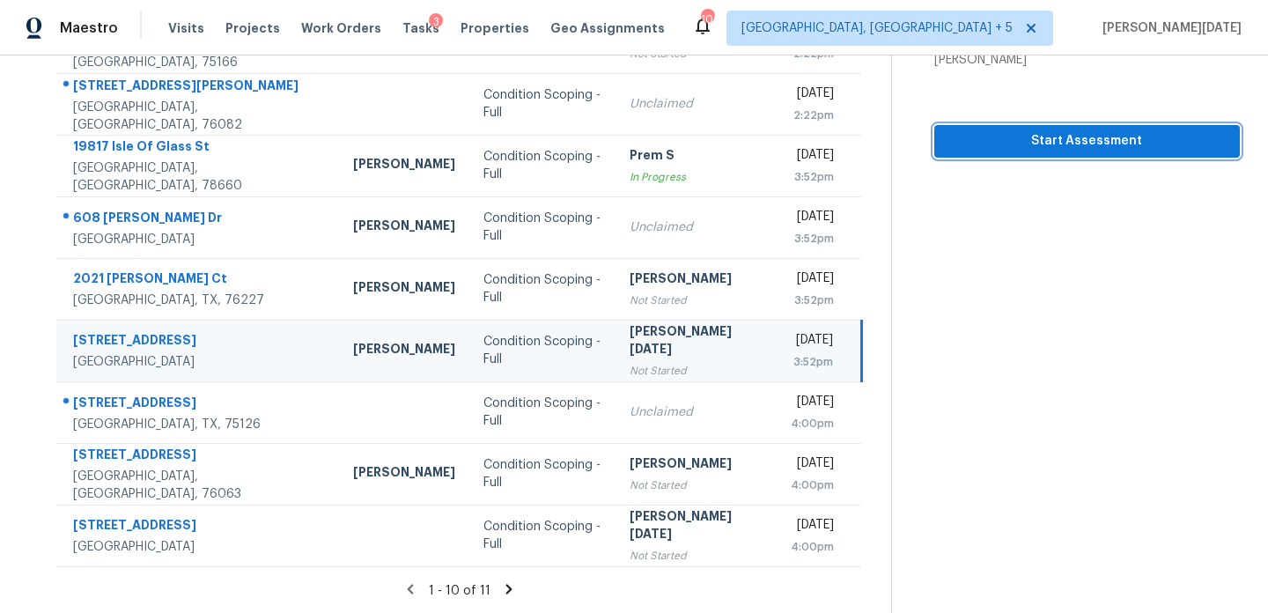
click at [1075, 143] on span "Start Assessment" at bounding box center [1086, 141] width 277 height 22
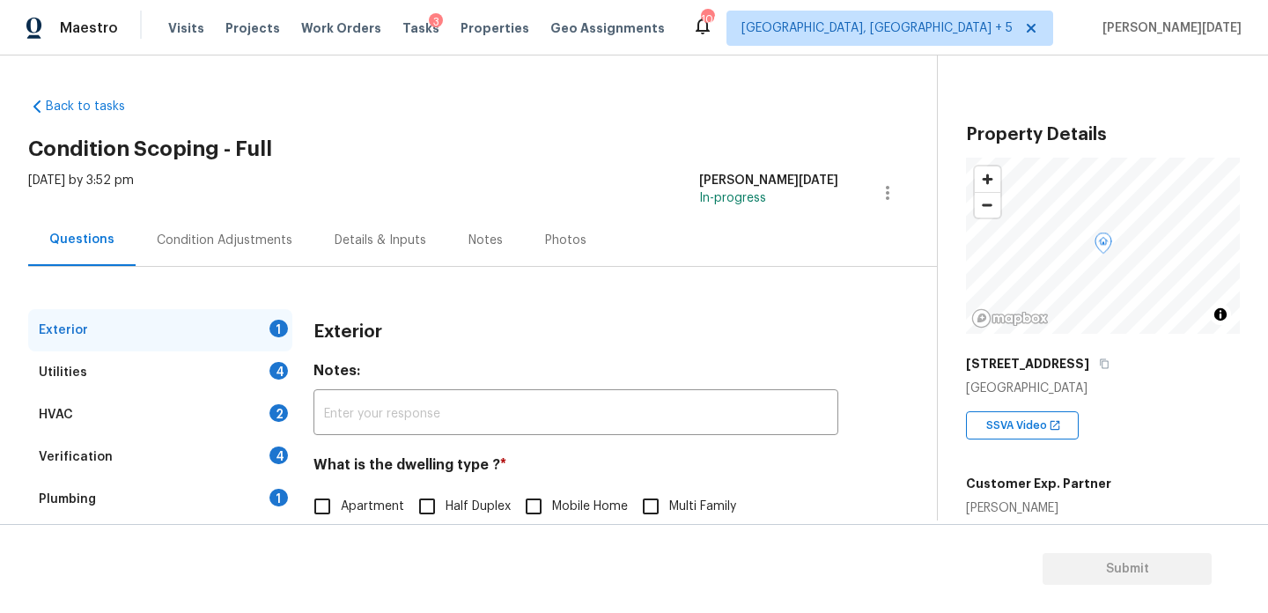
click at [200, 232] on div "Condition Adjustments" at bounding box center [225, 241] width 136 height 18
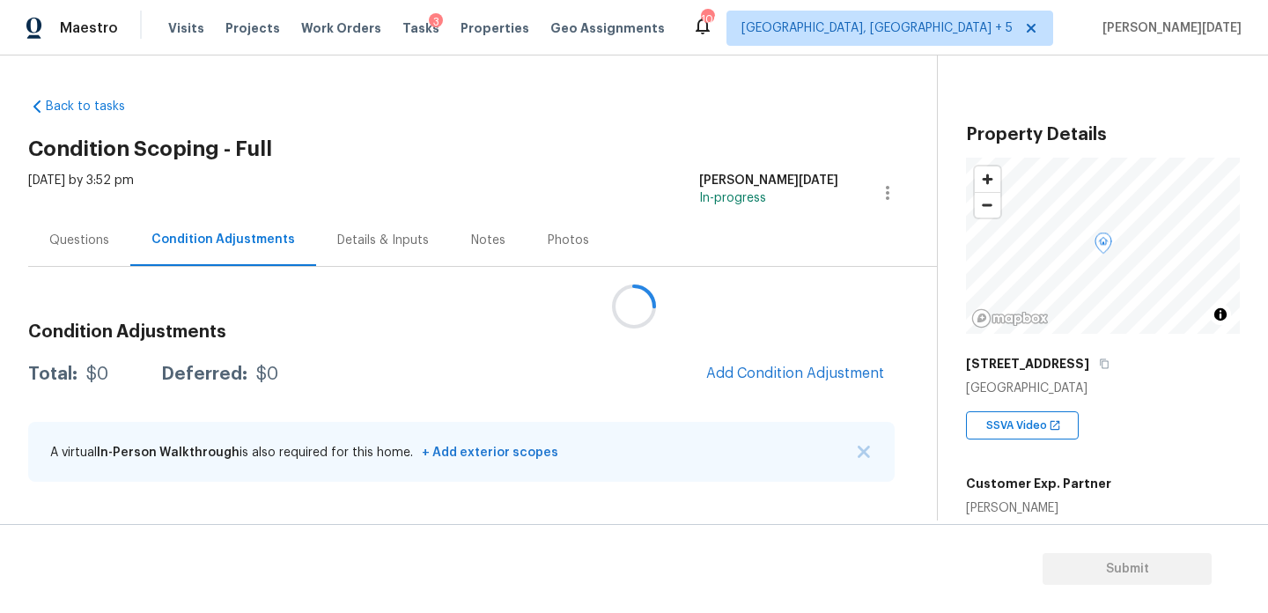
click at [200, 231] on div at bounding box center [634, 306] width 1268 height 613
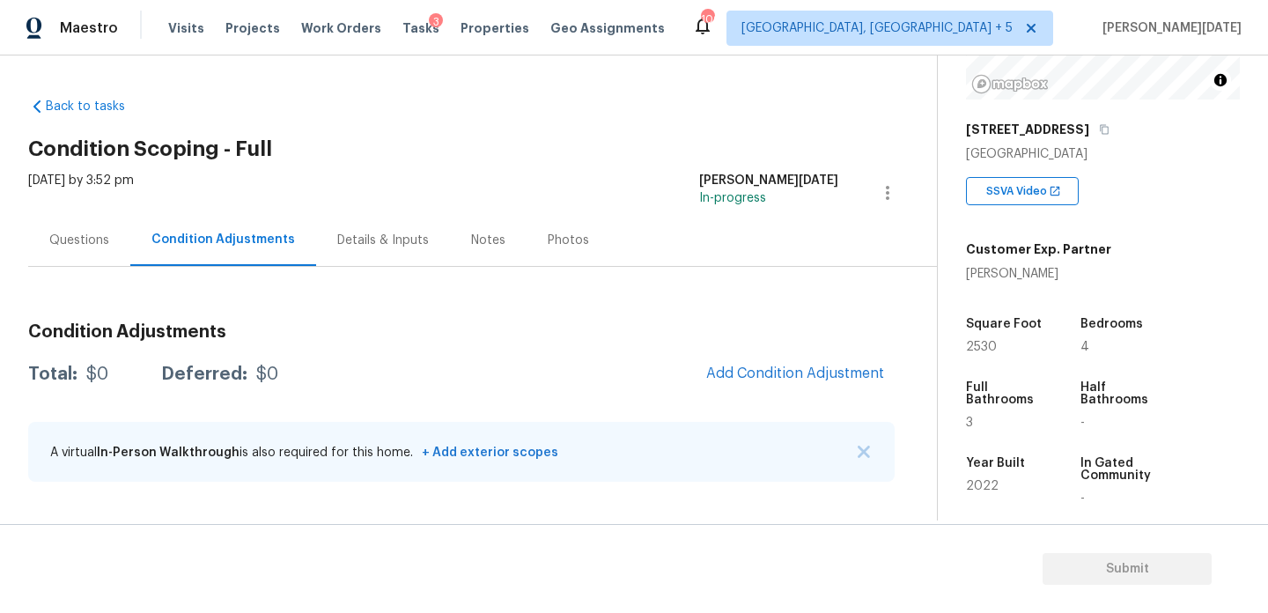
click at [986, 349] on span "2530" at bounding box center [981, 347] width 31 height 12
copy span "2530"
click at [727, 365] on span "Add Condition Adjustment" at bounding box center [795, 373] width 178 height 16
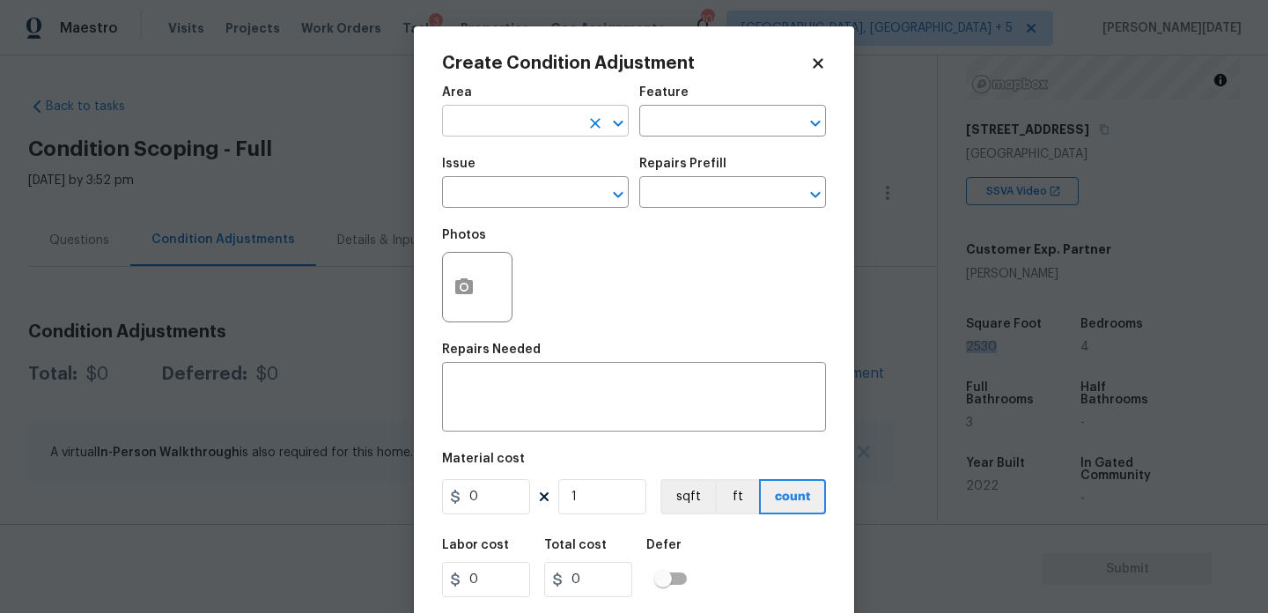
click at [500, 110] on input "text" at bounding box center [510, 122] width 137 height 27
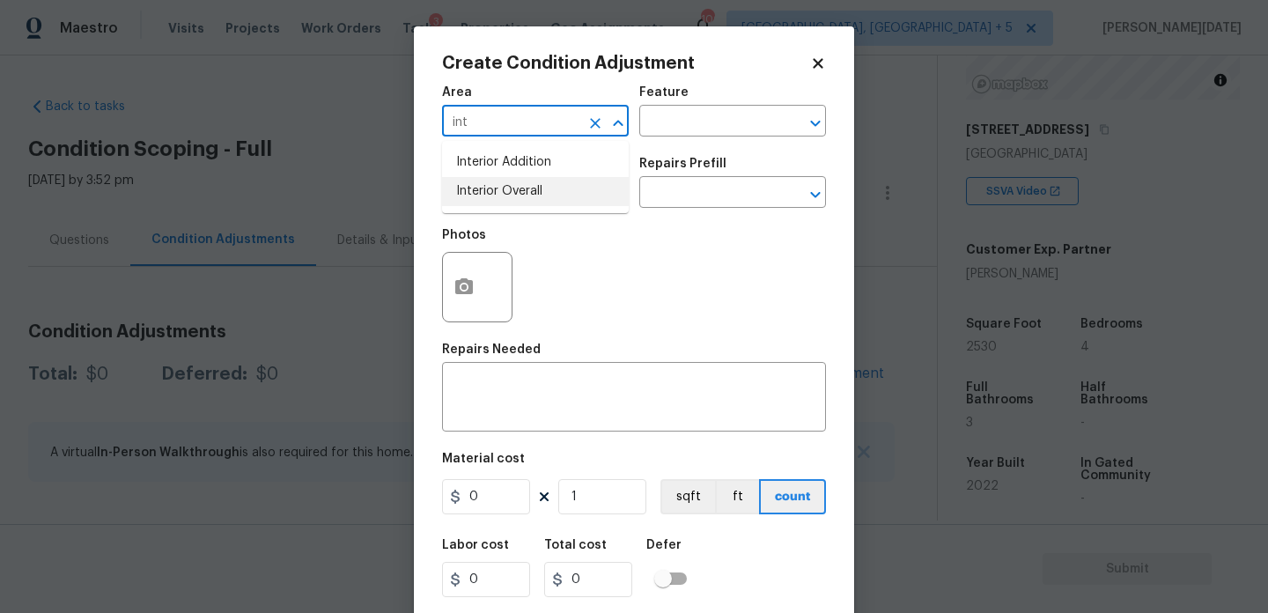
click at [514, 208] on ul "Interior Addition Interior Overall" at bounding box center [535, 177] width 187 height 72
click at [523, 193] on li "Interior Overall" at bounding box center [535, 191] width 187 height 29
type input "Interior Overall"
click at [523, 193] on input "text" at bounding box center [510, 194] width 137 height 27
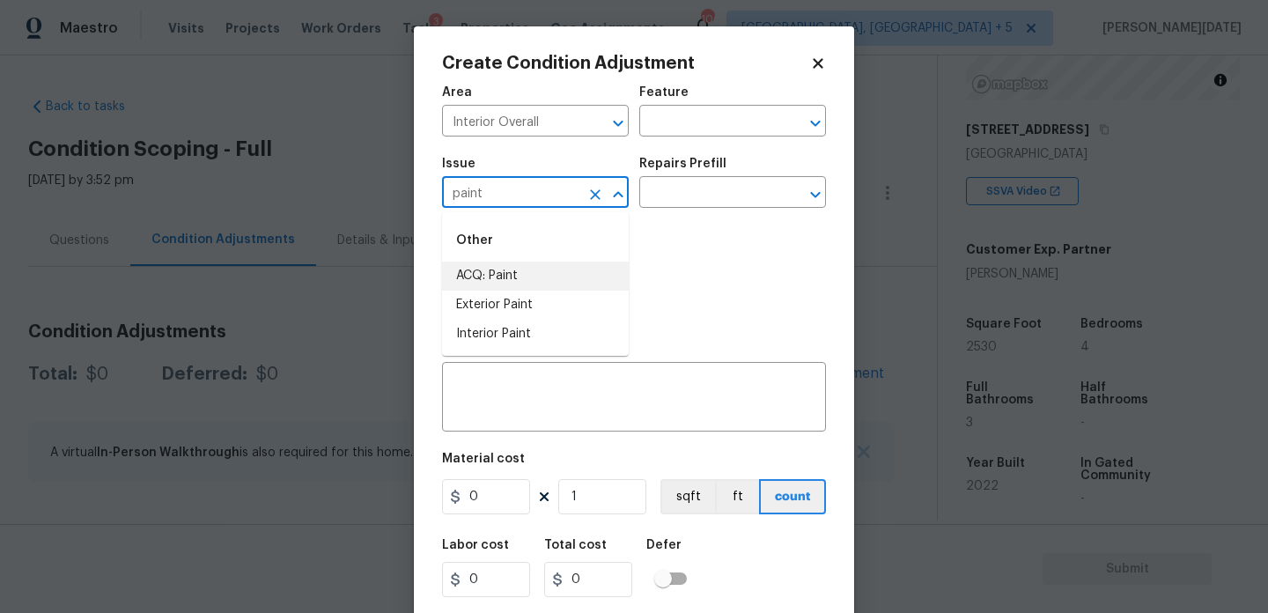
click at [528, 287] on li "ACQ: Paint" at bounding box center [535, 276] width 187 height 29
type input "ACQ: Paint"
click at [703, 198] on input "text" at bounding box center [707, 194] width 137 height 27
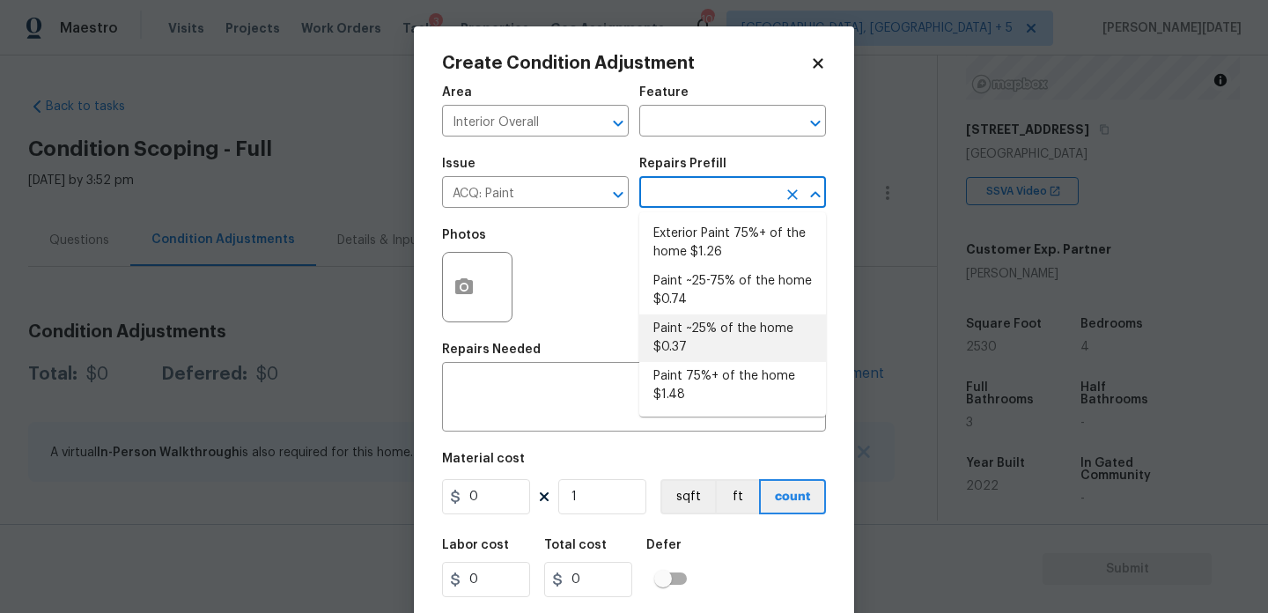
click at [719, 335] on li "Paint ~25% of the home $0.37" at bounding box center [732, 338] width 187 height 48
type input "Acquisition"
type textarea "Acquisition Scope: ~25% of the home needs interior paint"
type input "0.37"
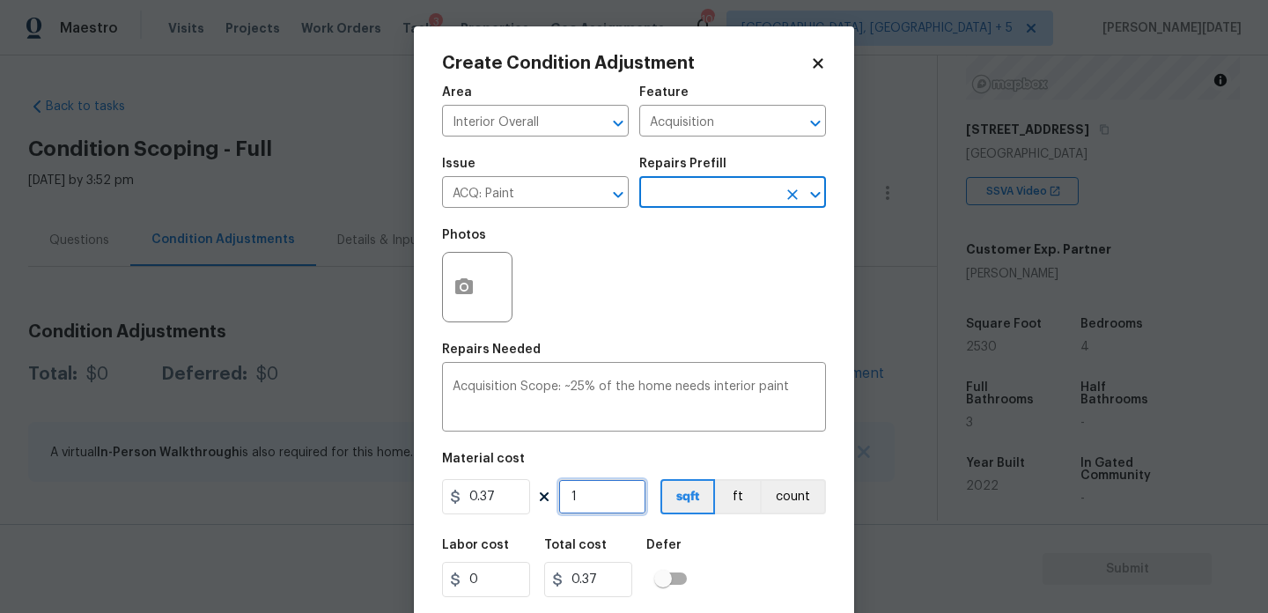
click at [608, 494] on input "1" at bounding box center [602, 496] width 88 height 35
type input "0"
paste input "253"
type input "2530"
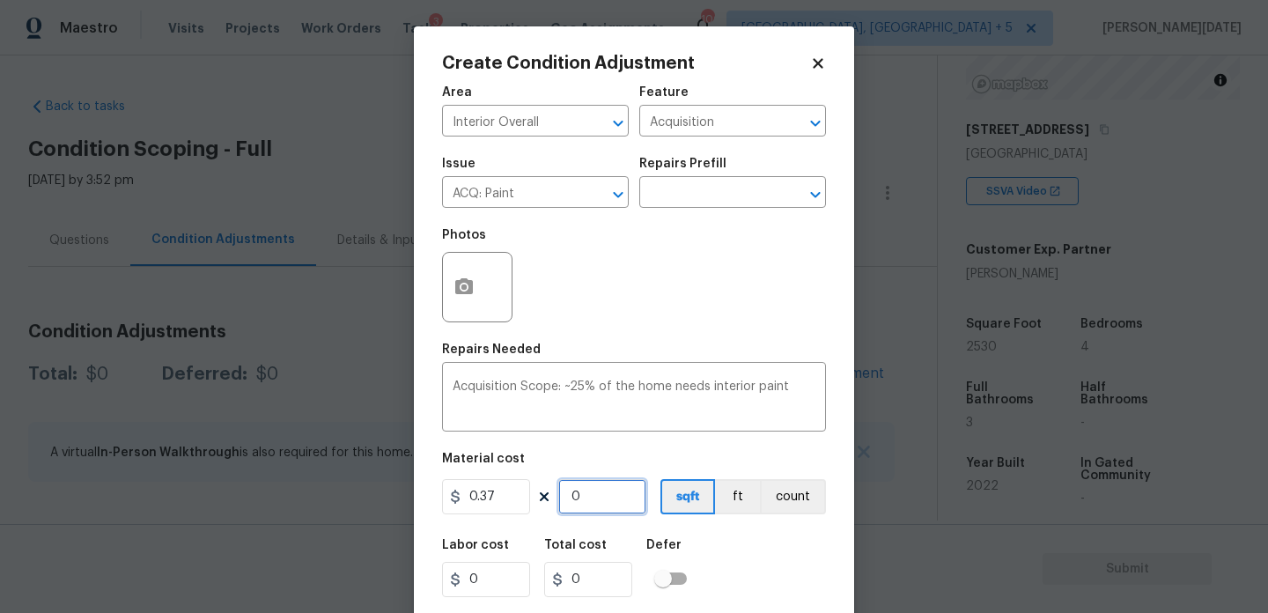
type input "936.1"
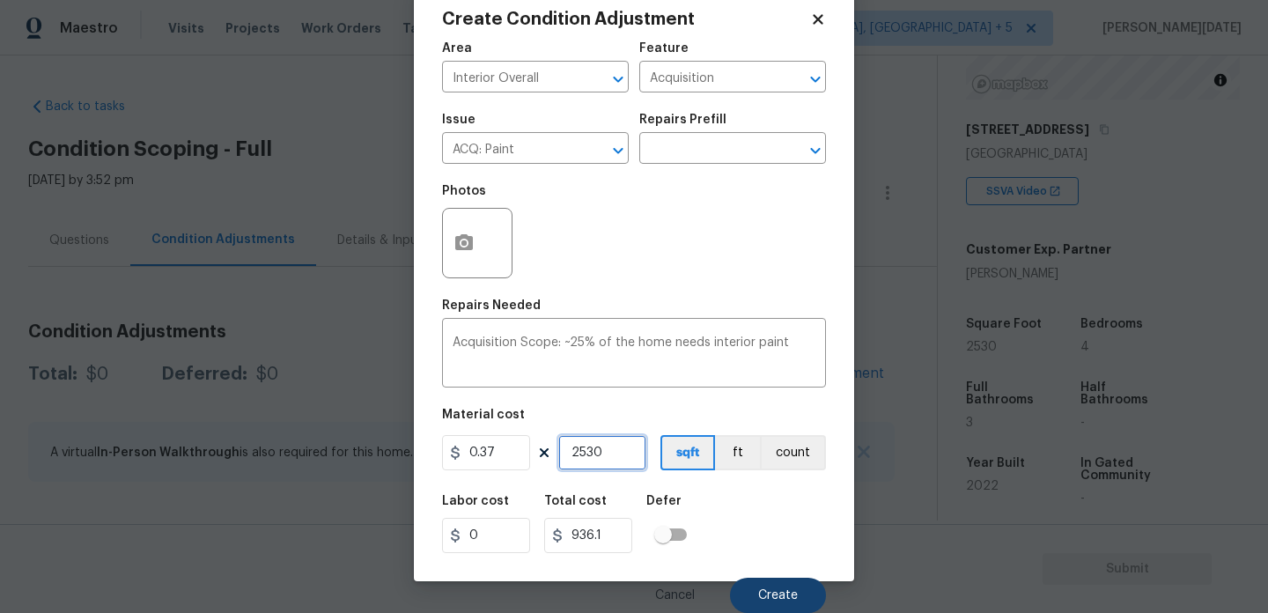
type input "2530"
click at [759, 601] on span "Create" at bounding box center [778, 595] width 40 height 13
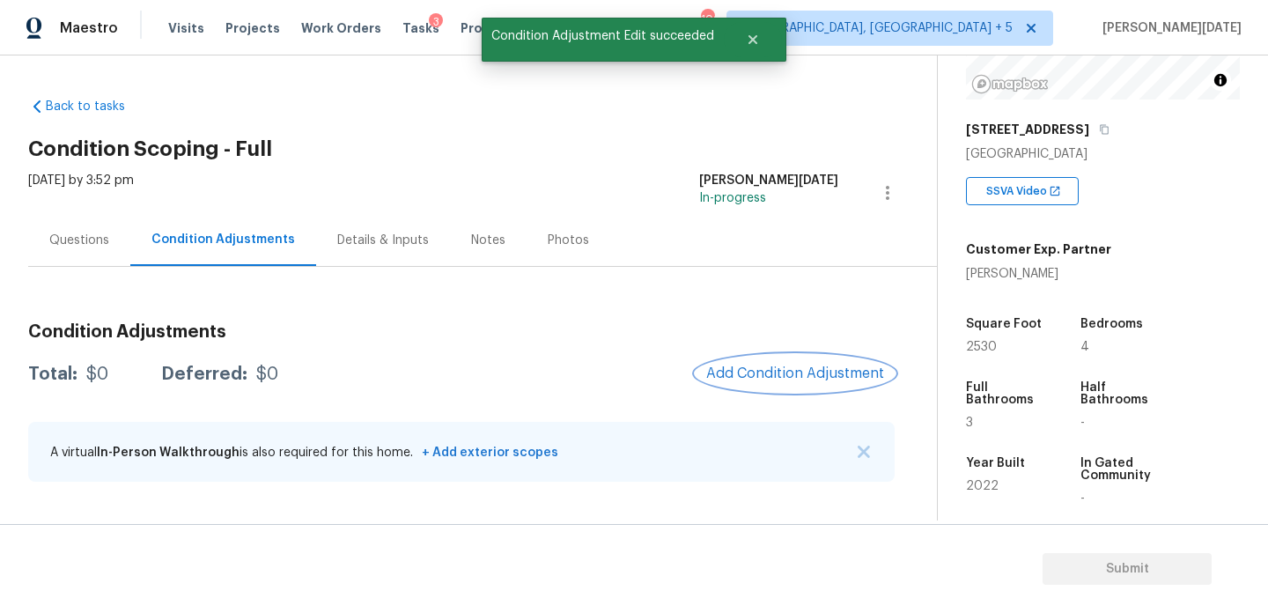
scroll to position [0, 0]
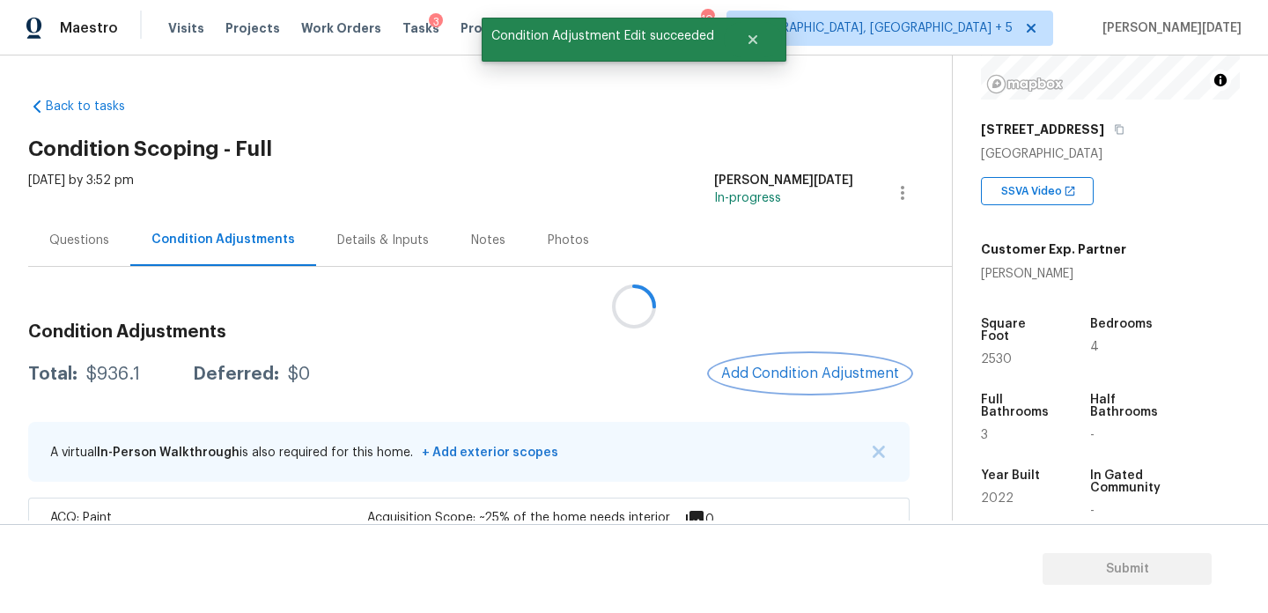
click at [765, 357] on button "Add Condition Adjustment" at bounding box center [810, 373] width 199 height 37
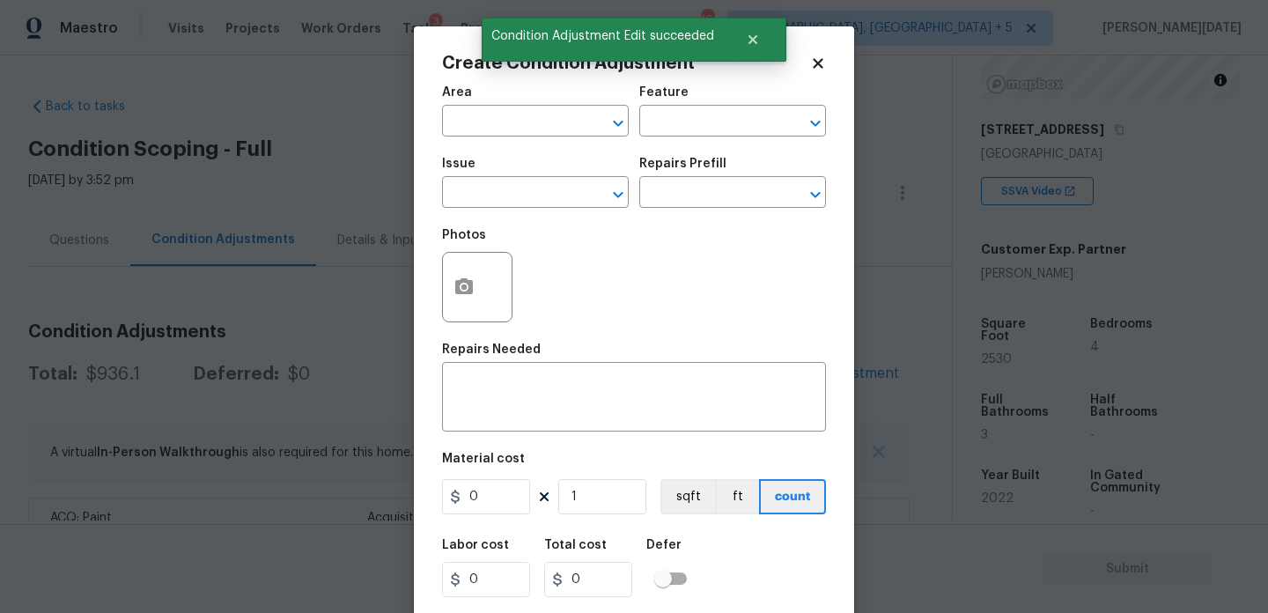
click at [775, 365] on div "Repairs Needed" at bounding box center [634, 354] width 384 height 23
click at [492, 130] on input "text" at bounding box center [510, 122] width 137 height 27
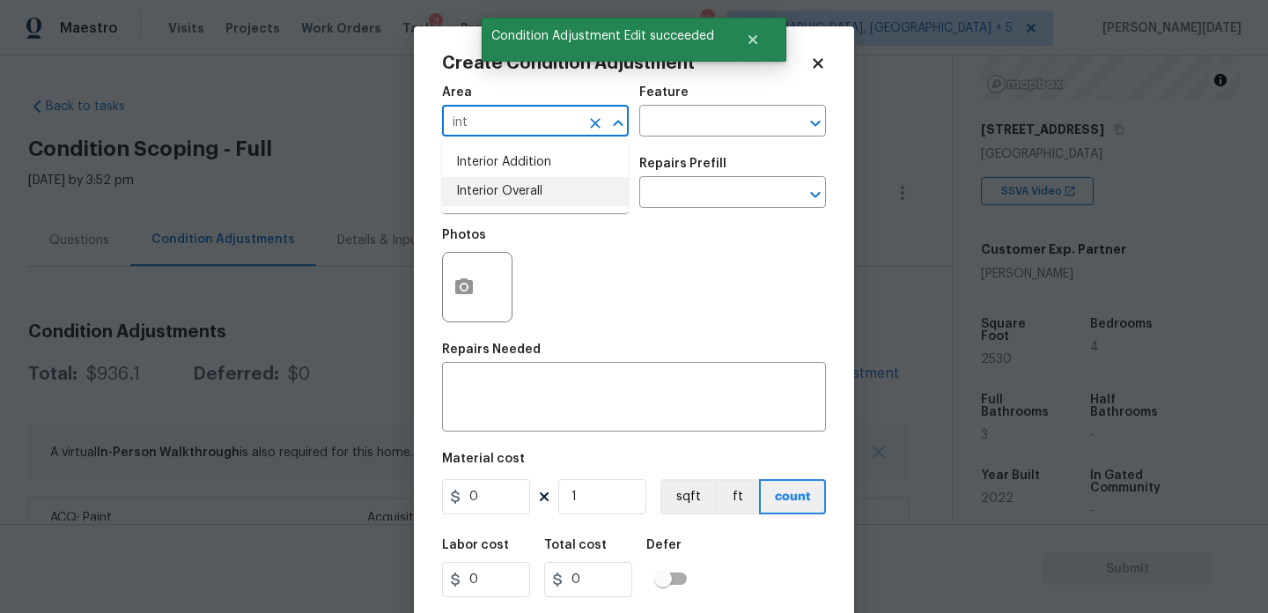
click at [518, 195] on li "Interior Overall" at bounding box center [535, 191] width 187 height 29
type input "Interior Overall"
click at [518, 195] on input "text" at bounding box center [510, 194] width 137 height 27
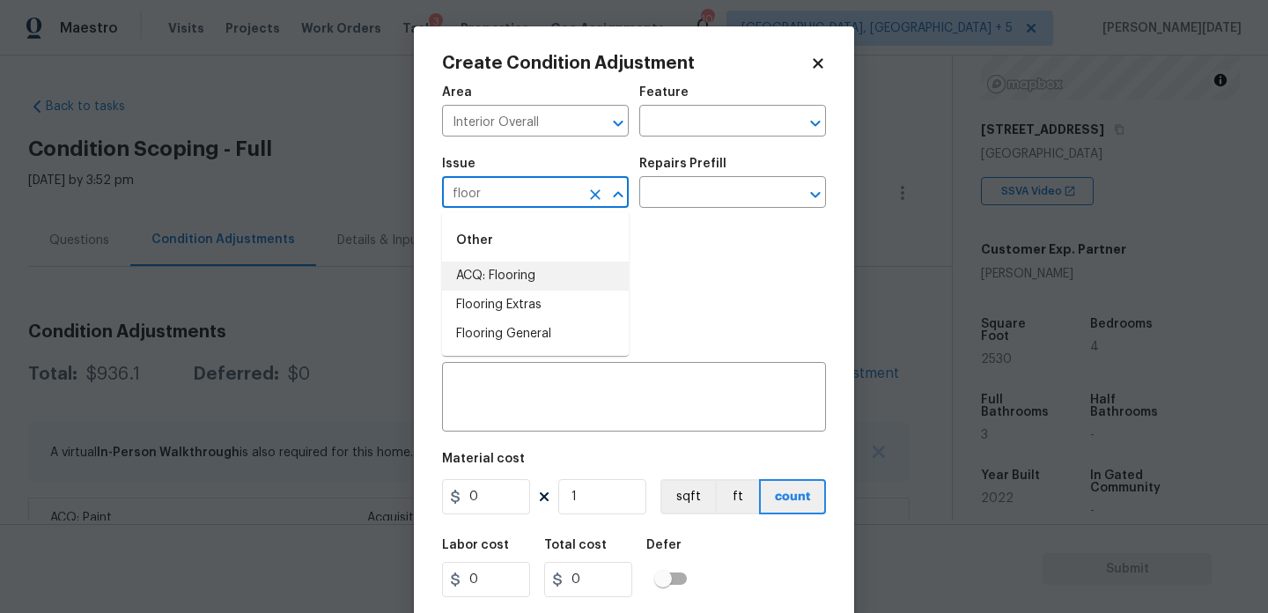
click at [542, 277] on li "ACQ: Flooring" at bounding box center [535, 276] width 187 height 29
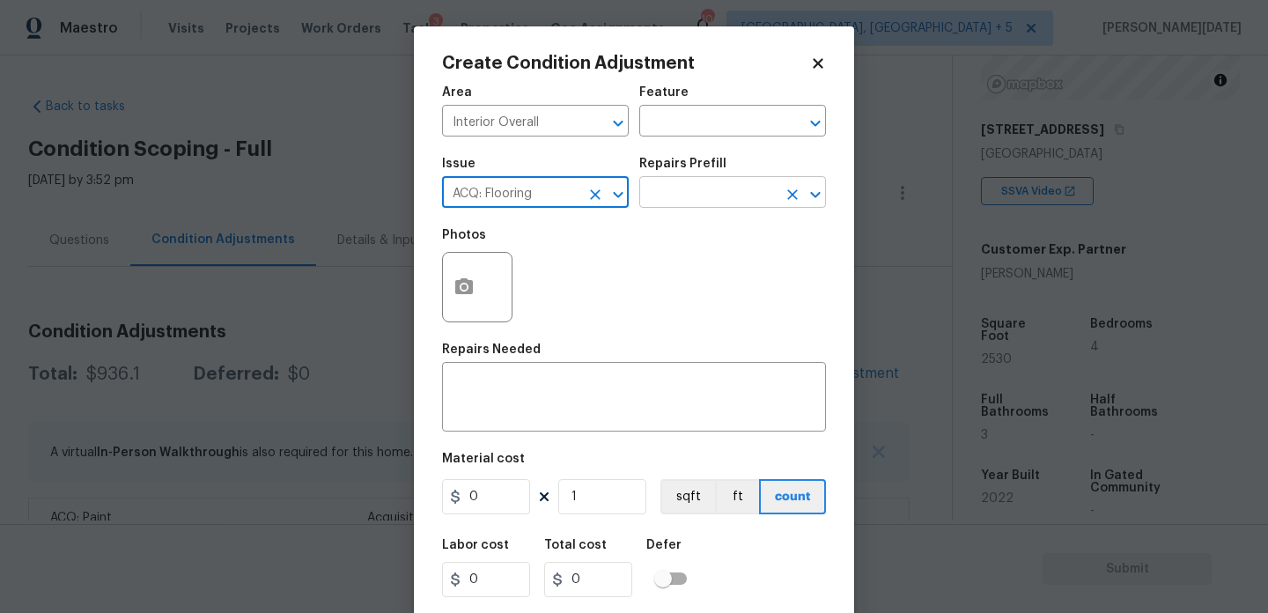
type input "ACQ: Flooring"
click at [738, 202] on input "text" at bounding box center [707, 194] width 137 height 27
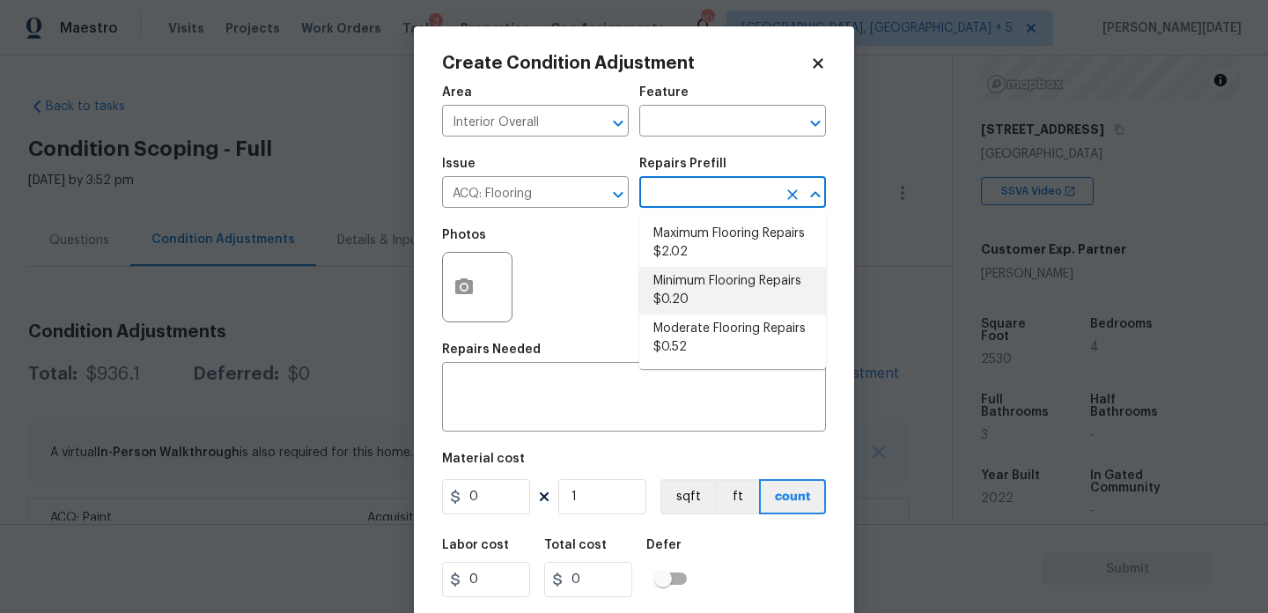
click at [712, 295] on li "Minimum Flooring Repairs $0.20" at bounding box center [732, 291] width 187 height 48
type input "Acquisition"
type textarea "Acquisition Scope: Minimum flooring repairs"
type input "0.2"
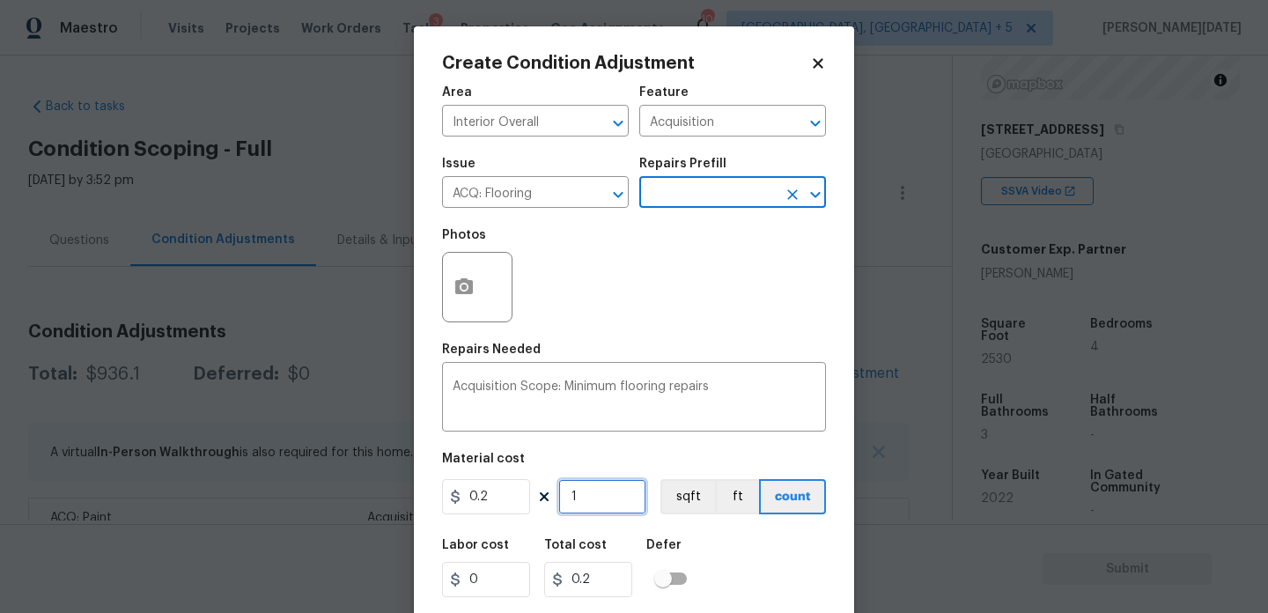
click at [601, 485] on input "1" at bounding box center [602, 496] width 88 height 35
type input "0"
paste input "253"
type input "2530"
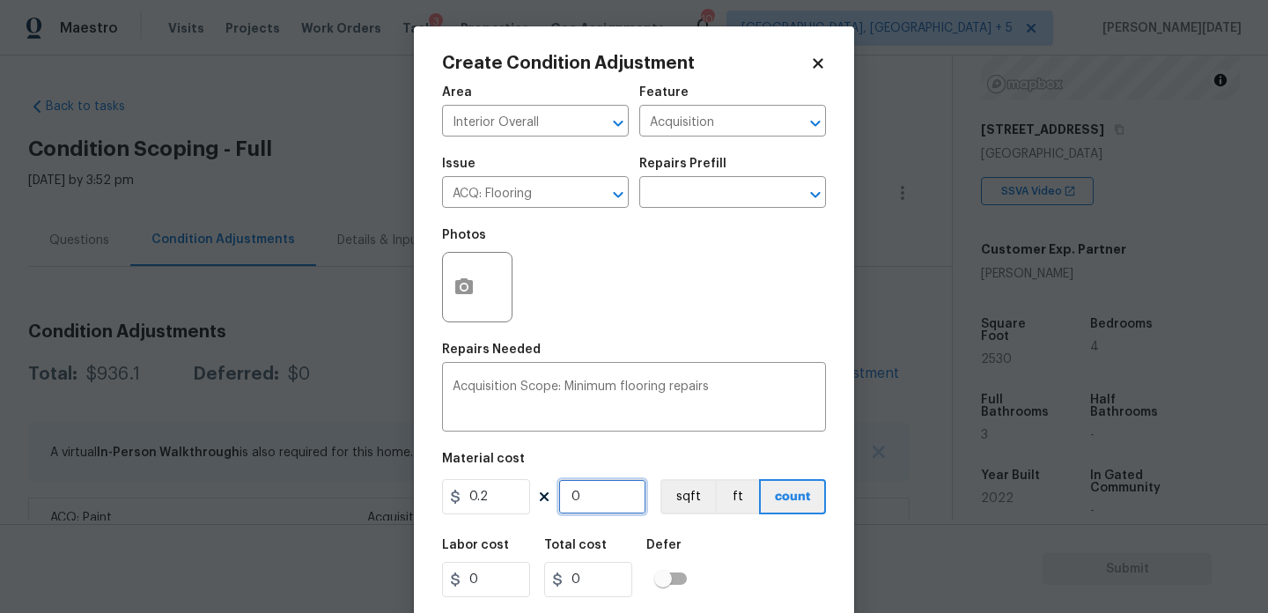
type input "506"
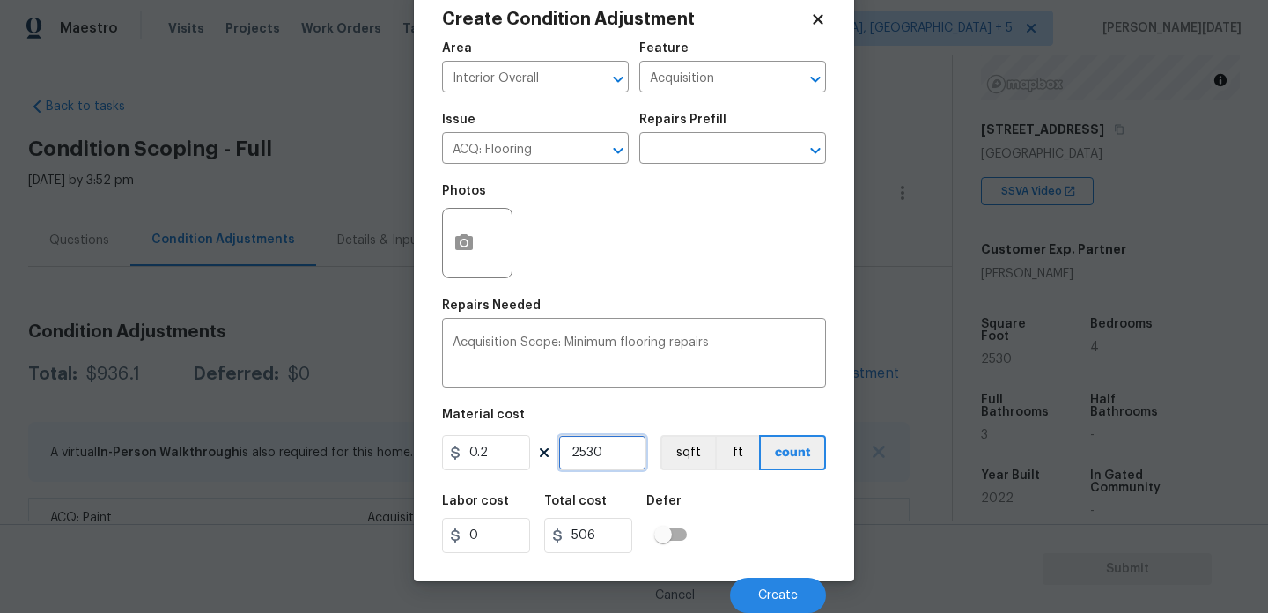
type input "2530"
click at [752, 568] on div "Cancel Create" at bounding box center [634, 588] width 384 height 49
click at [759, 587] on button "Create" at bounding box center [778, 595] width 96 height 35
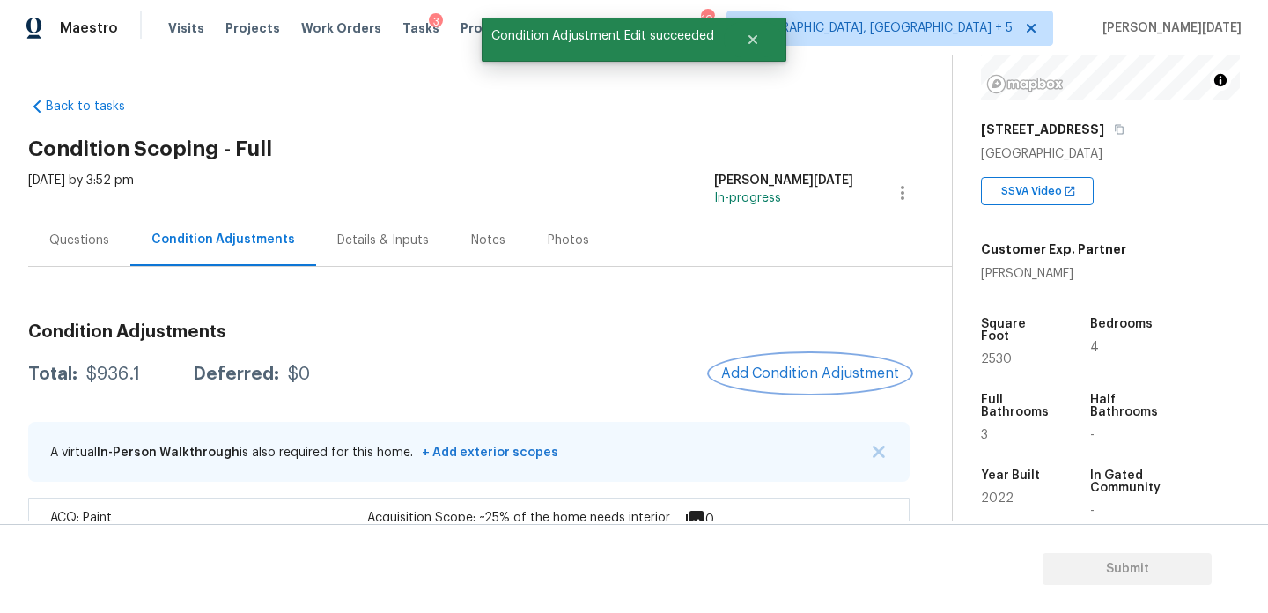
scroll to position [0, 0]
click at [780, 366] on span "Add Condition Adjustment" at bounding box center [810, 373] width 178 height 16
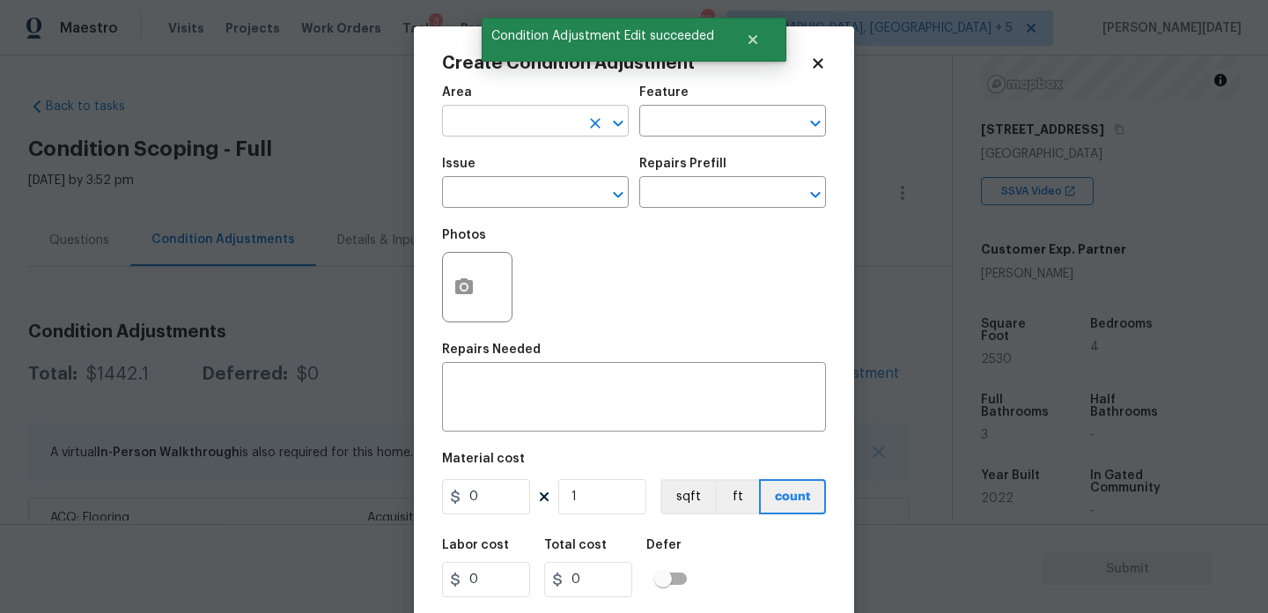
click at [469, 113] on input "text" at bounding box center [510, 122] width 137 height 27
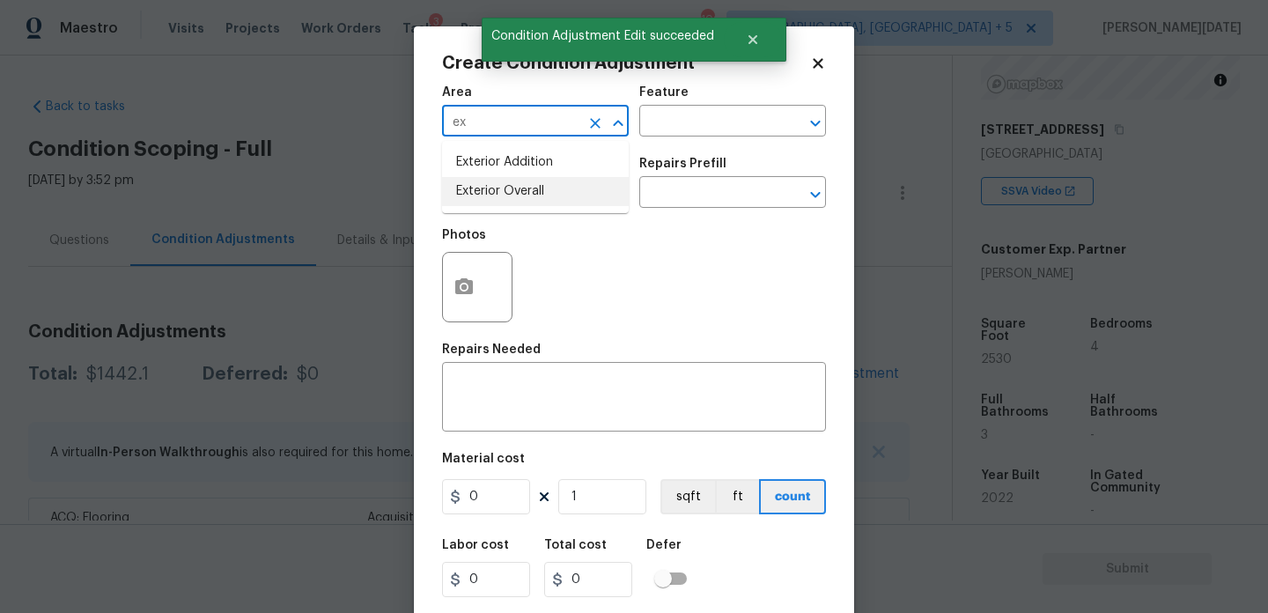
click at [498, 202] on li "Exterior Overall" at bounding box center [535, 191] width 187 height 29
type input "Exterior Overall"
click at [498, 202] on input "text" at bounding box center [510, 194] width 137 height 27
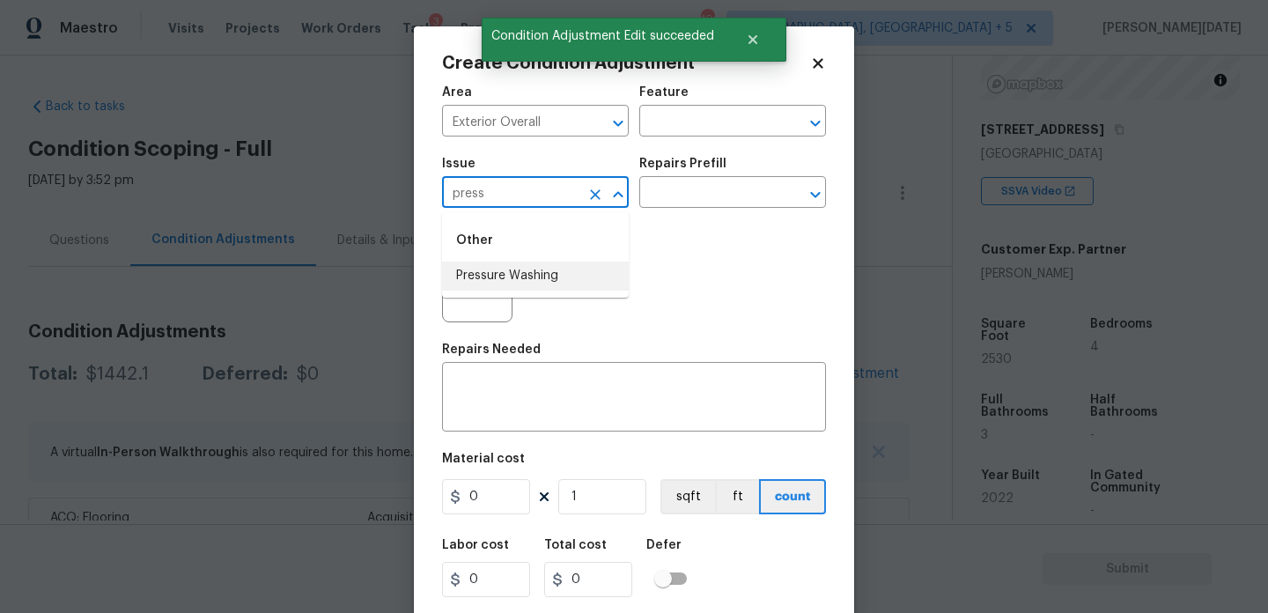
click at [520, 278] on li "Pressure Washing" at bounding box center [535, 276] width 187 height 29
type input "Pressure Washing"
click at [734, 198] on input "text" at bounding box center [707, 194] width 137 height 27
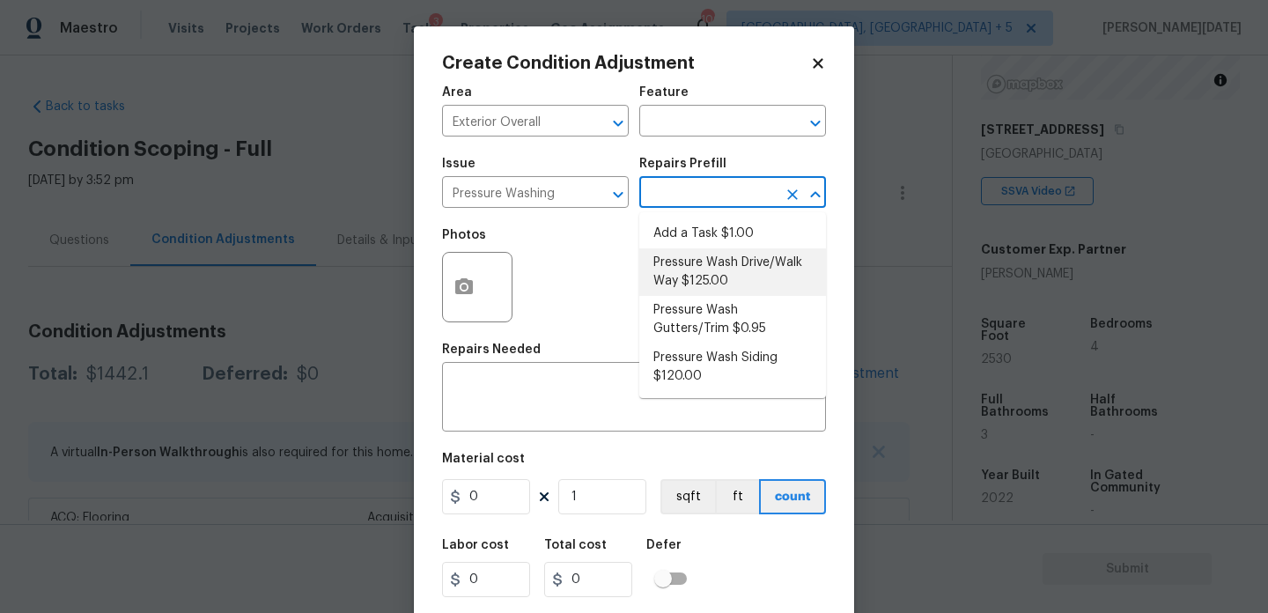
click at [720, 284] on li "Pressure Wash Drive/Walk Way $125.00" at bounding box center [732, 272] width 187 height 48
type input "Siding"
type textarea "Pressure wash the driveways/walkways as directed by the PM. Ensure that all deb…"
type input "125"
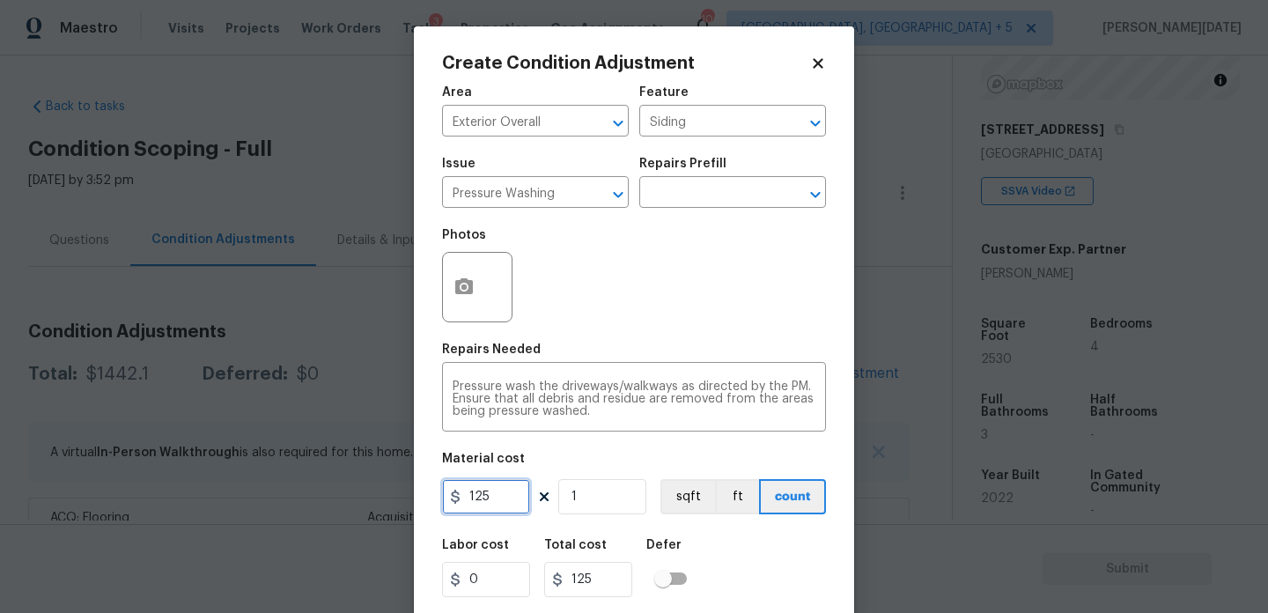
drag, startPoint x: 505, startPoint y: 503, endPoint x: 288, endPoint y: 498, distance: 217.6
click at [288, 498] on div "Create Condition Adjustment Area Exterior Overall ​ Feature Siding ​ Issue Pres…" at bounding box center [634, 306] width 1268 height 613
type input "200"
click at [565, 311] on div "Photos" at bounding box center [634, 275] width 384 height 114
type input "200"
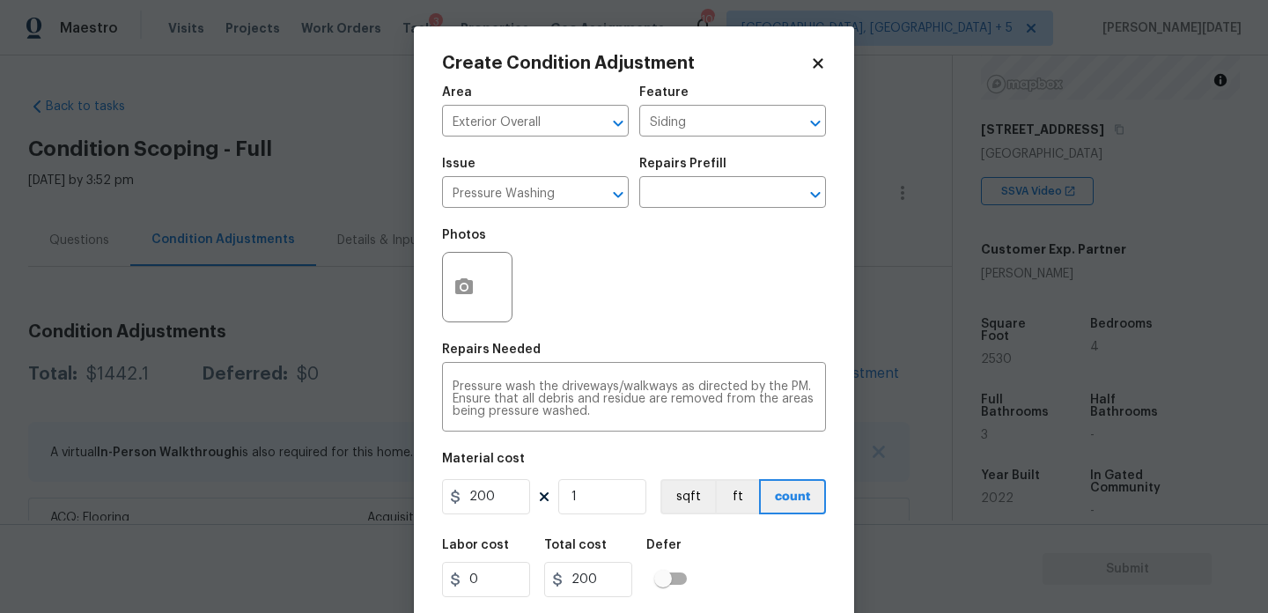
scroll to position [45, 0]
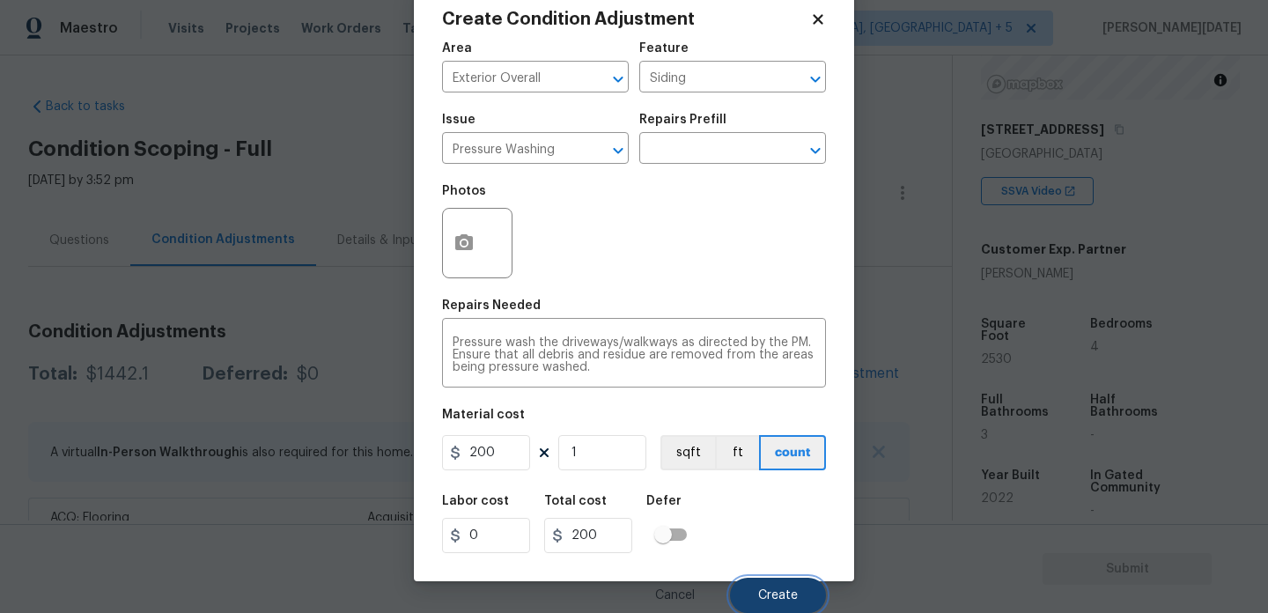
click at [790, 594] on span "Create" at bounding box center [778, 595] width 40 height 13
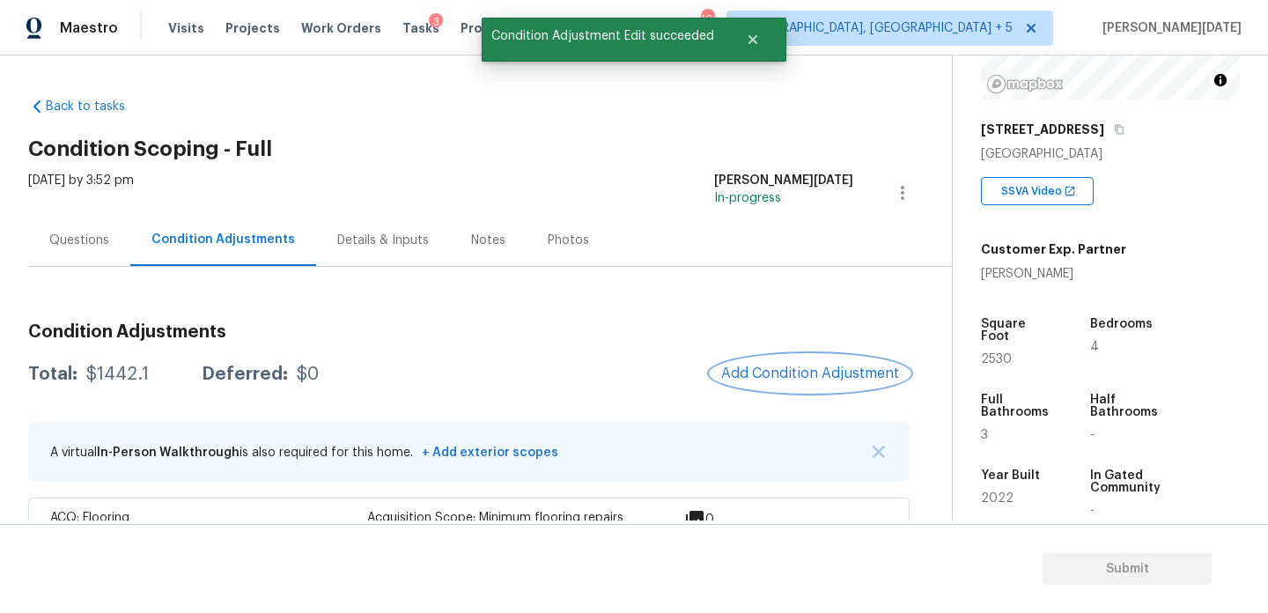
scroll to position [0, 0]
click at [818, 366] on span "Add Condition Adjustment" at bounding box center [810, 373] width 178 height 16
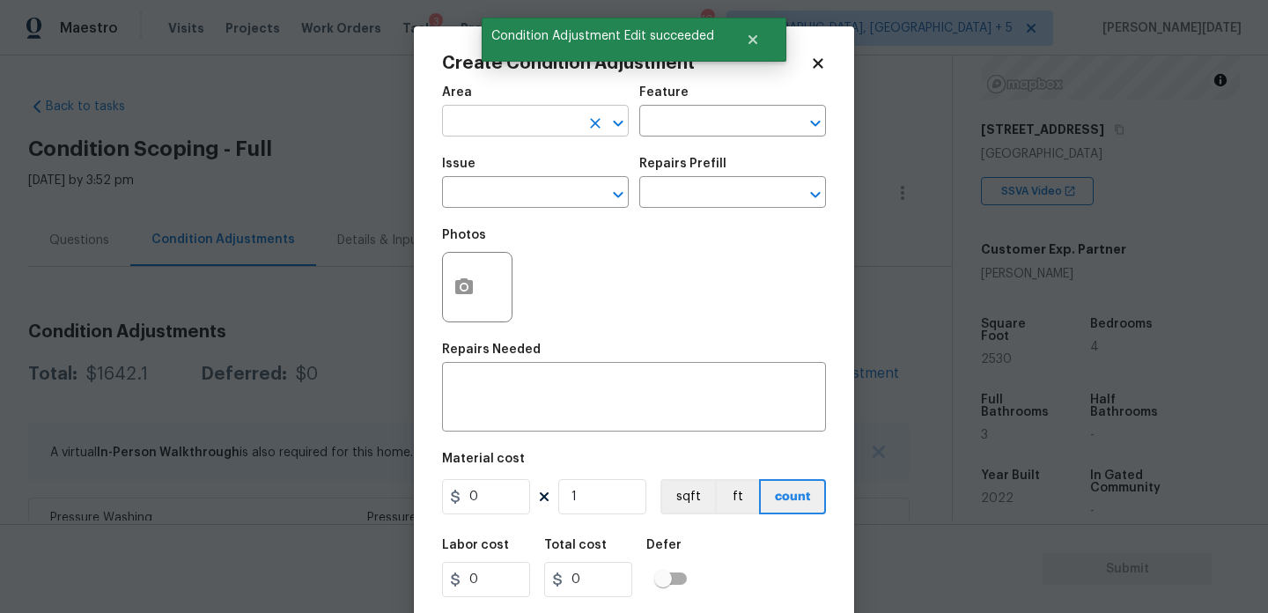
click at [487, 126] on input "text" at bounding box center [510, 122] width 137 height 27
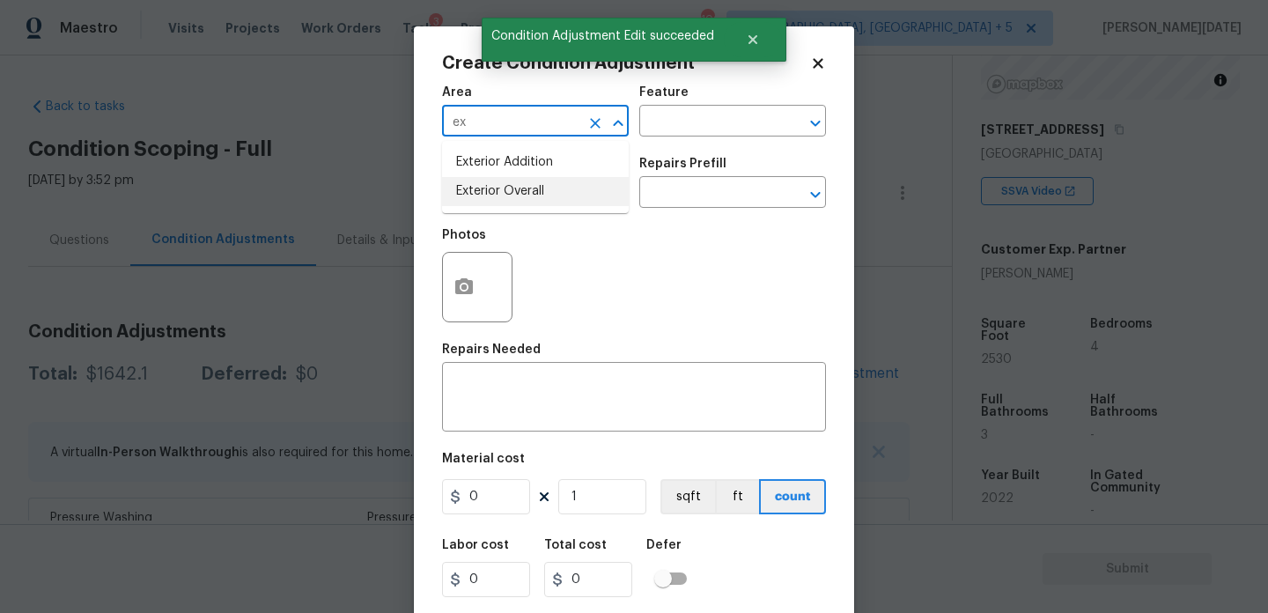
click at [515, 204] on li "Exterior Overall" at bounding box center [535, 191] width 187 height 29
type input "Exterior Overall"
click at [515, 204] on input "text" at bounding box center [510, 194] width 137 height 27
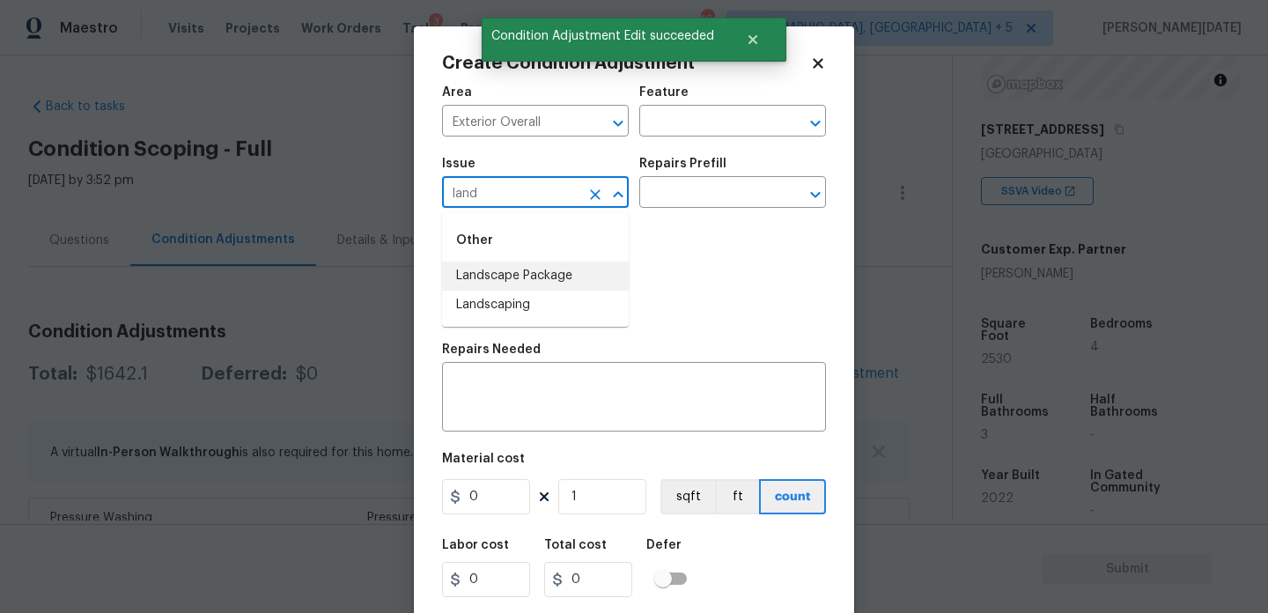
click at [539, 275] on li "Landscape Package" at bounding box center [535, 276] width 187 height 29
type input "Landscape Package"
click at [657, 212] on div "Issue Landscape Package ​ Repairs Prefill ​" at bounding box center [634, 182] width 384 height 71
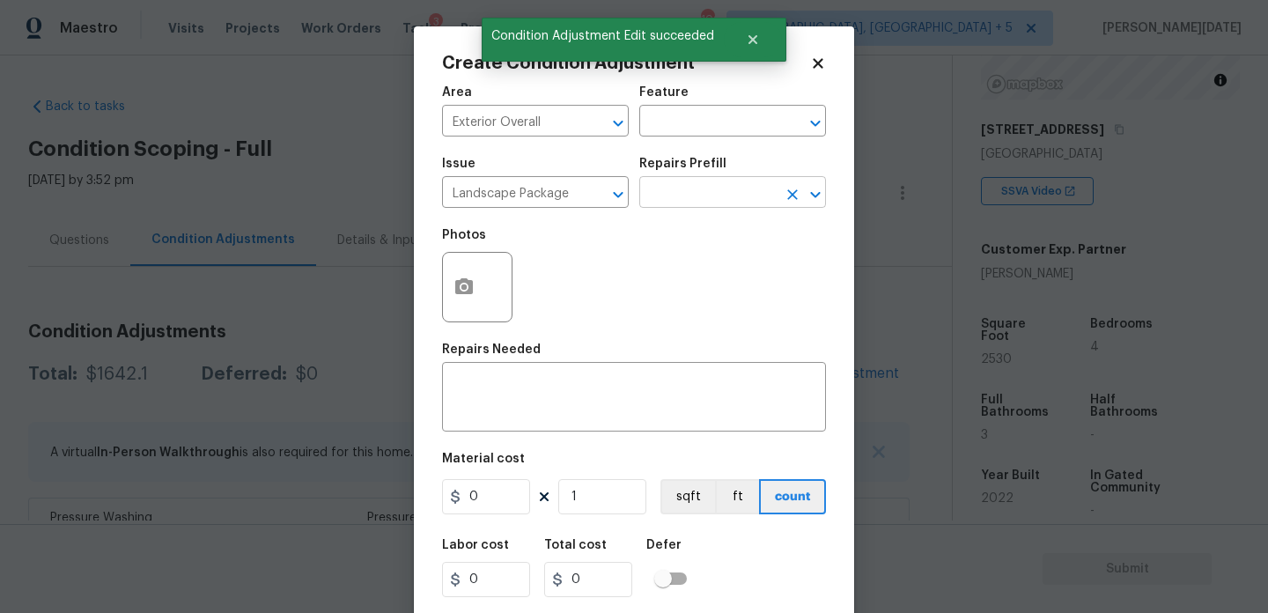
click at [685, 197] on input "text" at bounding box center [707, 194] width 137 height 27
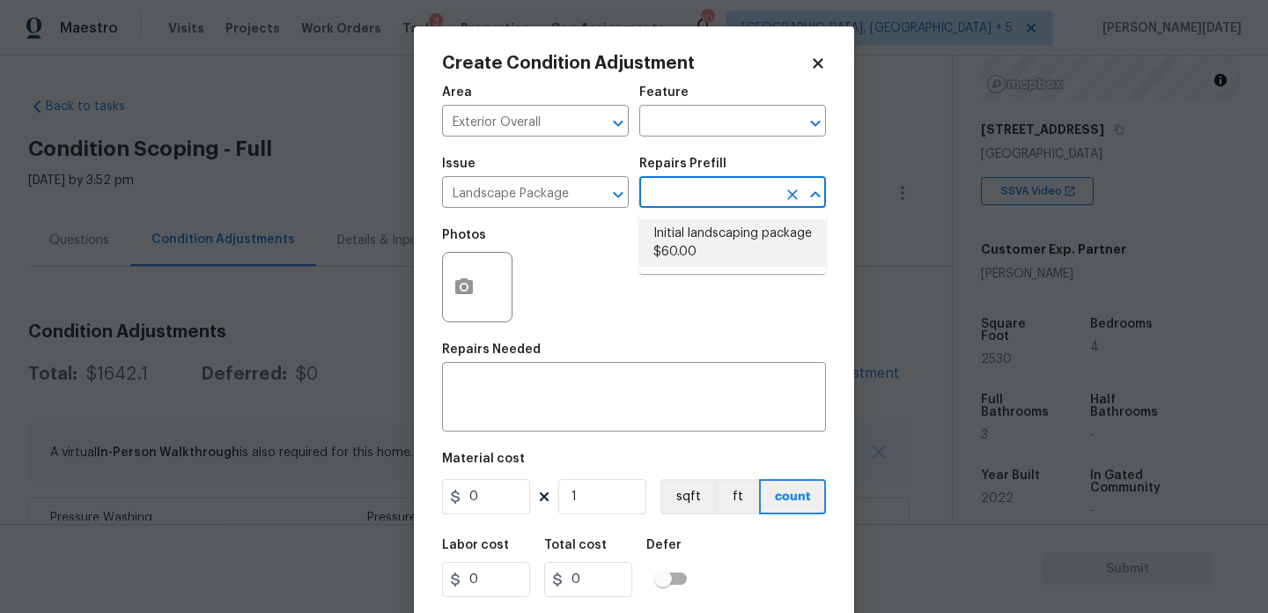
click at [691, 230] on li "Initial landscaping package $60.00" at bounding box center [732, 243] width 187 height 48
type input "Home Readiness Packages"
type textarea "Mowing of grass up to 6" in height. Mow, edge along driveways & sidewalks, trim…"
type input "60"
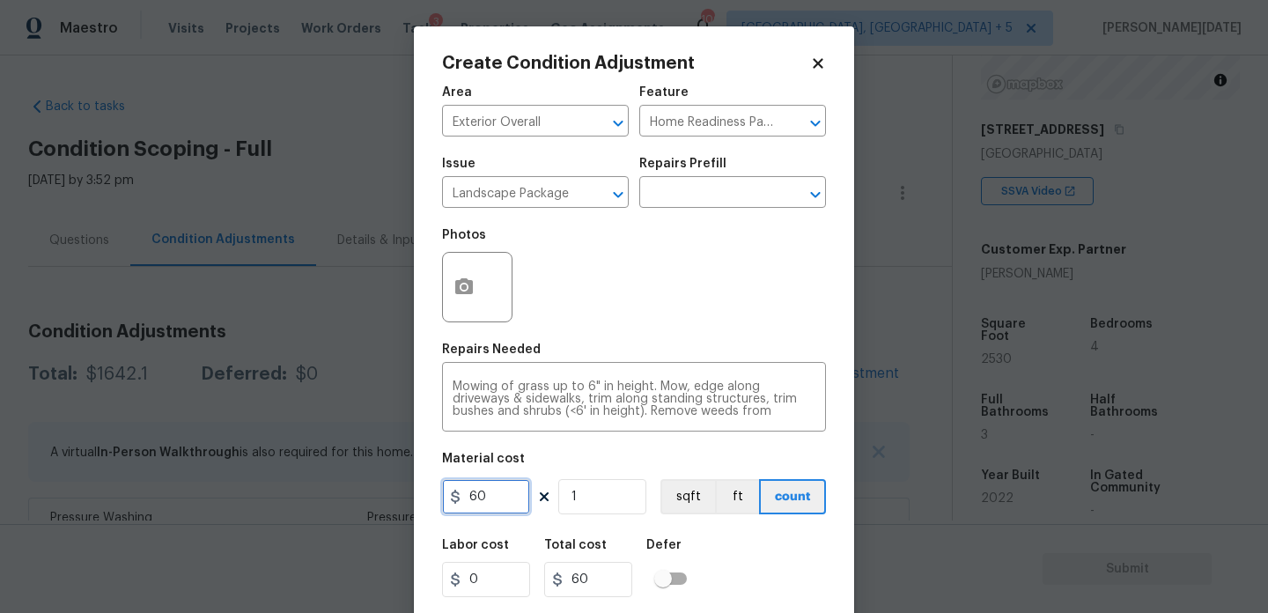
drag, startPoint x: 500, startPoint y: 500, endPoint x: 284, endPoint y: 496, distance: 215.8
click at [284, 496] on div "Create Condition Adjustment Area Exterior Overall ​ Feature Home Readiness Pack…" at bounding box center [634, 306] width 1268 height 613
type input "300"
click at [638, 290] on div "Photos" at bounding box center [634, 275] width 384 height 114
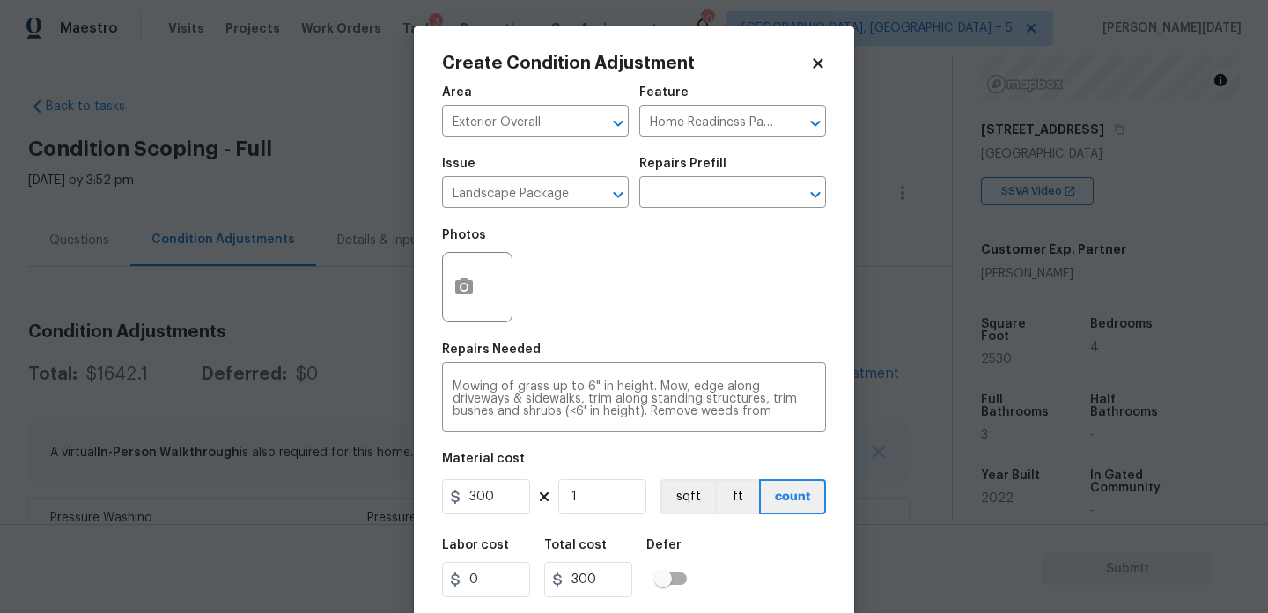
scroll to position [45, 0]
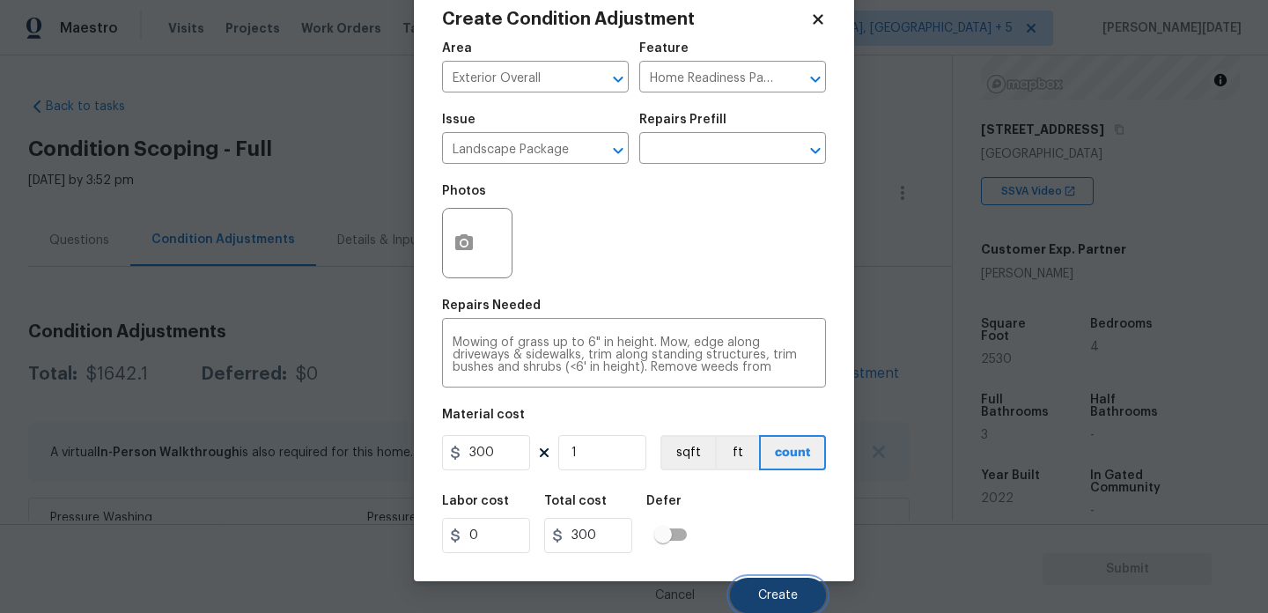
click at [764, 589] on span "Create" at bounding box center [778, 595] width 40 height 13
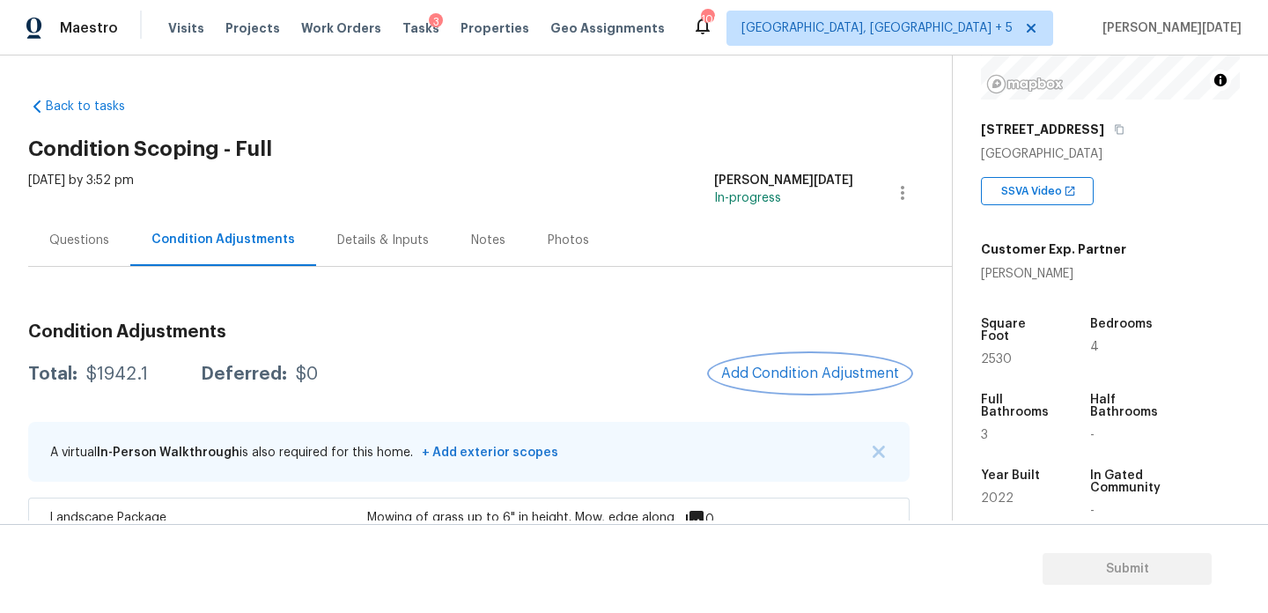
scroll to position [309, 0]
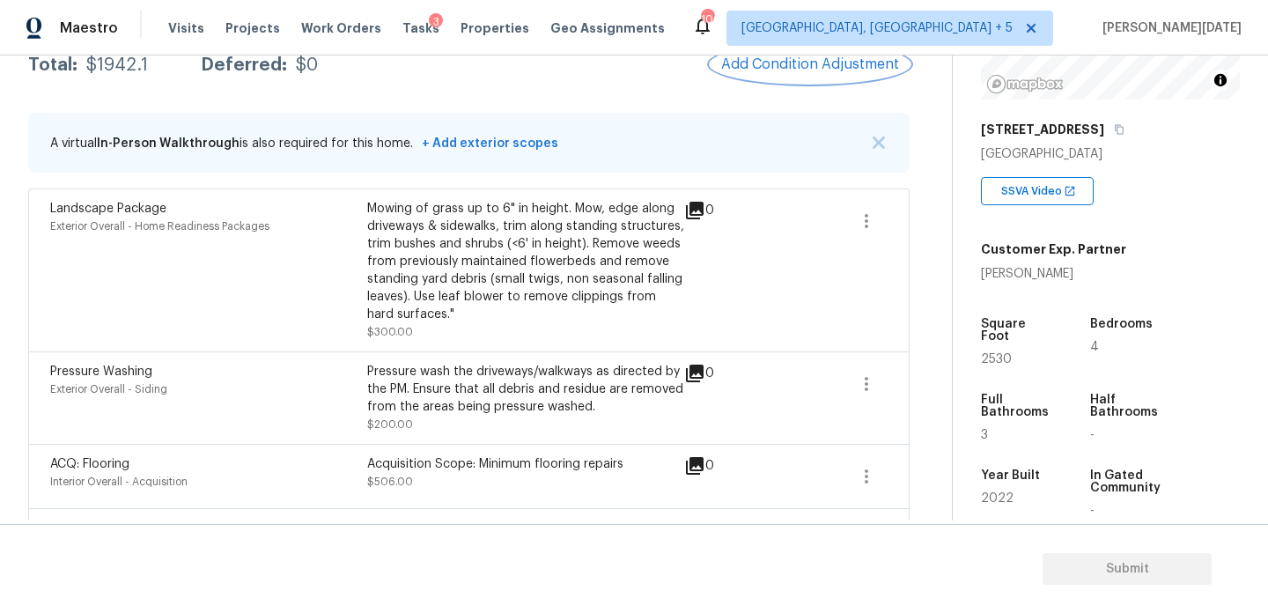
click at [771, 74] on button "Add Condition Adjustment" at bounding box center [810, 64] width 199 height 37
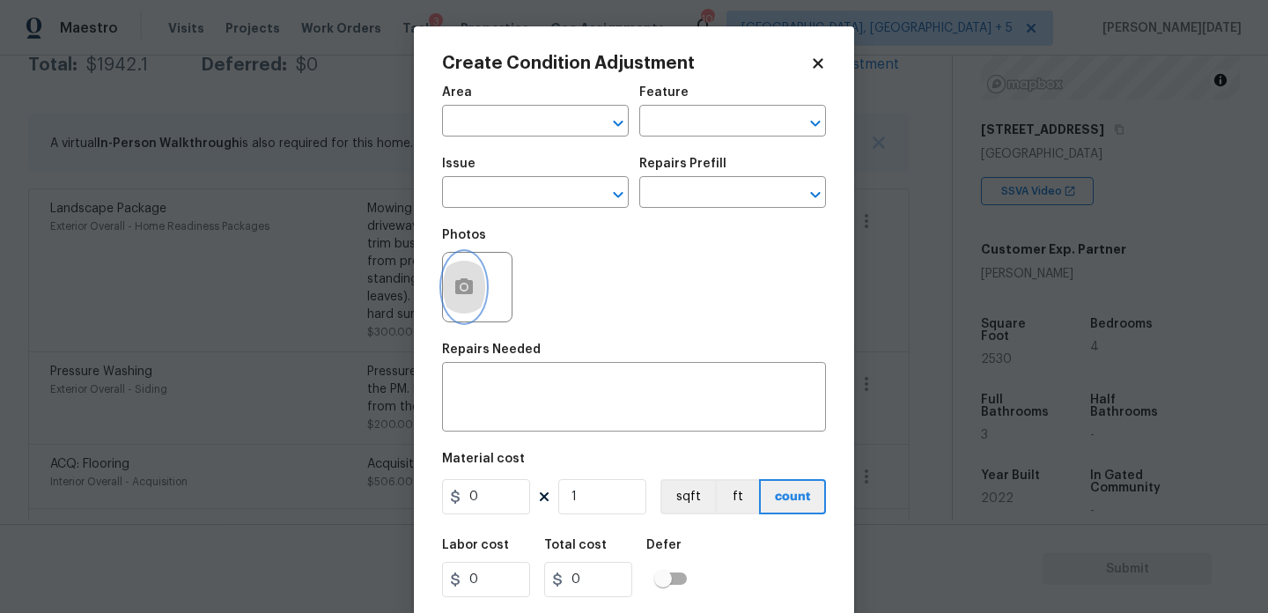
click at [470, 285] on icon "button" at bounding box center [464, 286] width 18 height 16
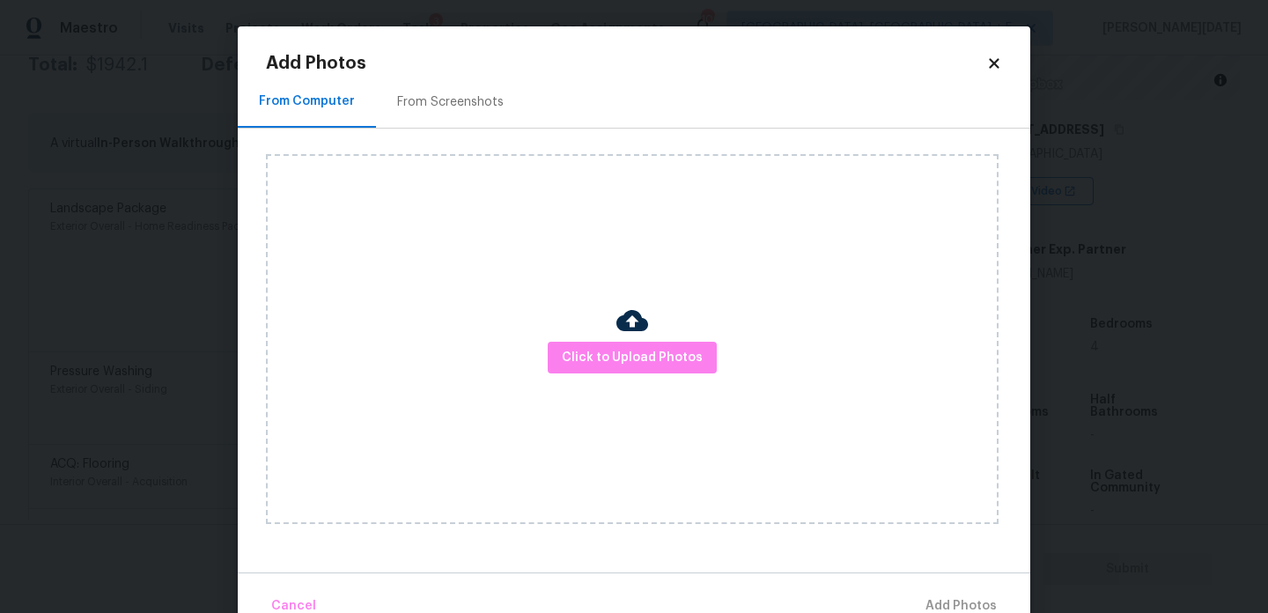
click at [646, 317] on img at bounding box center [632, 321] width 32 height 32
click at [654, 353] on span "Click to Upload Photos" at bounding box center [632, 358] width 141 height 22
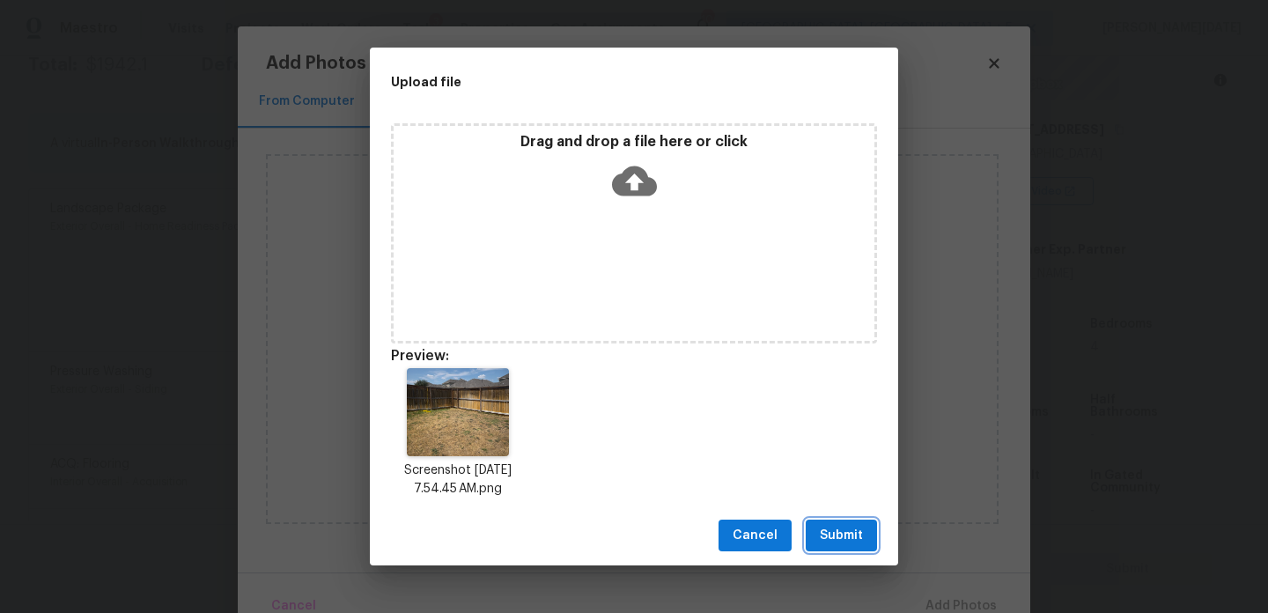
click at [851, 533] on span "Submit" at bounding box center [841, 536] width 43 height 22
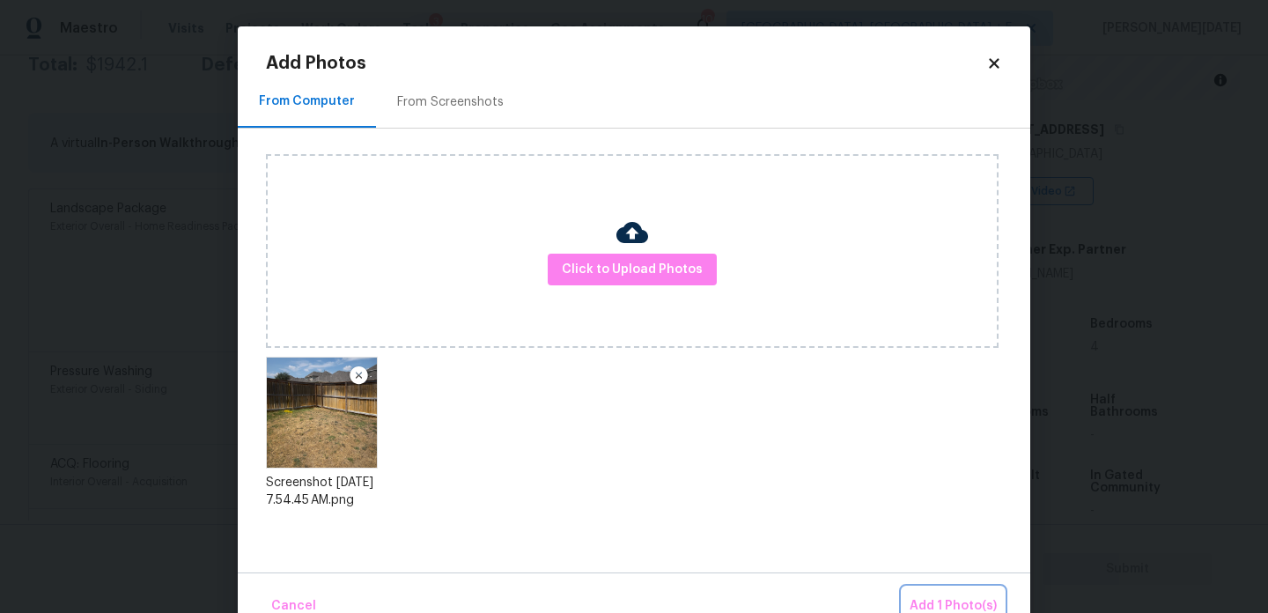
click at [928, 605] on span "Add 1 Photo(s)" at bounding box center [953, 606] width 87 height 22
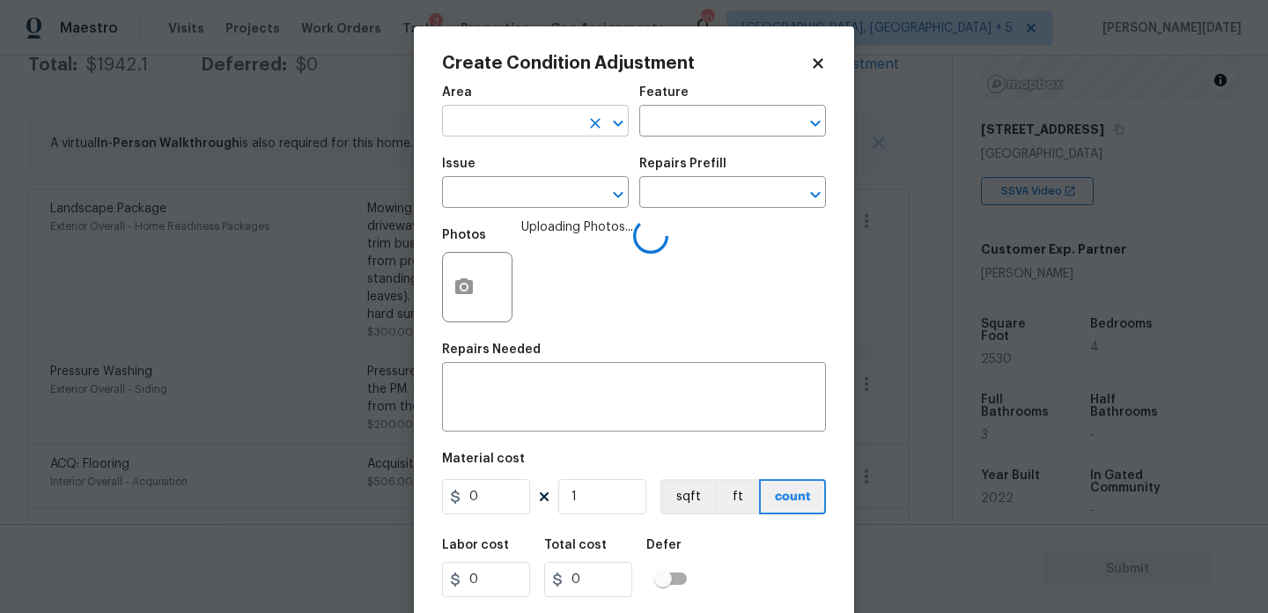
click at [458, 112] on input "text" at bounding box center [510, 122] width 137 height 27
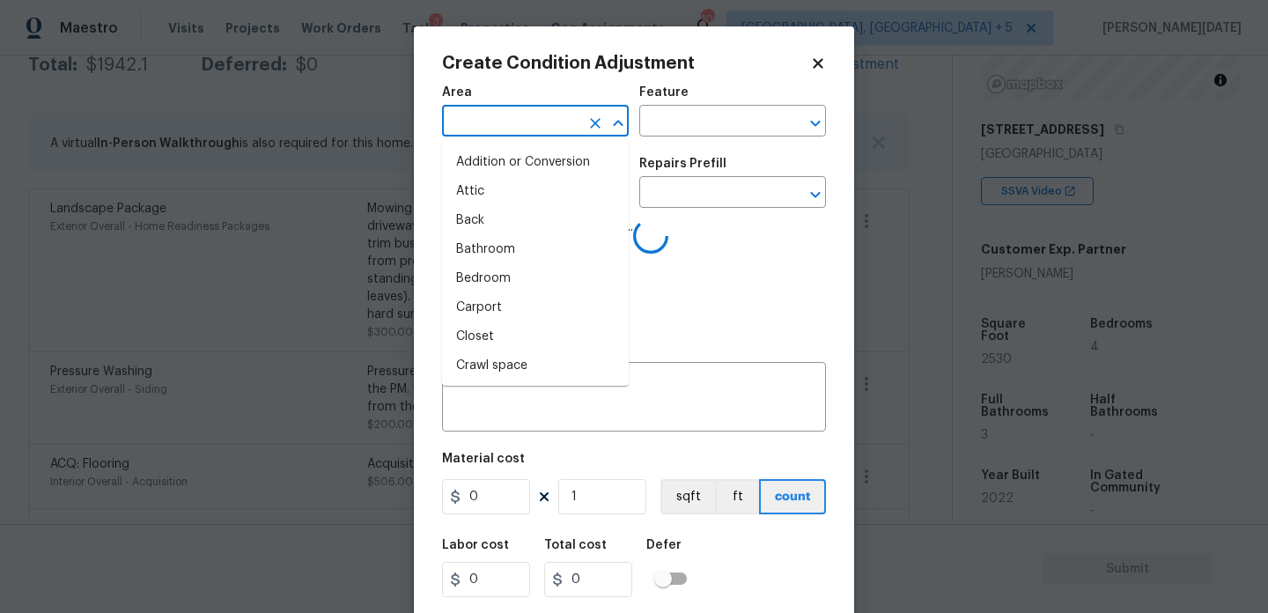
click at [460, 121] on input "text" at bounding box center [510, 122] width 137 height 27
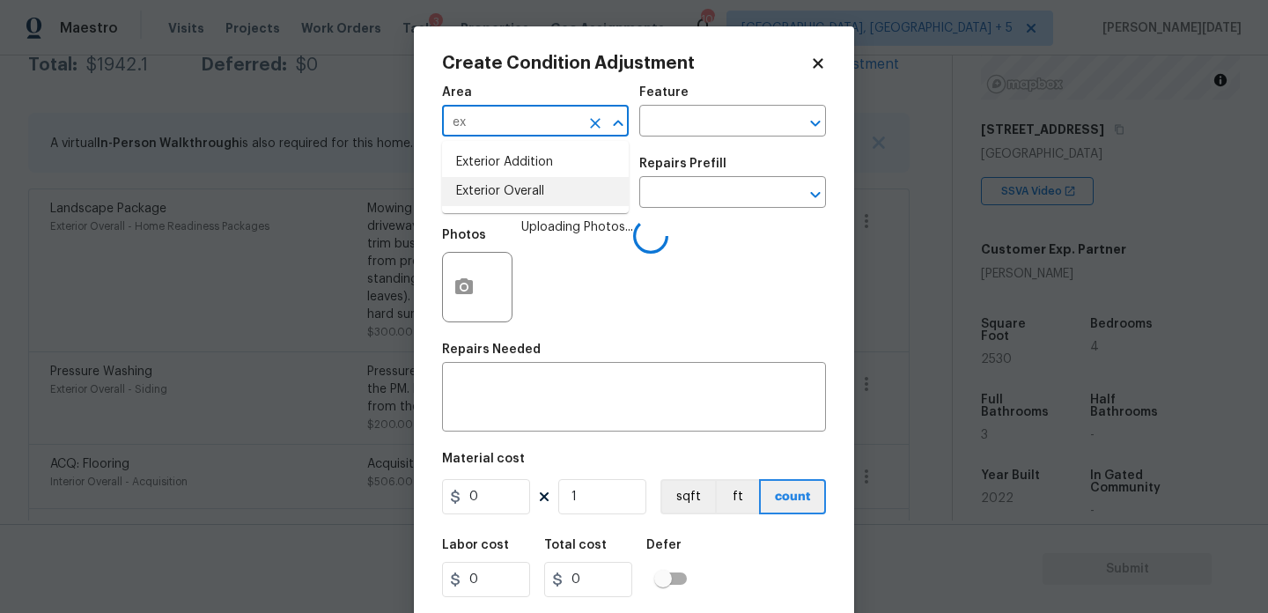
click at [478, 191] on li "Exterior Overall" at bounding box center [535, 191] width 187 height 29
type input "Exterior Overall"
click at [478, 191] on input "text" at bounding box center [510, 194] width 137 height 27
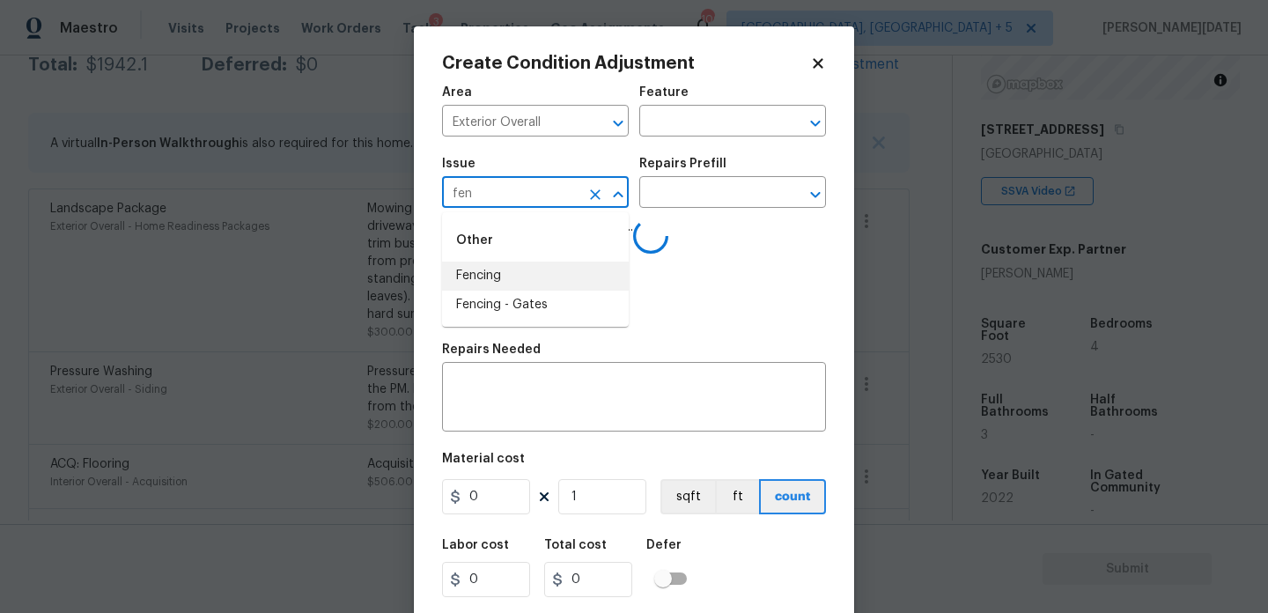
click at [491, 287] on li "Fencing" at bounding box center [535, 276] width 187 height 29
type input "Fencing"
click at [689, 120] on input "text" at bounding box center [707, 122] width 137 height 27
type input "f"
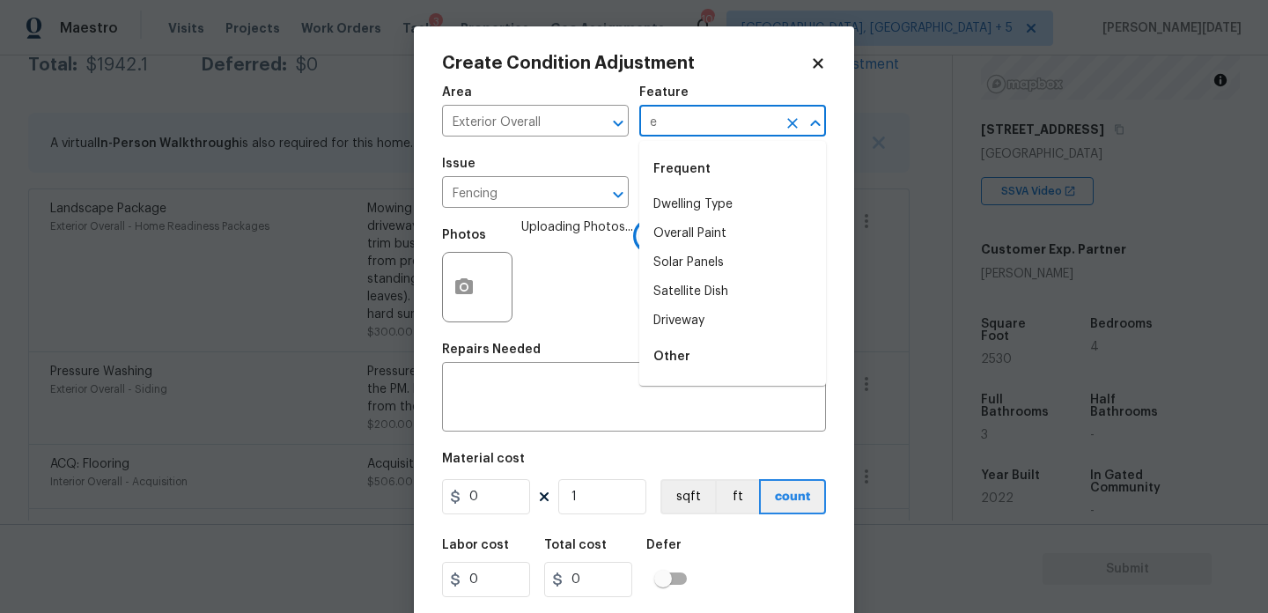
type input "en"
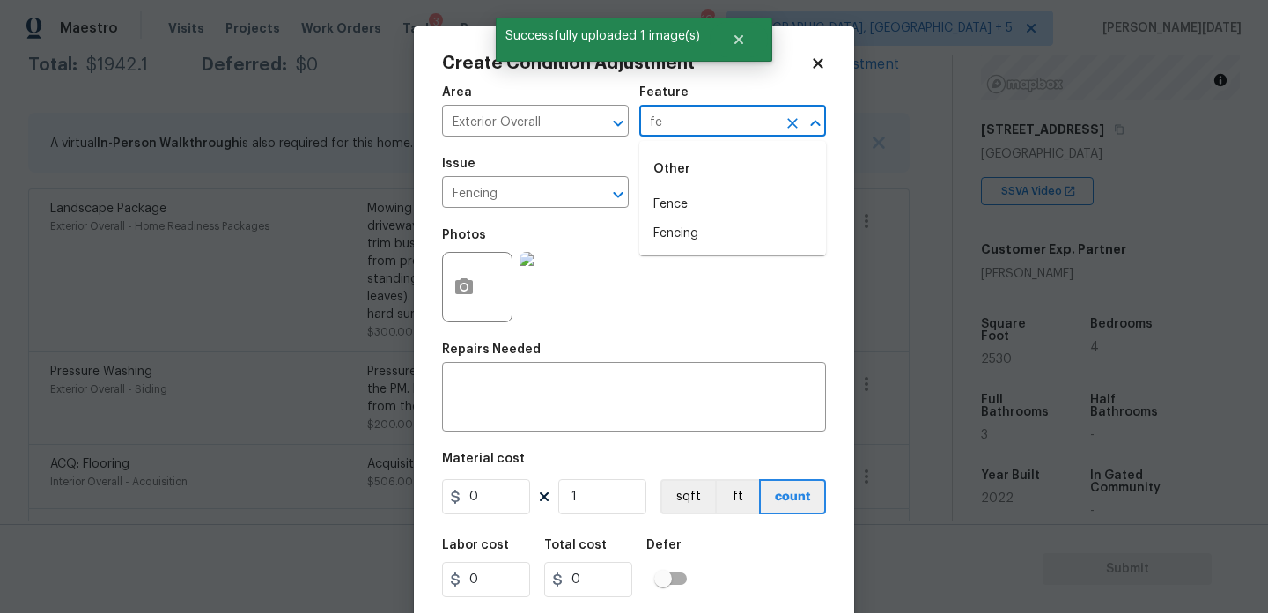
type input "fen"
click at [710, 209] on li "Fence" at bounding box center [732, 204] width 187 height 29
type input "Fence"
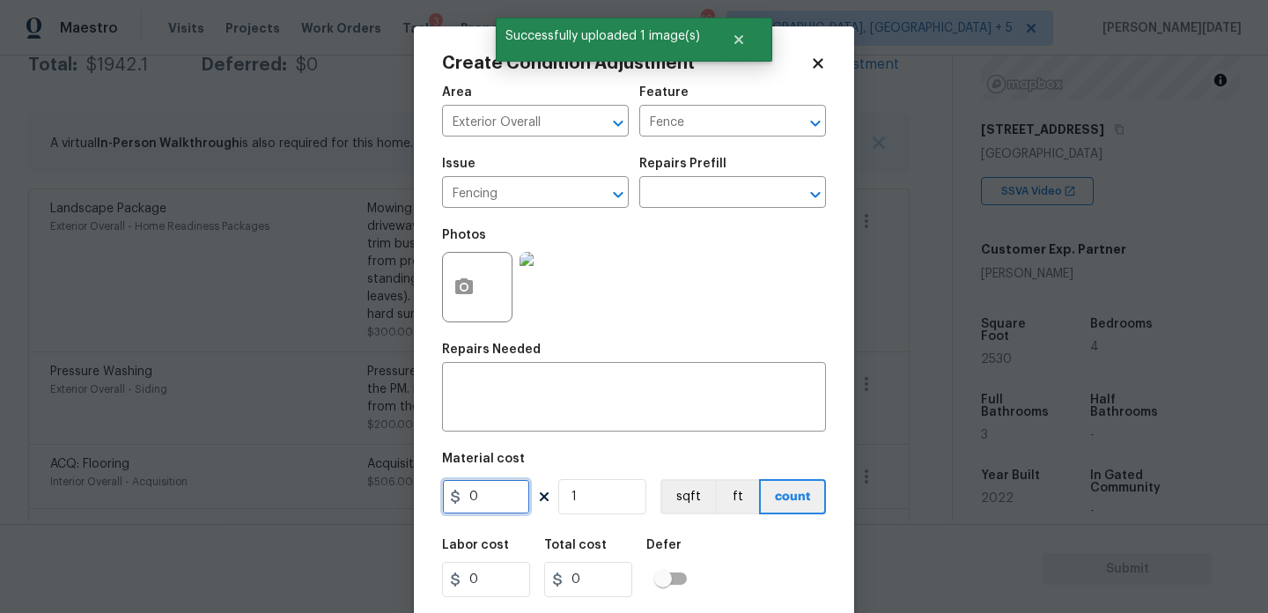
click at [488, 496] on input "0" at bounding box center [486, 496] width 88 height 35
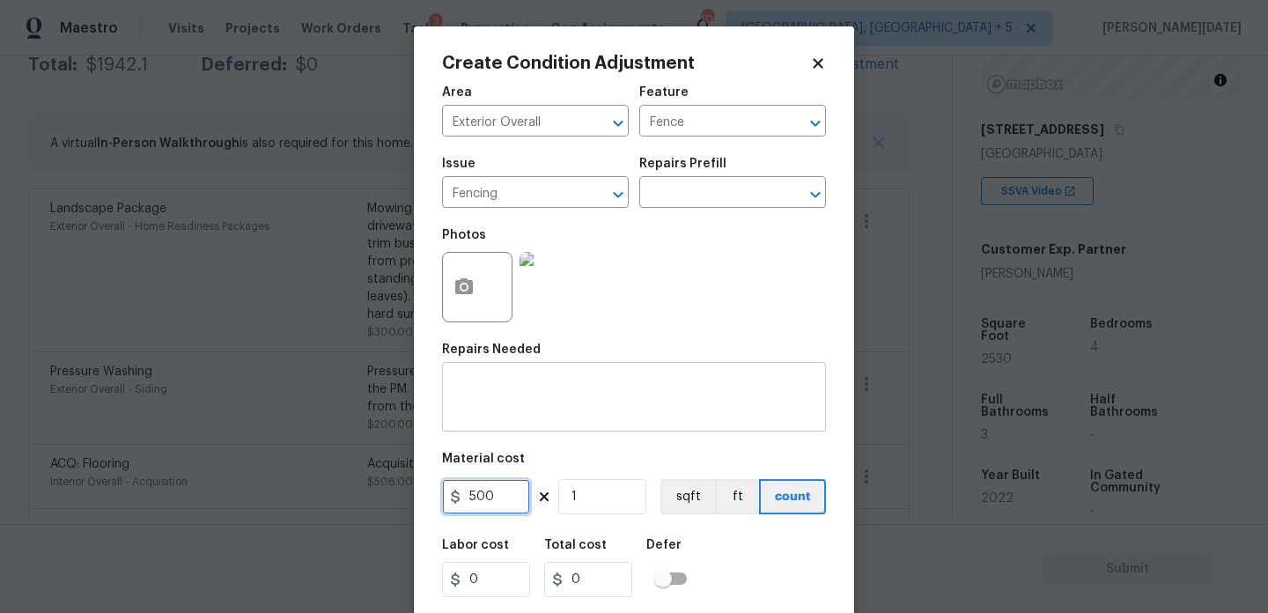
type input "500"
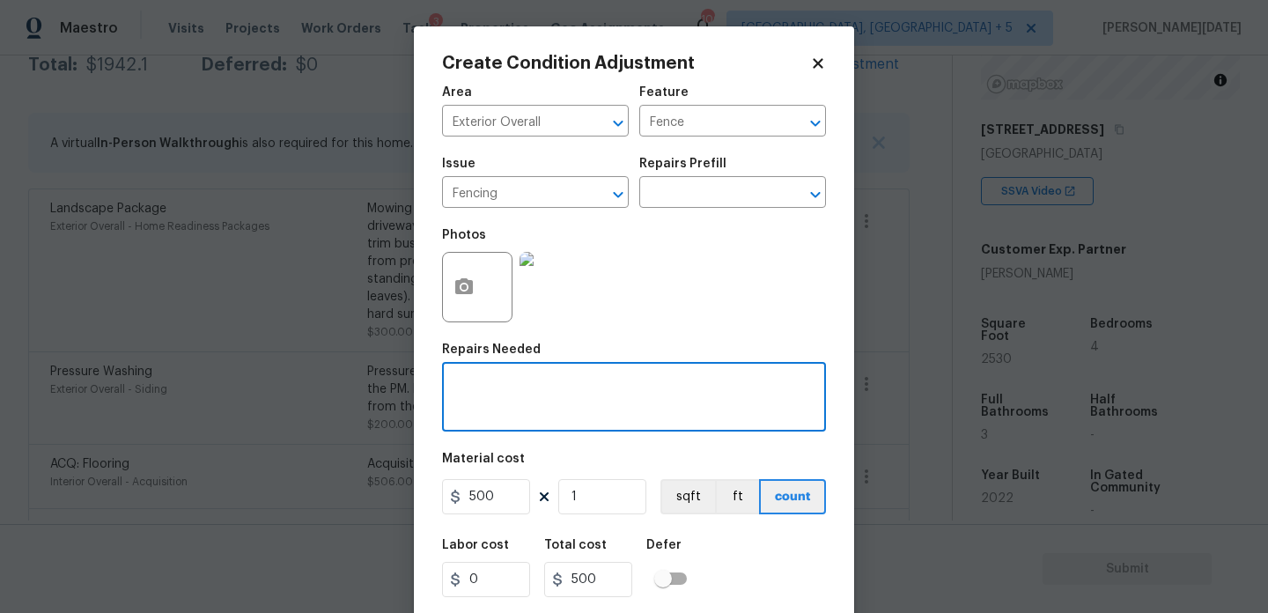
click at [466, 407] on textarea at bounding box center [634, 398] width 363 height 37
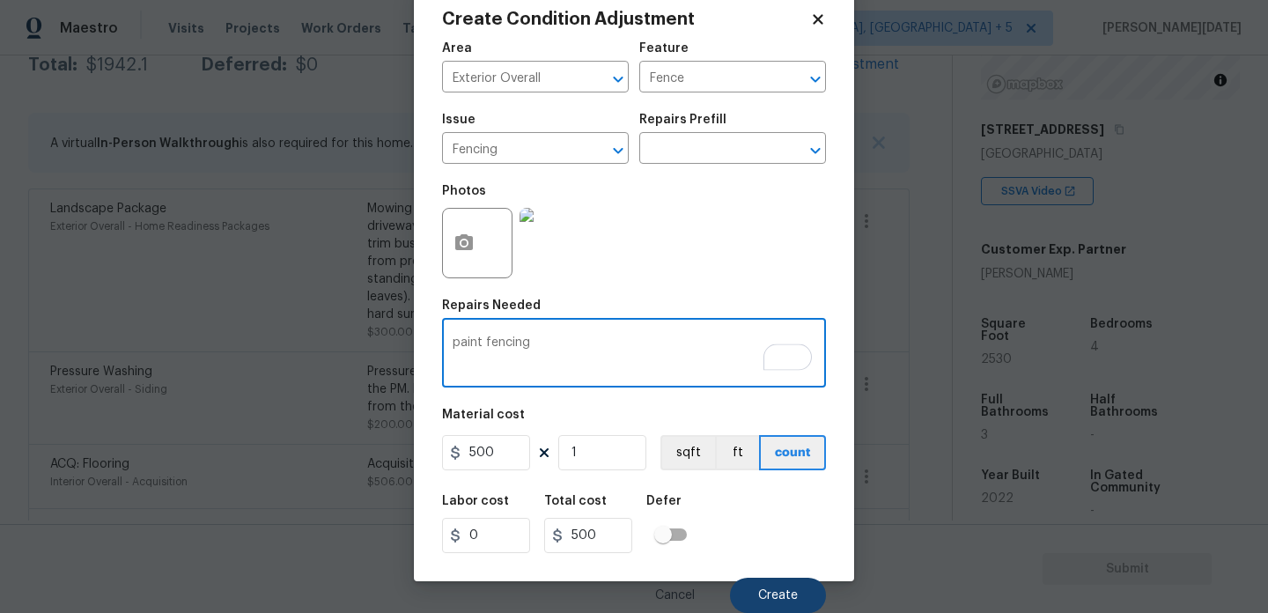
type textarea "paint fencing"
click at [768, 585] on button "Create" at bounding box center [778, 595] width 96 height 35
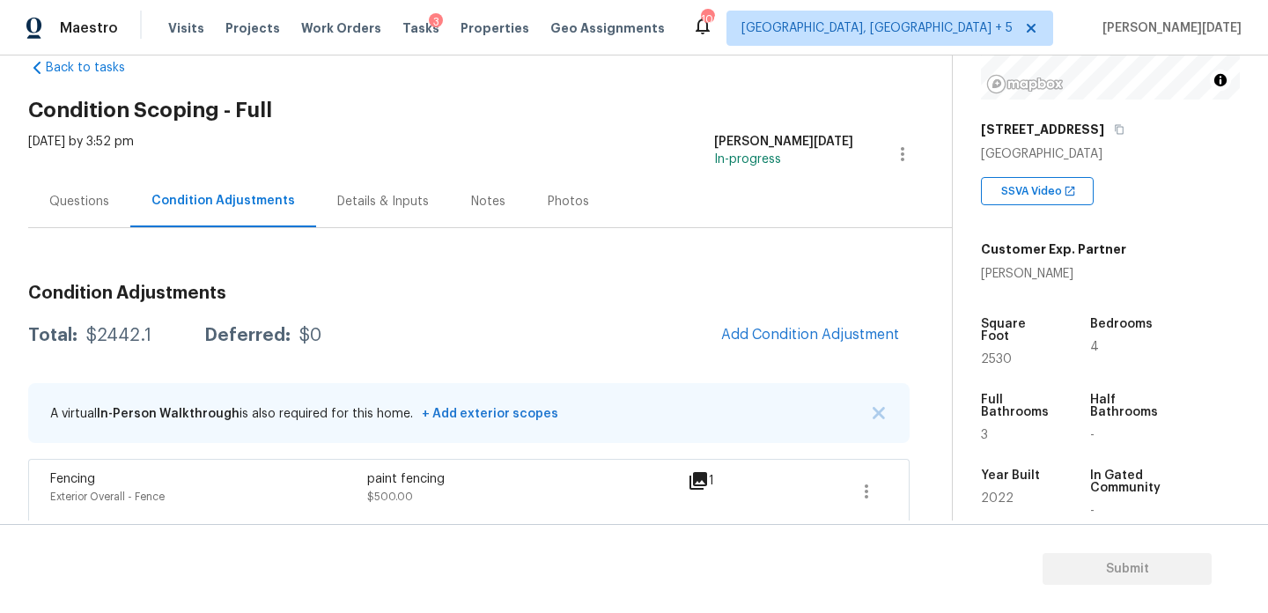
scroll to position [0, 0]
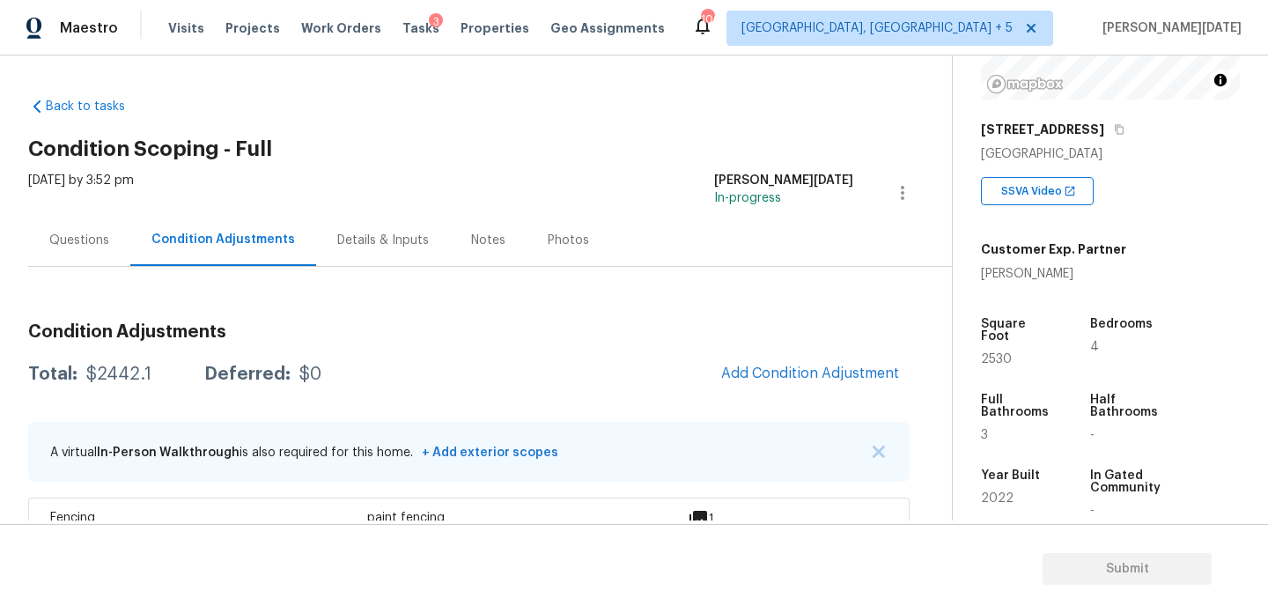
click at [85, 247] on div "Questions" at bounding box center [79, 241] width 60 height 18
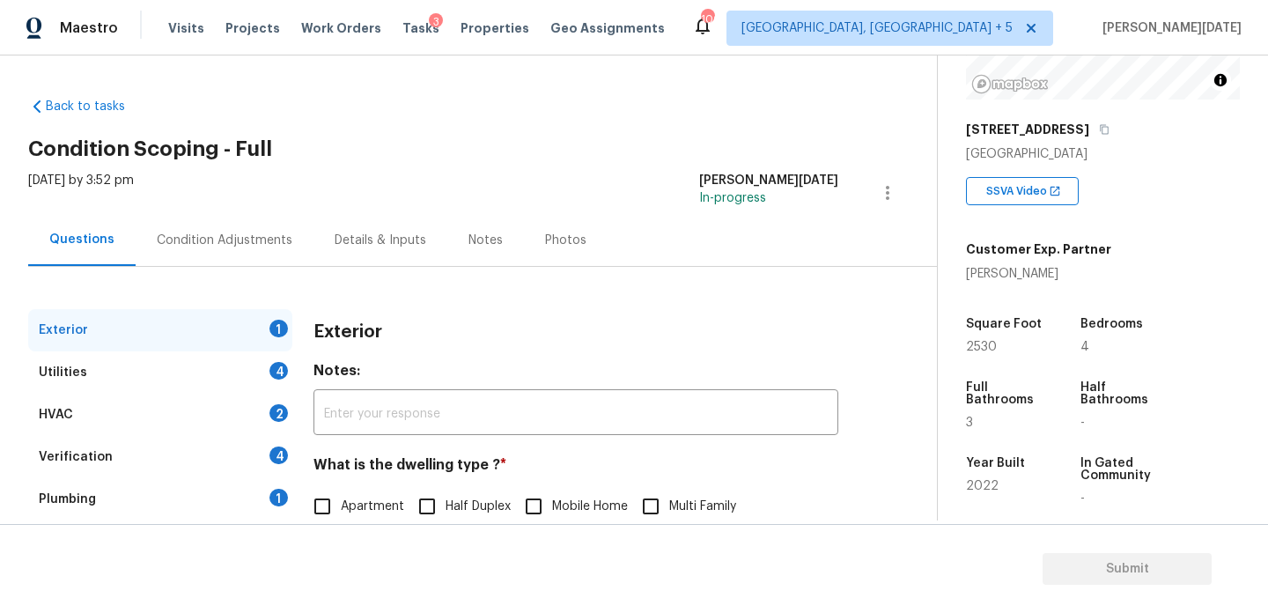
scroll to position [235, 0]
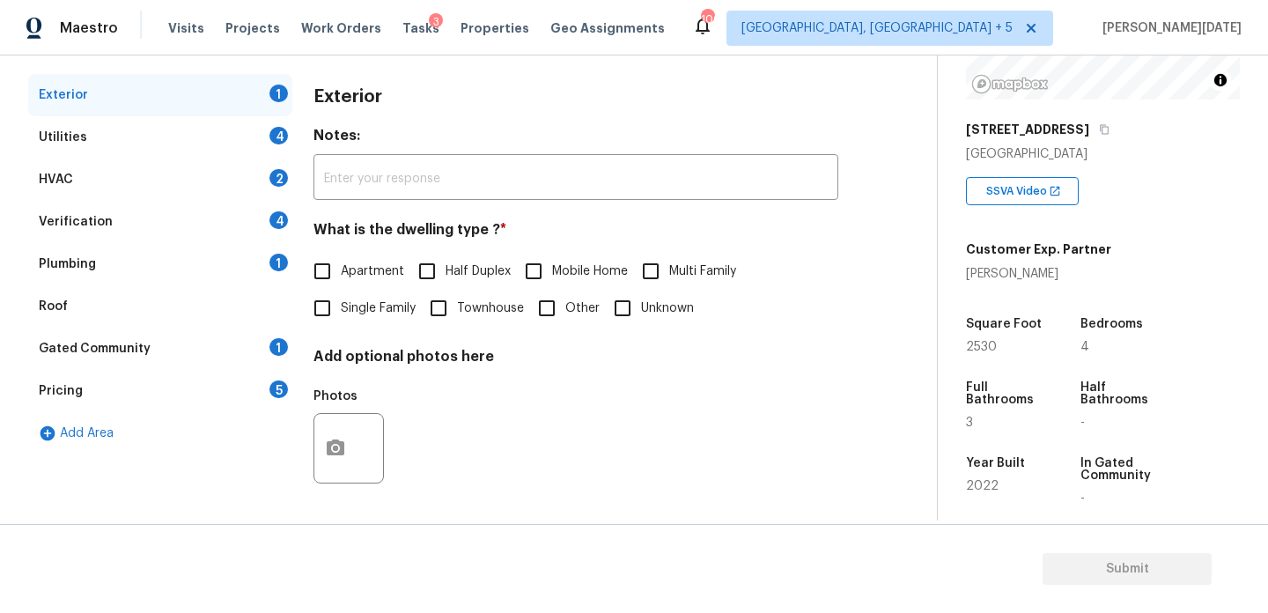
click at [328, 321] on input "Single Family" at bounding box center [322, 308] width 37 height 37
checkbox input "true"
click at [277, 144] on div "Utilities 4" at bounding box center [160, 137] width 264 height 42
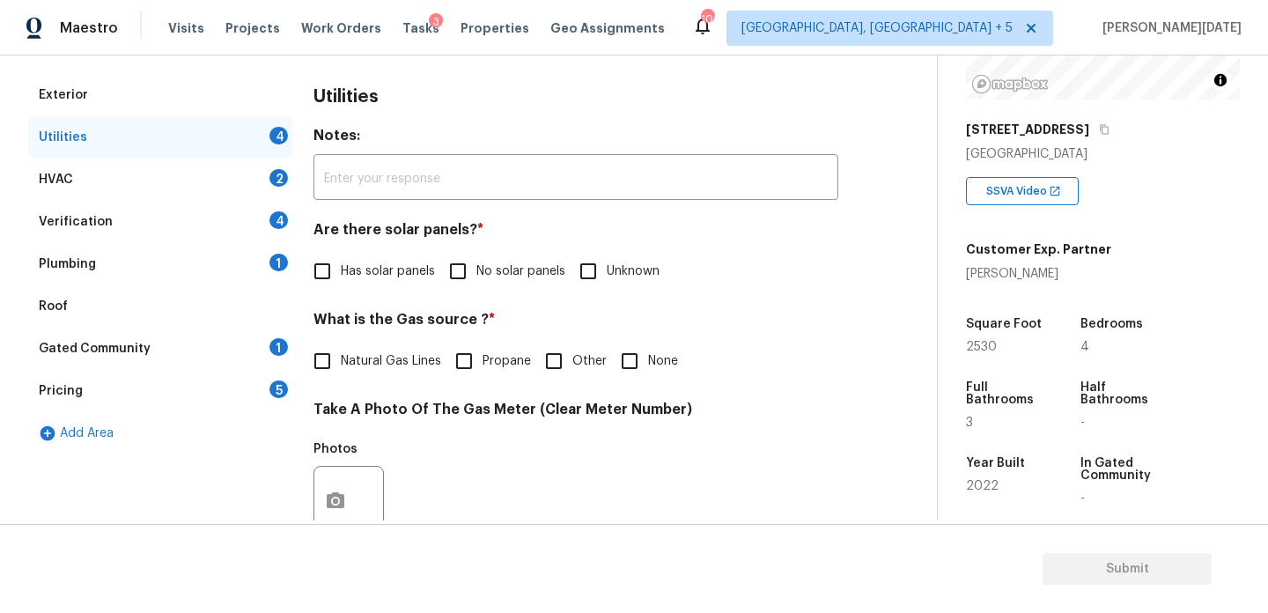
click at [462, 290] on div "Utilities Notes: ​ Are there solar panels? * Has solar panels No solar panels U…" at bounding box center [576, 533] width 525 height 919
click at [465, 269] on input "No solar panels" at bounding box center [457, 271] width 37 height 37
checkbox input "true"
click at [363, 376] on label "Natural Gas Lines" at bounding box center [372, 362] width 137 height 37
click at [341, 376] on input "Natural Gas Lines" at bounding box center [322, 362] width 37 height 37
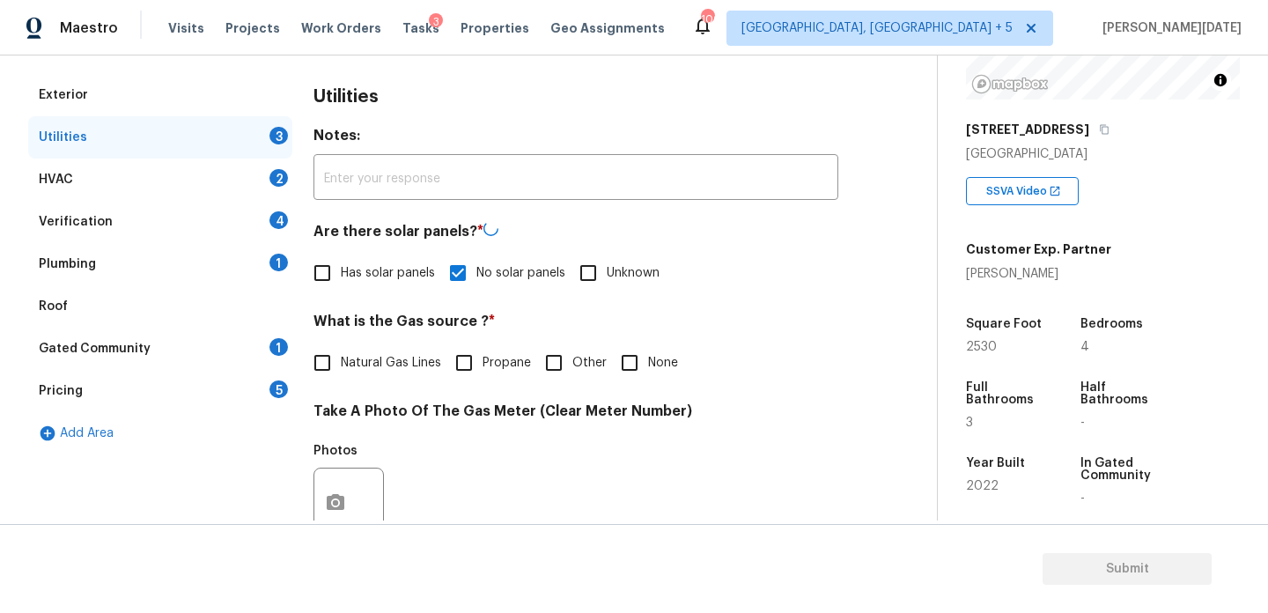
checkbox input "true"
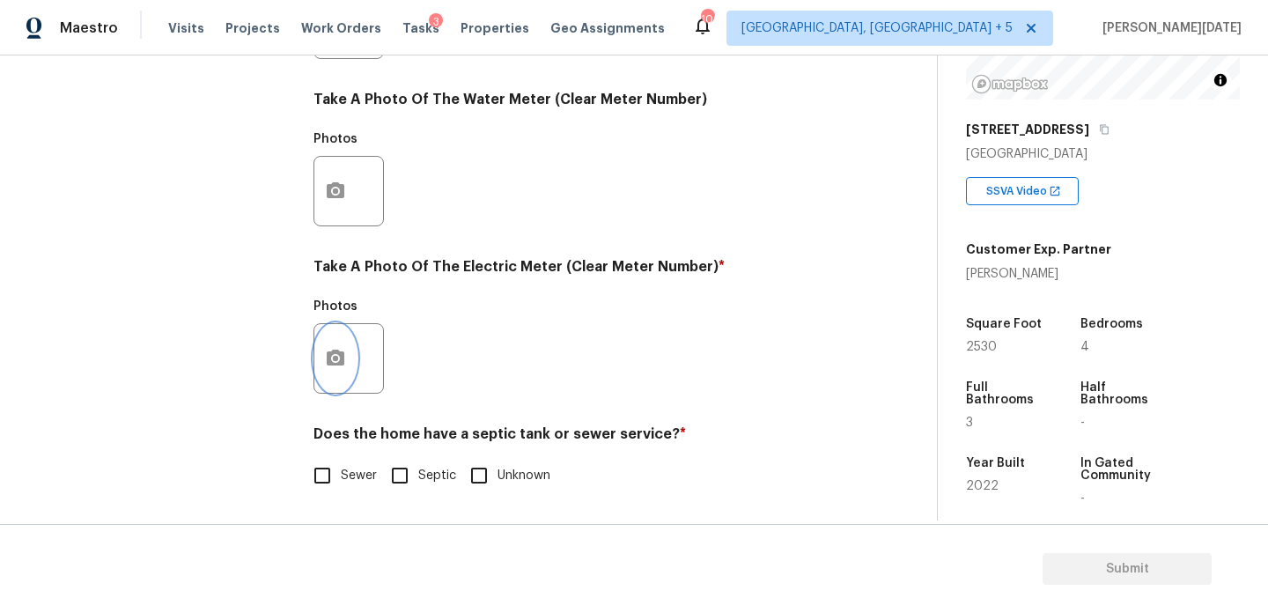
click at [338, 365] on icon "button" at bounding box center [335, 358] width 21 height 21
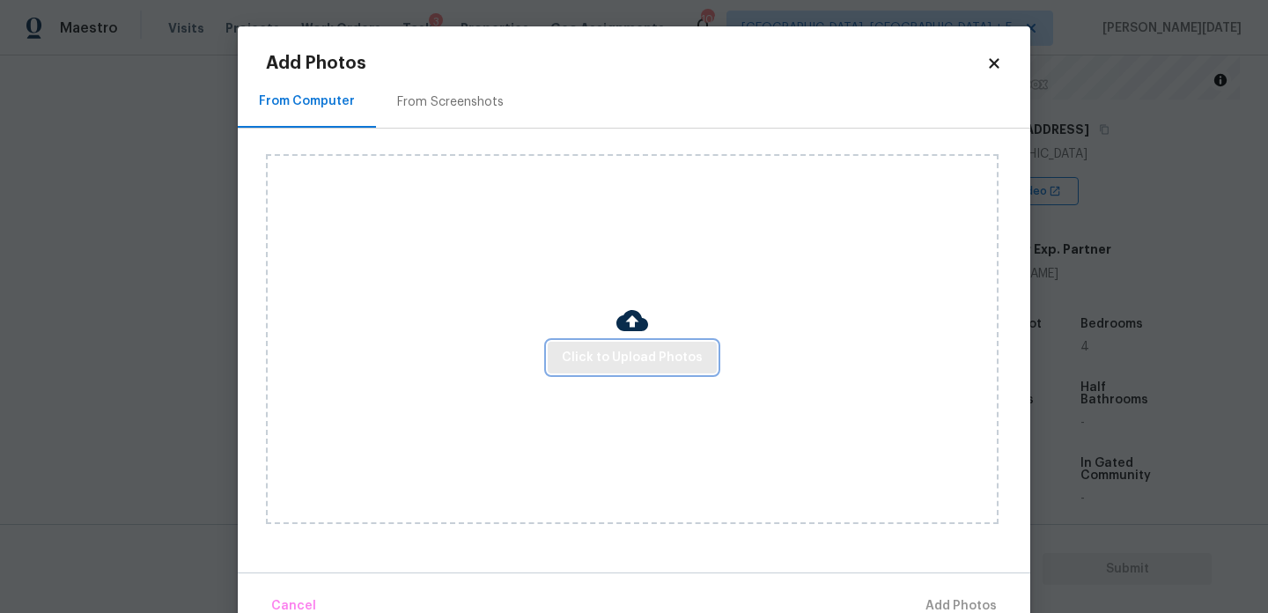
click at [607, 360] on span "Click to Upload Photos" at bounding box center [632, 358] width 141 height 22
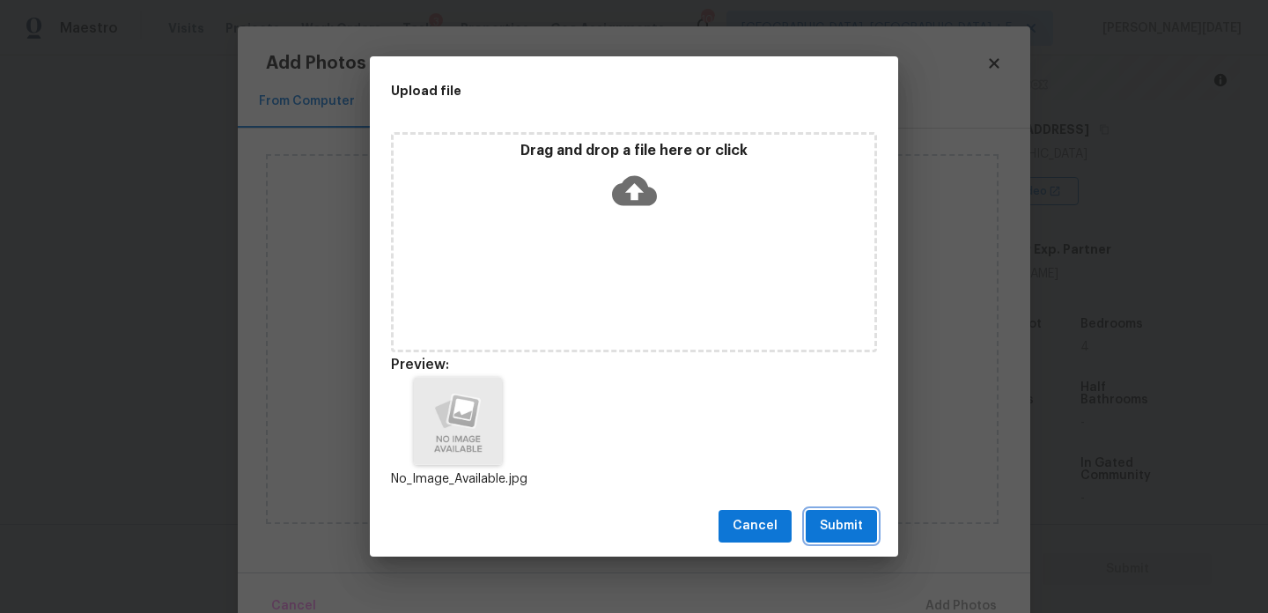
click at [824, 530] on span "Submit" at bounding box center [841, 526] width 43 height 22
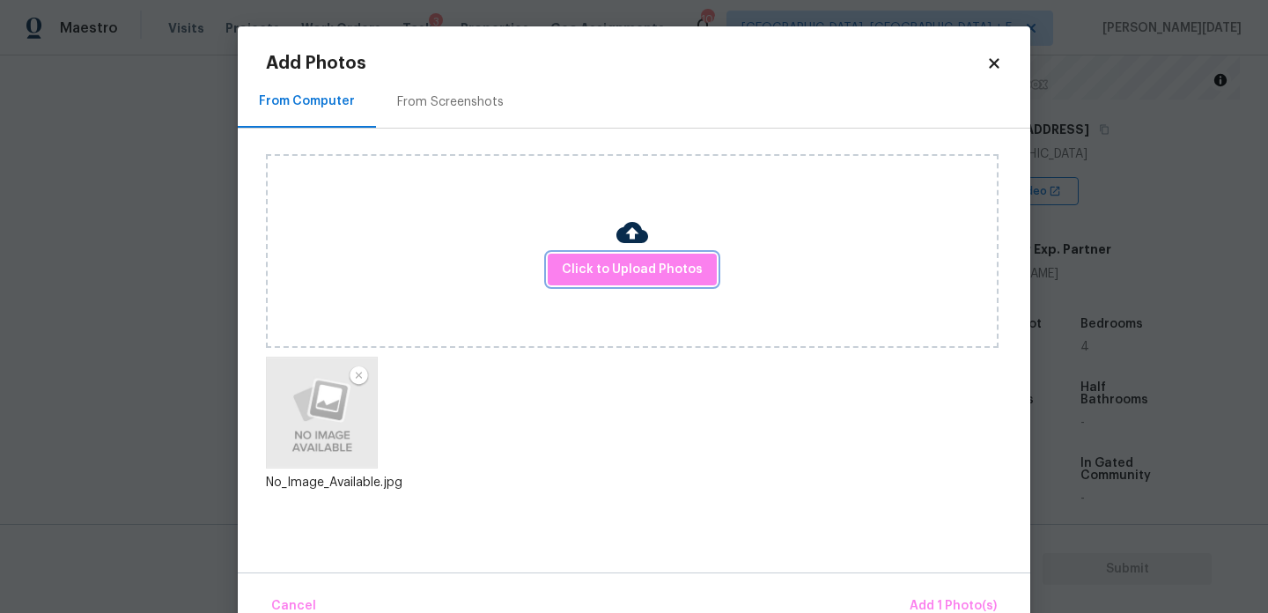
scroll to position [39, 0]
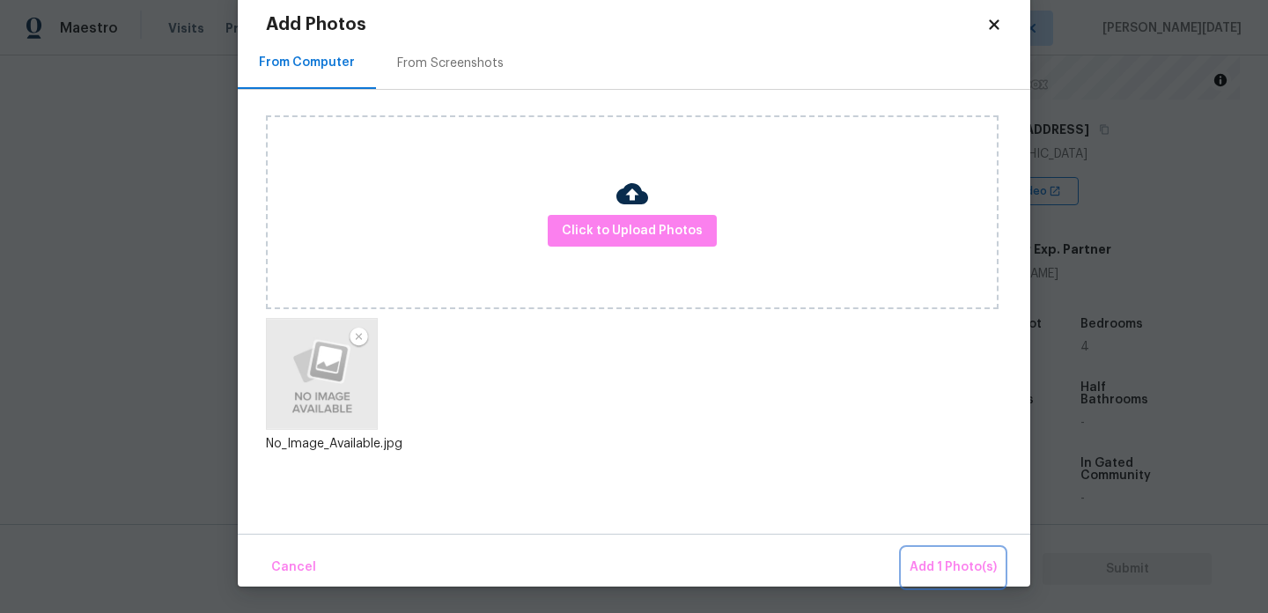
click at [942, 563] on span "Add 1 Photo(s)" at bounding box center [953, 568] width 87 height 22
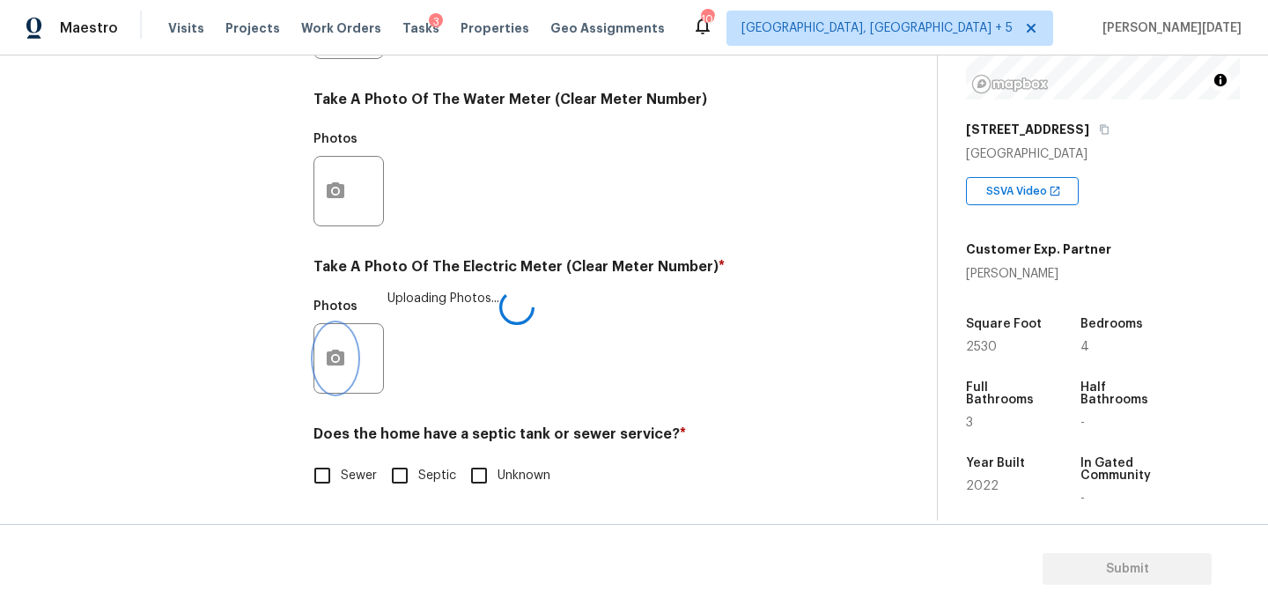
scroll to position [0, 0]
click at [328, 490] on input "Sewer" at bounding box center [322, 475] width 37 height 37
checkbox input "true"
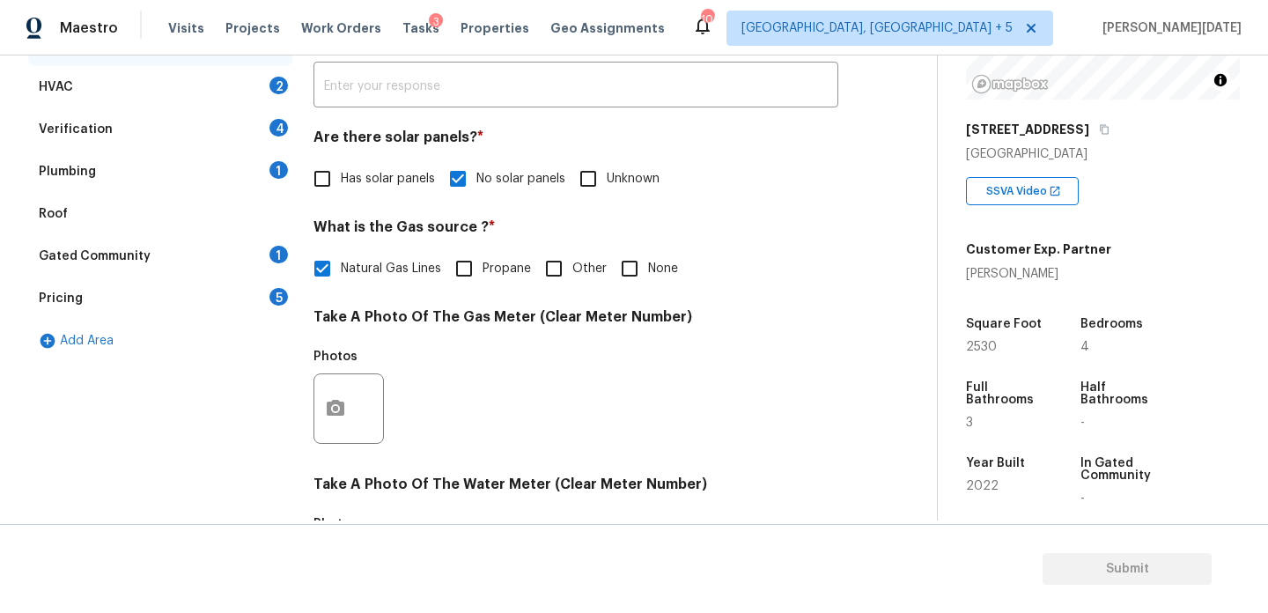
scroll to position [306, 0]
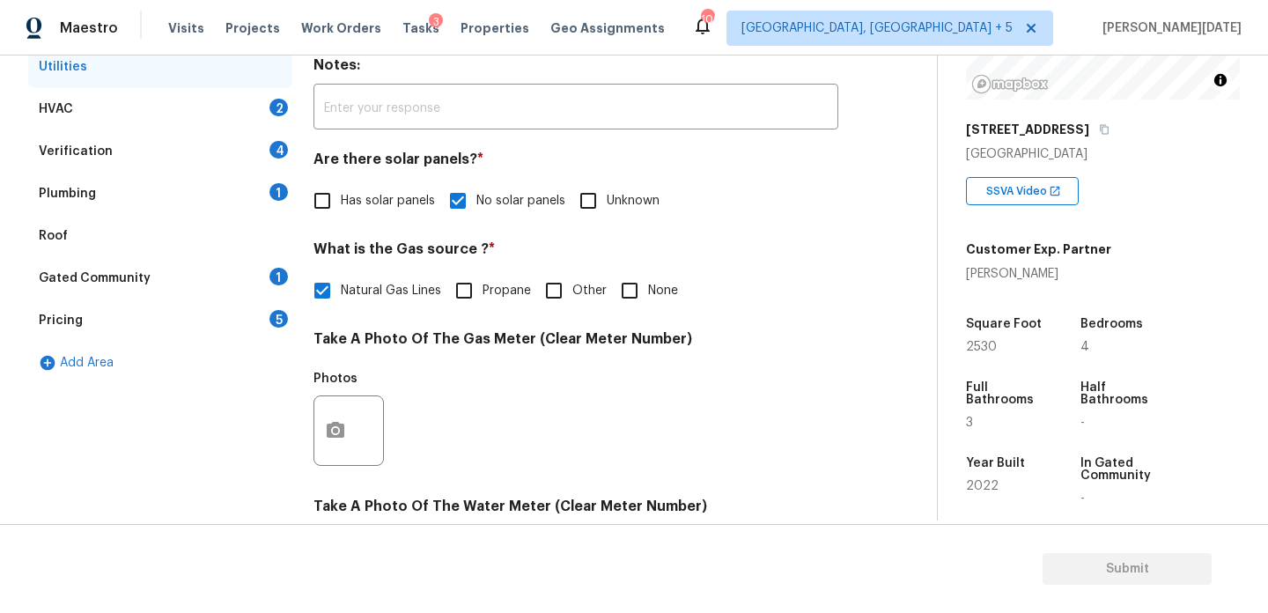
click at [276, 118] on div "HVAC 2" at bounding box center [160, 109] width 264 height 42
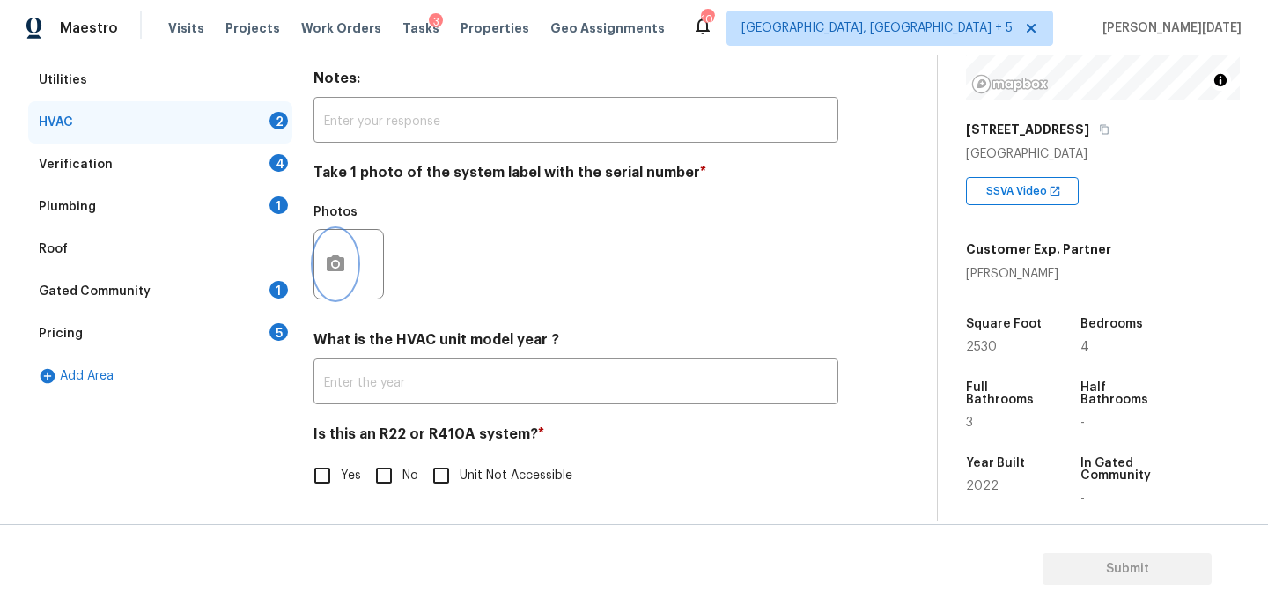
click at [334, 287] on button "button" at bounding box center [335, 264] width 42 height 69
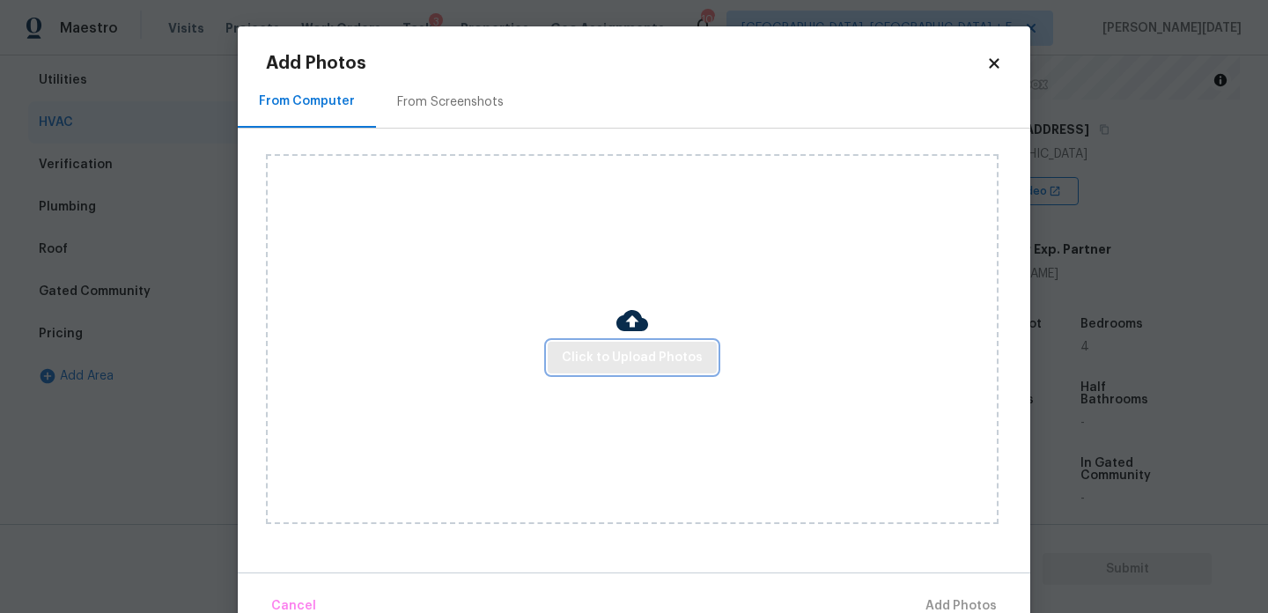
click at [621, 353] on span "Click to Upload Photos" at bounding box center [632, 358] width 141 height 22
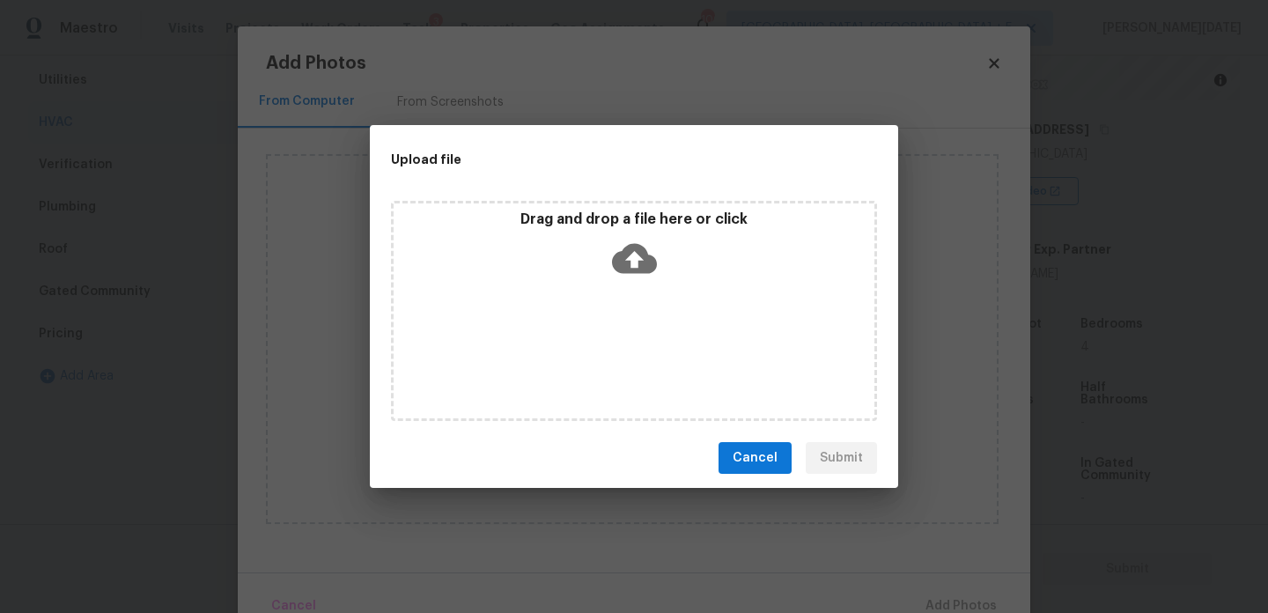
click at [621, 353] on div "Drag and drop a file here or click" at bounding box center [634, 311] width 486 height 220
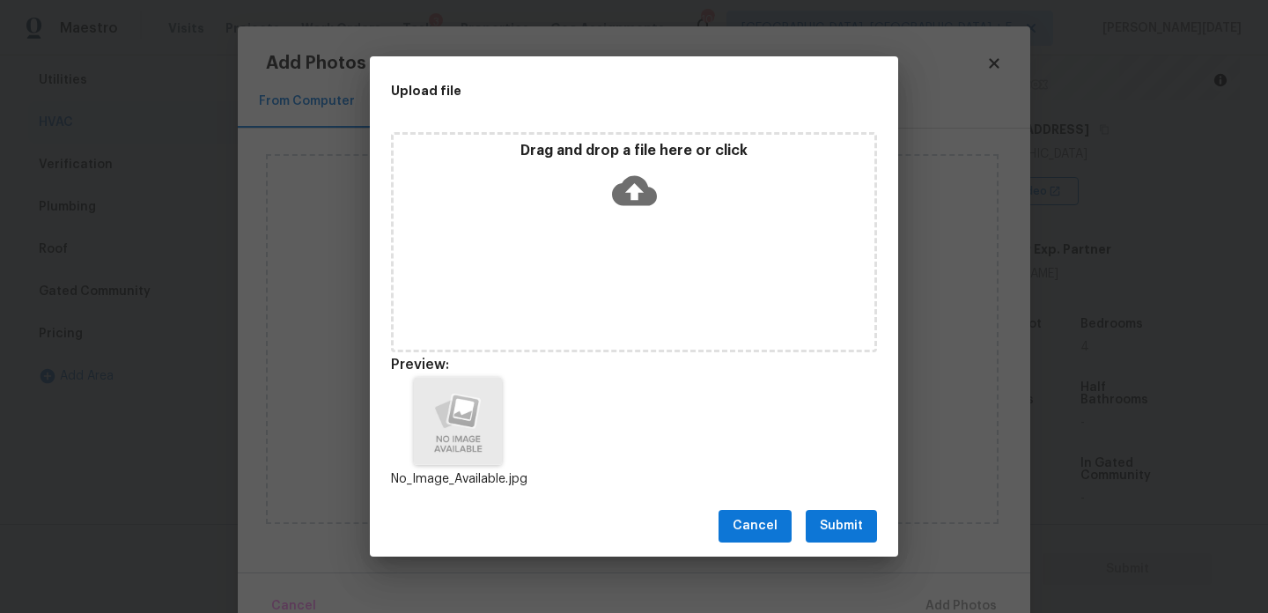
click at [833, 513] on button "Submit" at bounding box center [841, 526] width 71 height 33
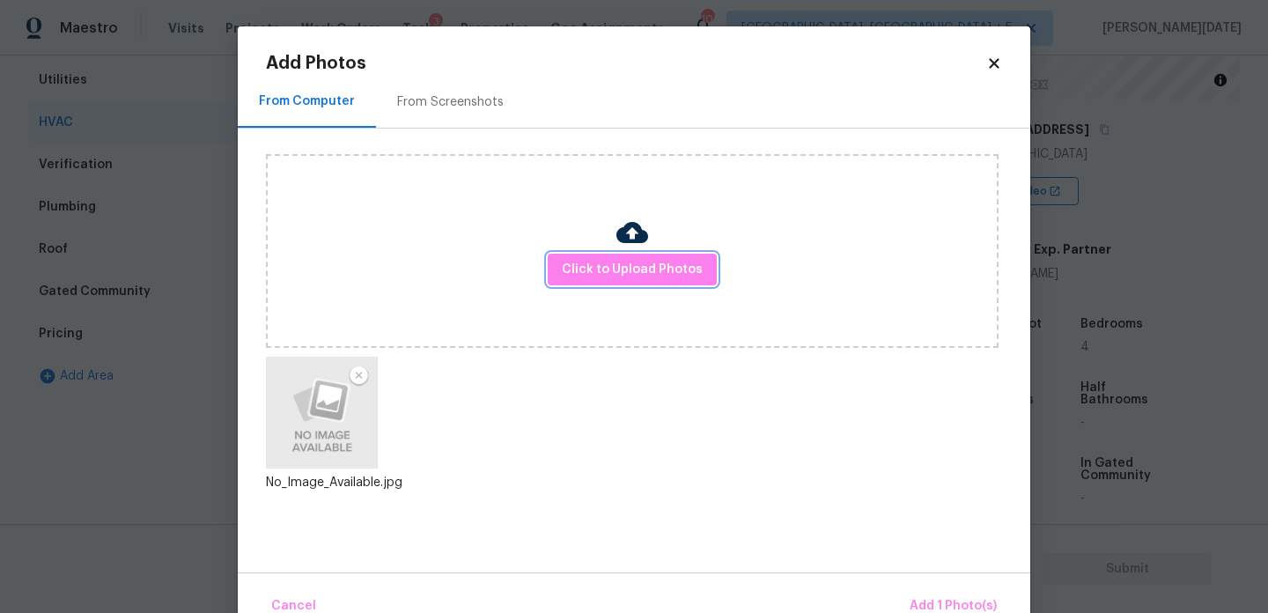
scroll to position [39, 0]
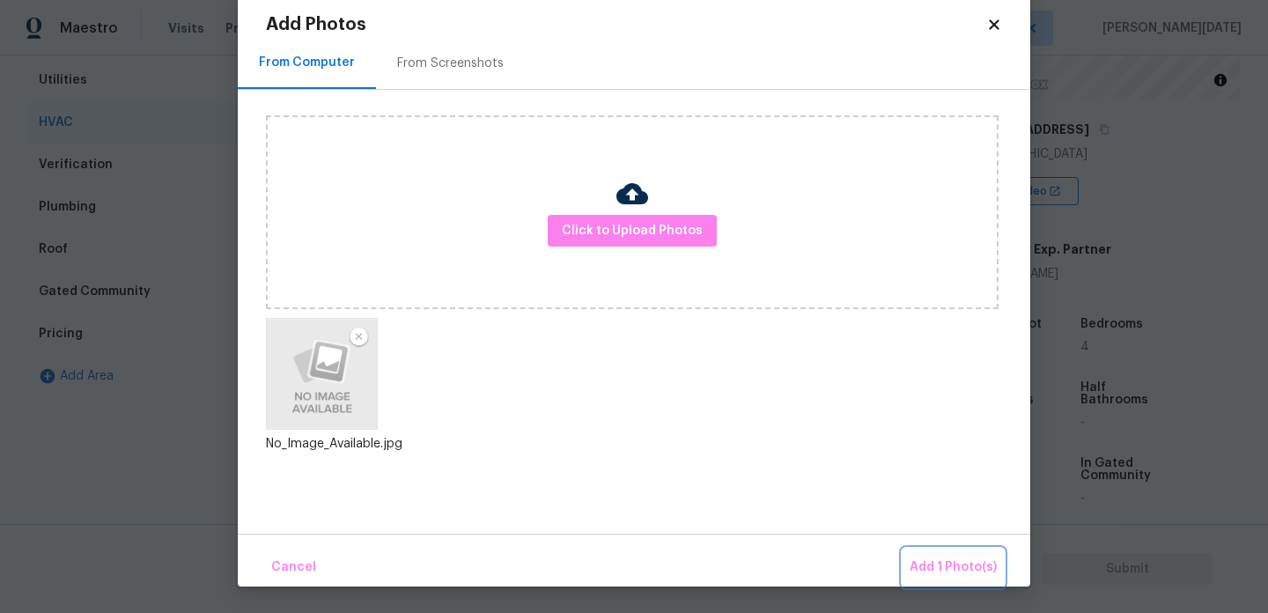
click at [933, 572] on span "Add 1 Photo(s)" at bounding box center [953, 568] width 87 height 22
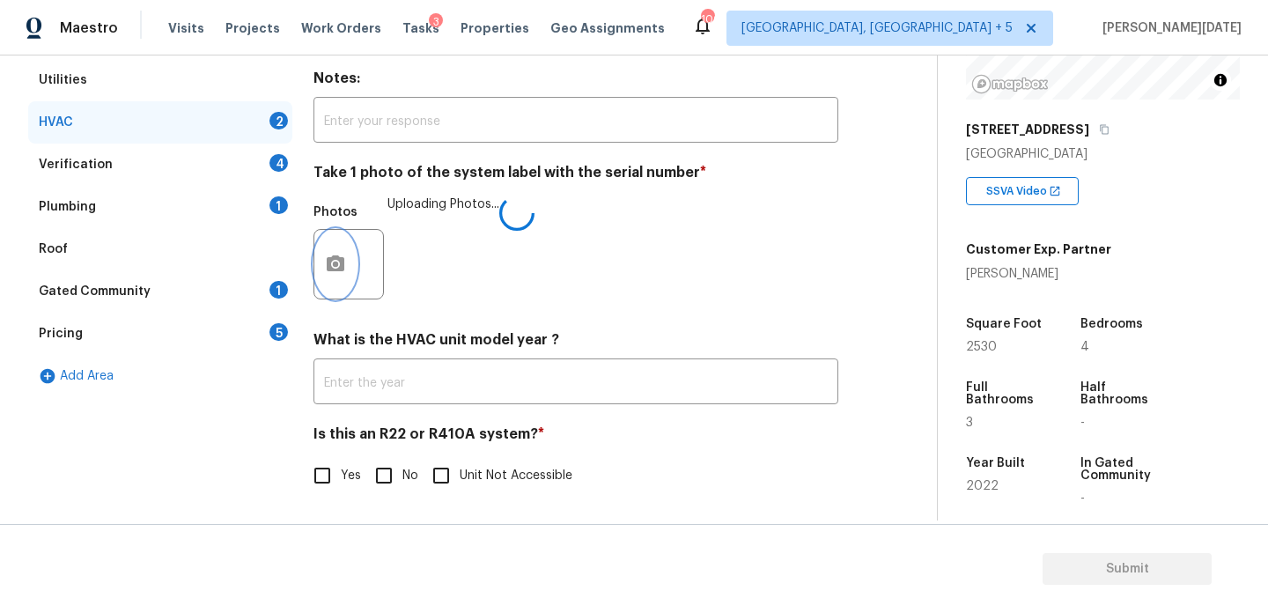
scroll to position [0, 0]
click at [390, 474] on input "No" at bounding box center [383, 475] width 37 height 37
checkbox input "true"
click at [250, 156] on div "Verification 4" at bounding box center [160, 165] width 264 height 42
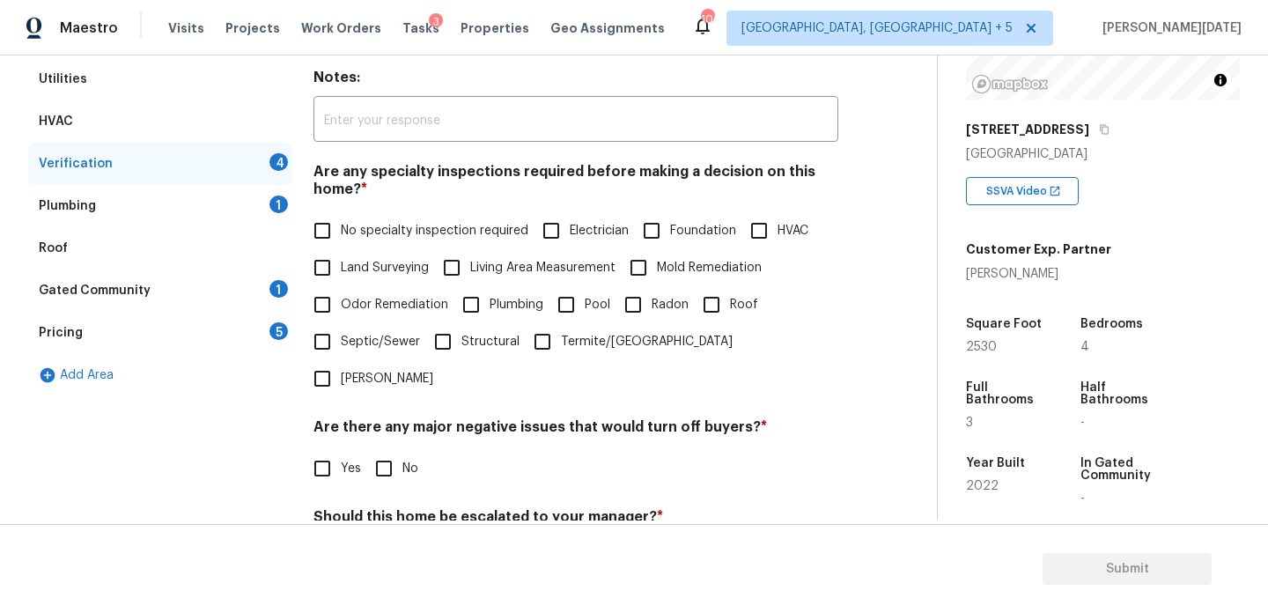
click at [334, 232] on input "No specialty inspection required" at bounding box center [322, 230] width 37 height 37
checkbox input "true"
click at [392, 450] on input "No" at bounding box center [383, 468] width 37 height 37
checkbox input "true"
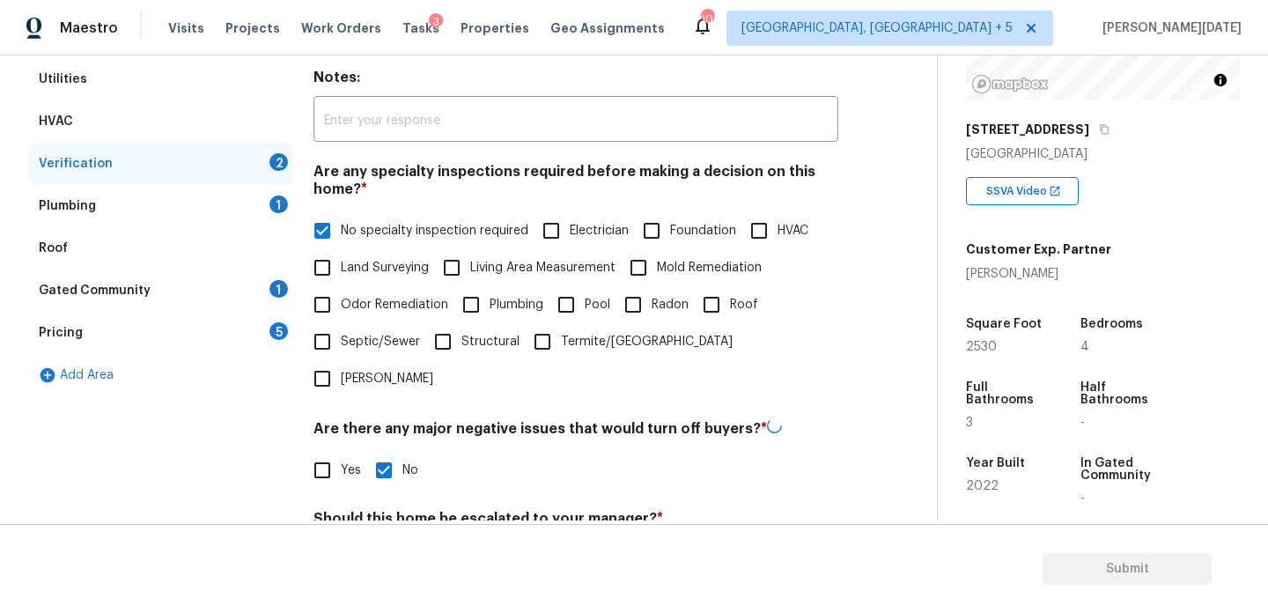
scroll to position [446, 0]
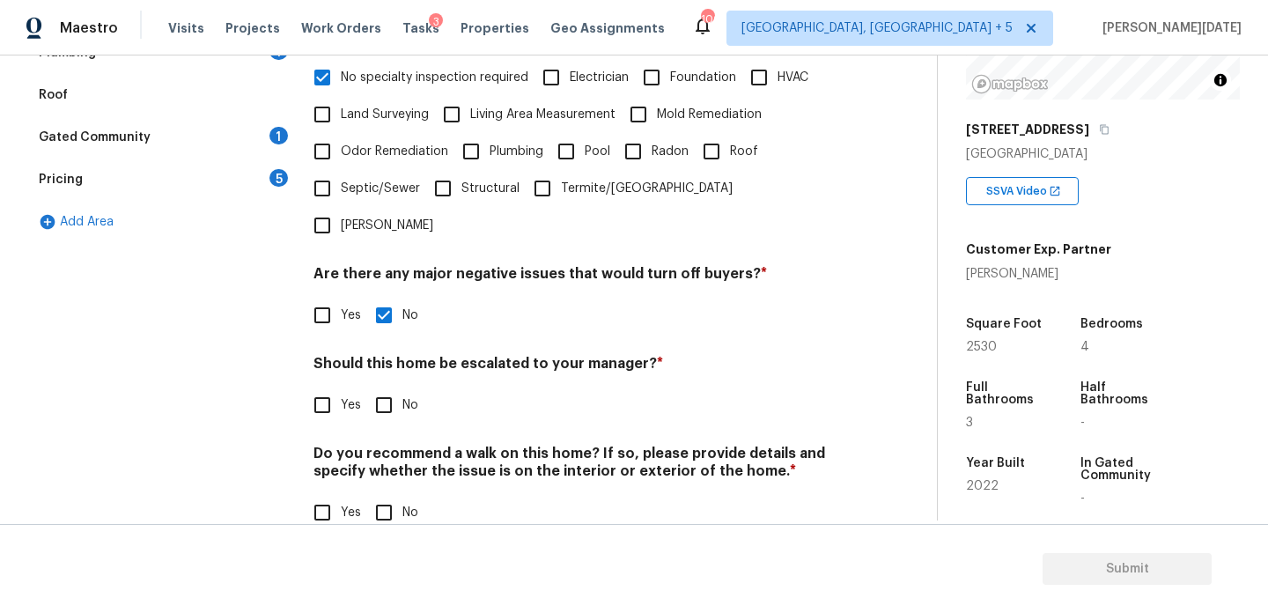
click at [391, 387] on input "No" at bounding box center [383, 405] width 37 height 37
checkbox input "true"
click at [388, 496] on input "No" at bounding box center [383, 514] width 37 height 37
checkbox input "true"
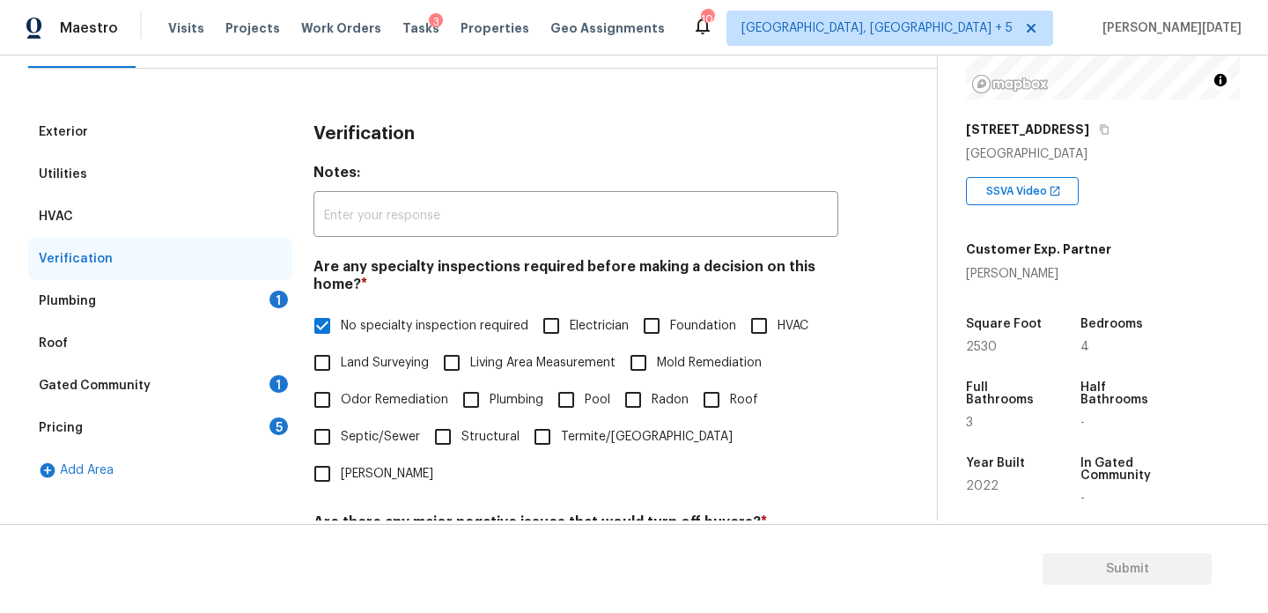
click at [267, 308] on div "Plumbing 1" at bounding box center [160, 301] width 264 height 42
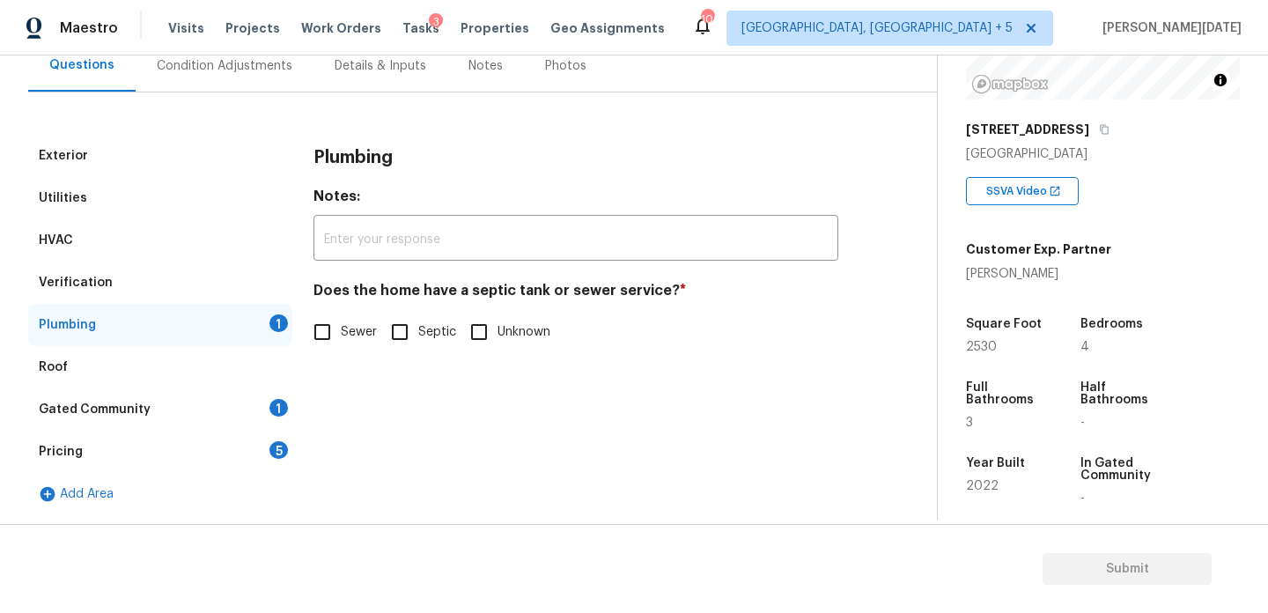
click at [300, 349] on div "Exterior Utilities HVAC Verification Plumbing 1 Roof Gated Community 1 Pricing …" at bounding box center [461, 325] width 867 height 380
click at [328, 343] on input "Sewer" at bounding box center [322, 332] width 37 height 37
checkbox input "true"
click at [273, 402] on div "1" at bounding box center [278, 408] width 18 height 18
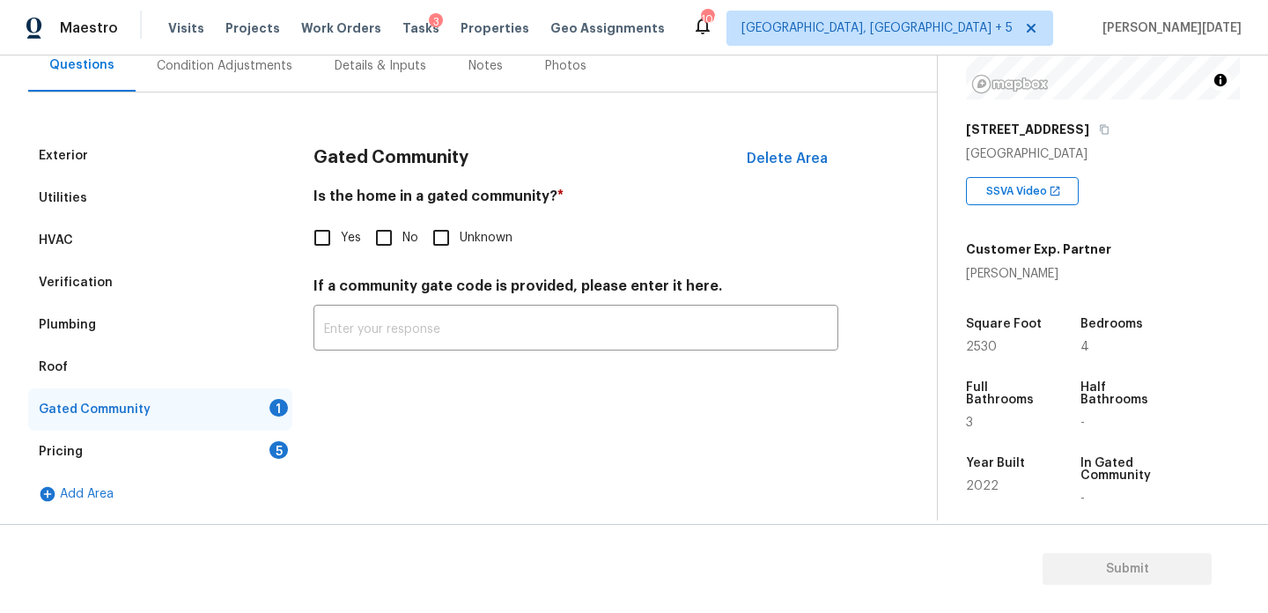
click at [387, 250] on input "No" at bounding box center [383, 237] width 37 height 37
checkbox input "true"
click at [275, 458] on div "Pricing 5" at bounding box center [160, 452] width 264 height 42
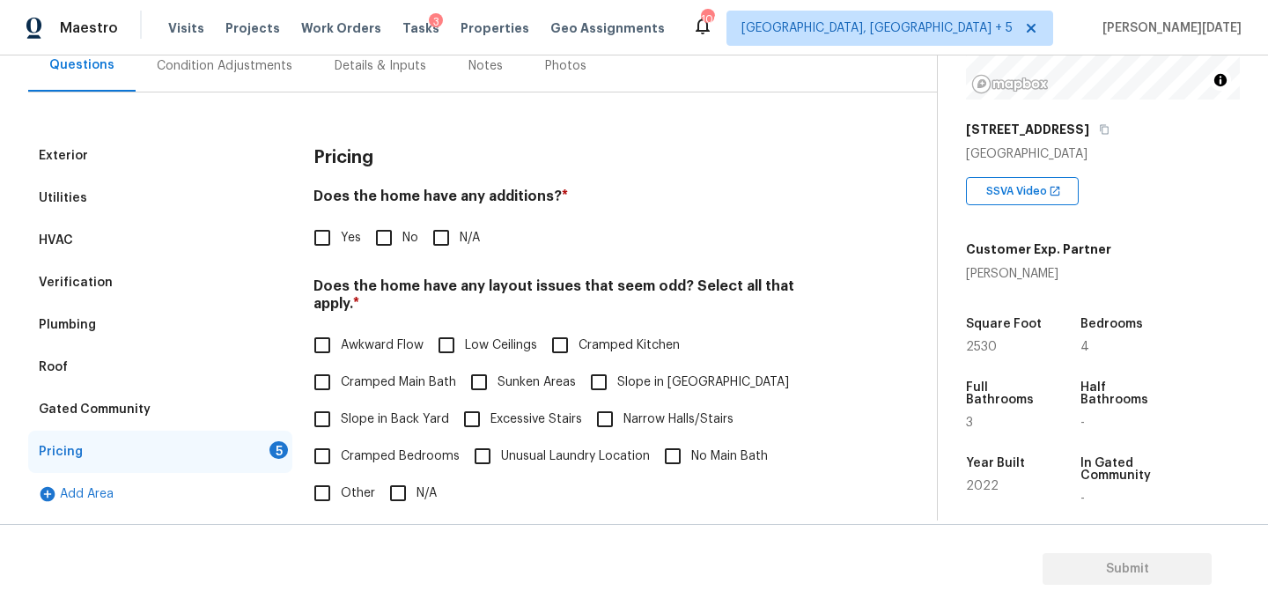
click at [381, 233] on input "No" at bounding box center [383, 237] width 37 height 37
checkbox input "true"
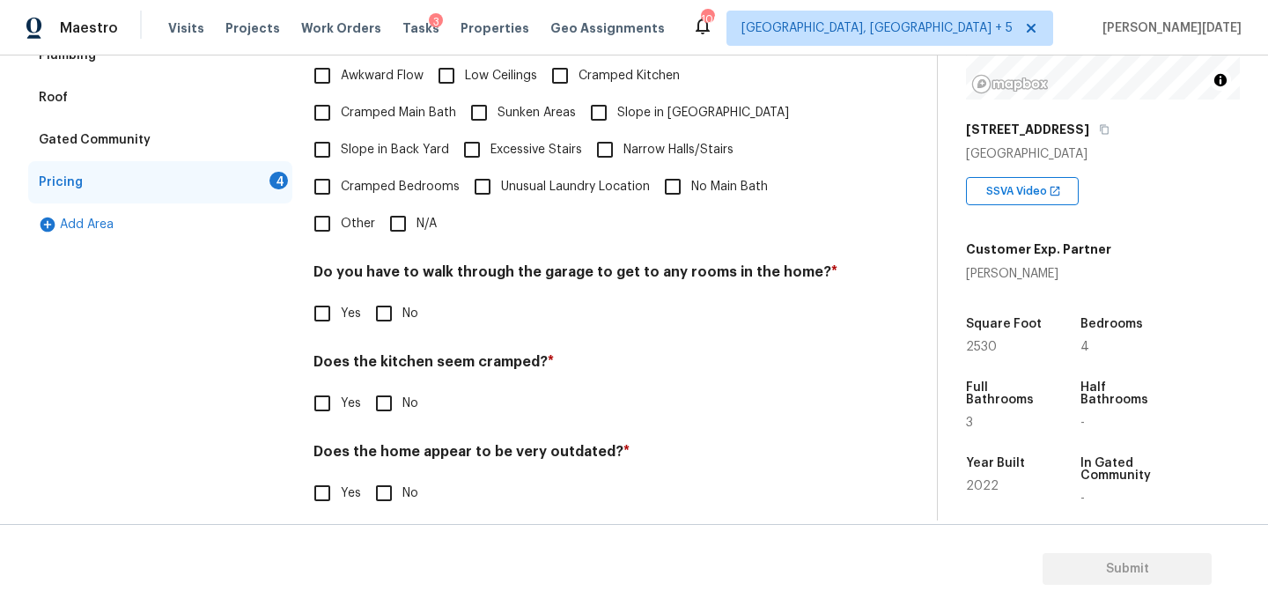
click at [413, 216] on input "N/A" at bounding box center [398, 223] width 37 height 37
checkbox input "true"
click at [396, 304] on input "No" at bounding box center [383, 315] width 37 height 37
checkbox input "true"
click at [396, 385] on input "No" at bounding box center [383, 403] width 37 height 37
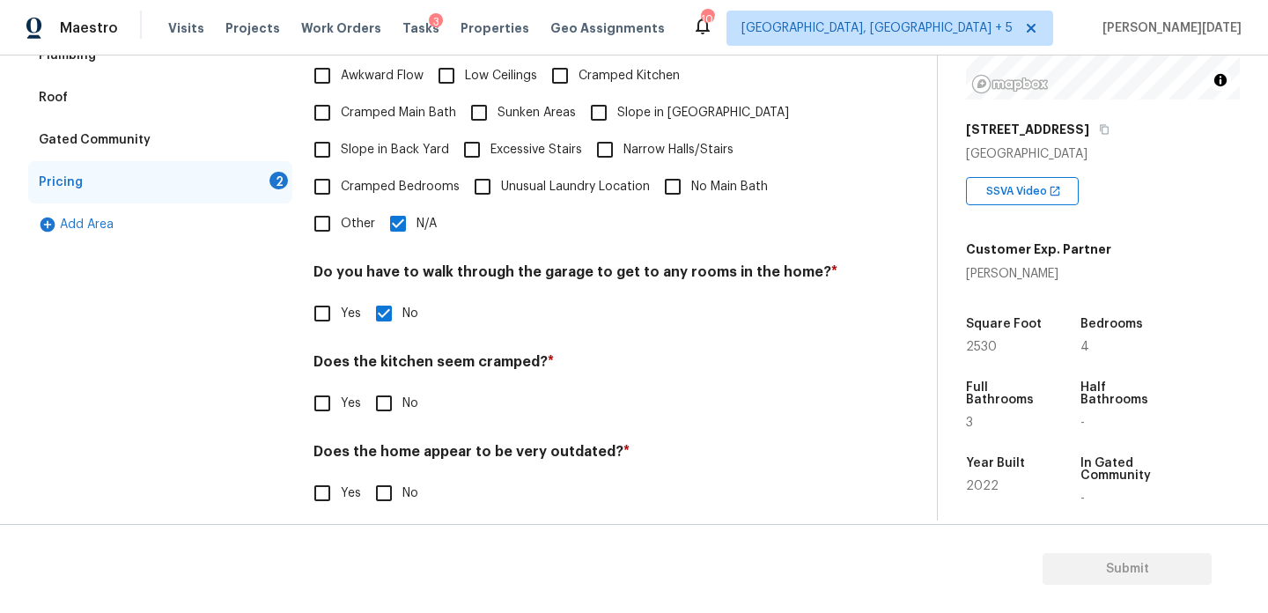
checkbox input "true"
click at [387, 476] on input "No" at bounding box center [383, 494] width 37 height 37
checkbox input "true"
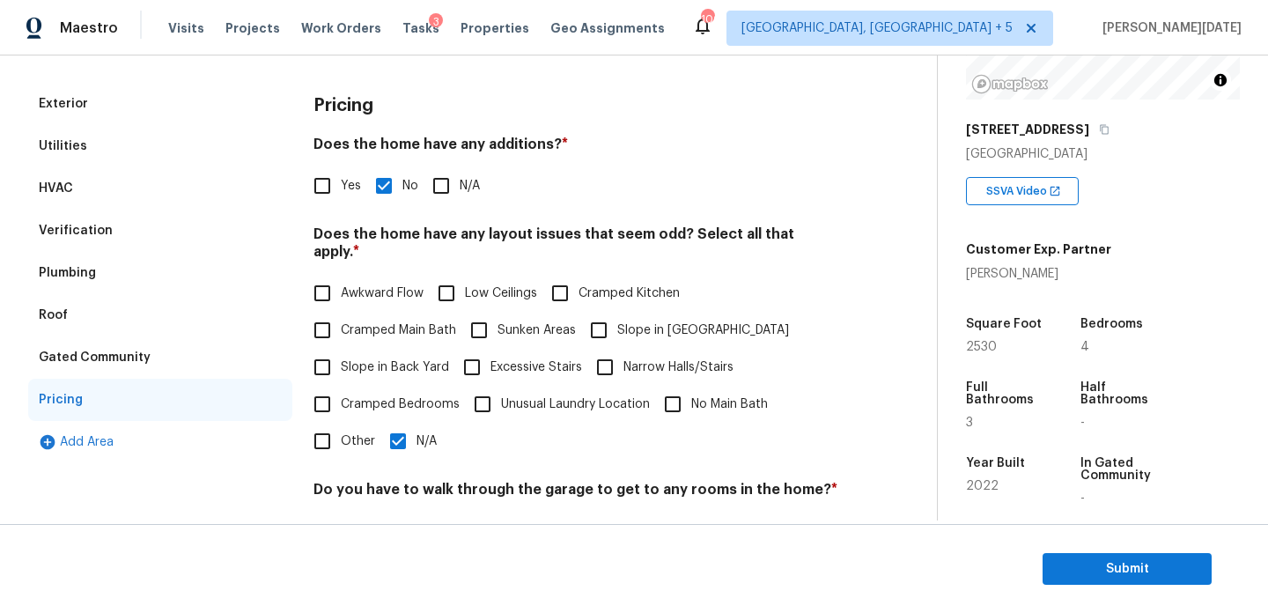
scroll to position [0, 0]
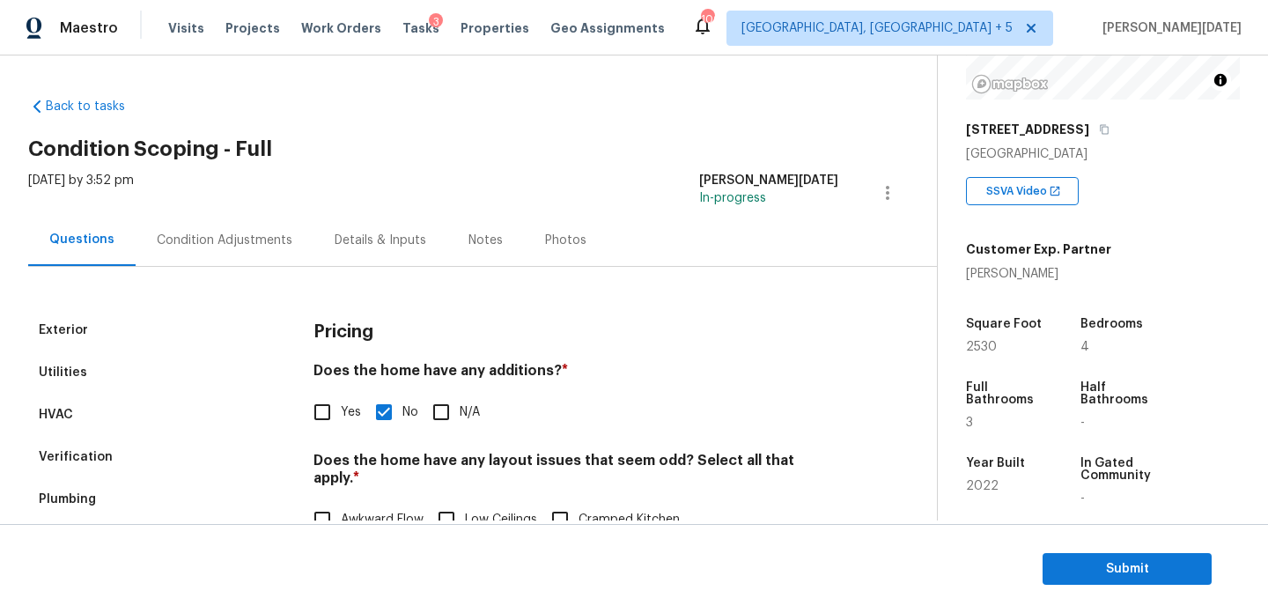
click at [252, 267] on div "Exterior Utilities HVAC Verification Plumbing Roof Gated Community Pricing Add …" at bounding box center [461, 622] width 867 height 710
click at [226, 236] on div "Condition Adjustments" at bounding box center [225, 241] width 136 height 18
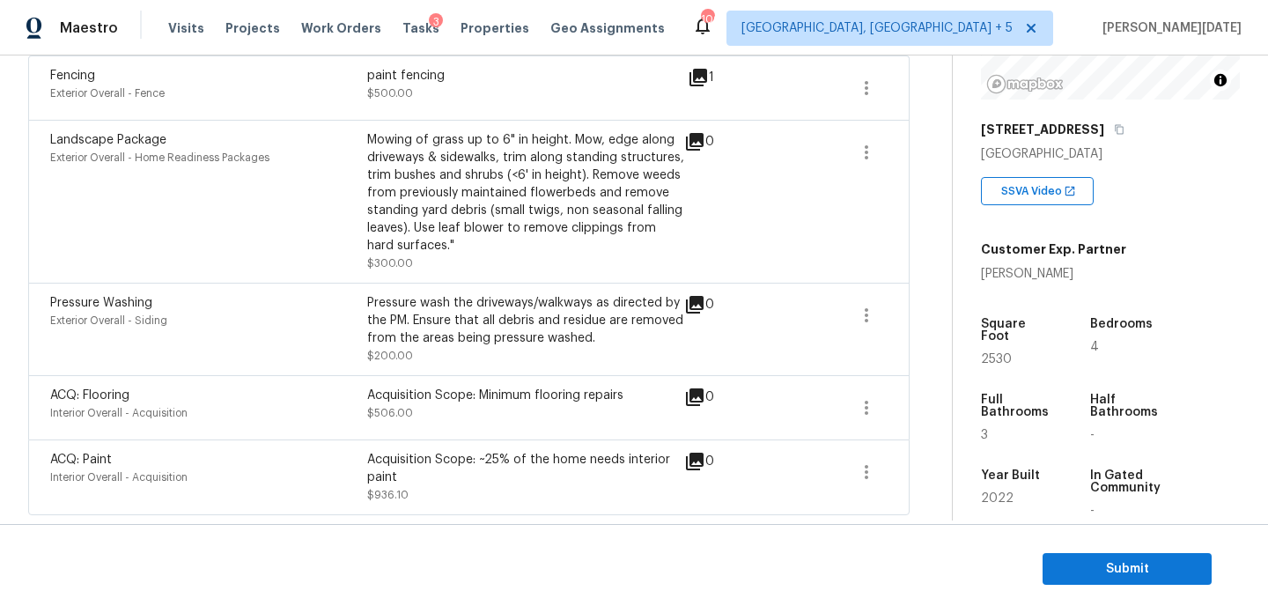
scroll to position [250, 0]
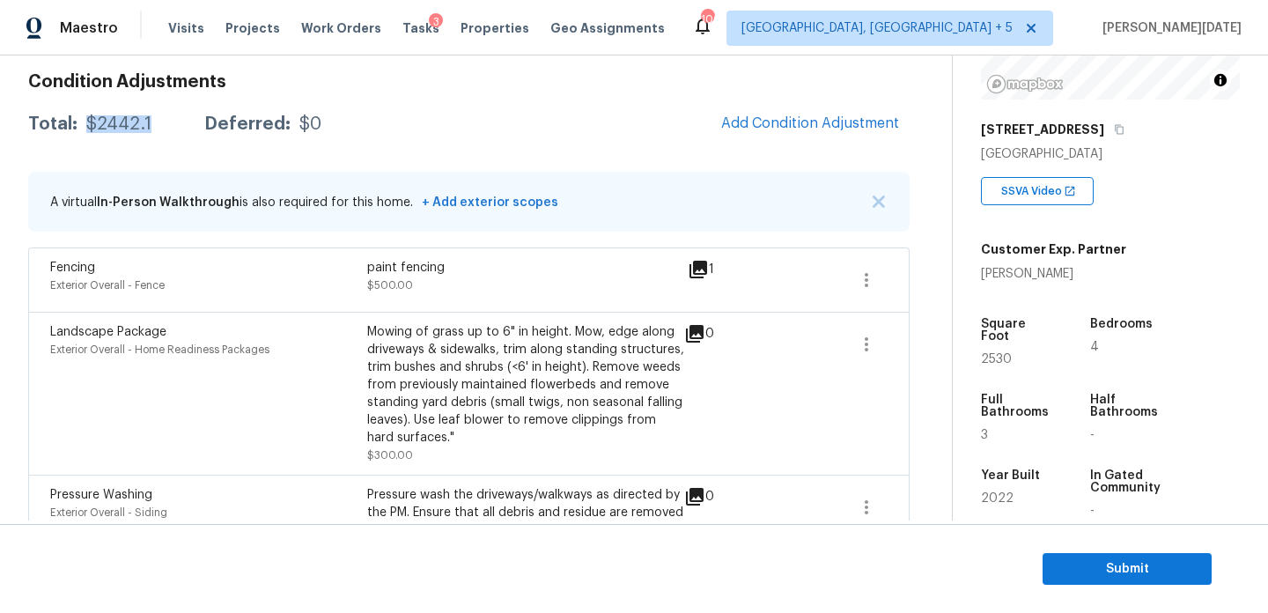
drag, startPoint x: 84, startPoint y: 126, endPoint x: 149, endPoint y: 126, distance: 65.2
click at [149, 126] on div "Total: $2442.1 Deferred: $0" at bounding box center [174, 124] width 293 height 18
copy div "$2442.1"
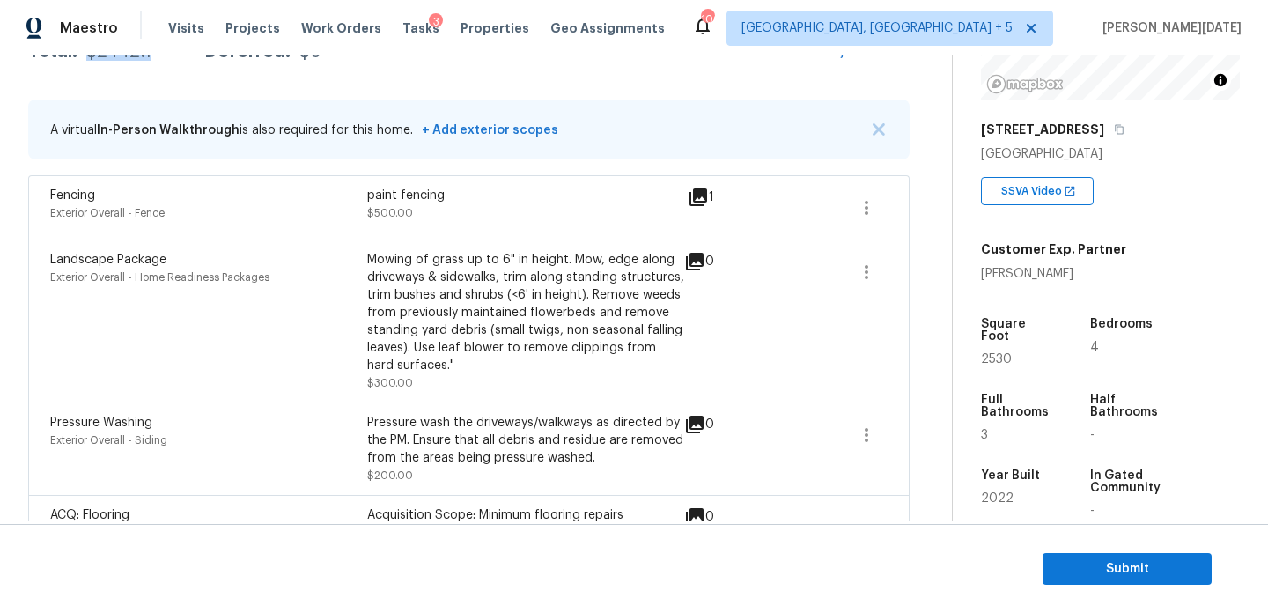
scroll to position [318, 0]
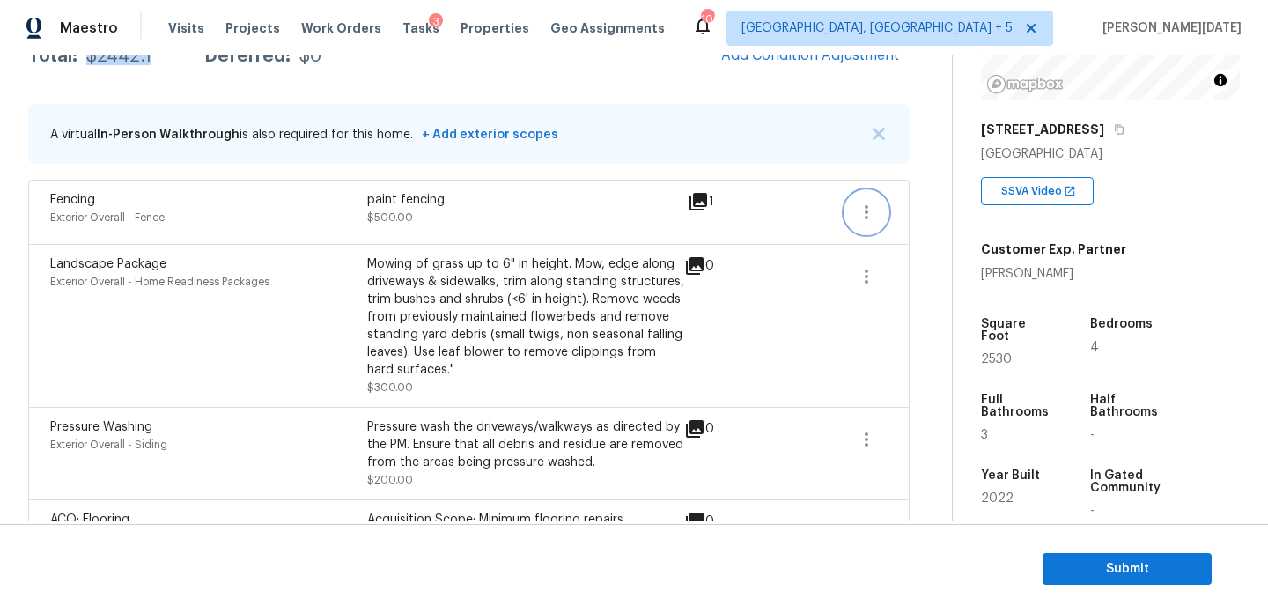
click at [873, 211] on icon "button" at bounding box center [866, 212] width 21 height 21
click at [721, 218] on div "1" at bounding box center [729, 212] width 83 height 42
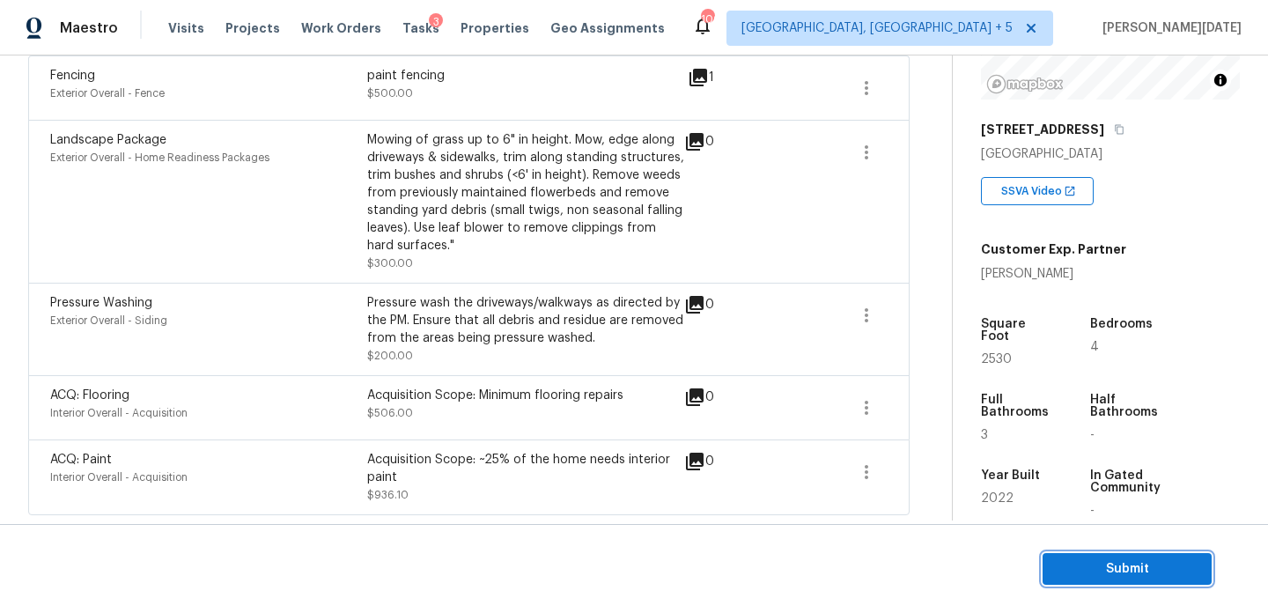
click at [1056, 563] on button "Submit" at bounding box center [1127, 569] width 169 height 33
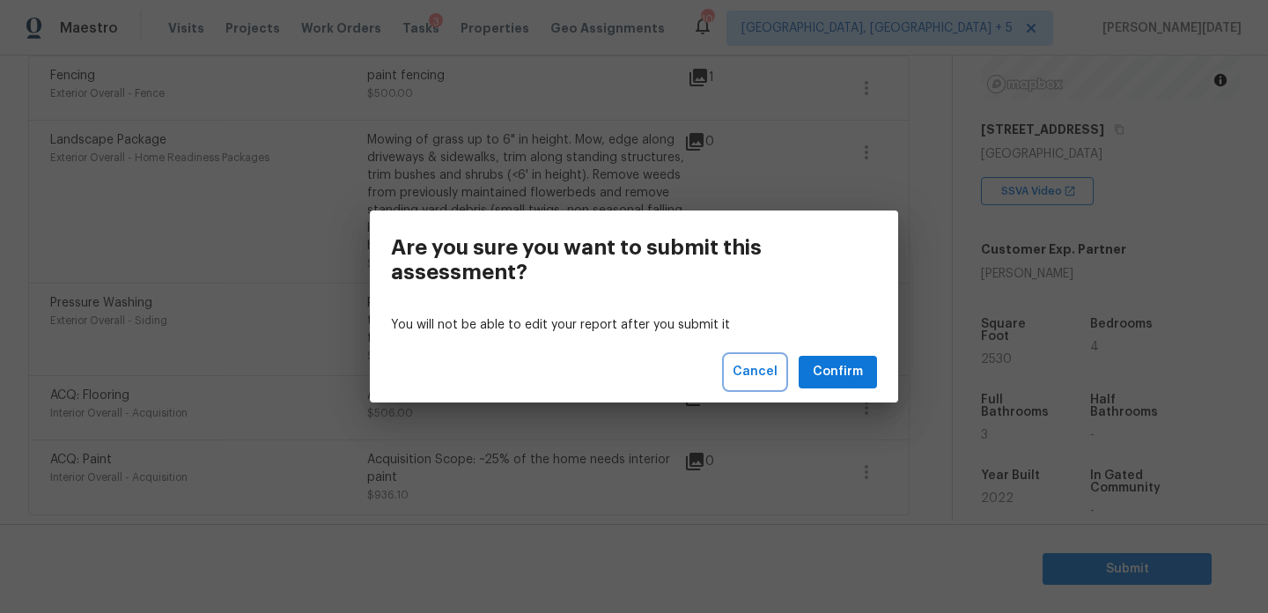
click at [761, 379] on span "Cancel" at bounding box center [755, 372] width 45 height 22
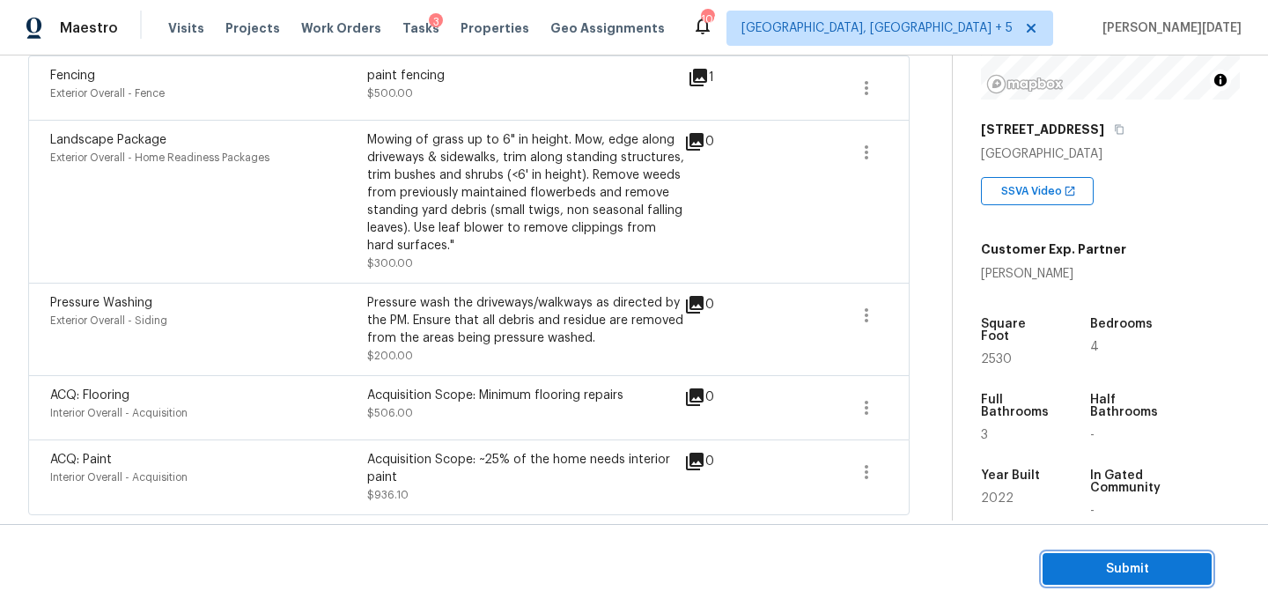
click at [1064, 561] on span "Submit" at bounding box center [1127, 569] width 141 height 22
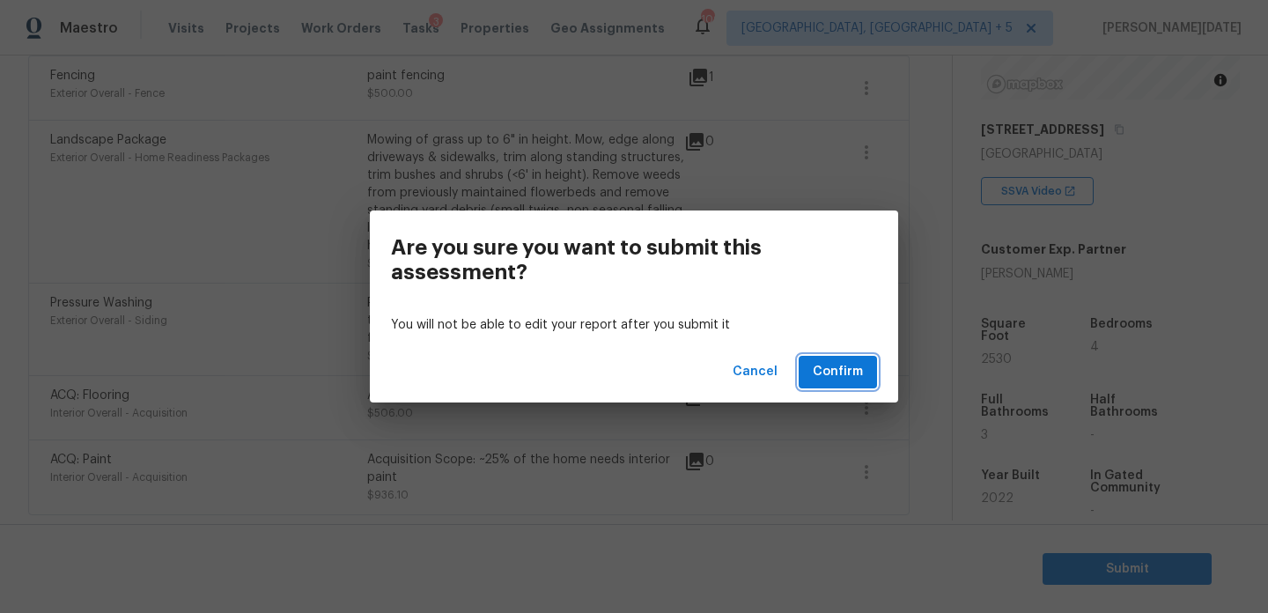
click at [824, 368] on span "Confirm" at bounding box center [838, 372] width 50 height 22
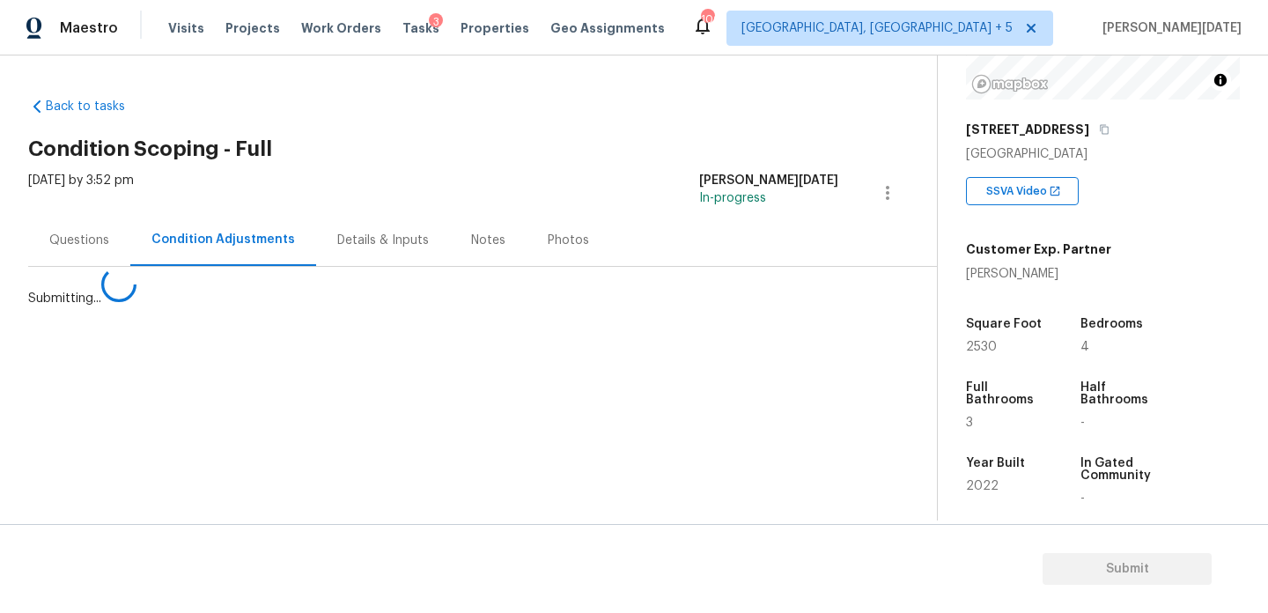
scroll to position [0, 0]
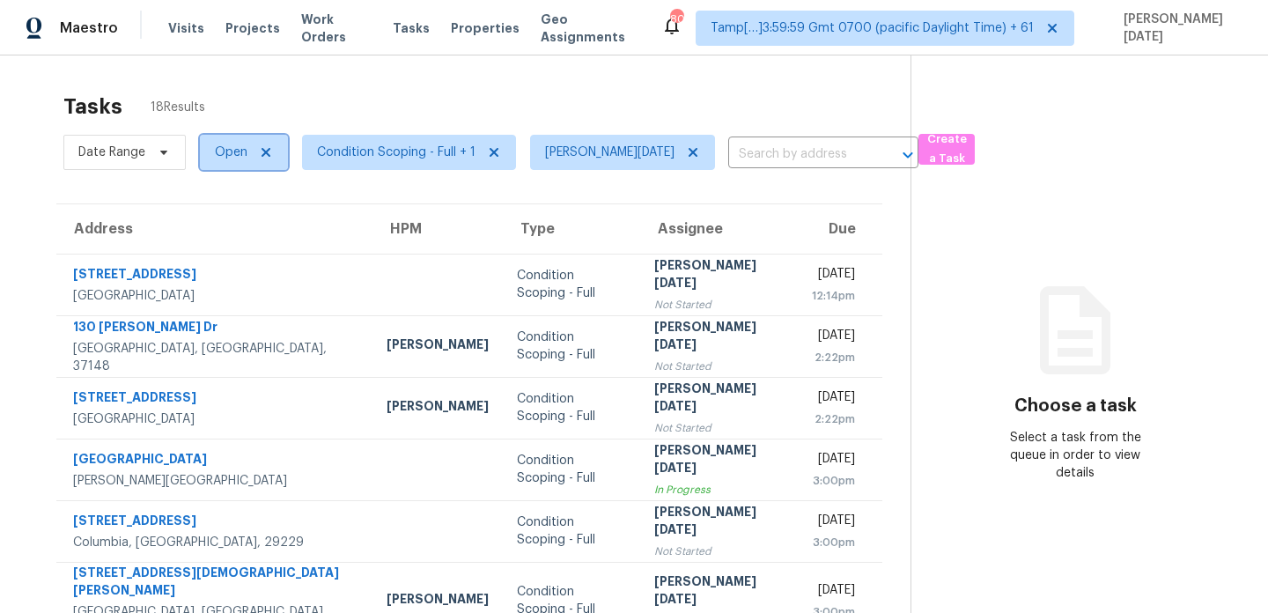
click at [245, 159] on span "Open" at bounding box center [231, 153] width 33 height 18
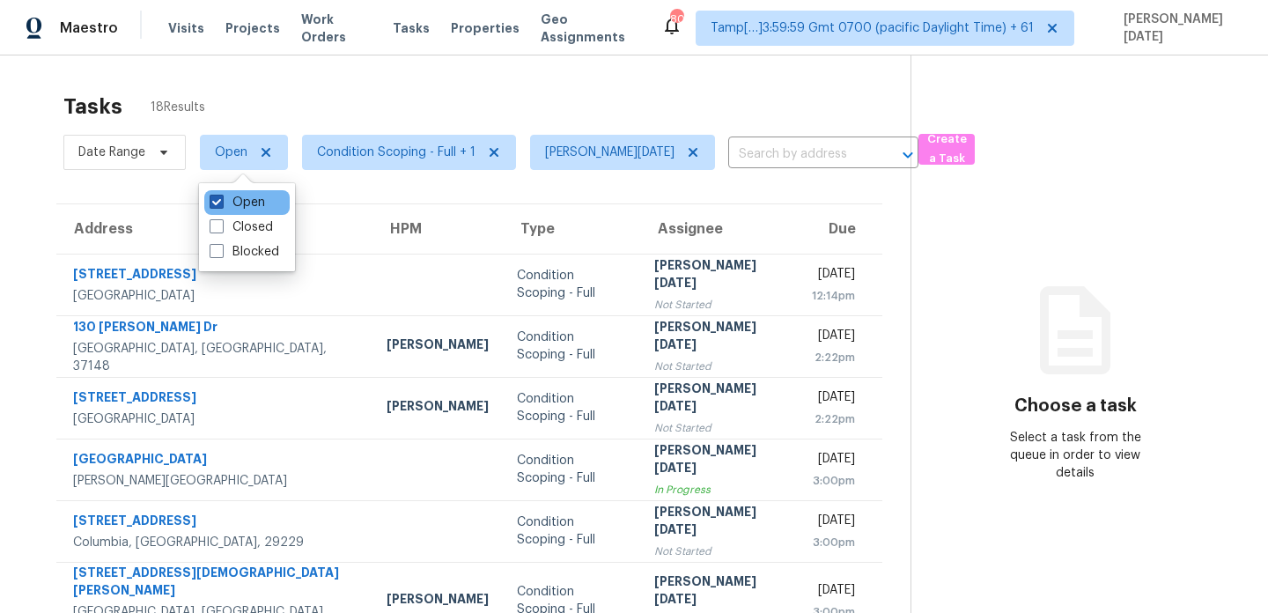
click at [244, 202] on label "Open" at bounding box center [237, 203] width 55 height 18
click at [221, 202] on input "Open" at bounding box center [215, 199] width 11 height 11
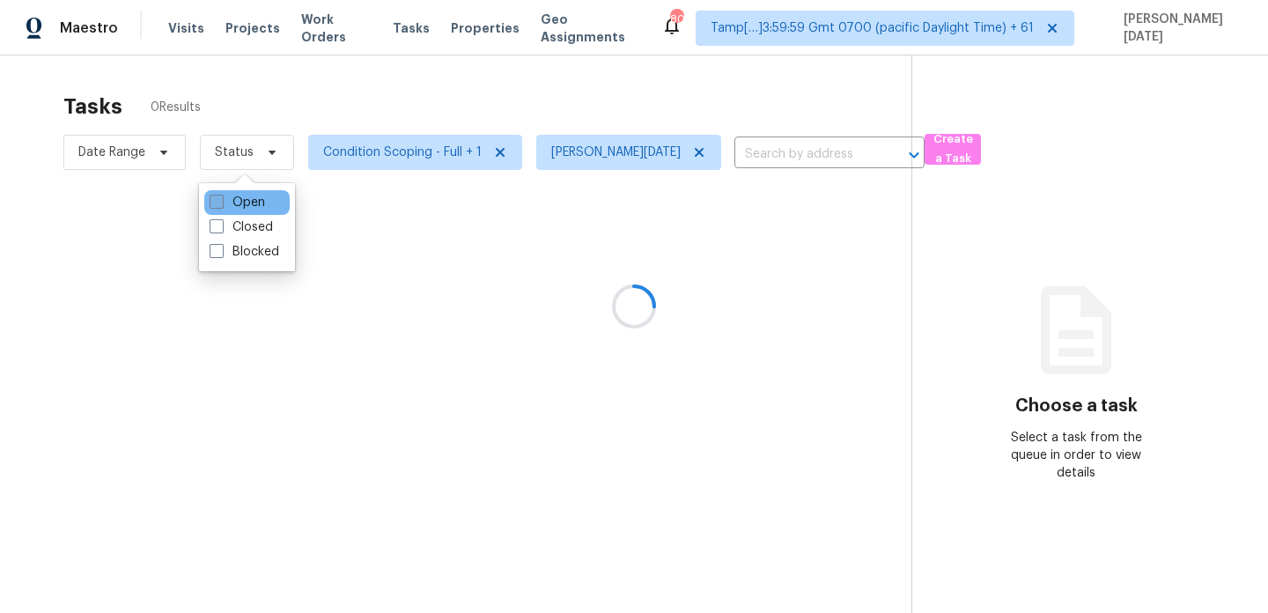
click at [244, 202] on label "Open" at bounding box center [237, 203] width 55 height 18
click at [221, 202] on input "Open" at bounding box center [215, 199] width 11 height 11
checkbox input "true"
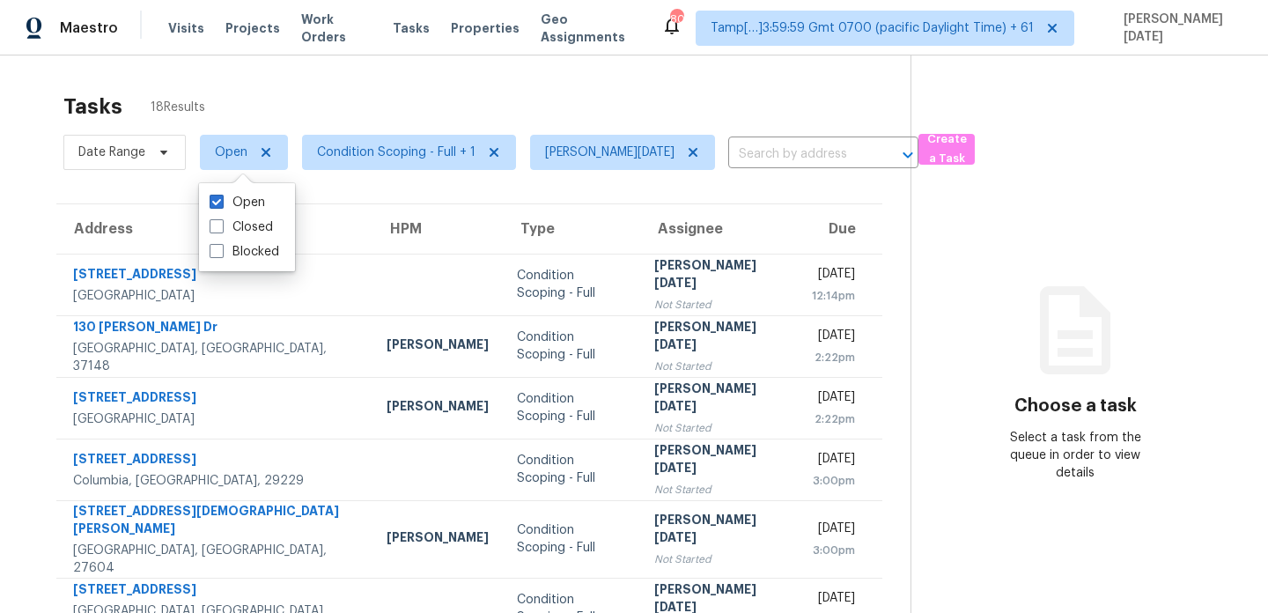
click at [362, 102] on div "Tasks 18 Results" at bounding box center [486, 107] width 847 height 46
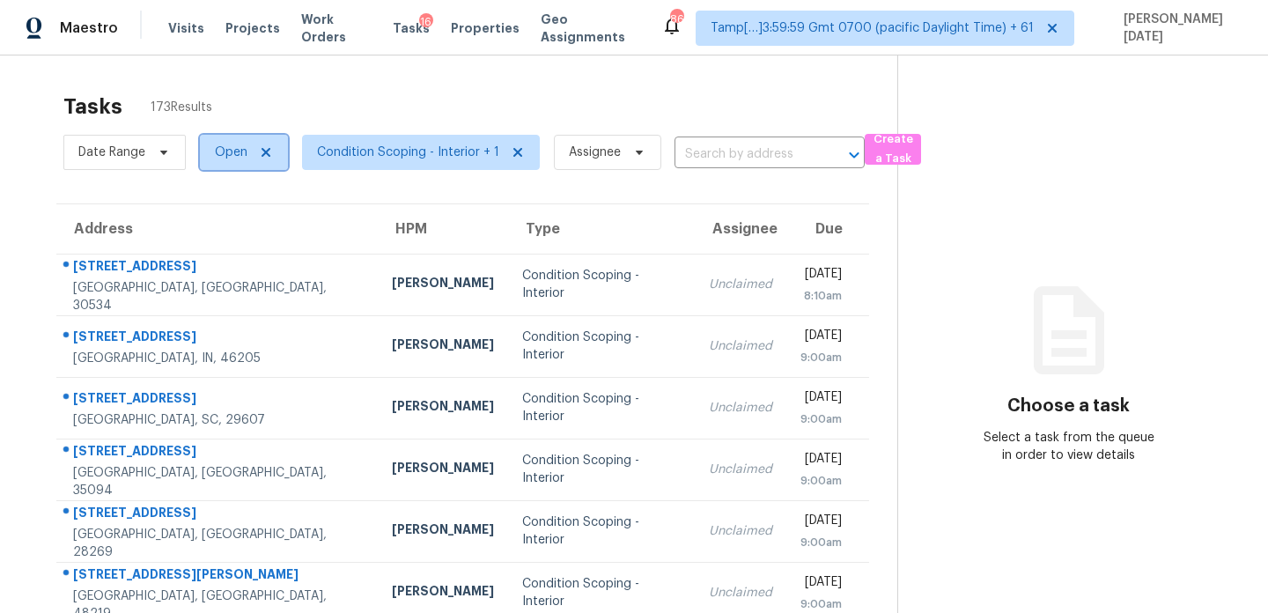
click at [226, 157] on span "Open" at bounding box center [231, 153] width 33 height 18
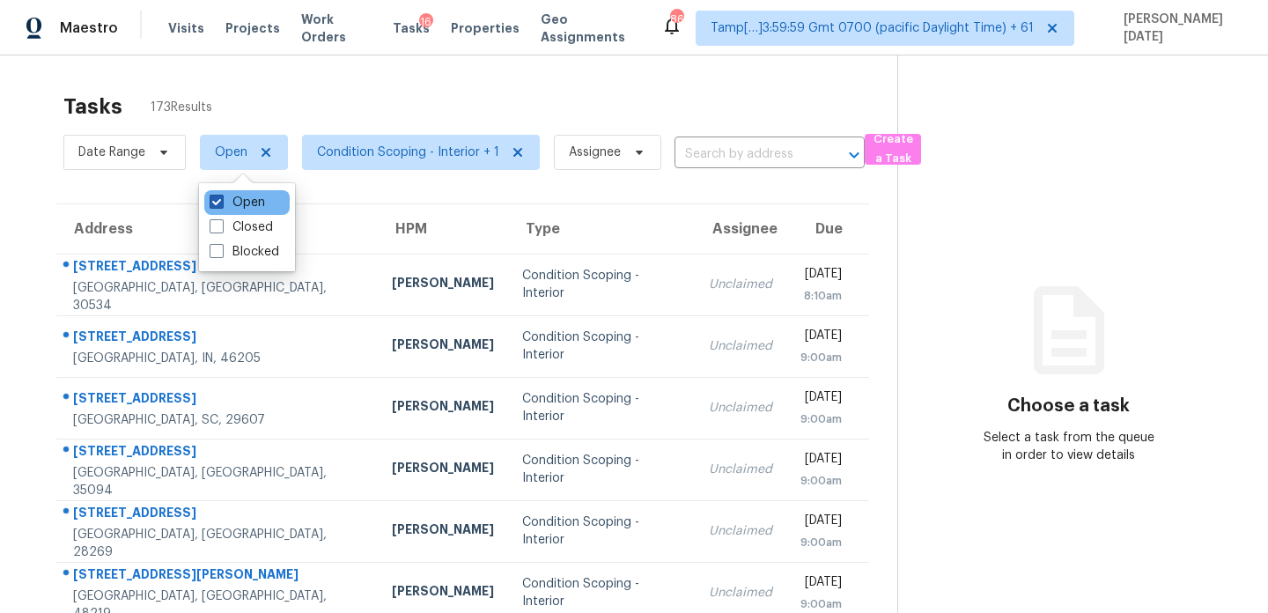
click at [242, 201] on label "Open" at bounding box center [237, 203] width 55 height 18
click at [221, 201] on input "Open" at bounding box center [215, 199] width 11 height 11
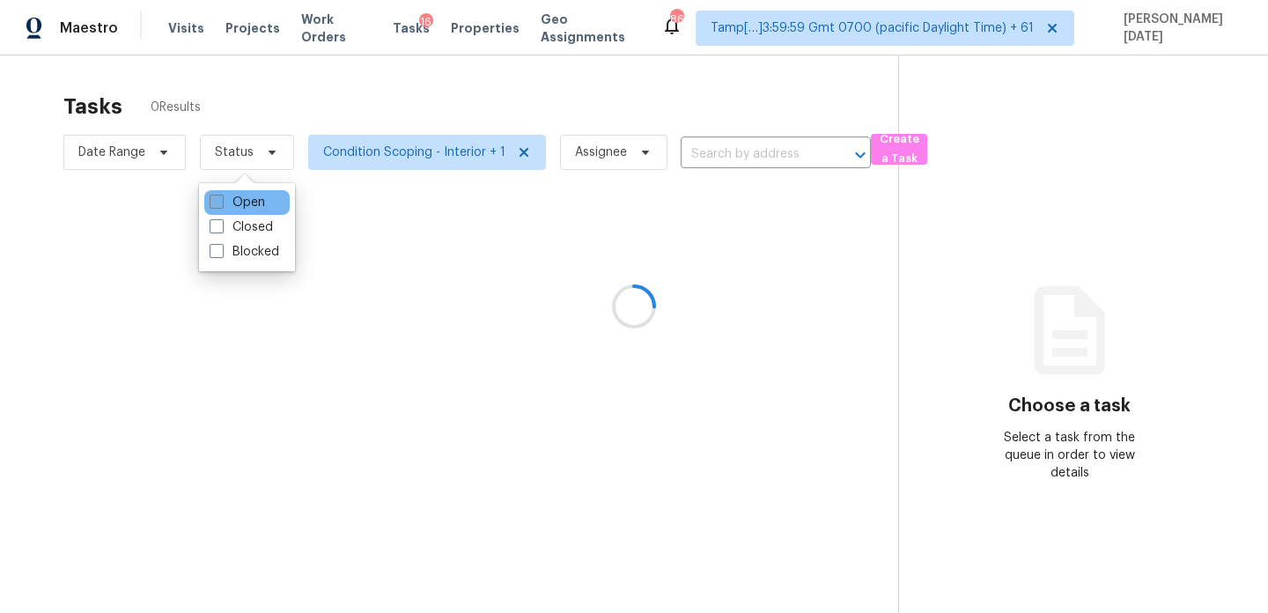
click at [242, 201] on label "Open" at bounding box center [237, 203] width 55 height 18
click at [221, 201] on input "Open" at bounding box center [215, 199] width 11 height 11
checkbox input "true"
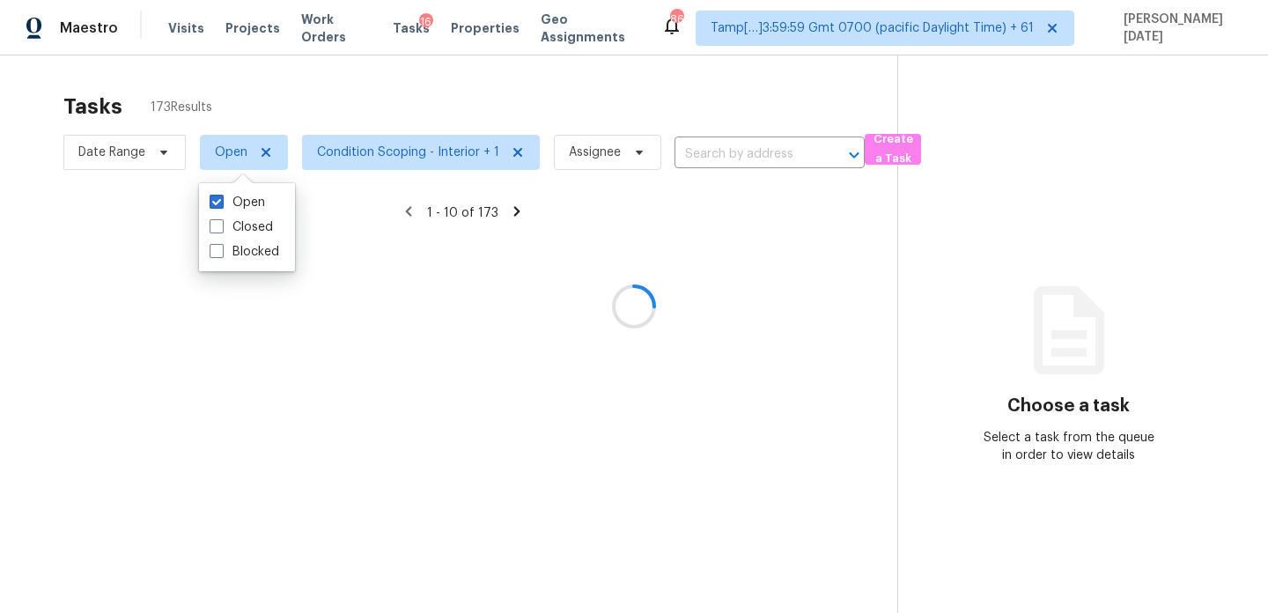
click at [410, 103] on div at bounding box center [634, 306] width 1268 height 613
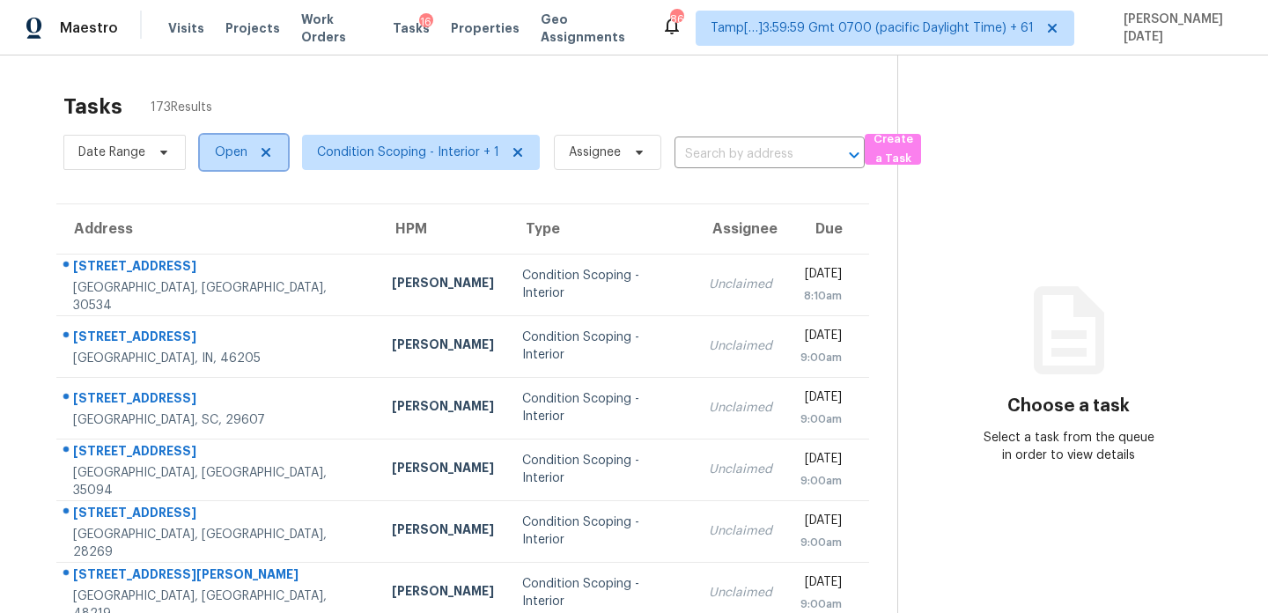
click at [230, 142] on span "Open" at bounding box center [244, 152] width 88 height 35
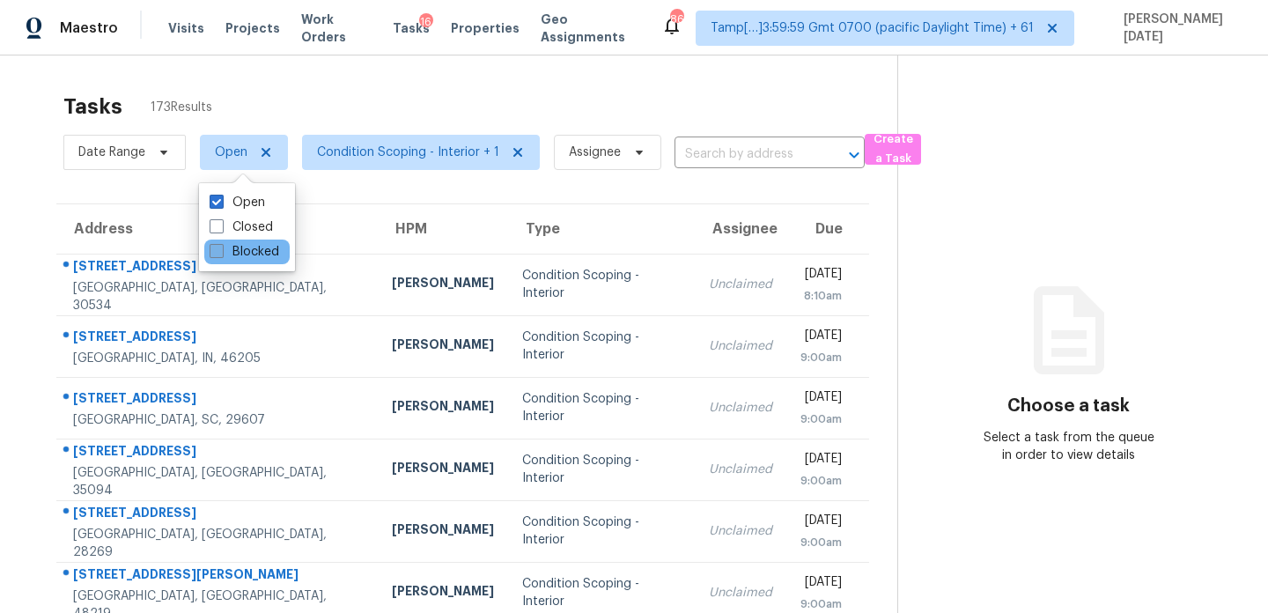
click at [231, 253] on label "Blocked" at bounding box center [245, 252] width 70 height 18
click at [221, 253] on input "Blocked" at bounding box center [215, 248] width 11 height 11
checkbox input "true"
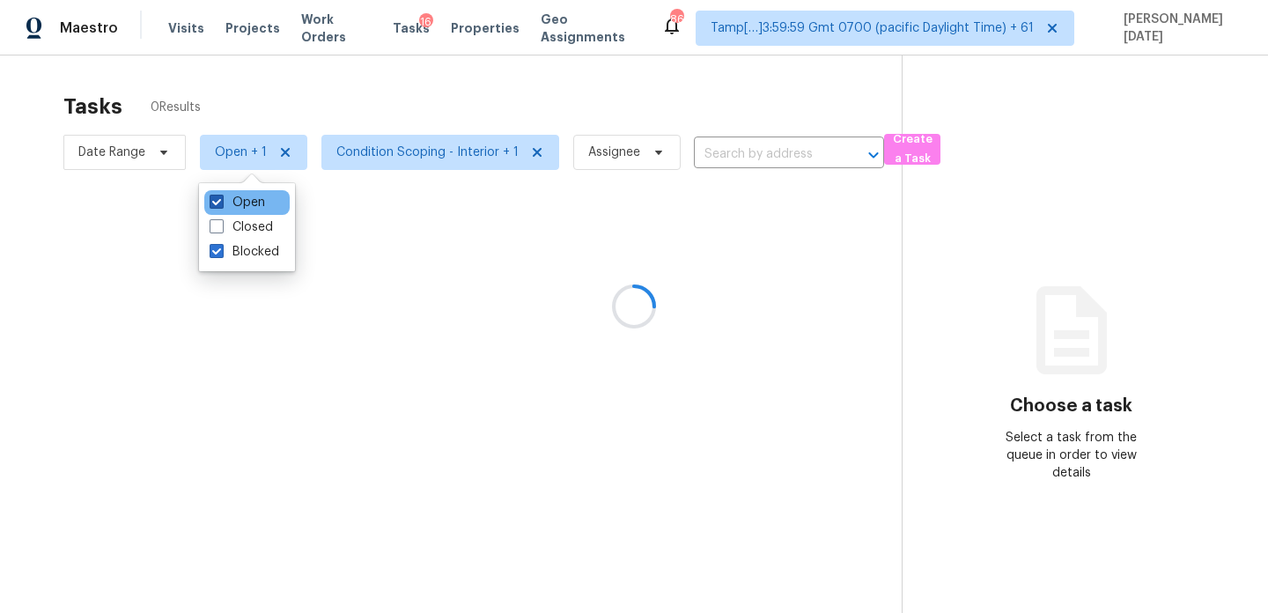
click at [239, 204] on label "Open" at bounding box center [237, 203] width 55 height 18
click at [221, 204] on input "Open" at bounding box center [215, 199] width 11 height 11
checkbox input "false"
click at [367, 123] on div at bounding box center [634, 306] width 1268 height 613
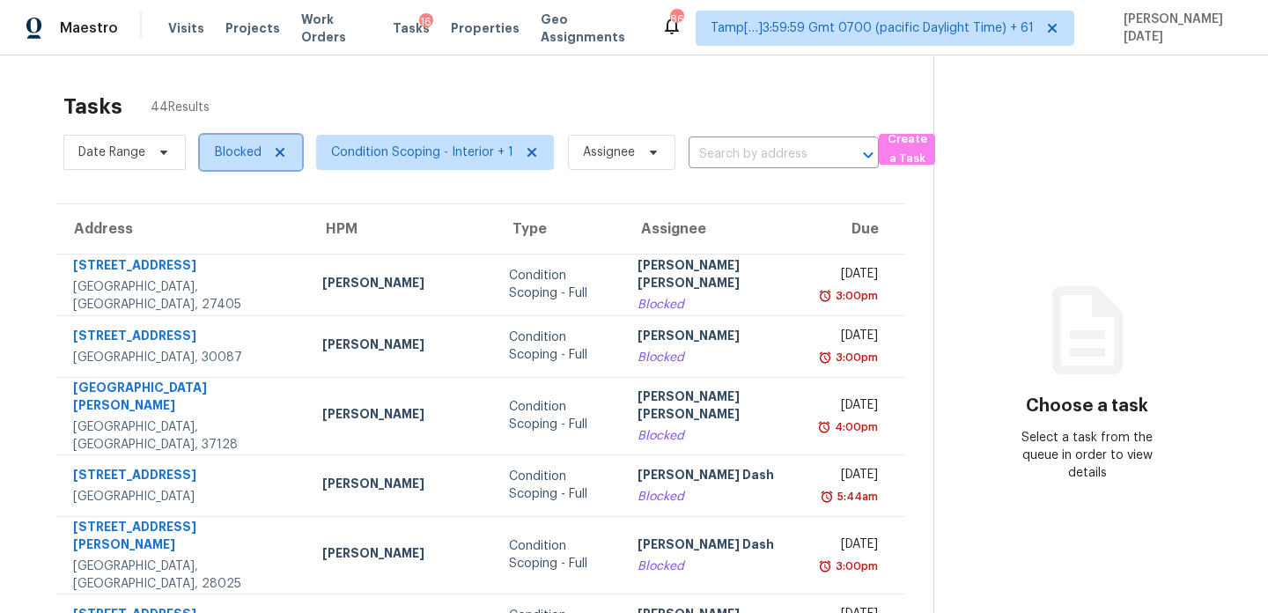
click at [229, 154] on span "Blocked" at bounding box center [238, 153] width 47 height 18
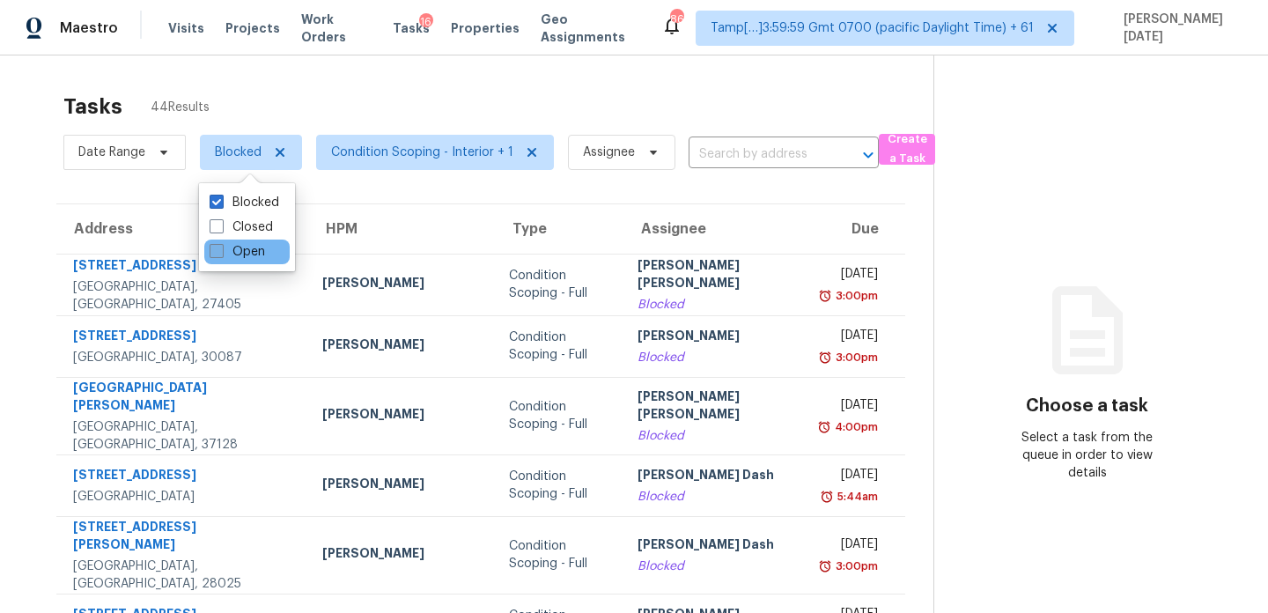
click at [234, 255] on label "Open" at bounding box center [237, 252] width 55 height 18
click at [221, 255] on input "Open" at bounding box center [215, 248] width 11 height 11
checkbox input "true"
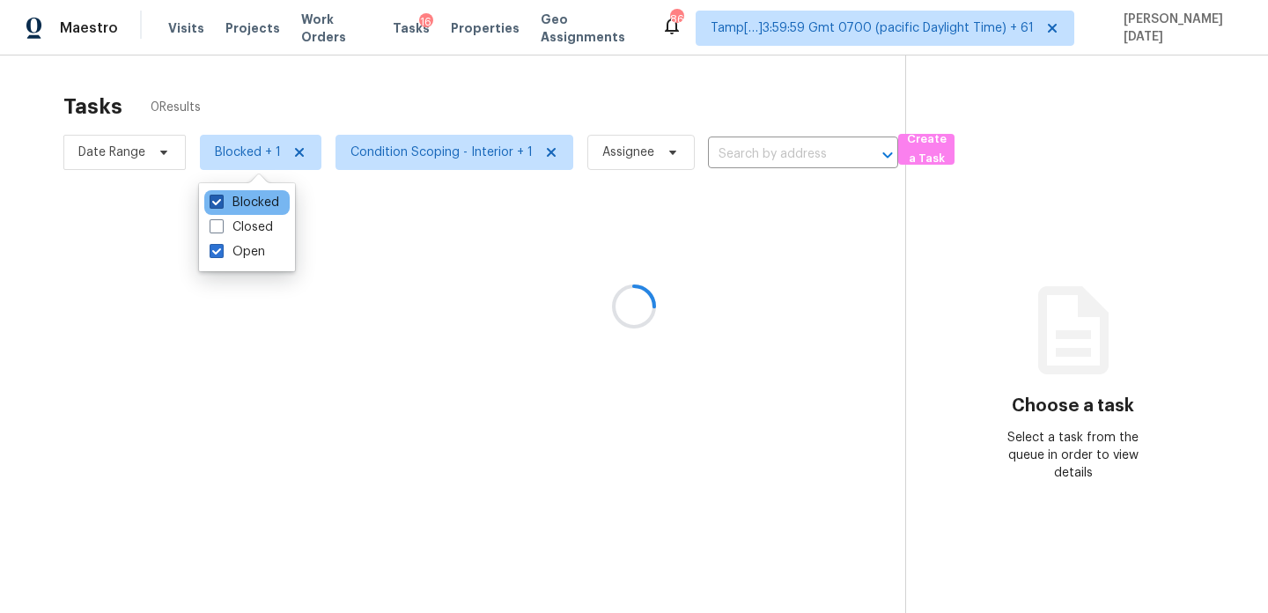
click at [249, 210] on label "Blocked" at bounding box center [245, 203] width 70 height 18
click at [221, 205] on input "Blocked" at bounding box center [215, 199] width 11 height 11
checkbox input "false"
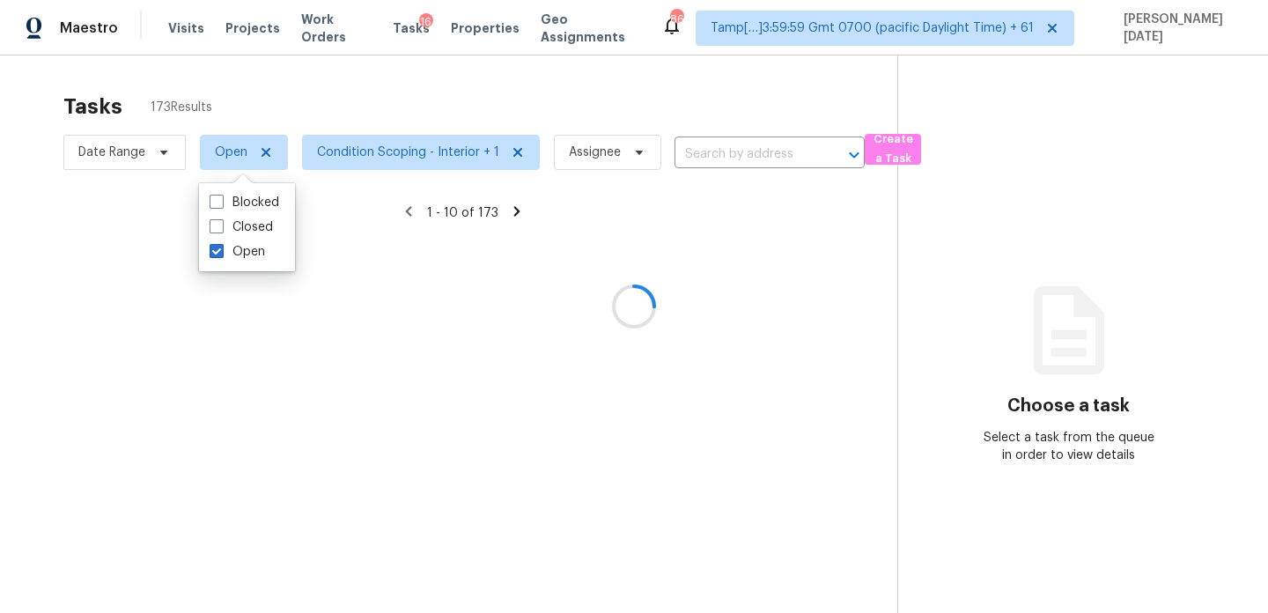
click at [126, 163] on div at bounding box center [634, 306] width 1268 height 613
click at [126, 156] on div at bounding box center [634, 306] width 1268 height 613
click at [132, 151] on div at bounding box center [634, 306] width 1268 height 613
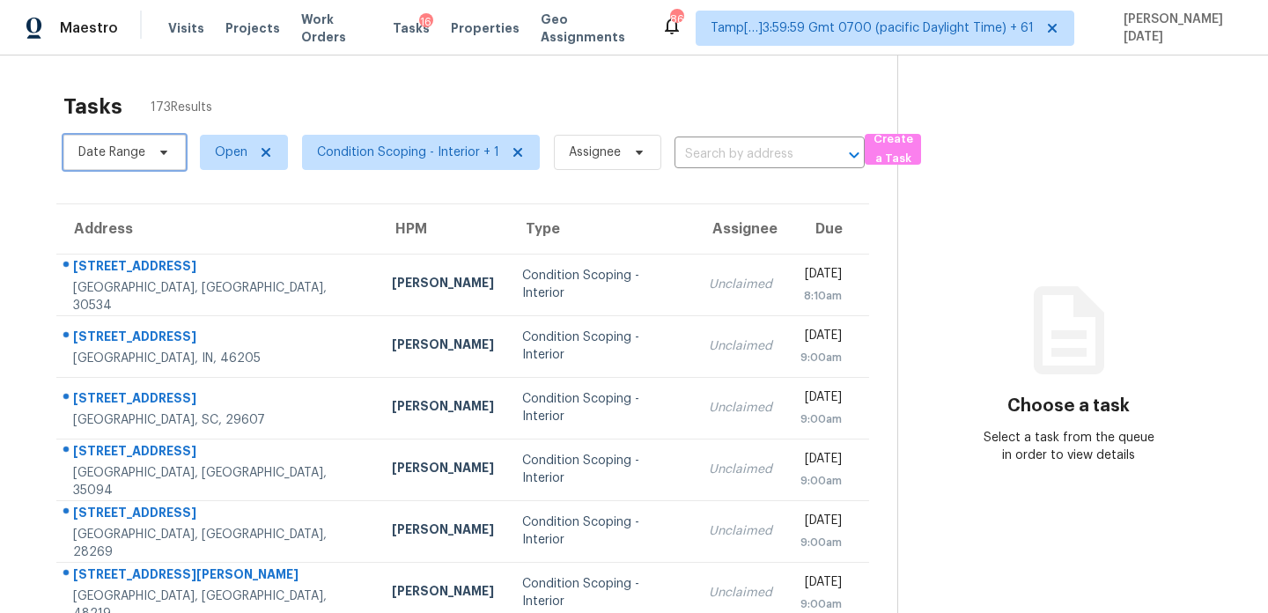
click at [132, 151] on span "Date Range" at bounding box center [111, 153] width 67 height 18
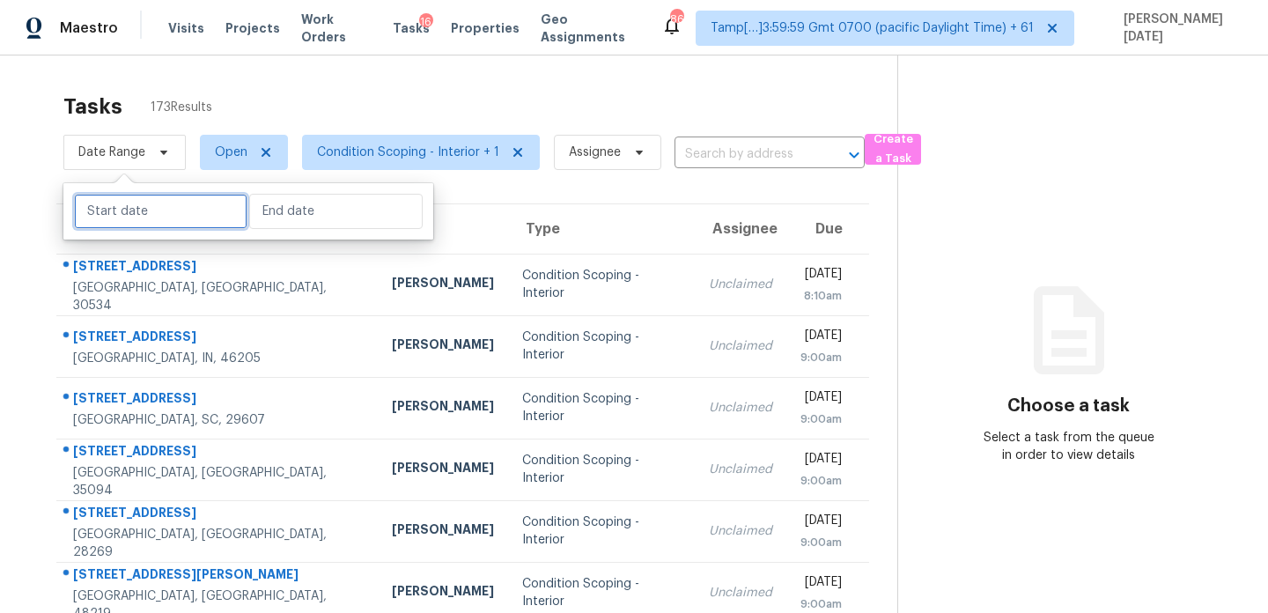
click at [137, 205] on input "text" at bounding box center [160, 211] width 173 height 35
select select "7"
select select "2025"
select select "8"
select select "2025"
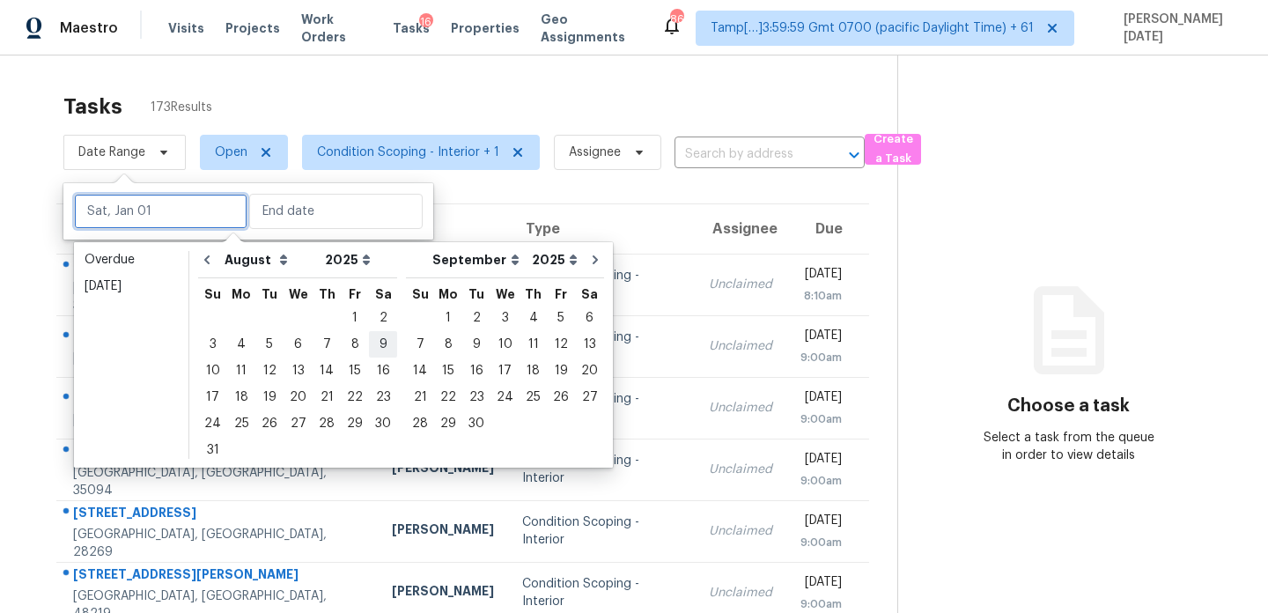
type input "[DATE]"
click at [268, 426] on div "26" at bounding box center [269, 423] width 28 height 25
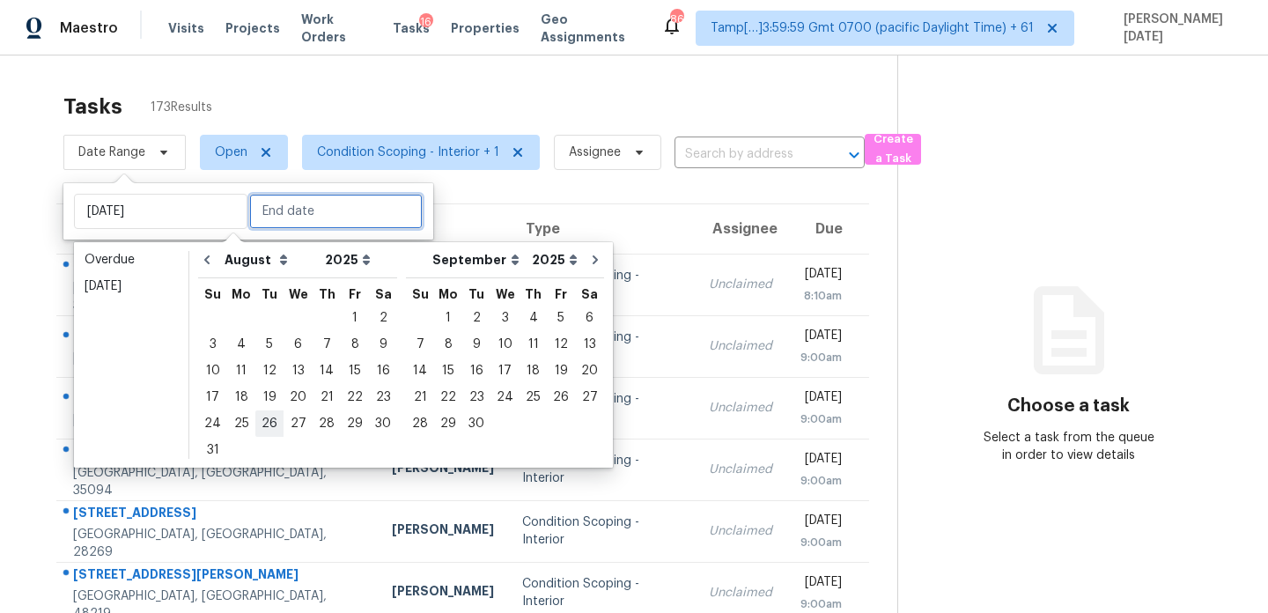
type input "[DATE]"
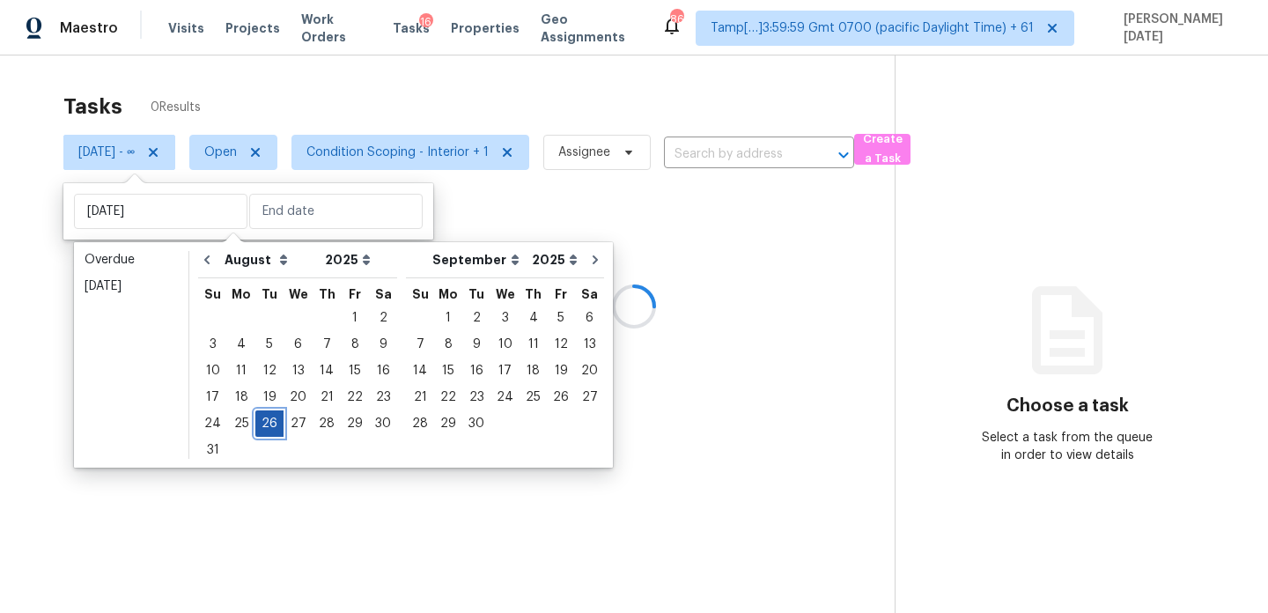
click at [268, 426] on div "26" at bounding box center [269, 423] width 28 height 25
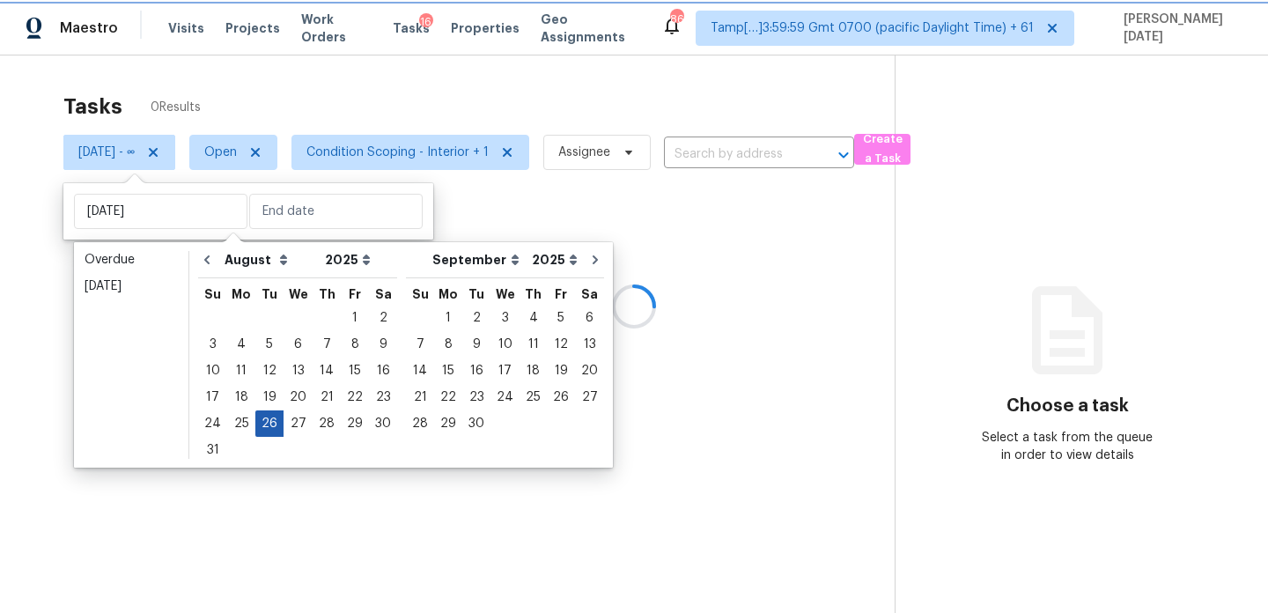
type input "[DATE]"
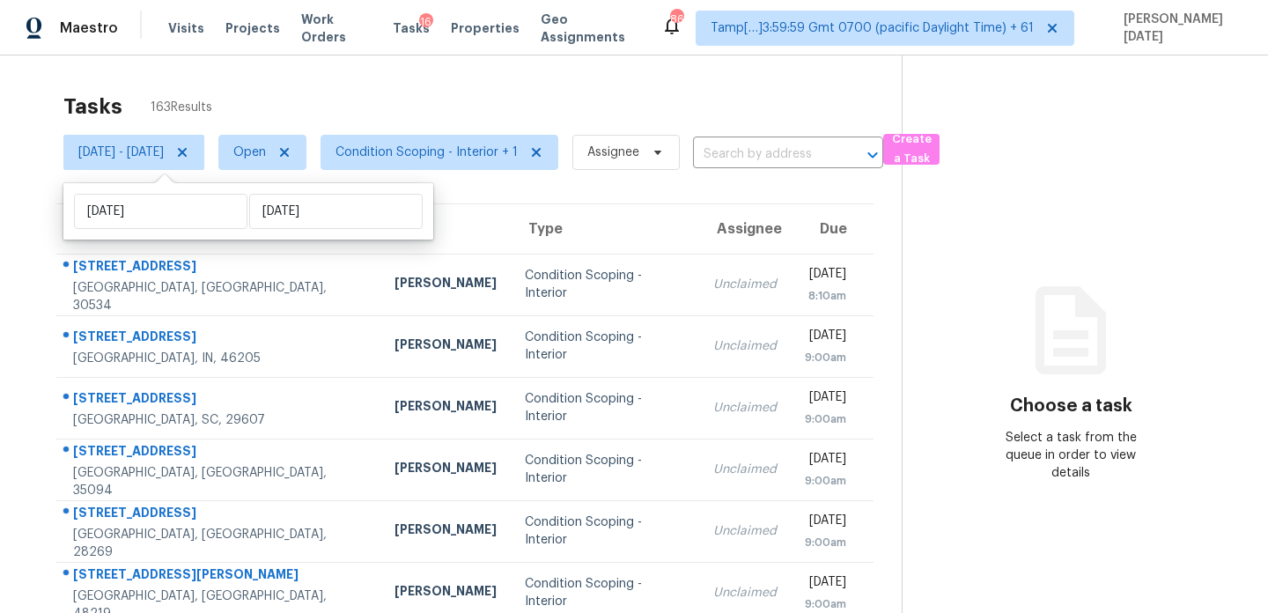
click at [583, 93] on div "Tasks 163 Results" at bounding box center [482, 107] width 838 height 46
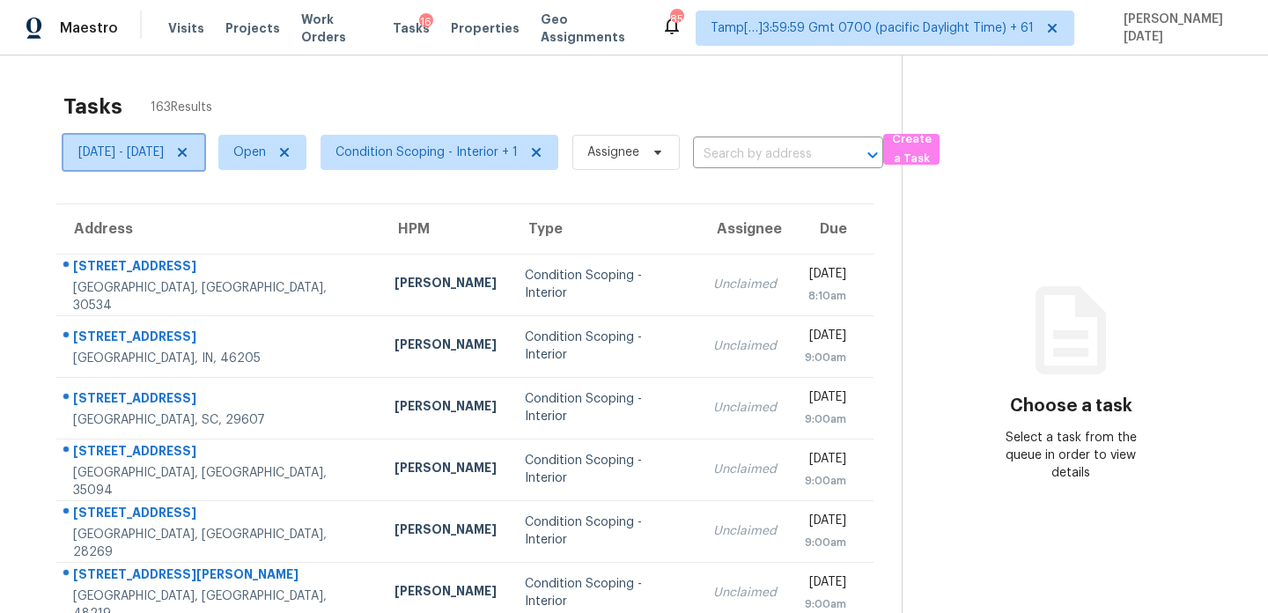
click at [189, 151] on icon at bounding box center [182, 152] width 14 height 14
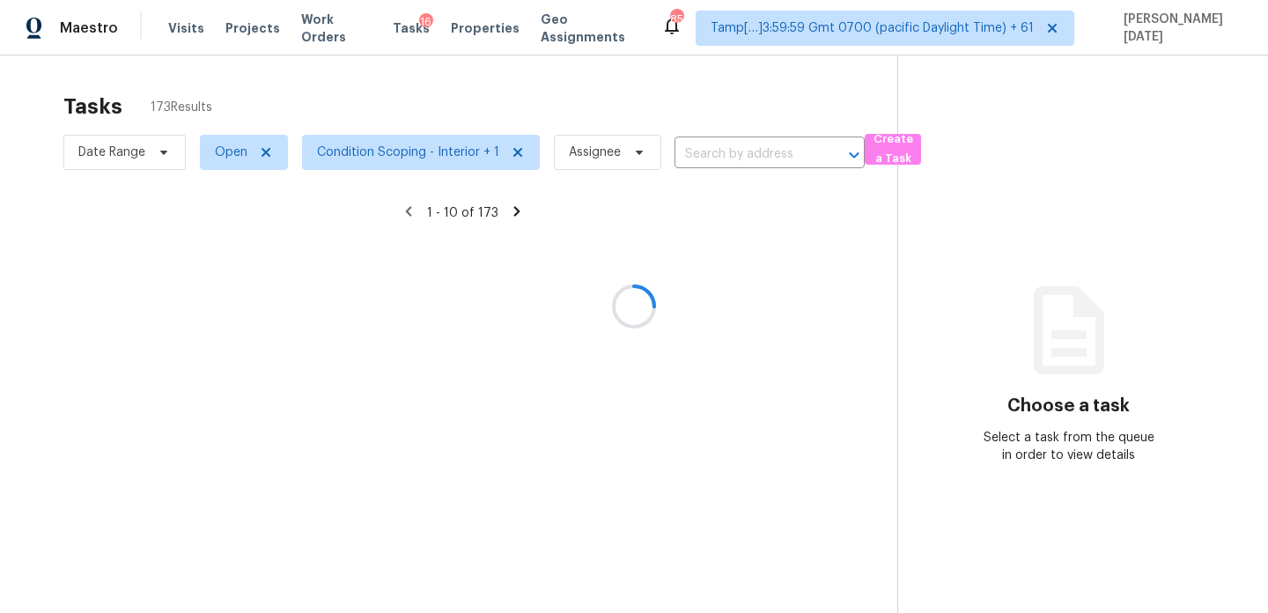
click at [344, 100] on div at bounding box center [634, 306] width 1268 height 613
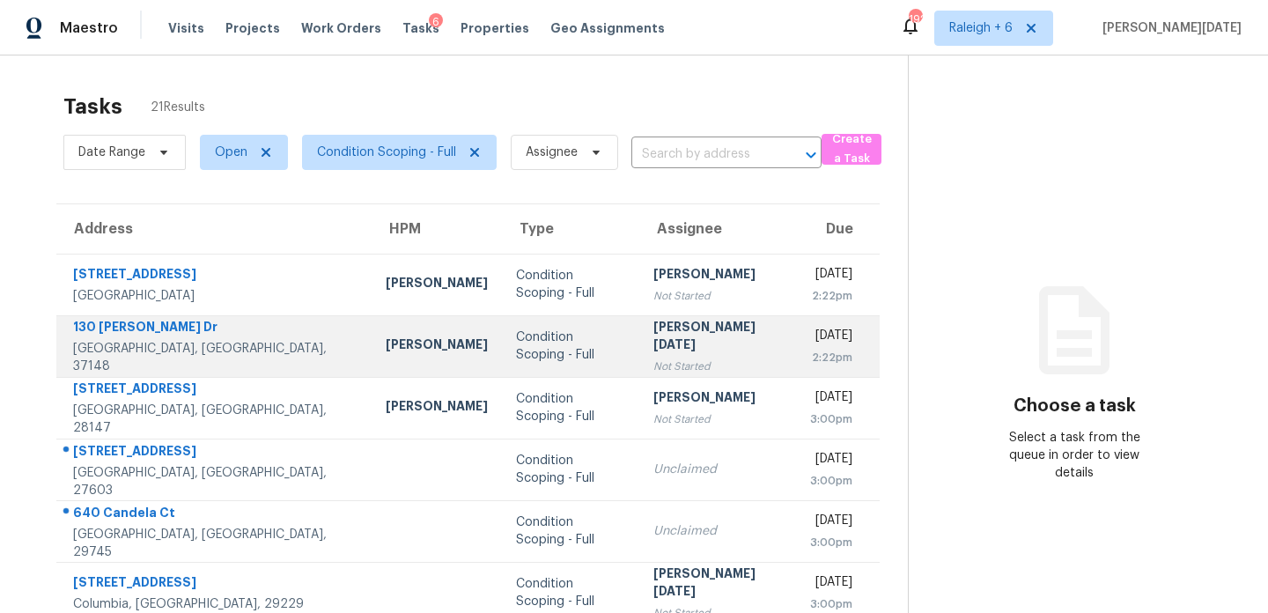
click at [653, 362] on div "Not Started" at bounding box center [717, 367] width 129 height 18
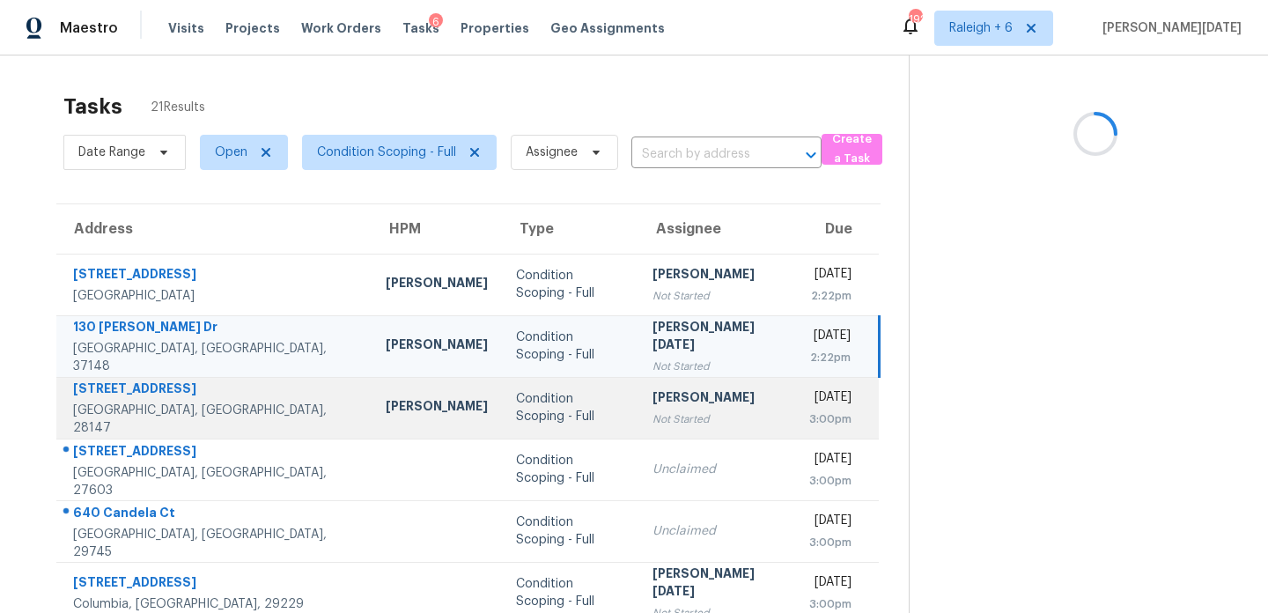
scroll to position [304, 0]
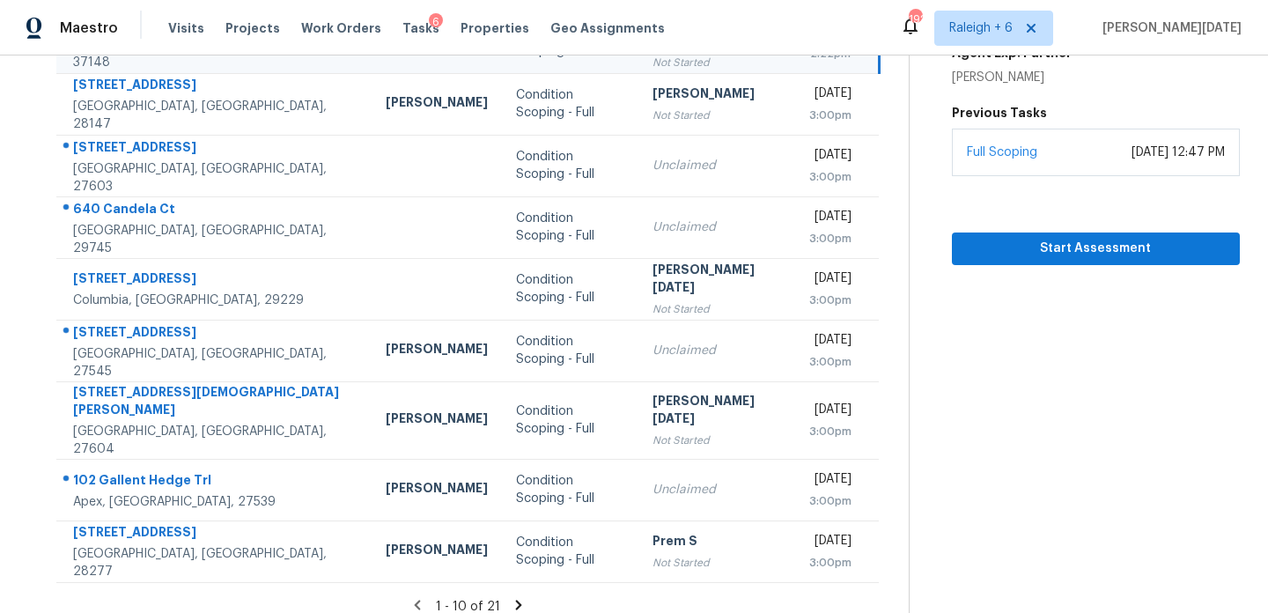
click at [516, 600] on icon at bounding box center [519, 605] width 6 height 10
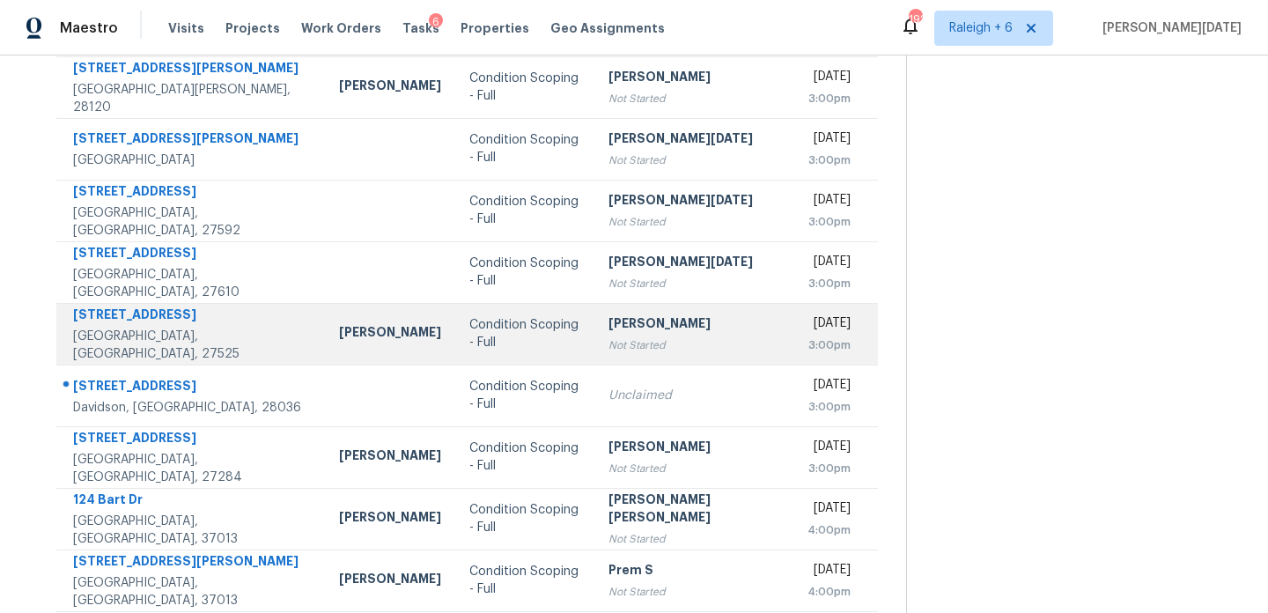
scroll to position [283, 0]
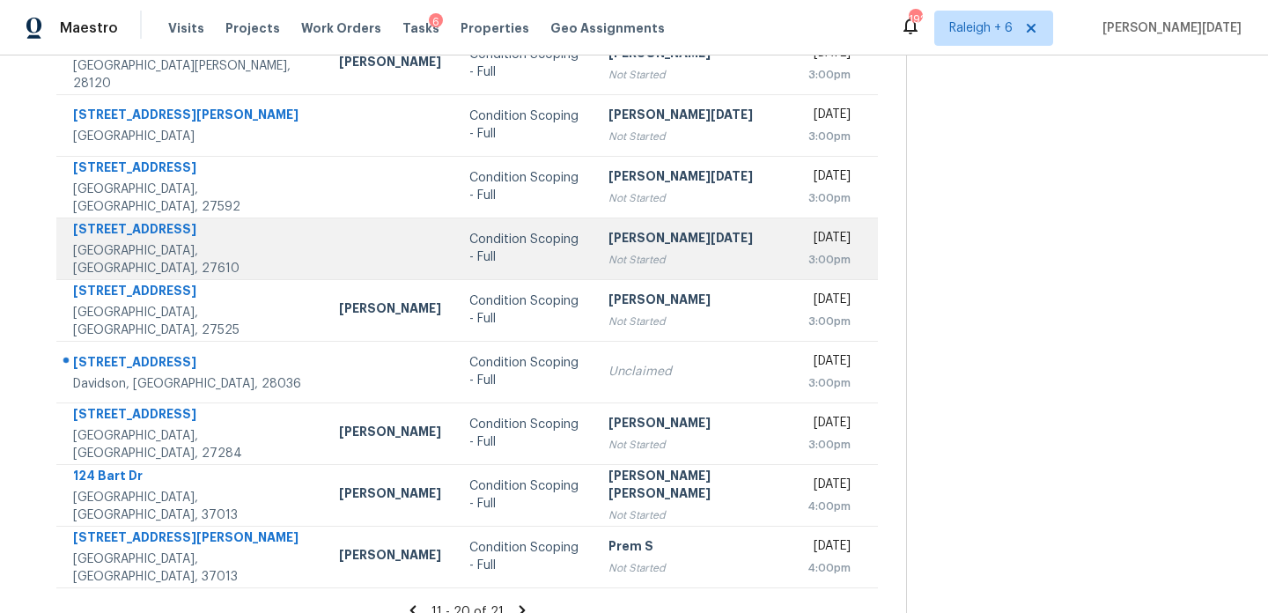
click at [641, 223] on td "[PERSON_NAME][DATE] Not Started" at bounding box center [693, 249] width 199 height 62
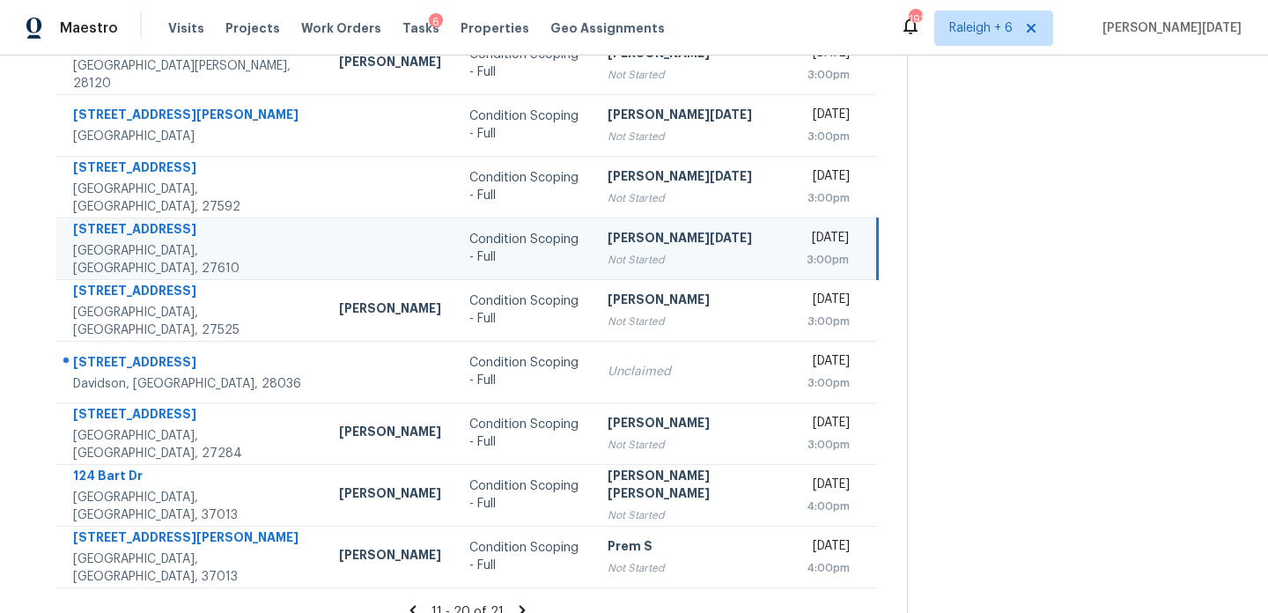
click at [793, 238] on td "[DATE] 3:00pm" at bounding box center [835, 249] width 85 height 62
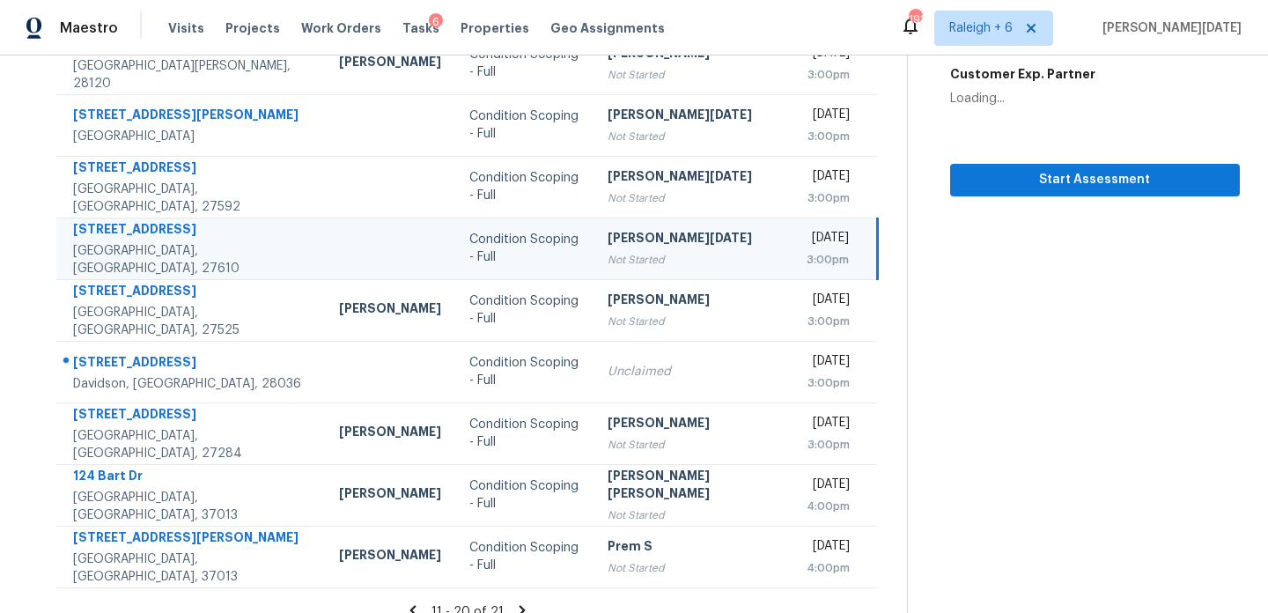
click at [807, 237] on div "[DATE]" at bounding box center [828, 240] width 42 height 22
click at [964, 169] on span "Start Assessment" at bounding box center [1095, 180] width 262 height 22
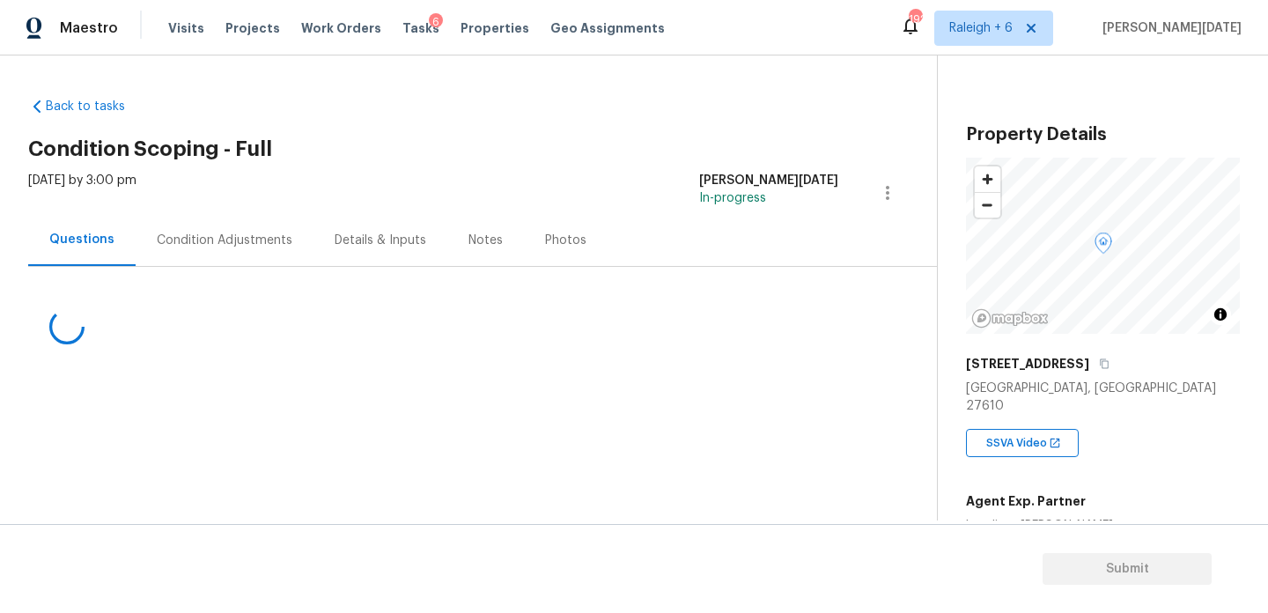
click at [226, 242] on div "Condition Adjustments" at bounding box center [225, 241] width 136 height 18
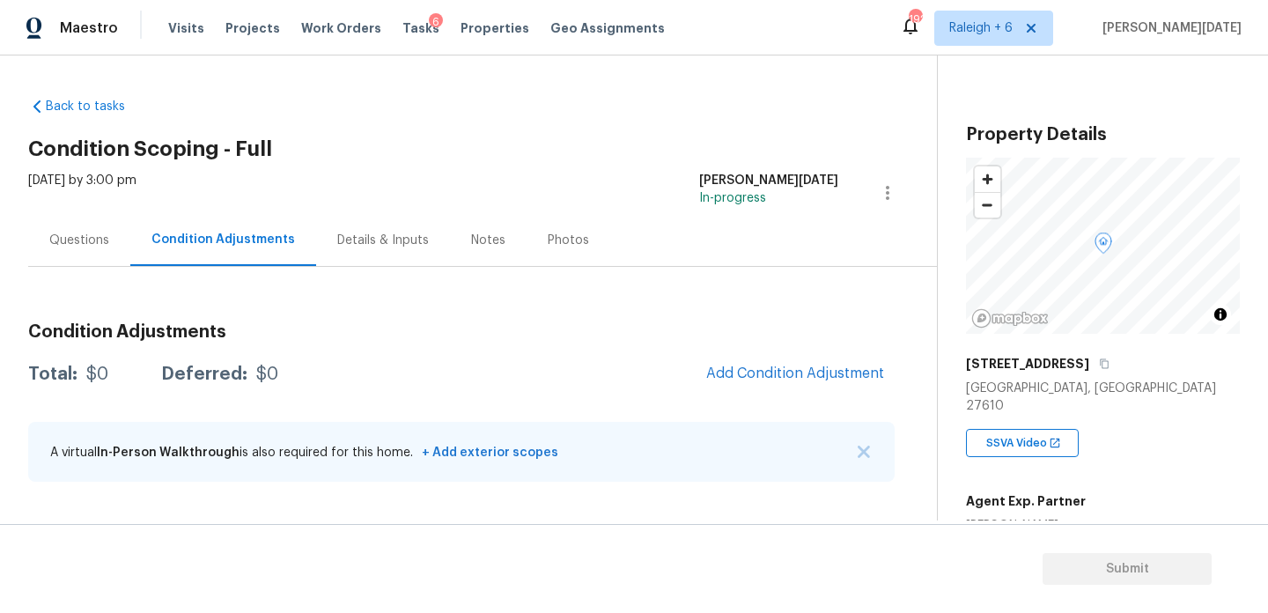
click at [84, 227] on div "Questions" at bounding box center [79, 240] width 102 height 52
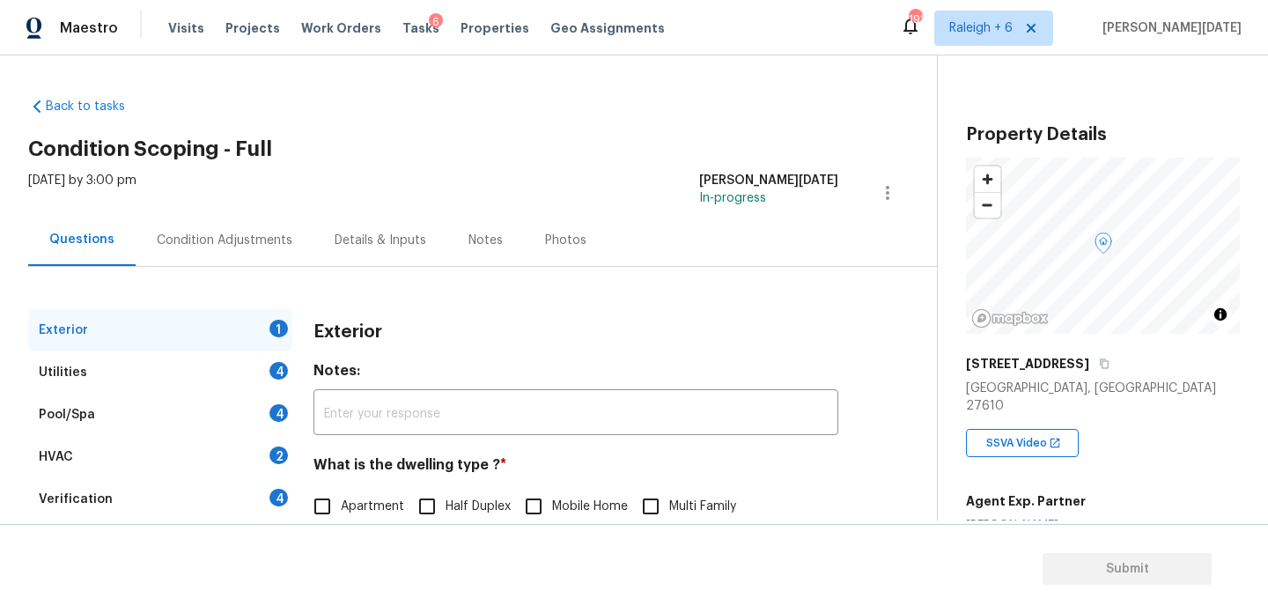
scroll to position [235, 0]
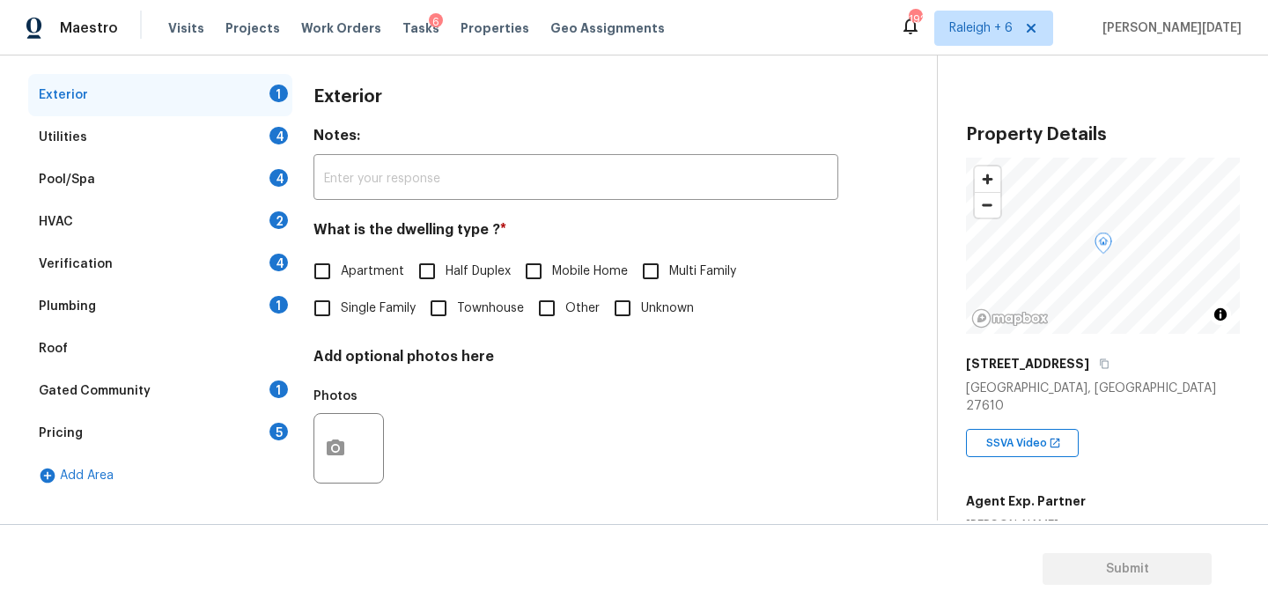
click at [146, 438] on div "Pricing 5" at bounding box center [160, 433] width 264 height 42
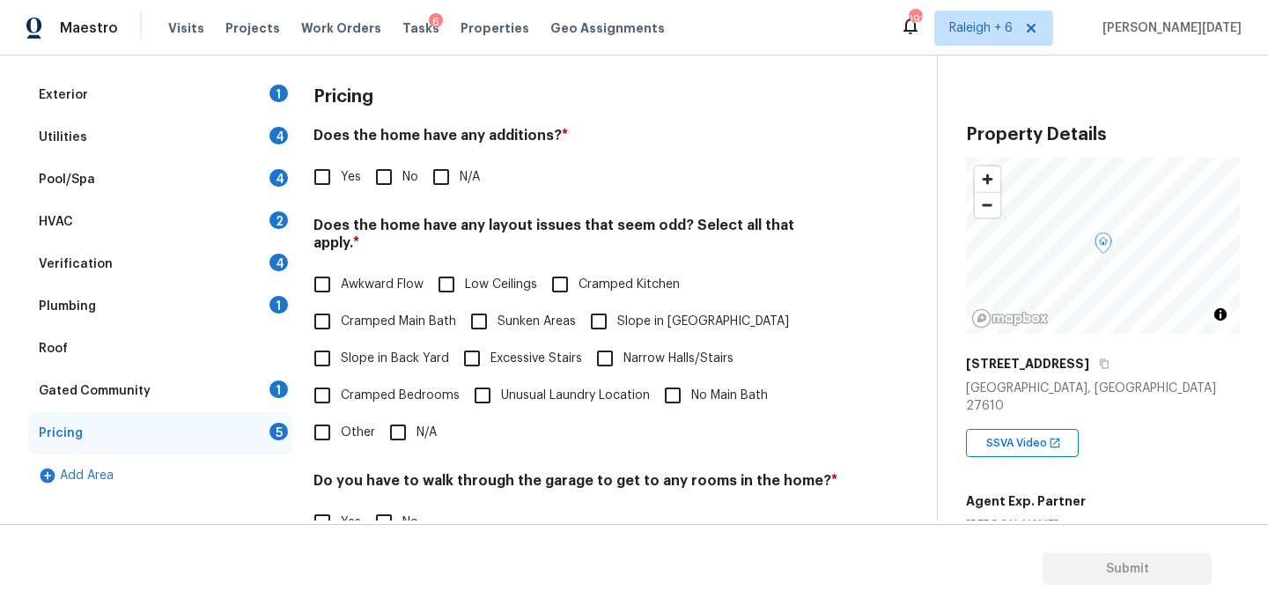
click at [348, 350] on span "Slope in Back Yard" at bounding box center [395, 359] width 108 height 18
click at [341, 343] on input "Slope in Back Yard" at bounding box center [322, 358] width 37 height 37
checkbox input "true"
click at [379, 192] on input "No" at bounding box center [383, 177] width 37 height 37
checkbox input "true"
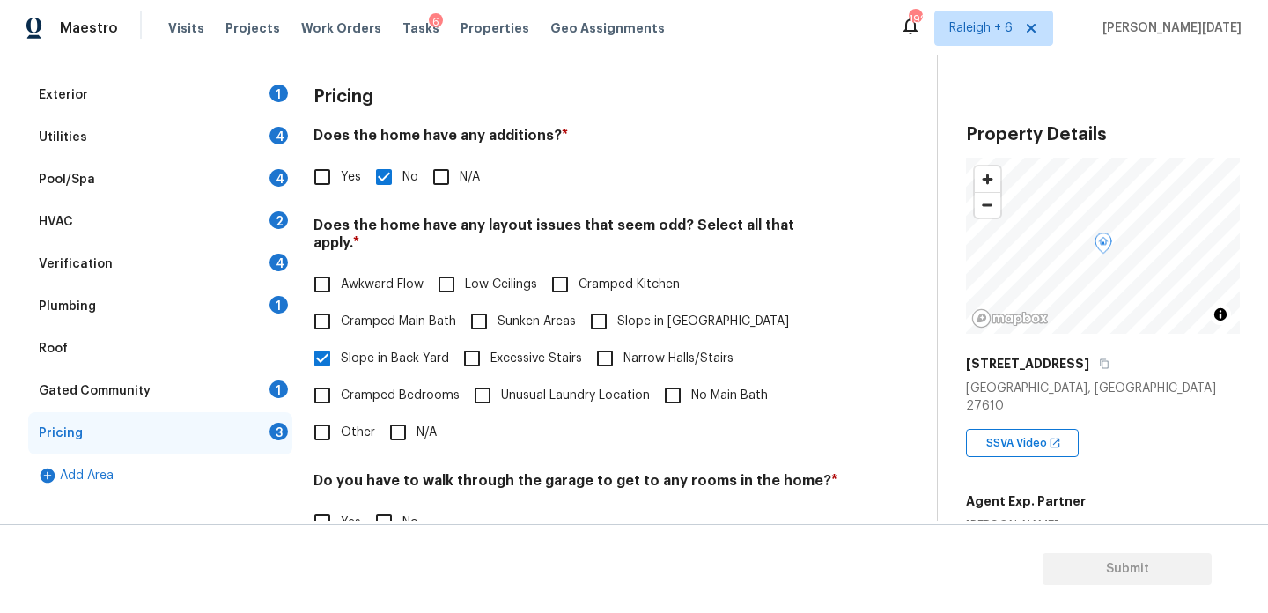
scroll to position [444, 0]
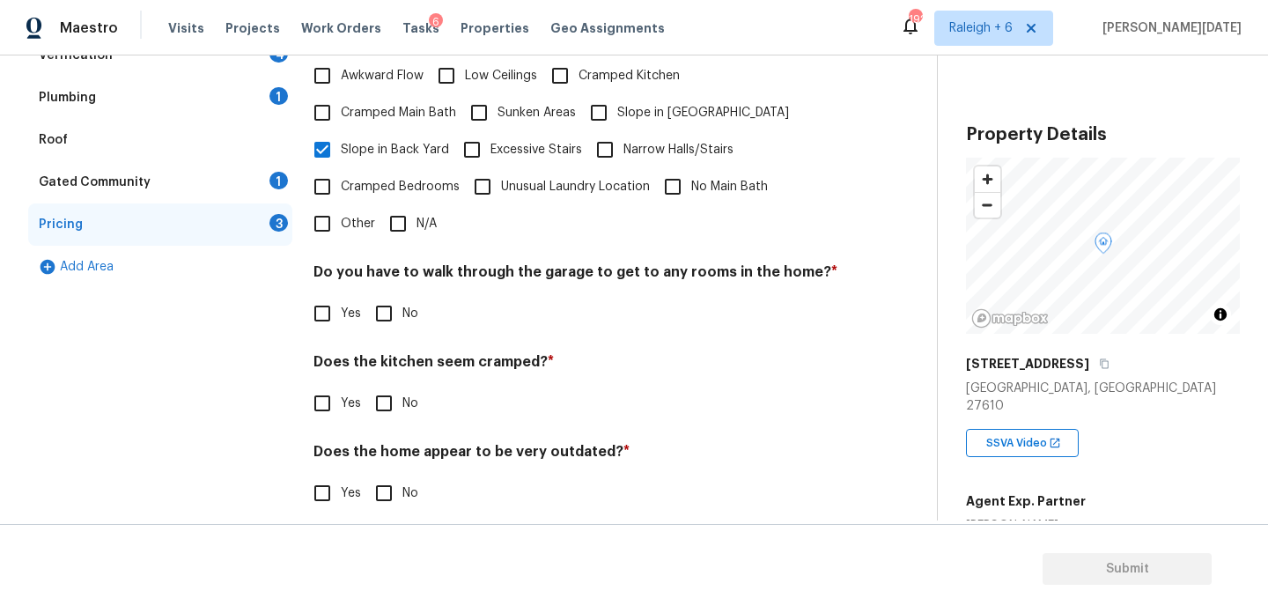
click at [395, 314] on input "No" at bounding box center [383, 313] width 37 height 37
checkbox input "true"
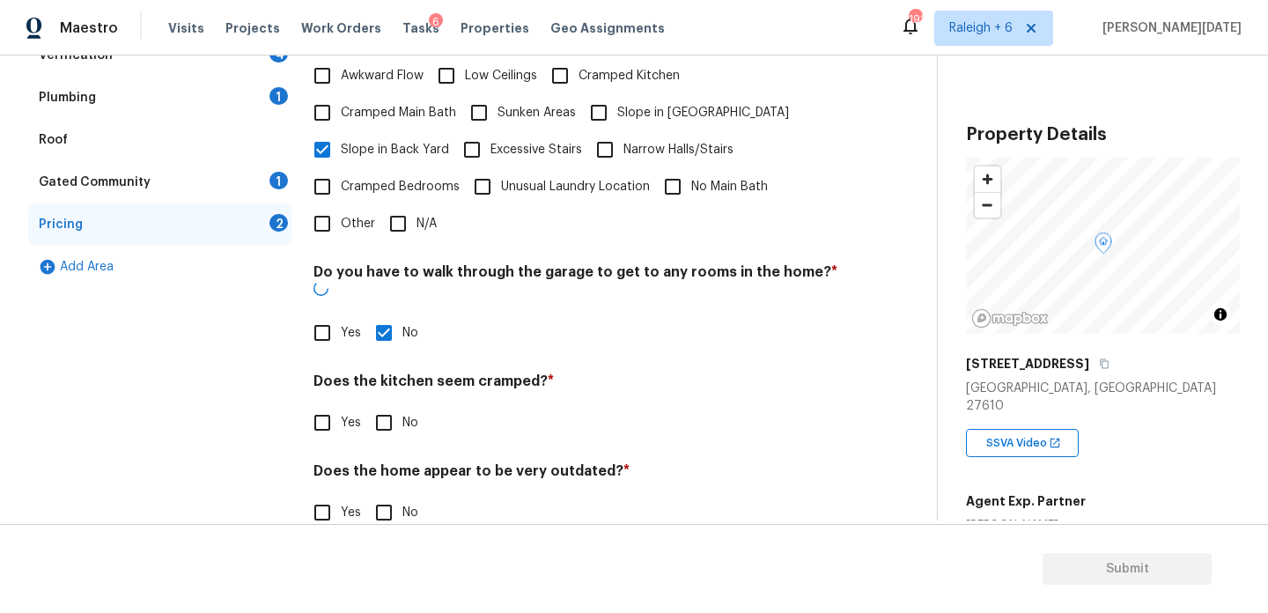
click at [387, 404] on input "No" at bounding box center [383, 422] width 37 height 37
checkbox input "true"
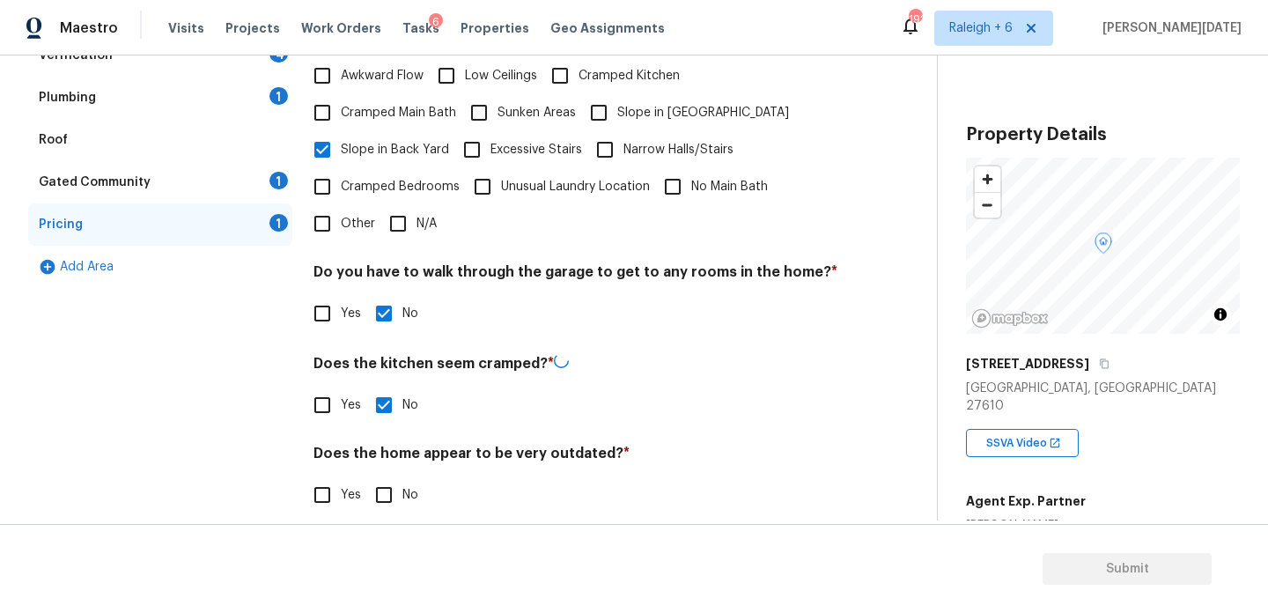
click at [390, 498] on div "Pricing Does the home have any additions? * Yes No N/A Does the home have any l…" at bounding box center [576, 199] width 525 height 669
click at [361, 491] on div "Yes No" at bounding box center [576, 493] width 525 height 37
click at [416, 475] on label "No" at bounding box center [391, 493] width 53 height 37
click at [402, 475] on input "No" at bounding box center [383, 493] width 37 height 37
checkbox input "true"
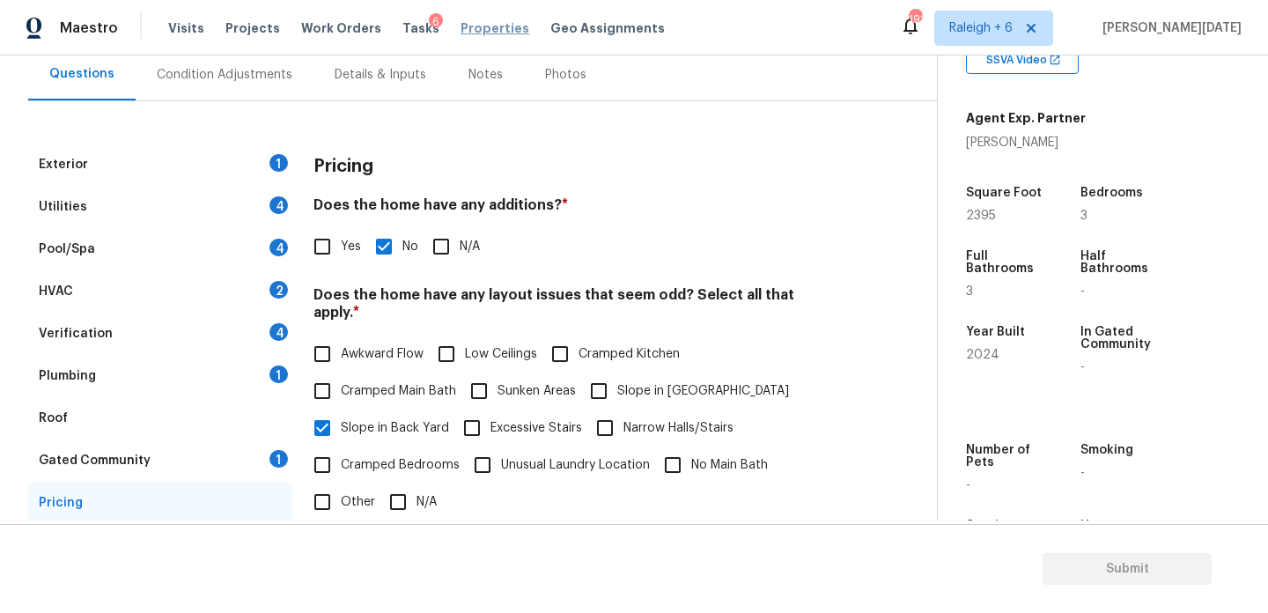
scroll to position [0, 0]
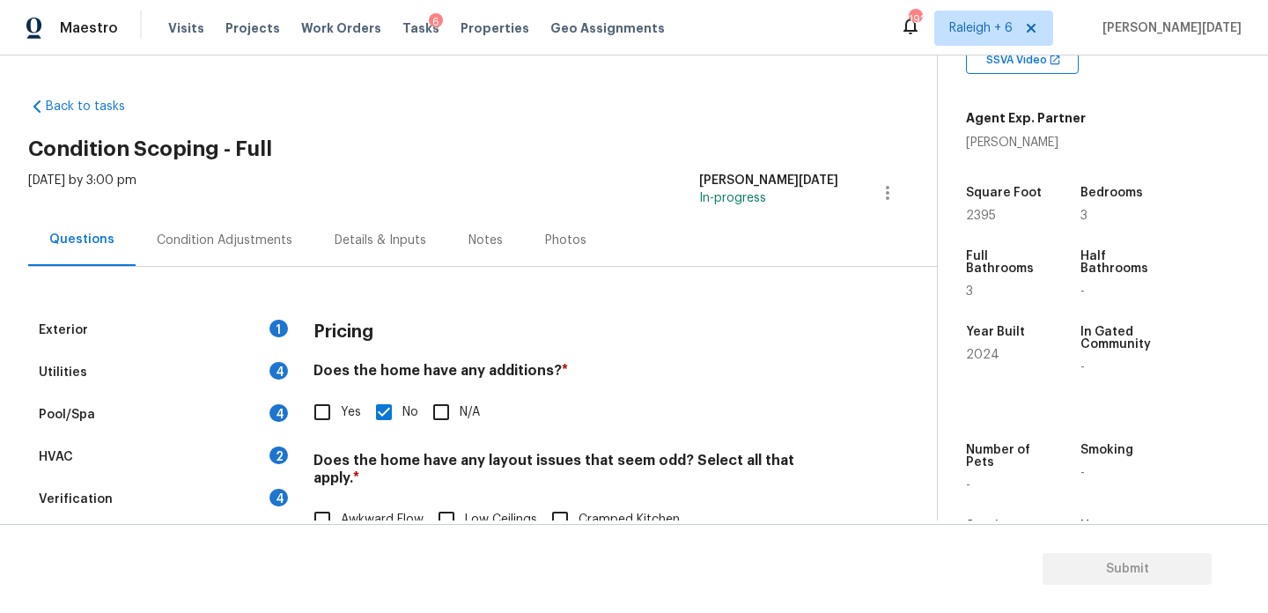
click at [221, 220] on div "Condition Adjustments" at bounding box center [225, 240] width 178 height 52
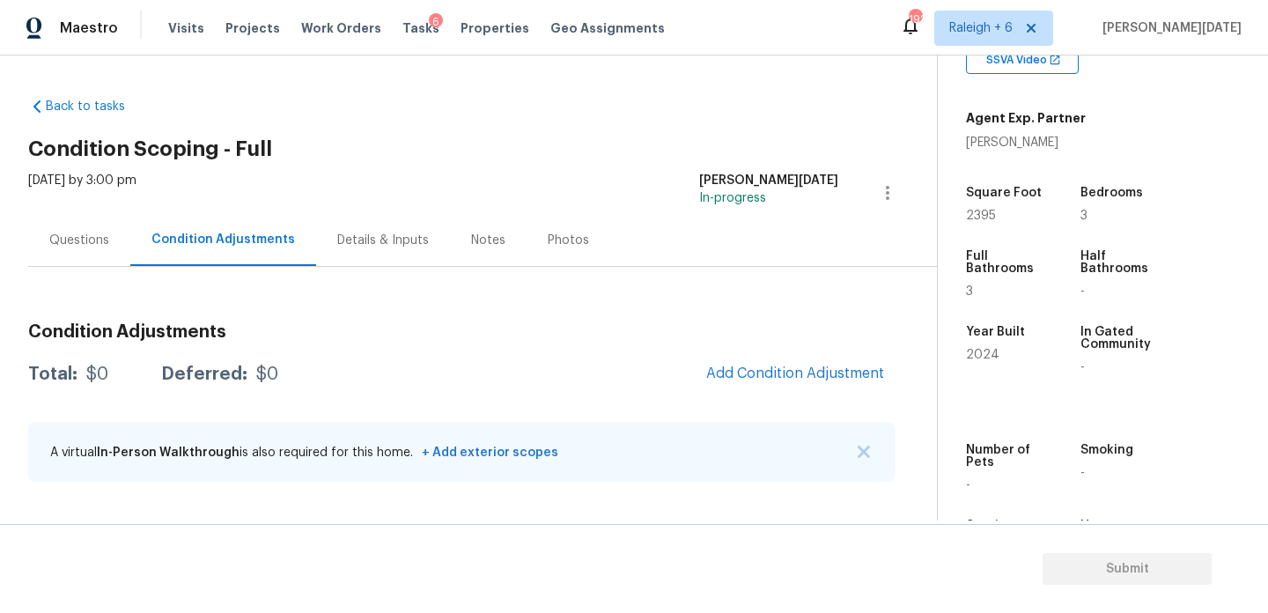
click at [985, 210] on span "2395" at bounding box center [981, 216] width 30 height 12
copy span "2395"
click at [714, 373] on span "Add Condition Adjustment" at bounding box center [795, 373] width 178 height 16
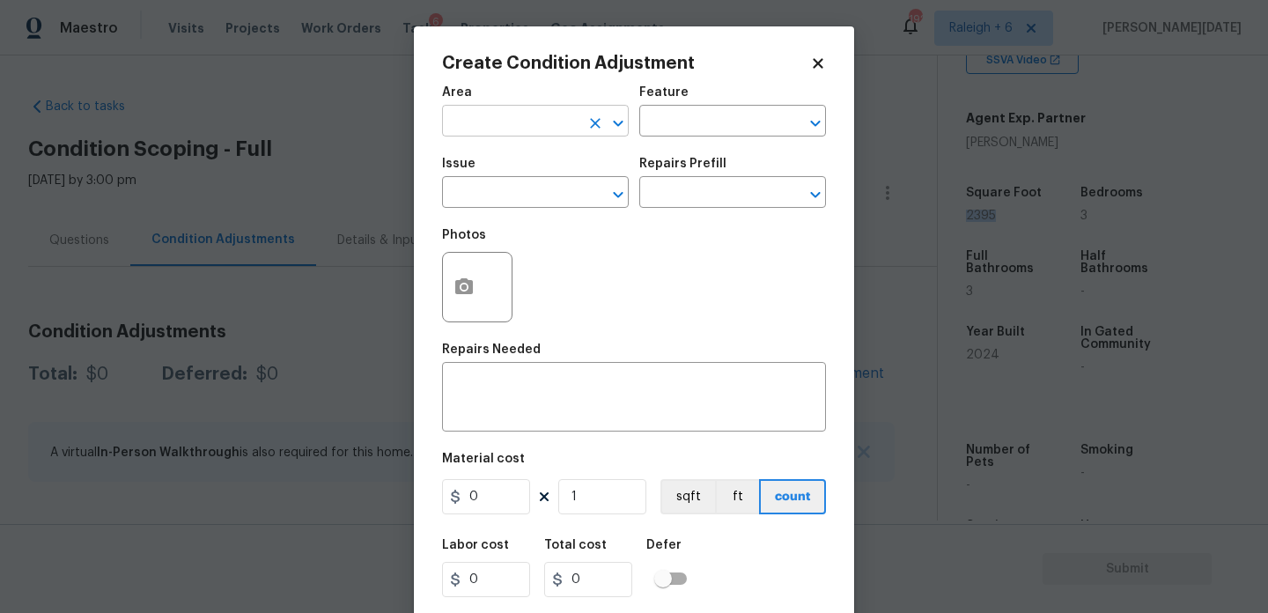
click at [479, 133] on input "text" at bounding box center [510, 122] width 137 height 27
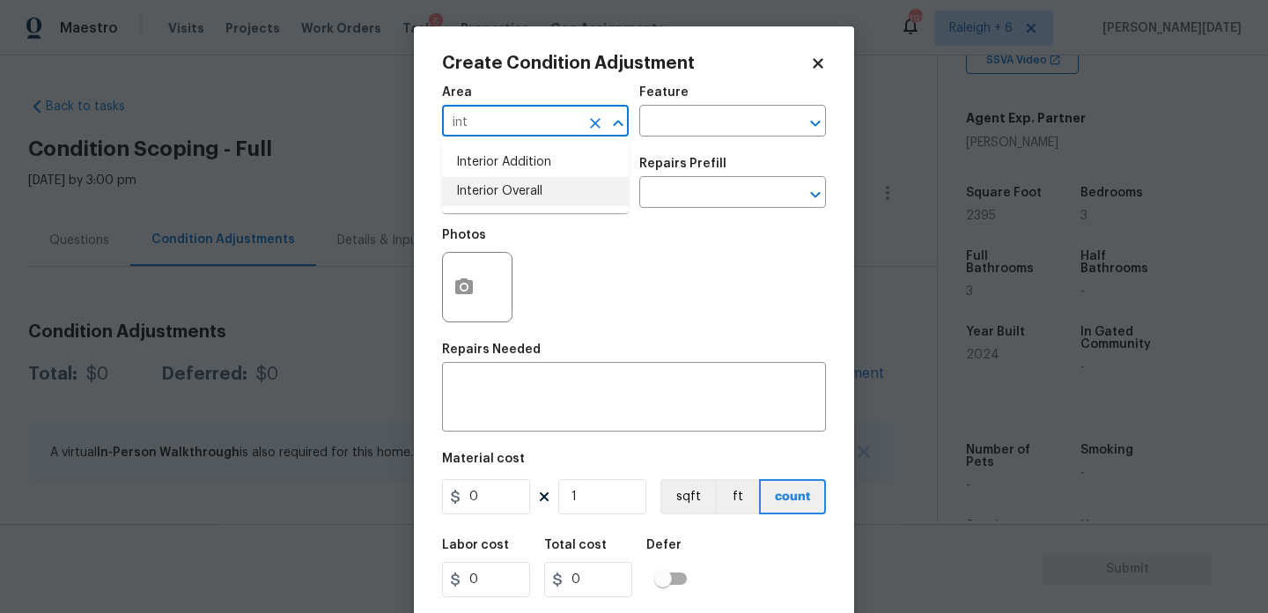
click at [502, 182] on li "Interior Overall" at bounding box center [535, 191] width 187 height 29
type input "Interior Overall"
click at [502, 182] on input "text" at bounding box center [510, 194] width 137 height 27
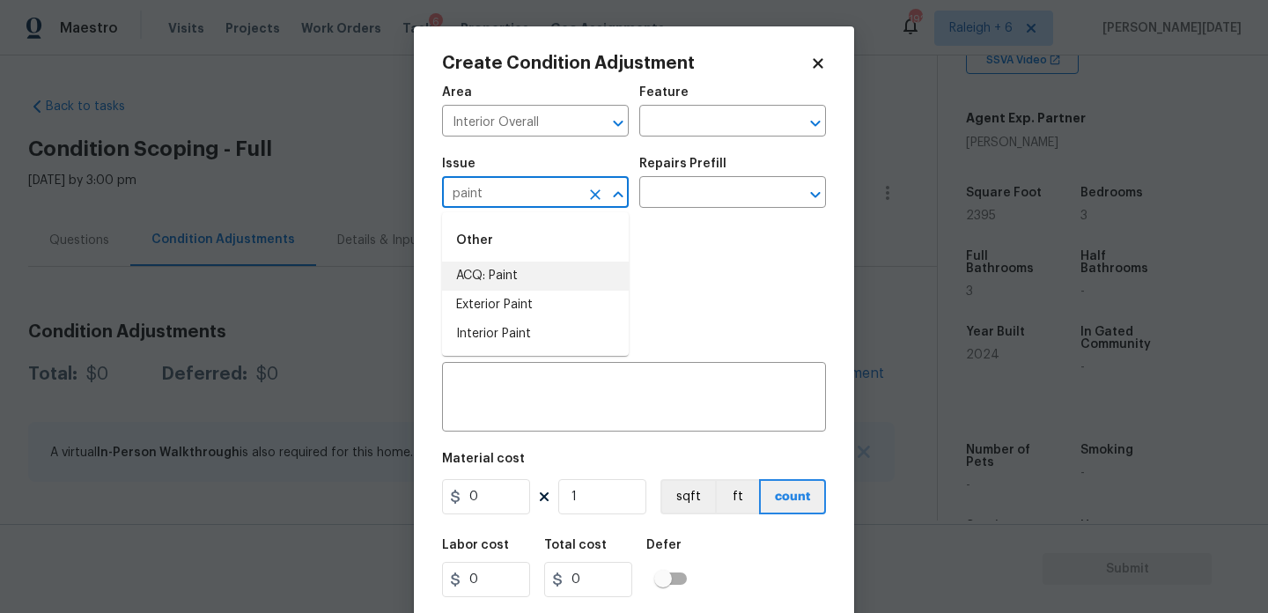
click at [509, 271] on li "ACQ: Paint" at bounding box center [535, 276] width 187 height 29
type input "ACQ: Paint"
click at [720, 181] on input "text" at bounding box center [707, 194] width 137 height 27
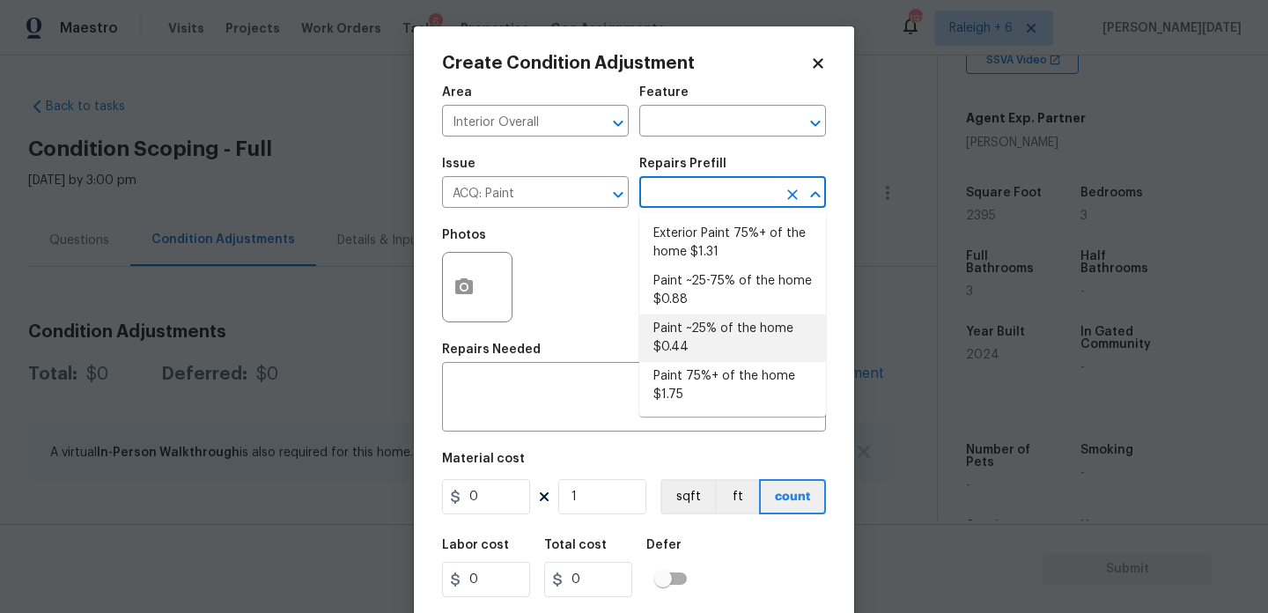
click at [719, 322] on li "Paint ~25% of the home $0.44" at bounding box center [732, 338] width 187 height 48
type input "Acquisition"
type textarea "Acquisition Scope: ~25% of the home needs interior paint"
type input "0.44"
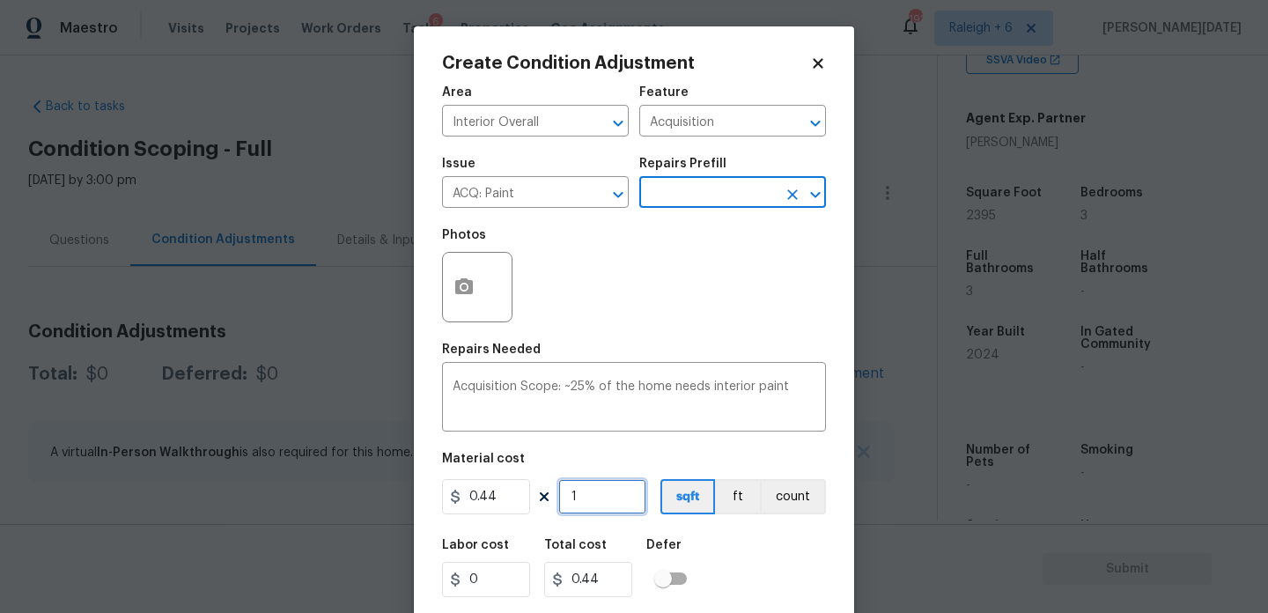
click at [595, 484] on input "1" at bounding box center [602, 496] width 88 height 35
type input "0"
paste input "2395"
type input "2395"
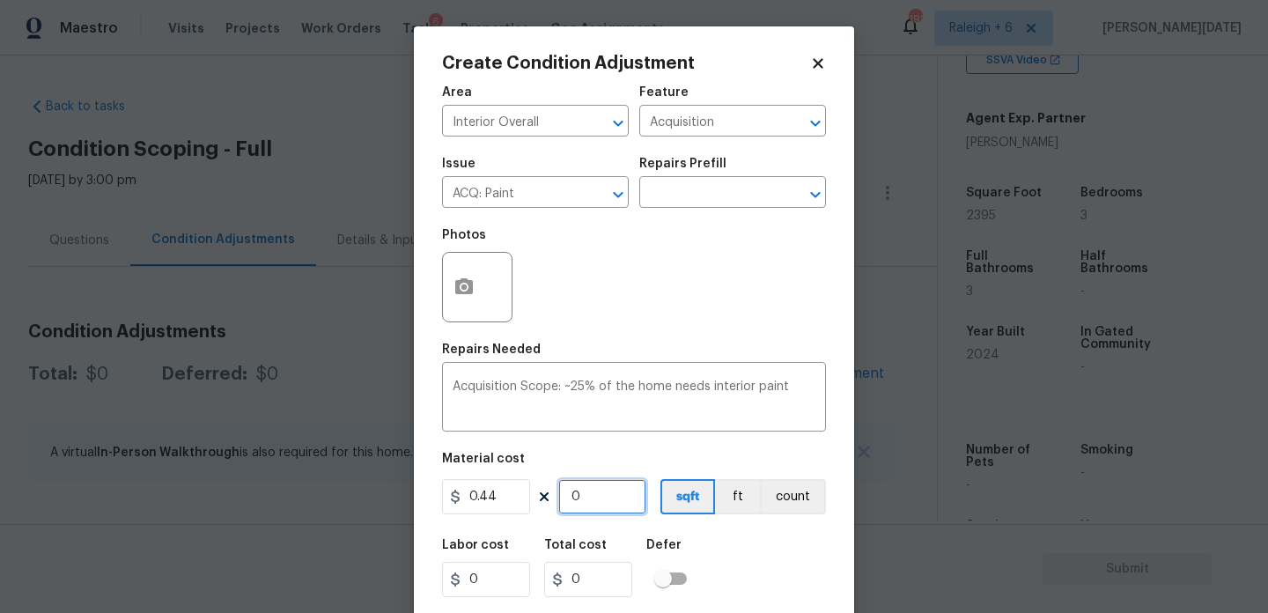
type input "1053.8"
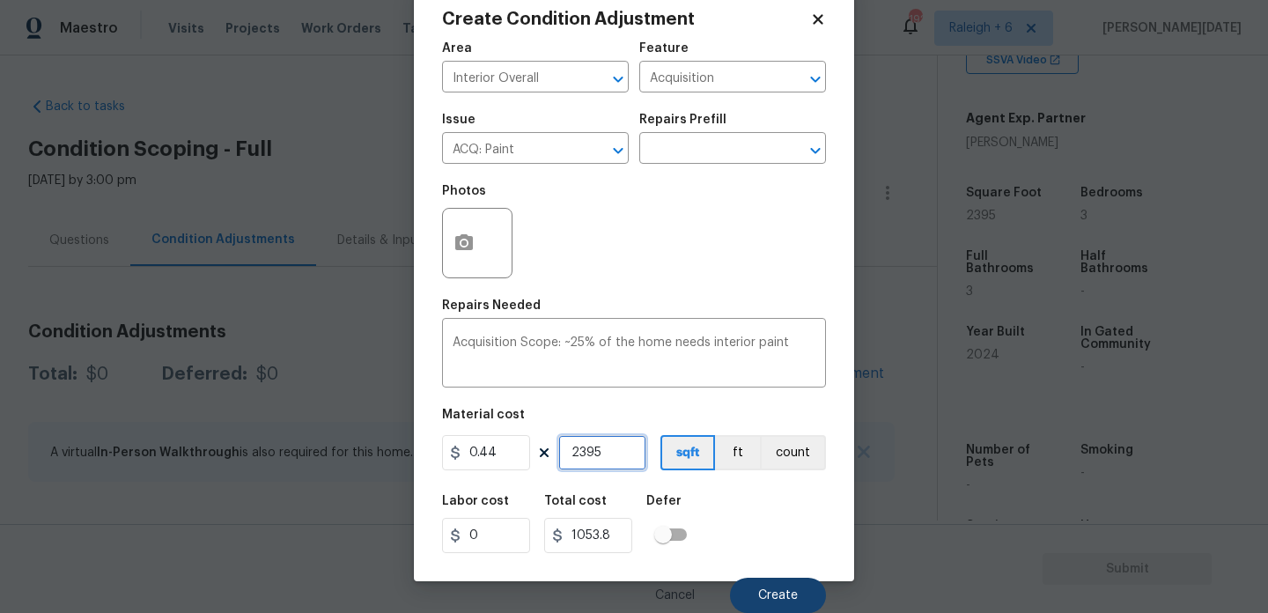
type input "2395"
click at [794, 583] on button "Create" at bounding box center [778, 595] width 96 height 35
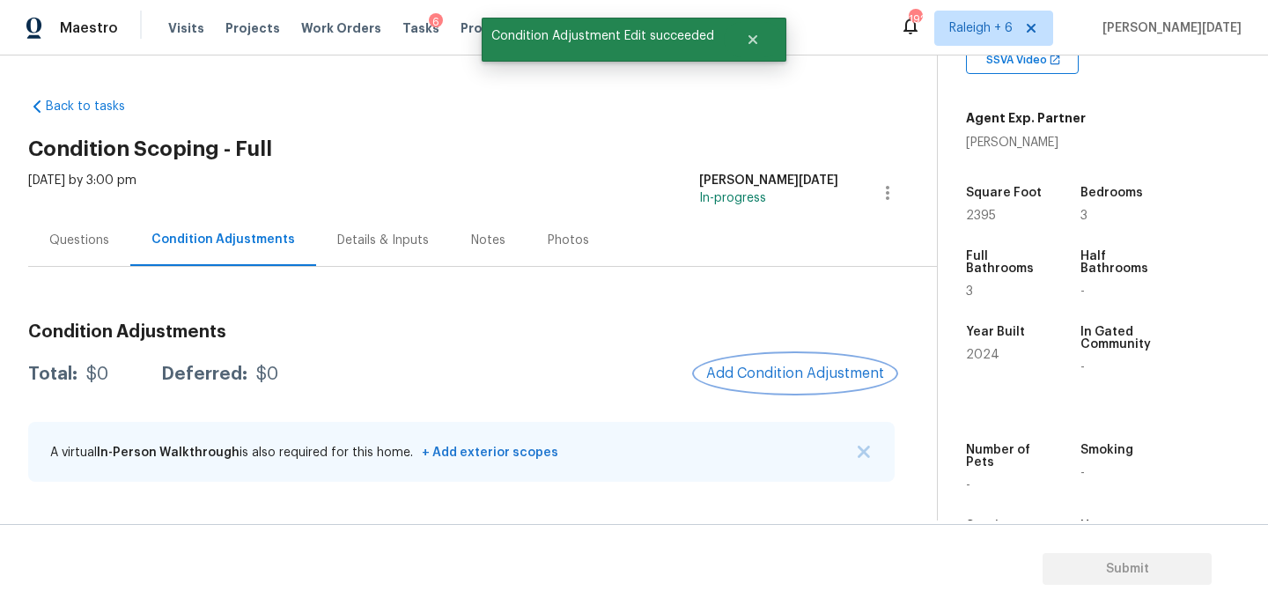
scroll to position [0, 0]
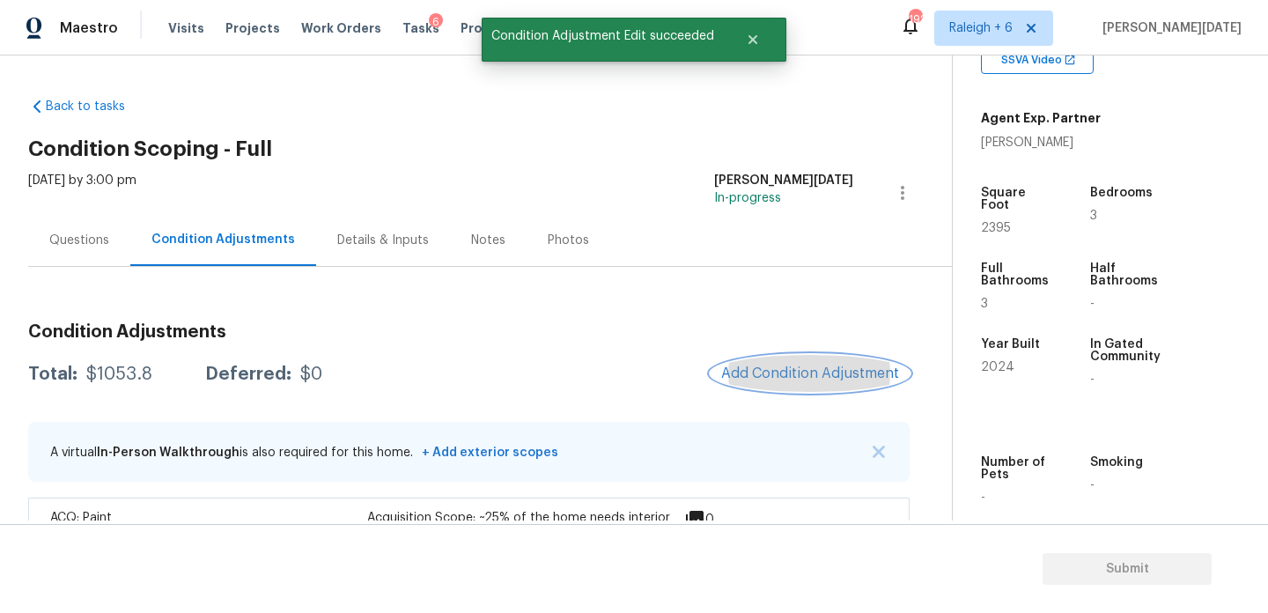
click at [773, 379] on span "Add Condition Adjustment" at bounding box center [810, 373] width 178 height 16
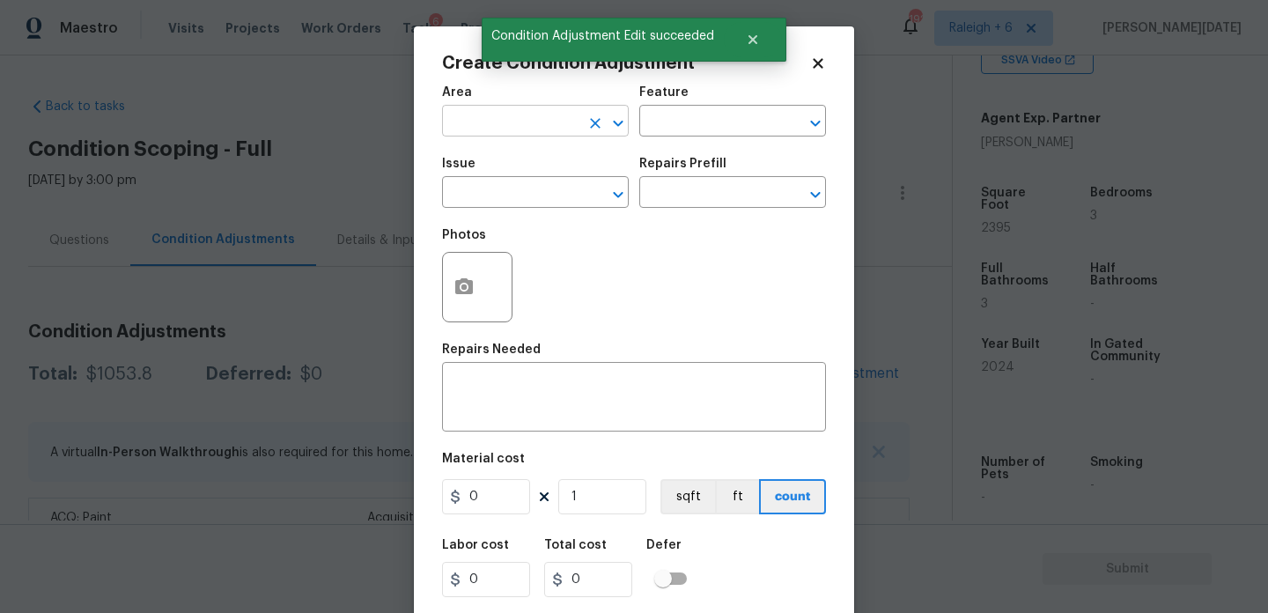
click at [453, 122] on input "text" at bounding box center [510, 122] width 137 height 27
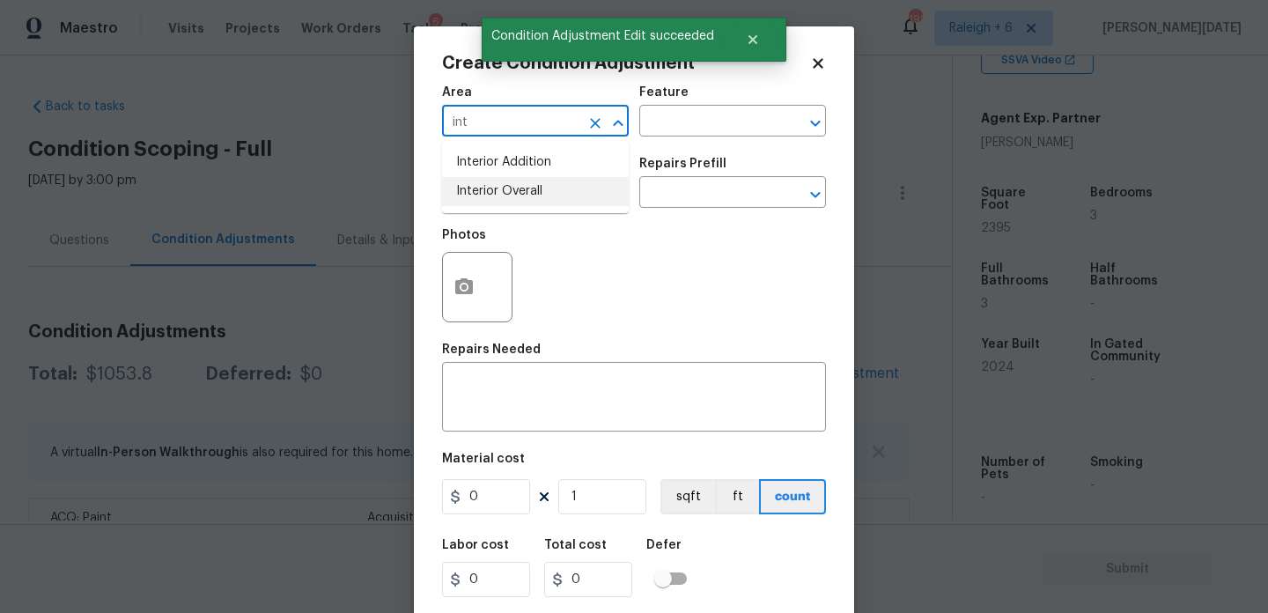
click at [479, 178] on li "Interior Overall" at bounding box center [535, 191] width 187 height 29
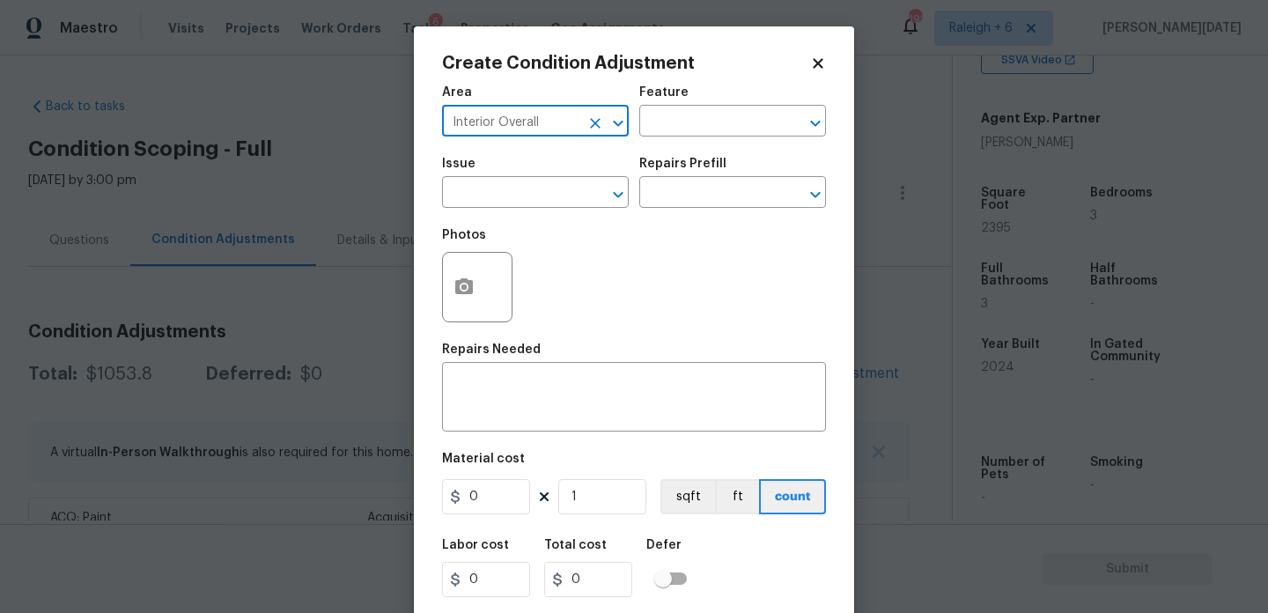
type input "Interior Overall"
click at [479, 178] on div "Issue" at bounding box center [535, 169] width 187 height 23
click at [462, 209] on span "Issue ​" at bounding box center [535, 182] width 187 height 71
click at [490, 182] on input "text" at bounding box center [510, 194] width 137 height 27
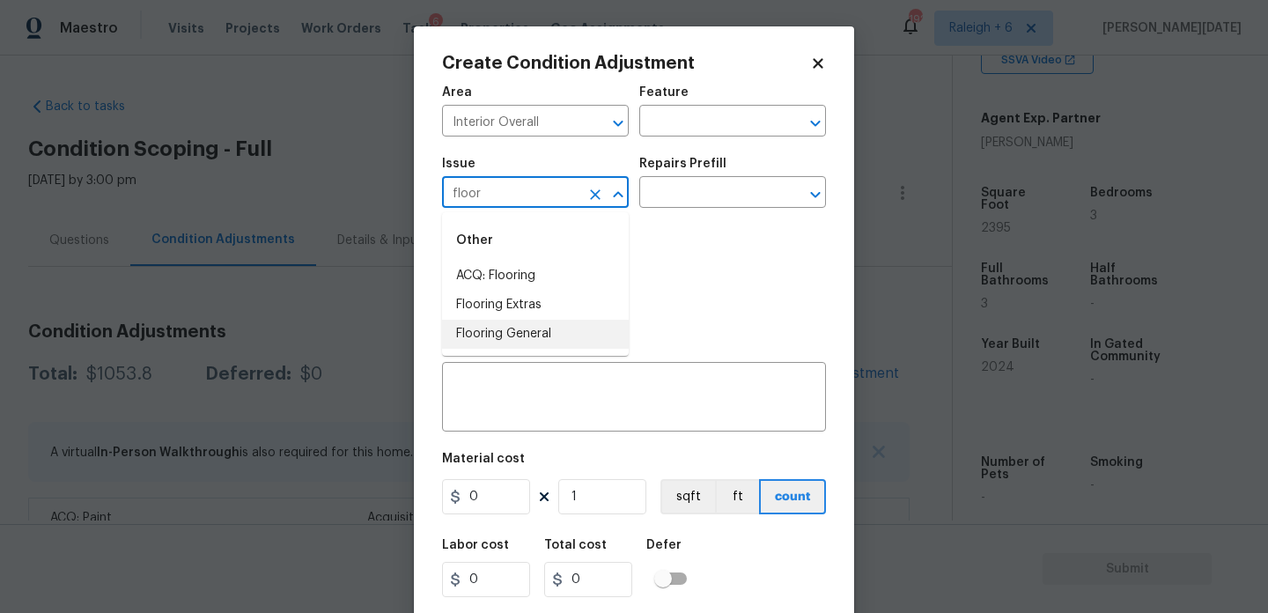
click at [498, 336] on li "Flooring General" at bounding box center [535, 334] width 187 height 29
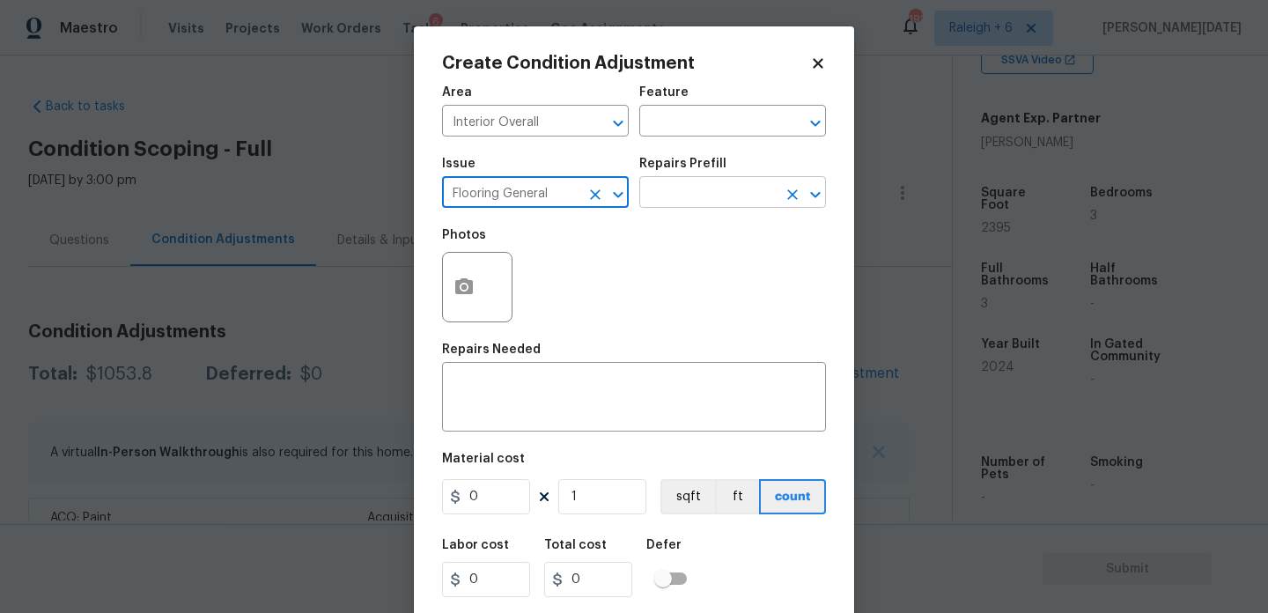
type input "Flooring General"
click at [723, 199] on input "text" at bounding box center [707, 194] width 137 height 27
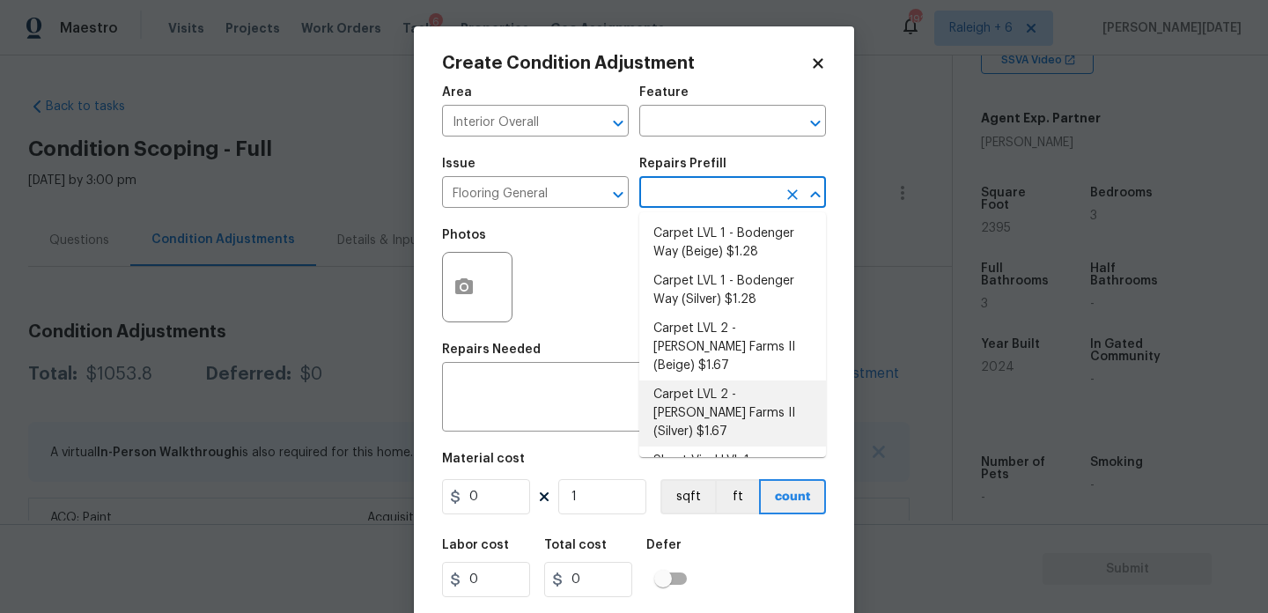
click at [748, 392] on li "Carpet LVL 2 - Abshire Farms II (Silver) $1.67" at bounding box center [732, 413] width 187 height 66
type input "Overall Flooring"
type textarea "Install new carpet (Abshire Farms II - 929 Thin Ice) at all previously carpeted…"
type input "1.67"
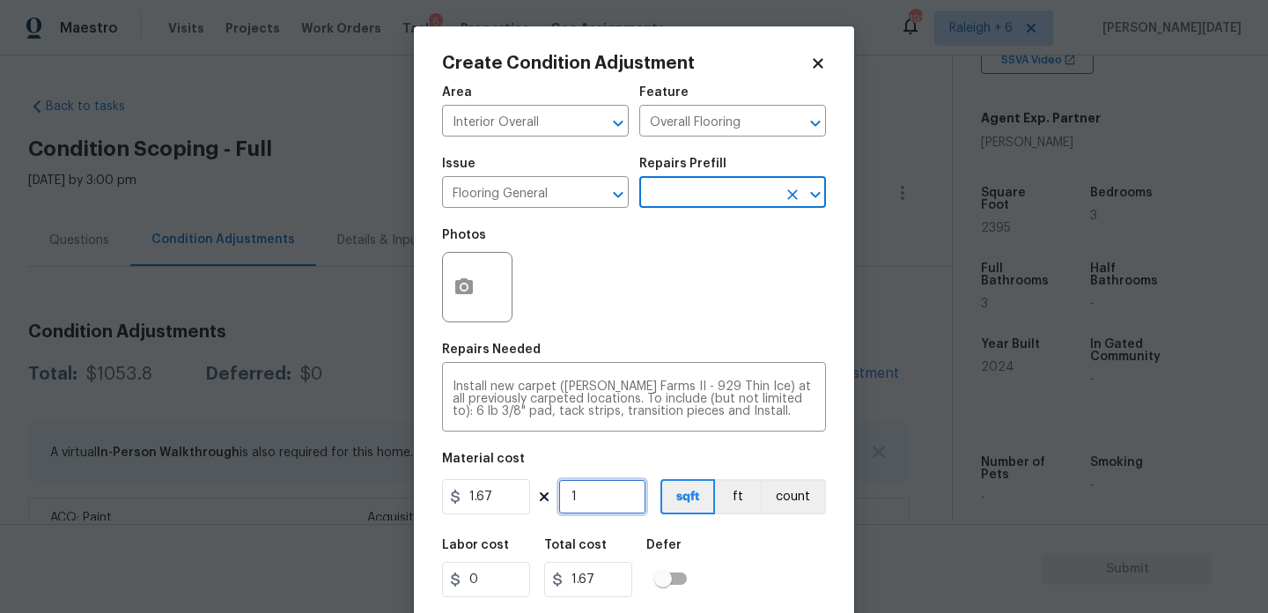
click at [611, 501] on input "1" at bounding box center [602, 496] width 88 height 35
type input "0"
type input "3"
type input "5.01"
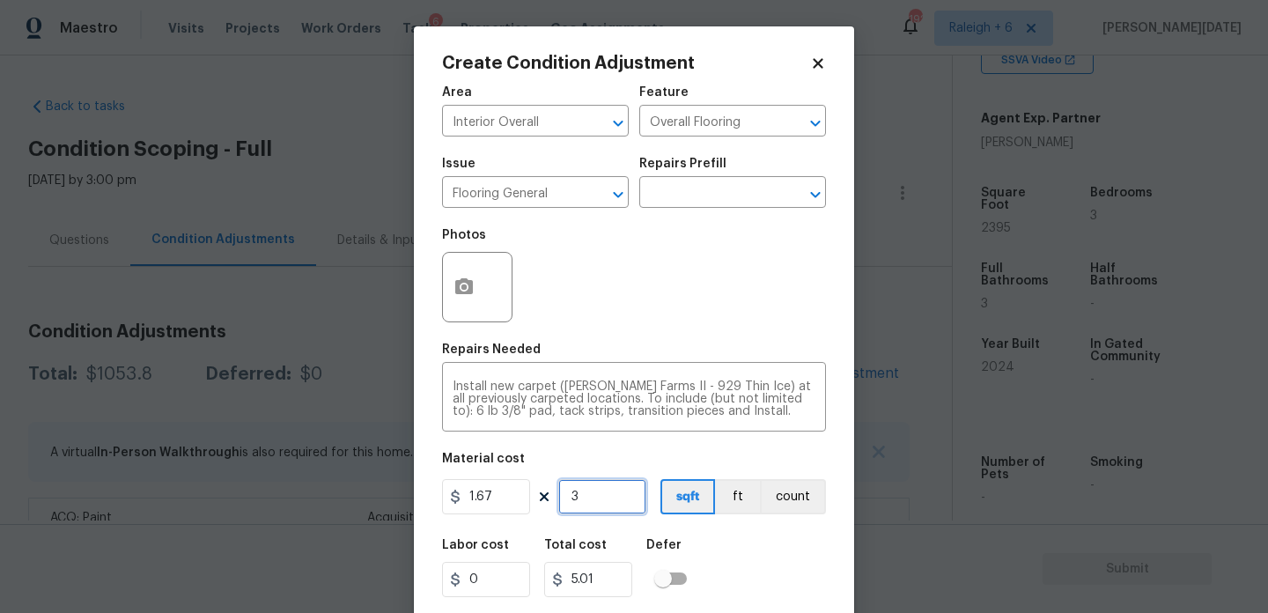
type input "30"
type input "50.1"
type input "300"
type input "501"
type input "300"
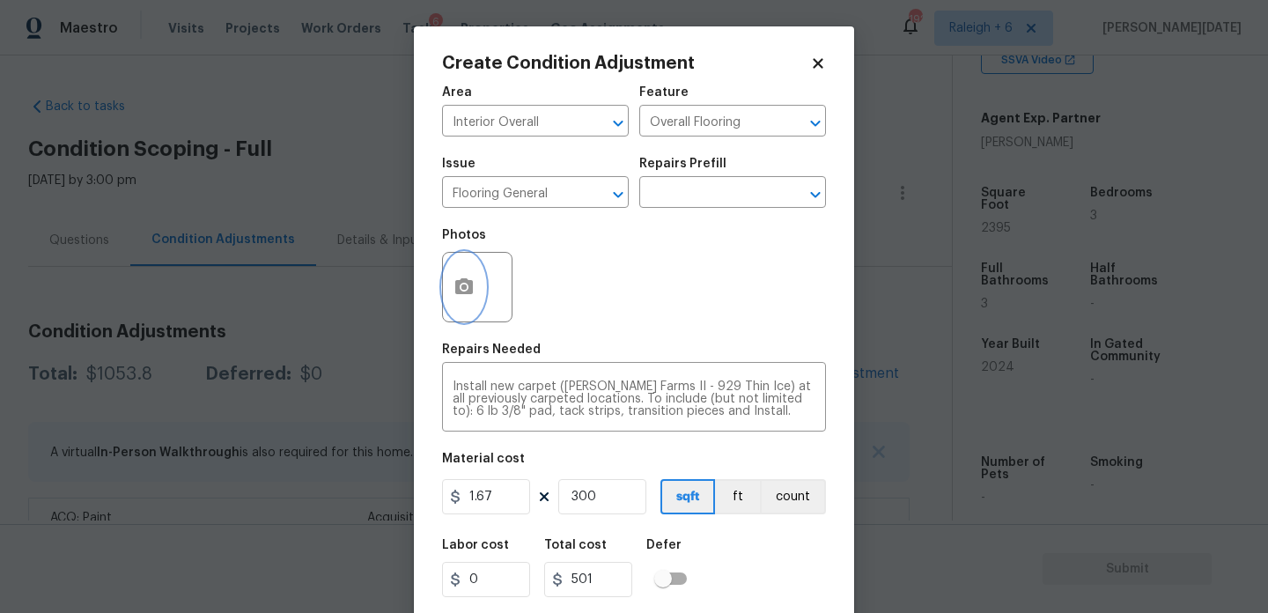
click at [451, 282] on button "button" at bounding box center [464, 287] width 42 height 69
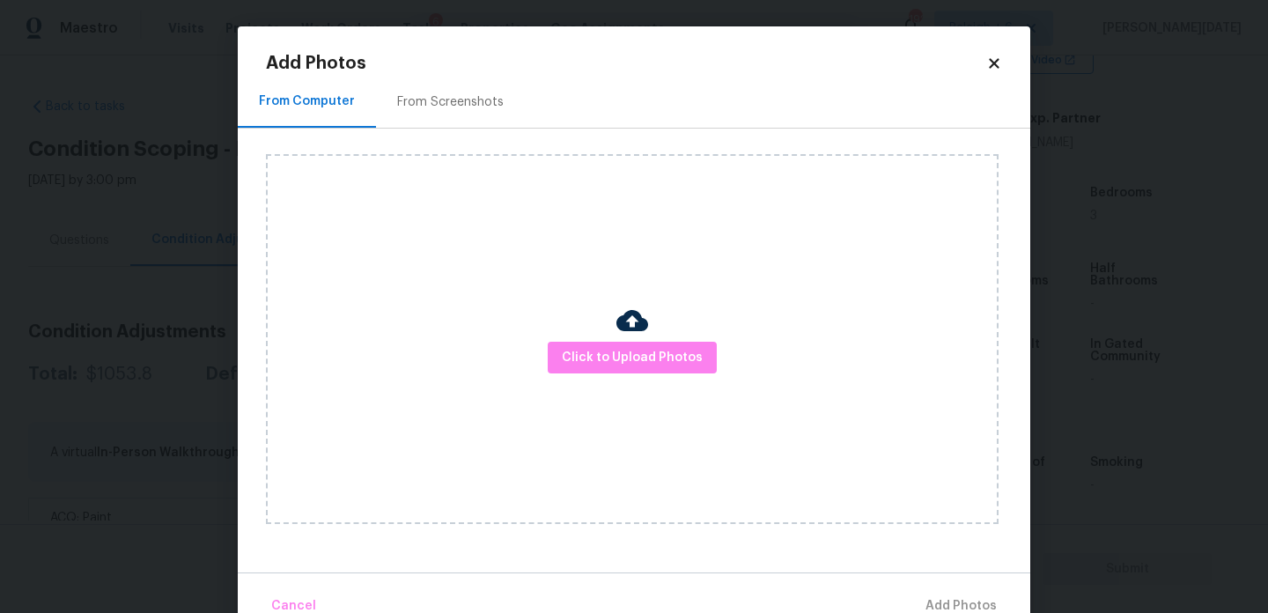
click at [598, 340] on div "Click to Upload Photos" at bounding box center [632, 339] width 733 height 370
click at [600, 347] on span "Click to Upload Photos" at bounding box center [632, 358] width 141 height 22
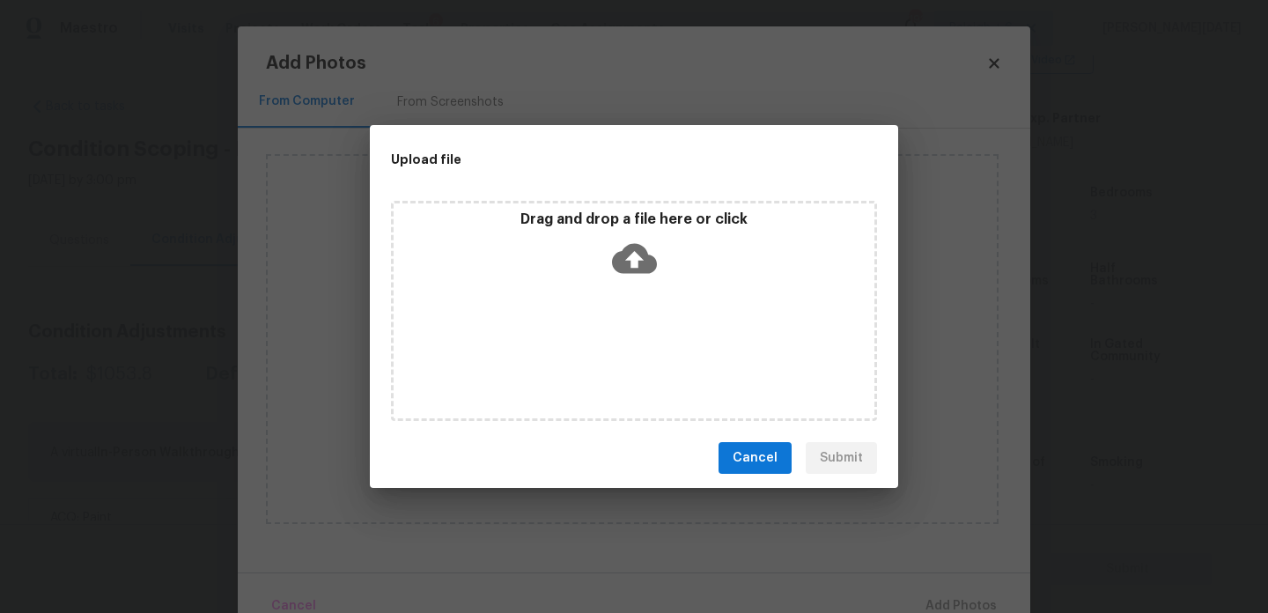
click at [600, 347] on div "Drag and drop a file here or click" at bounding box center [634, 311] width 486 height 220
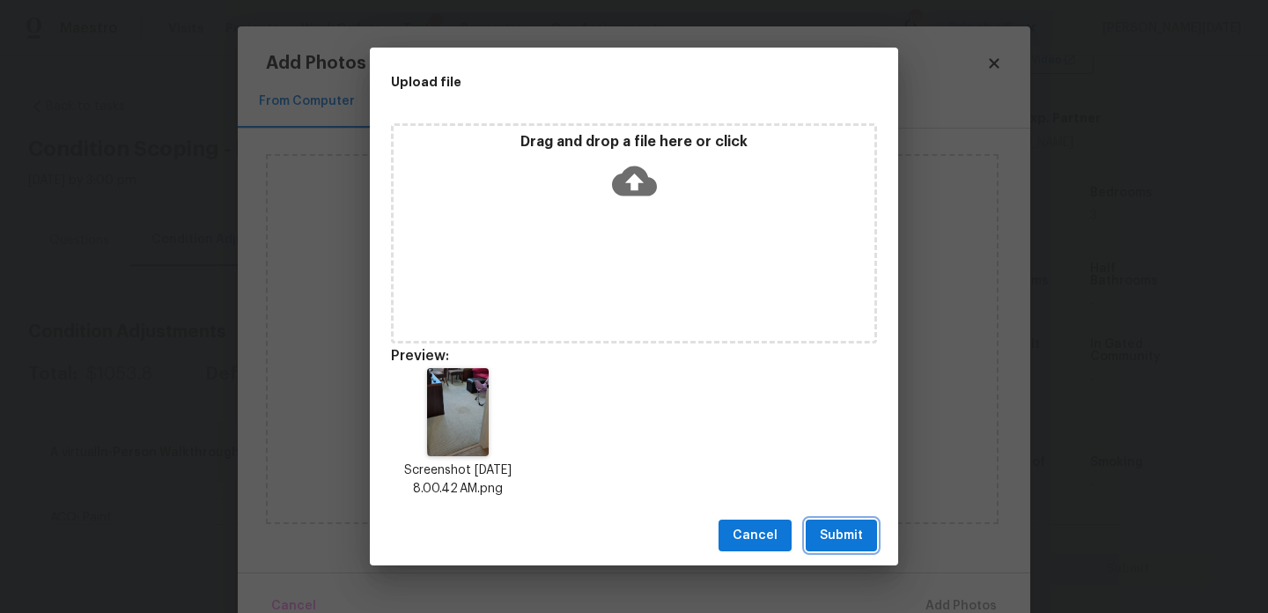
click at [835, 525] on span "Submit" at bounding box center [841, 536] width 43 height 22
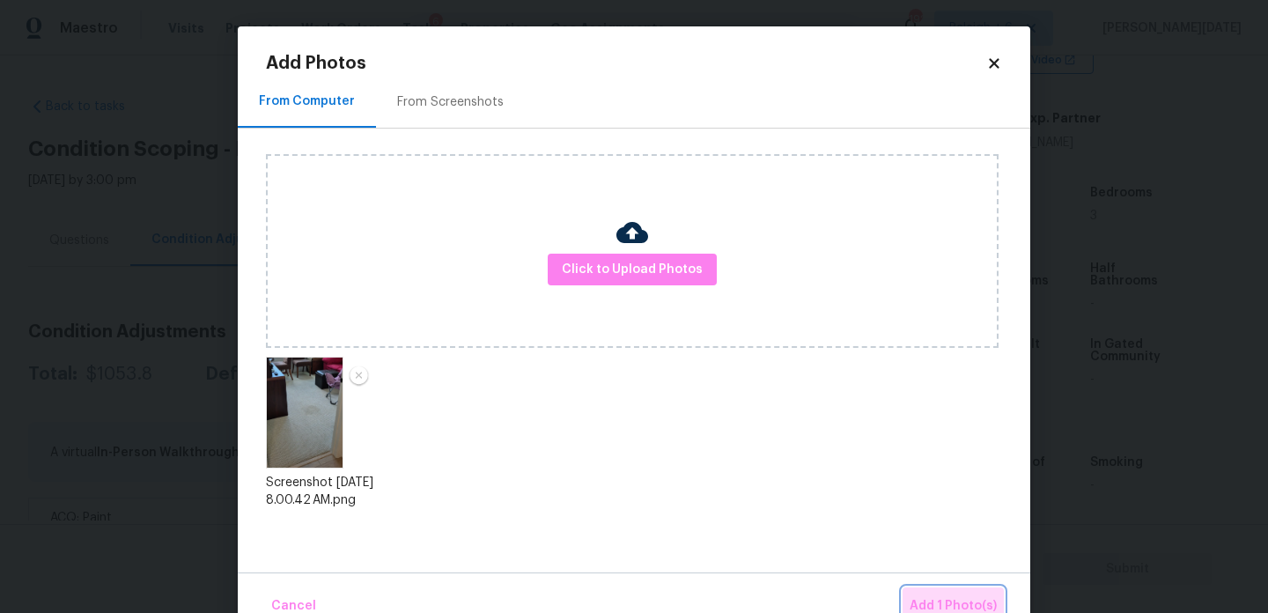
click at [942, 596] on span "Add 1 Photo(s)" at bounding box center [953, 606] width 87 height 22
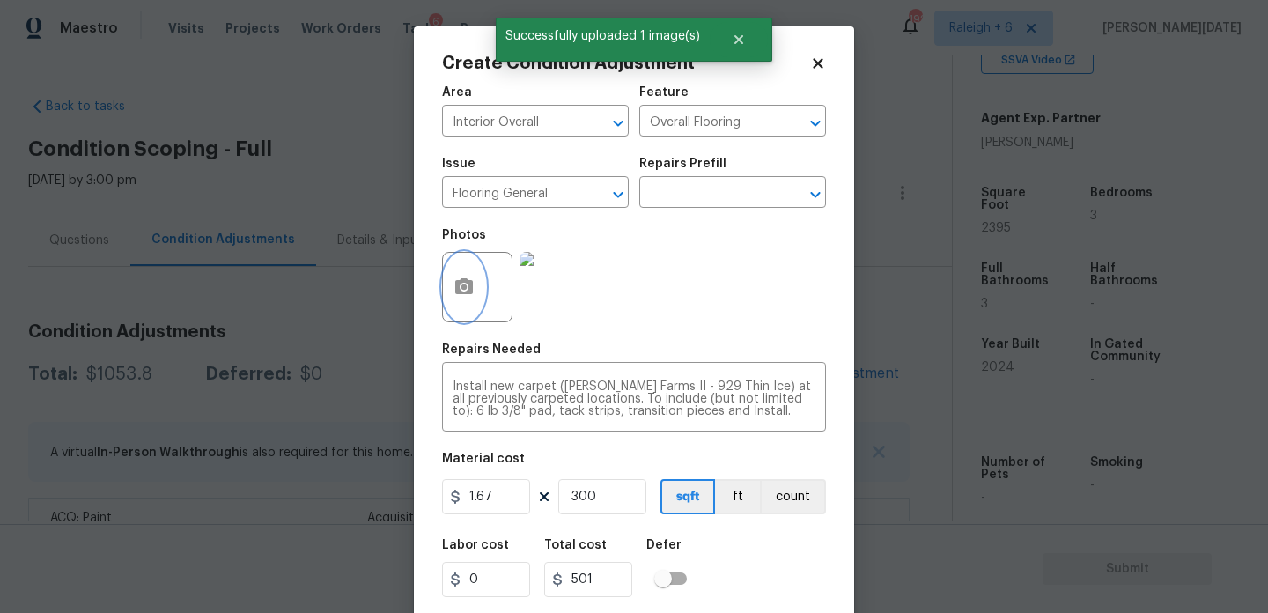
scroll to position [45, 0]
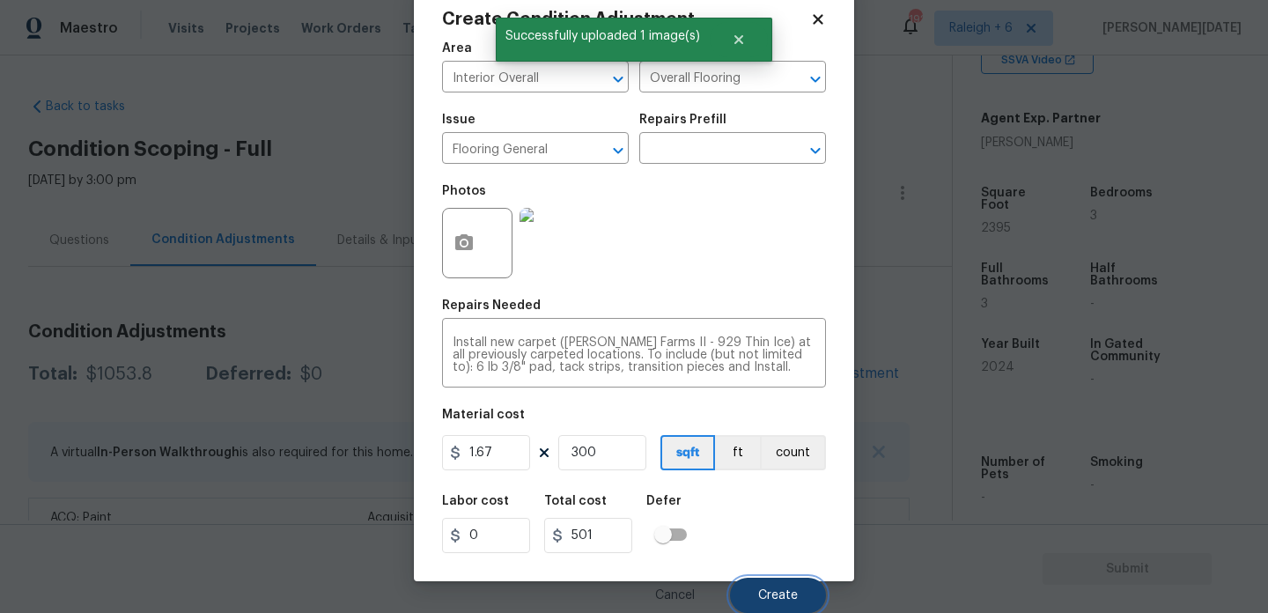
click at [784, 598] on span "Create" at bounding box center [778, 595] width 40 height 13
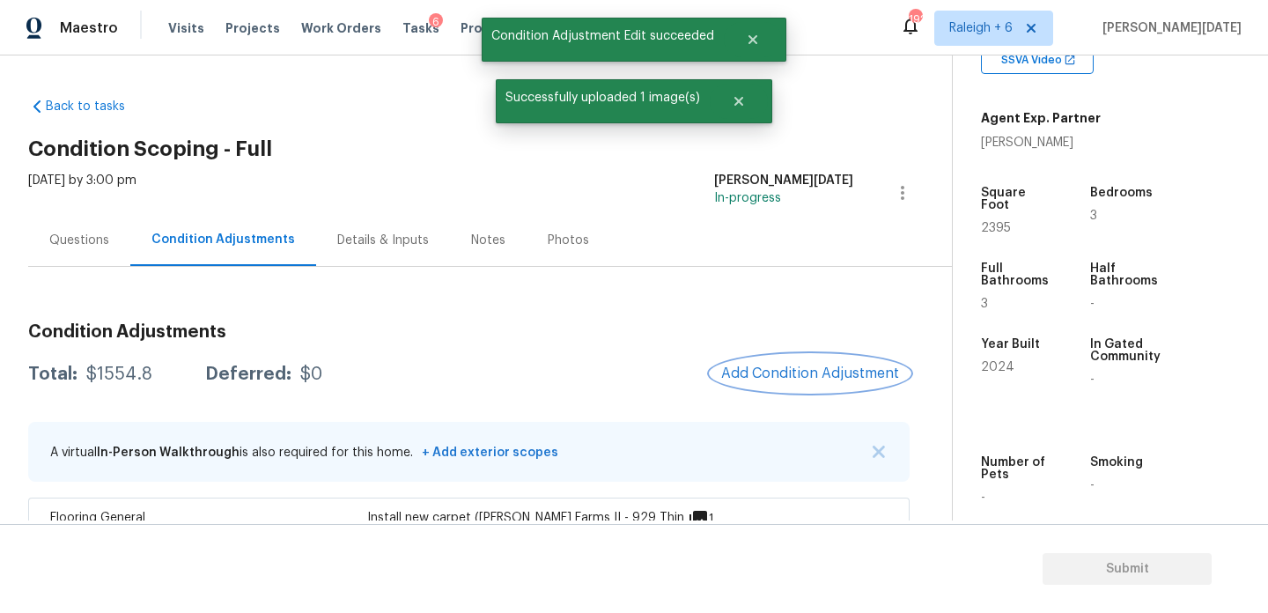
scroll to position [0, 0]
click at [760, 379] on span "Add Condition Adjustment" at bounding box center [810, 373] width 178 height 16
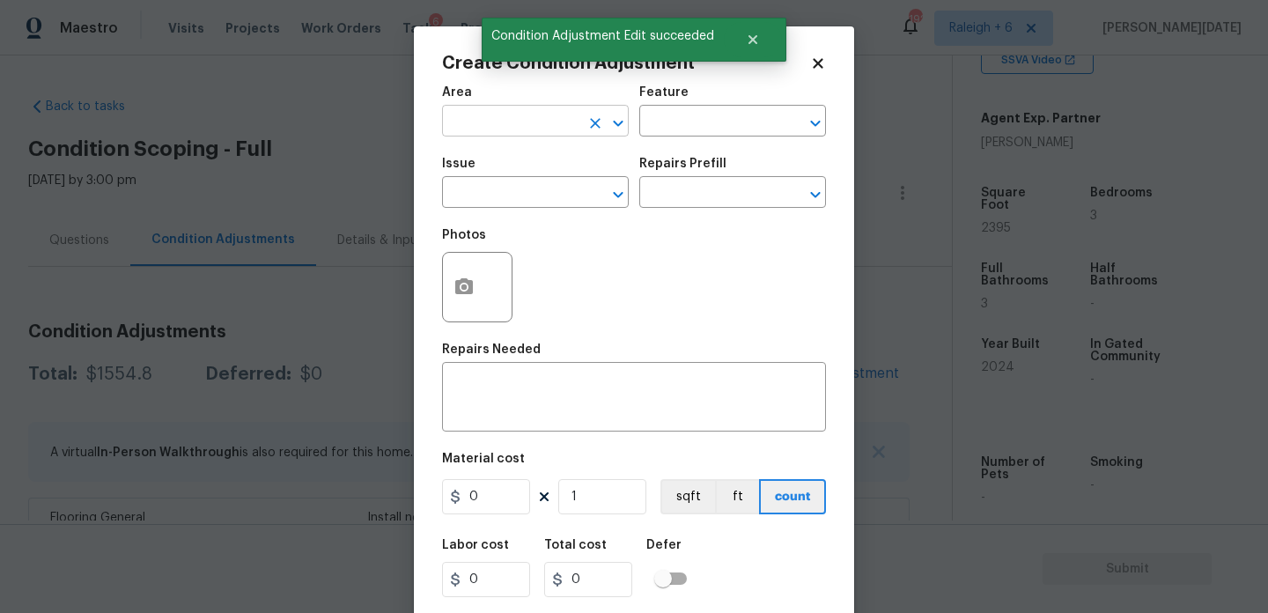
click at [461, 126] on input "text" at bounding box center [510, 122] width 137 height 27
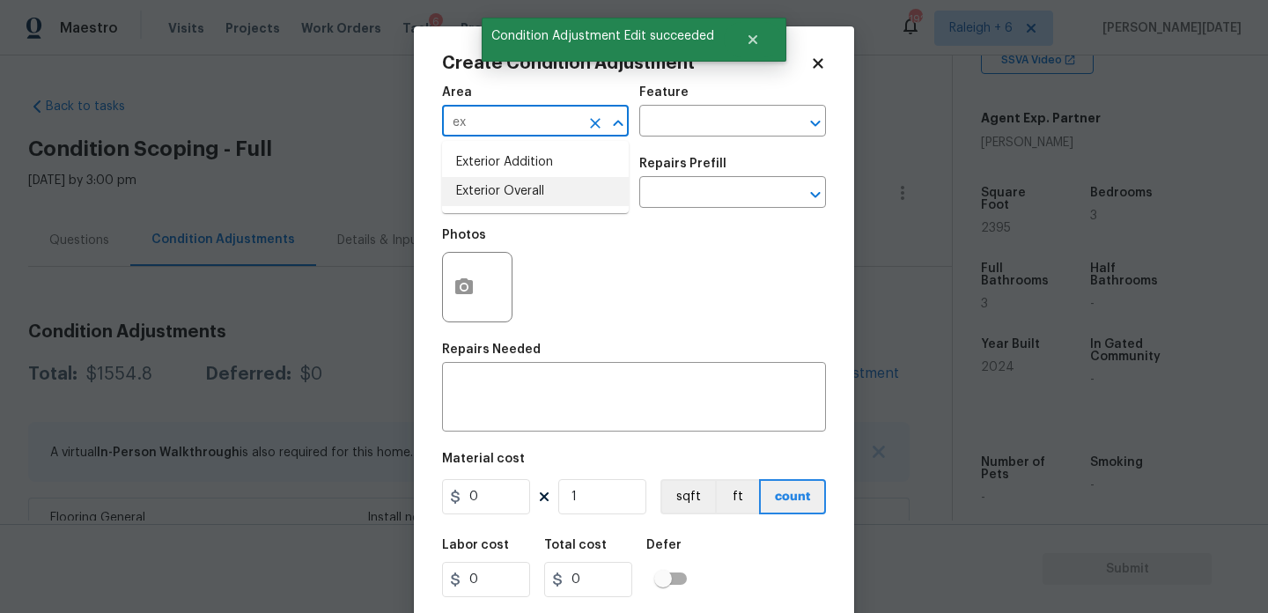
click at [495, 198] on li "Exterior Overall" at bounding box center [535, 191] width 187 height 29
type input "Exterior Overall"
click at [495, 198] on input "text" at bounding box center [510, 194] width 137 height 27
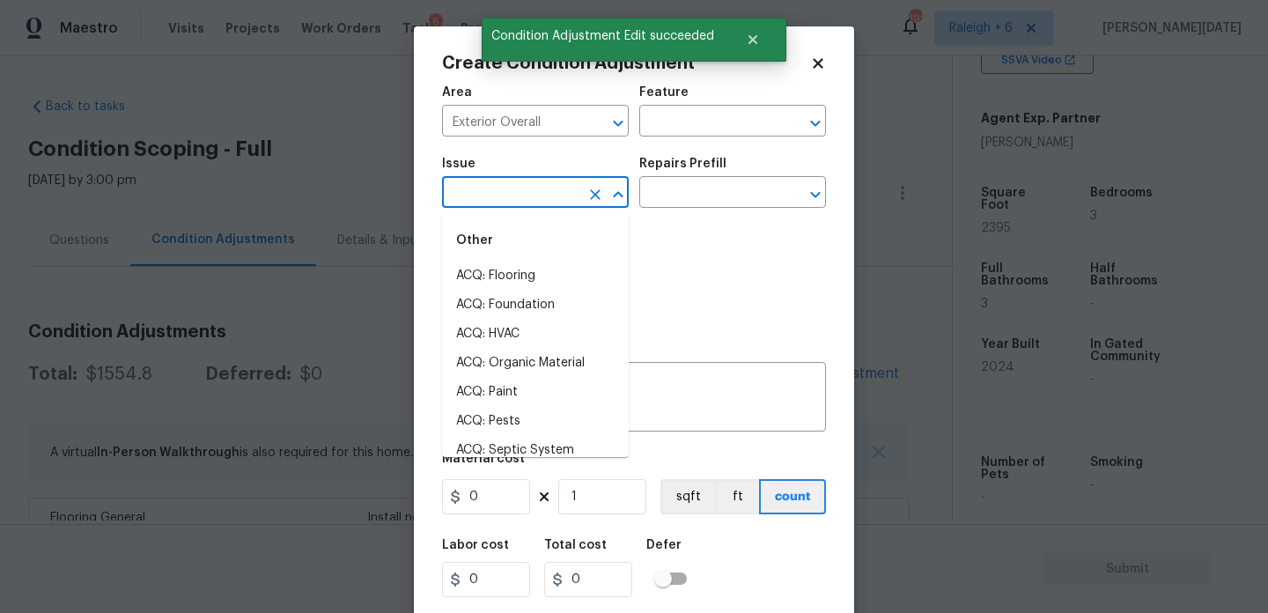
click at [302, 389] on body "Maestro Visits Projects Work Orders Tasks 6 Properties Geo Assignments 192 Rale…" at bounding box center [634, 306] width 1268 height 613
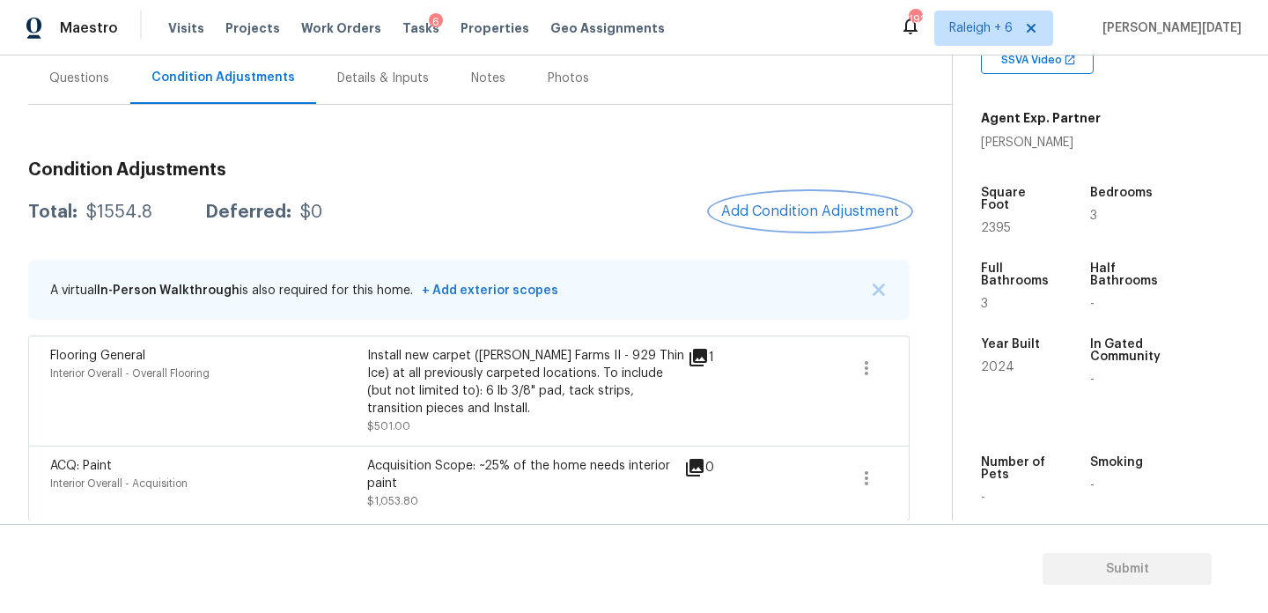
scroll to position [169, 0]
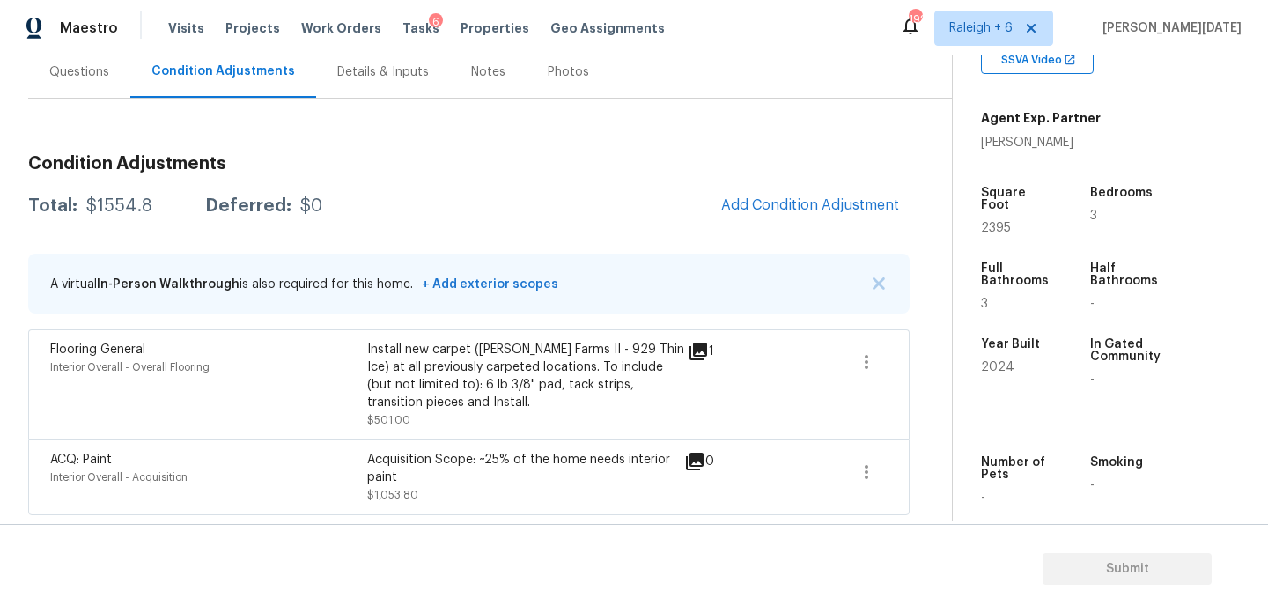
click at [756, 225] on div "Condition Adjustments Total: $1554.8 Deferred: $0 Add Condition Adjustment A vi…" at bounding box center [469, 328] width 882 height 374
click at [776, 207] on span "Add Condition Adjustment" at bounding box center [810, 205] width 178 height 16
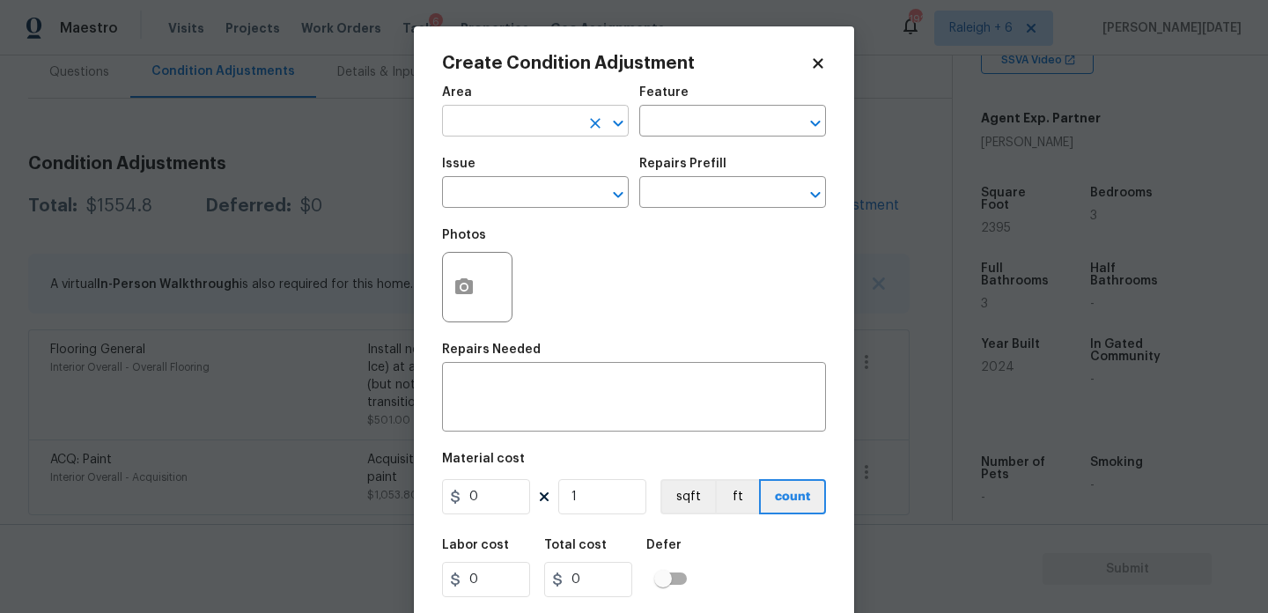
click at [517, 125] on input "text" at bounding box center [510, 122] width 137 height 27
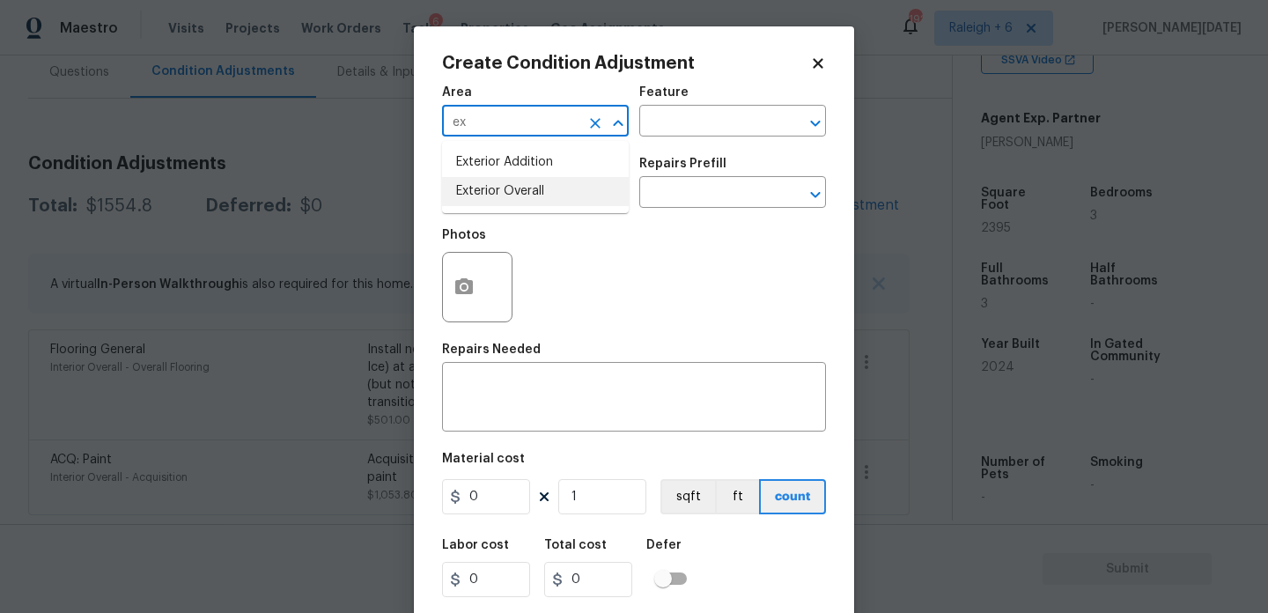
click at [514, 201] on li "Exterior Overall" at bounding box center [535, 191] width 187 height 29
type input "Exterior Overall"
click at [514, 201] on input "text" at bounding box center [510, 194] width 137 height 27
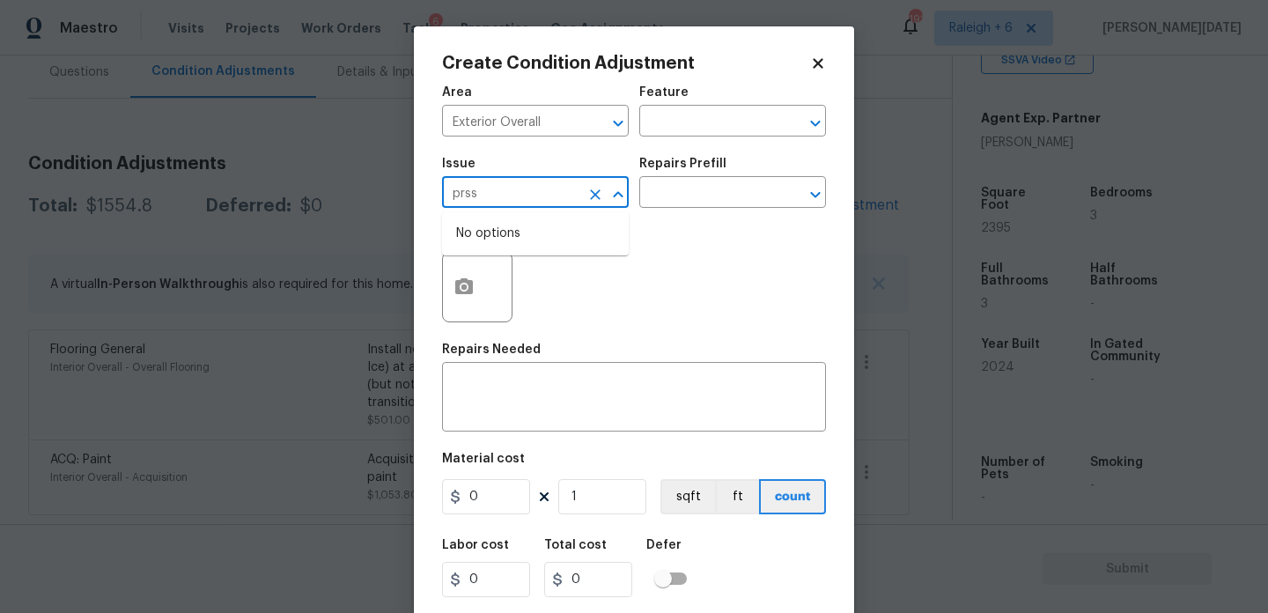
type input "prss"
click at [323, 380] on body "Maestro Visits Projects Work Orders Tasks 6 Properties Geo Assignments 192 Rale…" at bounding box center [634, 306] width 1268 height 613
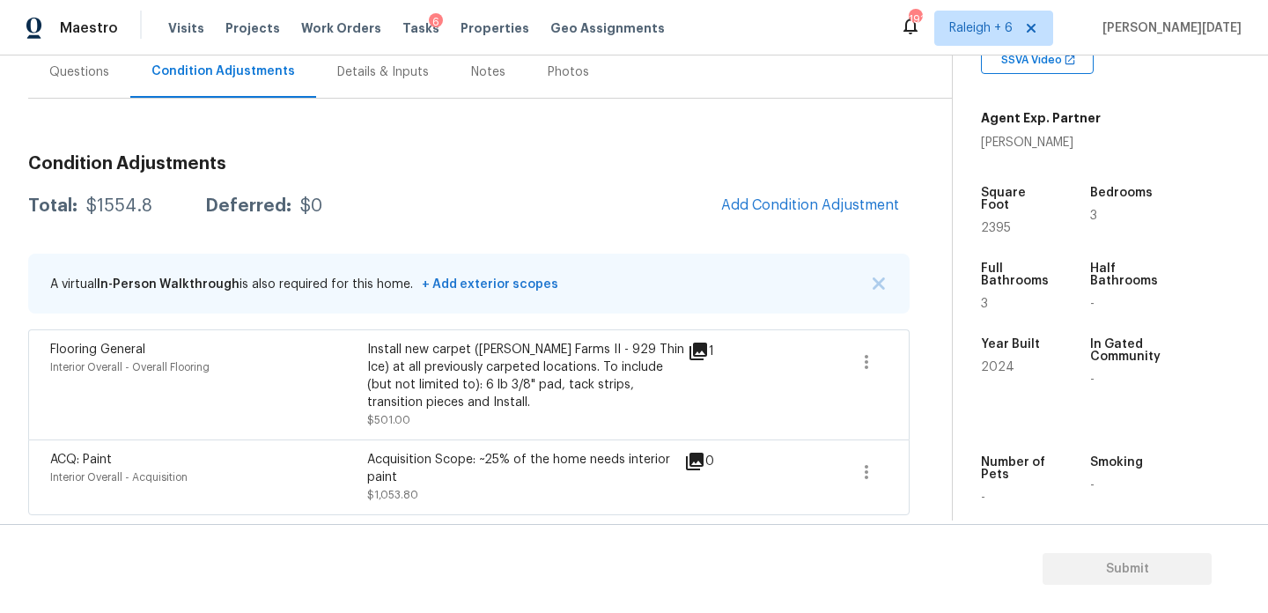
click at [812, 181] on div "Condition Adjustments Total: $1554.8 Deferred: $0 Add Condition Adjustment A vi…" at bounding box center [469, 328] width 882 height 374
click at [757, 199] on span "Add Condition Adjustment" at bounding box center [810, 205] width 178 height 16
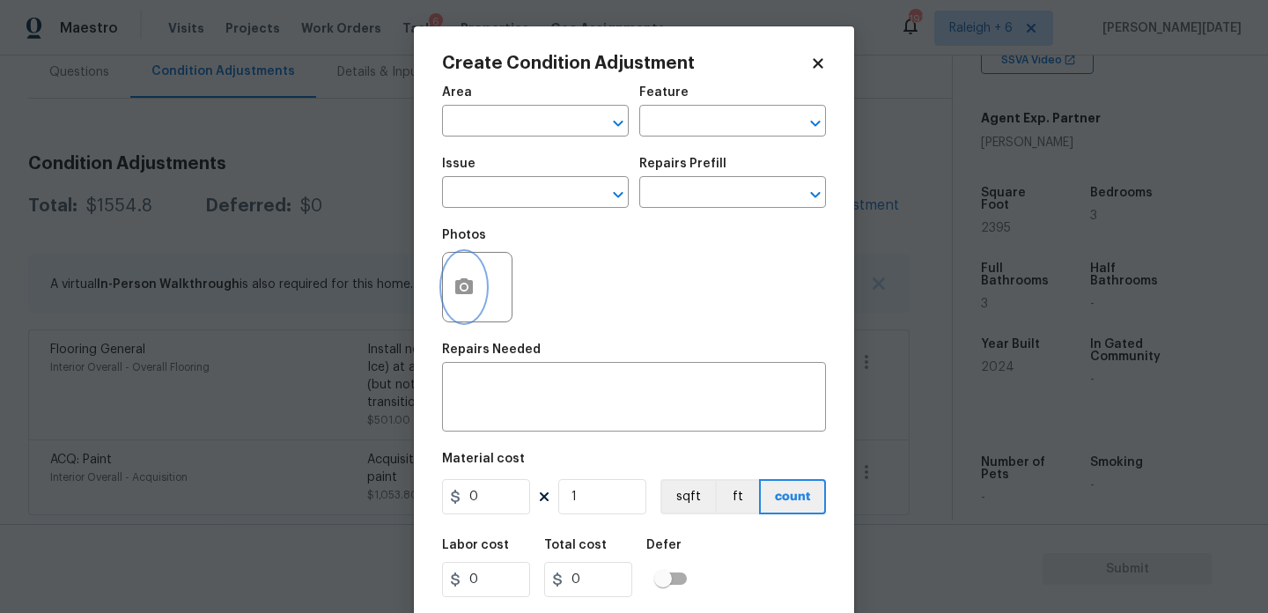
click at [460, 291] on icon "button" at bounding box center [464, 286] width 18 height 16
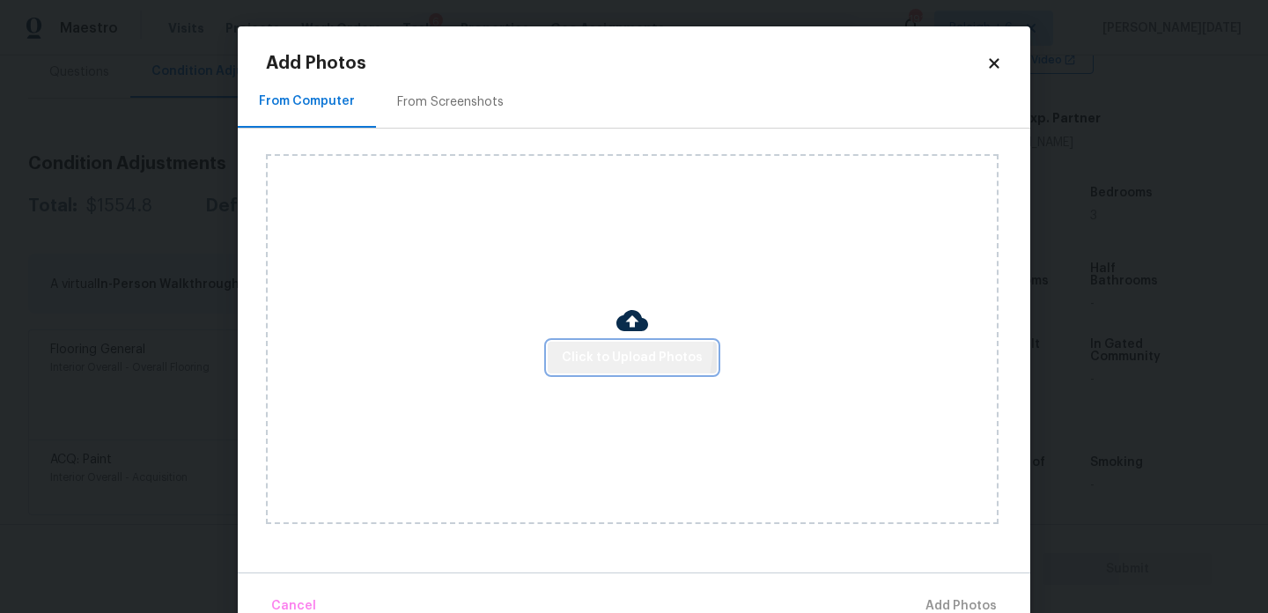
click at [561, 342] on button "Click to Upload Photos" at bounding box center [632, 358] width 169 height 33
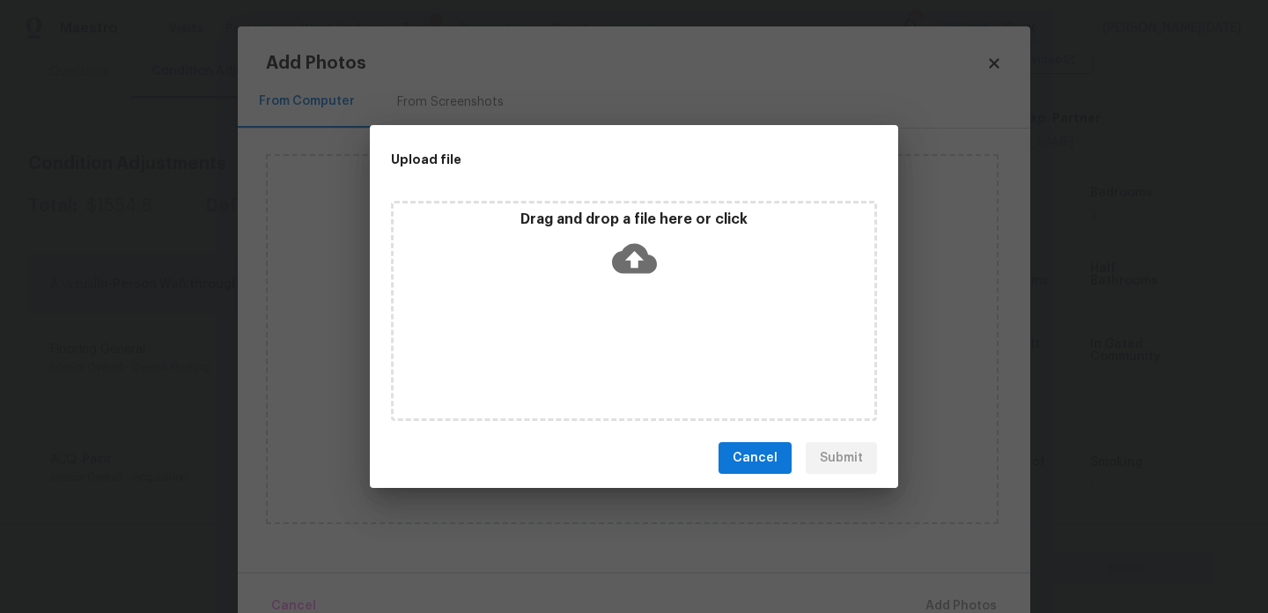
click at [576, 348] on div "Drag and drop a file here or click" at bounding box center [634, 311] width 486 height 220
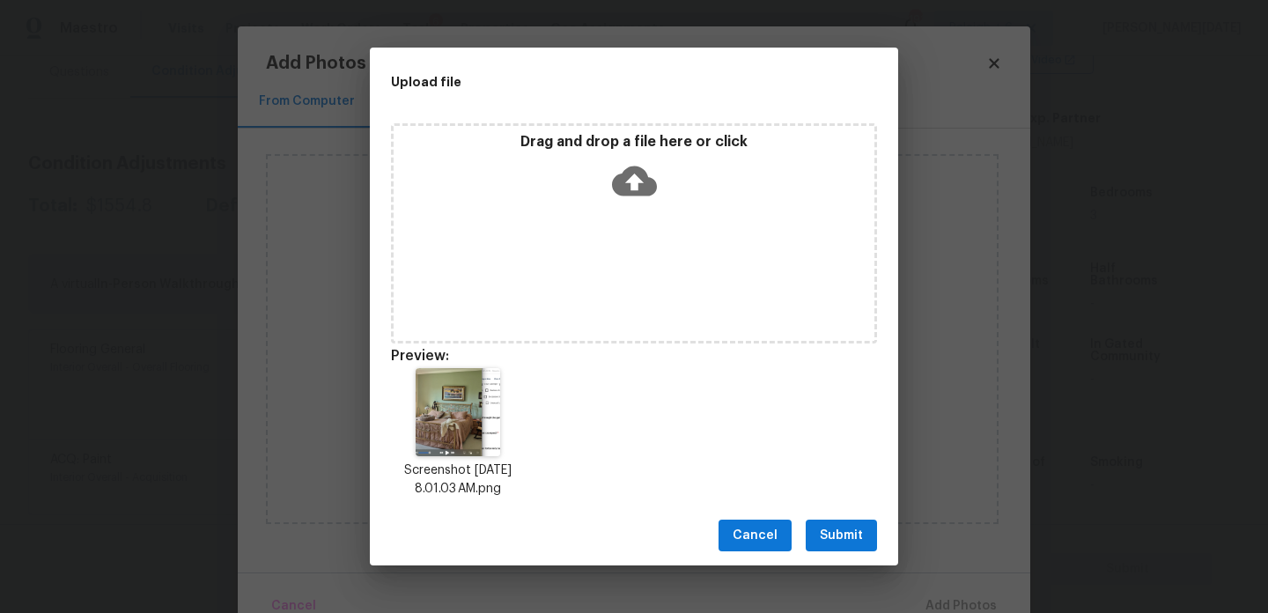
click at [835, 527] on span "Submit" at bounding box center [841, 536] width 43 height 22
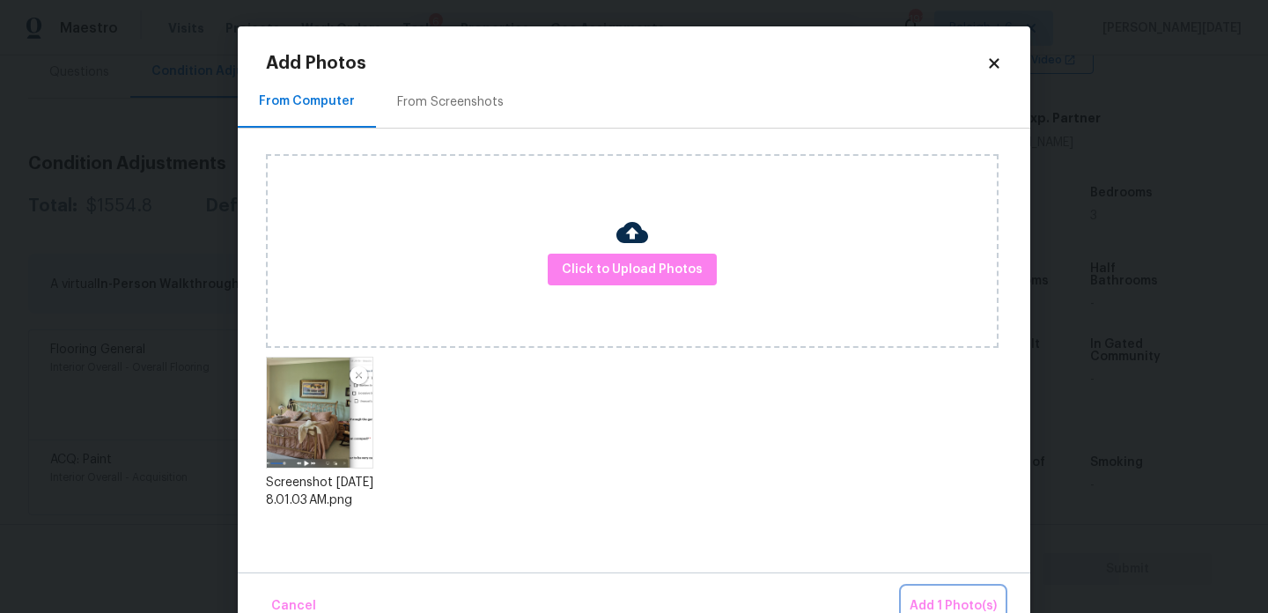
click at [931, 601] on span "Add 1 Photo(s)" at bounding box center [953, 606] width 87 height 22
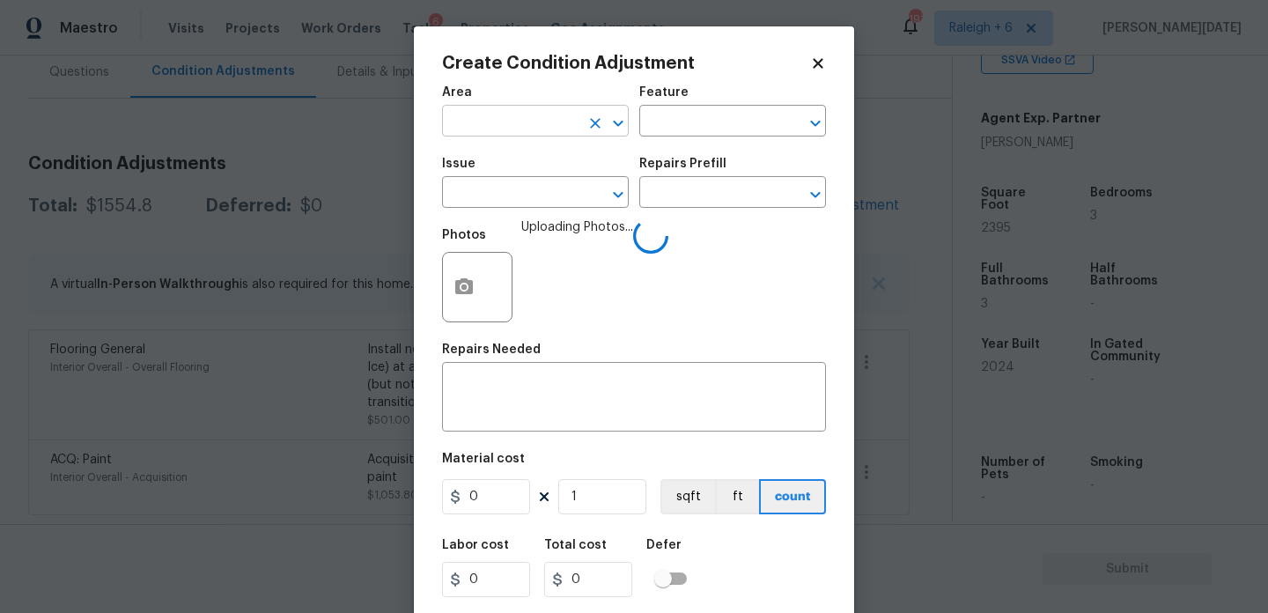
click at [500, 132] on input "text" at bounding box center [510, 122] width 137 height 27
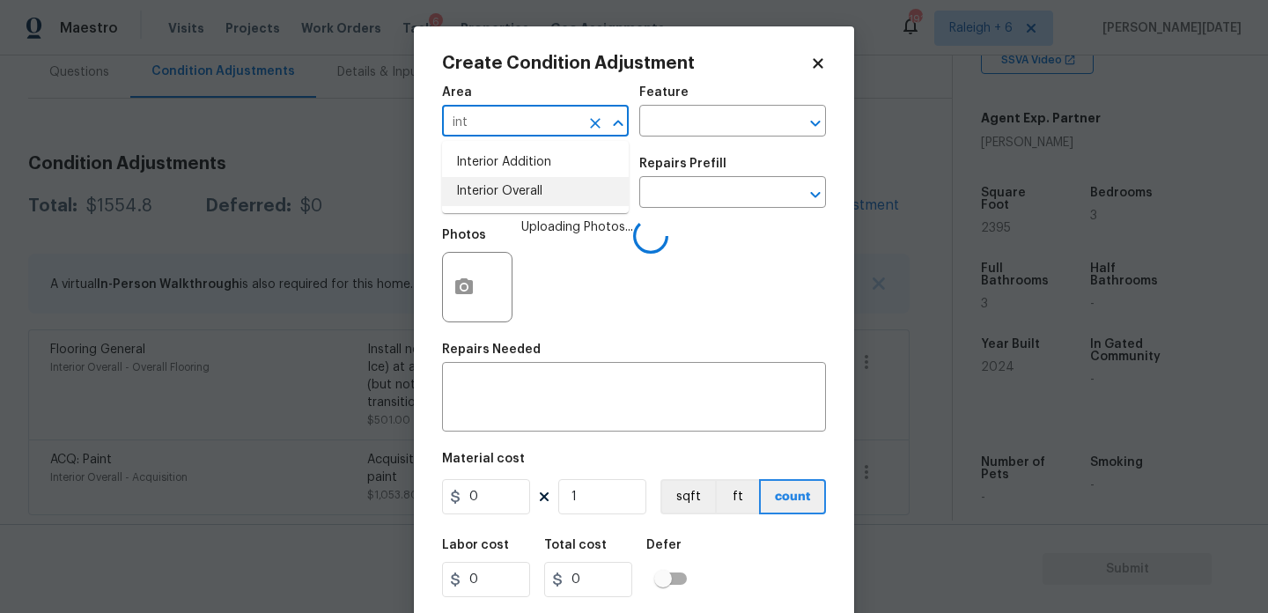
click at [514, 195] on li "Interior Overall" at bounding box center [535, 191] width 187 height 29
type input "Interior Overall"
click at [514, 195] on input "text" at bounding box center [510, 194] width 137 height 27
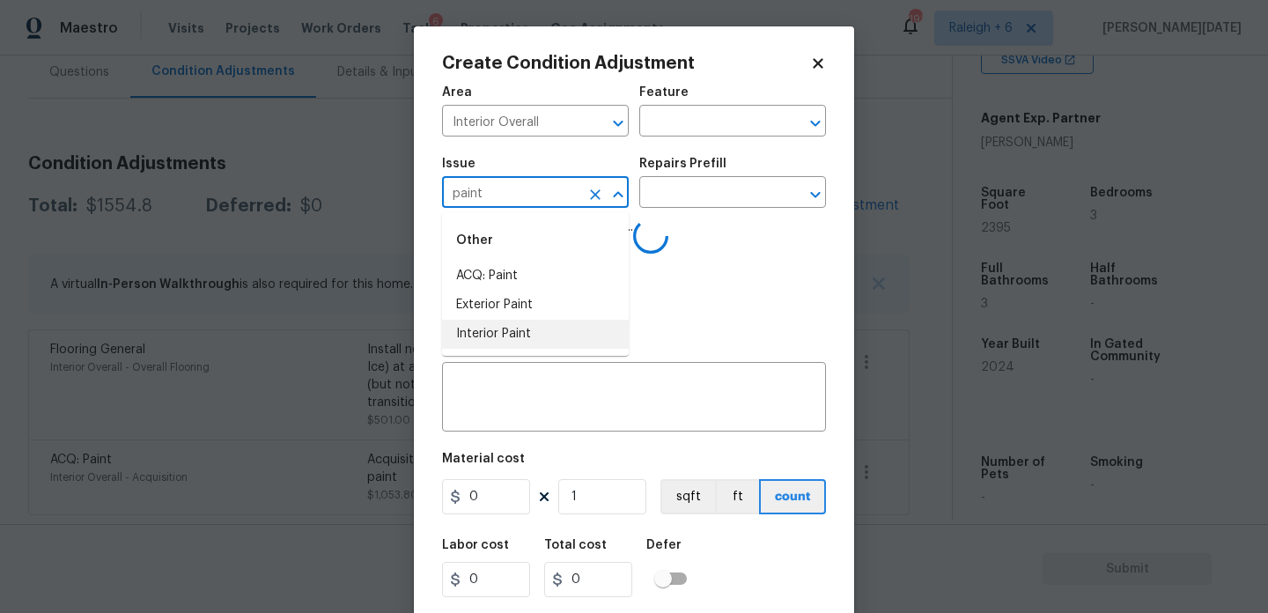
click at [518, 331] on li "Interior Paint" at bounding box center [535, 334] width 187 height 29
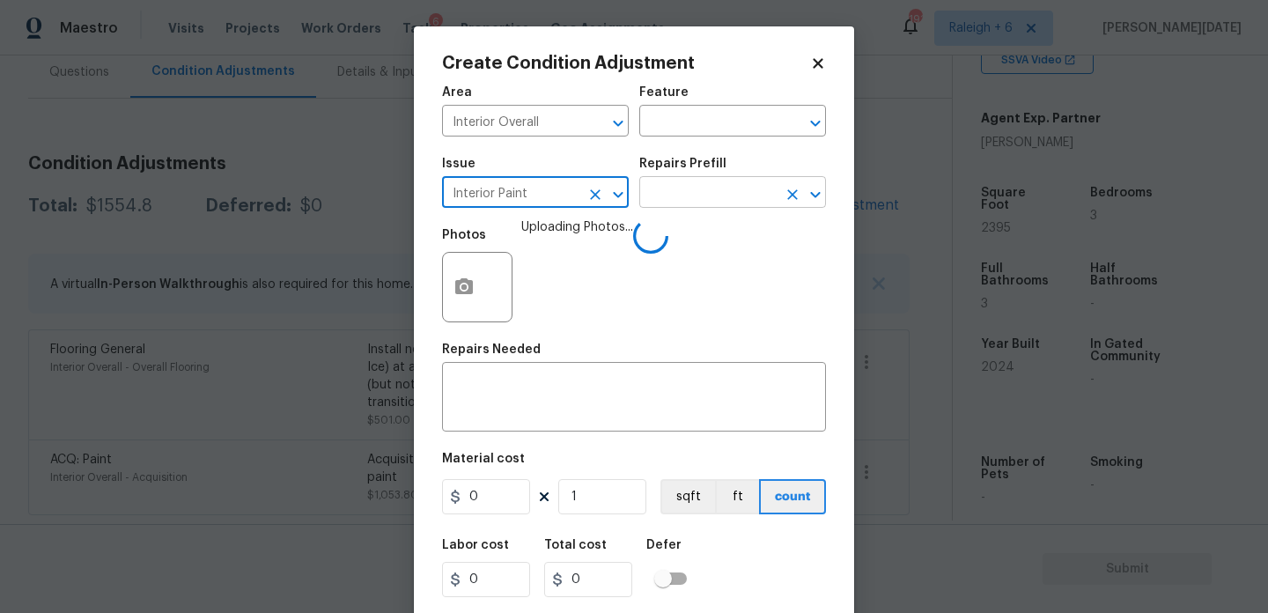
type input "Interior Paint"
click at [680, 205] on input "text" at bounding box center [707, 194] width 137 height 27
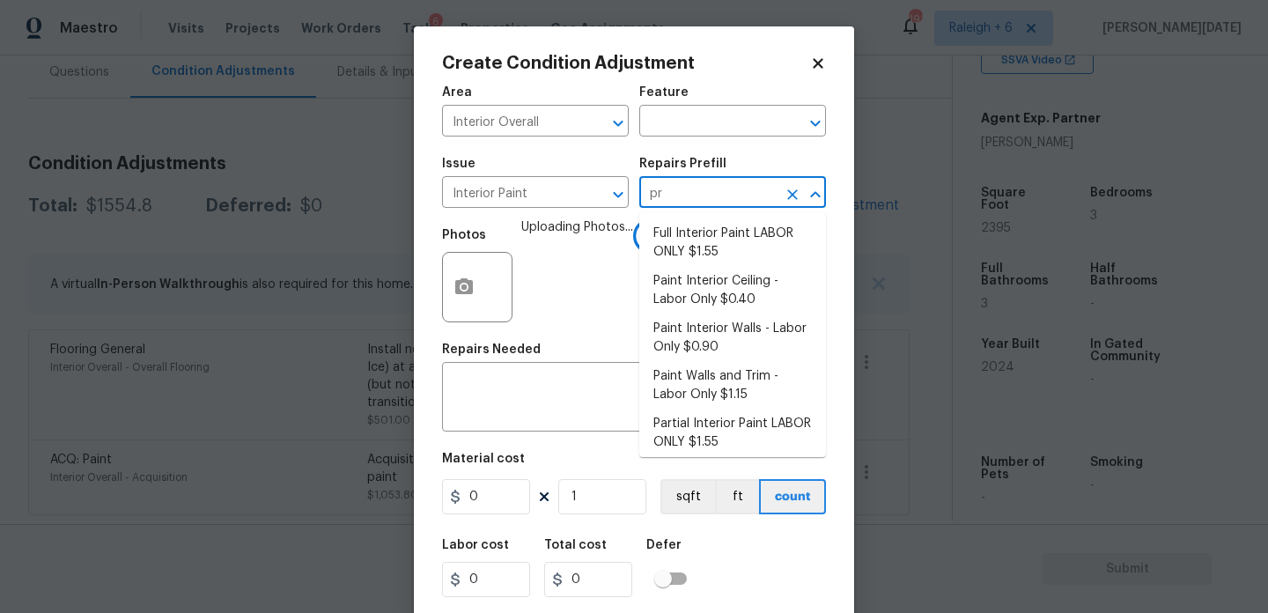
type input "pri"
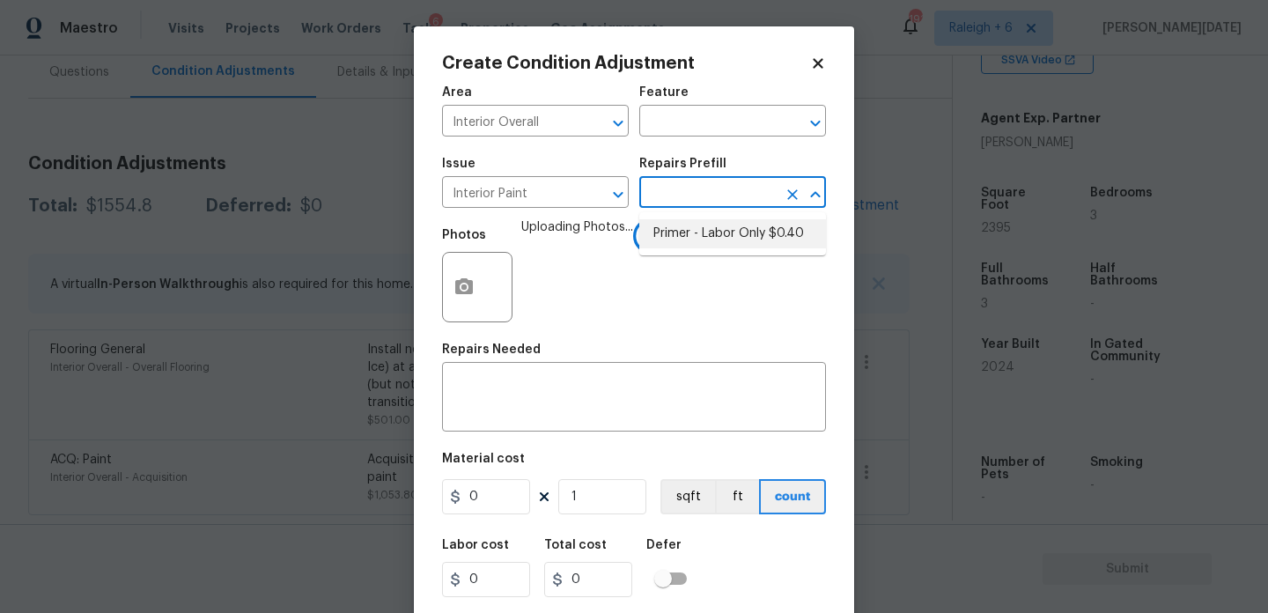
click at [733, 235] on li "Primer - Labor Only $0.40" at bounding box center [732, 233] width 187 height 29
type input "Overall Paint"
type textarea "HPM to detail"
type input "1"
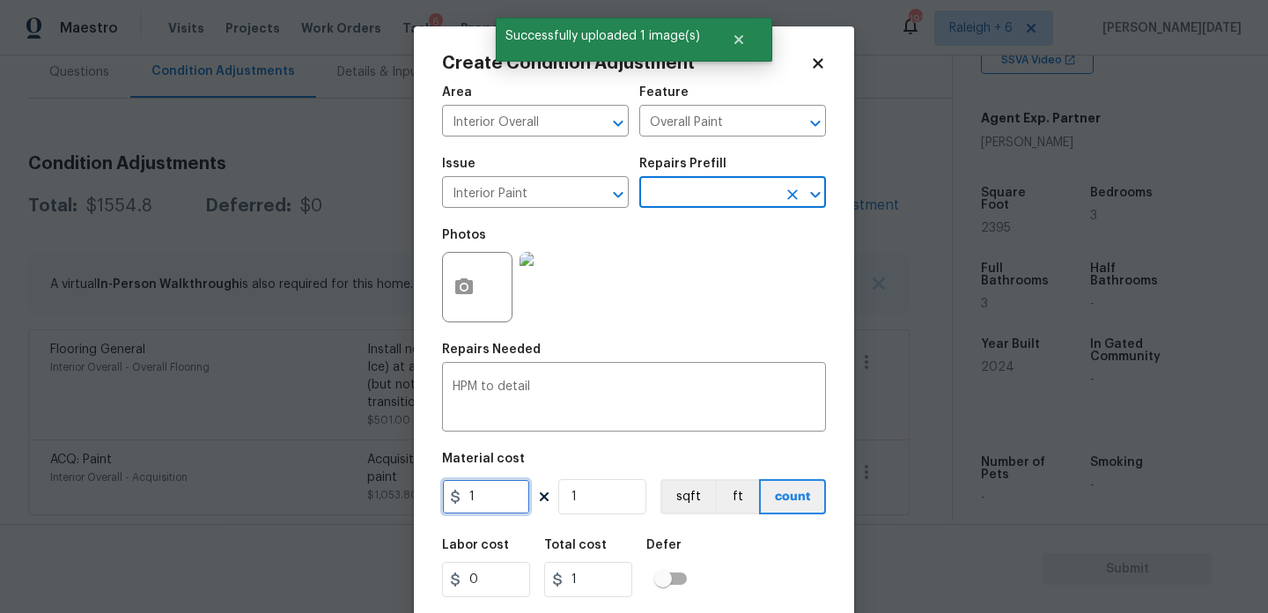
click at [499, 497] on input "1" at bounding box center [486, 496] width 88 height 35
type input "1"
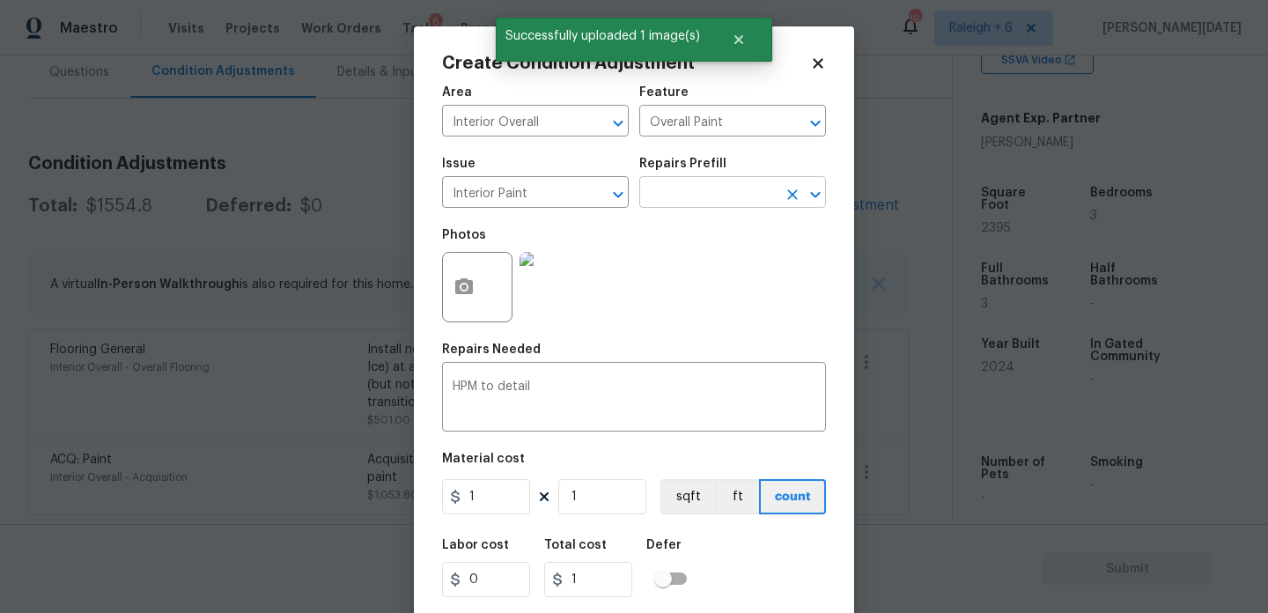
click at [673, 200] on input "text" at bounding box center [707, 194] width 137 height 27
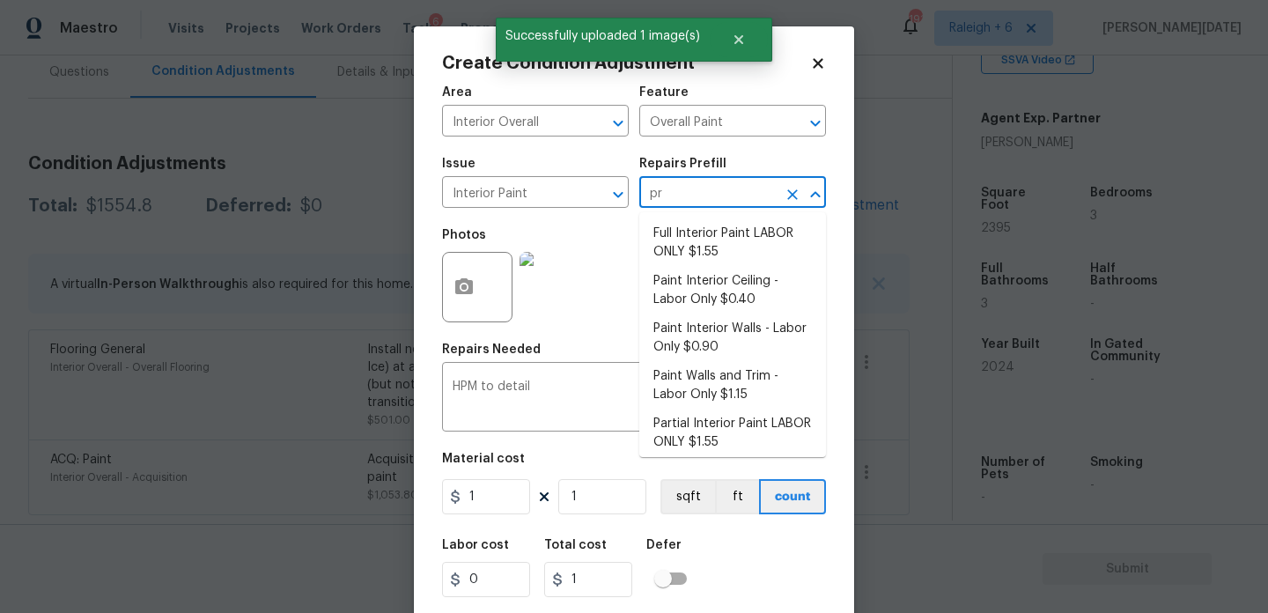
type input "pri"
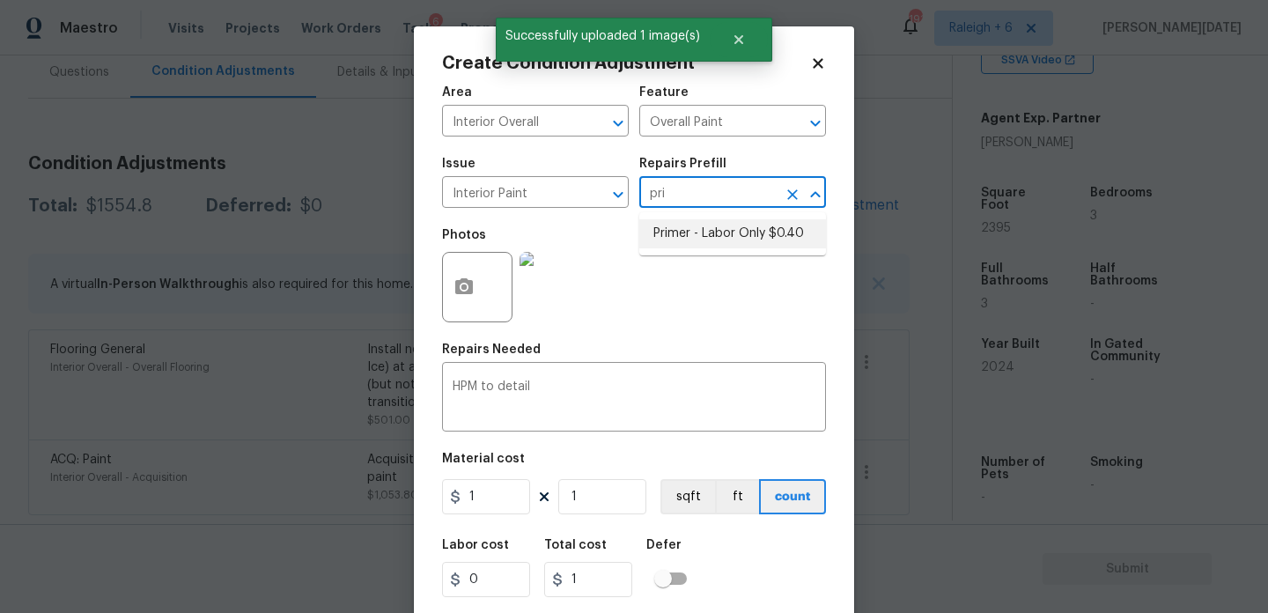
click at [690, 223] on li "Primer - Labor Only $0.40" at bounding box center [732, 233] width 187 height 29
type textarea "Interior primer - PRIMER PROVIDED BY OPENDOOR - All nails, screws, drywall anch…"
type input "0.4"
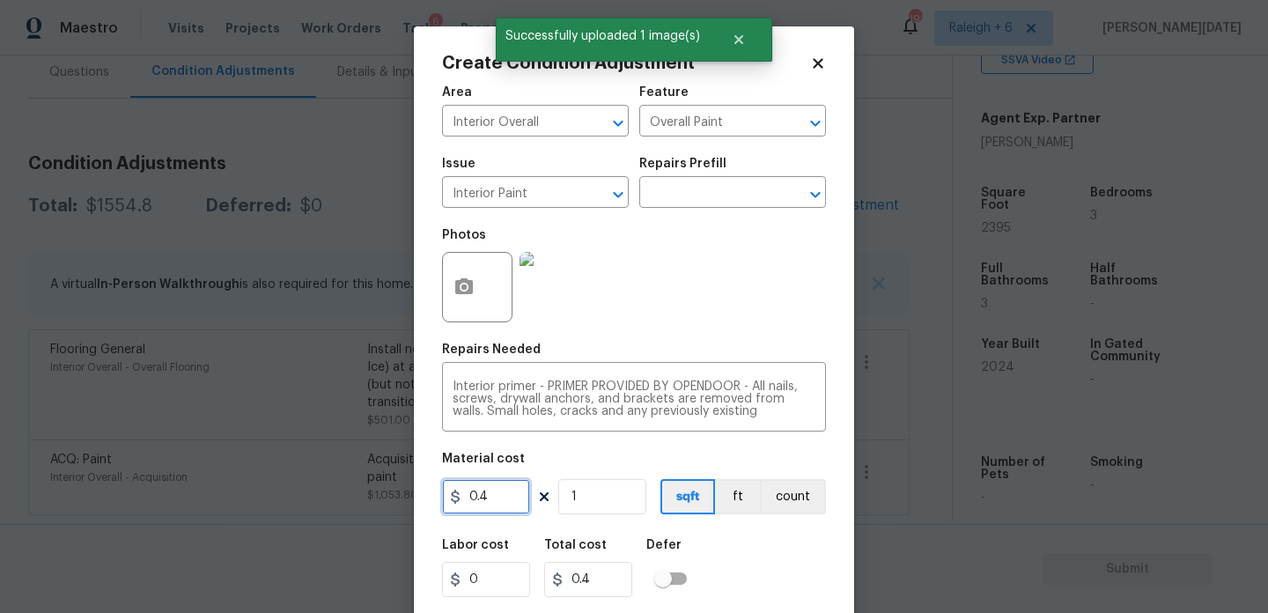
drag, startPoint x: 508, startPoint y: 505, endPoint x: 343, endPoint y: 495, distance: 165.8
click at [343, 495] on div "Create Condition Adjustment Area Interior Overall ​ Feature Overall Paint ​ Iss…" at bounding box center [634, 306] width 1268 height 613
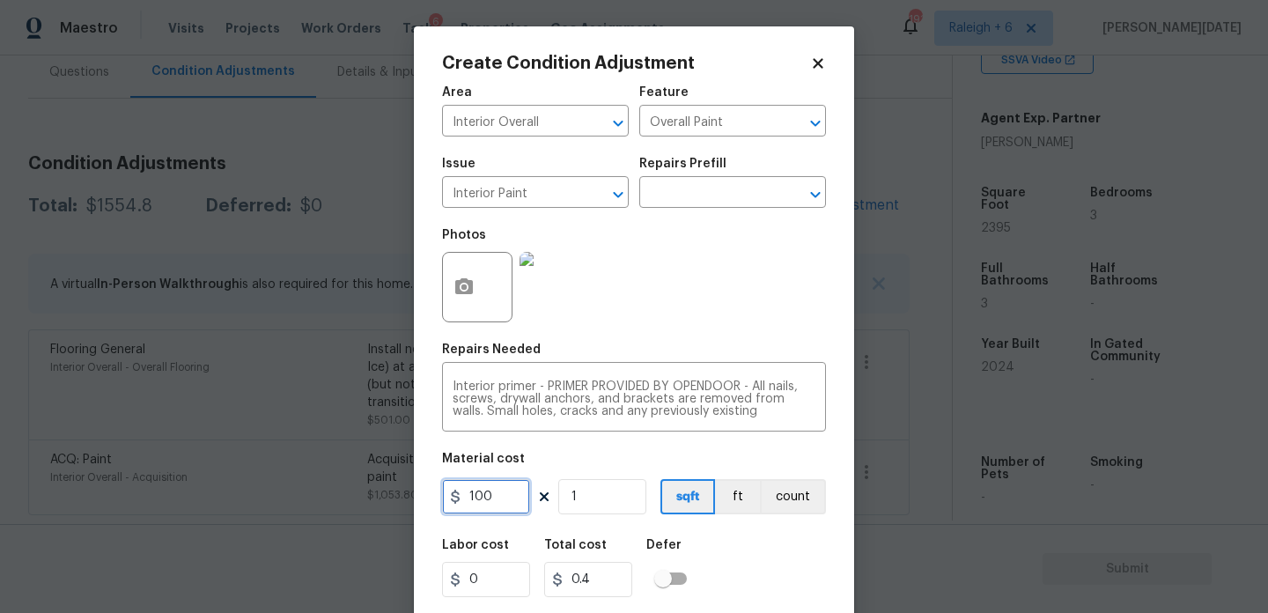
type input "100"
click at [701, 312] on div "Photos" at bounding box center [634, 275] width 384 height 114
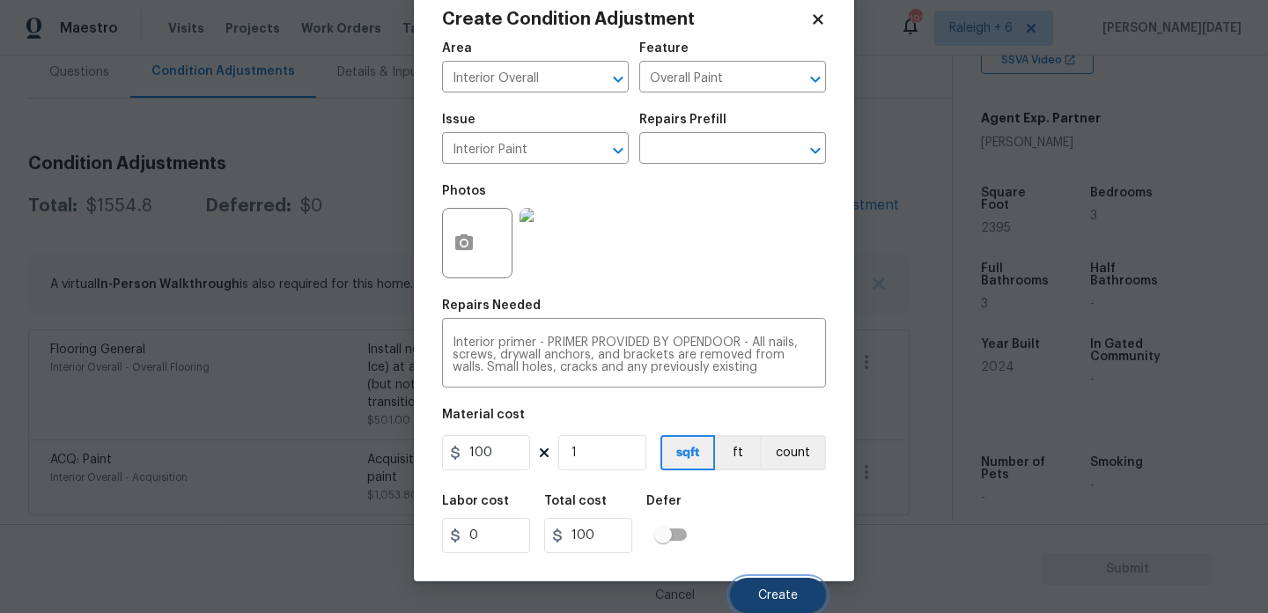
click at [771, 590] on span "Create" at bounding box center [778, 595] width 40 height 13
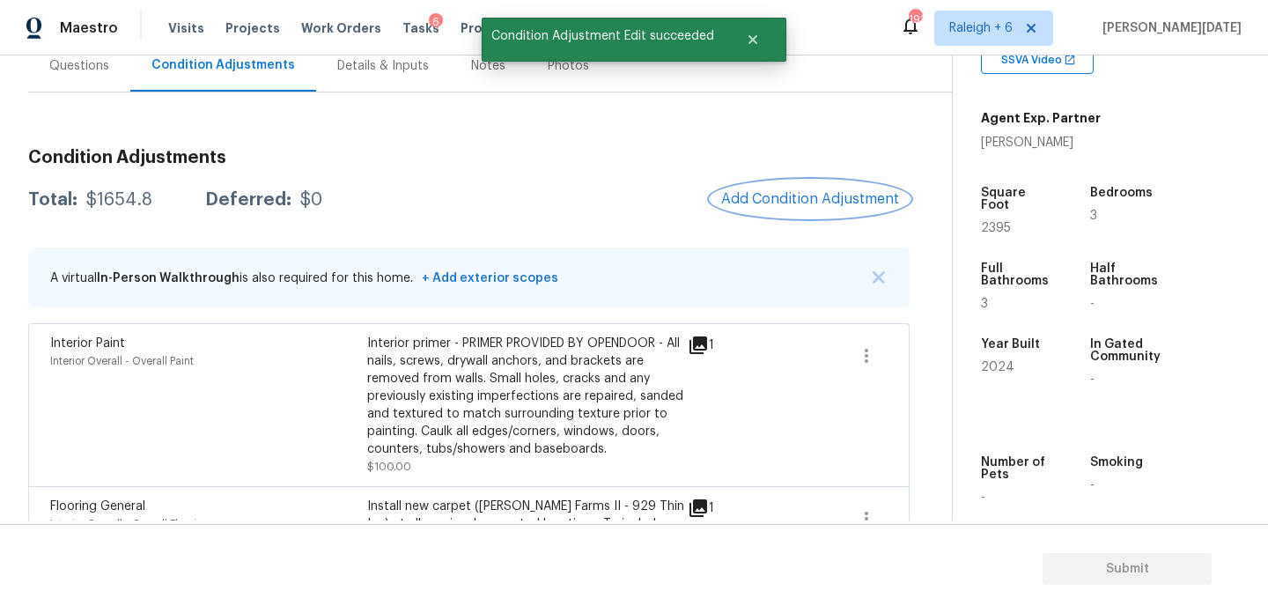
scroll to position [136, 0]
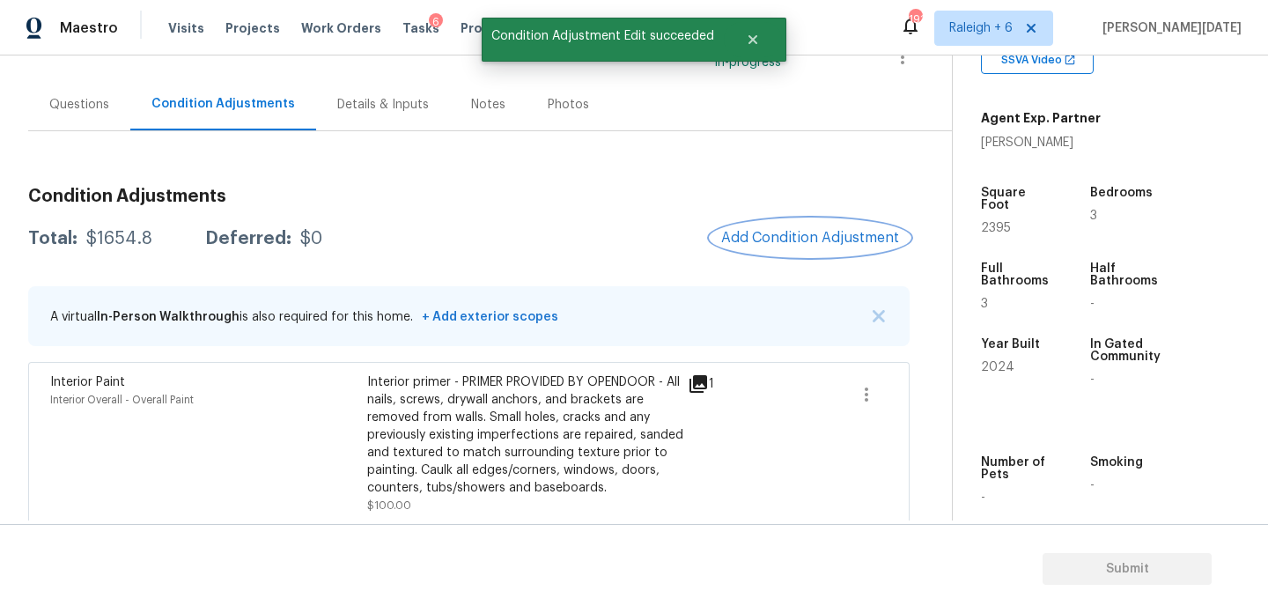
click at [827, 240] on span "Add Condition Adjustment" at bounding box center [810, 238] width 178 height 16
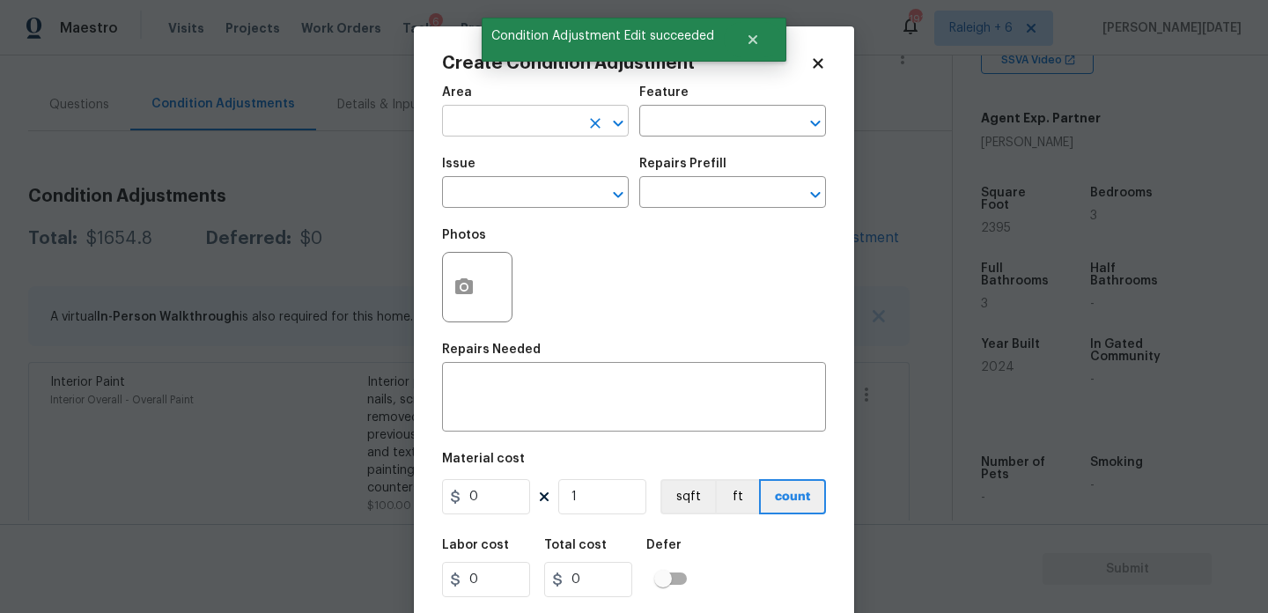
click at [504, 129] on input "text" at bounding box center [510, 122] width 137 height 27
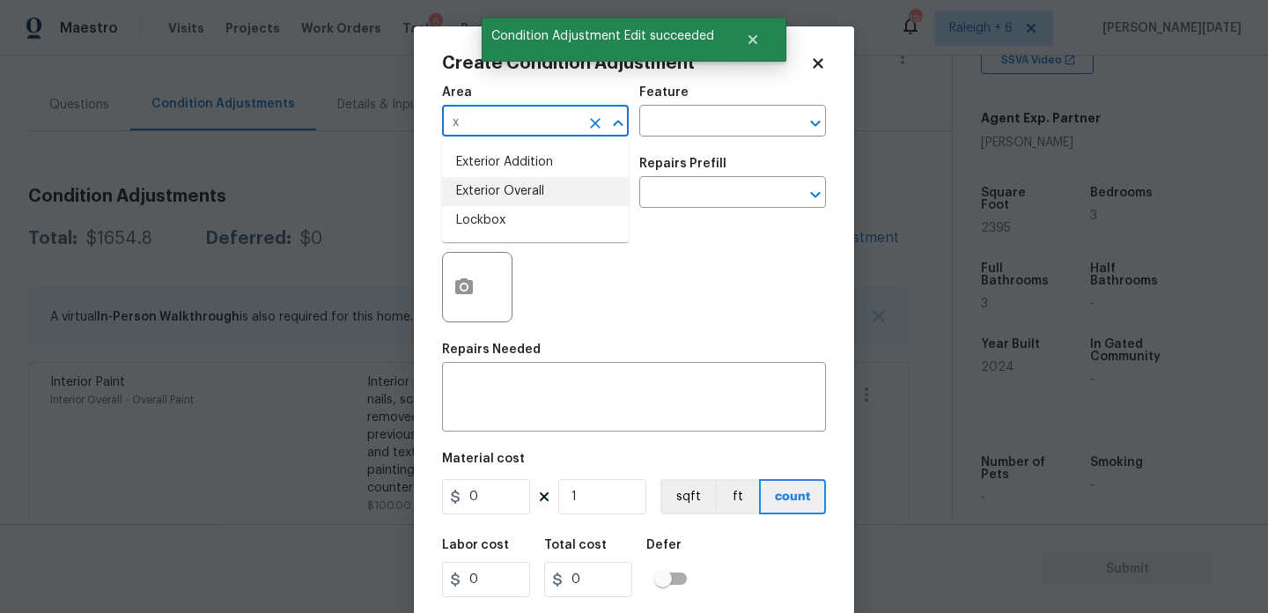
click at [497, 196] on li "Exterior Overall" at bounding box center [535, 191] width 187 height 29
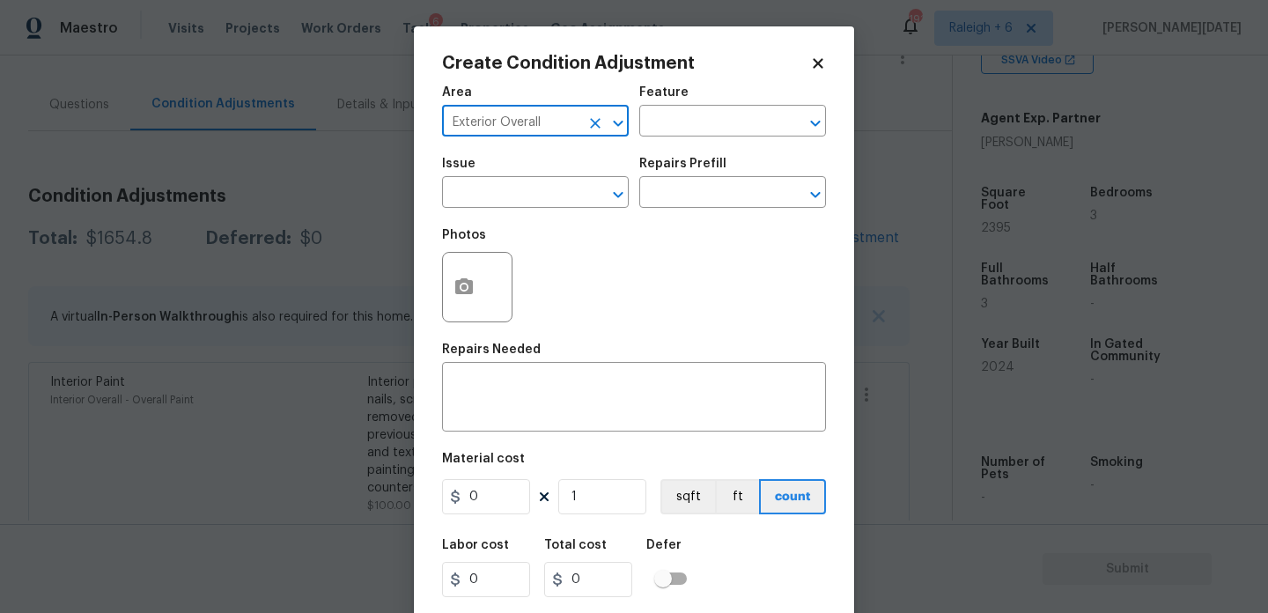
type input "Exterior Overall"
click at [497, 196] on input "text" at bounding box center [510, 194] width 137 height 27
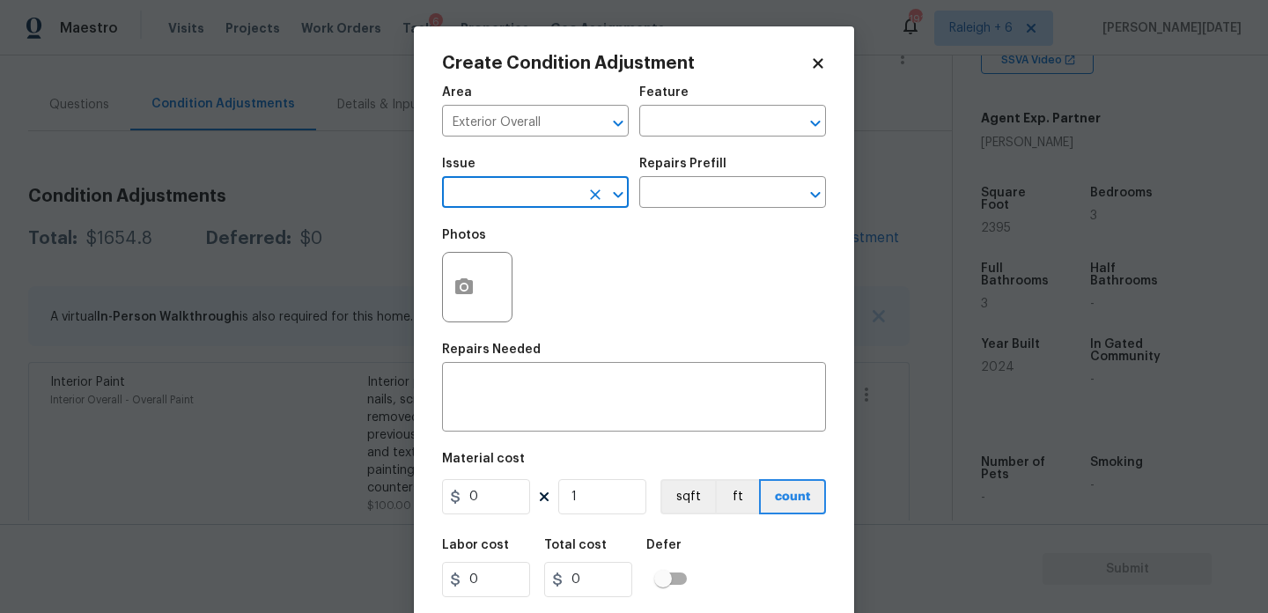
click at [497, 196] on input "text" at bounding box center [510, 194] width 137 height 27
click at [516, 277] on li "Pressure Washing" at bounding box center [535, 276] width 187 height 29
type input "Pressure Washing"
click at [712, 199] on input "text" at bounding box center [707, 194] width 137 height 27
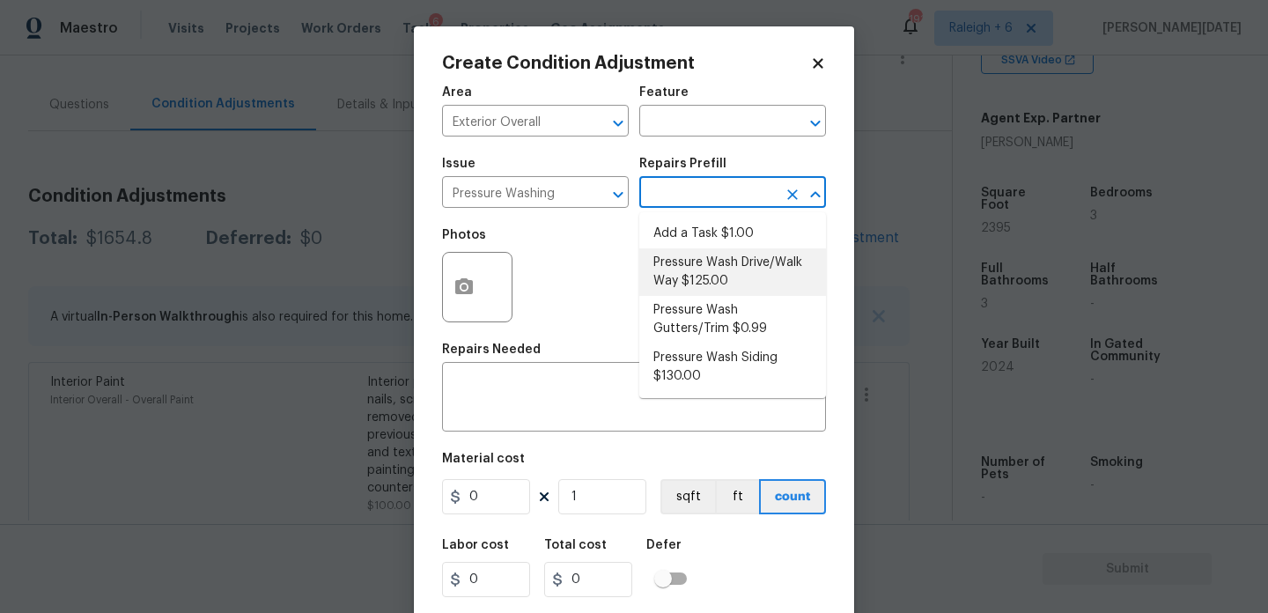
click at [722, 268] on li "Pressure Wash Drive/Walk Way $125.00" at bounding box center [732, 272] width 187 height 48
type input "Siding"
type textarea "Pressure wash the driveways/walkways as directed by the PM. Ensure that all deb…"
type input "125"
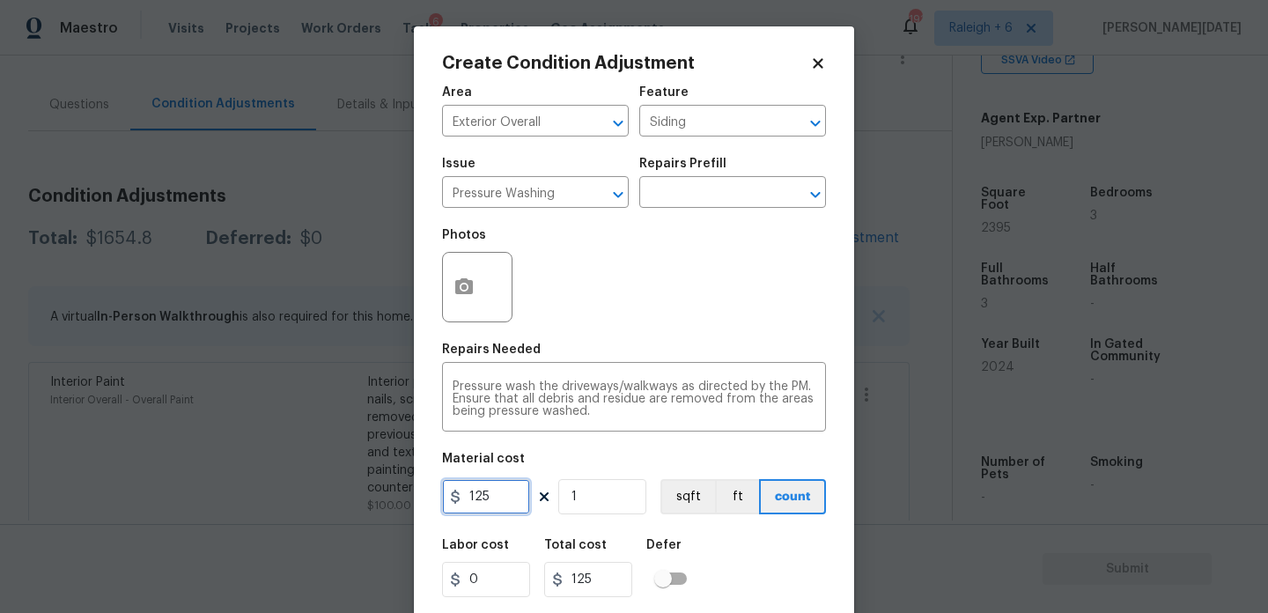
drag, startPoint x: 504, startPoint y: 492, endPoint x: 352, endPoint y: 489, distance: 151.5
click at [352, 489] on div "Create Condition Adjustment Area Exterior Overall ​ Feature Siding ​ Issue Pres…" at bounding box center [634, 306] width 1268 height 613
type input "200"
click at [579, 210] on span "Issue Pressure Washing ​" at bounding box center [535, 182] width 187 height 71
type input "200"
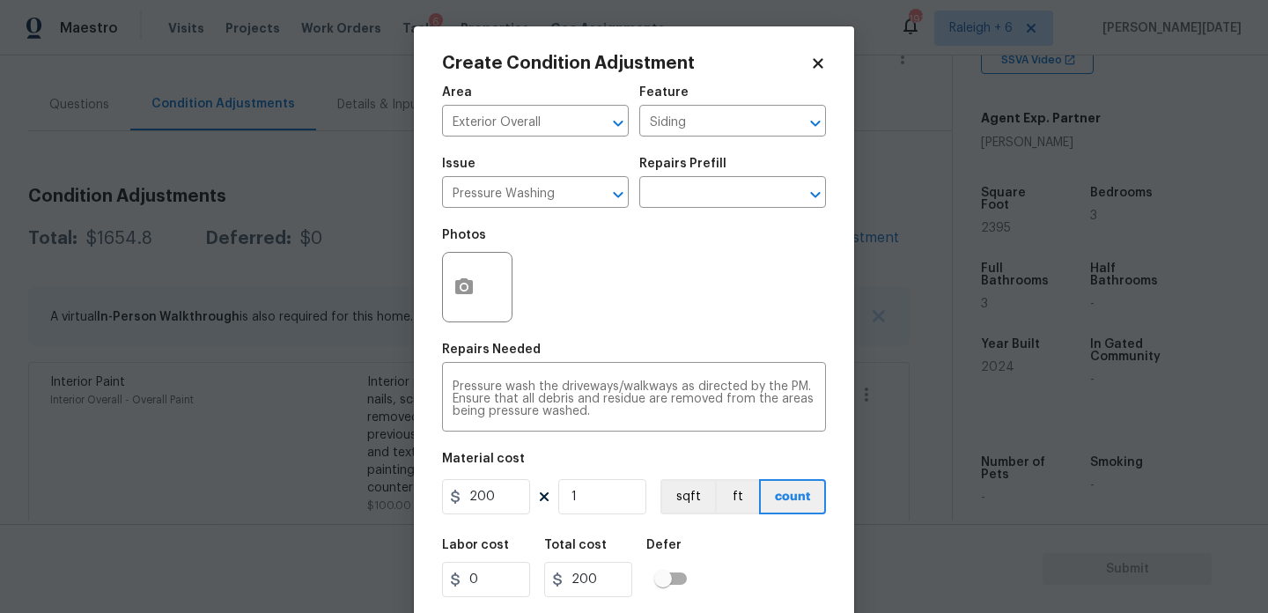
click at [632, 269] on div "Photos" at bounding box center [634, 275] width 384 height 114
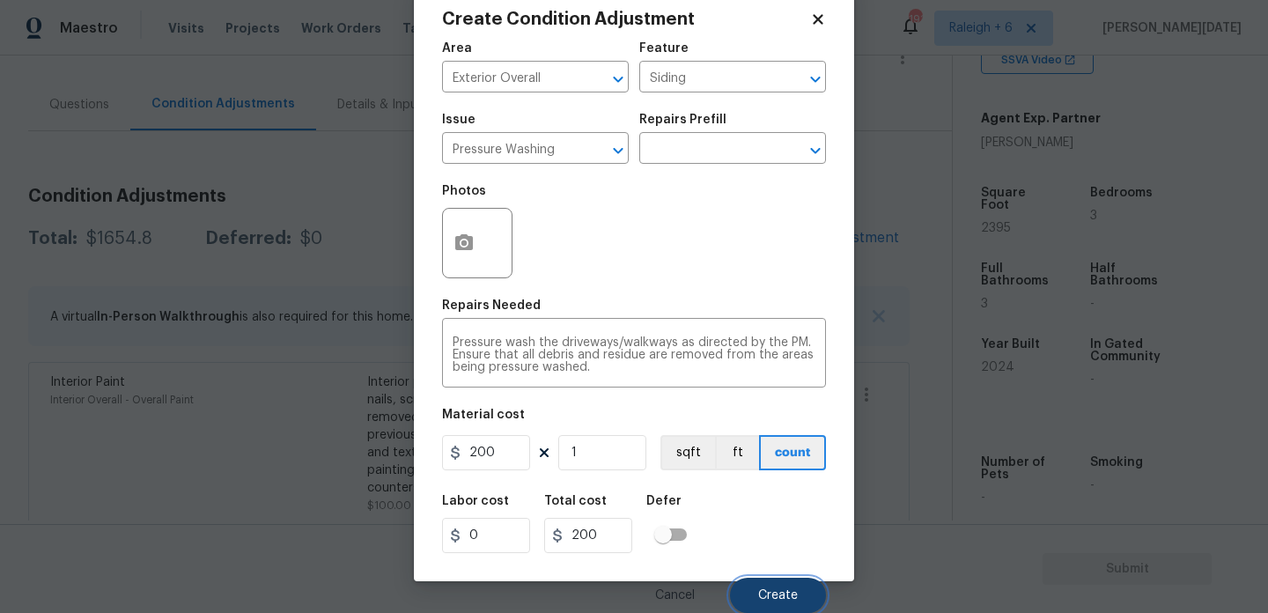
click at [777, 579] on button "Create" at bounding box center [778, 595] width 96 height 35
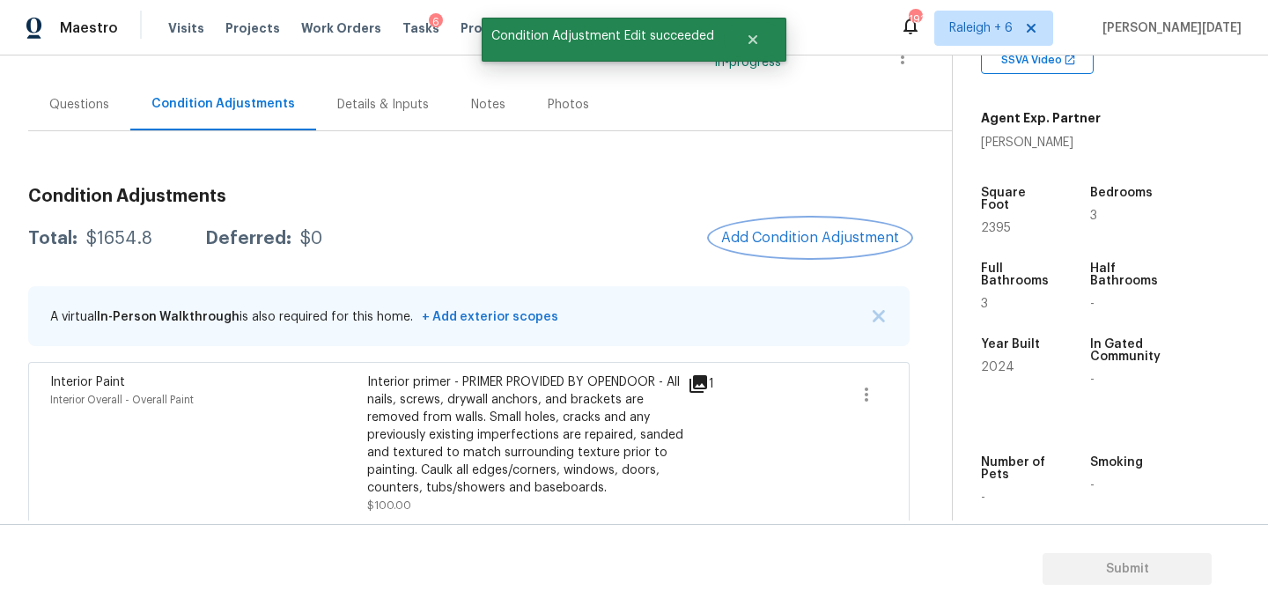
scroll to position [0, 0]
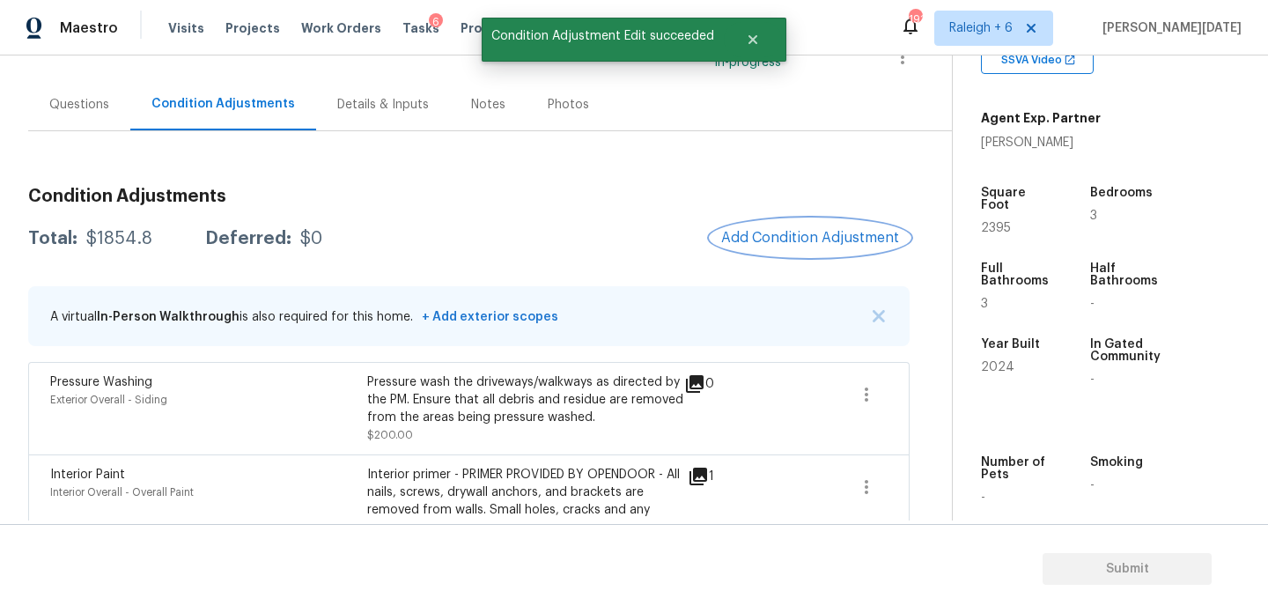
click at [795, 254] on button "Add Condition Adjustment" at bounding box center [810, 237] width 199 height 37
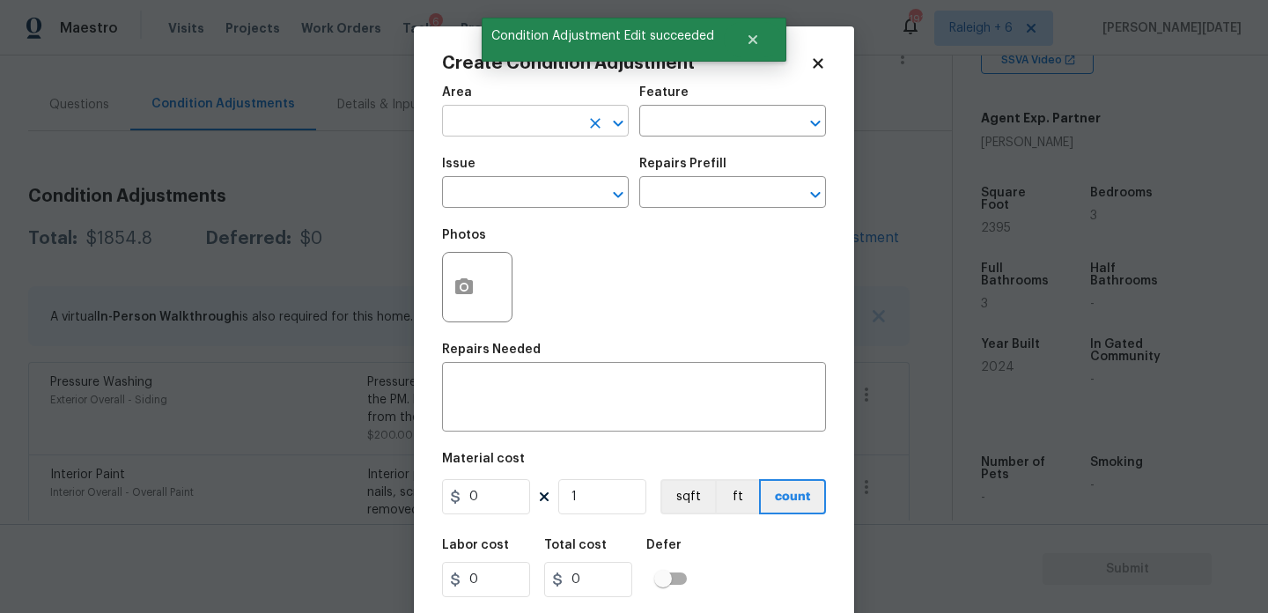
click at [494, 125] on input "text" at bounding box center [510, 122] width 137 height 27
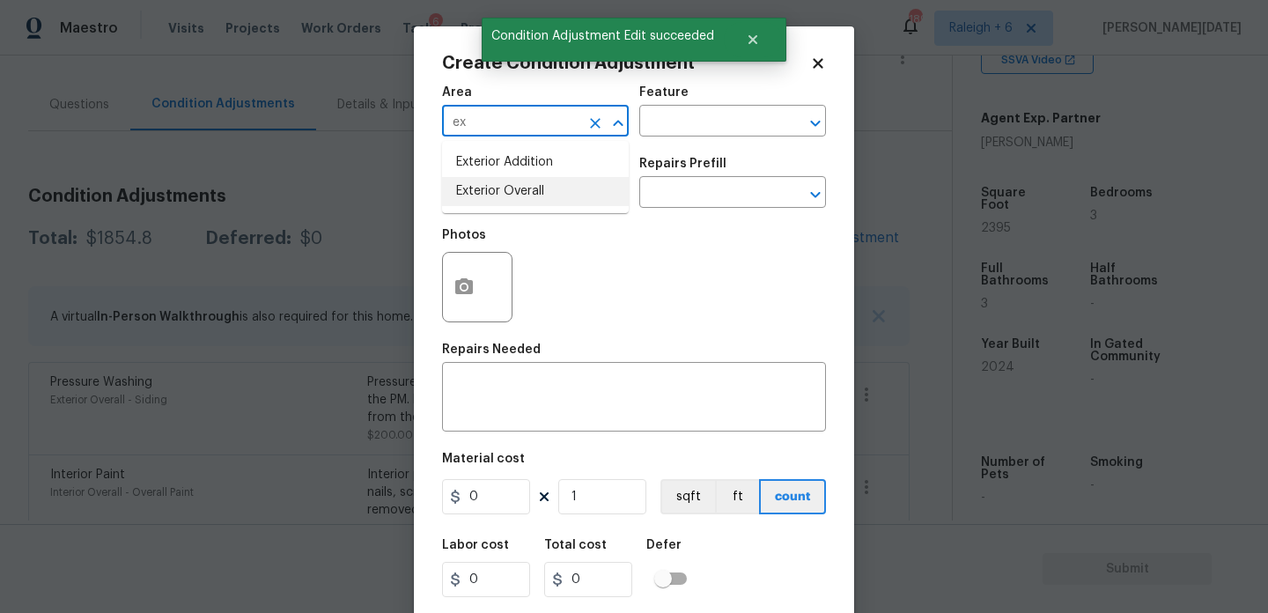
click at [506, 185] on li "Exterior Overall" at bounding box center [535, 191] width 187 height 29
type input "Exterior Overall"
click at [506, 185] on input "text" at bounding box center [510, 194] width 137 height 27
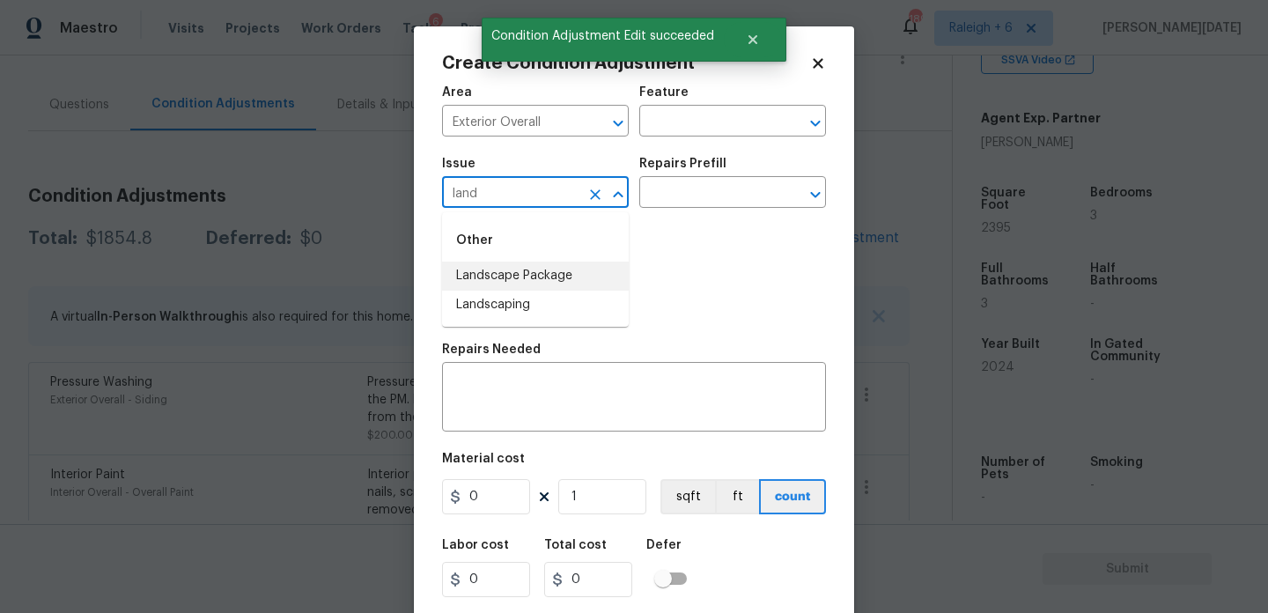
click at [530, 268] on li "Landscape Package" at bounding box center [535, 276] width 187 height 29
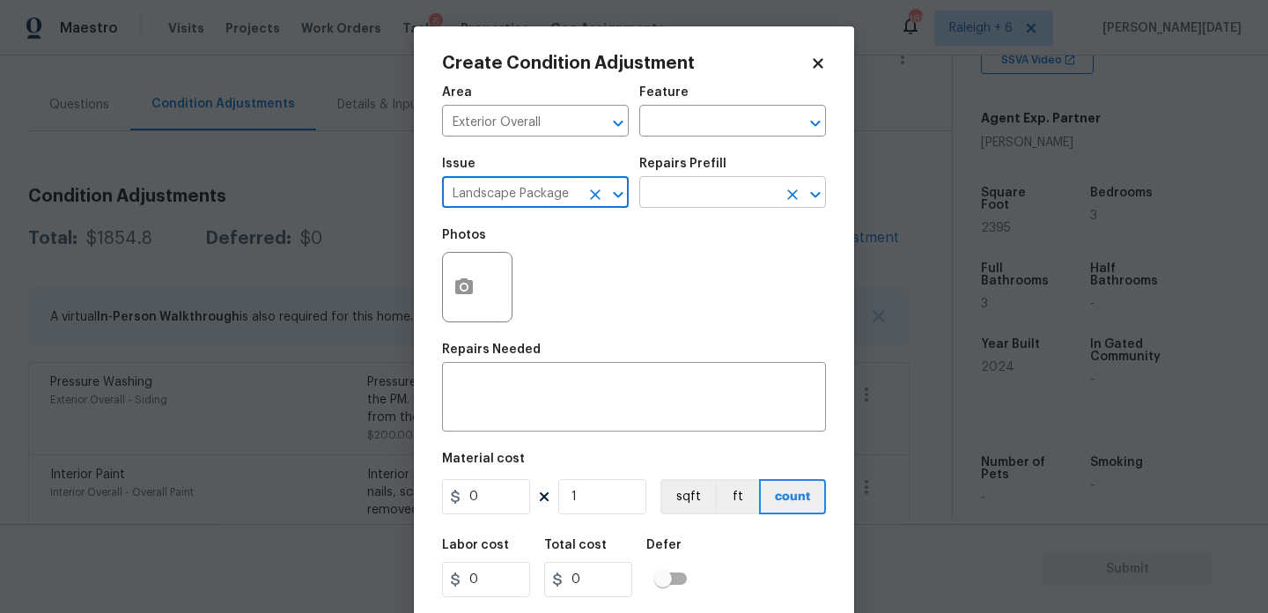
type input "Landscape Package"
click at [705, 188] on input "text" at bounding box center [707, 194] width 137 height 27
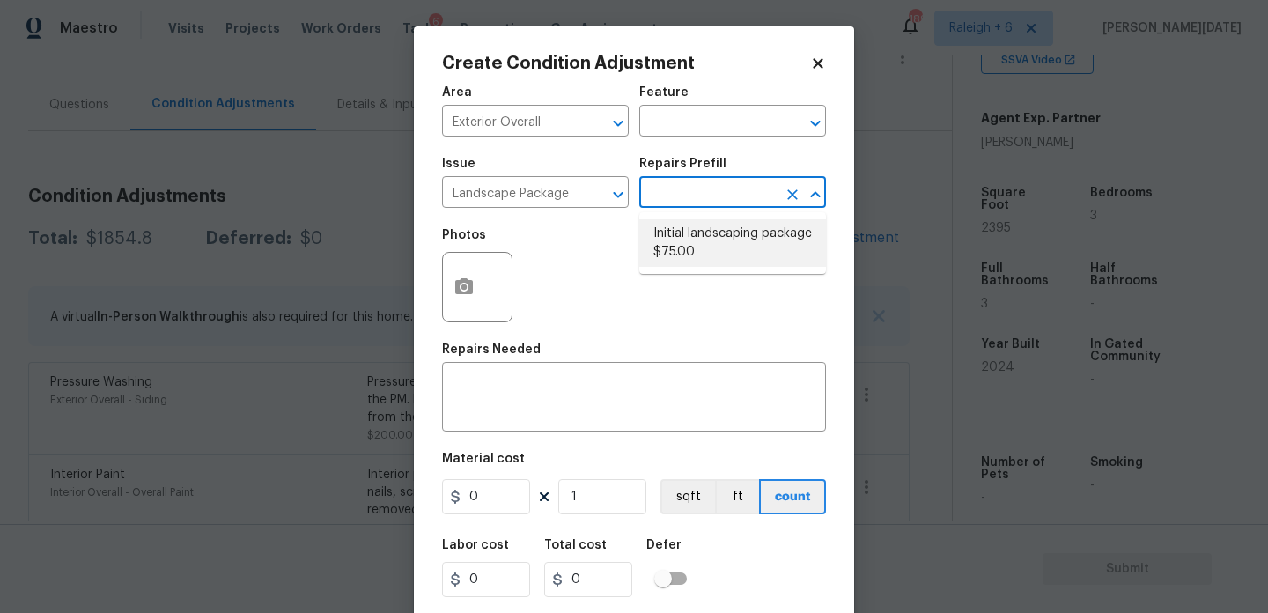
click at [707, 239] on li "Initial landscaping package $75.00" at bounding box center [732, 243] width 187 height 48
type input "Home Readiness Packages"
type textarea "Mowing of grass up to 6" in height. Mow, edge along driveways & sidewalks, trim…"
type input "75"
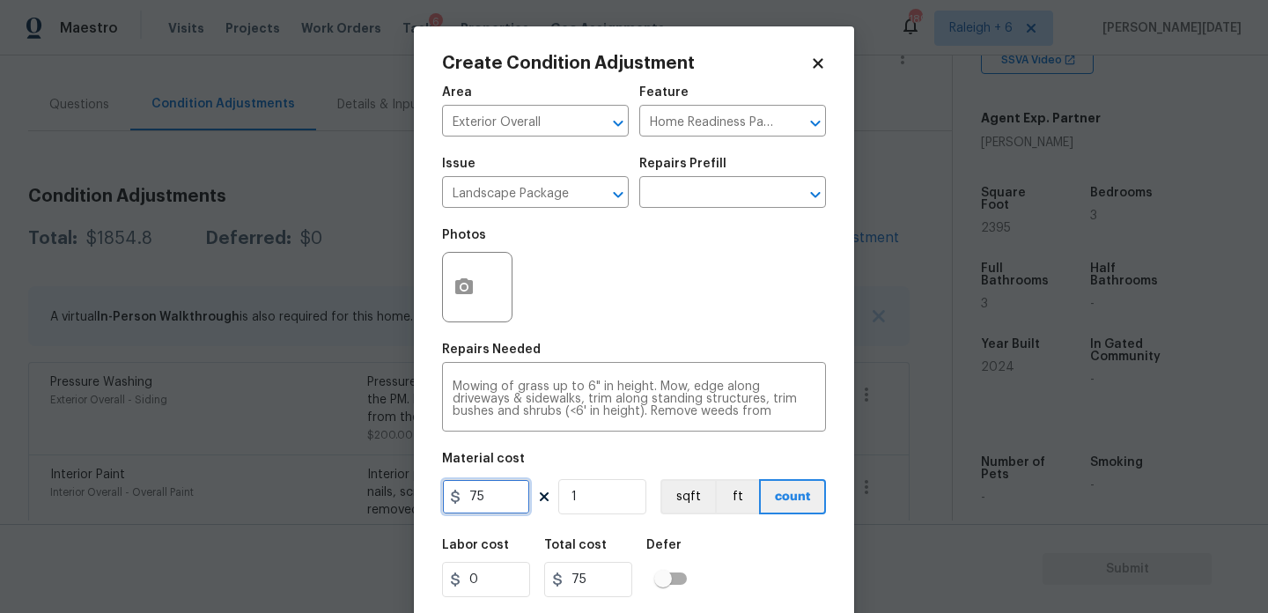
drag, startPoint x: 504, startPoint y: 498, endPoint x: 346, endPoint y: 498, distance: 157.6
click at [346, 498] on div "Create Condition Adjustment Area Exterior Overall ​ Feature Home Readiness Pack…" at bounding box center [634, 306] width 1268 height 613
type input "300"
click at [449, 299] on button "button" at bounding box center [464, 287] width 42 height 69
type input "300"
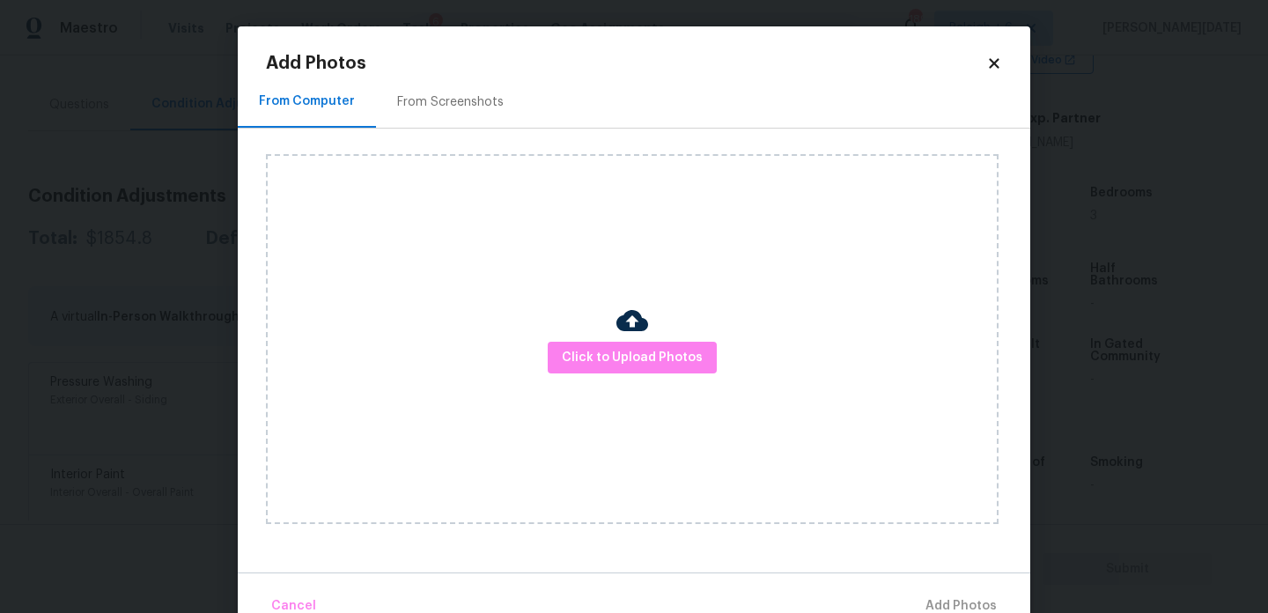
click at [454, 97] on div "From Screenshots" at bounding box center [450, 102] width 107 height 18
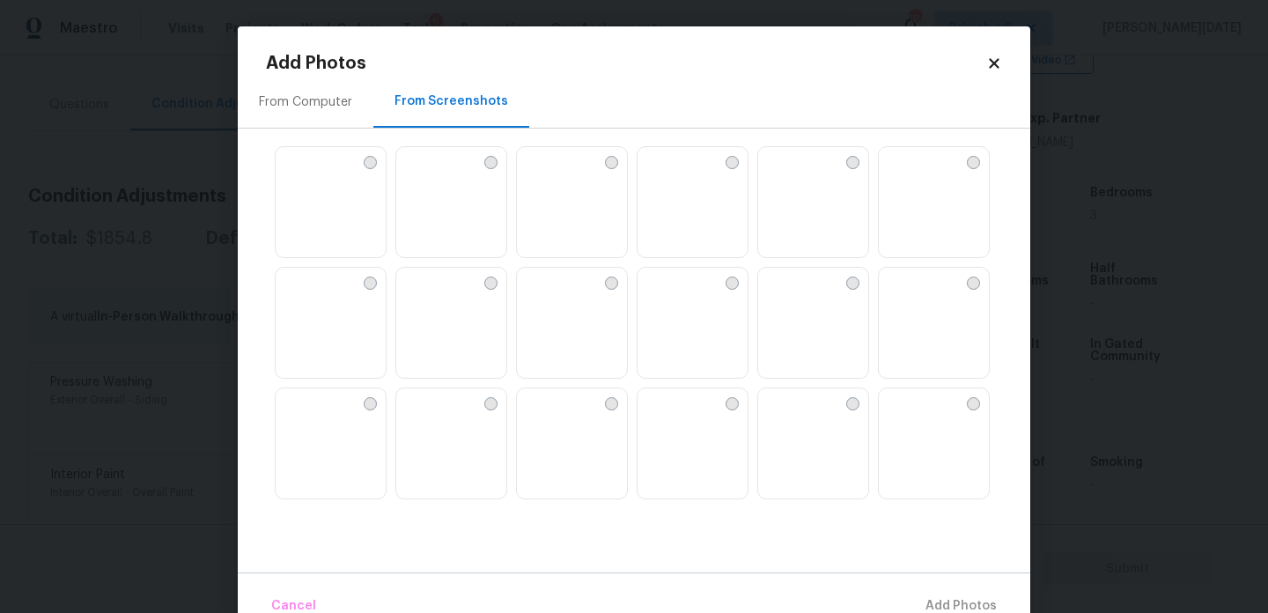
click at [786, 175] on img at bounding box center [772, 161] width 28 height 28
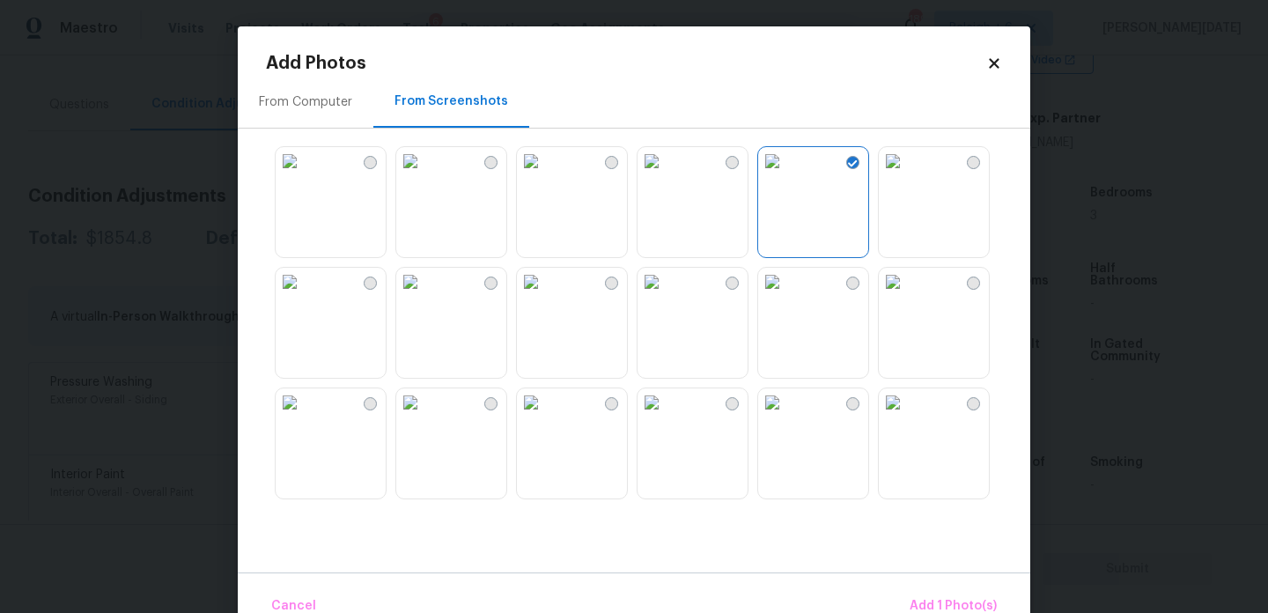
click at [903, 280] on img at bounding box center [893, 282] width 28 height 28
click at [907, 417] on img at bounding box center [893, 402] width 28 height 28
click at [666, 417] on img at bounding box center [652, 402] width 28 height 28
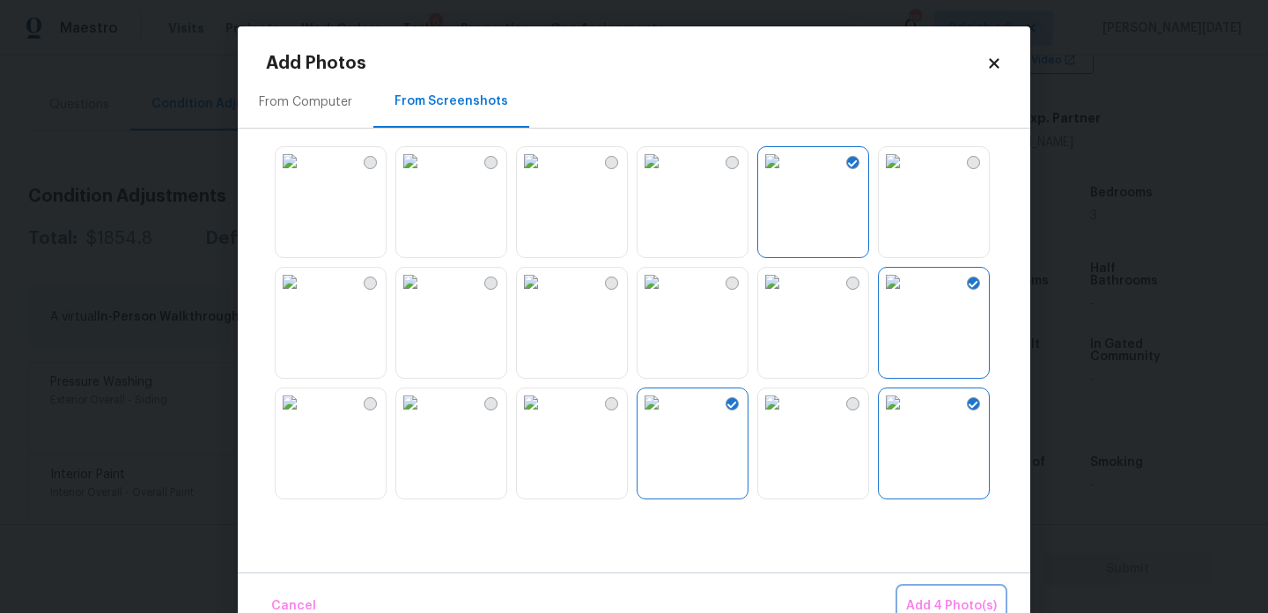
click at [919, 596] on span "Add 4 Photo(s)" at bounding box center [951, 606] width 91 height 22
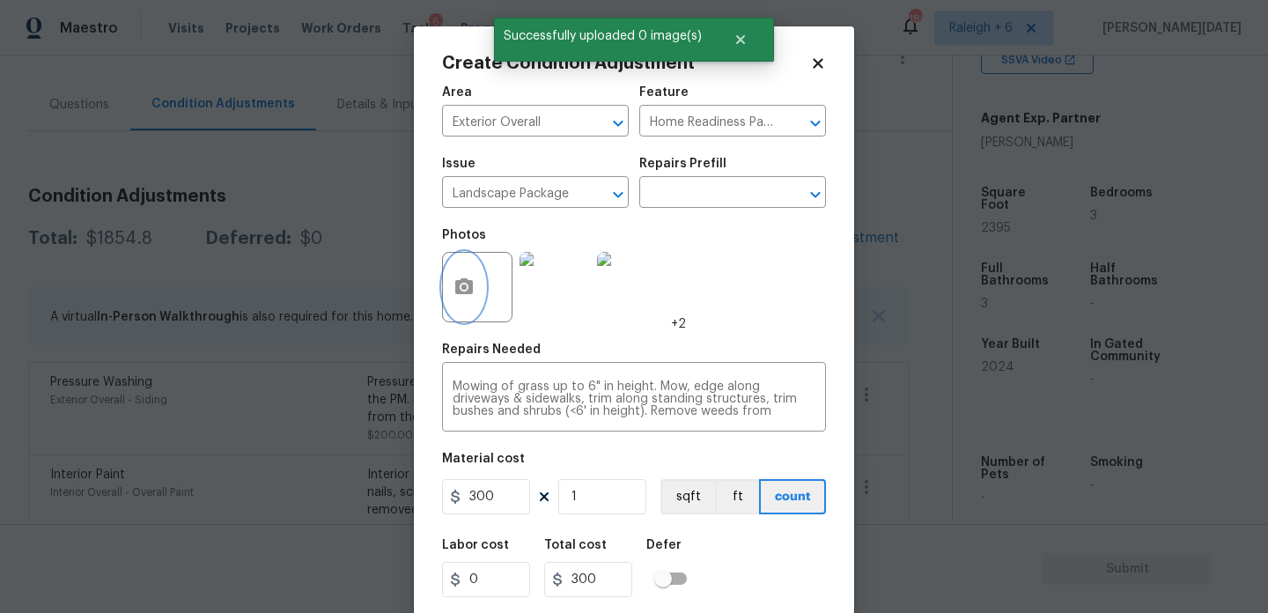
scroll to position [45, 0]
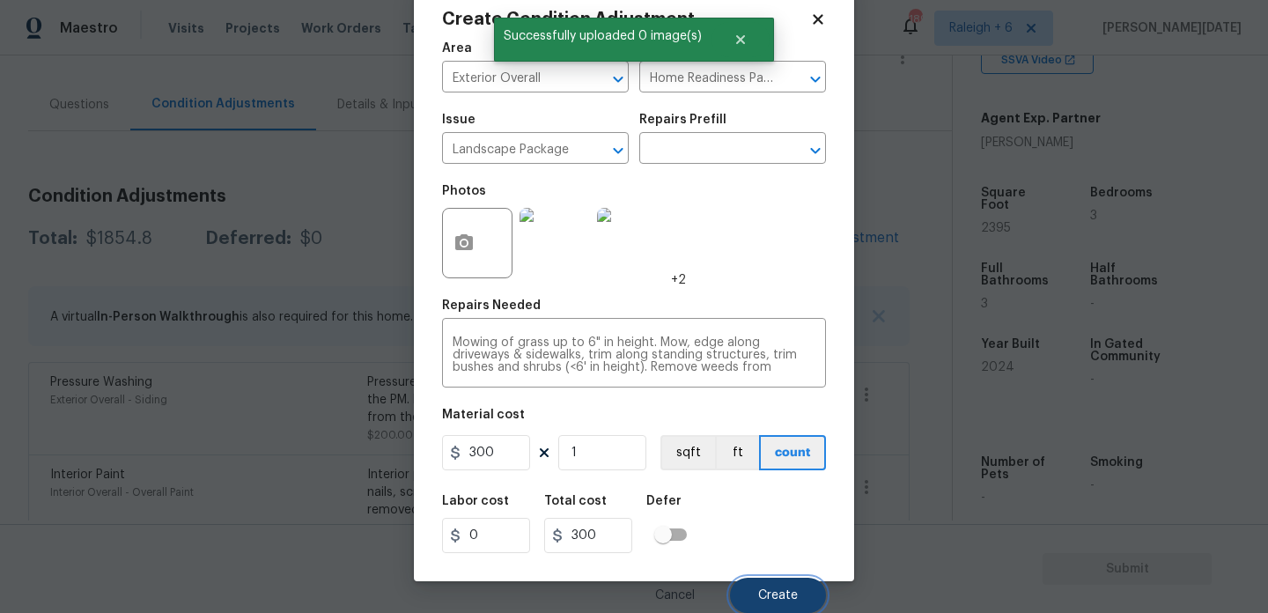
click at [747, 593] on button "Create" at bounding box center [778, 595] width 96 height 35
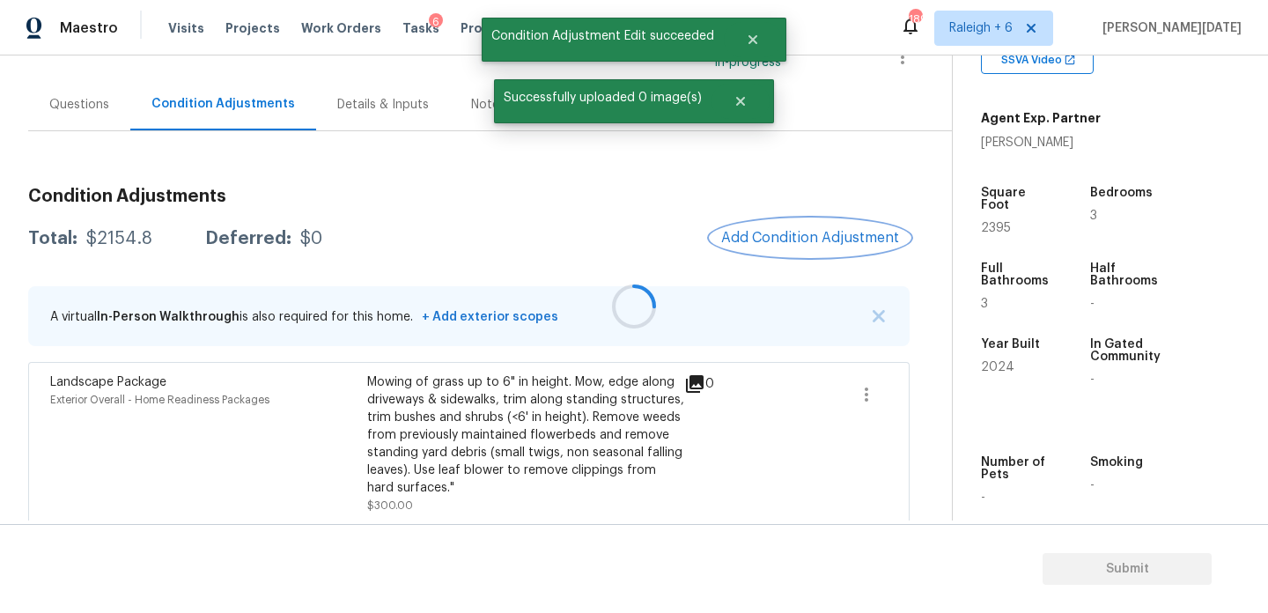
scroll to position [0, 0]
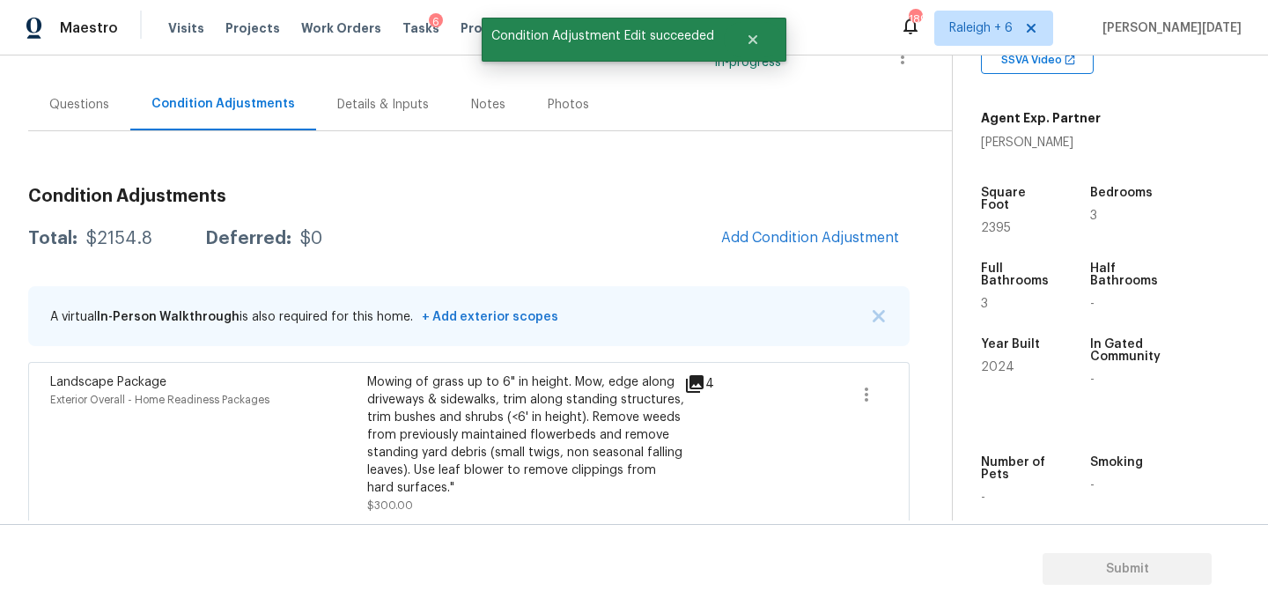
click at [86, 238] on div "$2154.8" at bounding box center [119, 239] width 66 height 18
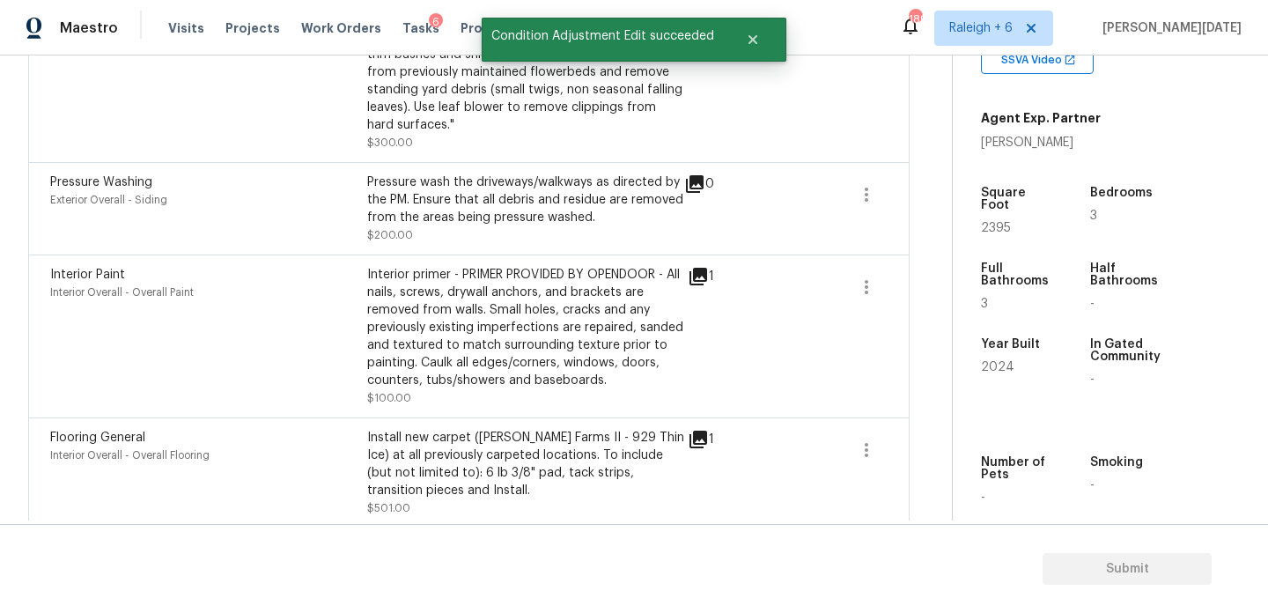
scroll to position [579, 0]
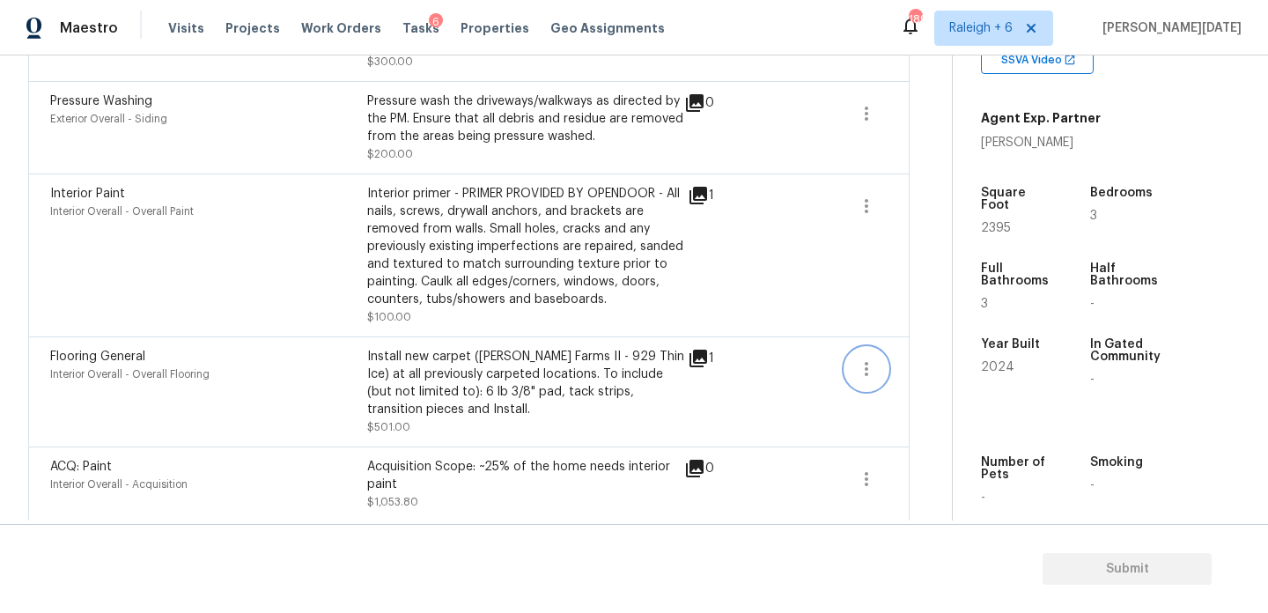
click at [865, 370] on icon "button" at bounding box center [867, 369] width 4 height 14
click at [911, 368] on div "Edit" at bounding box center [966, 367] width 137 height 18
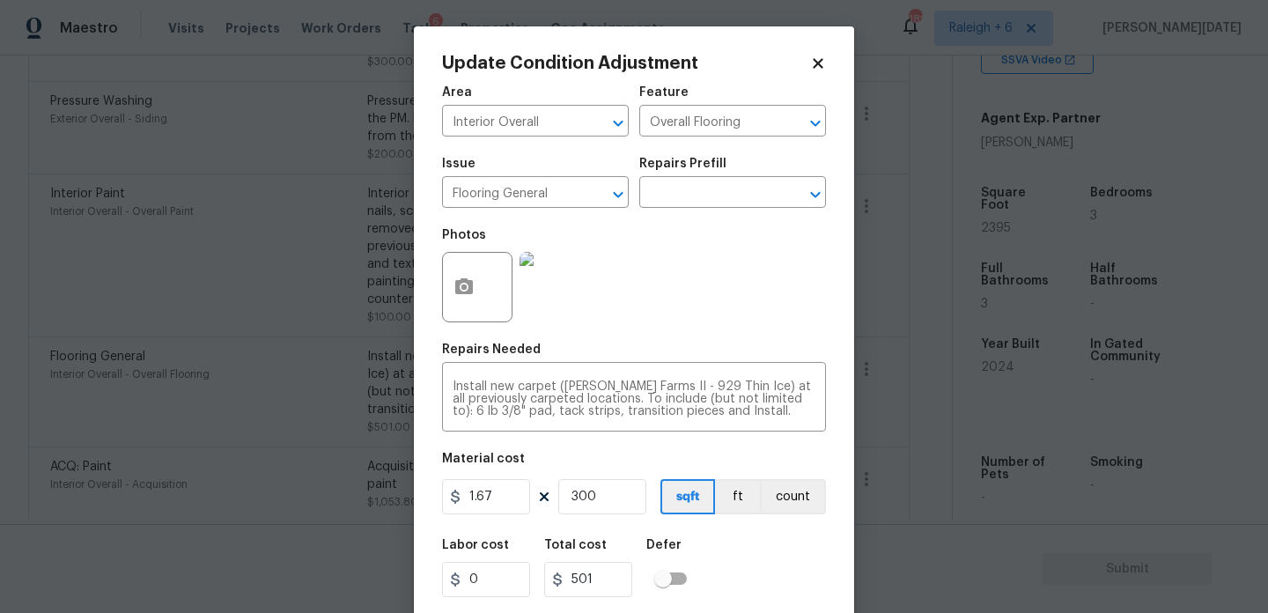
click at [555, 279] on img at bounding box center [555, 287] width 70 height 70
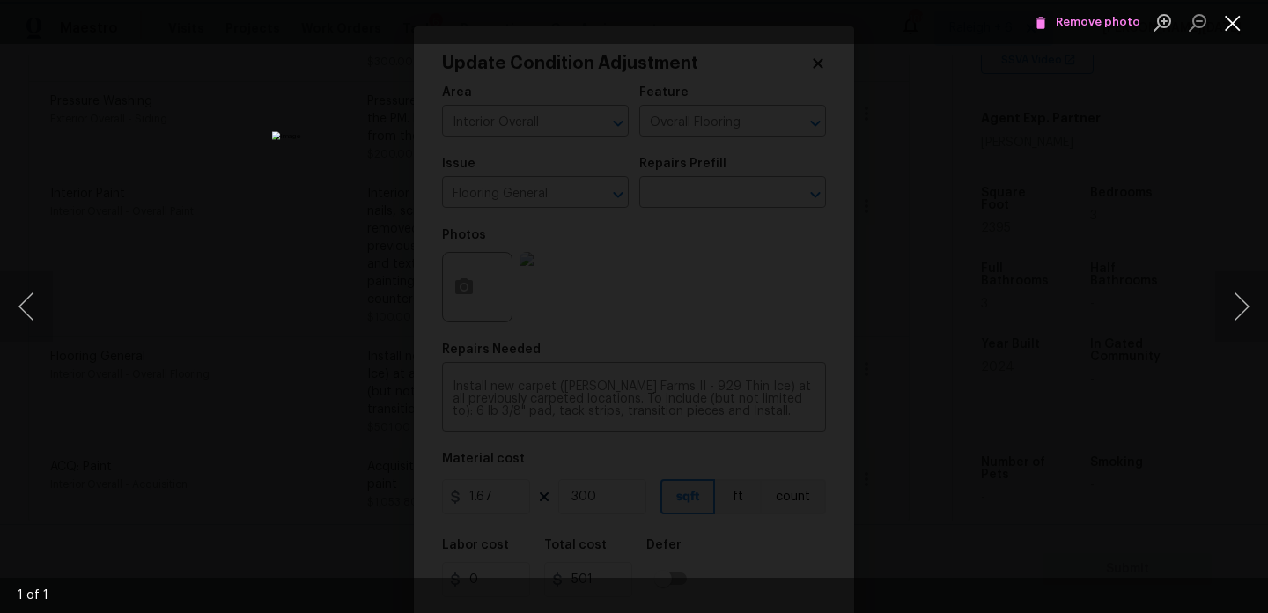
click at [1231, 18] on button "Close lightbox" at bounding box center [1232, 22] width 35 height 31
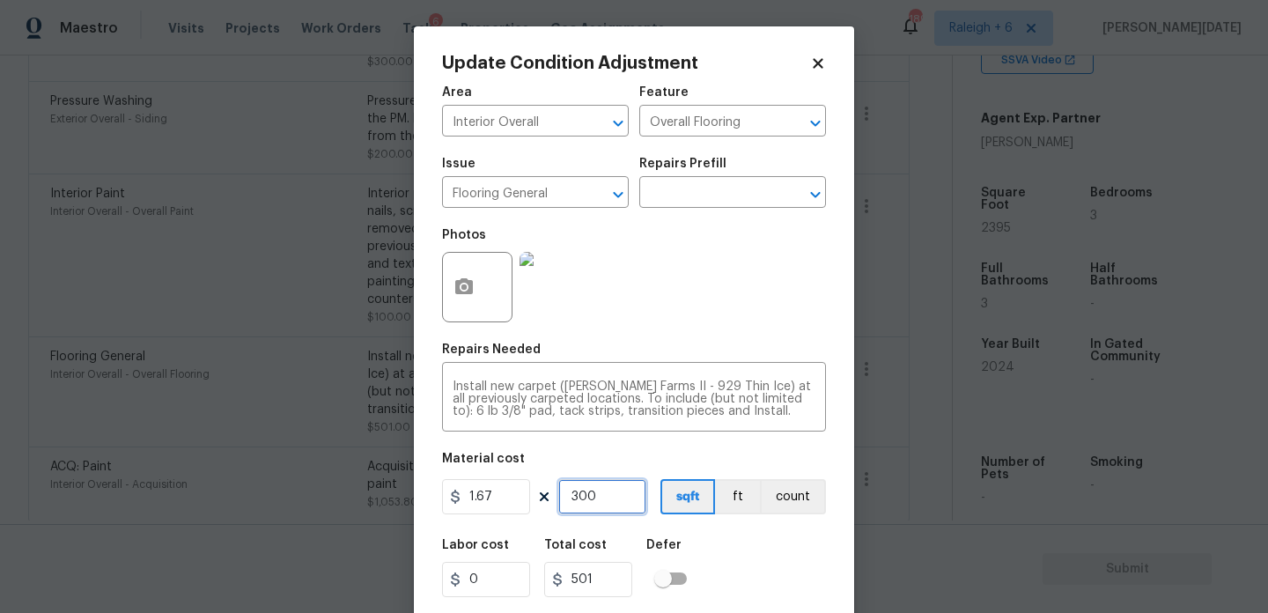
click at [609, 502] on input "300" at bounding box center [602, 496] width 88 height 35
type input "30"
type input "50.1"
type input "3"
type input "5.01"
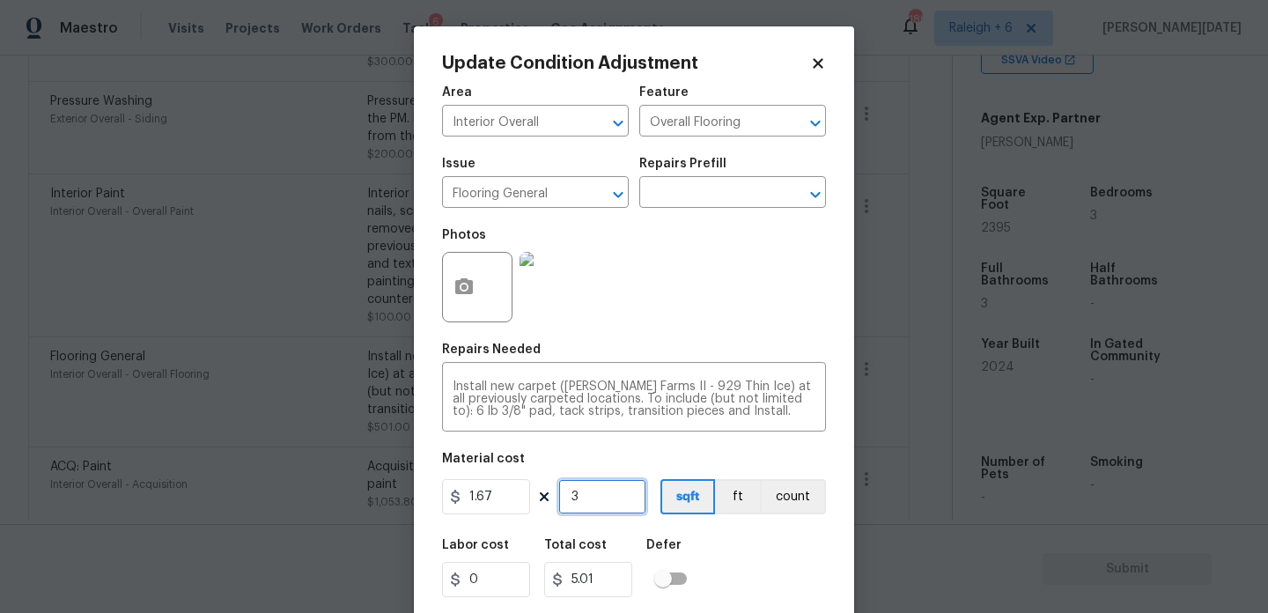
type input "35"
type input "58.45"
type input "350"
type input "584.5"
type input "350"
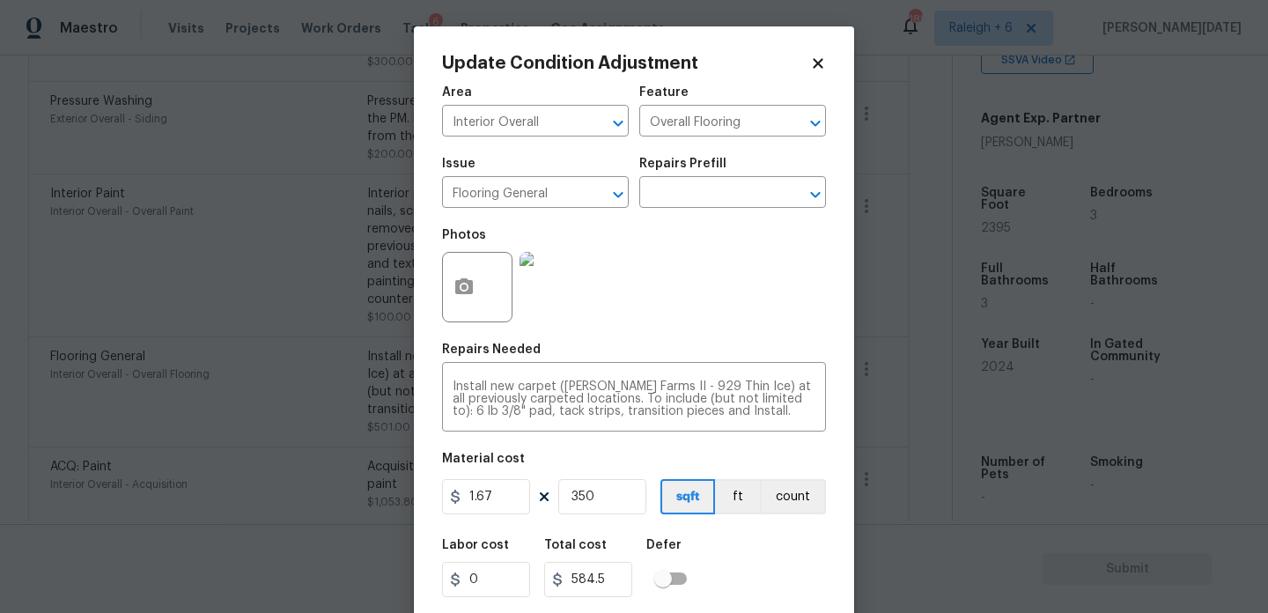
click at [697, 309] on div "Photos" at bounding box center [634, 275] width 384 height 114
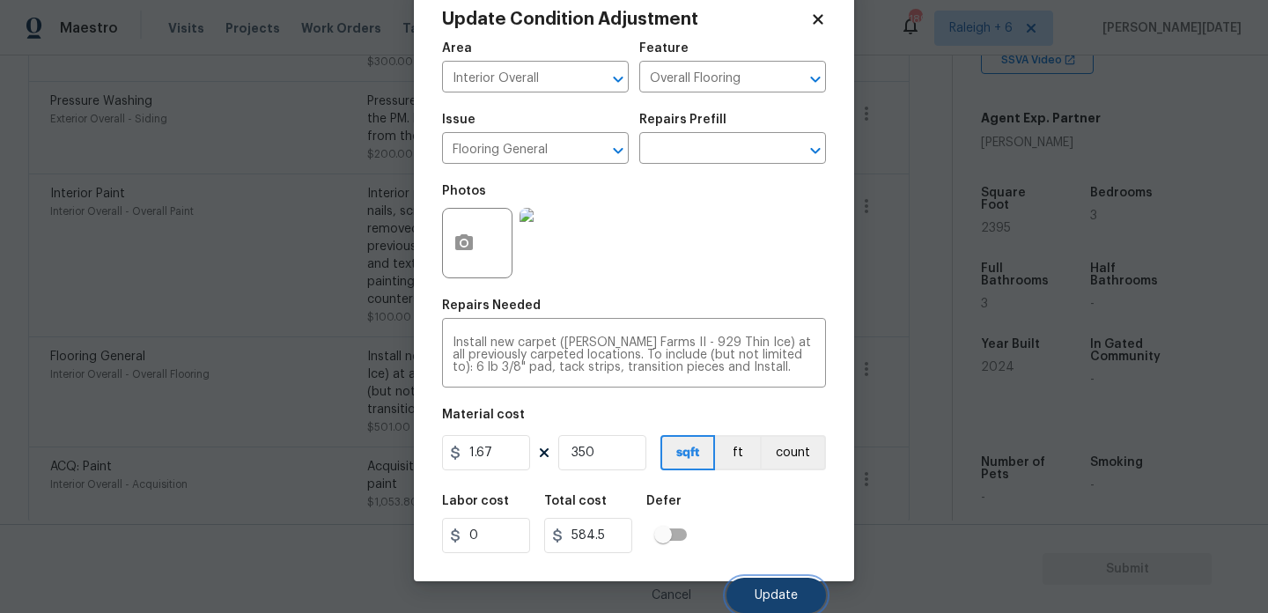
click at [762, 578] on button "Update" at bounding box center [777, 595] width 100 height 35
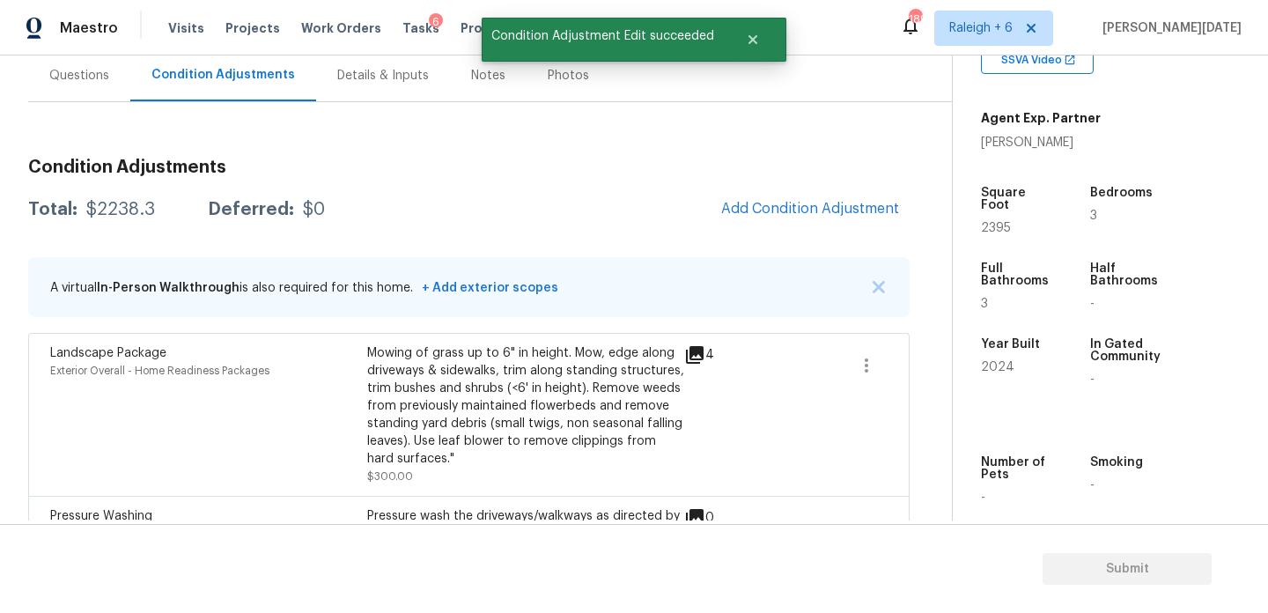
scroll to position [0, 0]
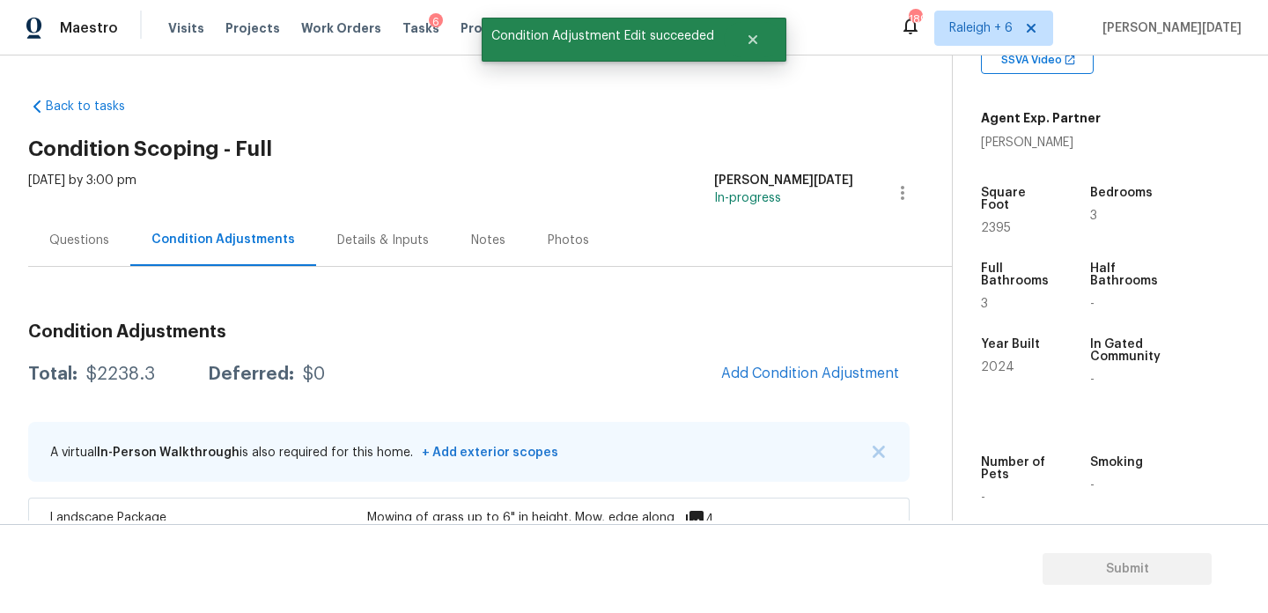
click at [91, 241] on div "Questions" at bounding box center [79, 241] width 60 height 18
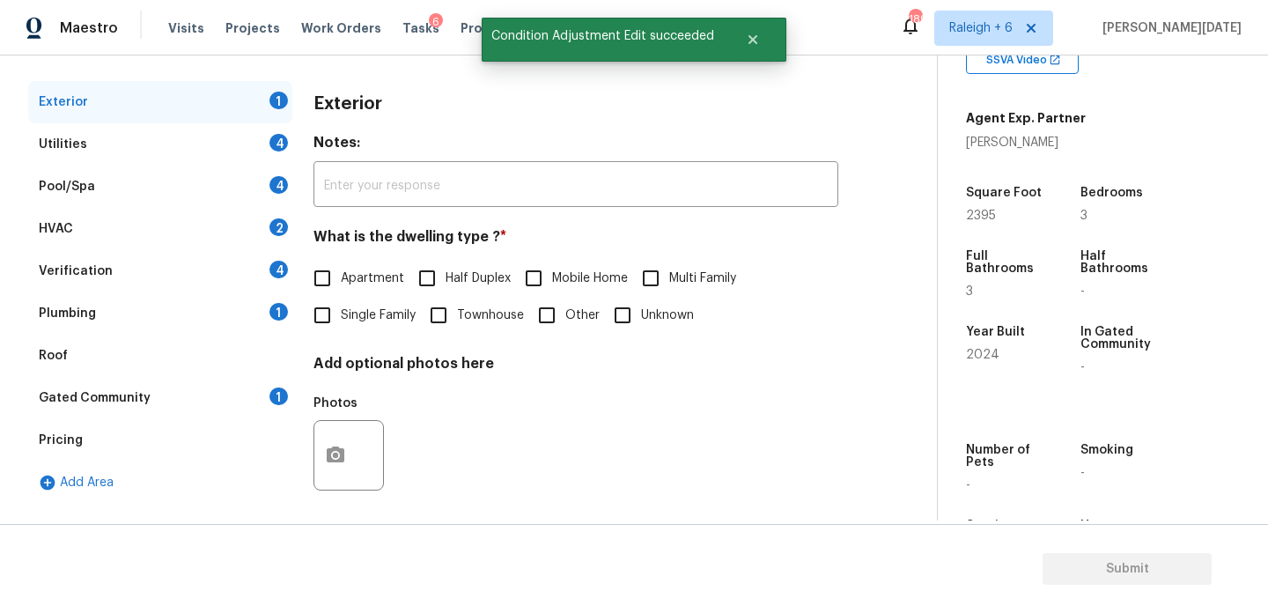
scroll to position [235, 0]
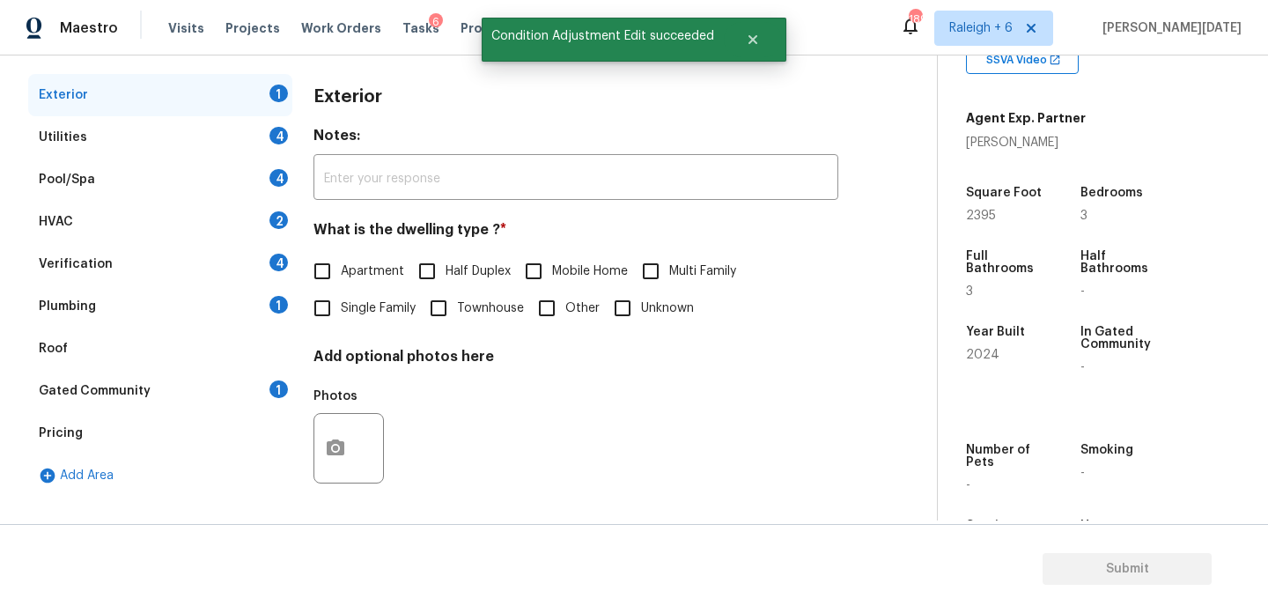
click at [328, 305] on input "Single Family" at bounding box center [322, 308] width 37 height 37
checkbox input "true"
click at [270, 134] on div "4" at bounding box center [278, 136] width 18 height 18
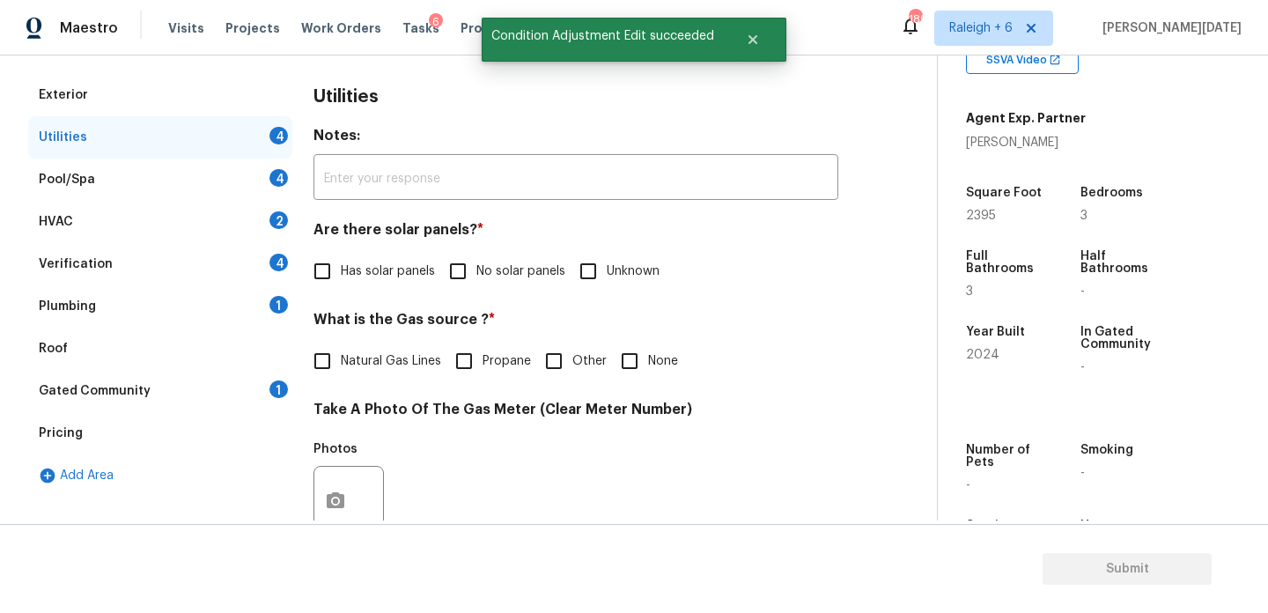
click at [466, 267] on input "No solar panels" at bounding box center [457, 271] width 37 height 37
checkbox input "true"
click at [360, 350] on label "Natural Gas Lines" at bounding box center [372, 362] width 137 height 37
click at [341, 350] on input "Natural Gas Lines" at bounding box center [322, 362] width 37 height 37
checkbox input "true"
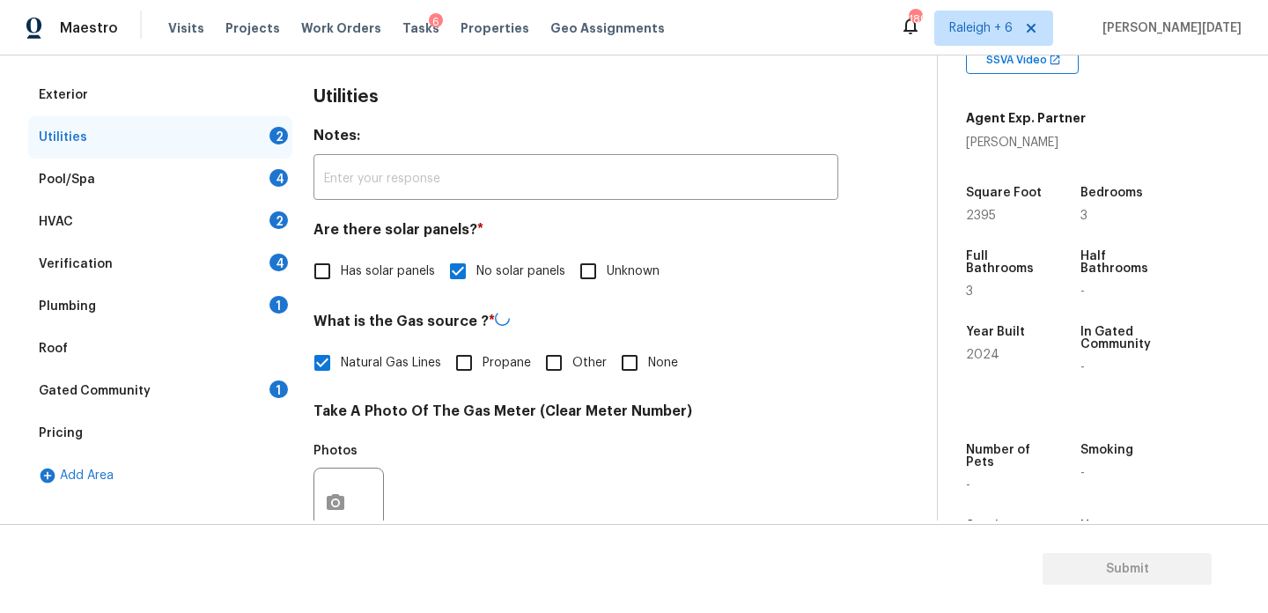
scroll to position [712, 0]
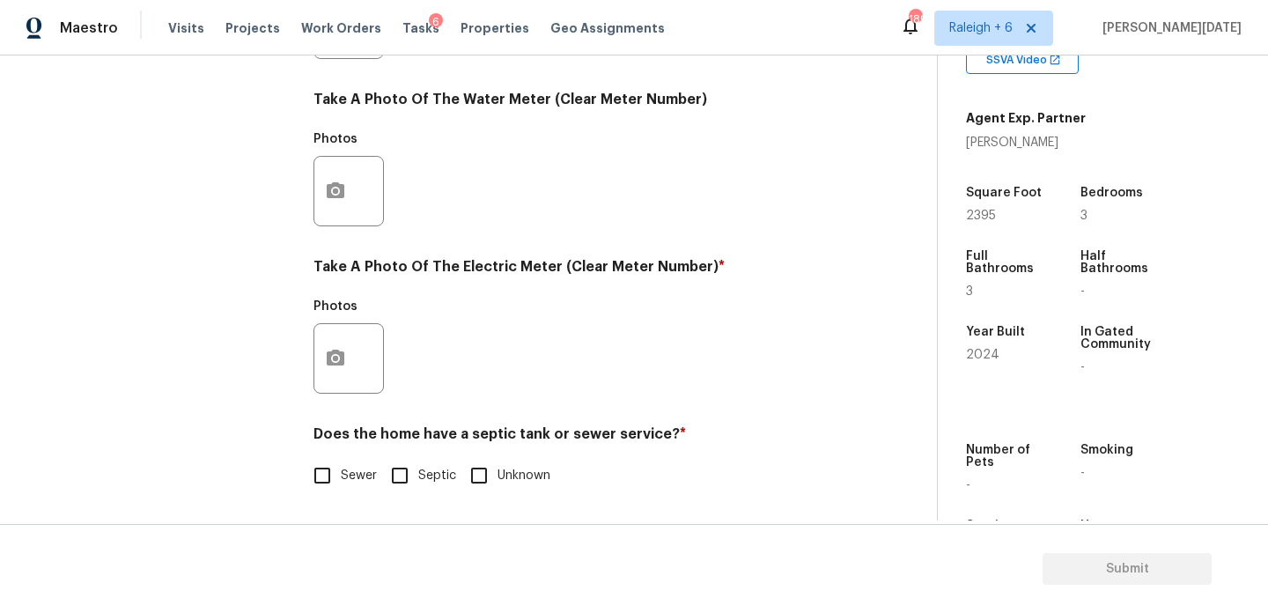
click at [316, 380] on div at bounding box center [349, 358] width 70 height 70
click at [315, 365] on button "button" at bounding box center [335, 358] width 42 height 69
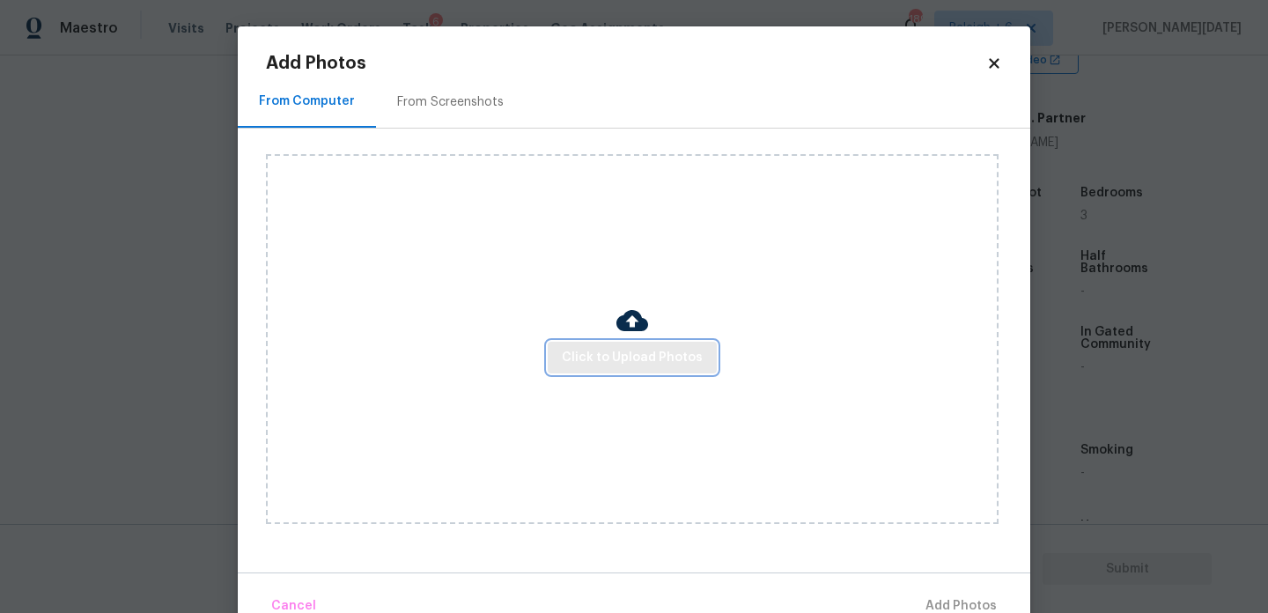
click at [591, 360] on span "Click to Upload Photos" at bounding box center [632, 358] width 141 height 22
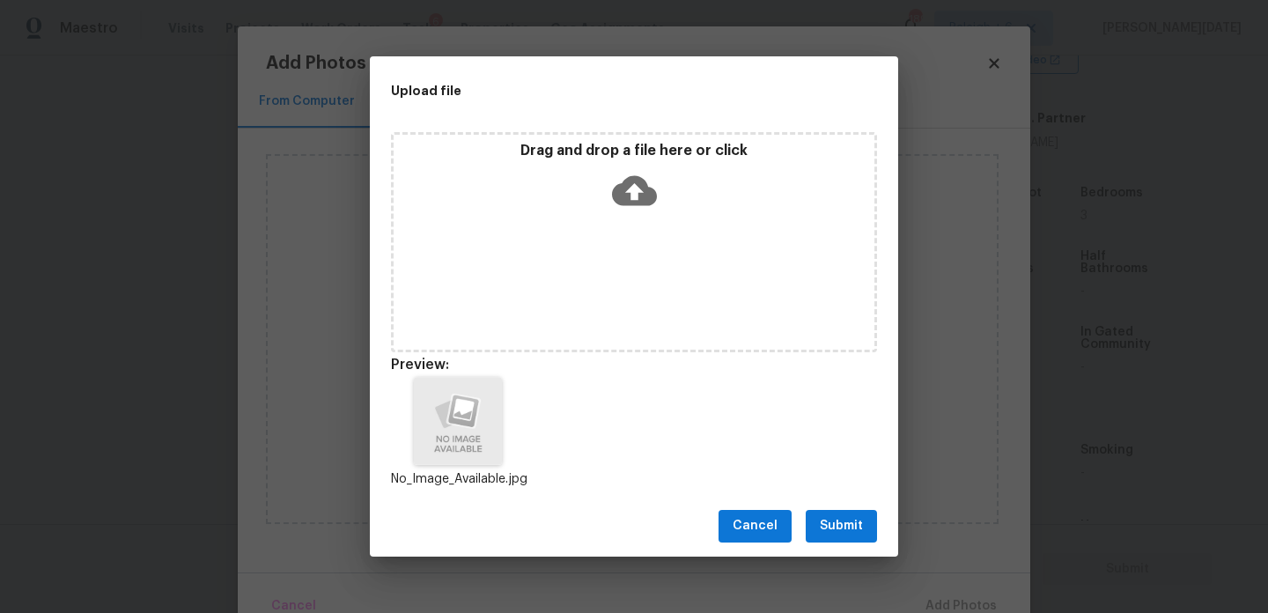
click at [835, 525] on span "Submit" at bounding box center [841, 526] width 43 height 22
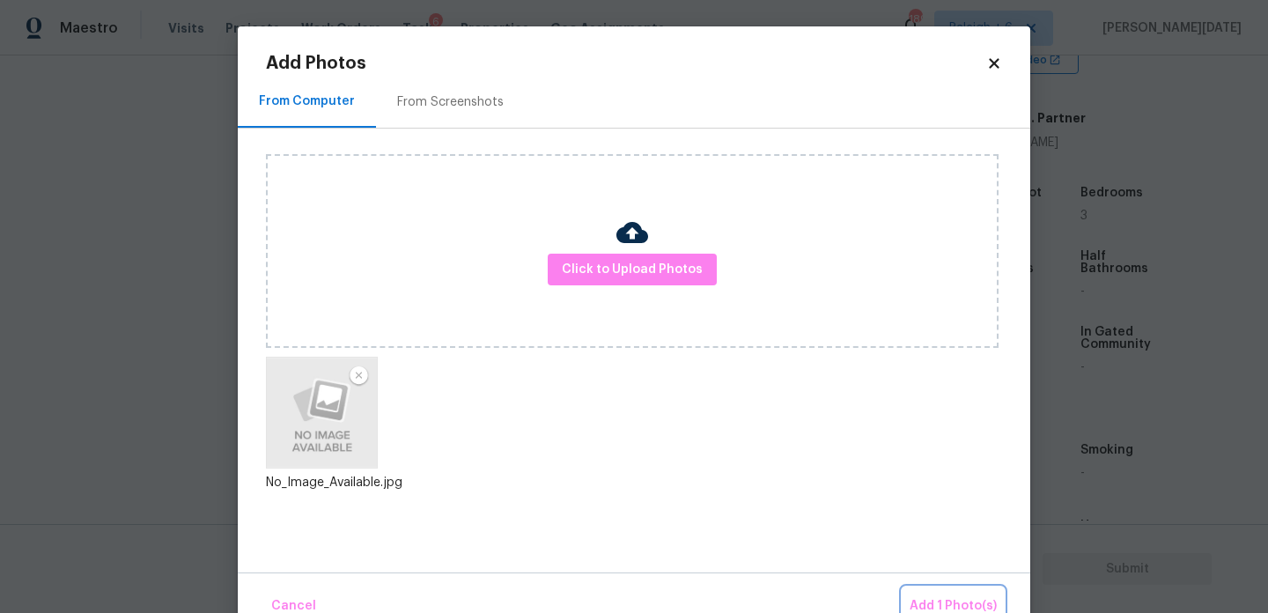
click at [930, 588] on button "Add 1 Photo(s)" at bounding box center [953, 606] width 101 height 38
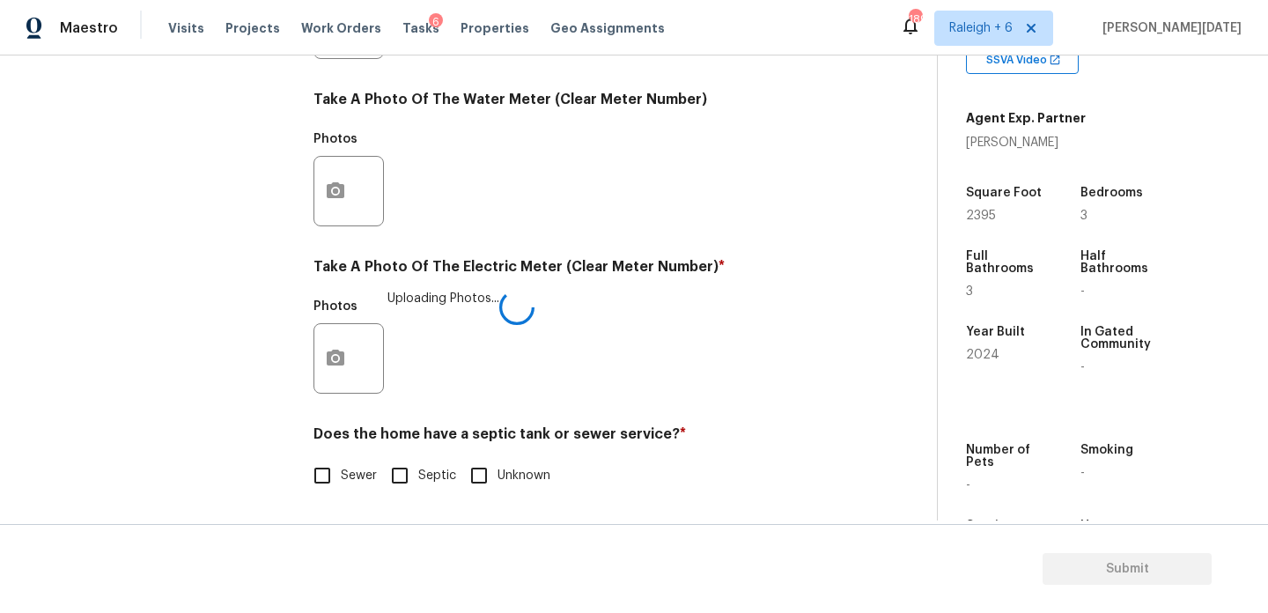
click at [322, 481] on input "Sewer" at bounding box center [322, 475] width 37 height 37
checkbox input "true"
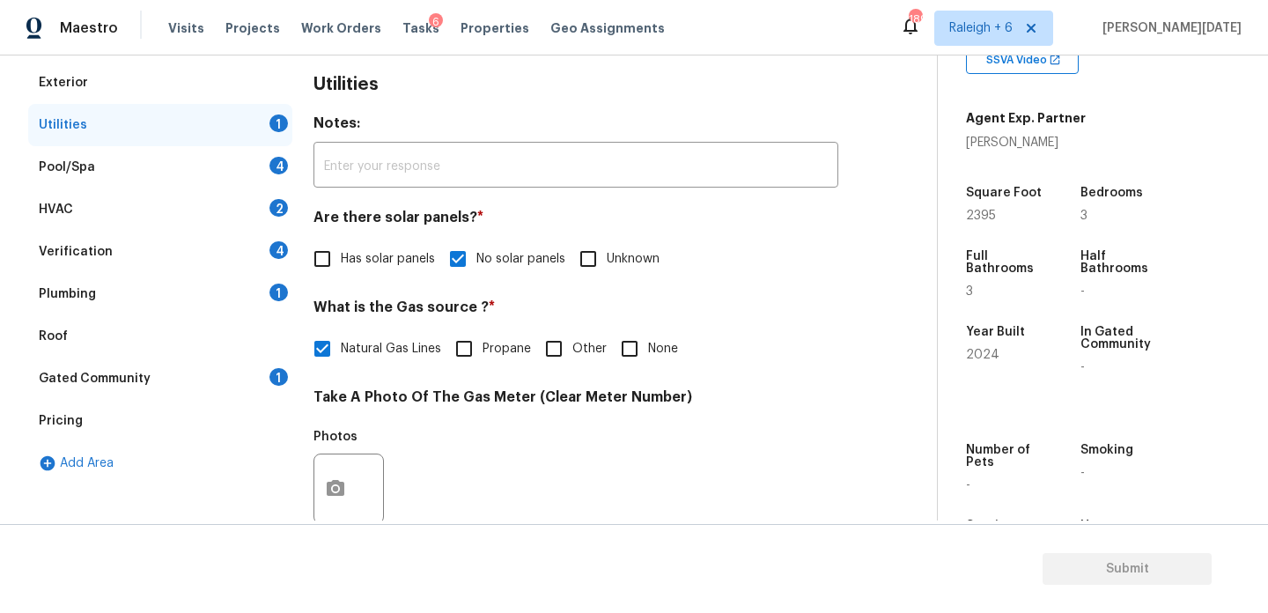
scroll to position [196, 0]
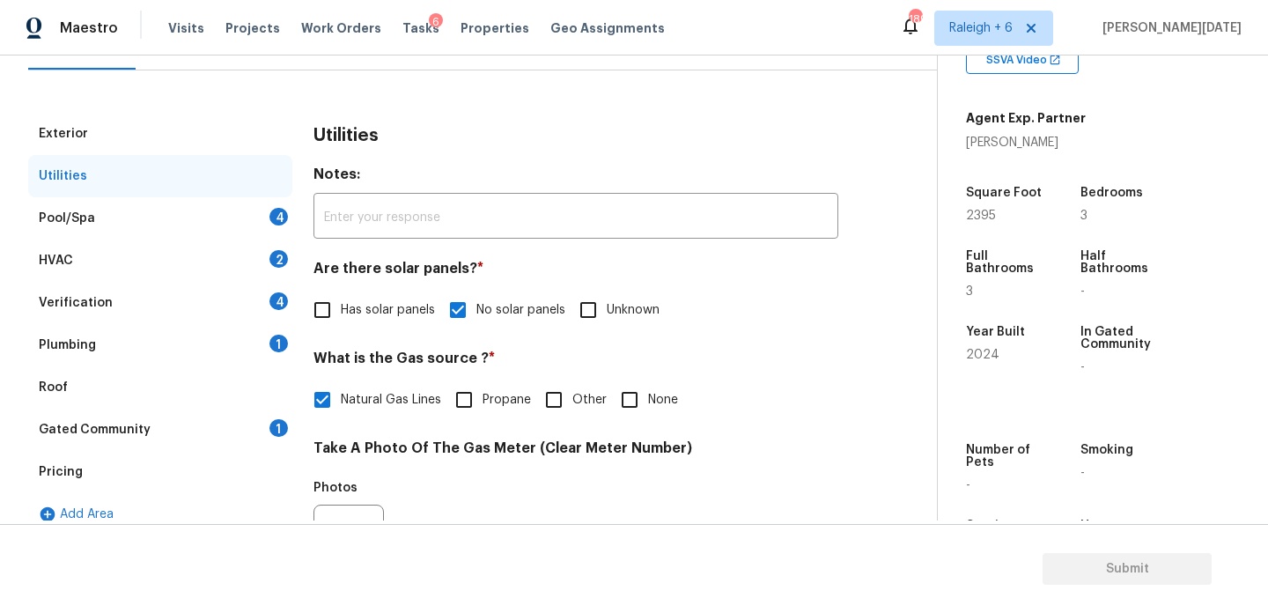
click at [281, 225] on div "4" at bounding box center [278, 217] width 18 height 18
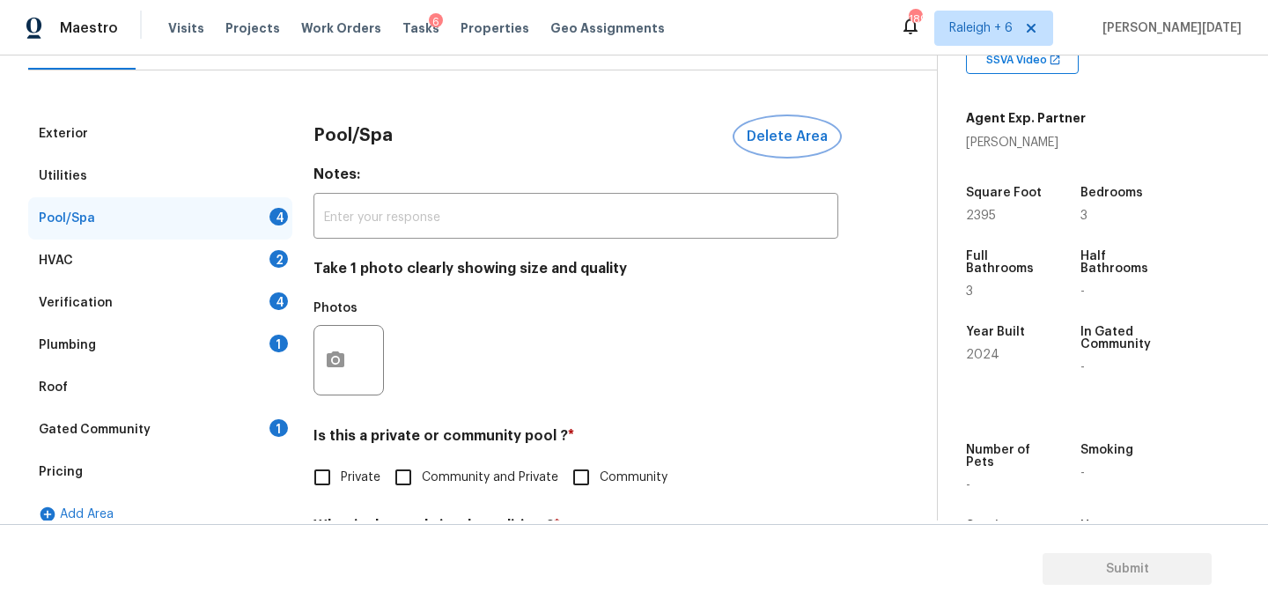
click at [780, 135] on span "Delete Area" at bounding box center [787, 137] width 81 height 16
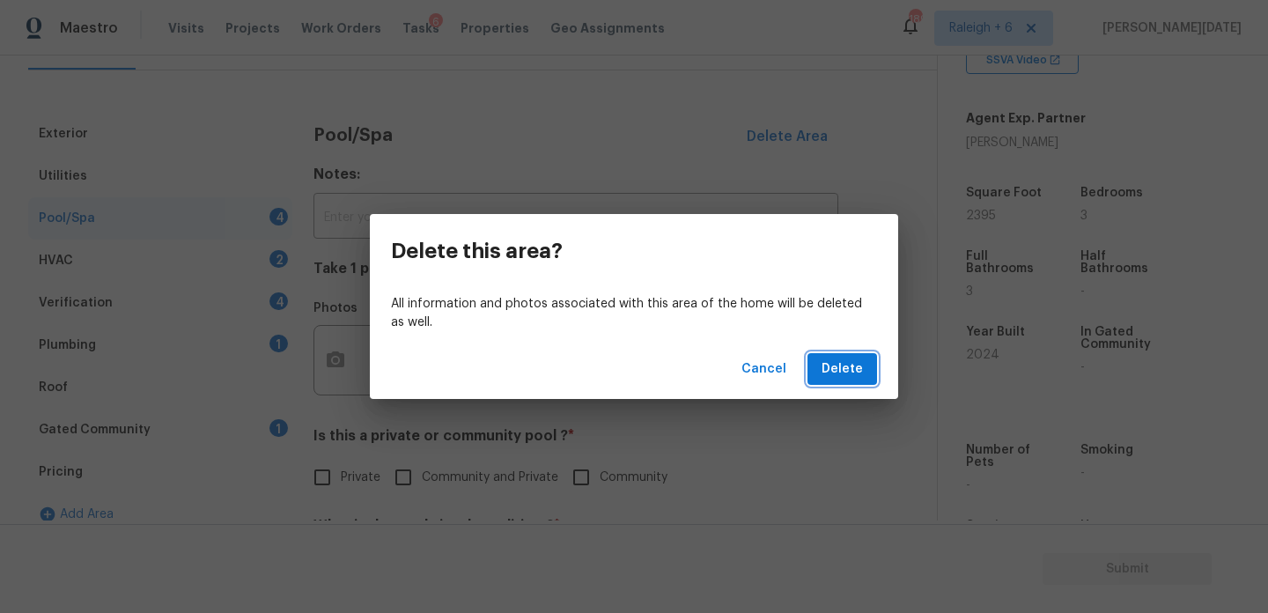
click at [836, 365] on span "Delete" at bounding box center [842, 369] width 41 height 22
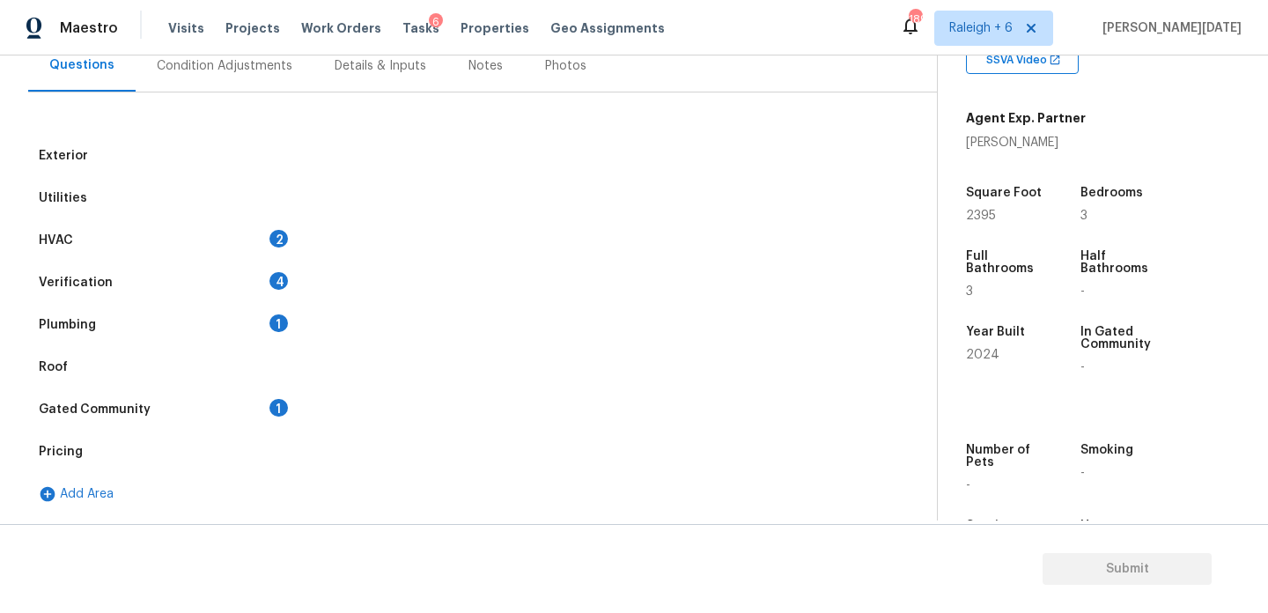
click at [277, 237] on div "2" at bounding box center [278, 239] width 18 height 18
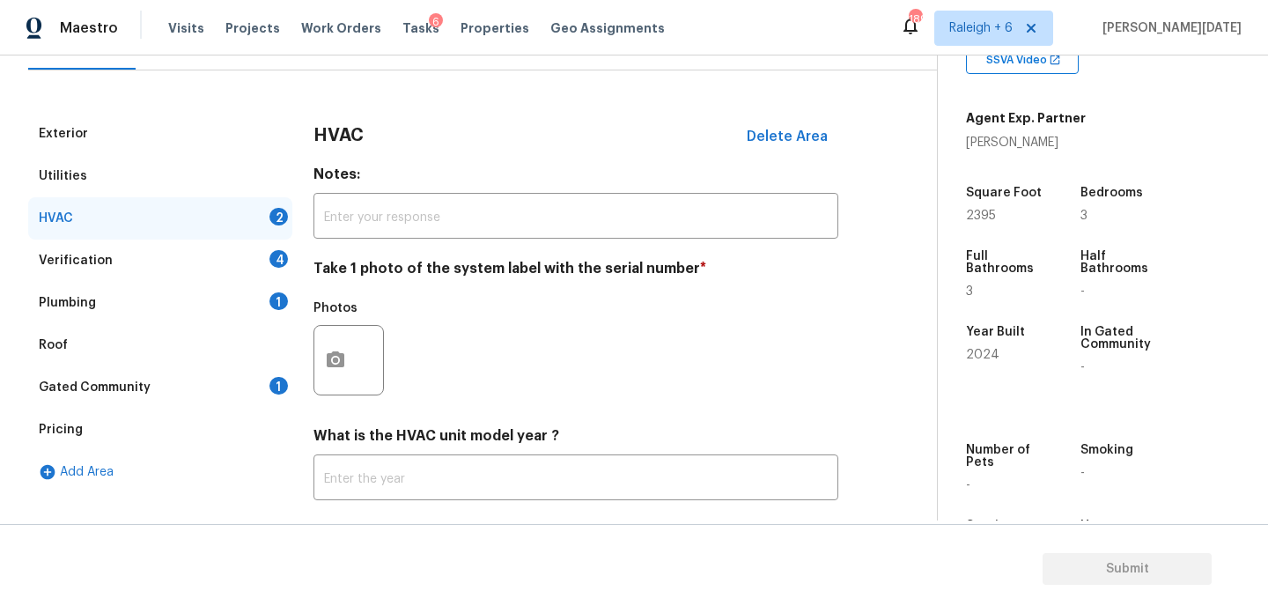
click at [249, 212] on div "HVAC 2" at bounding box center [160, 218] width 264 height 42
click at [242, 306] on div "Plumbing 1" at bounding box center [160, 303] width 264 height 42
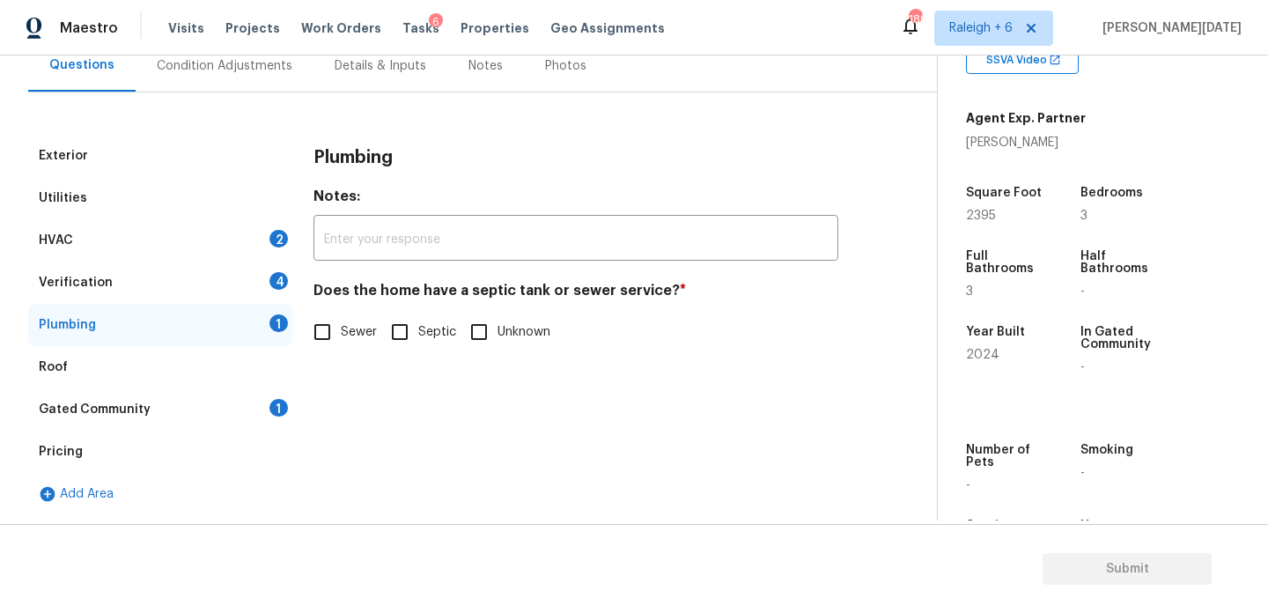
click at [252, 280] on div "Verification 4" at bounding box center [160, 283] width 264 height 42
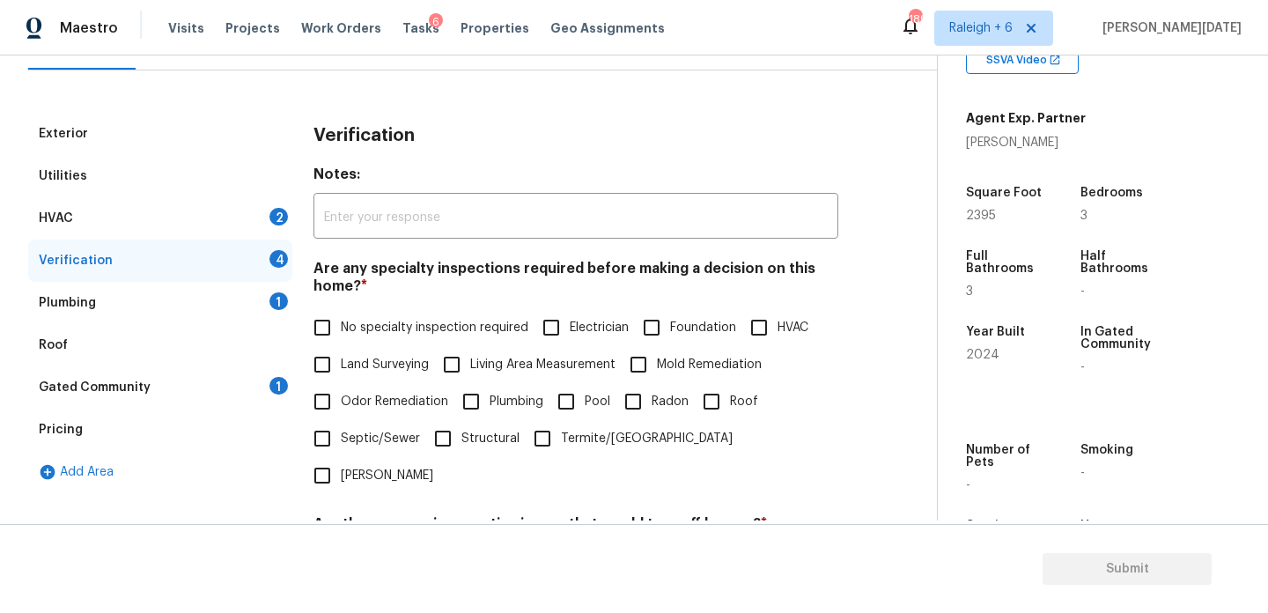
click at [255, 228] on div "HVAC 2" at bounding box center [160, 218] width 264 height 42
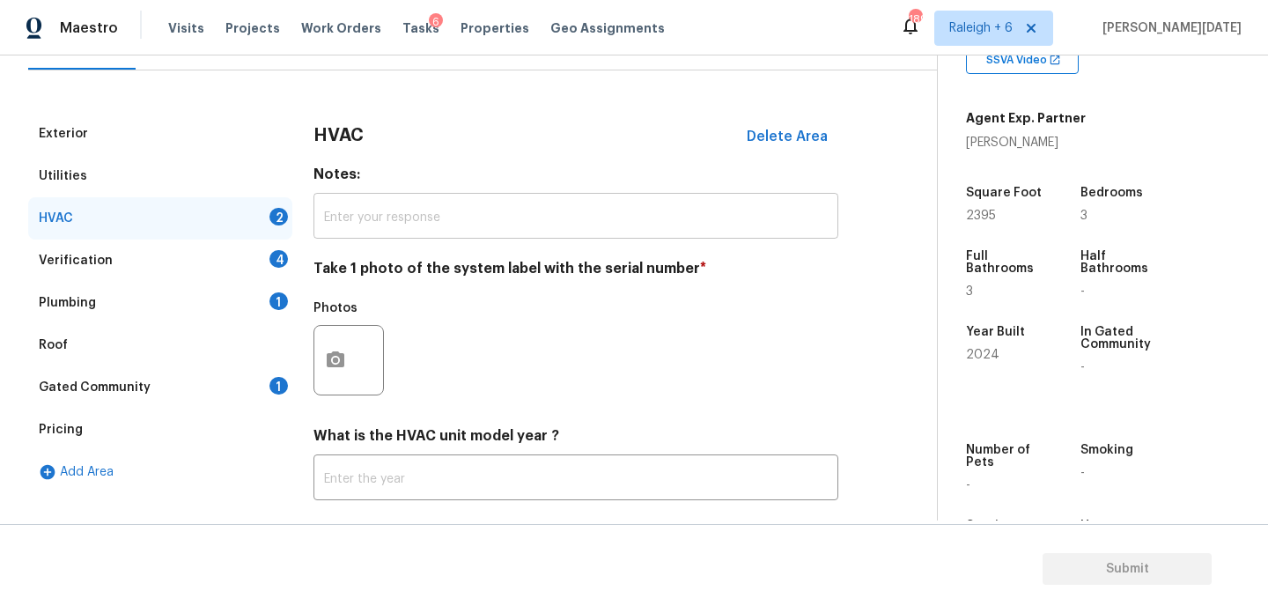
scroll to position [293, 0]
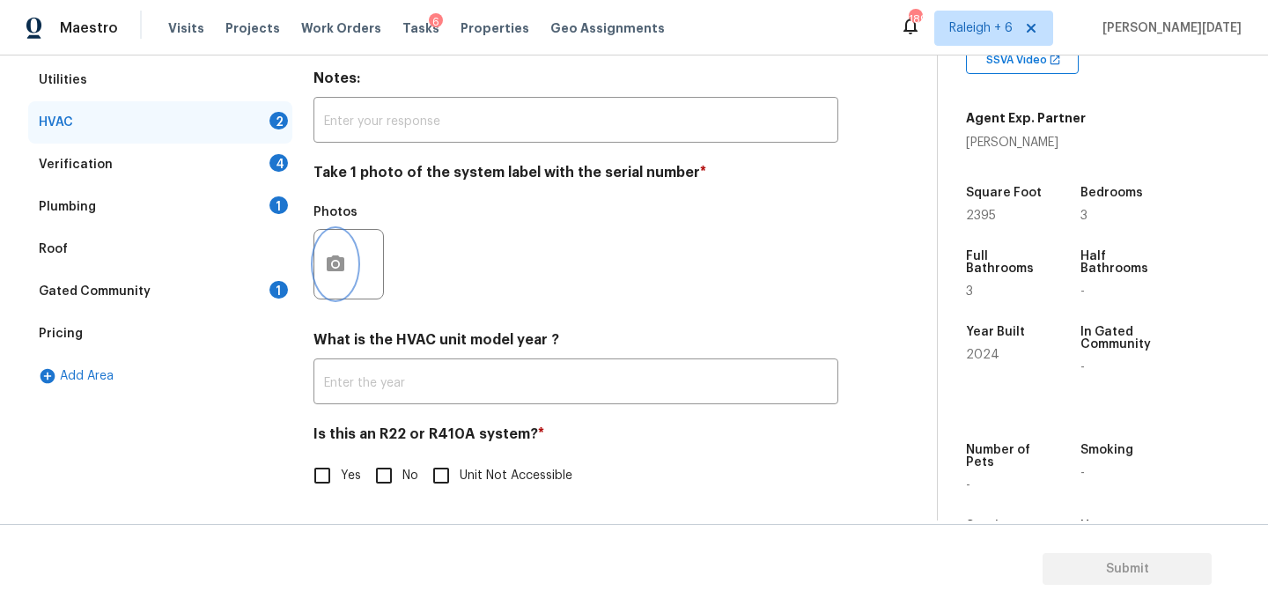
click at [324, 279] on button "button" at bounding box center [335, 264] width 42 height 69
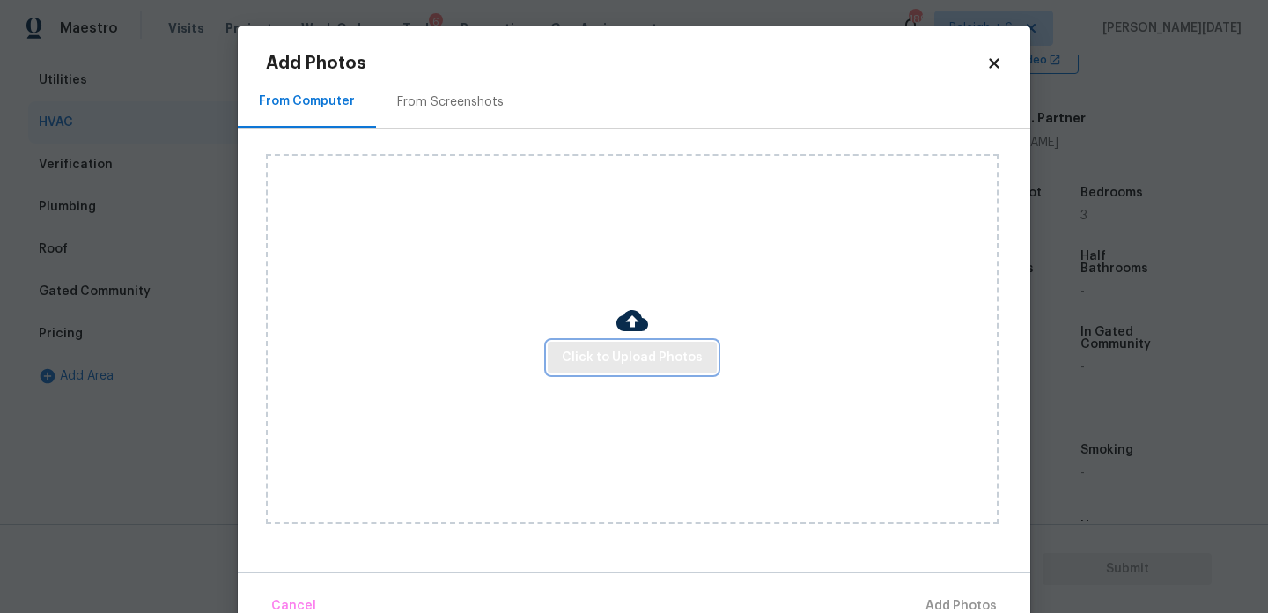
click at [610, 360] on span "Click to Upload Photos" at bounding box center [632, 358] width 141 height 22
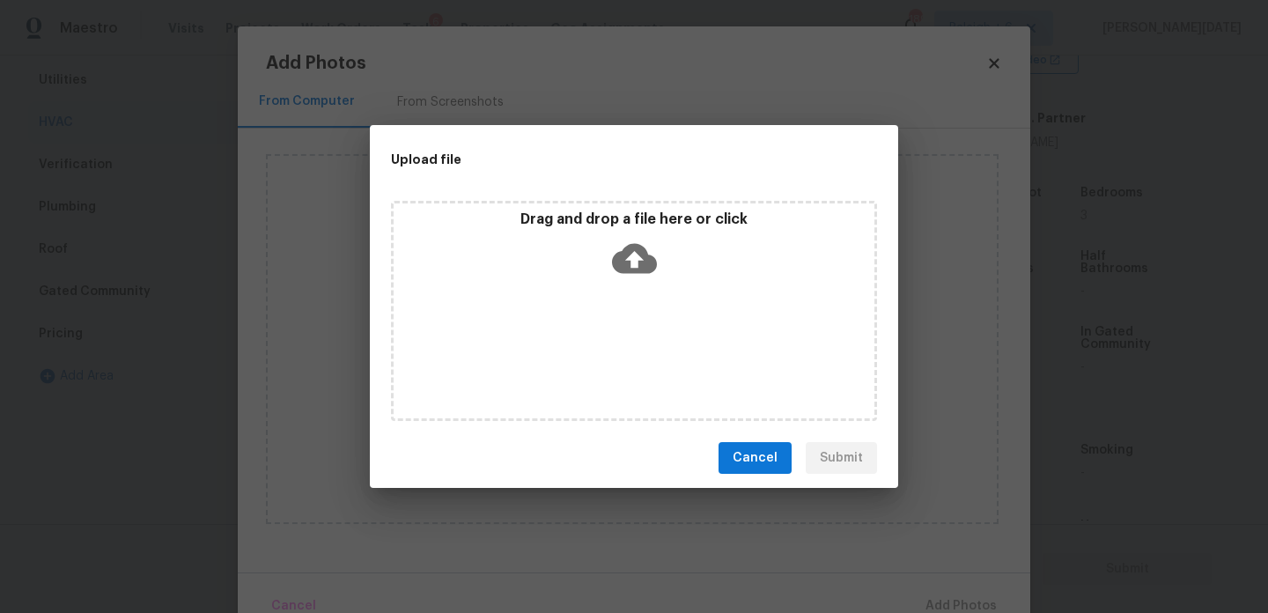
click at [610, 360] on div "Drag and drop a file here or click" at bounding box center [634, 311] width 486 height 220
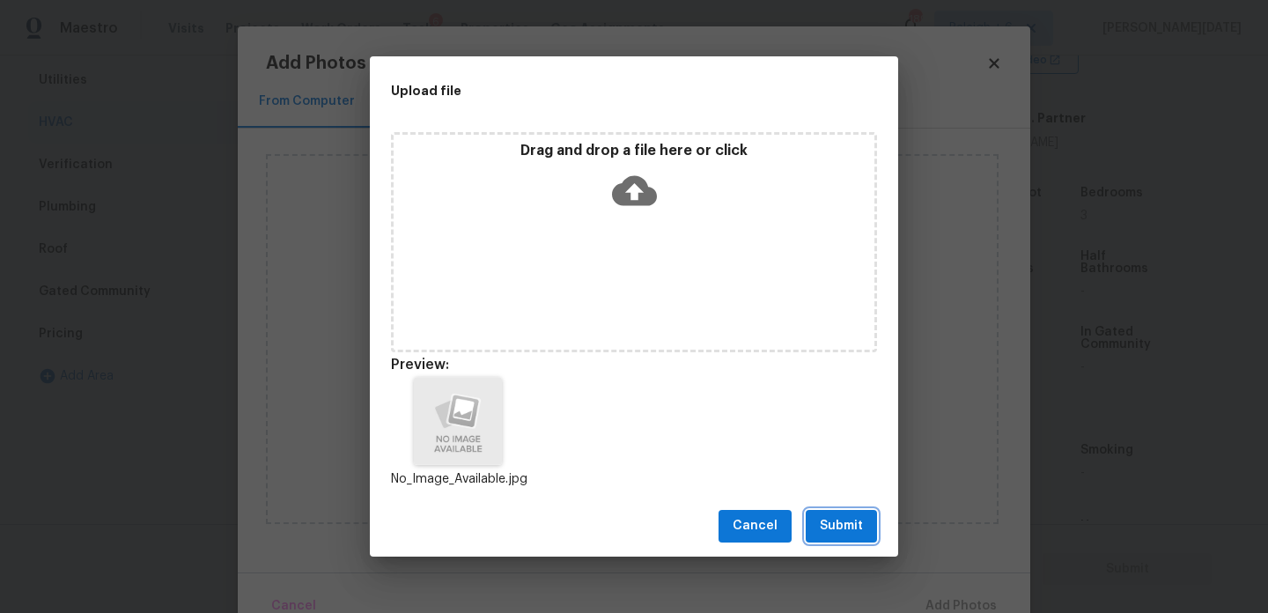
click at [858, 518] on span "Submit" at bounding box center [841, 526] width 43 height 22
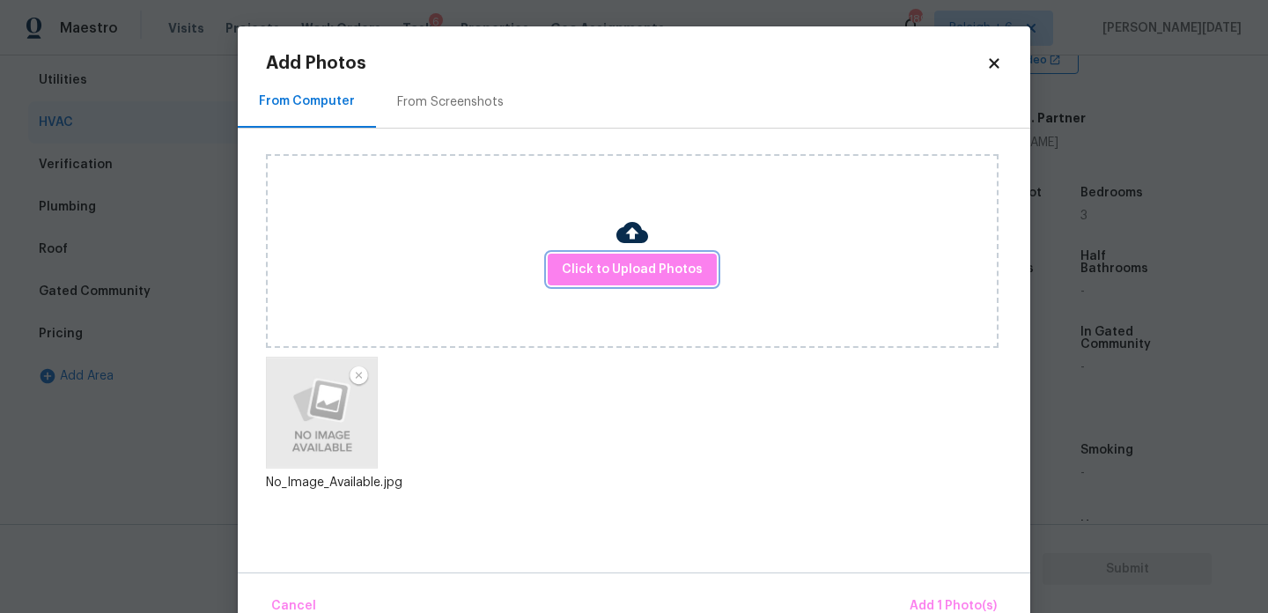
scroll to position [39, 0]
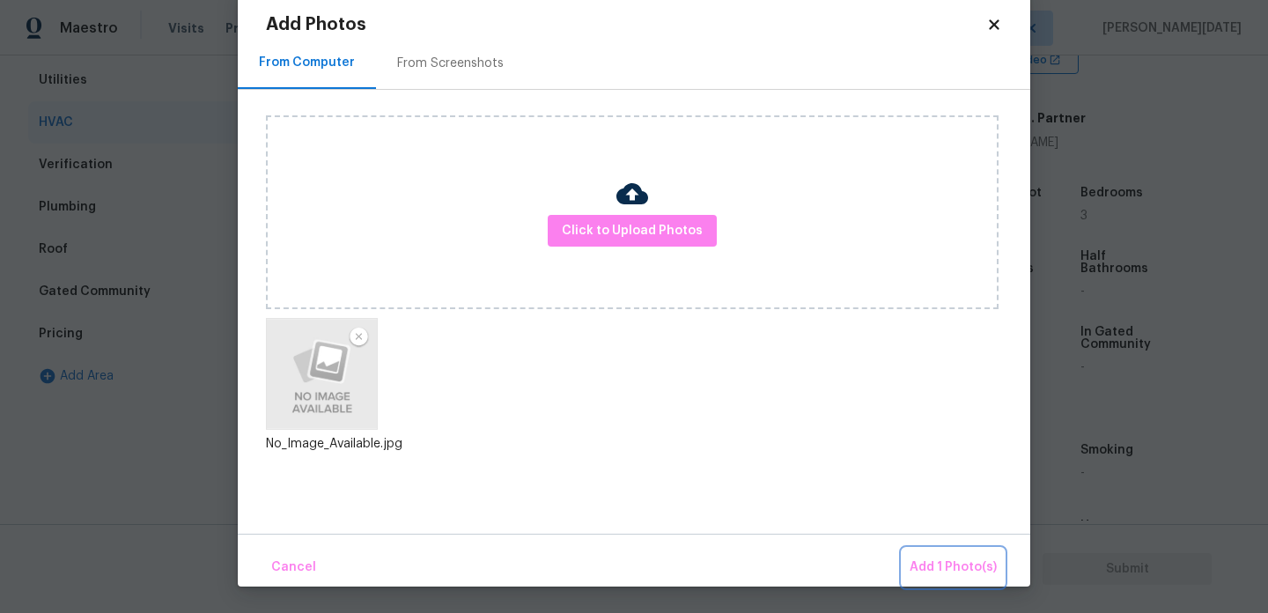
click at [937, 559] on span "Add 1 Photo(s)" at bounding box center [953, 568] width 87 height 22
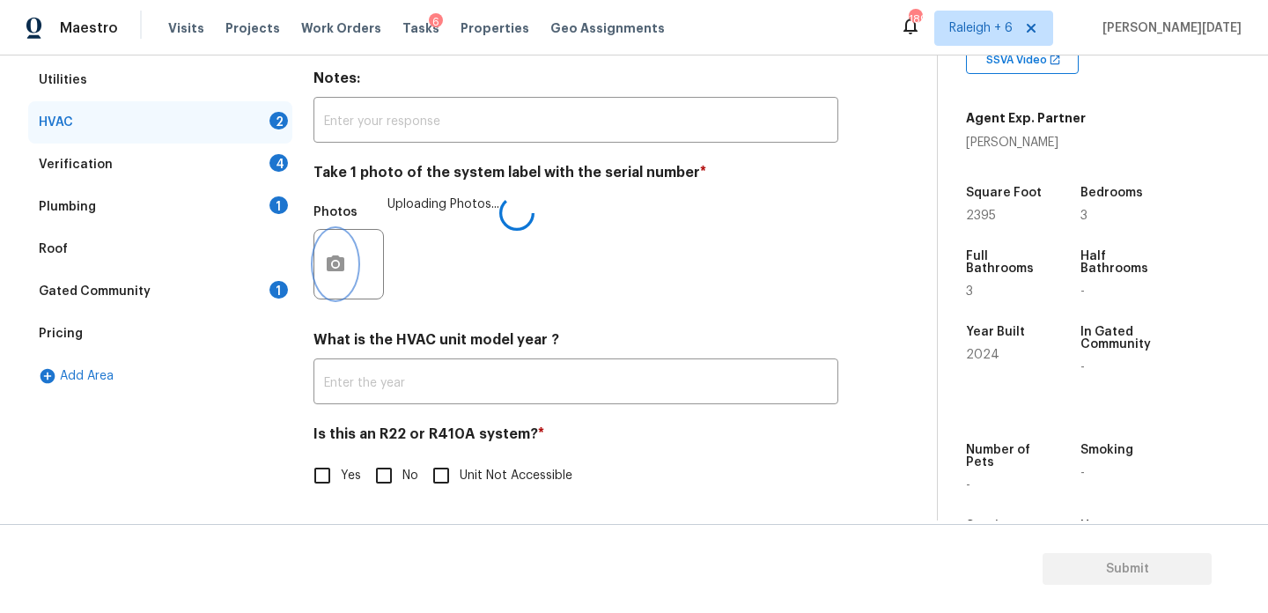
scroll to position [0, 0]
click at [387, 469] on input "No" at bounding box center [383, 475] width 37 height 37
checkbox input "true"
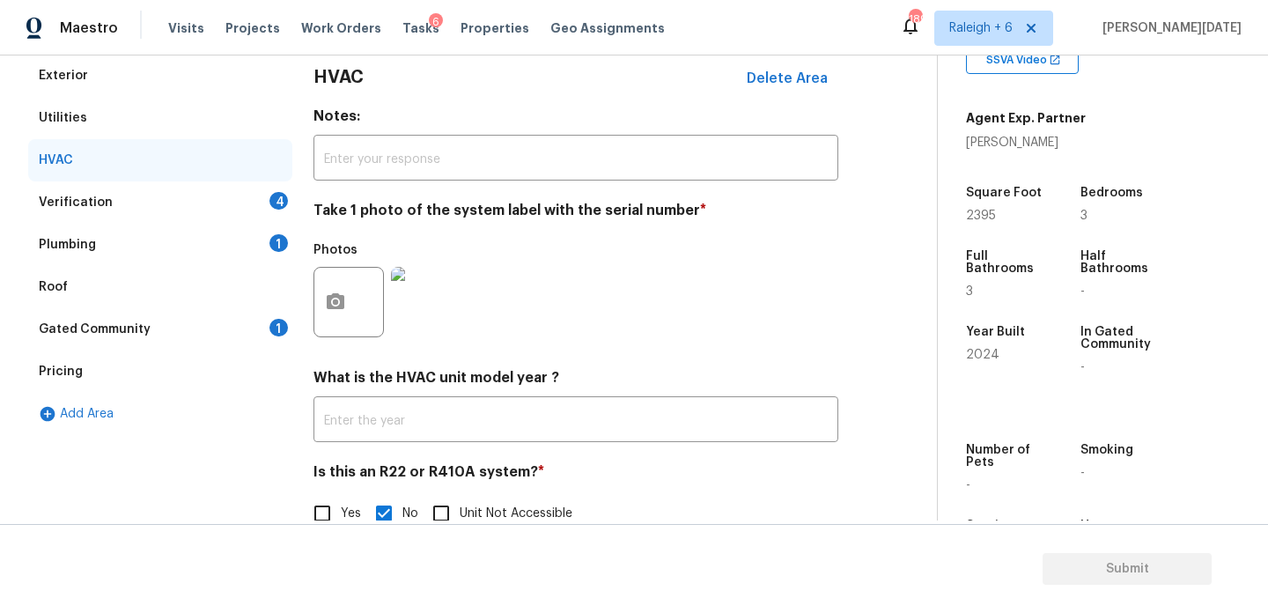
click at [284, 203] on div "4" at bounding box center [278, 201] width 18 height 18
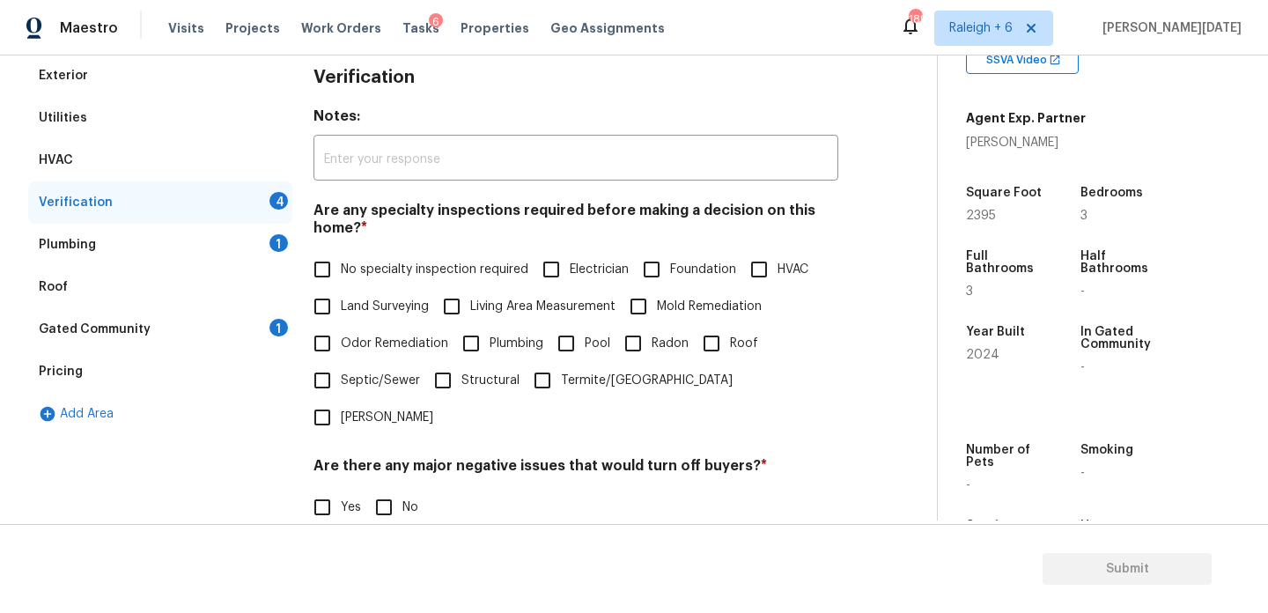
click at [346, 255] on label "No specialty inspection required" at bounding box center [416, 269] width 225 height 37
click at [341, 255] on input "No specialty inspection required" at bounding box center [322, 269] width 37 height 37
checkbox input "true"
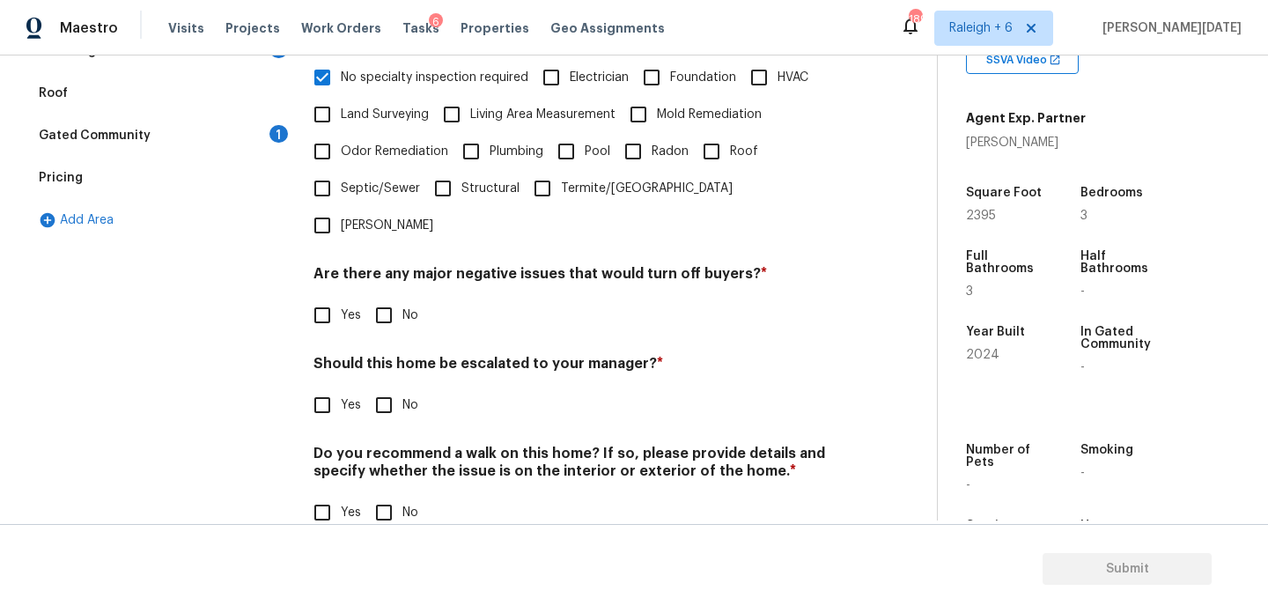
scroll to position [446, 0]
click at [382, 297] on input "No" at bounding box center [383, 315] width 37 height 37
checkbox input "true"
click at [387, 388] on input "No" at bounding box center [383, 406] width 37 height 37
checkbox input "true"
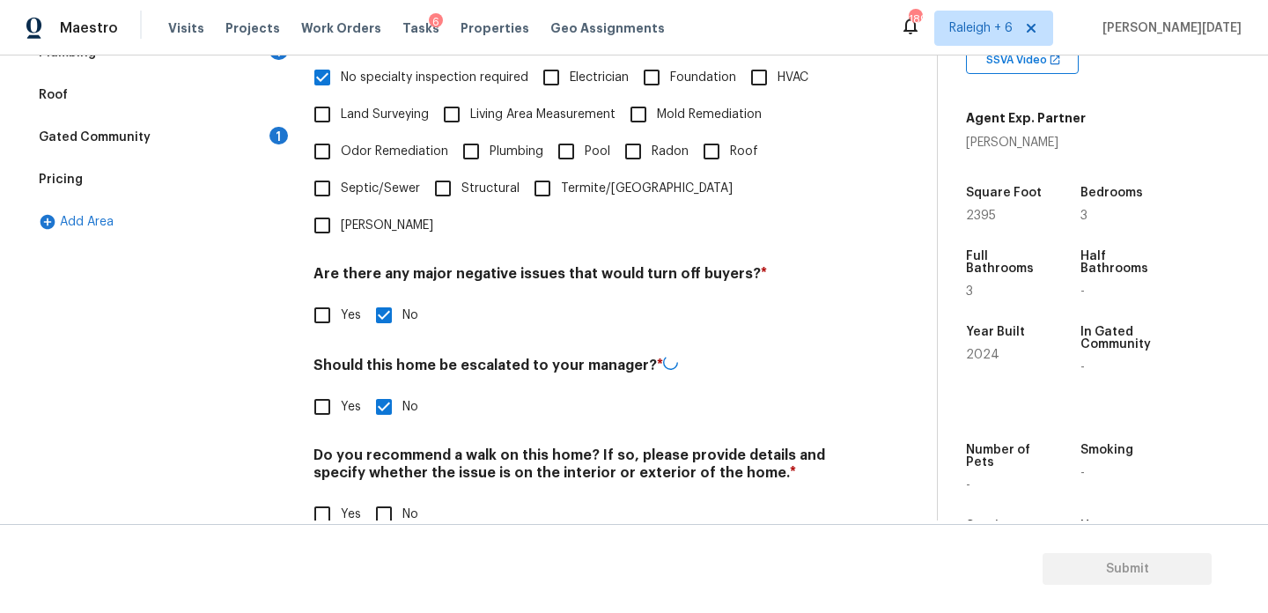
click at [389, 496] on input "No" at bounding box center [383, 514] width 37 height 37
checkbox input "true"
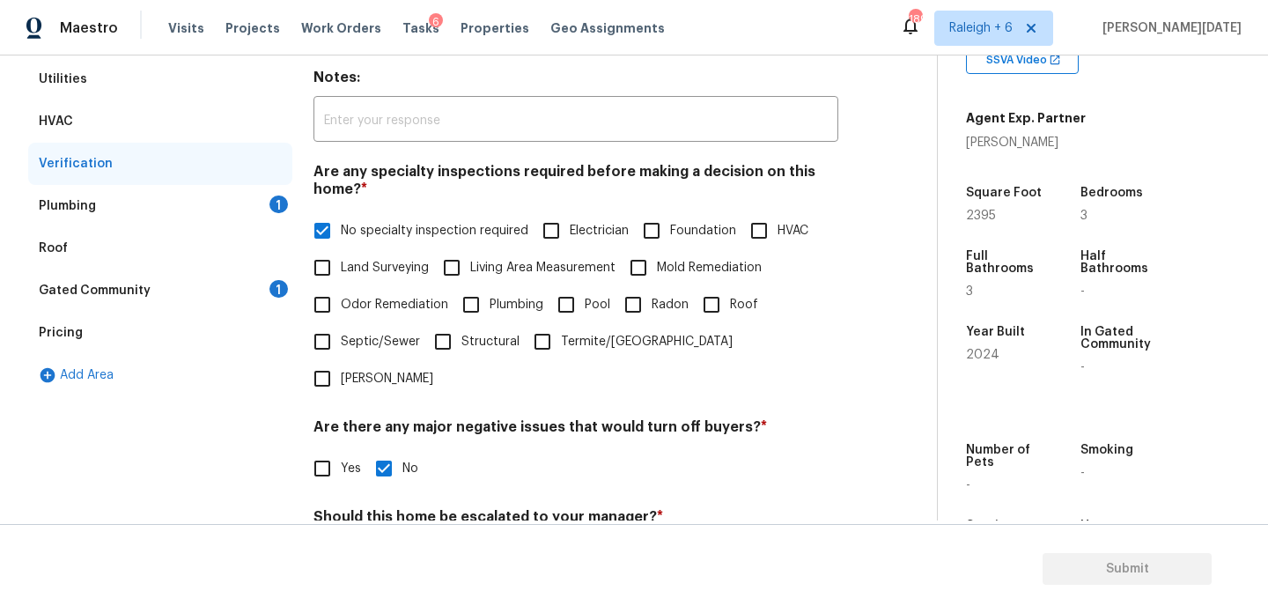
click at [275, 203] on div "1" at bounding box center [278, 205] width 18 height 18
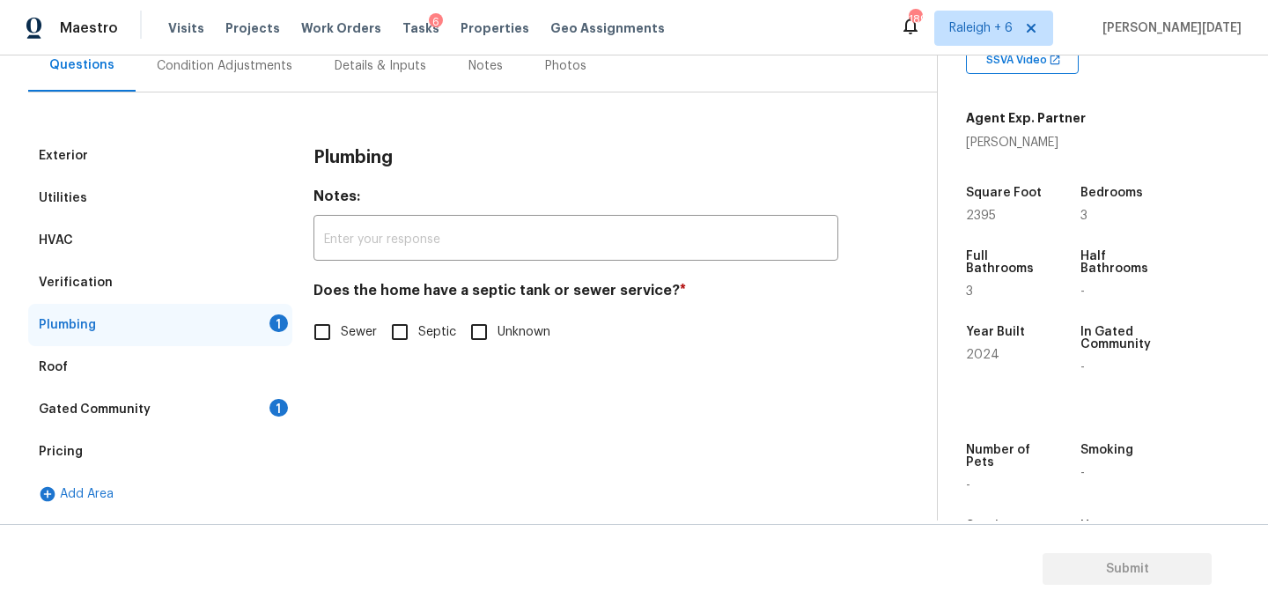
click at [327, 328] on input "Sewer" at bounding box center [322, 332] width 37 height 37
checkbox input "true"
click at [286, 398] on div "Gated Community 1" at bounding box center [160, 409] width 264 height 42
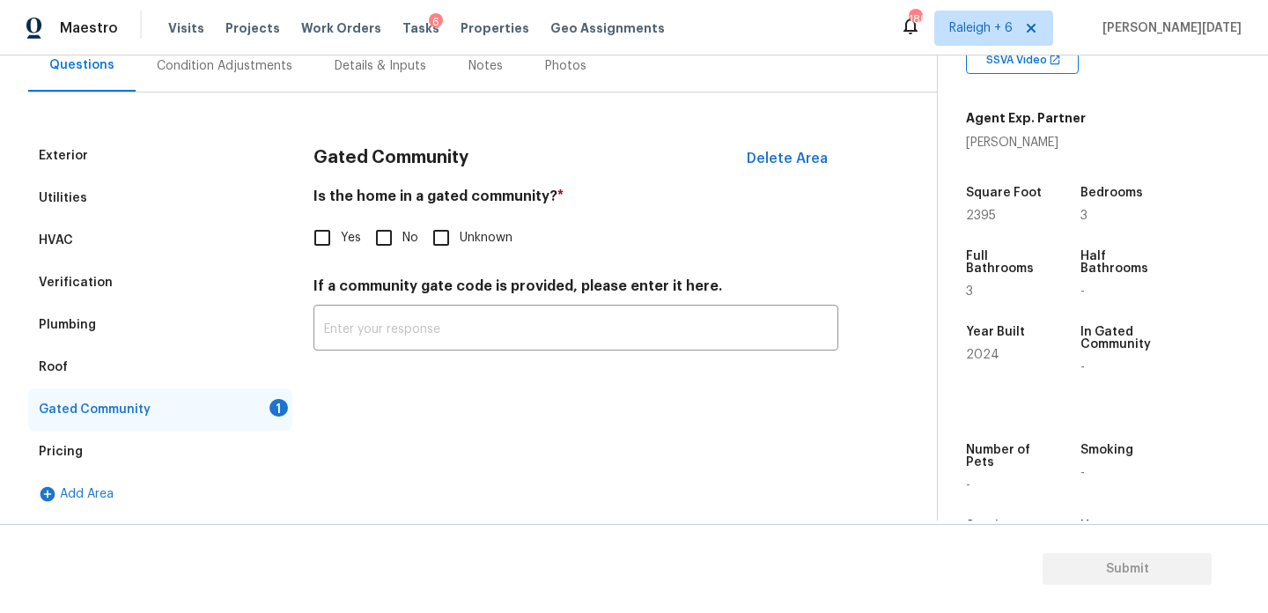
click at [382, 245] on input "No" at bounding box center [383, 237] width 37 height 37
checkbox input "true"
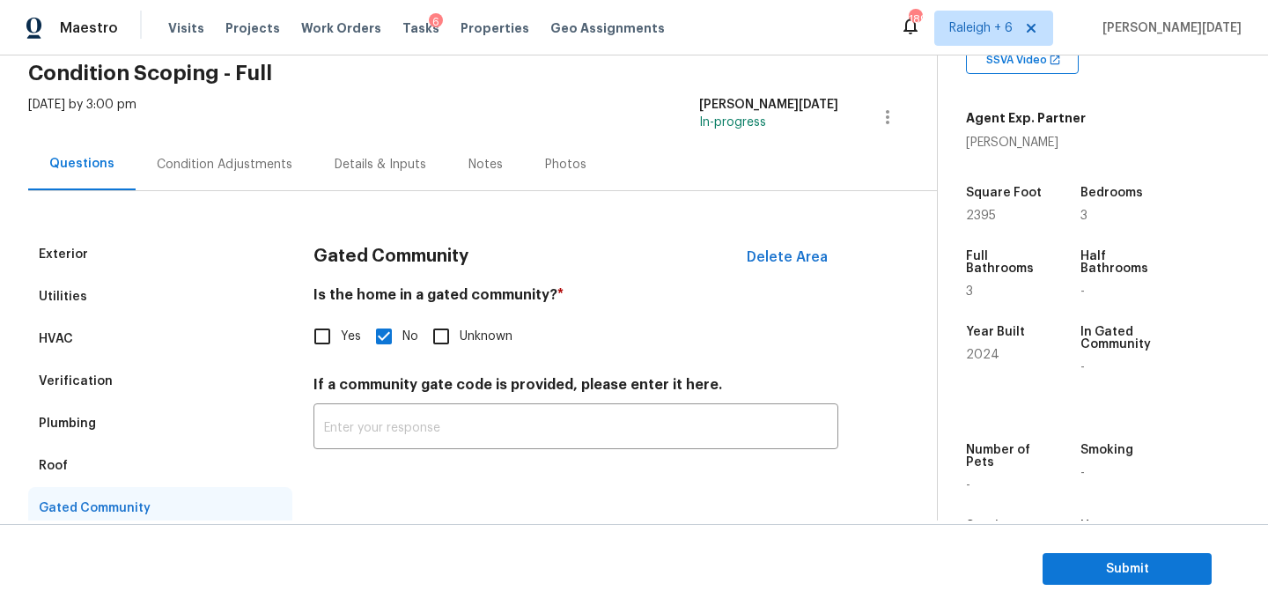
scroll to position [68, 0]
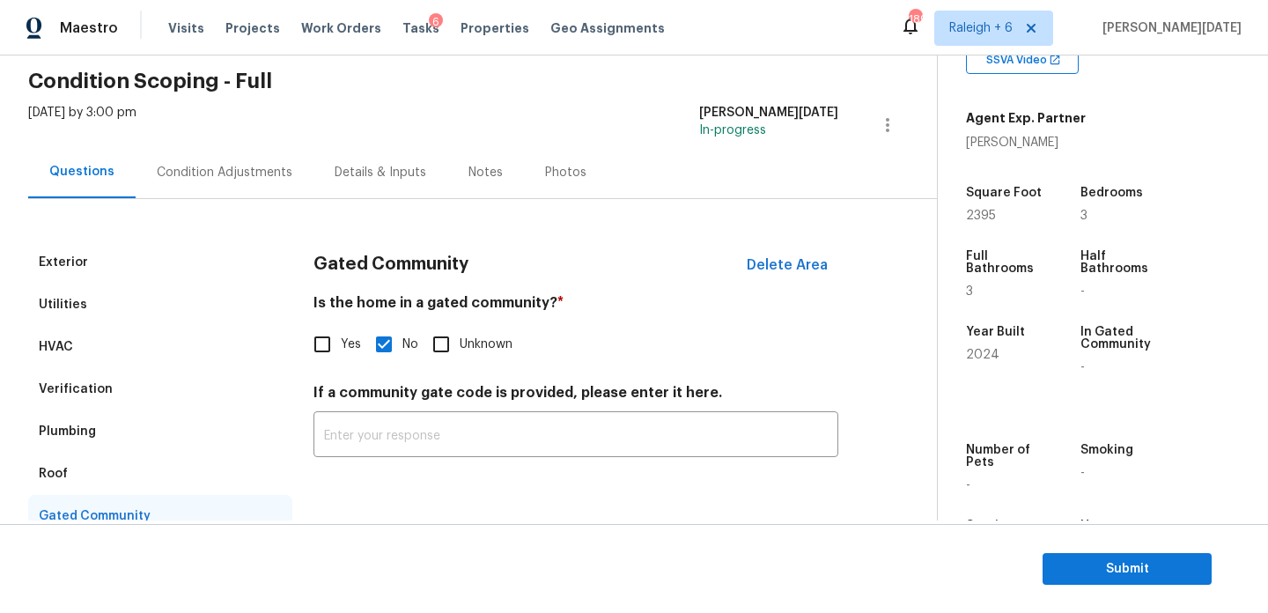
click at [232, 177] on div "Condition Adjustments" at bounding box center [225, 173] width 136 height 18
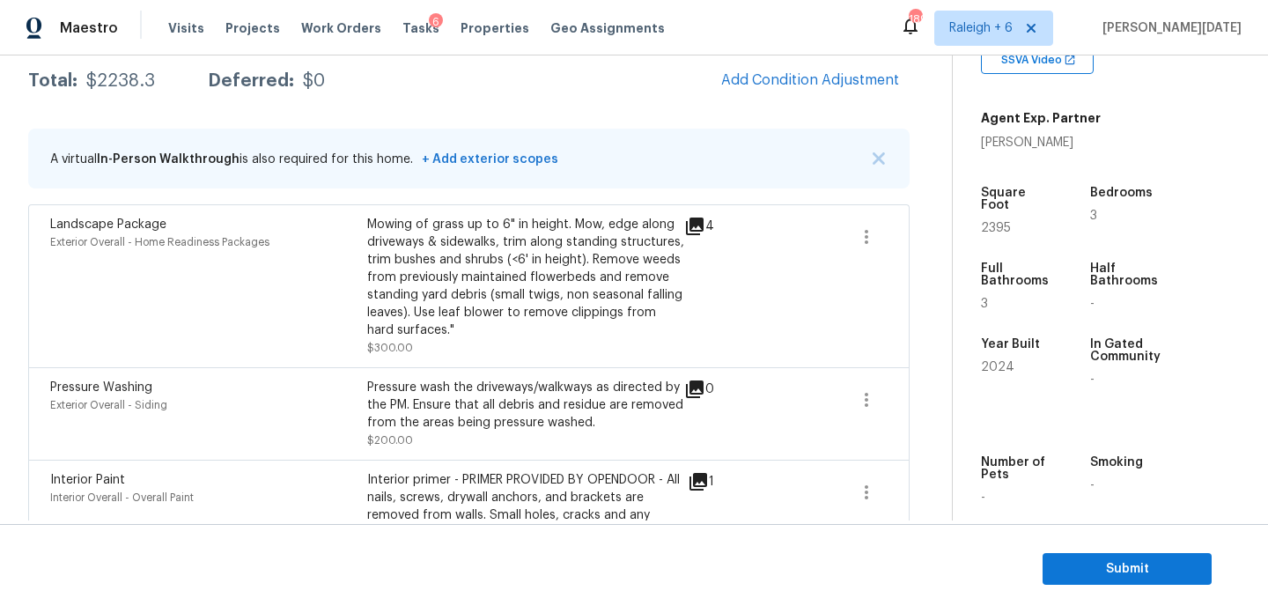
scroll to position [588, 0]
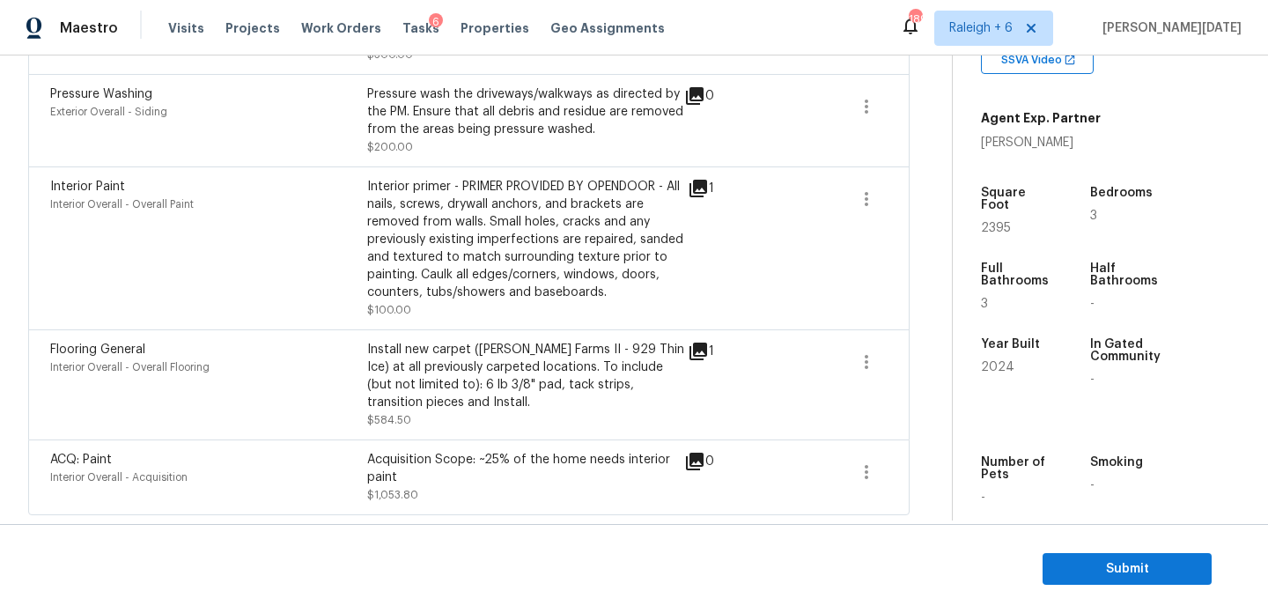
click at [490, 336] on div "Flooring General Interior Overall - Overall Flooring Install new carpet (Abshir…" at bounding box center [469, 384] width 882 height 110
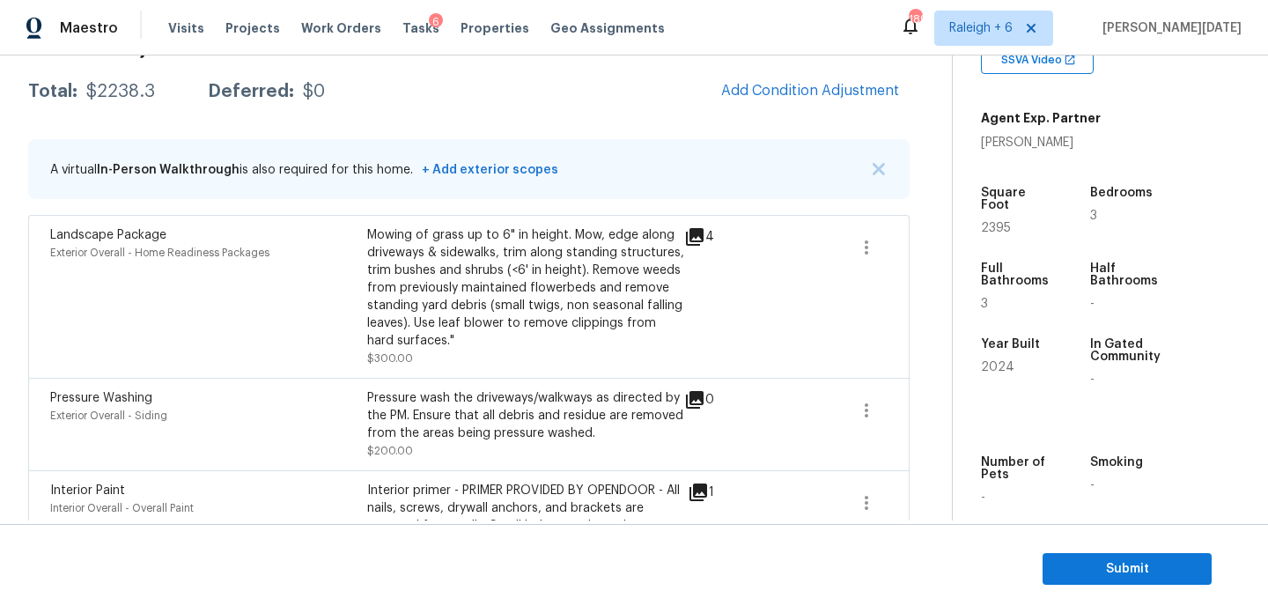
scroll to position [271, 0]
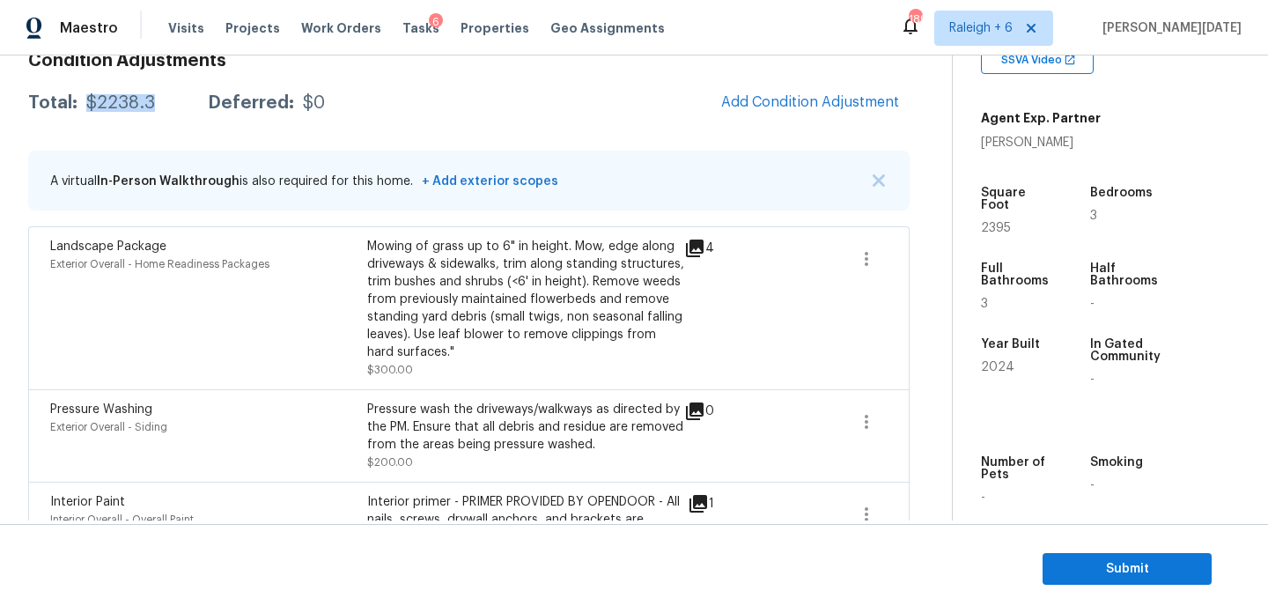
drag, startPoint x: 85, startPoint y: 100, endPoint x: 152, endPoint y: 100, distance: 67.8
click at [152, 100] on div "Total: $2238.3 Deferred: $0" at bounding box center [176, 103] width 297 height 18
copy div "$2238.3"
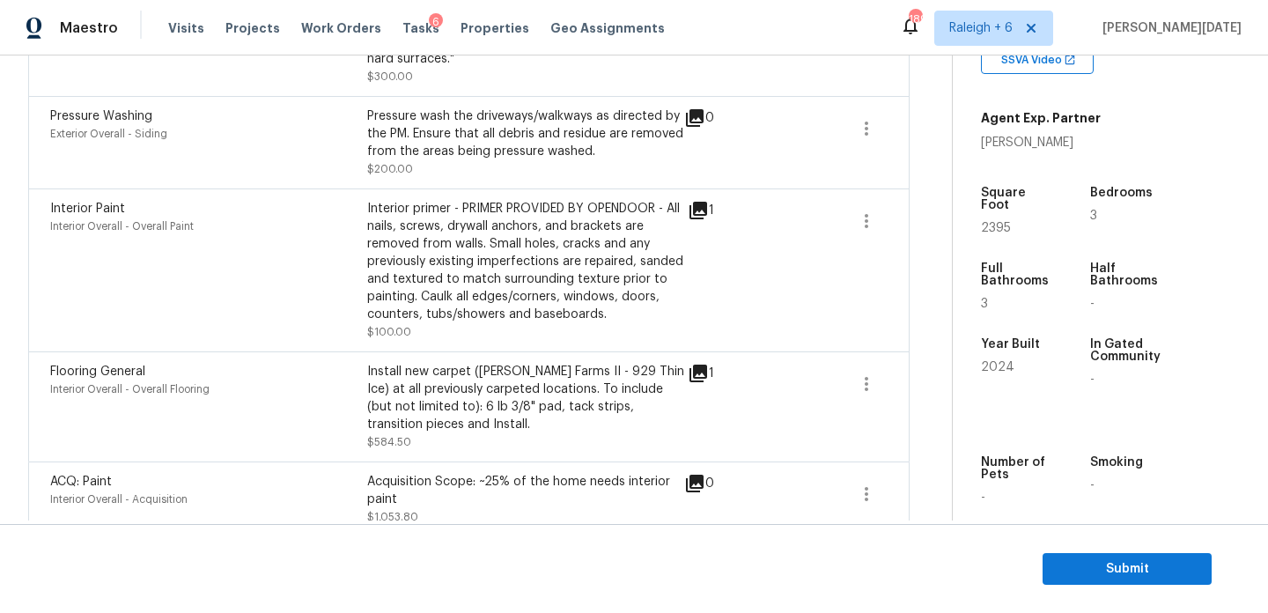
scroll to position [588, 0]
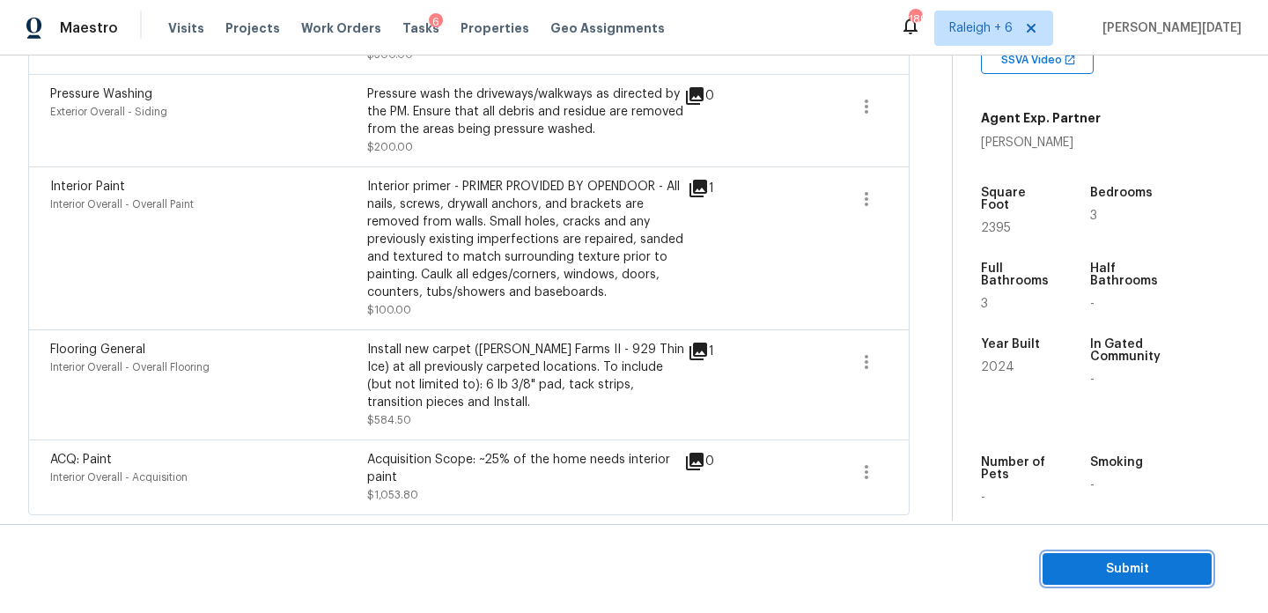
click at [1096, 564] on span "Submit" at bounding box center [1127, 569] width 141 height 22
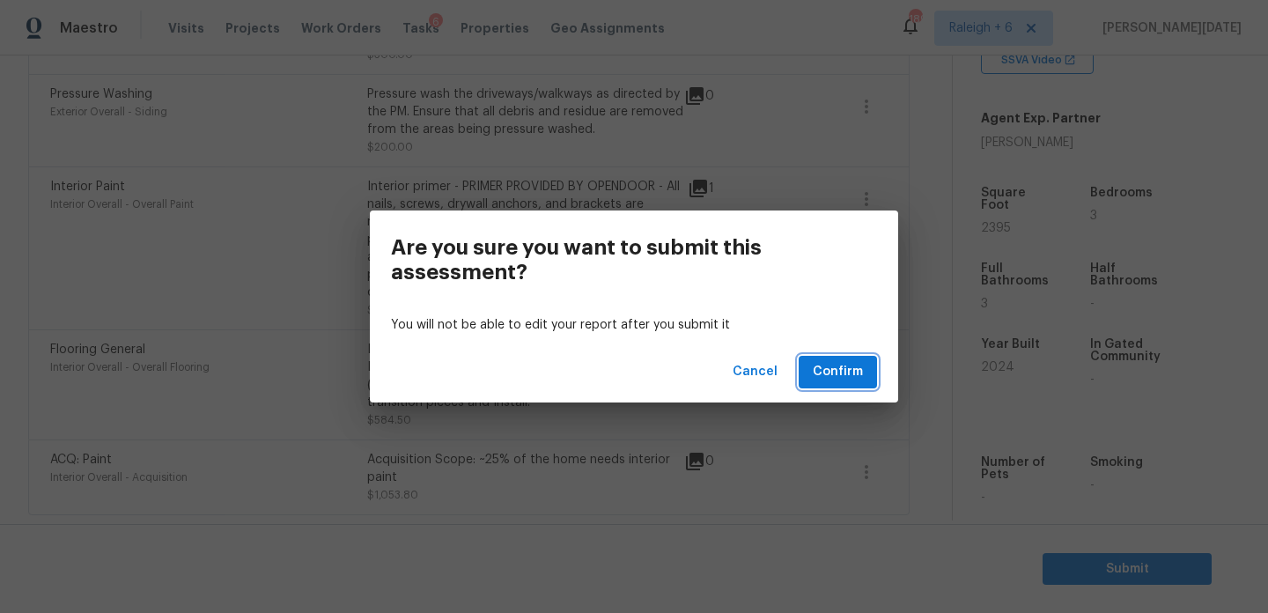
click at [851, 371] on span "Confirm" at bounding box center [838, 372] width 50 height 22
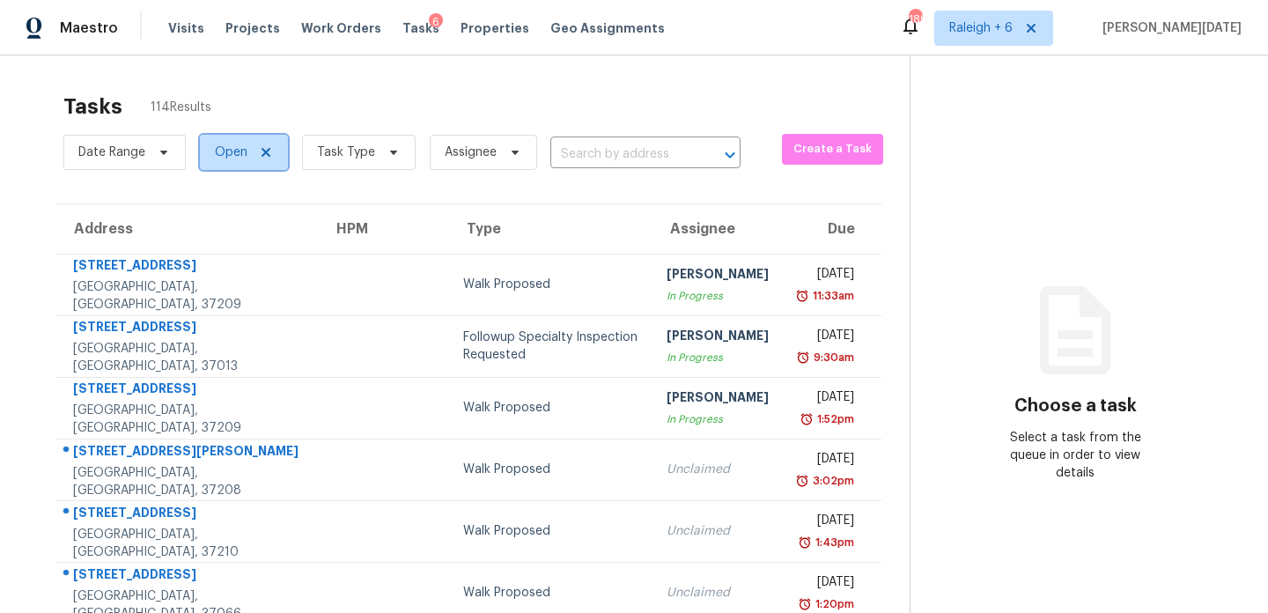
click at [215, 166] on span "Open" at bounding box center [244, 152] width 88 height 35
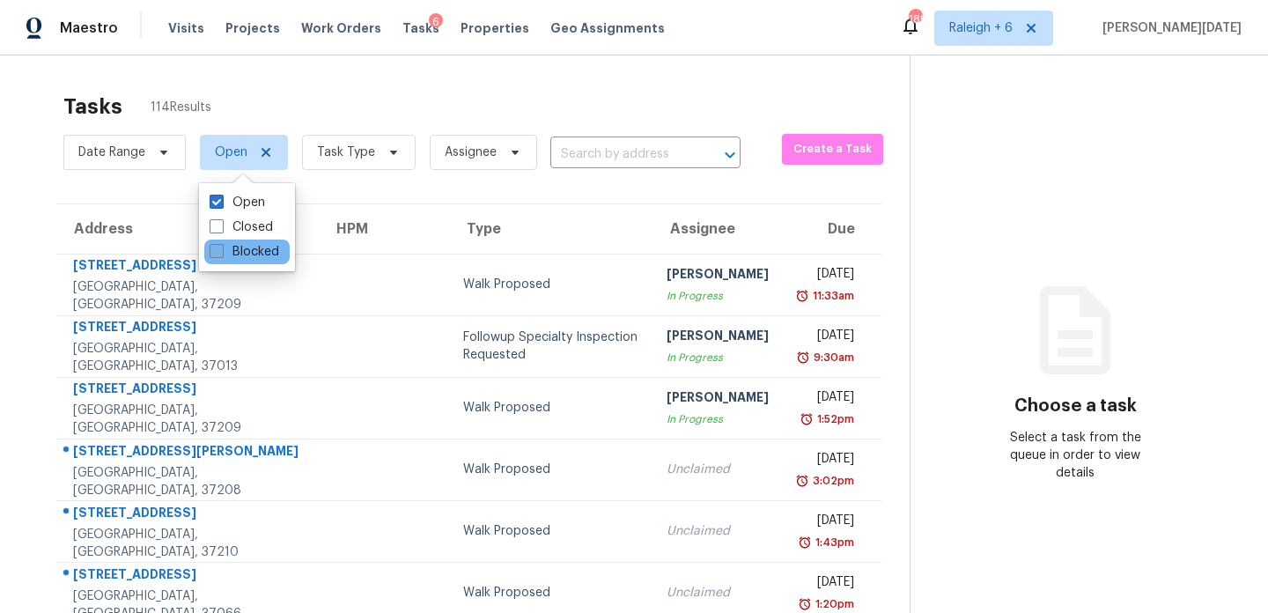
click at [233, 259] on label "Blocked" at bounding box center [245, 252] width 70 height 18
click at [221, 255] on input "Blocked" at bounding box center [215, 248] width 11 height 11
checkbox input "true"
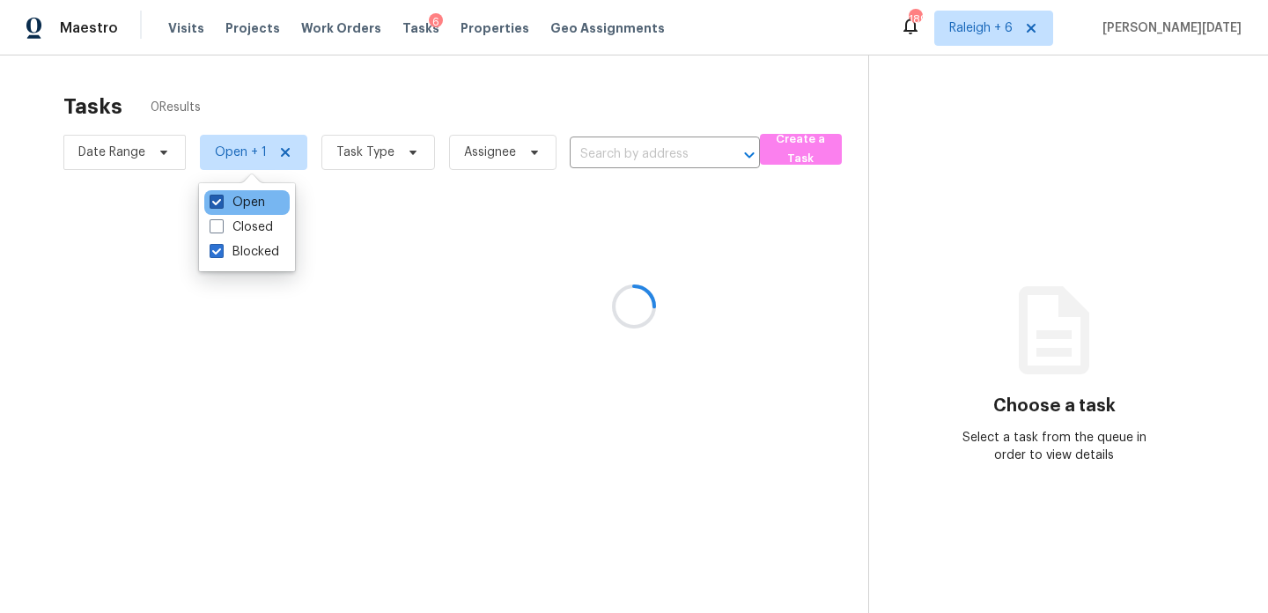
click at [242, 206] on label "Open" at bounding box center [237, 203] width 55 height 18
click at [221, 205] on input "Open" at bounding box center [215, 199] width 11 height 11
checkbox input "false"
click at [451, 95] on div at bounding box center [634, 306] width 1268 height 613
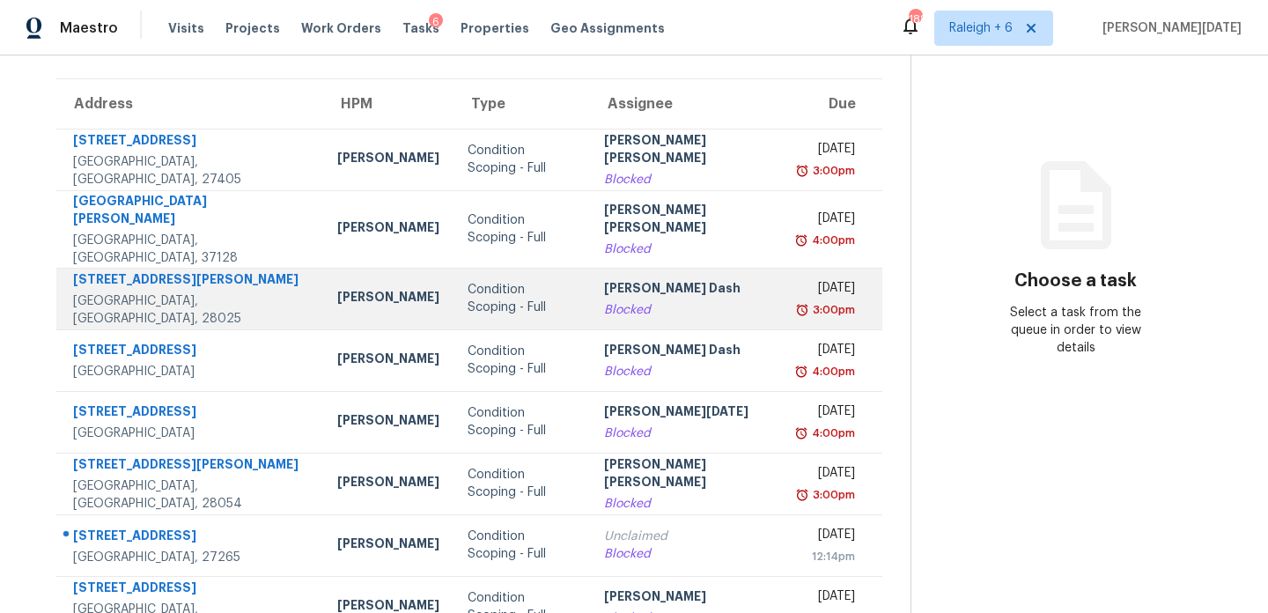
scroll to position [148, 0]
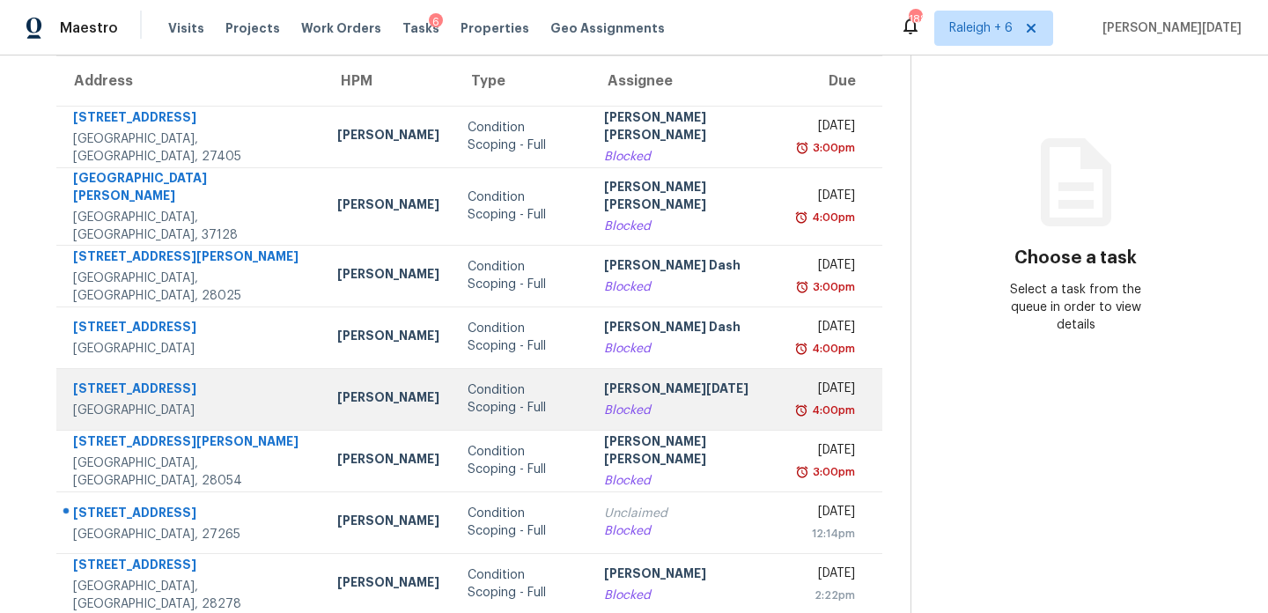
click at [642, 381] on div "[PERSON_NAME][DATE]" at bounding box center [687, 391] width 167 height 22
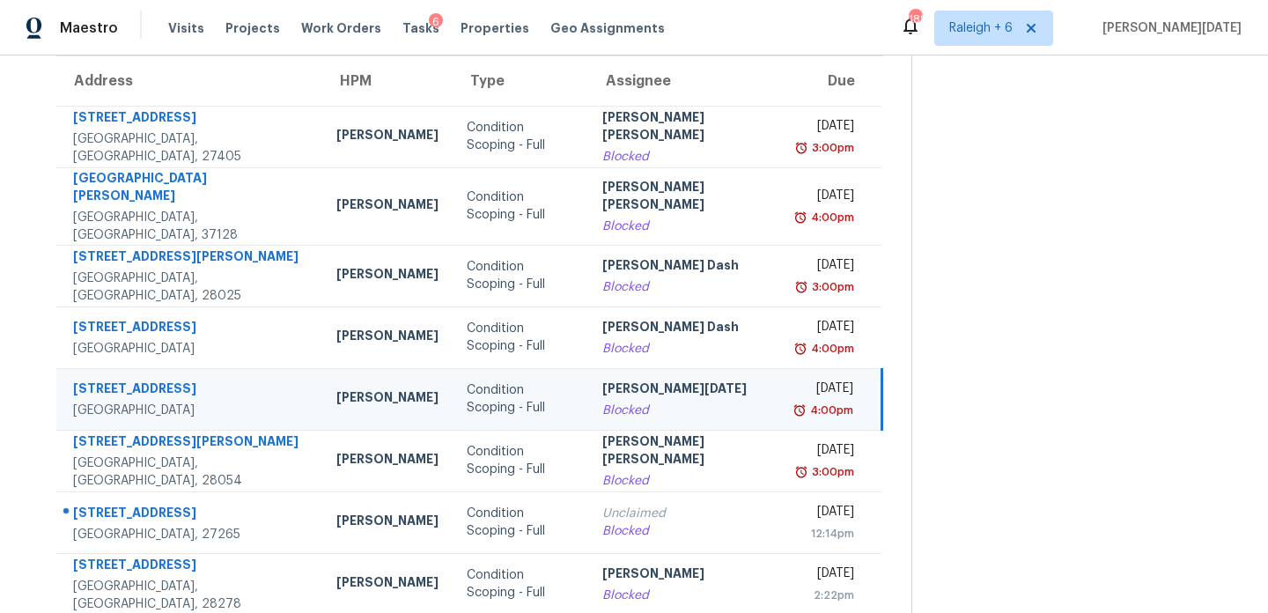
click at [642, 381] on div "[PERSON_NAME][DATE]" at bounding box center [685, 391] width 167 height 22
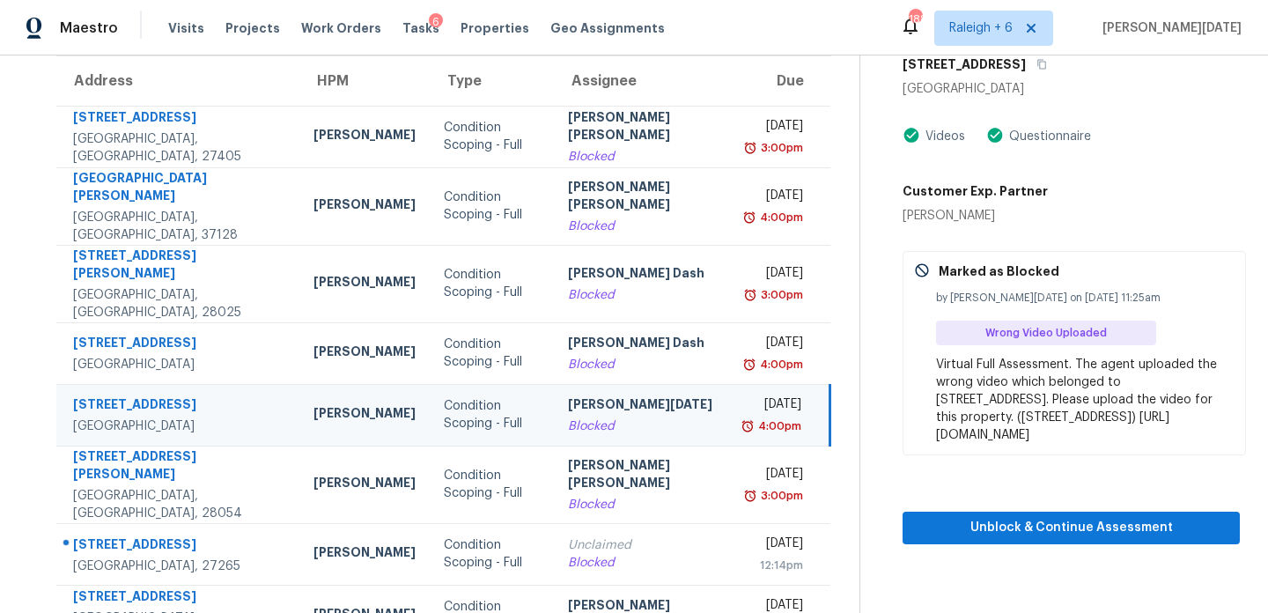
click at [642, 395] on div "[PERSON_NAME][DATE]" at bounding box center [644, 406] width 152 height 22
click at [941, 539] on span "Unblock & Continue Assessment" at bounding box center [1071, 528] width 309 height 22
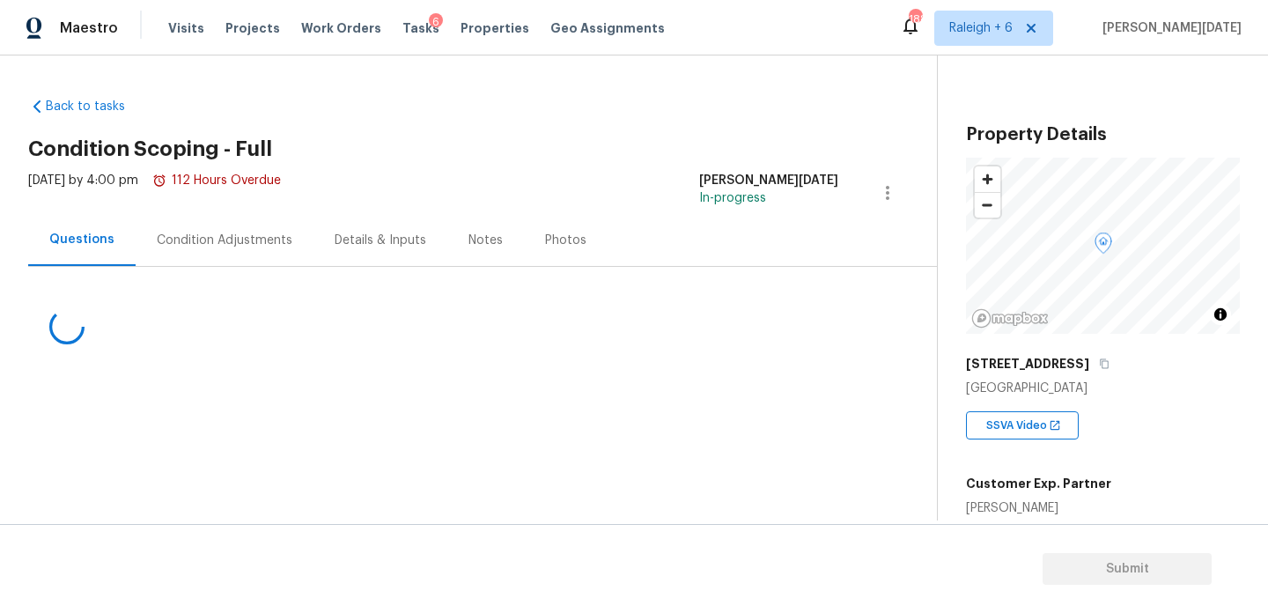
click at [240, 232] on div "Condition Adjustments" at bounding box center [225, 241] width 136 height 18
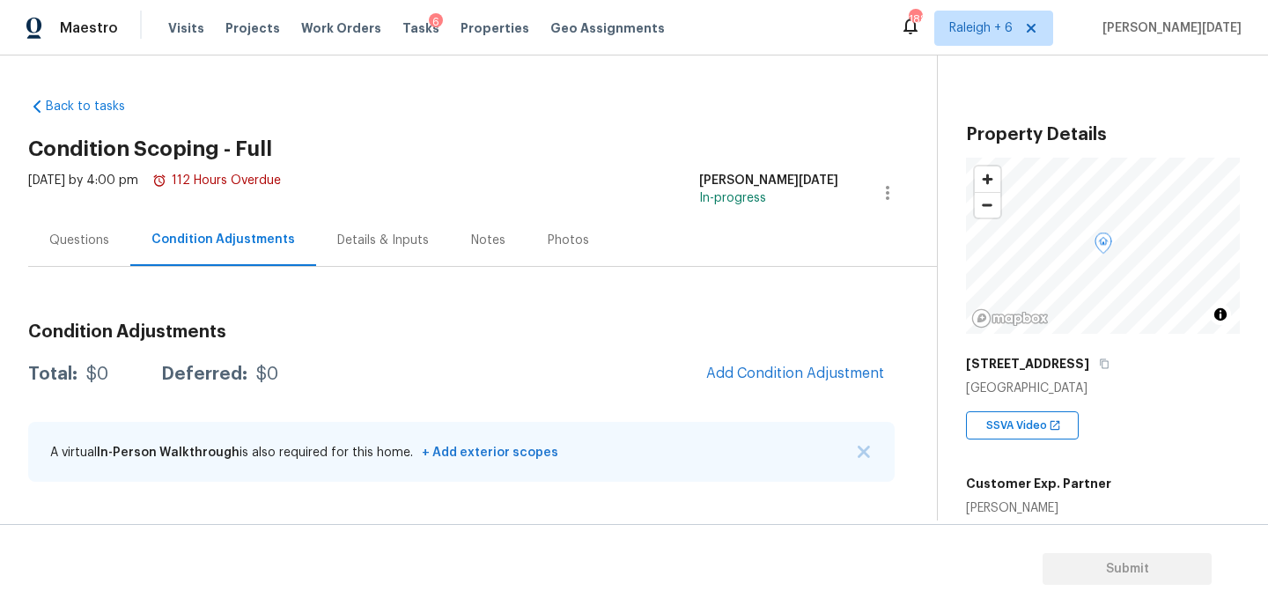
scroll to position [447, 0]
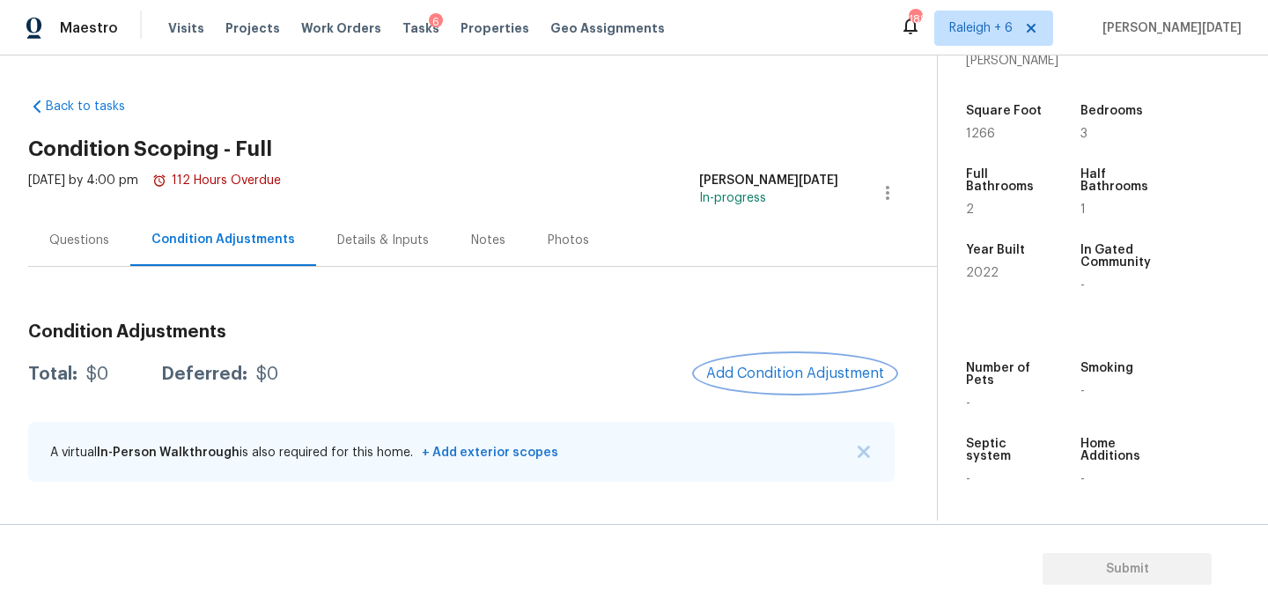
click at [762, 372] on span "Add Condition Adjustment" at bounding box center [795, 373] width 178 height 16
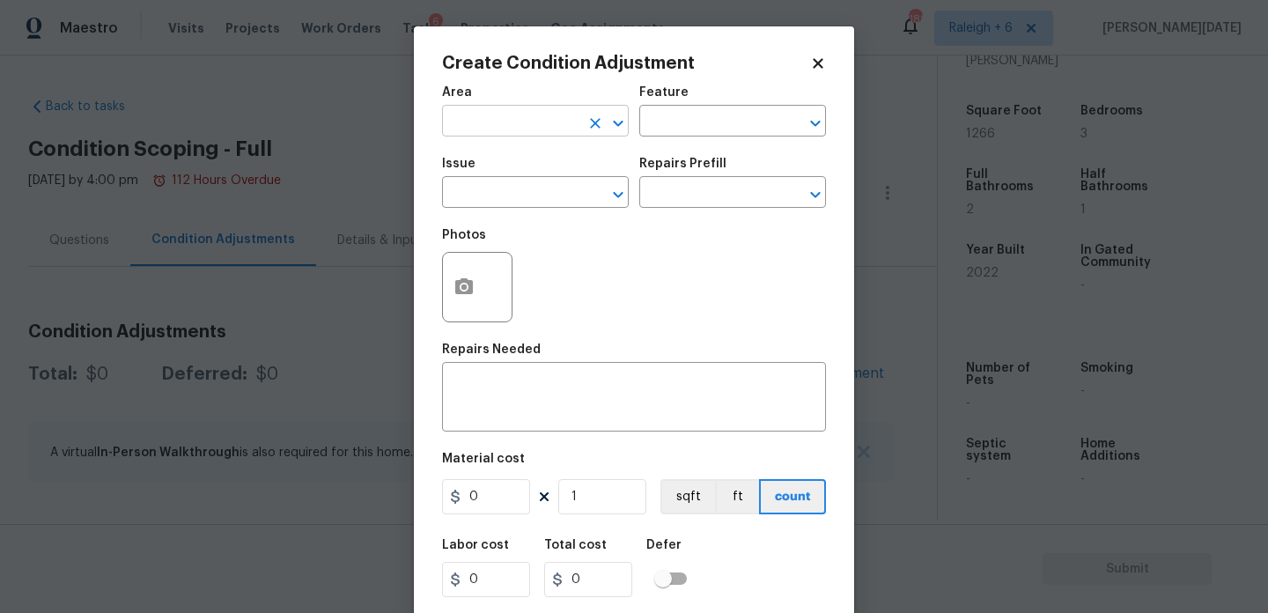
click at [503, 122] on input "text" at bounding box center [510, 122] width 137 height 27
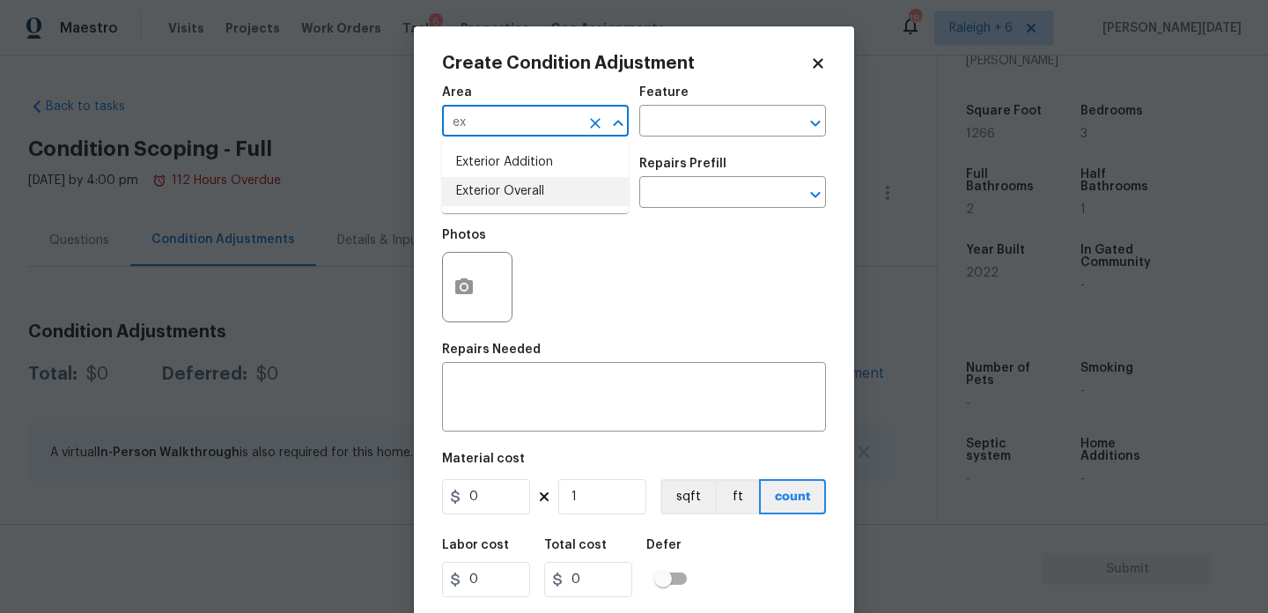
click at [509, 203] on li "Exterior Overall" at bounding box center [535, 191] width 187 height 29
type input "Exterior Overall"
click at [509, 203] on input "text" at bounding box center [510, 194] width 137 height 27
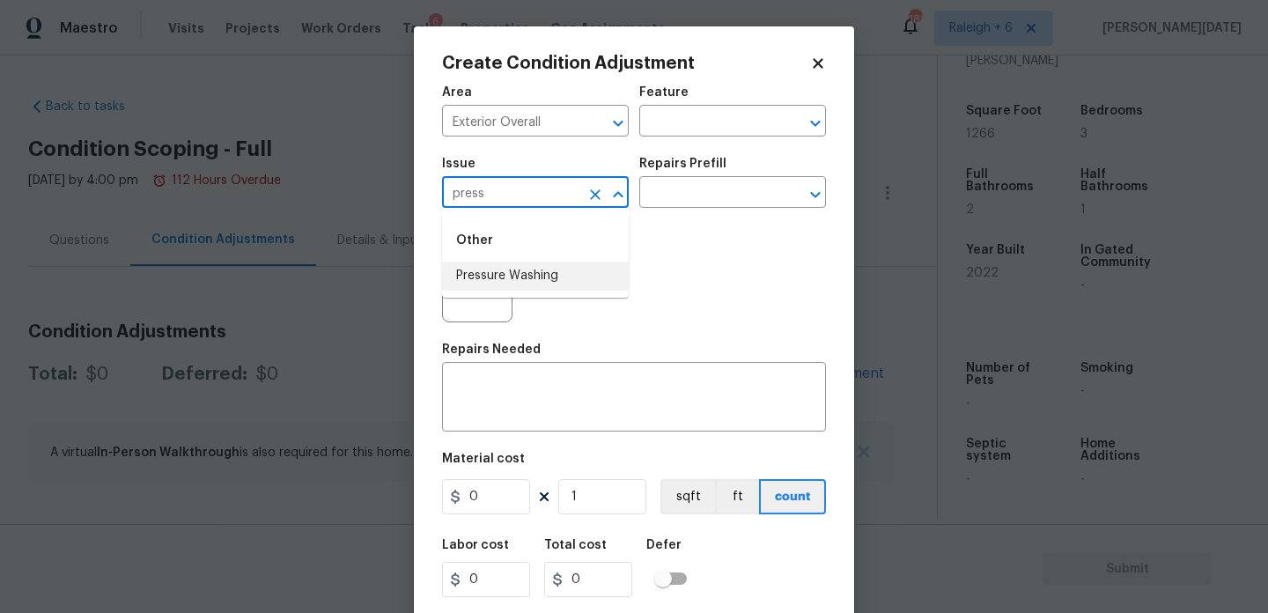
click at [530, 275] on li "Pressure Washing" at bounding box center [535, 276] width 187 height 29
type input "Pressure Washing"
click at [696, 180] on div "Repairs Prefill" at bounding box center [732, 169] width 187 height 23
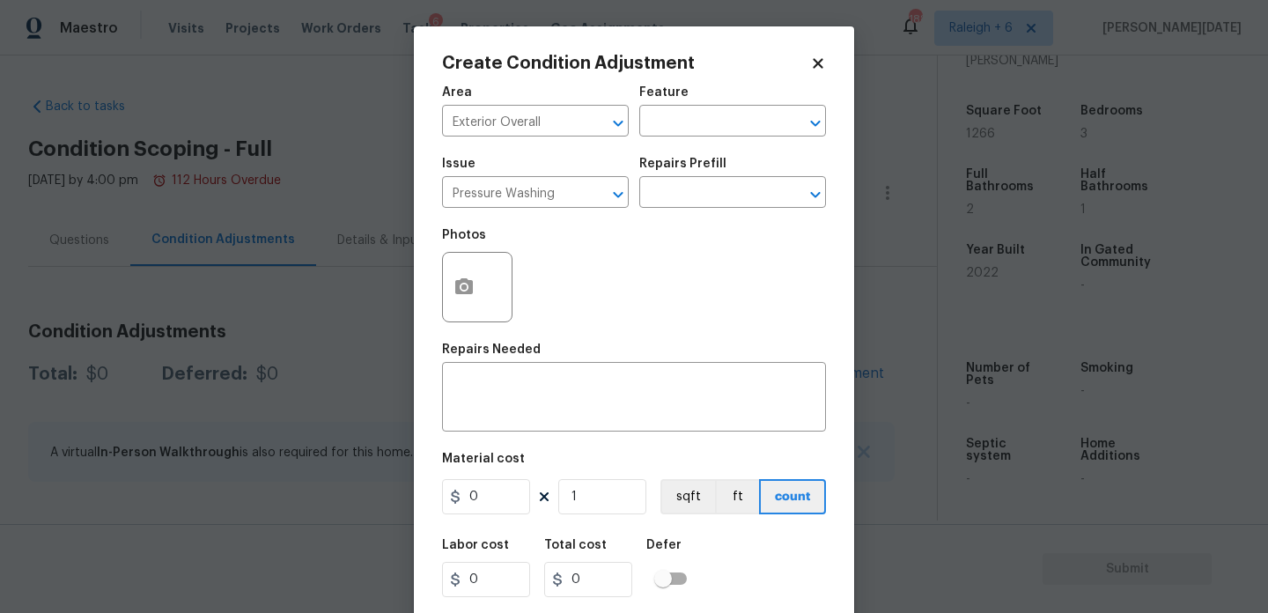
click at [696, 215] on div "Issue Pressure Washing ​ Repairs Prefill ​" at bounding box center [634, 182] width 384 height 71
click at [721, 188] on input "text" at bounding box center [707, 194] width 137 height 27
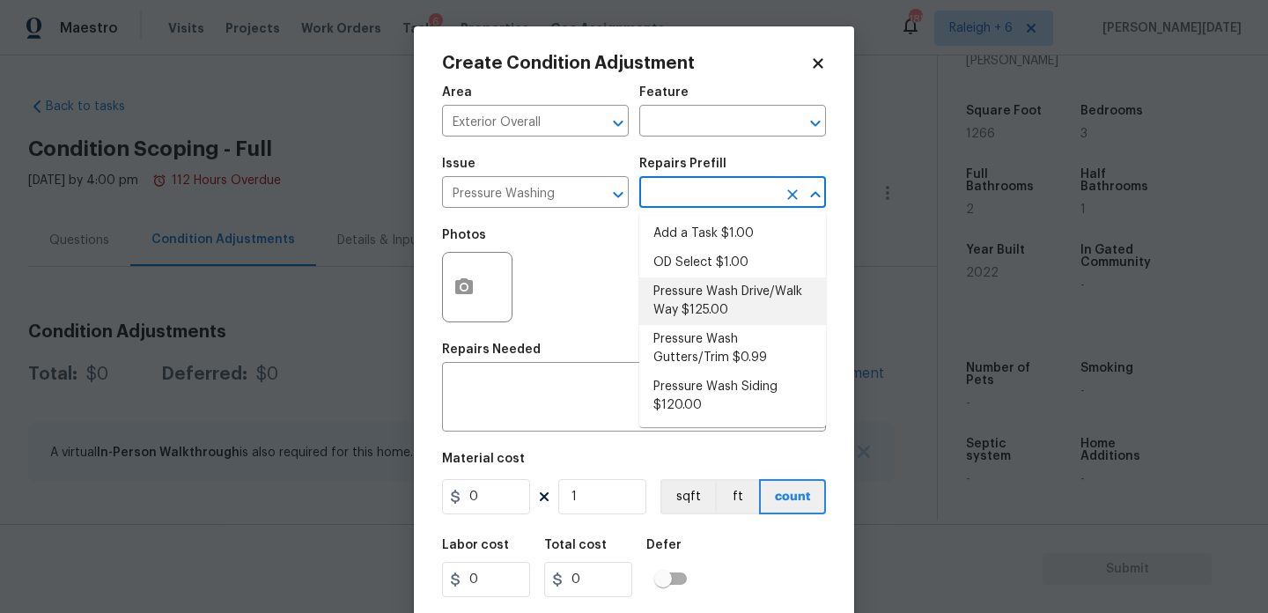
click at [727, 299] on li "Pressure Wash Drive/Walk Way $125.00" at bounding box center [732, 301] width 187 height 48
type input "Siding"
type textarea "Pressure wash the driveways/walkways as directed by the PM. Ensure that all deb…"
type input "125"
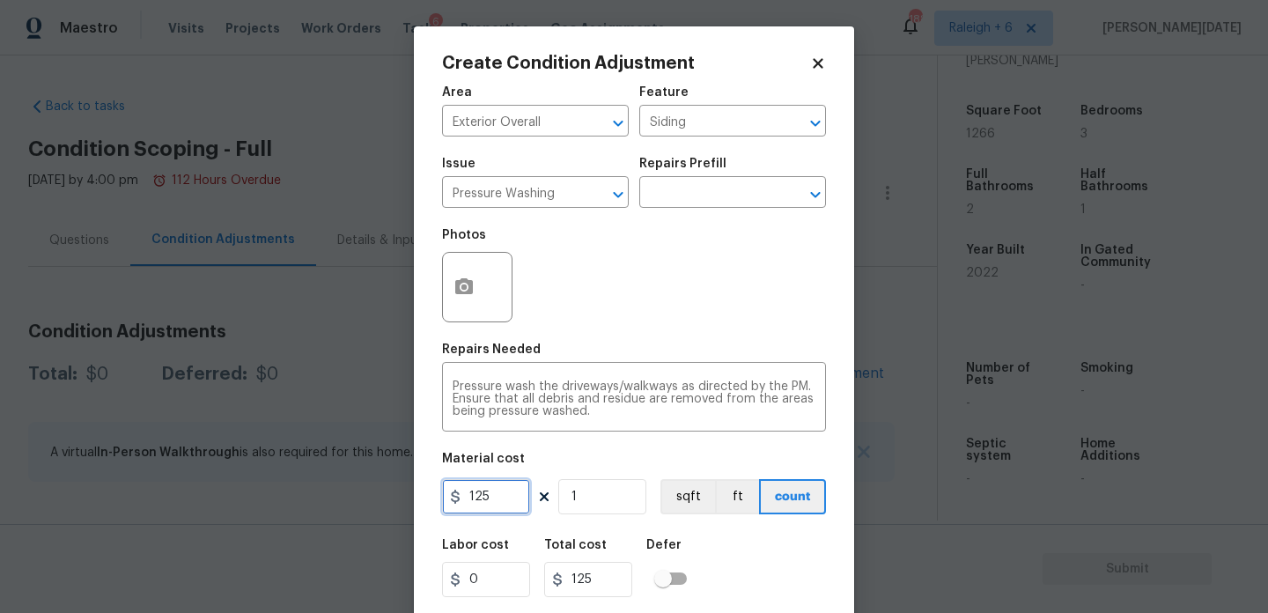
drag, startPoint x: 495, startPoint y: 500, endPoint x: 454, endPoint y: 499, distance: 40.5
click at [454, 500] on div "125" at bounding box center [486, 496] width 88 height 35
type input "200"
click at [636, 360] on div "Repairs Needed" at bounding box center [634, 354] width 384 height 23
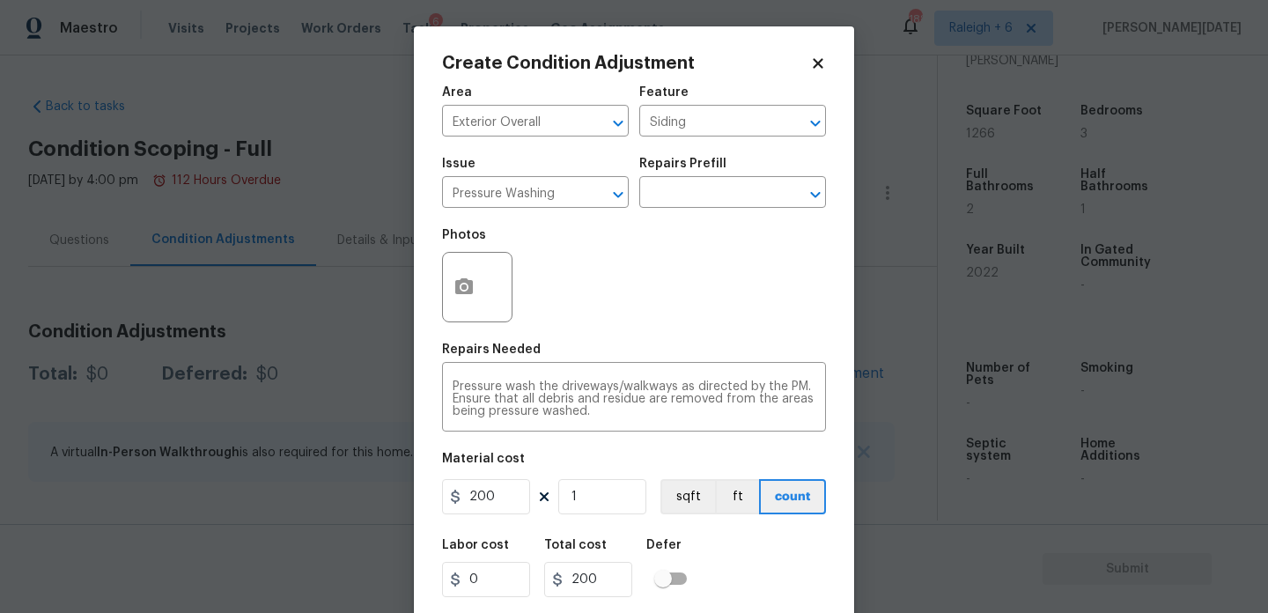
scroll to position [45, 0]
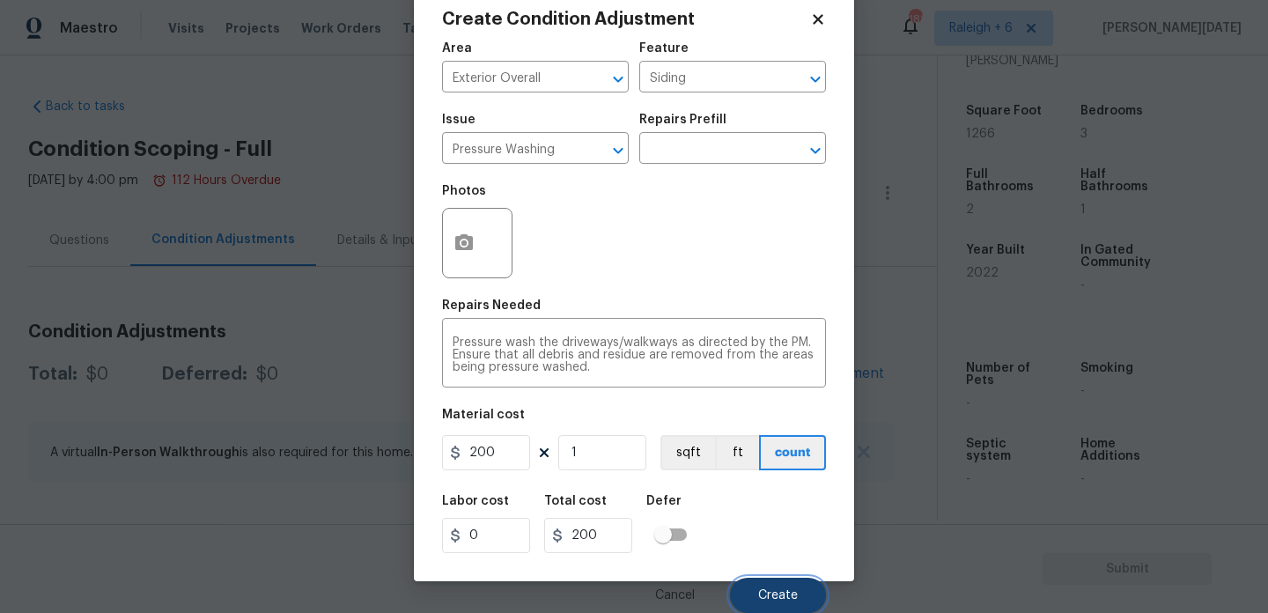
click at [772, 591] on span "Create" at bounding box center [778, 595] width 40 height 13
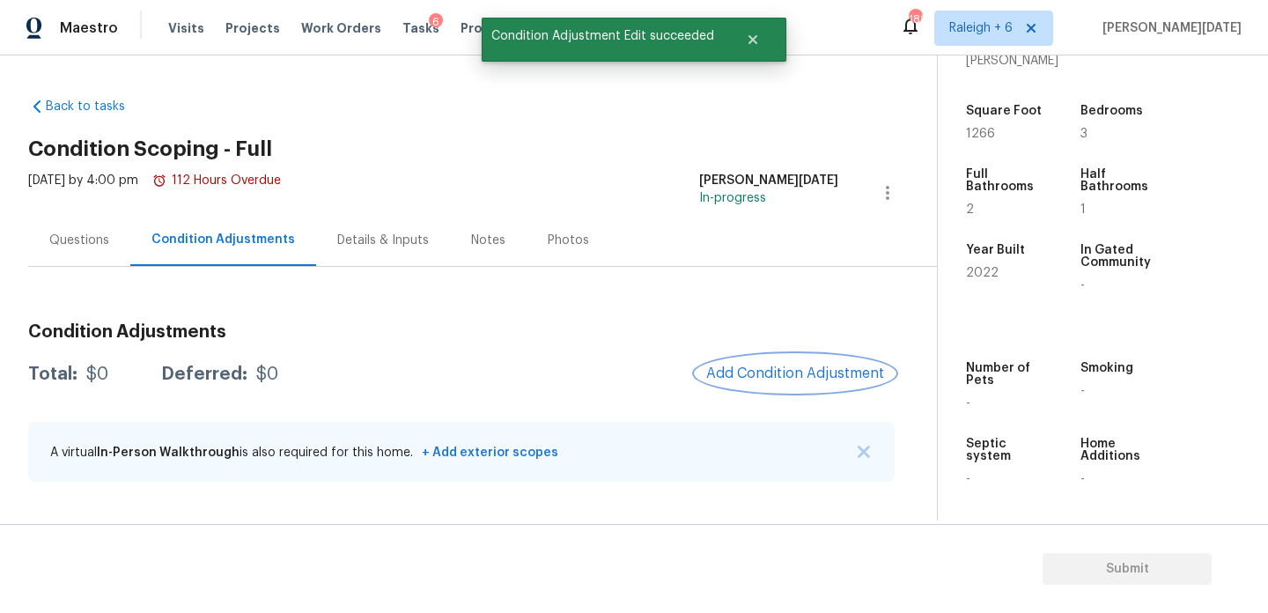
scroll to position [0, 0]
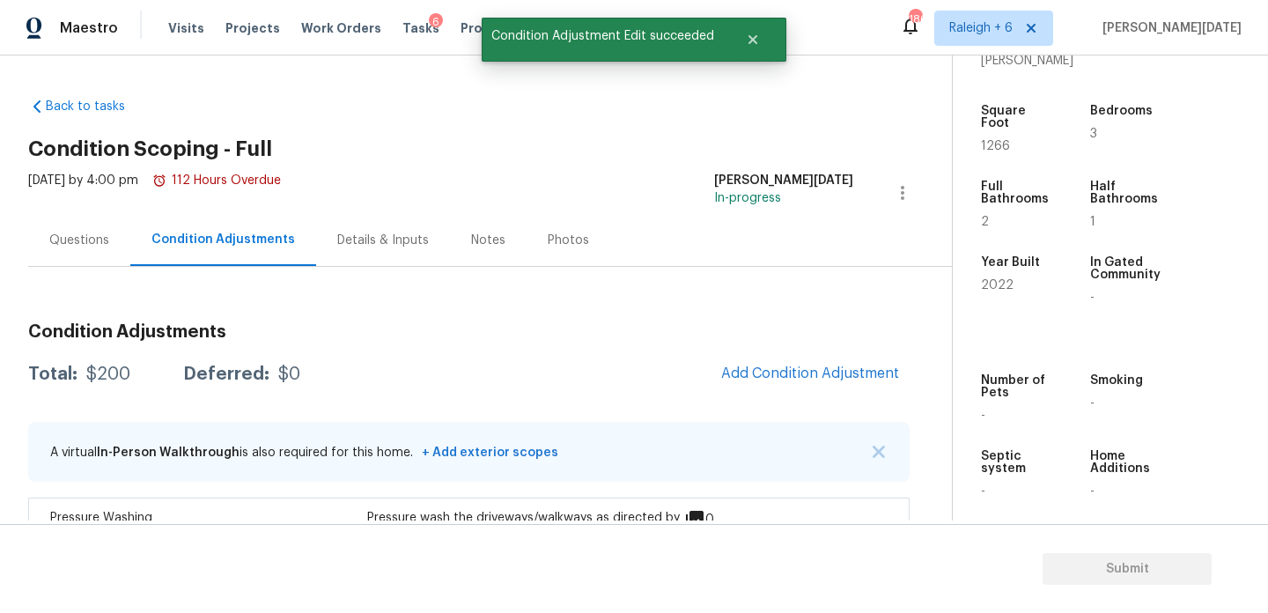
click at [55, 257] on div "Questions" at bounding box center [79, 240] width 102 height 52
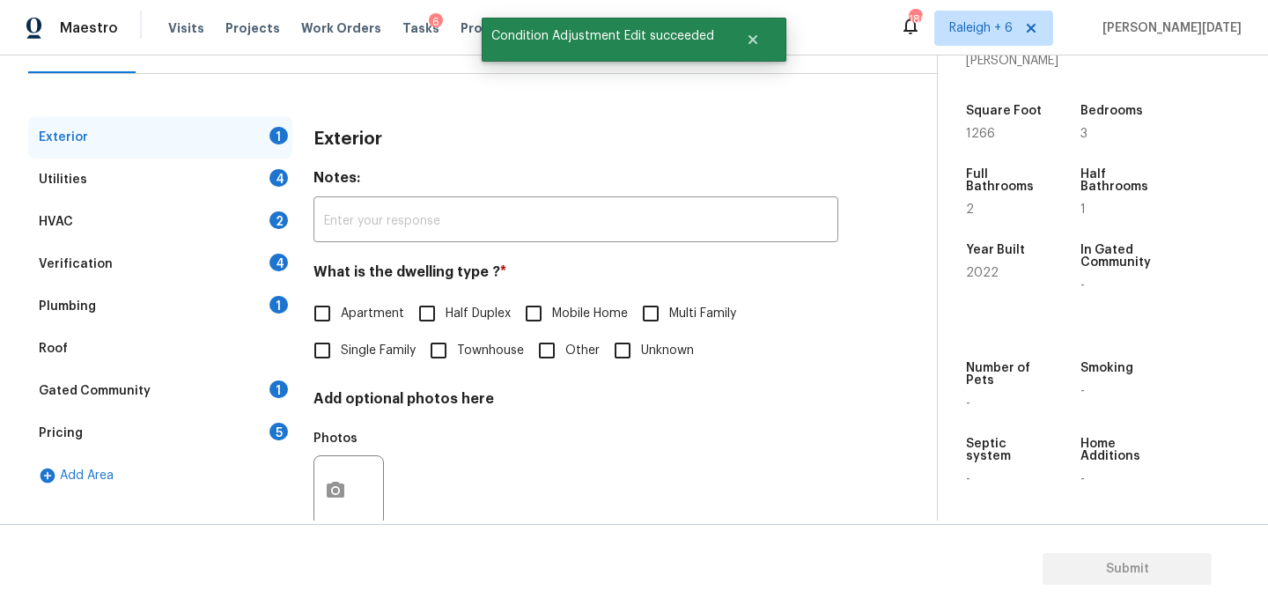
scroll to position [235, 0]
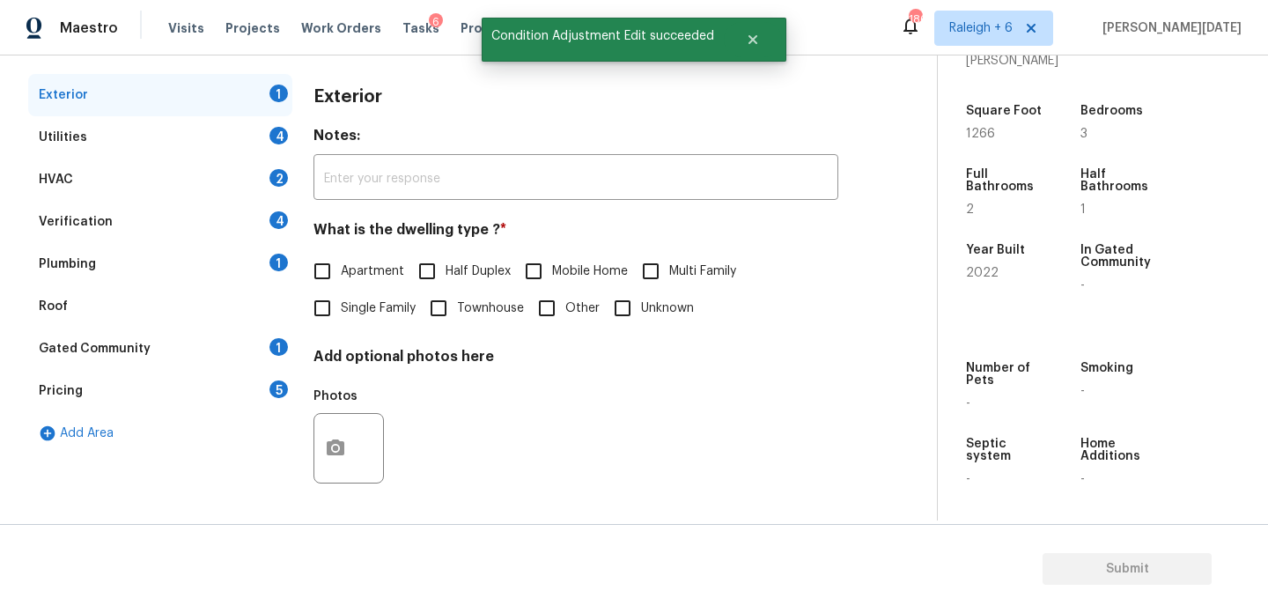
click at [355, 311] on span "Single Family" at bounding box center [378, 308] width 75 height 18
click at [341, 311] on input "Single Family" at bounding box center [322, 308] width 37 height 37
checkbox input "true"
click at [262, 150] on div "Utilities 4" at bounding box center [160, 137] width 264 height 42
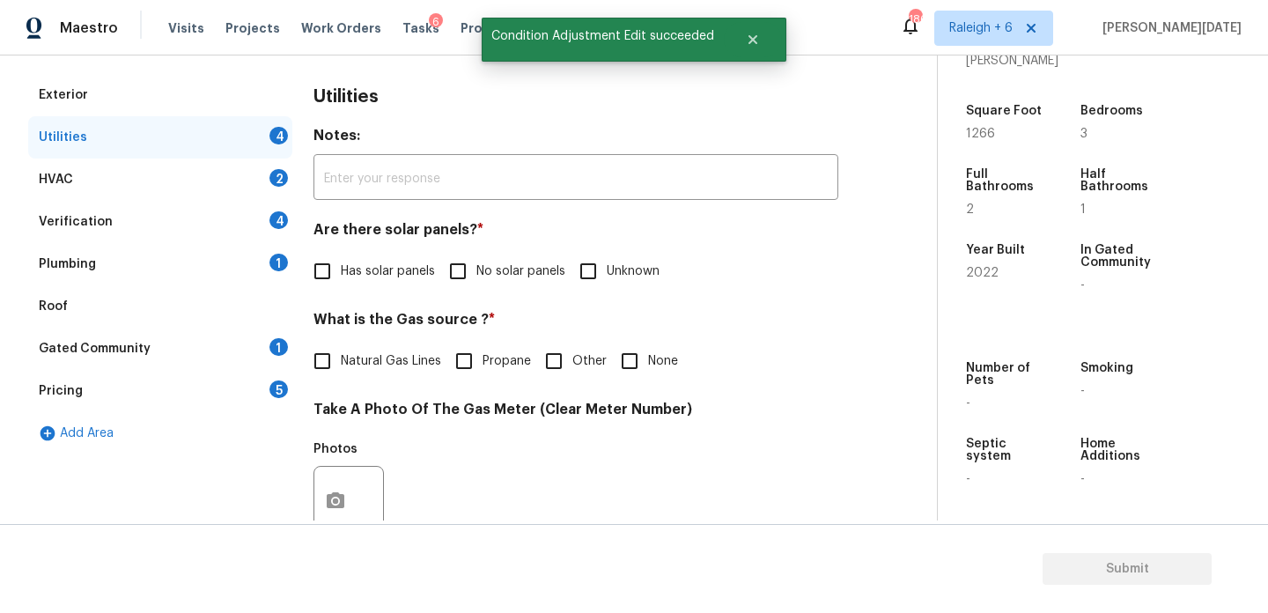
click at [463, 271] on input "No solar panels" at bounding box center [457, 271] width 37 height 37
checkbox input "true"
click at [377, 354] on span "Natural Gas Lines" at bounding box center [391, 363] width 100 height 18
click at [341, 351] on input "Natural Gas Lines" at bounding box center [322, 362] width 37 height 37
checkbox input "true"
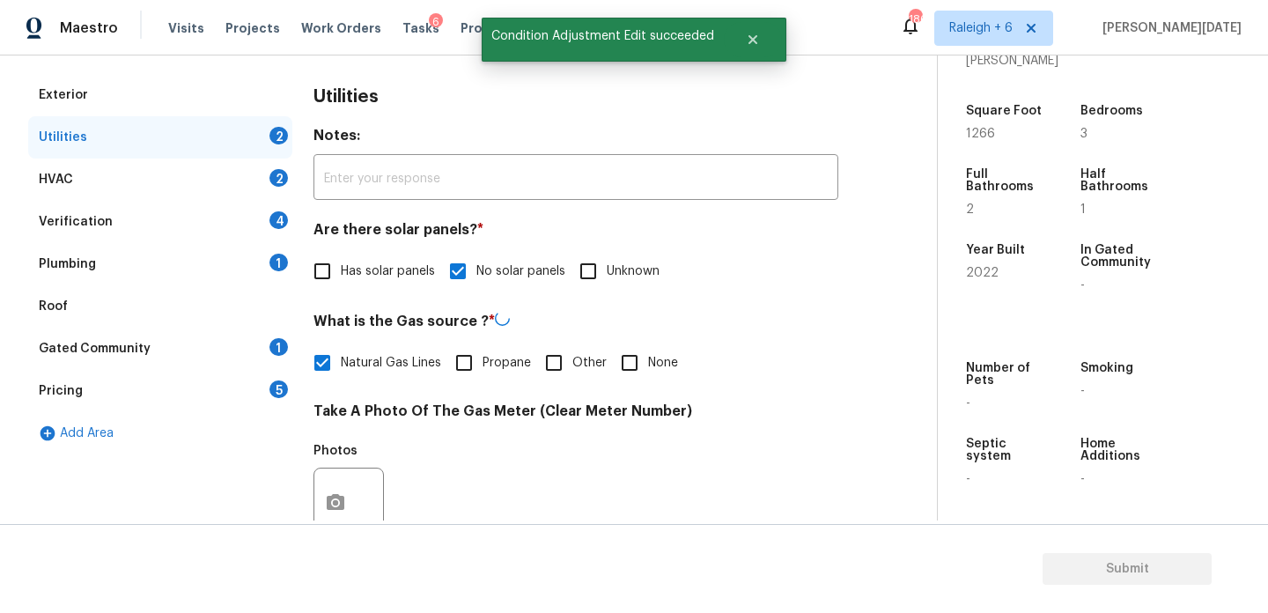
scroll to position [712, 0]
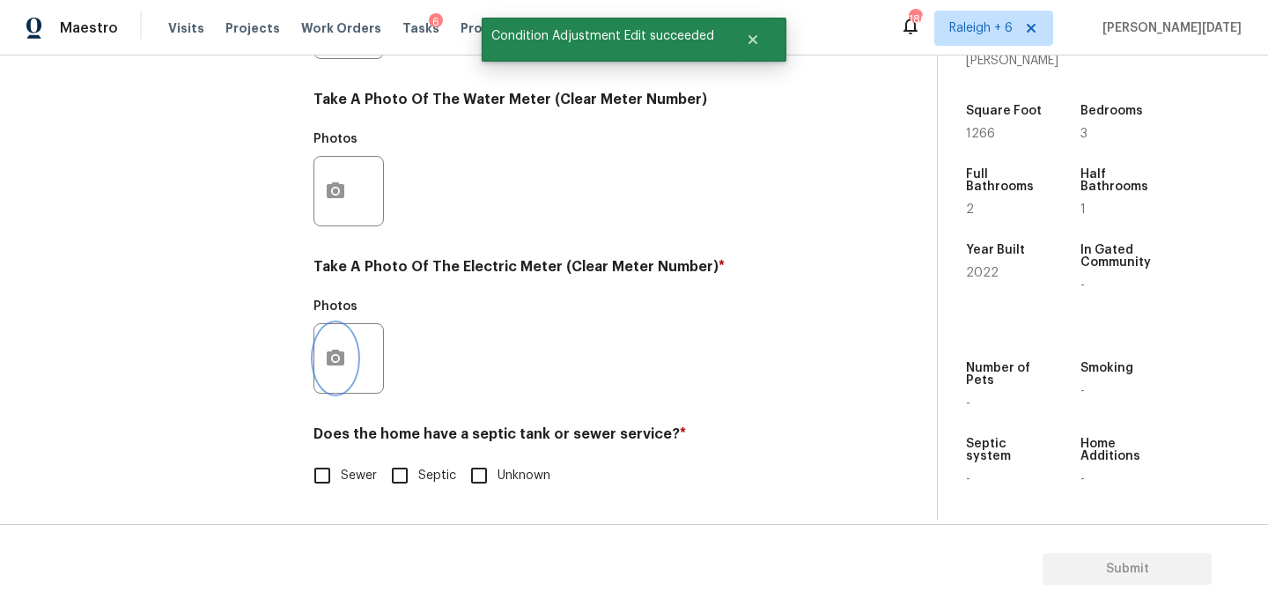
click at [328, 348] on icon "button" at bounding box center [335, 358] width 21 height 21
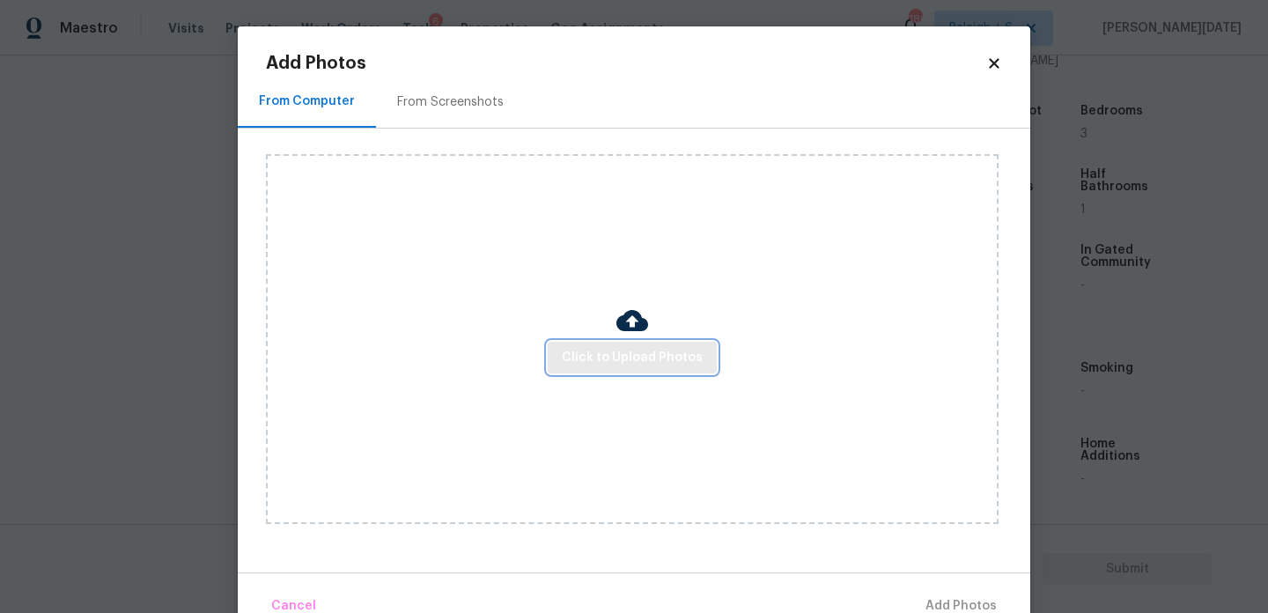
click at [611, 358] on span "Click to Upload Photos" at bounding box center [632, 358] width 141 height 22
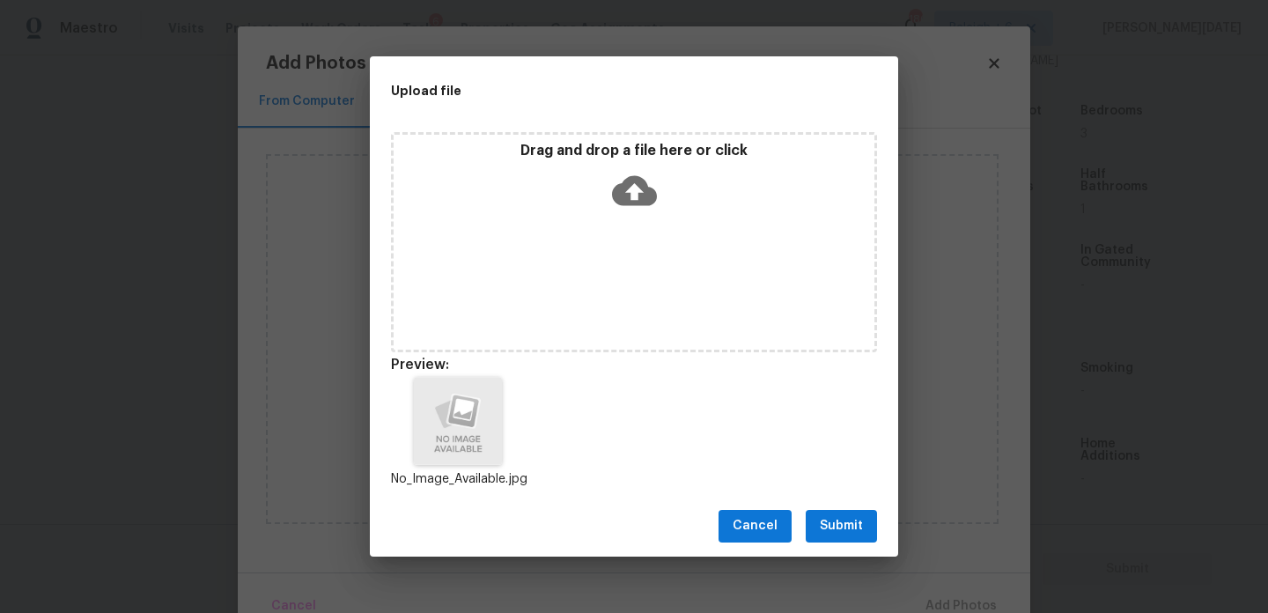
click at [873, 530] on button "Submit" at bounding box center [841, 526] width 71 height 33
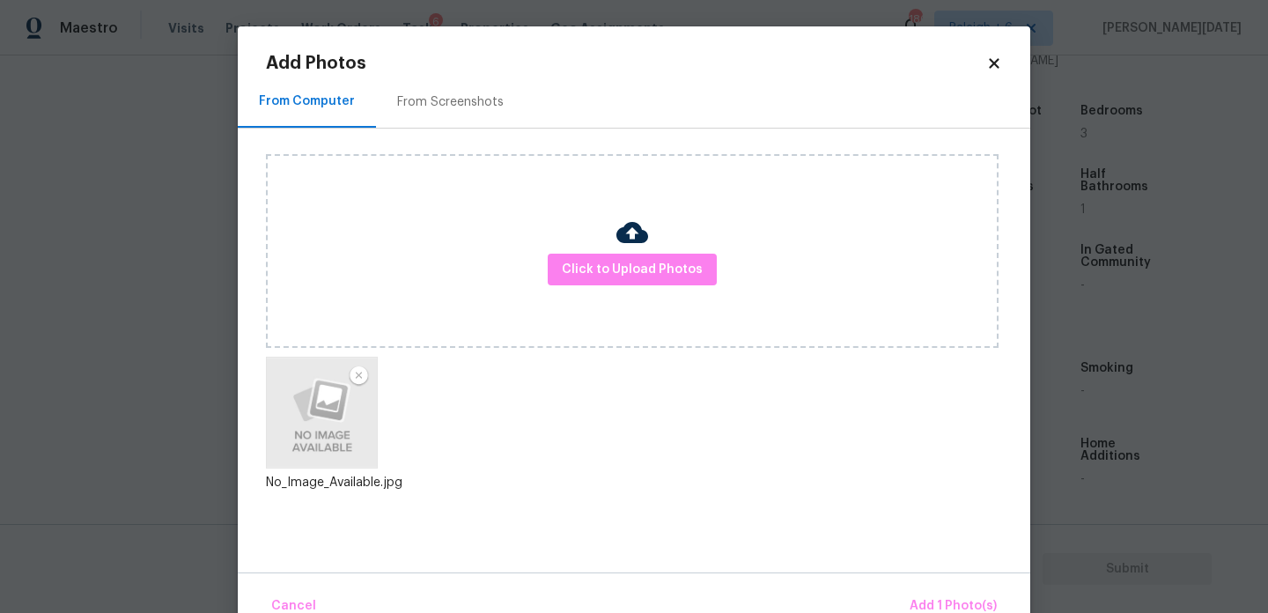
click at [873, 530] on div "Click to Upload Photos No_Image_Available.jpg" at bounding box center [648, 339] width 764 height 421
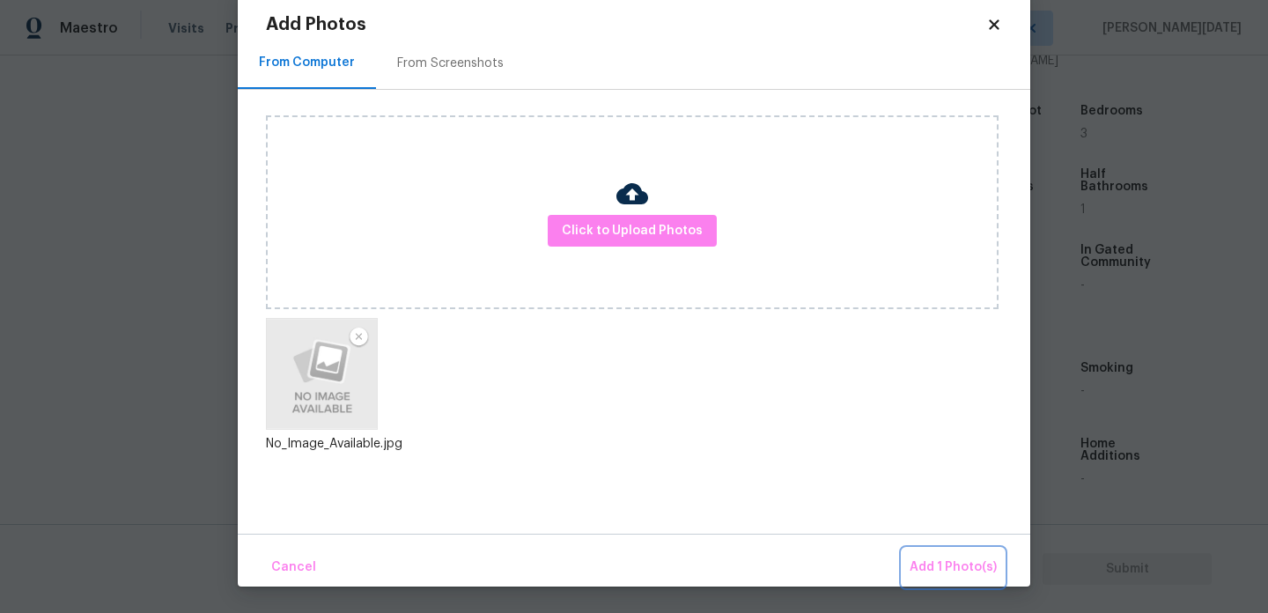
click at [938, 565] on span "Add 1 Photo(s)" at bounding box center [953, 568] width 87 height 22
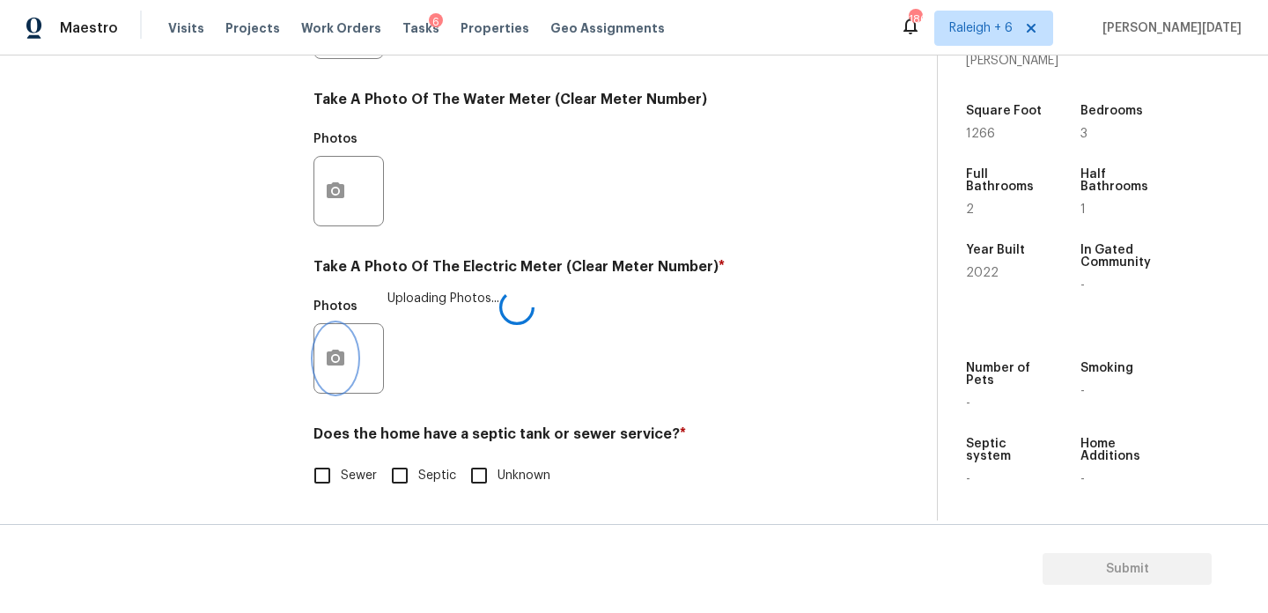
scroll to position [0, 0]
click at [343, 481] on span "Sewer" at bounding box center [359, 476] width 36 height 18
click at [341, 481] on input "Sewer" at bounding box center [322, 475] width 37 height 37
checkbox input "true"
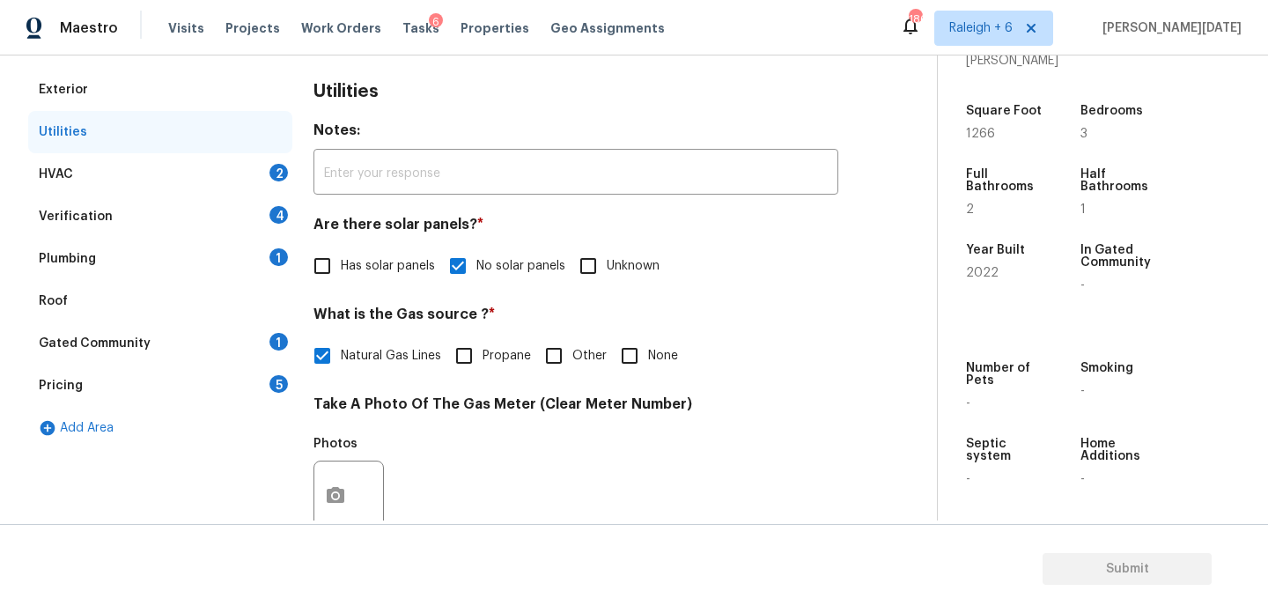
scroll to position [177, 0]
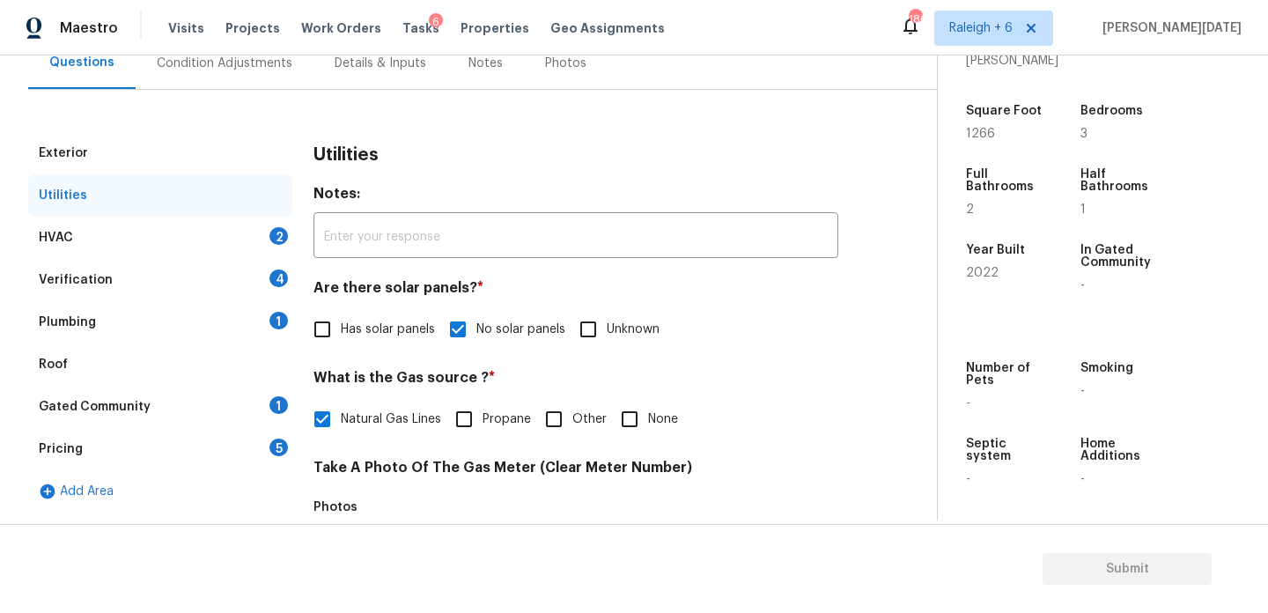
click at [257, 236] on div "HVAC 2" at bounding box center [160, 238] width 264 height 42
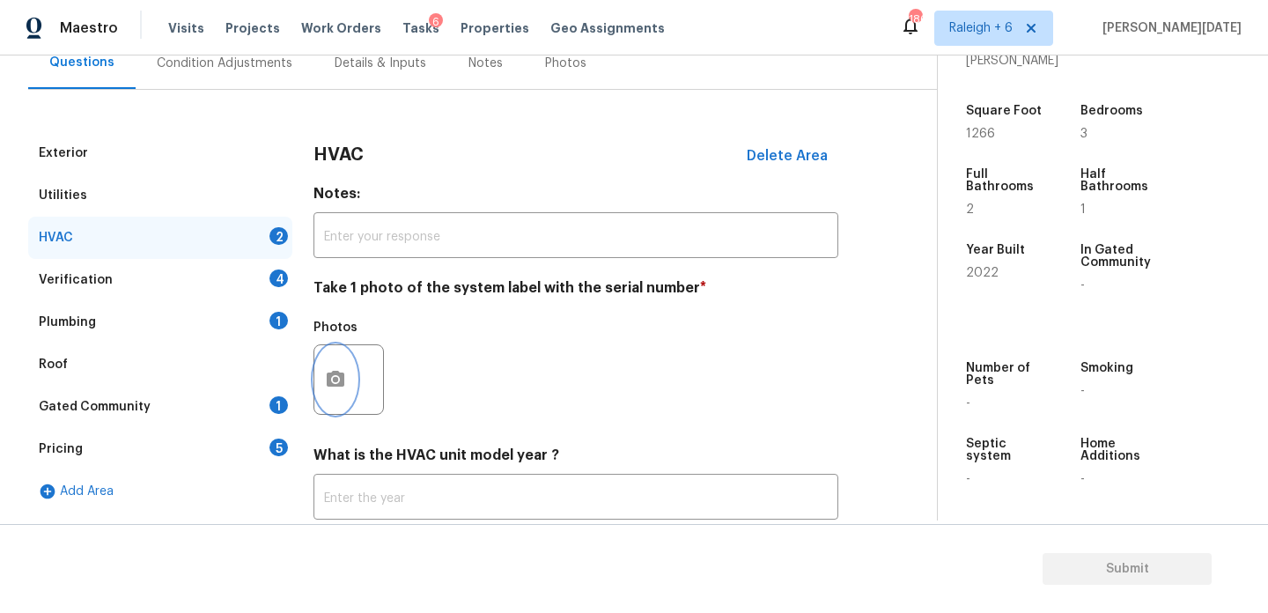
click at [338, 380] on circle "button" at bounding box center [335, 379] width 5 height 5
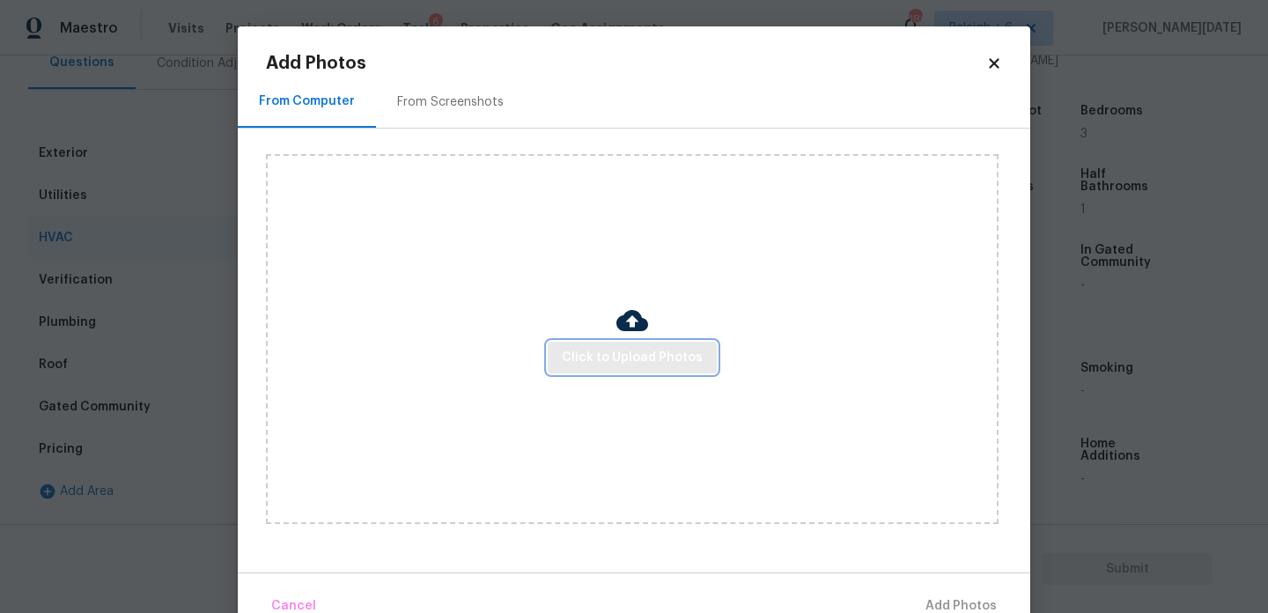
click at [587, 371] on button "Click to Upload Photos" at bounding box center [632, 358] width 169 height 33
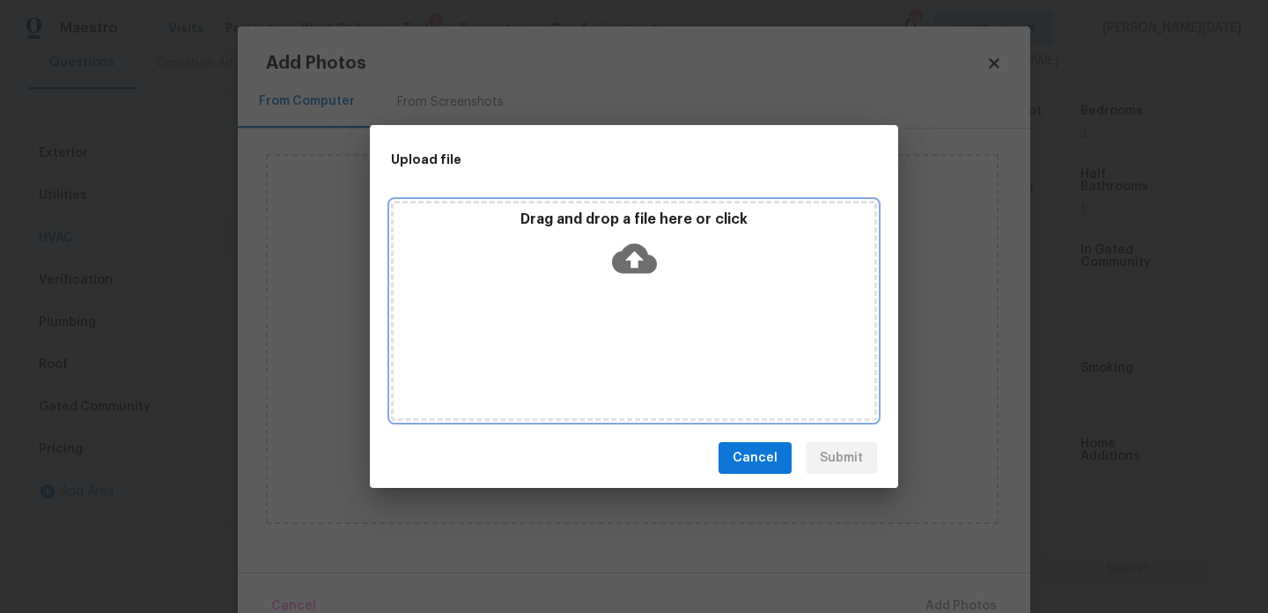
click at [596, 362] on div "Drag and drop a file here or click" at bounding box center [634, 311] width 486 height 220
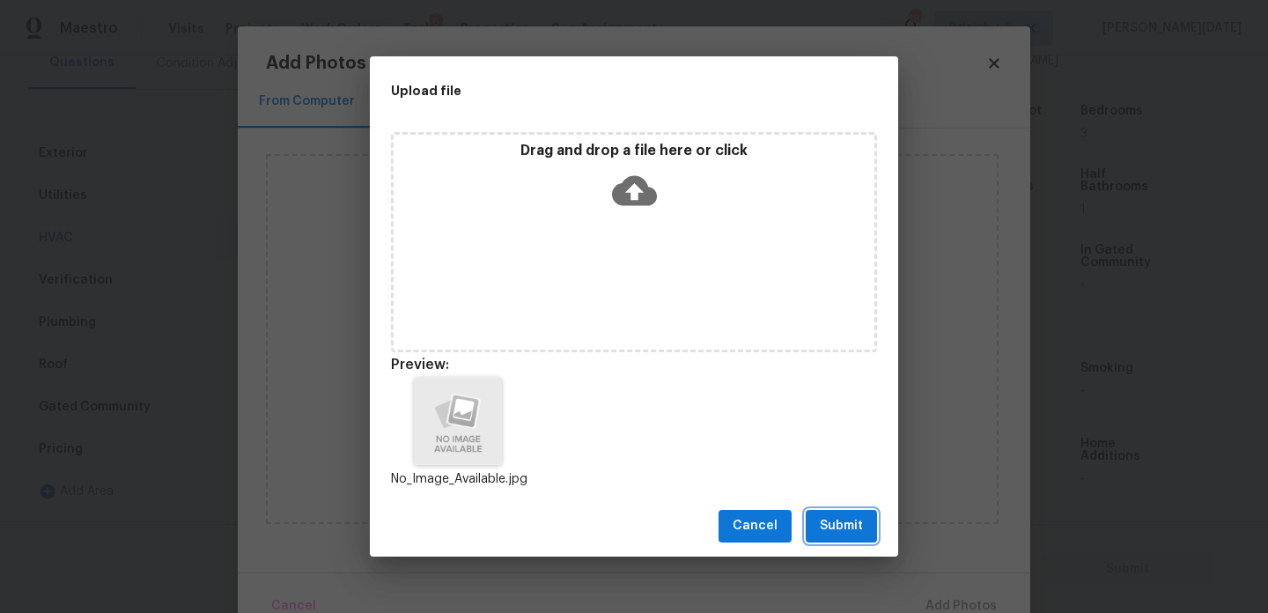
click at [849, 520] on span "Submit" at bounding box center [841, 526] width 43 height 22
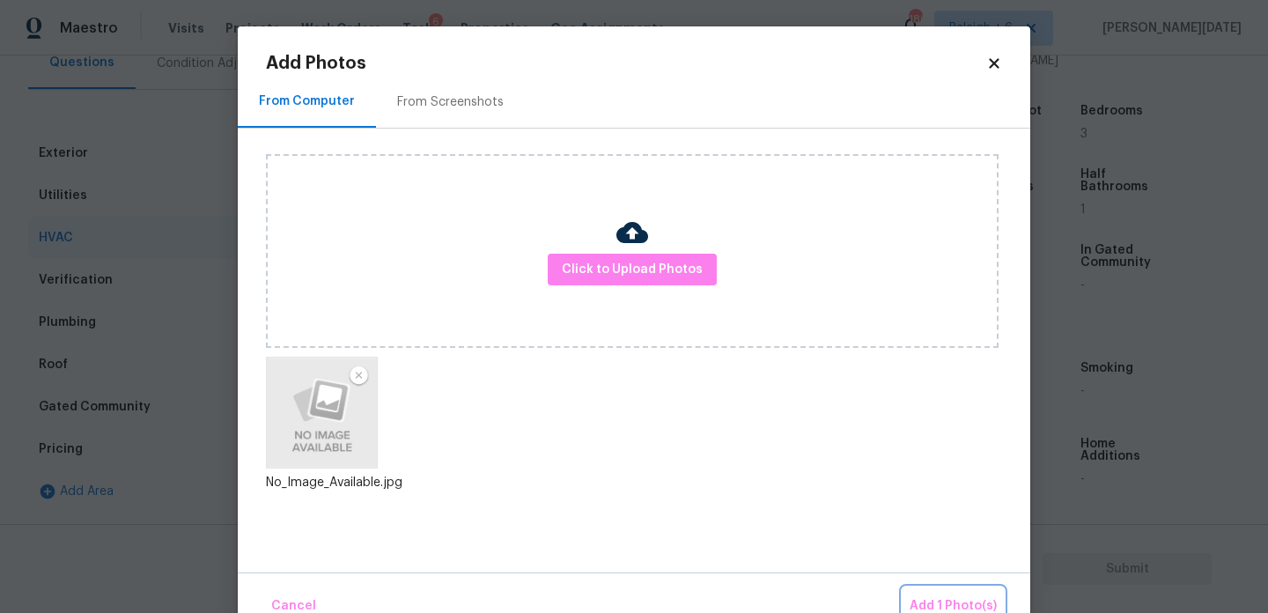
click at [963, 595] on span "Add 1 Photo(s)" at bounding box center [953, 606] width 87 height 22
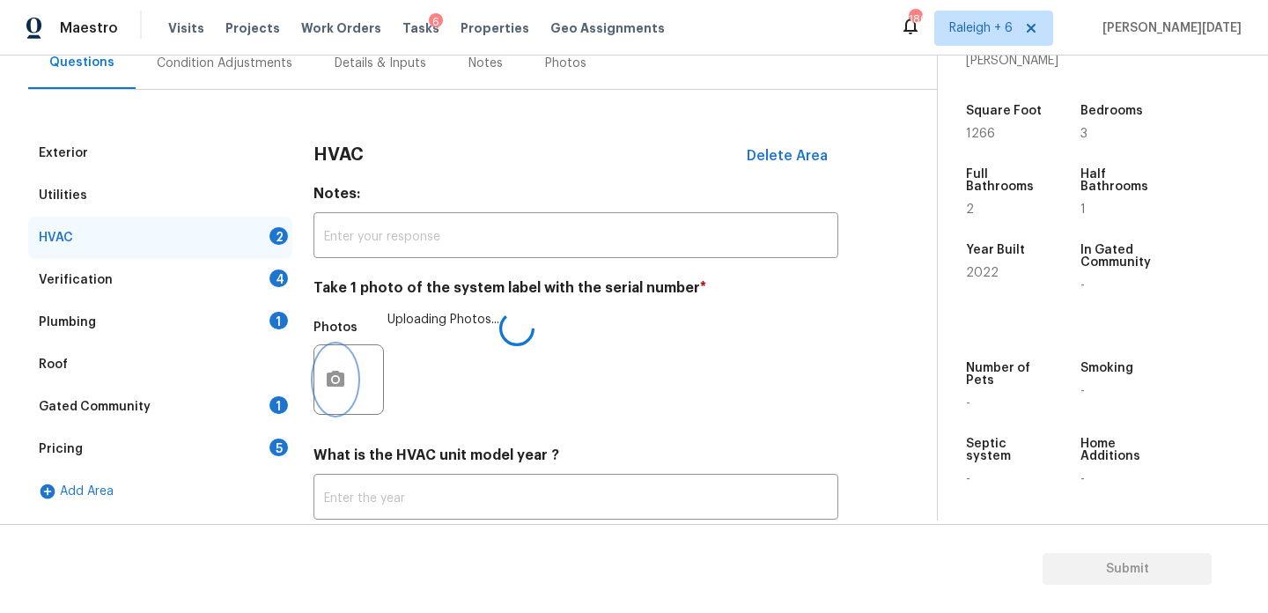
scroll to position [293, 0]
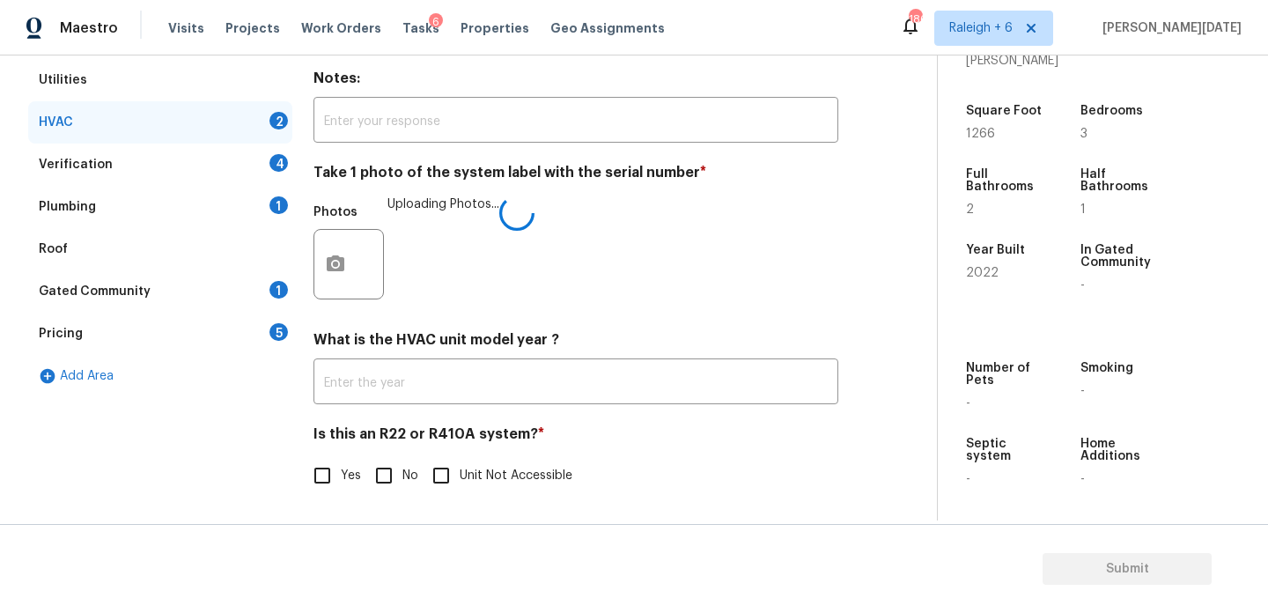
click at [392, 478] on input "No" at bounding box center [383, 475] width 37 height 37
checkbox input "true"
click at [271, 165] on div "4" at bounding box center [278, 163] width 18 height 18
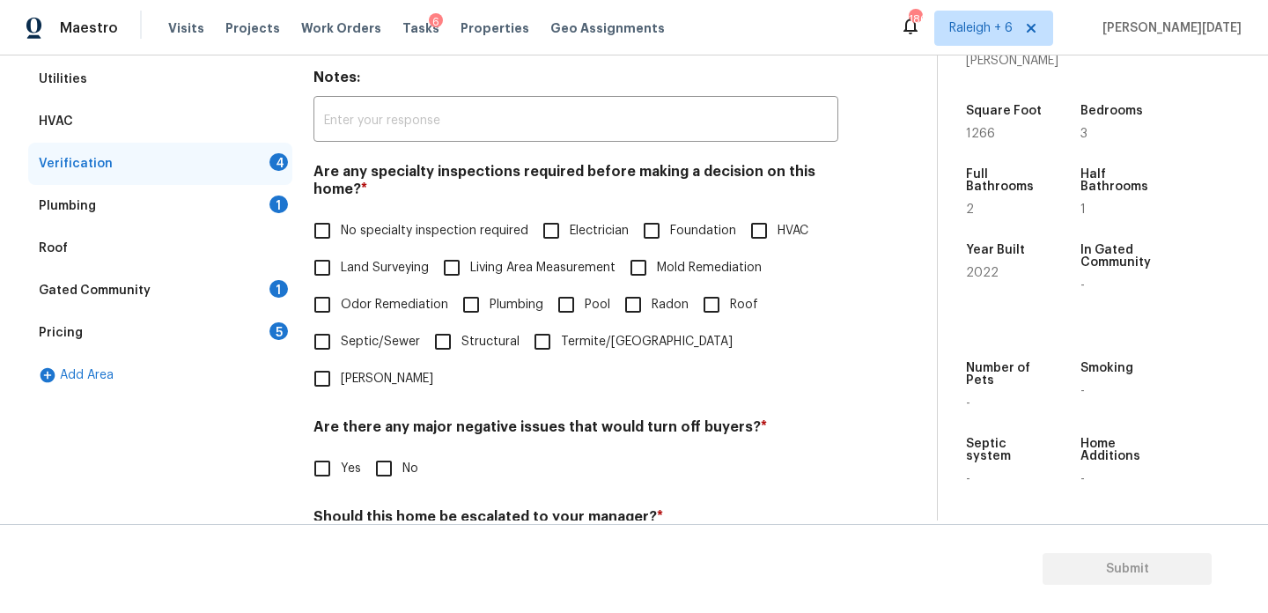
click at [328, 239] on input "No specialty inspection required" at bounding box center [322, 230] width 37 height 37
checkbox input "true"
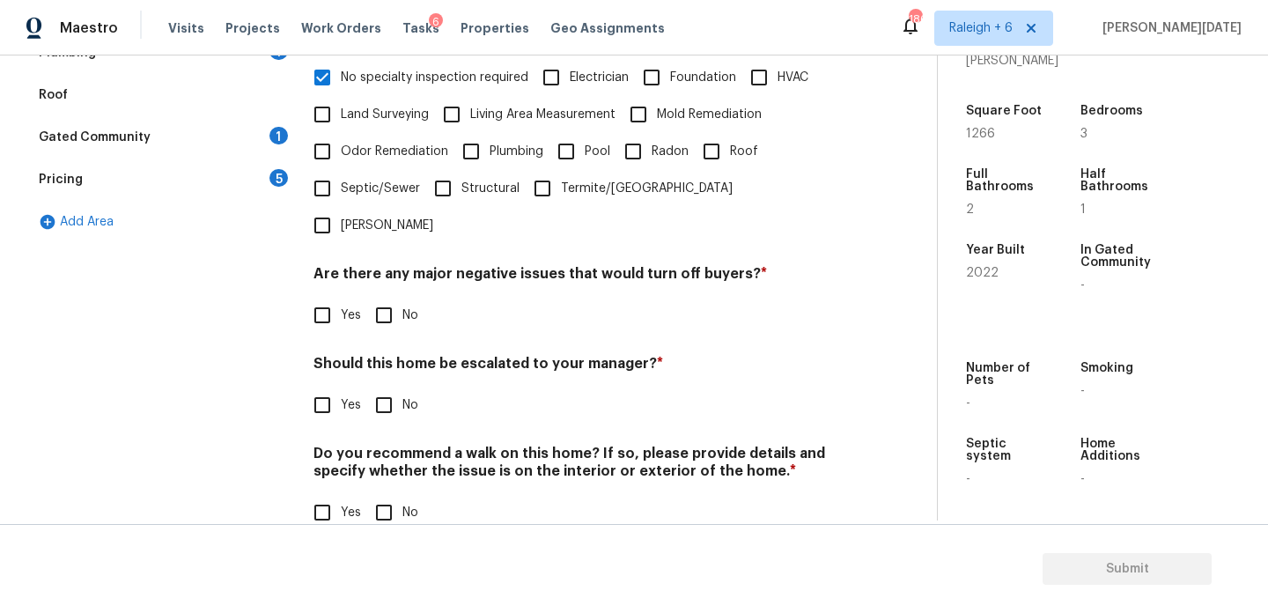
click at [381, 297] on input "No" at bounding box center [383, 315] width 37 height 37
checkbox input "true"
click at [384, 446] on h4 "Do you recommend a walk on this home? If so, please provide details and specify…" at bounding box center [576, 467] width 525 height 42
click at [388, 494] on input "No" at bounding box center [383, 512] width 37 height 37
checkbox input "true"
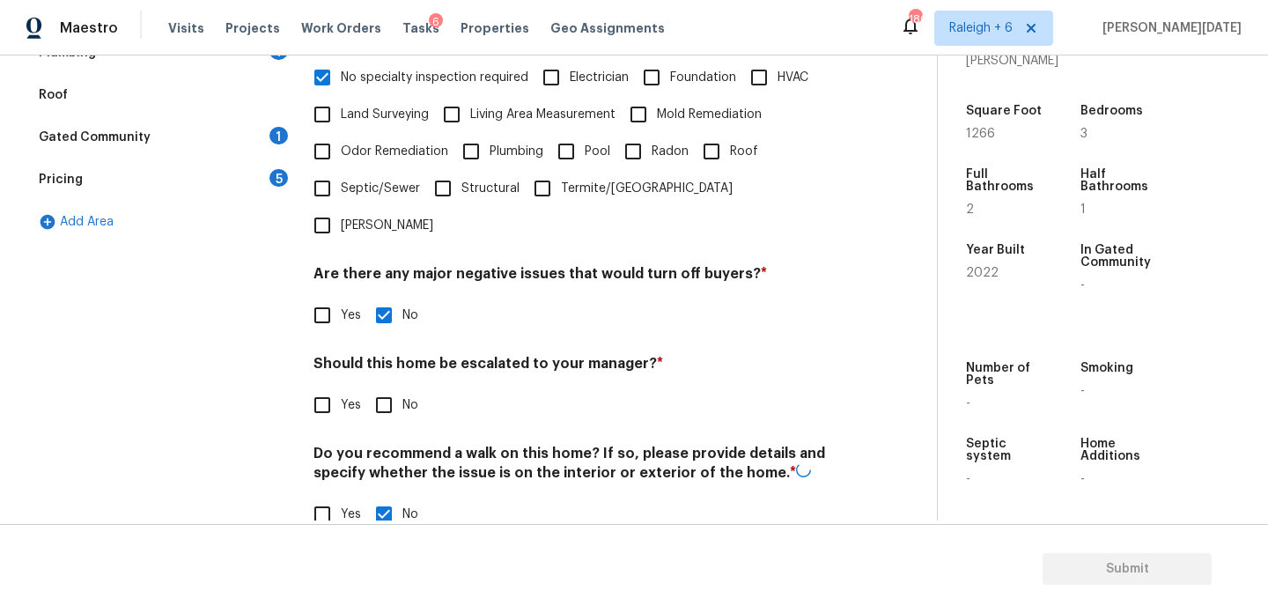
click at [390, 387] on input "No" at bounding box center [383, 405] width 37 height 37
checkbox input "true"
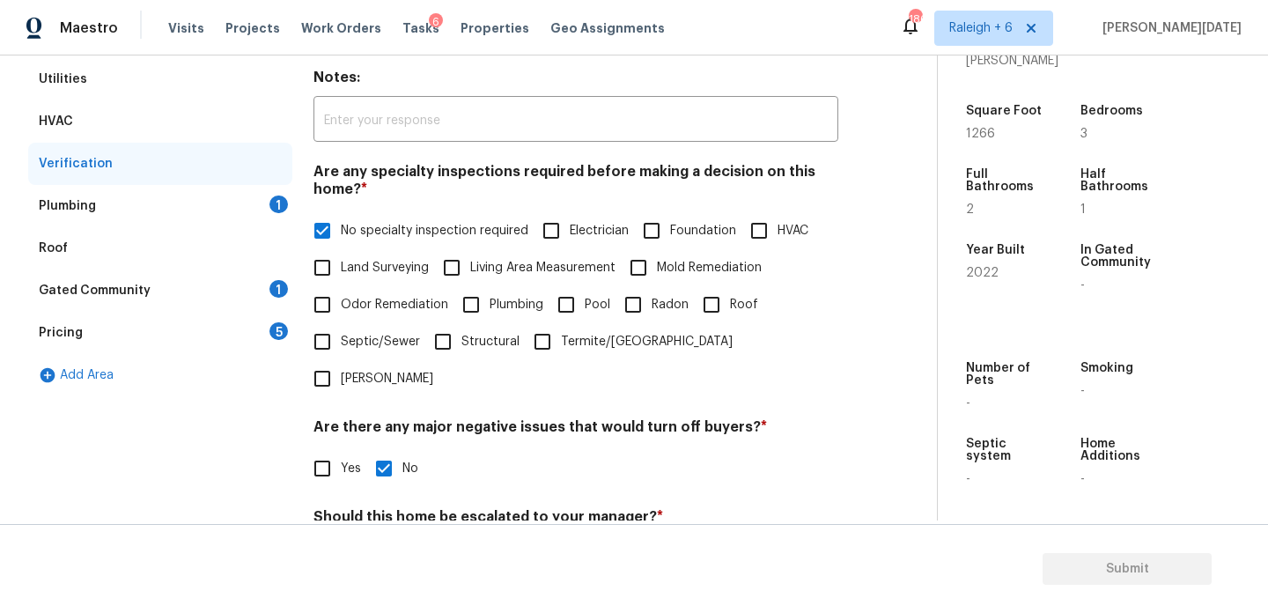
click at [263, 190] on div "Plumbing 1" at bounding box center [160, 206] width 264 height 42
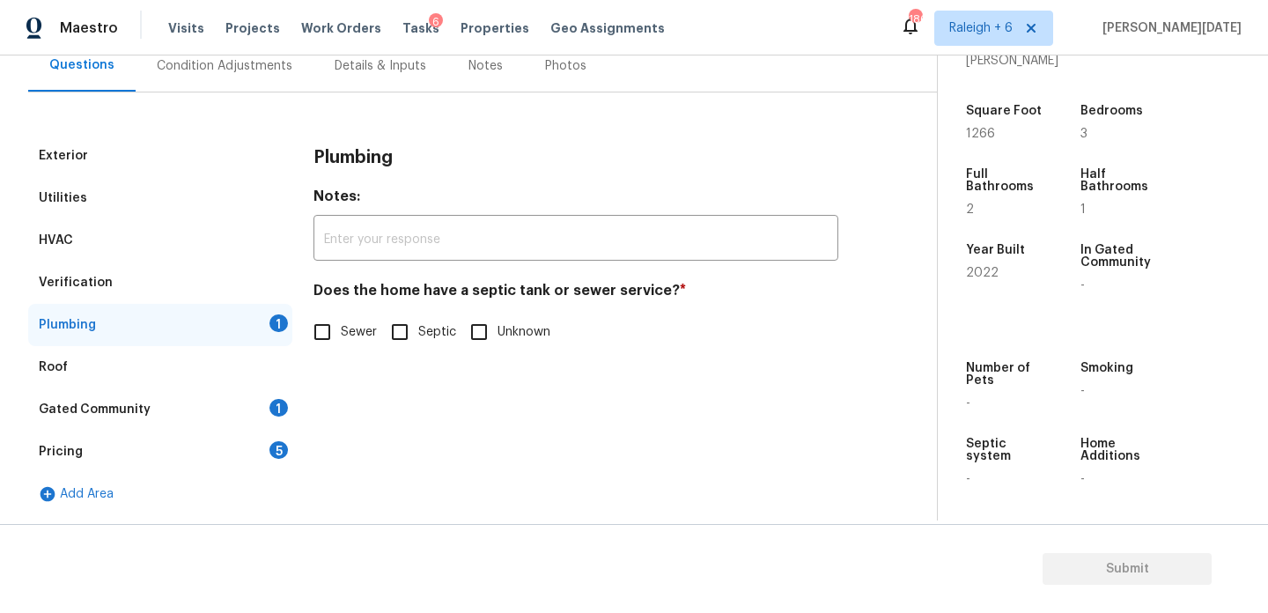
scroll to position [174, 0]
click at [327, 320] on input "Sewer" at bounding box center [322, 332] width 37 height 37
checkbox input "true"
click at [258, 395] on div "Gated Community 1" at bounding box center [160, 409] width 264 height 42
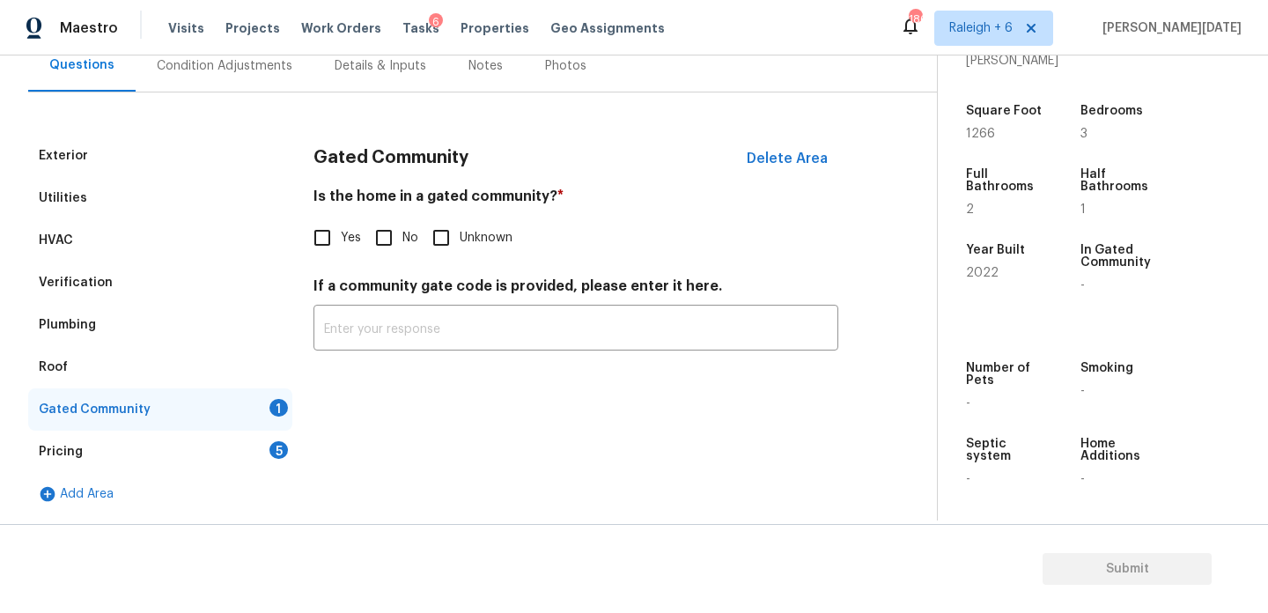
click at [373, 216] on div "Is the home in a gated community? * Yes No Unknown" at bounding box center [576, 222] width 525 height 69
click at [379, 242] on input "No" at bounding box center [383, 237] width 37 height 37
checkbox input "true"
click at [264, 445] on div "Pricing 5" at bounding box center [160, 452] width 264 height 42
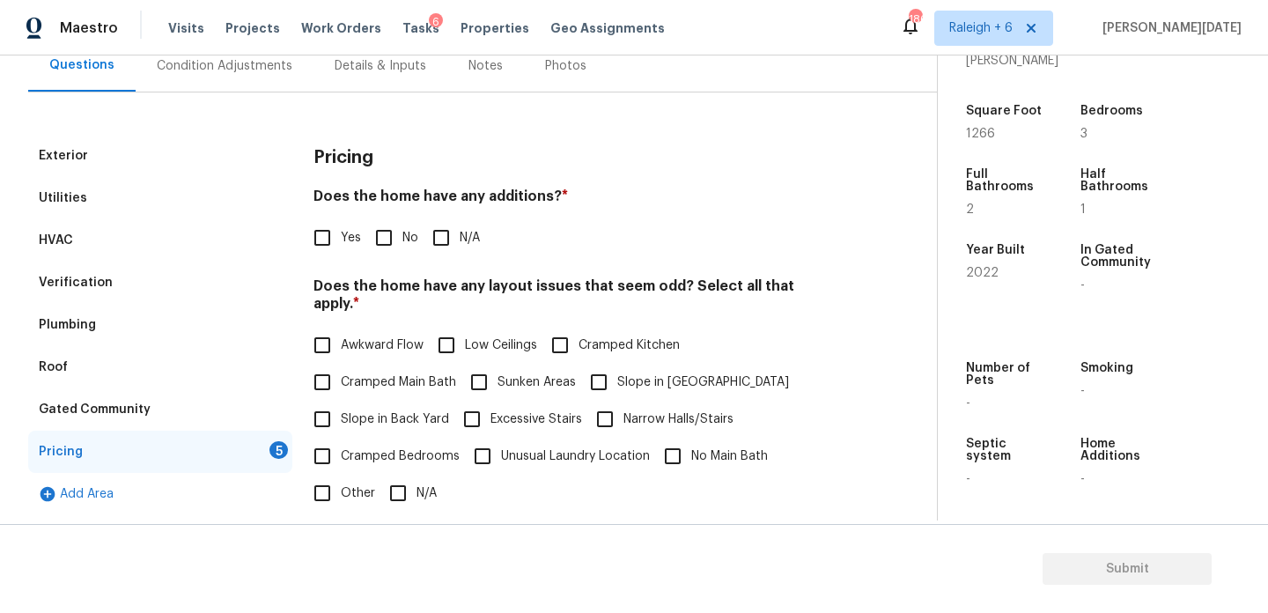
click at [380, 253] on input "No" at bounding box center [383, 237] width 37 height 37
click at [402, 249] on label "No" at bounding box center [391, 237] width 53 height 37
click at [402, 249] on input "No" at bounding box center [383, 237] width 37 height 37
checkbox input "true"
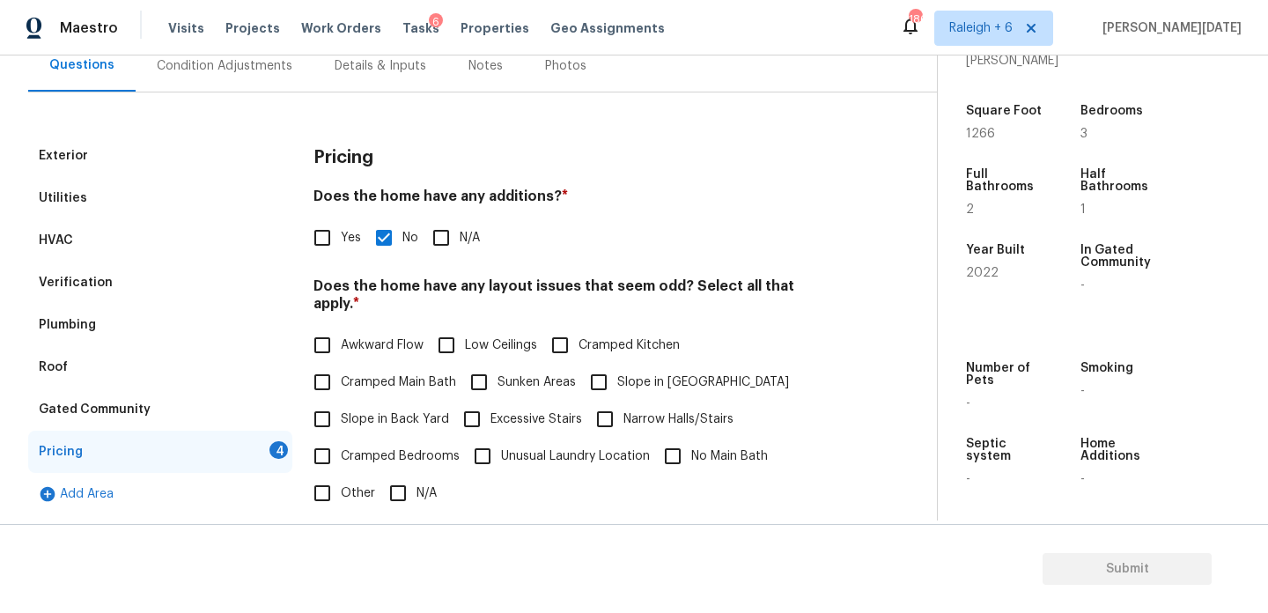
scroll to position [365, 0]
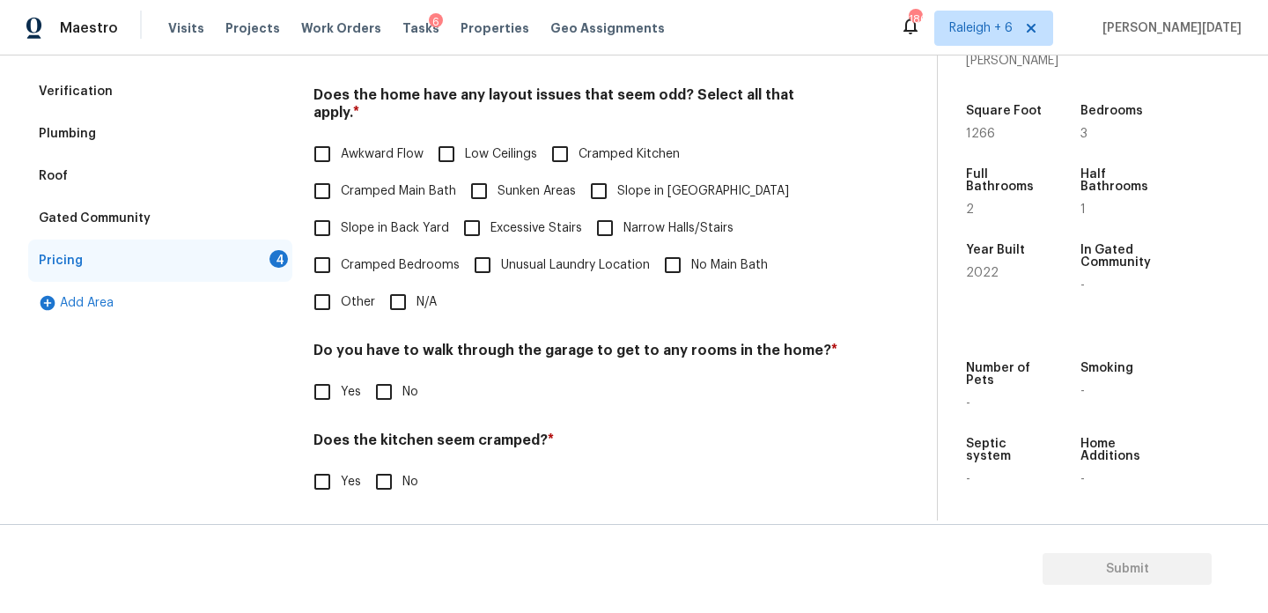
click at [404, 292] on input "N/A" at bounding box center [398, 302] width 37 height 37
checkbox input "true"
click at [400, 375] on input "No" at bounding box center [383, 393] width 37 height 37
checkbox input "true"
click at [396, 463] on input "No" at bounding box center [383, 481] width 37 height 37
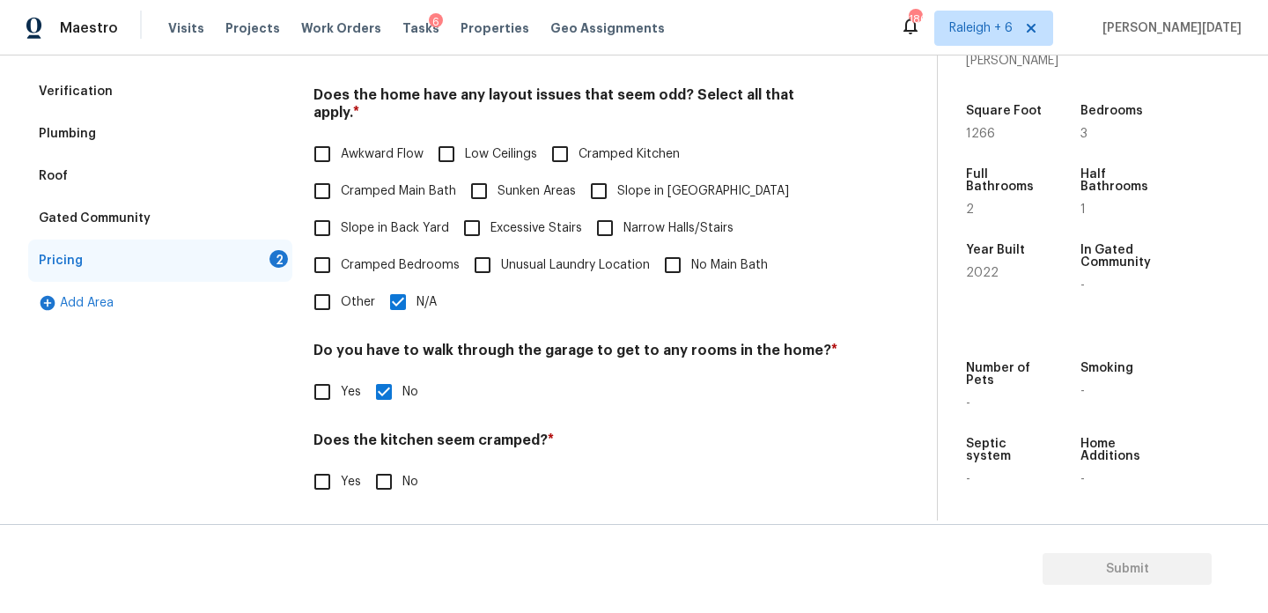
checkbox input "true"
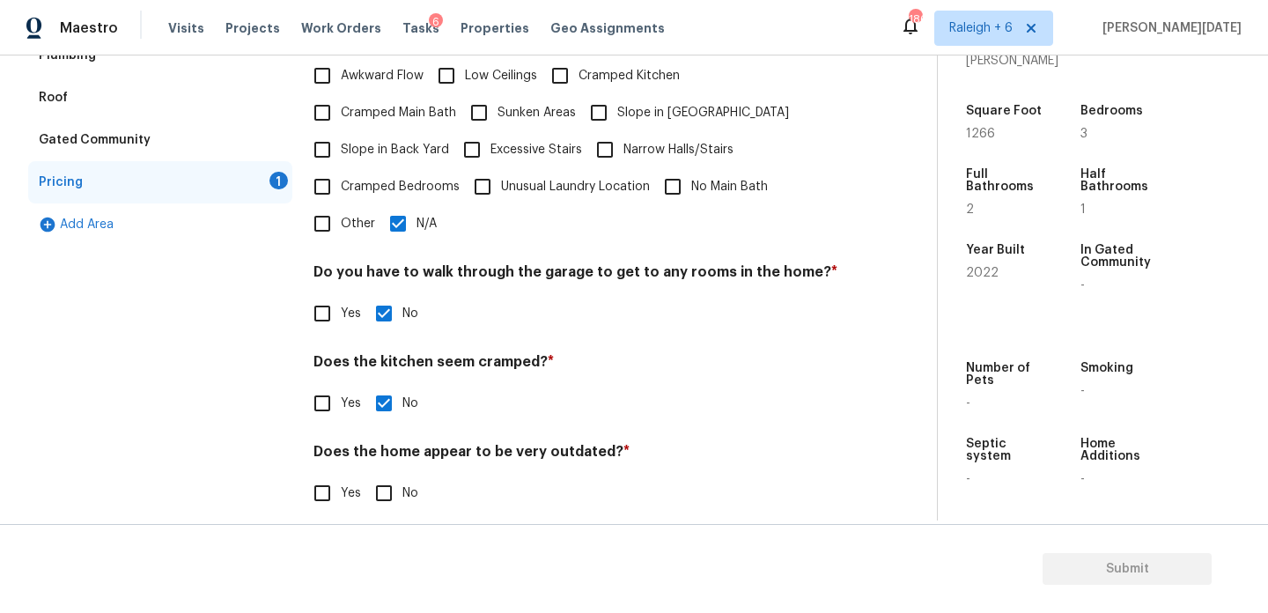
click at [395, 475] on input "No" at bounding box center [383, 493] width 37 height 37
checkbox input "true"
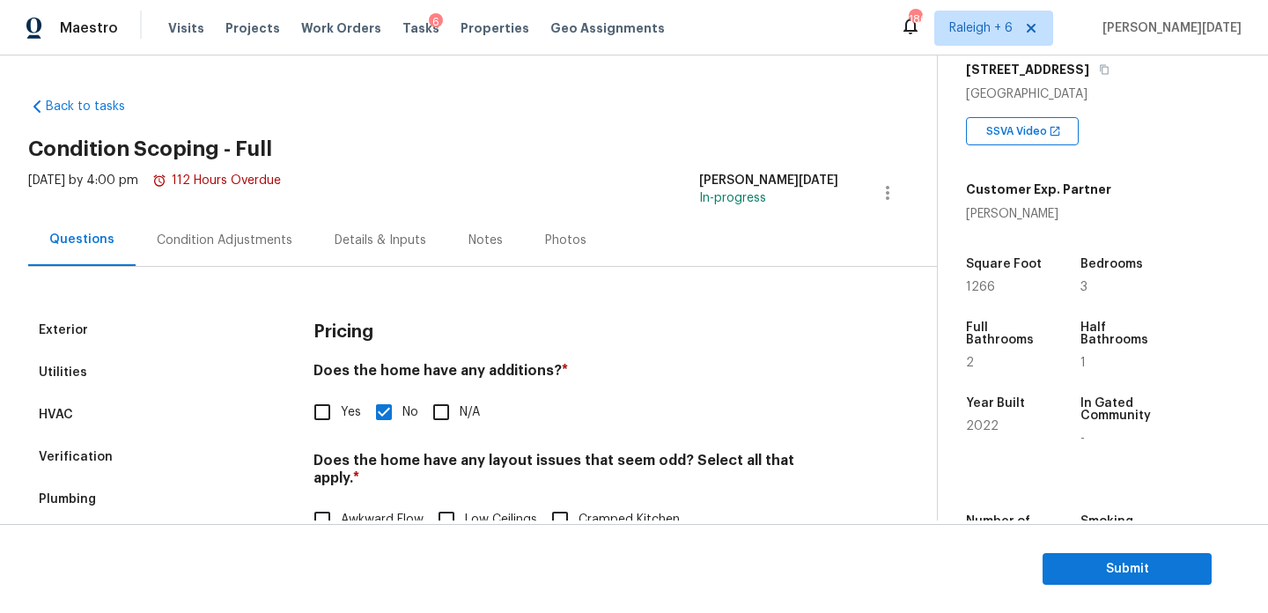
scroll to position [265, 0]
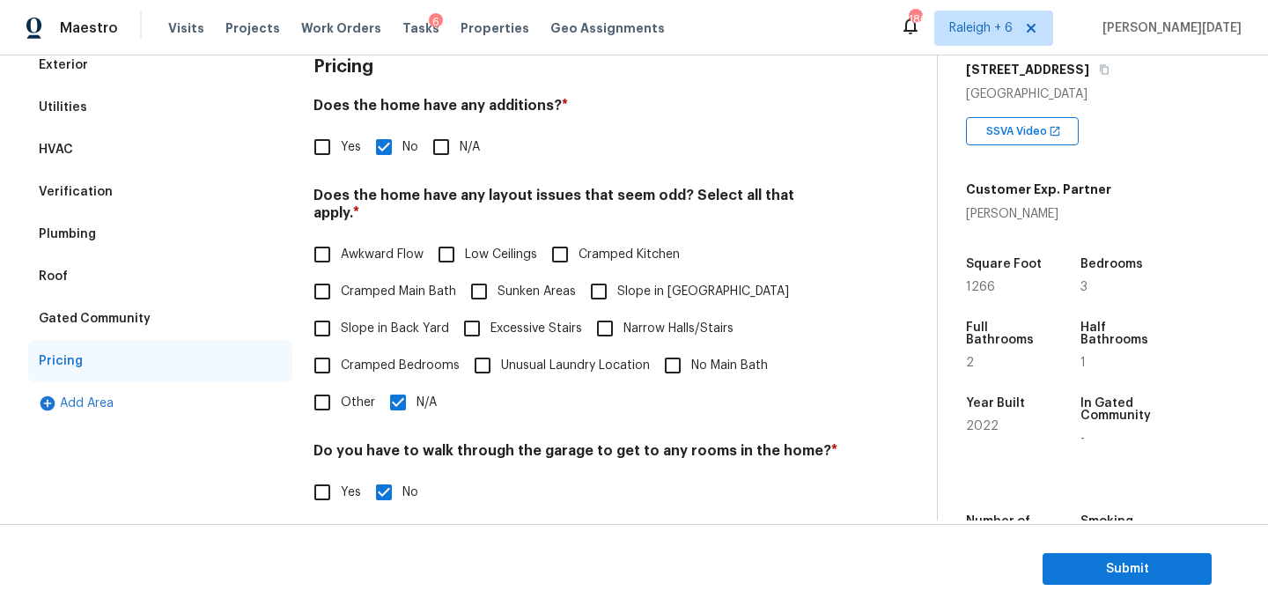
click at [342, 320] on span "Slope in Back Yard" at bounding box center [395, 329] width 108 height 18
click at [341, 310] on input "Slope in Back Yard" at bounding box center [322, 328] width 37 height 37
checkbox input "true"
click at [410, 384] on input "N/A" at bounding box center [398, 402] width 37 height 37
checkbox input "false"
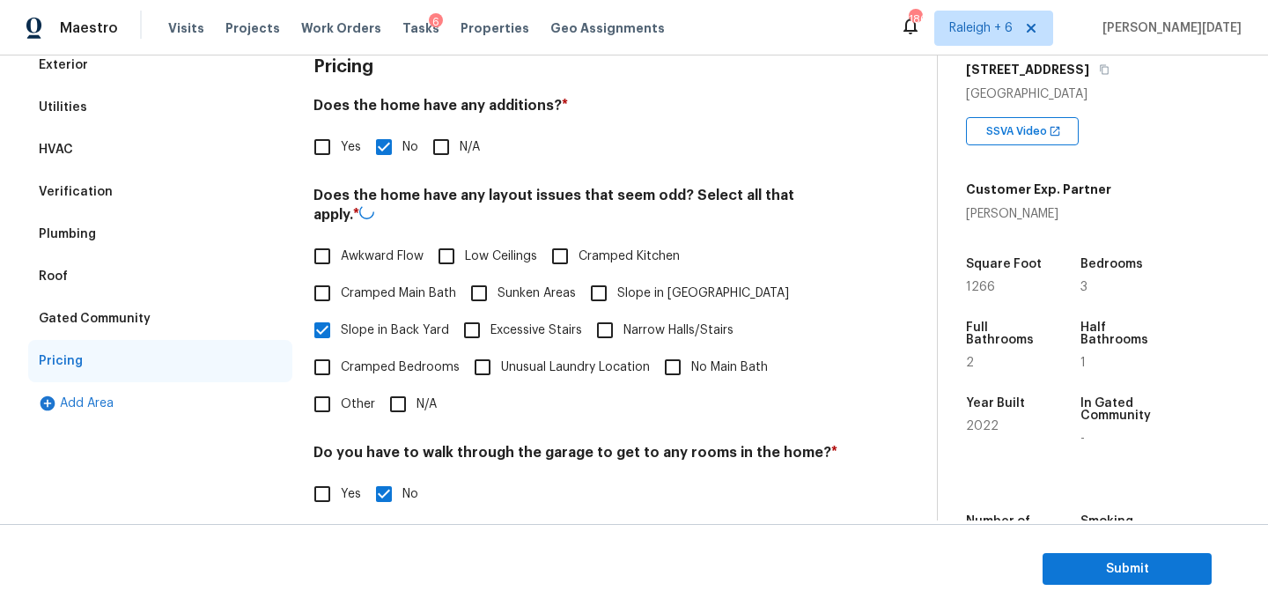
scroll to position [0, 0]
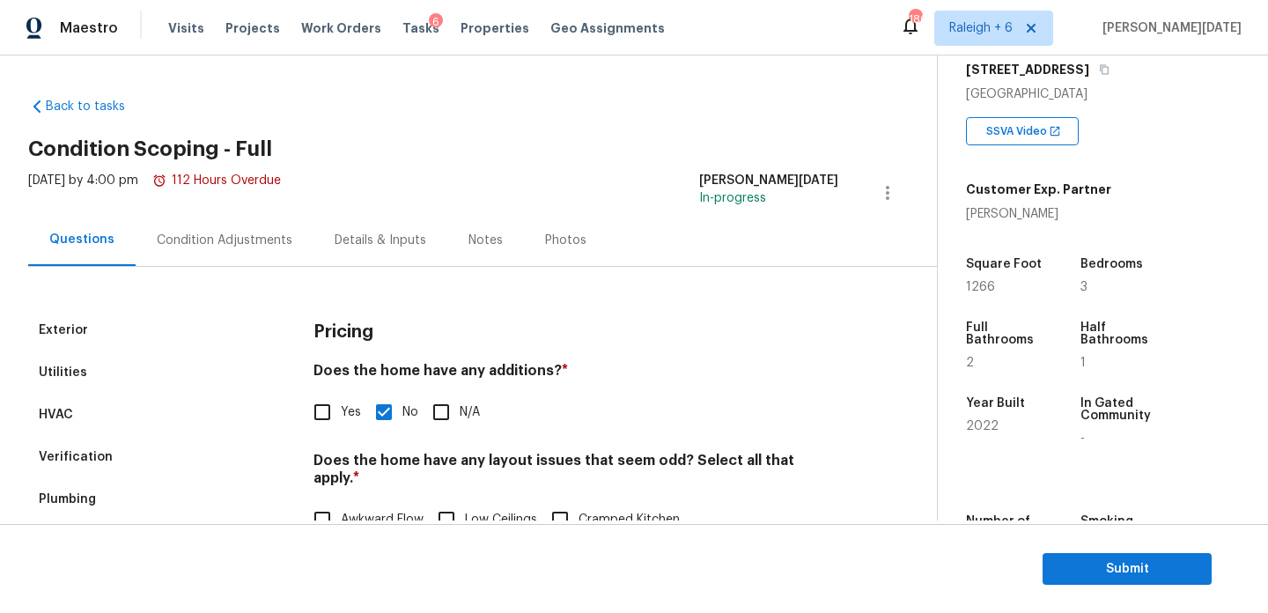
click at [241, 234] on div "Condition Adjustments" at bounding box center [225, 241] width 136 height 18
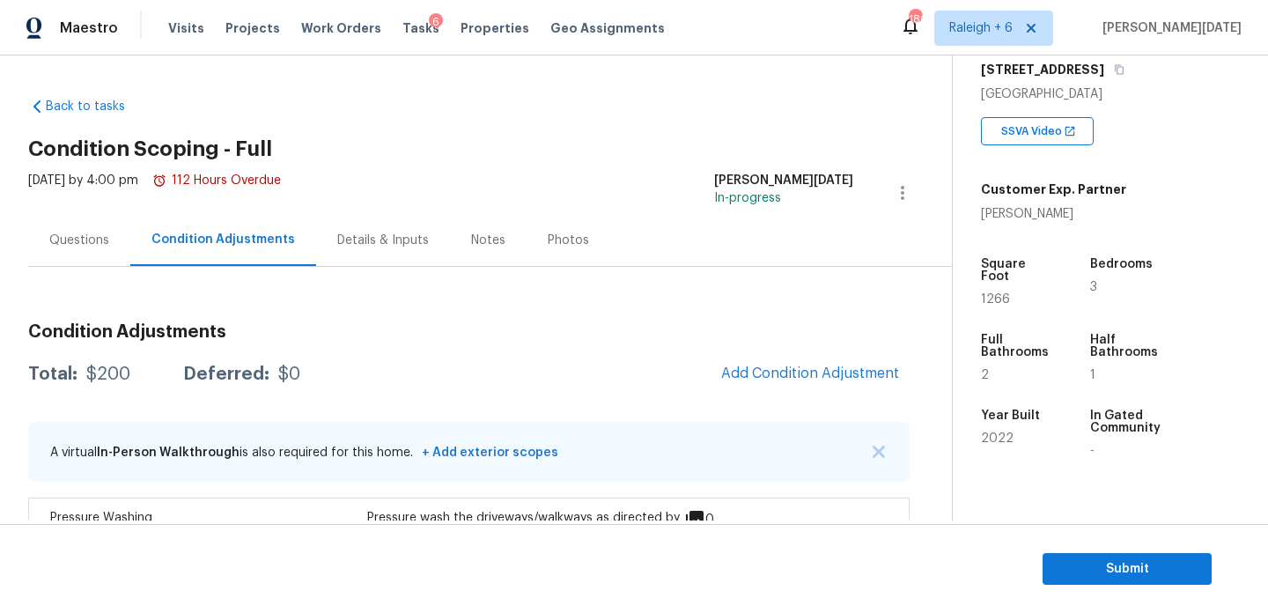
click at [991, 293] on span "1266" at bounding box center [995, 299] width 29 height 12
copy span "1266"
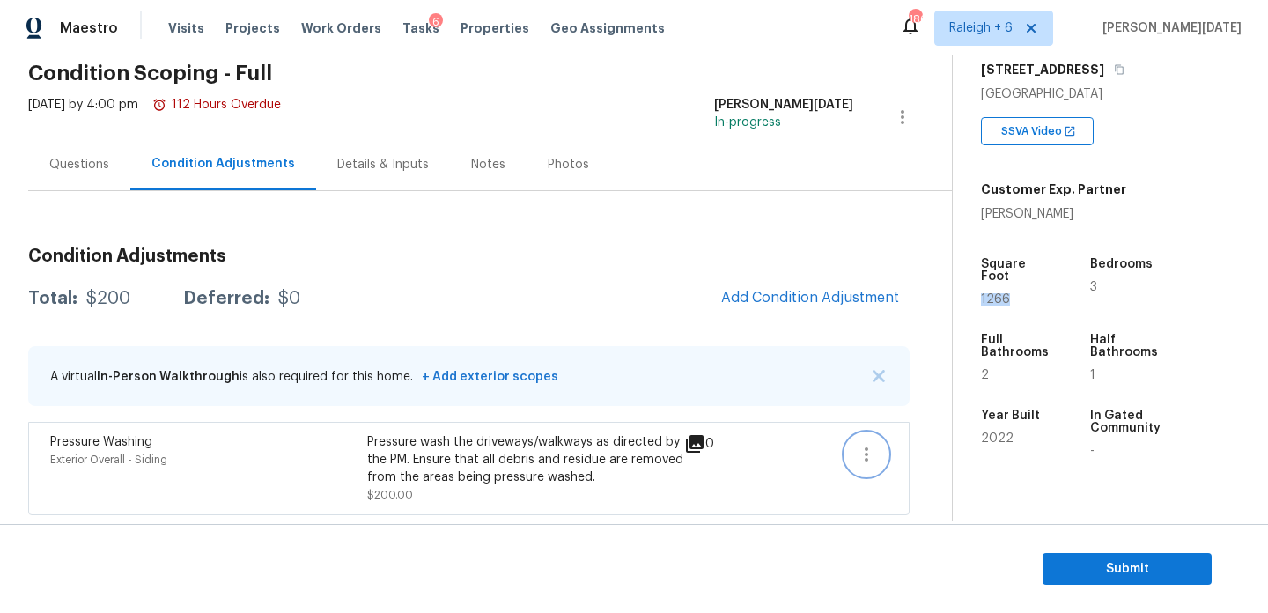
click at [852, 455] on button "button" at bounding box center [866, 454] width 42 height 42
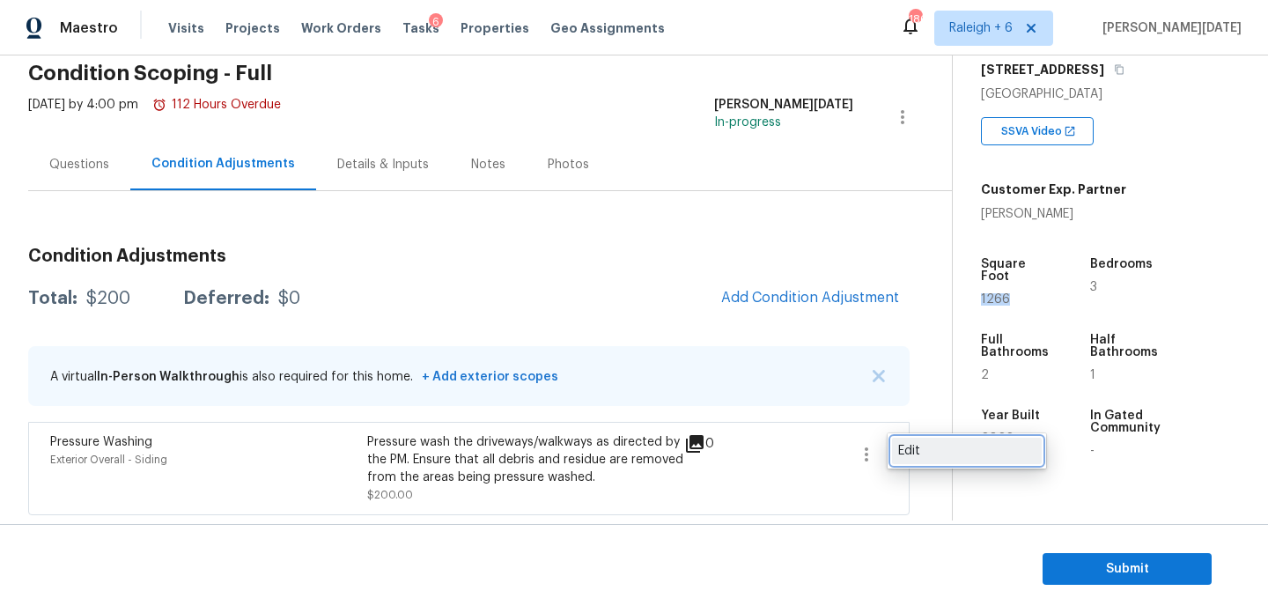
click at [961, 445] on div "Edit" at bounding box center [966, 451] width 137 height 18
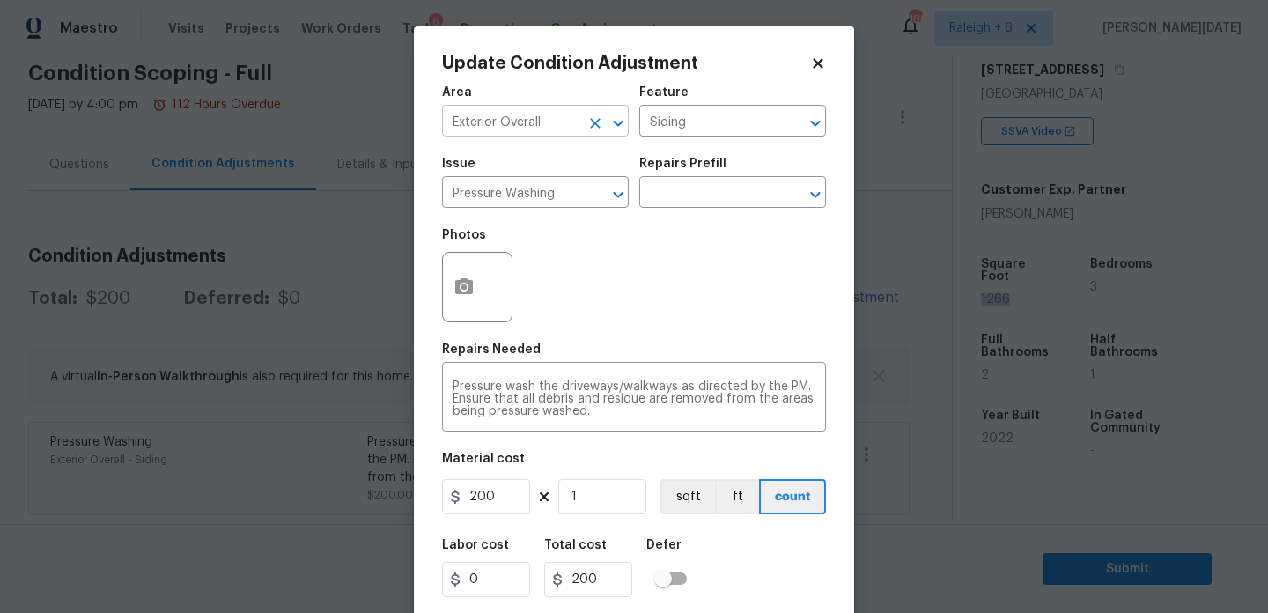
click at [600, 132] on button "Clear" at bounding box center [595, 123] width 25 height 25
click at [558, 129] on input "text" at bounding box center [510, 122] width 137 height 27
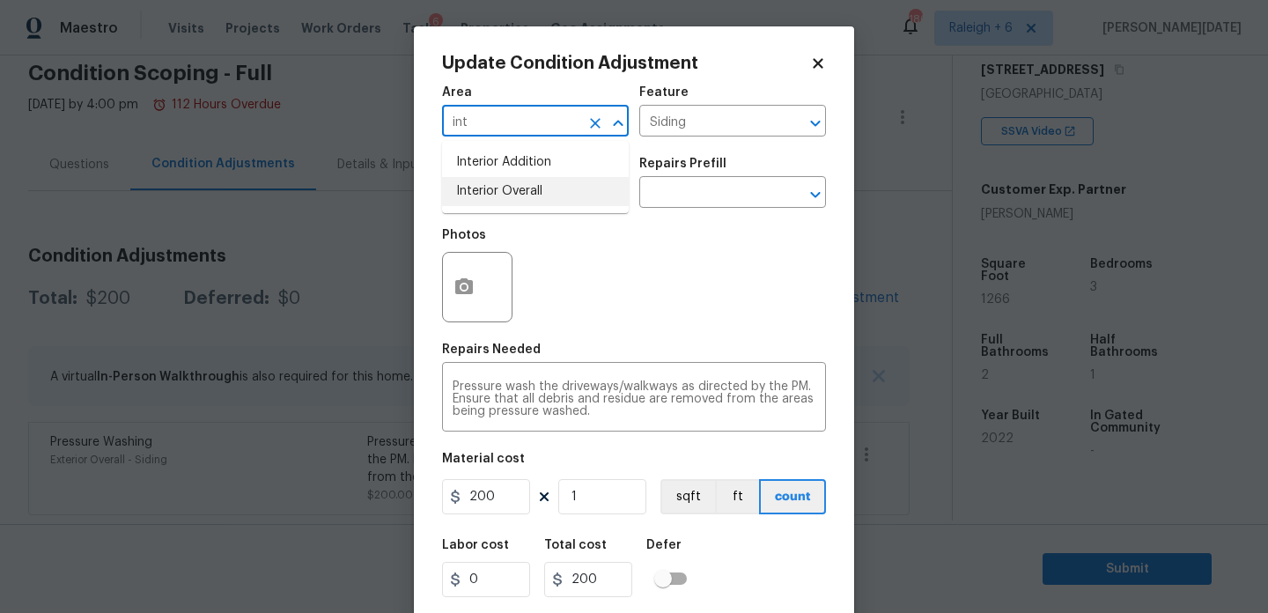
click at [547, 198] on li "Interior Overall" at bounding box center [535, 191] width 187 height 29
click at [609, 195] on icon "Open" at bounding box center [618, 194] width 21 height 21
type input "Interior Overall"
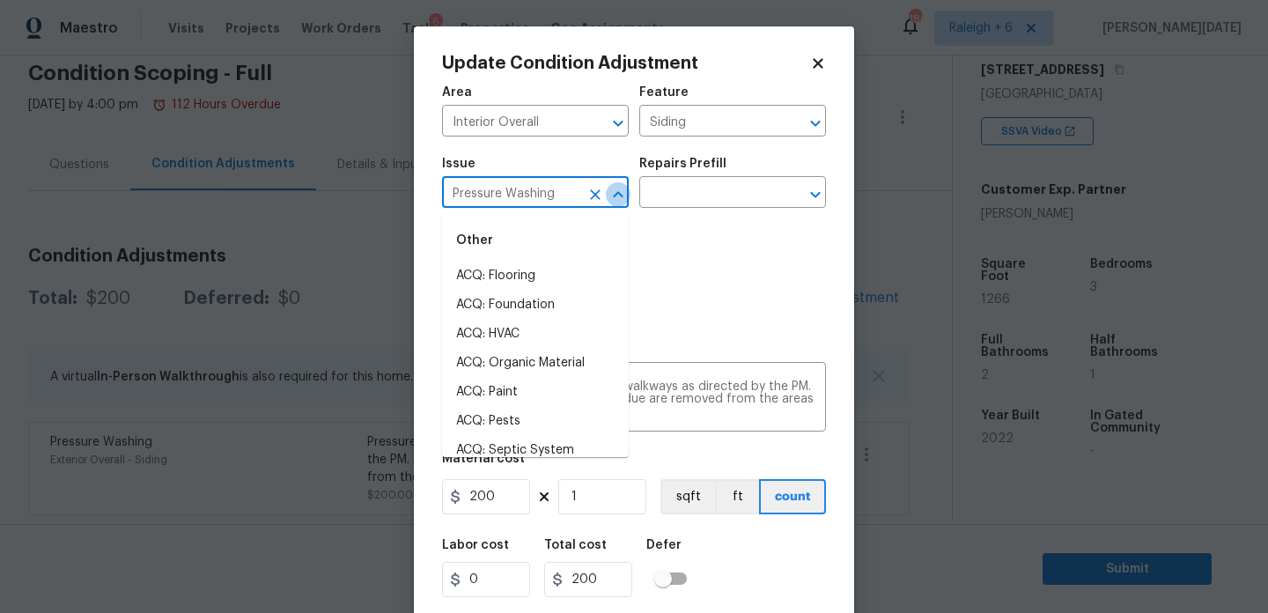
click at [609, 195] on icon "Close" at bounding box center [618, 194] width 21 height 21
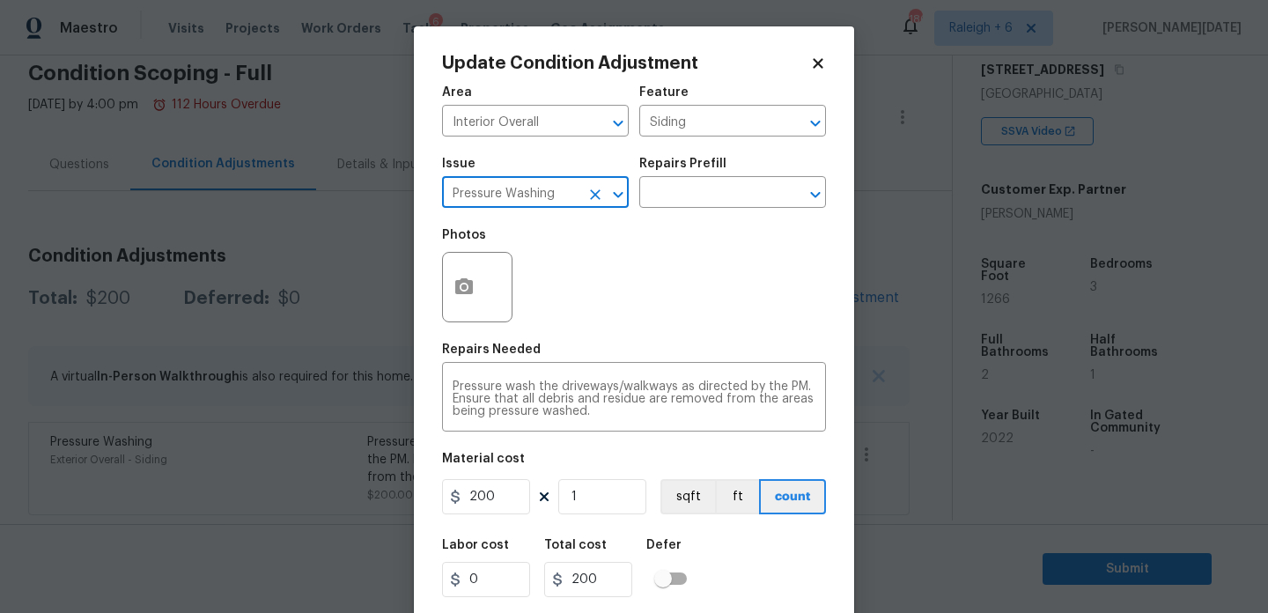
click at [599, 196] on icon "Clear" at bounding box center [596, 195] width 18 height 18
click at [542, 279] on li "ACQ: Paint" at bounding box center [535, 276] width 187 height 29
type input "ACQ: Paint"
click at [738, 208] on input "text" at bounding box center [707, 194] width 137 height 27
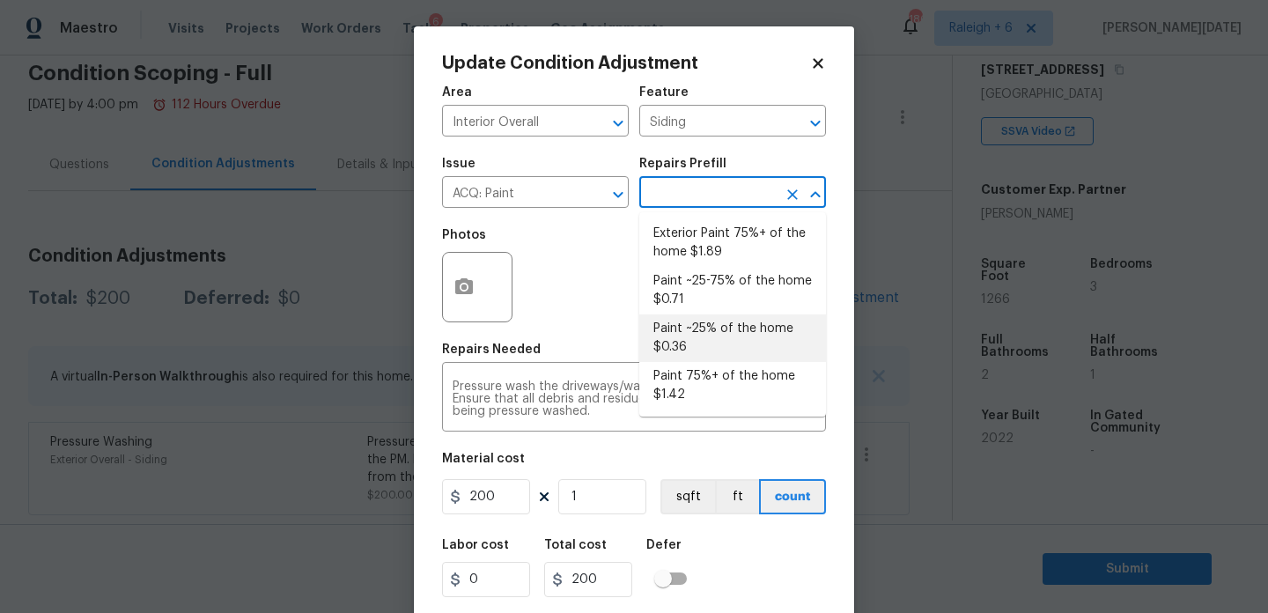
click at [730, 336] on li "Paint ~25% of the home $0.36" at bounding box center [732, 338] width 187 height 48
type input "Acquisition"
type textarea "Acquisition Scope: ~25% of the home needs interior paint"
type input "0.36"
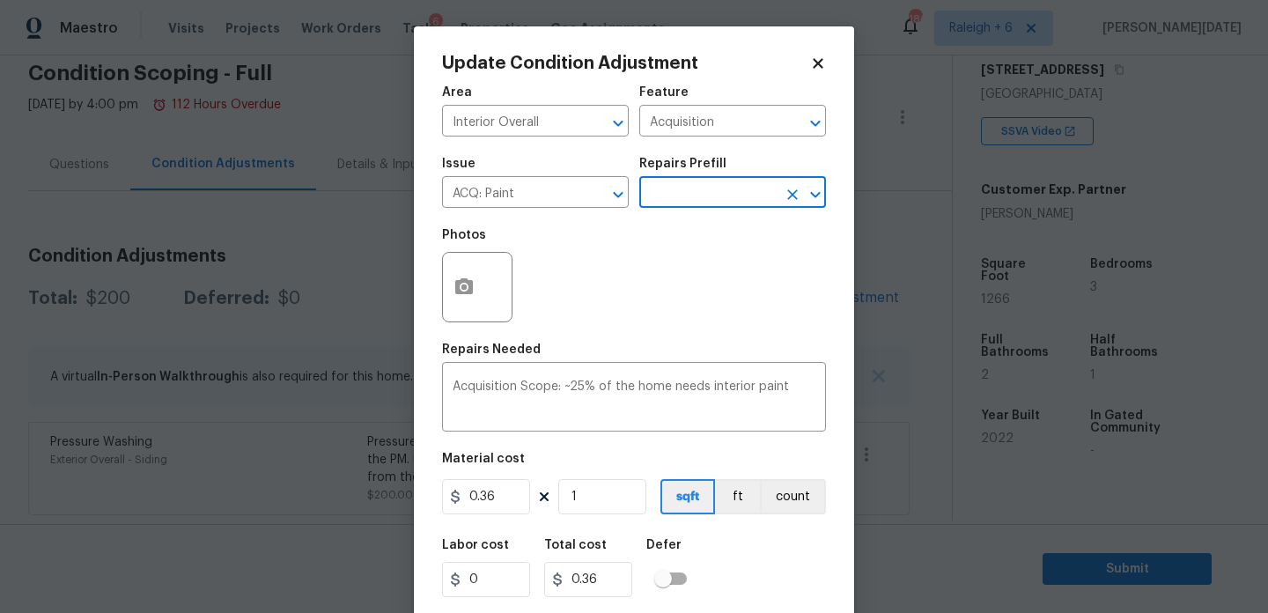
click at [609, 517] on figure "Material cost 0.36 1 sqft ft count" at bounding box center [634, 485] width 384 height 65
click at [612, 509] on input "1" at bounding box center [602, 496] width 88 height 35
type input "0"
paste input "1266"
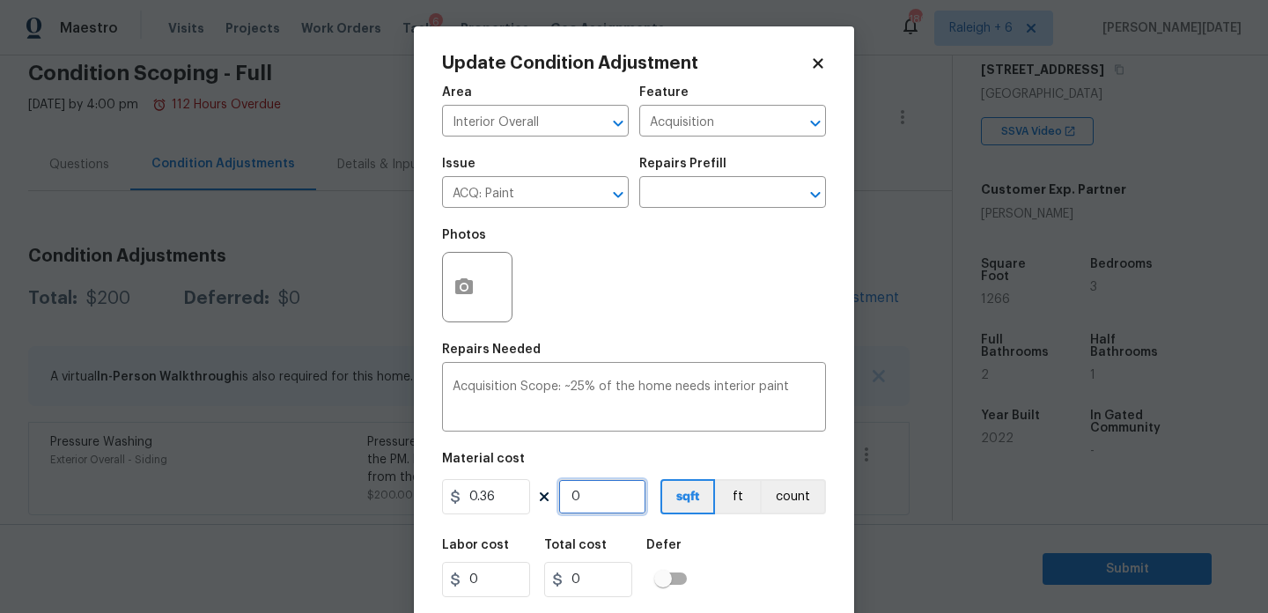
type input "1266"
type input "455.76"
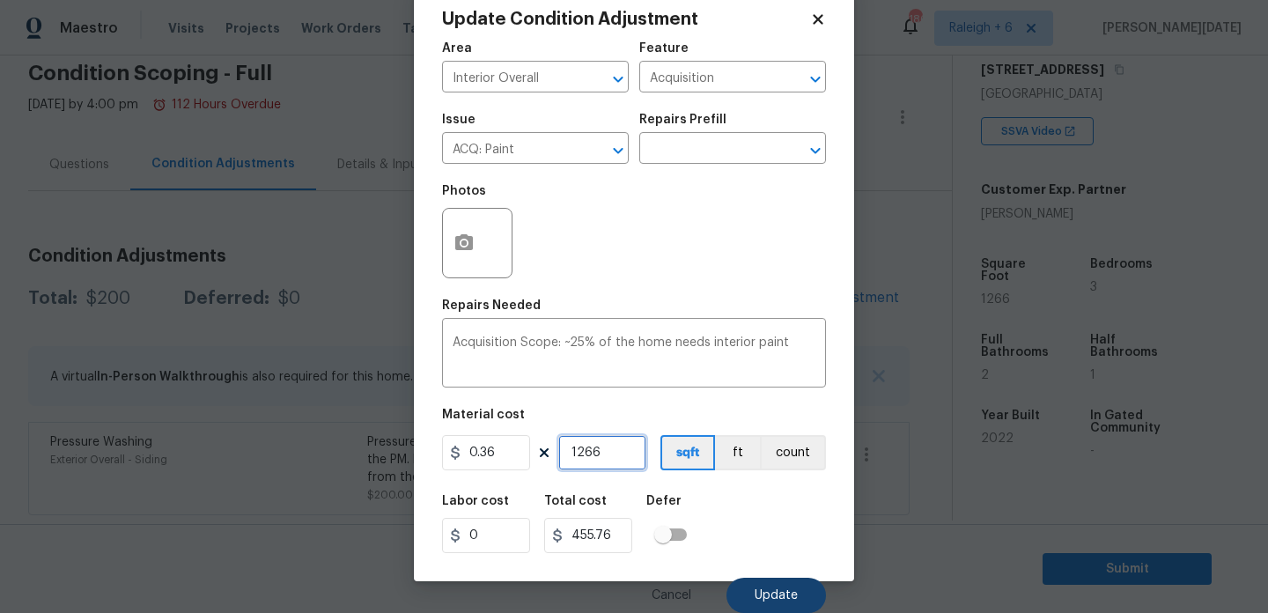
type input "1266"
click at [770, 585] on button "Update" at bounding box center [777, 595] width 100 height 35
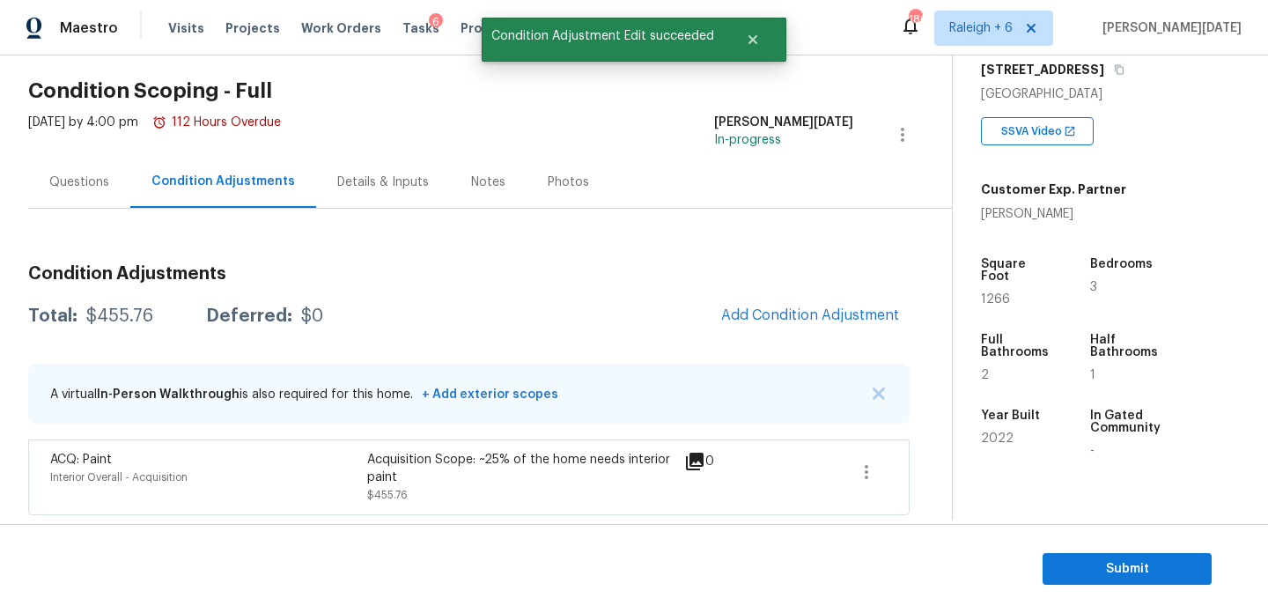
scroll to position [0, 0]
click at [801, 309] on span "Add Condition Adjustment" at bounding box center [810, 315] width 178 height 16
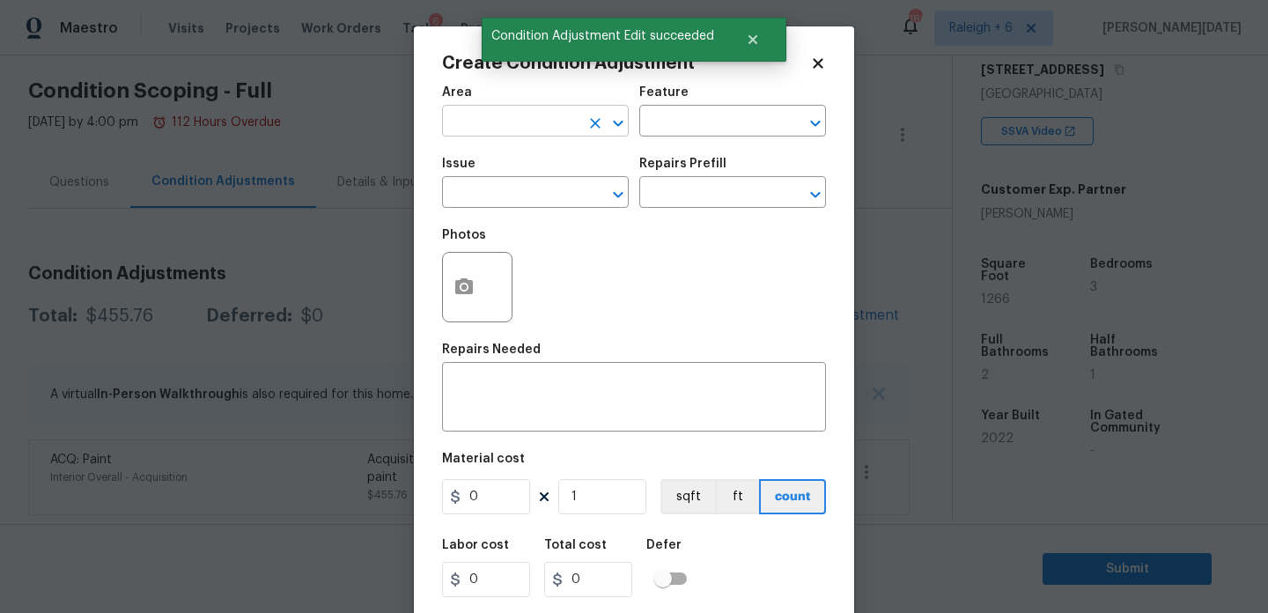
click at [472, 119] on input "text" at bounding box center [510, 122] width 137 height 27
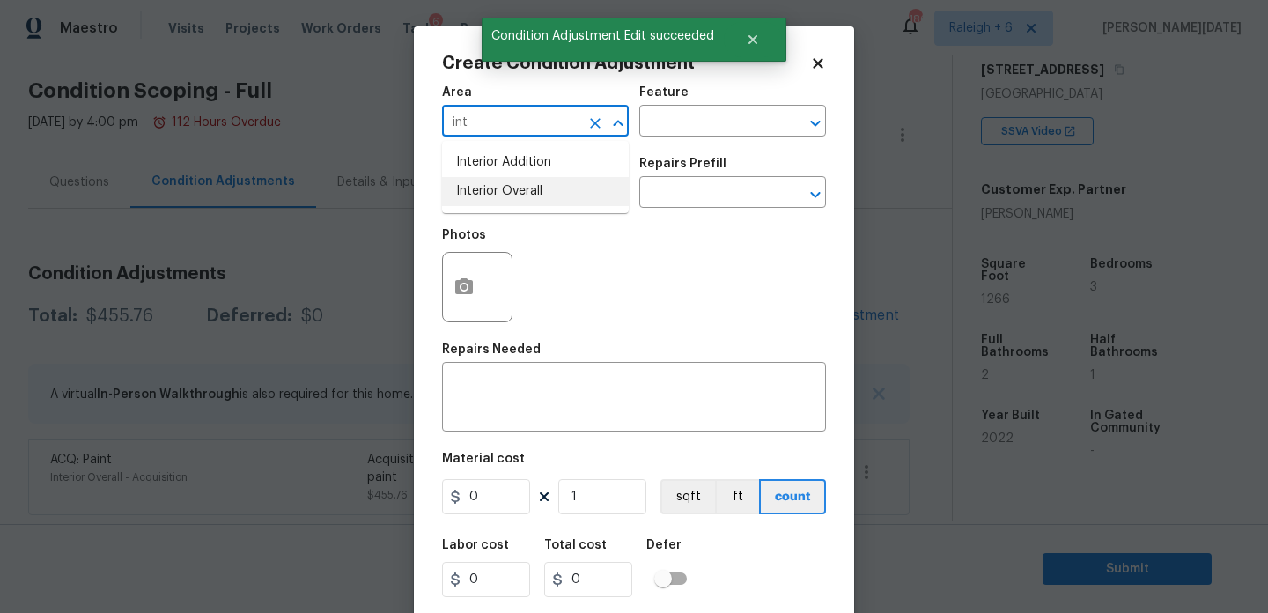
click at [499, 198] on li "Interior Overall" at bounding box center [535, 191] width 187 height 29
type input "Interior Overall"
click at [499, 198] on input "text" at bounding box center [510, 194] width 137 height 27
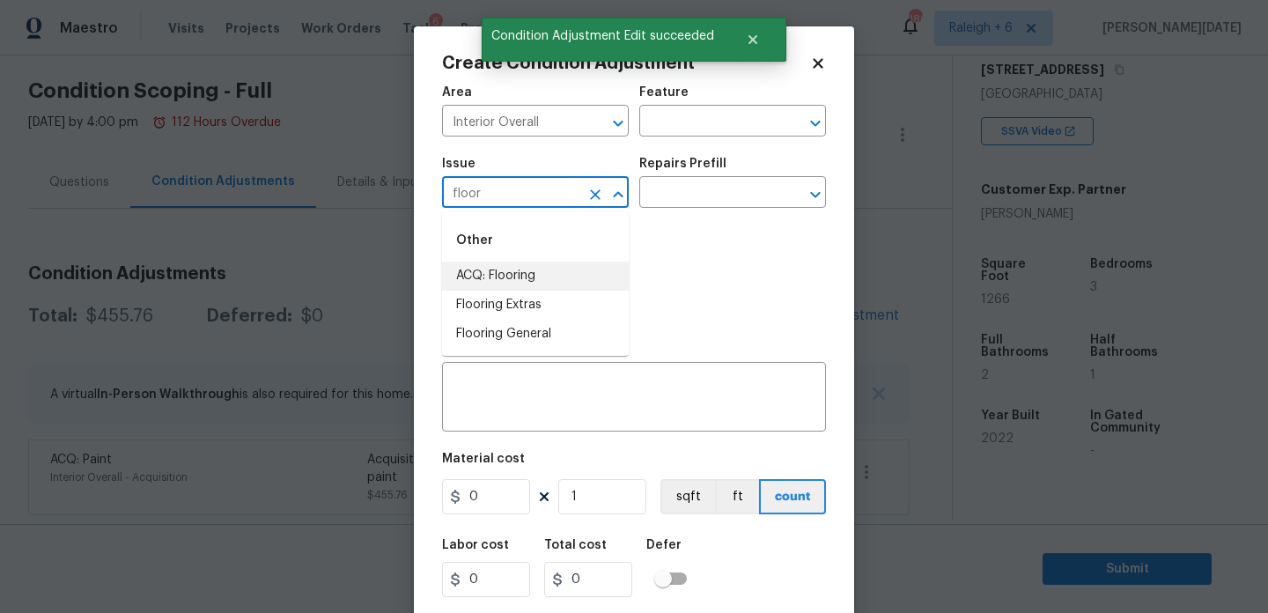
click at [524, 267] on li "ACQ: Flooring" at bounding box center [535, 276] width 187 height 29
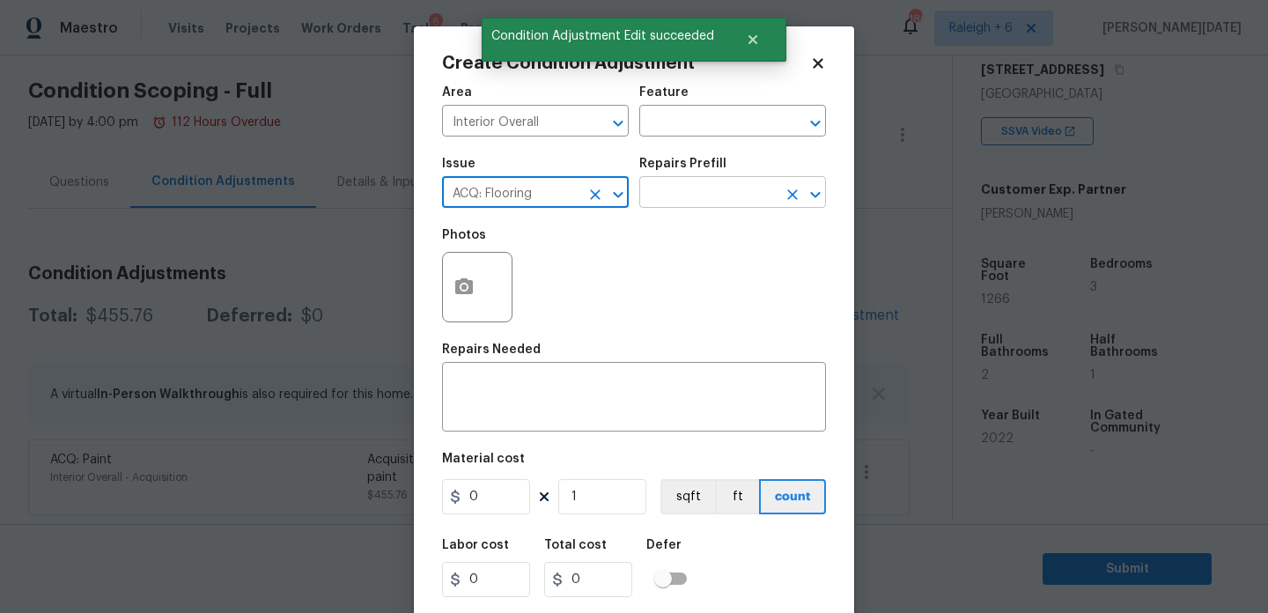
type input "ACQ: Flooring"
click at [660, 208] on body "Maestro Visits Projects Work Orders Tasks 6 Properties Geo Assignments 186 Rale…" at bounding box center [634, 306] width 1268 height 613
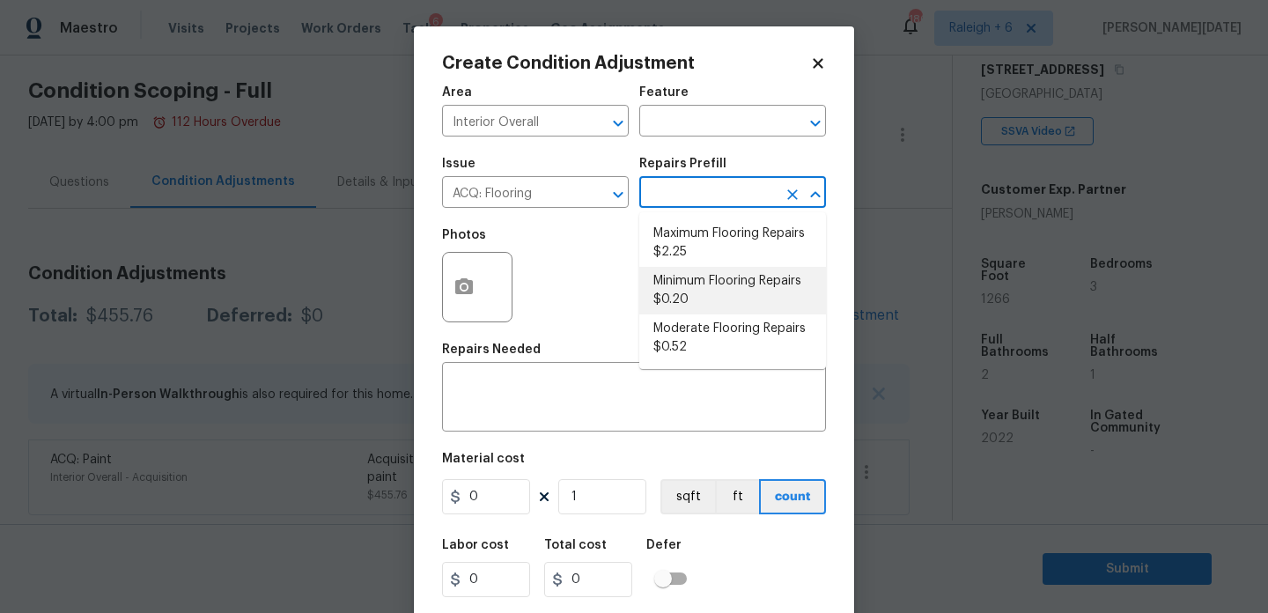
click at [695, 300] on li "Minimum Flooring Repairs $0.20" at bounding box center [732, 291] width 187 height 48
type input "Acquisition"
type textarea "Acquisition Scope: Minimum flooring repairs"
type input "0.2"
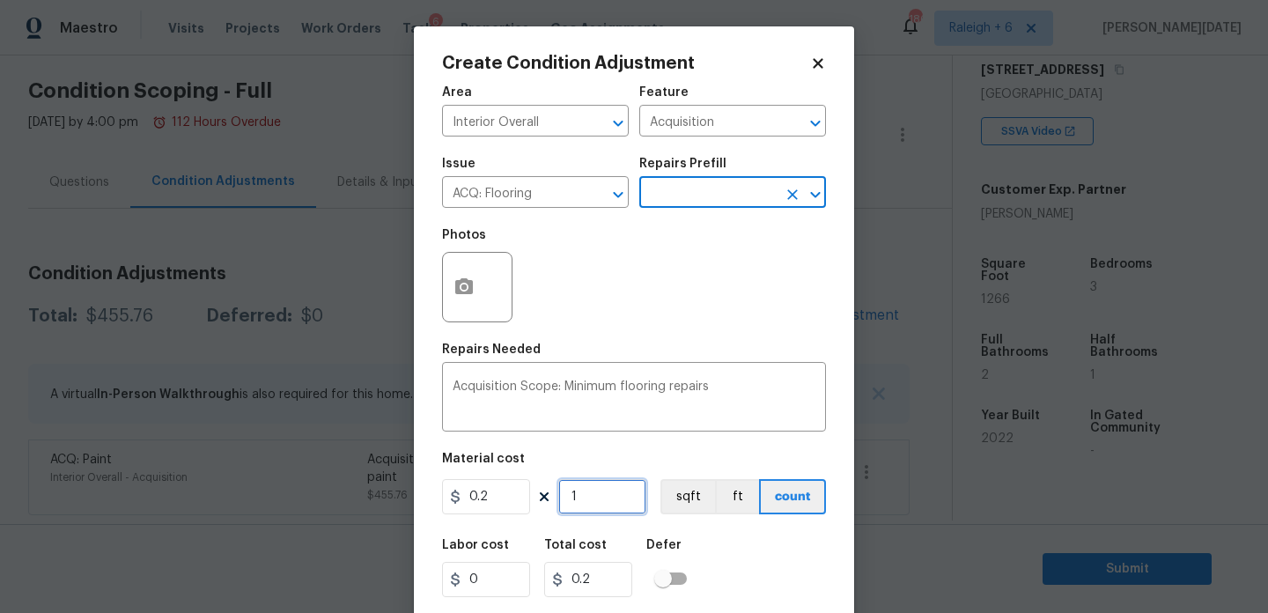
click at [622, 491] on input "1" at bounding box center [602, 496] width 88 height 35
type input "0"
paste input "1266"
type input "1266"
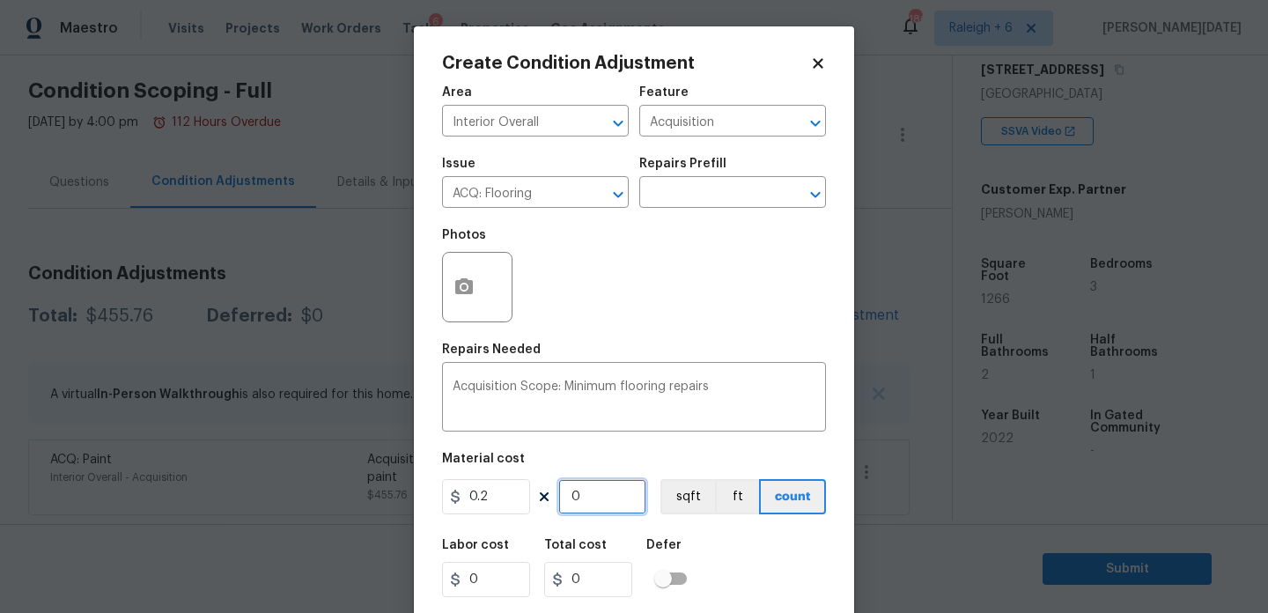
type input "253.2"
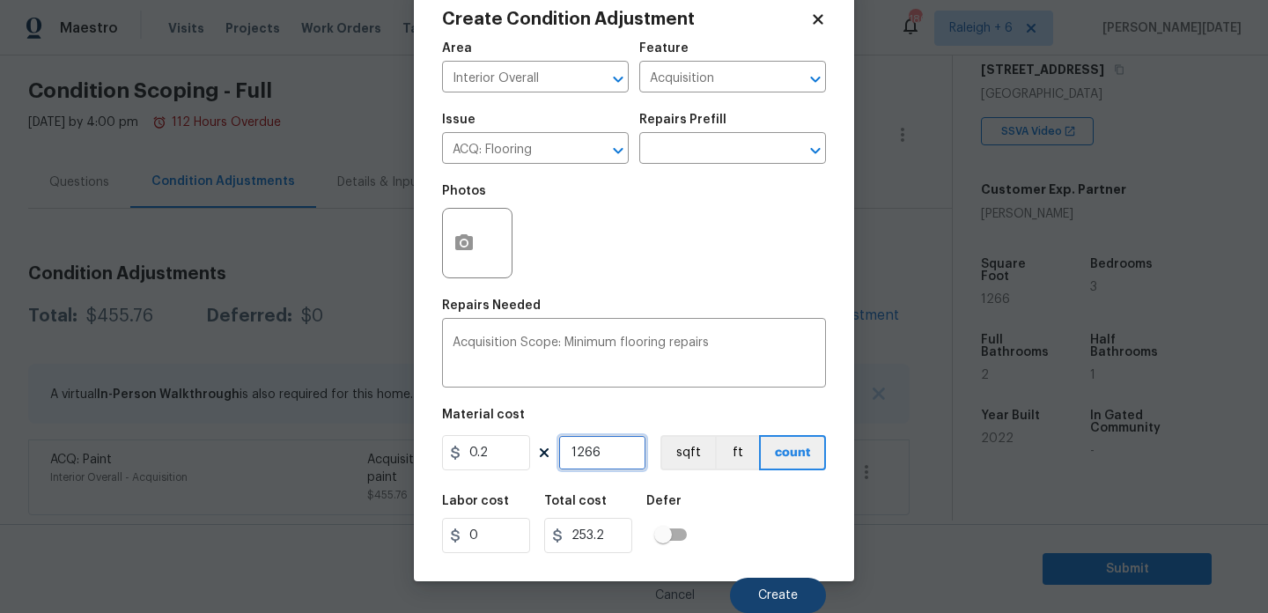
type input "1266"
click at [786, 602] on button "Create" at bounding box center [778, 595] width 96 height 35
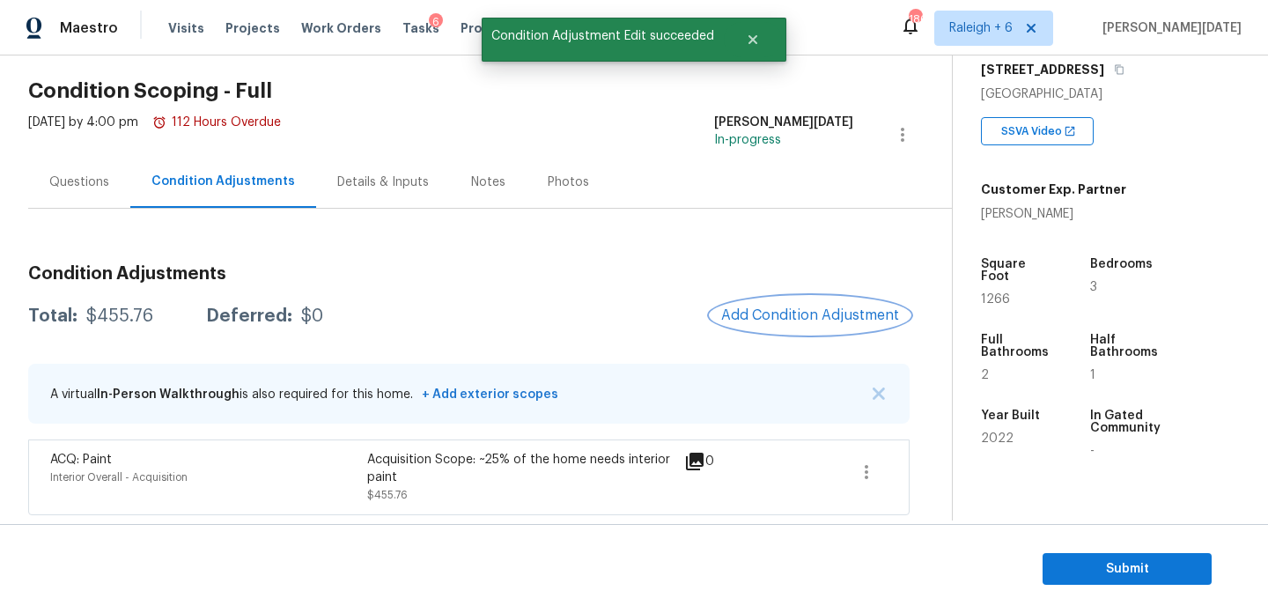
scroll to position [0, 0]
drag, startPoint x: 85, startPoint y: 318, endPoint x: 151, endPoint y: 318, distance: 66.9
click at [151, 318] on div "$708.96" at bounding box center [120, 316] width 68 height 18
copy div "$708.96"
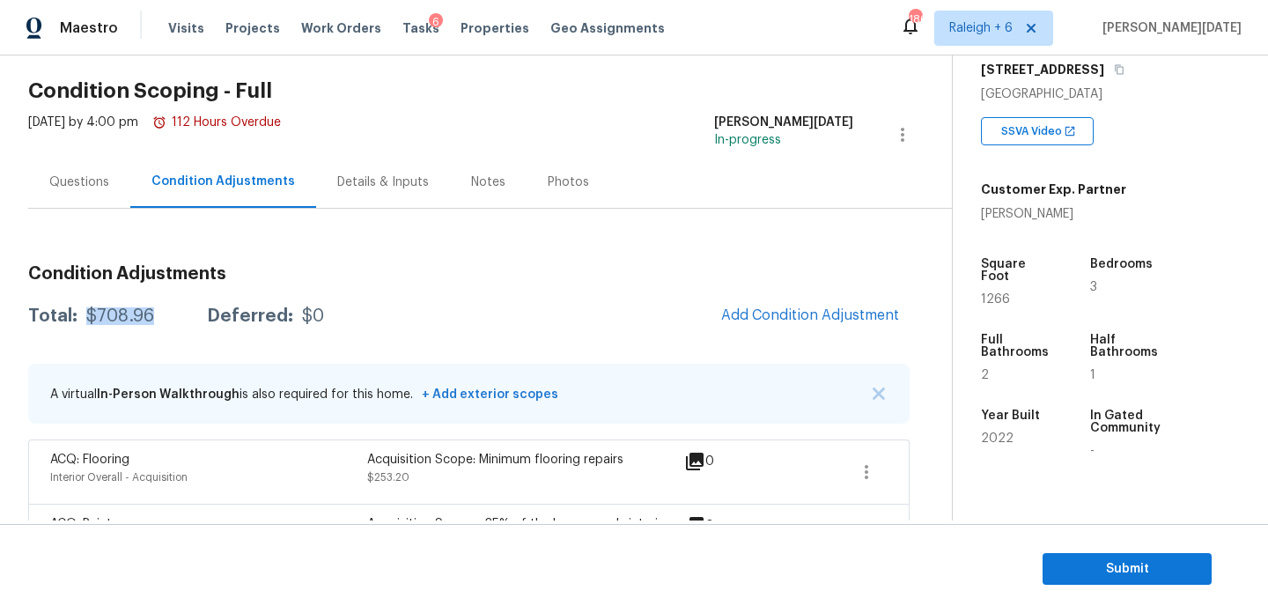
scroll to position [122, 0]
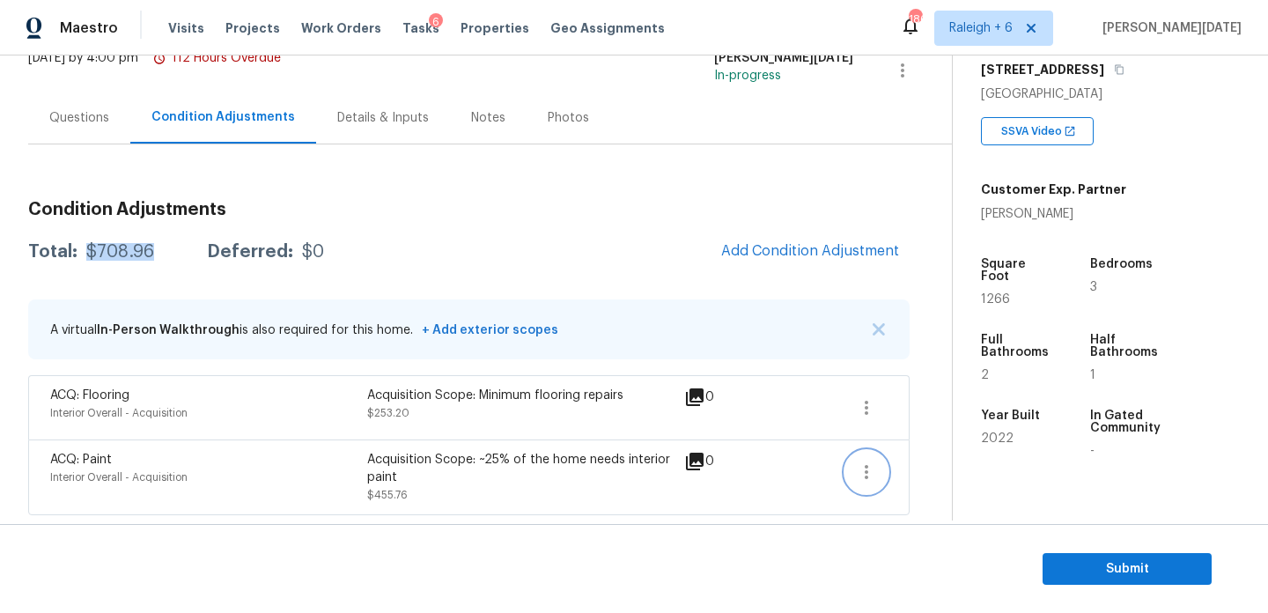
click at [860, 476] on icon "button" at bounding box center [866, 471] width 21 height 21
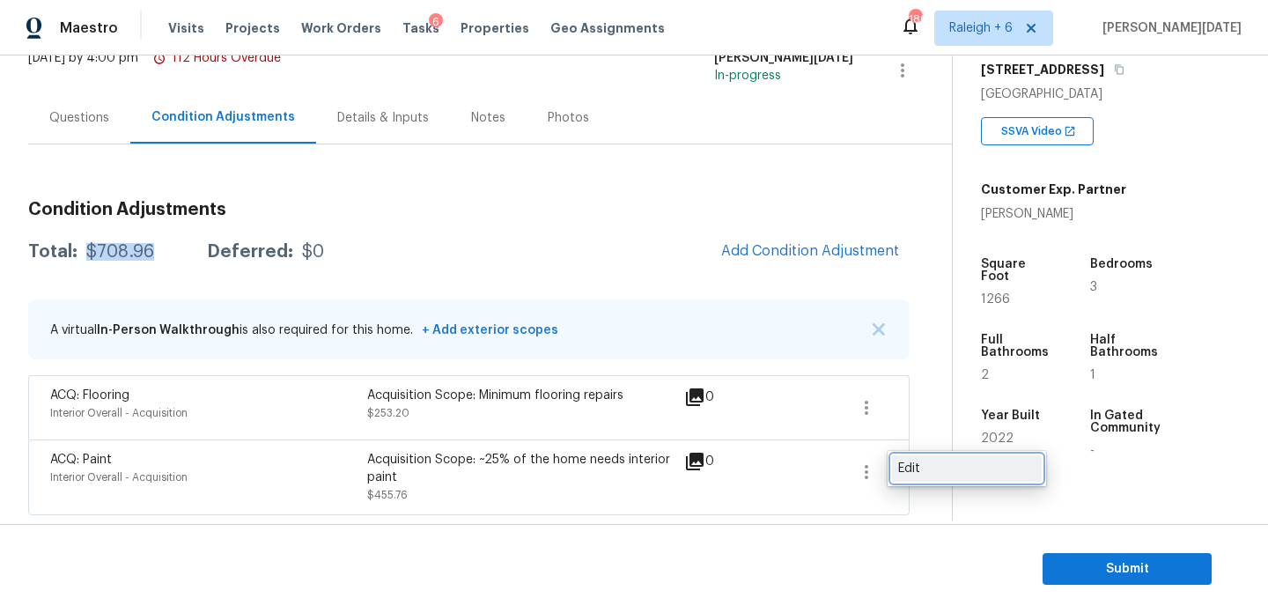
click at [953, 455] on link "Edit" at bounding box center [967, 468] width 150 height 26
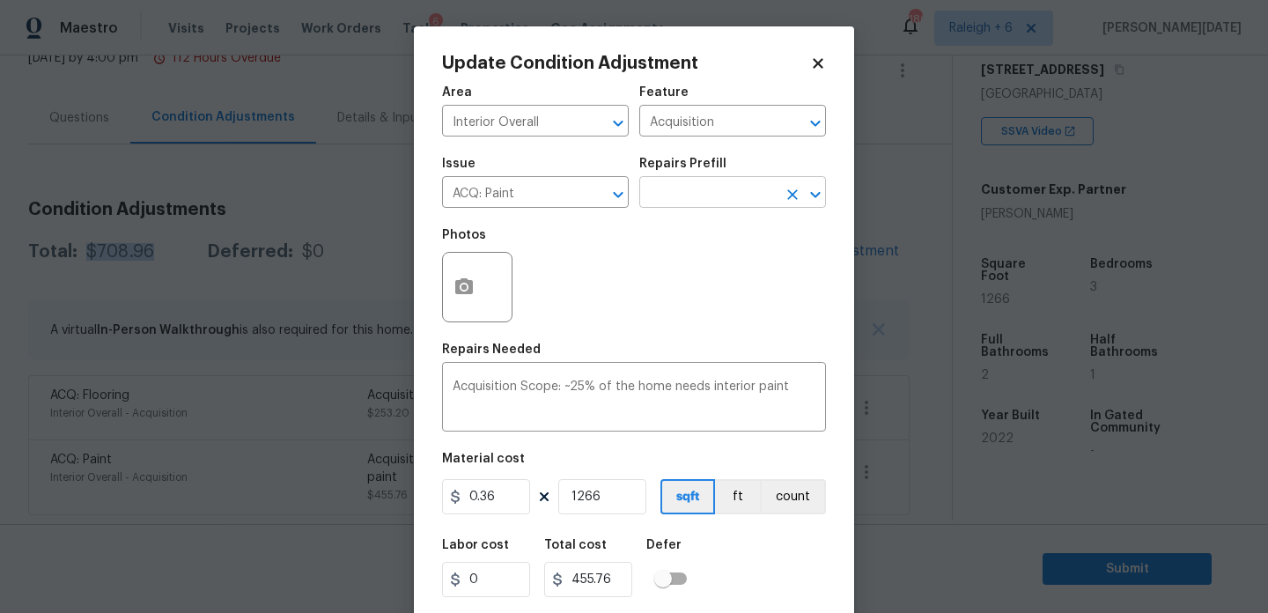
click at [692, 201] on input "text" at bounding box center [707, 194] width 137 height 27
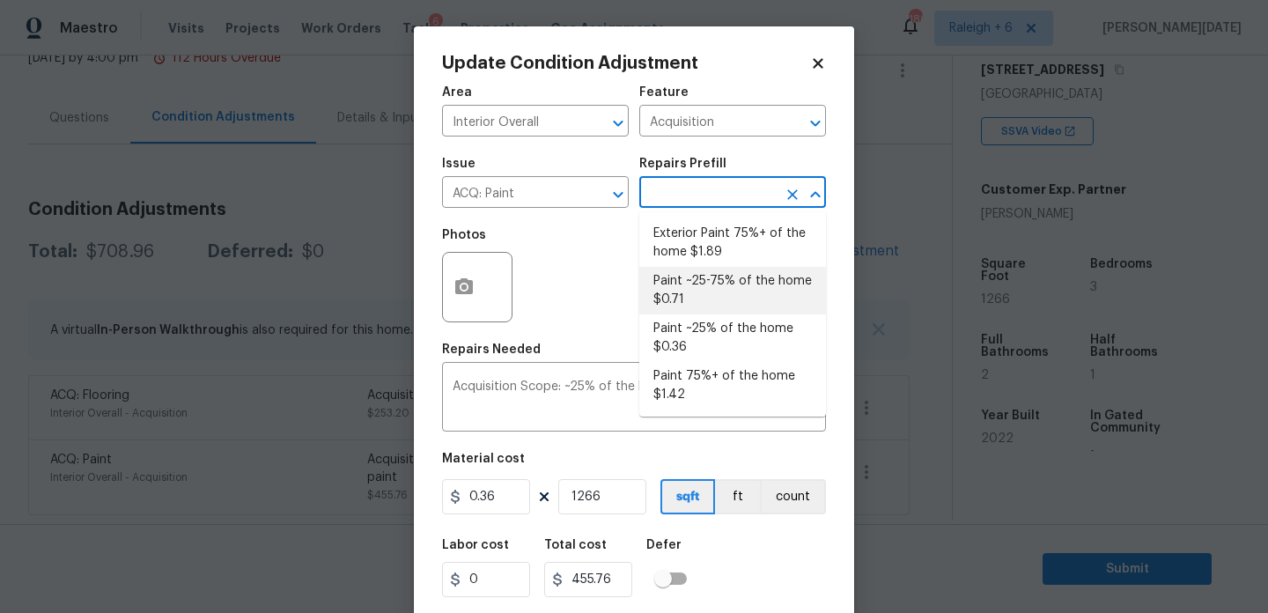
click at [712, 299] on li "Paint ~25-75% of the home $0.71" at bounding box center [732, 291] width 187 height 48
type textarea "Acquisition Scope: ~25 - 75% of the home needs interior paint"
type input "0.71"
type input "898.86"
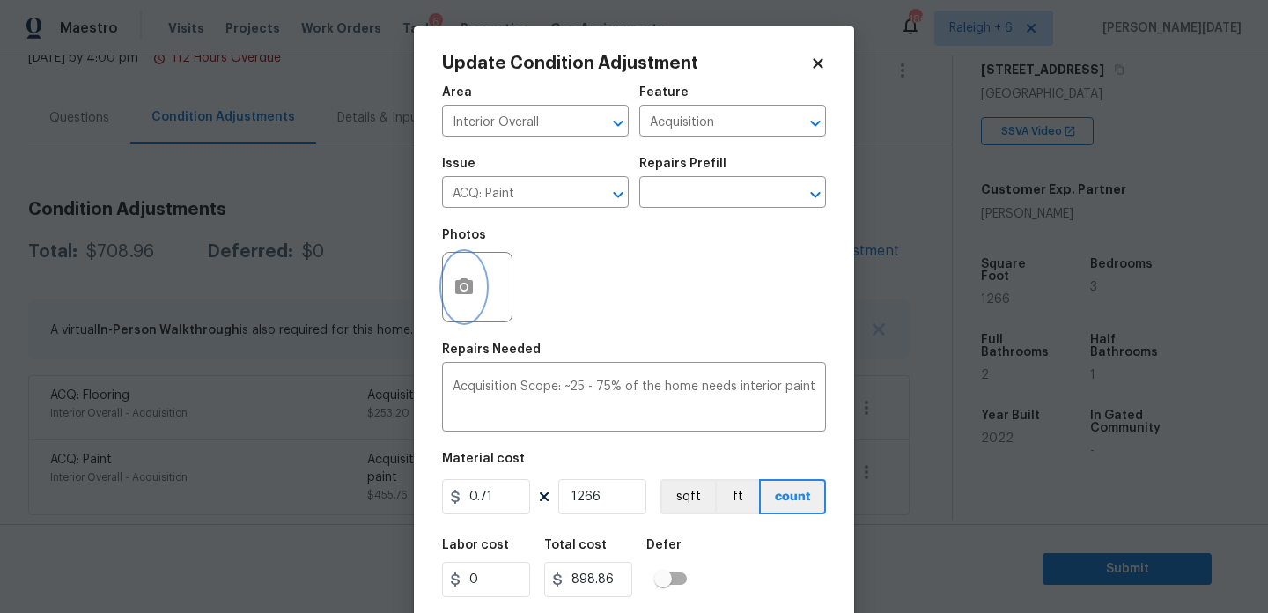
click at [468, 302] on button "button" at bounding box center [464, 287] width 42 height 69
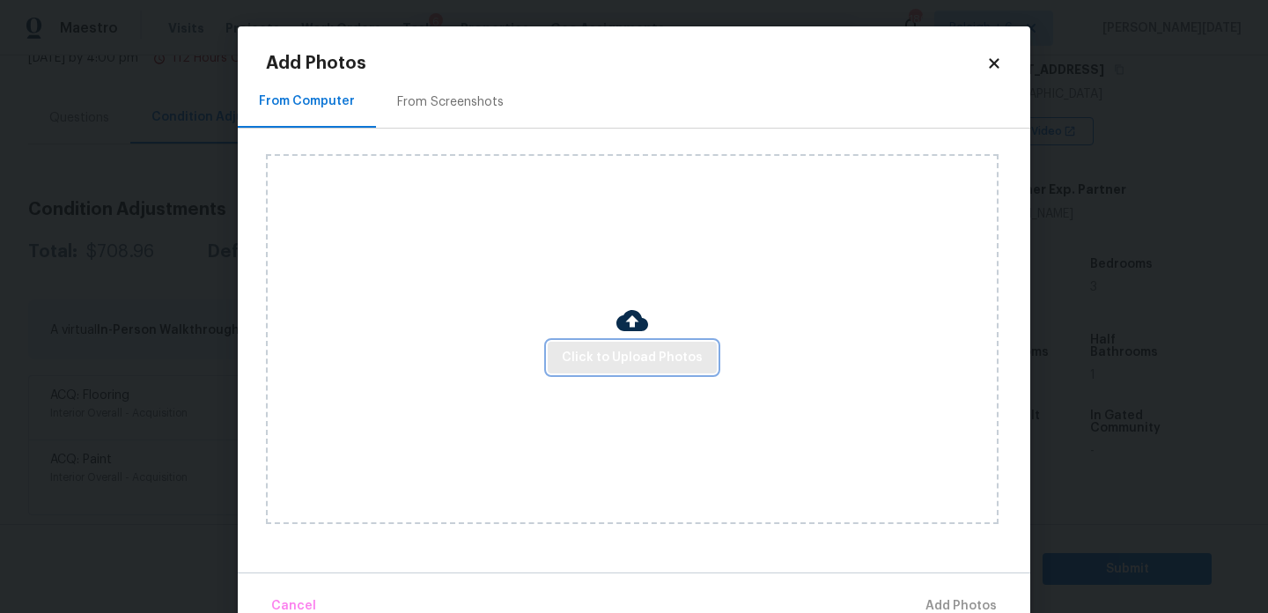
click at [627, 343] on button "Click to Upload Photos" at bounding box center [632, 358] width 169 height 33
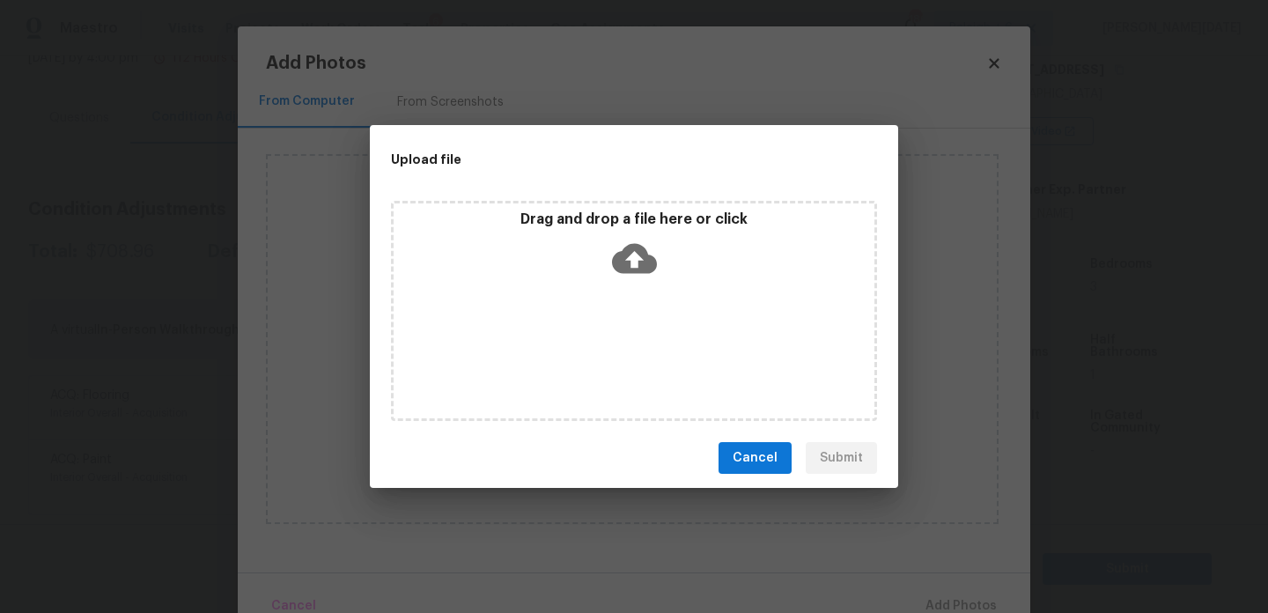
click at [627, 343] on div "Drag and drop a file here or click" at bounding box center [634, 311] width 486 height 220
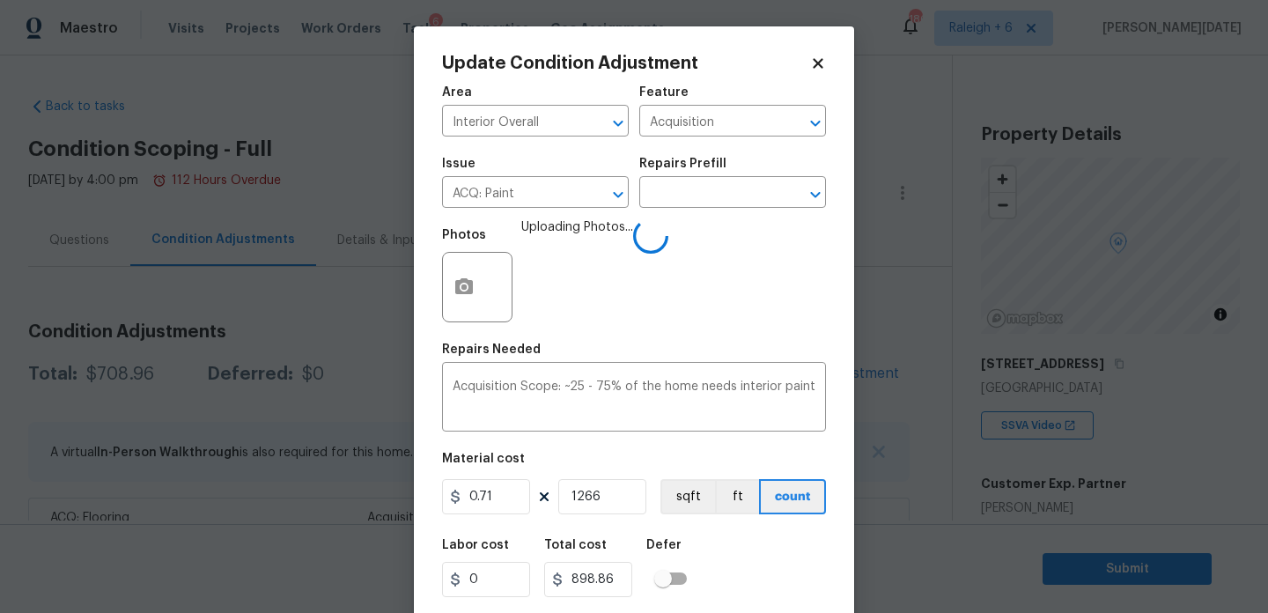
scroll to position [45, 0]
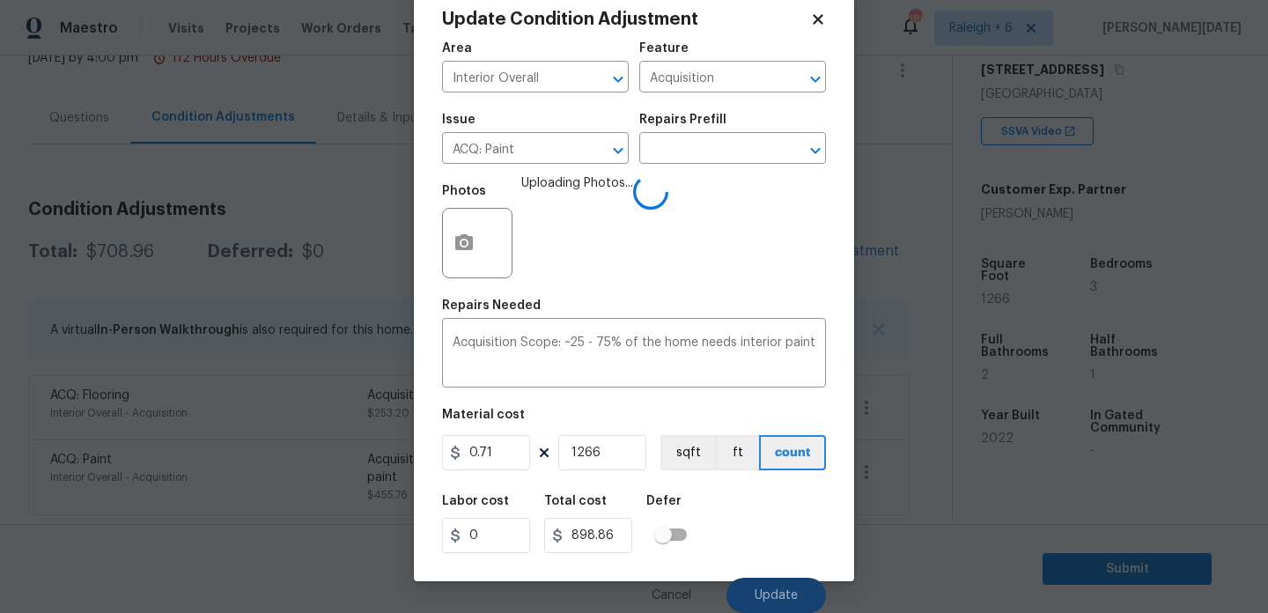
click at [776, 594] on span "Update" at bounding box center [776, 595] width 43 height 13
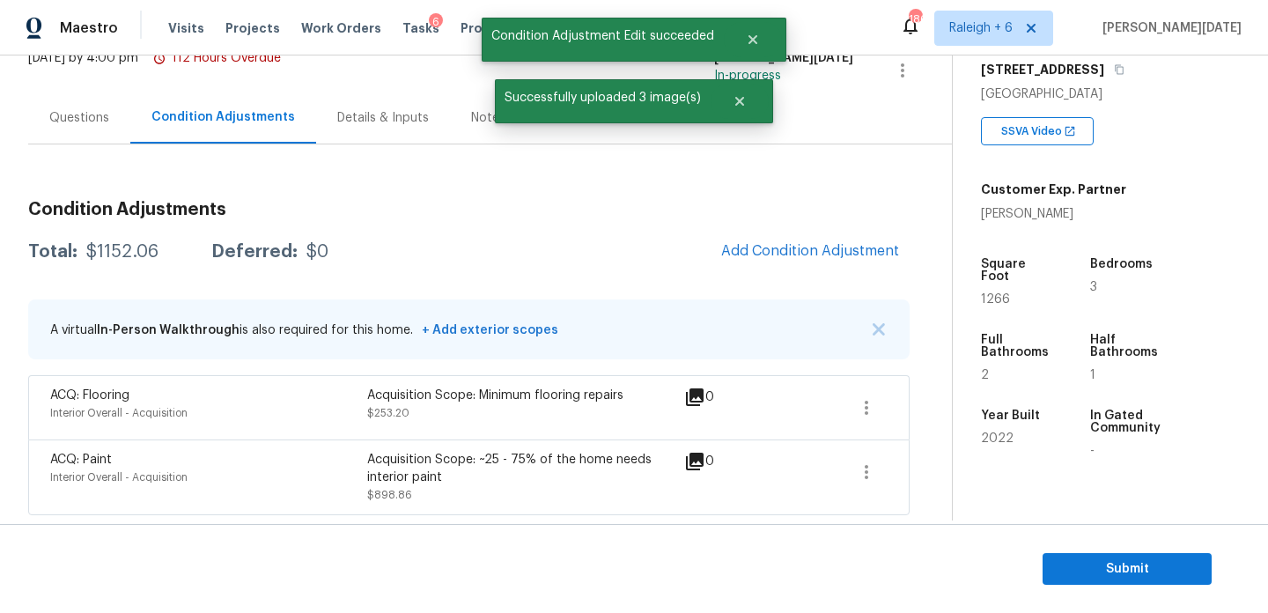
scroll to position [0, 0]
click at [776, 594] on section "Submit" at bounding box center [634, 569] width 1268 height 90
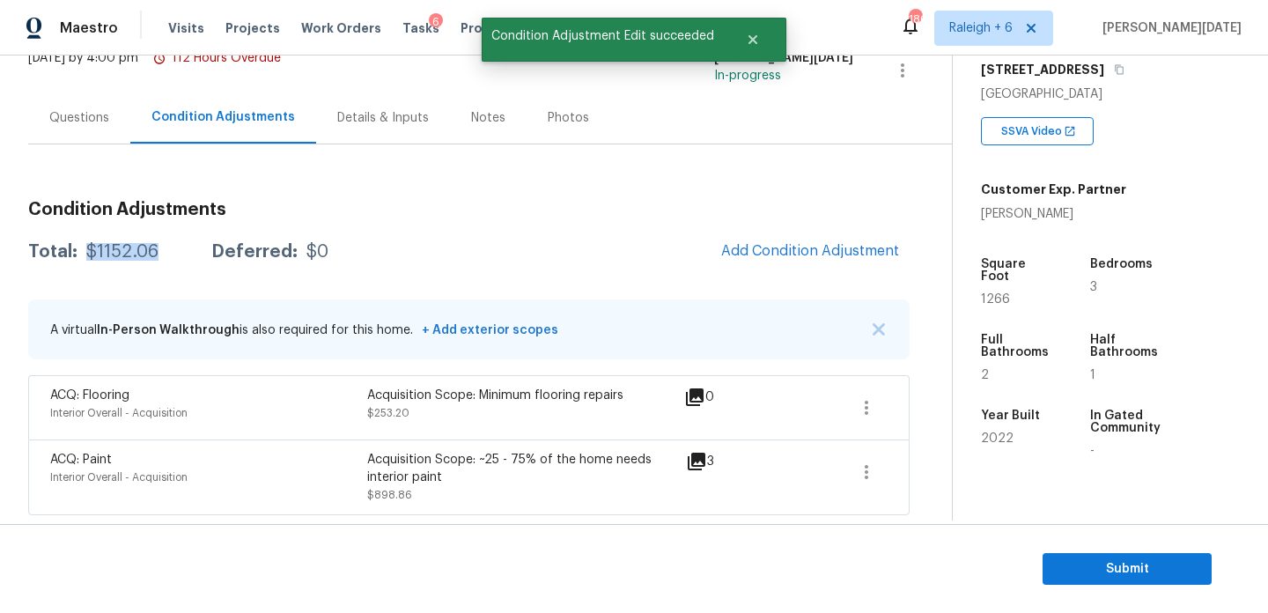
drag, startPoint x: 83, startPoint y: 248, endPoint x: 152, endPoint y: 250, distance: 69.6
click at [152, 250] on div "$1152.06" at bounding box center [122, 252] width 72 height 18
copy div "$1152.06"
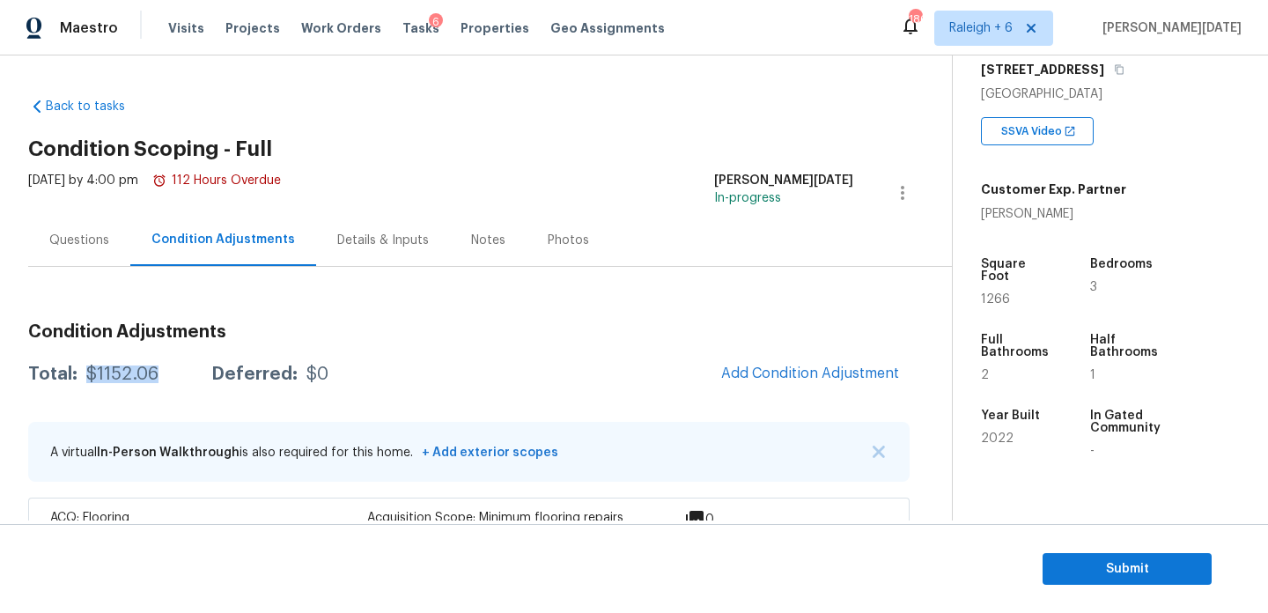
click at [77, 246] on div "Questions" at bounding box center [79, 241] width 60 height 18
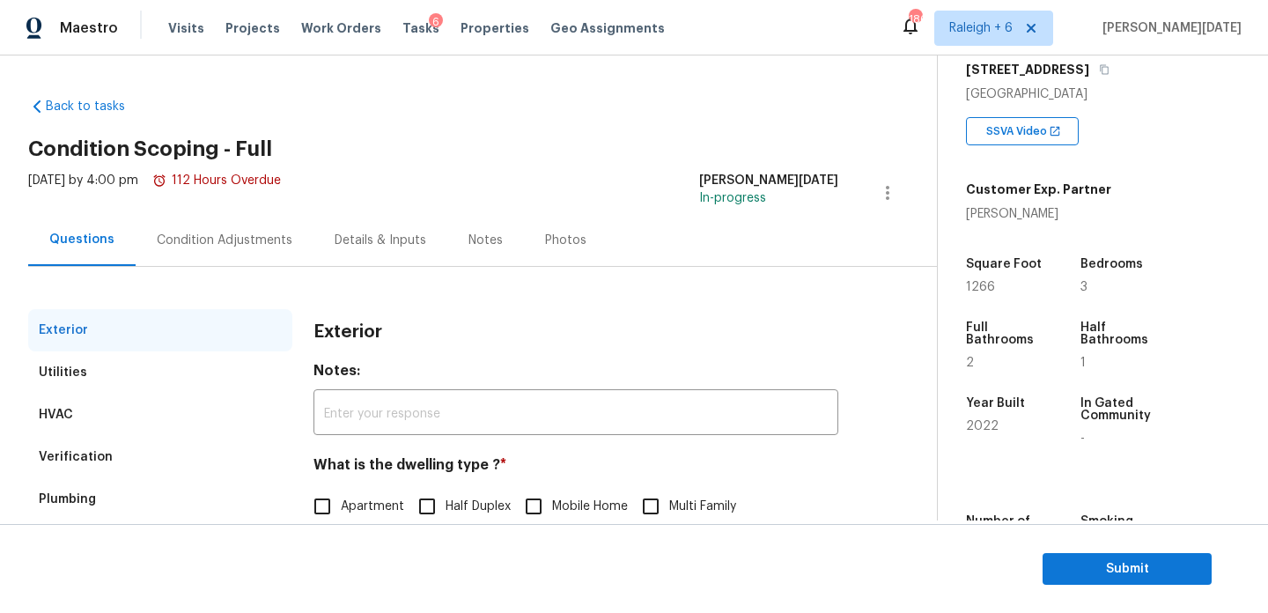
scroll to position [235, 0]
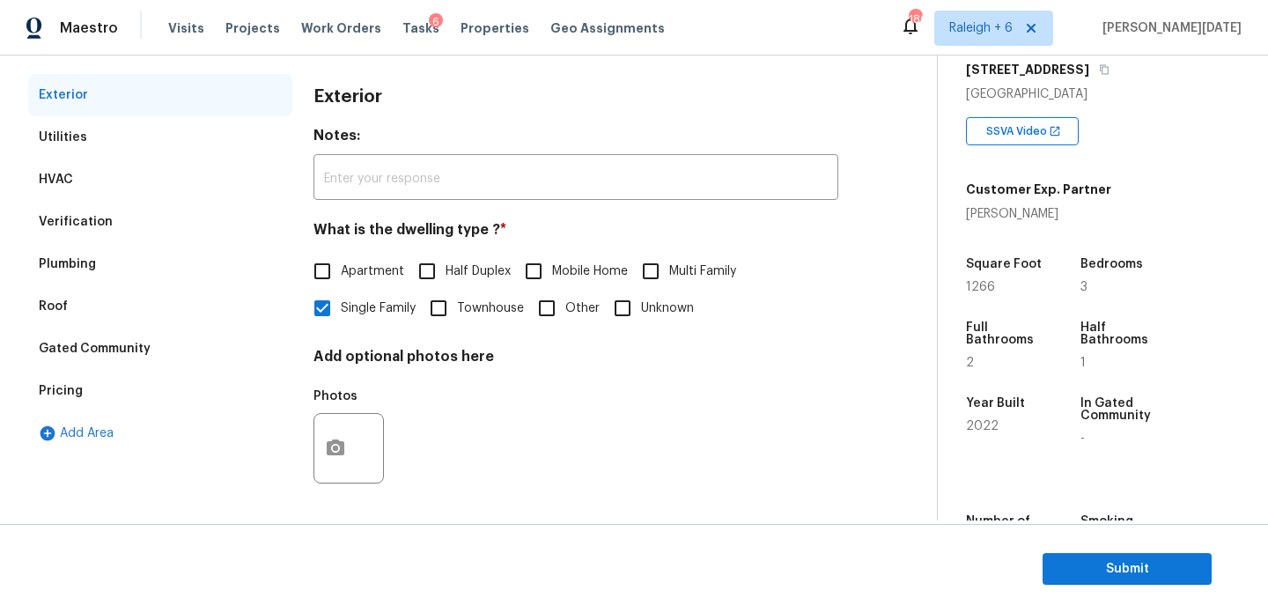
click at [459, 311] on span "Townhouse" at bounding box center [490, 308] width 67 height 18
click at [457, 311] on input "Townhouse" at bounding box center [438, 308] width 37 height 37
checkbox input "true"
checkbox input "false"
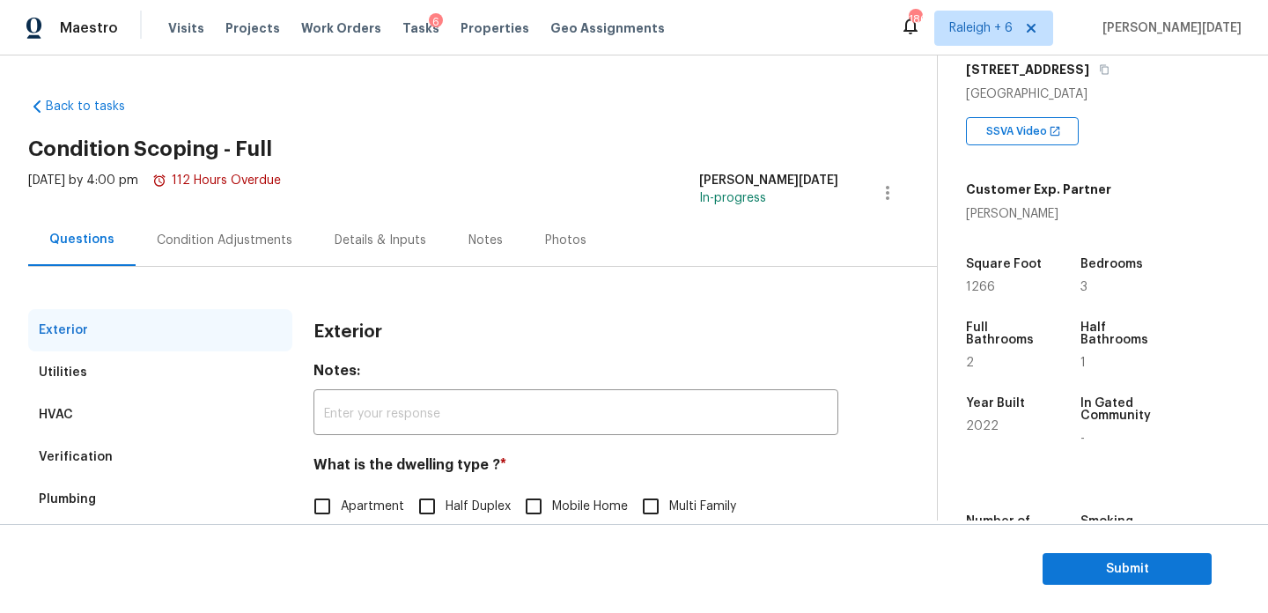
click at [181, 213] on div "[DATE] by 4:00 pm 112 Hours Overdue" at bounding box center [154, 193] width 253 height 42
click at [188, 234] on div "Condition Adjustments" at bounding box center [225, 241] width 136 height 18
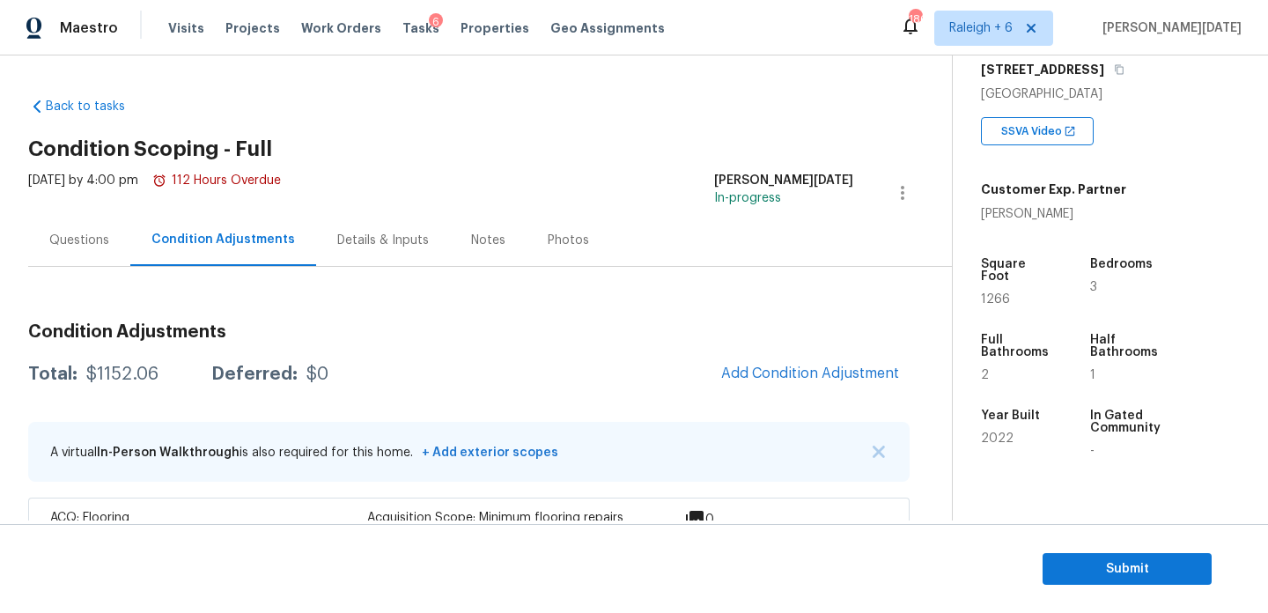
scroll to position [122, 0]
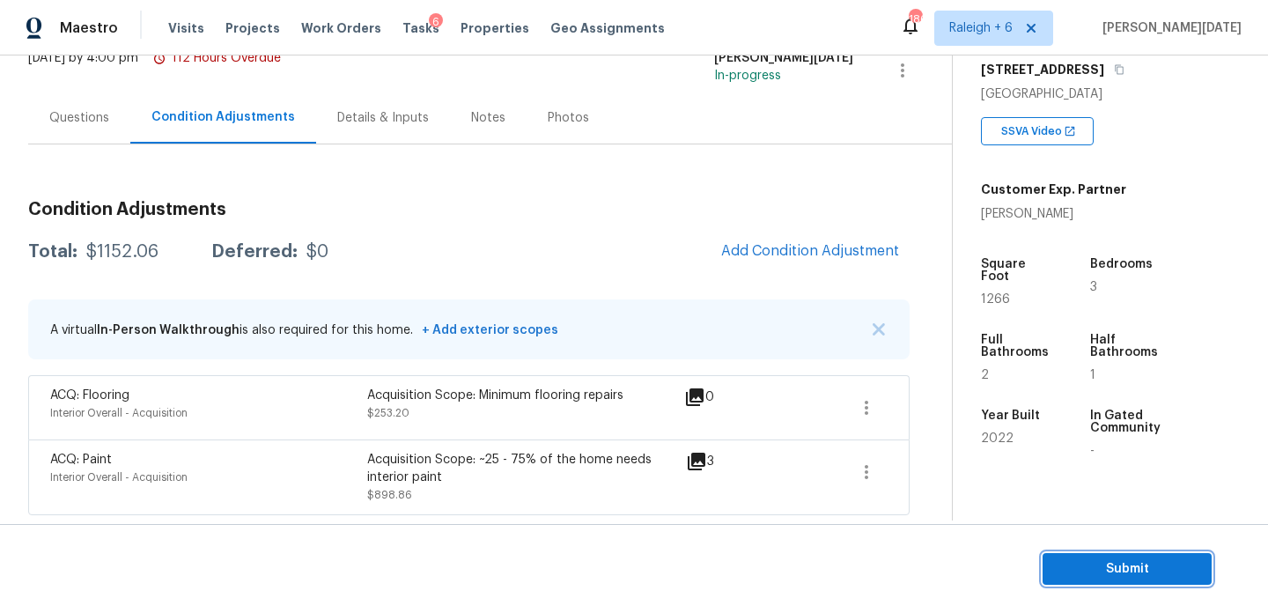
click at [1065, 560] on span "Submit" at bounding box center [1127, 569] width 141 height 22
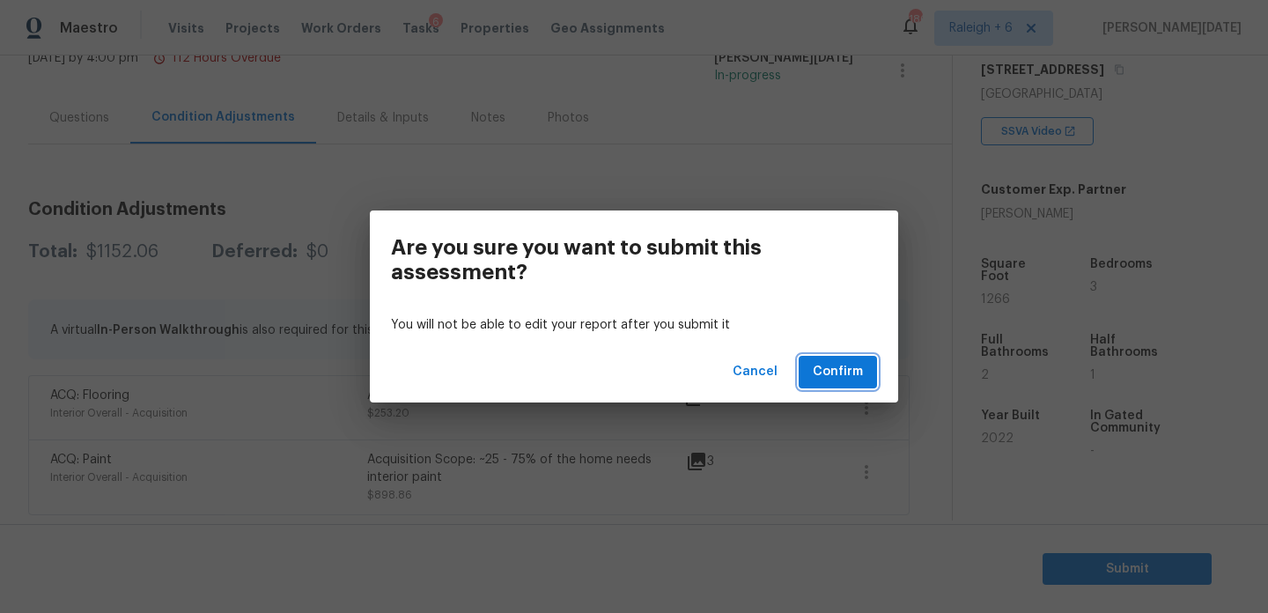
click at [836, 361] on span "Confirm" at bounding box center [838, 372] width 50 height 22
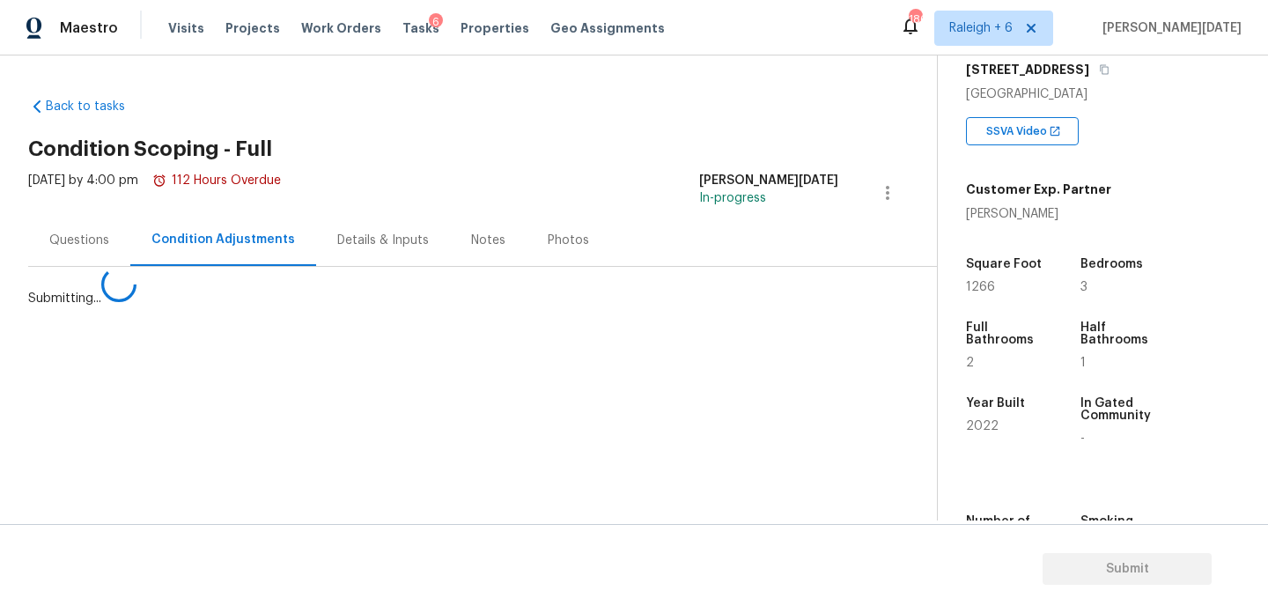
scroll to position [0, 0]
